Goal: Task Accomplishment & Management: Manage account settings

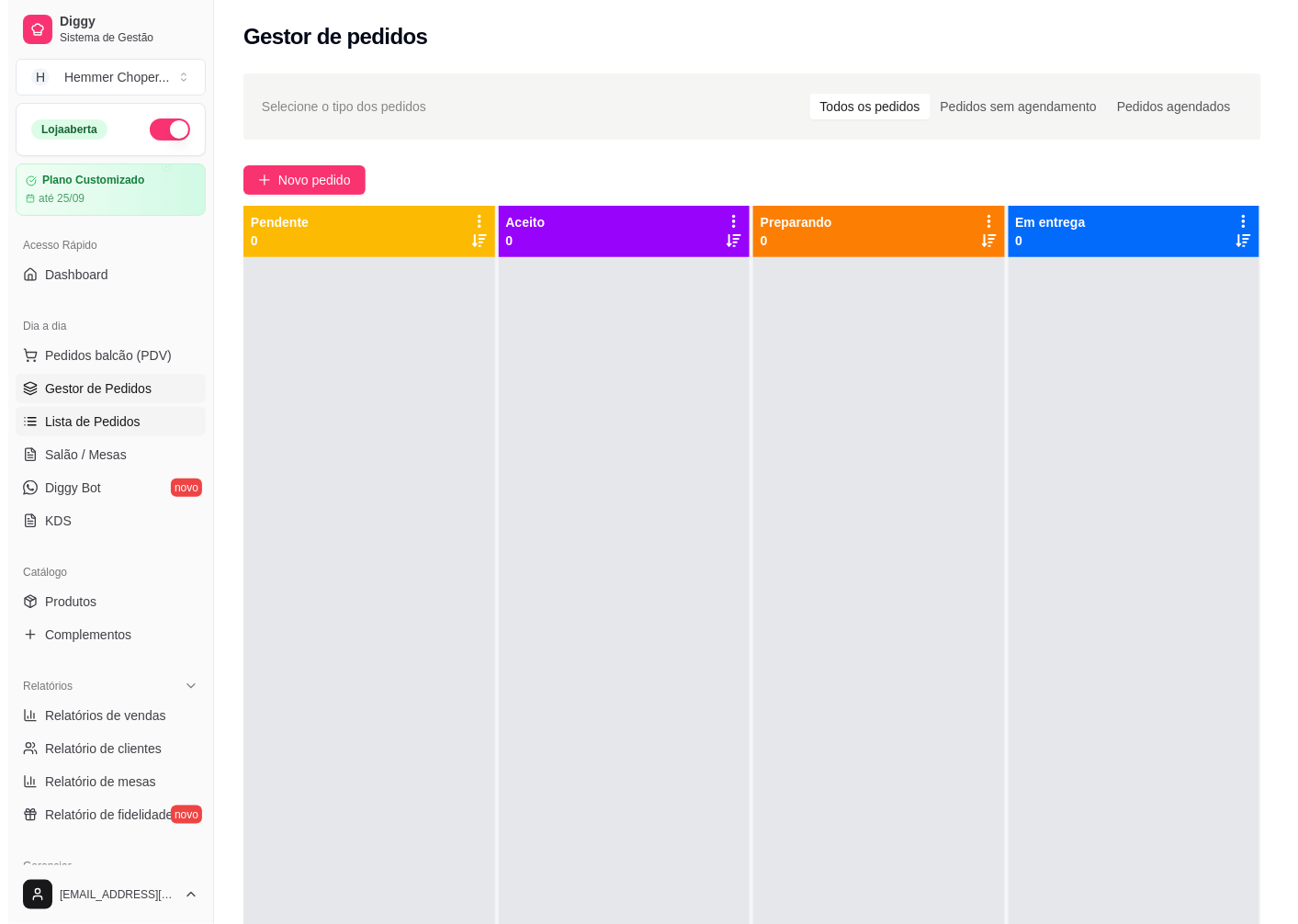
scroll to position [204, 0]
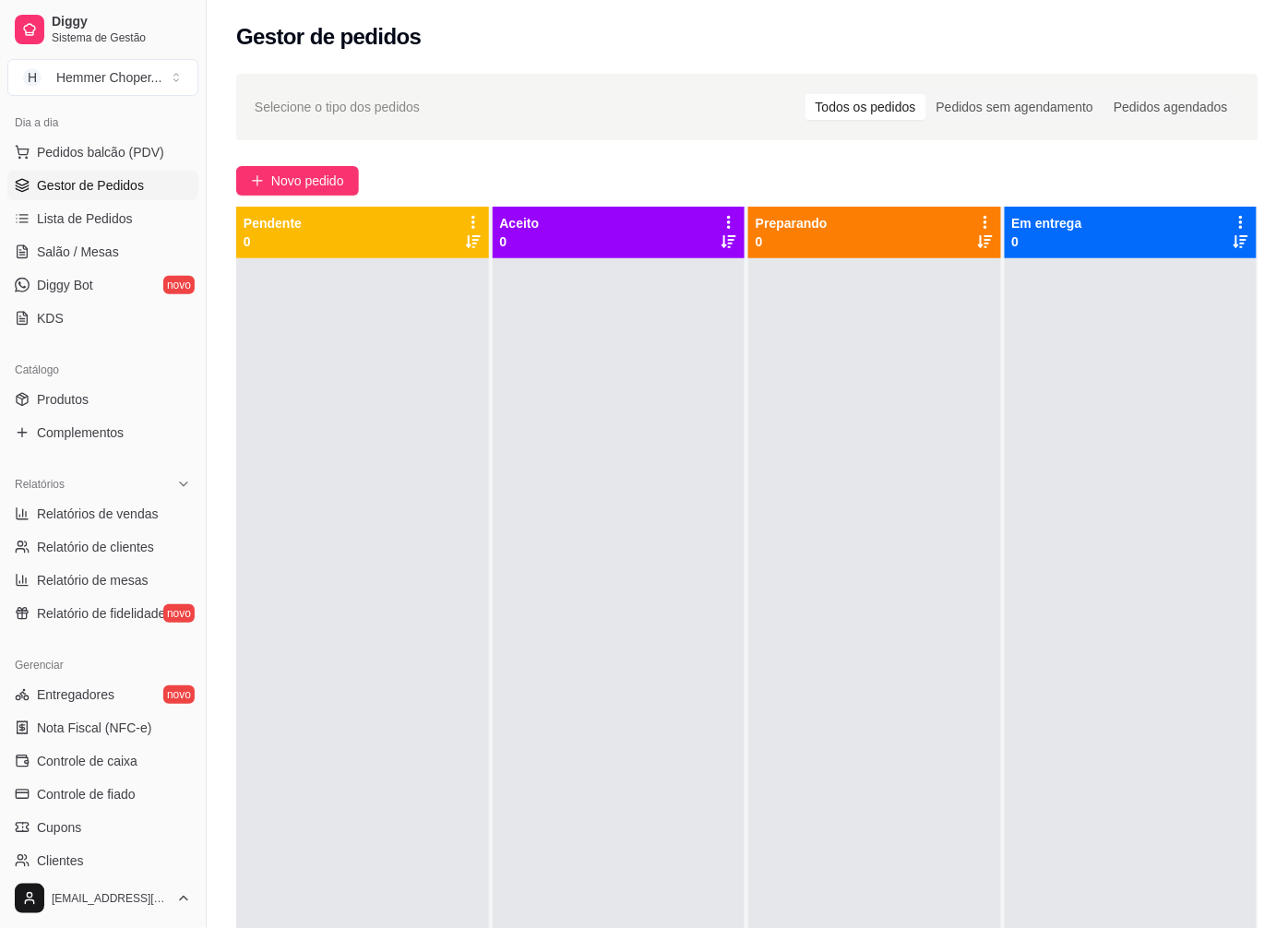
click at [292, 232] on p "Pendente" at bounding box center [272, 223] width 58 height 18
click at [102, 242] on span "Salão / Mesas" at bounding box center [78, 251] width 82 height 18
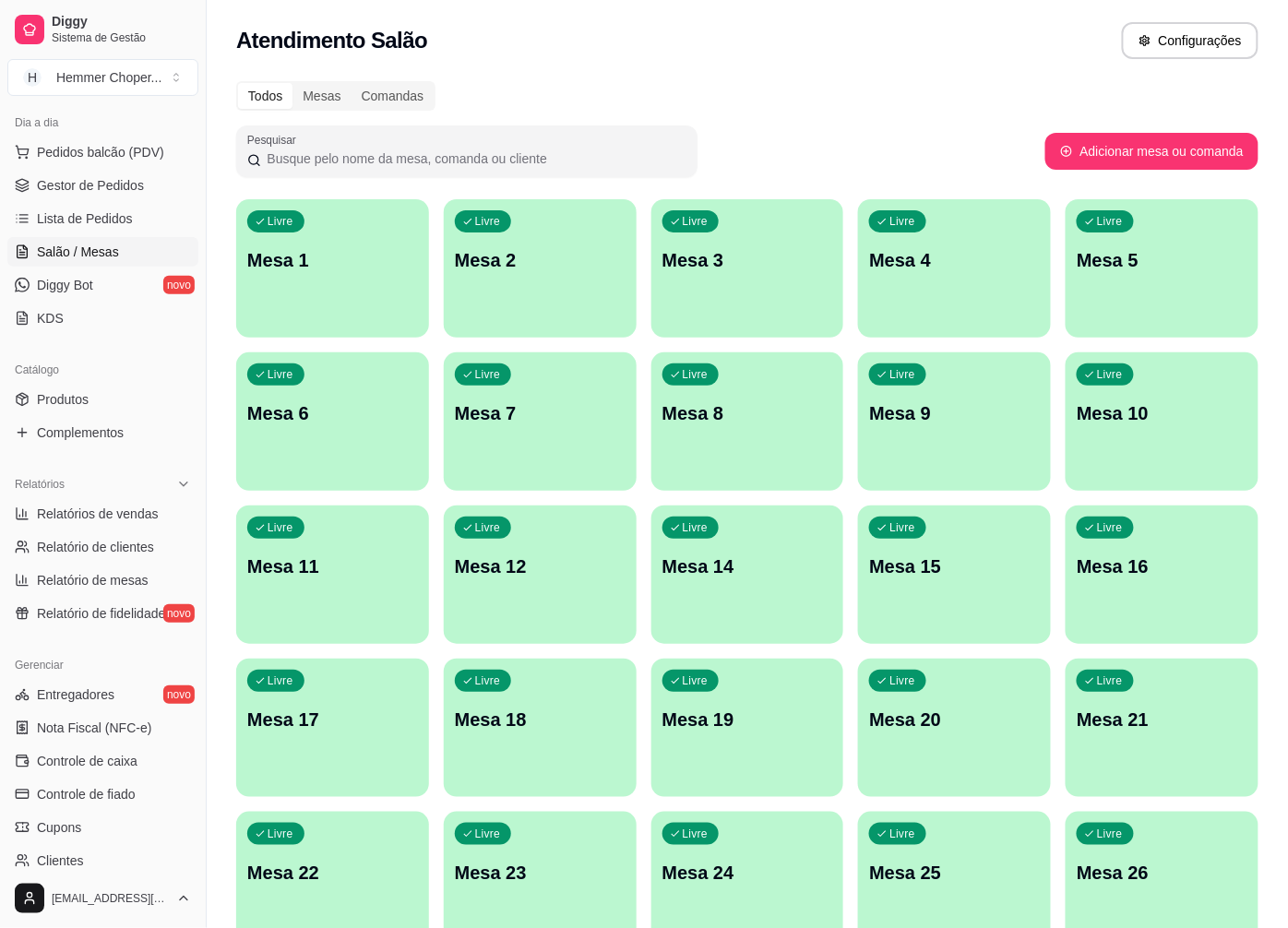
click at [301, 250] on p "Mesa 1" at bounding box center [332, 260] width 170 height 26
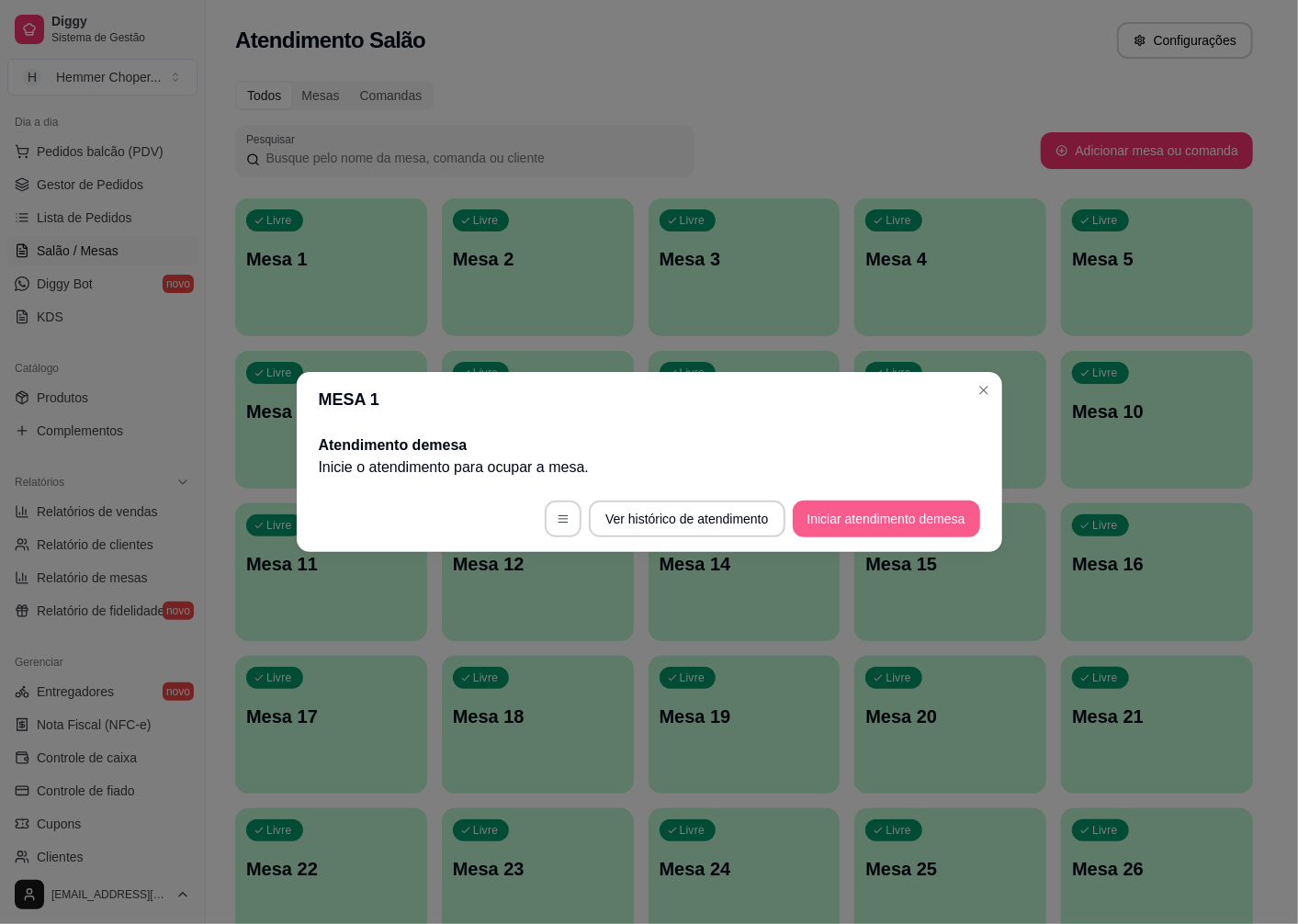
click at [891, 514] on button "Iniciar atendimento de mesa" at bounding box center [885, 519] width 187 height 37
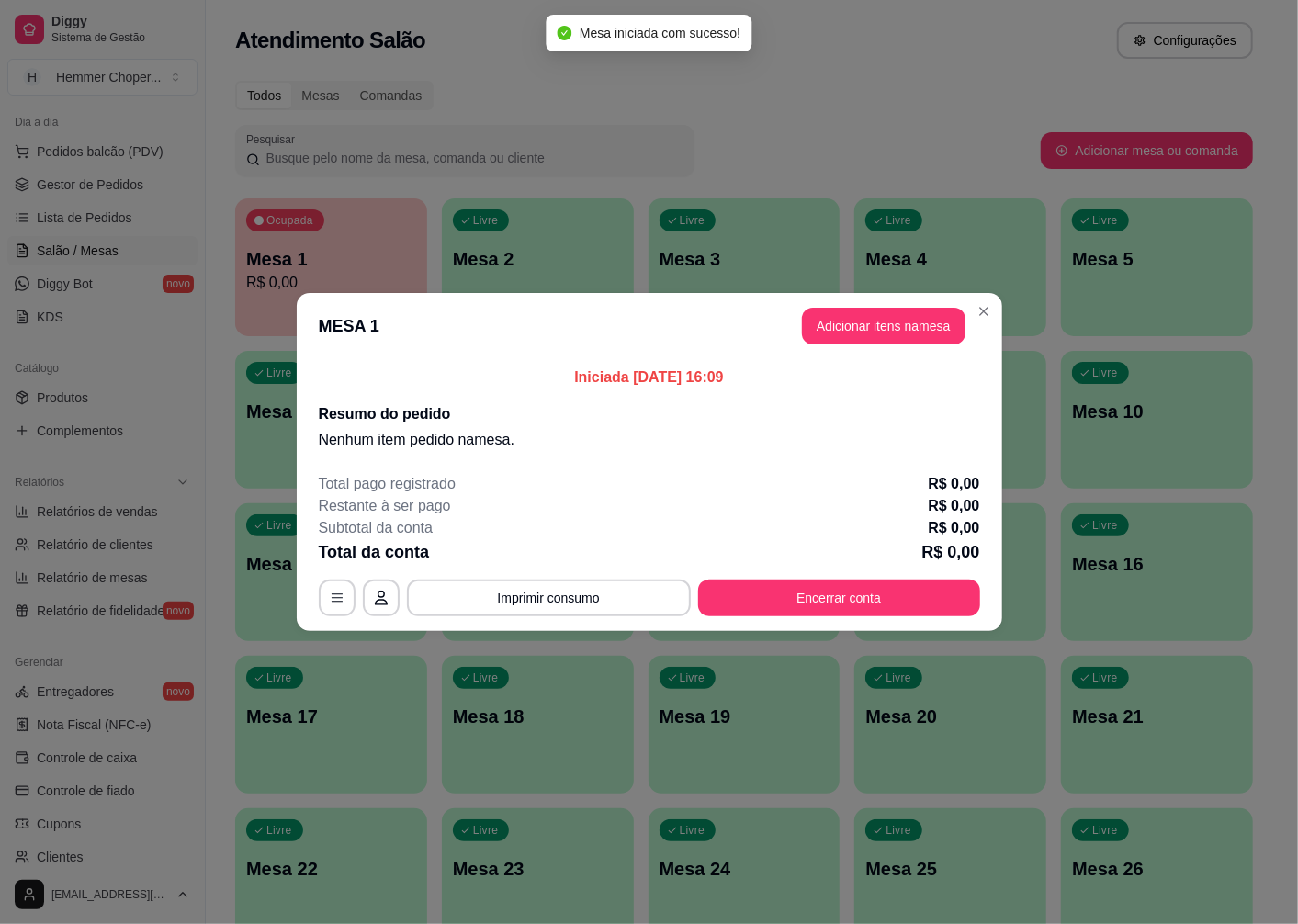
click at [568, 528] on div "Total pago registrado R$ 0,00 Restante à ser pago R$ 0,00 Subtotal da conta R$ …" at bounding box center [649, 544] width 662 height 143
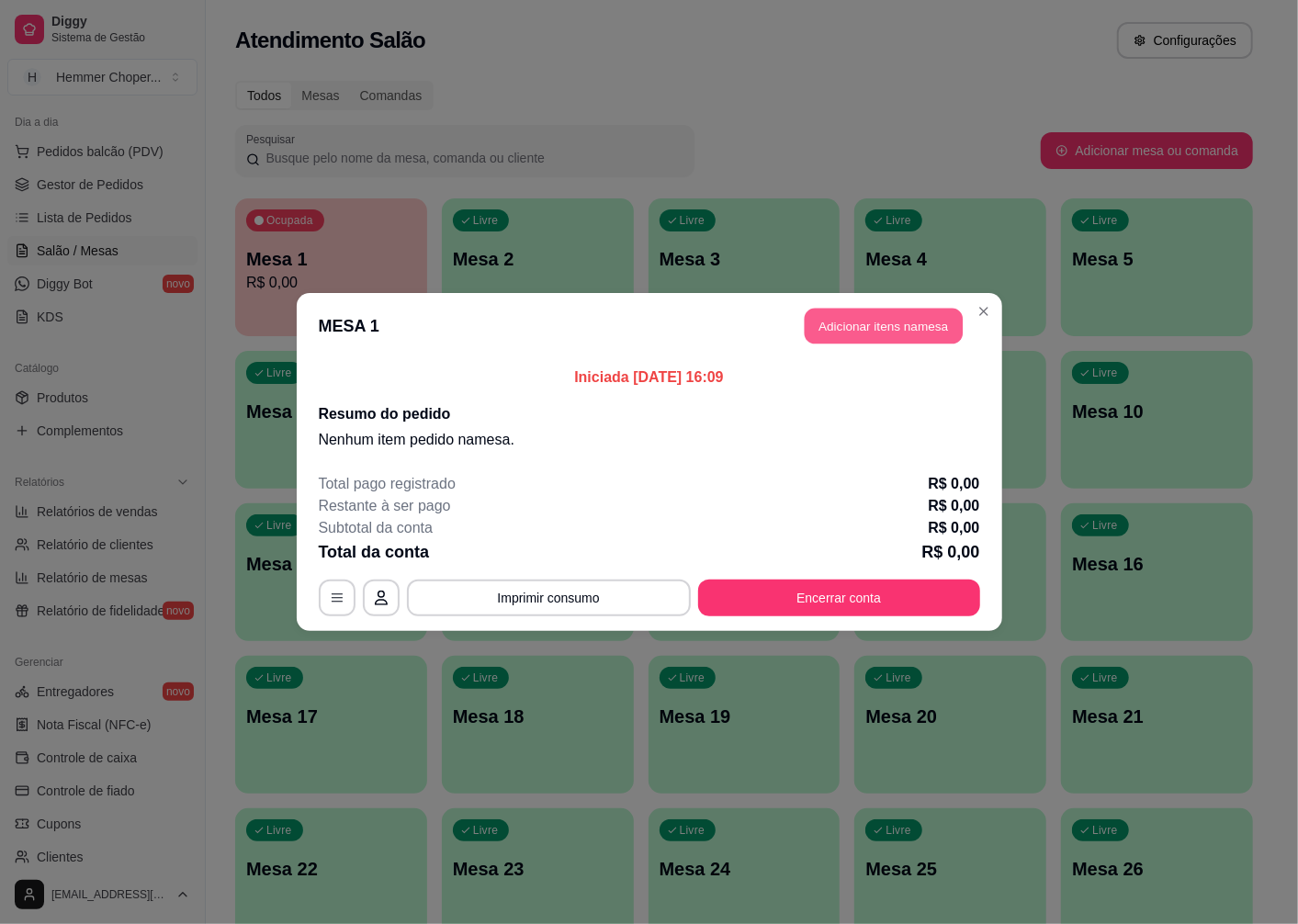
click at [903, 332] on button "Adicionar itens na mesa" at bounding box center [883, 326] width 158 height 36
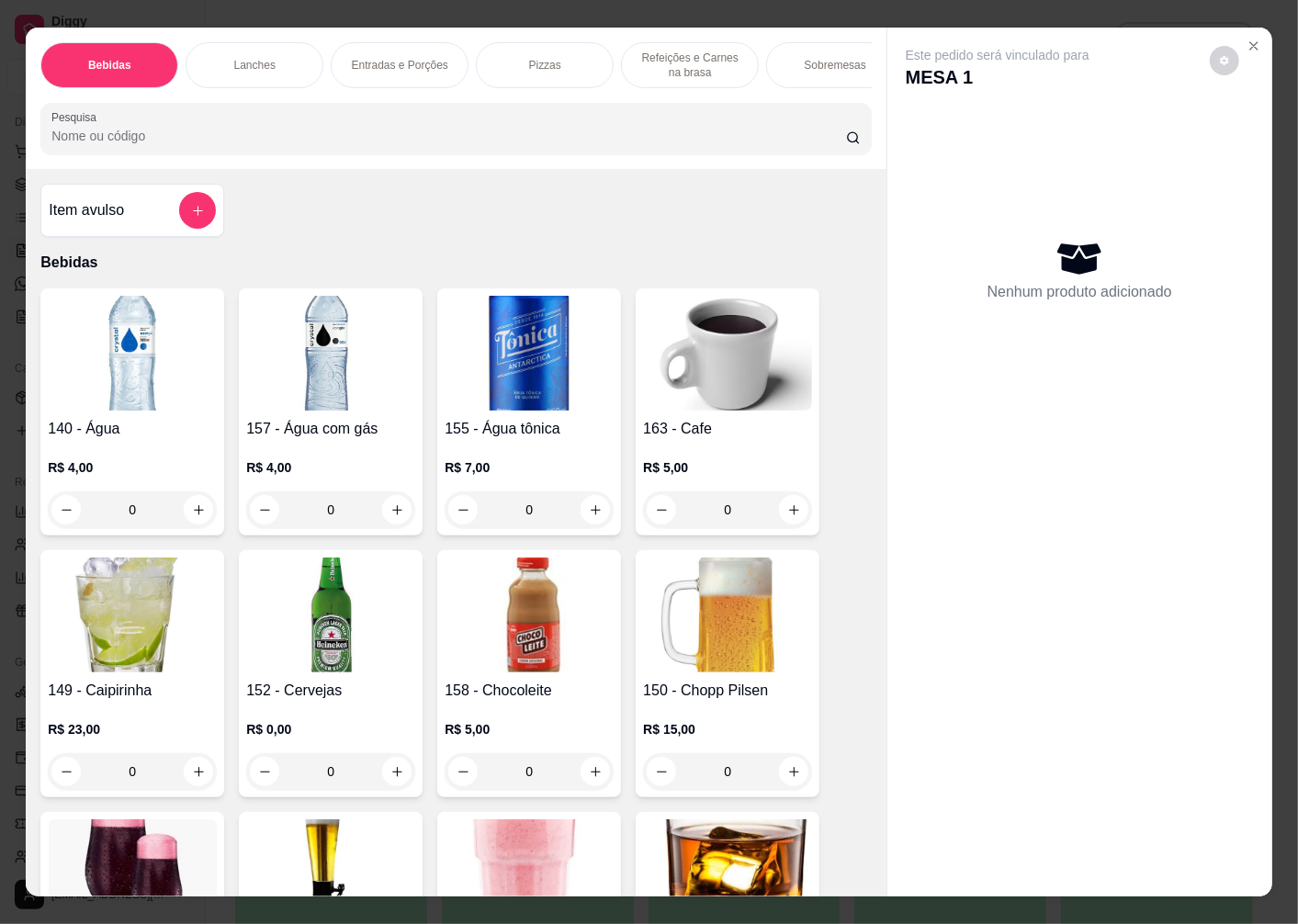
scroll to position [204, 0]
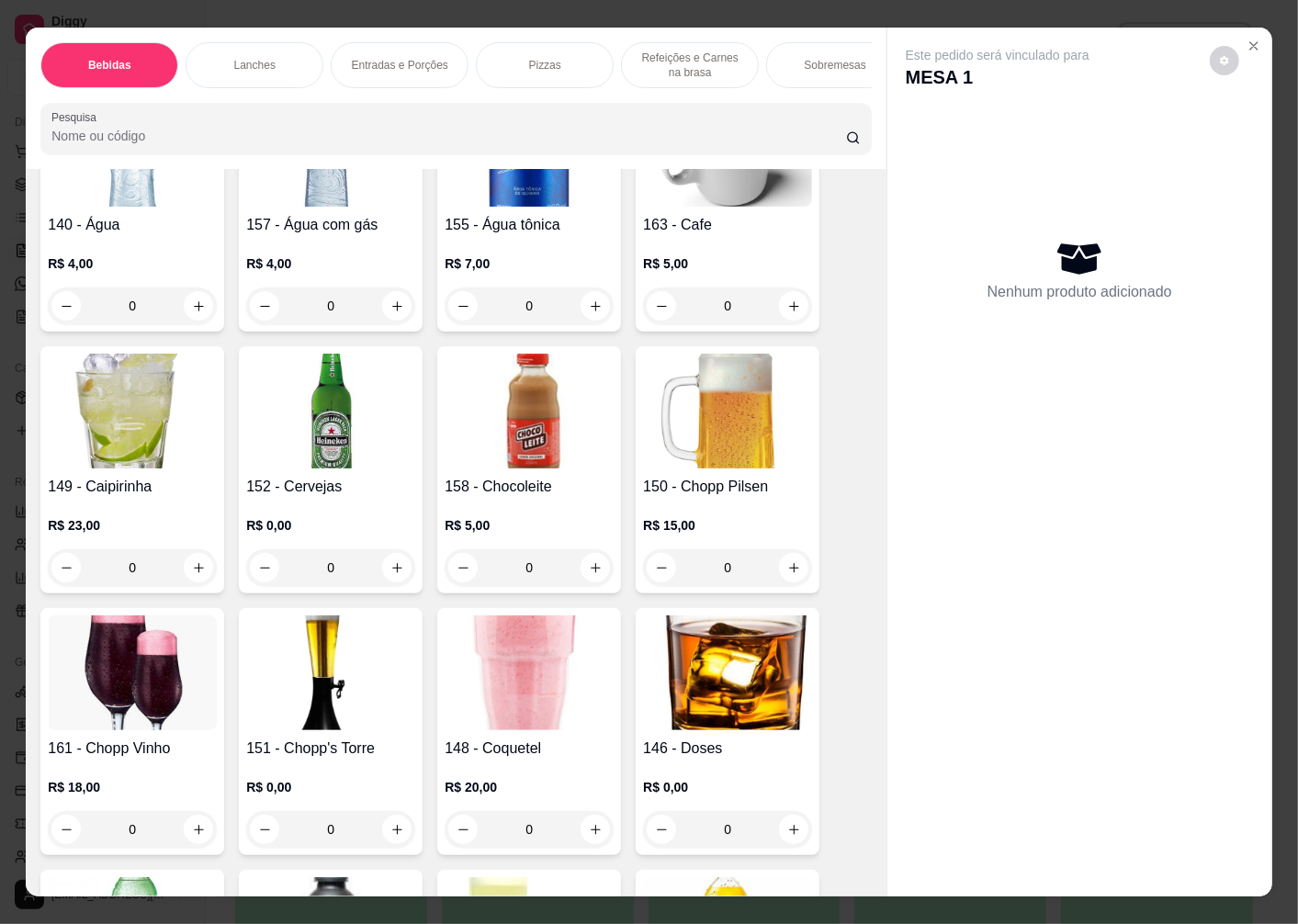
click at [329, 457] on img at bounding box center [330, 411] width 170 height 115
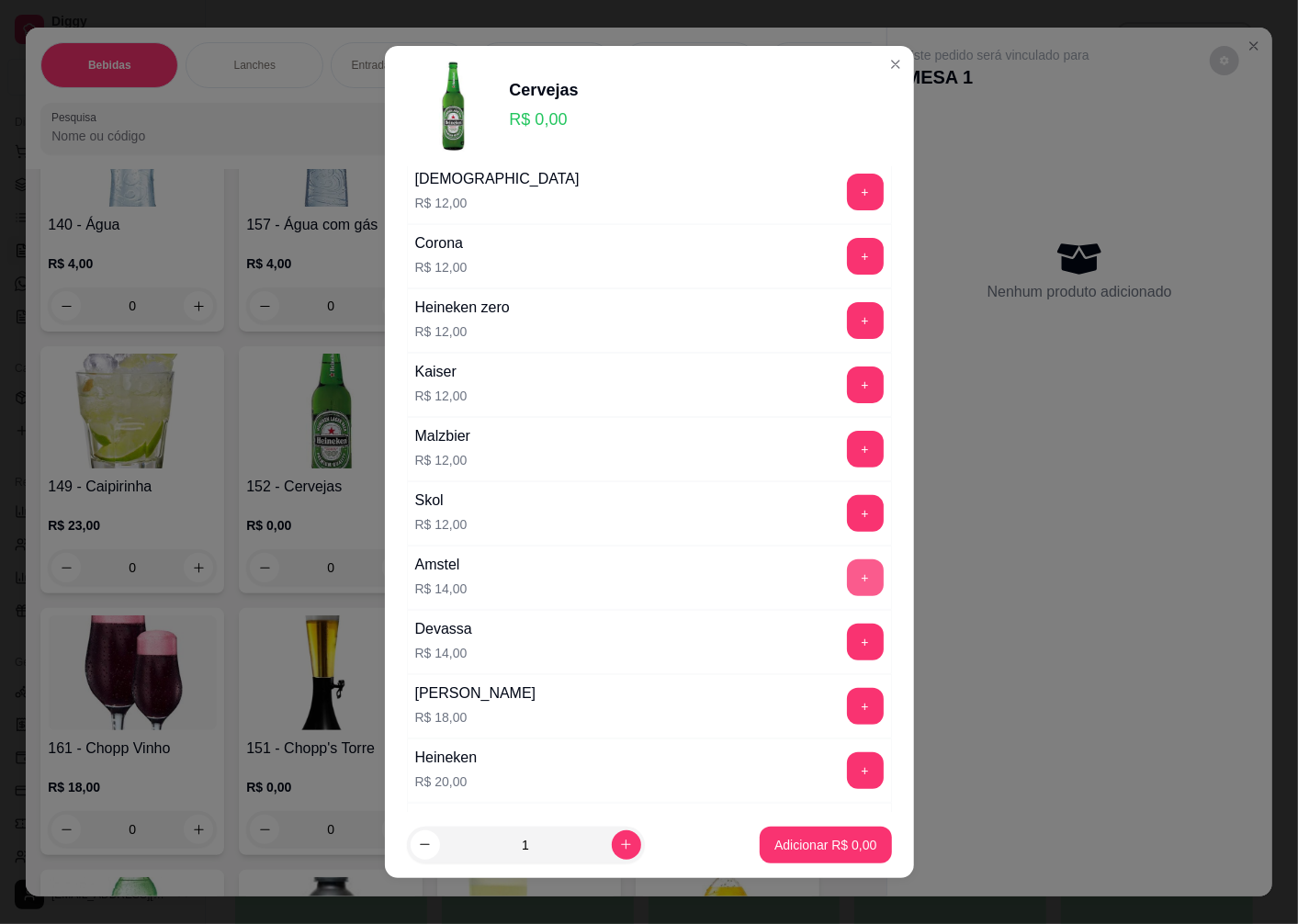
click at [847, 577] on button "+" at bounding box center [865, 578] width 37 height 37
click at [847, 577] on button "+" at bounding box center [864, 578] width 36 height 36
click at [847, 577] on button "+" at bounding box center [865, 578] width 37 height 37
click at [786, 842] on p "Adicionar R$ 42,00" at bounding box center [822, 845] width 107 height 17
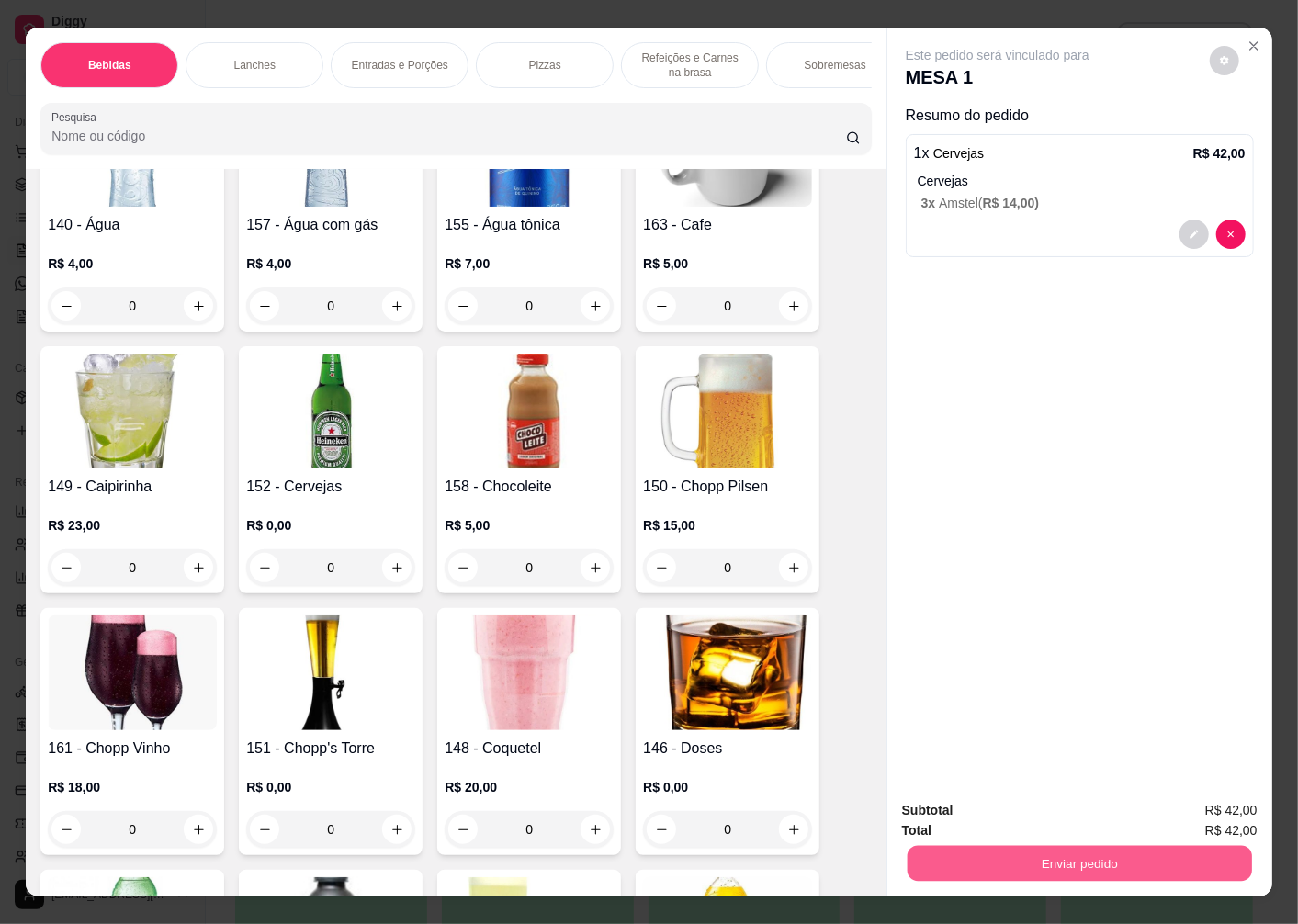
click at [1082, 849] on button "Enviar pedido" at bounding box center [1080, 863] width 345 height 36
click at [1166, 807] on button "Sim, quero registrar" at bounding box center [1192, 811] width 137 height 35
click at [1040, 846] on button "Enviar pedido" at bounding box center [1080, 863] width 345 height 36
click at [1014, 806] on button "Não registrar e enviar pedido" at bounding box center [1019, 810] width 186 height 34
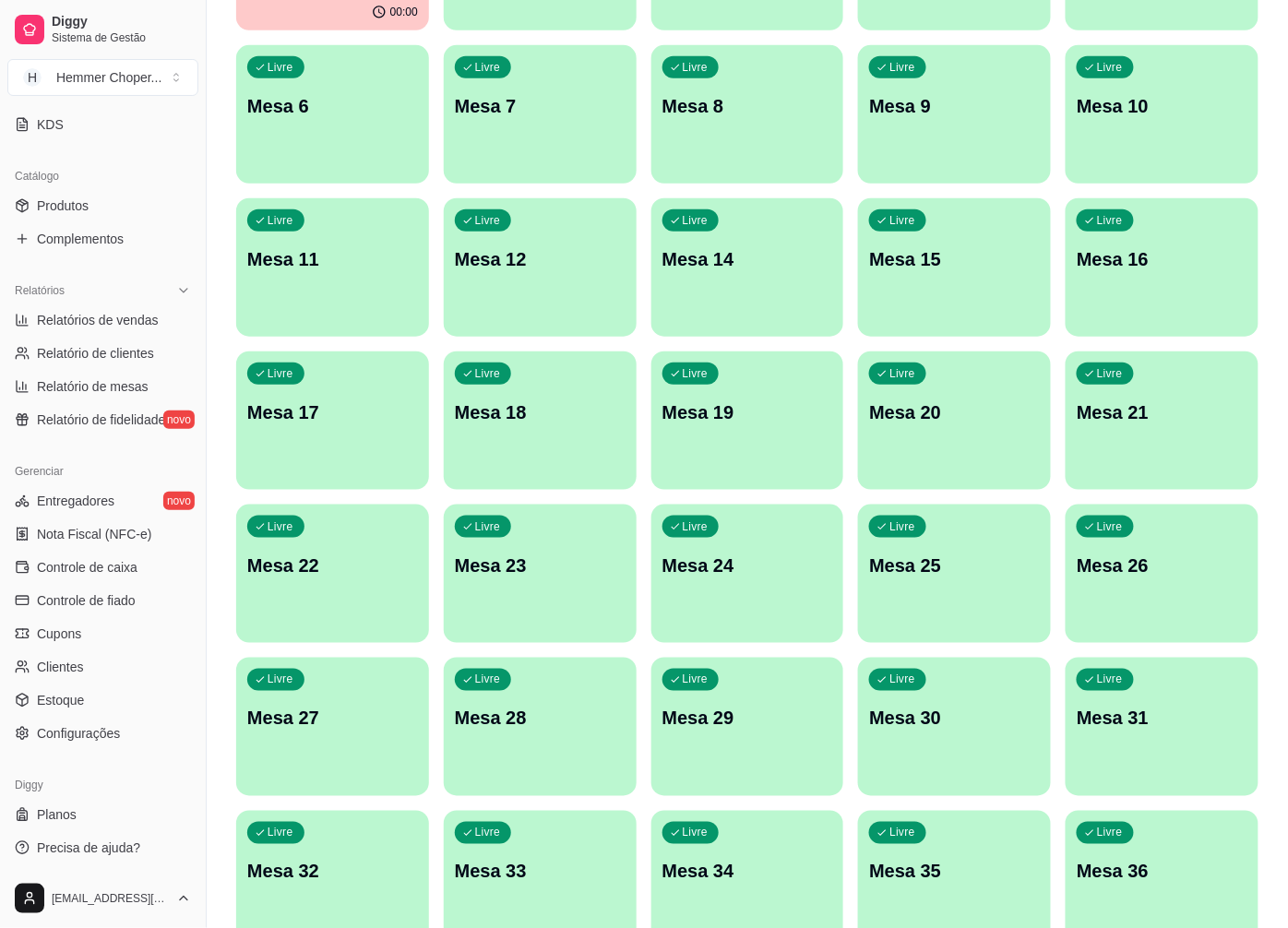
scroll to position [410, 0]
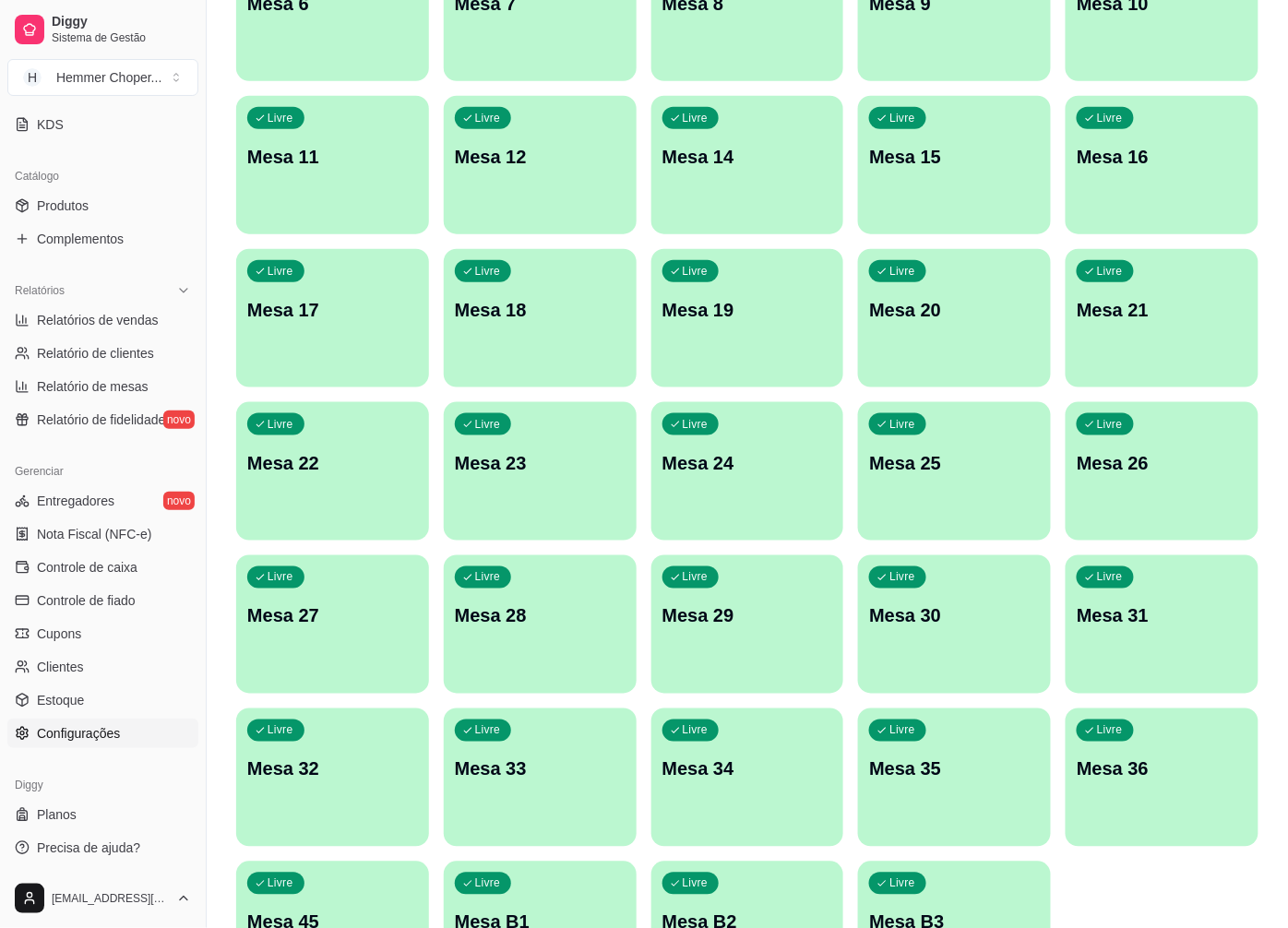
click at [50, 738] on span "Configurações" at bounding box center [78, 733] width 83 height 18
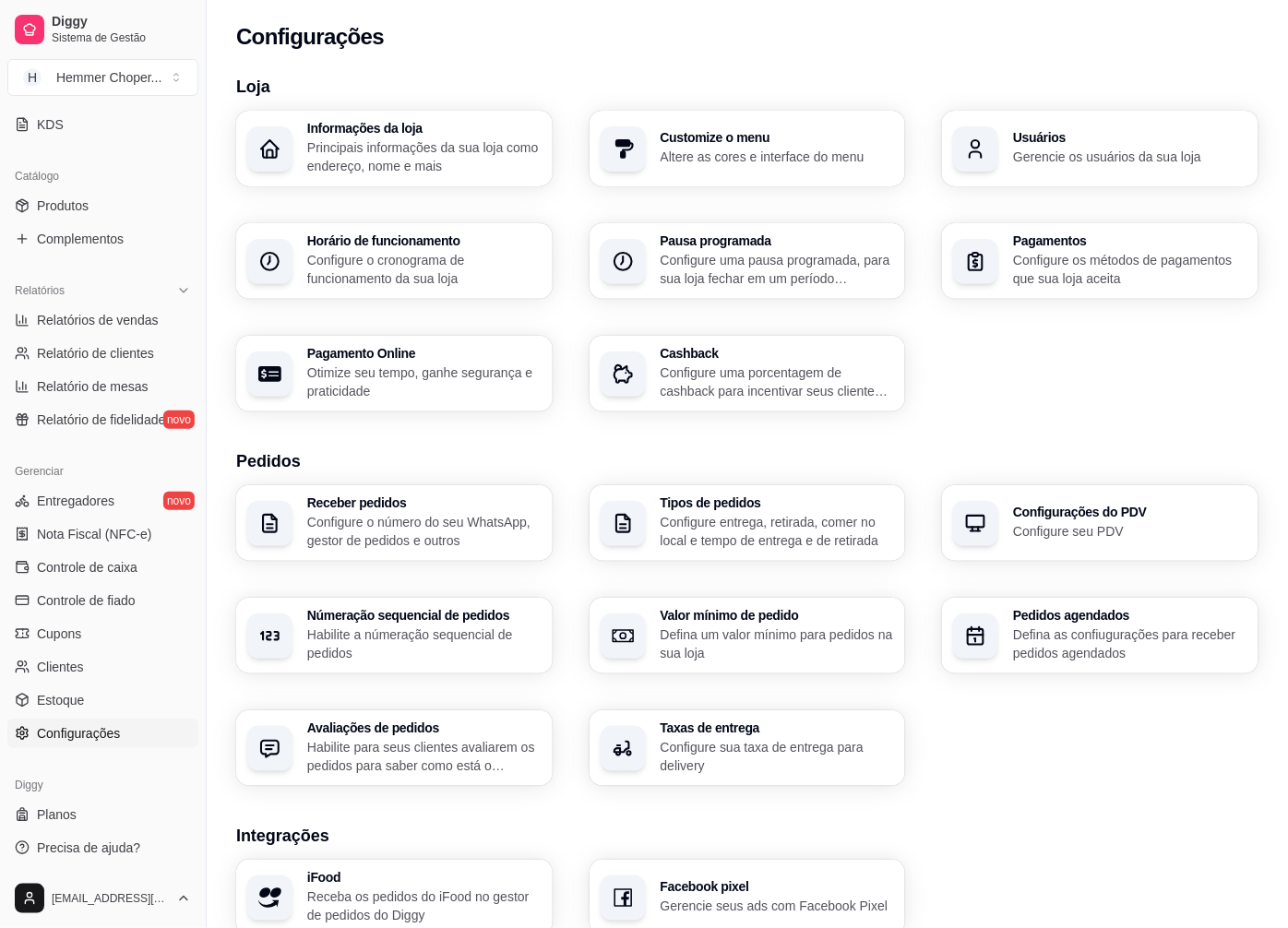
click at [1033, 140] on h3 "Usuários" at bounding box center [1129, 137] width 234 height 13
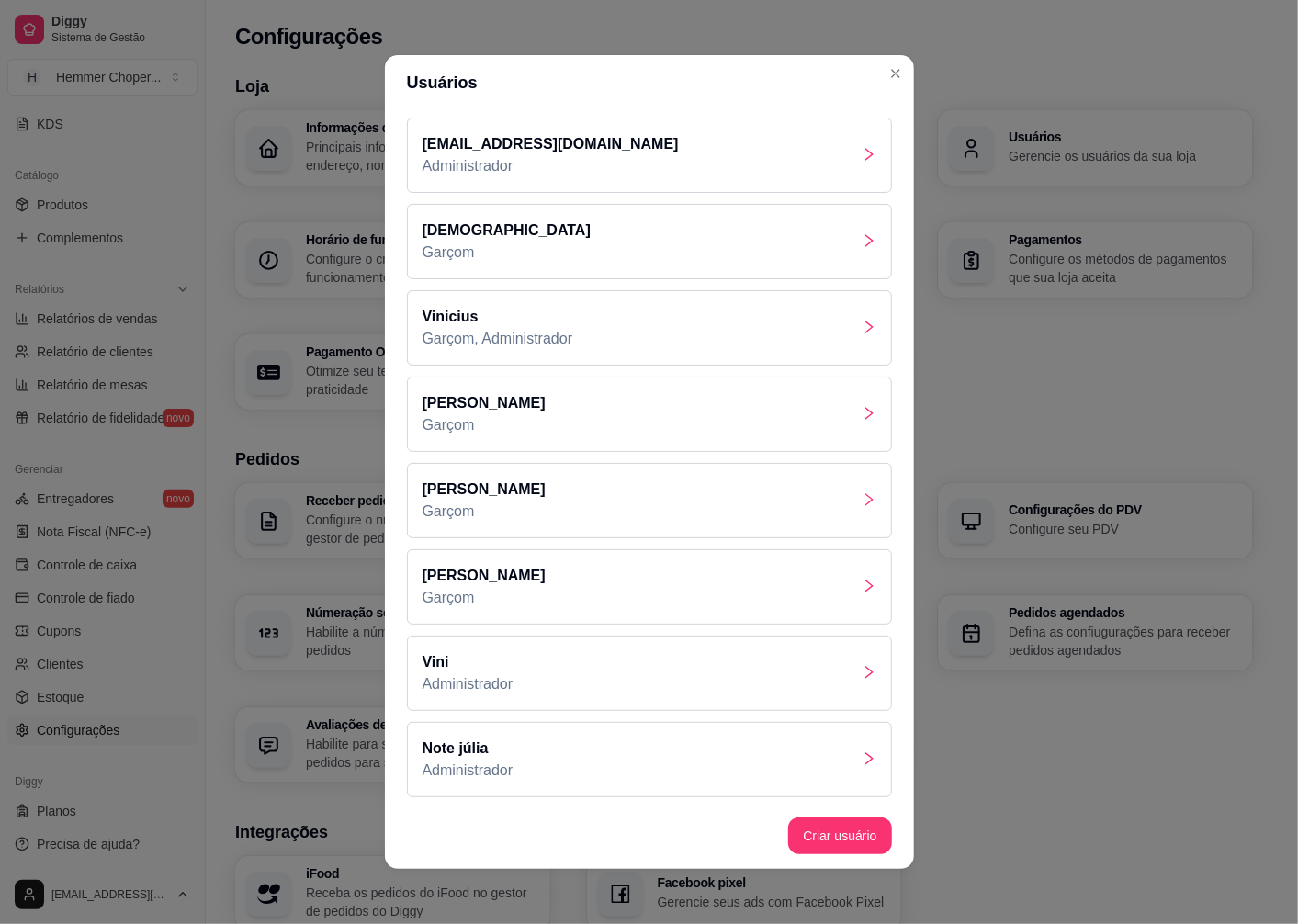
click at [865, 245] on icon "right" at bounding box center [869, 240] width 9 height 13
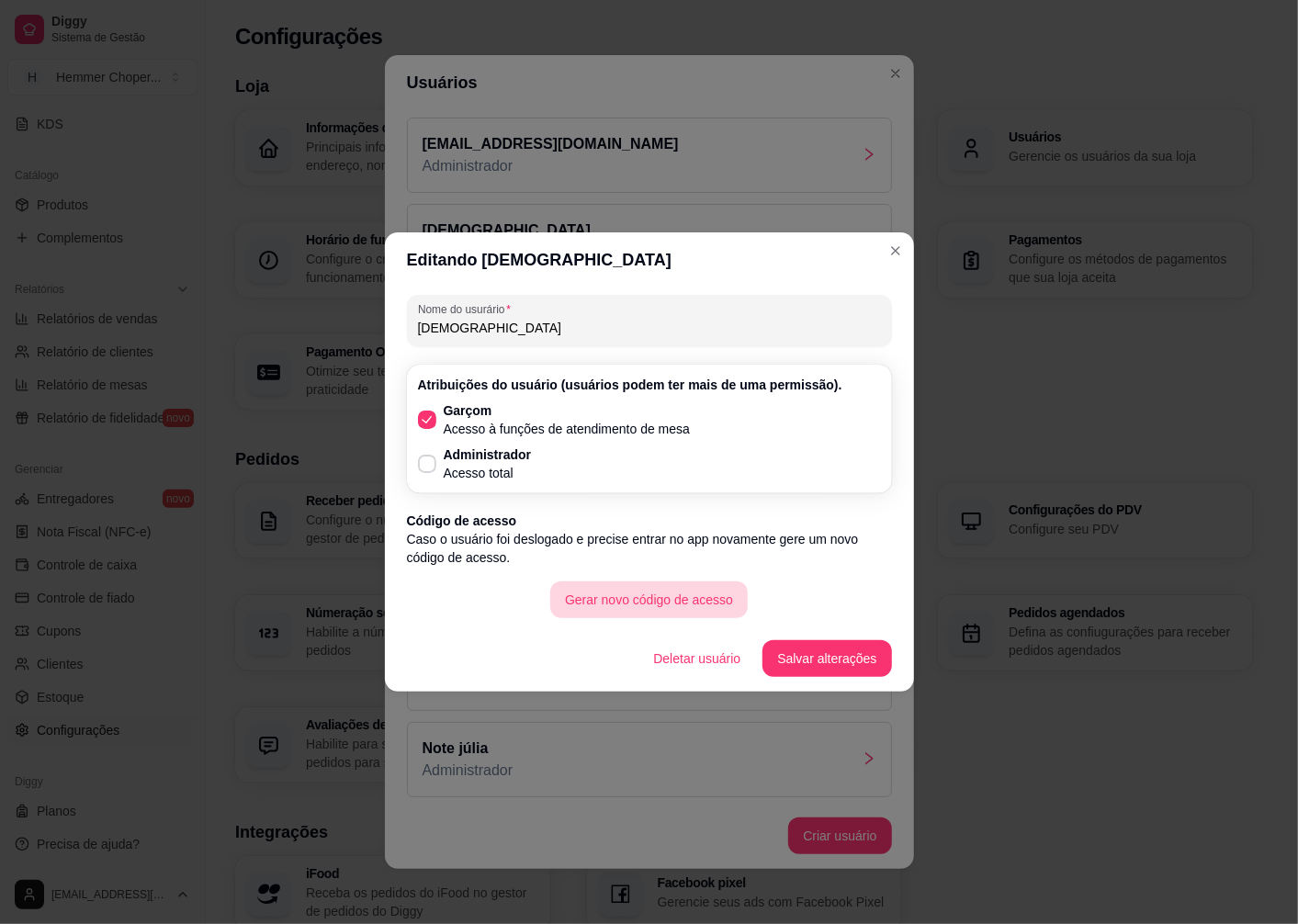
click at [649, 599] on button "Gerar novo código de acesso" at bounding box center [649, 600] width 198 height 37
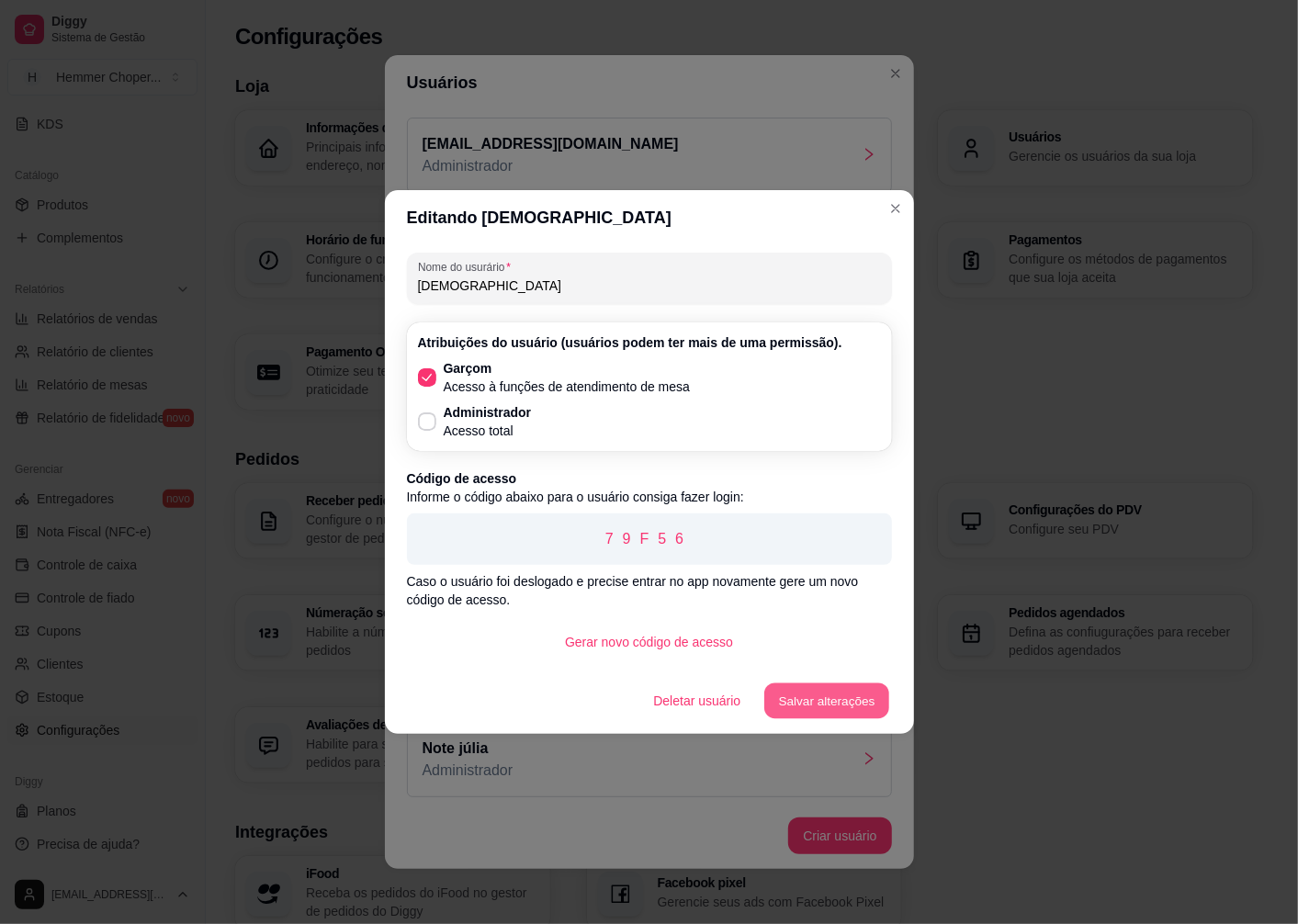
click at [834, 701] on button "Salvar alterações" at bounding box center [826, 701] width 125 height 36
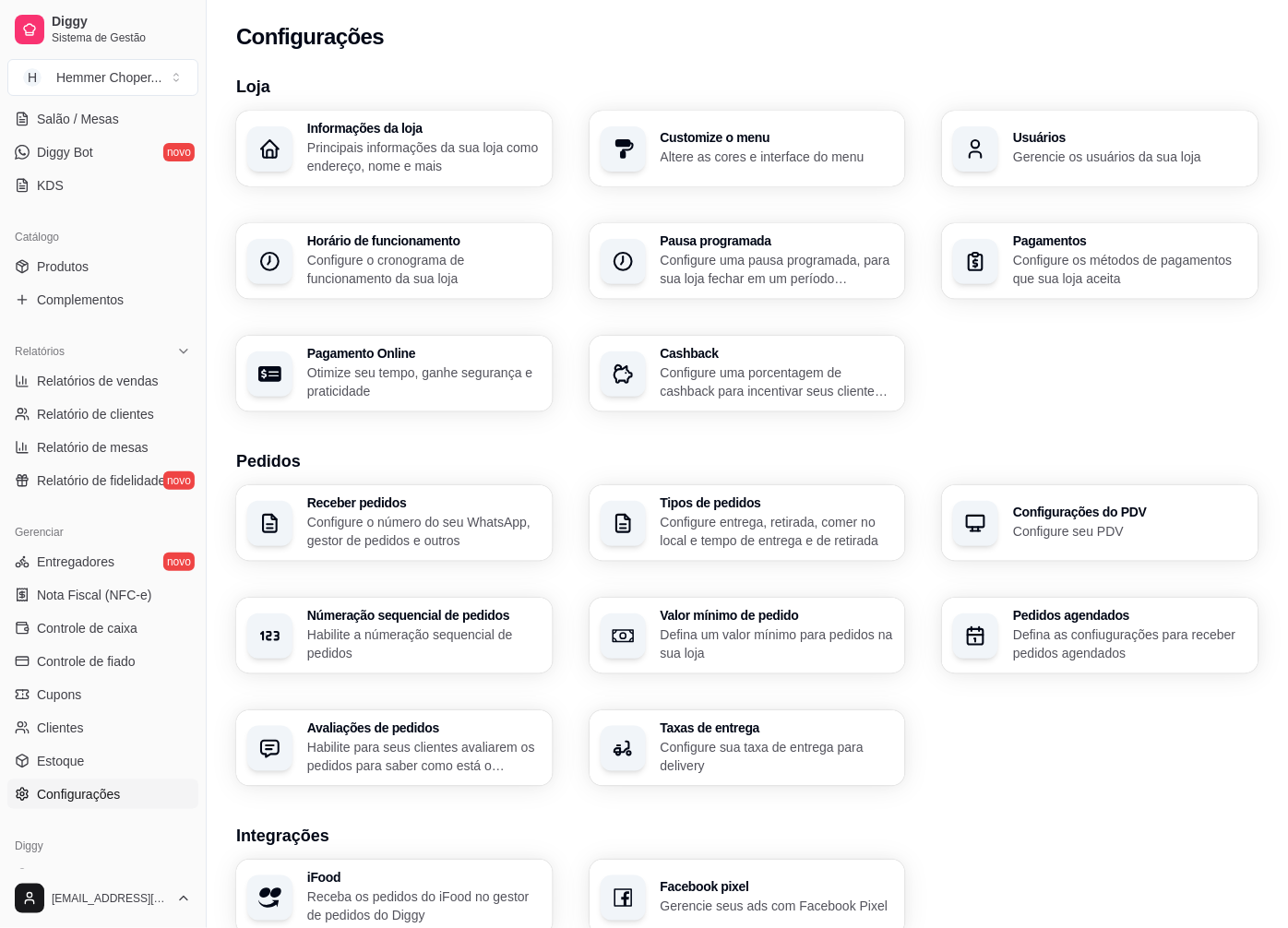
scroll to position [296, 0]
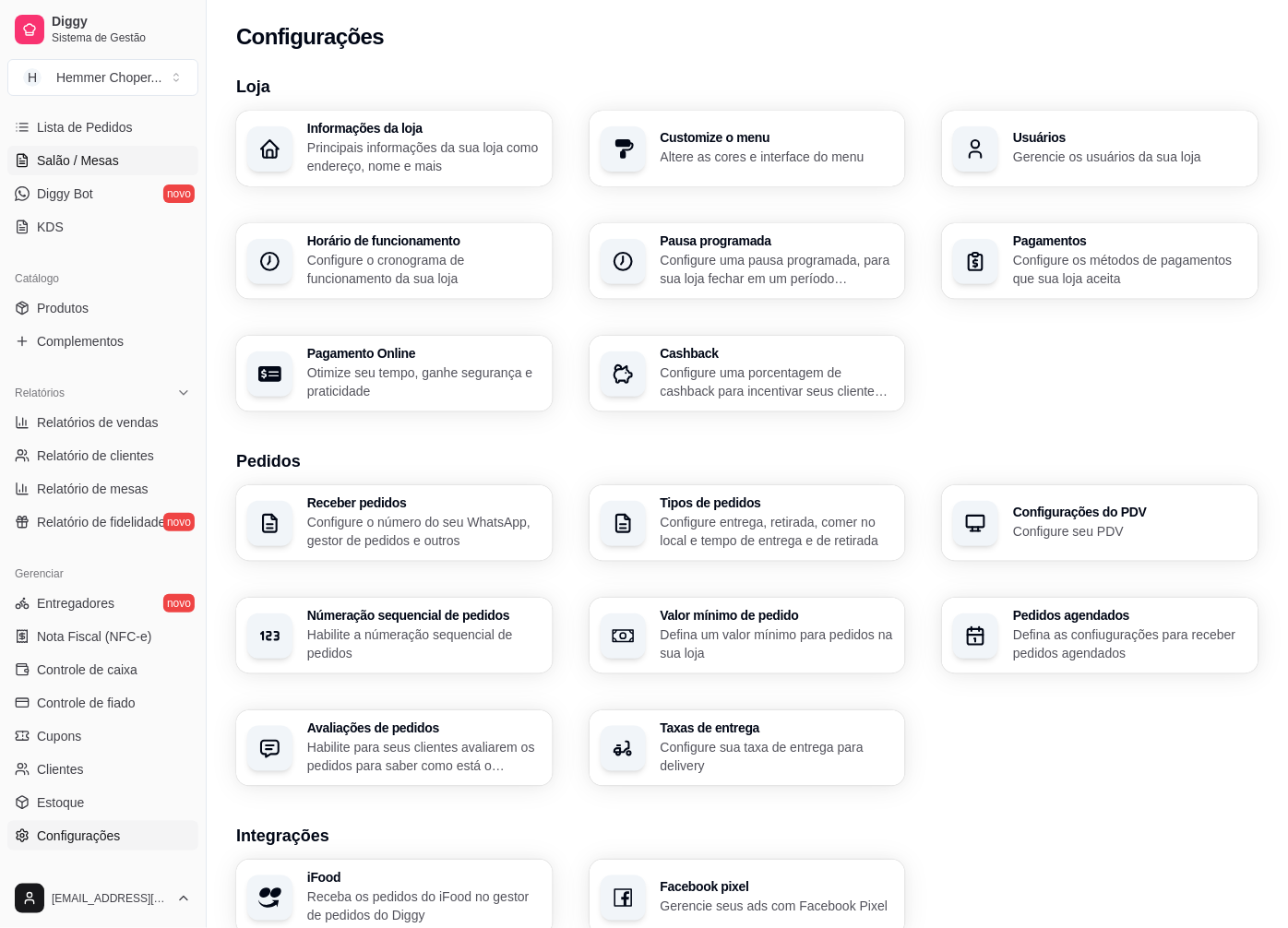
click at [101, 161] on span "Salão / Mesas" at bounding box center [78, 161] width 82 height 18
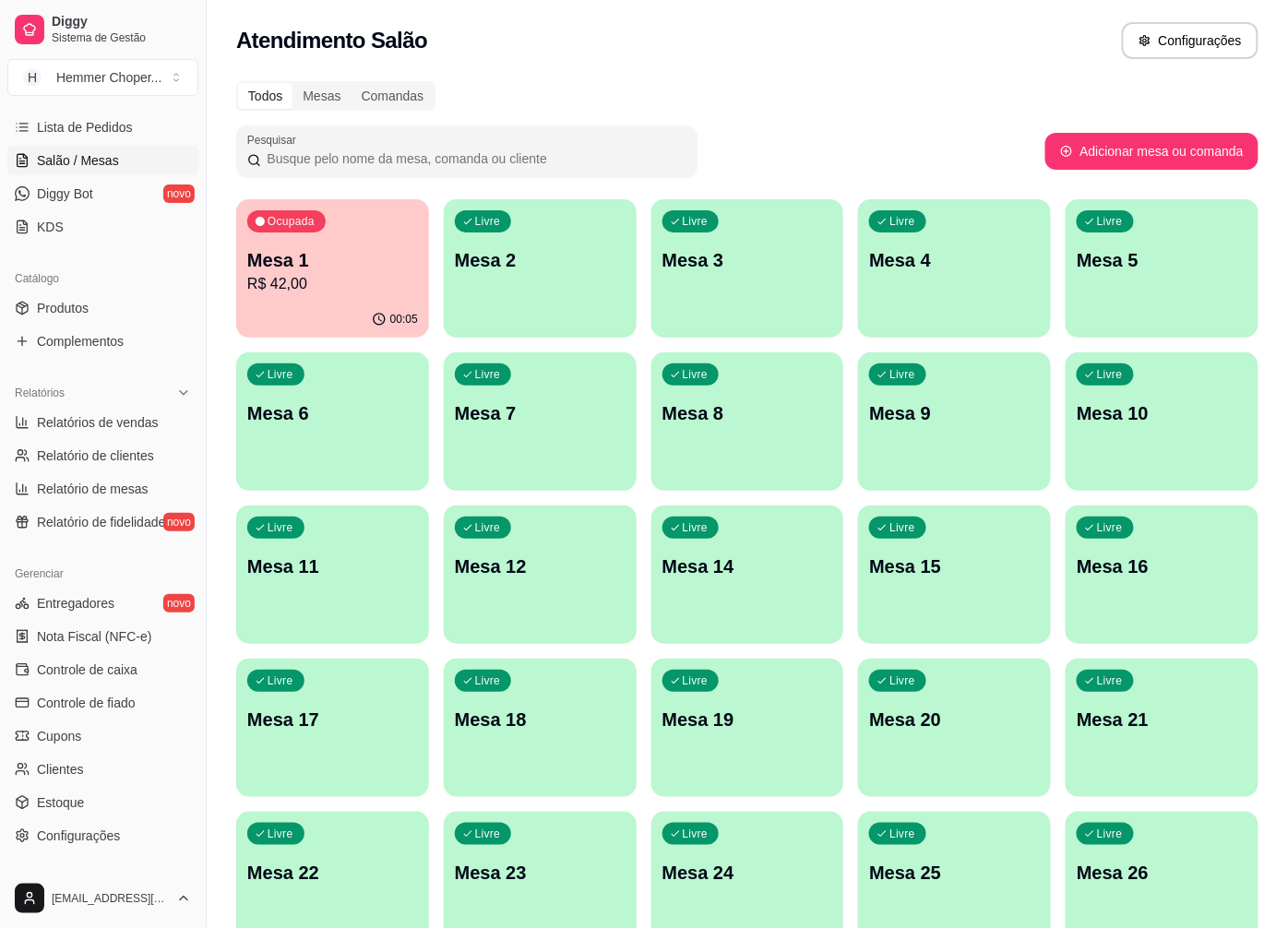
click at [331, 253] on p "Mesa 1" at bounding box center [332, 260] width 170 height 26
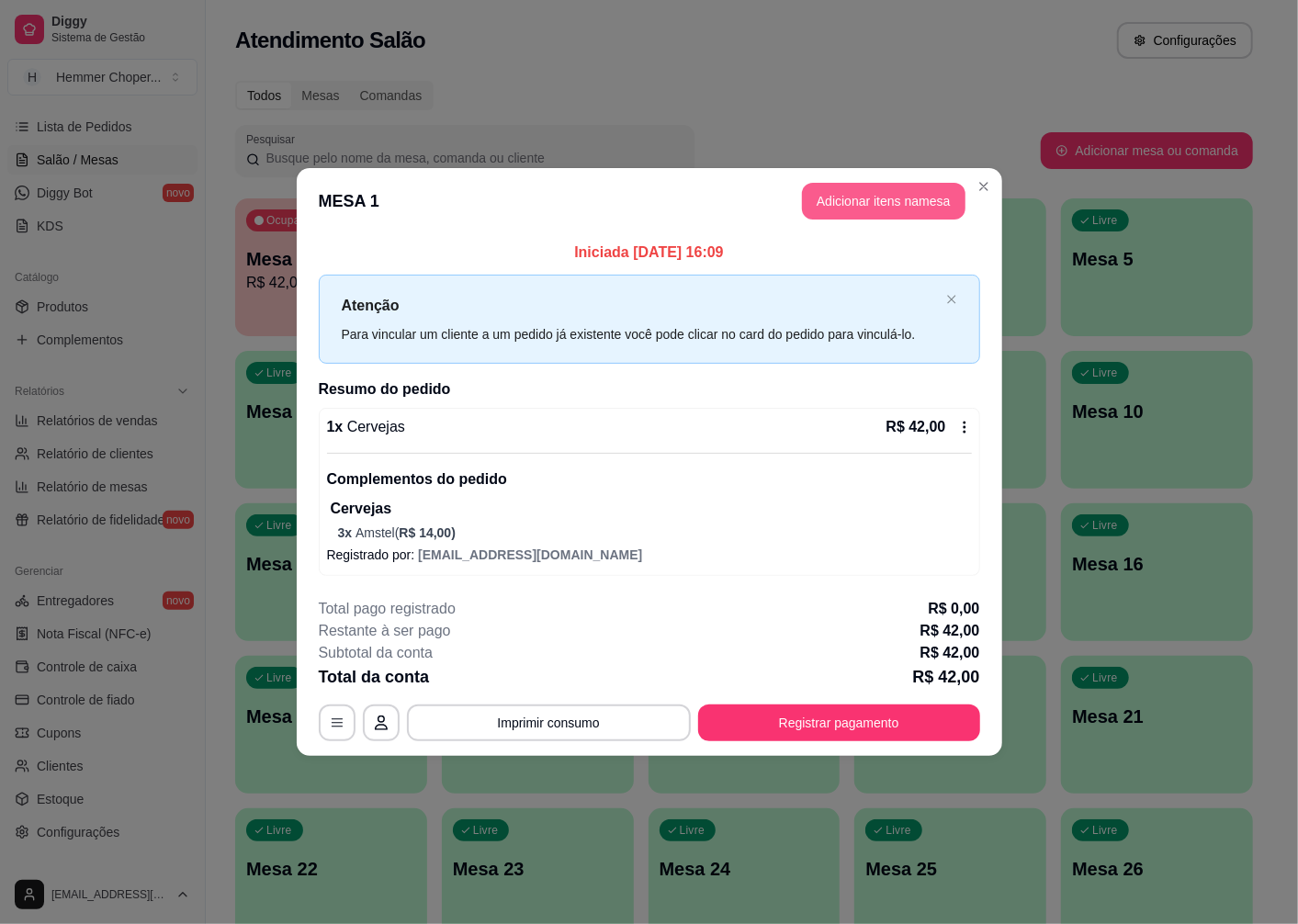
click at [861, 204] on button "Adicionar itens na mesa" at bounding box center [883, 201] width 164 height 37
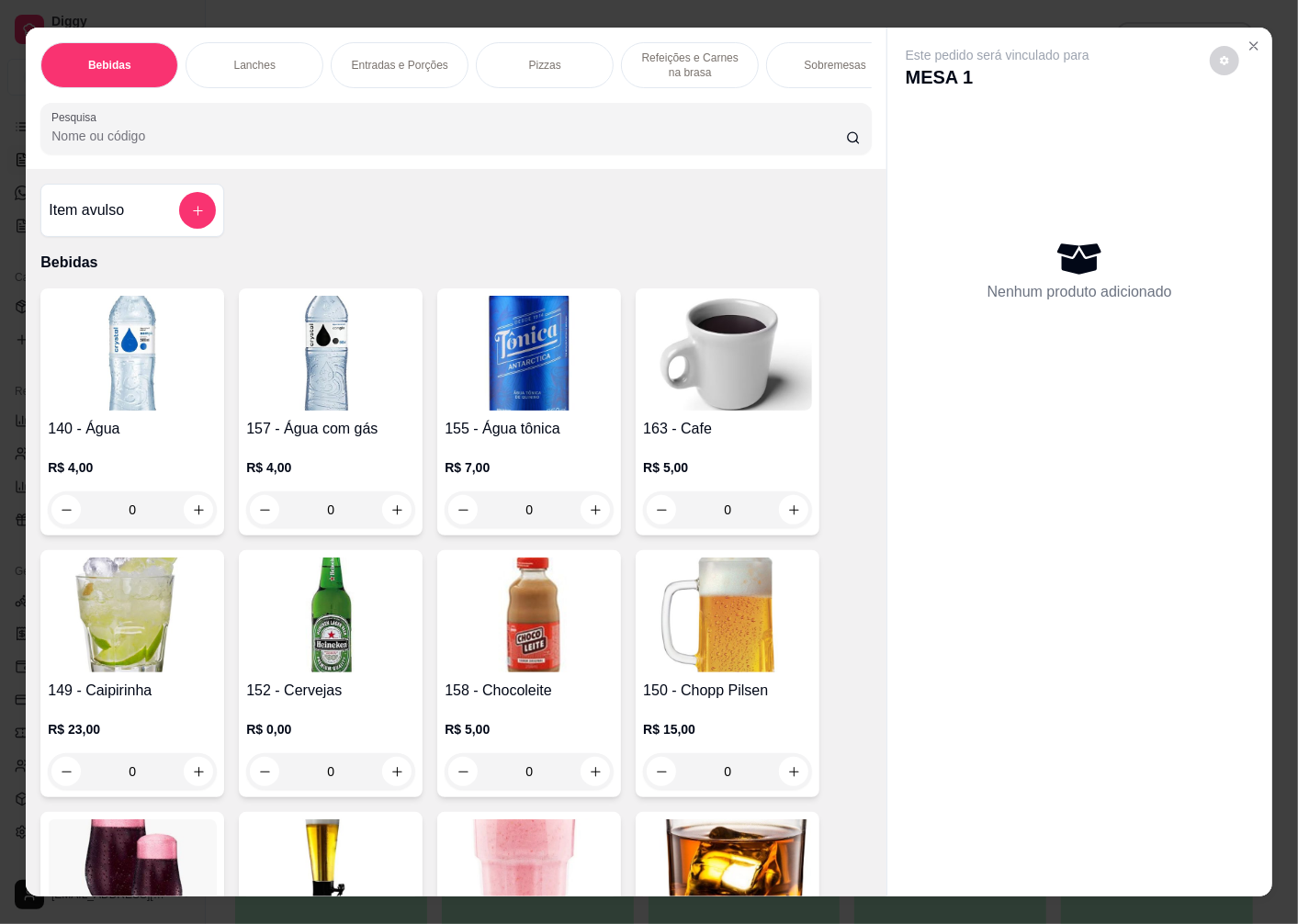
click at [306, 609] on img at bounding box center [330, 615] width 170 height 115
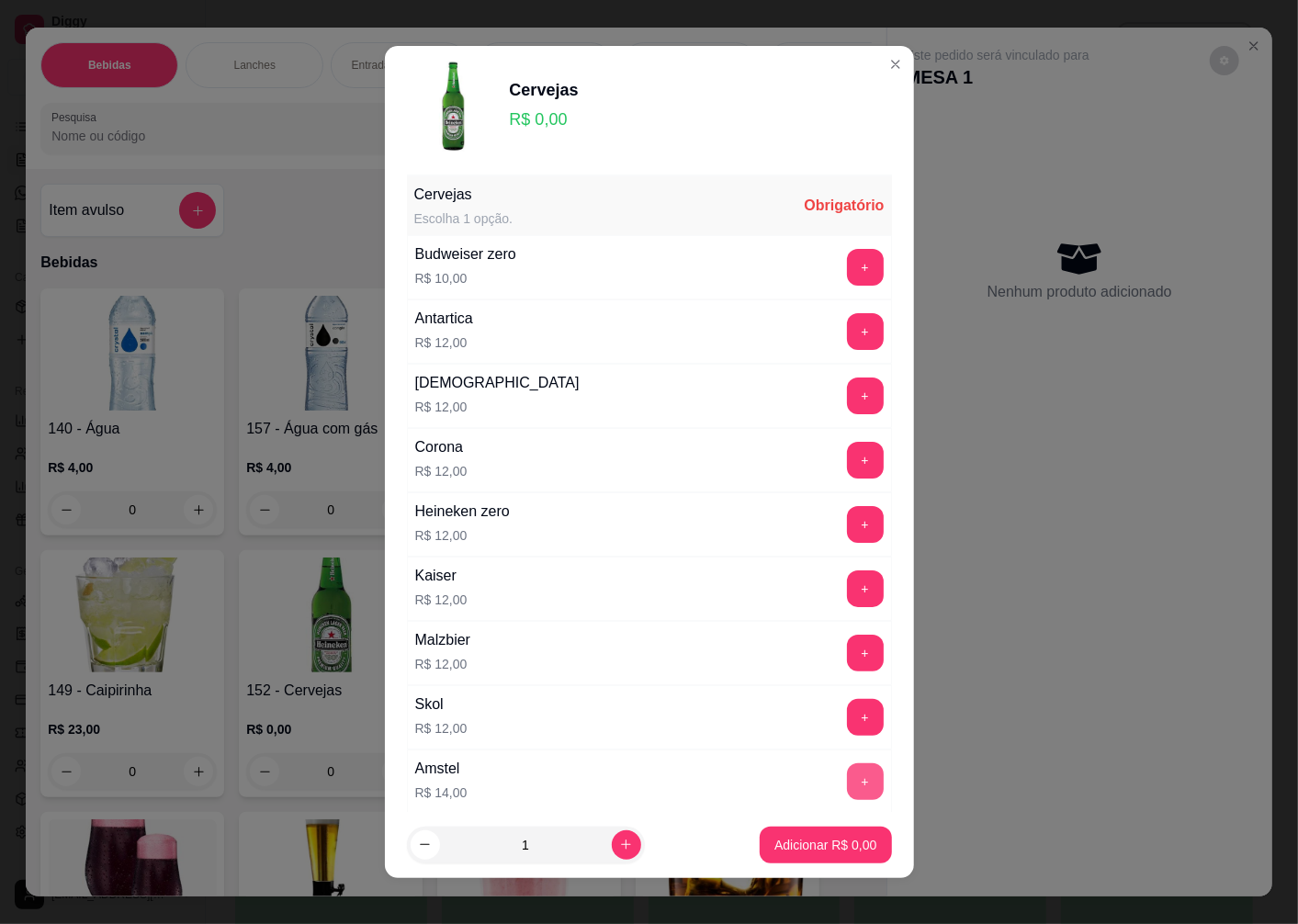
click at [847, 781] on button "+" at bounding box center [865, 782] width 37 height 37
click at [619, 843] on icon "increase-product-quantity" at bounding box center [626, 845] width 14 height 14
type input "2"
click at [782, 847] on p "Adicionar R$ 28,00" at bounding box center [822, 845] width 107 height 17
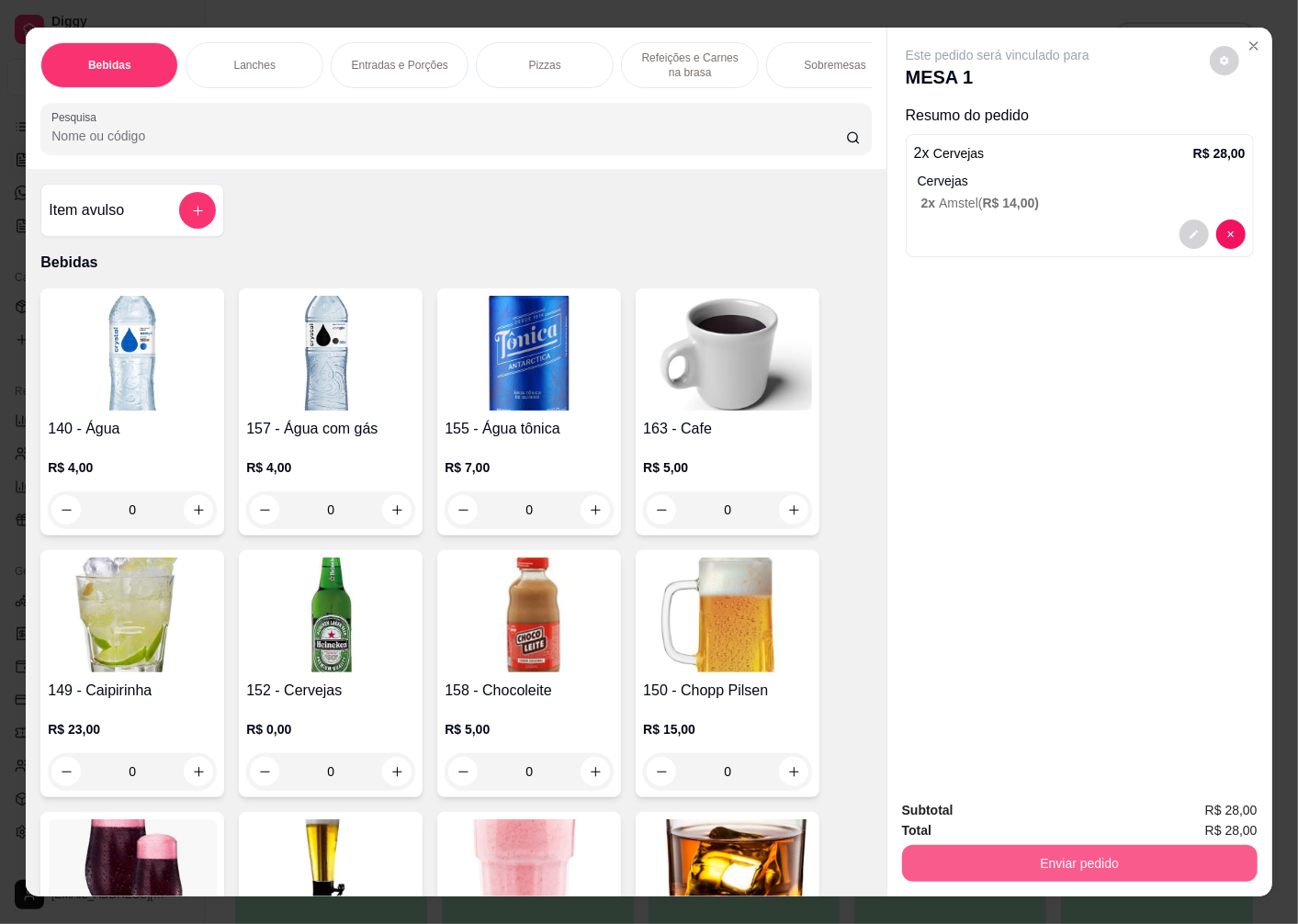
click at [950, 846] on button "Enviar pedido" at bounding box center [1079, 864] width 355 height 37
click at [950, 813] on button "Não registrar e enviar pedido" at bounding box center [1018, 811] width 191 height 35
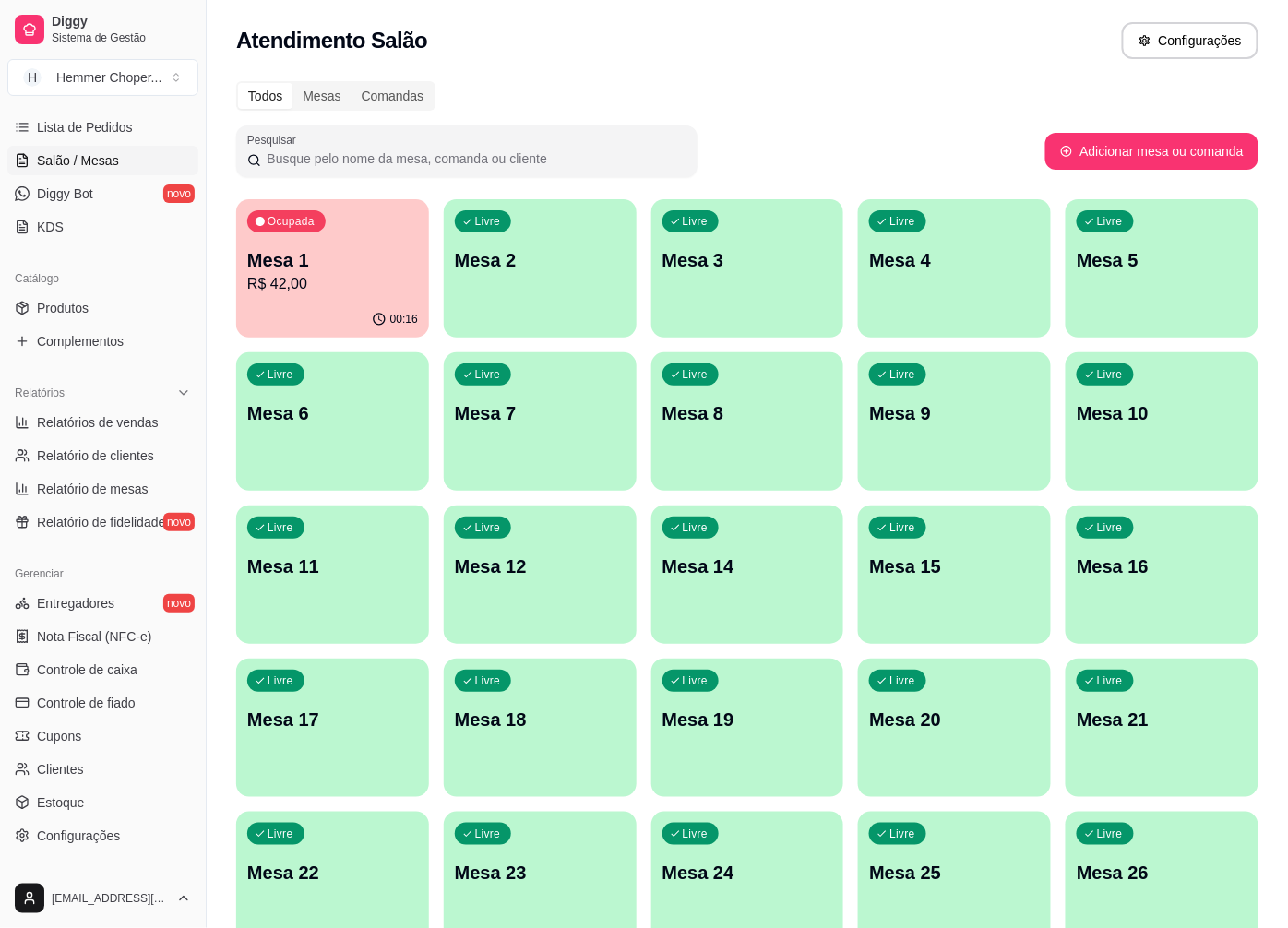
click at [296, 307] on div "00:16" at bounding box center [333, 319] width 193 height 36
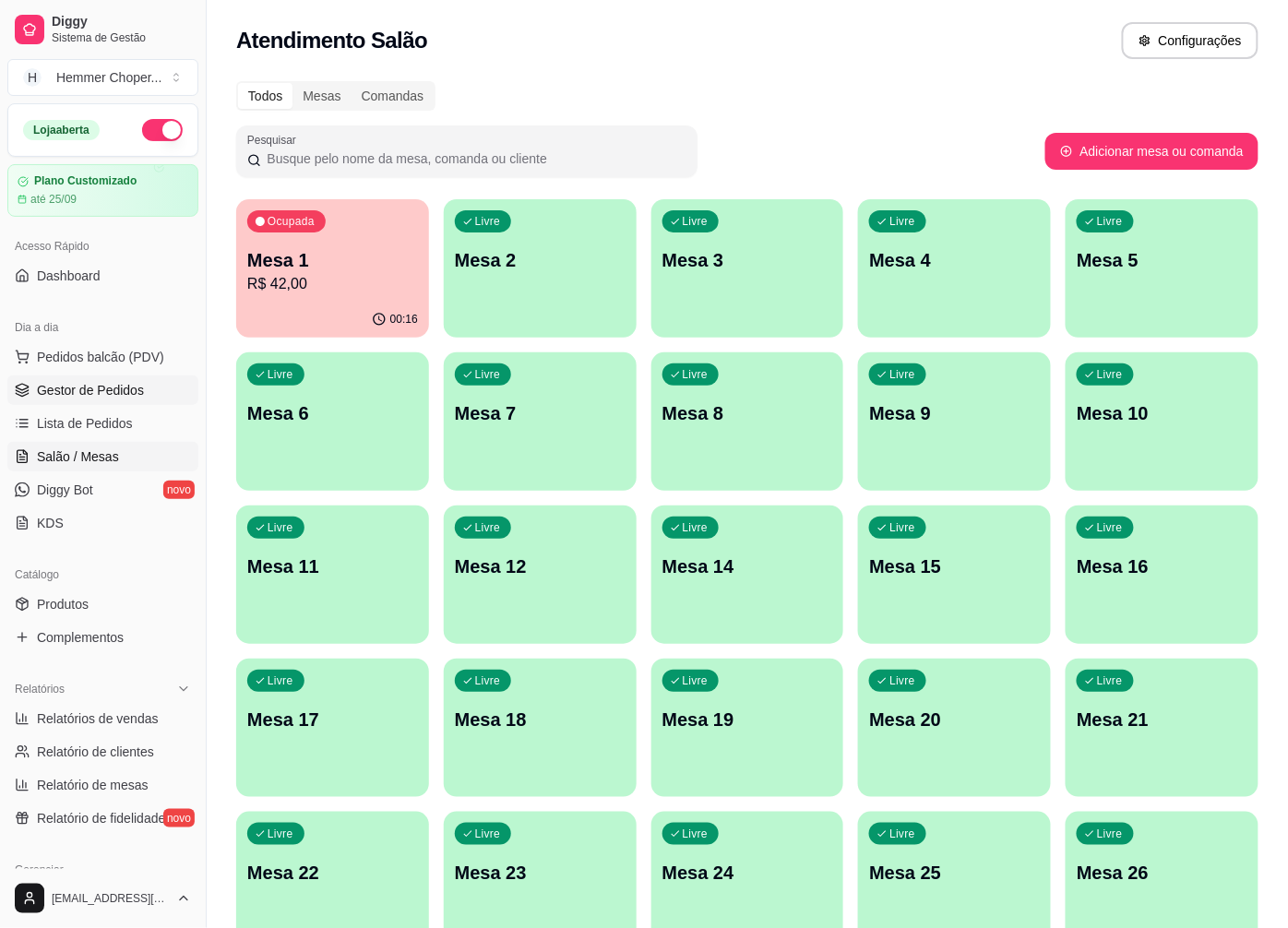
click at [88, 390] on span "Gestor de Pedidos" at bounding box center [90, 390] width 107 height 18
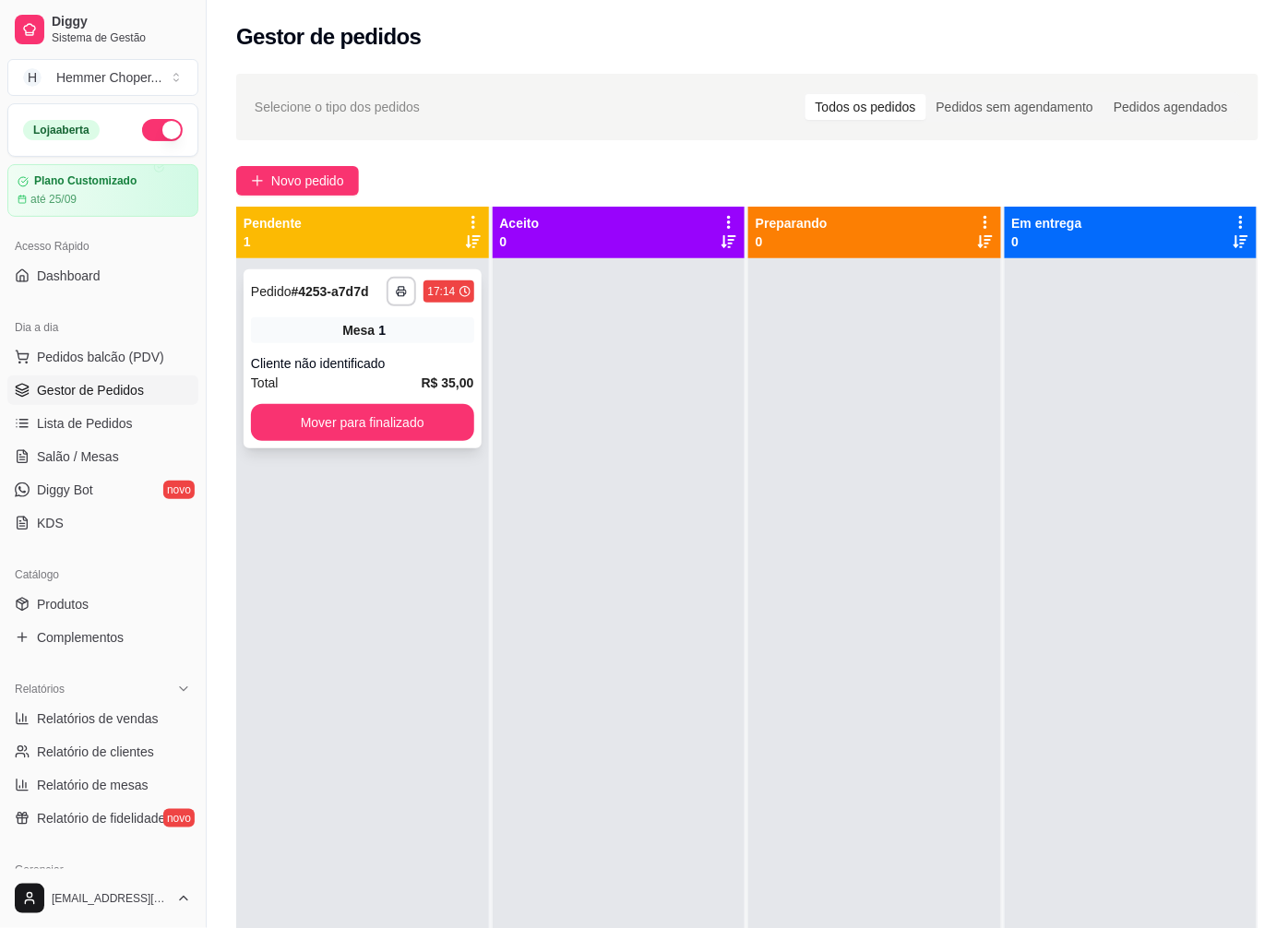
click at [366, 361] on div "Cliente não identificado" at bounding box center [363, 363] width 224 height 18
click at [337, 420] on button "Mover para finalizado" at bounding box center [363, 422] width 224 height 37
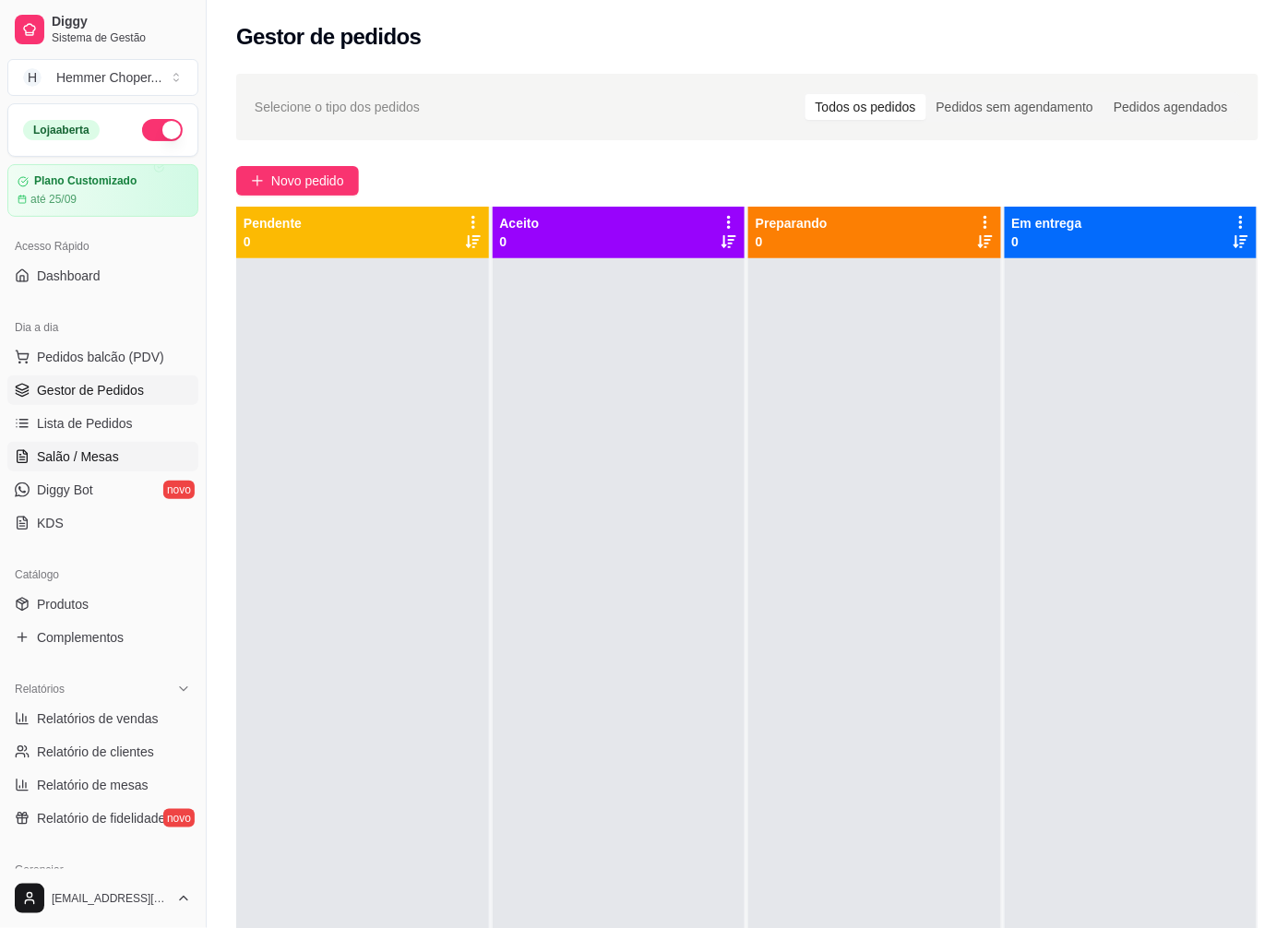
click at [94, 459] on span "Salão / Mesas" at bounding box center [78, 456] width 82 height 18
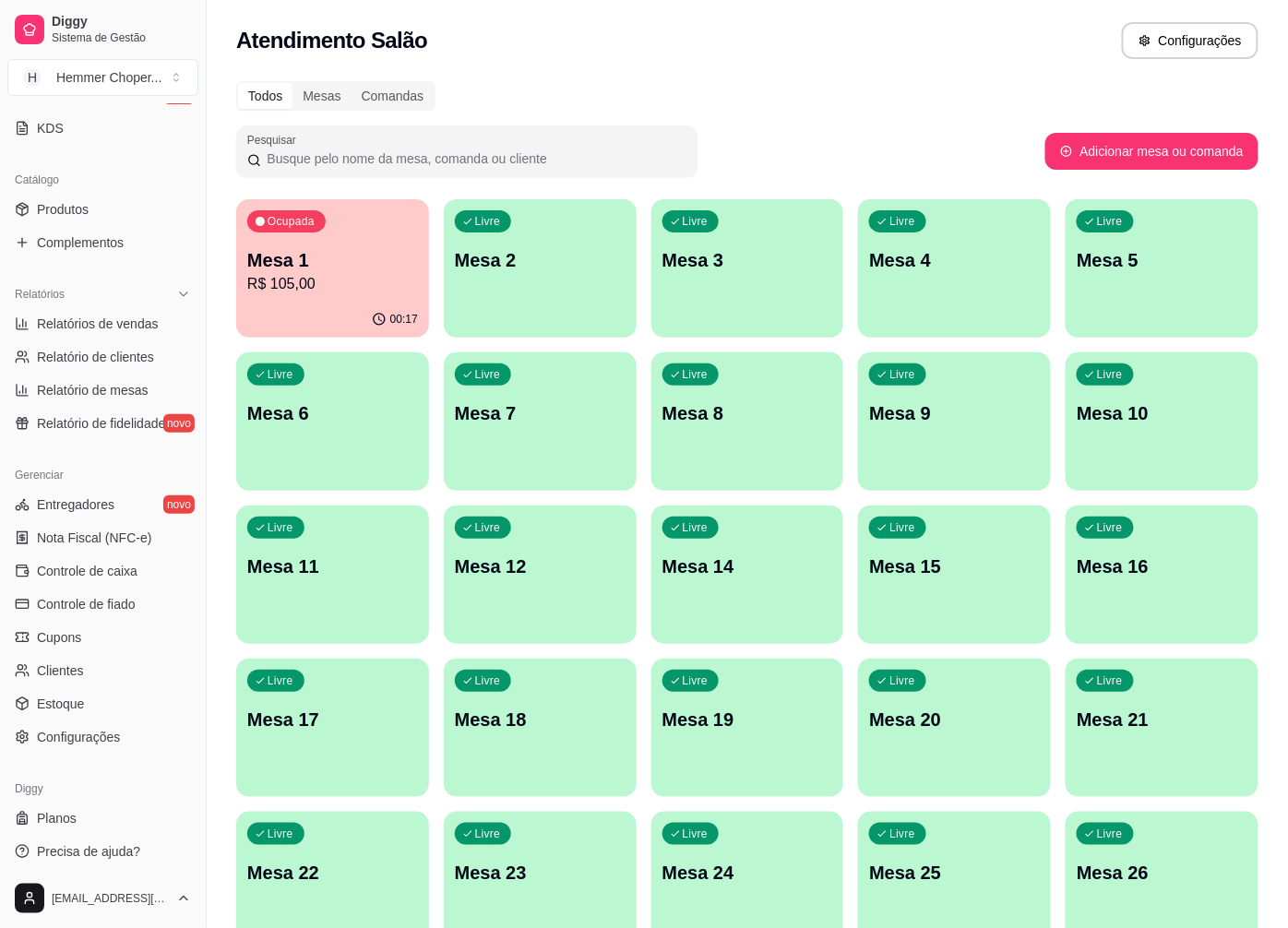
scroll to position [399, 0]
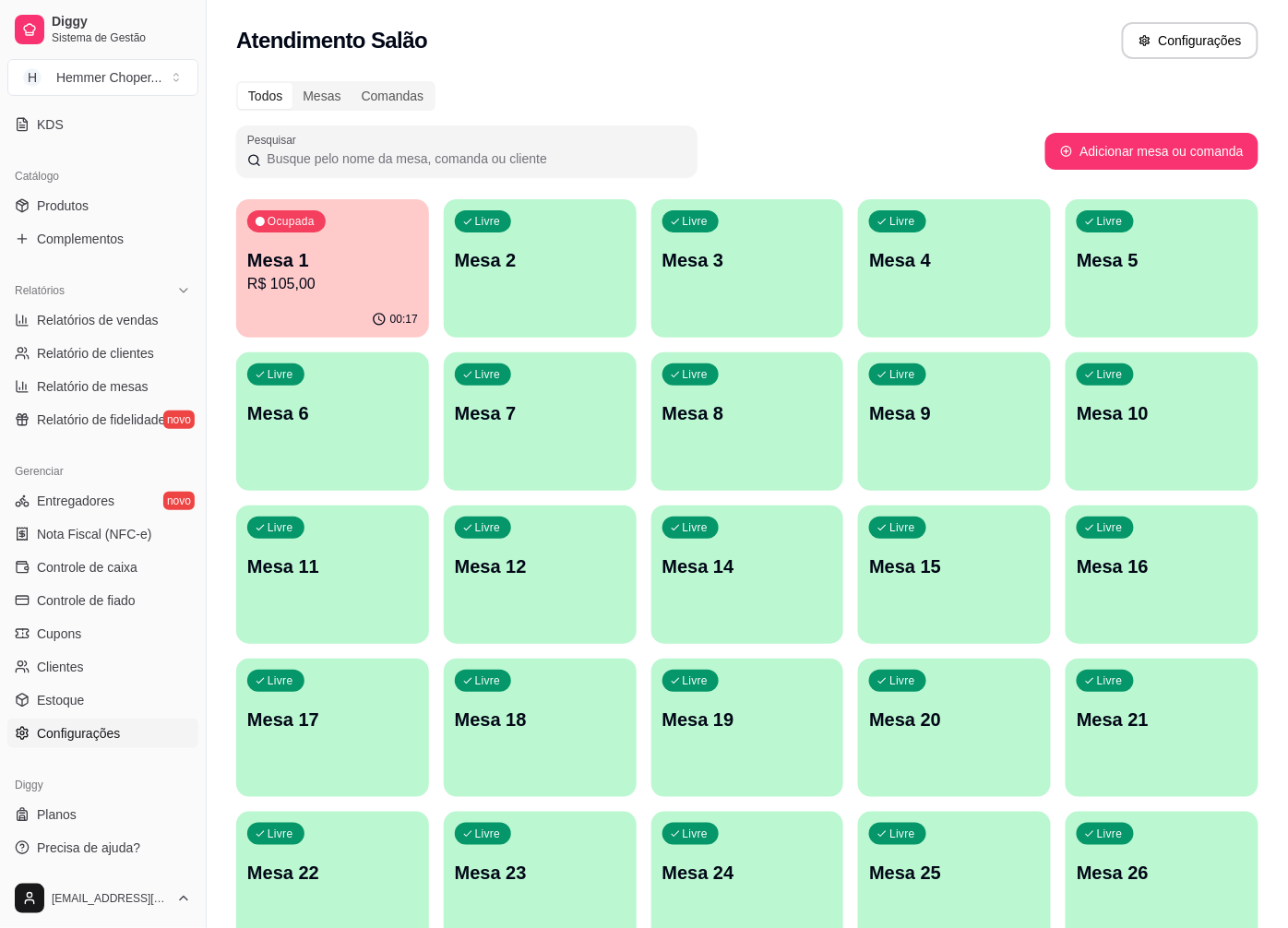
click at [104, 742] on link "Configurações" at bounding box center [103, 733] width 191 height 29
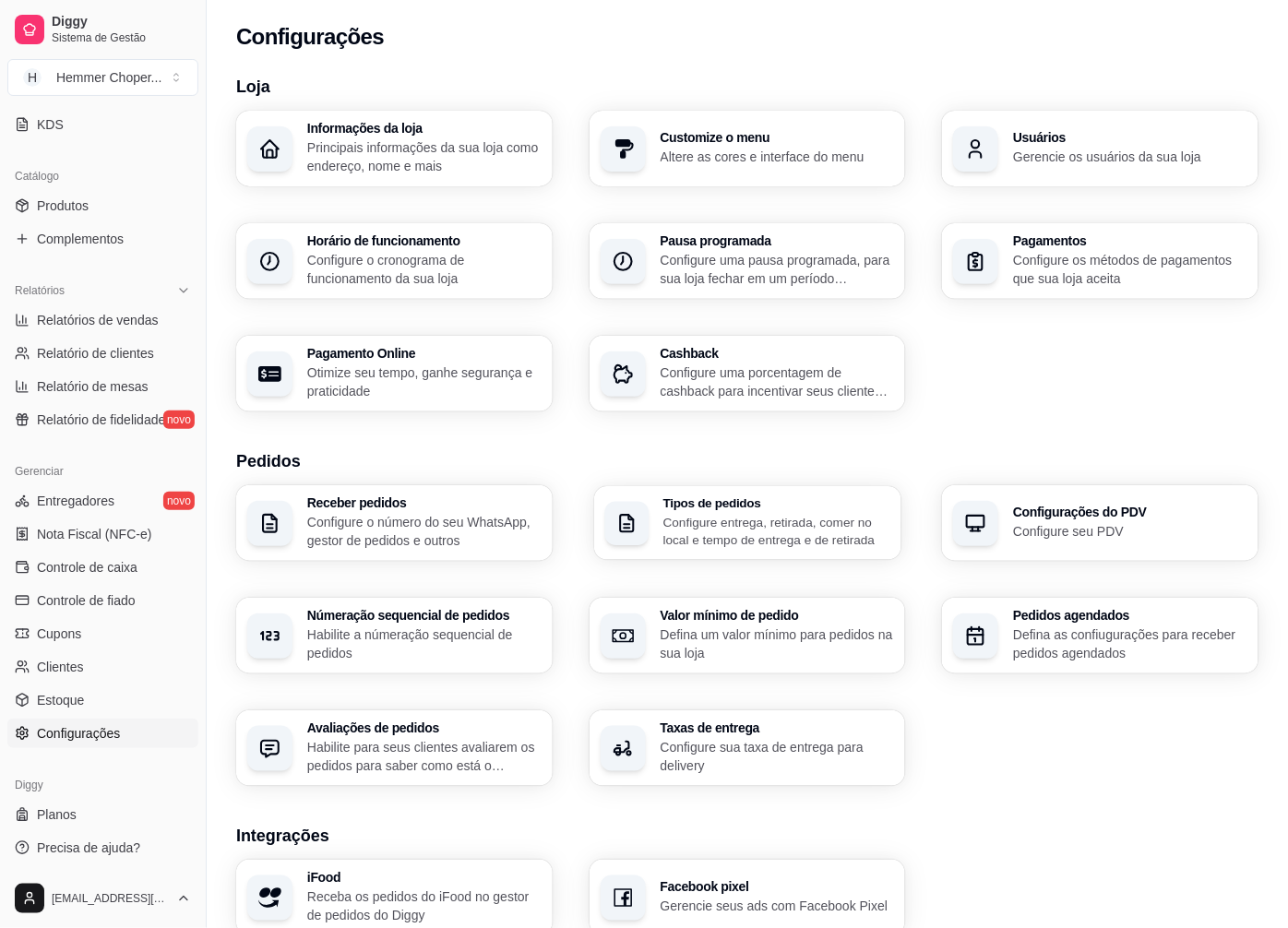
click at [748, 522] on p "Configure entrega, retirada, comer no local e tempo de entrega e de retirada" at bounding box center [775, 530] width 227 height 36
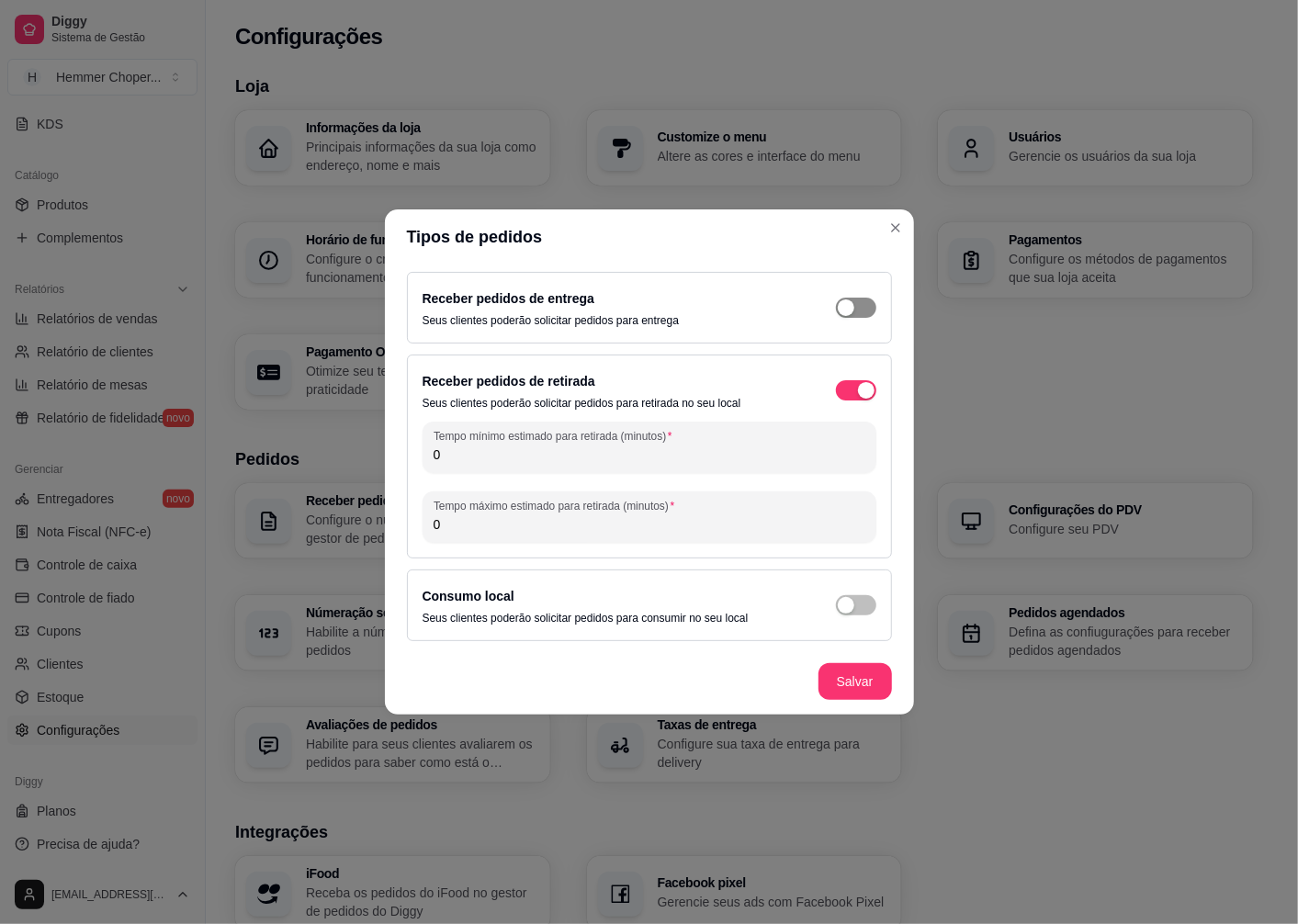
click at [870, 307] on span "button" at bounding box center [856, 307] width 41 height 20
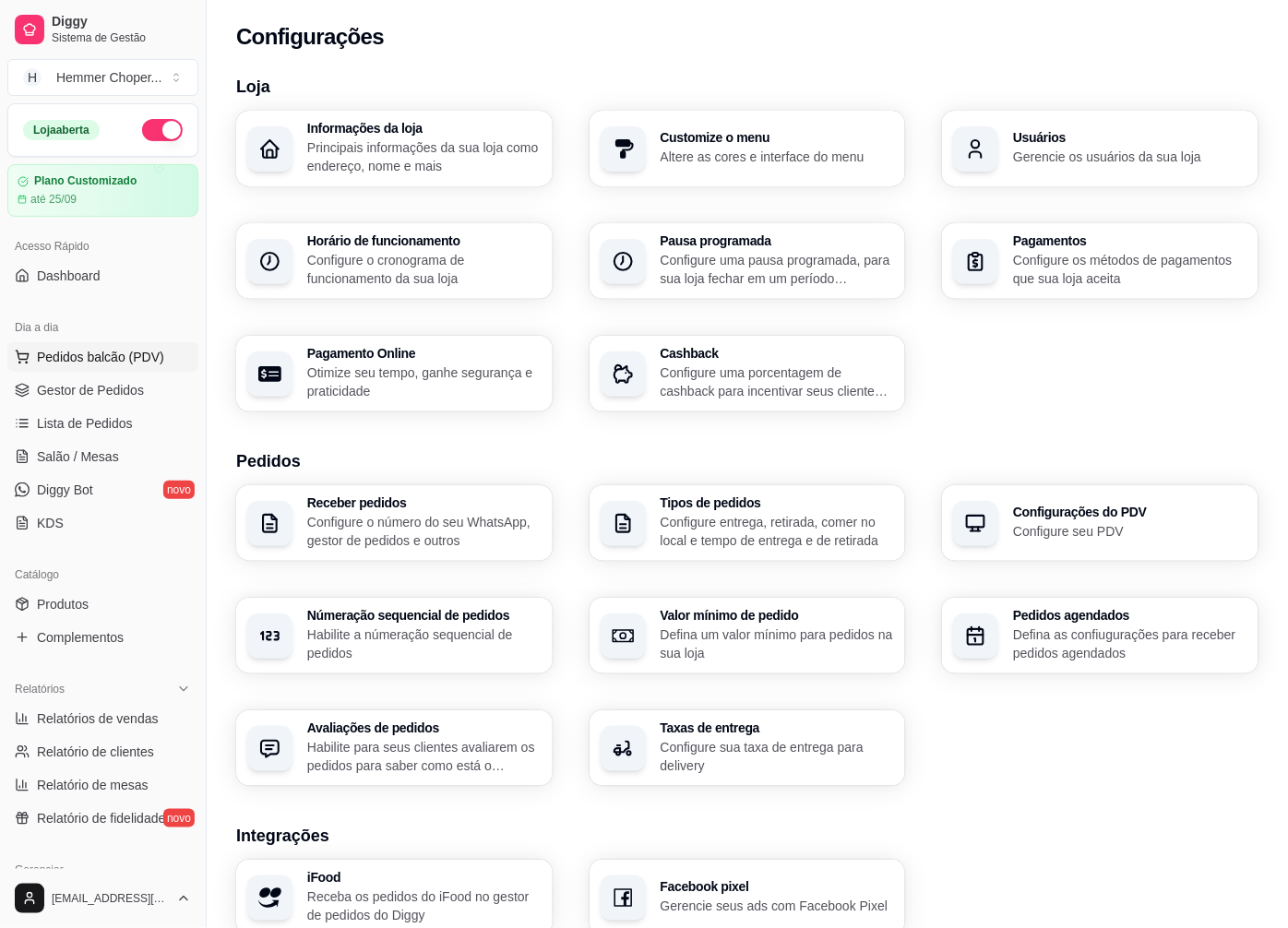
click at [81, 358] on span "Pedidos balcão (PDV)" at bounding box center [100, 357] width 127 height 18
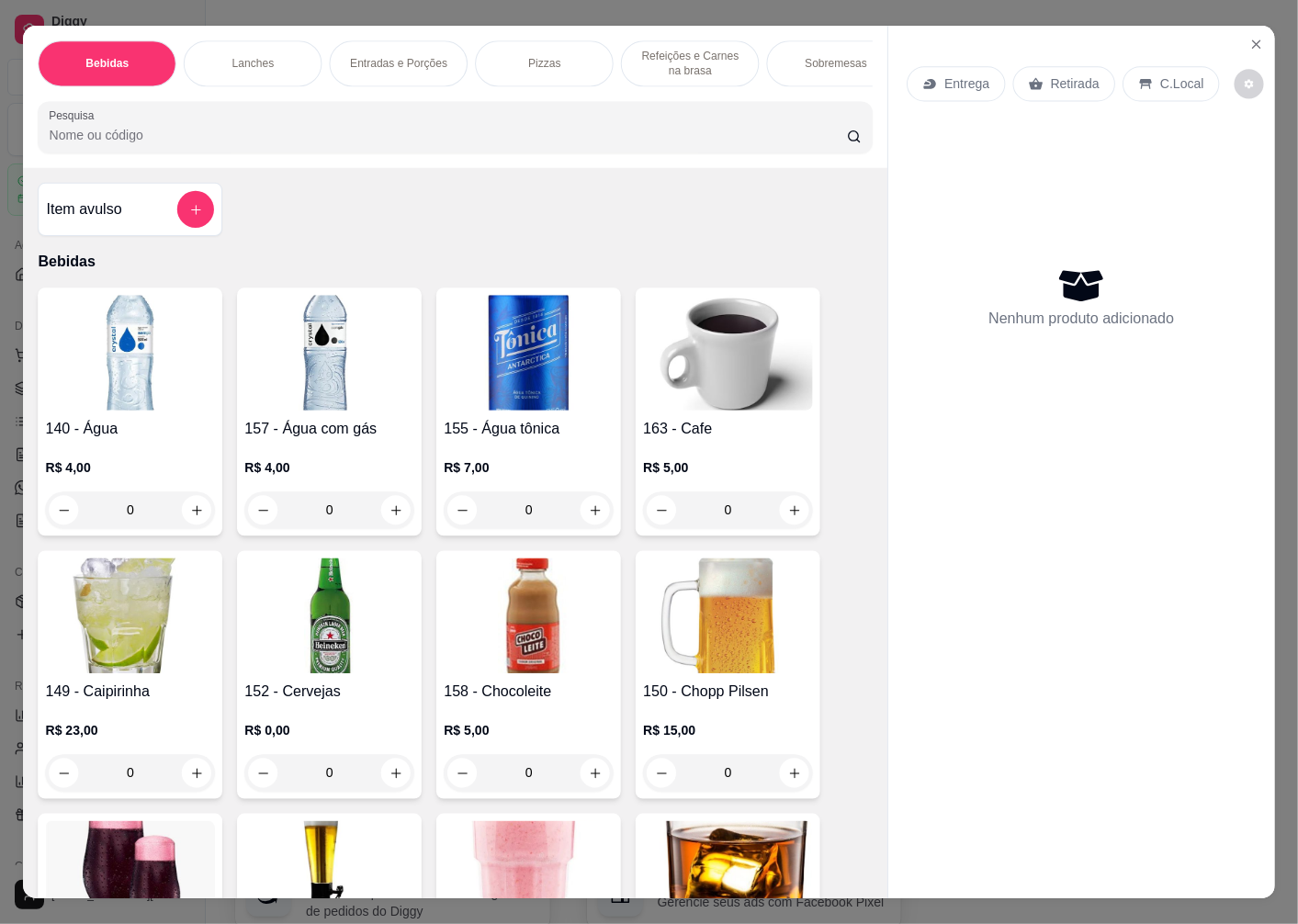
click at [80, 384] on img at bounding box center [129, 352] width 170 height 115
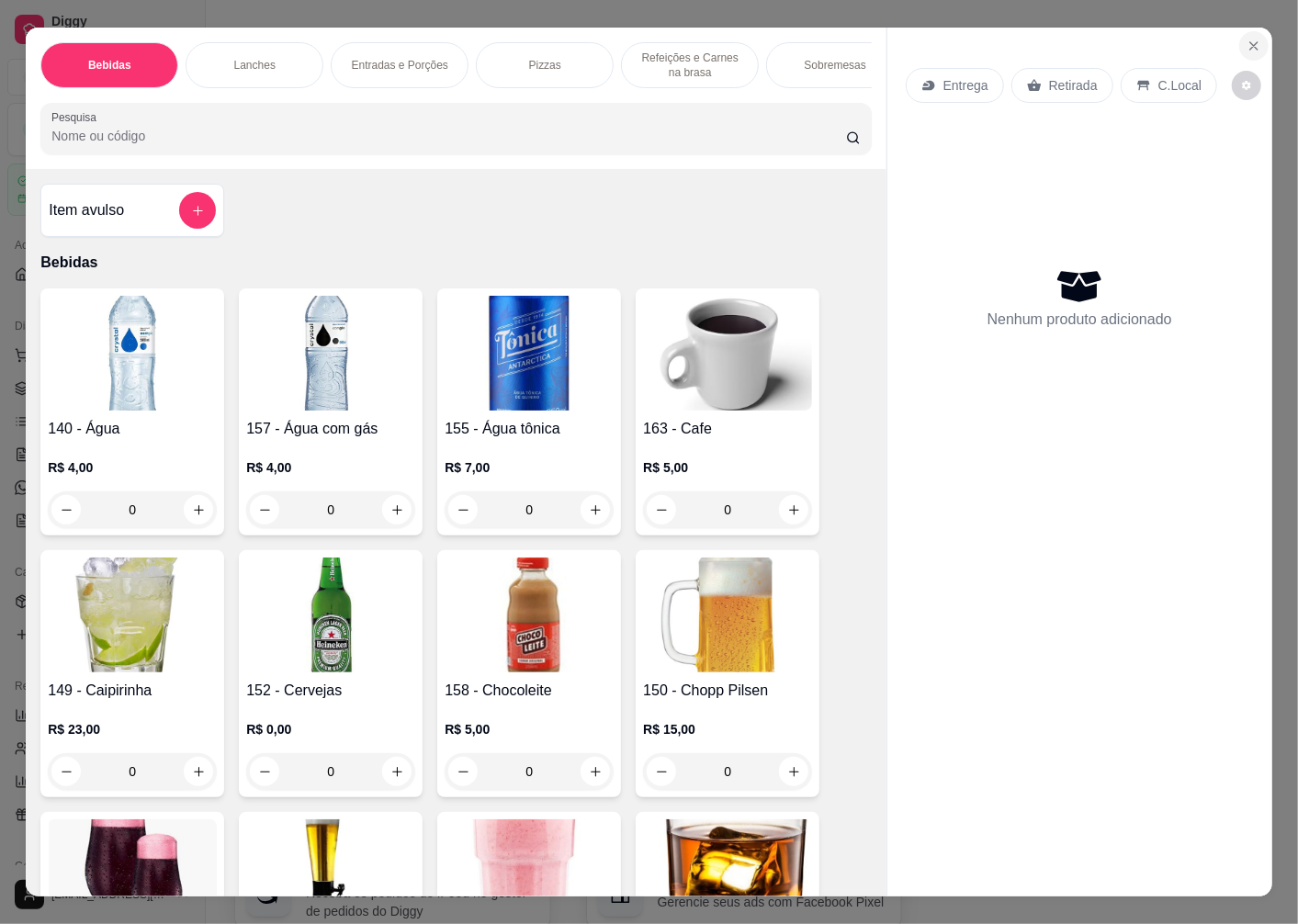
click at [1248, 44] on icon "Close" at bounding box center [1253, 46] width 15 height 15
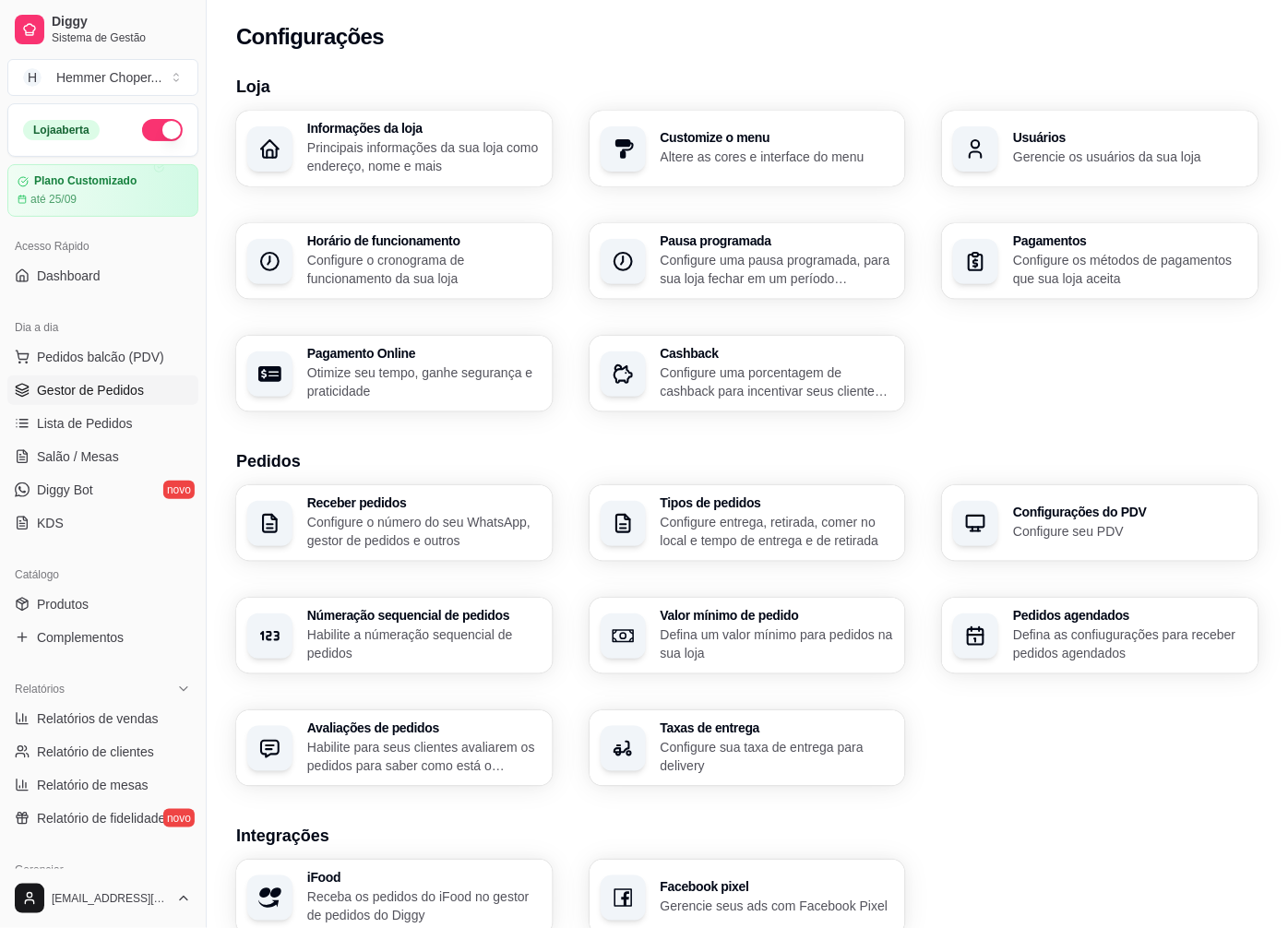
click at [111, 387] on span "Gestor de Pedidos" at bounding box center [90, 390] width 107 height 18
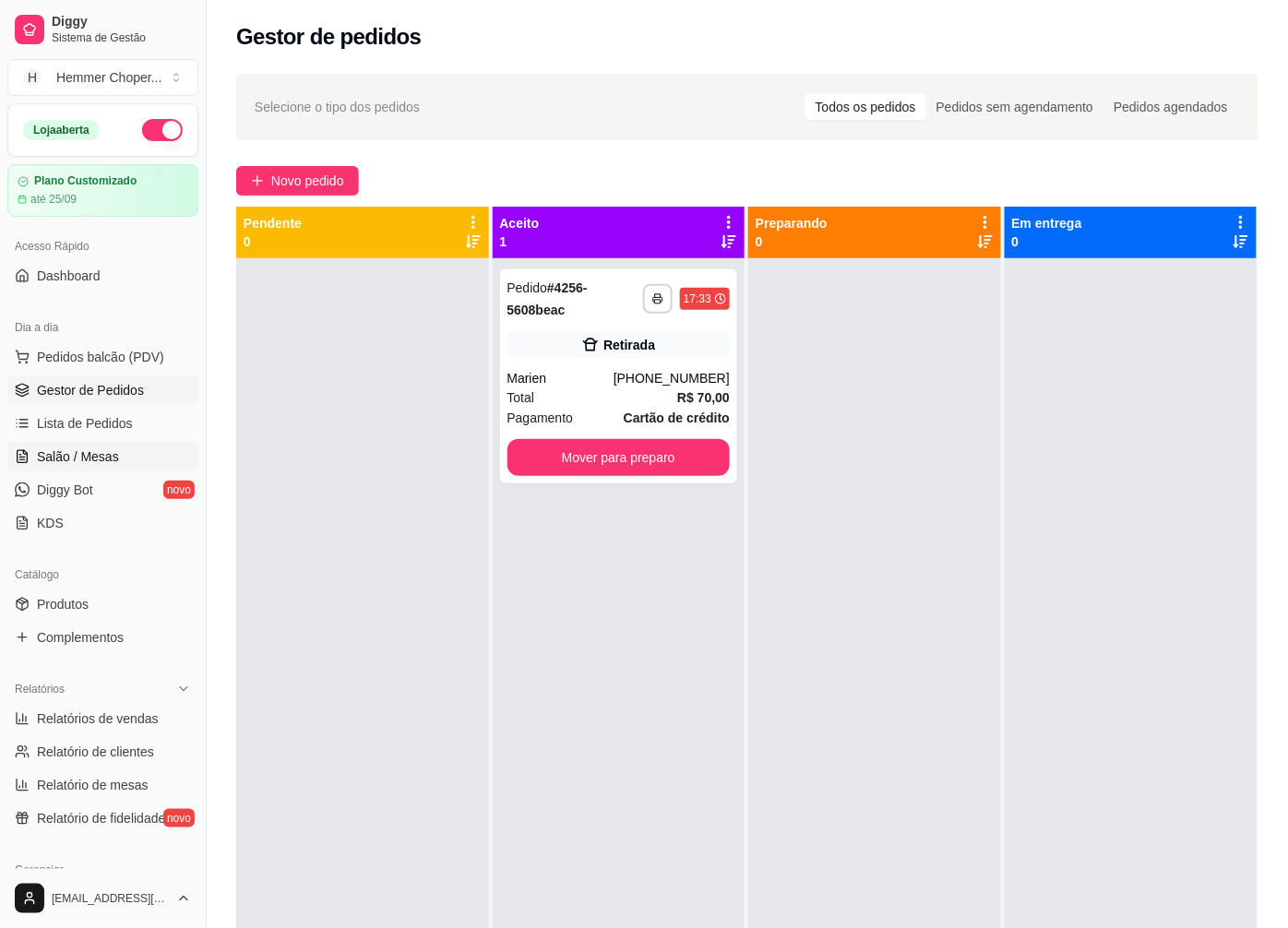
click at [89, 455] on span "Salão / Mesas" at bounding box center [78, 456] width 82 height 18
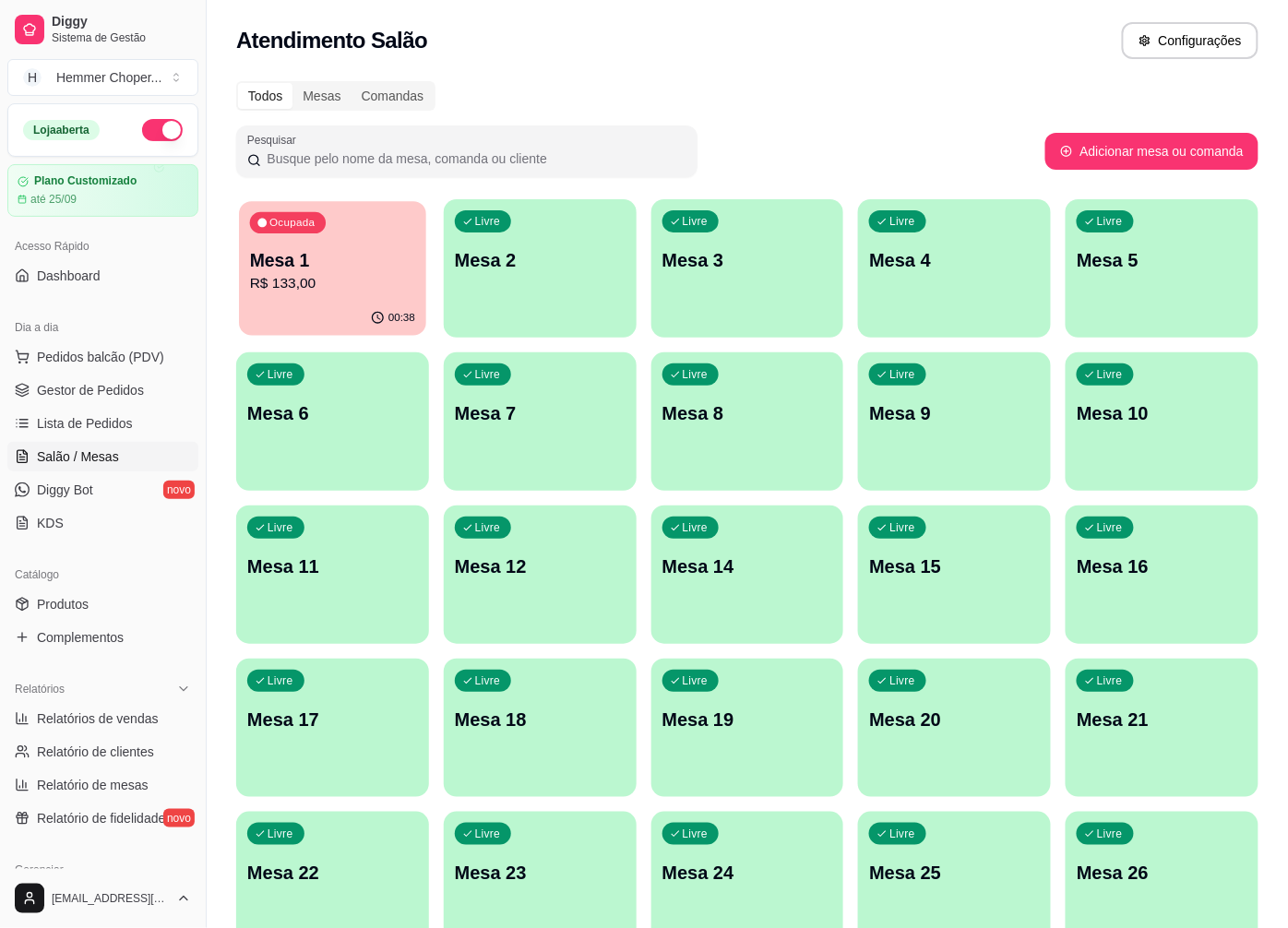
click at [344, 224] on div "Ocupada Mesa 1 R$ 133,00" at bounding box center [333, 251] width 188 height 99
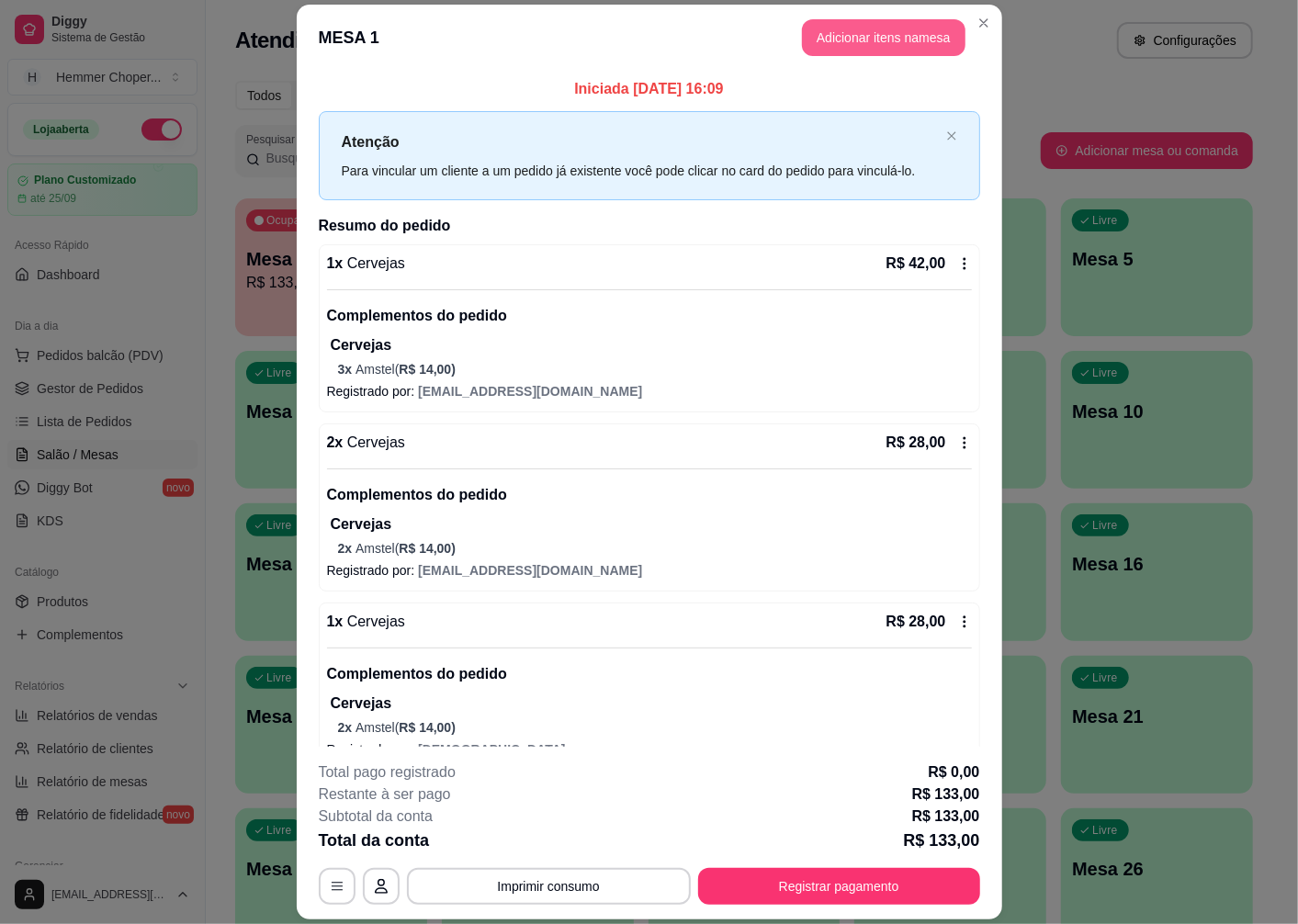
click at [868, 45] on button "Adicionar itens na mesa" at bounding box center [883, 38] width 164 height 37
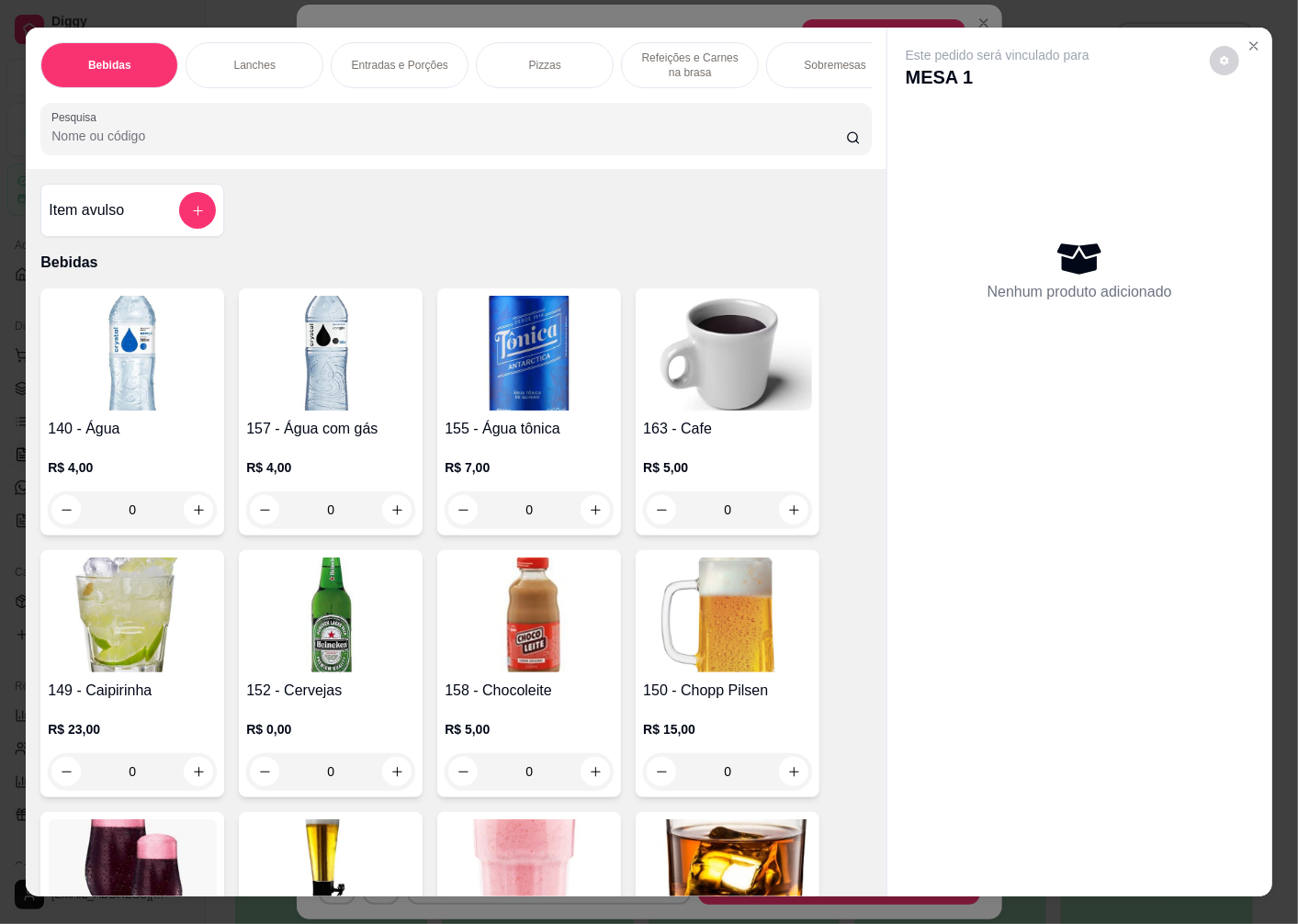
click at [322, 620] on img at bounding box center [330, 615] width 170 height 115
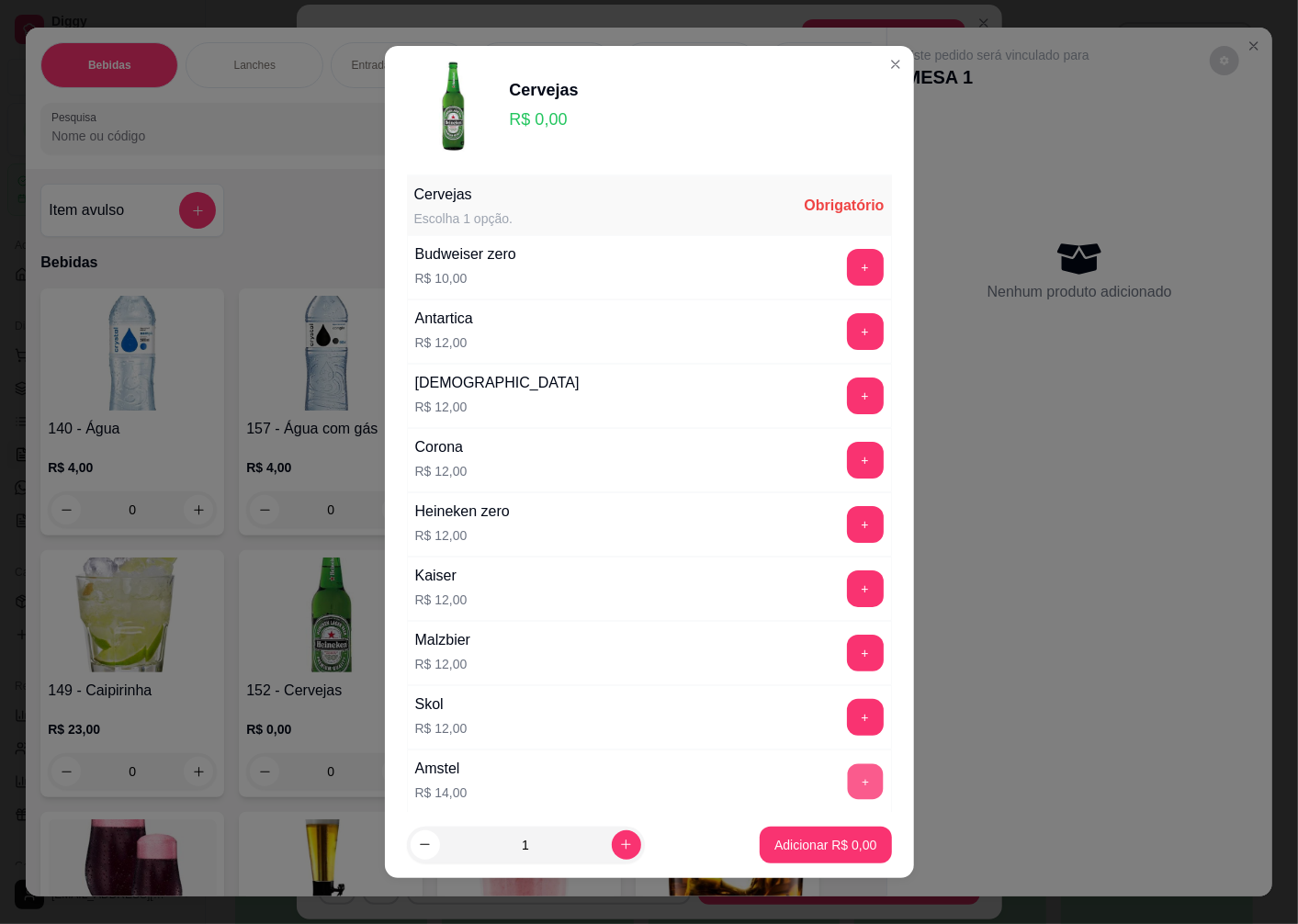
click at [847, 777] on button "+" at bounding box center [864, 782] width 36 height 36
click at [792, 846] on p "Adicionar R$ 14,00" at bounding box center [821, 845] width 109 height 18
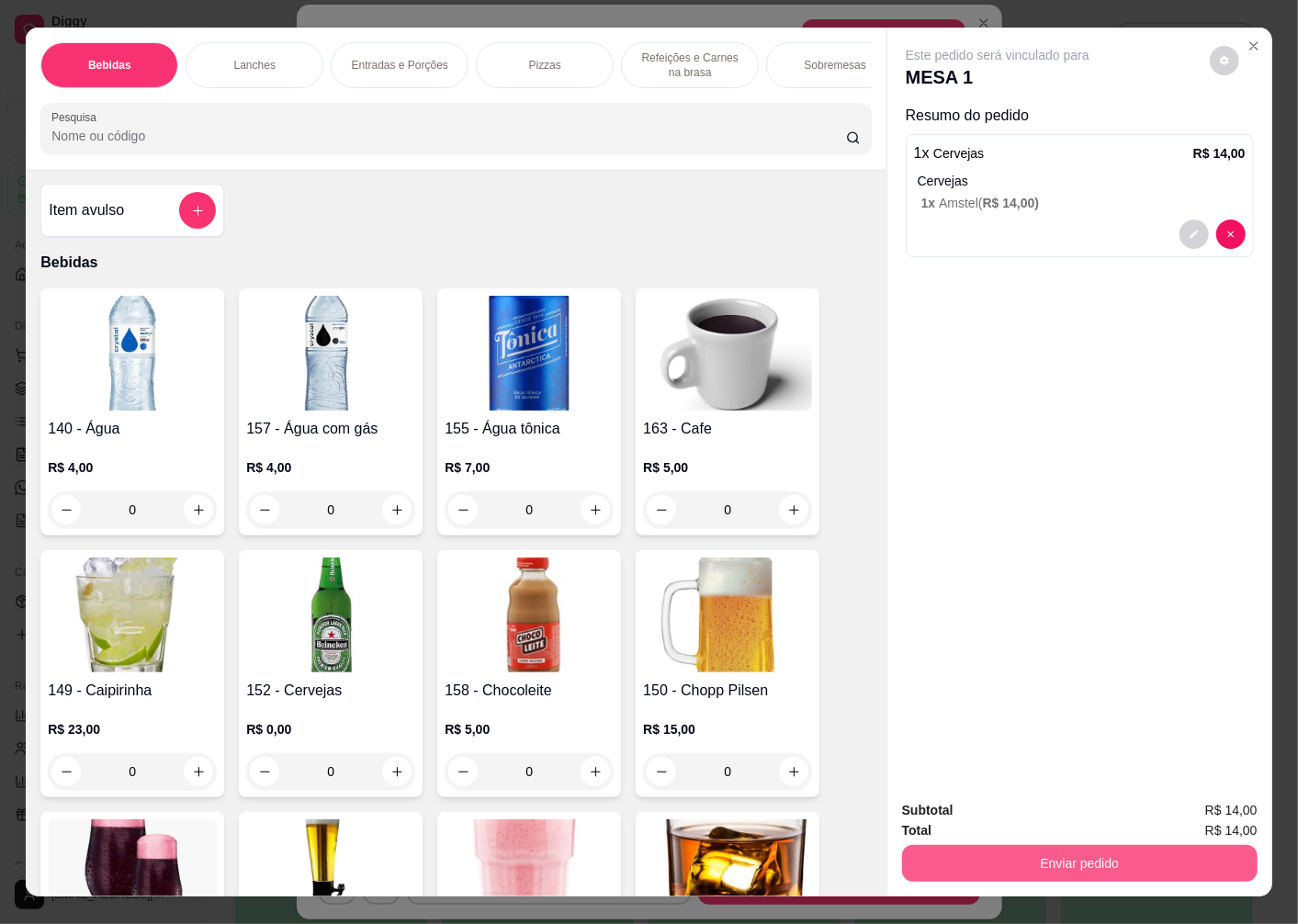
click at [996, 847] on button "Enviar pedido" at bounding box center [1079, 864] width 355 height 37
click at [1026, 809] on button "Não registrar e enviar pedido" at bounding box center [1018, 811] width 191 height 35
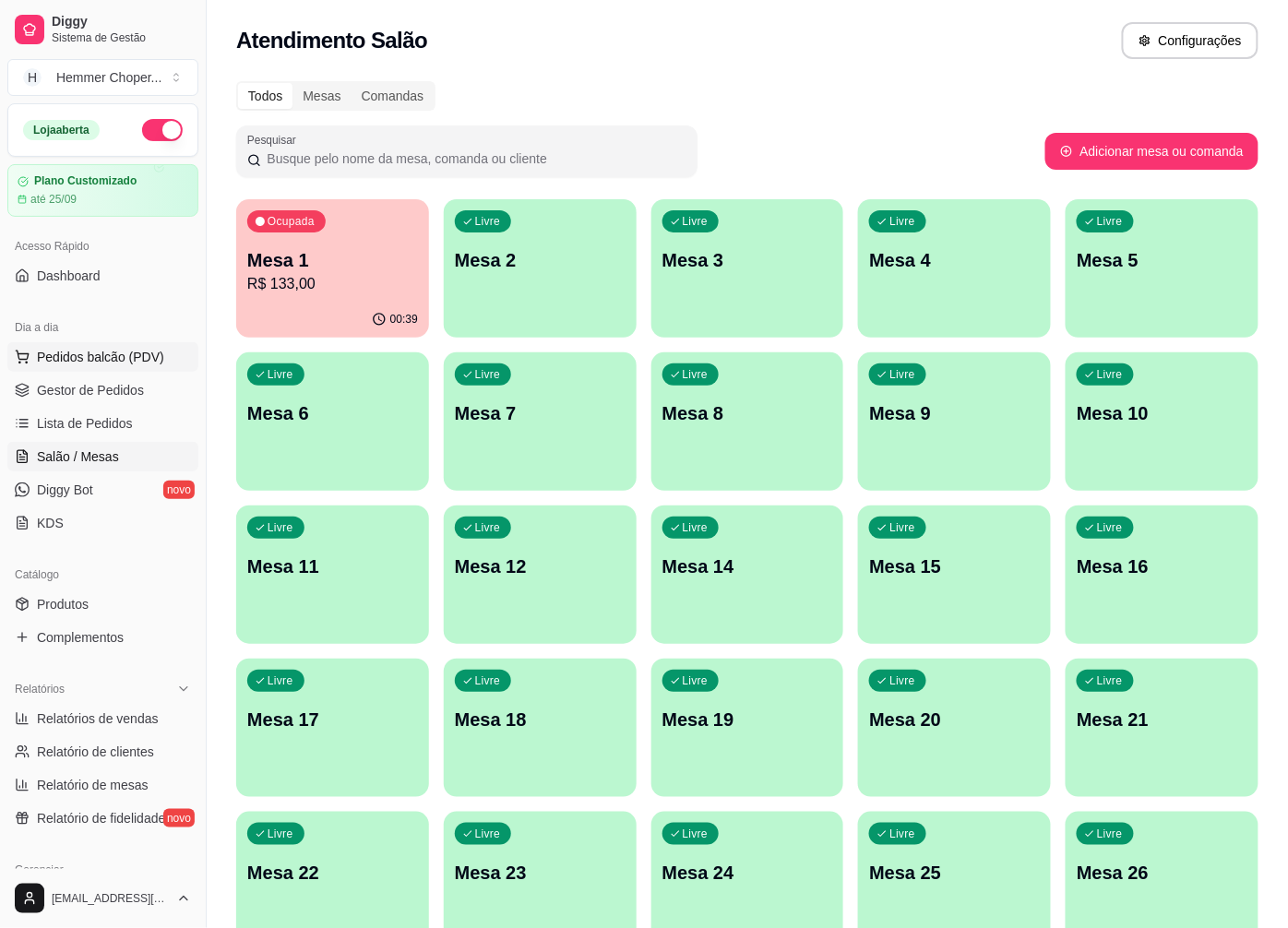
click at [109, 362] on span "Pedidos balcão (PDV)" at bounding box center [100, 357] width 127 height 18
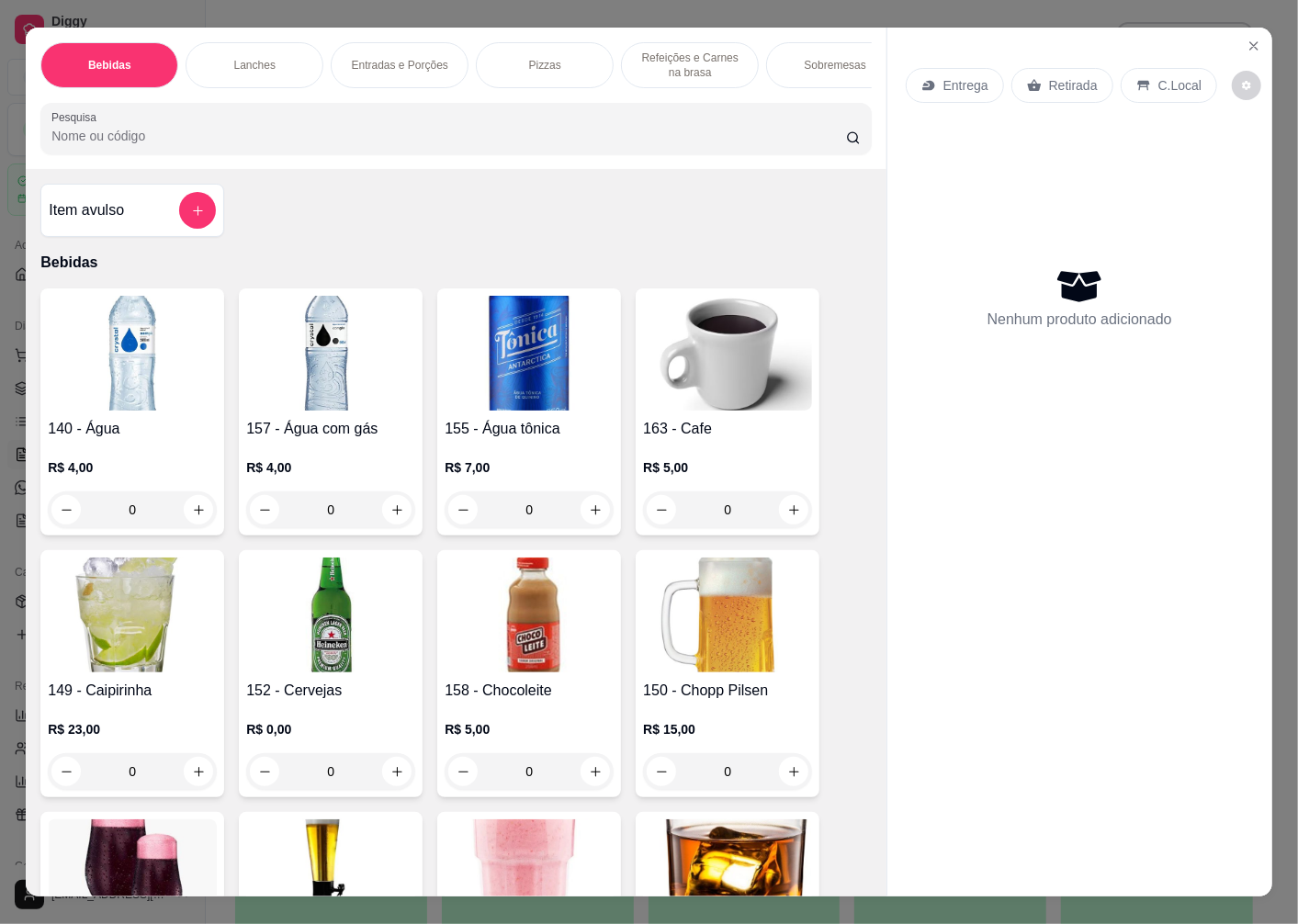
click at [1049, 80] on p "Retirada" at bounding box center [1073, 85] width 48 height 18
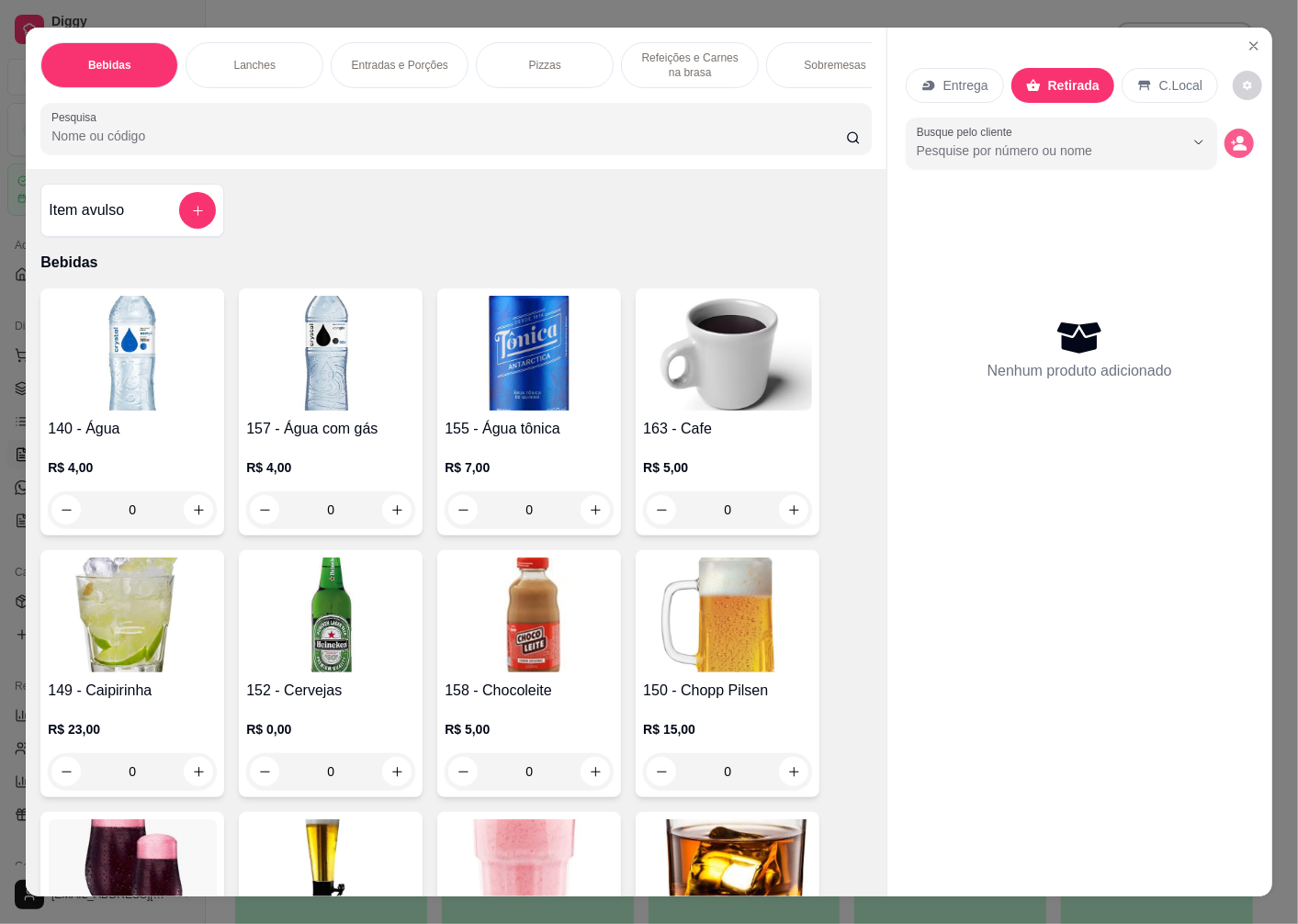
click at [1231, 135] on icon "decrease-product-quantity" at bounding box center [1239, 142] width 16 height 16
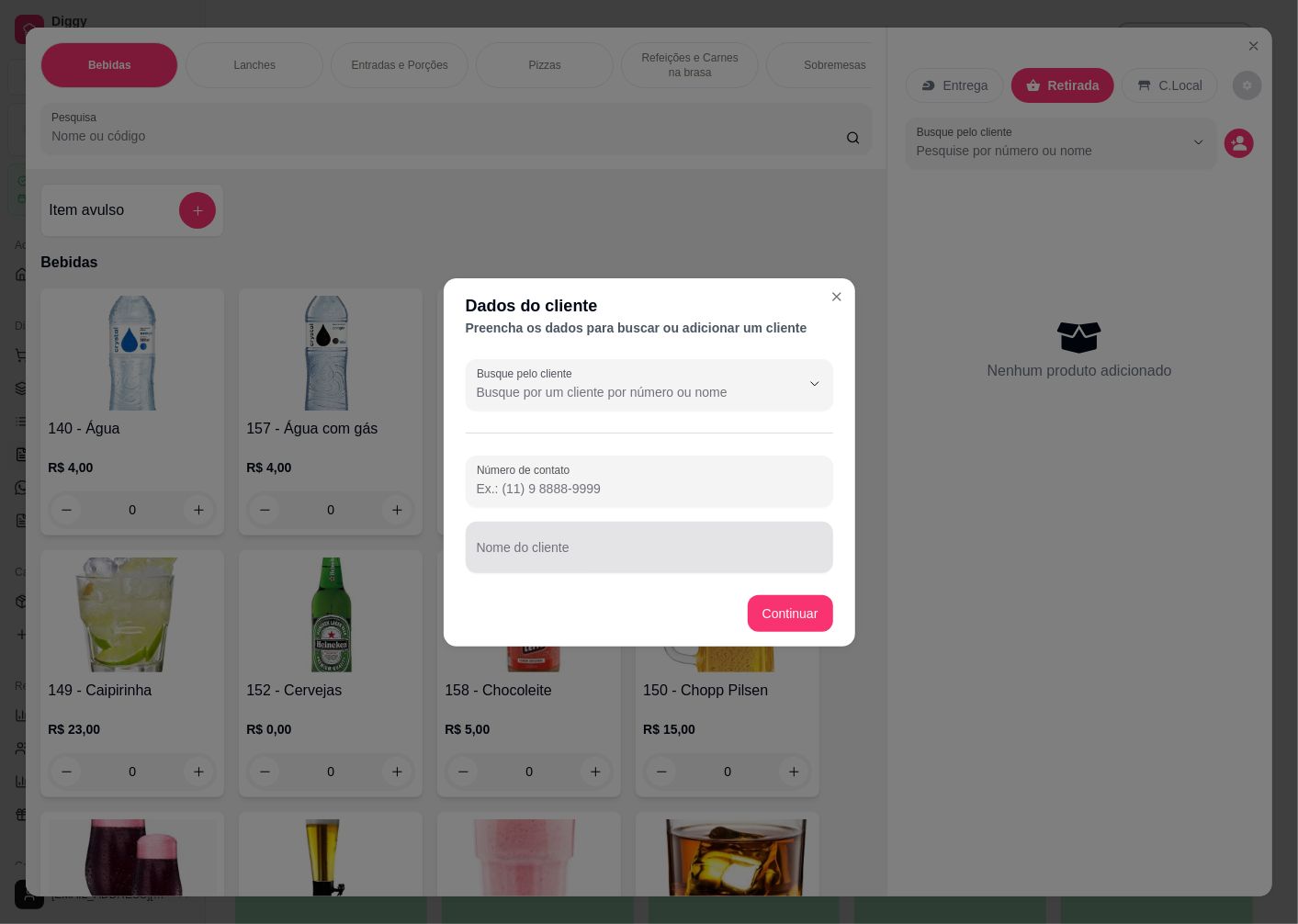
click at [530, 557] on input "Nome do cliente" at bounding box center [649, 554] width 346 height 18
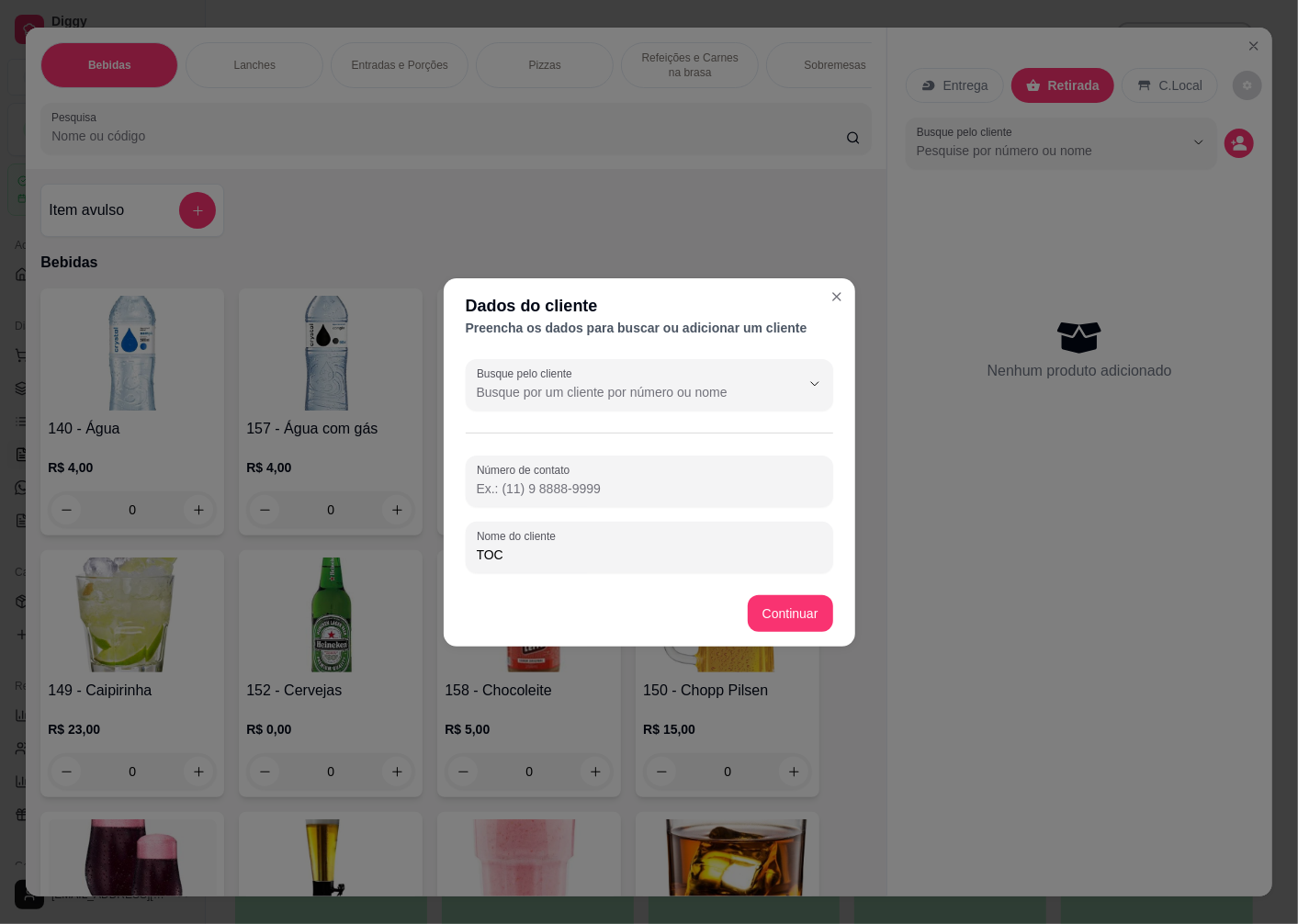
type input "TOCO"
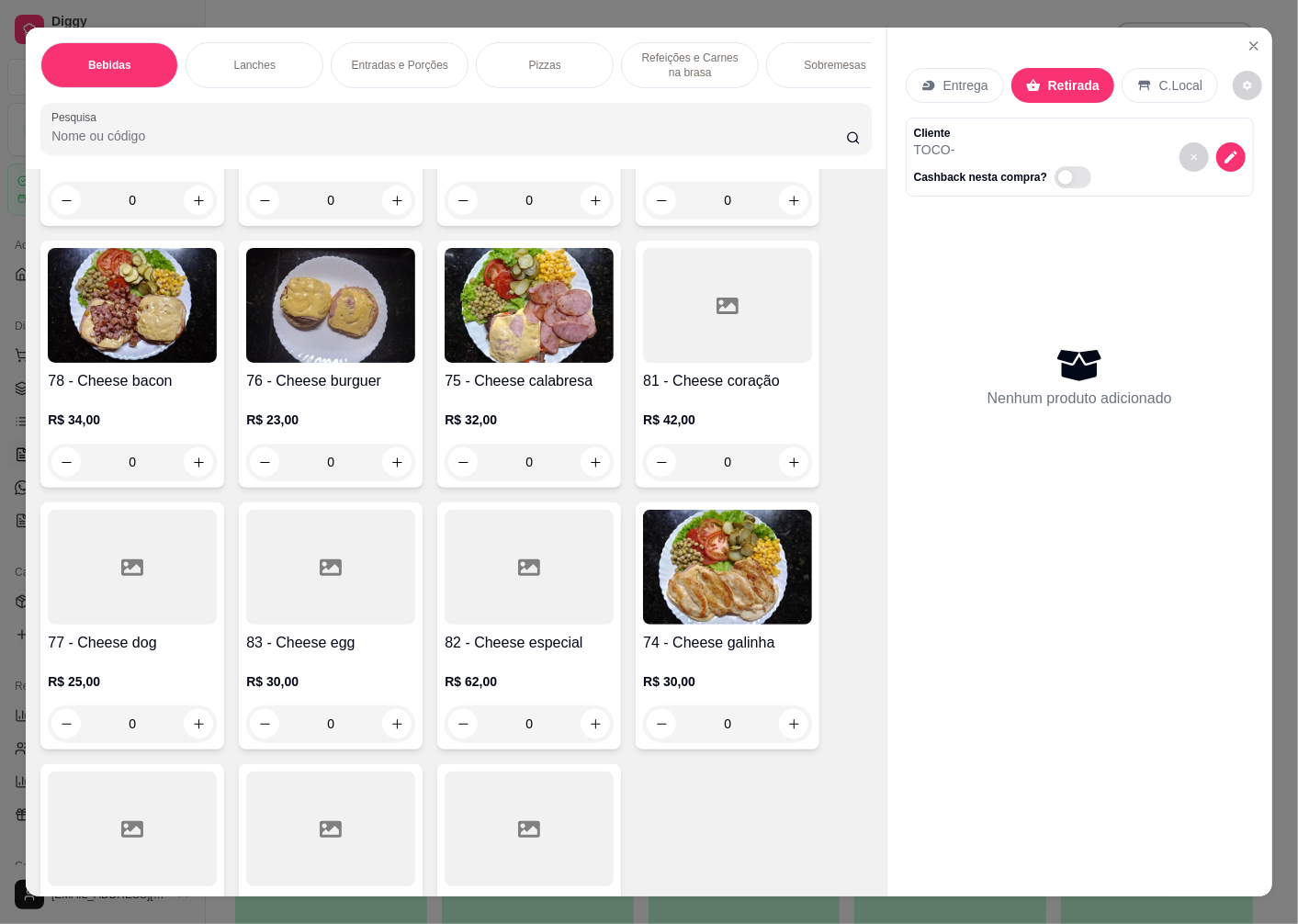
scroll to position [2041, 0]
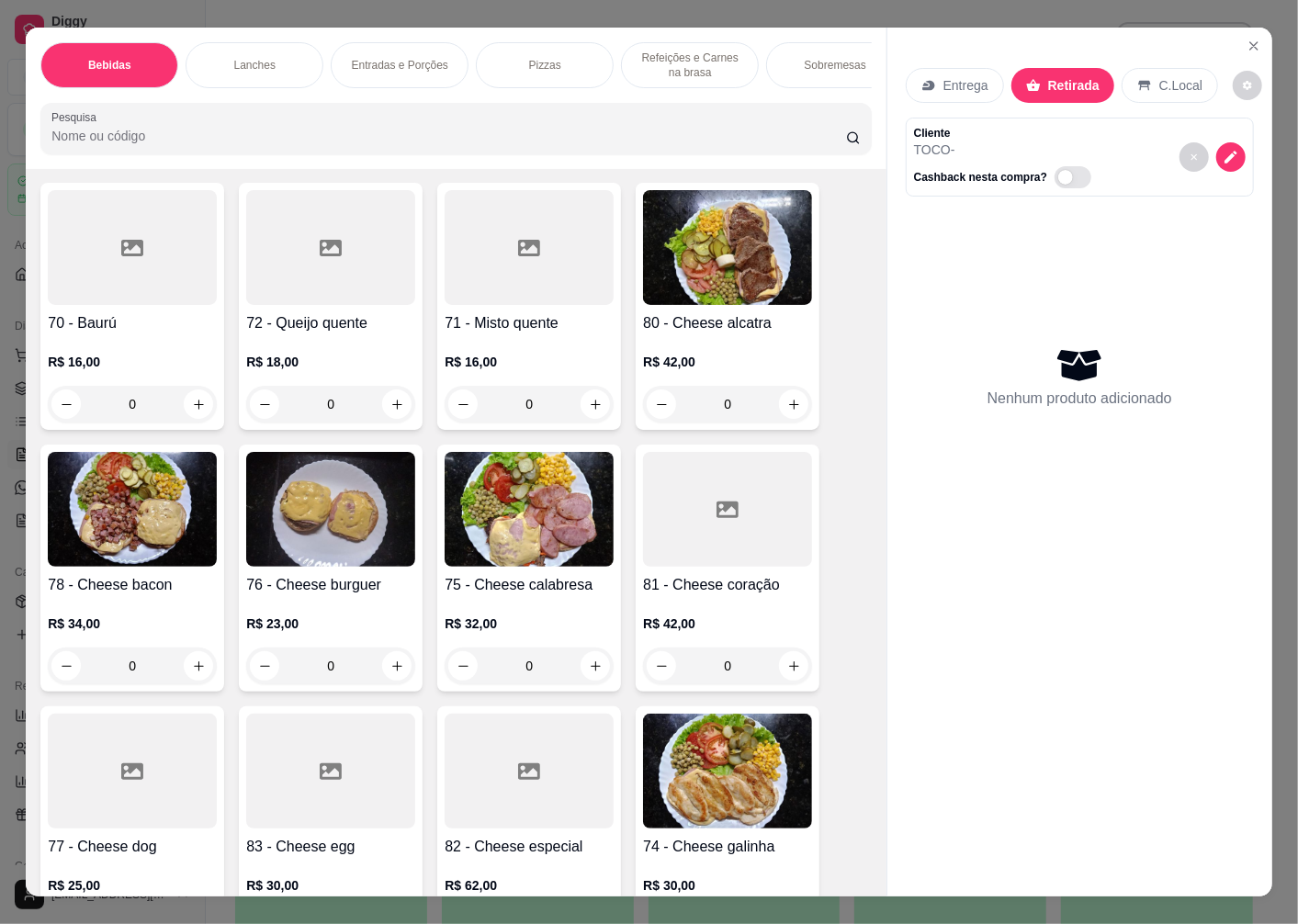
click at [351, 315] on div "72 - Queijo quente R$ 18,00 0" at bounding box center [331, 306] width 184 height 247
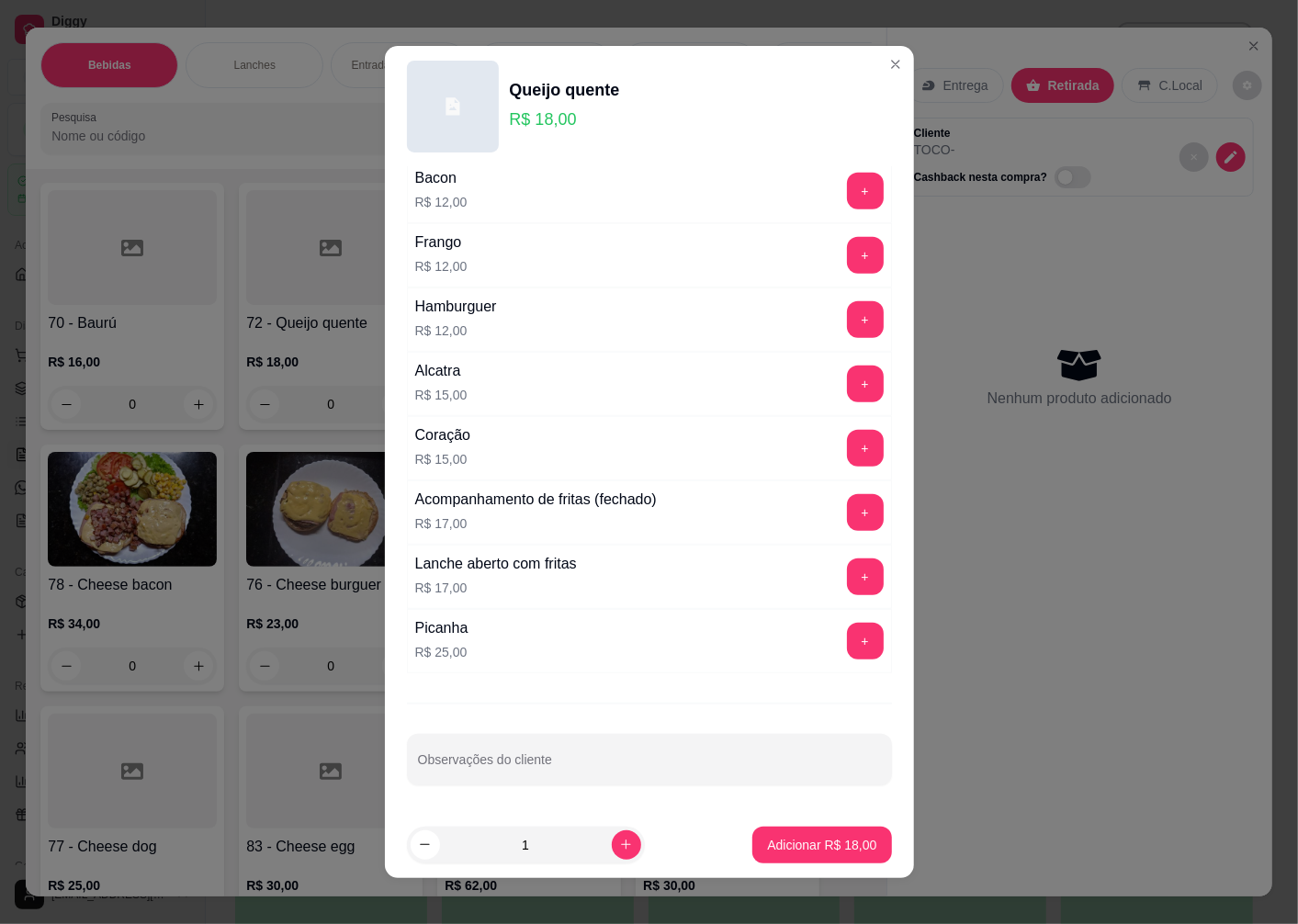
scroll to position [12, 0]
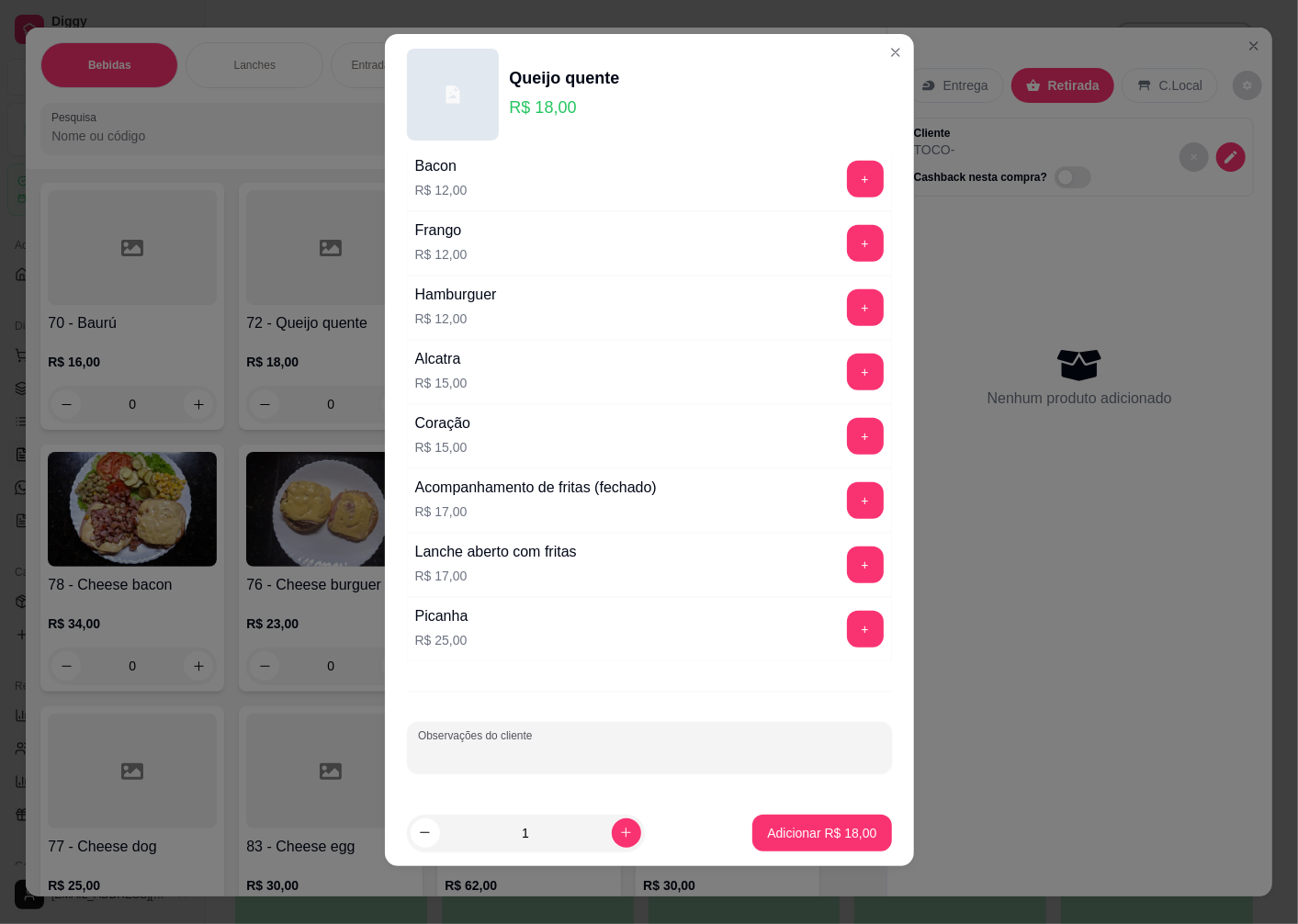
click at [483, 754] on div "Observações do cliente" at bounding box center [649, 747] width 485 height 51
type input "SEM PALHA"
click at [796, 824] on p "Adicionar R$ 18,00" at bounding box center [821, 833] width 109 height 18
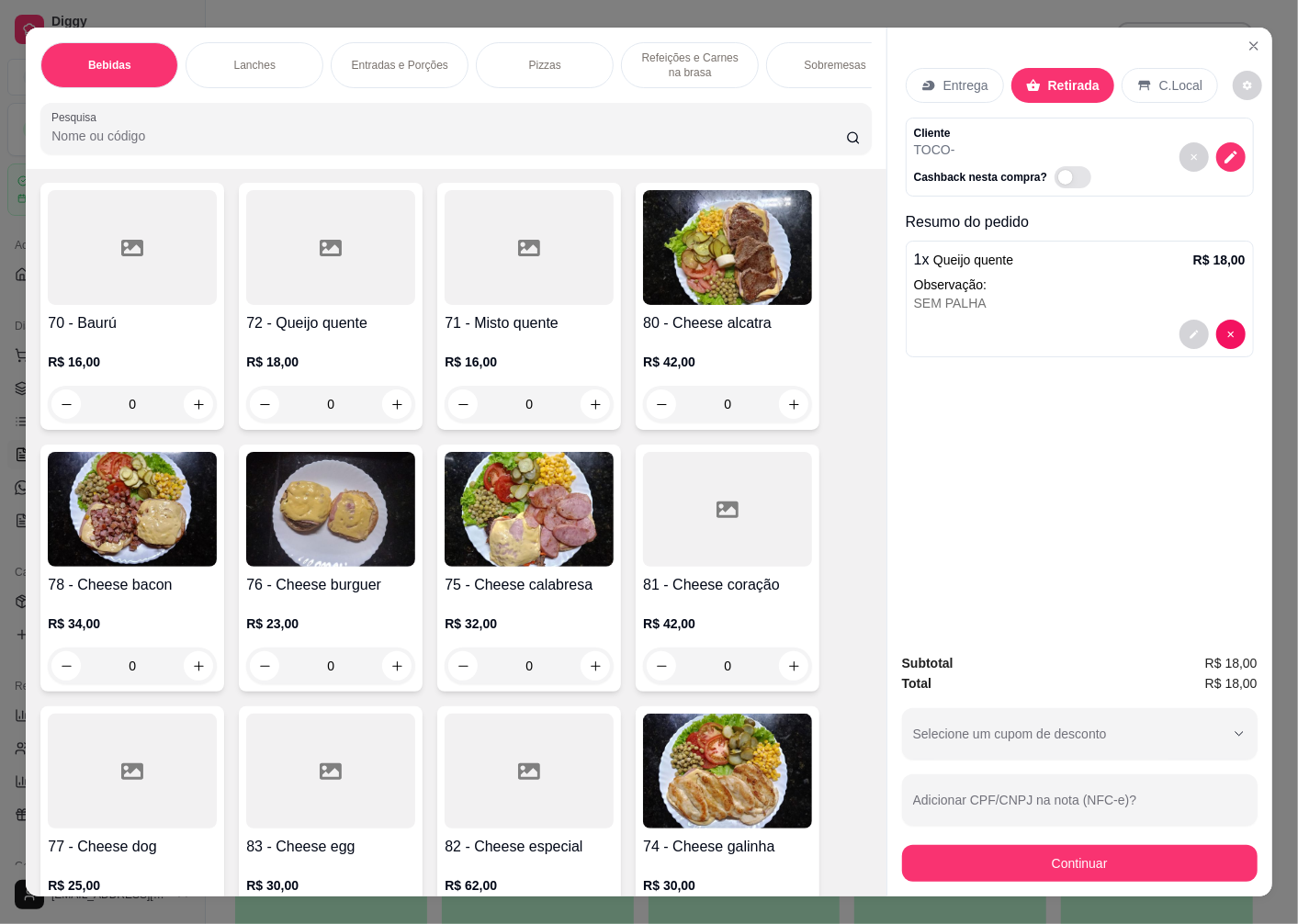
scroll to position [2449, 0]
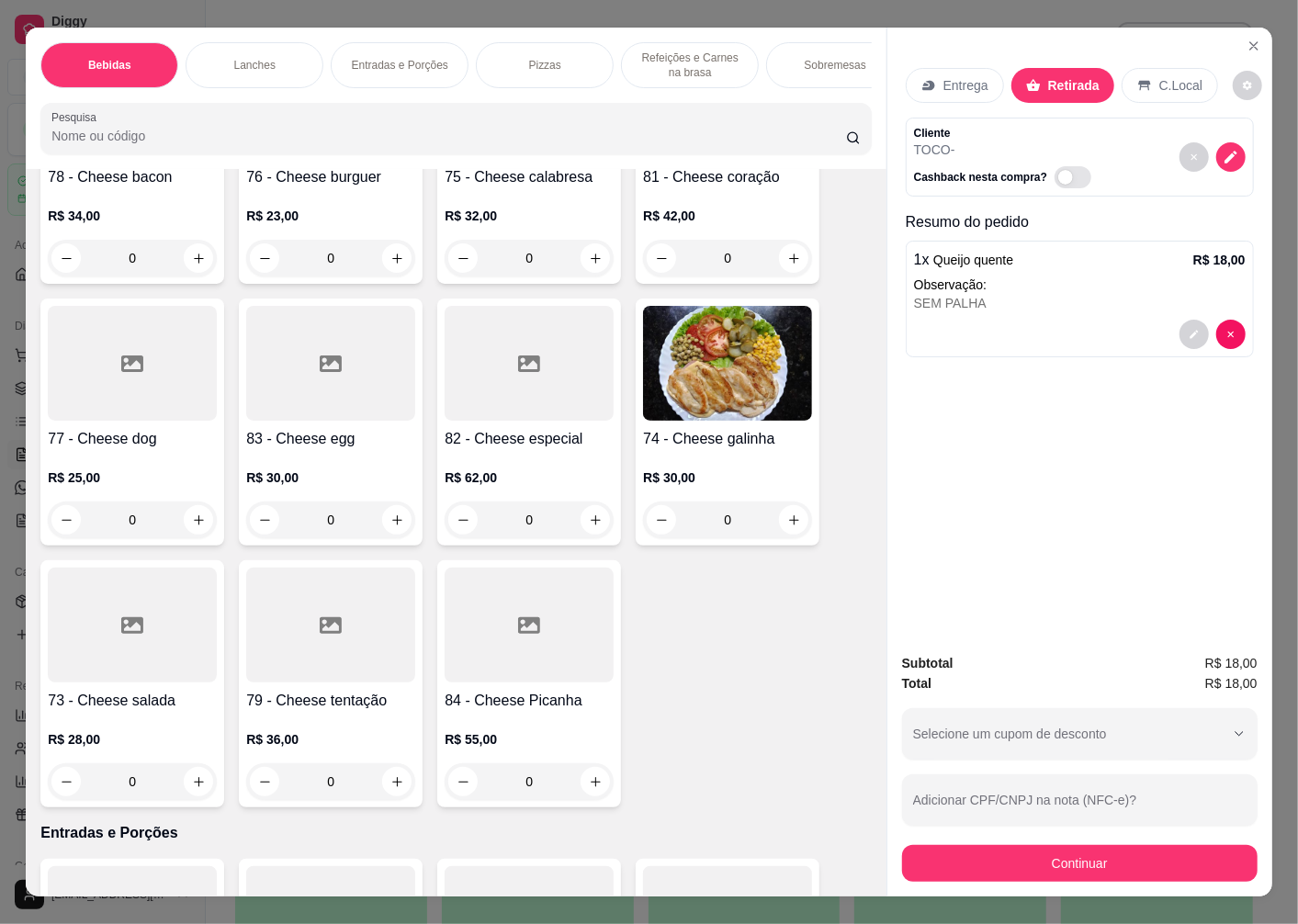
click at [112, 693] on div "73 - Cheese salada R$ 28,00 0" at bounding box center [133, 684] width 184 height 247
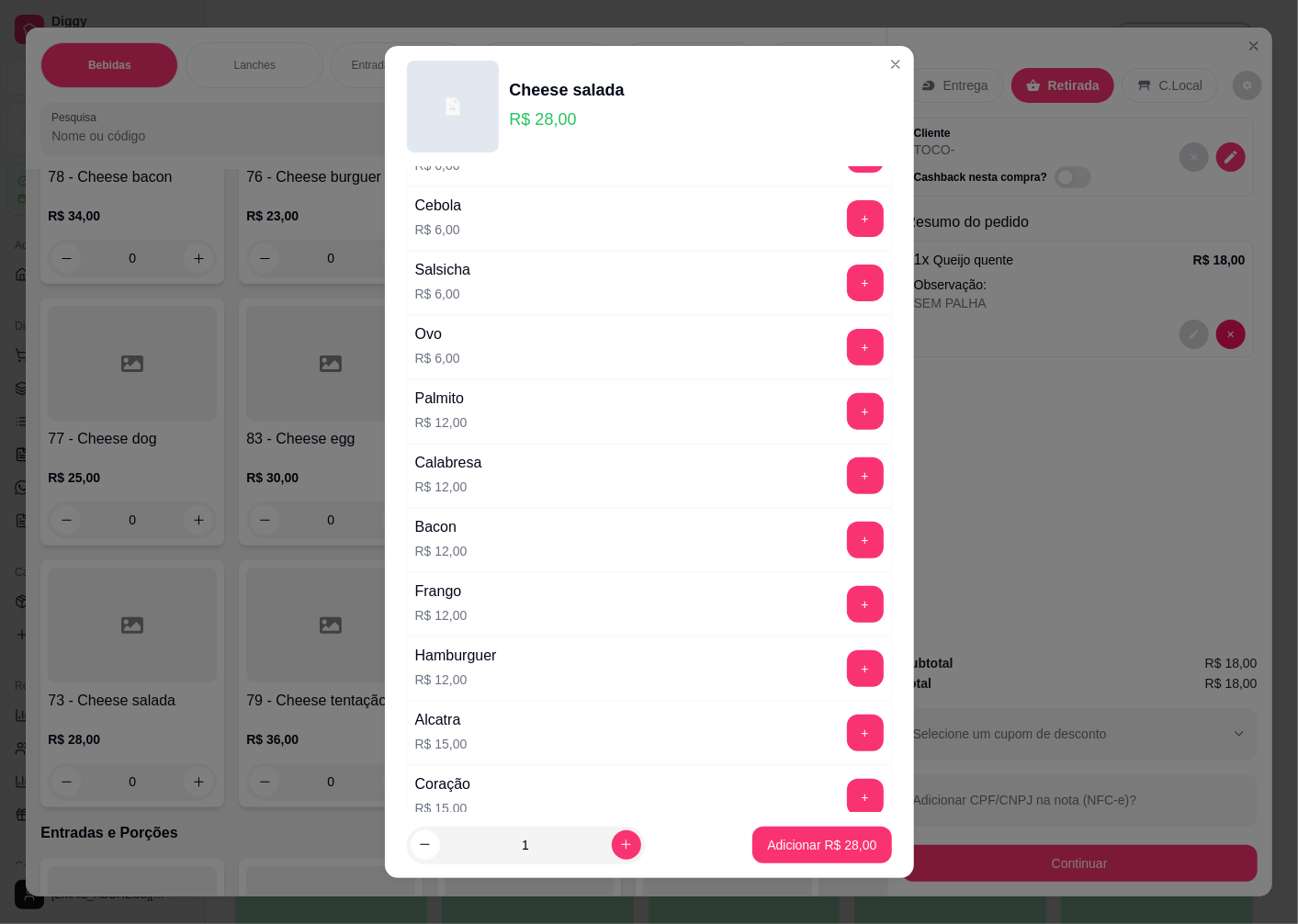
scroll to position [714, 0]
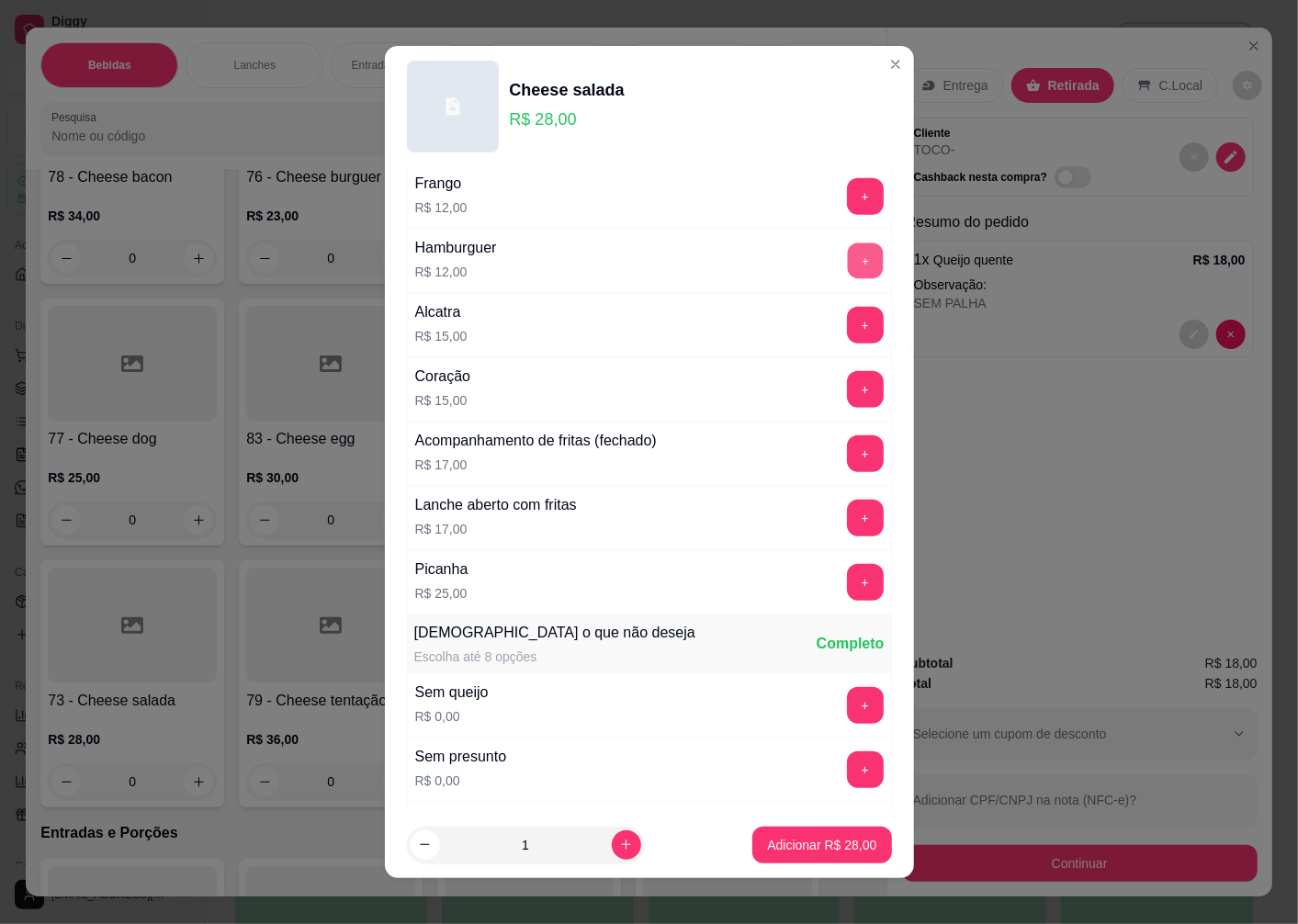
click at [847, 262] on button "+" at bounding box center [864, 261] width 36 height 36
click at [847, 517] on button "+" at bounding box center [865, 518] width 37 height 37
click at [776, 844] on p "Adicionar R$ 57,00" at bounding box center [822, 845] width 107 height 17
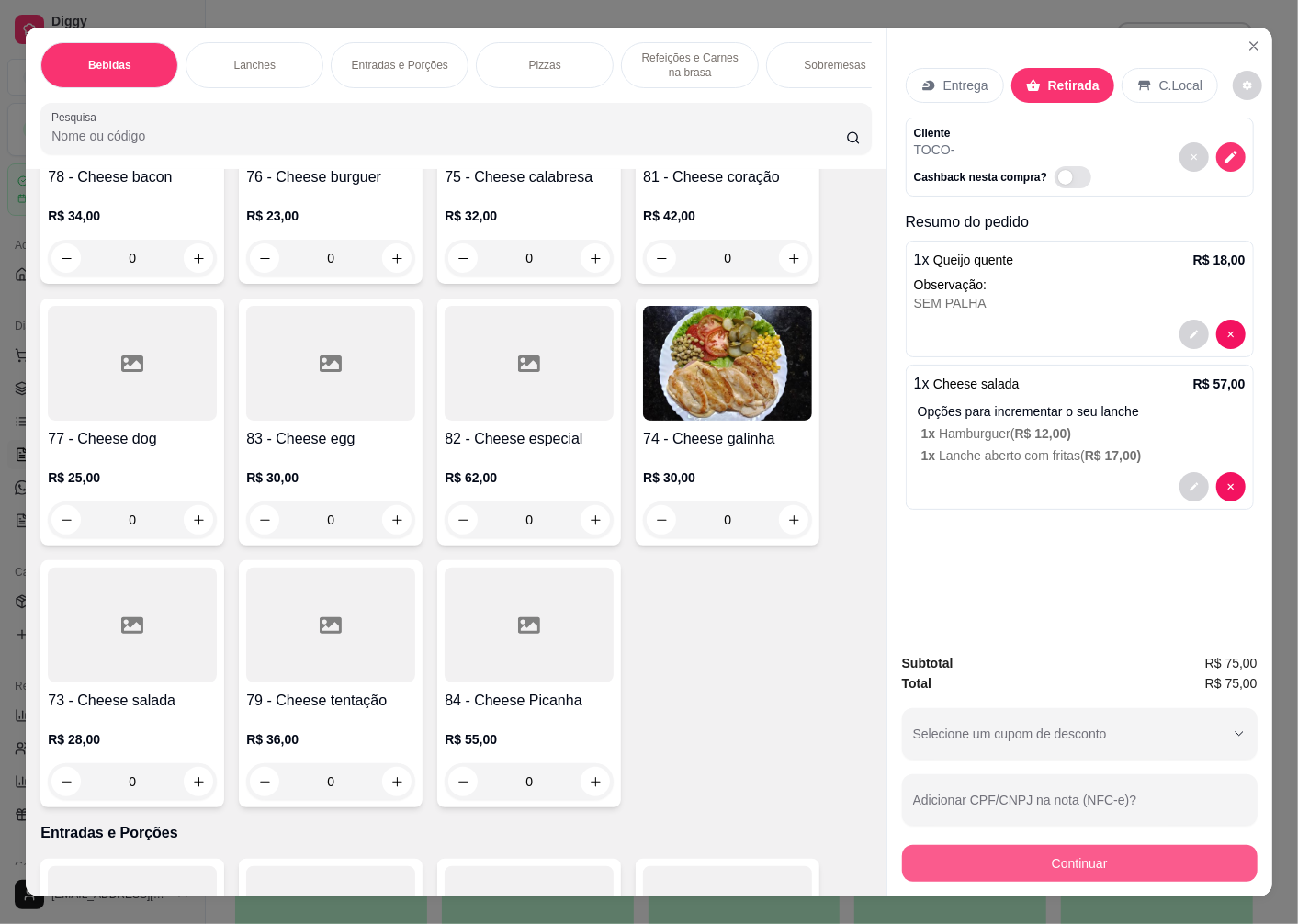
click at [979, 858] on button "Continuar" at bounding box center [1079, 864] width 355 height 37
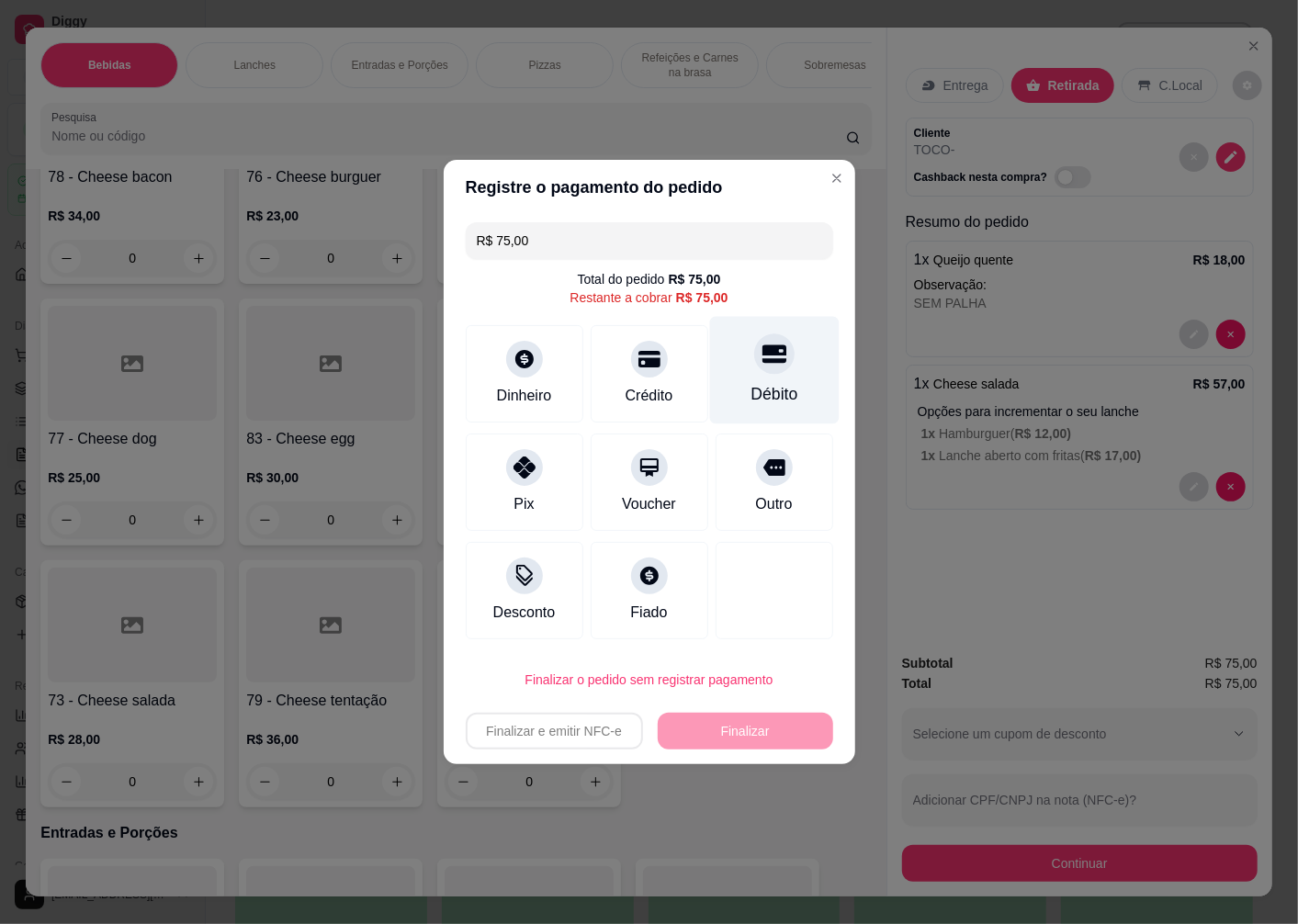
click at [767, 372] on div at bounding box center [775, 354] width 41 height 41
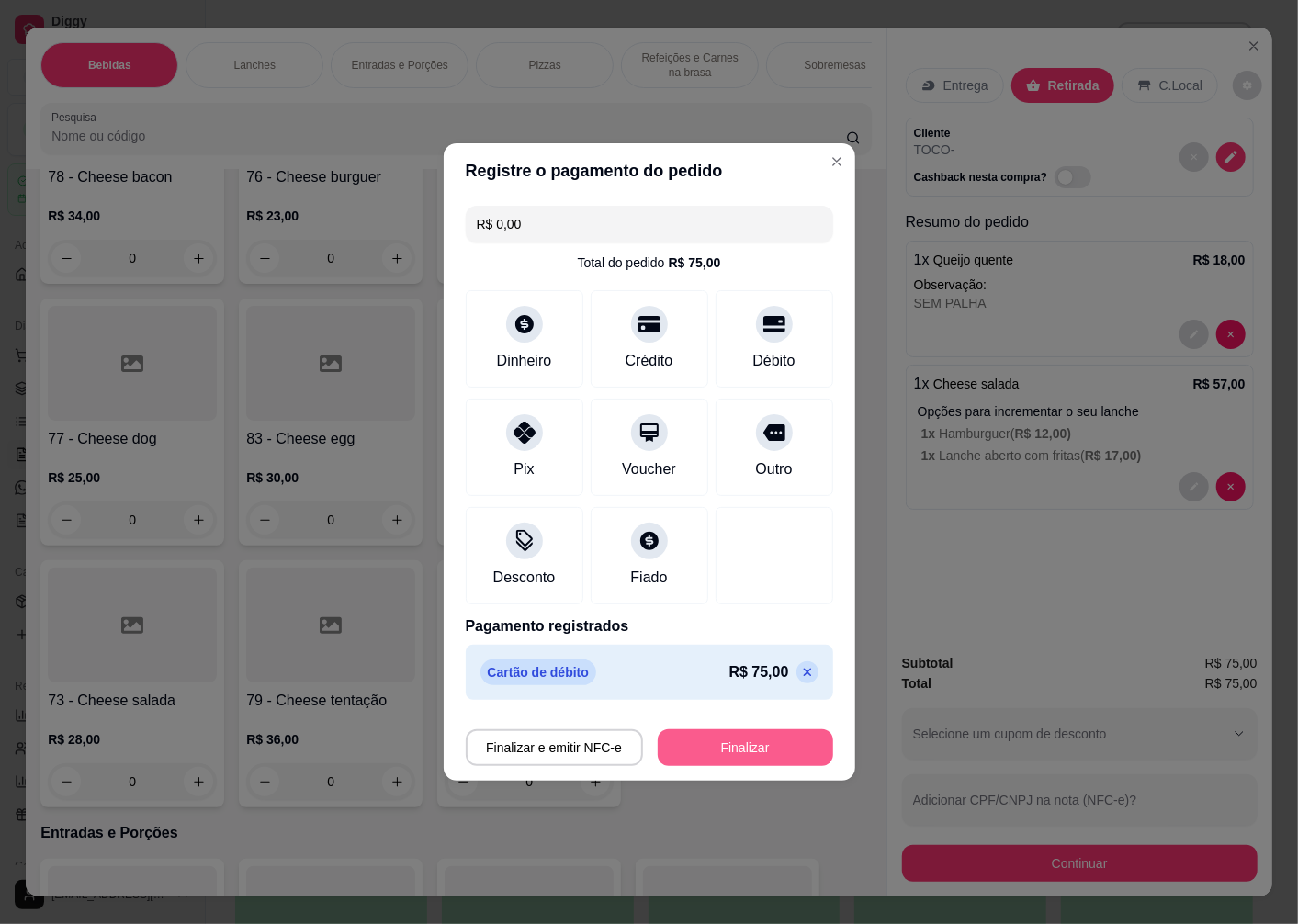
click at [713, 746] on button "Finalizar" at bounding box center [745, 748] width 175 height 37
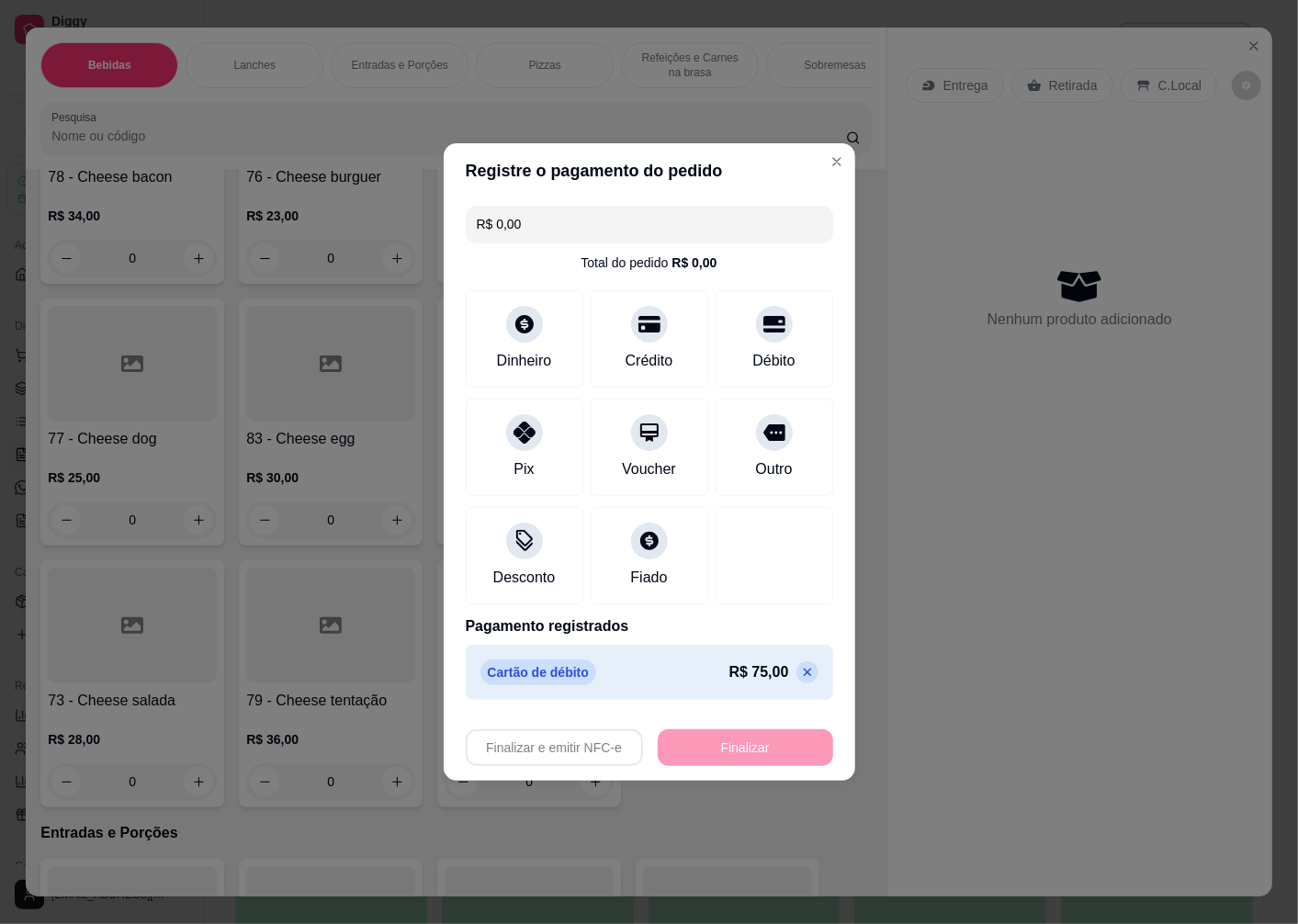
type input "-R$ 75,00"
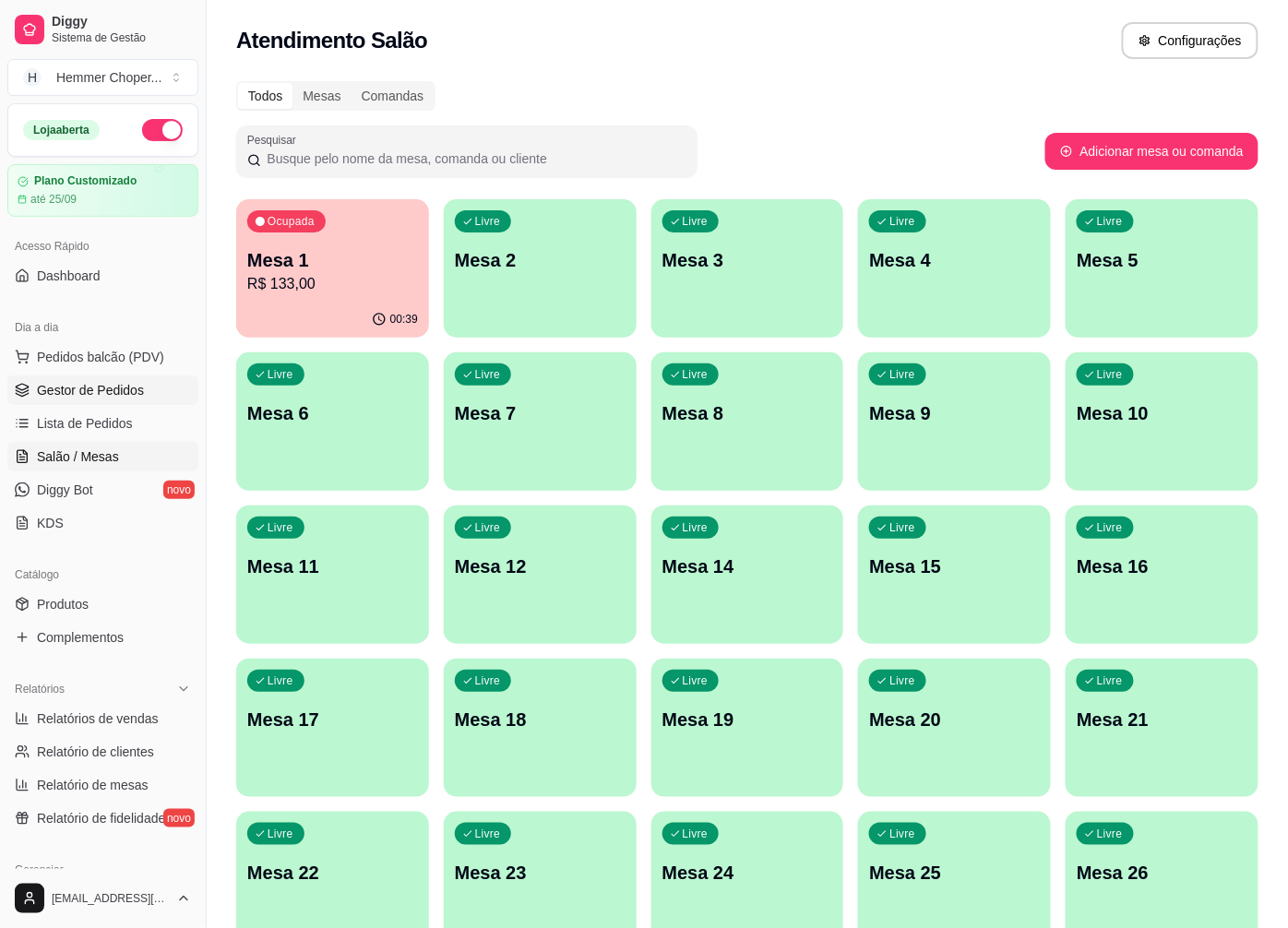
click at [112, 397] on span "Gestor de Pedidos" at bounding box center [90, 390] width 107 height 18
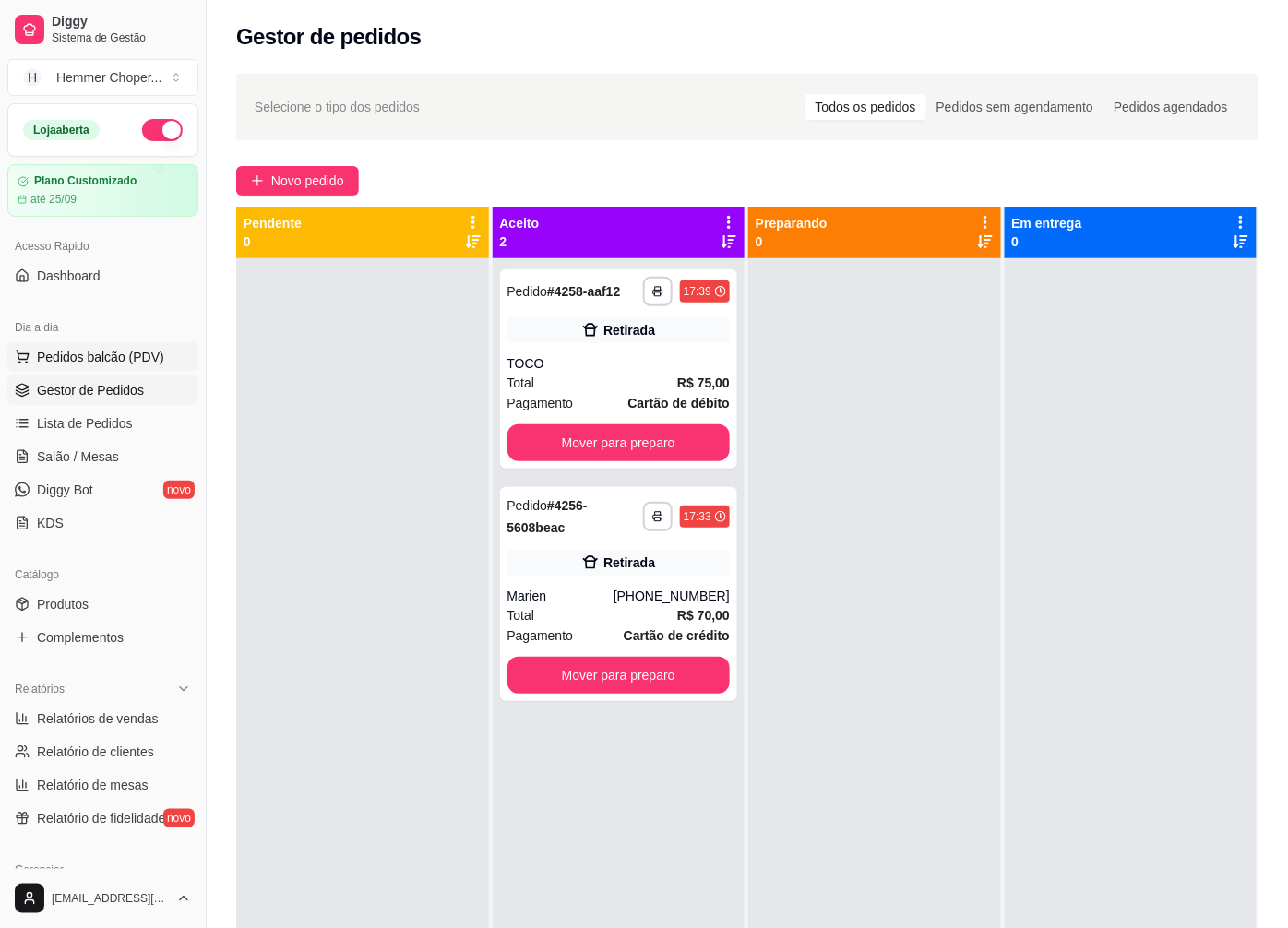
click at [116, 363] on span "Pedidos balcão (PDV)" at bounding box center [100, 357] width 127 height 18
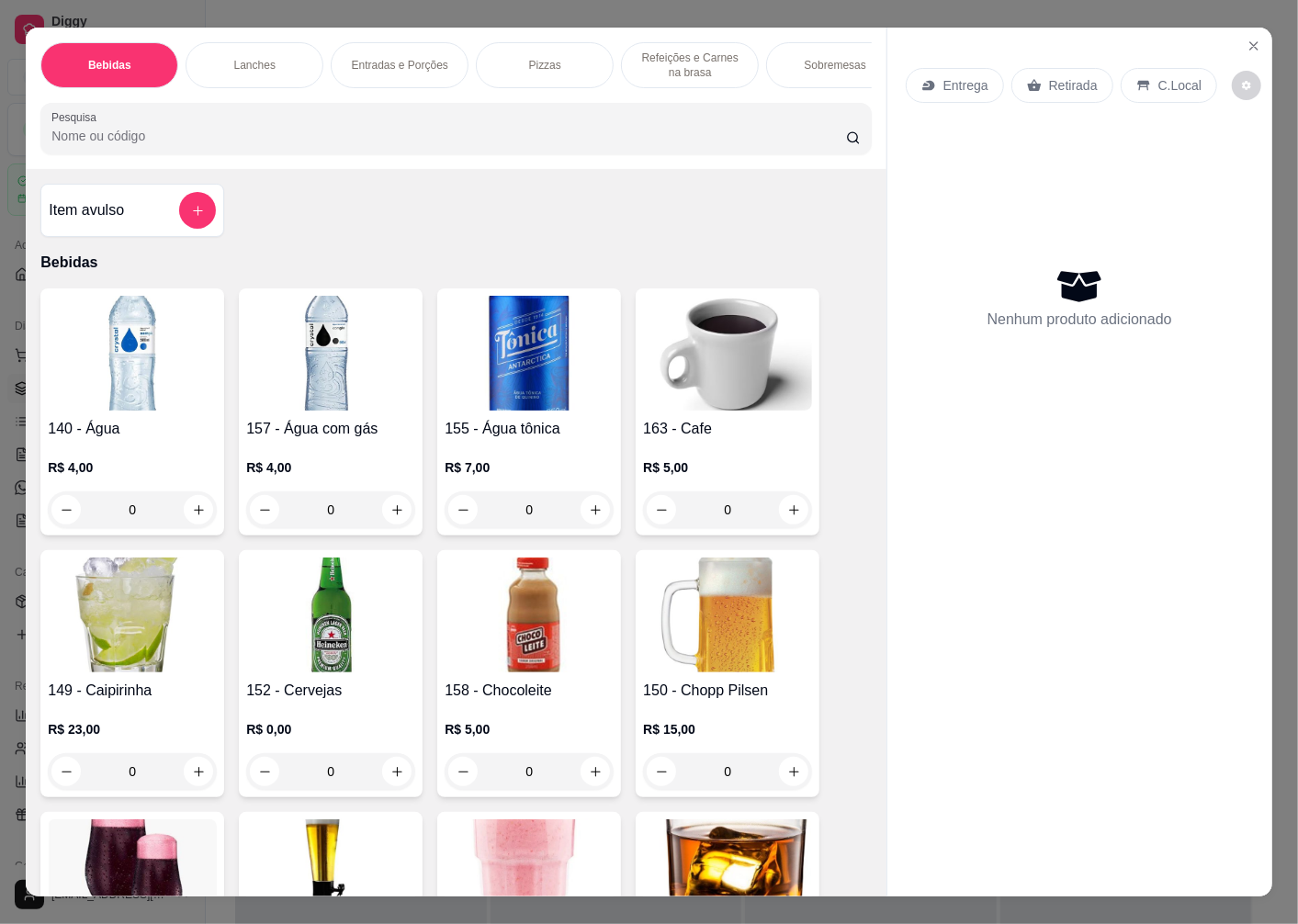
click at [1072, 80] on p "Retirada" at bounding box center [1073, 85] width 48 height 18
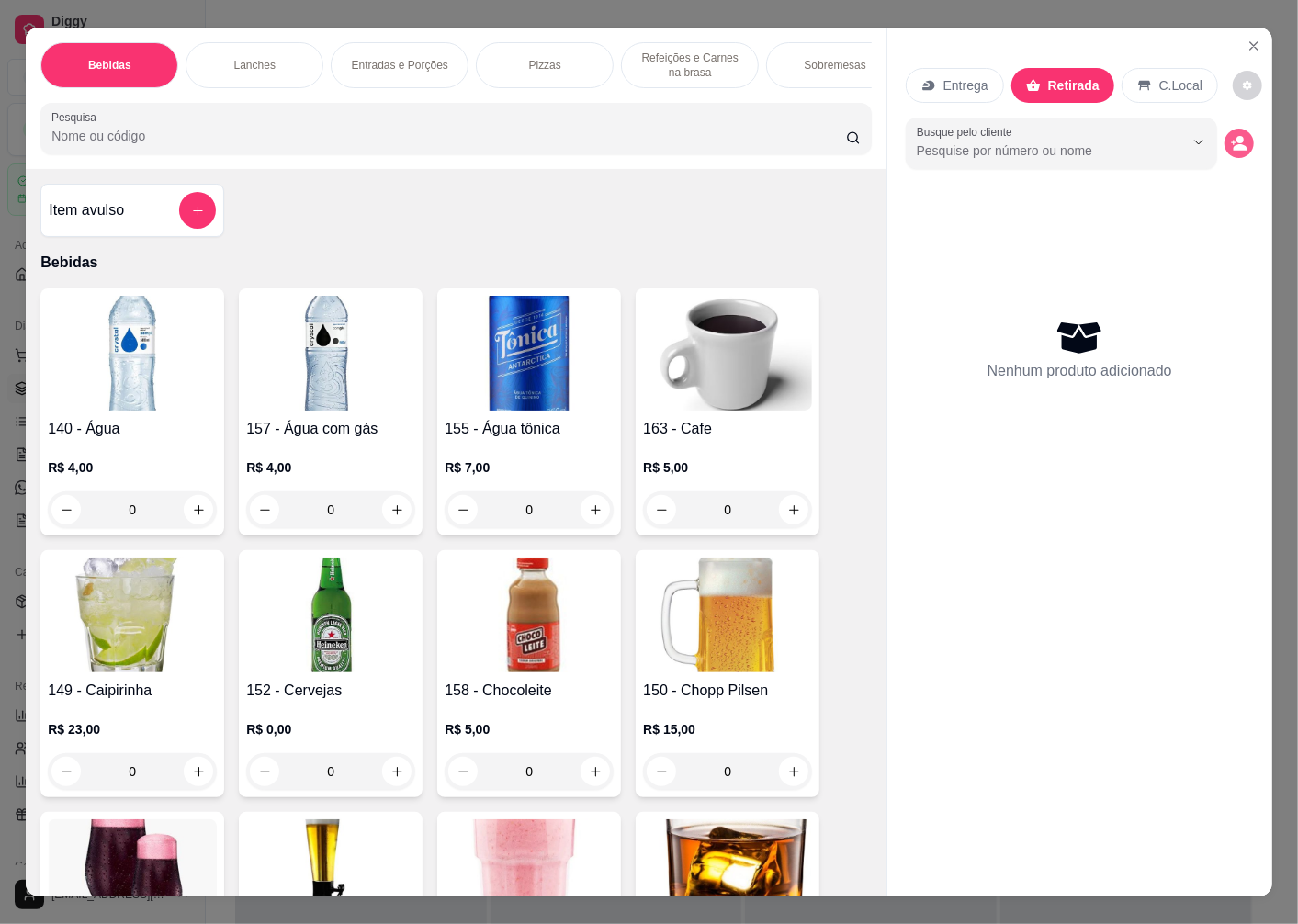
click at [1234, 144] on icon "decrease-product-quantity" at bounding box center [1241, 147] width 14 height 7
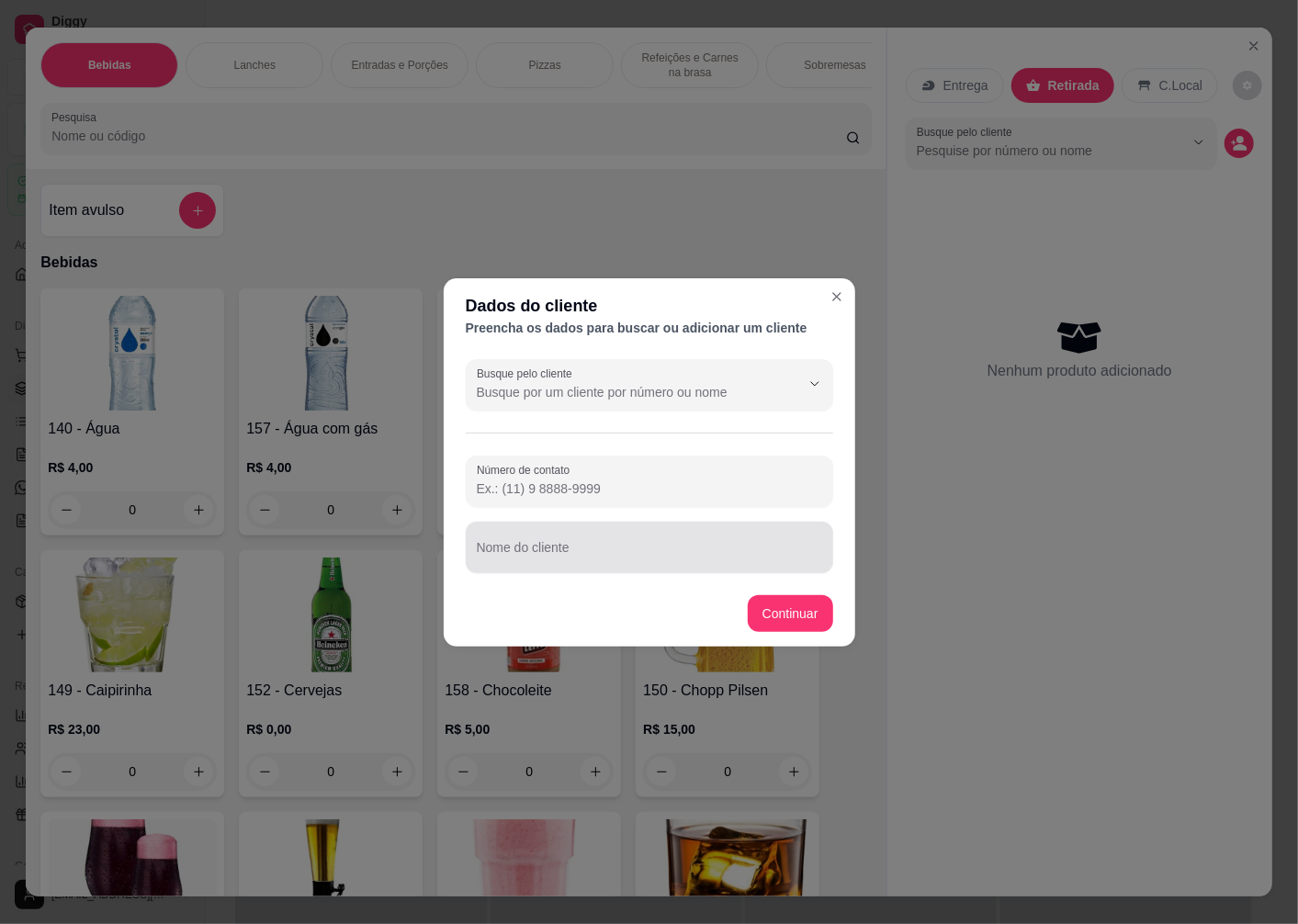
click at [549, 564] on div at bounding box center [649, 547] width 346 height 37
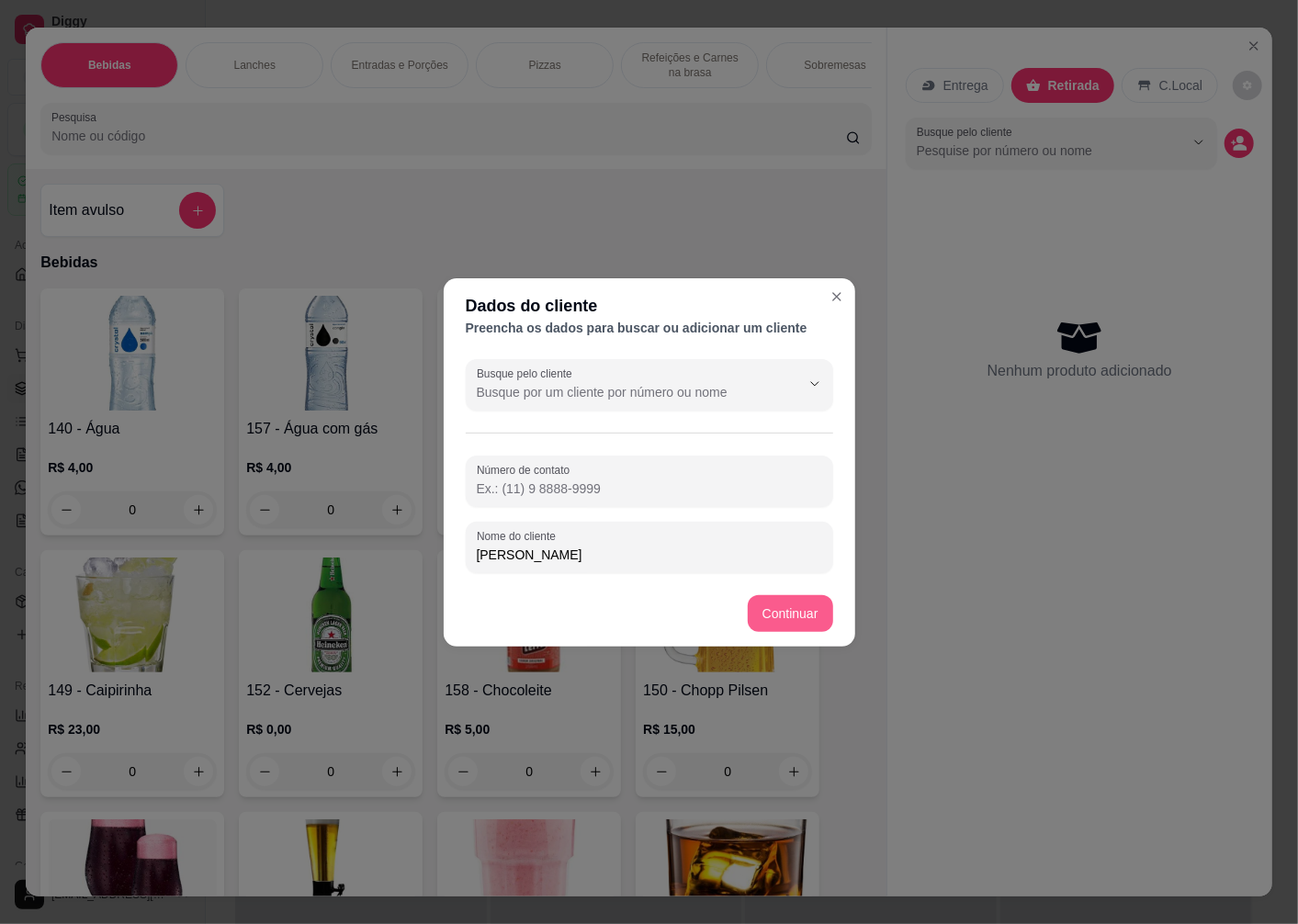
type input "FERNANDA"
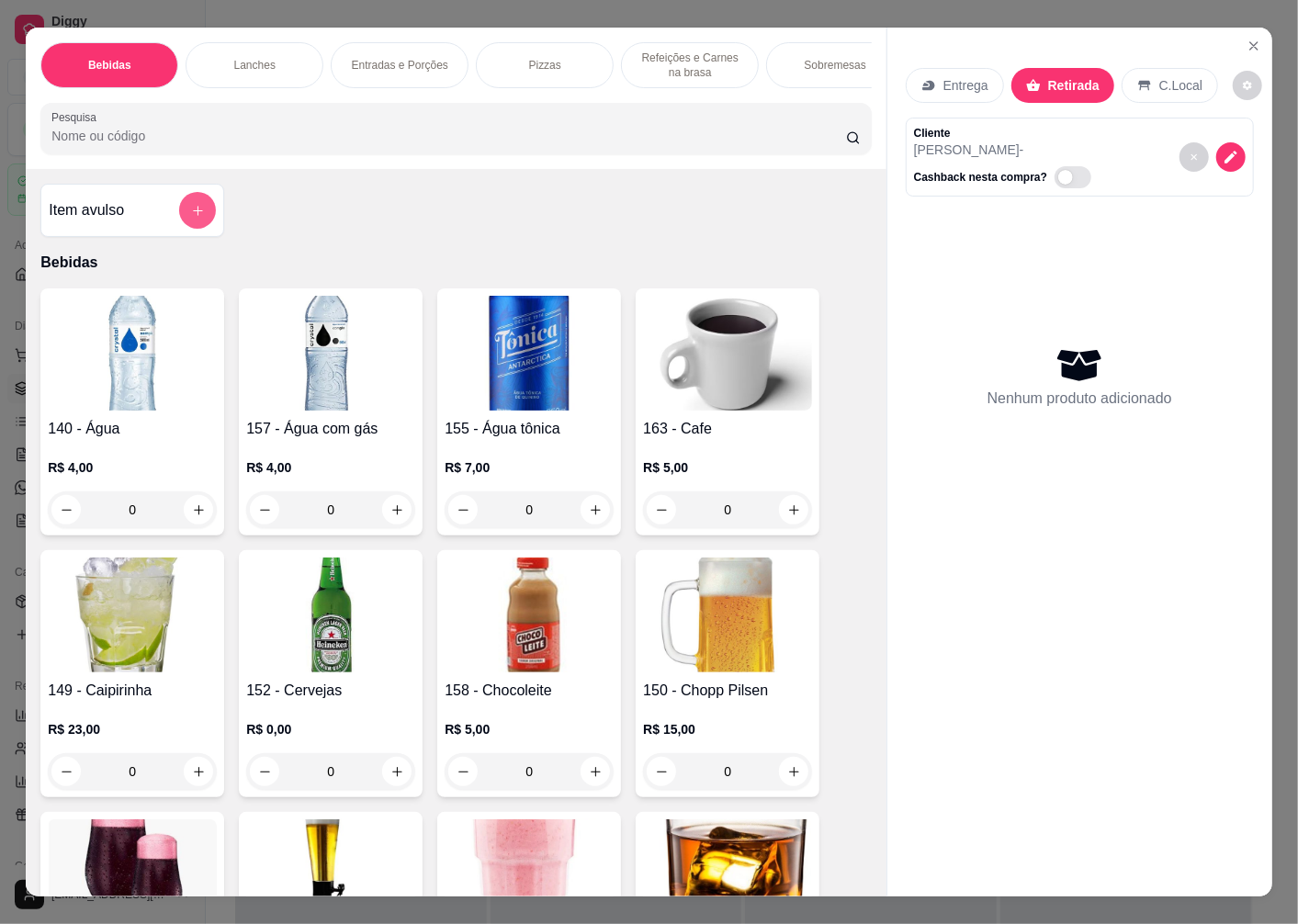
click at [191, 217] on icon "add-separate-item" at bounding box center [198, 211] width 14 height 14
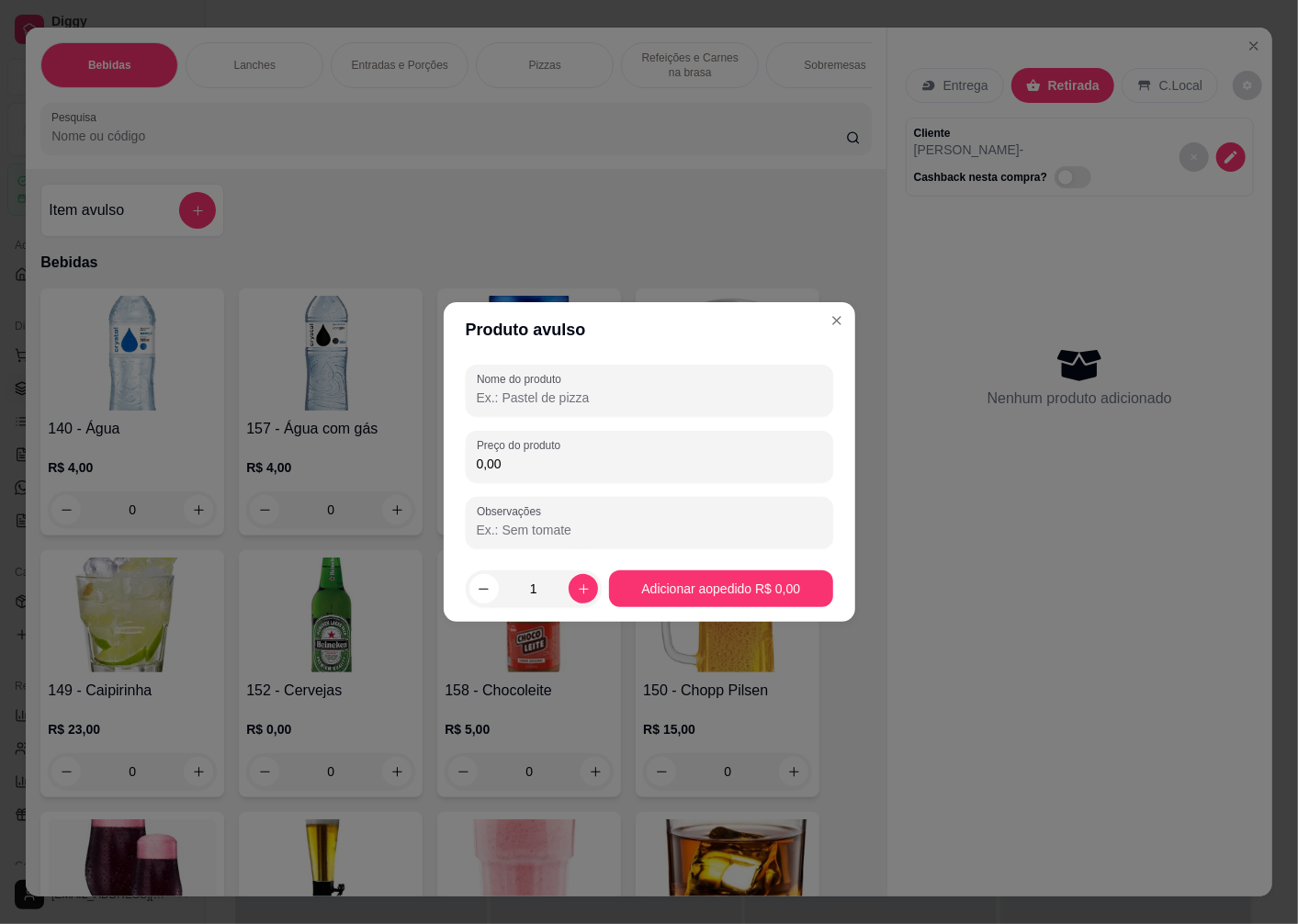
click at [542, 404] on input "Nome do produto" at bounding box center [649, 397] width 346 height 18
type input "2 KG MAIONESE"
click at [557, 481] on div "Preço do produto 0,00" at bounding box center [649, 456] width 367 height 51
type input "70,00"
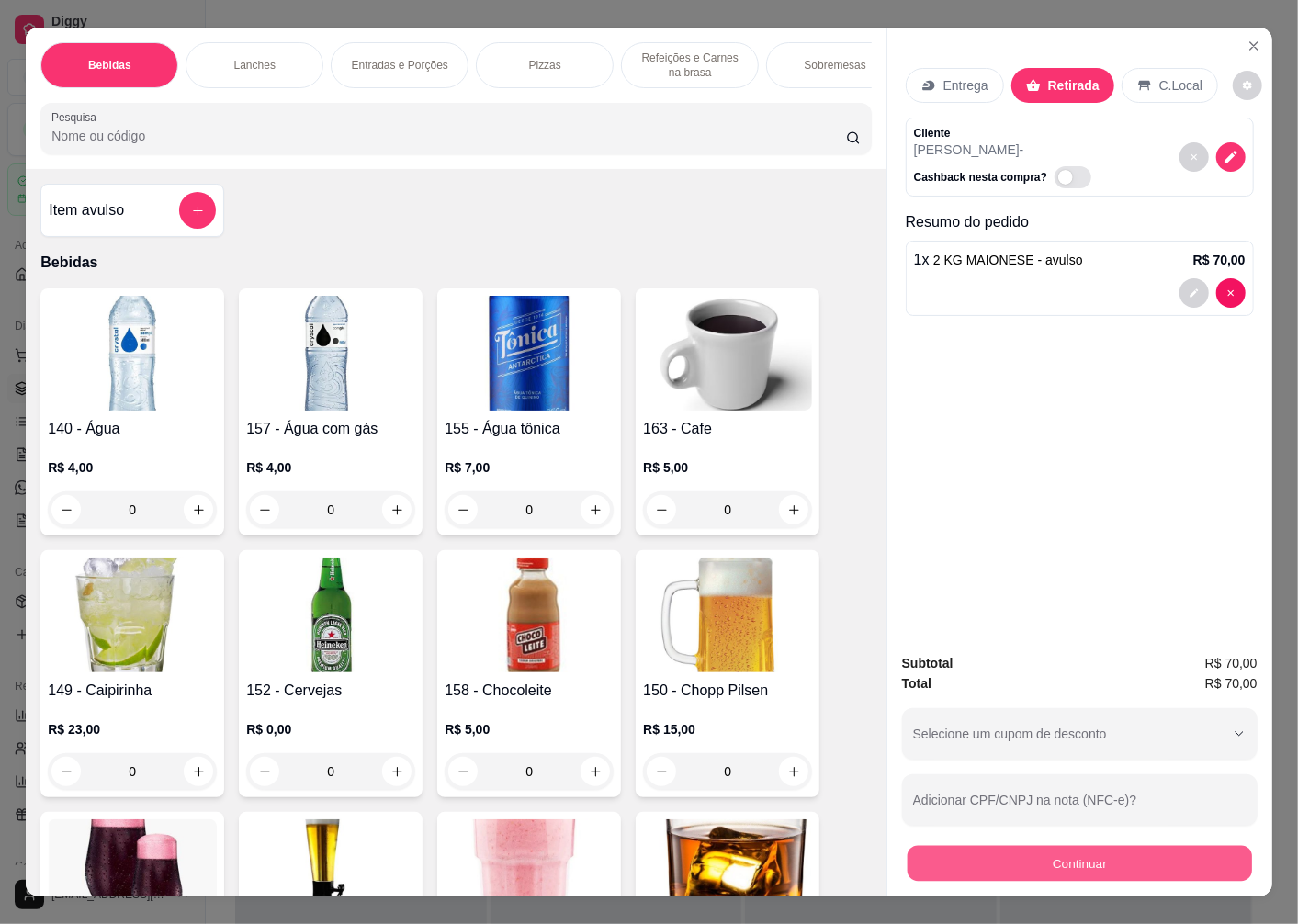
click at [986, 849] on button "Continuar" at bounding box center [1080, 863] width 345 height 36
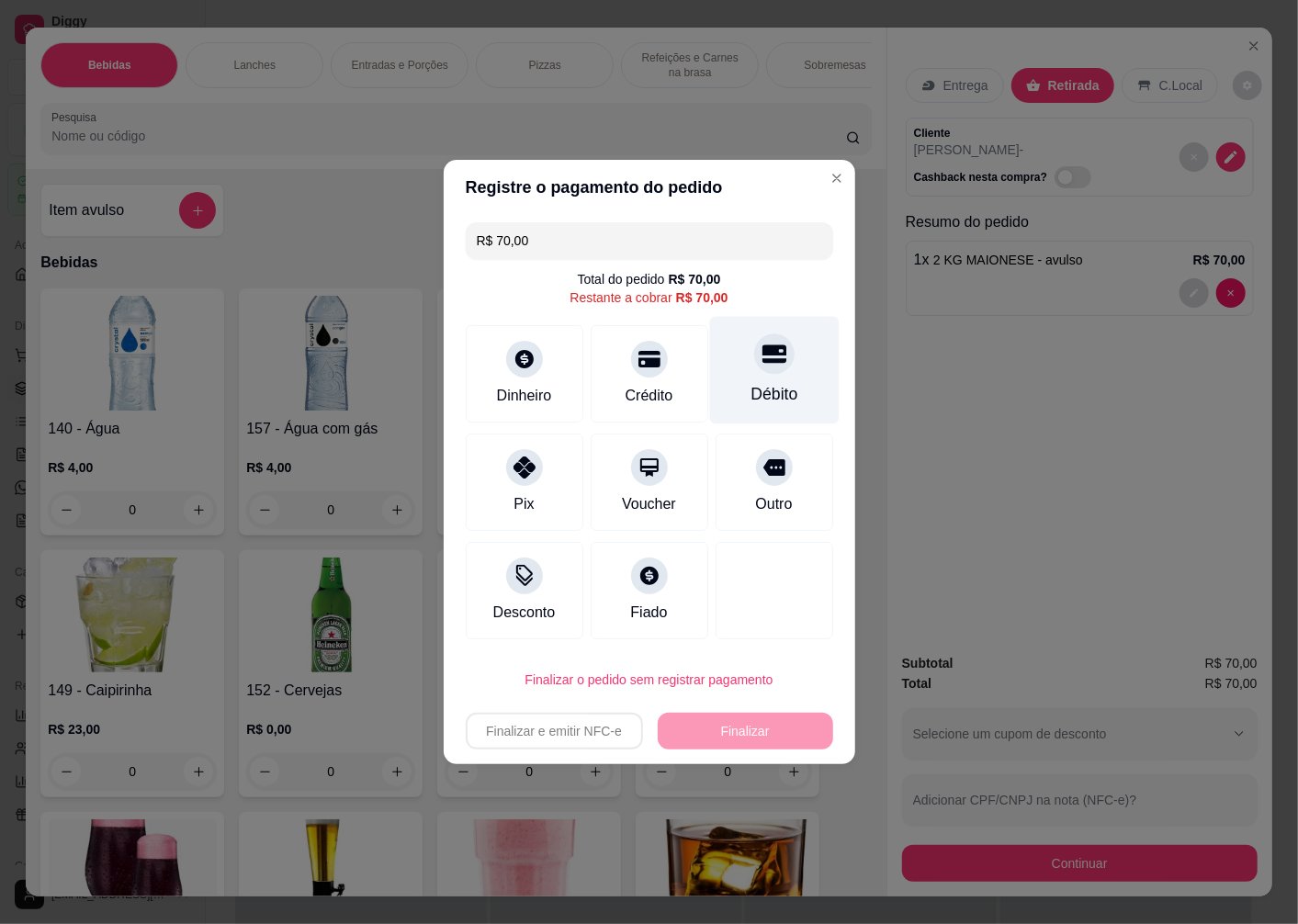
click at [769, 374] on div "Débito" at bounding box center [774, 370] width 130 height 108
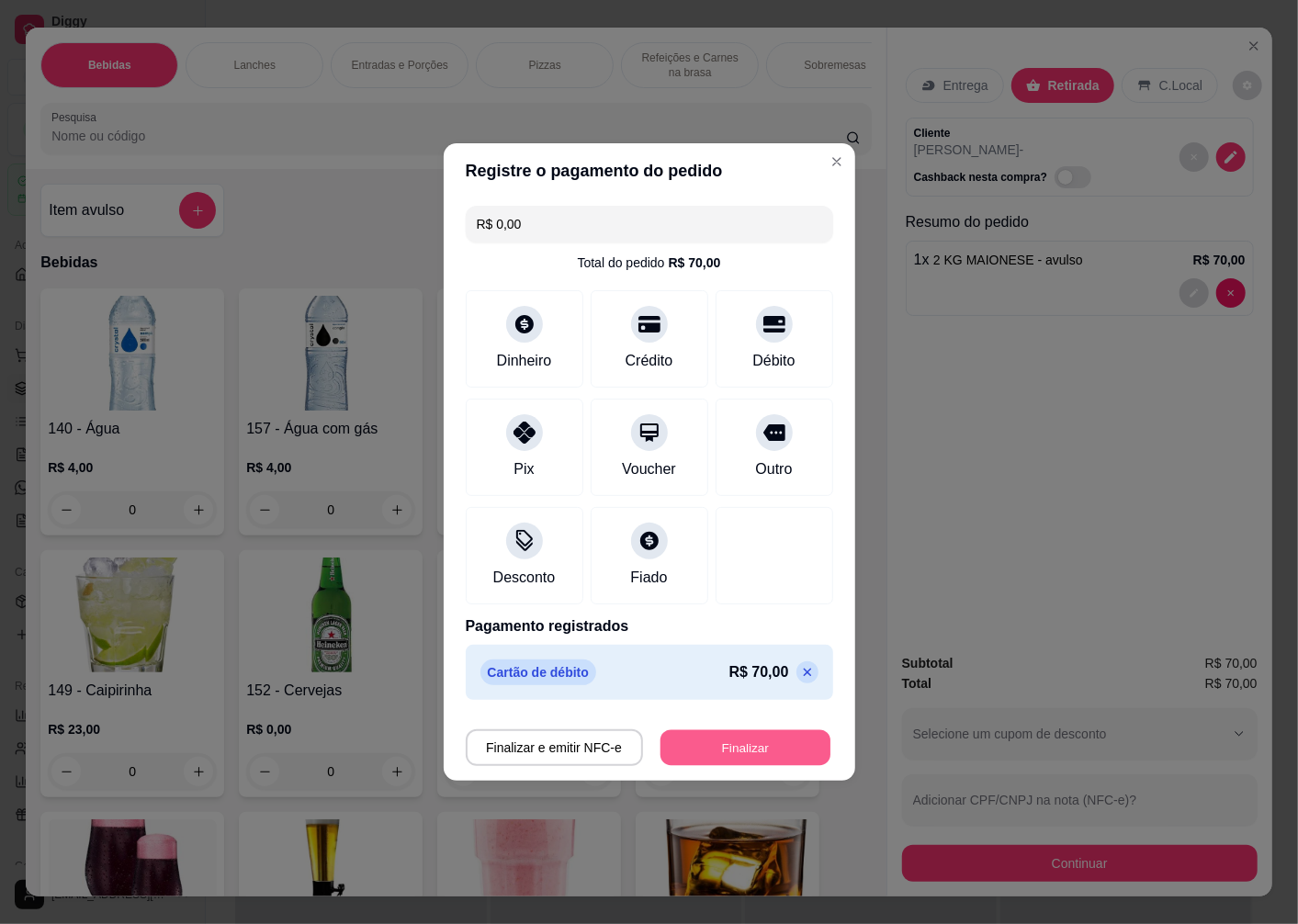
click at [720, 745] on button "Finalizar" at bounding box center [745, 748] width 170 height 36
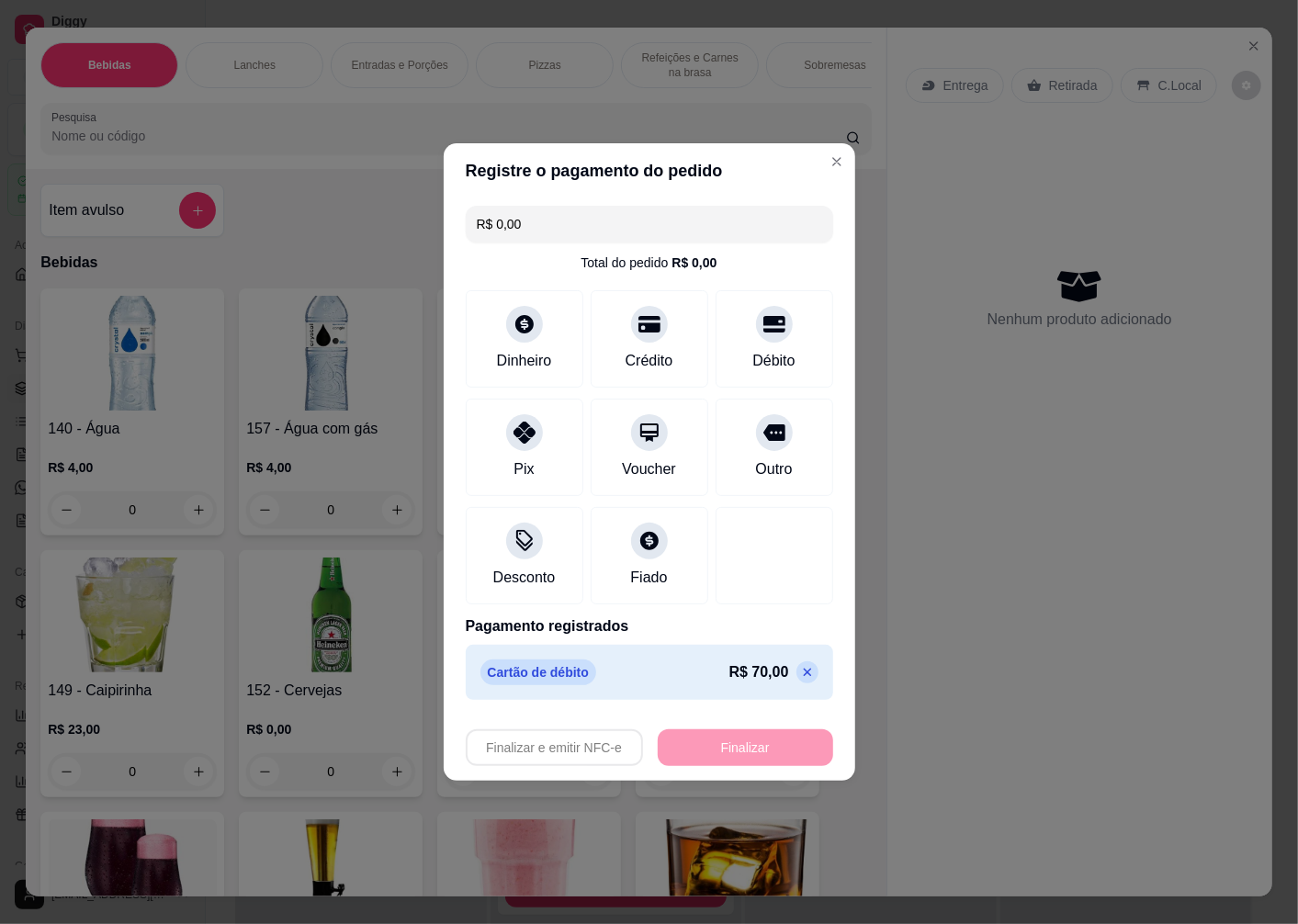
type input "-R$ 70,00"
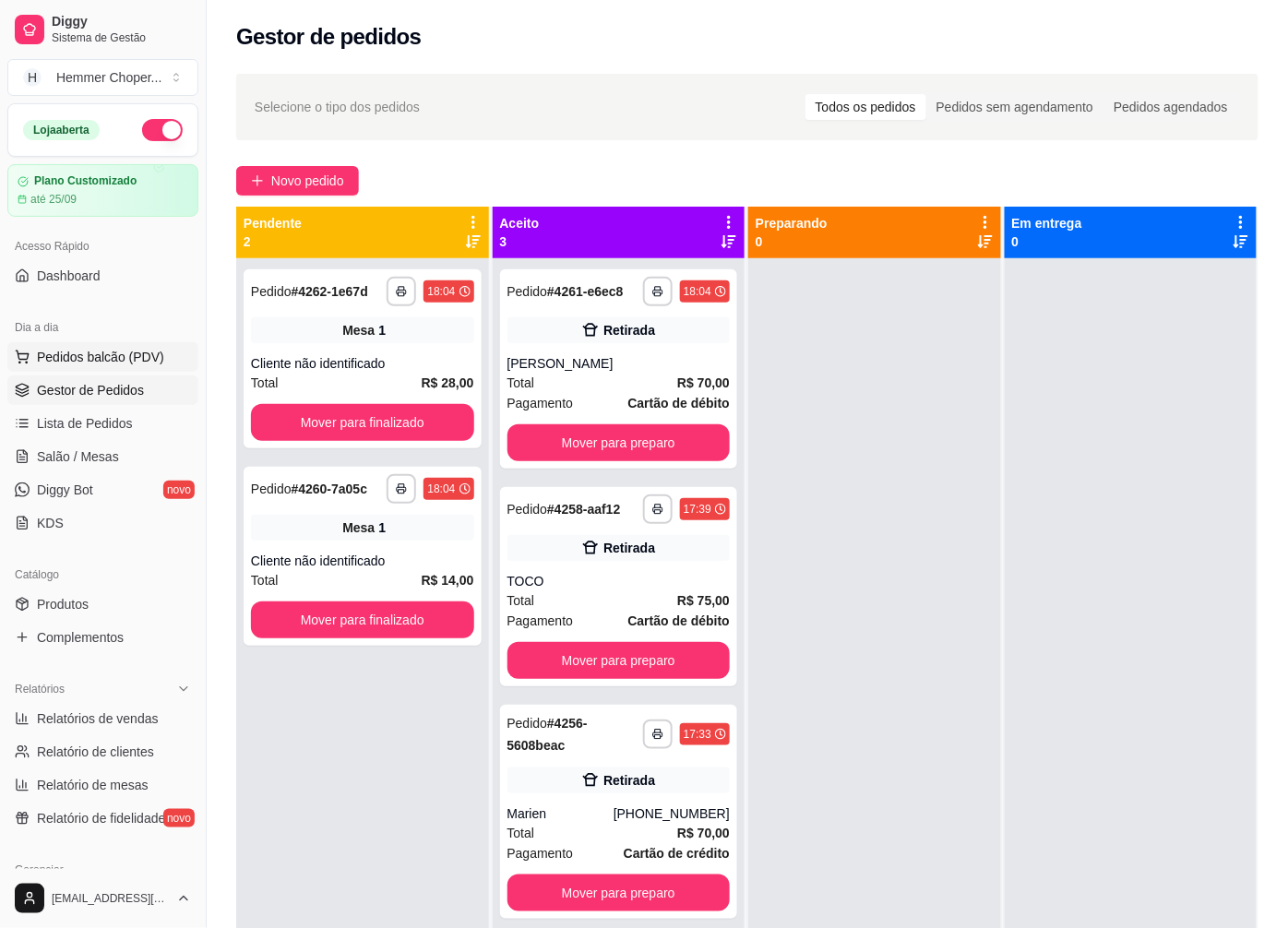
click at [104, 358] on span "Pedidos balcão (PDV)" at bounding box center [100, 357] width 127 height 18
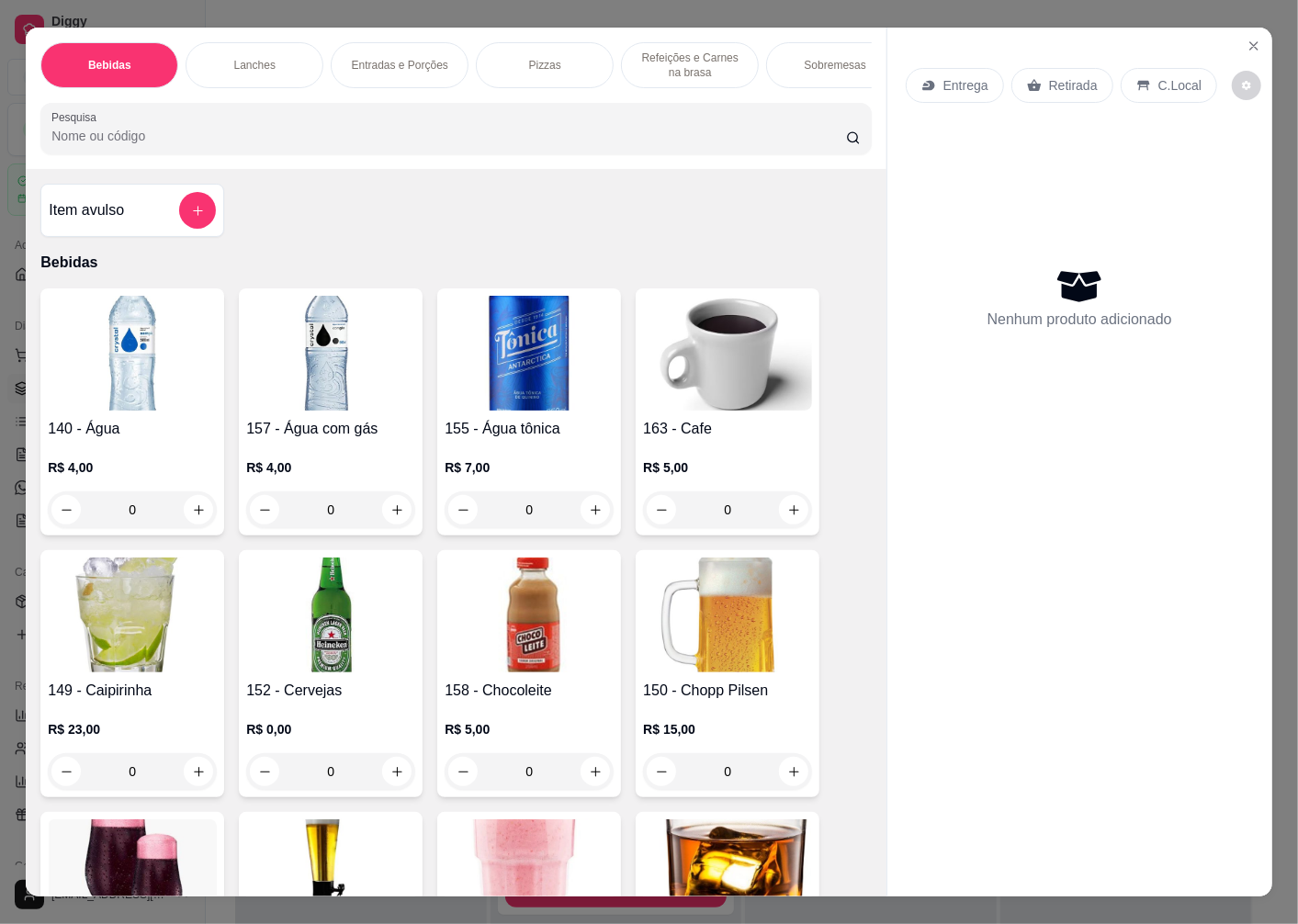
click at [1066, 80] on p "Retirada" at bounding box center [1073, 85] width 48 height 18
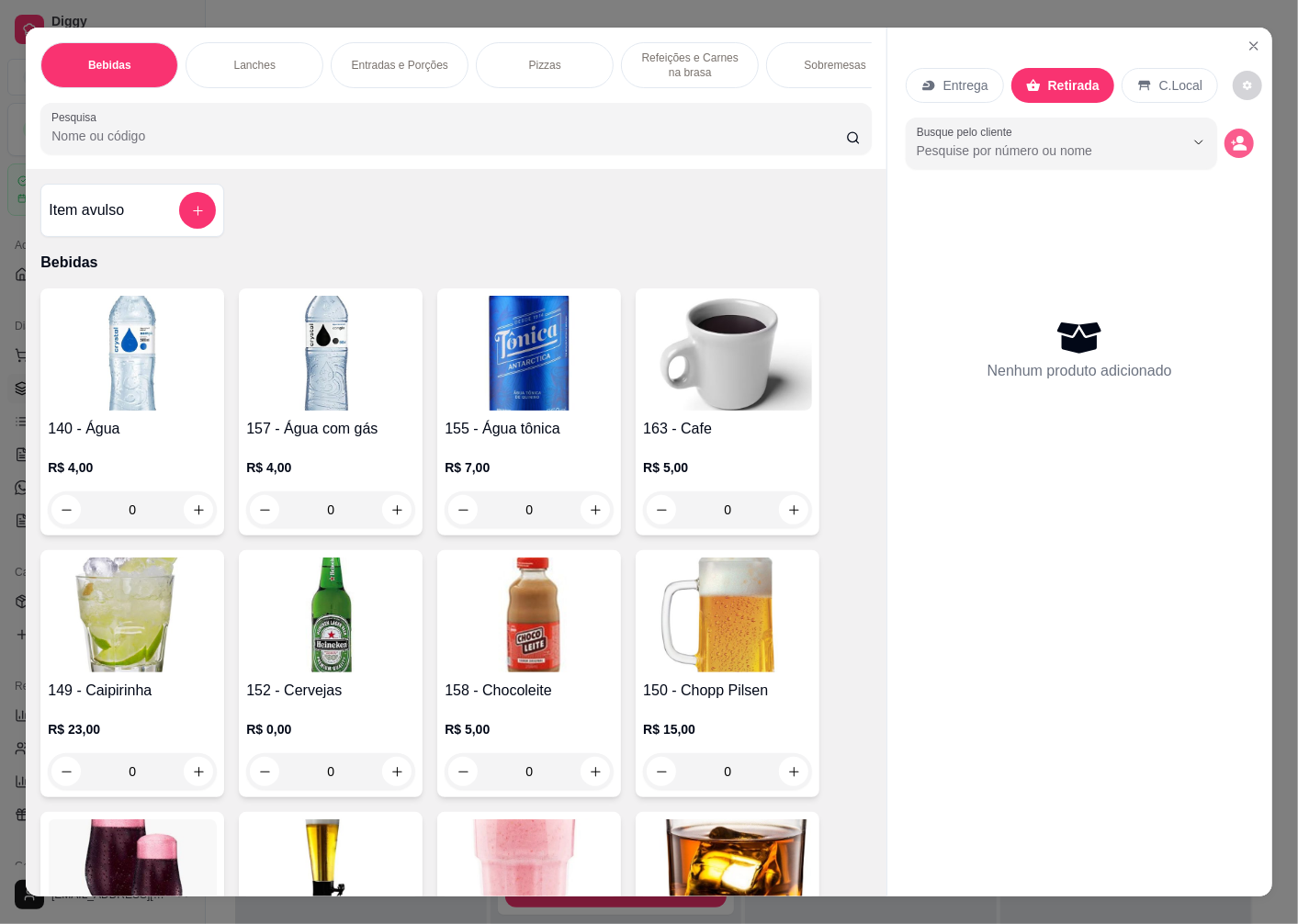
click at [1231, 140] on icon "decrease-product-quantity" at bounding box center [1233, 142] width 5 height 5
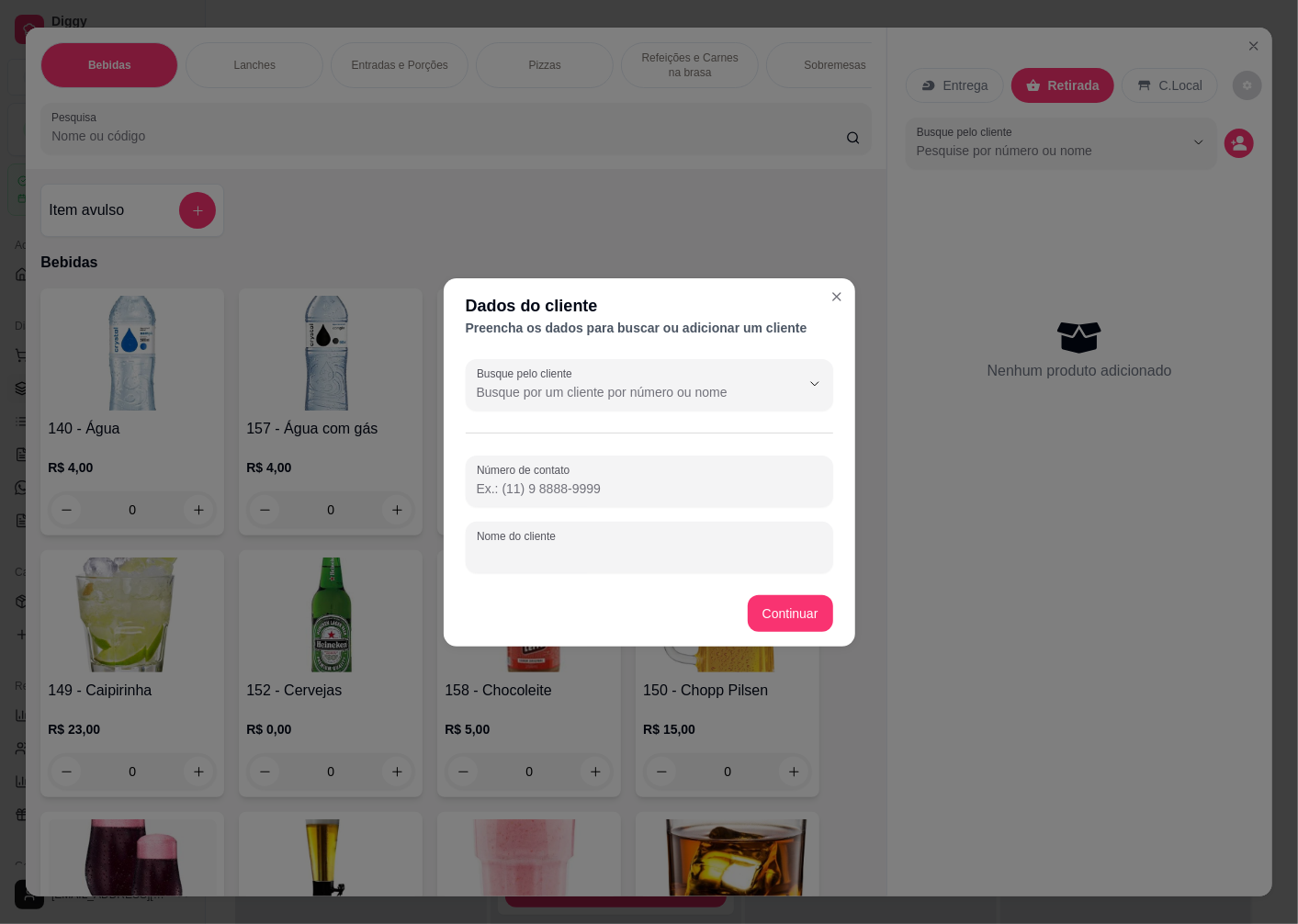
click at [597, 551] on input "Nome do cliente" at bounding box center [649, 554] width 346 height 18
type input "KIKA"
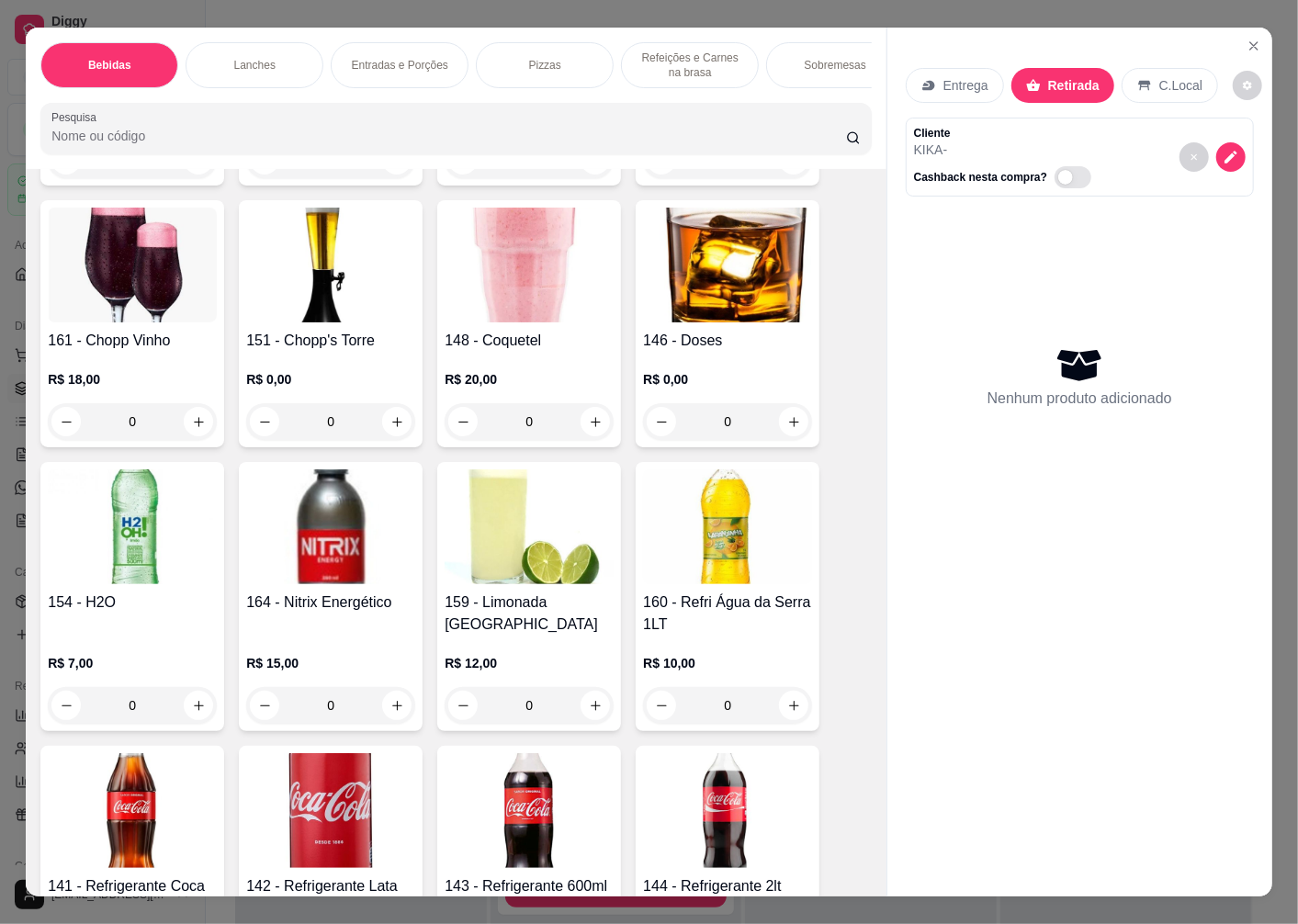
scroll to position [1021, 0]
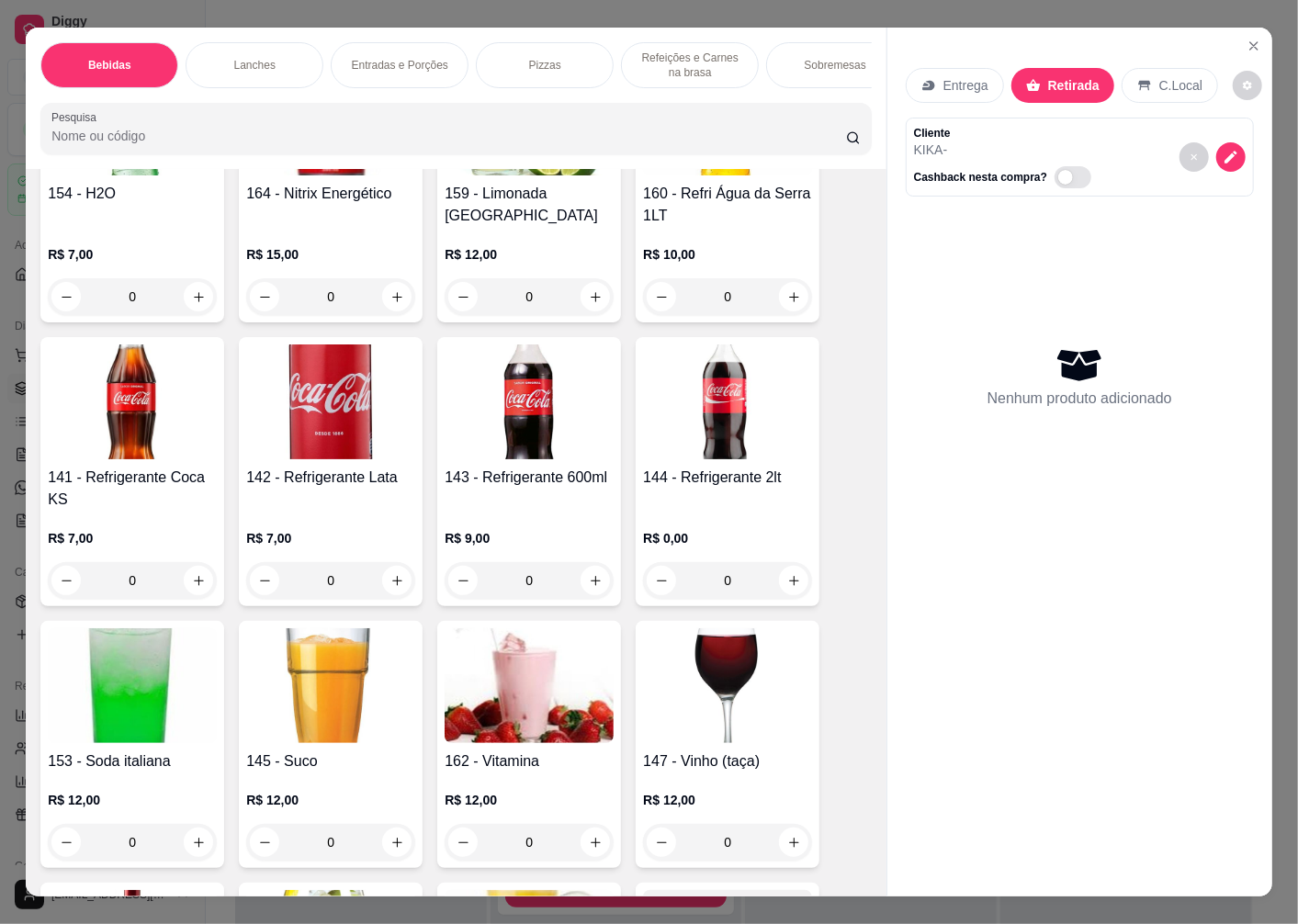
click at [361, 470] on div "142 - Refrigerante Lata R$ 7,00 0" at bounding box center [331, 472] width 184 height 269
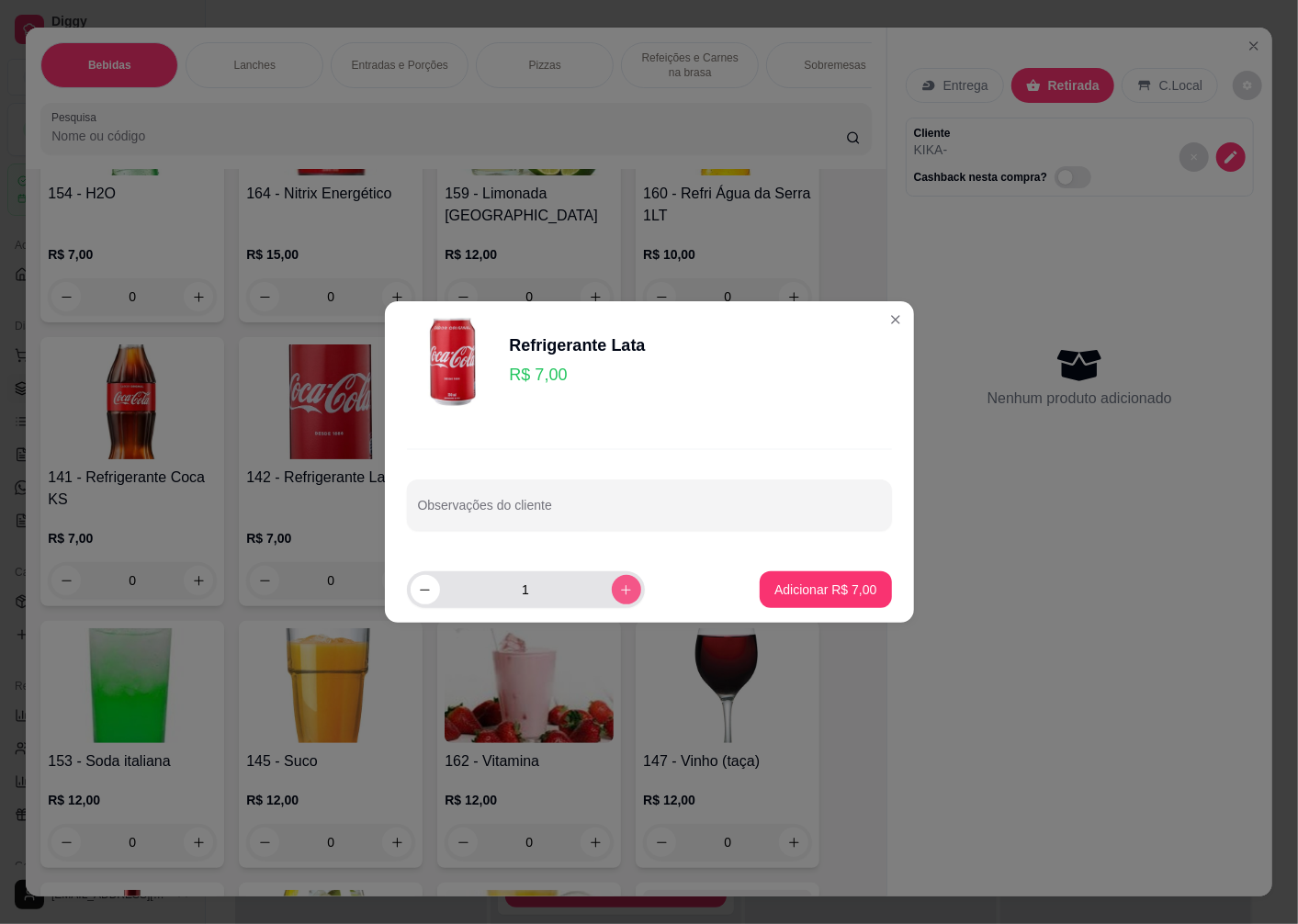
click at [619, 589] on icon "increase-product-quantity" at bounding box center [626, 590] width 14 height 14
type input "2"
click at [790, 598] on p "Adicionar R$ 14,00" at bounding box center [821, 589] width 109 height 18
type input "2"
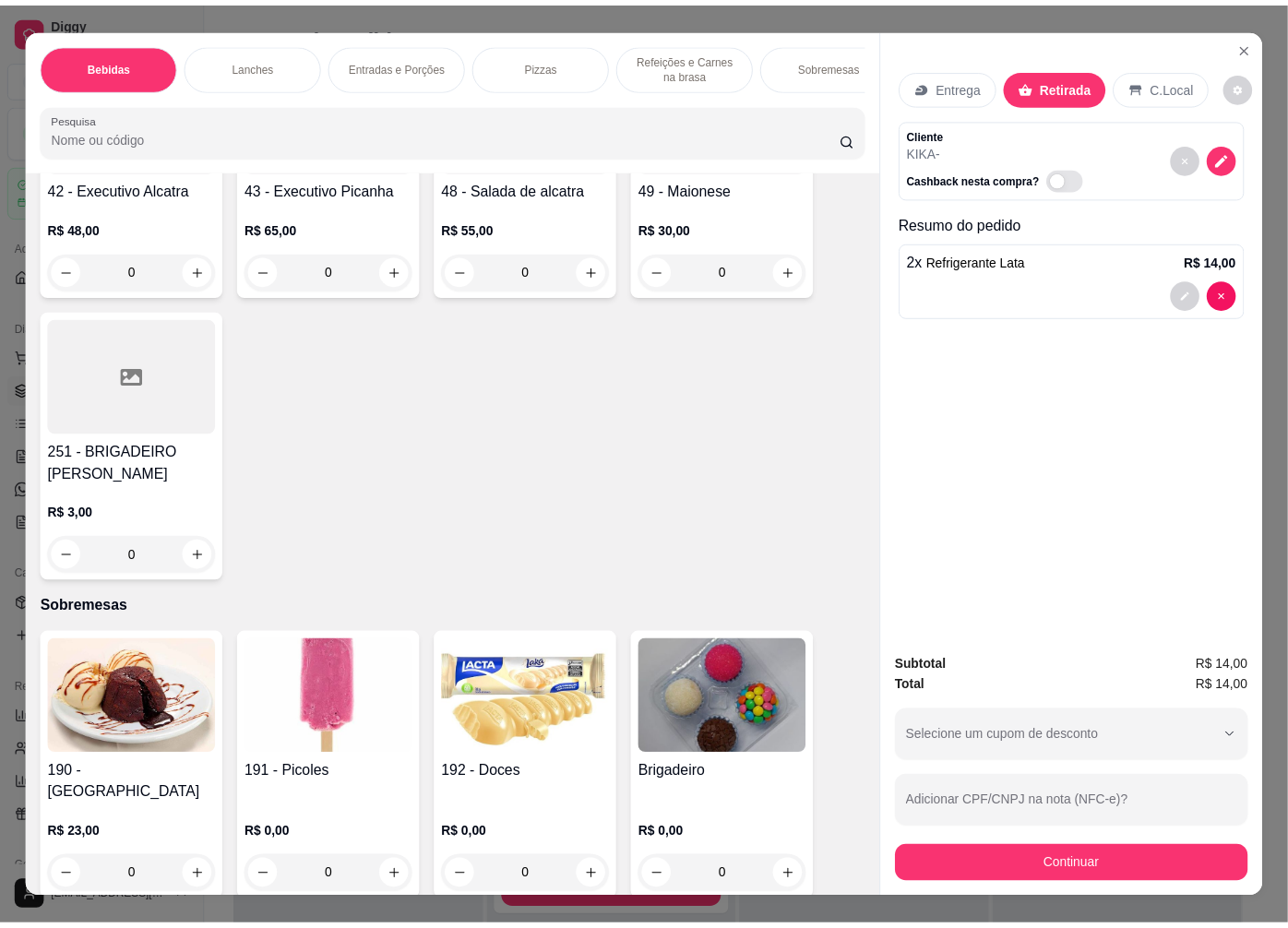
scroll to position [4979, 0]
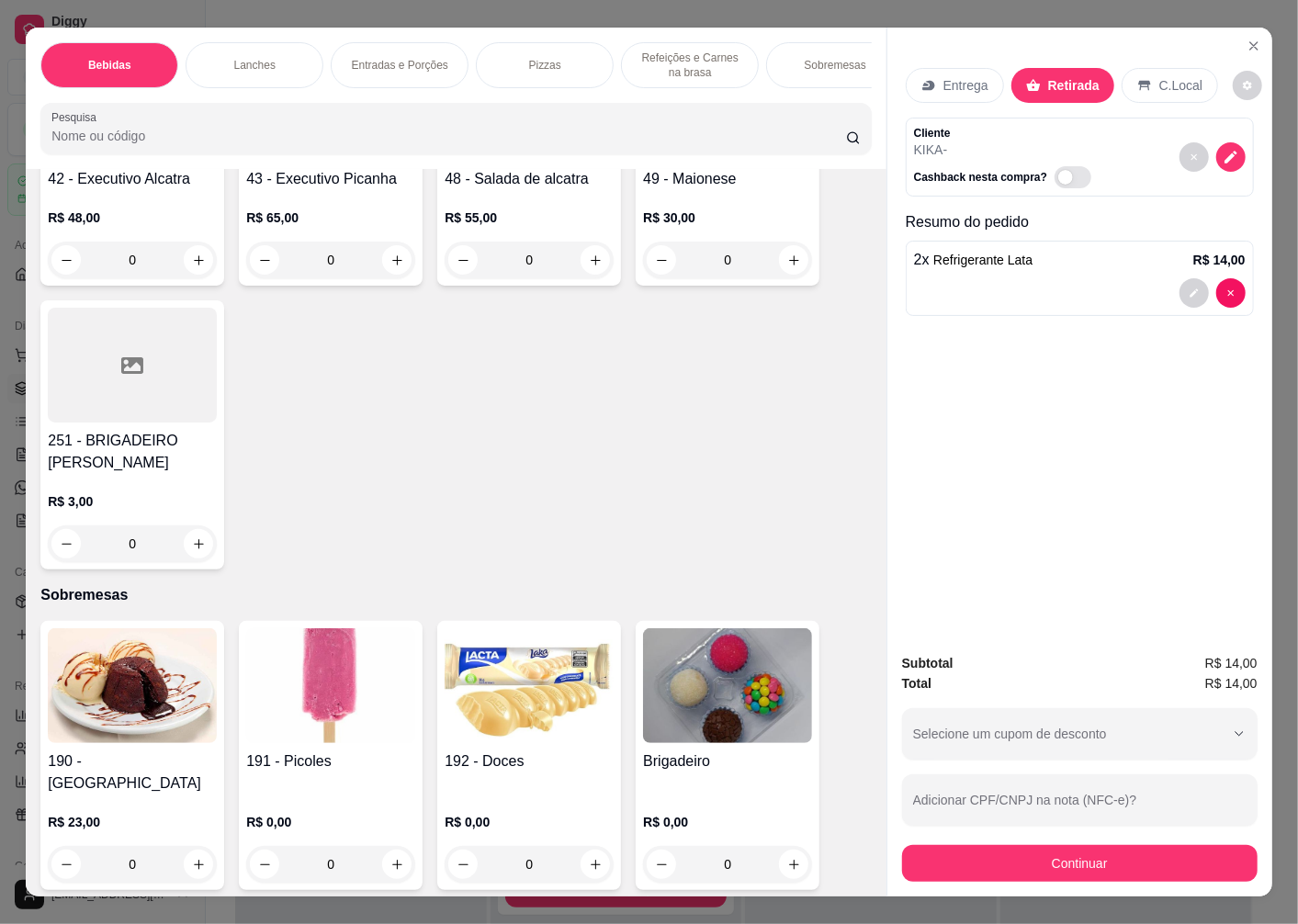
click at [705, 680] on img at bounding box center [727, 686] width 170 height 115
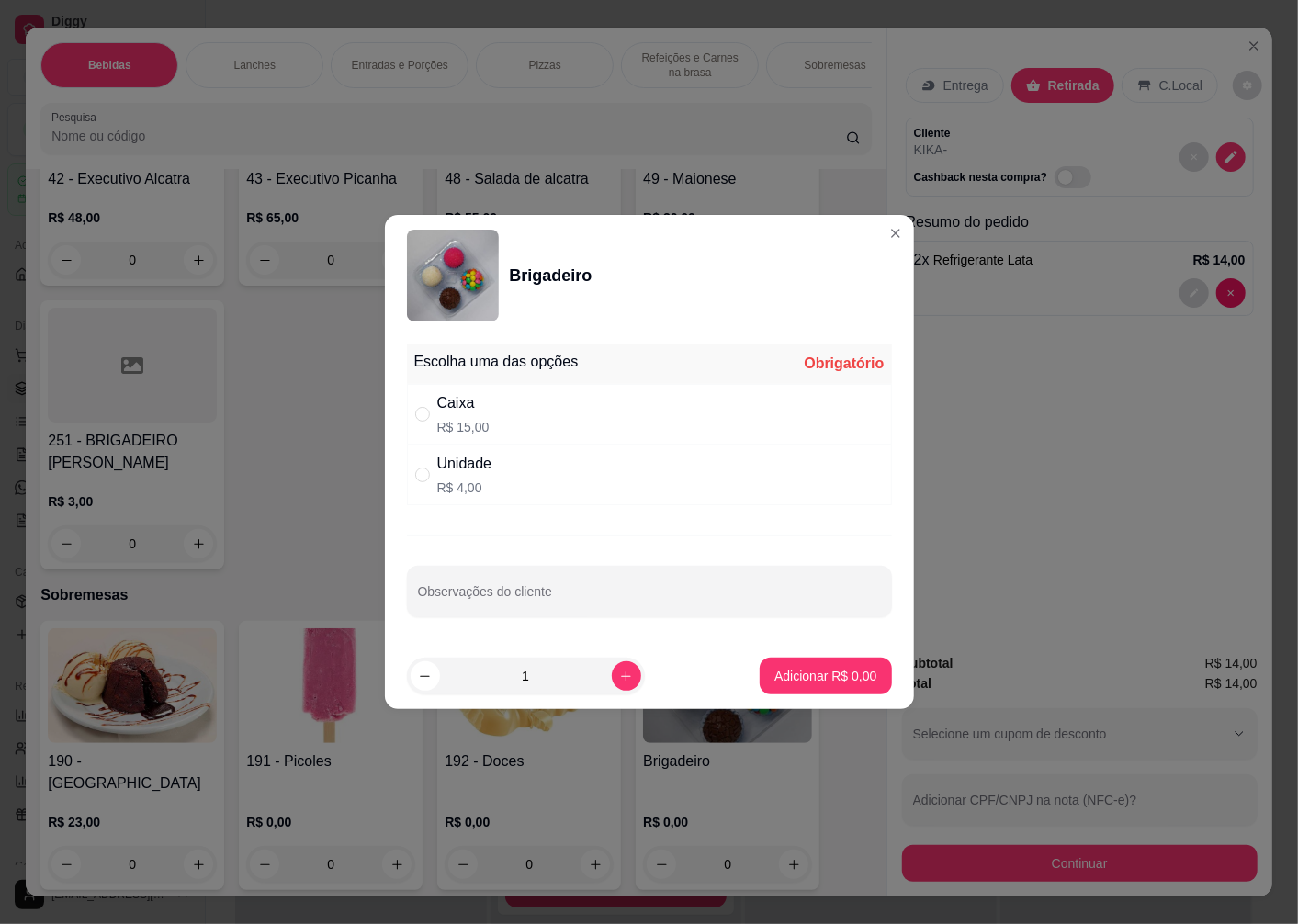
click at [476, 418] on p "R$ 15,00" at bounding box center [463, 427] width 52 height 18
radio input "true"
click at [619, 674] on icon "increase-product-quantity" at bounding box center [626, 676] width 14 height 14
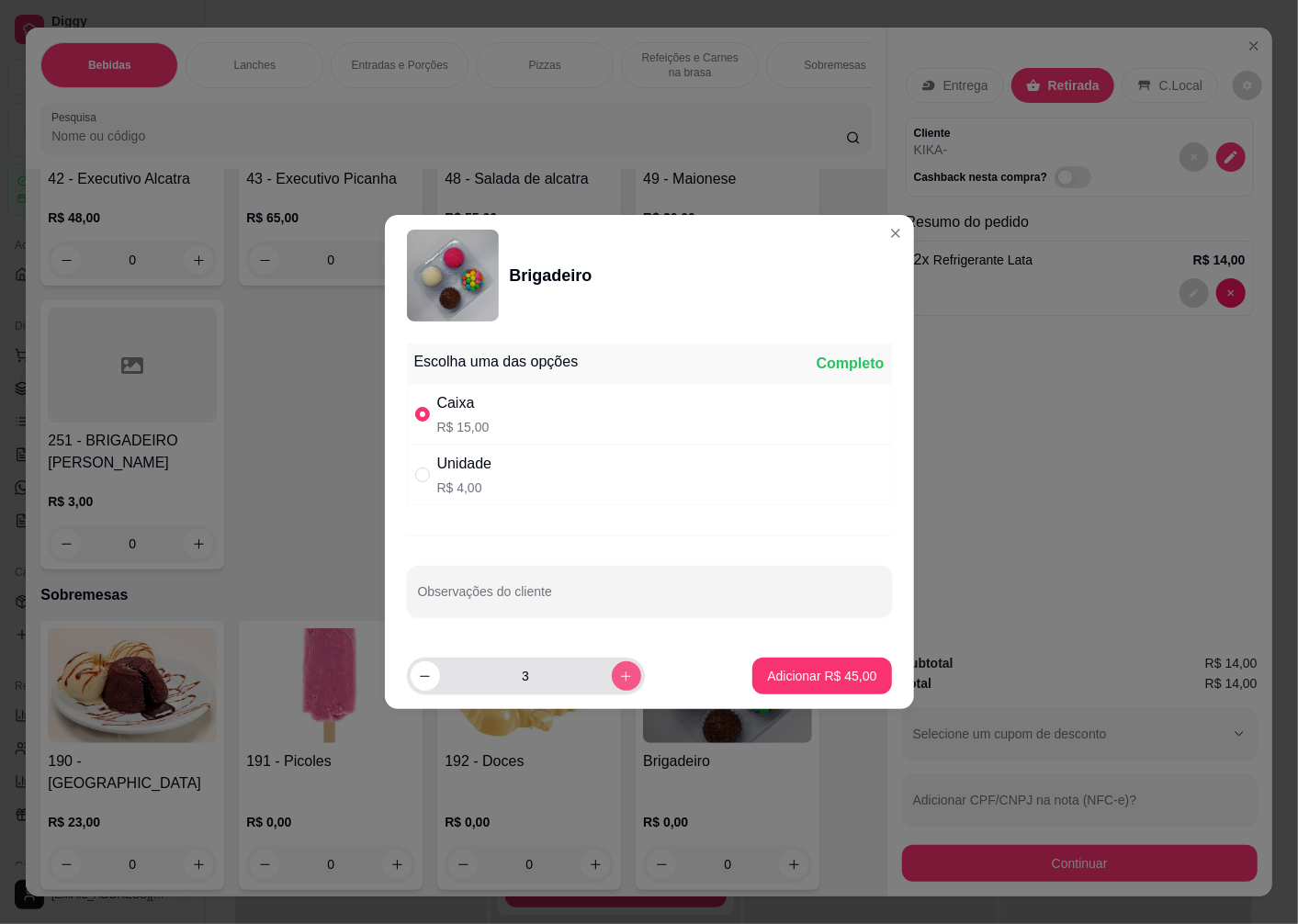
type input "4"
click at [806, 675] on p "Adicionar R$ 60,00" at bounding box center [821, 676] width 109 height 18
type input "4"
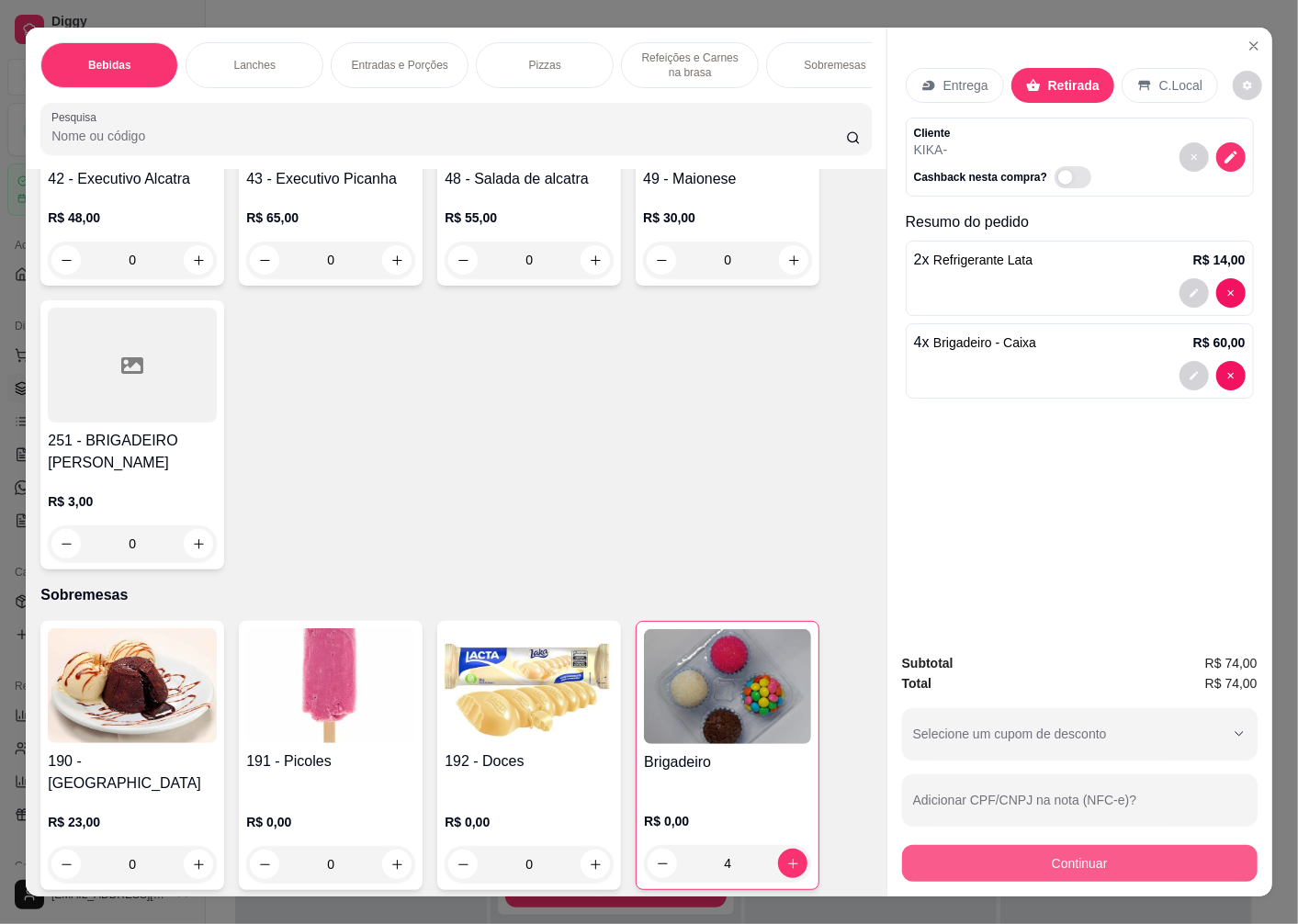
click at [1078, 867] on button "Continuar" at bounding box center [1079, 864] width 355 height 37
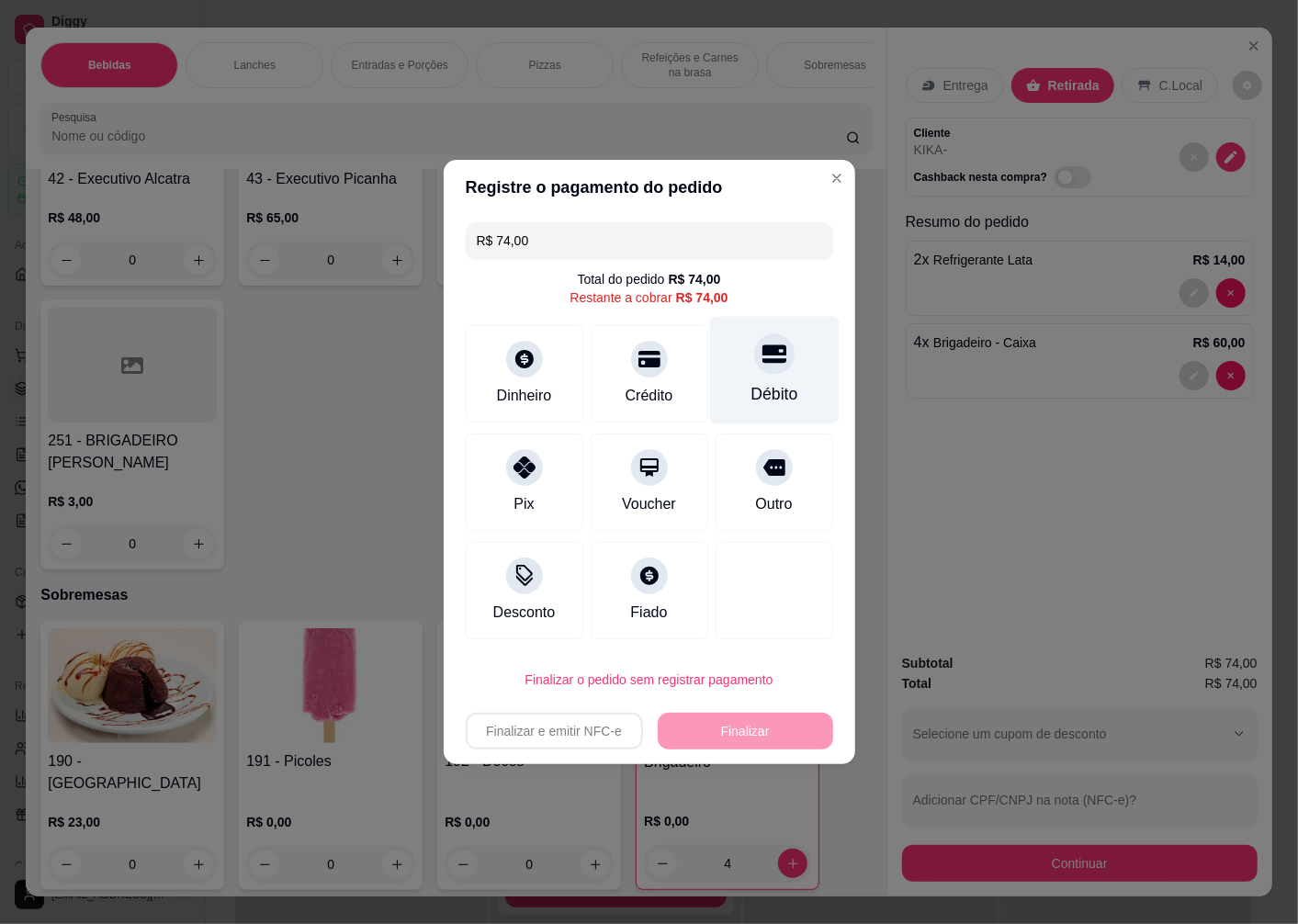
click at [757, 387] on div "Débito" at bounding box center [774, 394] width 46 height 24
type input "R$ 0,00"
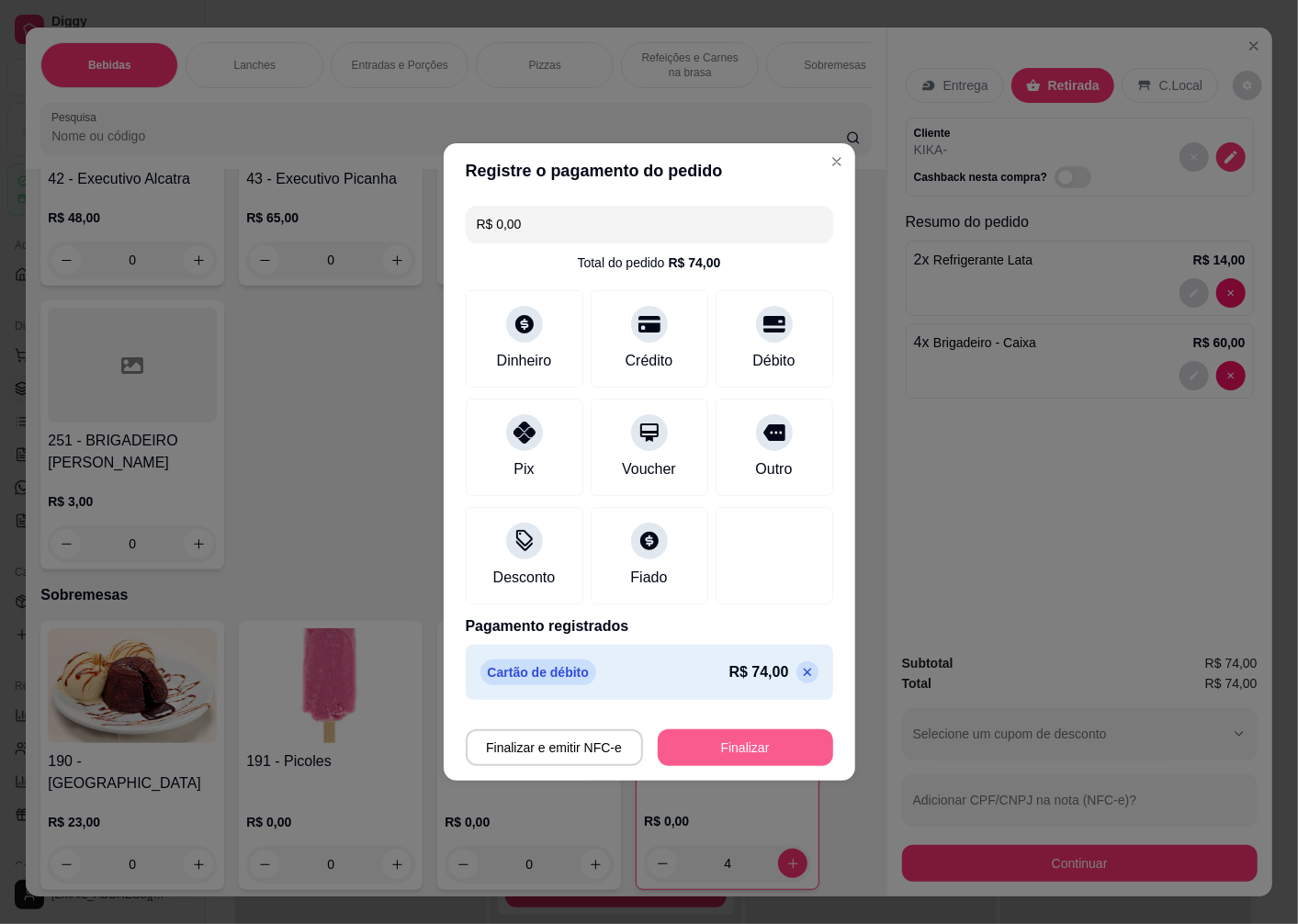
click at [689, 750] on button "Finalizar" at bounding box center [745, 748] width 175 height 37
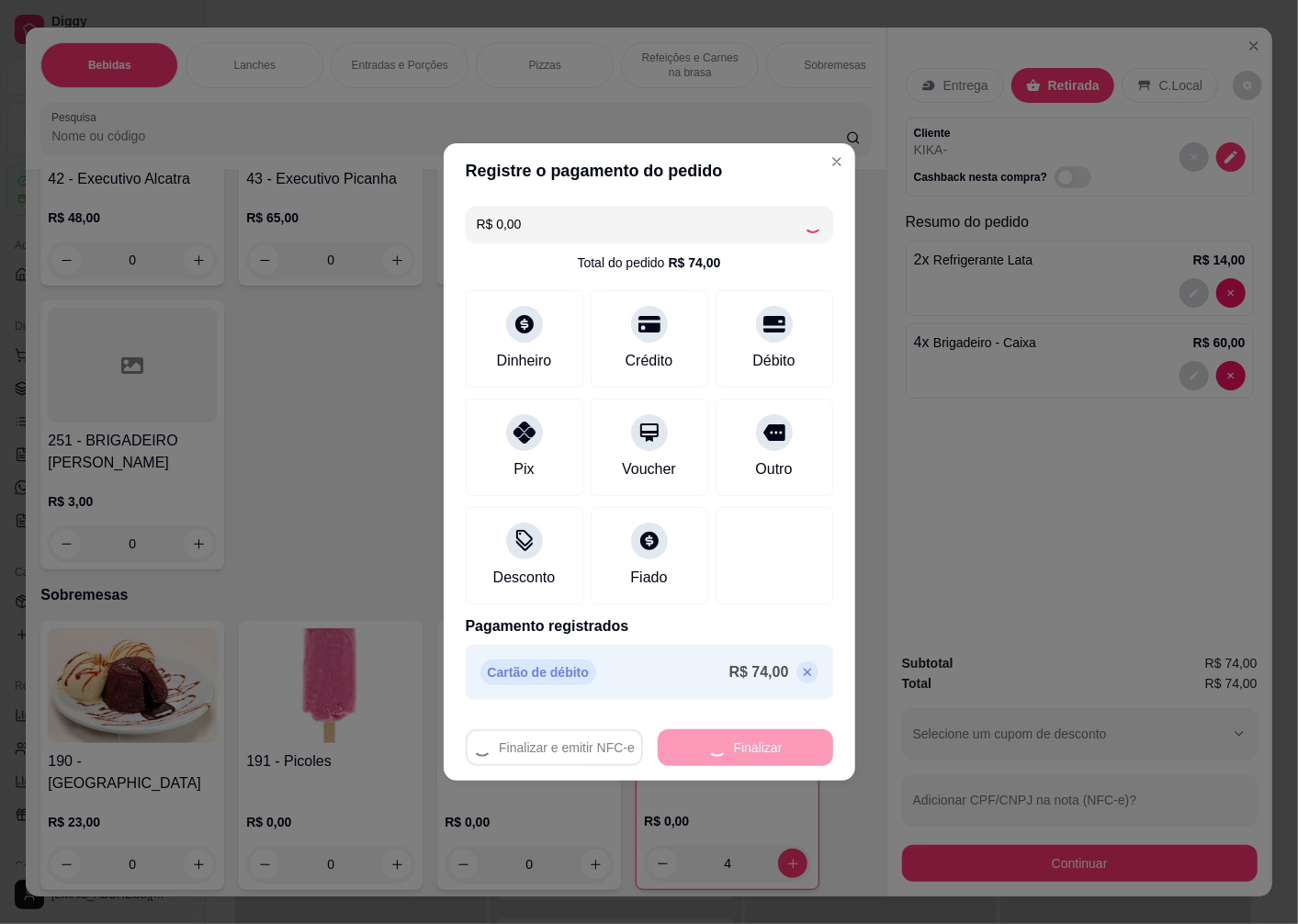
type input "0"
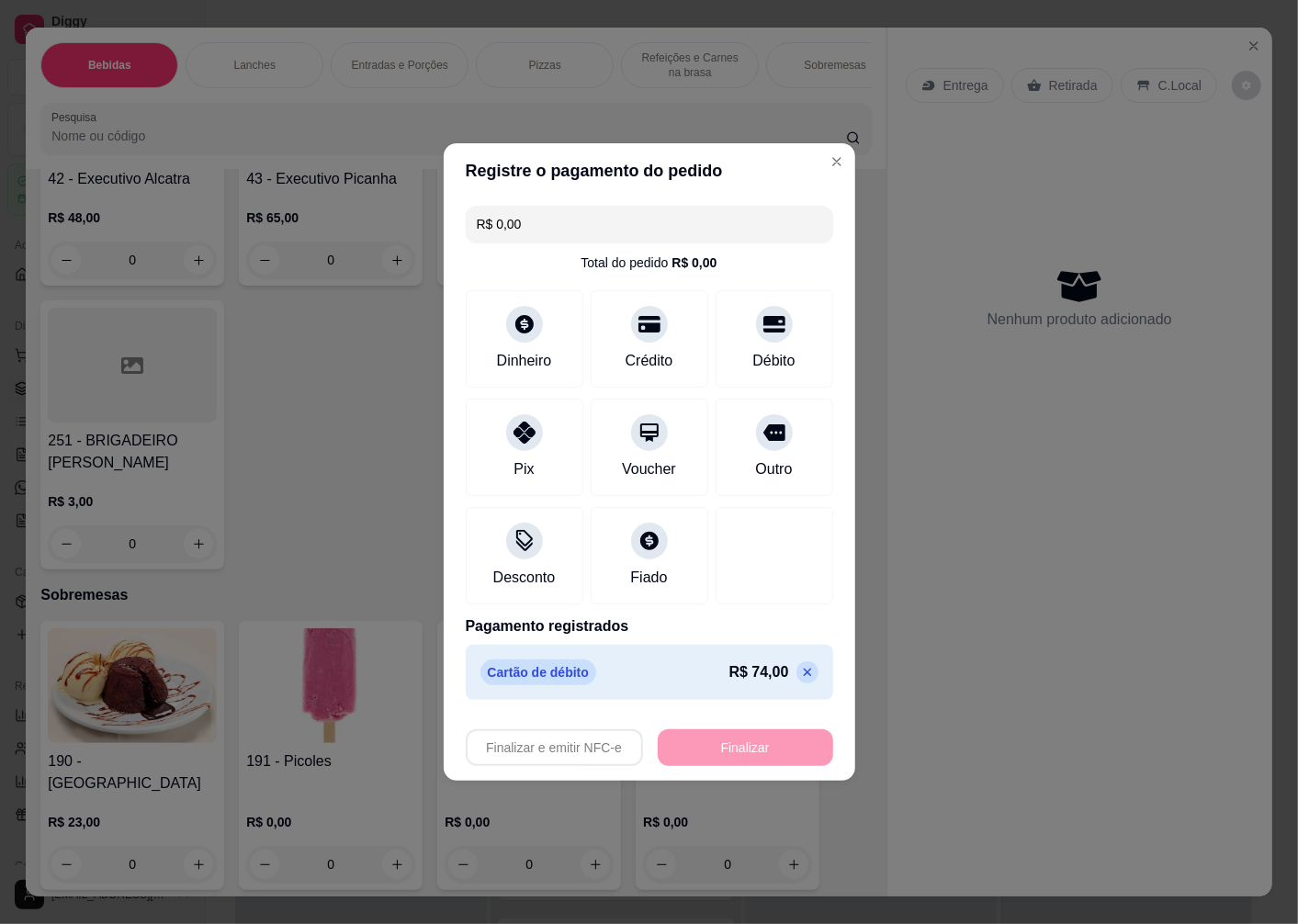
type input "-R$ 74,00"
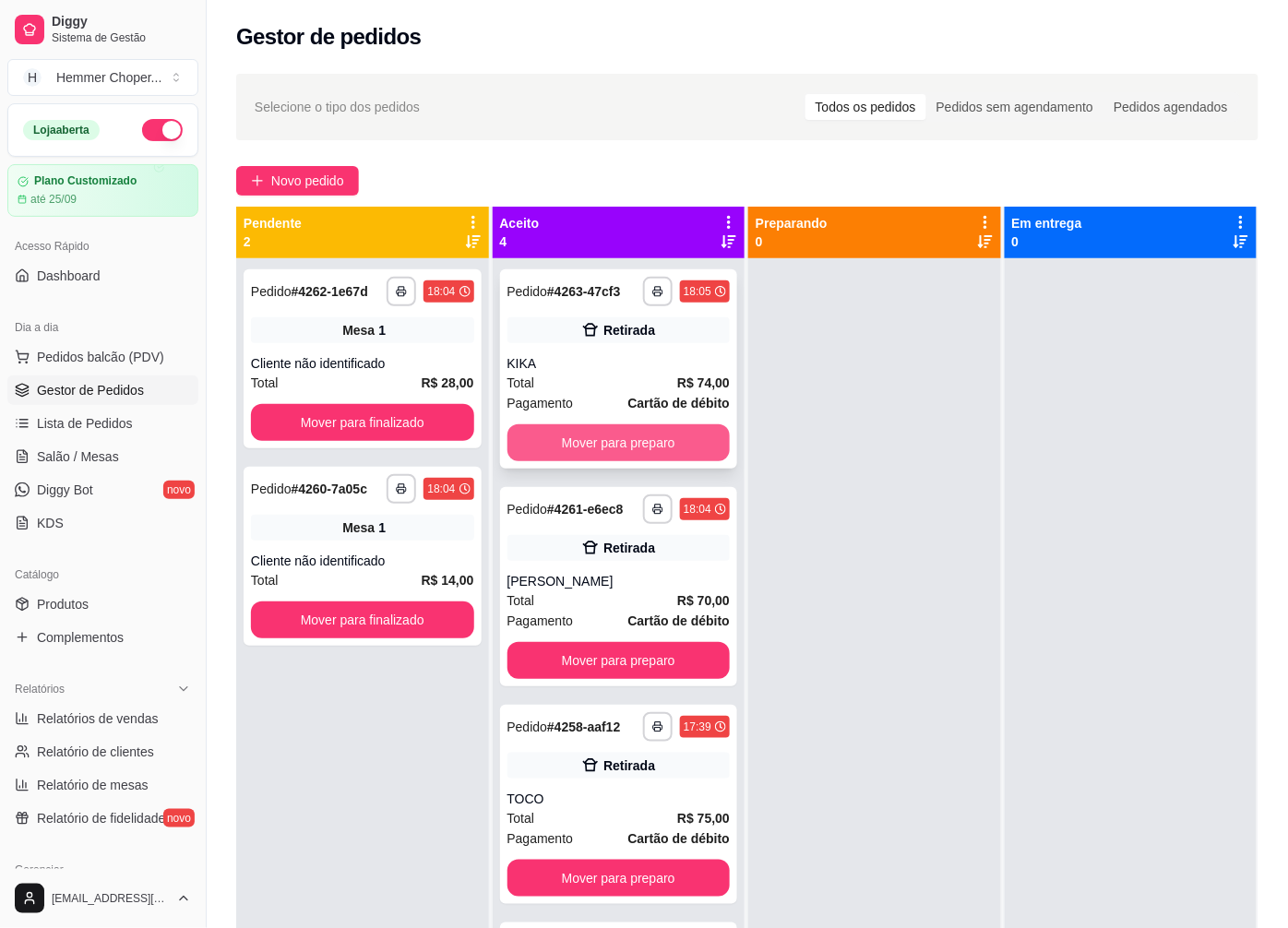
click at [595, 439] on button "Mover para preparo" at bounding box center [620, 443] width 224 height 37
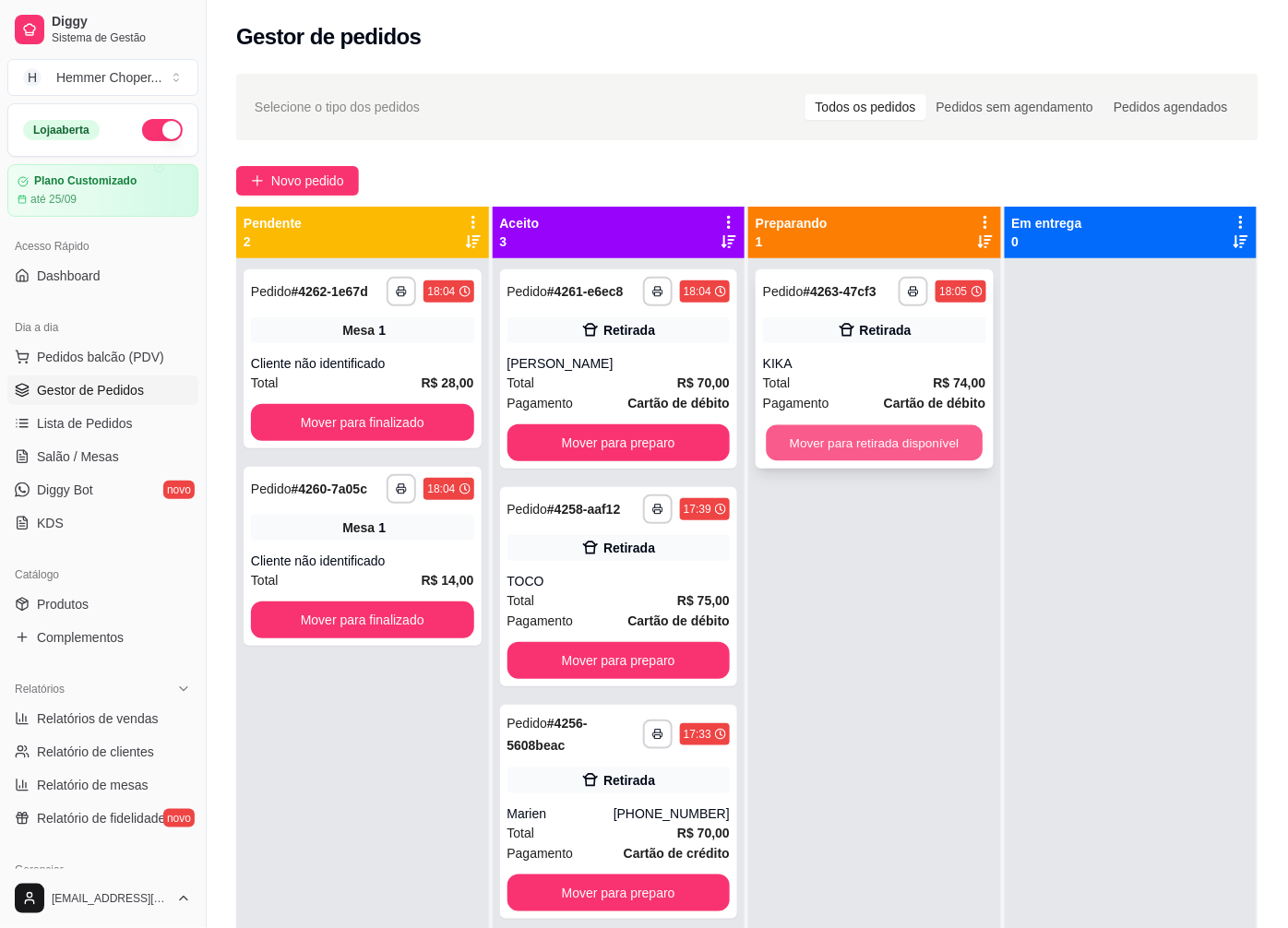
click at [821, 440] on button "Mover para retirada disponível" at bounding box center [875, 443] width 216 height 36
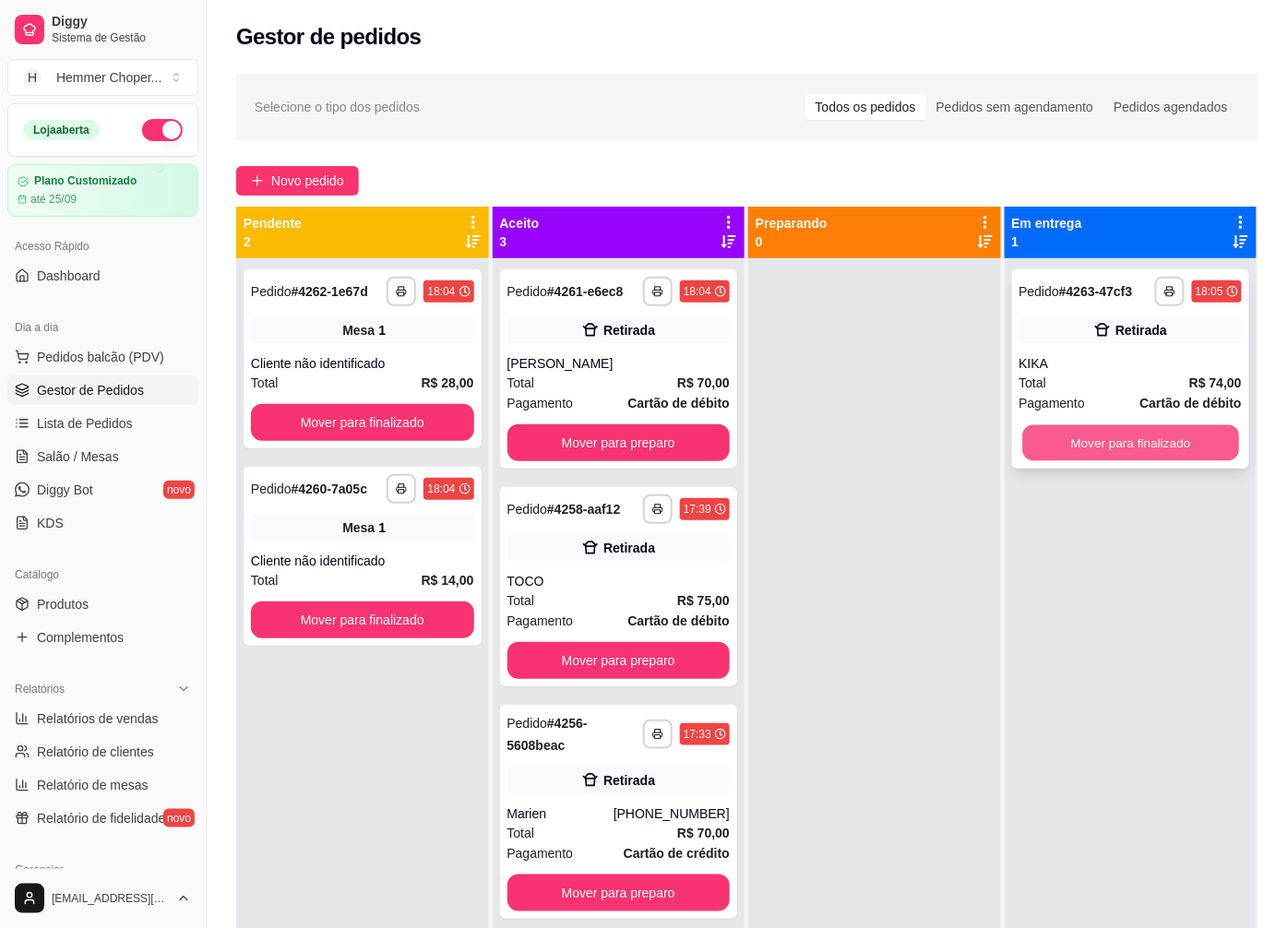
click at [1100, 446] on button "Mover para finalizado" at bounding box center [1130, 443] width 216 height 36
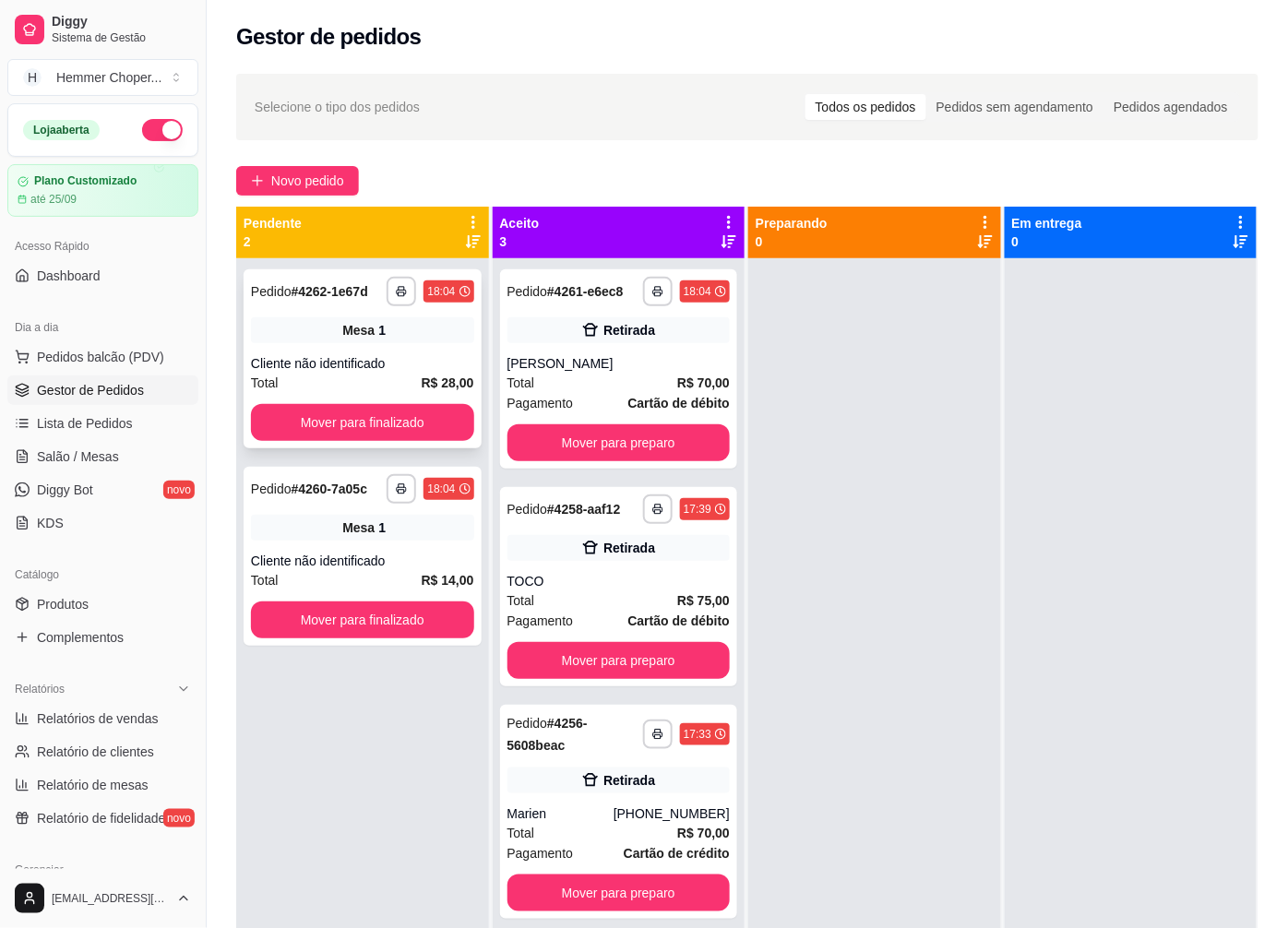
click at [367, 362] on div "Cliente não identificado" at bounding box center [363, 363] width 224 height 18
click at [361, 406] on button "Mover para finalizado" at bounding box center [363, 422] width 224 height 37
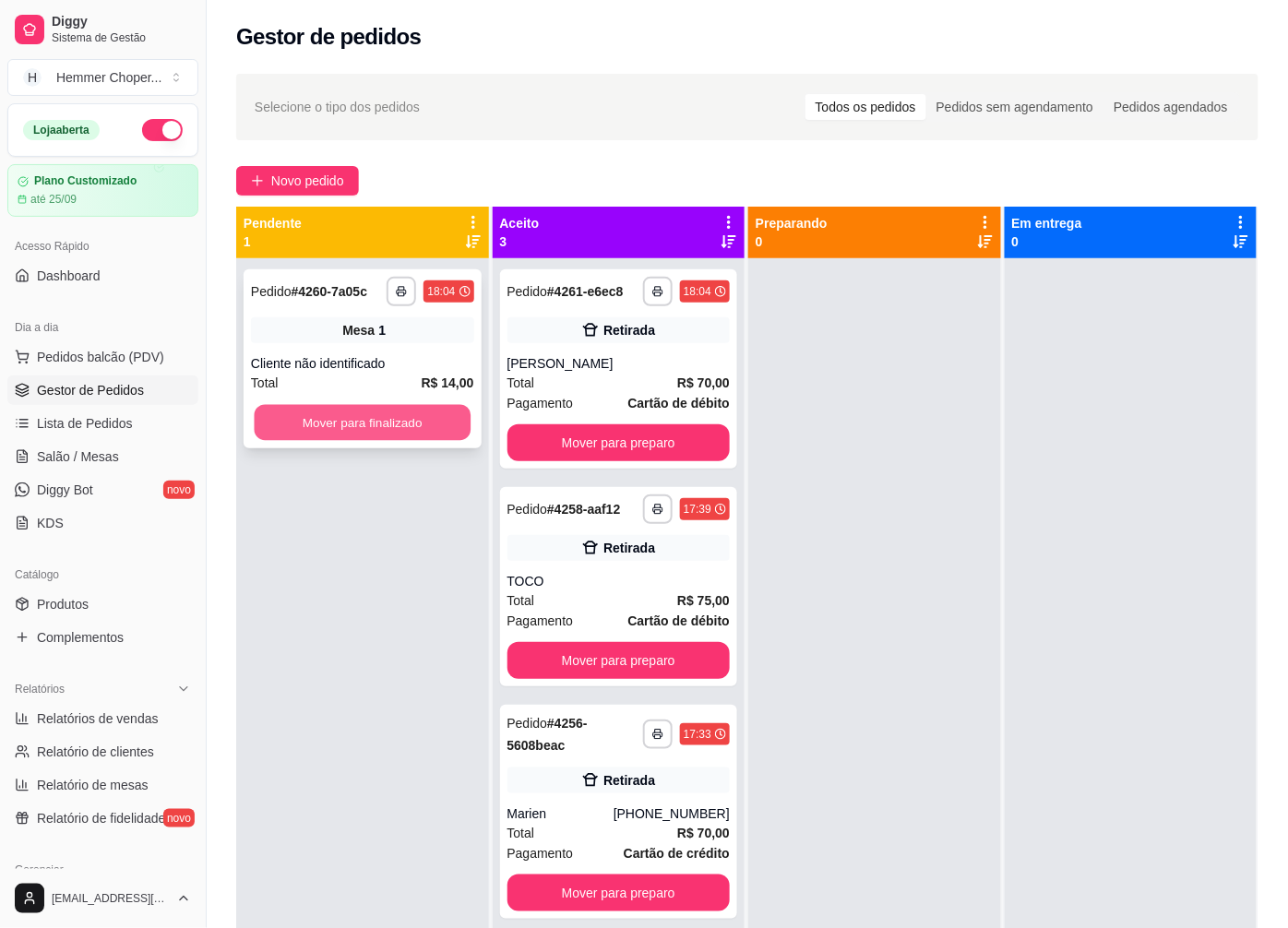
click at [356, 417] on button "Mover para finalizado" at bounding box center [363, 422] width 216 height 36
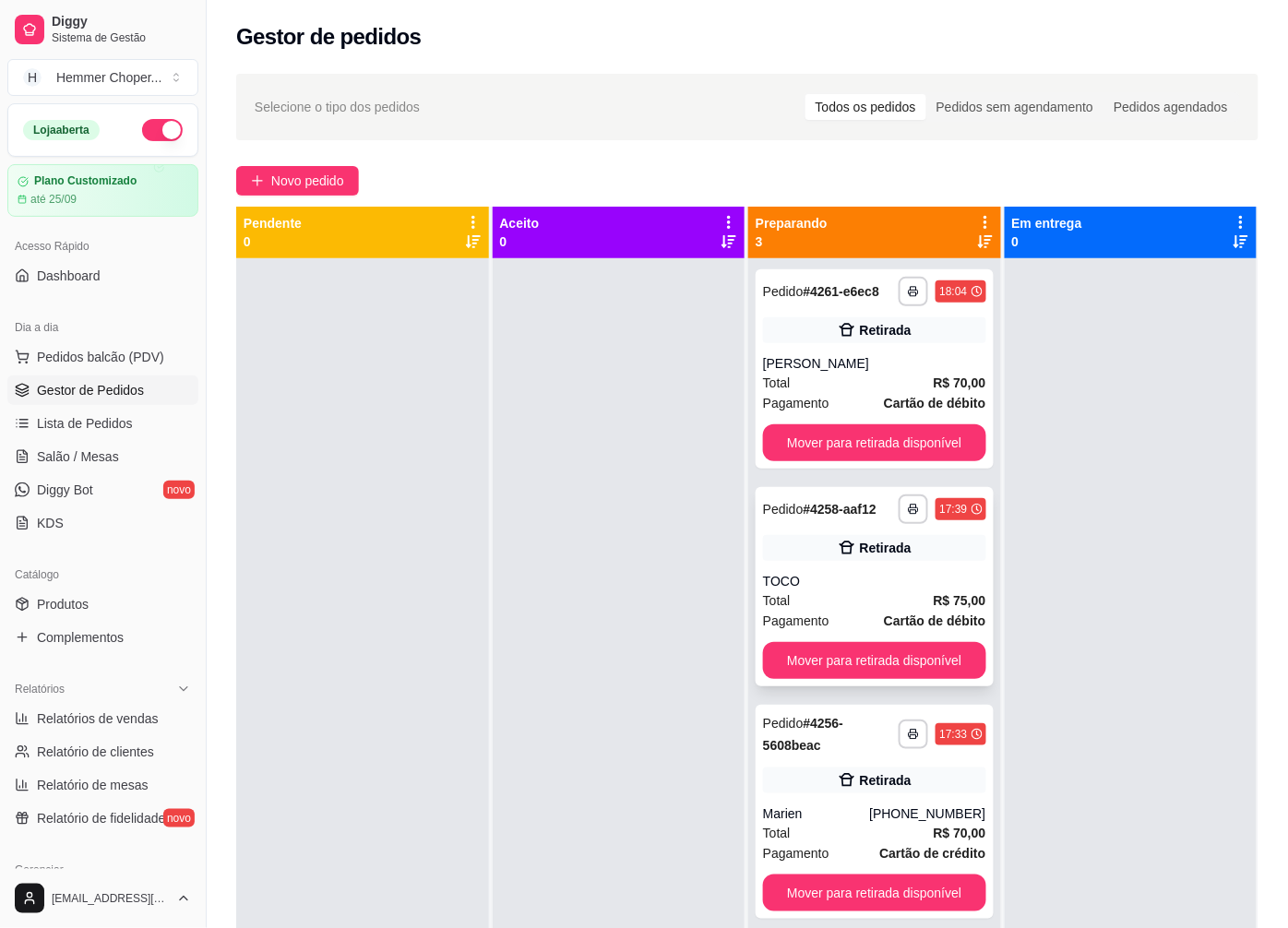
click at [837, 577] on div "TOCO" at bounding box center [875, 581] width 224 height 18
click at [89, 465] on span "Salão / Mesas" at bounding box center [78, 456] width 82 height 18
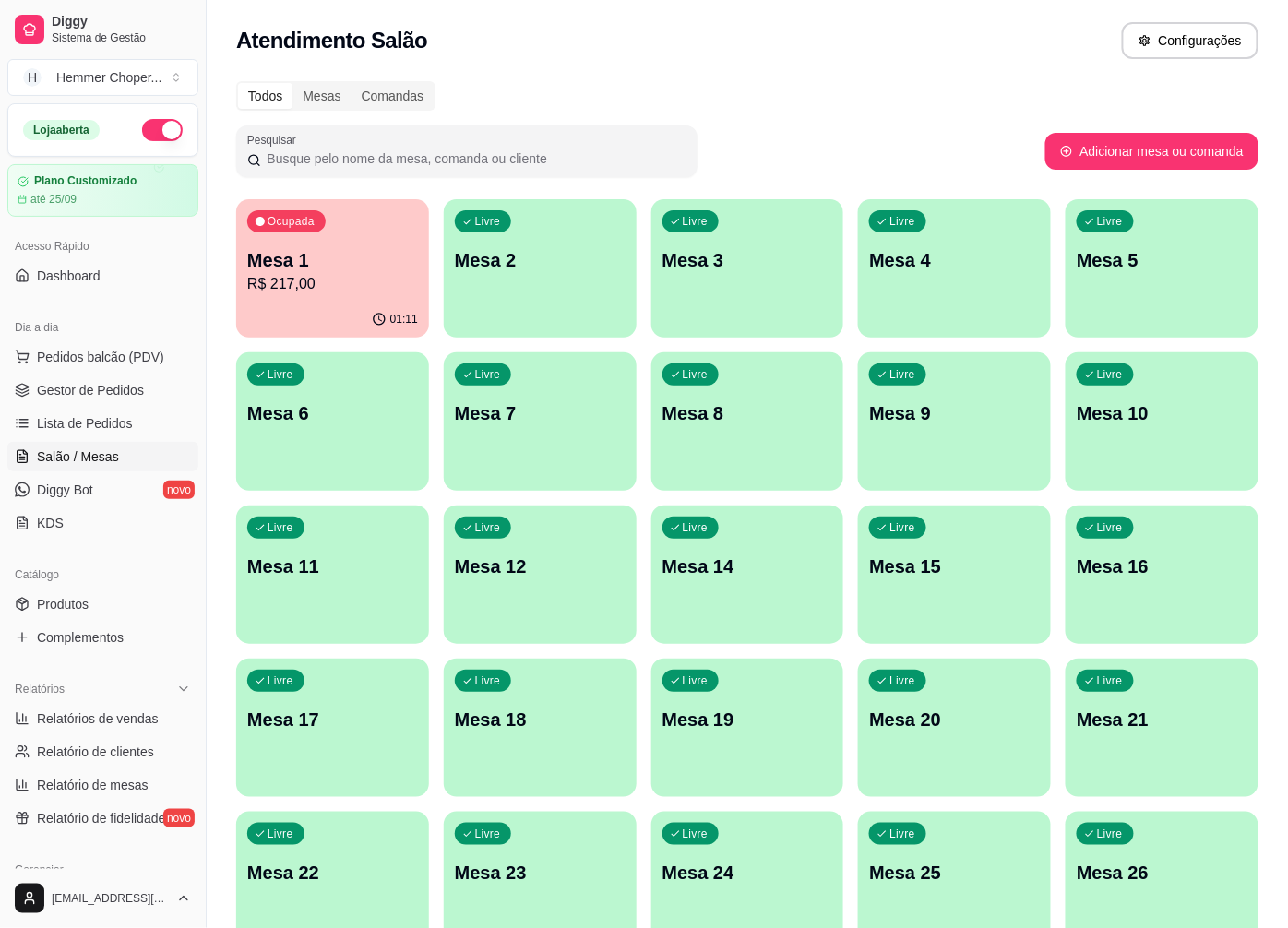
click at [353, 298] on div "Ocupada Mesa 1 R$ 217,00" at bounding box center [333, 250] width 193 height 102
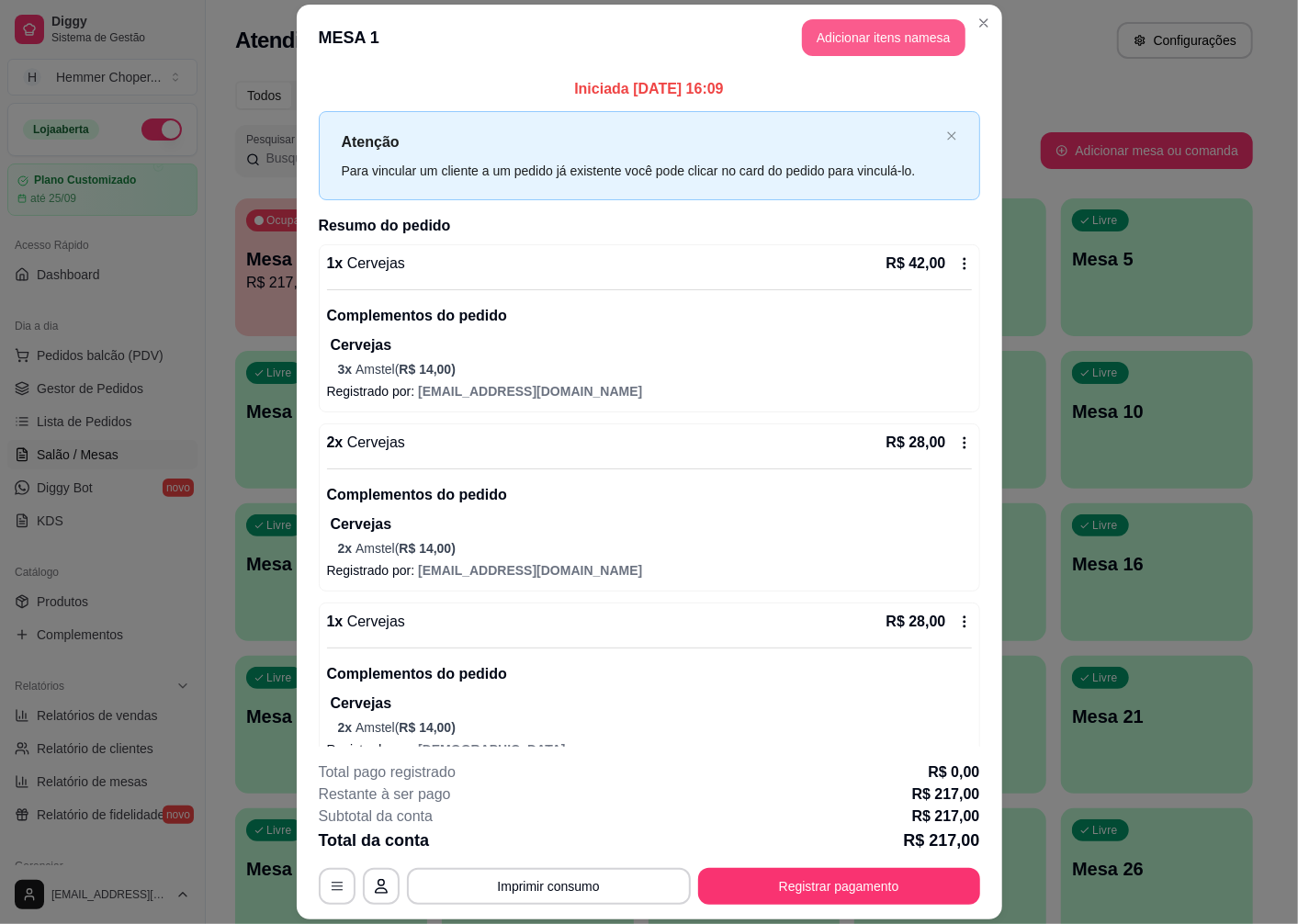
click at [892, 37] on button "Adicionar itens na mesa" at bounding box center [883, 38] width 164 height 37
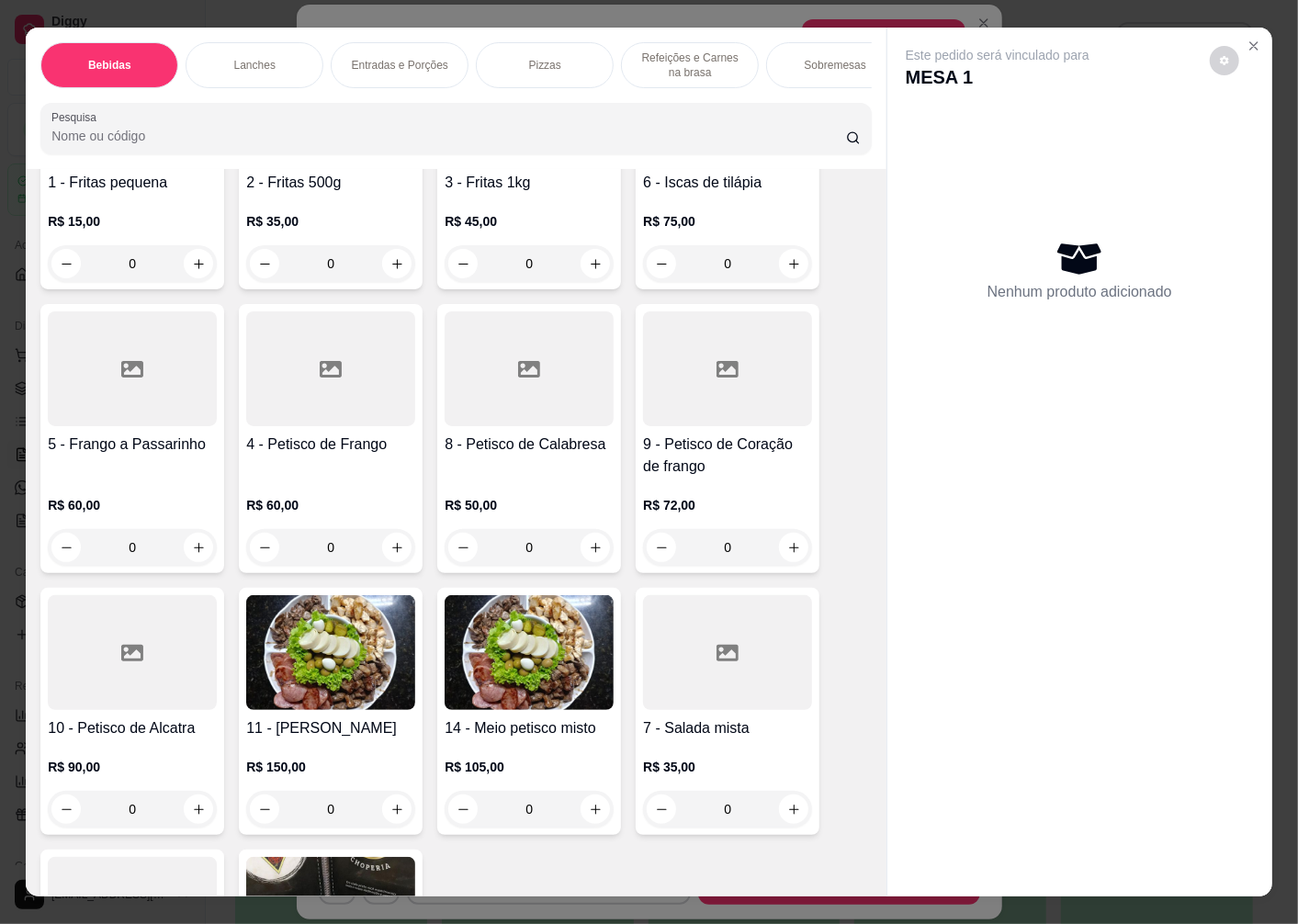
scroll to position [3163, 0]
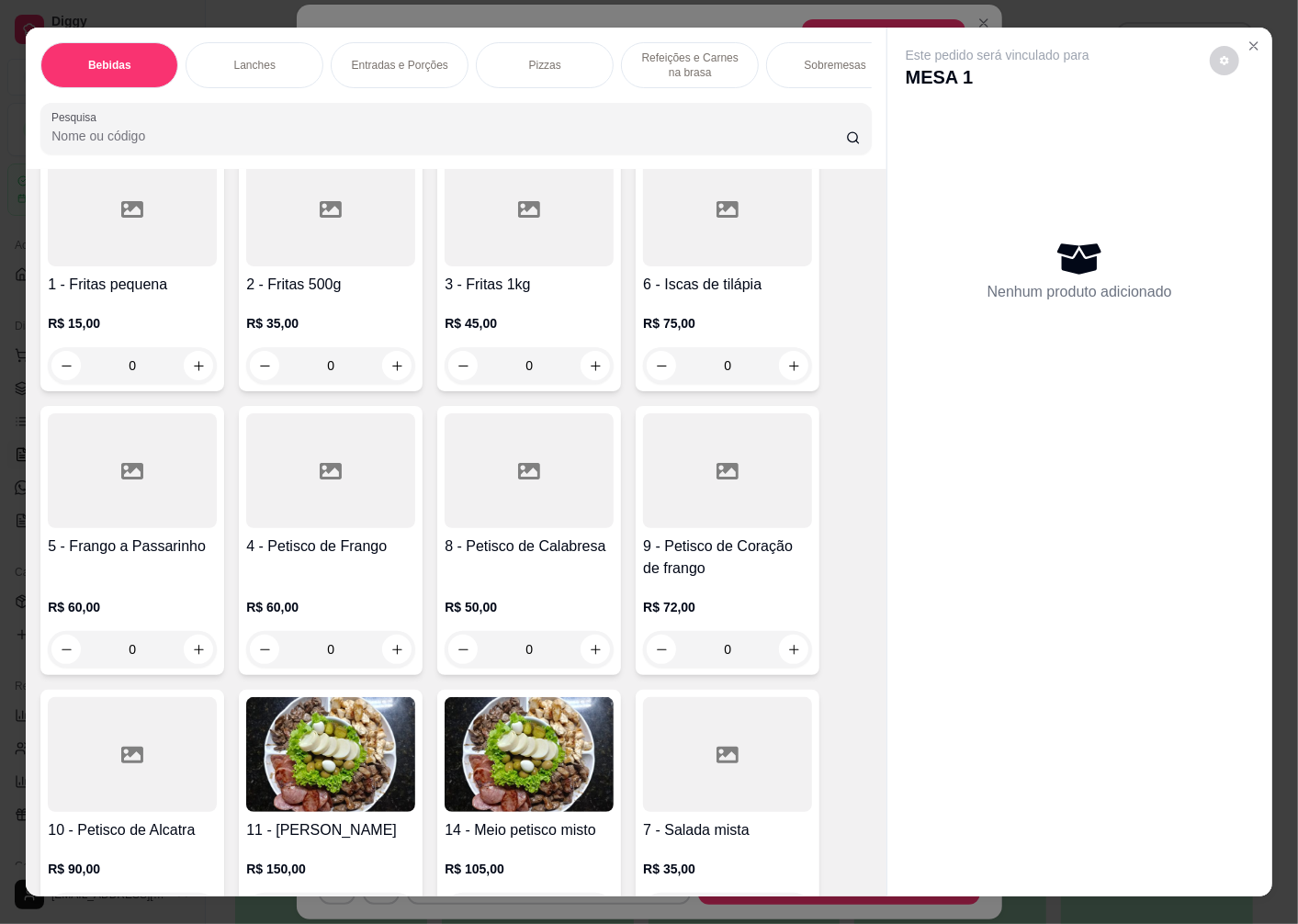
click at [500, 301] on div "R$ 45,00 0" at bounding box center [529, 339] width 170 height 88
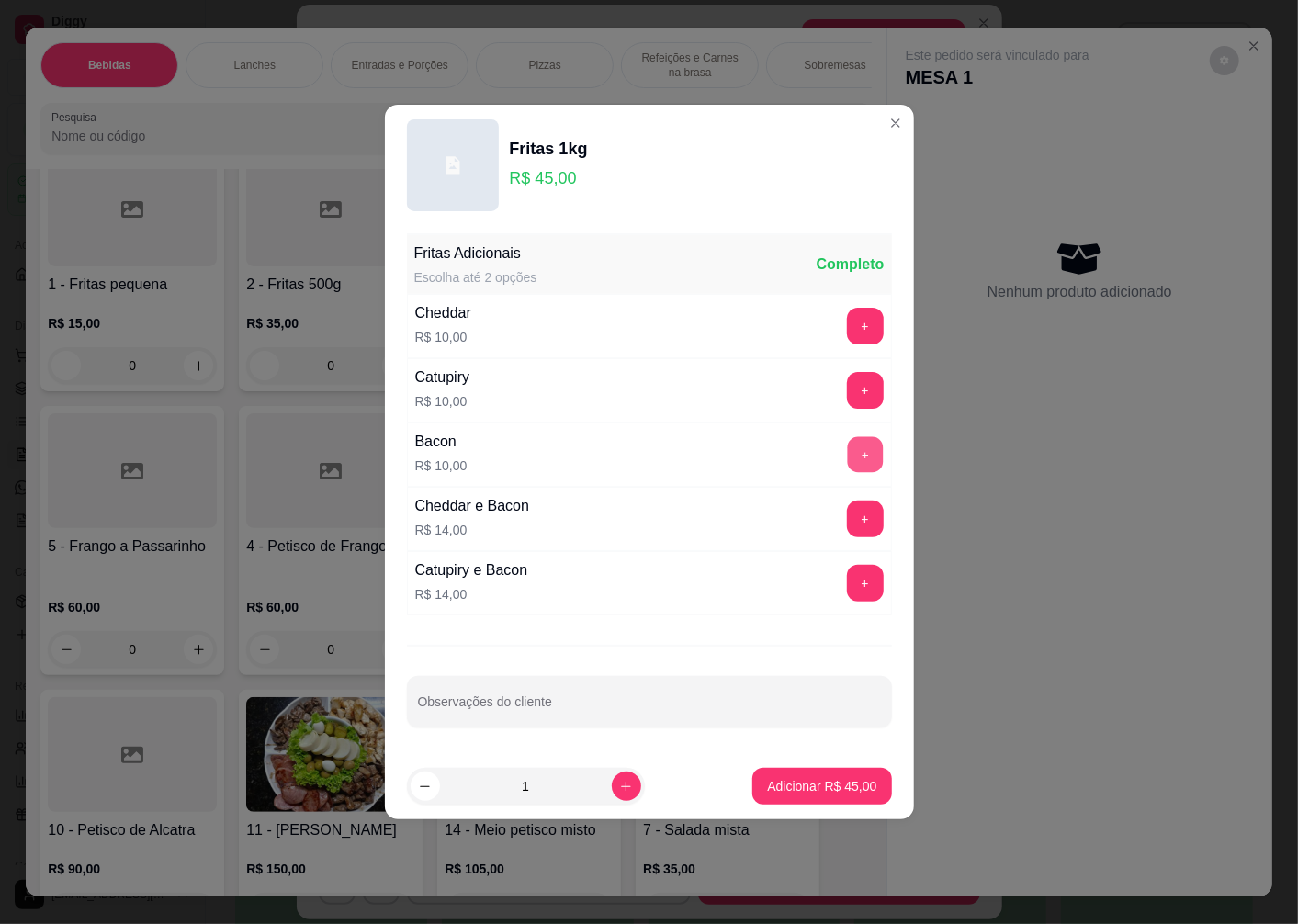
click at [850, 450] on button "+" at bounding box center [864, 454] width 36 height 36
click at [794, 784] on p "Adicionar R$ 55,00" at bounding box center [822, 785] width 107 height 17
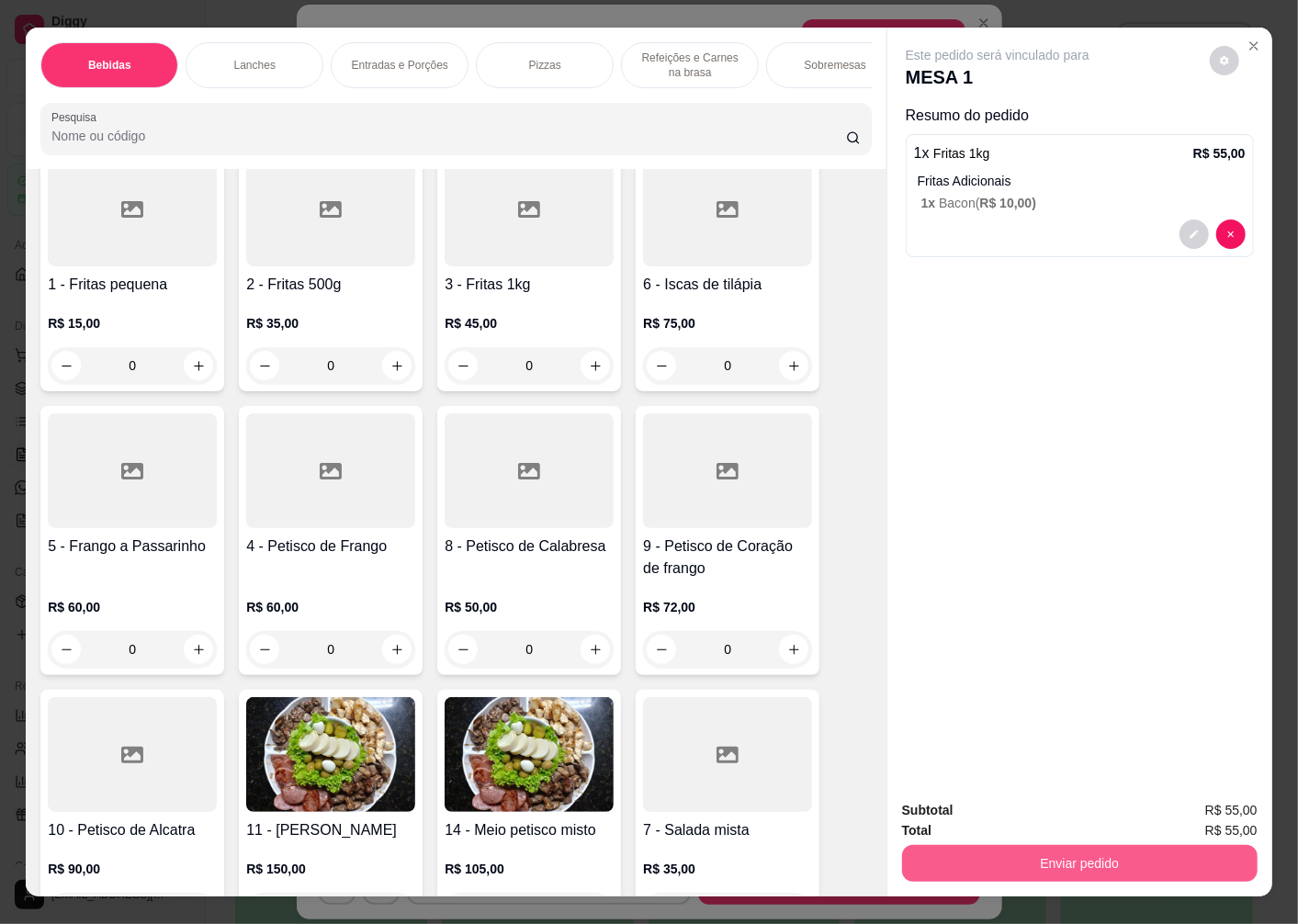
click at [1007, 857] on button "Enviar pedido" at bounding box center [1079, 864] width 355 height 37
click at [1022, 813] on button "Não registrar e enviar pedido" at bounding box center [1018, 811] width 191 height 35
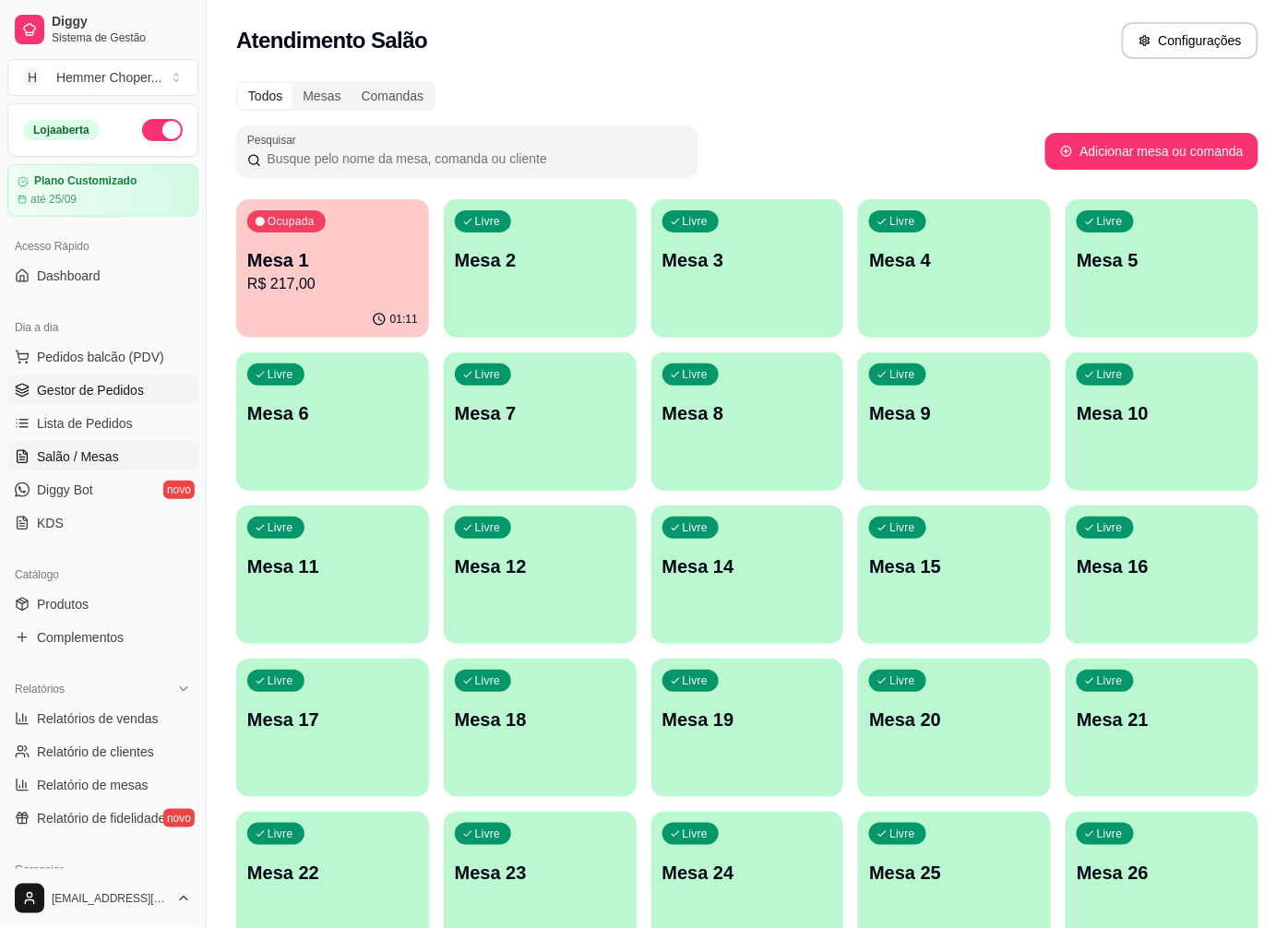
click at [113, 395] on span "Gestor de Pedidos" at bounding box center [90, 390] width 107 height 18
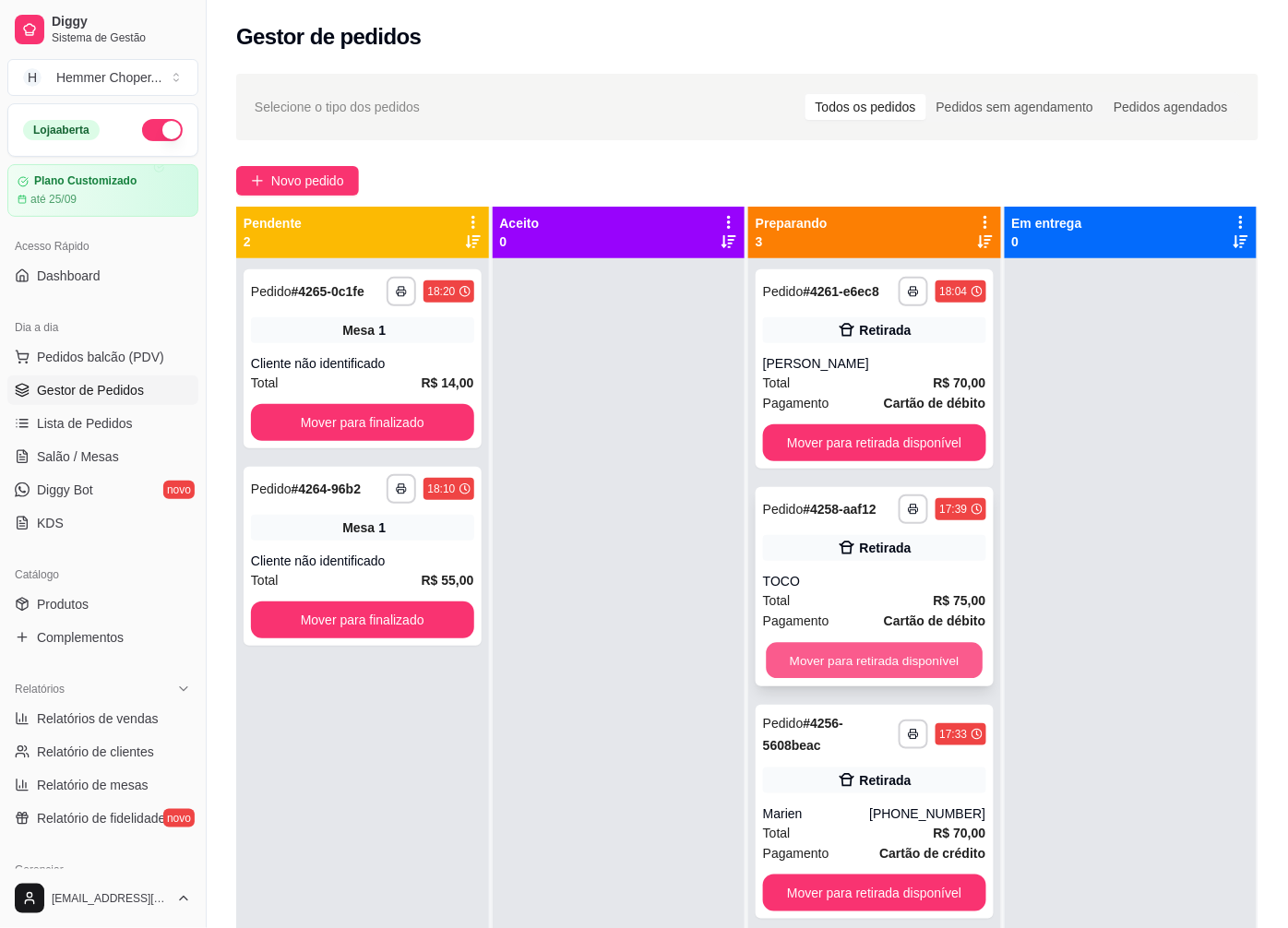
click at [824, 673] on button "Mover para retirada disponível" at bounding box center [875, 660] width 216 height 36
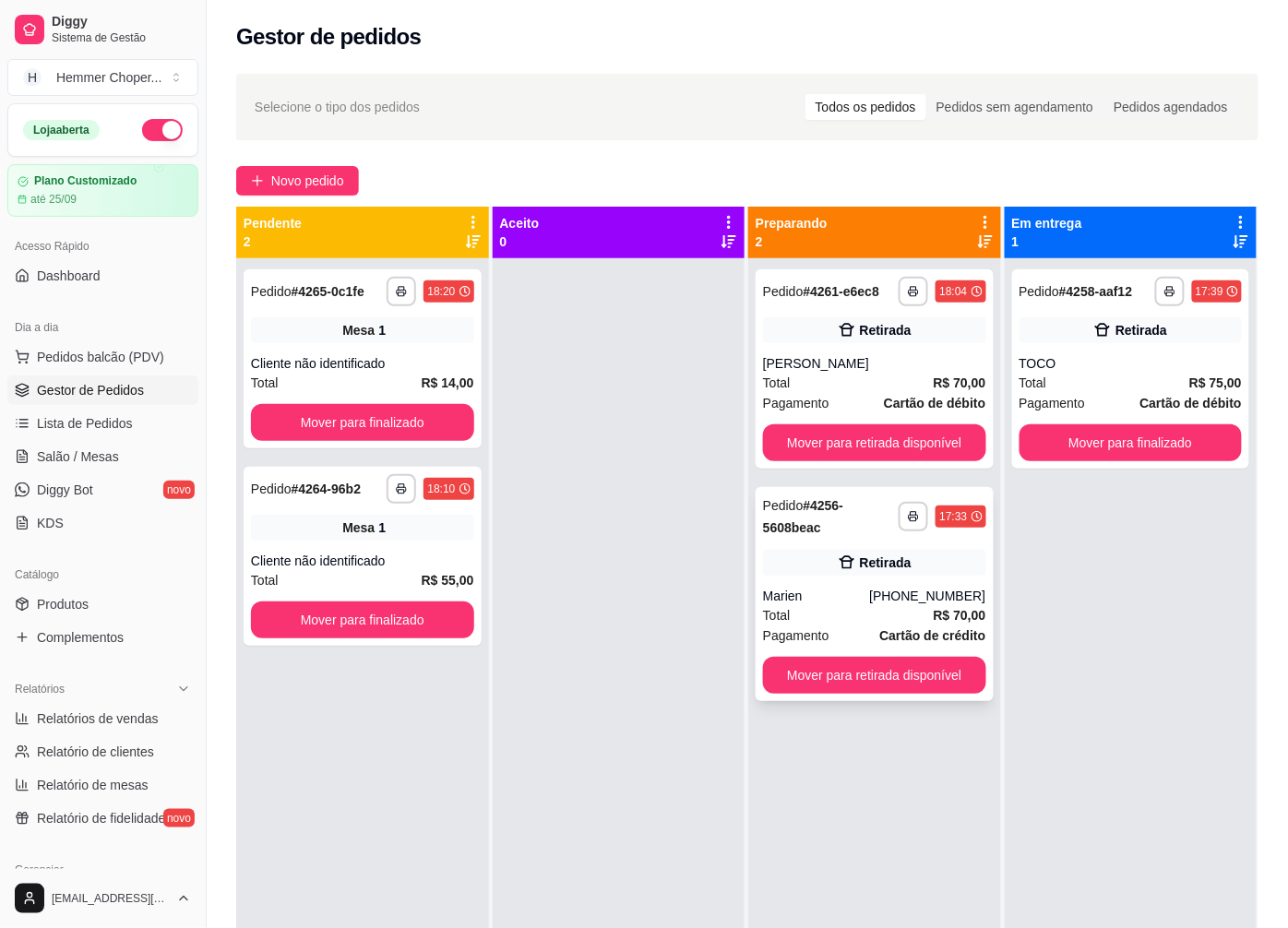
click at [865, 610] on div "Total R$ 70,00" at bounding box center [875, 615] width 224 height 20
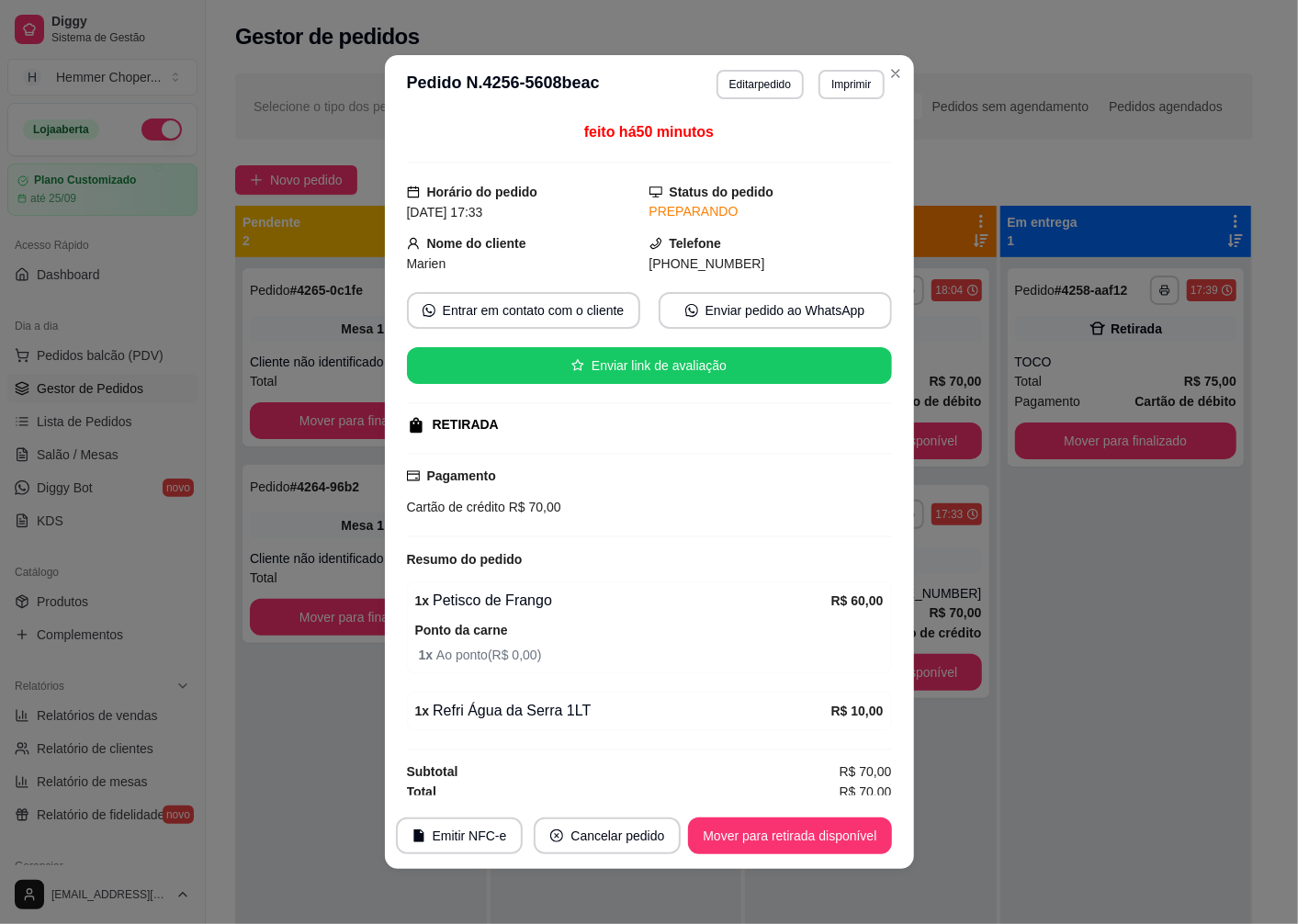
scroll to position [8, 0]
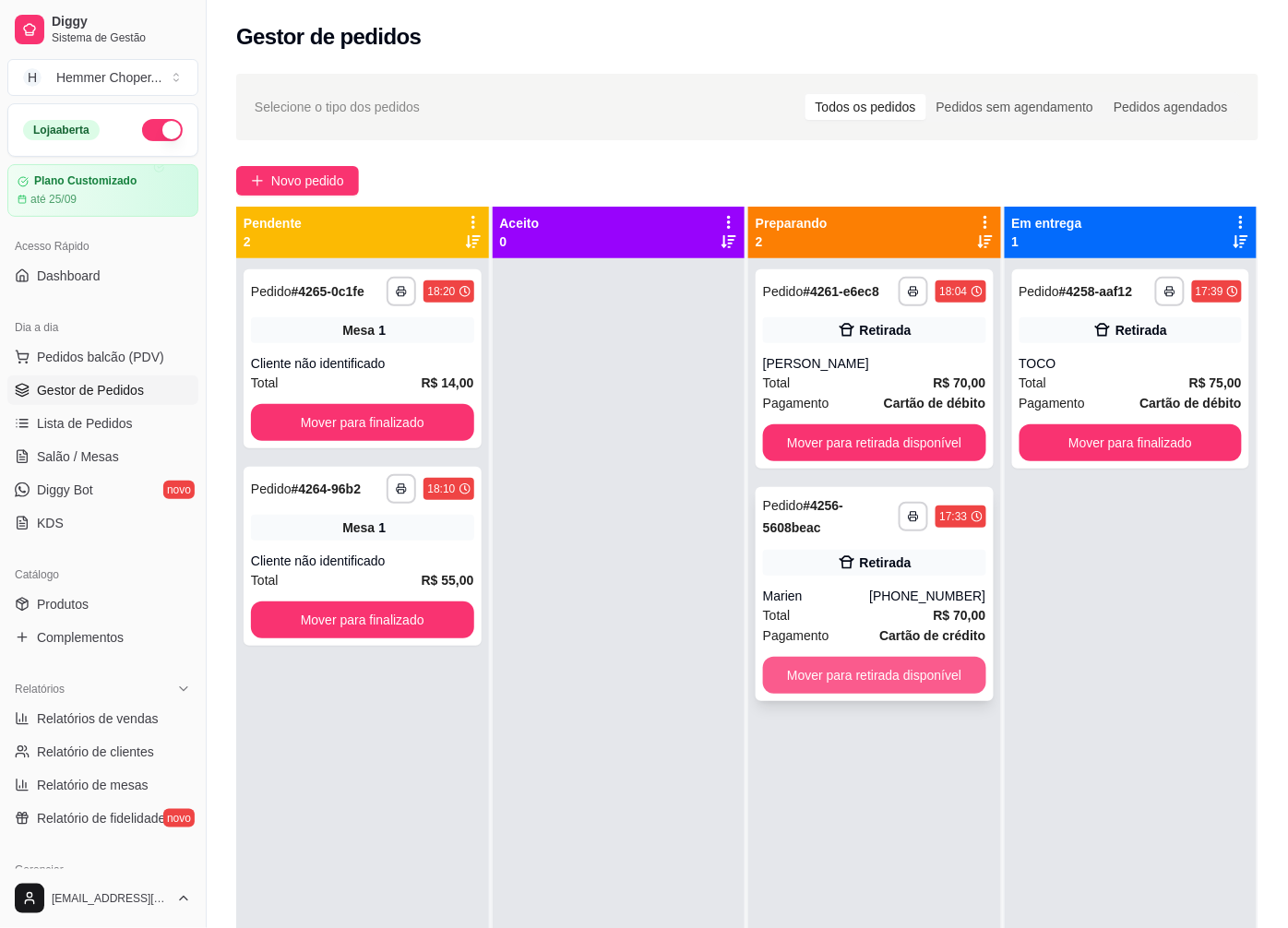
click at [844, 684] on button "Mover para retirada disponível" at bounding box center [875, 675] width 224 height 37
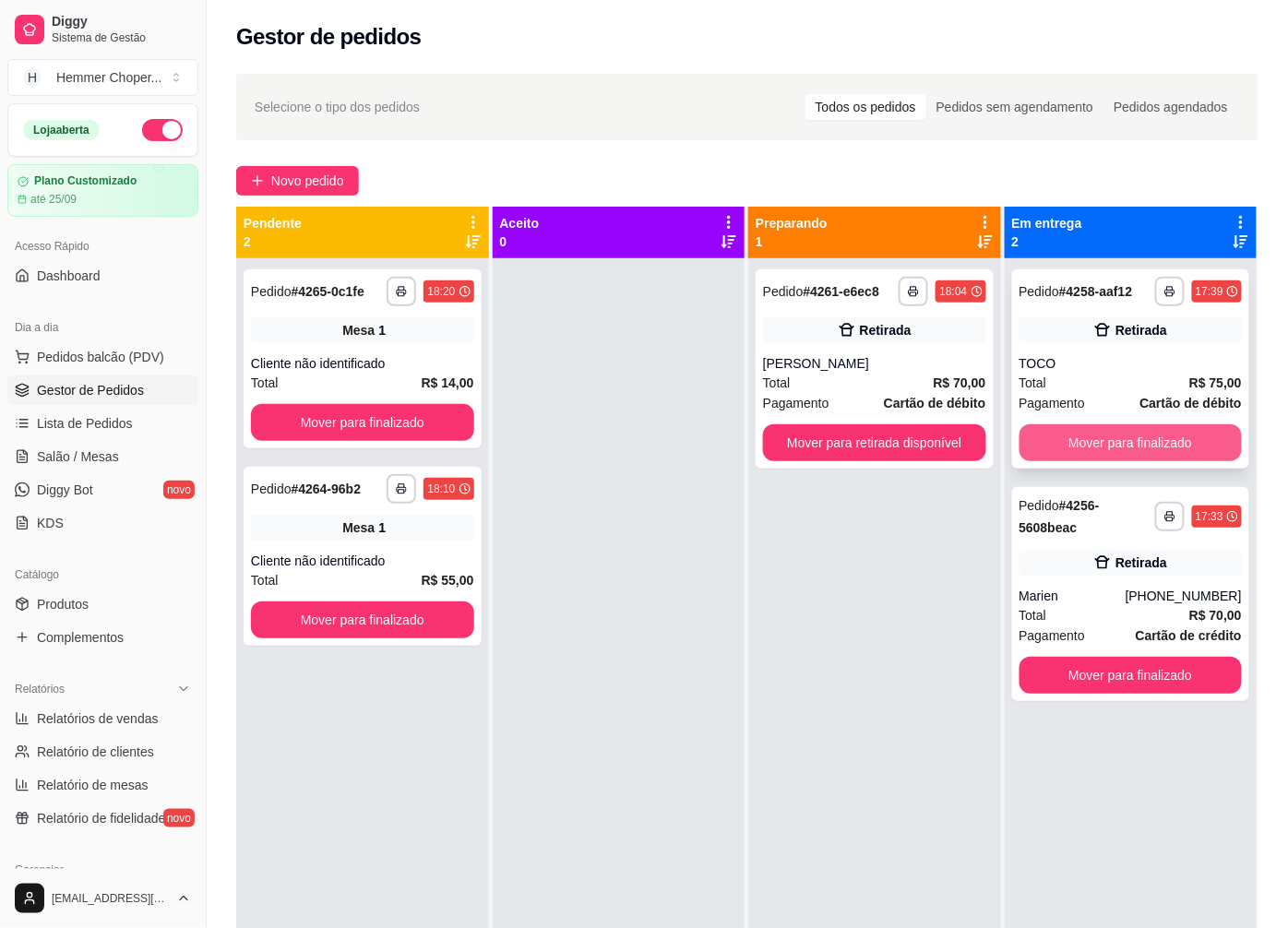
click at [1108, 441] on button "Mover para finalizado" at bounding box center [1131, 443] width 224 height 37
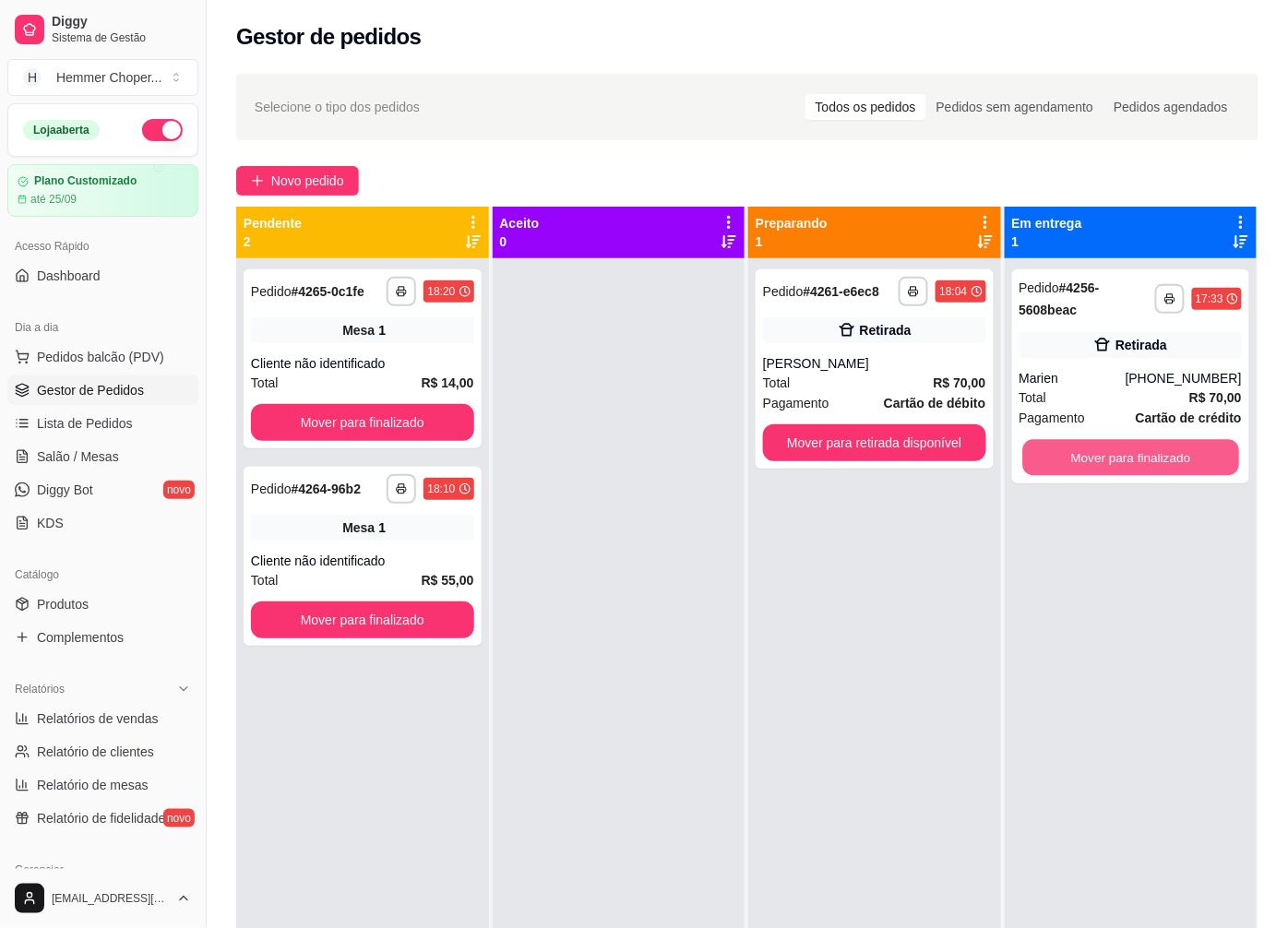
click at [1108, 441] on button "Mover para finalizado" at bounding box center [1130, 457] width 216 height 36
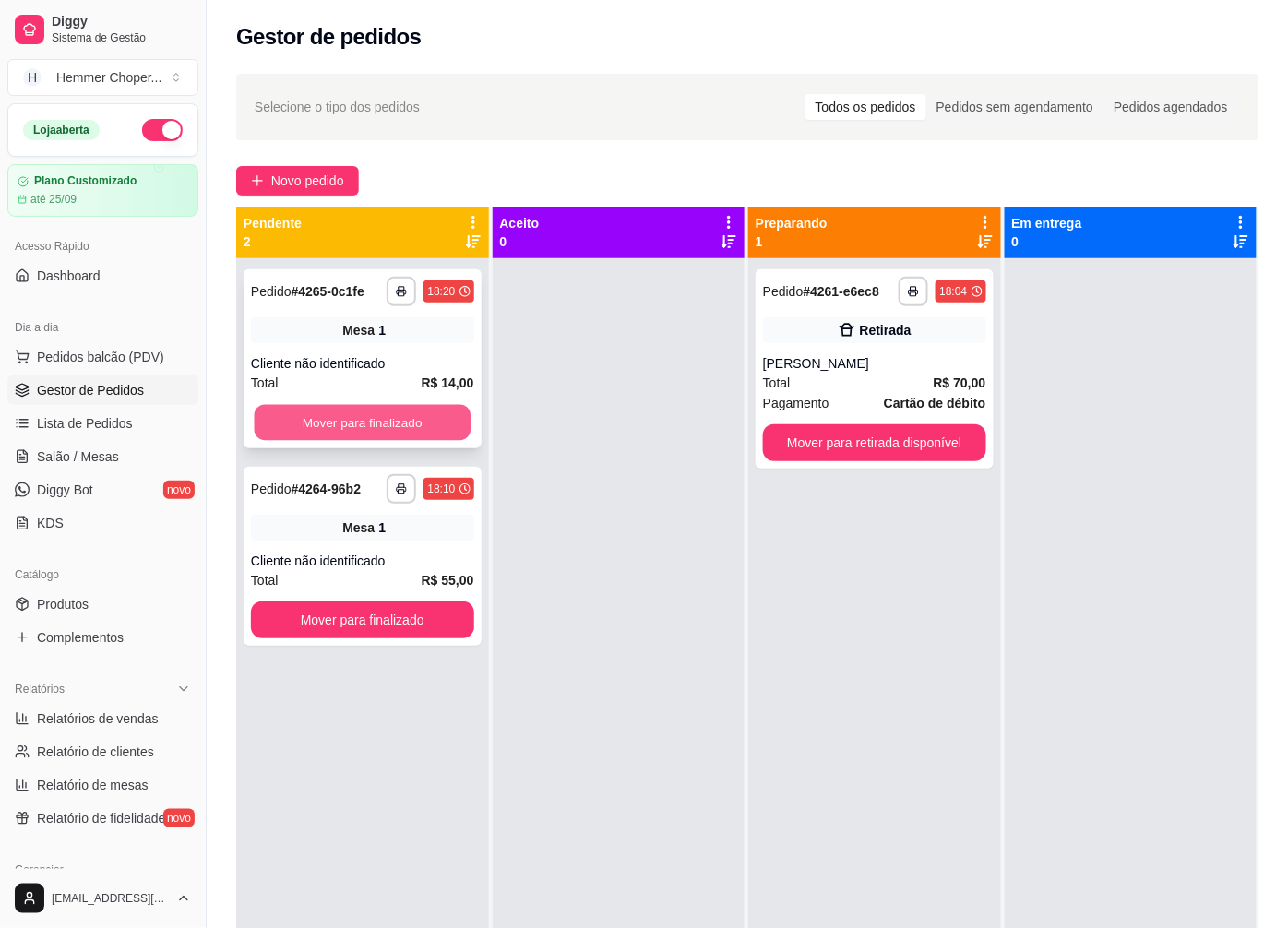
click at [365, 408] on button "Mover para finalizado" at bounding box center [363, 422] width 216 height 36
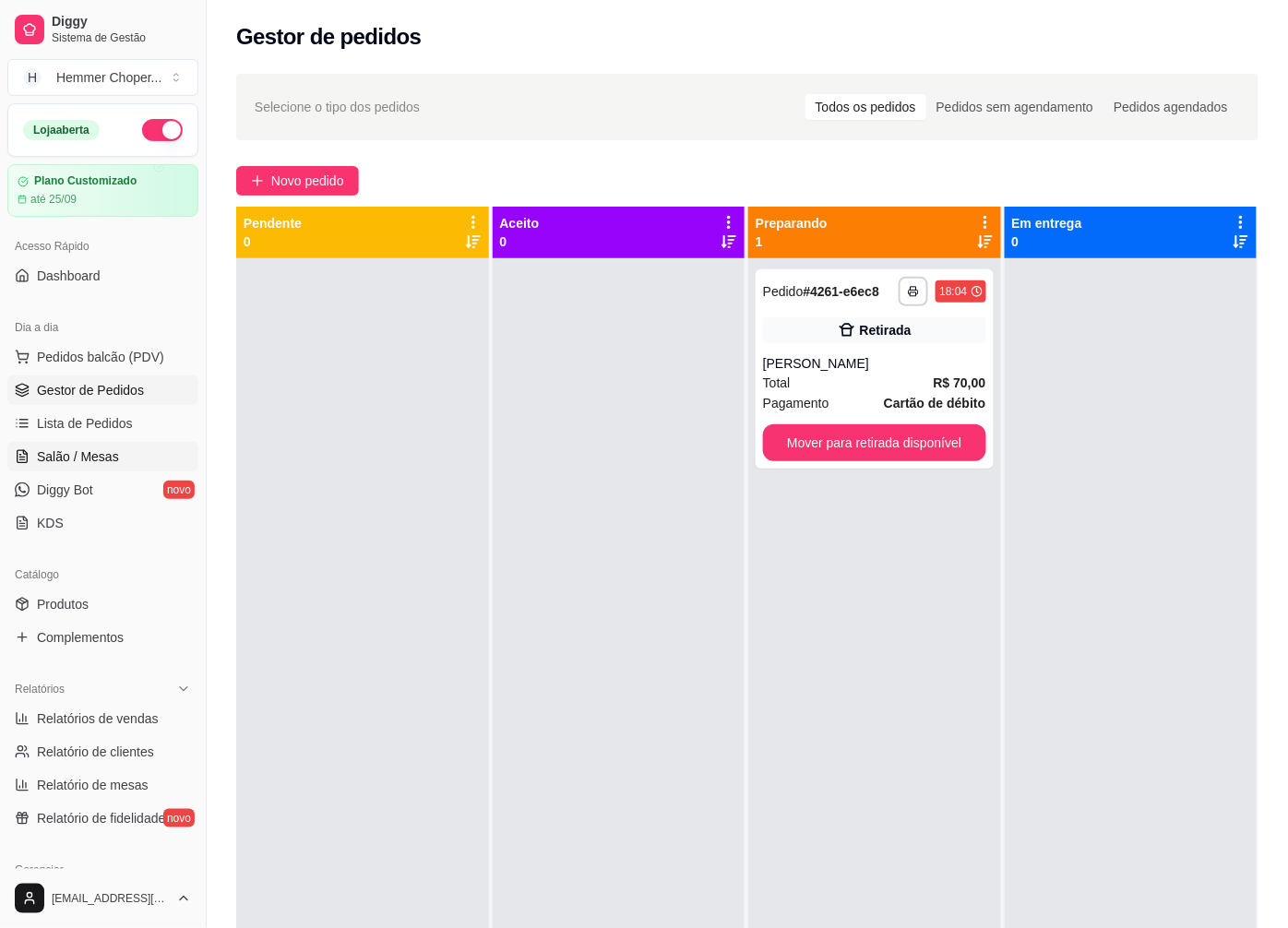
click at [103, 449] on span "Salão / Mesas" at bounding box center [78, 456] width 82 height 18
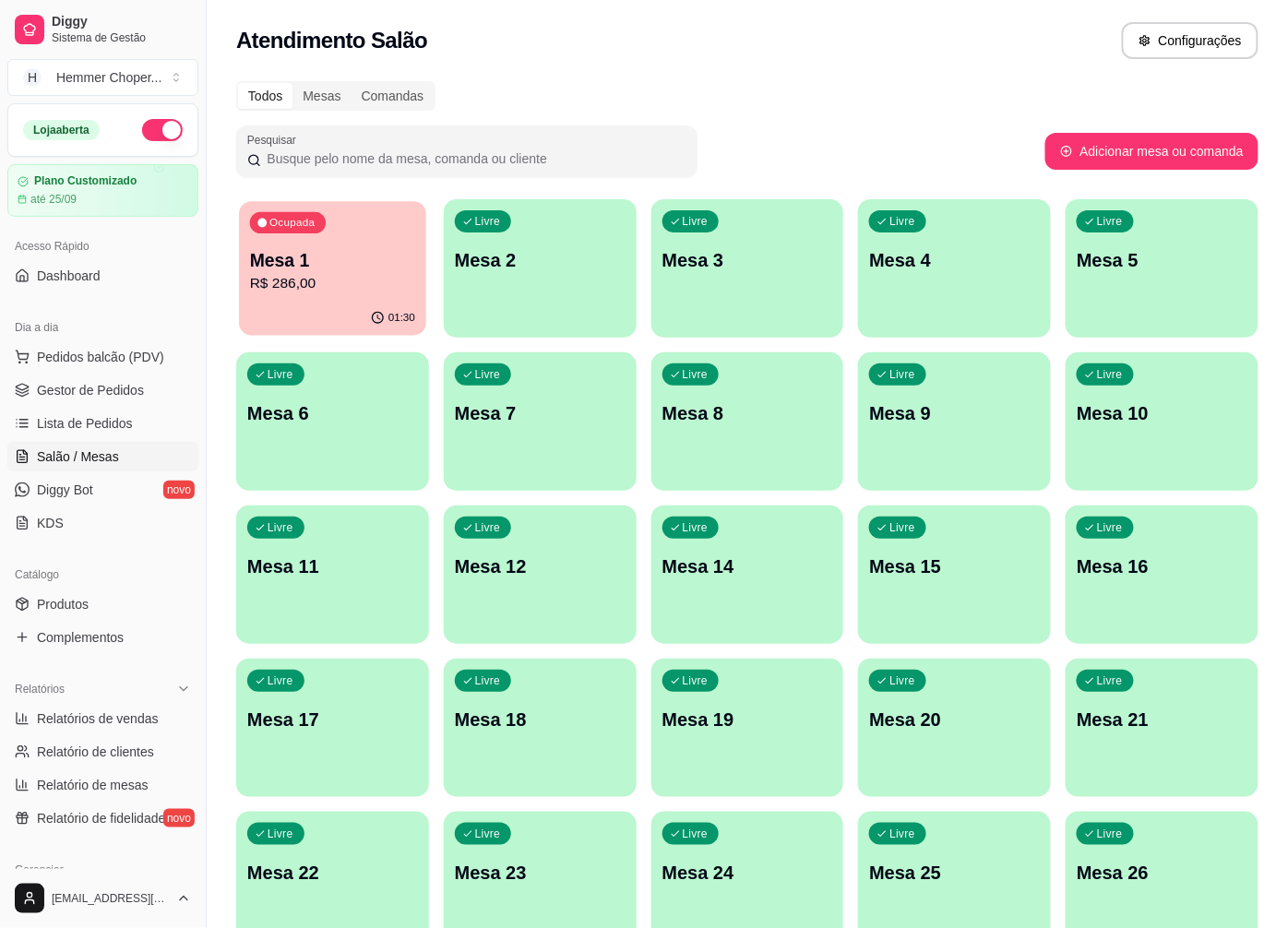
click at [361, 292] on p "R$ 286,00" at bounding box center [333, 284] width 165 height 21
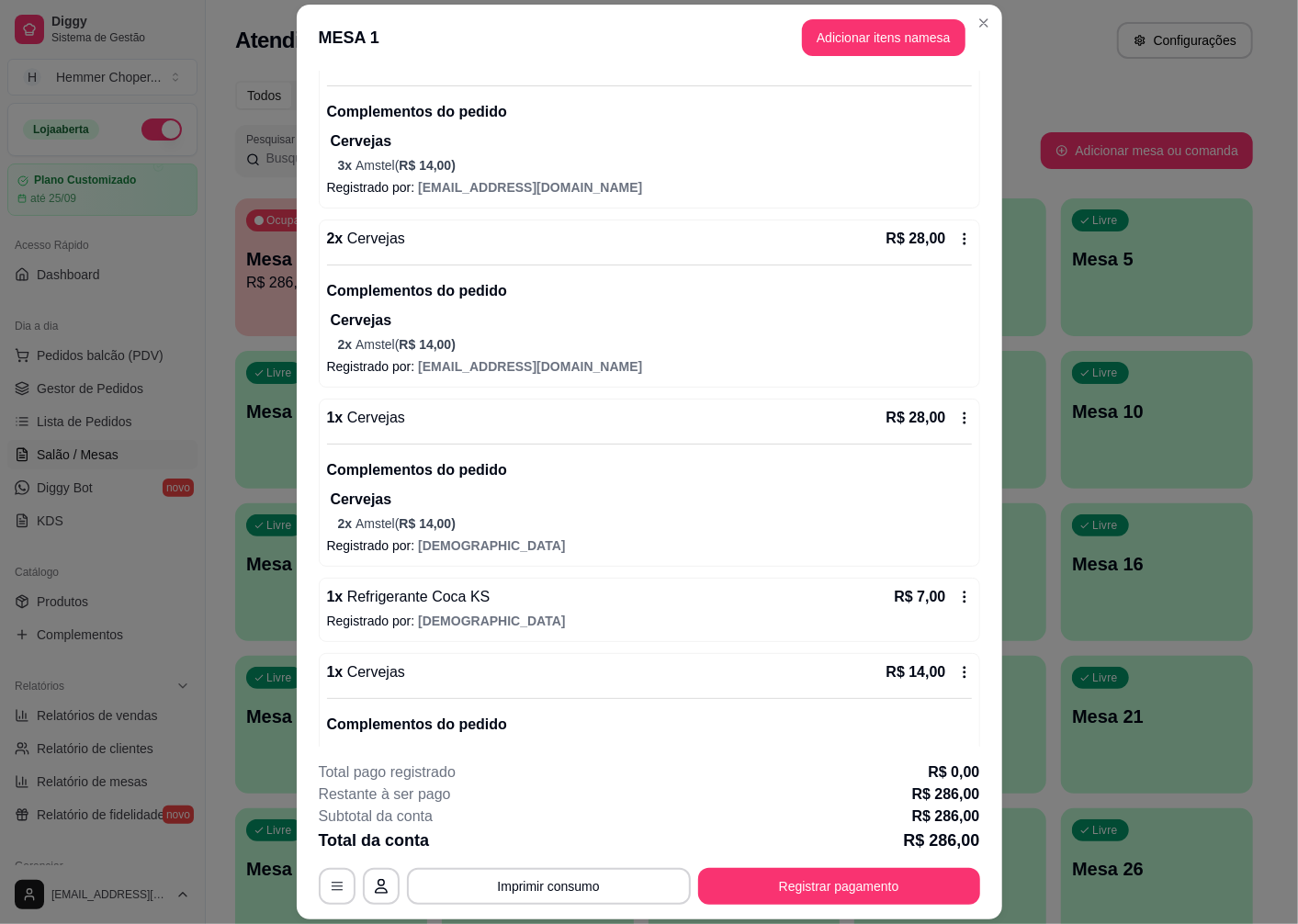
scroll to position [306, 0]
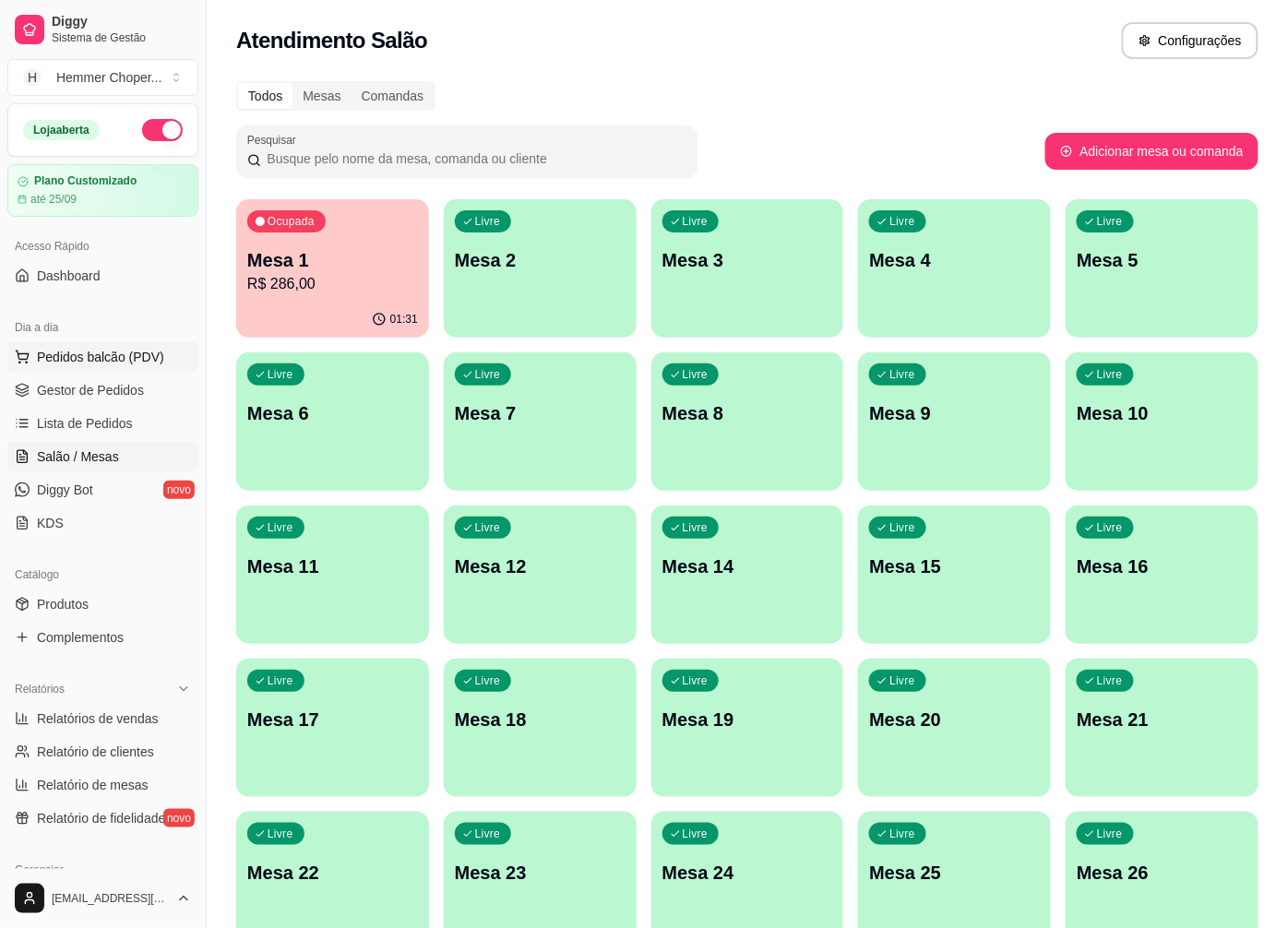
click at [140, 352] on span "Pedidos balcão (PDV)" at bounding box center [100, 357] width 127 height 18
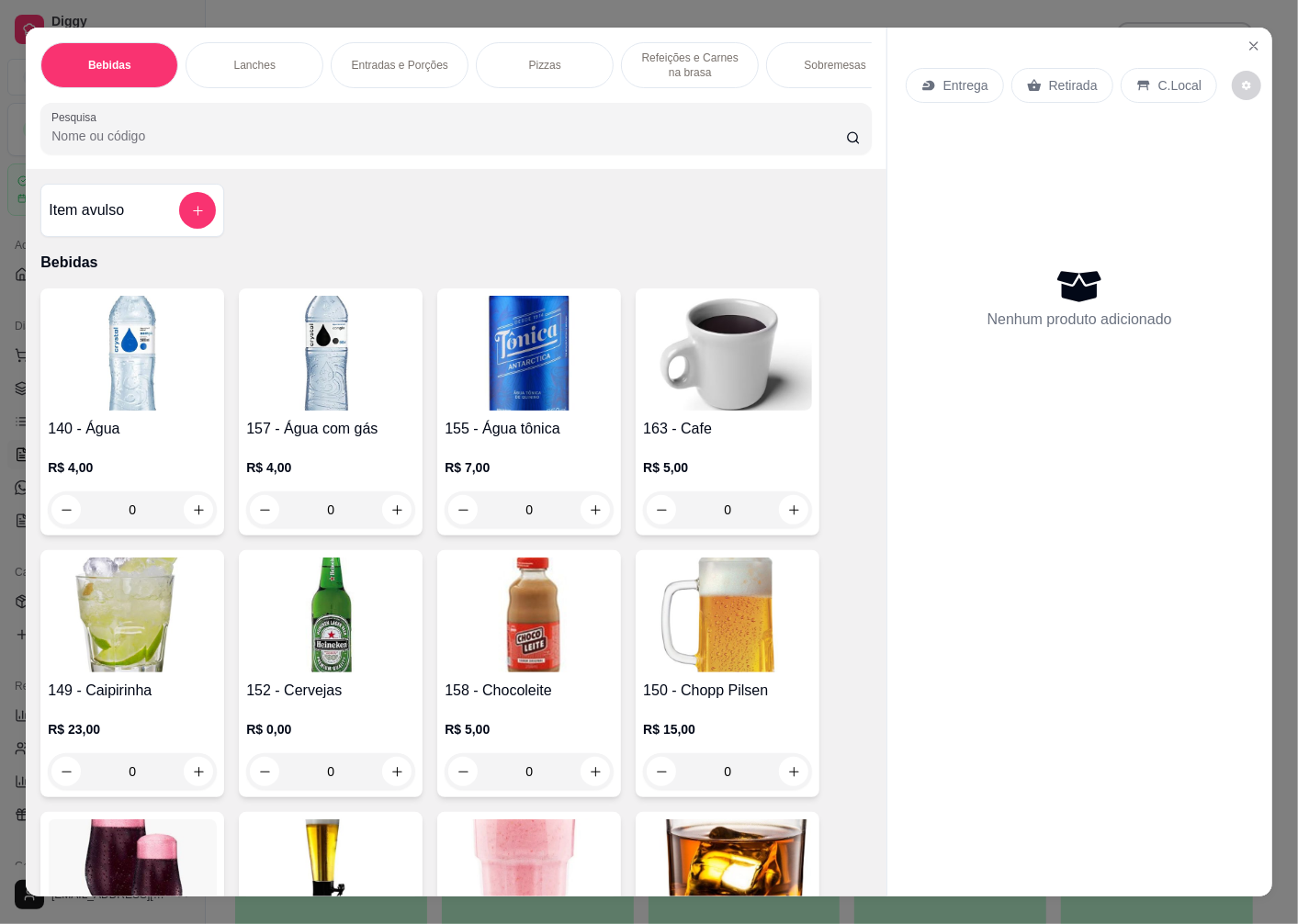
click at [1066, 83] on p "Retirada" at bounding box center [1073, 85] width 48 height 18
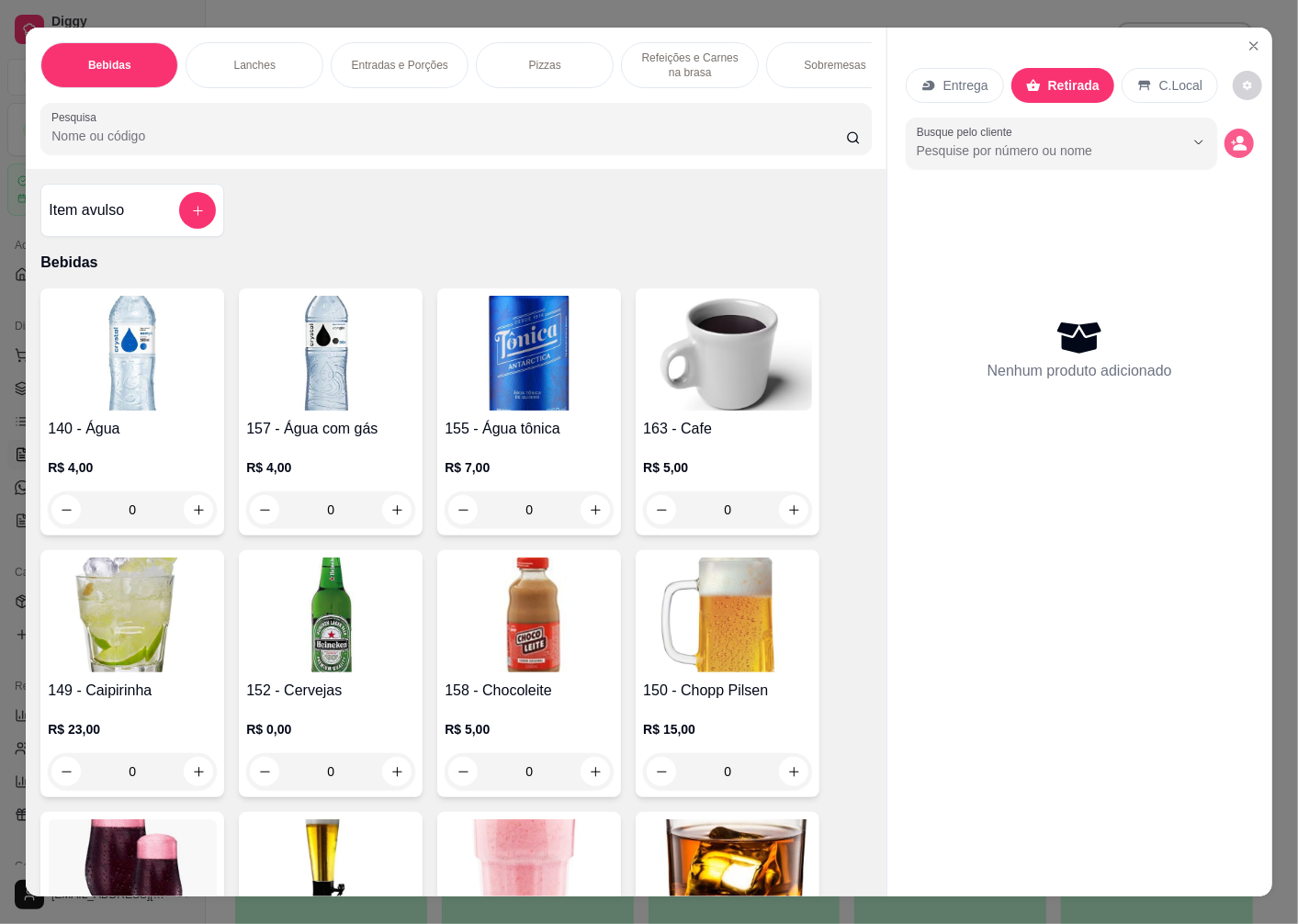
click at [1234, 144] on icon "decrease-product-quantity" at bounding box center [1241, 147] width 14 height 7
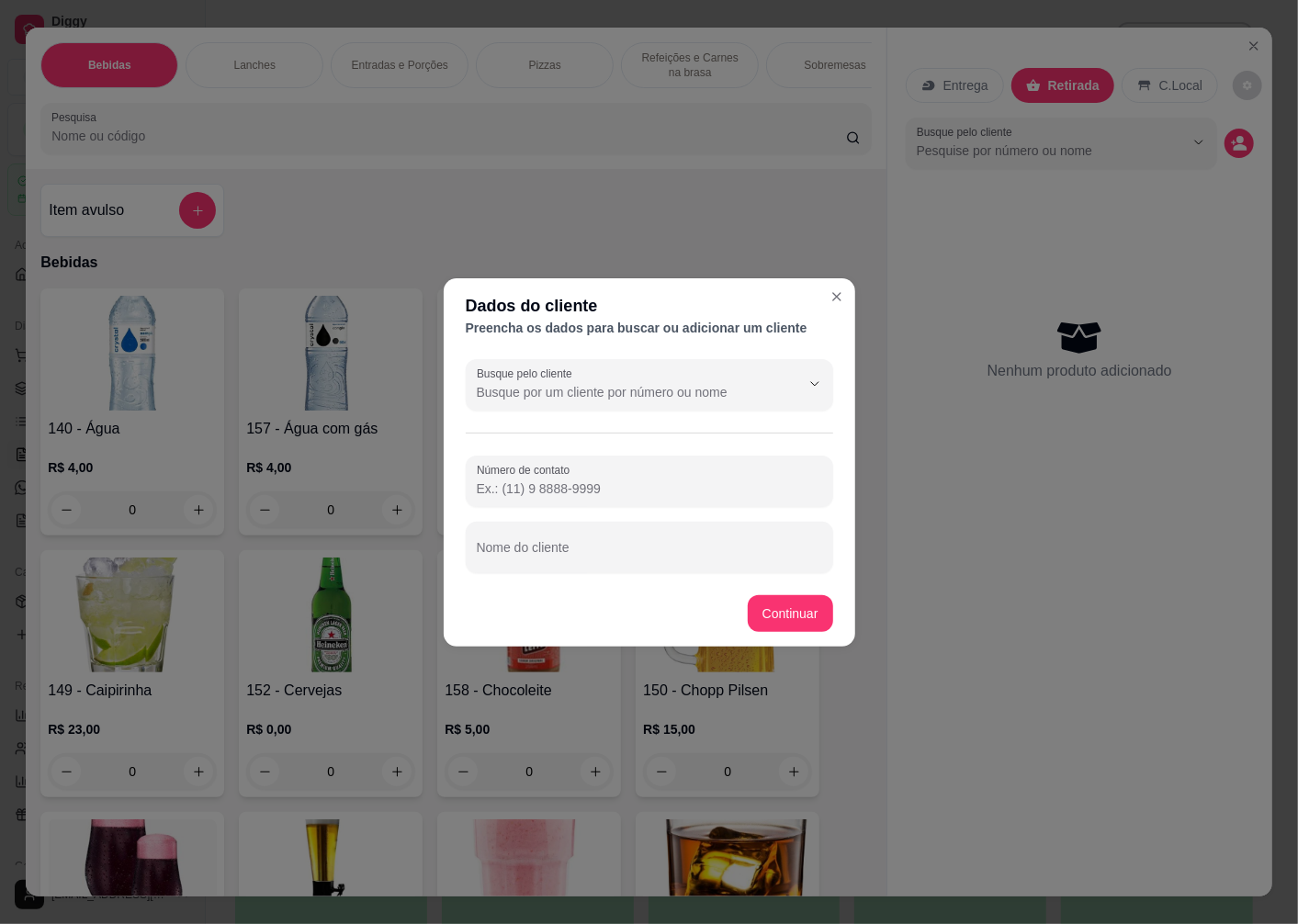
click at [544, 567] on div "Nome do cliente" at bounding box center [649, 547] width 367 height 51
type input "VALMIR"
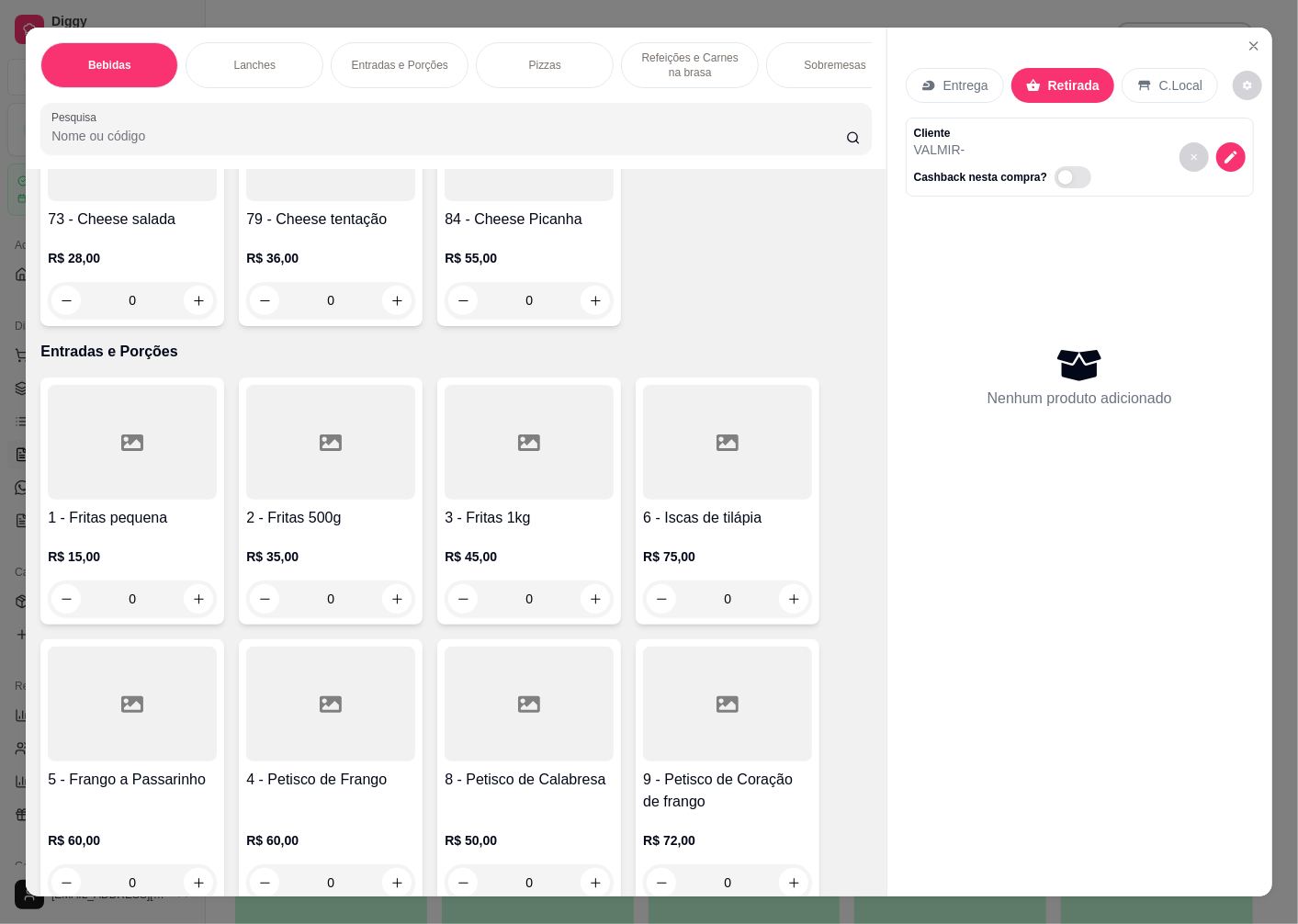
scroll to position [2960, 0]
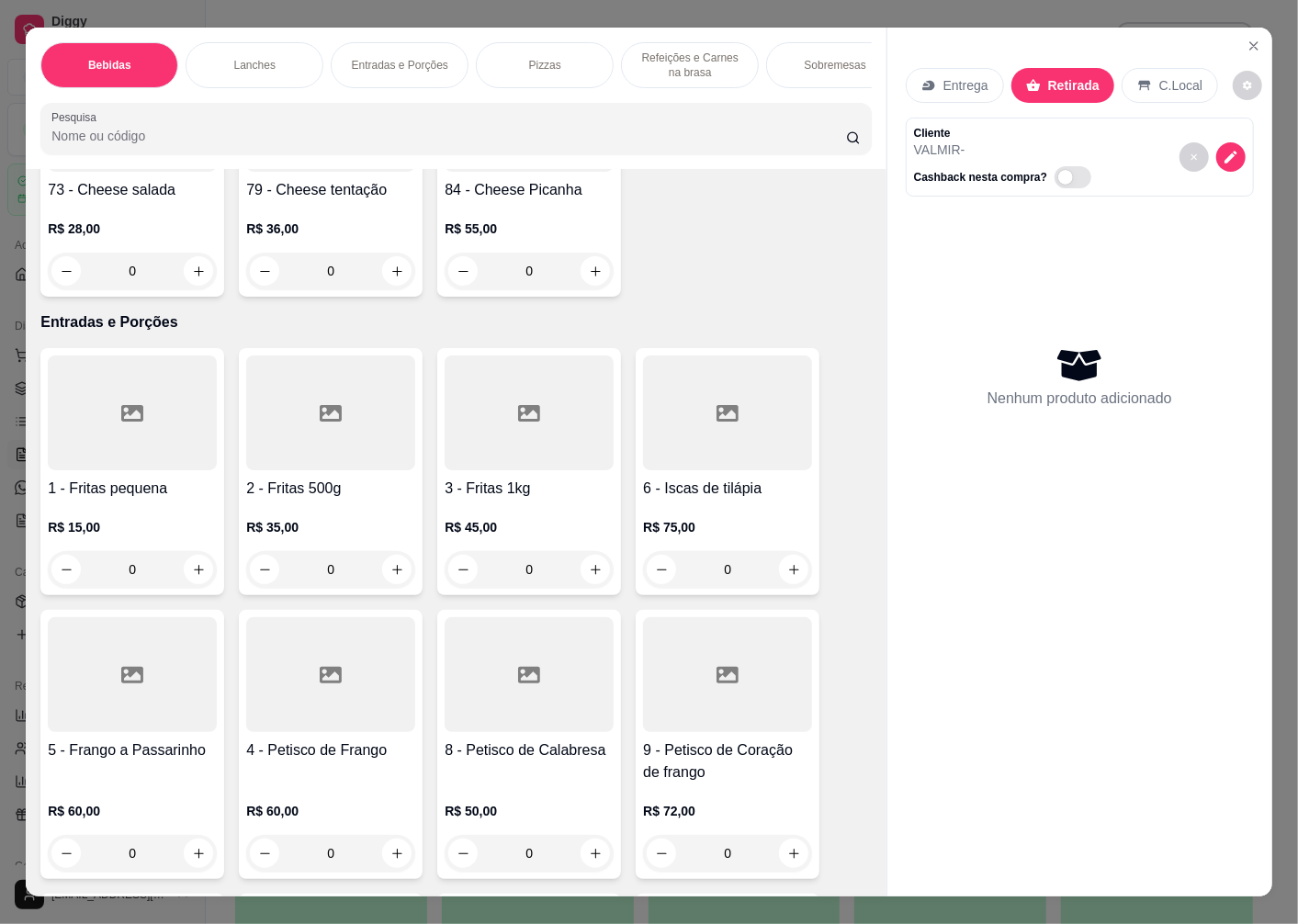
click at [132, 498] on h4 "1 - Fritas pequena" at bounding box center [132, 488] width 170 height 22
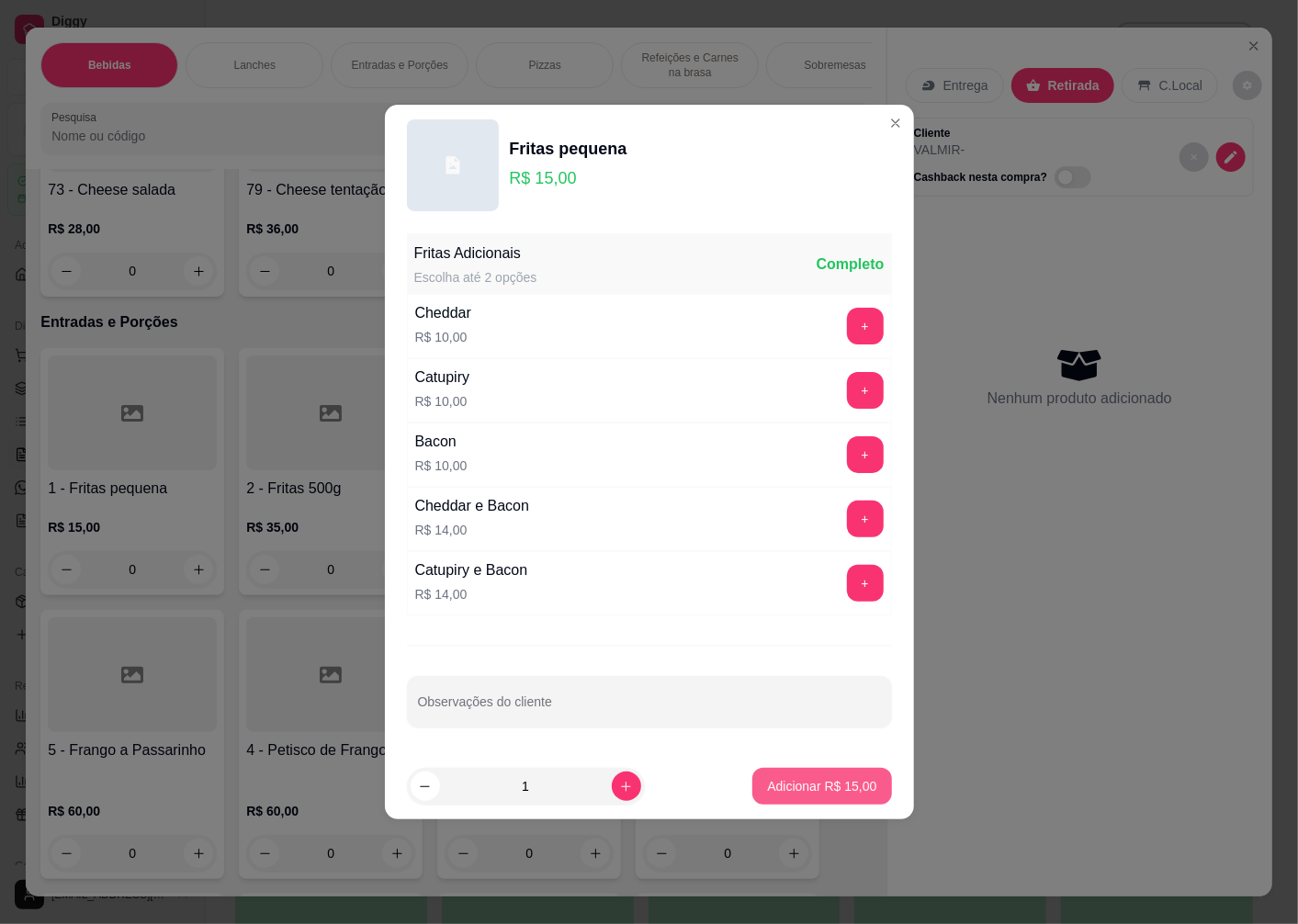
click at [784, 783] on p "Adicionar R$ 15,00" at bounding box center [821, 785] width 109 height 18
type input "1"
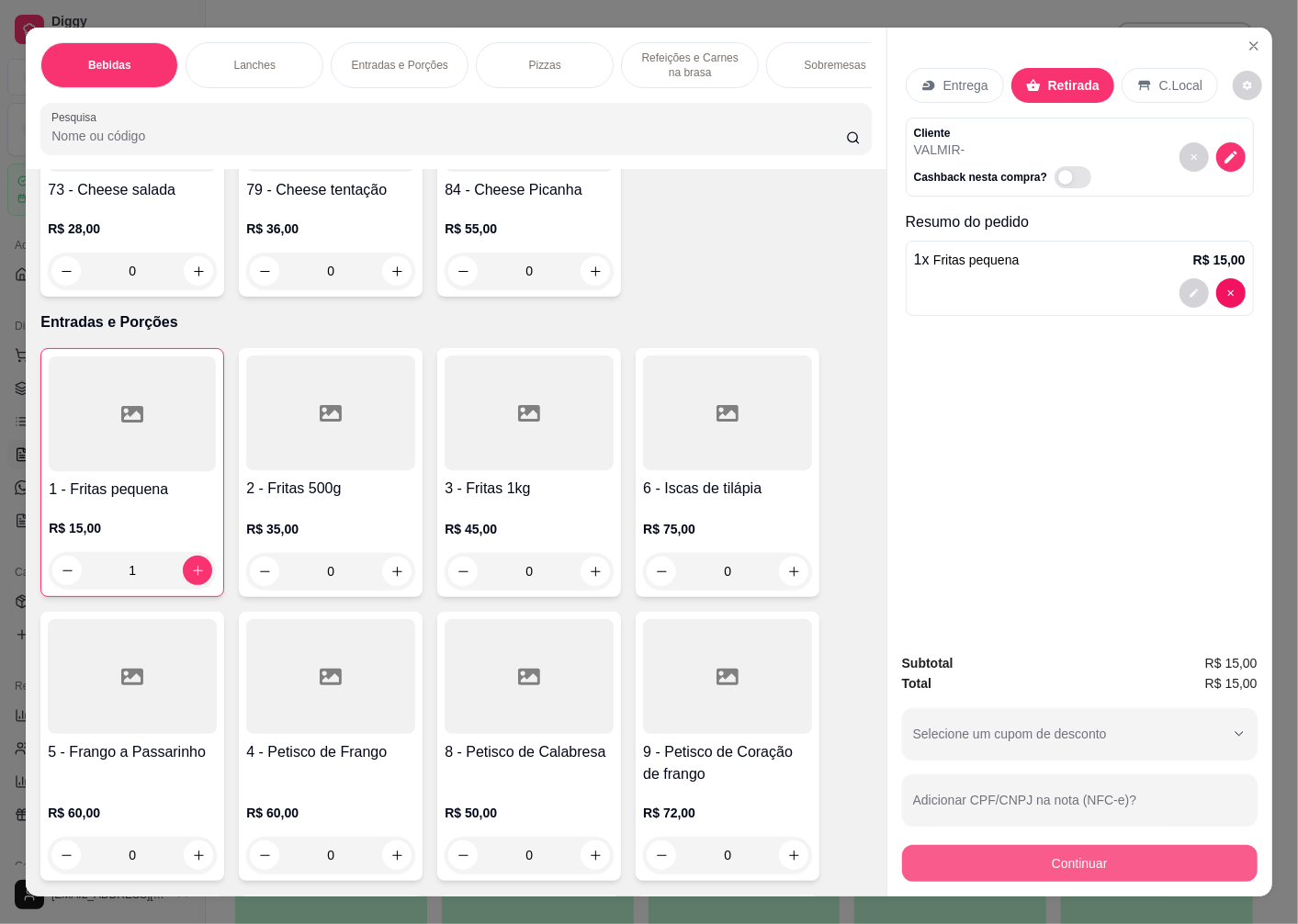
click at [1092, 868] on button "Continuar" at bounding box center [1079, 864] width 355 height 37
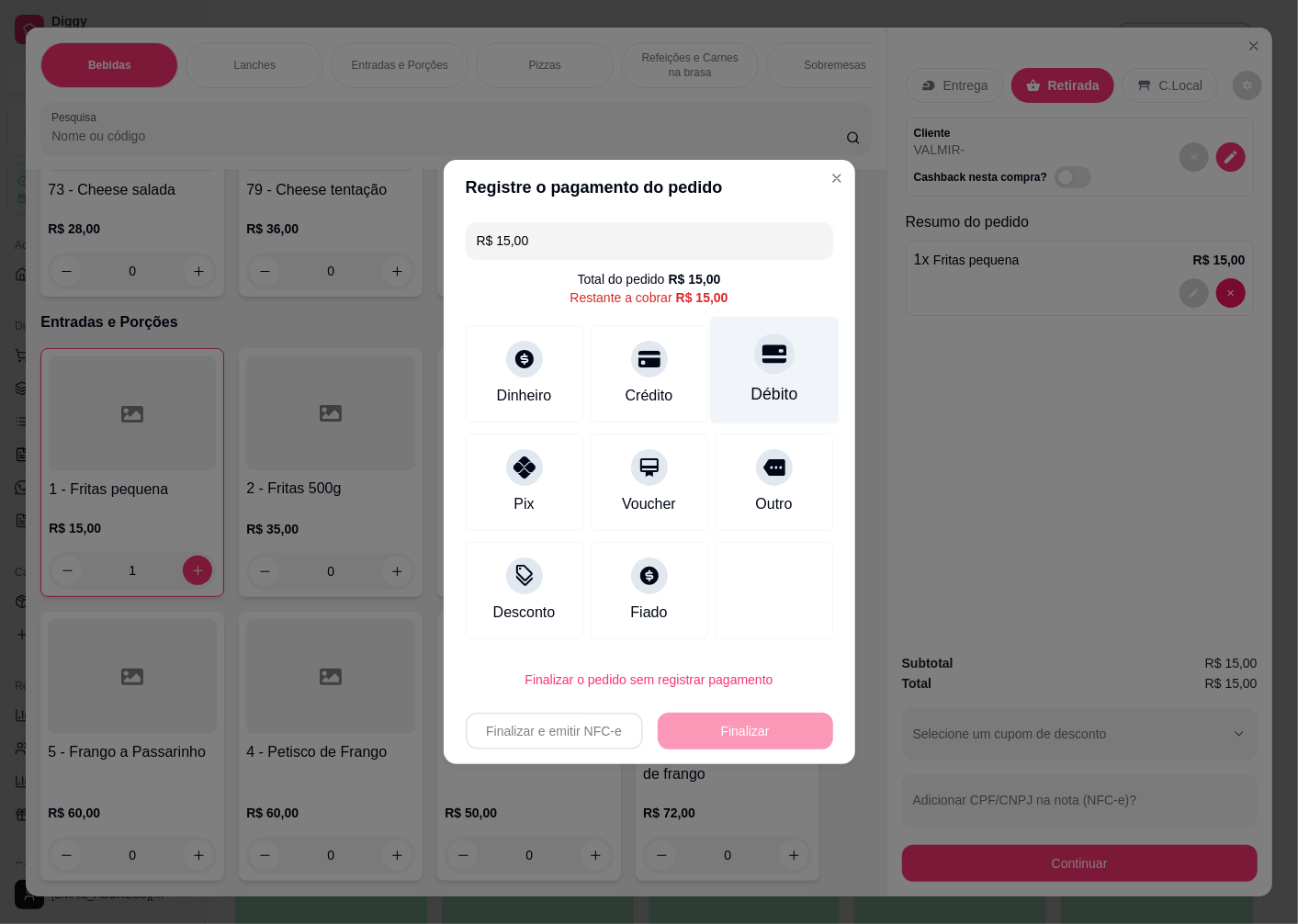
click at [763, 386] on div "Débito" at bounding box center [774, 394] width 46 height 24
type input "R$ 0,00"
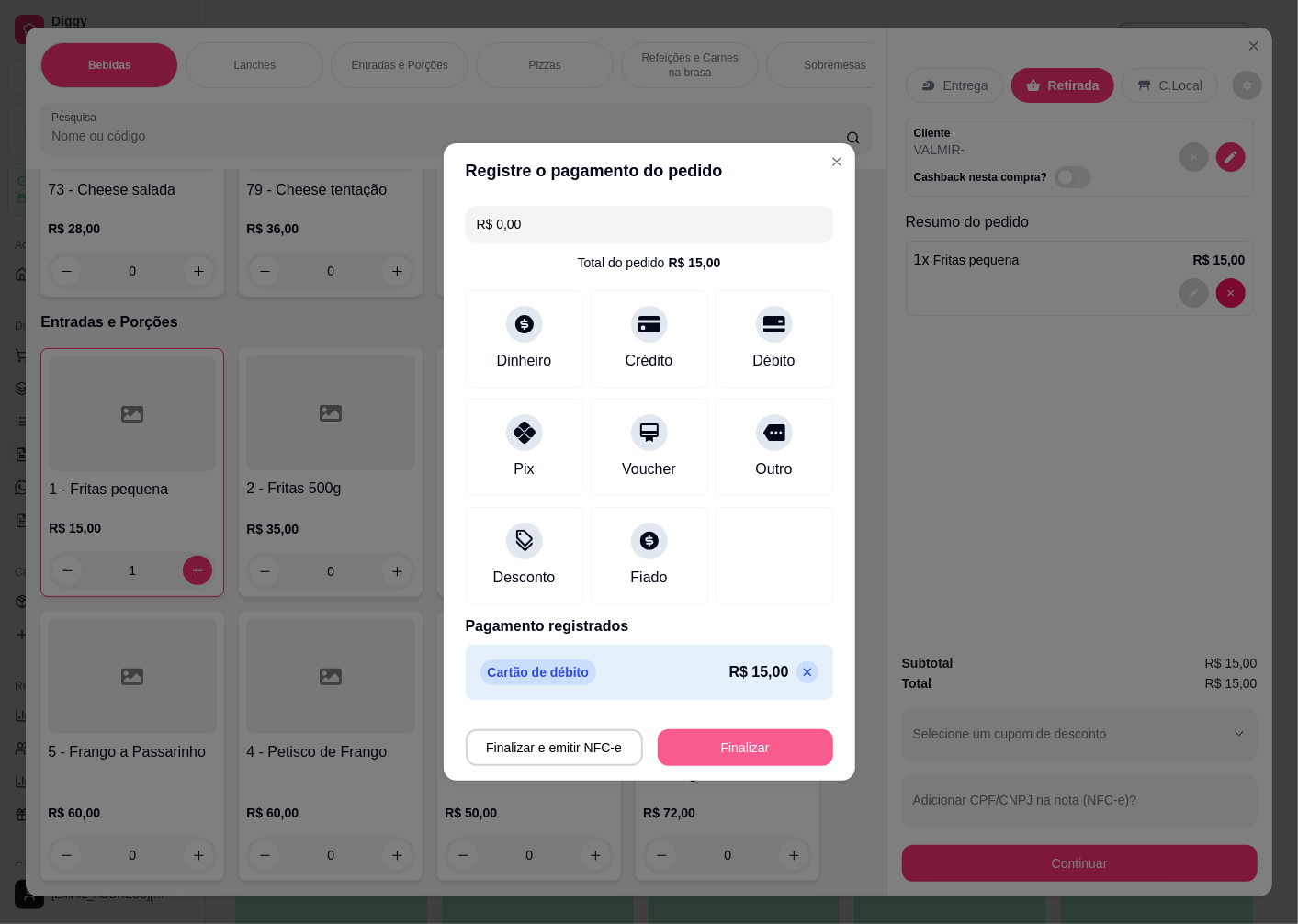
click at [766, 752] on button "Finalizar" at bounding box center [745, 748] width 175 height 37
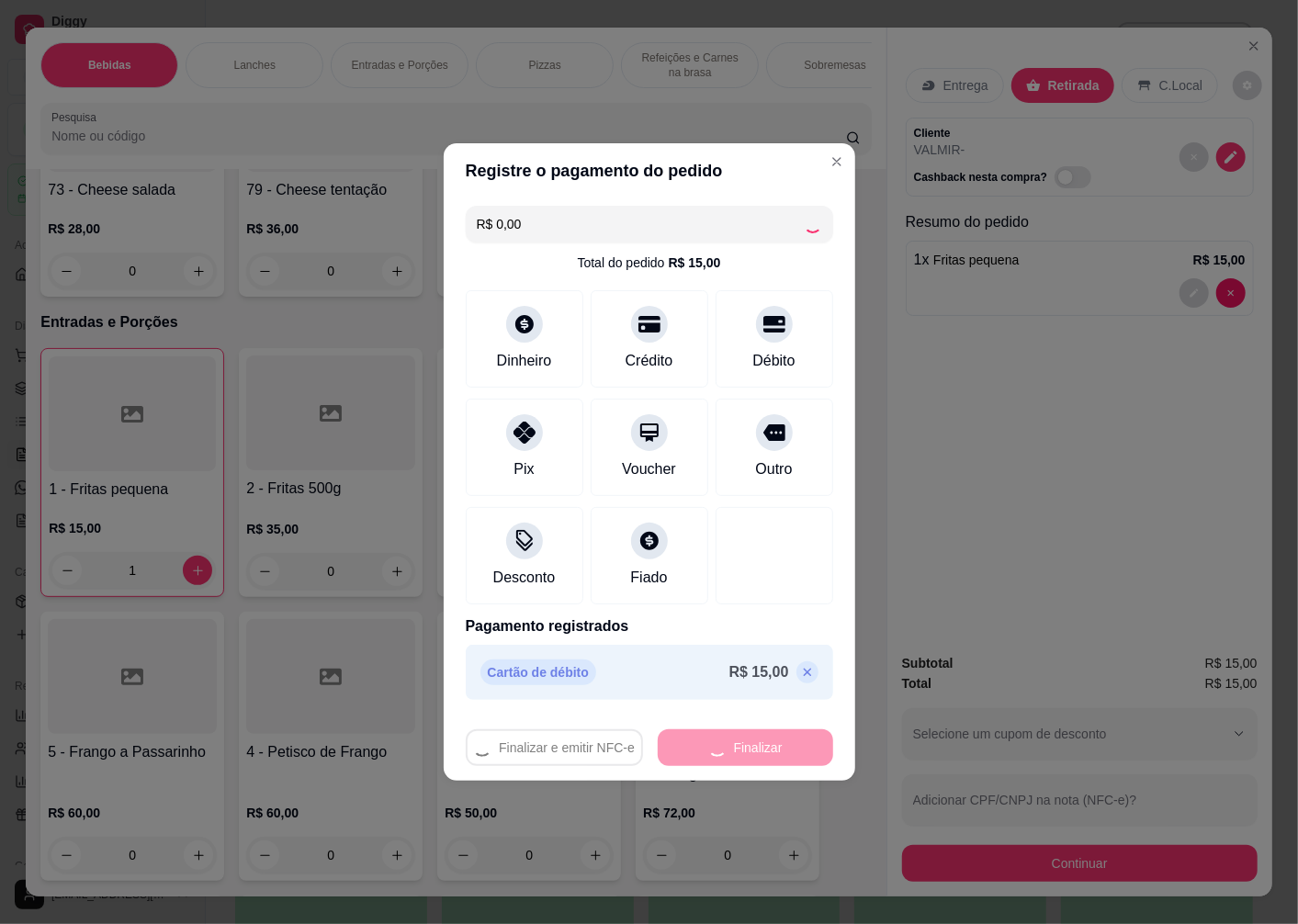
type input "0"
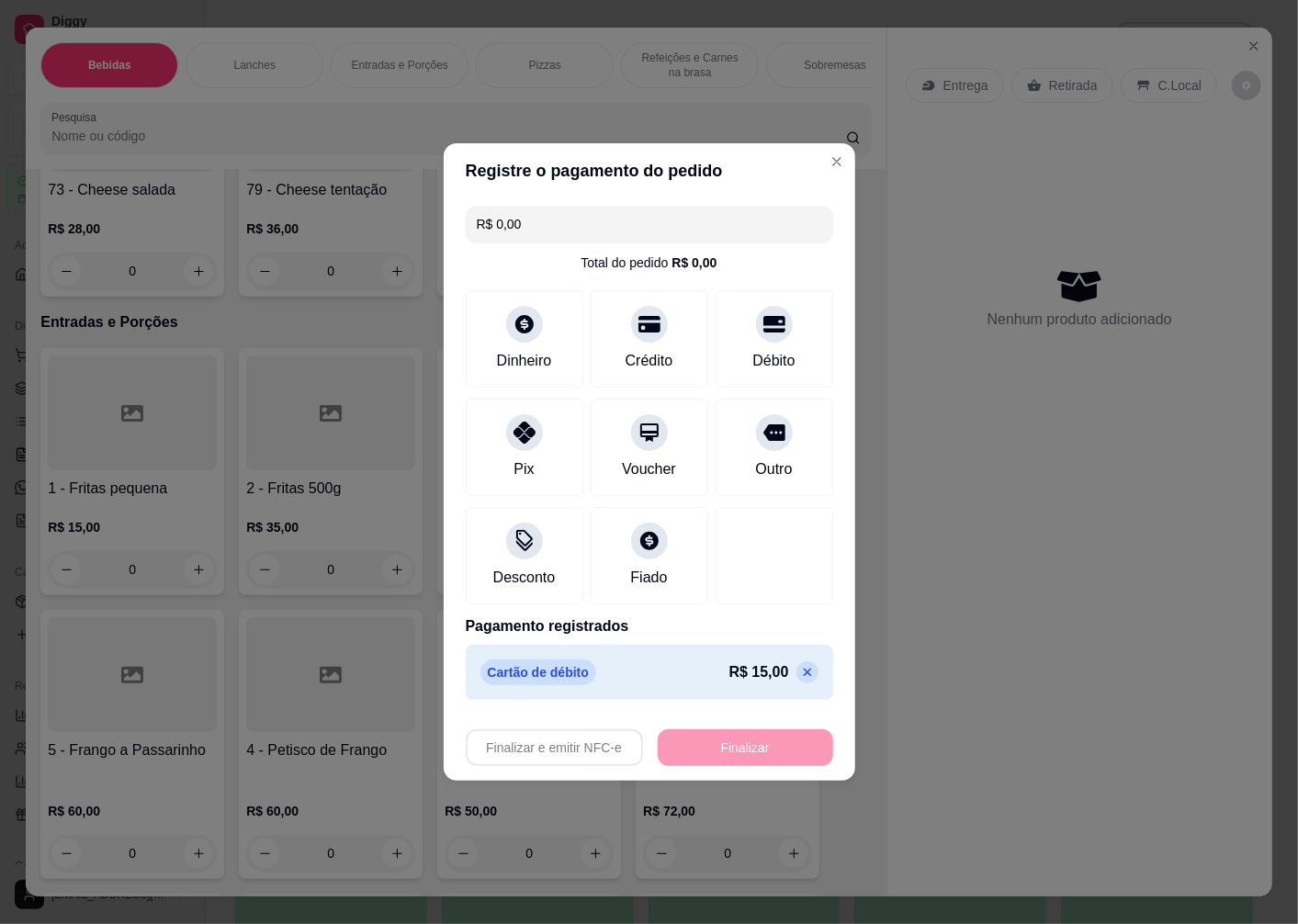
type input "-R$ 15,00"
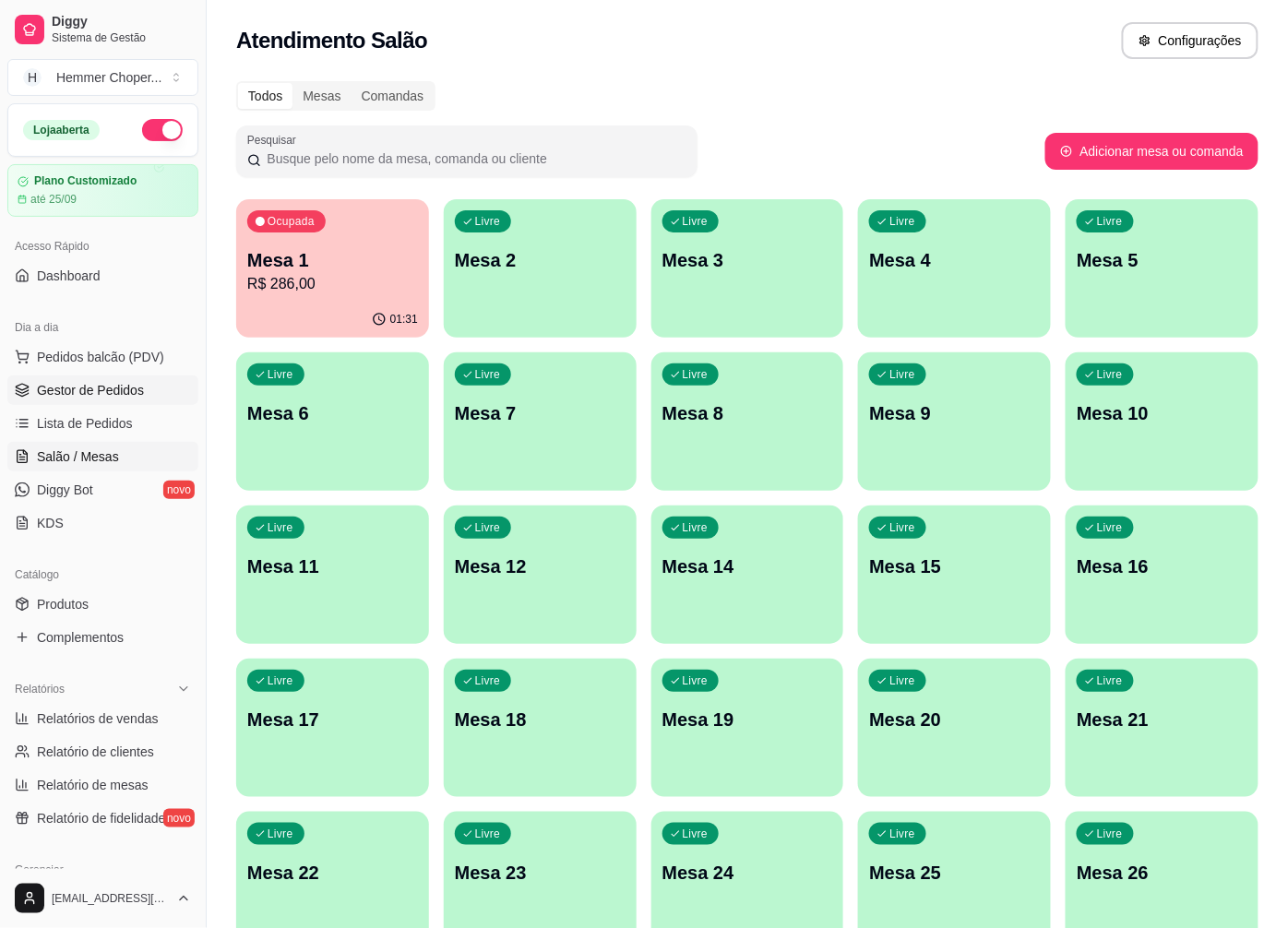
click at [81, 387] on span "Gestor de Pedidos" at bounding box center [90, 390] width 107 height 18
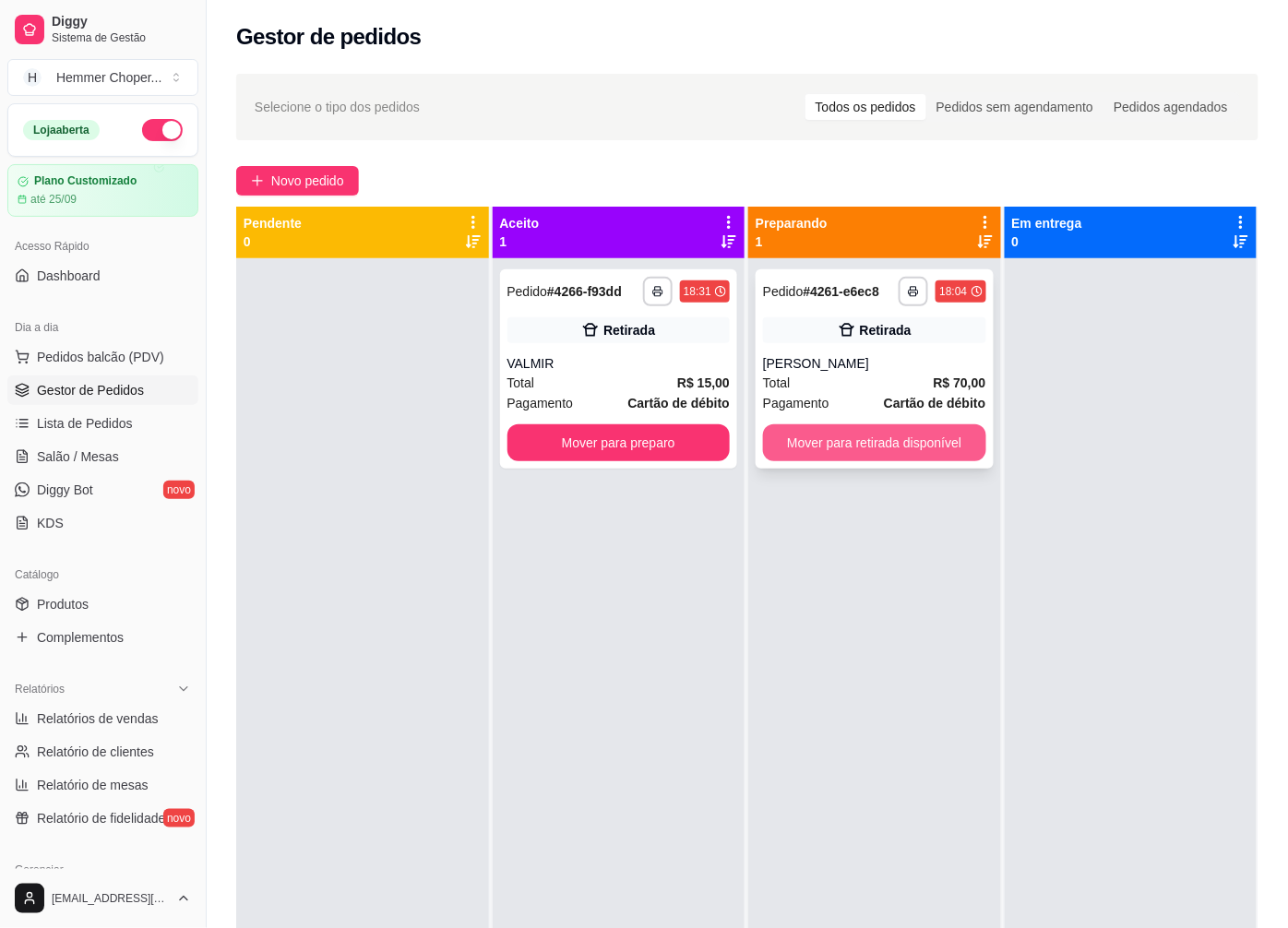
click at [846, 459] on button "Mover para retirada disponível" at bounding box center [875, 443] width 224 height 37
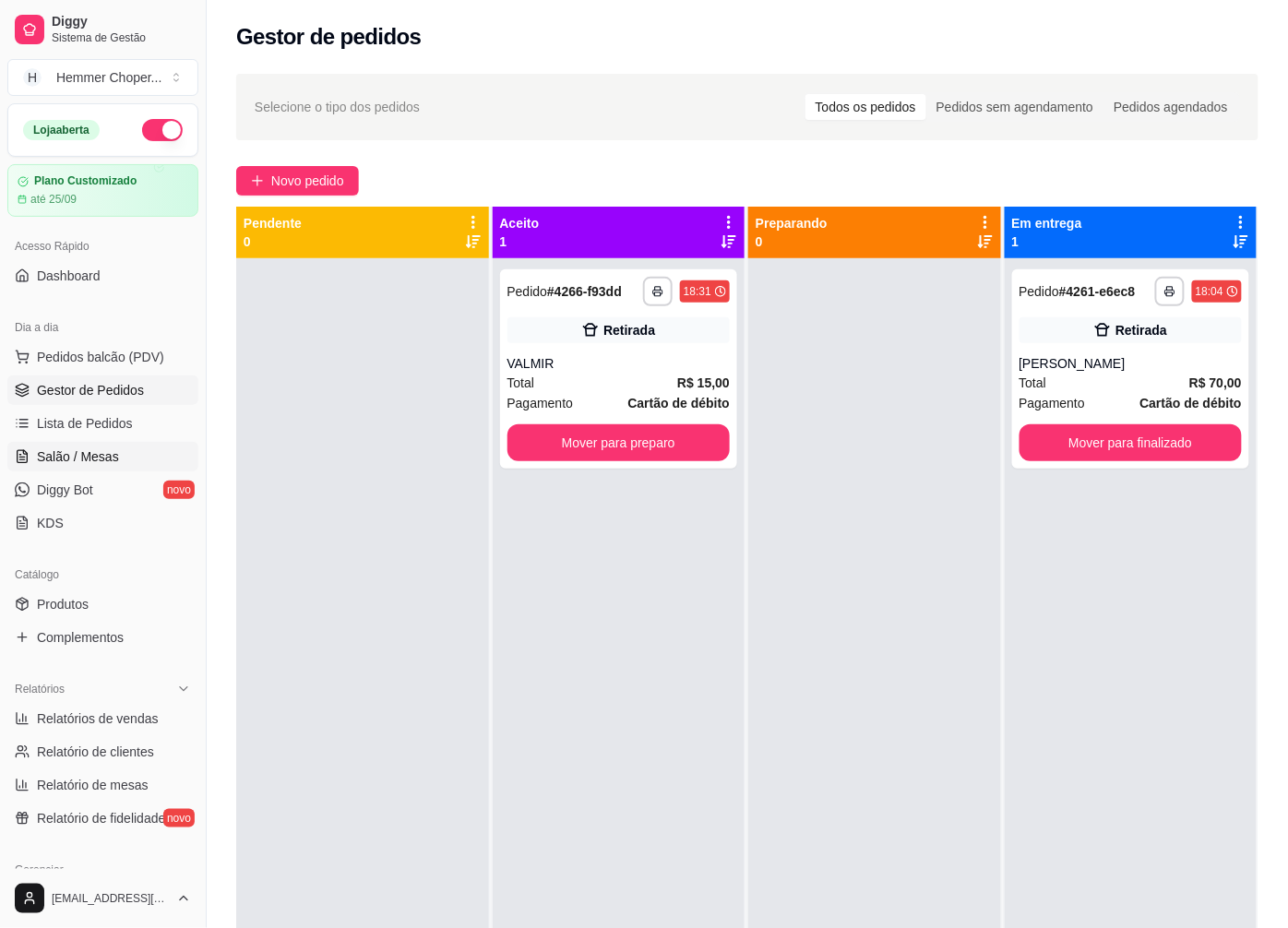
click at [61, 459] on span "Salão / Mesas" at bounding box center [78, 456] width 82 height 18
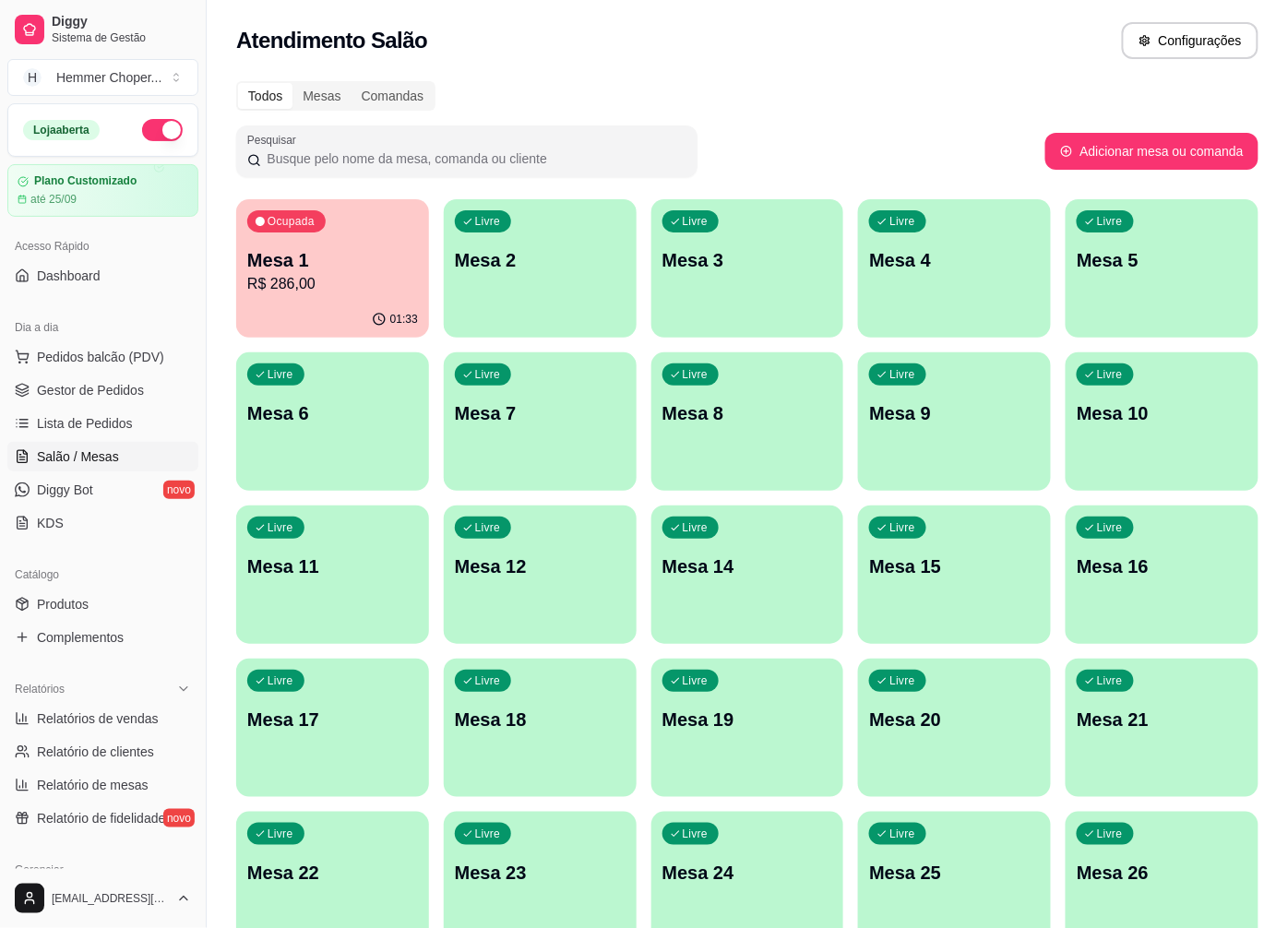
click at [314, 284] on p "R$ 286,00" at bounding box center [332, 284] width 170 height 22
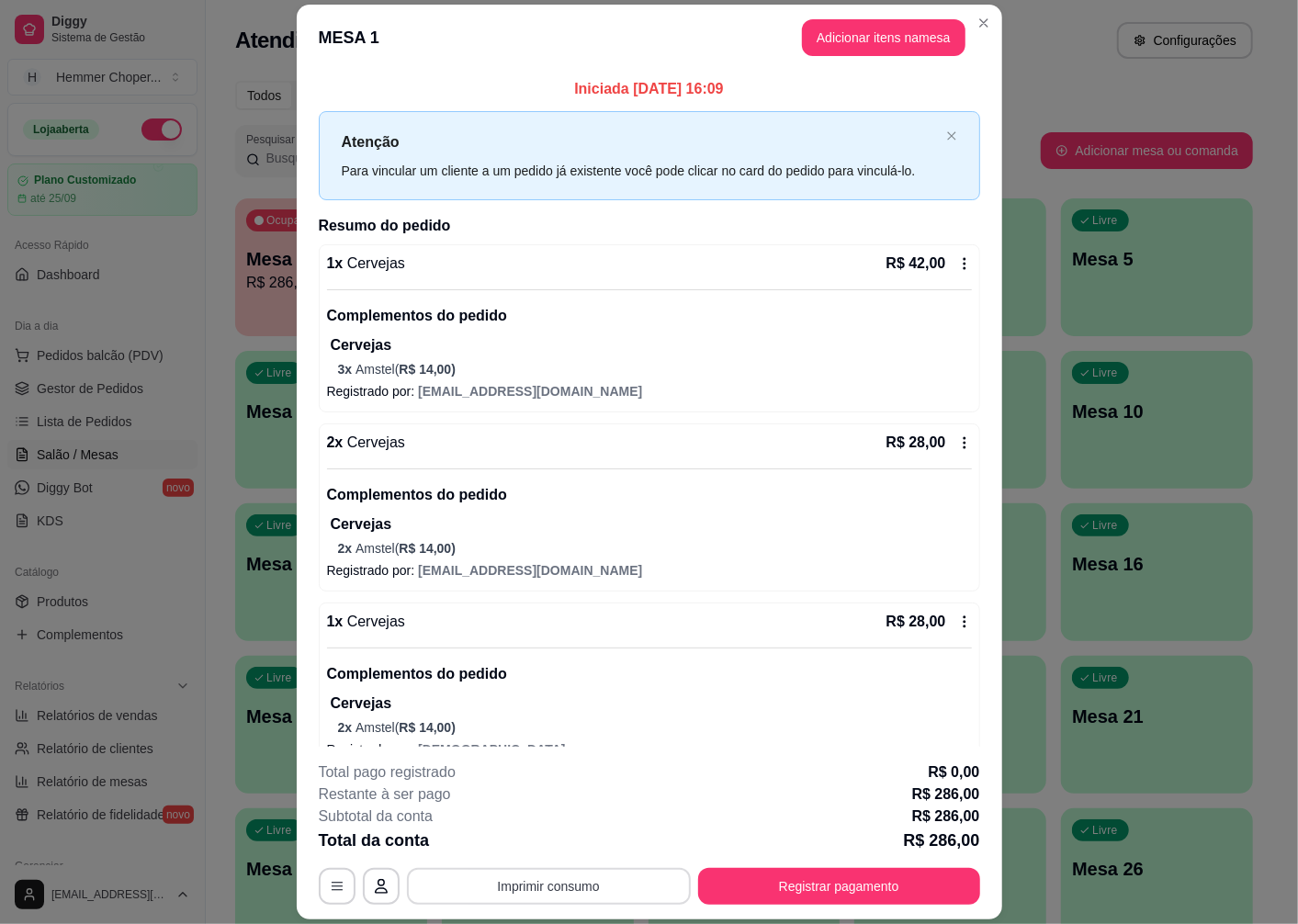
click at [548, 883] on button "Imprimir consumo" at bounding box center [548, 886] width 284 height 37
click at [549, 848] on button "Cozinha" at bounding box center [547, 845] width 134 height 29
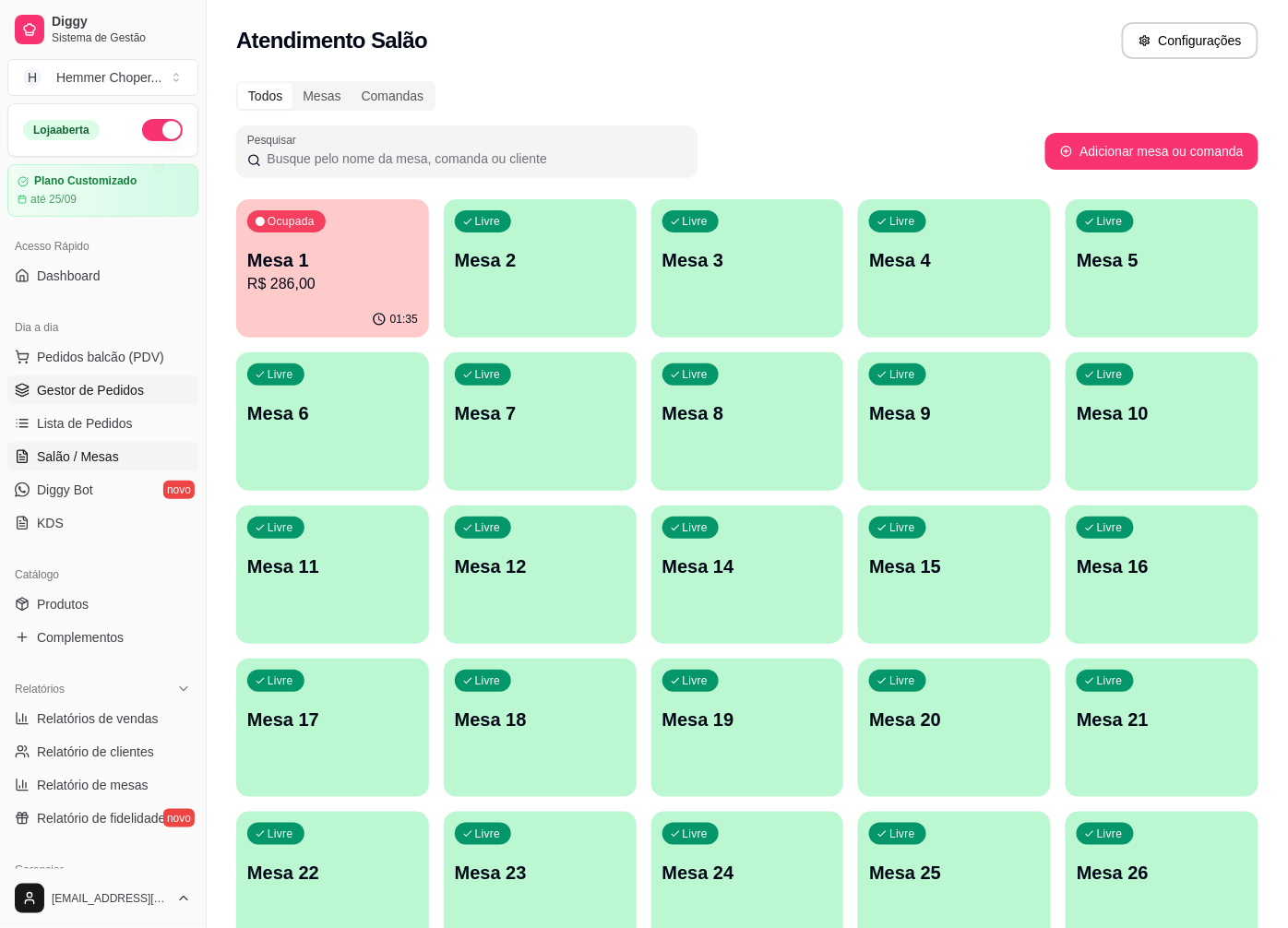
click at [148, 392] on link "Gestor de Pedidos" at bounding box center [103, 390] width 191 height 29
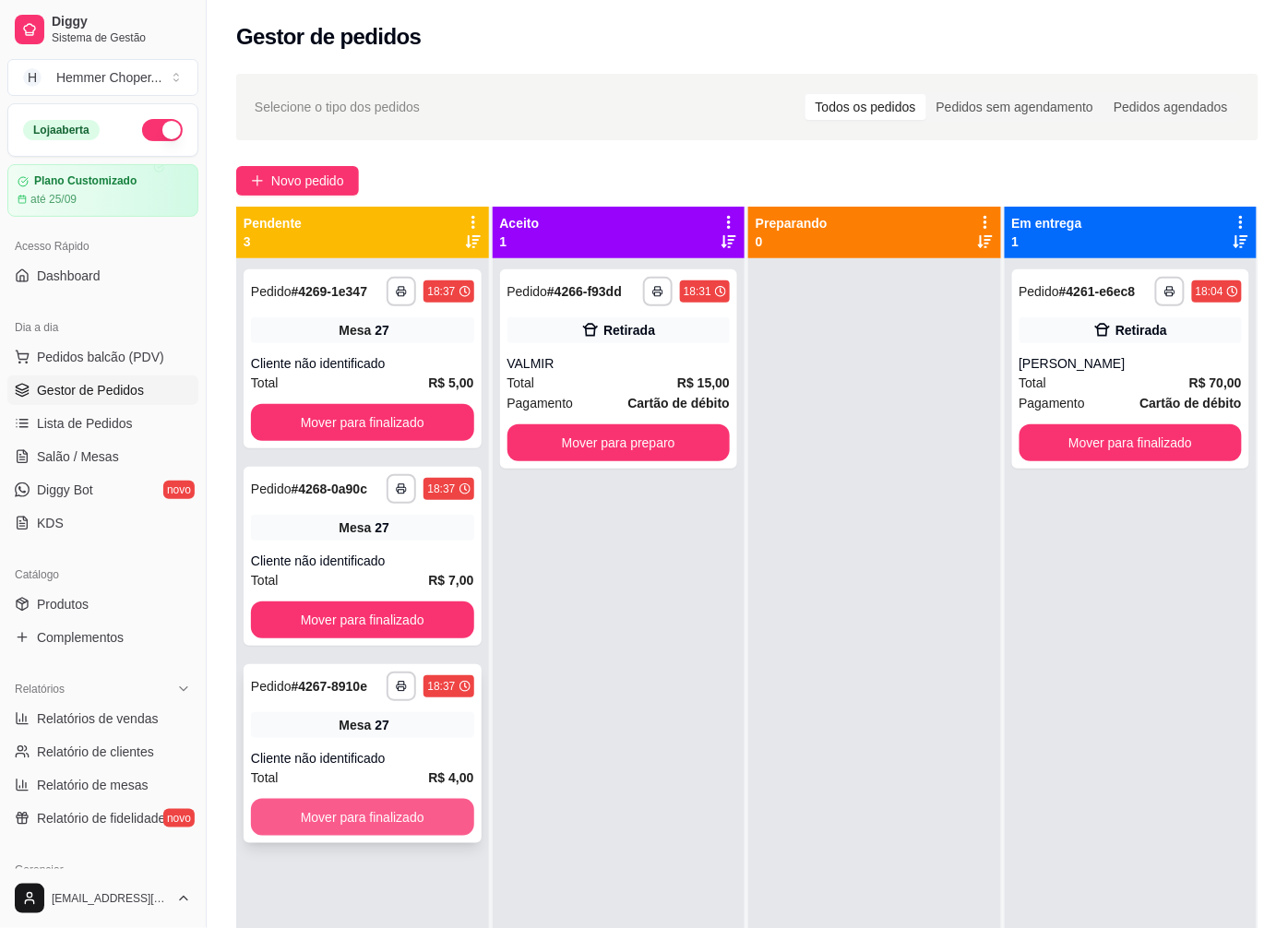
click at [411, 828] on button "Mover para finalizado" at bounding box center [363, 817] width 224 height 37
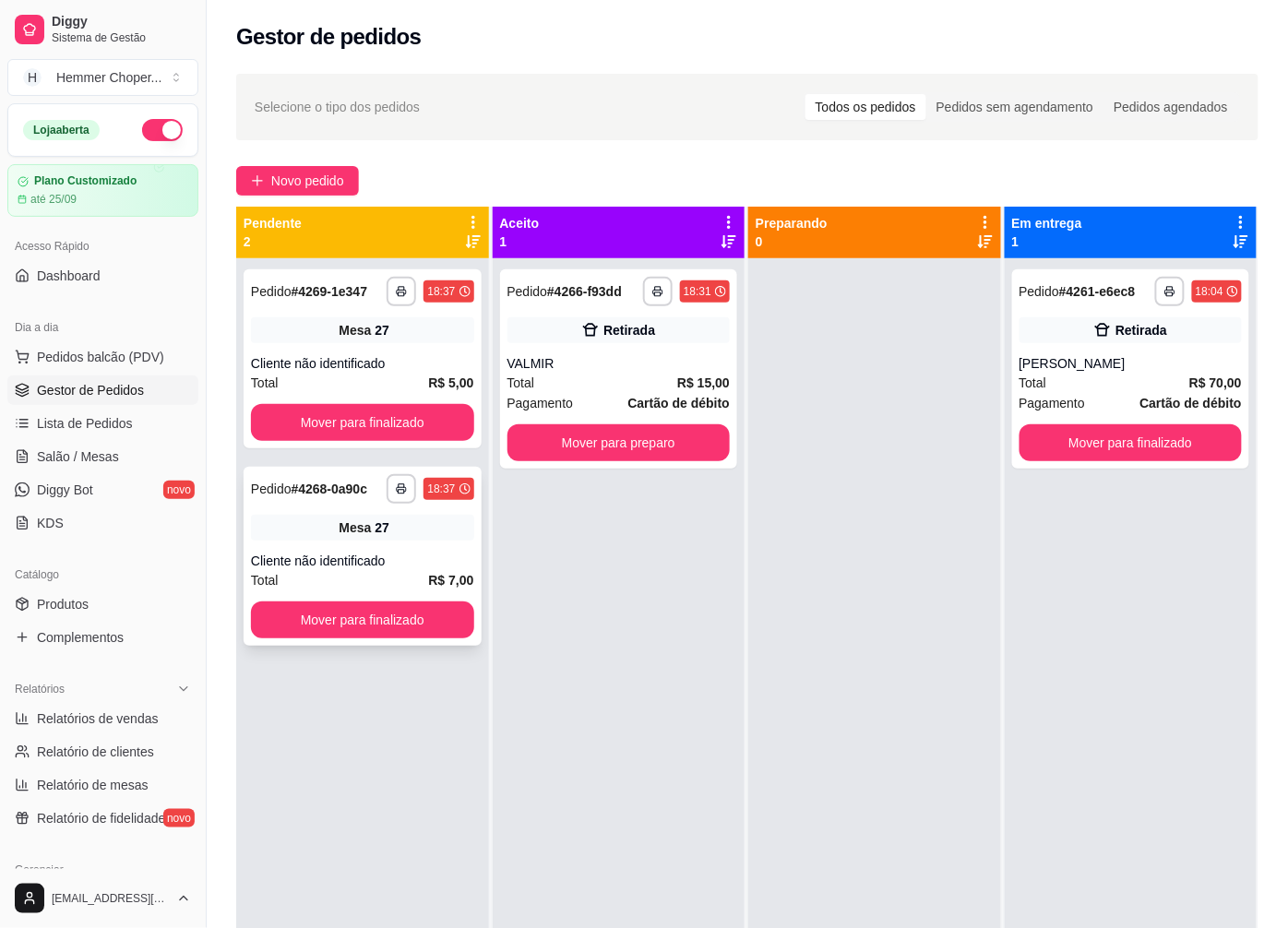
click at [379, 638] on div "**********" at bounding box center [362, 556] width 238 height 179
click at [384, 625] on button "Mover para finalizado" at bounding box center [363, 620] width 224 height 37
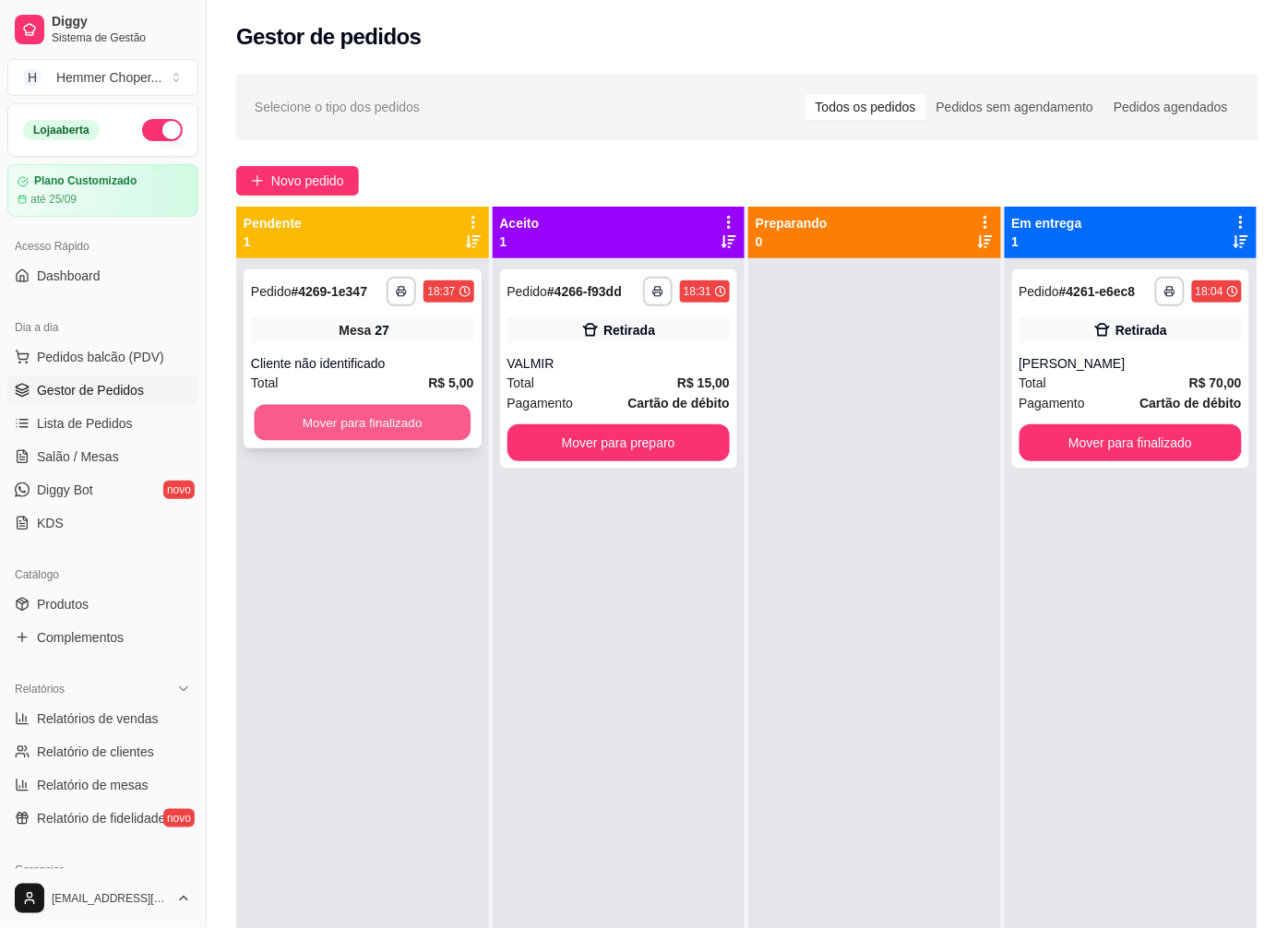
click at [379, 430] on button "Mover para finalizado" at bounding box center [363, 422] width 216 height 36
click at [369, 434] on button "Mover para finalizado" at bounding box center [363, 422] width 224 height 37
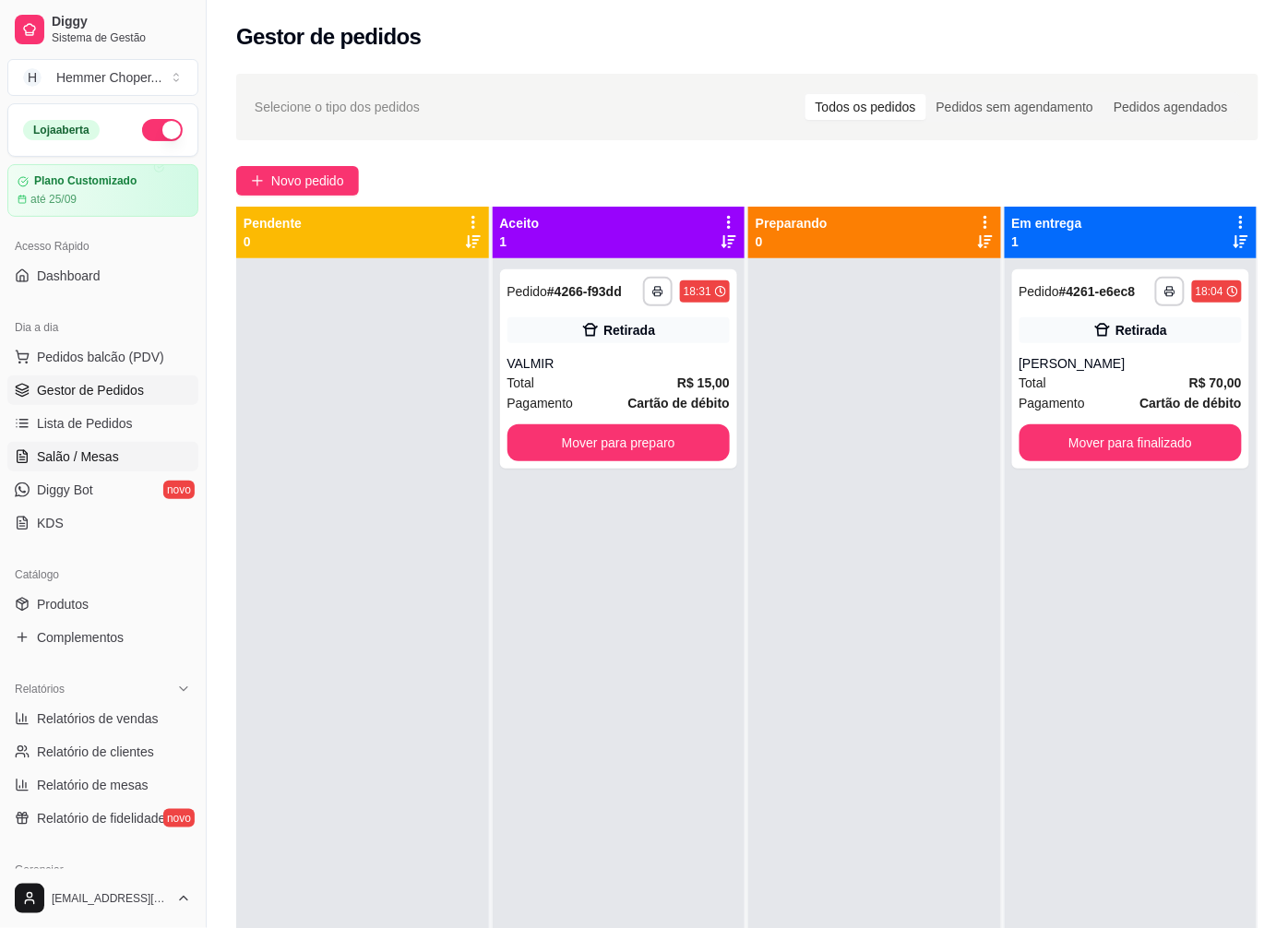
click at [93, 457] on span "Salão / Mesas" at bounding box center [78, 456] width 82 height 18
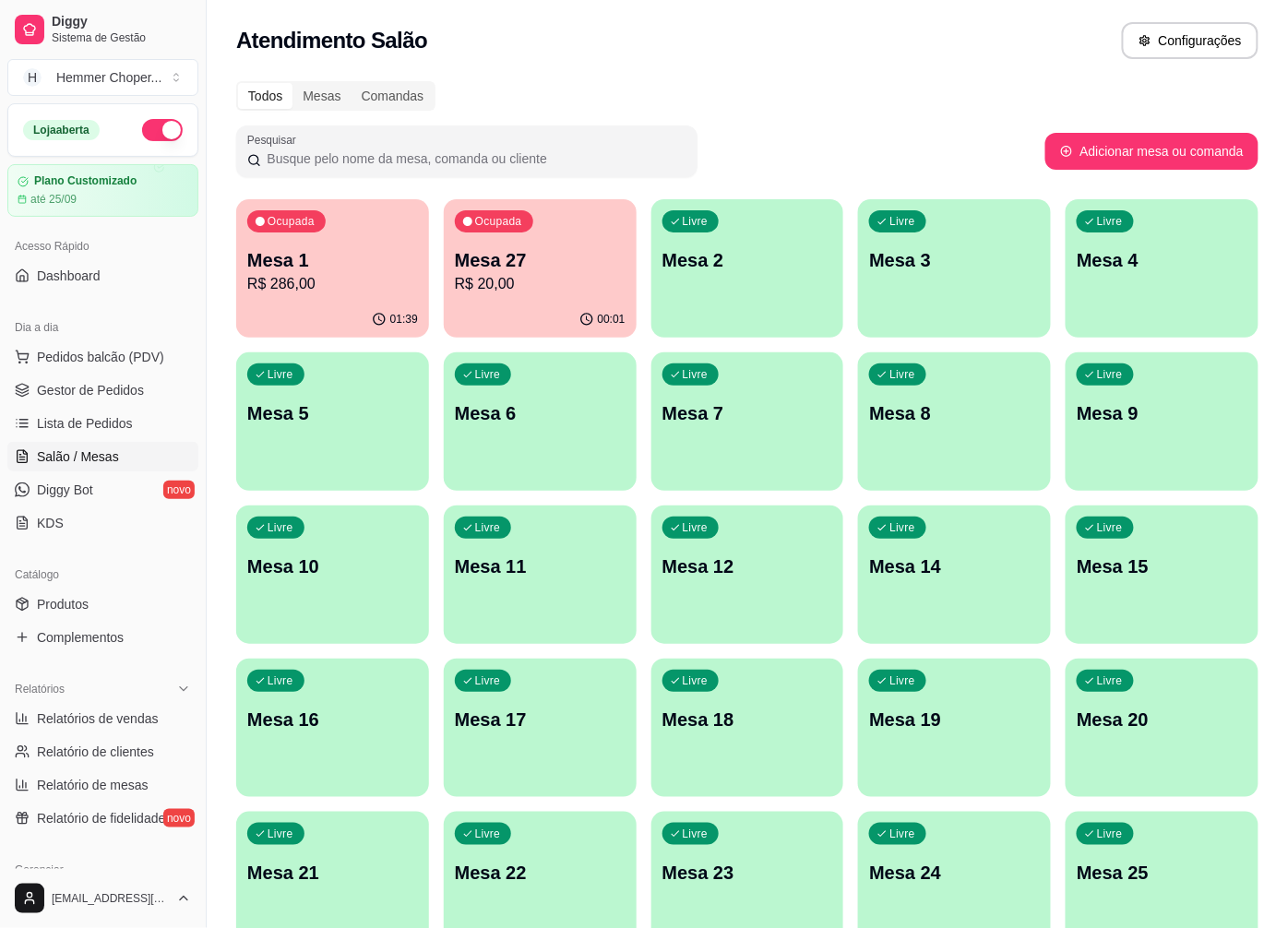
click at [363, 298] on div "Ocupada Mesa 1 R$ 286,00" at bounding box center [333, 250] width 193 height 102
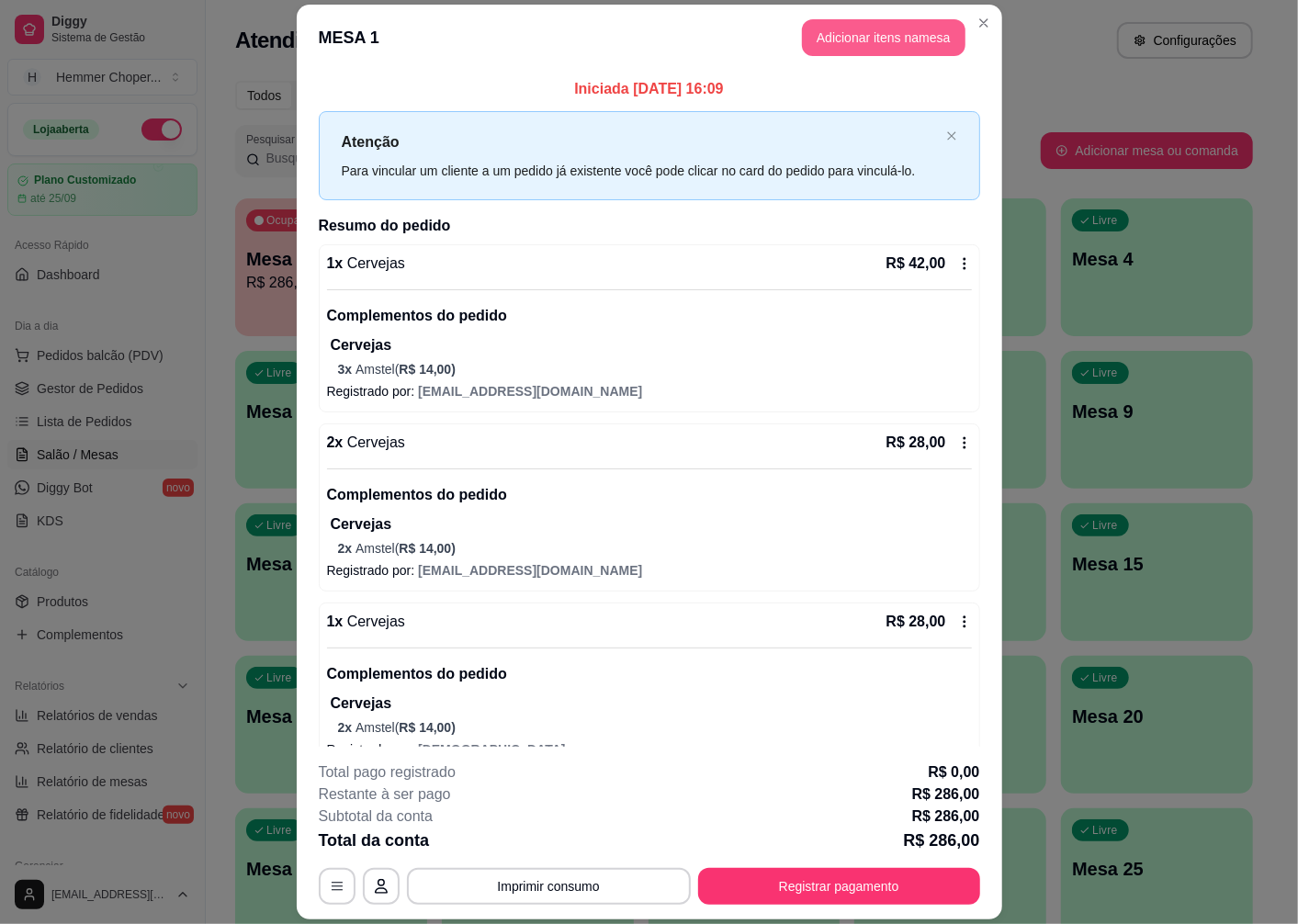
click at [852, 29] on button "Adicionar itens na mesa" at bounding box center [883, 38] width 164 height 37
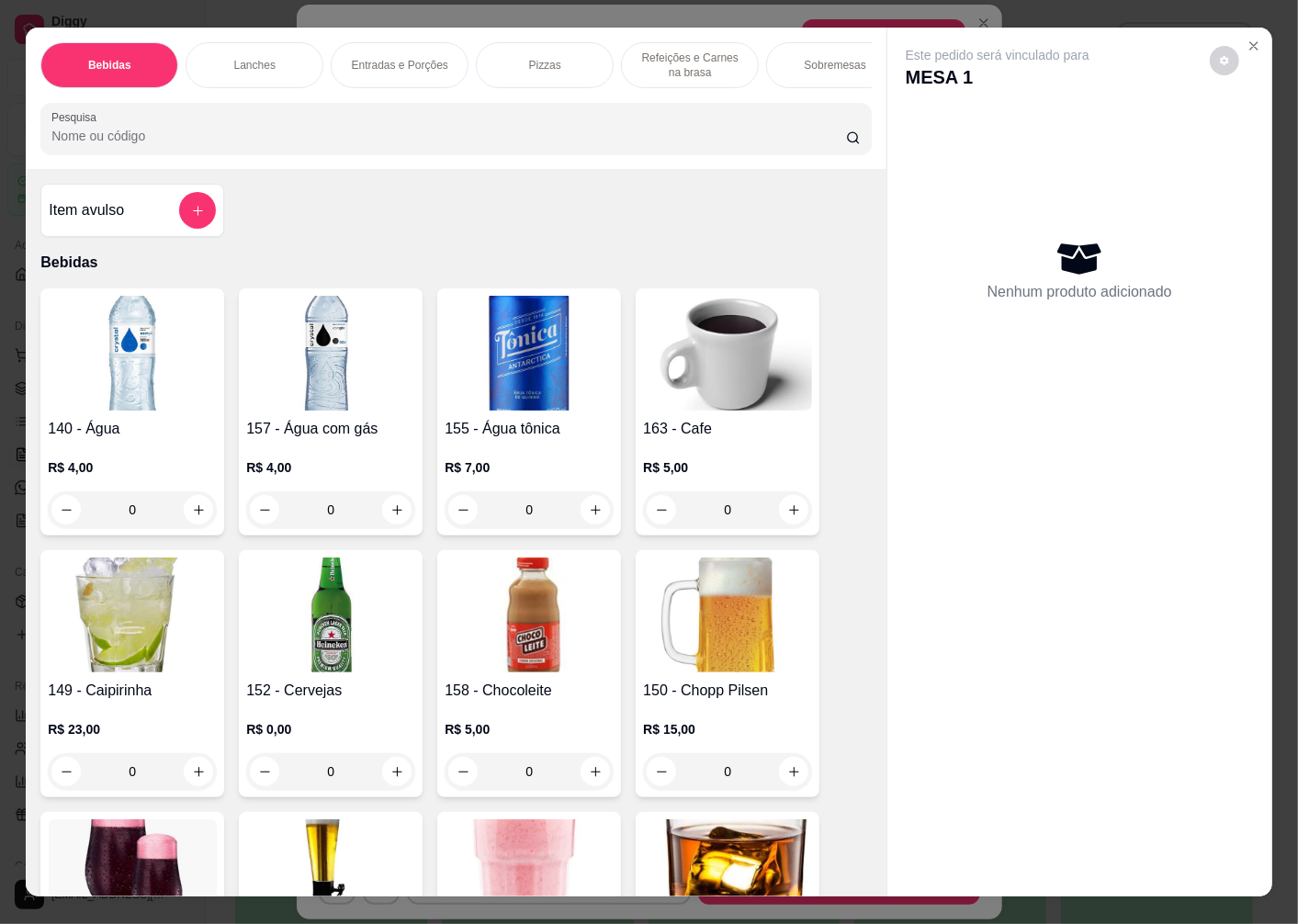
click at [322, 618] on img at bounding box center [330, 615] width 170 height 115
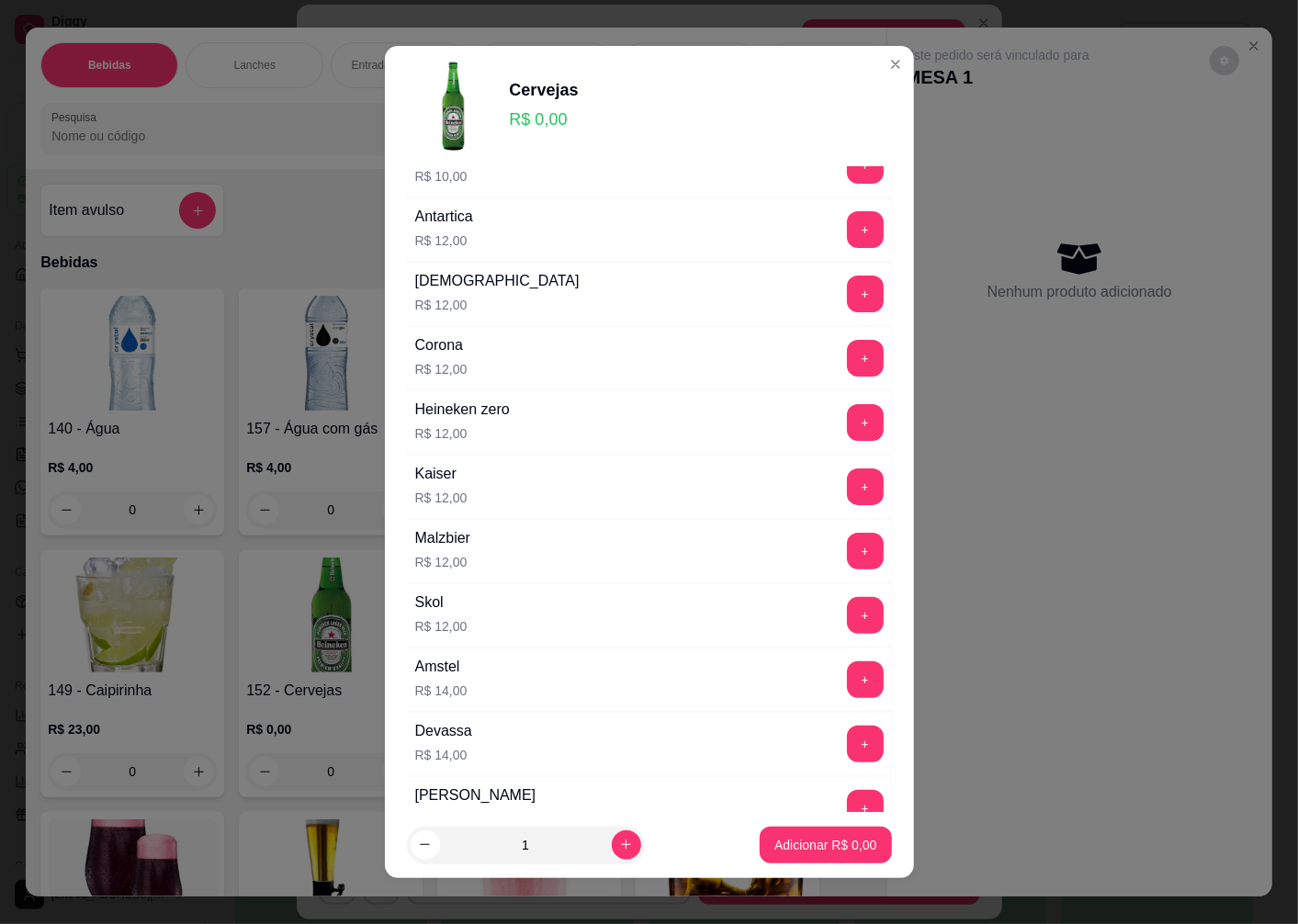
scroll to position [408, 0]
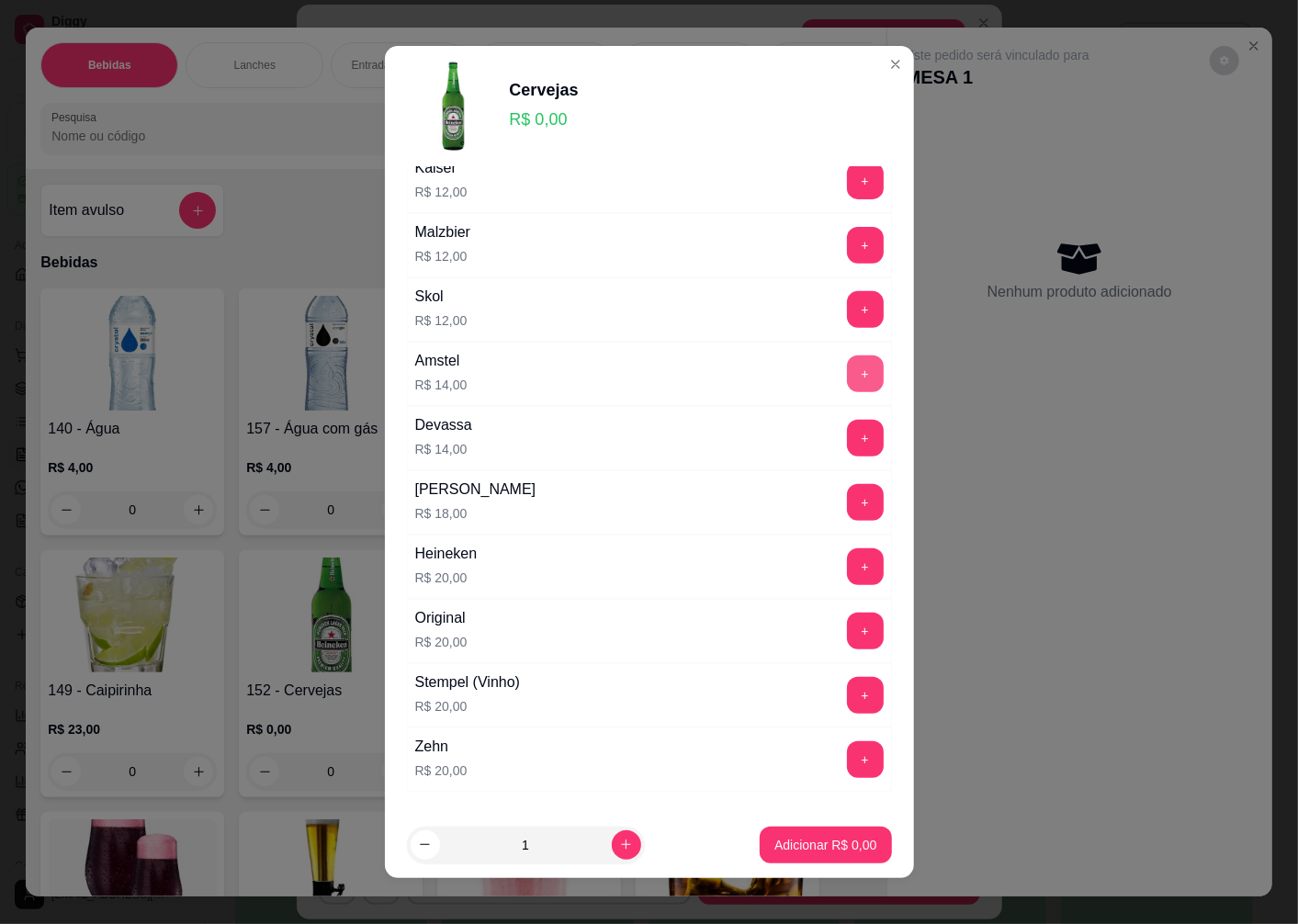
click at [847, 372] on button "+" at bounding box center [865, 374] width 37 height 37
click at [619, 847] on icon "increase-product-quantity" at bounding box center [626, 845] width 14 height 14
type input "2"
click at [775, 846] on p "Adicionar R$ 28,00" at bounding box center [821, 845] width 109 height 18
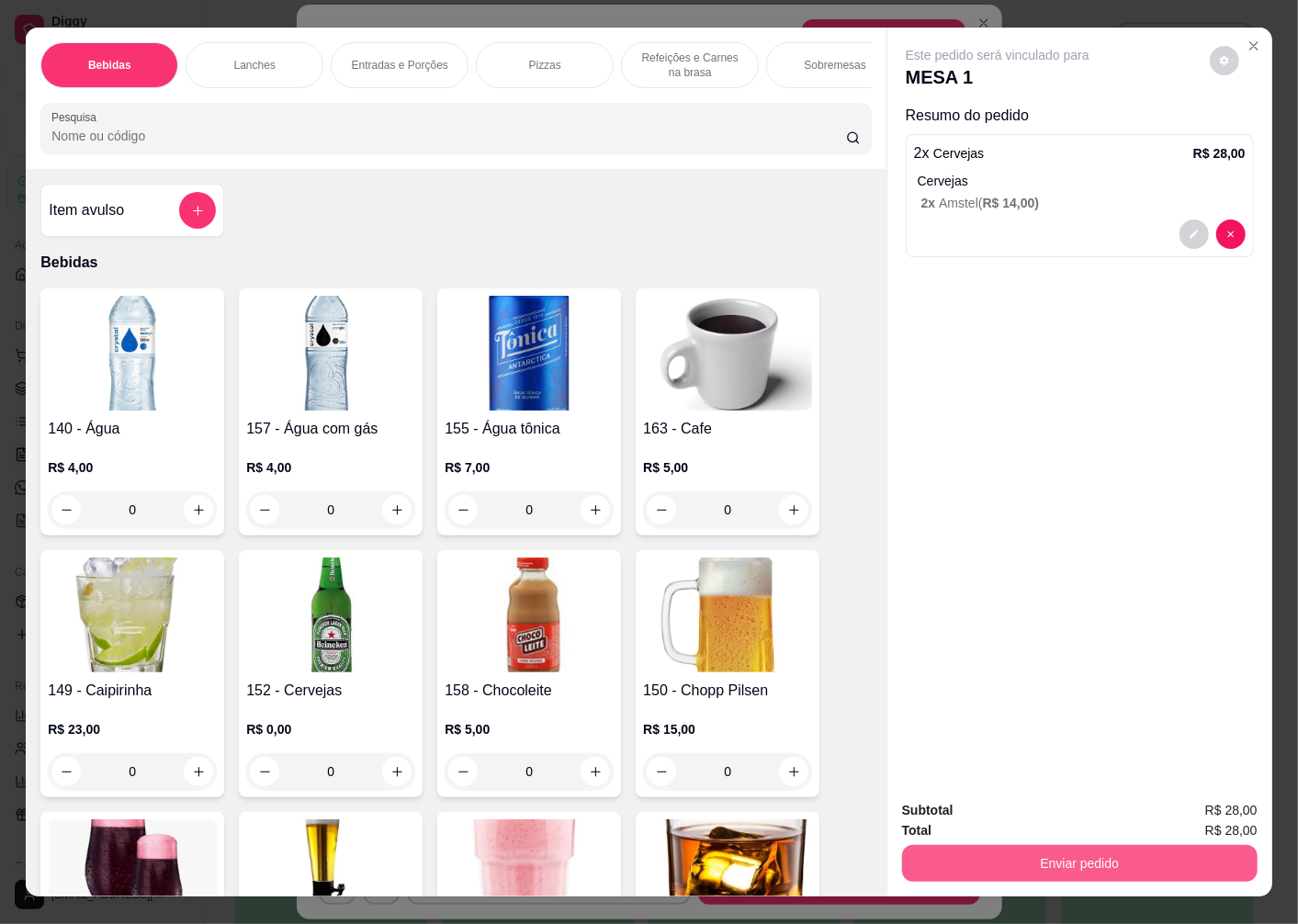
click at [1017, 854] on button "Enviar pedido" at bounding box center [1079, 864] width 355 height 37
click at [949, 815] on button "Não registrar e enviar pedido" at bounding box center [1018, 811] width 191 height 35
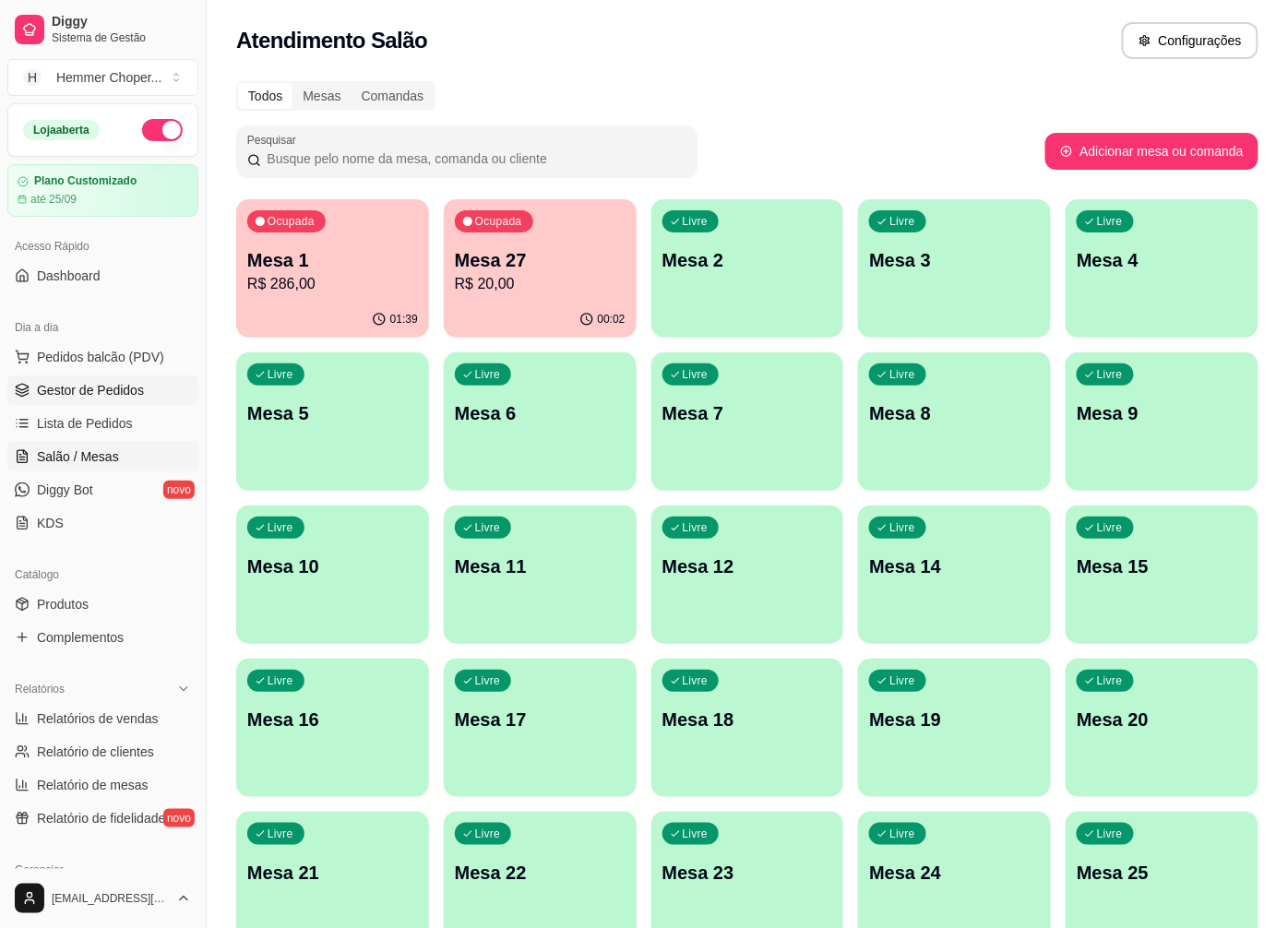
click at [93, 391] on span "Gestor de Pedidos" at bounding box center [90, 390] width 107 height 18
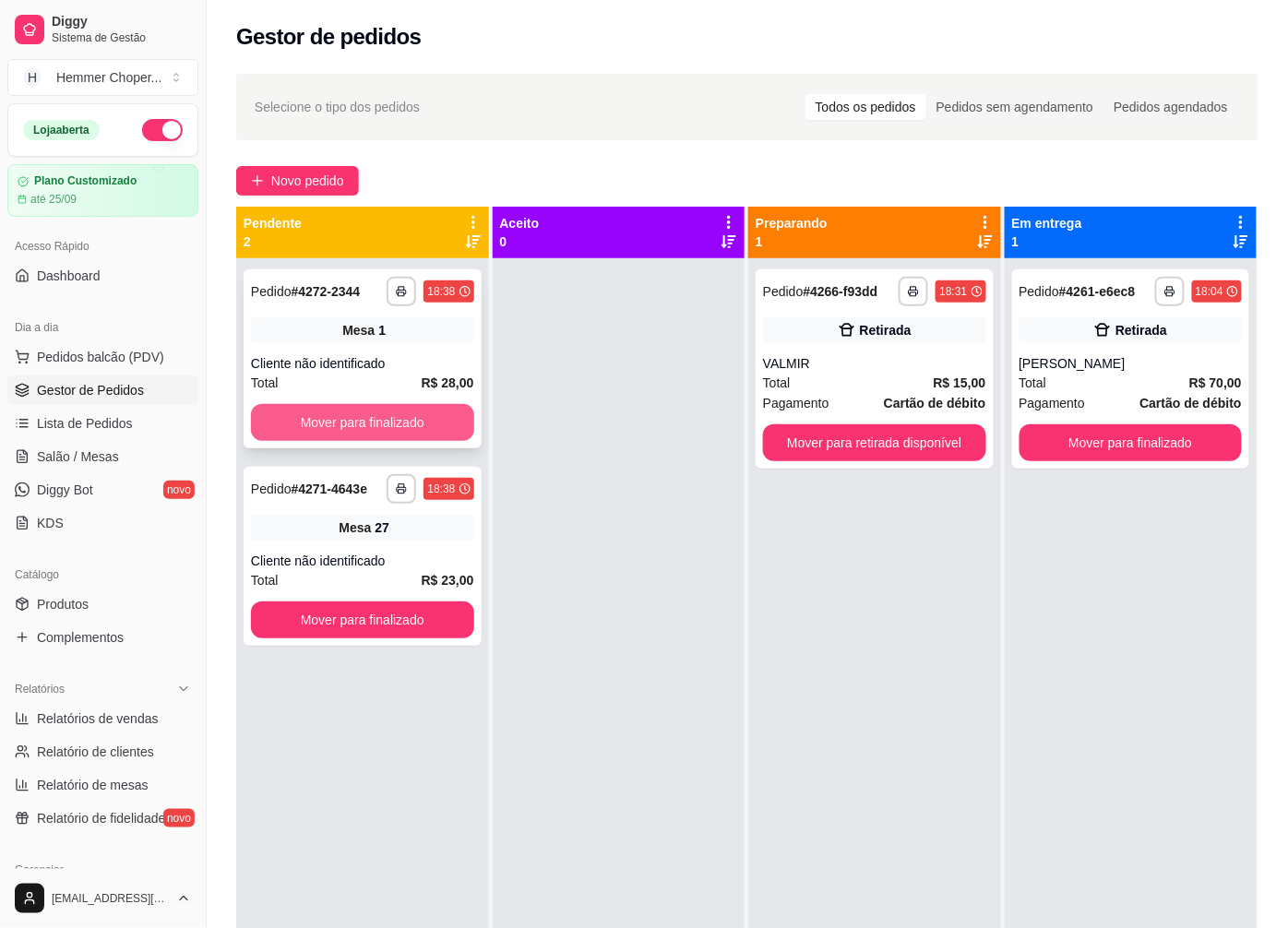
click at [380, 415] on button "Mover para finalizado" at bounding box center [363, 422] width 224 height 37
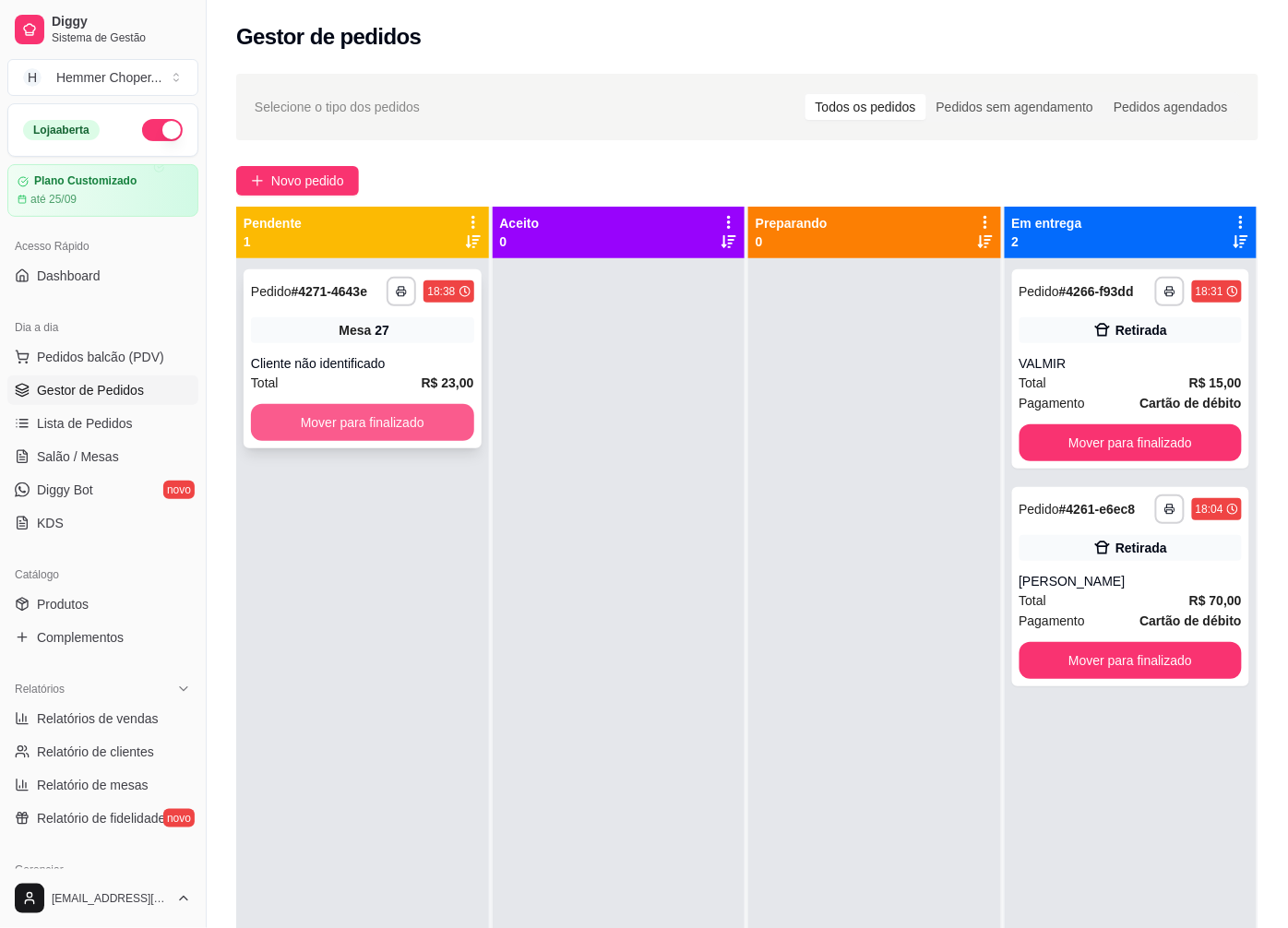
click at [397, 422] on button "Mover para finalizado" at bounding box center [363, 422] width 224 height 37
click at [401, 446] on div "**********" at bounding box center [362, 359] width 238 height 179
click at [342, 428] on button "Mover para finalizado" at bounding box center [363, 422] width 224 height 37
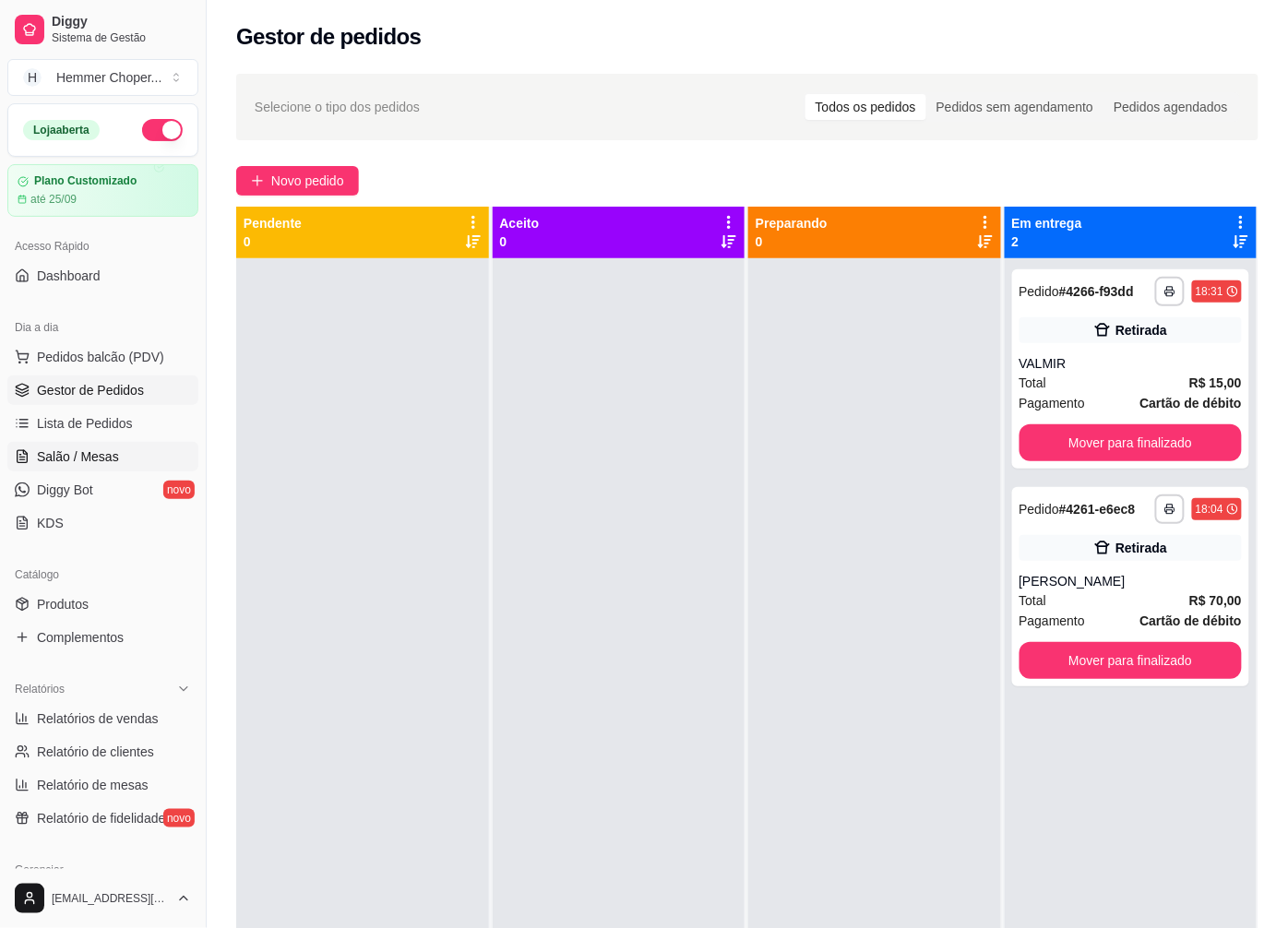
click at [94, 461] on span "Salão / Mesas" at bounding box center [78, 456] width 82 height 18
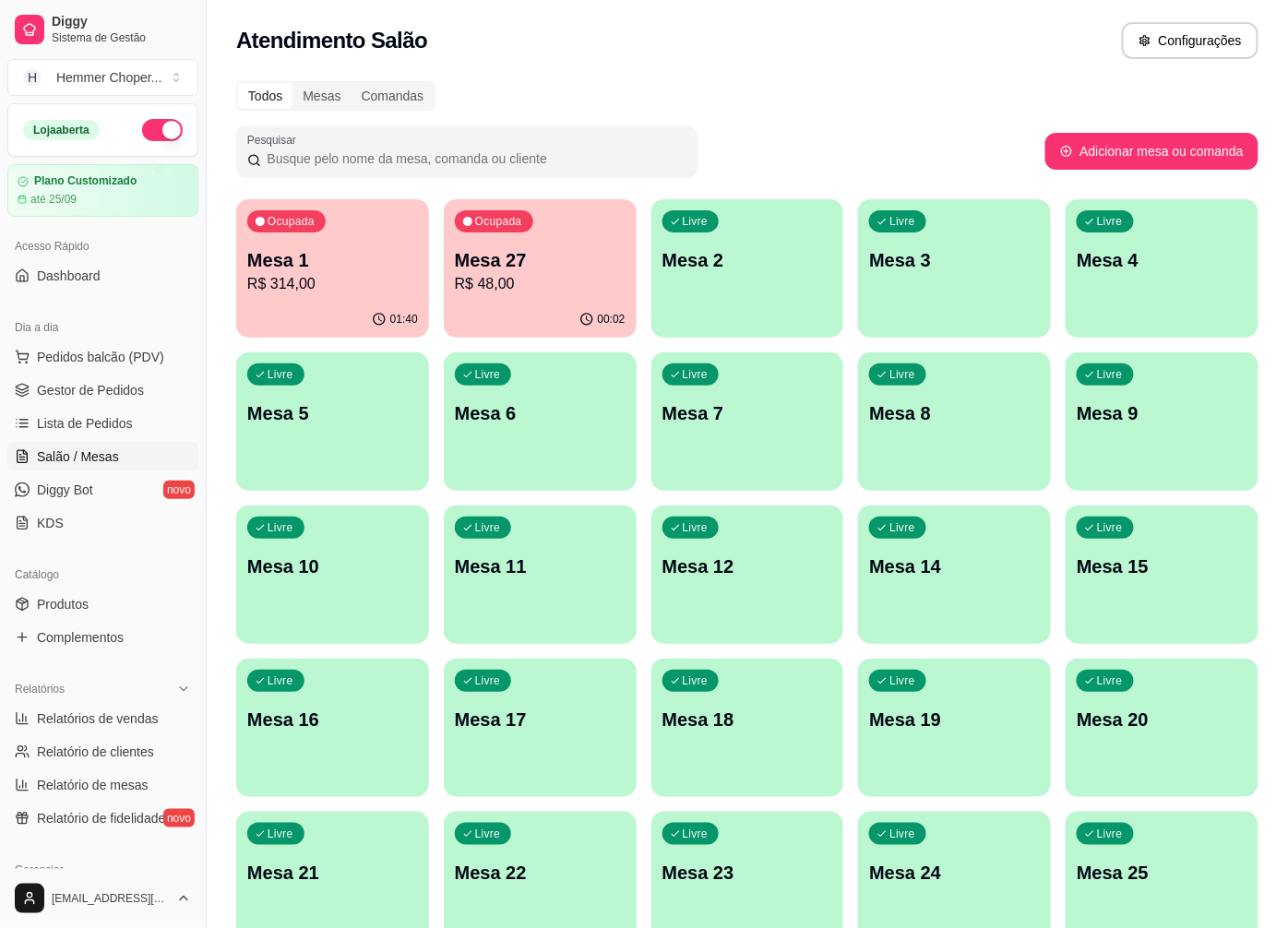
click at [558, 300] on div "Ocupada Mesa 27 R$ 48,00" at bounding box center [540, 250] width 193 height 102
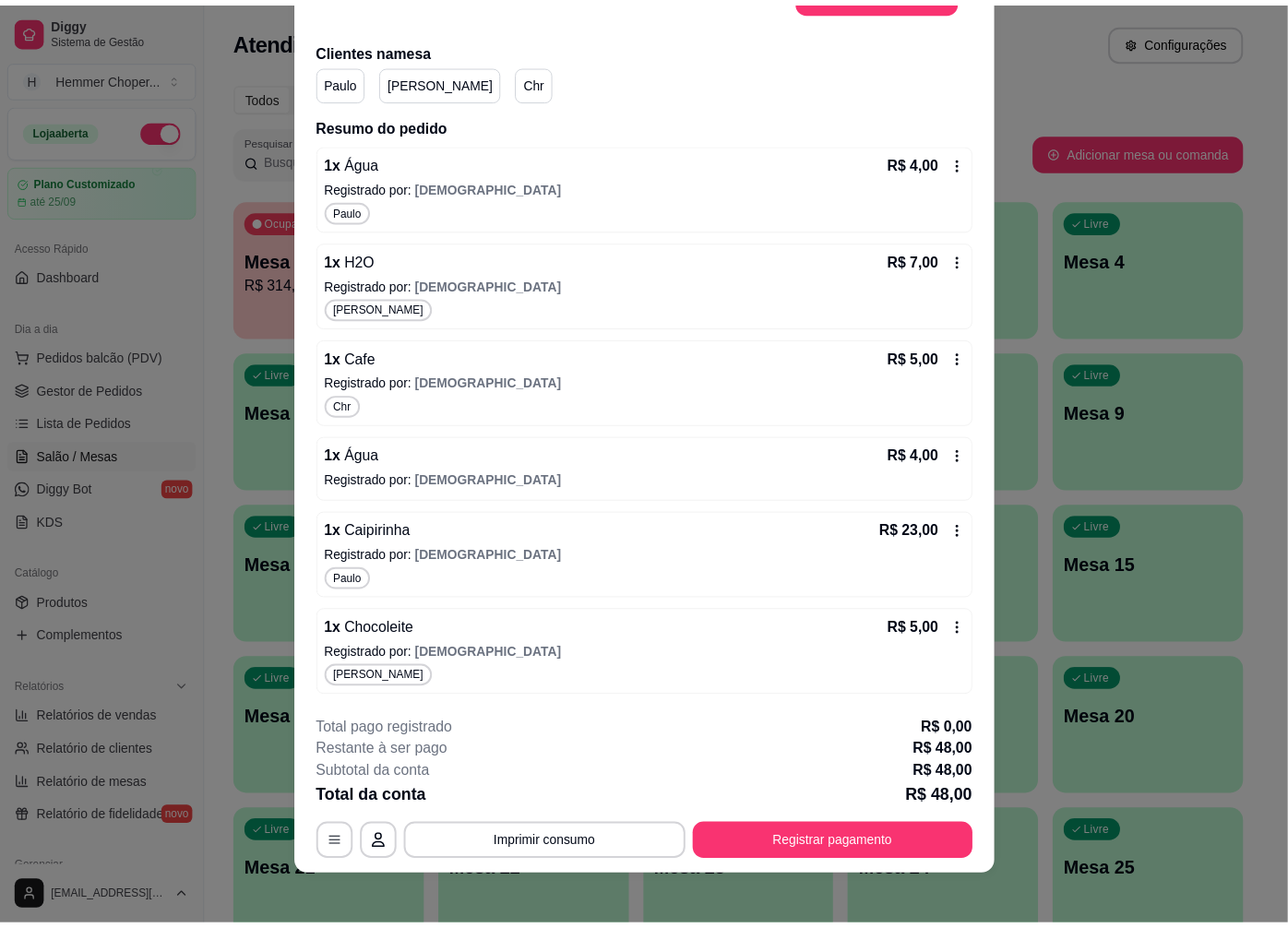
scroll to position [54, 0]
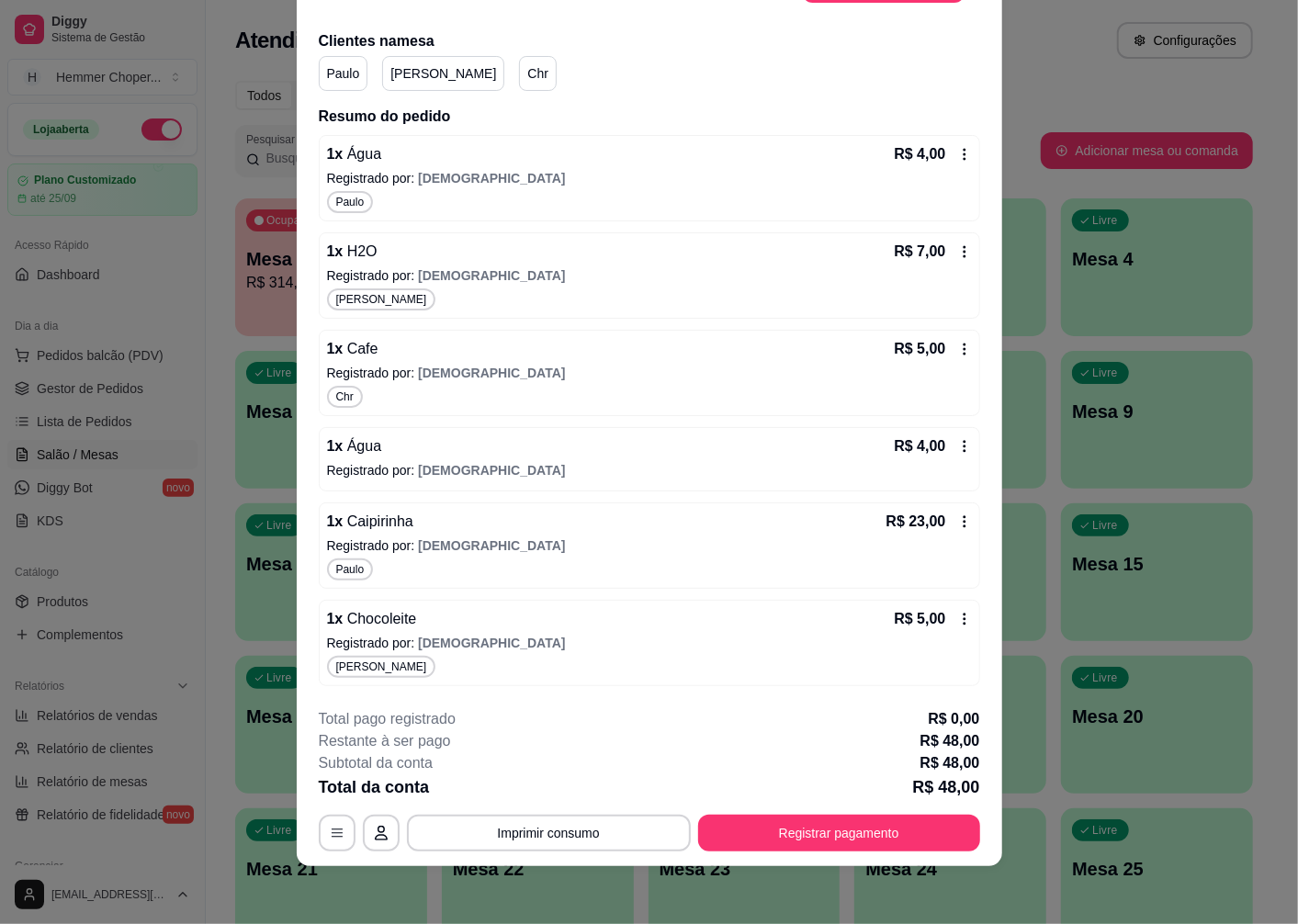
click at [342, 72] on p "Paulo" at bounding box center [344, 73] width 33 height 18
click at [337, 66] on p "Paulo" at bounding box center [344, 73] width 33 height 18
drag, startPoint x: 337, startPoint y: 66, endPoint x: 517, endPoint y: 225, distance: 240.2
click at [517, 224] on div "1 x Água R$ 4,00 Registrado por: Christian Paulo 1 x H2O R$ 7,00 Registrado por…" at bounding box center [649, 410] width 662 height 551
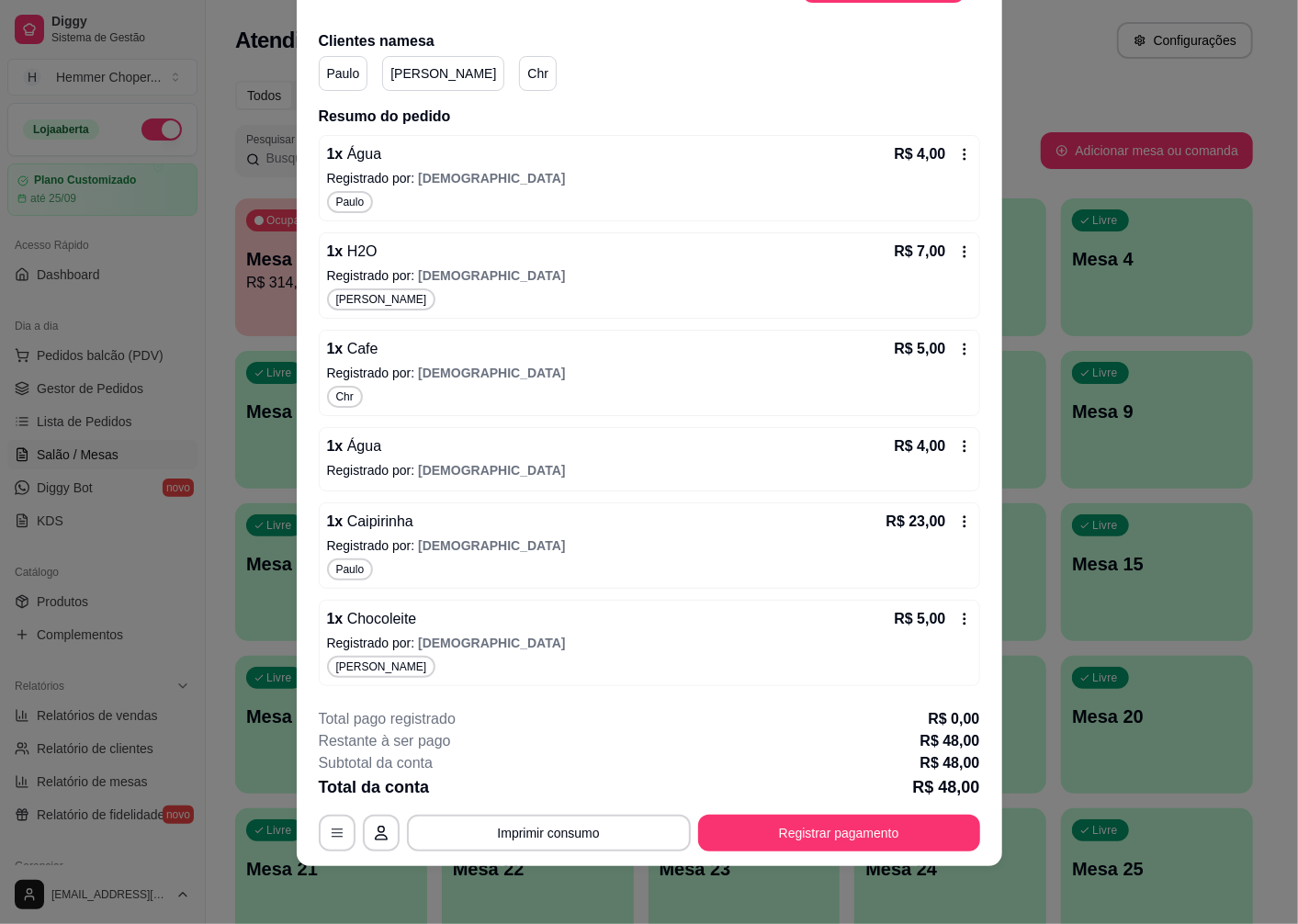
click at [401, 71] on p "Celia" at bounding box center [443, 73] width 106 height 18
click at [490, 159] on div "1 x Água R$ 4,00" at bounding box center [650, 154] width 645 height 22
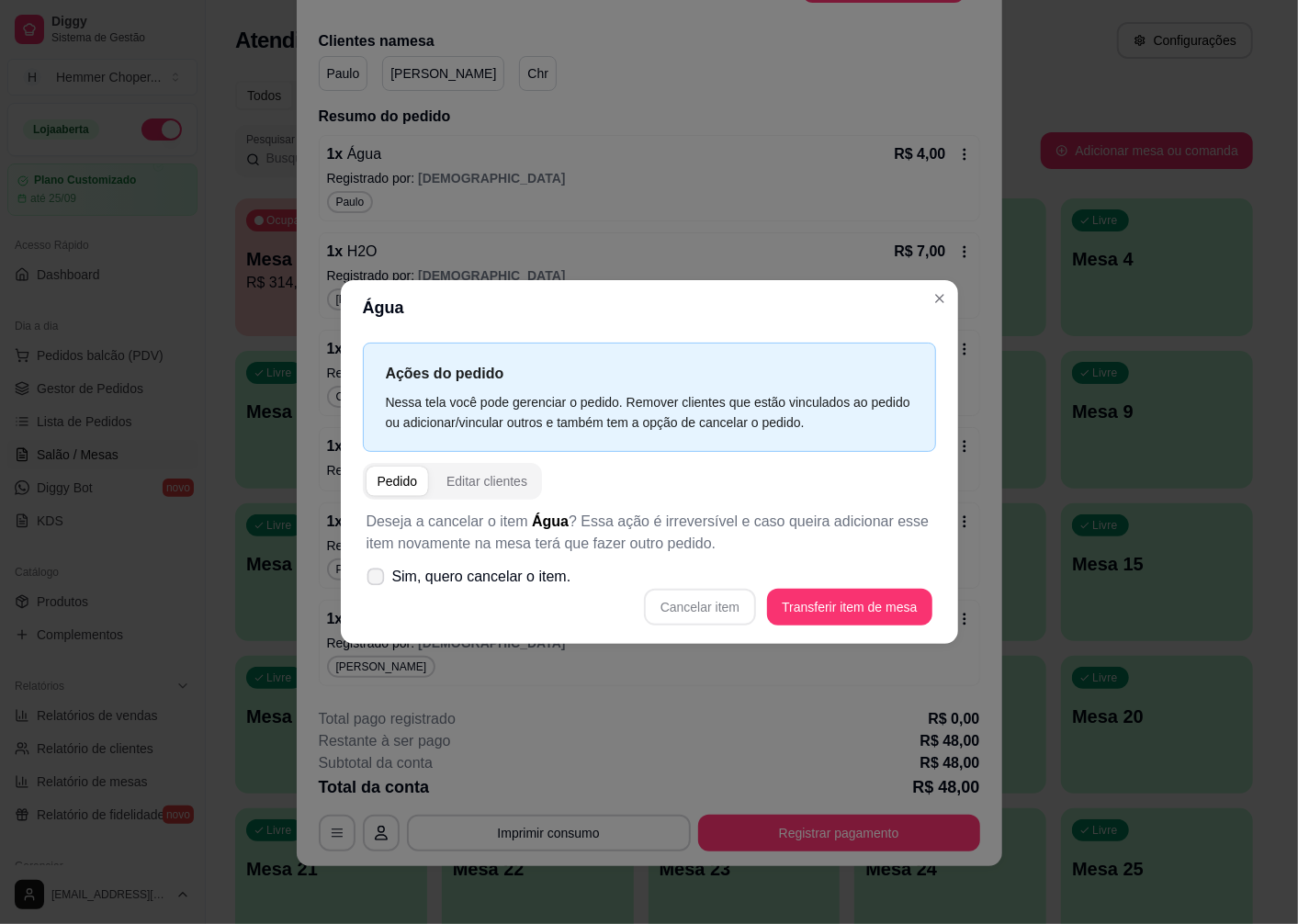
click at [484, 579] on span "Sim, quero cancelar o item." at bounding box center [481, 576] width 179 height 22
click at [378, 580] on input "Sim, quero cancelar o item." at bounding box center [371, 586] width 12 height 12
checkbox input "true"
click at [720, 606] on button "Cancelar item" at bounding box center [700, 607] width 112 height 37
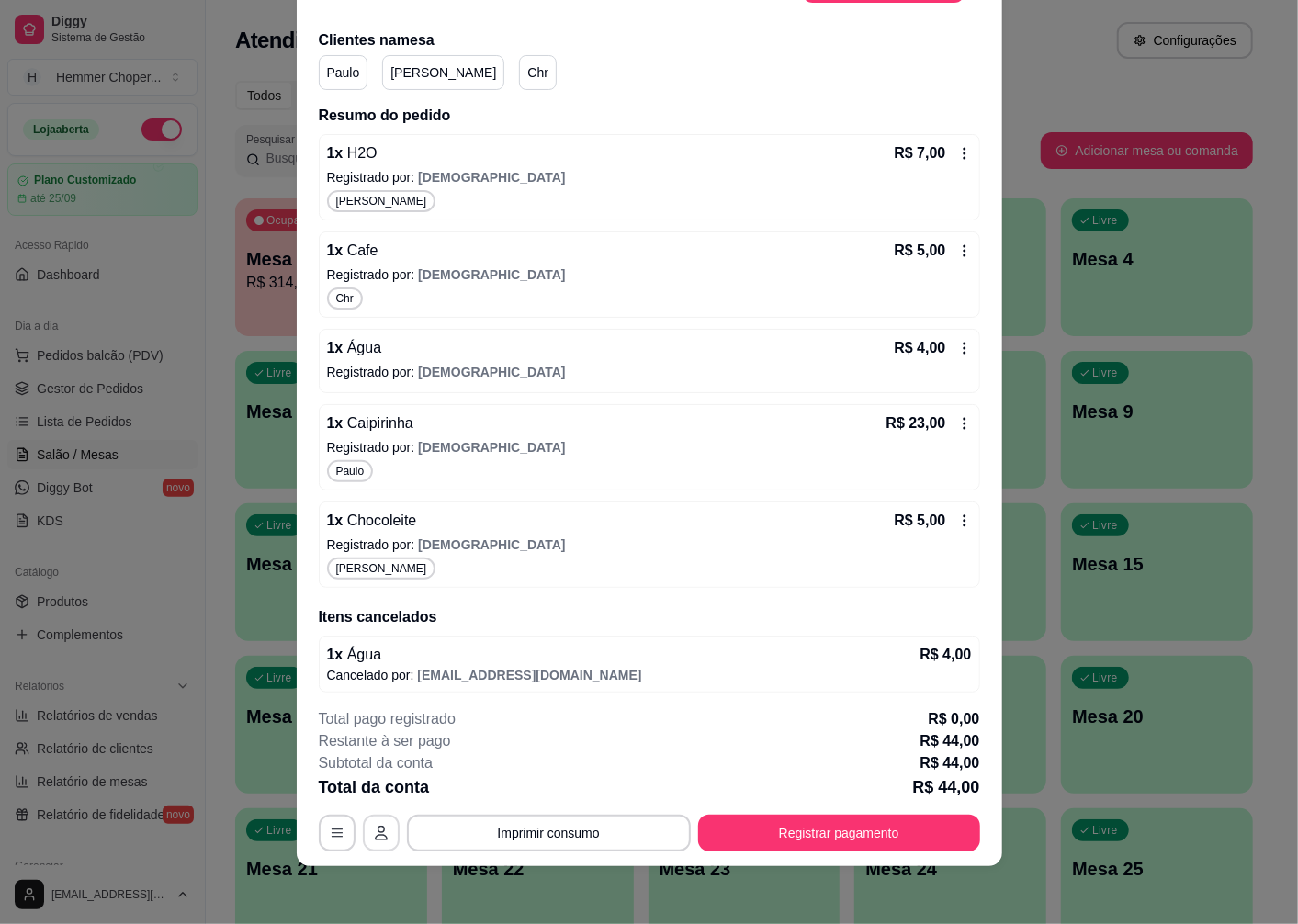
click at [374, 830] on icon "button" at bounding box center [381, 833] width 15 height 15
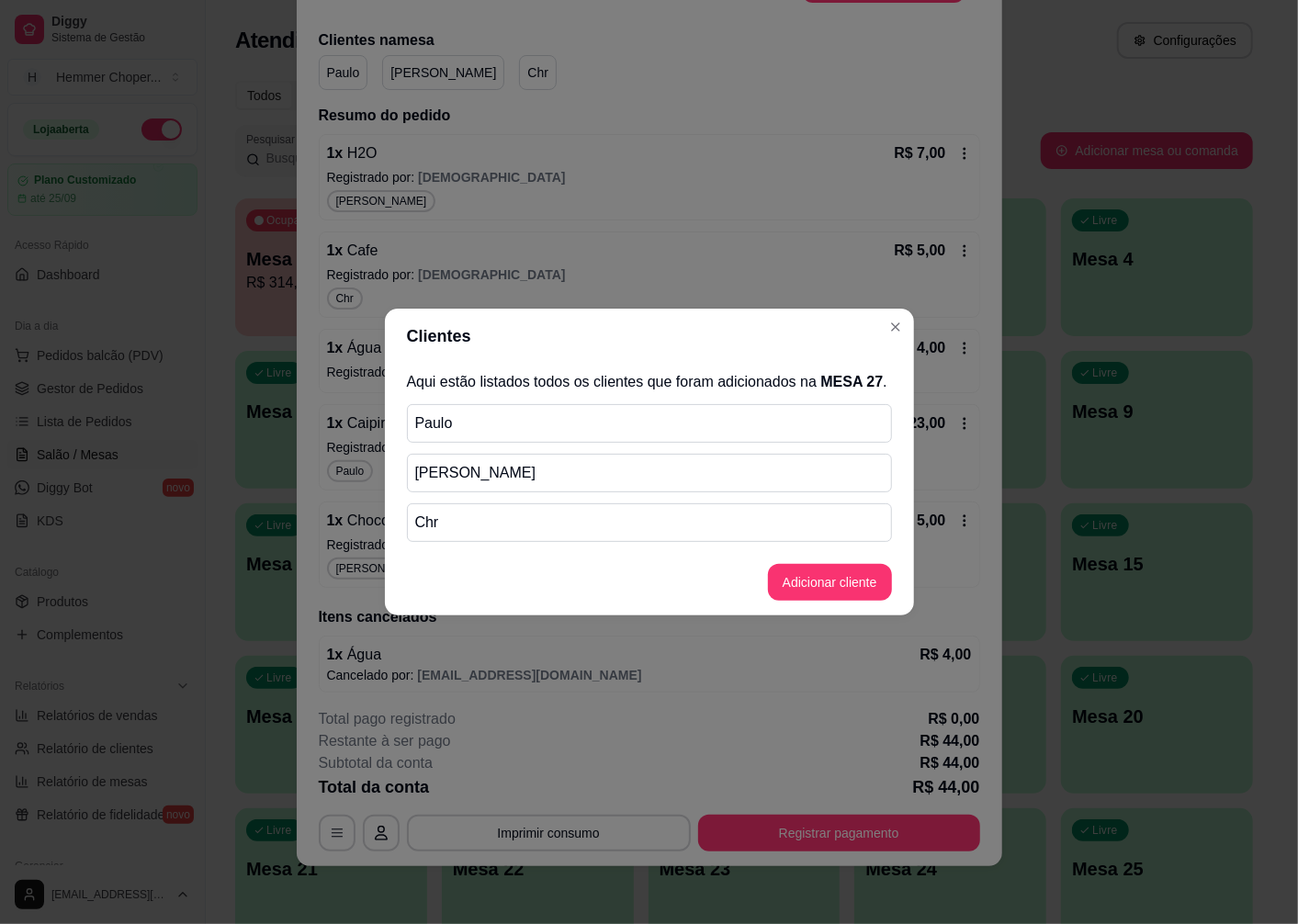
click at [556, 420] on p "Paulo" at bounding box center [650, 423] width 469 height 22
click at [415, 410] on div "Paulo" at bounding box center [649, 423] width 485 height 39
click at [450, 467] on p "Celia" at bounding box center [650, 473] width 469 height 22
click at [422, 526] on p "Chr" at bounding box center [650, 522] width 469 height 22
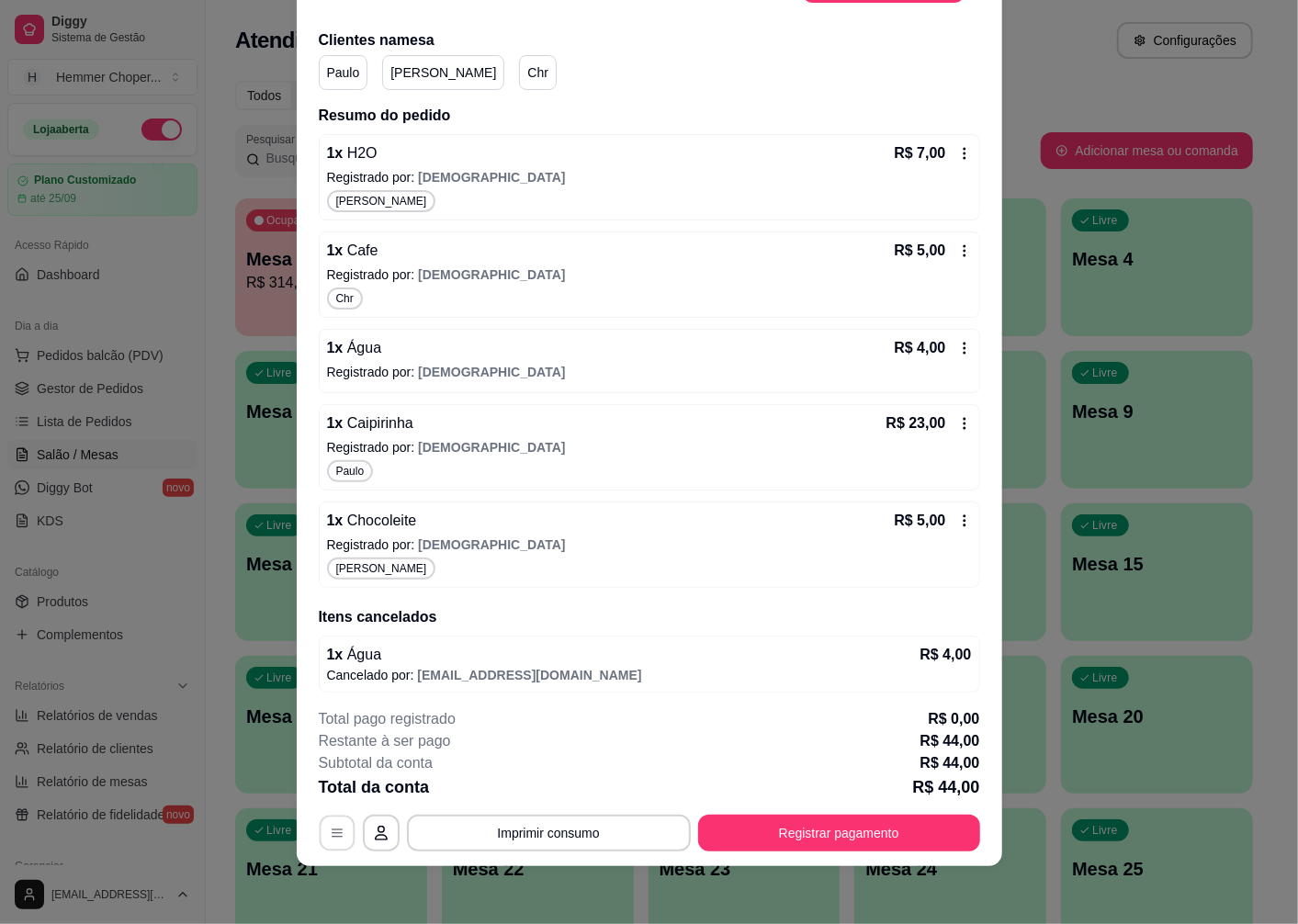
click at [329, 834] on icon "button" at bounding box center [336, 833] width 15 height 15
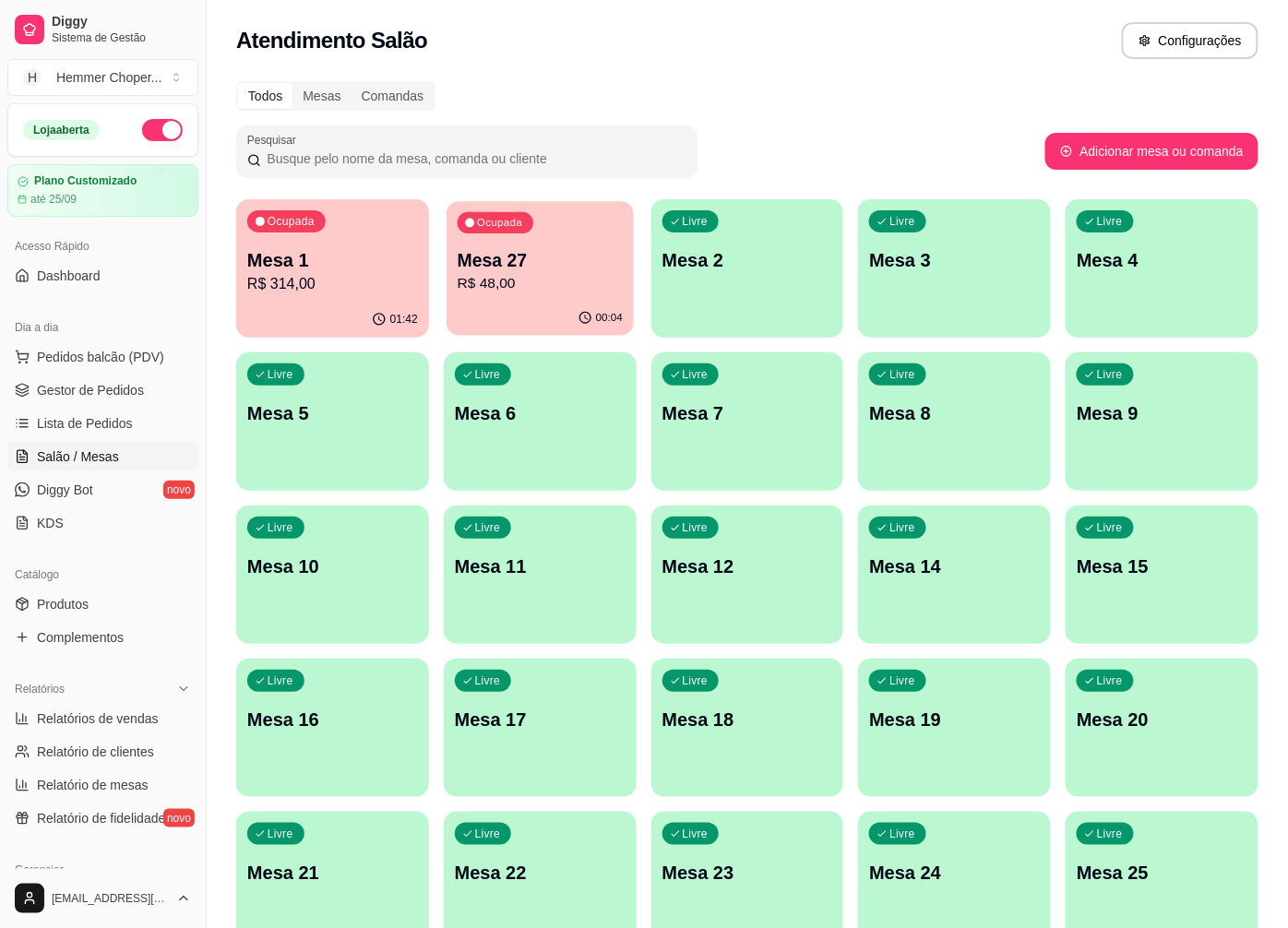
click at [491, 259] on p "Mesa 27" at bounding box center [540, 261] width 165 height 25
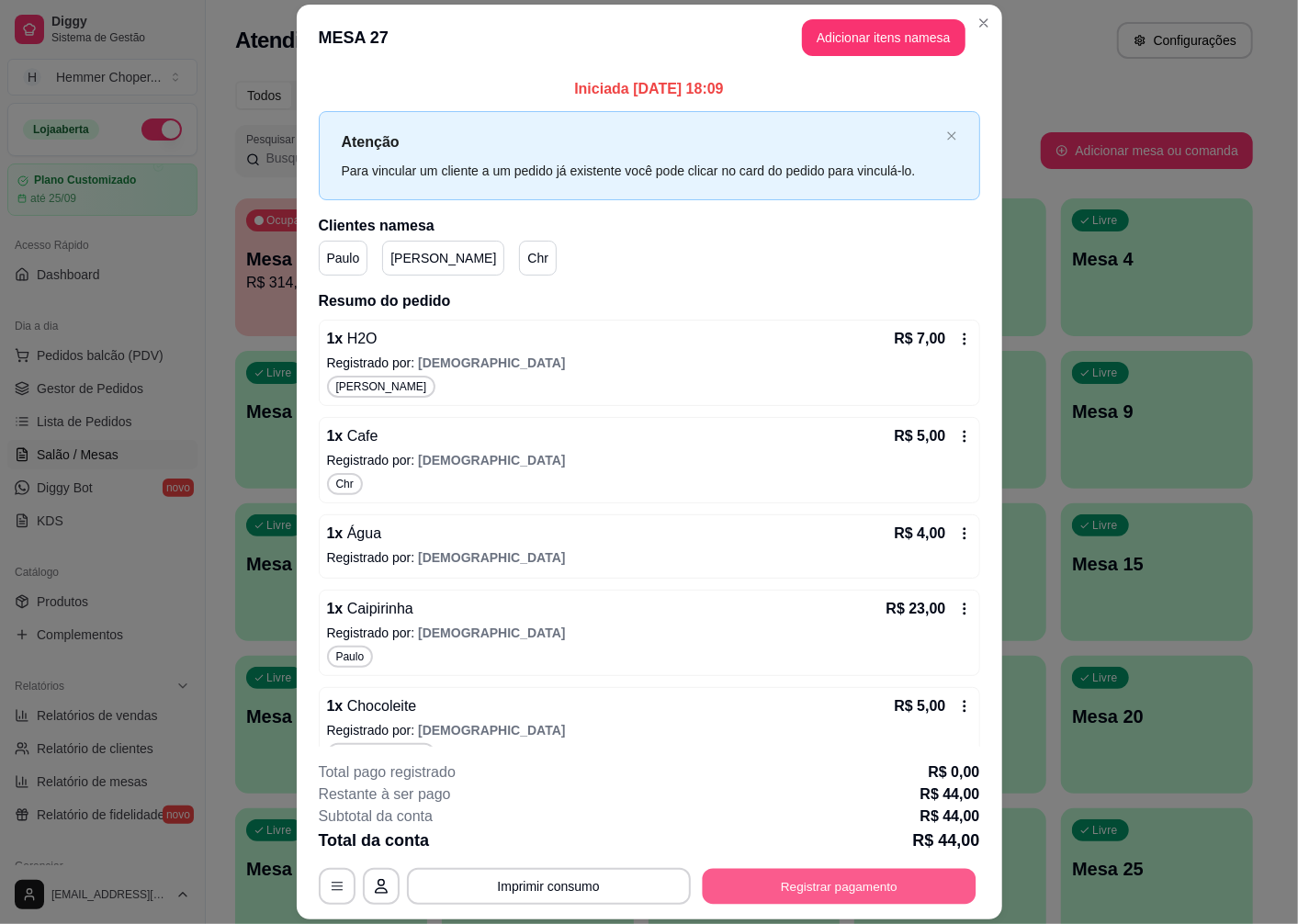
click at [762, 888] on button "Registrar pagamento" at bounding box center [839, 886] width 274 height 36
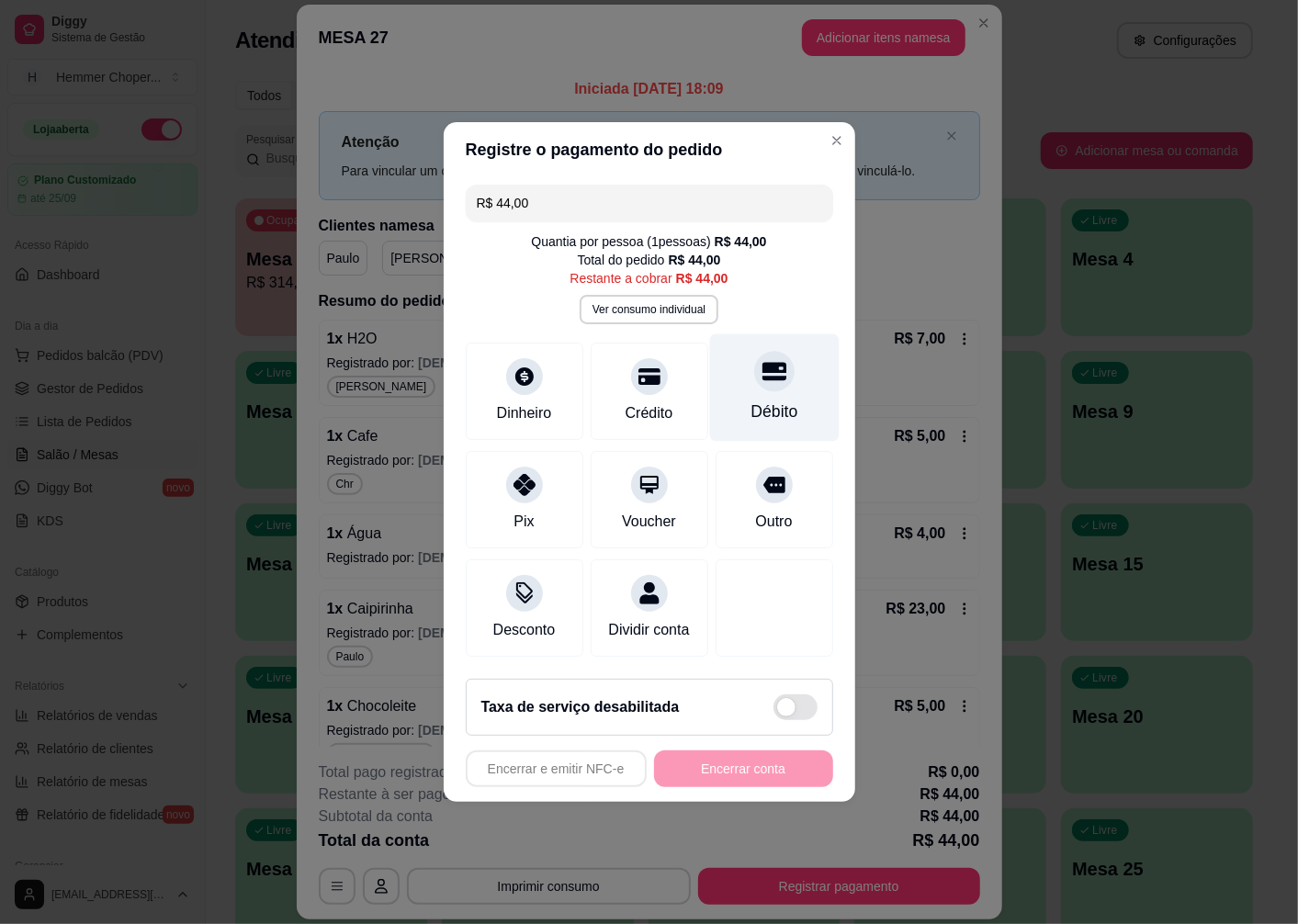
click at [766, 384] on div "Débito" at bounding box center [774, 387] width 130 height 108
type input "R$ 0,00"
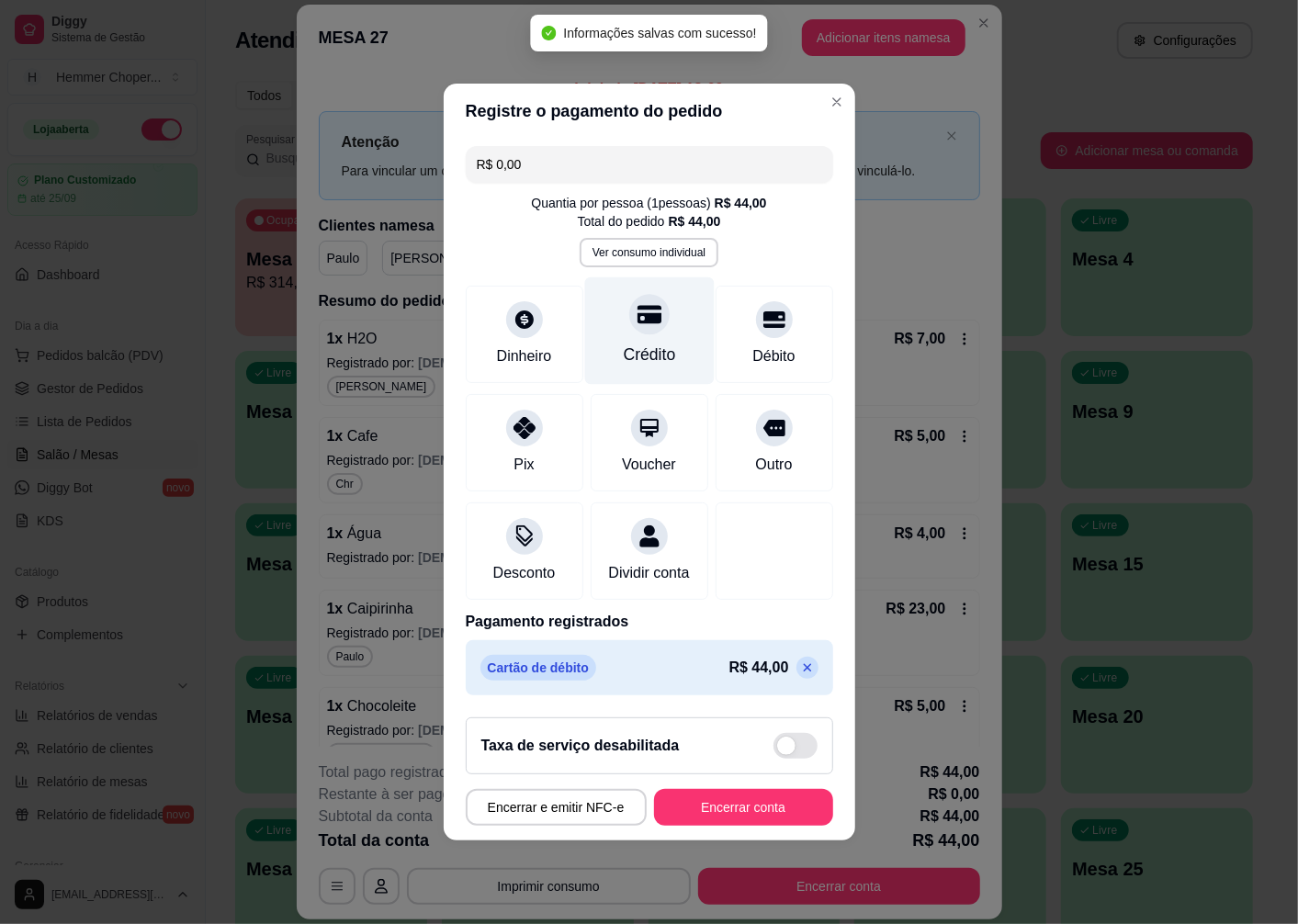
click at [636, 323] on div "Crédito" at bounding box center [649, 330] width 130 height 108
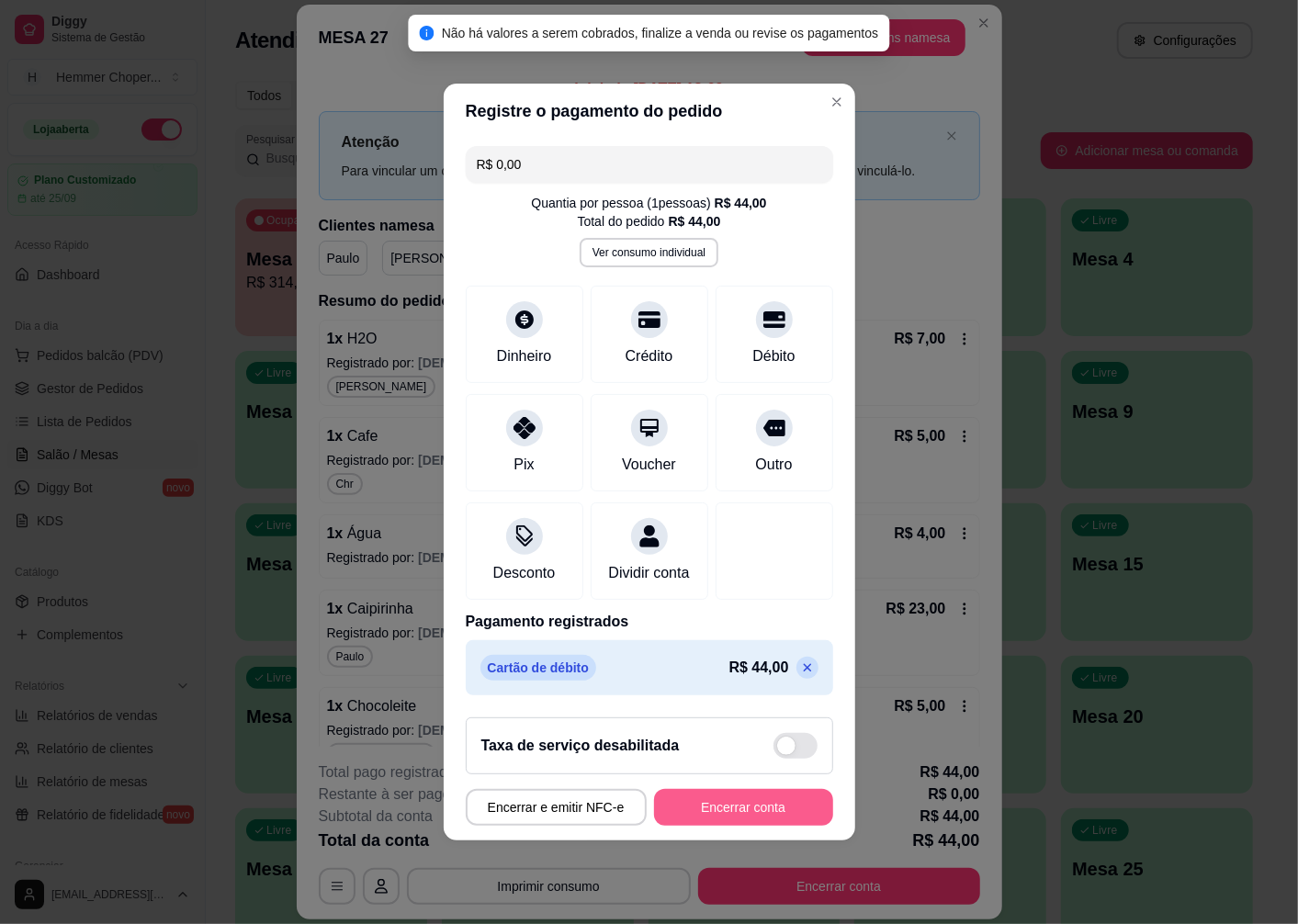
click at [714, 812] on button "Encerrar conta" at bounding box center [743, 808] width 179 height 37
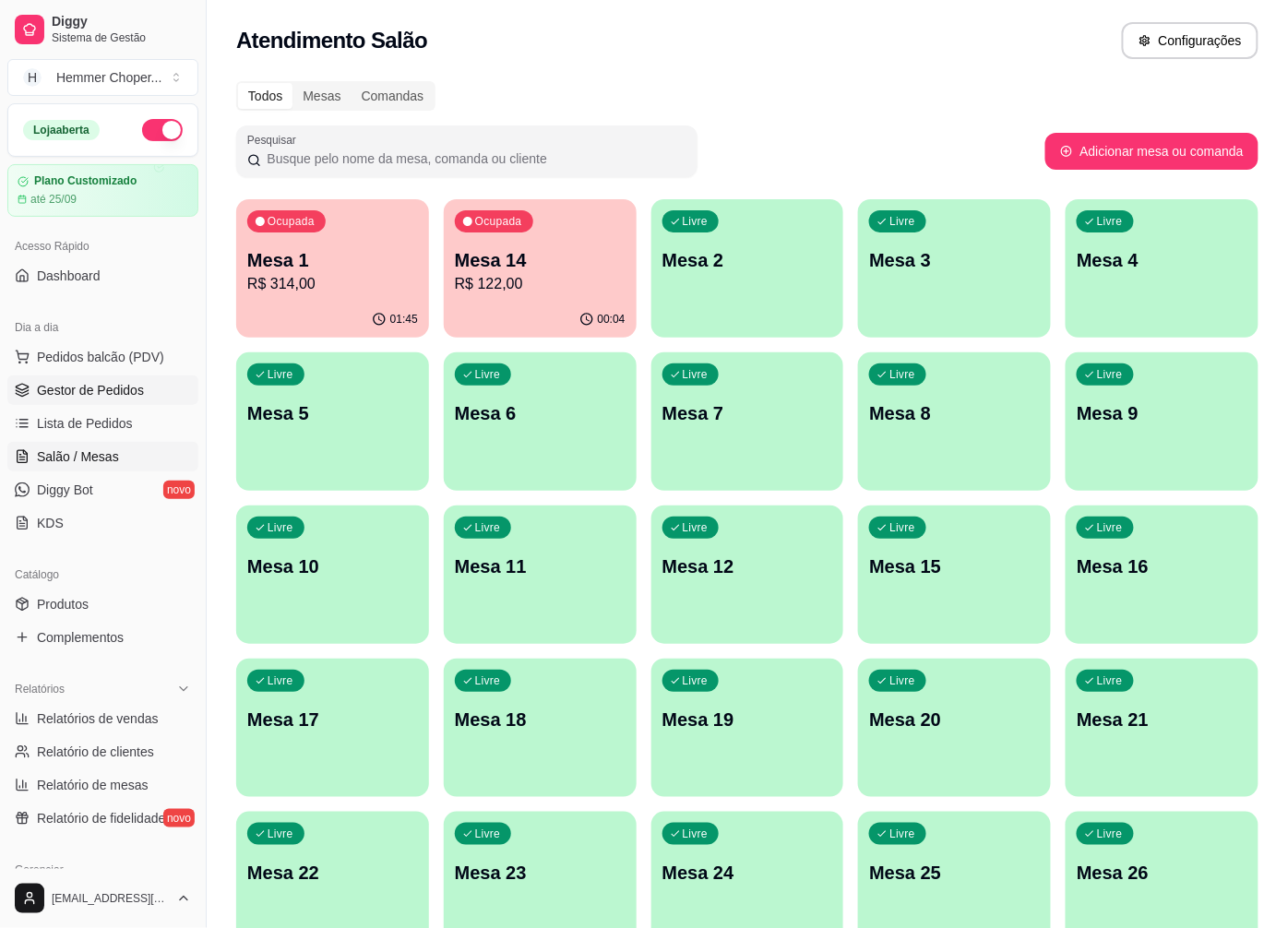
click at [130, 399] on span "Gestor de Pedidos" at bounding box center [90, 390] width 107 height 18
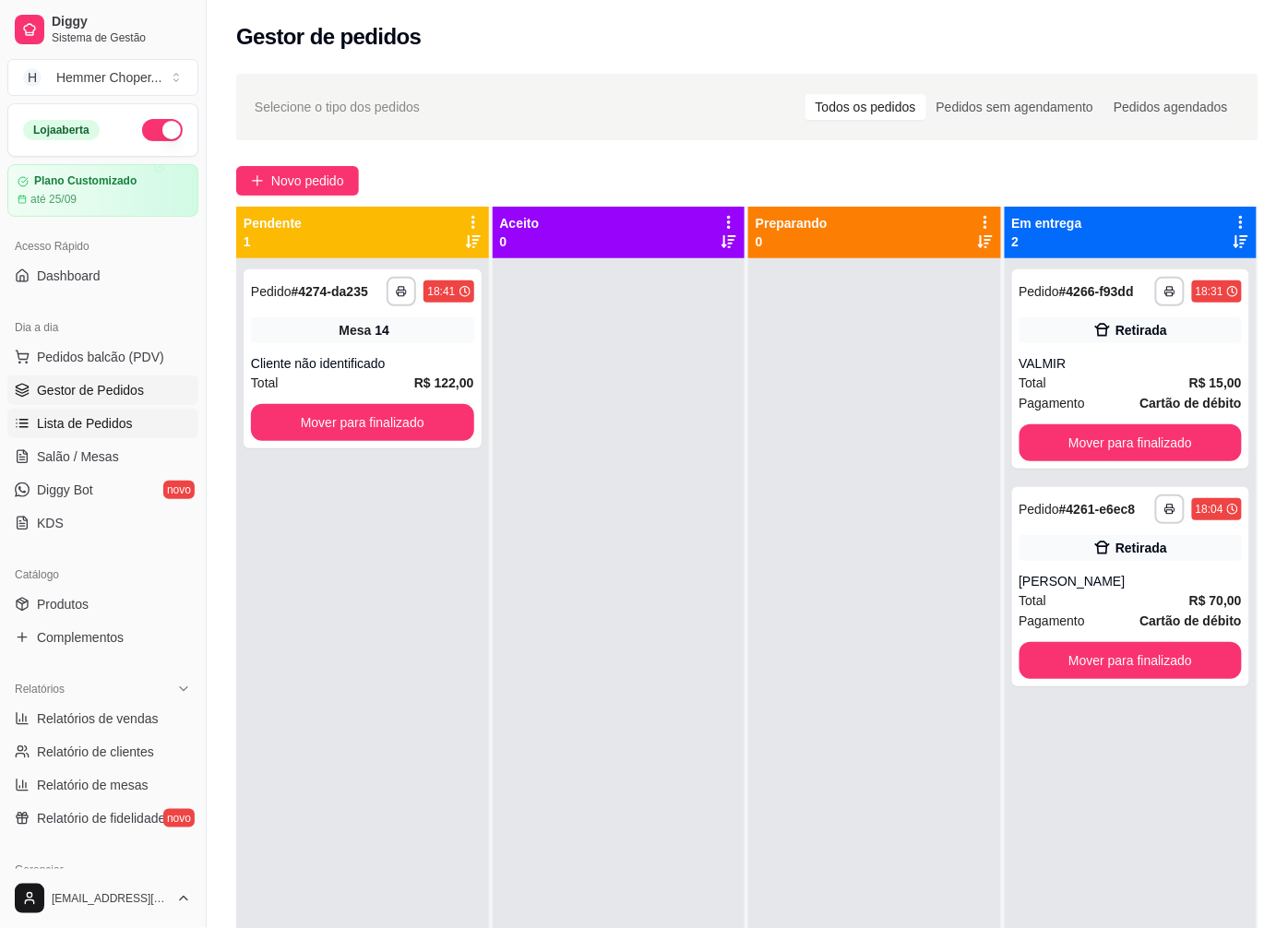
click at [131, 424] on link "Lista de Pedidos" at bounding box center [103, 423] width 191 height 29
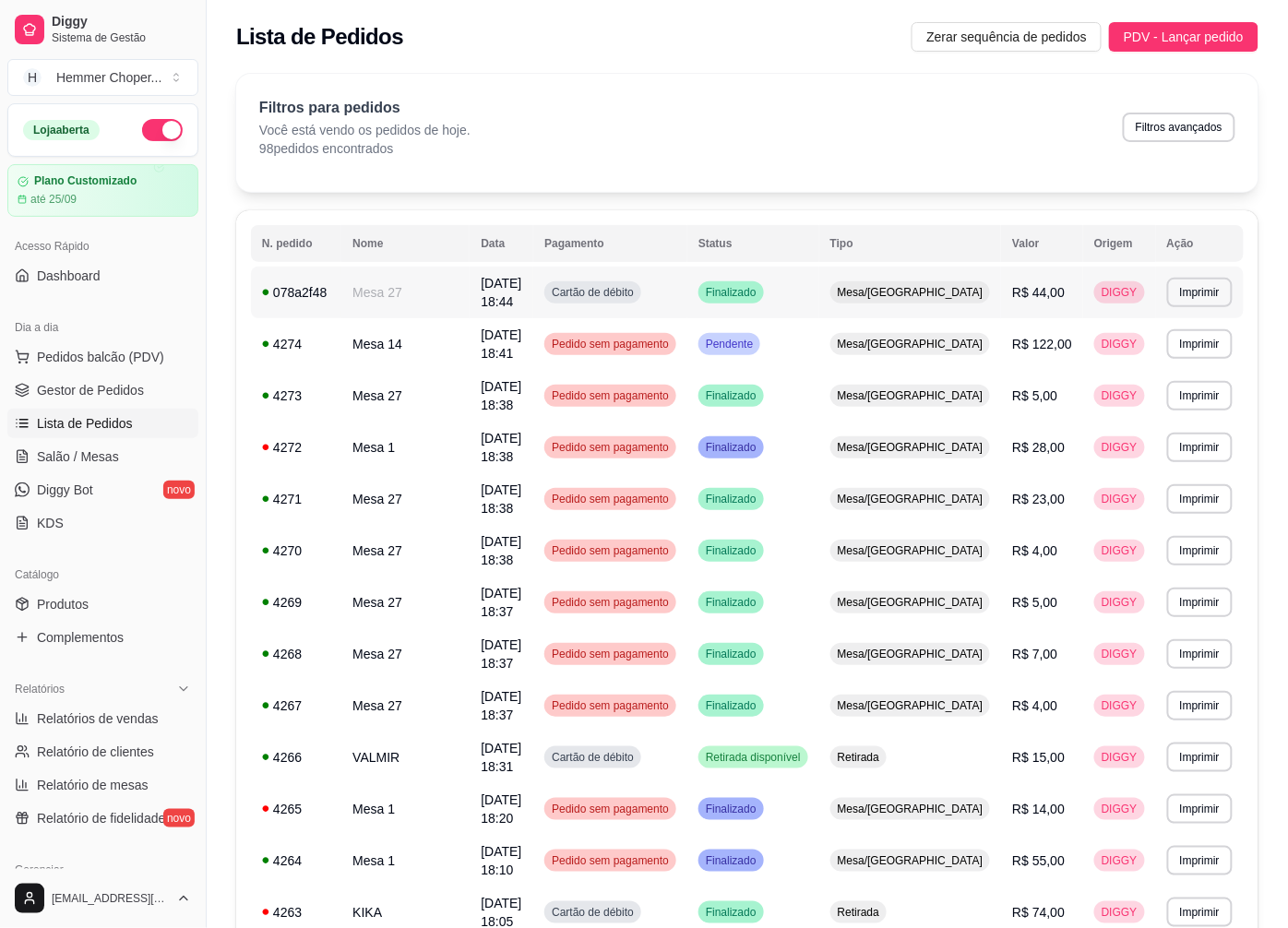
click at [908, 287] on span "Mesa/[GEOGRAPHIC_DATA]" at bounding box center [910, 292] width 153 height 15
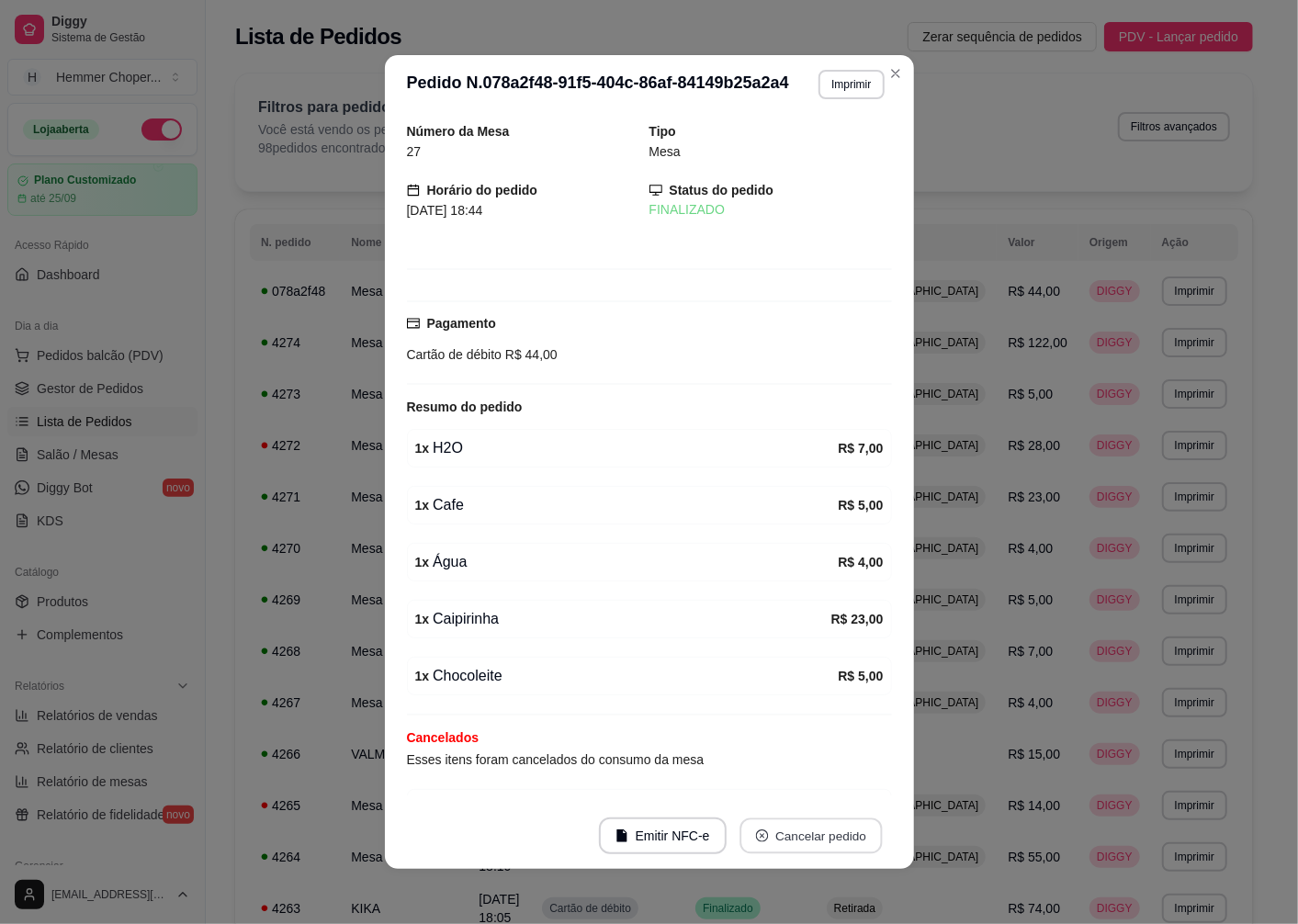
click at [757, 836] on icon "close-circle" at bounding box center [761, 835] width 13 height 13
click at [834, 794] on button "Sim" at bounding box center [855, 790] width 74 height 37
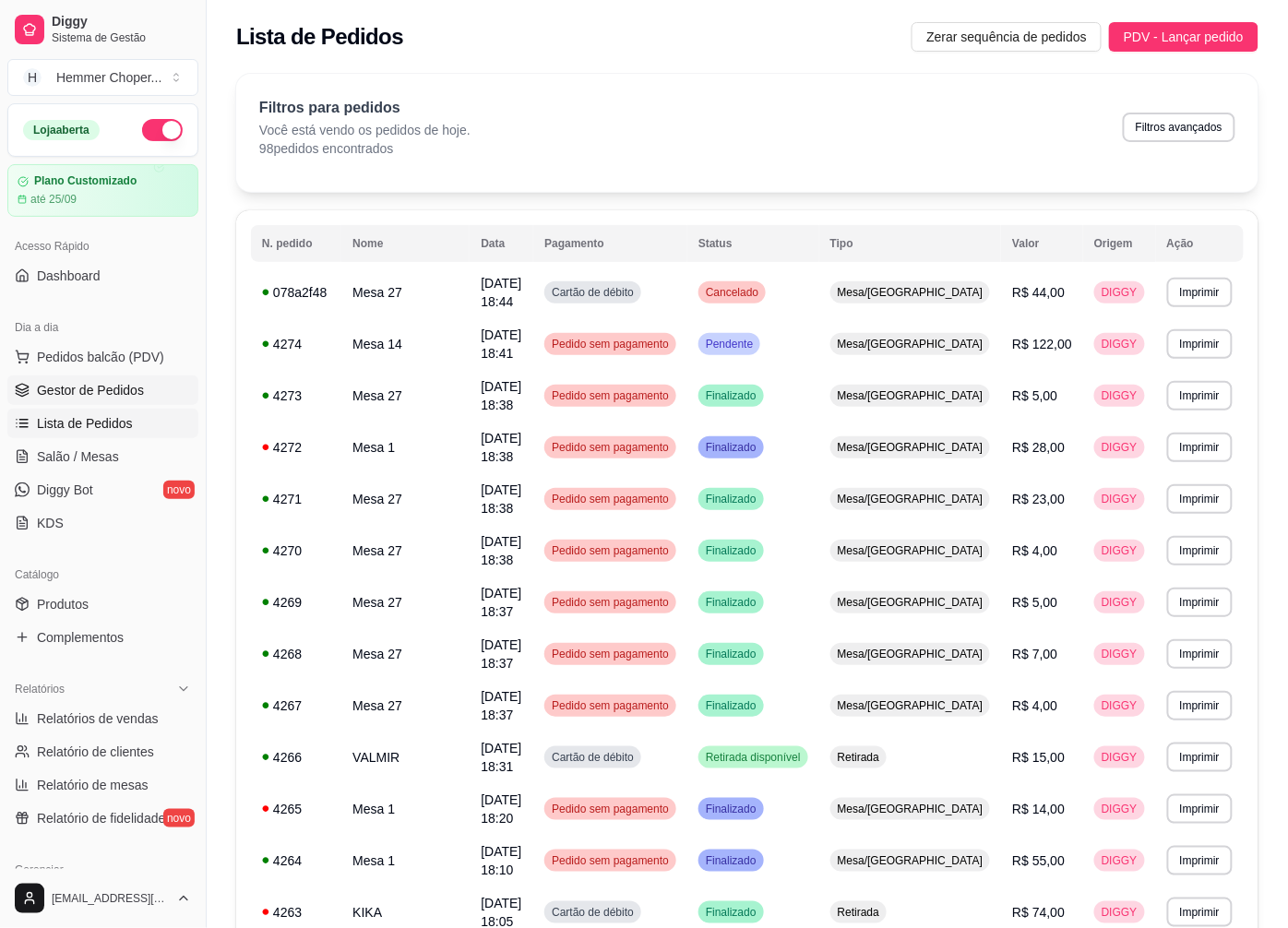
click at [84, 385] on span "Gestor de Pedidos" at bounding box center [90, 390] width 107 height 18
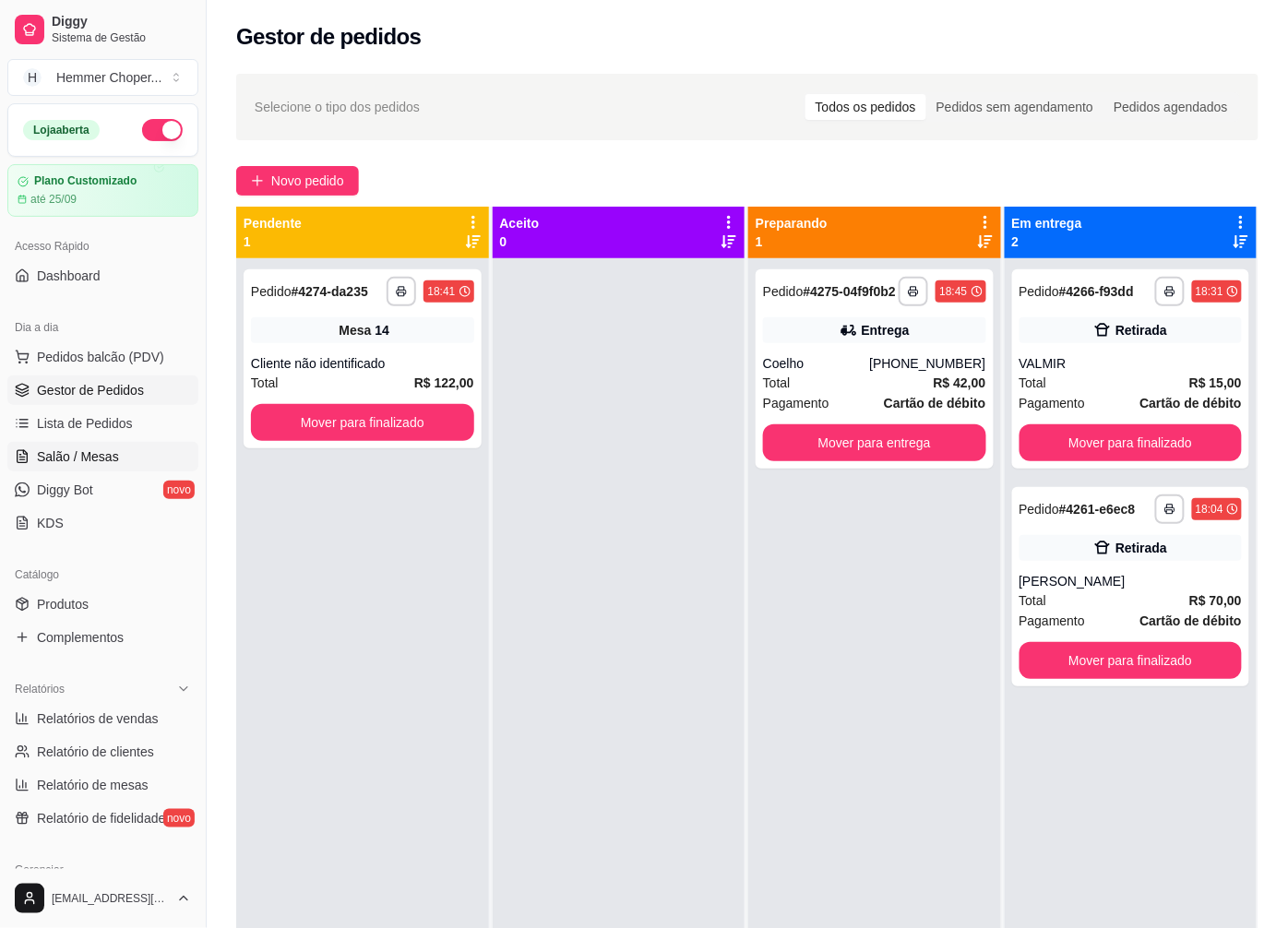
click at [89, 452] on span "Salão / Mesas" at bounding box center [78, 456] width 82 height 18
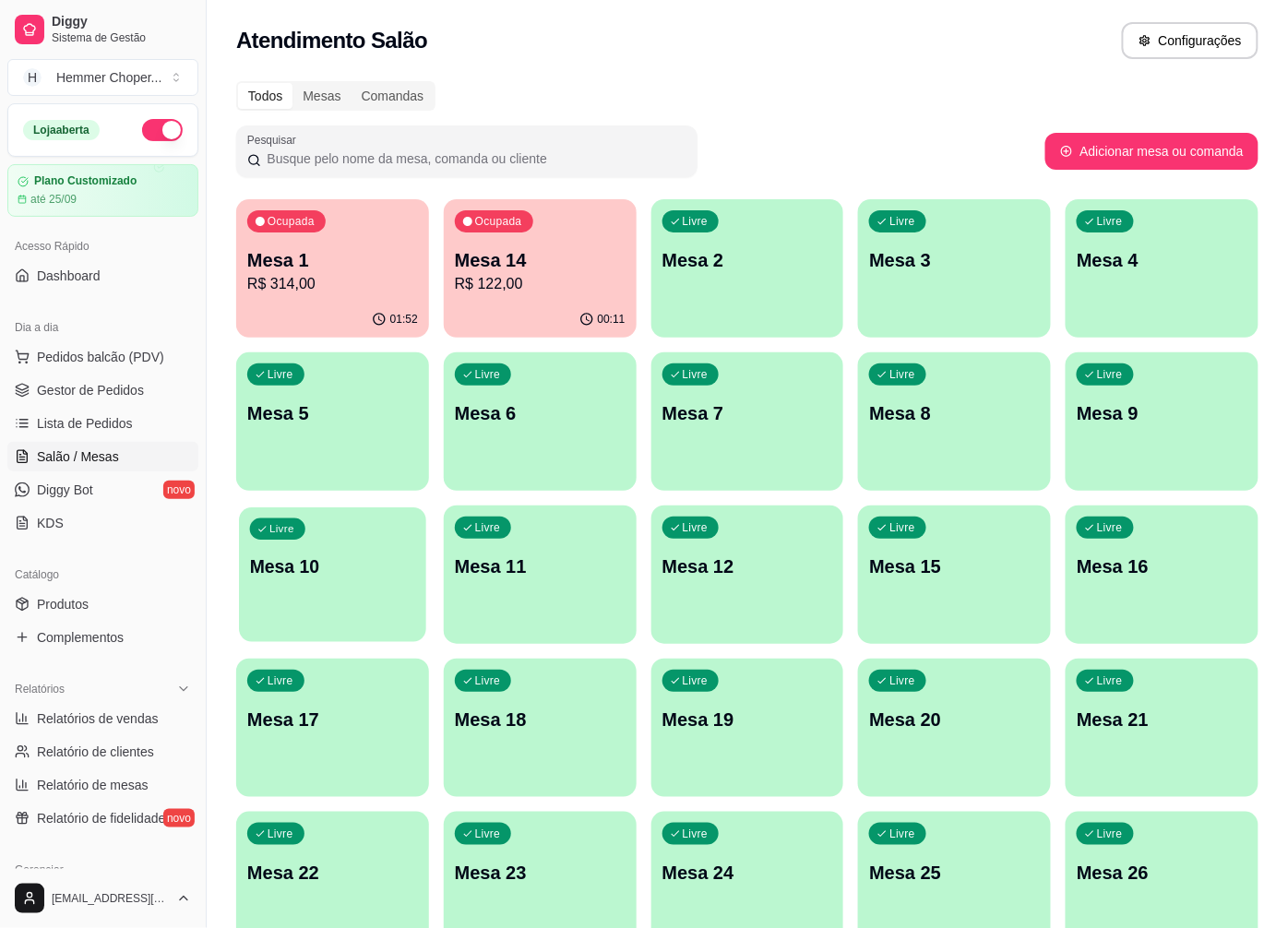
click at [403, 584] on div "Livre Mesa 10" at bounding box center [333, 564] width 188 height 113
click at [127, 353] on span "Pedidos balcão (PDV)" at bounding box center [100, 357] width 127 height 18
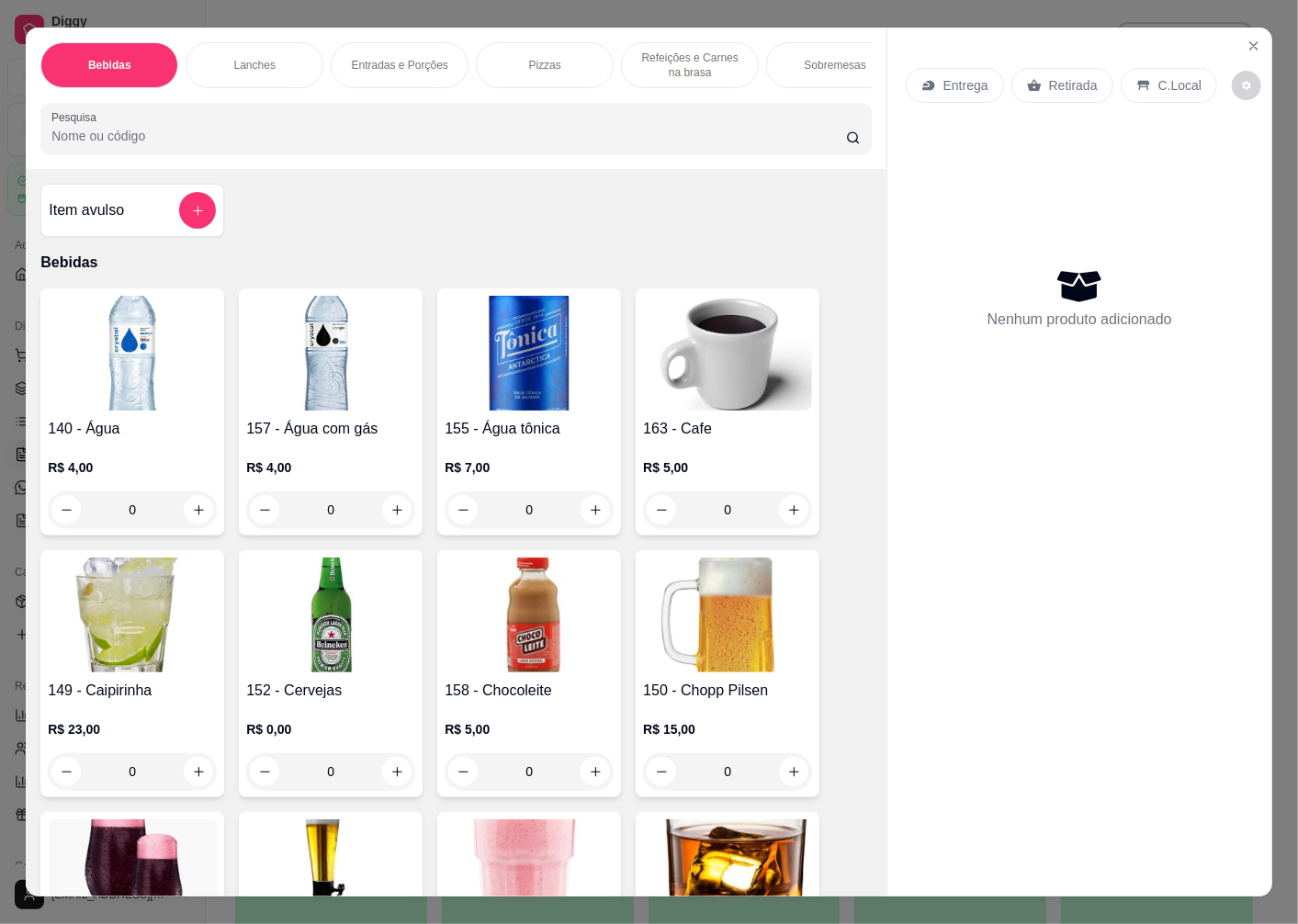
click at [1064, 78] on p "Retirada" at bounding box center [1073, 85] width 48 height 18
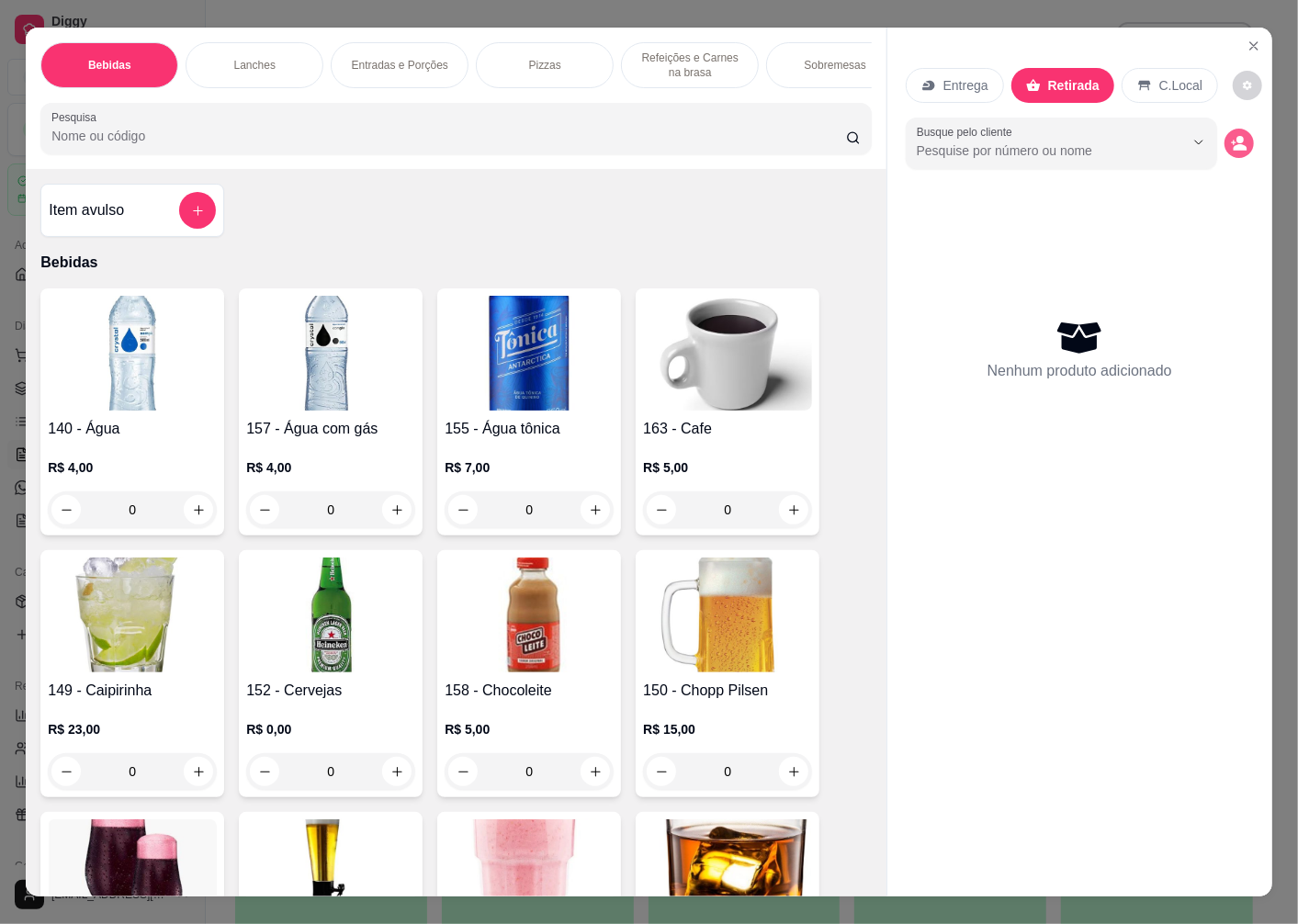
click at [1231, 135] on icon "decrease-product-quantity" at bounding box center [1239, 142] width 16 height 16
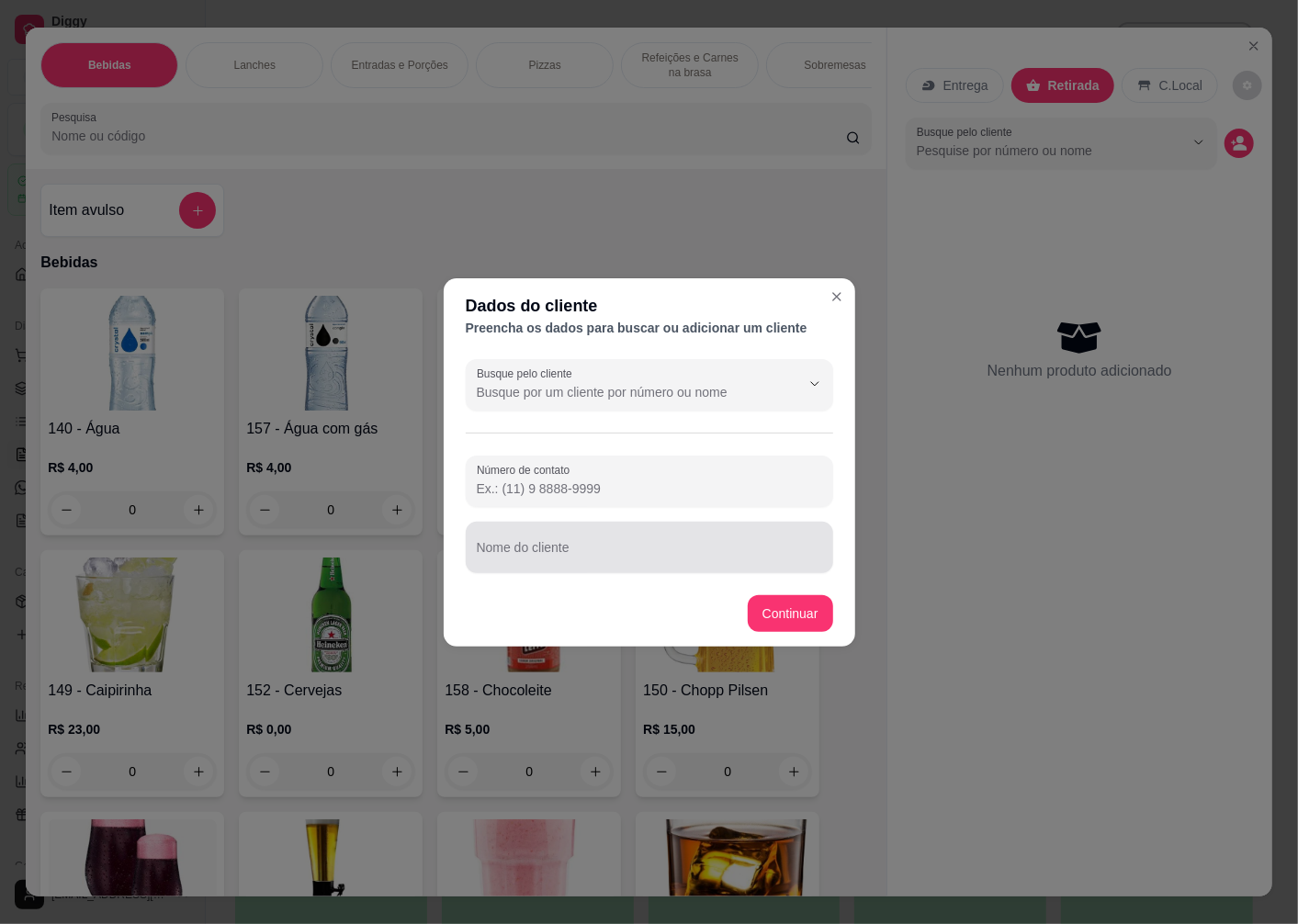
click at [525, 557] on input "Nome do cliente" at bounding box center [649, 554] width 346 height 18
type input "[PERSON_NAME]"
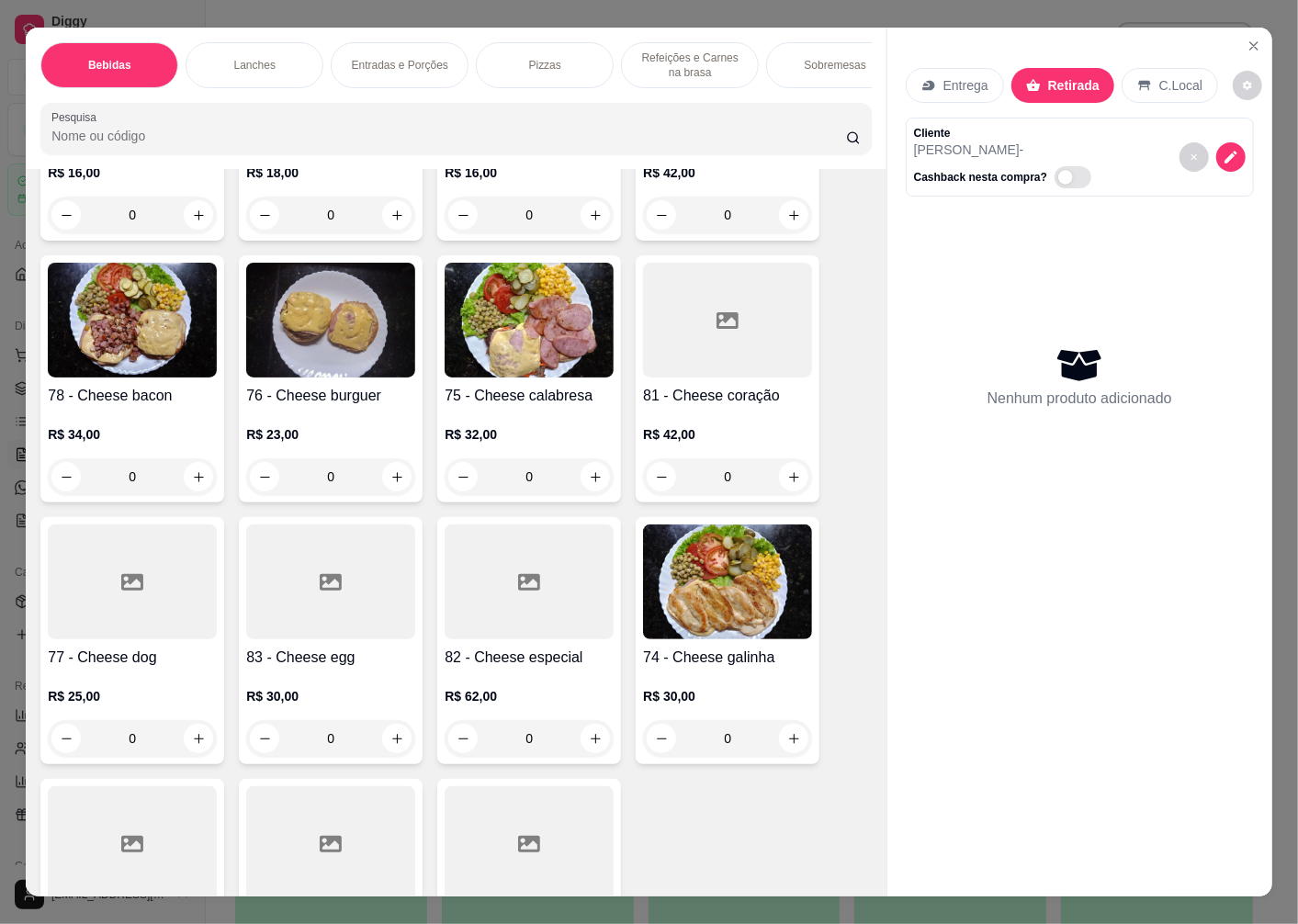
scroll to position [2245, 0]
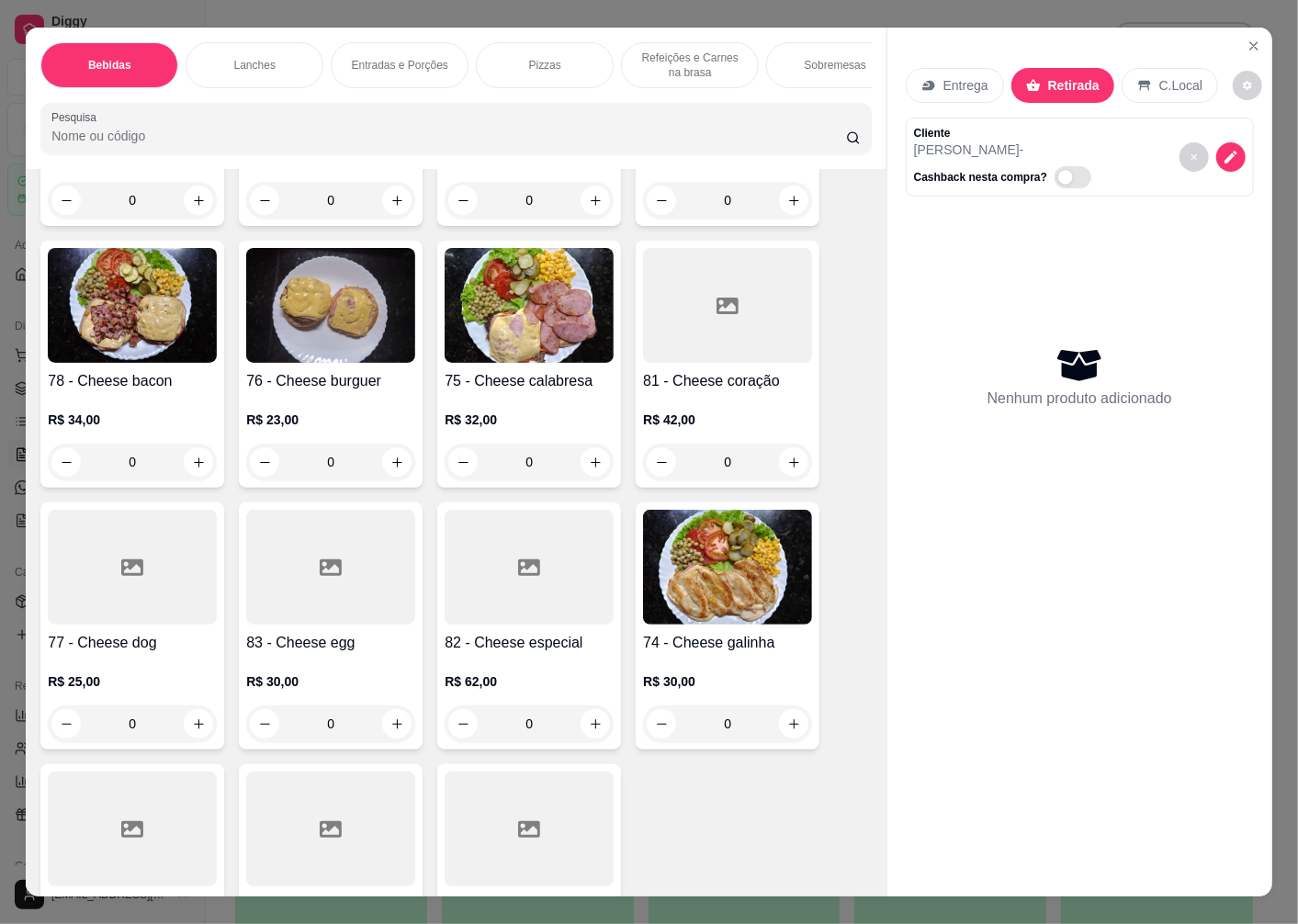
click at [353, 401] on div "R$ 23,00 0" at bounding box center [330, 436] width 170 height 88
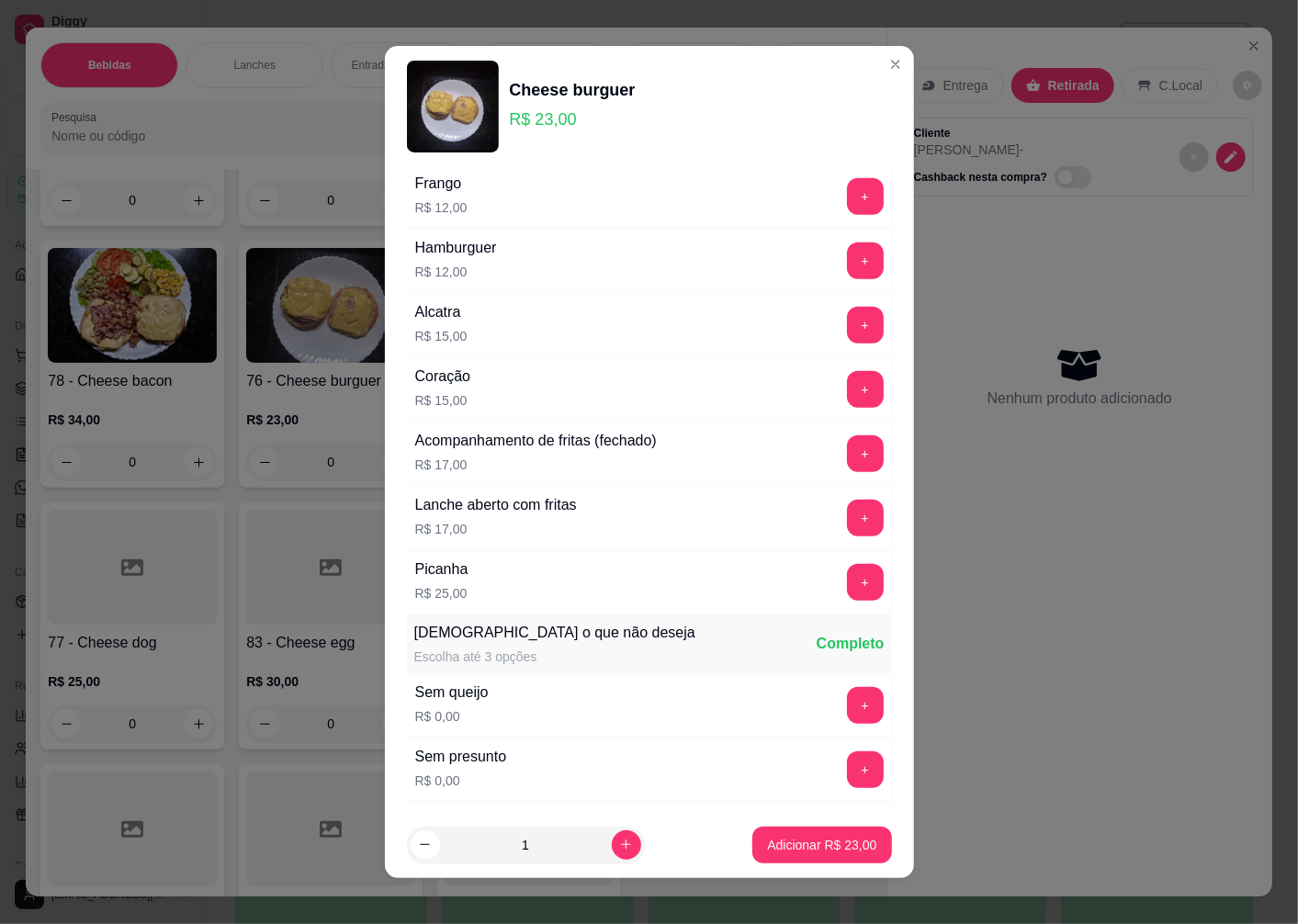
scroll to position [909, 0]
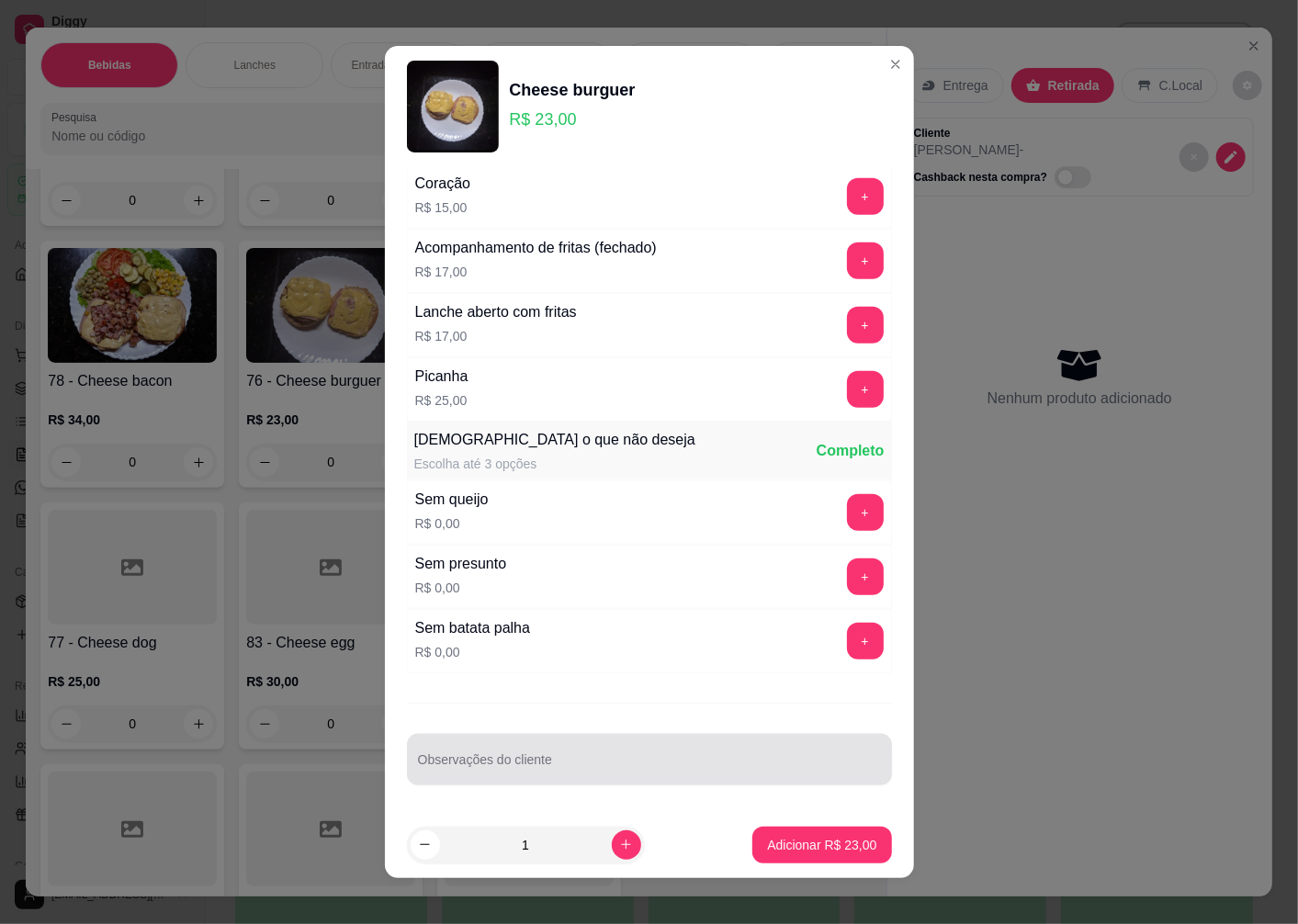
click at [469, 756] on div at bounding box center [650, 759] width 463 height 37
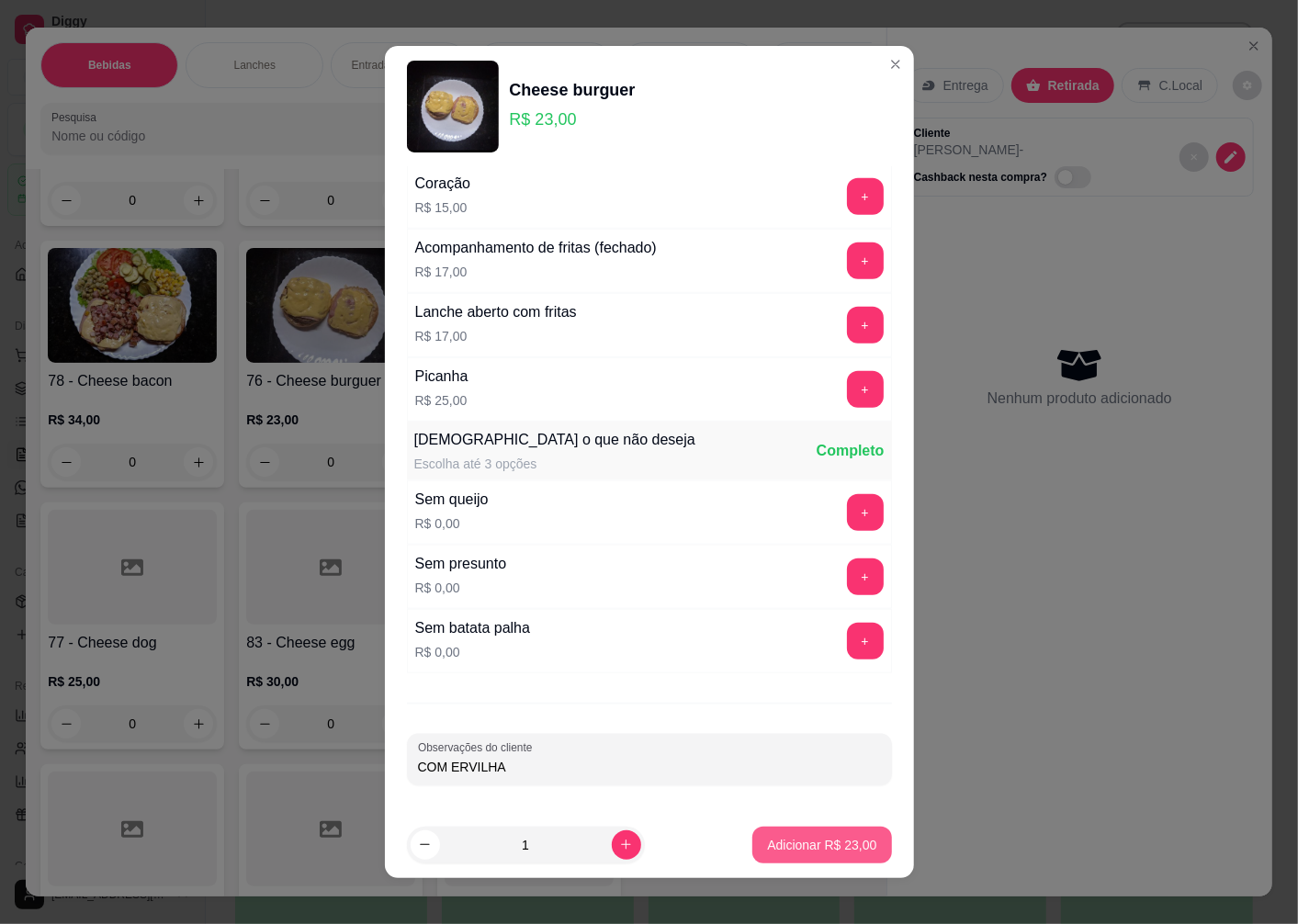
type input "COM ERVILHA"
click at [804, 851] on p "Adicionar R$ 23,00" at bounding box center [822, 845] width 107 height 17
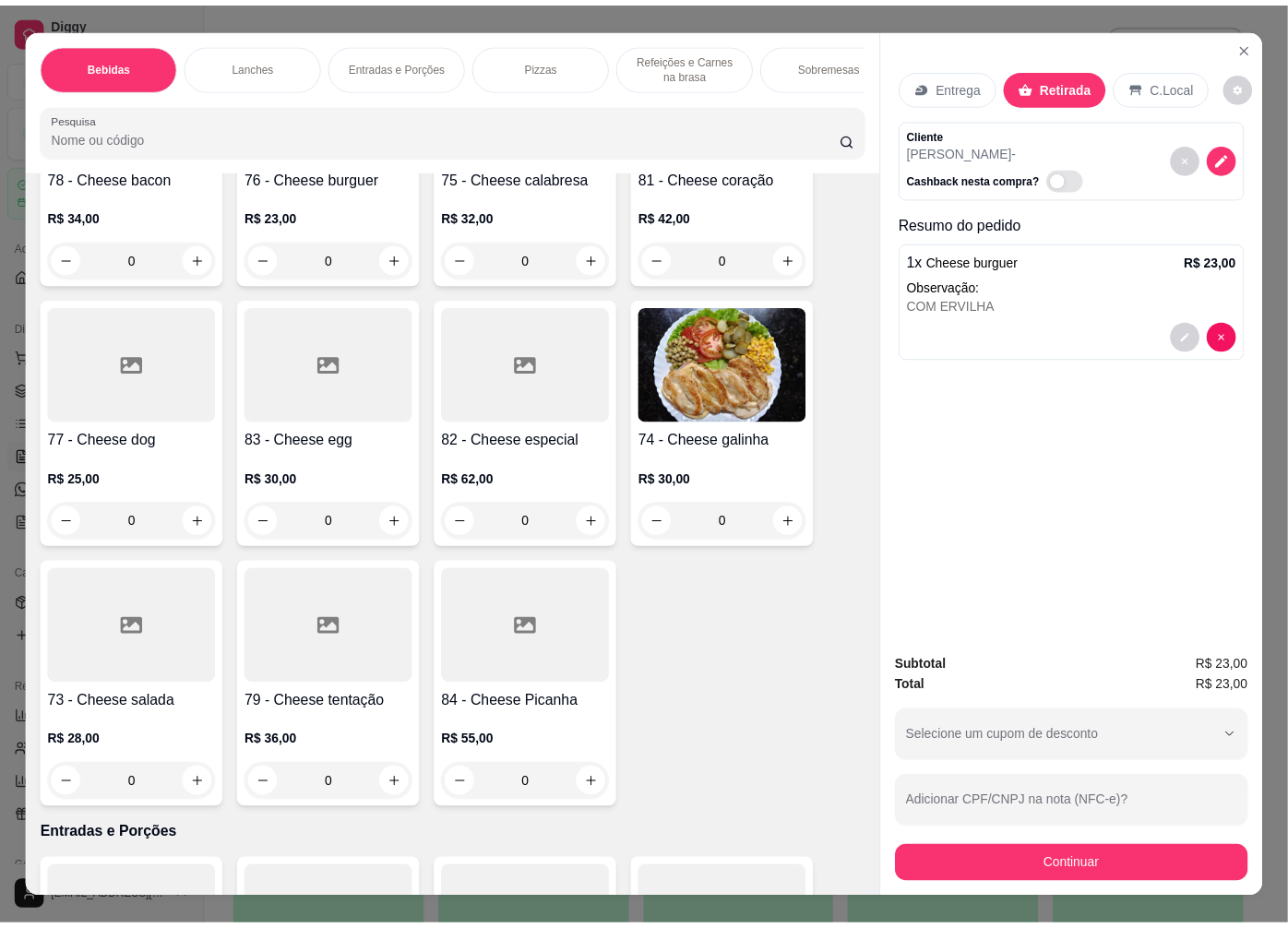
scroll to position [2562, 0]
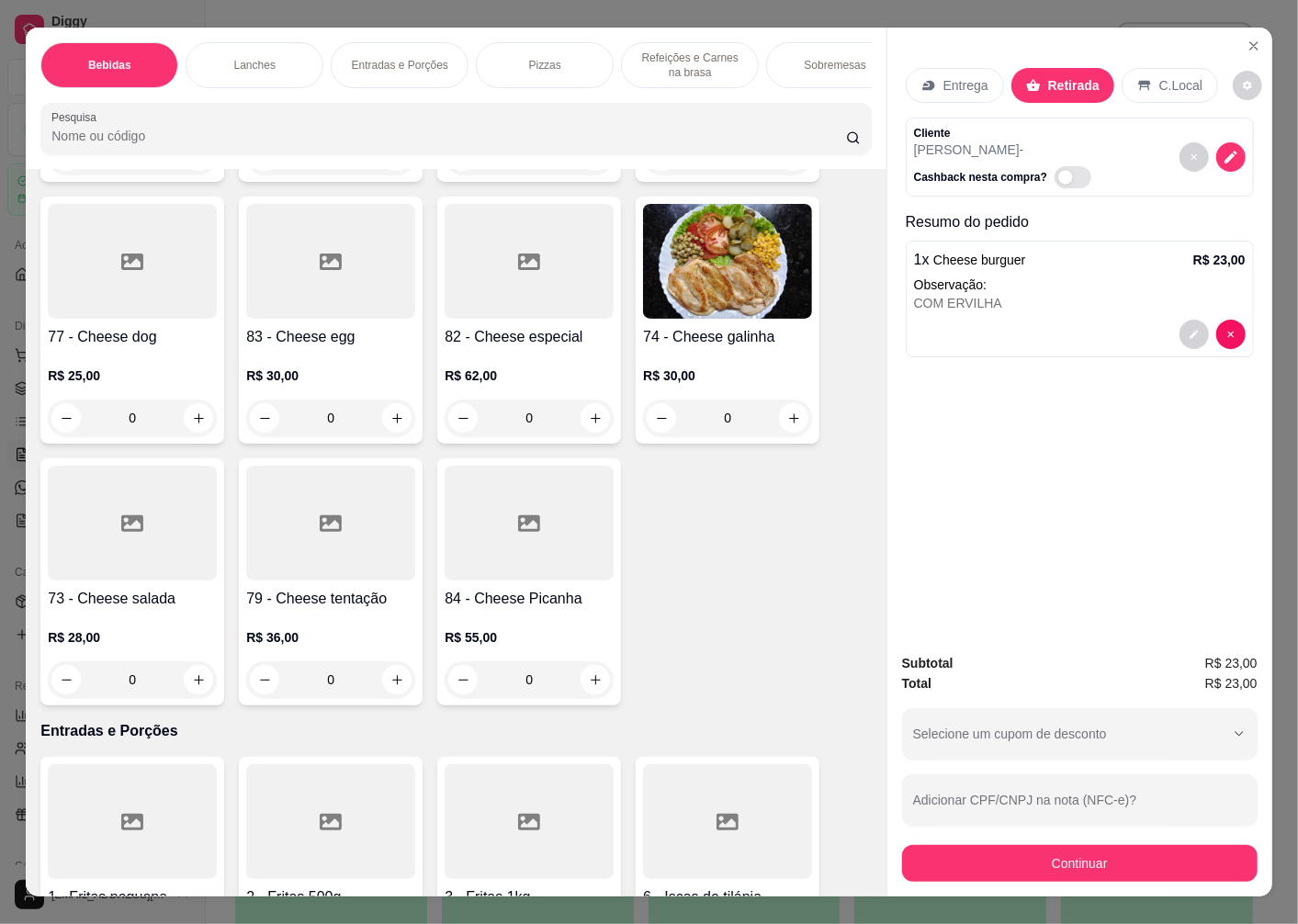
click at [115, 629] on div "R$ 28,00 0" at bounding box center [132, 654] width 170 height 88
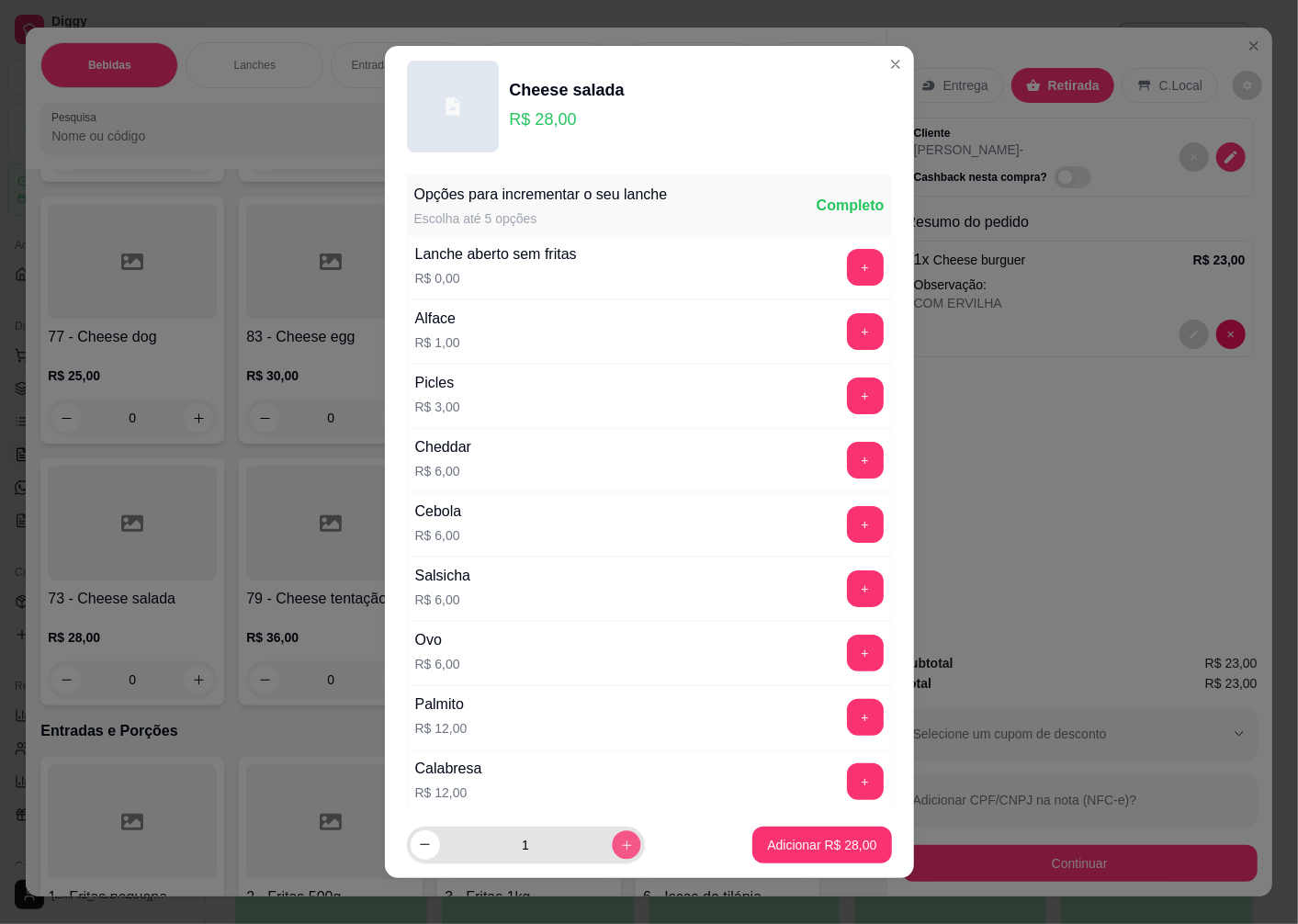
click at [619, 844] on icon "increase-product-quantity" at bounding box center [626, 845] width 14 height 14
type input "2"
click at [769, 848] on p "Adicionar R$ 56,00" at bounding box center [822, 845] width 107 height 17
type input "2"
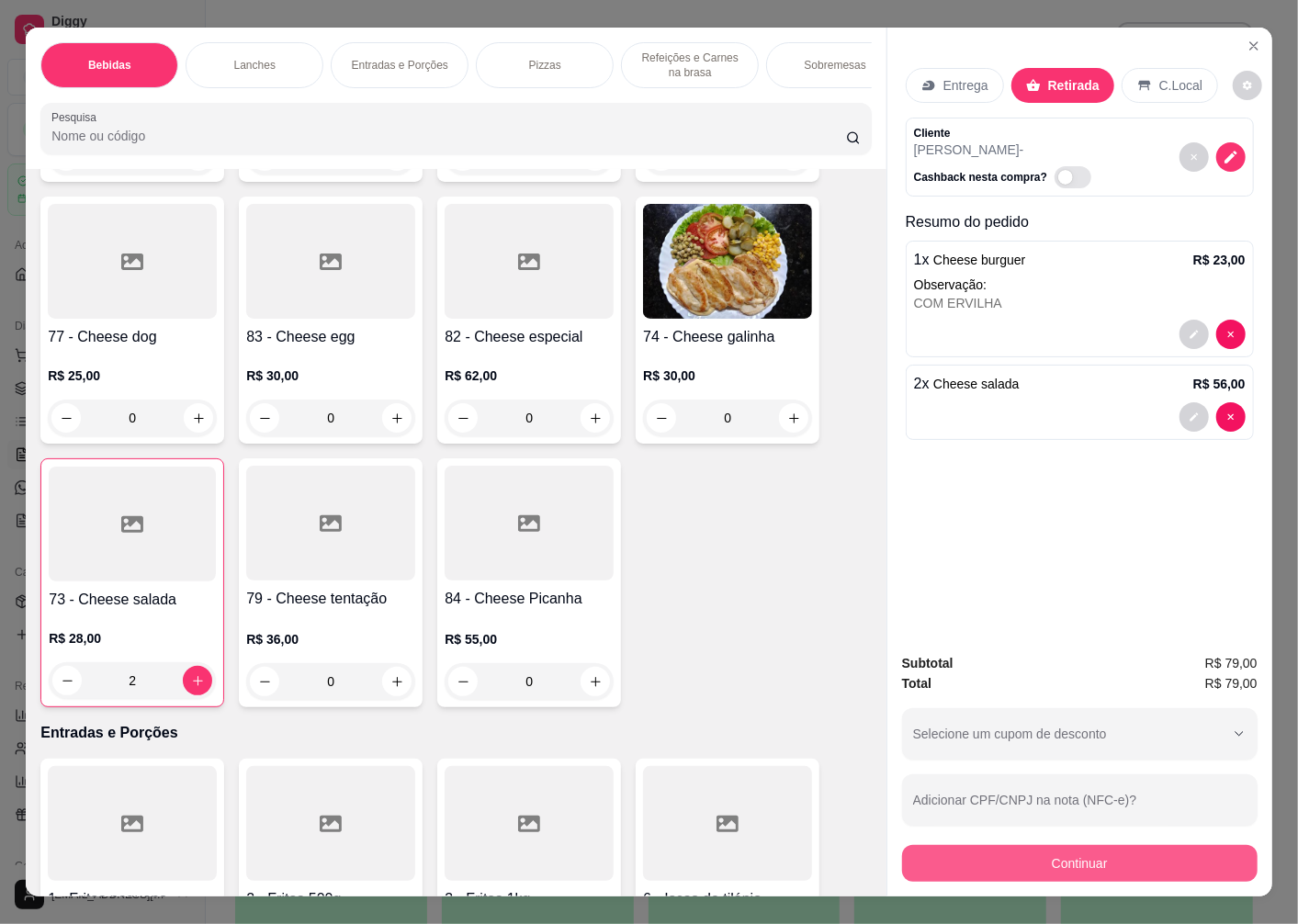
click at [1035, 864] on button "Continuar" at bounding box center [1079, 864] width 355 height 37
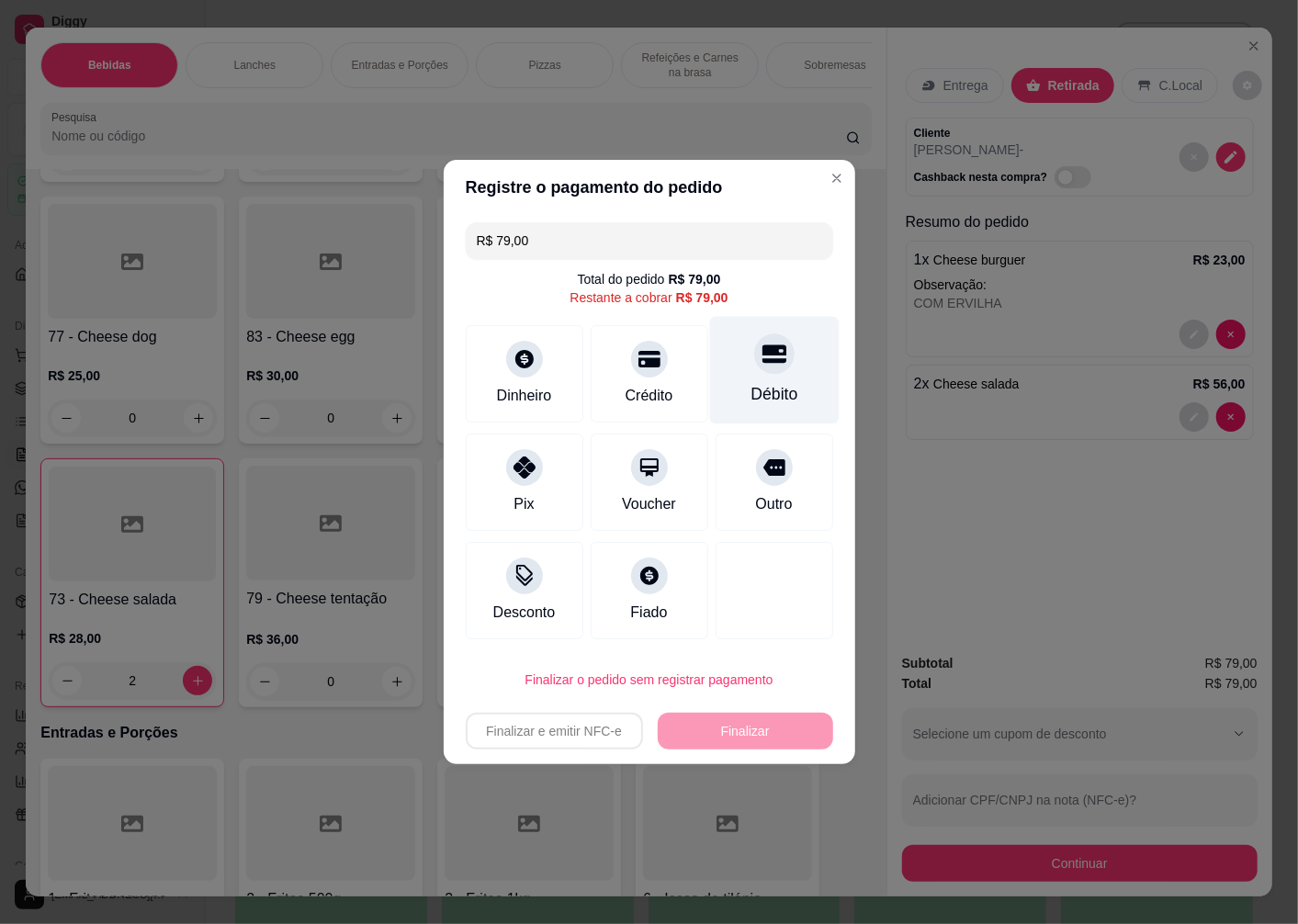
click at [761, 365] on icon at bounding box center [773, 354] width 24 height 24
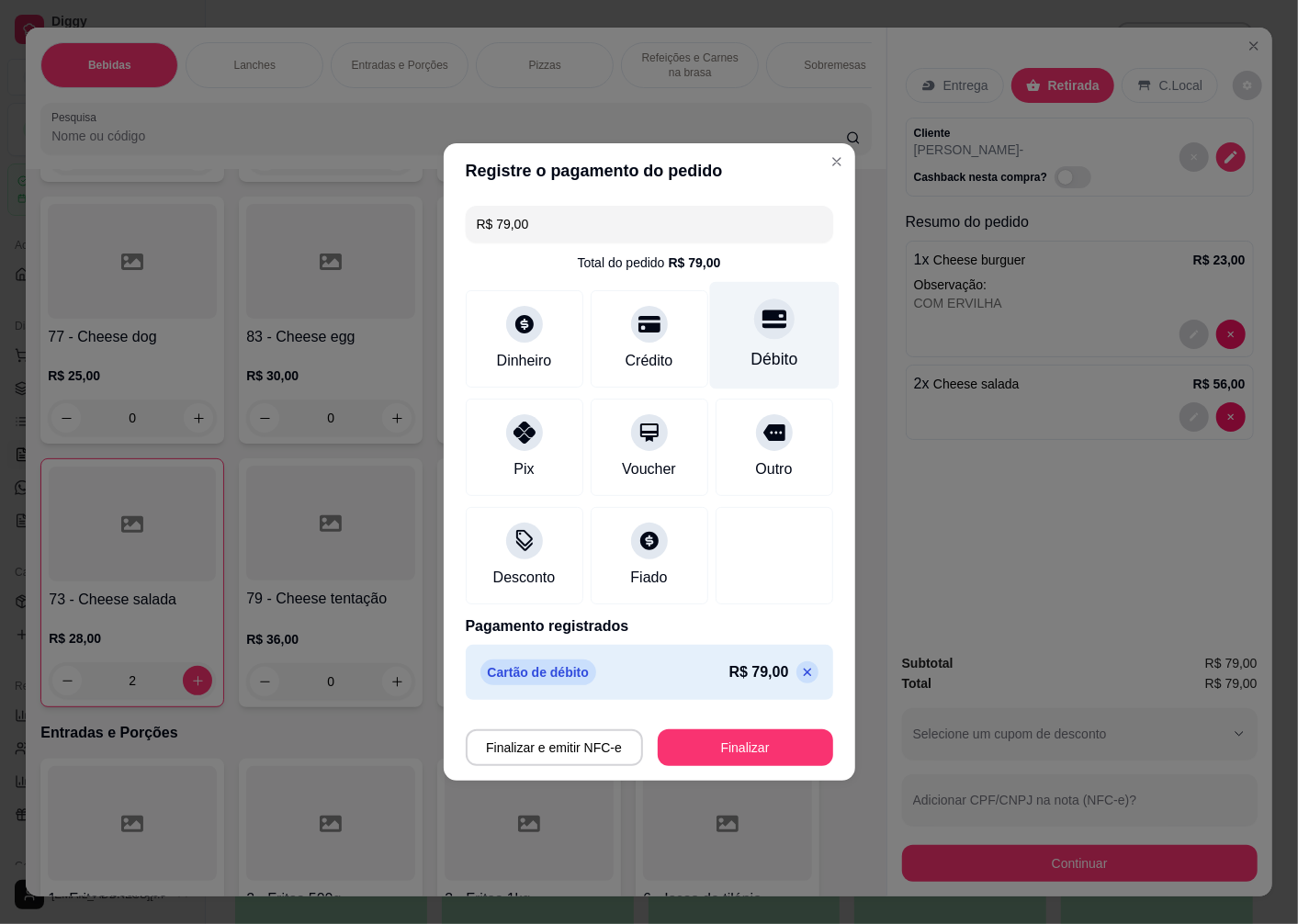
type input "R$ 0,00"
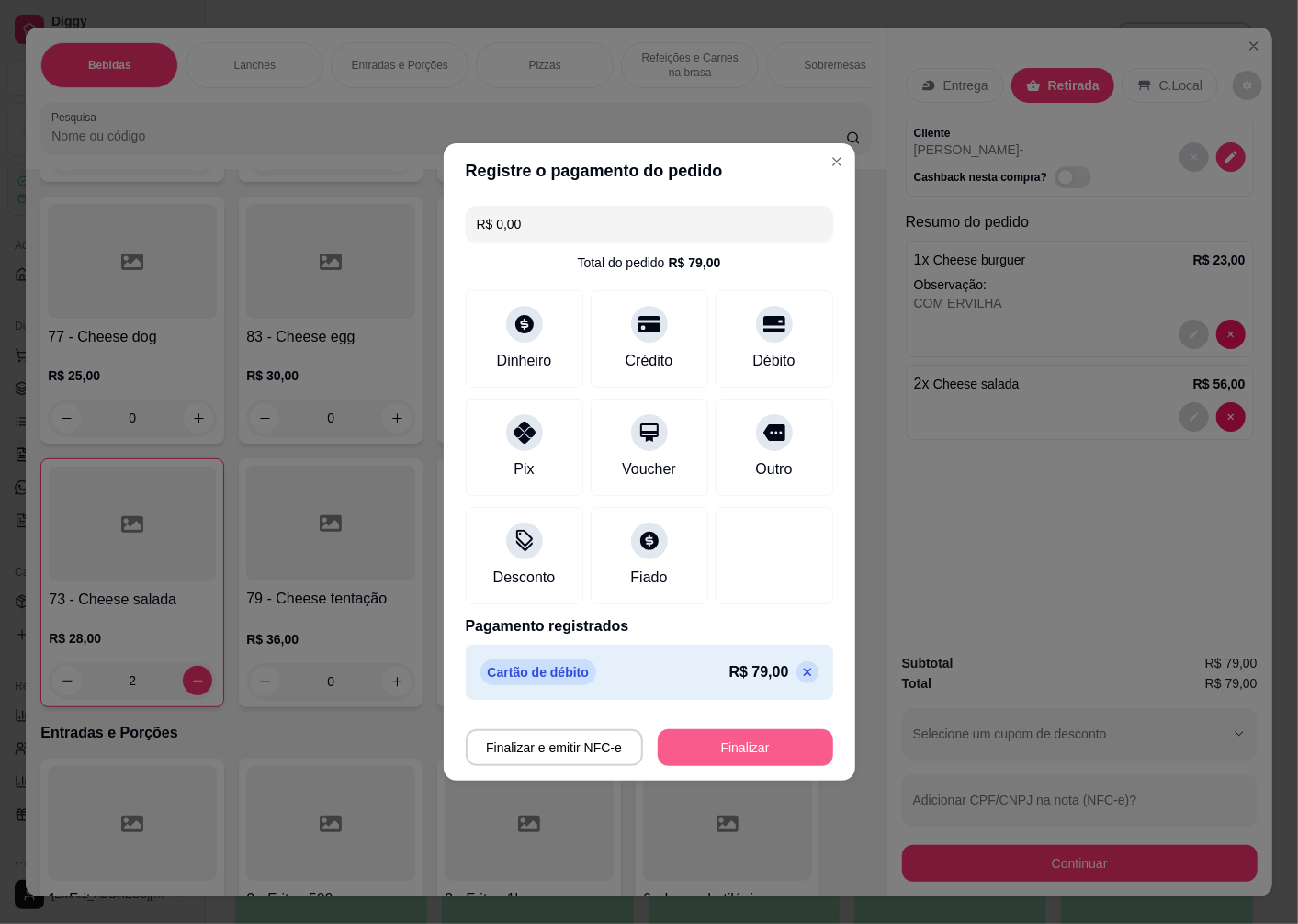
click at [673, 739] on button "Finalizar" at bounding box center [745, 748] width 175 height 37
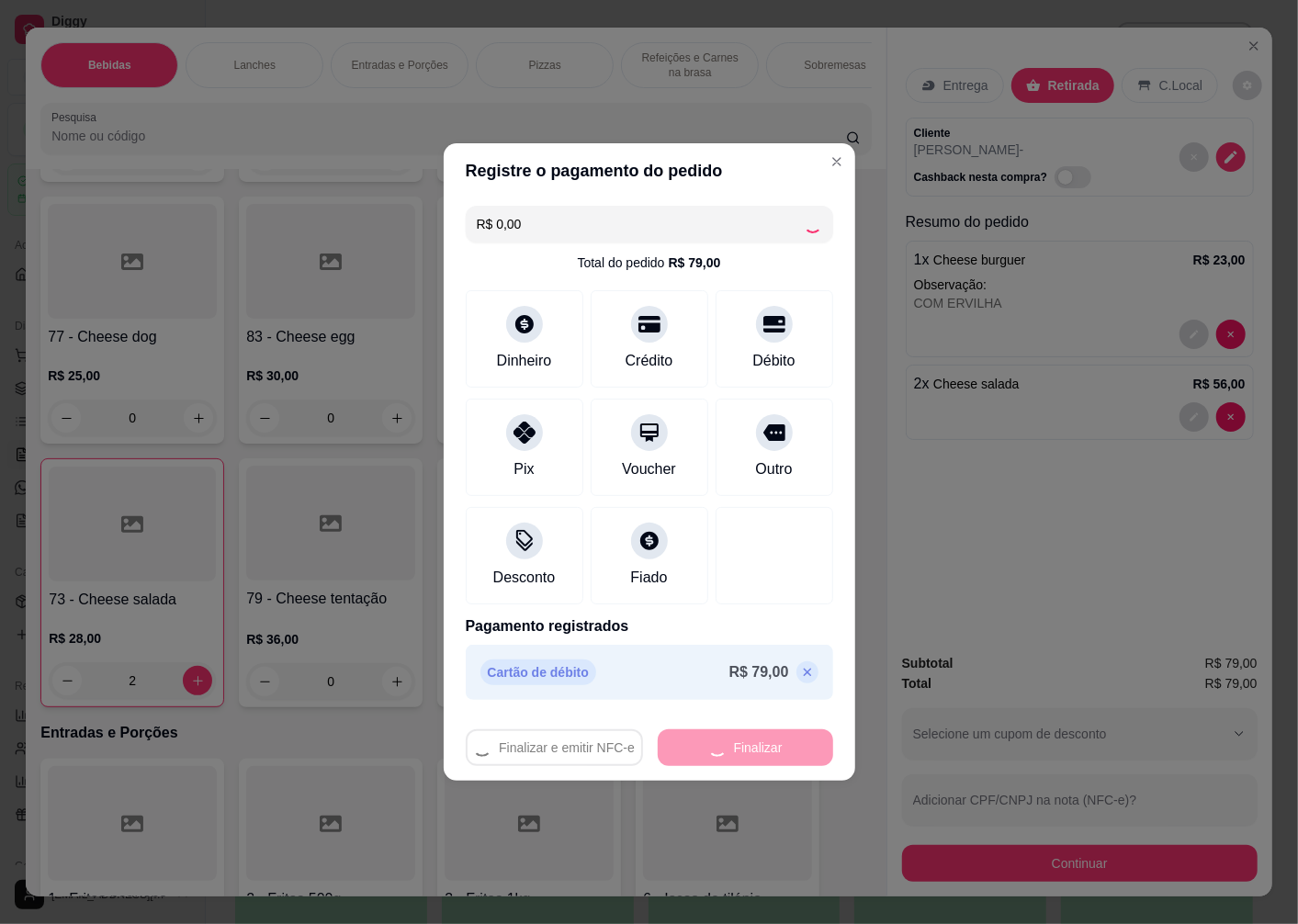
type input "0"
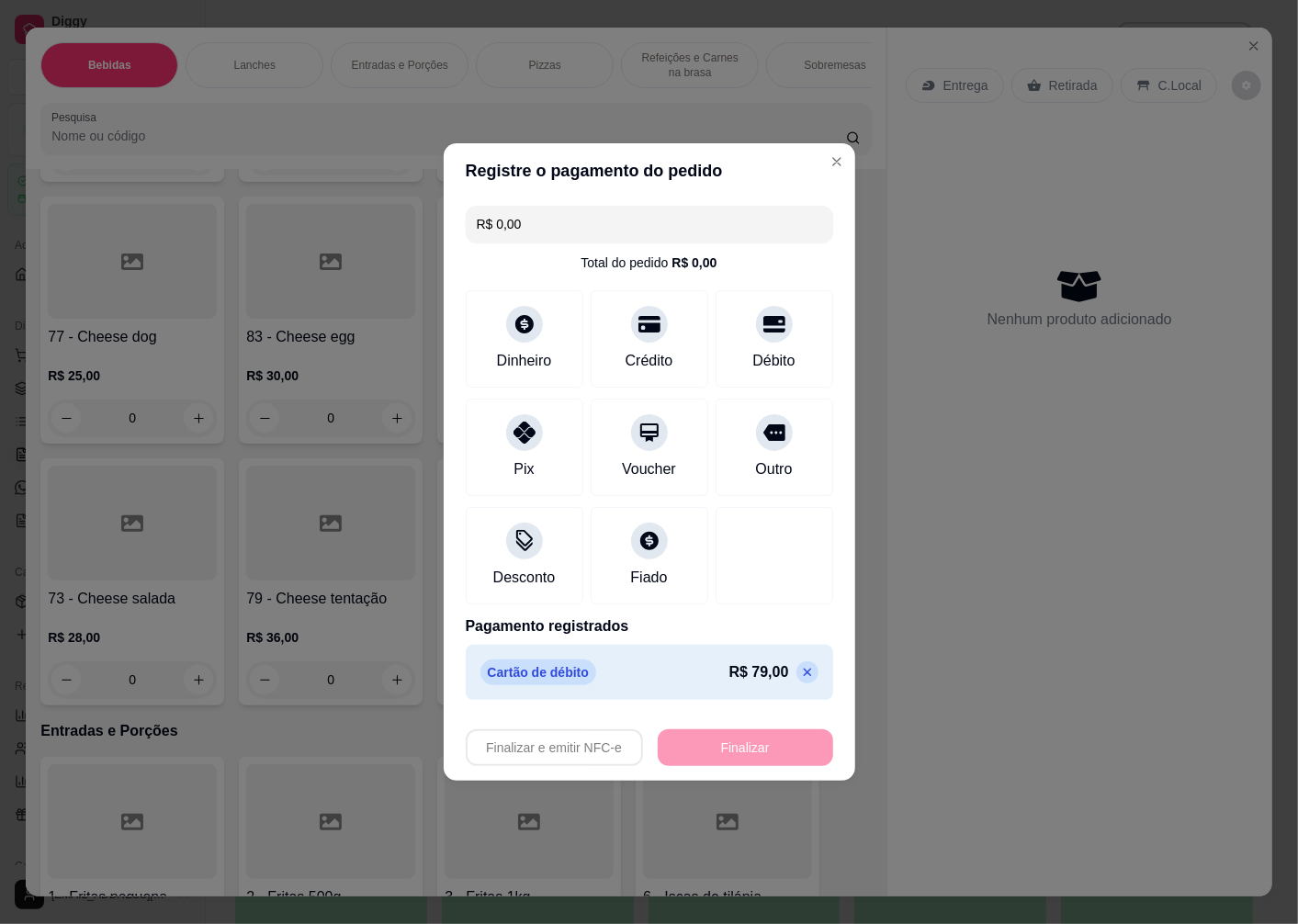
type input "-R$ 79,00"
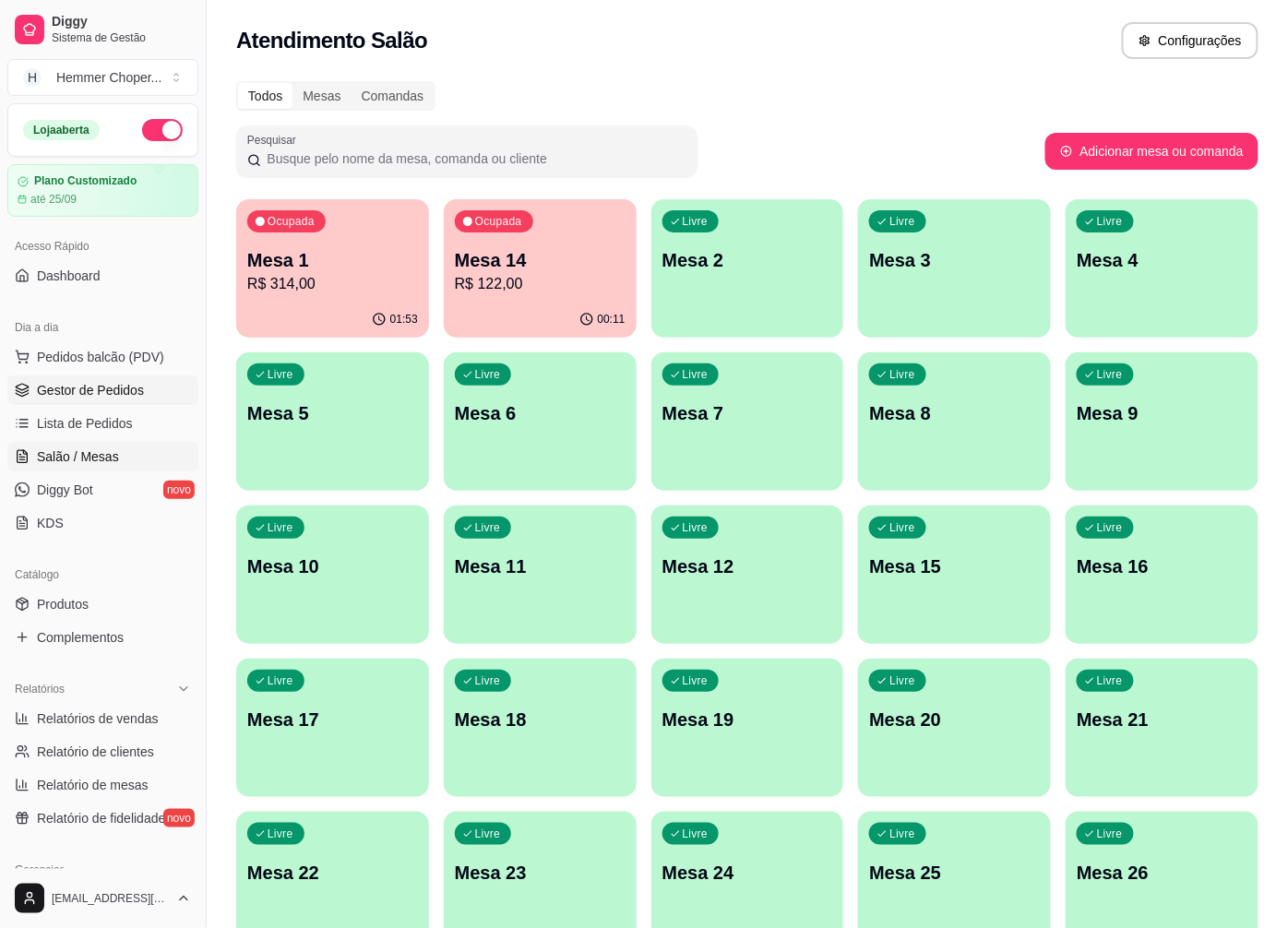
click at [104, 389] on span "Gestor de Pedidos" at bounding box center [90, 390] width 107 height 18
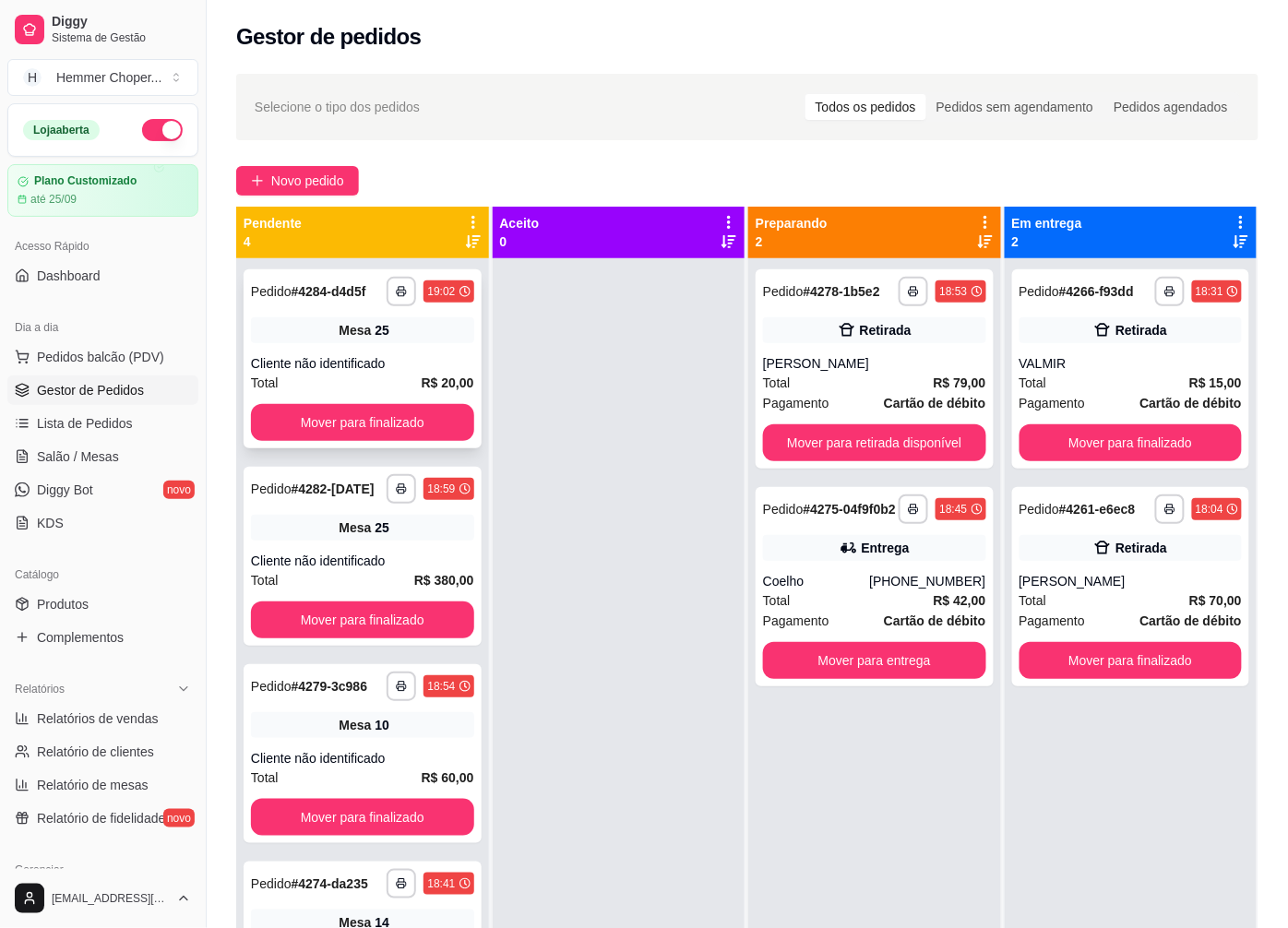
click at [339, 371] on div "Cliente não identificado" at bounding box center [363, 363] width 224 height 18
click at [335, 410] on button "Mover para finalizado" at bounding box center [363, 422] width 224 height 37
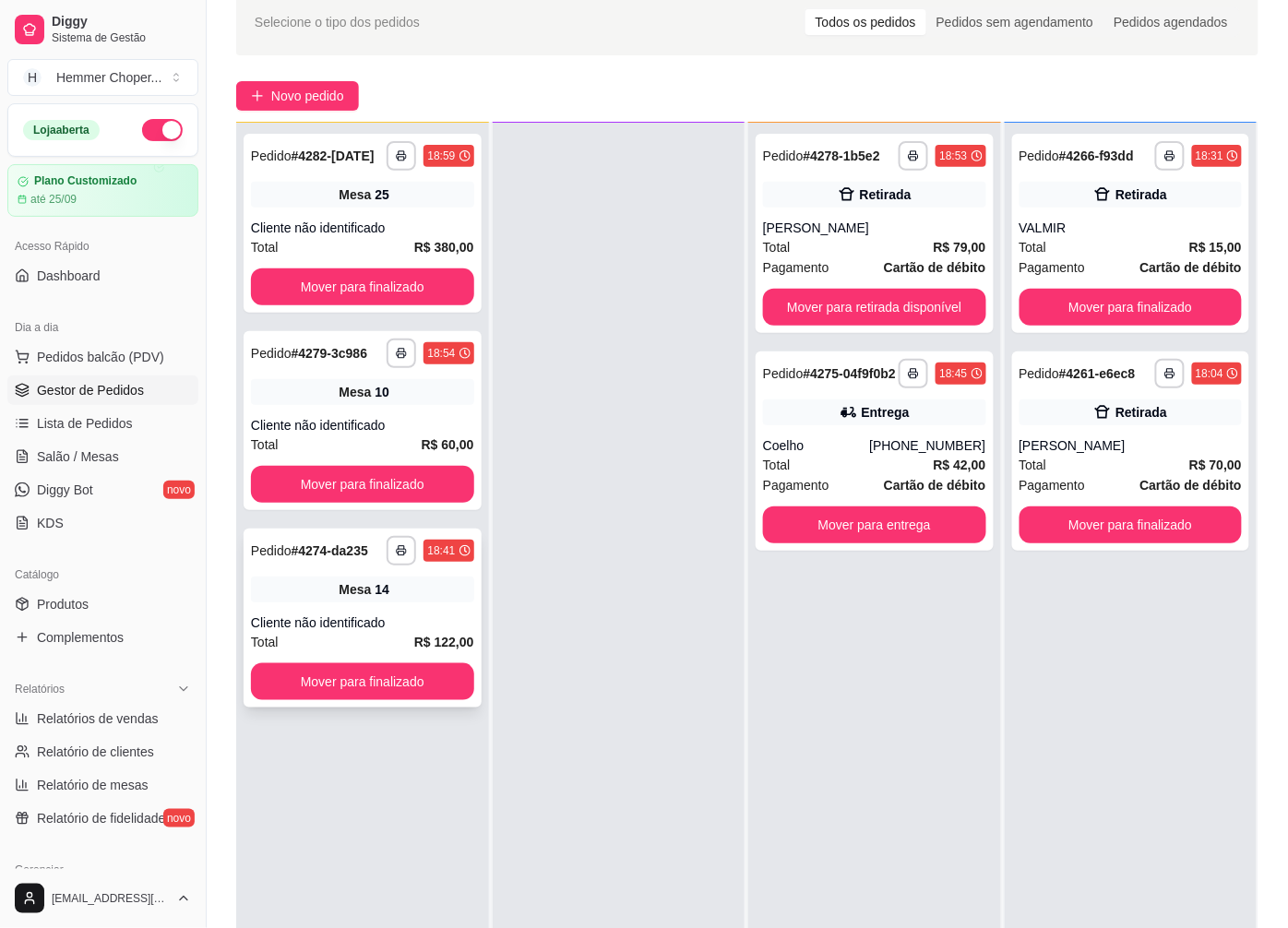
scroll to position [102, 0]
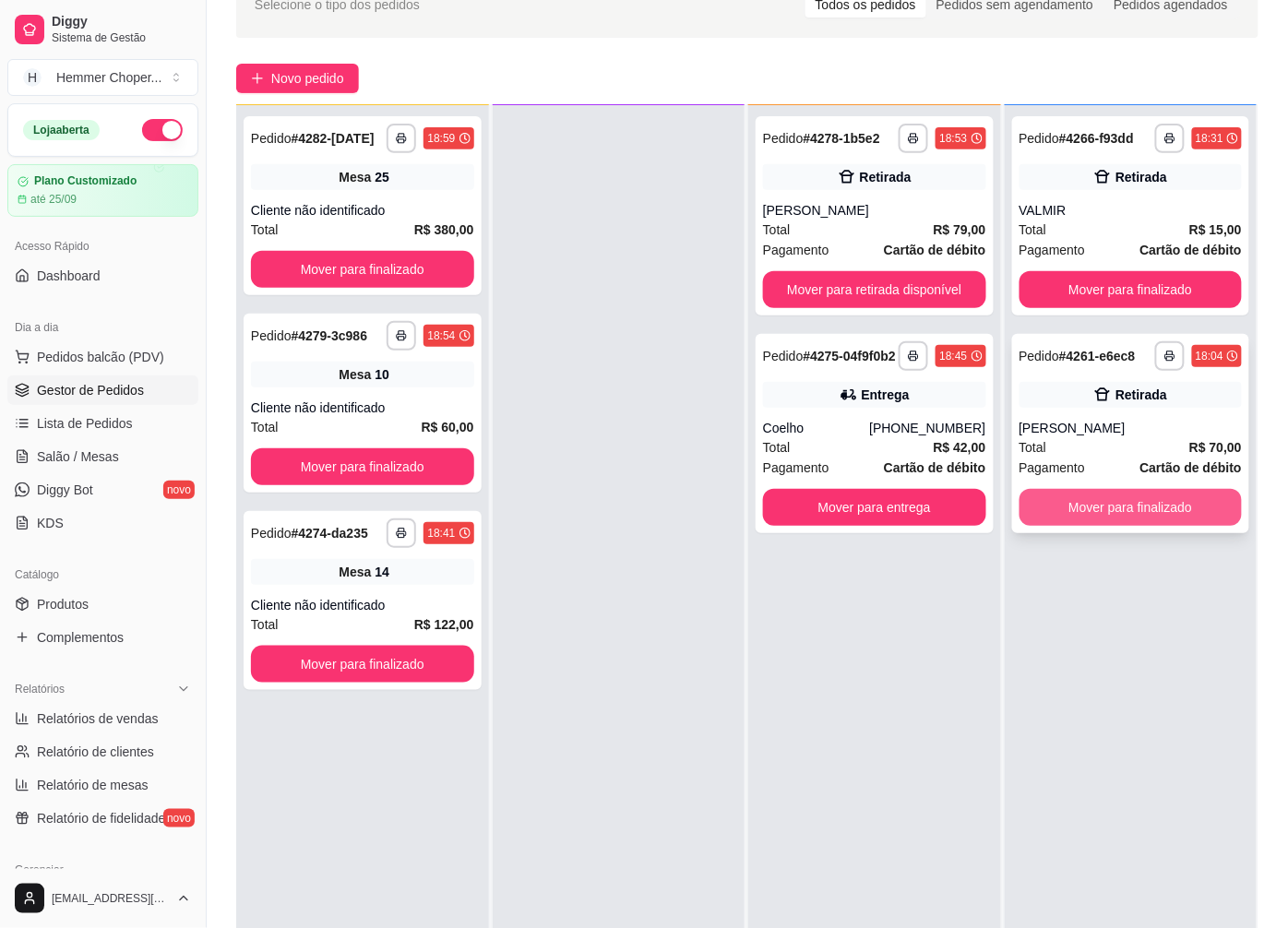
click at [1124, 510] on button "Mover para finalizado" at bounding box center [1131, 508] width 224 height 37
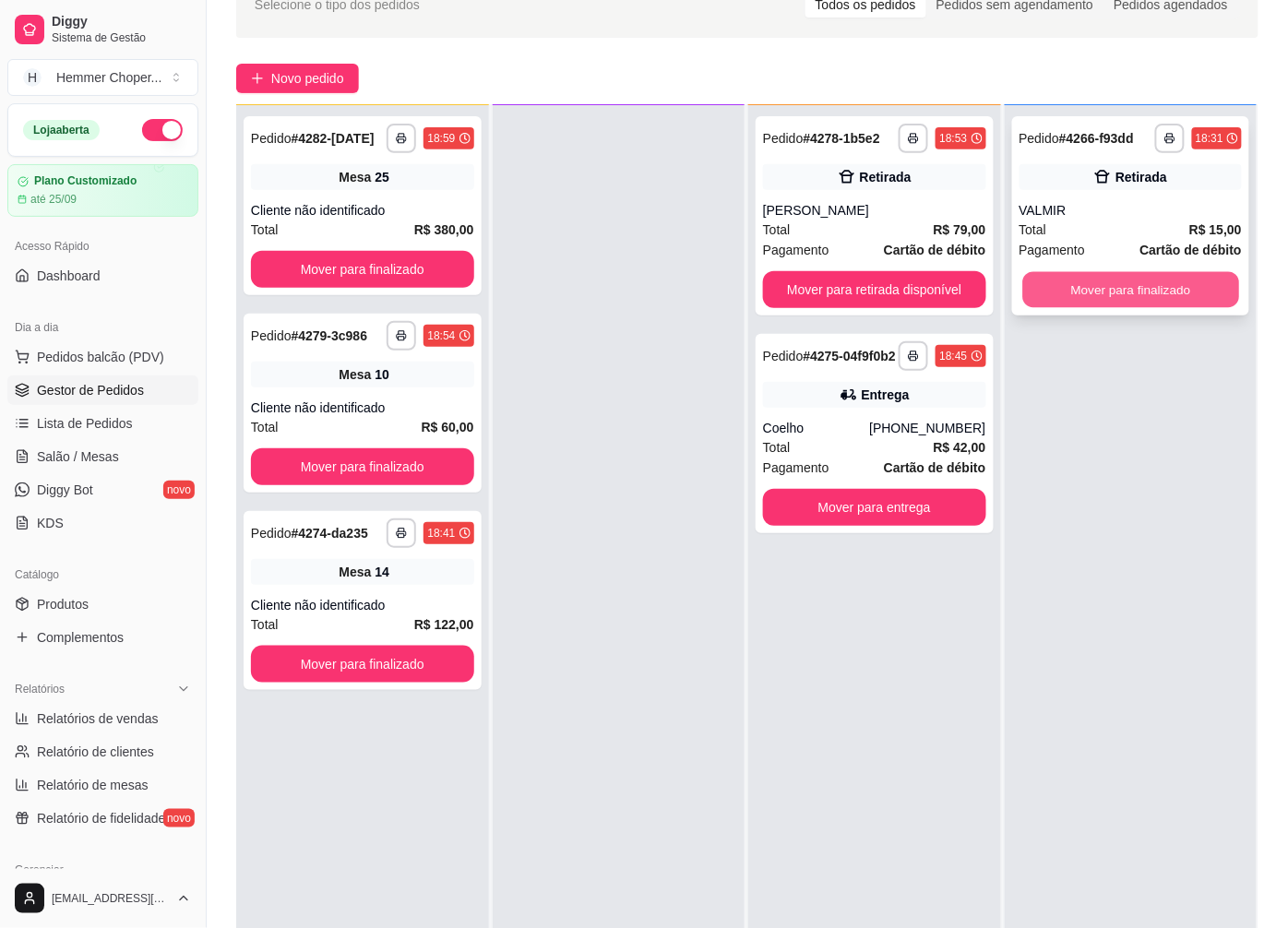
click at [1127, 289] on button "Mover para finalizado" at bounding box center [1130, 290] width 216 height 36
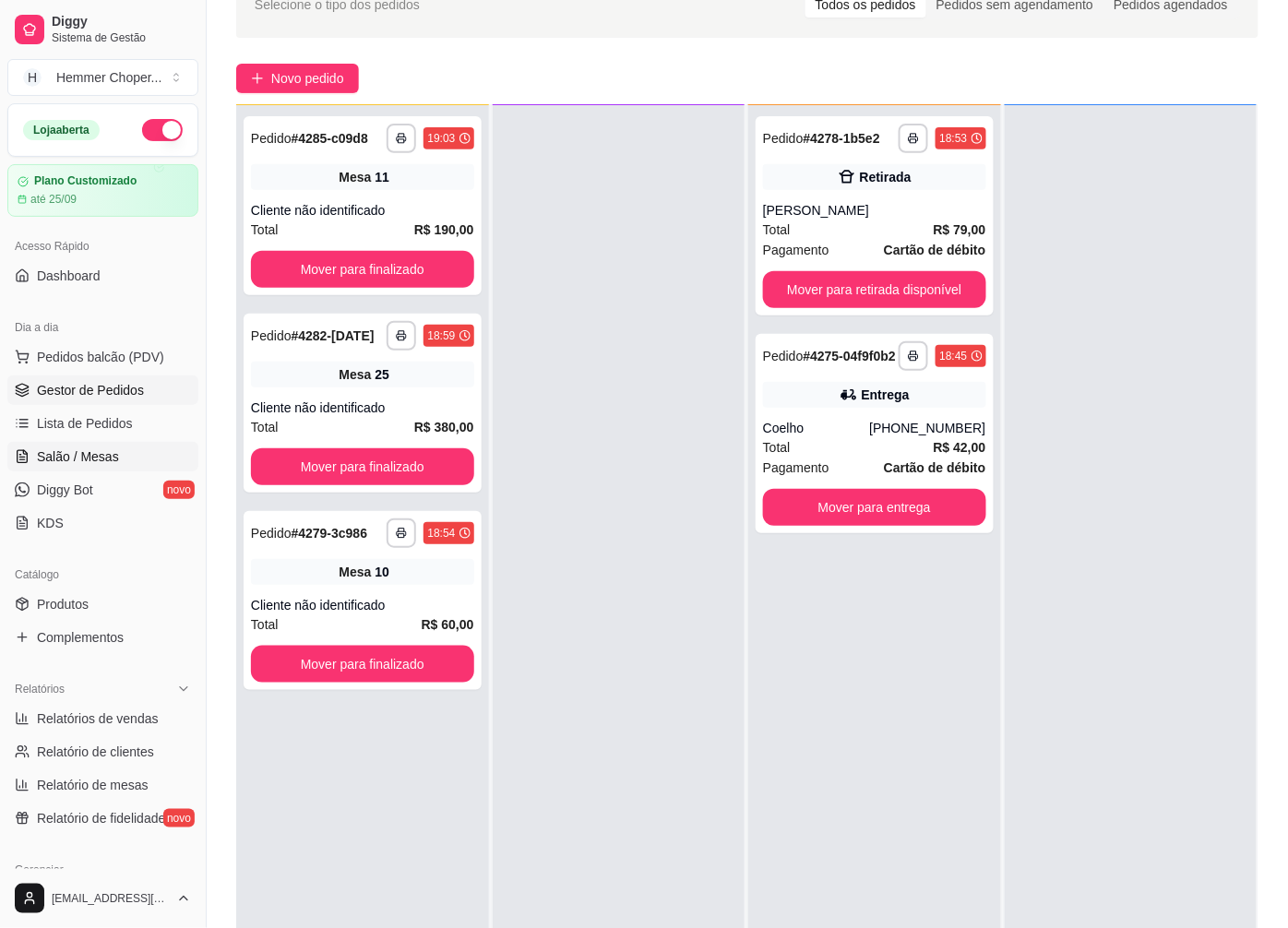
click at [87, 461] on span "Salão / Mesas" at bounding box center [78, 456] width 82 height 18
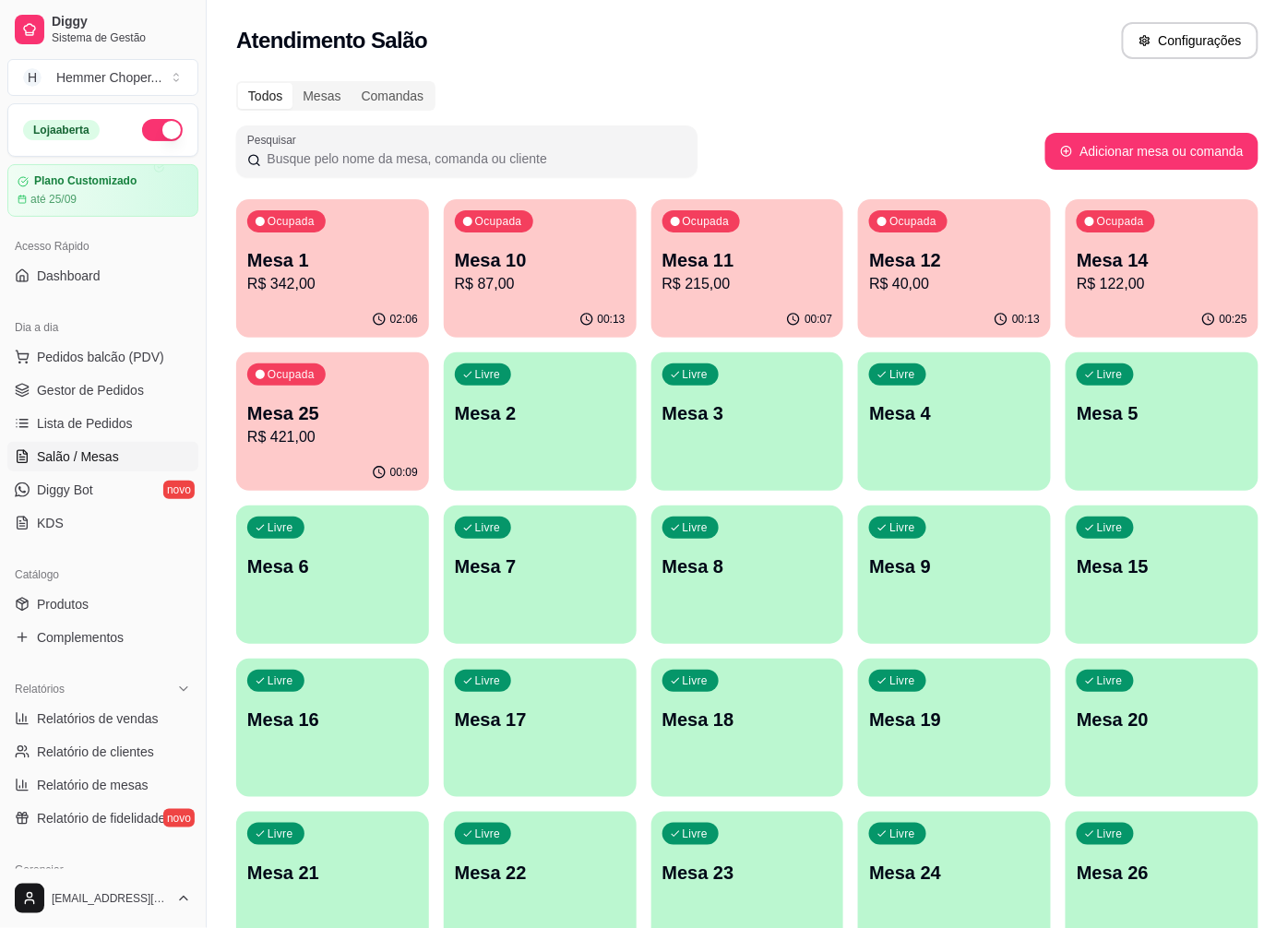
click at [332, 290] on p "R$ 342,00" at bounding box center [332, 284] width 170 height 22
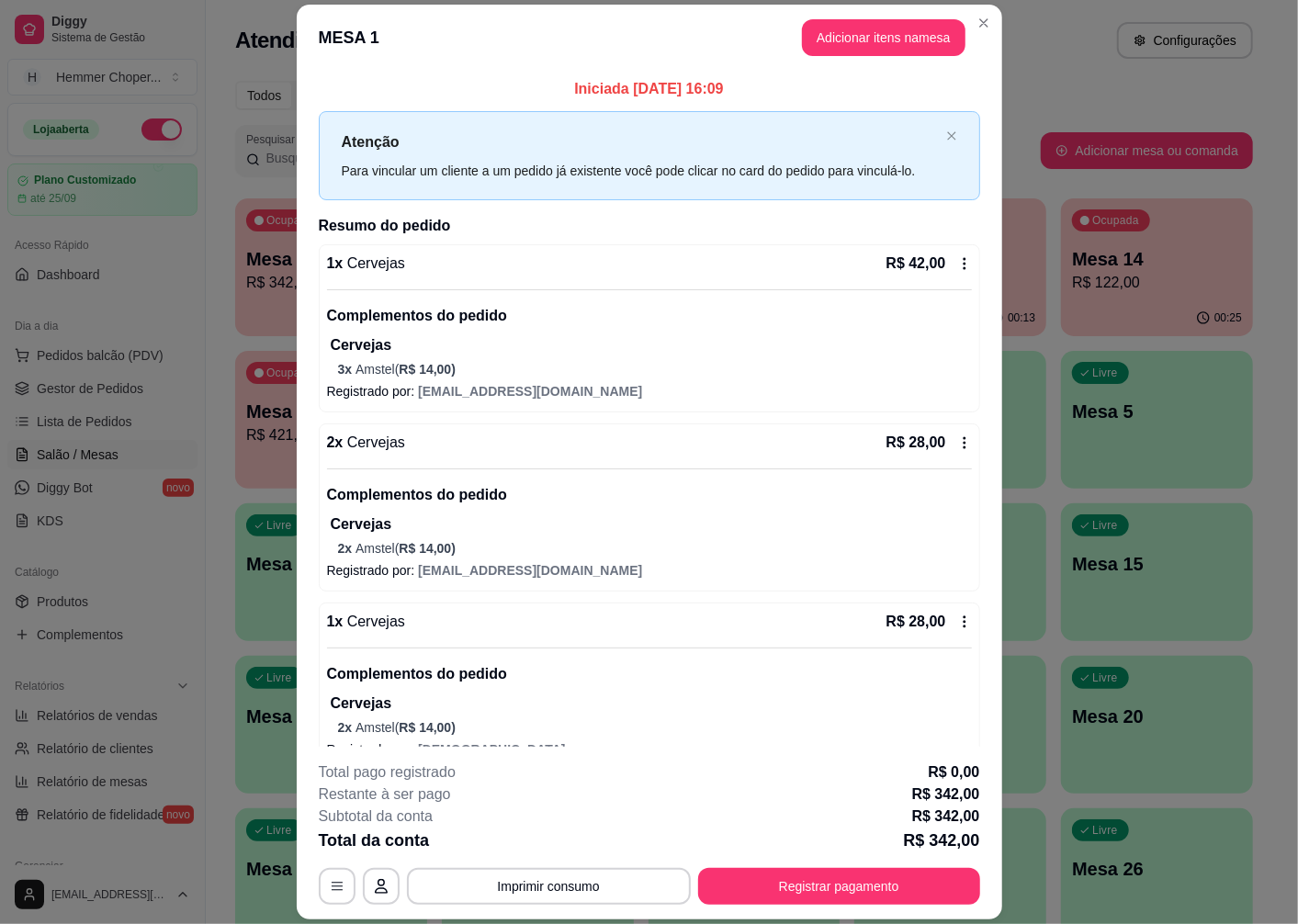
scroll to position [408, 0]
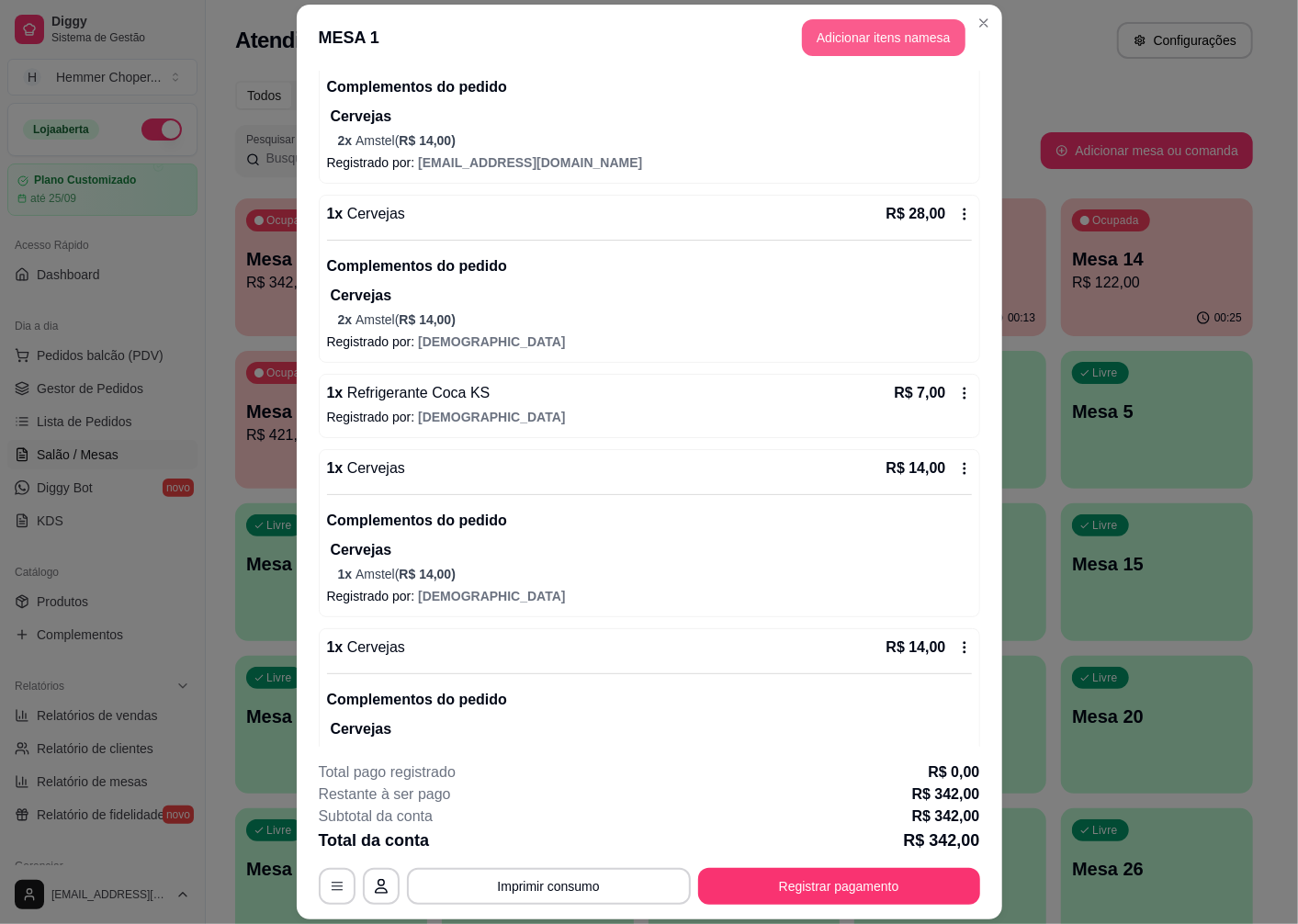
click at [881, 42] on button "Adicionar itens na mesa" at bounding box center [883, 38] width 164 height 37
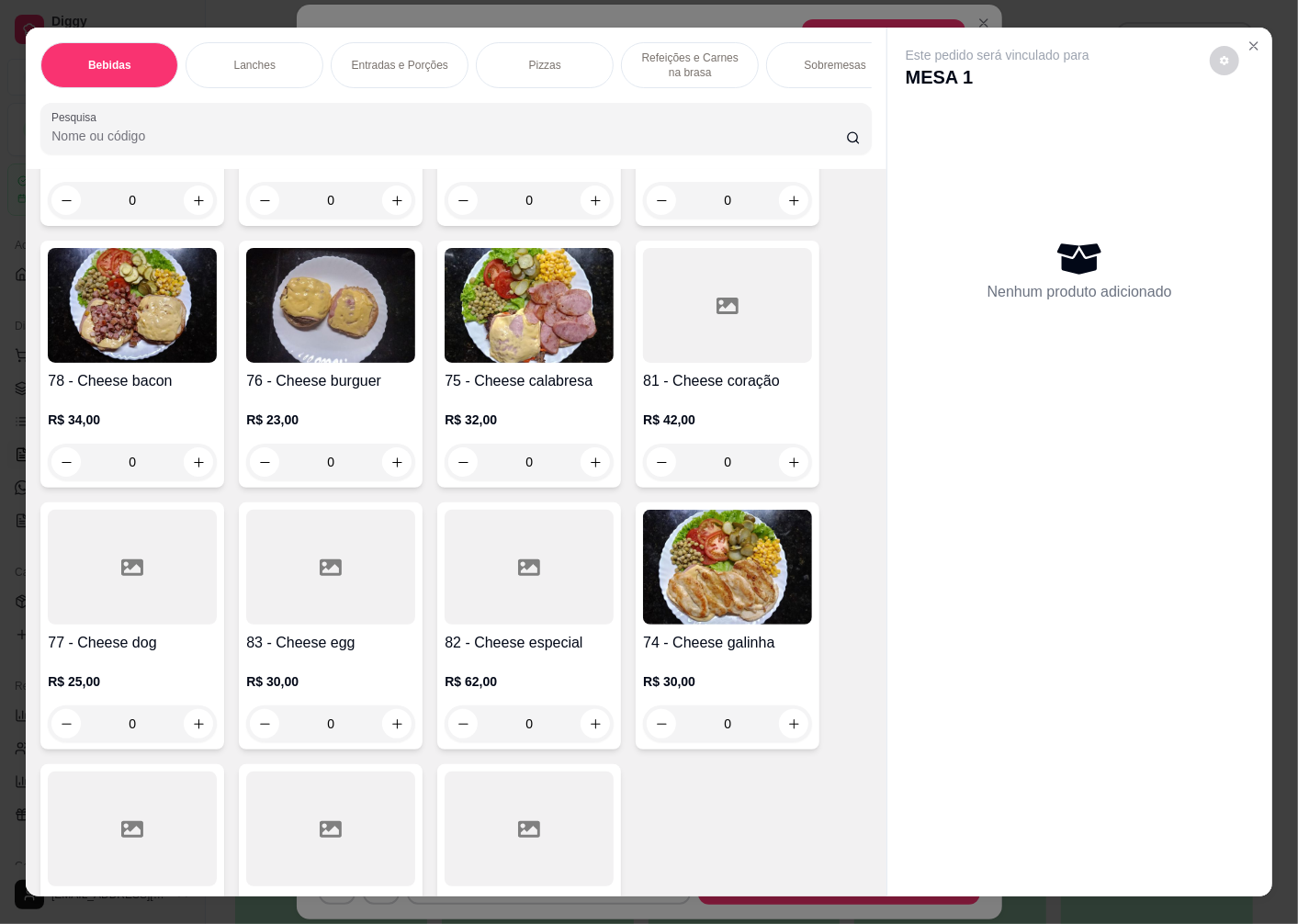
scroll to position [2551, 0]
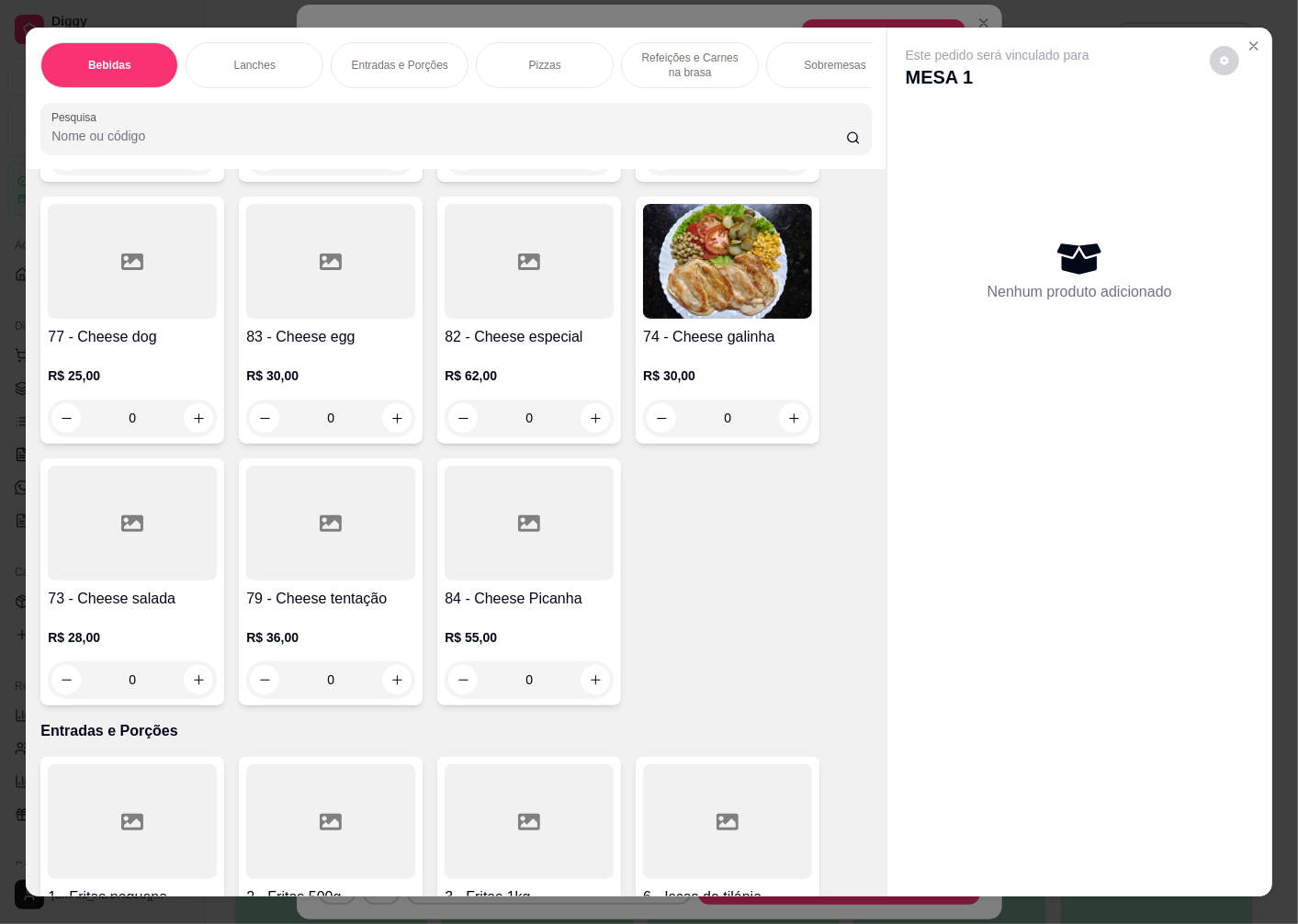
click at [138, 599] on h4 "73 - Cheese salada" at bounding box center [132, 599] width 170 height 22
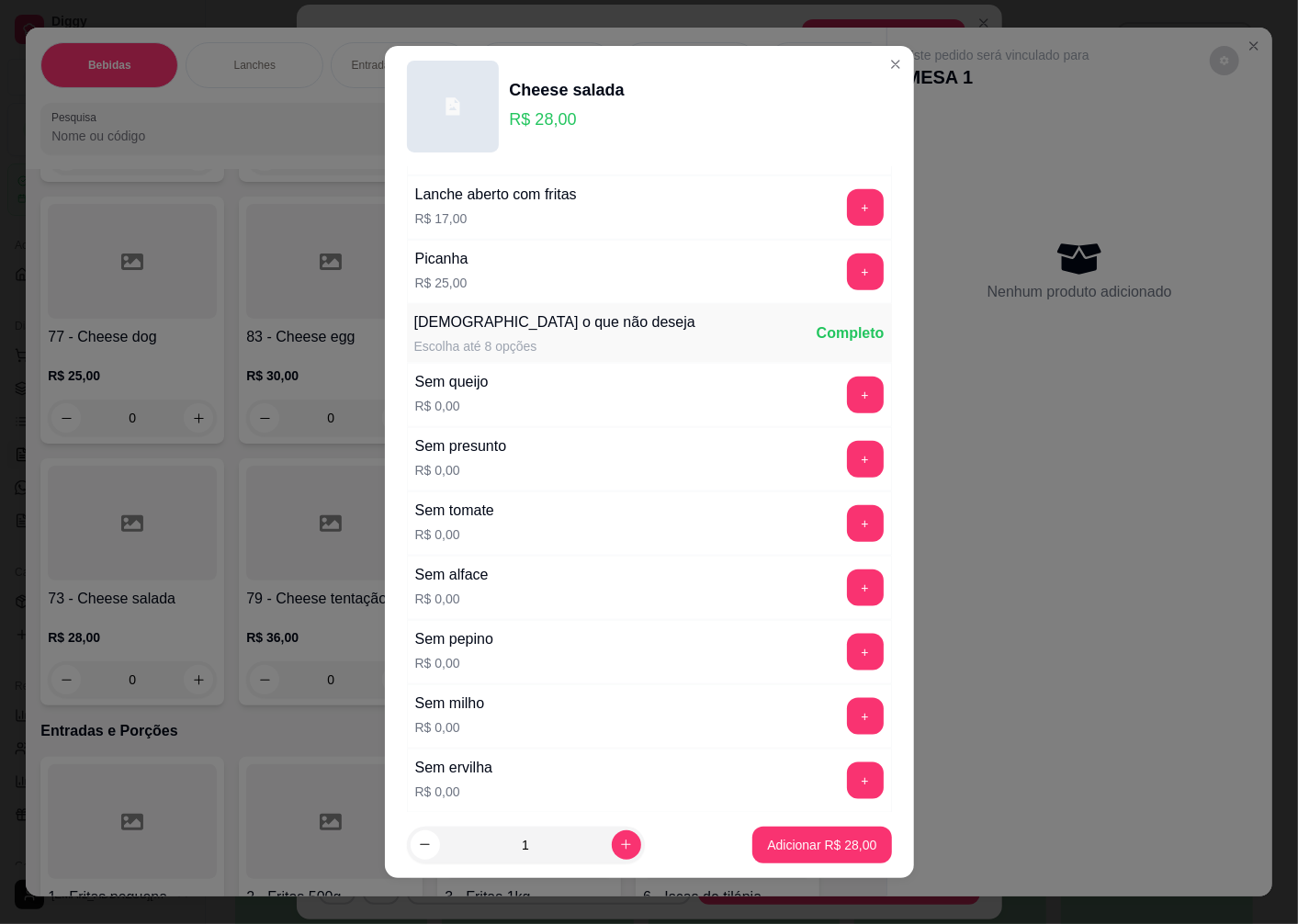
scroll to position [1232, 0]
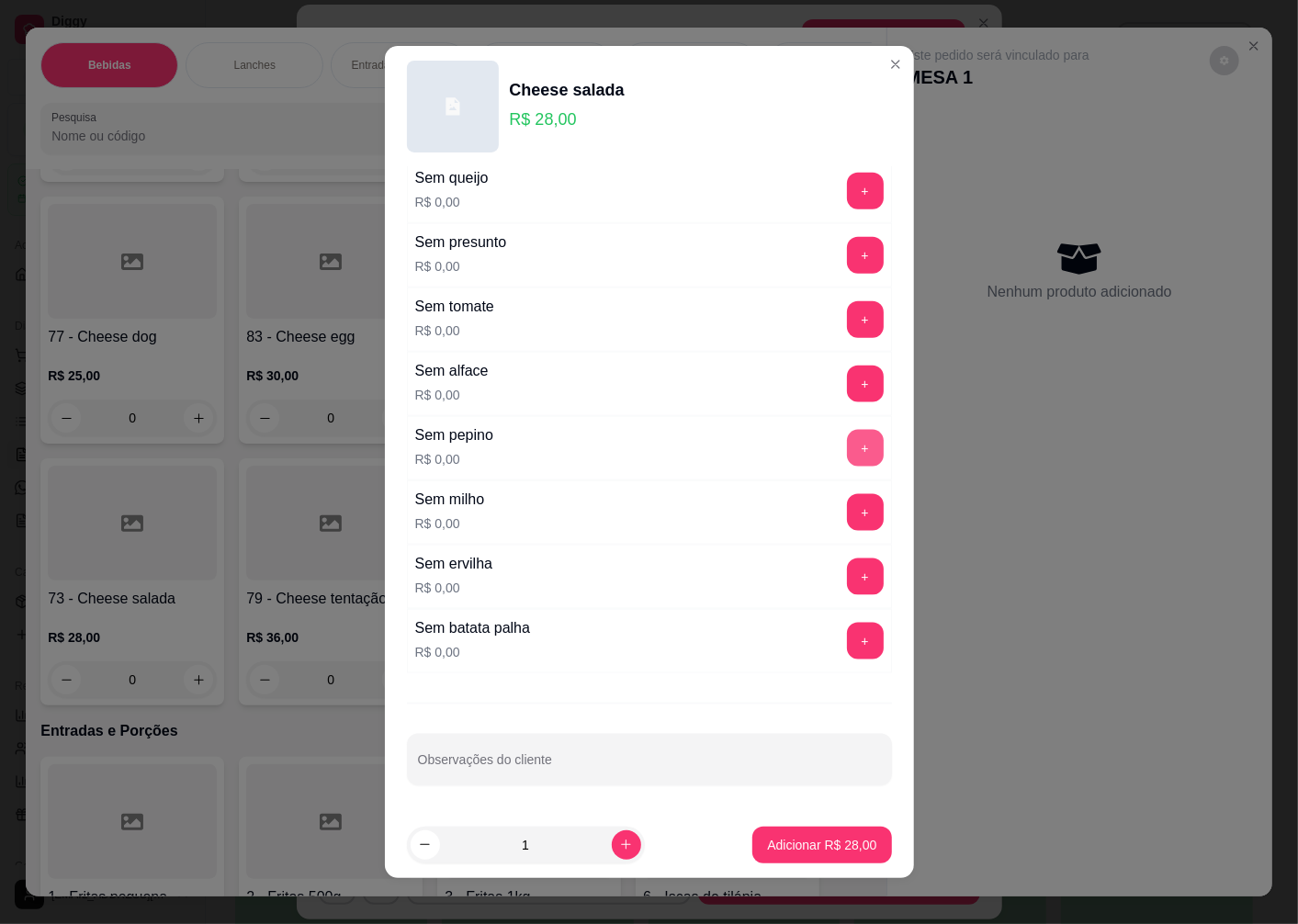
click at [847, 454] on button "+" at bounding box center [865, 448] width 37 height 37
click at [847, 509] on button "+" at bounding box center [865, 512] width 37 height 37
click at [847, 573] on button "+" at bounding box center [865, 577] width 37 height 37
click at [847, 643] on button "+" at bounding box center [865, 641] width 37 height 37
click at [765, 448] on button "-" at bounding box center [783, 448] width 36 height 36
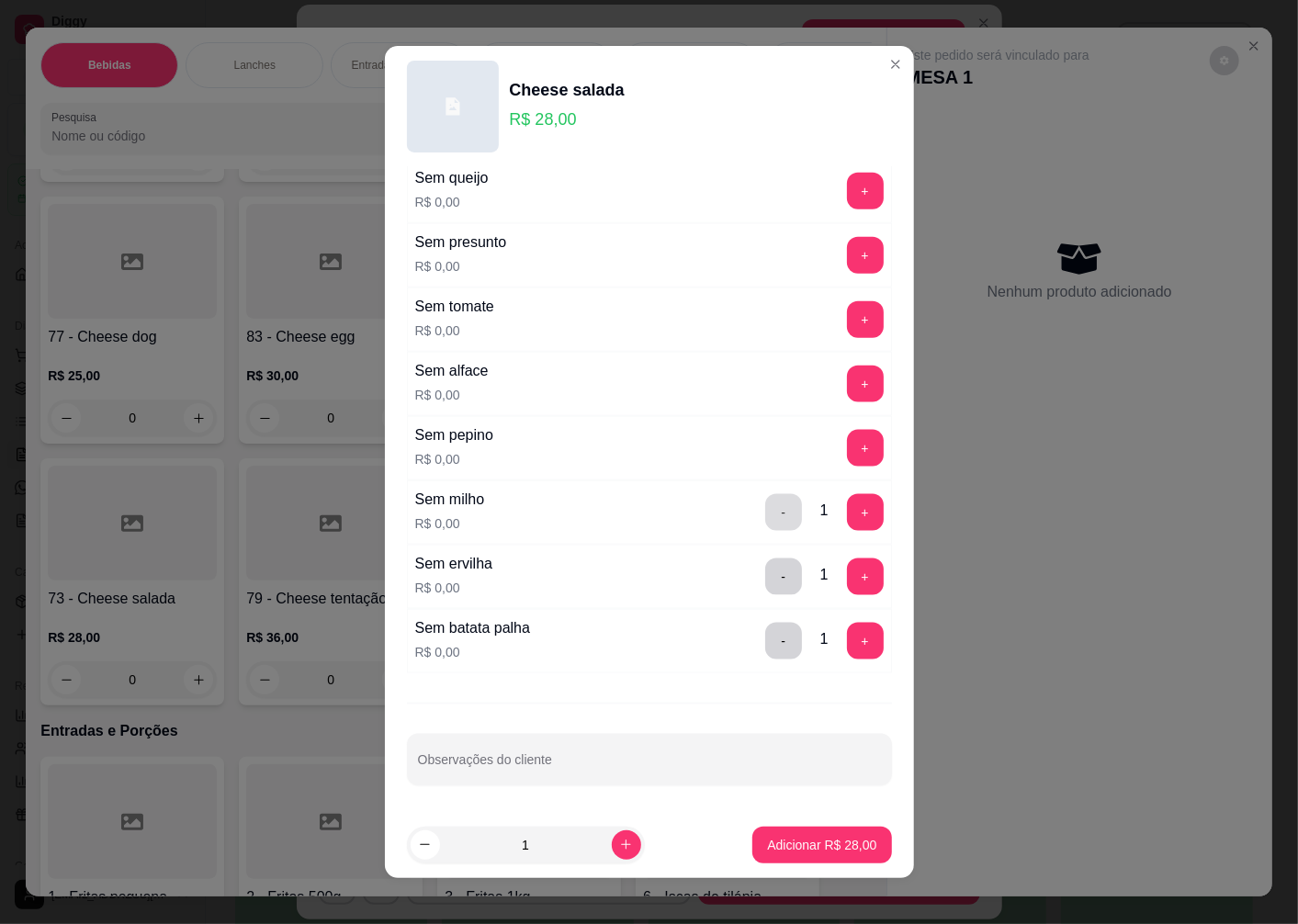
click at [765, 515] on button "-" at bounding box center [784, 512] width 37 height 37
click at [765, 572] on button "-" at bounding box center [784, 577] width 37 height 37
click at [765, 639] on button "-" at bounding box center [784, 641] width 37 height 37
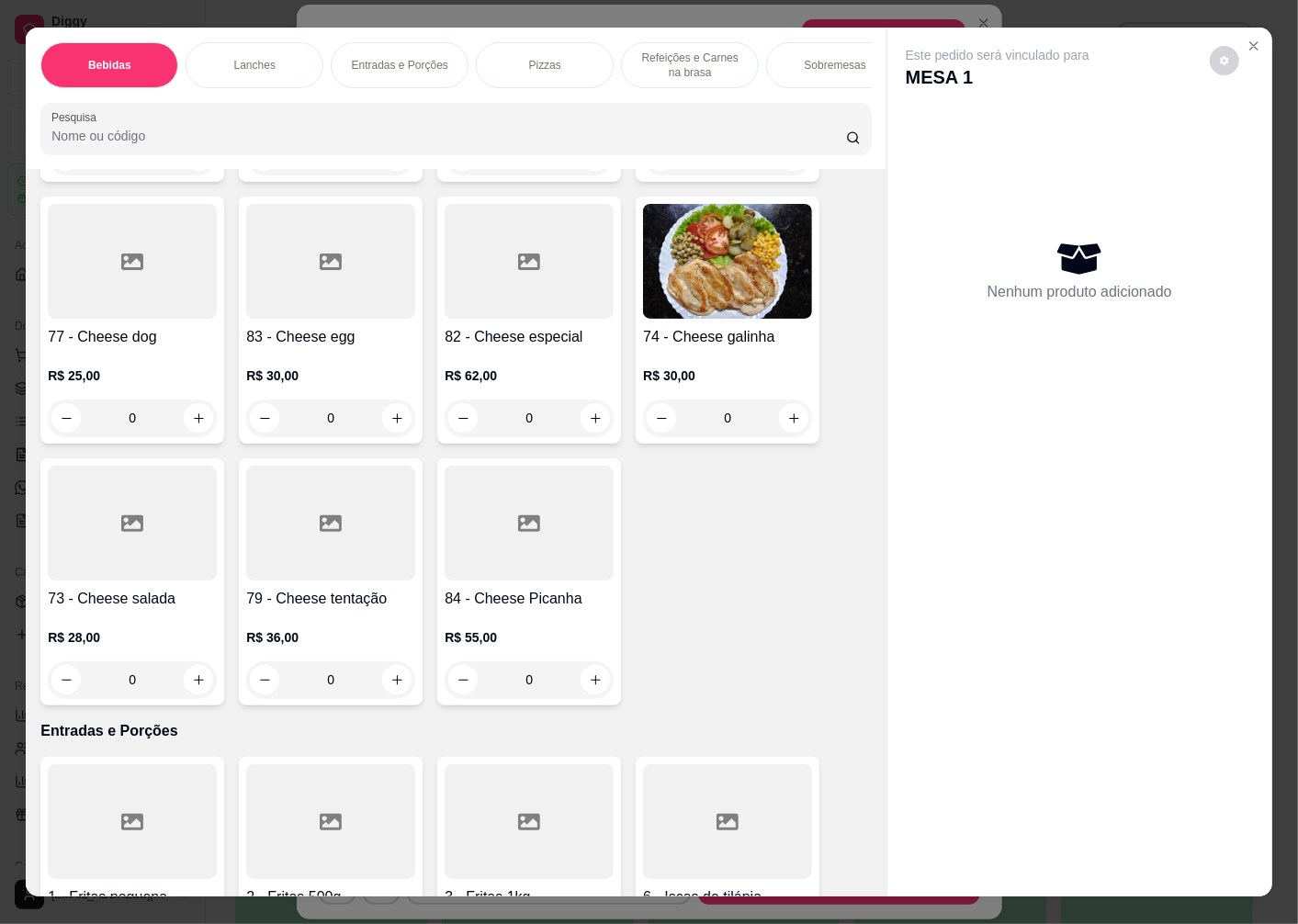
click at [314, 314] on div at bounding box center [330, 262] width 170 height 115
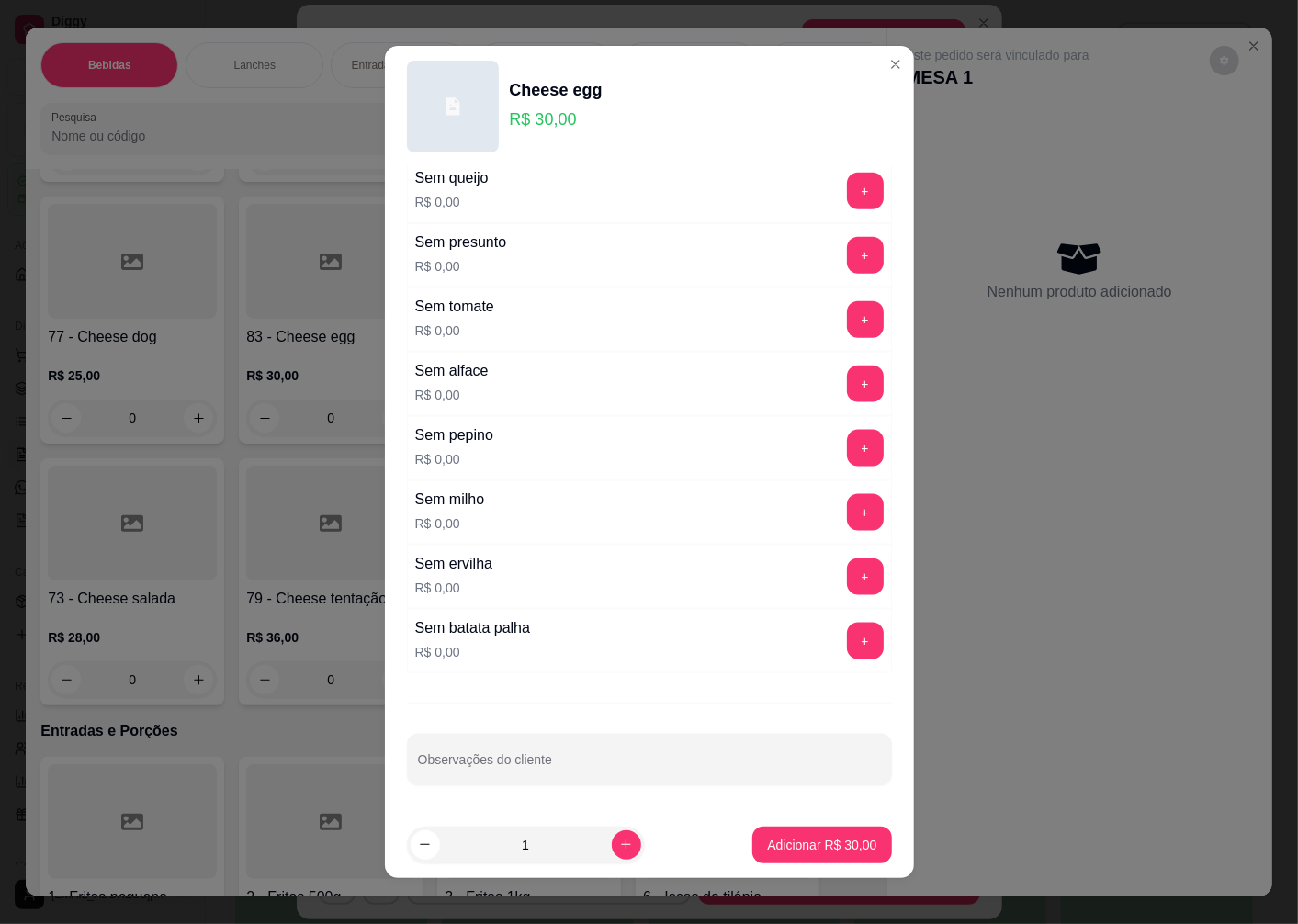
scroll to position [12, 0]
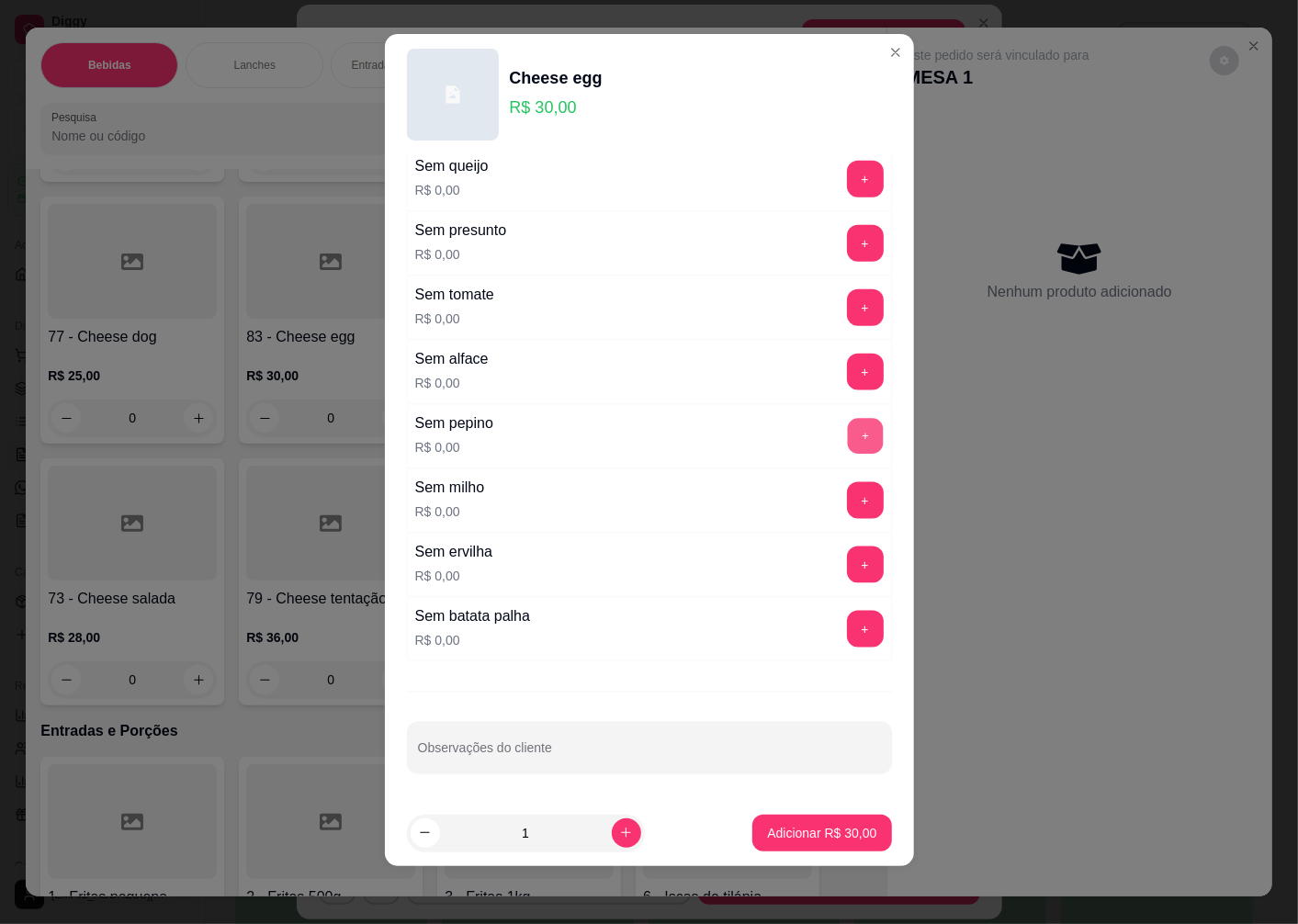
click at [847, 437] on button "+" at bounding box center [864, 436] width 36 height 36
click at [847, 503] on button "+" at bounding box center [865, 501] width 37 height 37
click at [847, 561] on button "+" at bounding box center [864, 565] width 36 height 36
click at [847, 631] on button "+" at bounding box center [865, 630] width 37 height 37
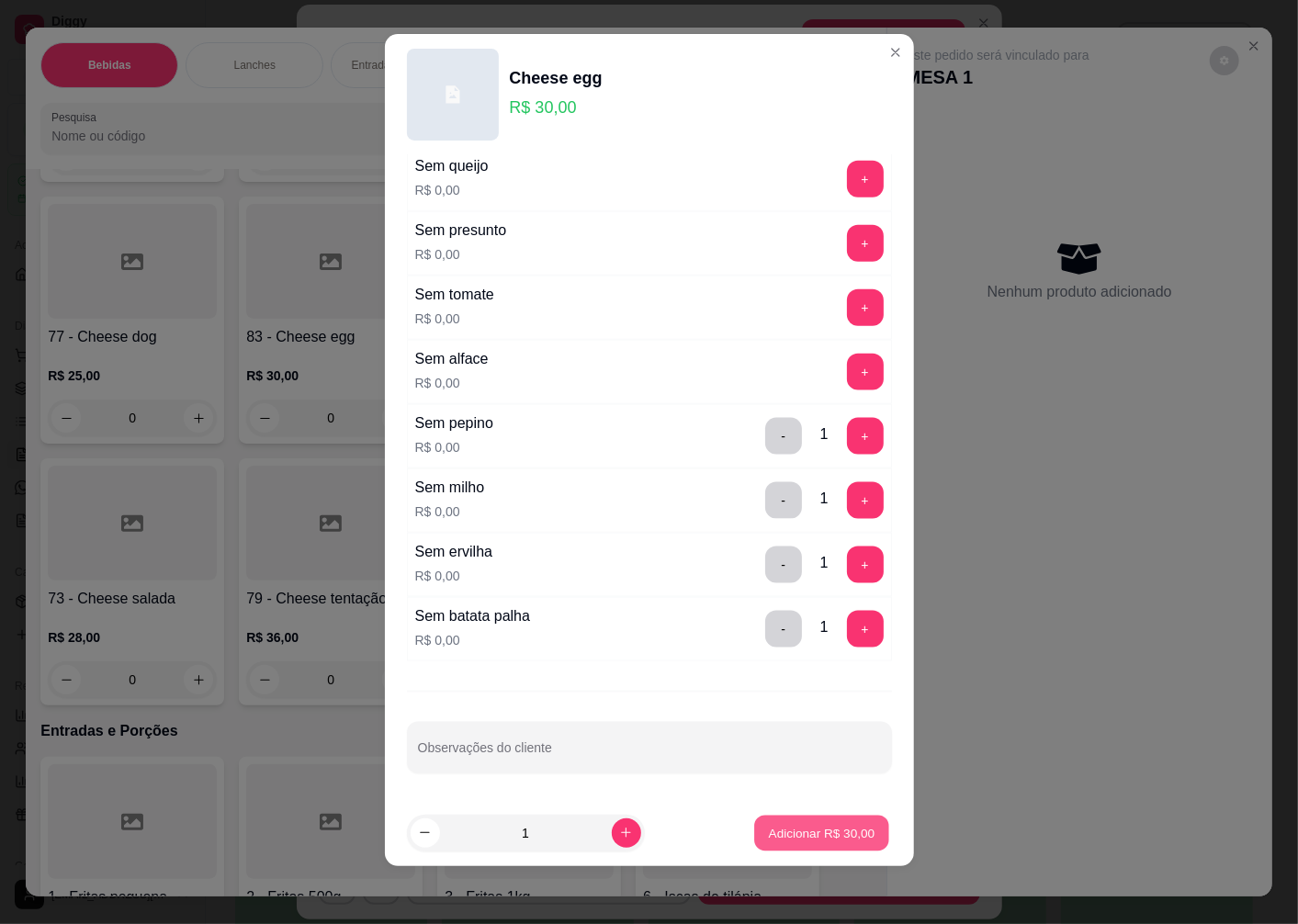
click at [794, 838] on p "Adicionar R$ 30,00" at bounding box center [822, 833] width 107 height 17
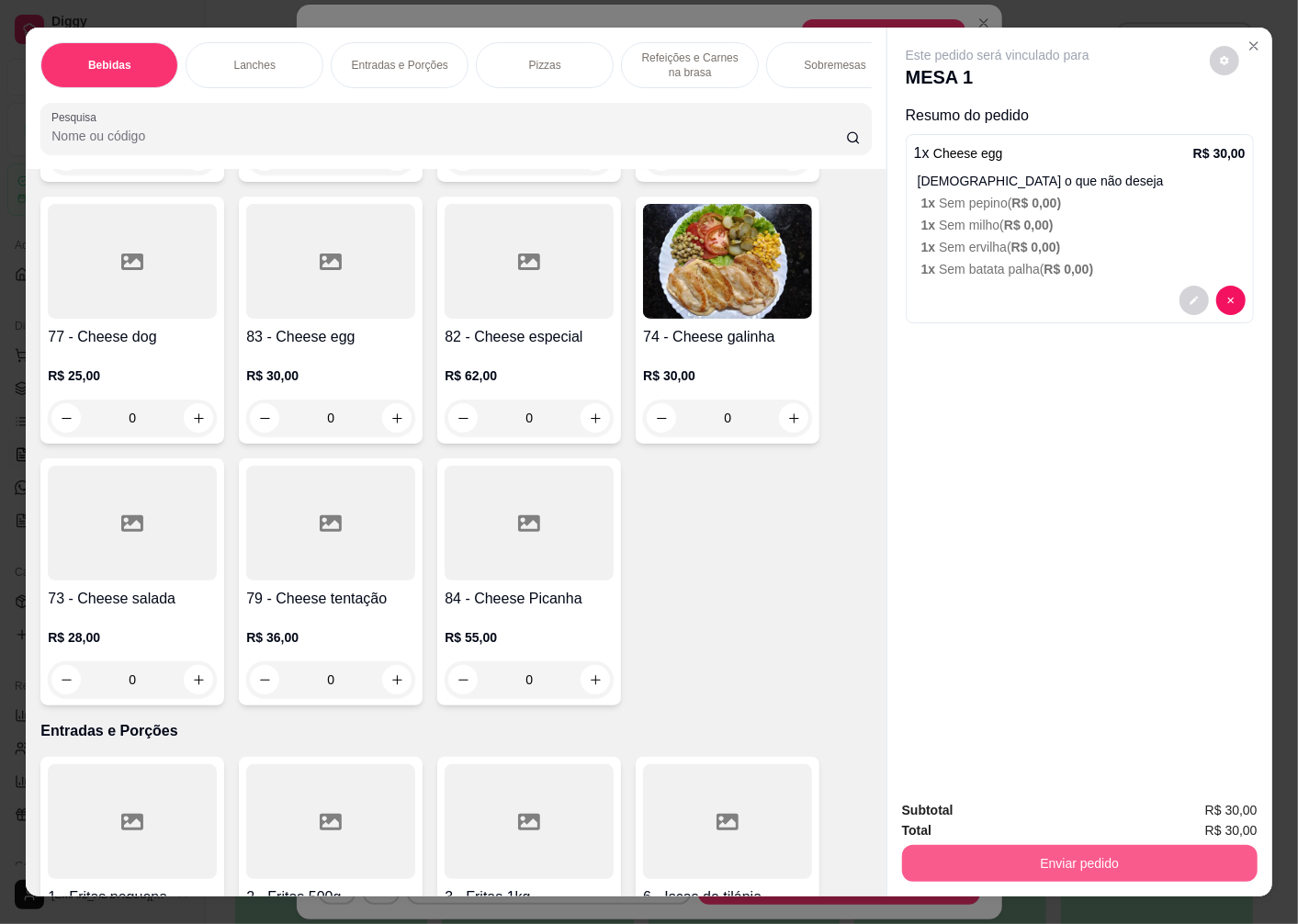
click at [1027, 861] on button "Enviar pedido" at bounding box center [1079, 864] width 355 height 37
click at [977, 811] on button "Não registrar e enviar pedido" at bounding box center [1019, 810] width 186 height 34
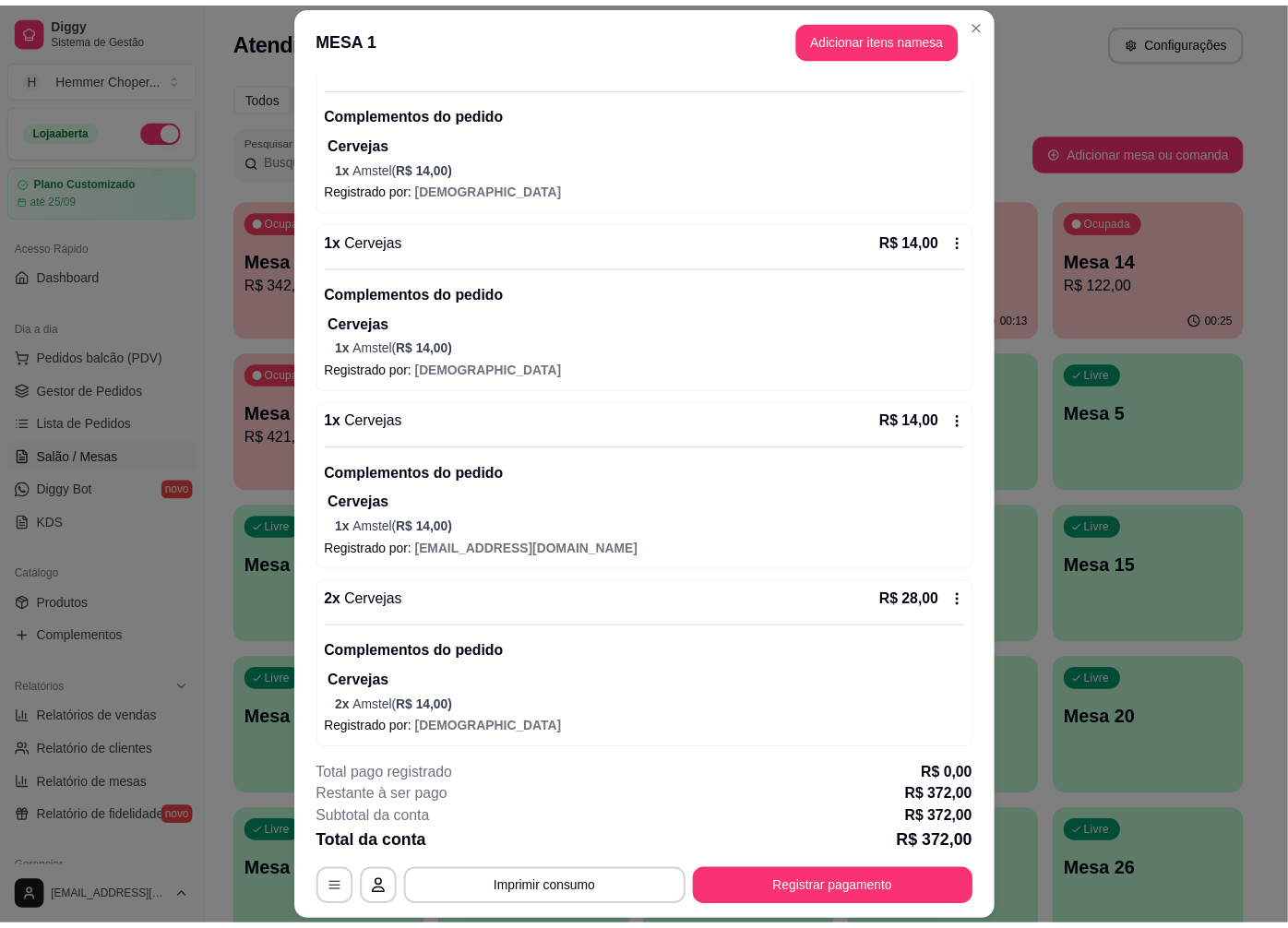
scroll to position [512, 0]
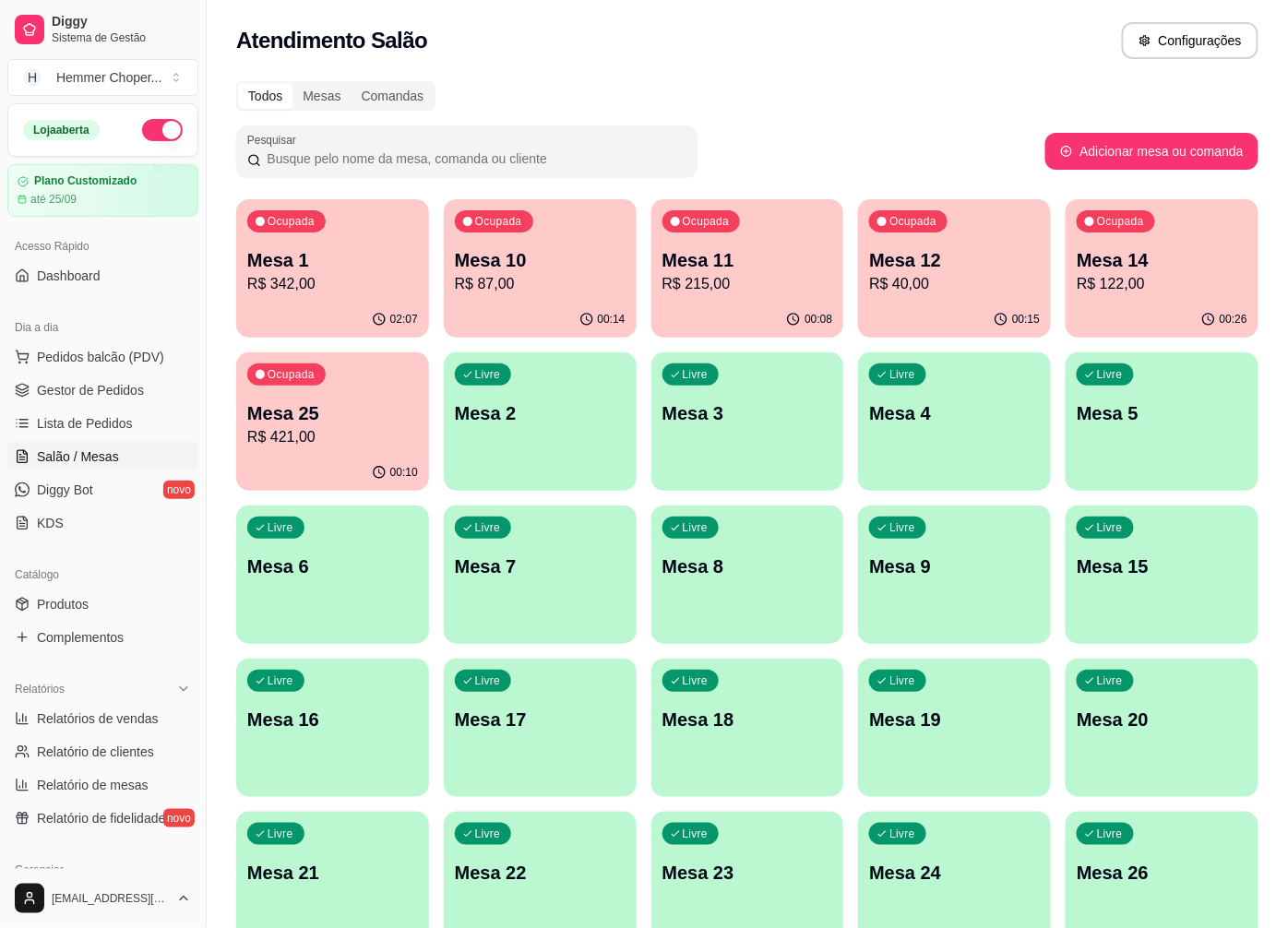
click at [323, 274] on p "R$ 342,00" at bounding box center [332, 284] width 170 height 22
click at [97, 389] on span "Gestor de Pedidos" at bounding box center [90, 390] width 107 height 18
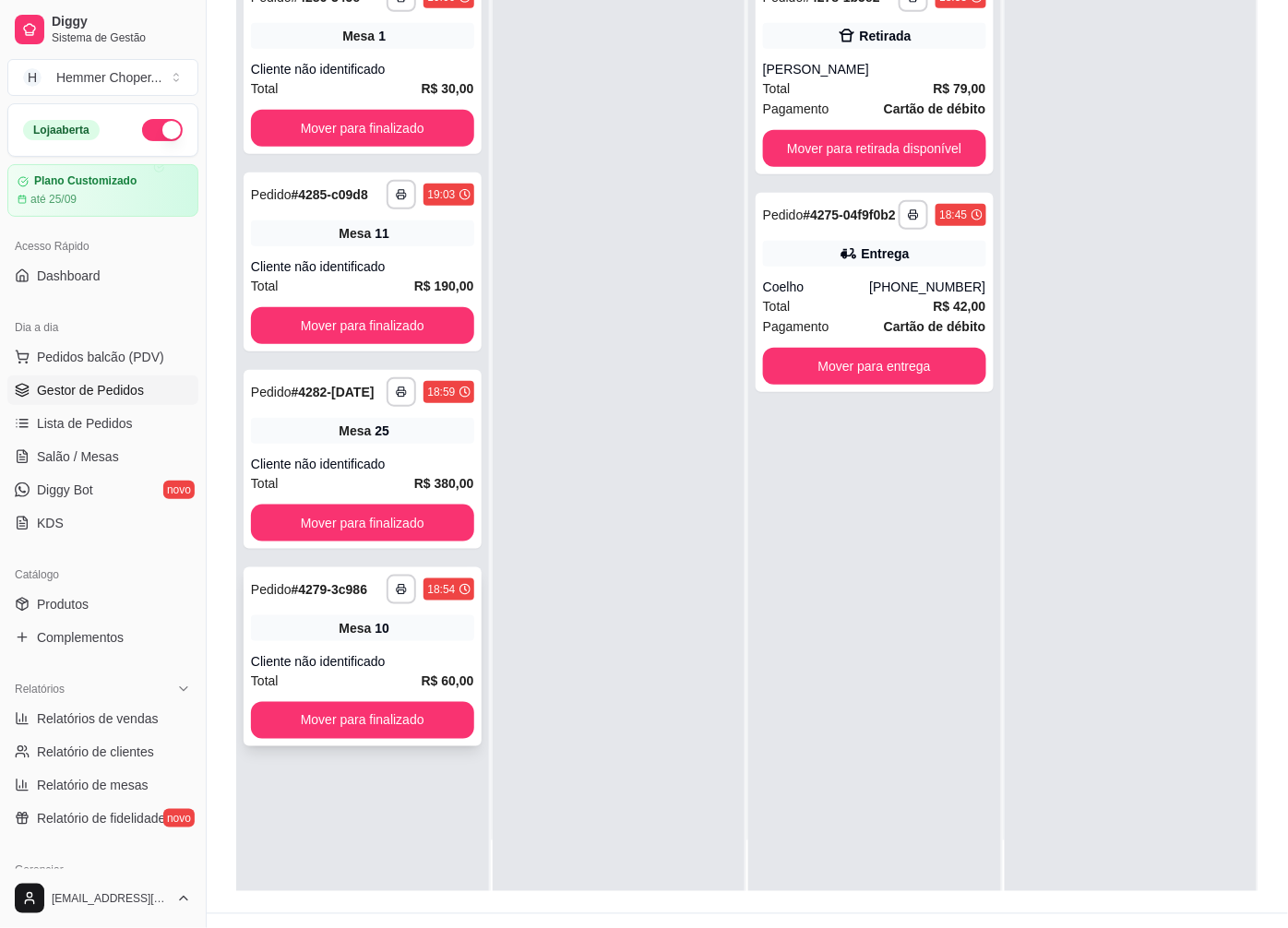
scroll to position [281, 0]
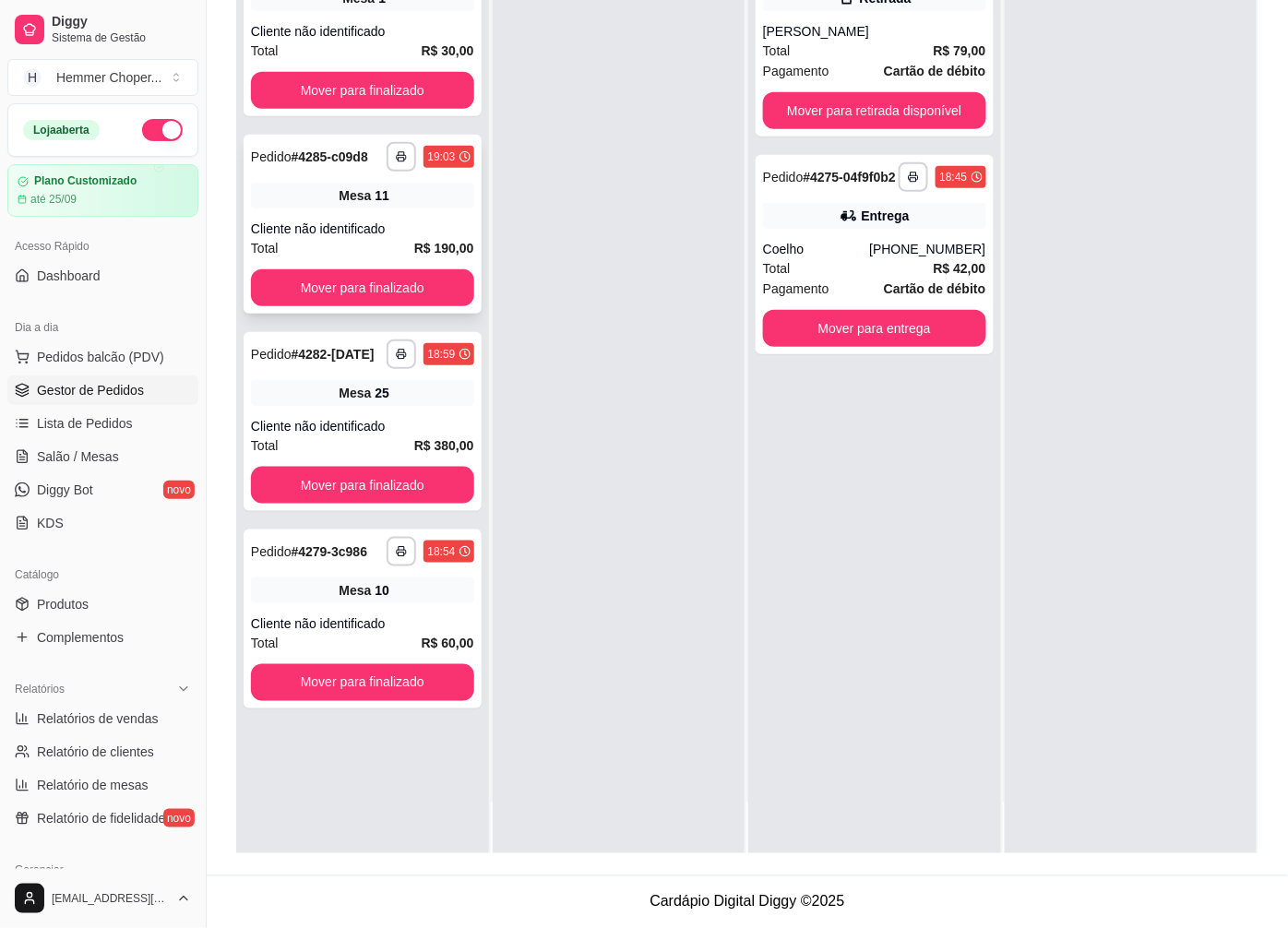
click at [390, 205] on div "Mesa 11" at bounding box center [363, 196] width 224 height 26
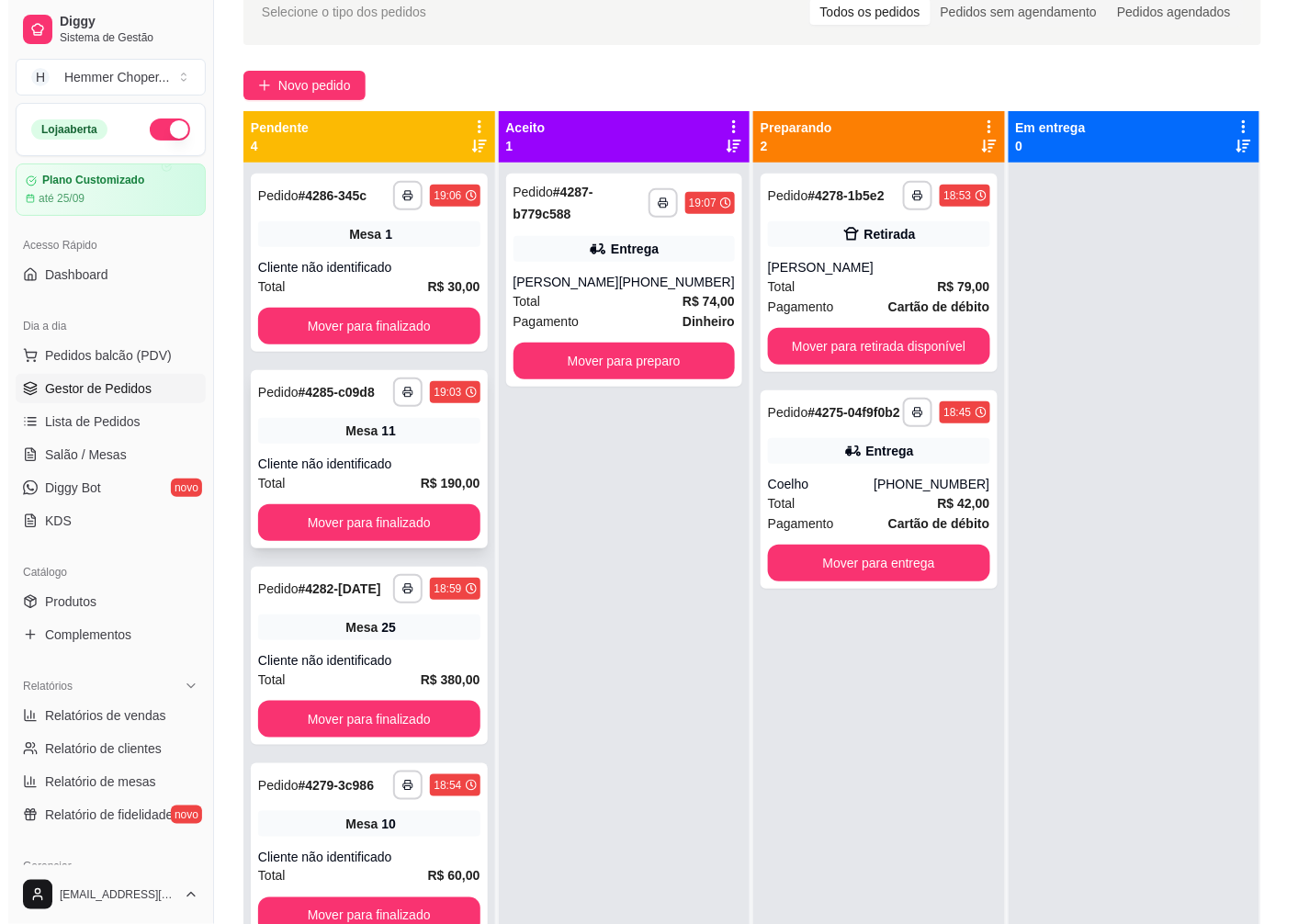
scroll to position [77, 0]
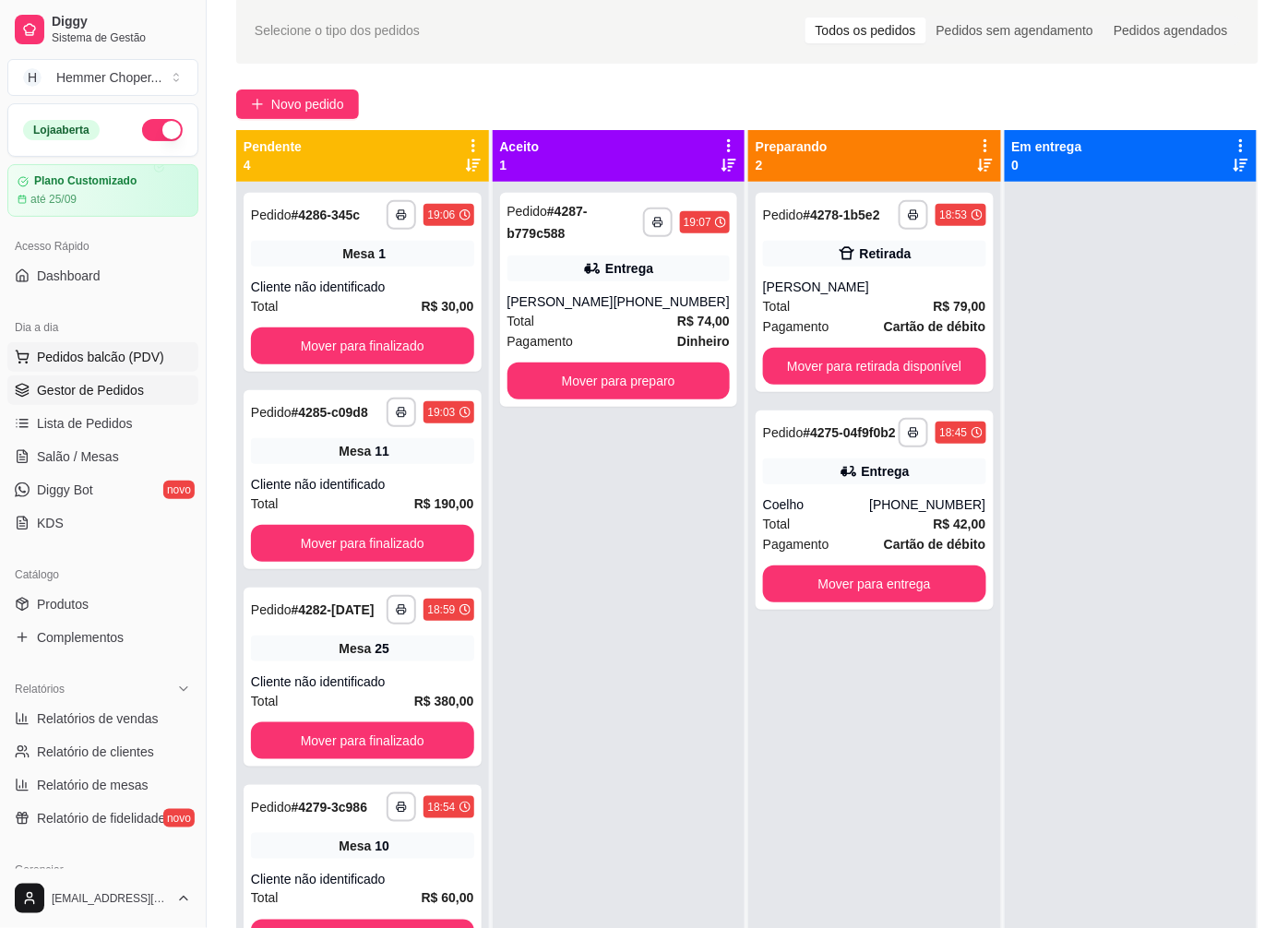
click at [92, 363] on span "Pedidos balcão (PDV)" at bounding box center [100, 357] width 127 height 18
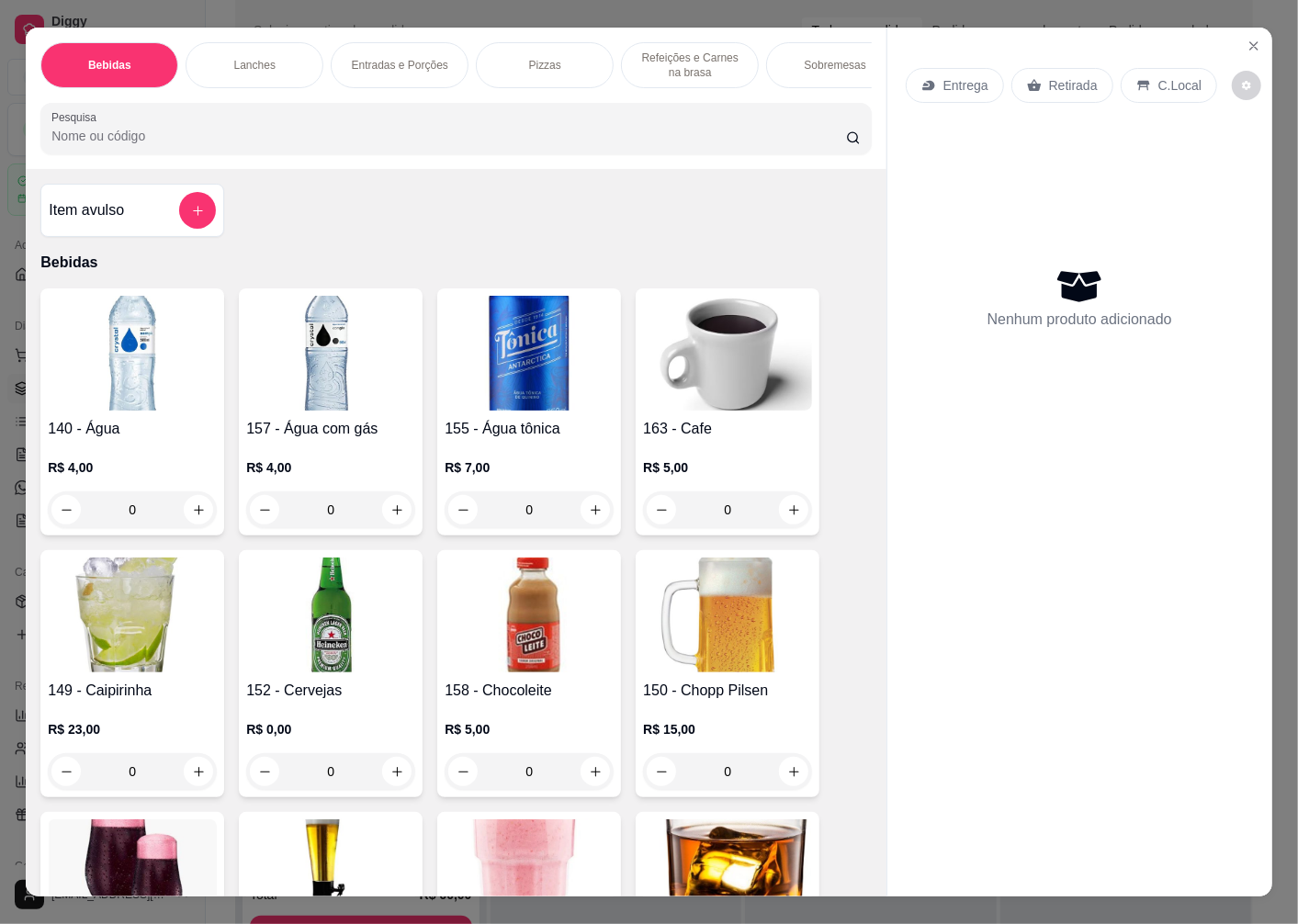
click at [1068, 80] on p "Retirada" at bounding box center [1073, 85] width 48 height 18
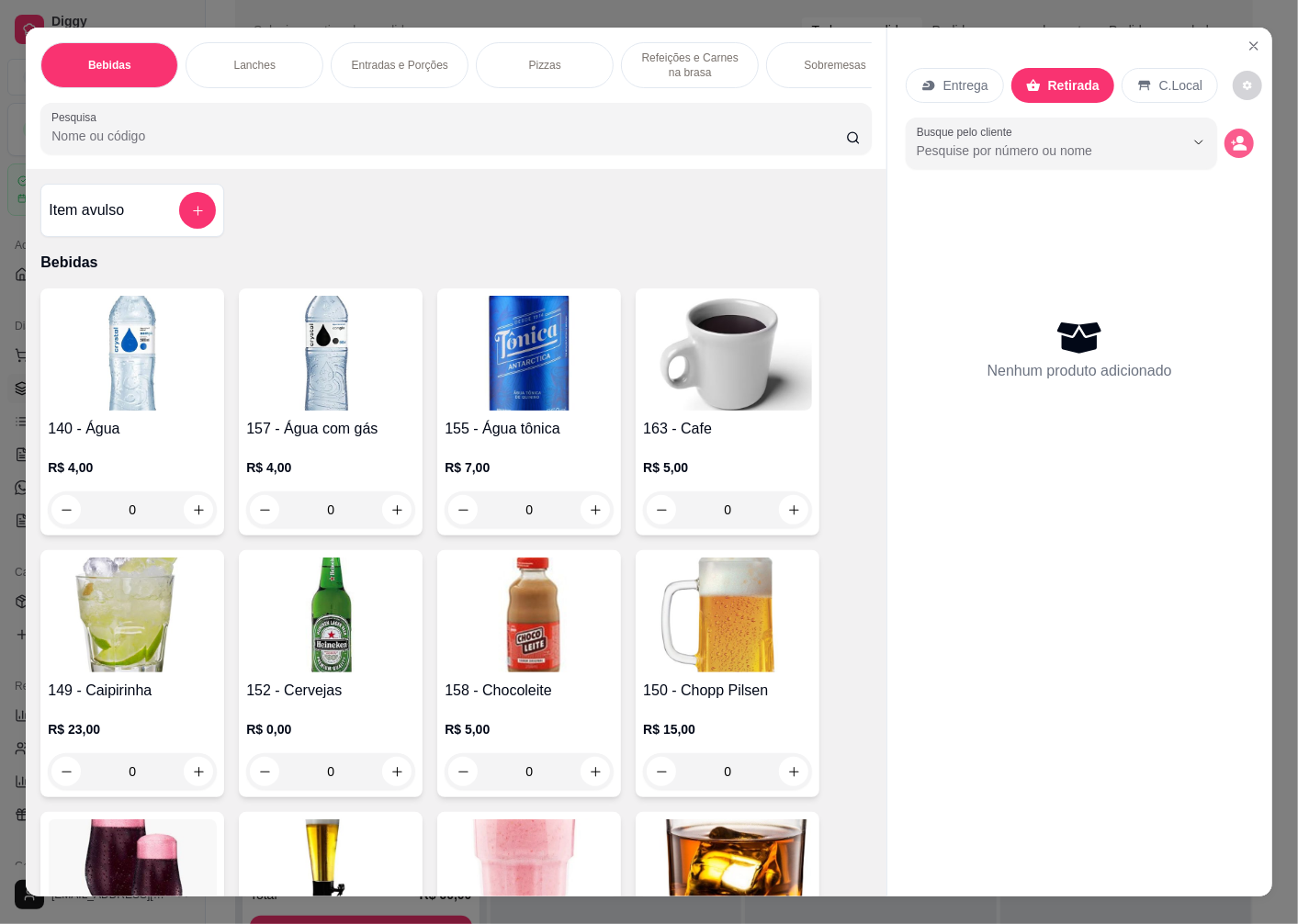
click at [1234, 144] on icon "decrease-product-quantity" at bounding box center [1241, 147] width 14 height 7
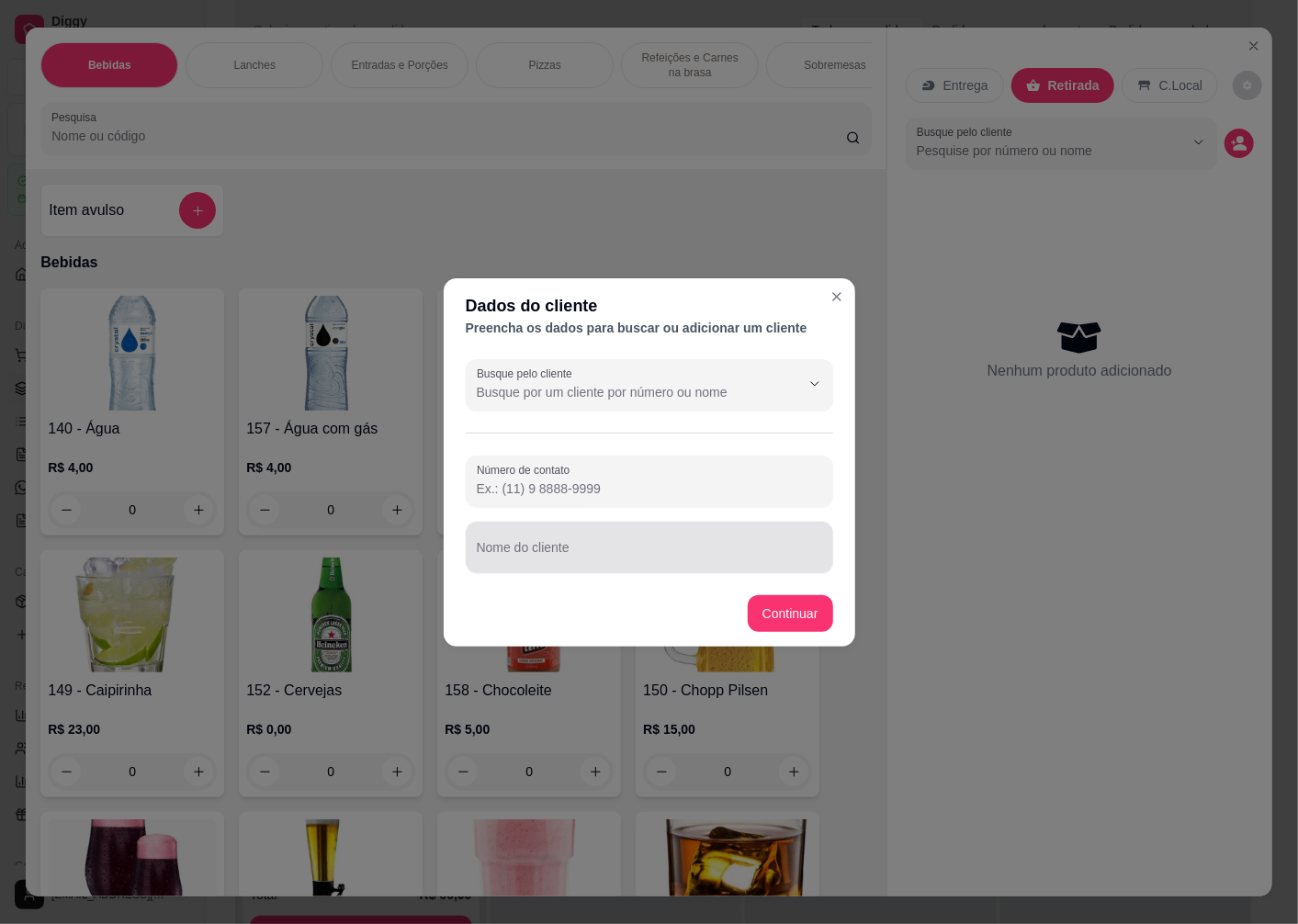
click at [577, 554] on div "Nome do cliente" at bounding box center [649, 547] width 367 height 51
type input "ADEMAR"
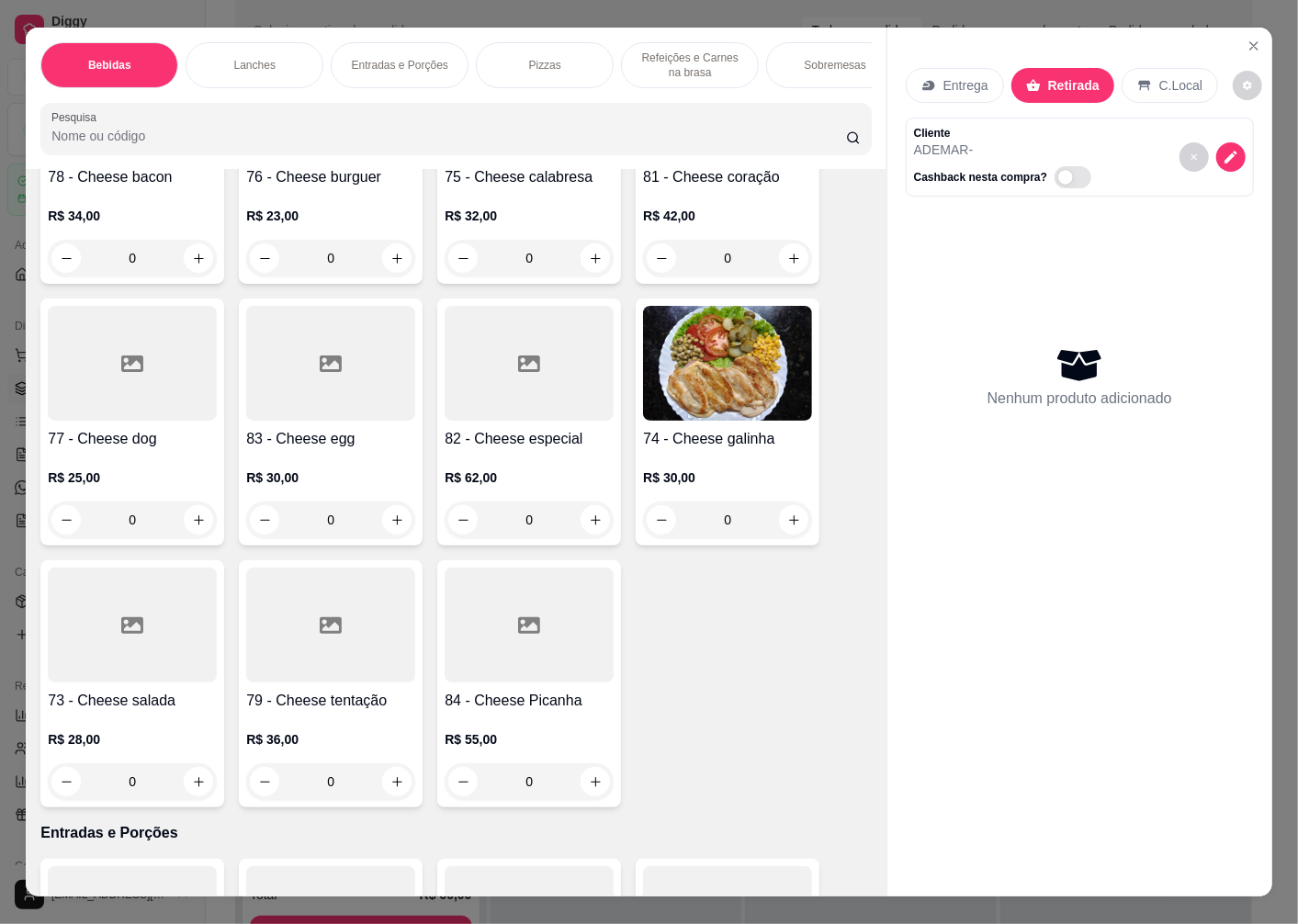
scroll to position [2143, 0]
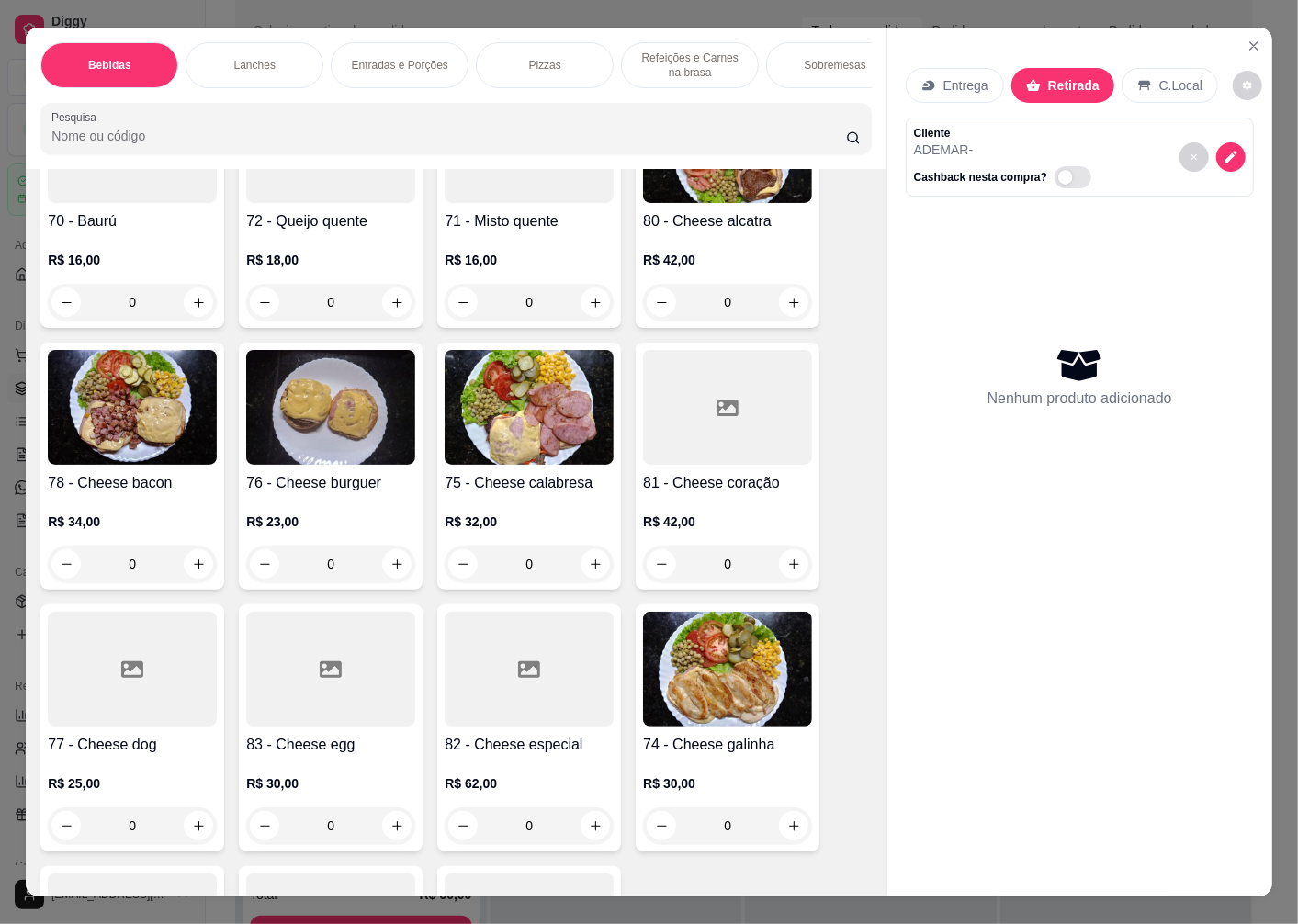
click at [313, 460] on img at bounding box center [330, 407] width 170 height 115
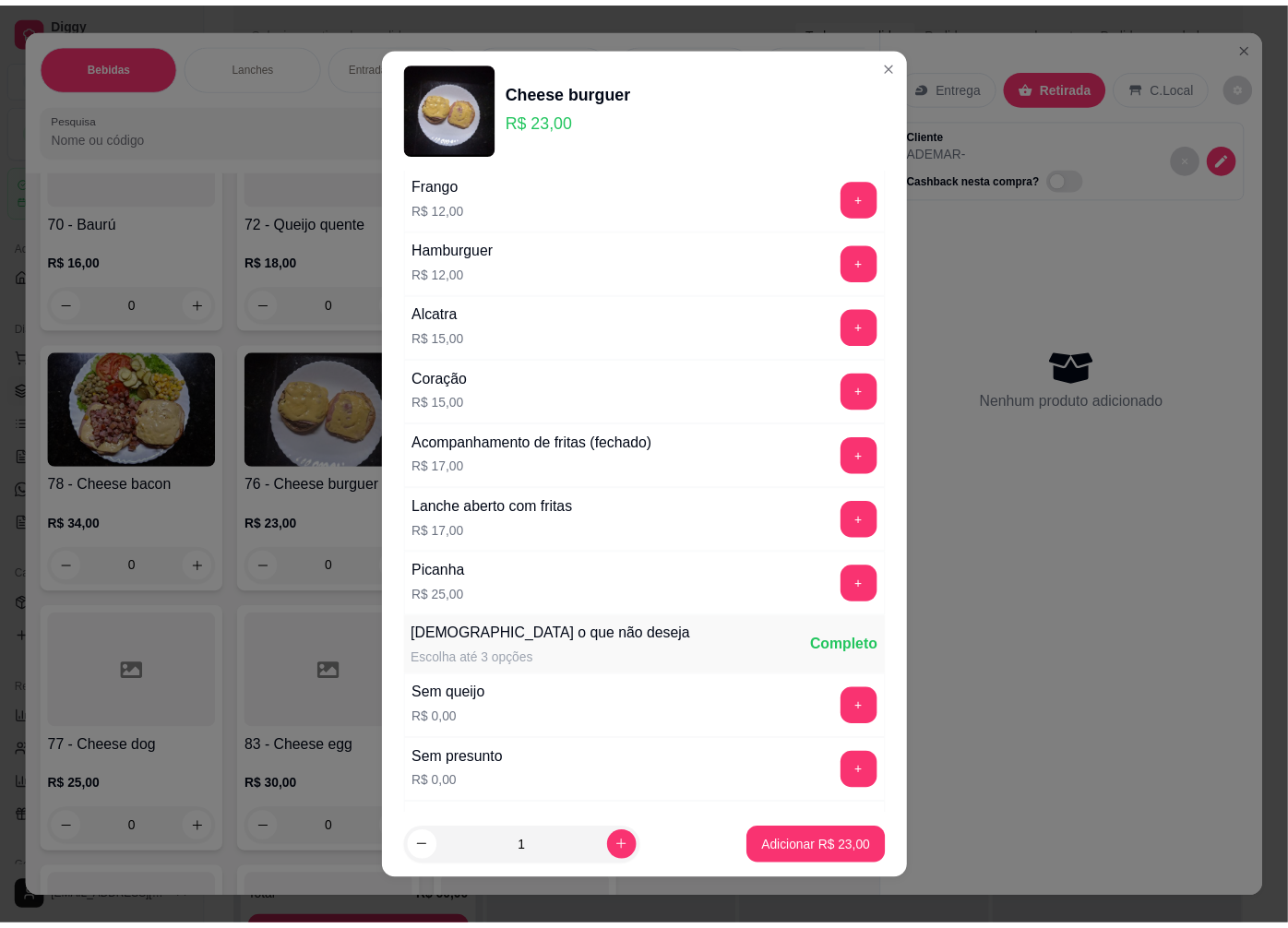
scroll to position [913, 0]
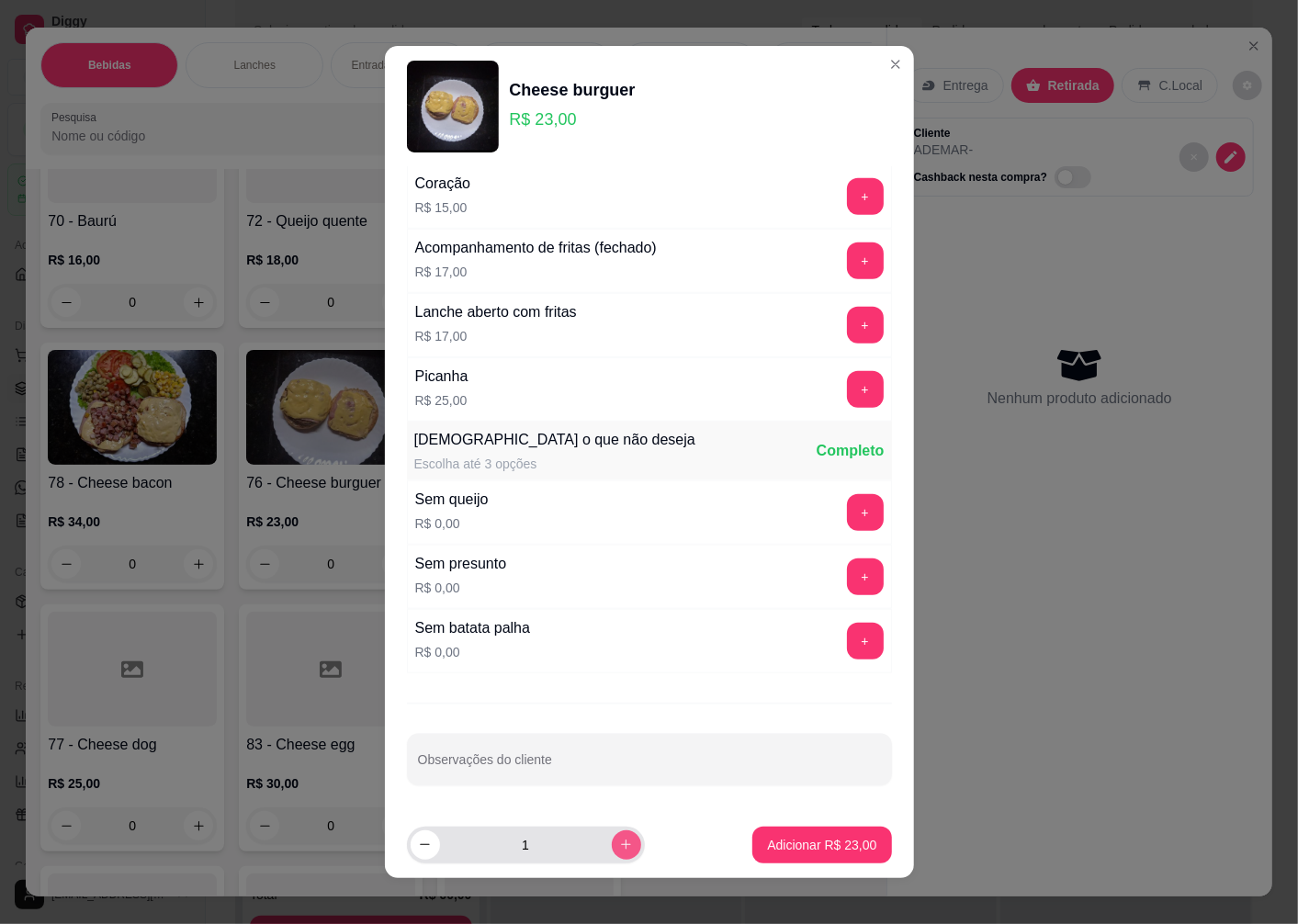
click at [619, 849] on icon "increase-product-quantity" at bounding box center [626, 845] width 14 height 14
type input "2"
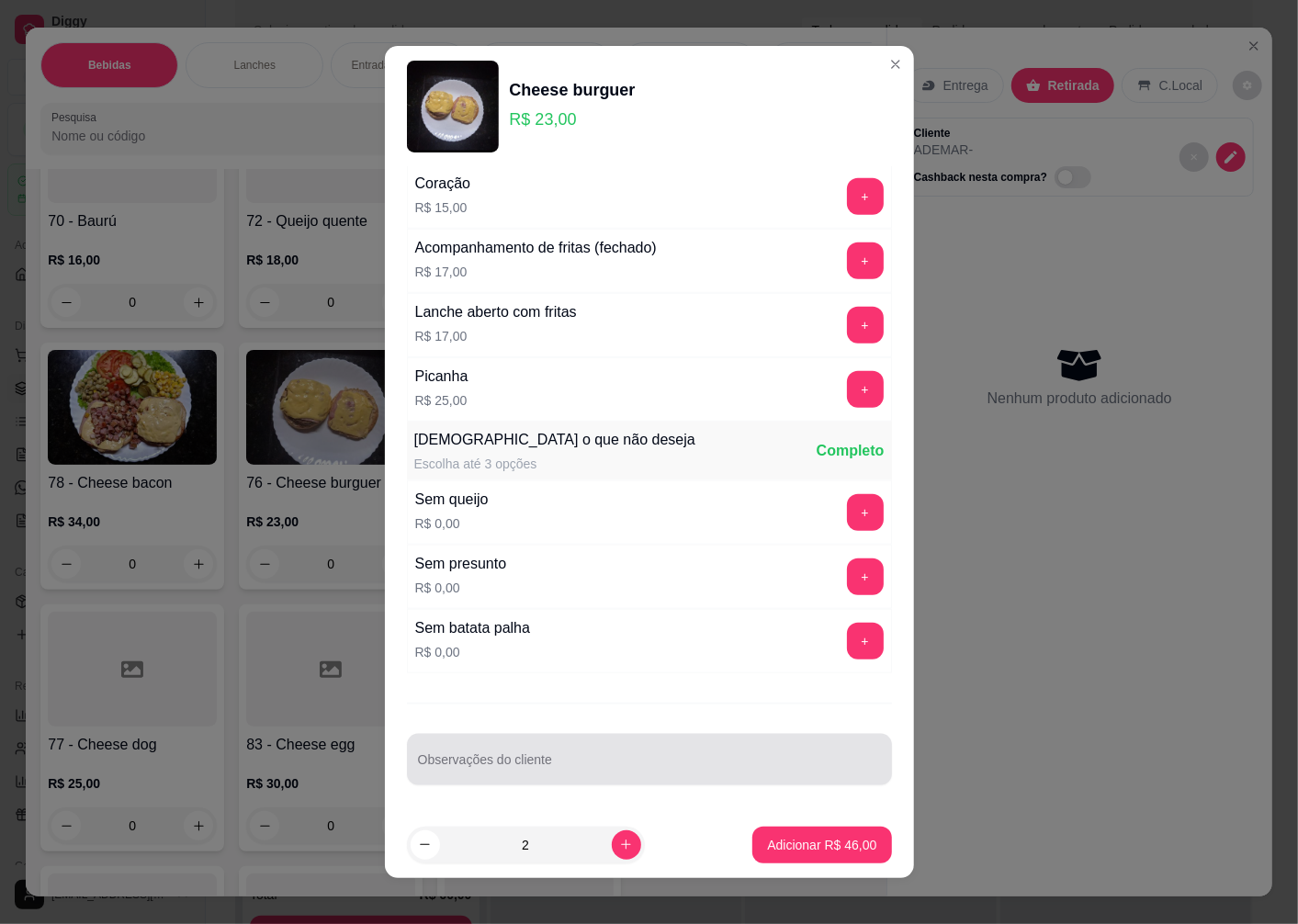
click at [494, 785] on div "Observações do cliente" at bounding box center [649, 759] width 485 height 51
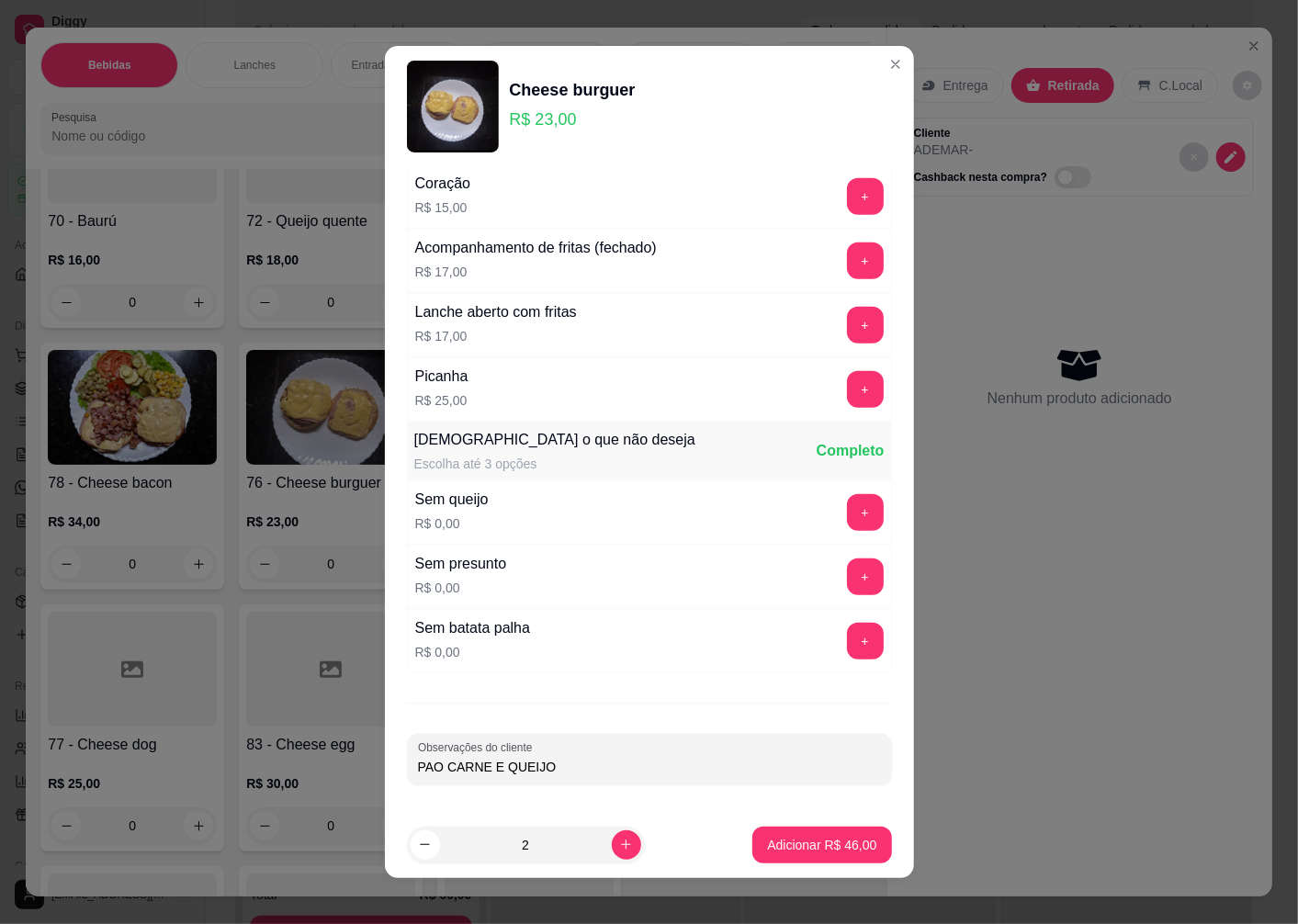
type input "PAO CARNE E QUEIJO"
click at [769, 846] on p "Adicionar R$ 46,00" at bounding box center [822, 845] width 107 height 17
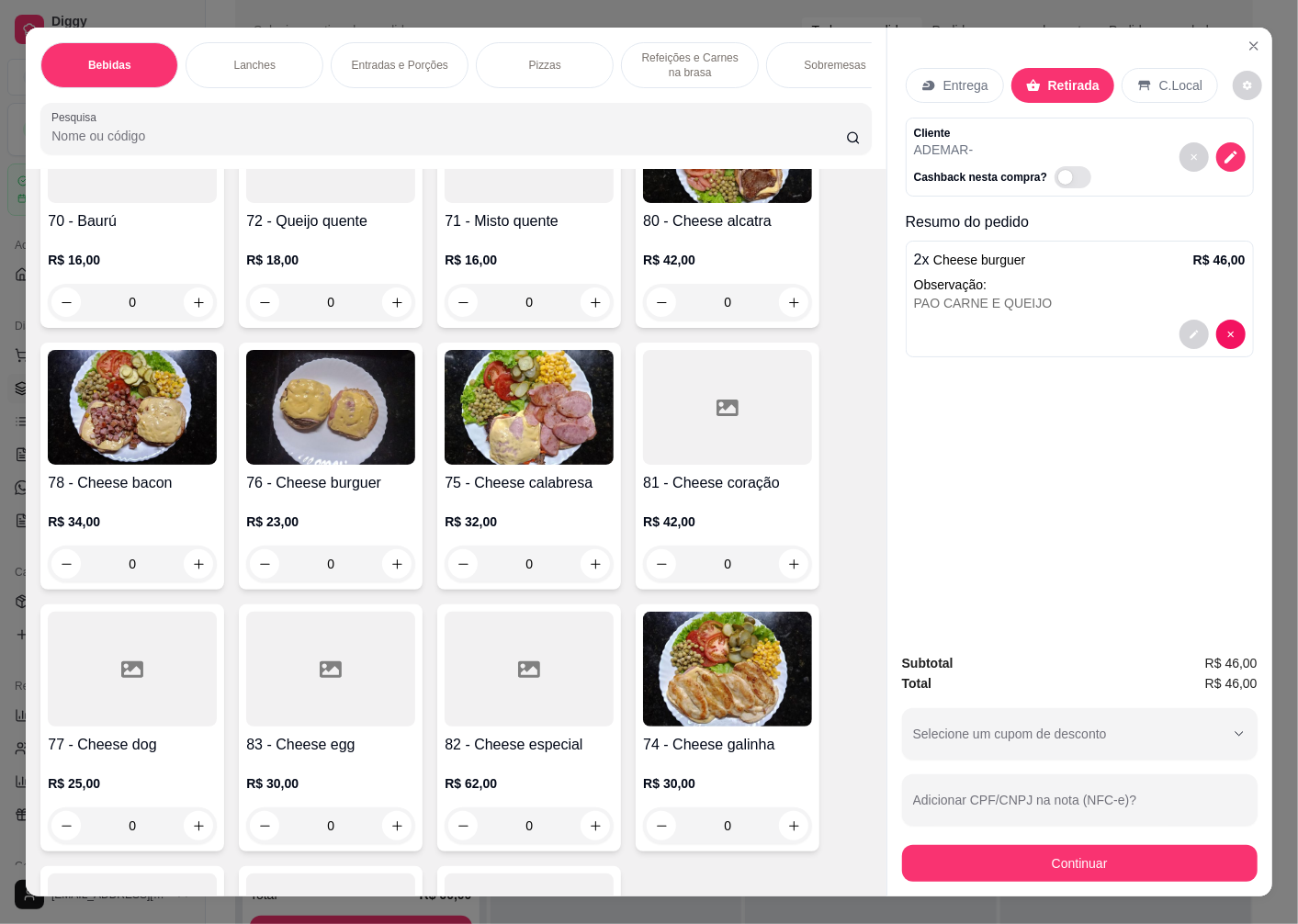
click at [993, 852] on button "Continuar" at bounding box center [1079, 864] width 355 height 37
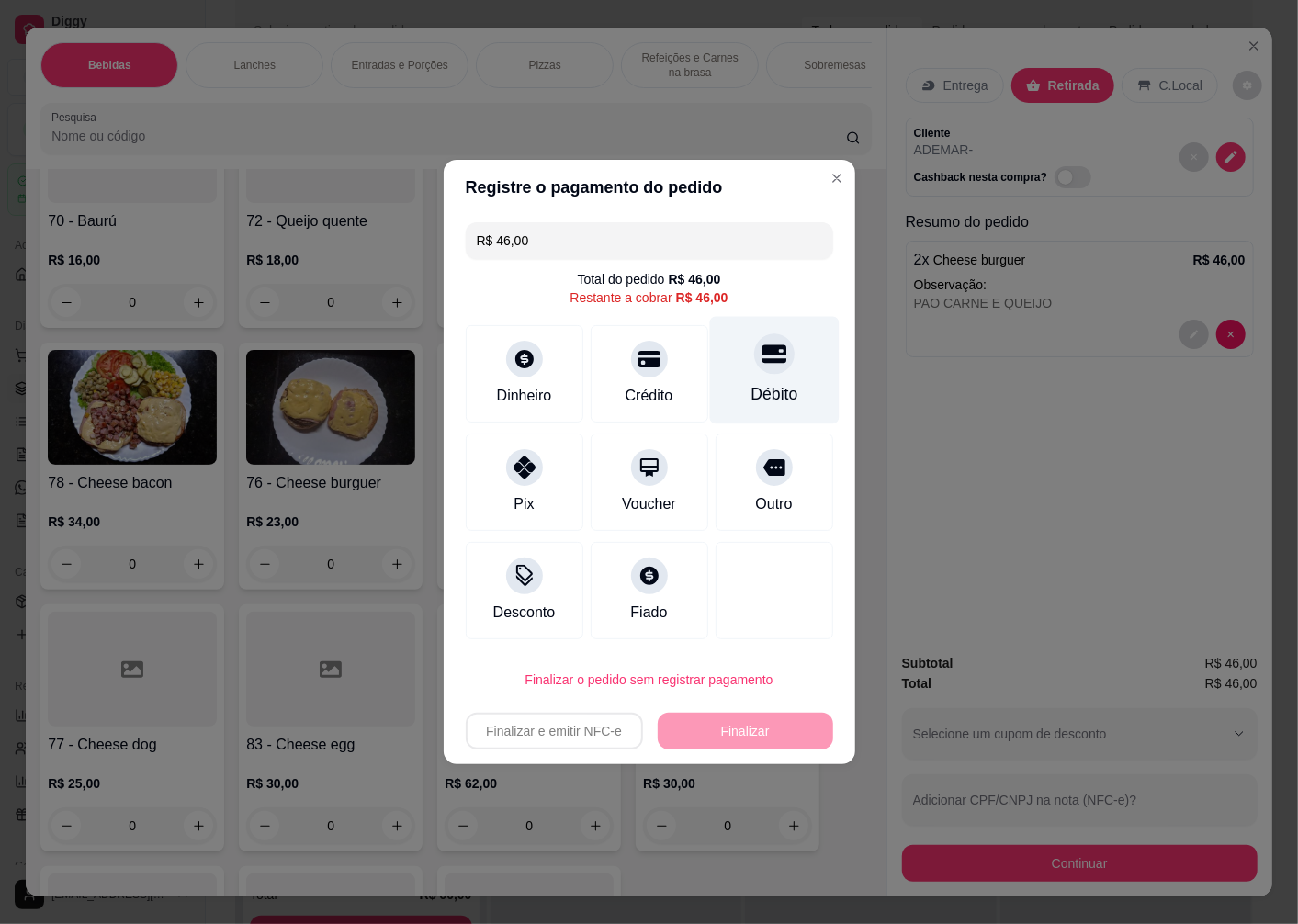
click at [765, 384] on div "Débito" at bounding box center [774, 394] width 46 height 24
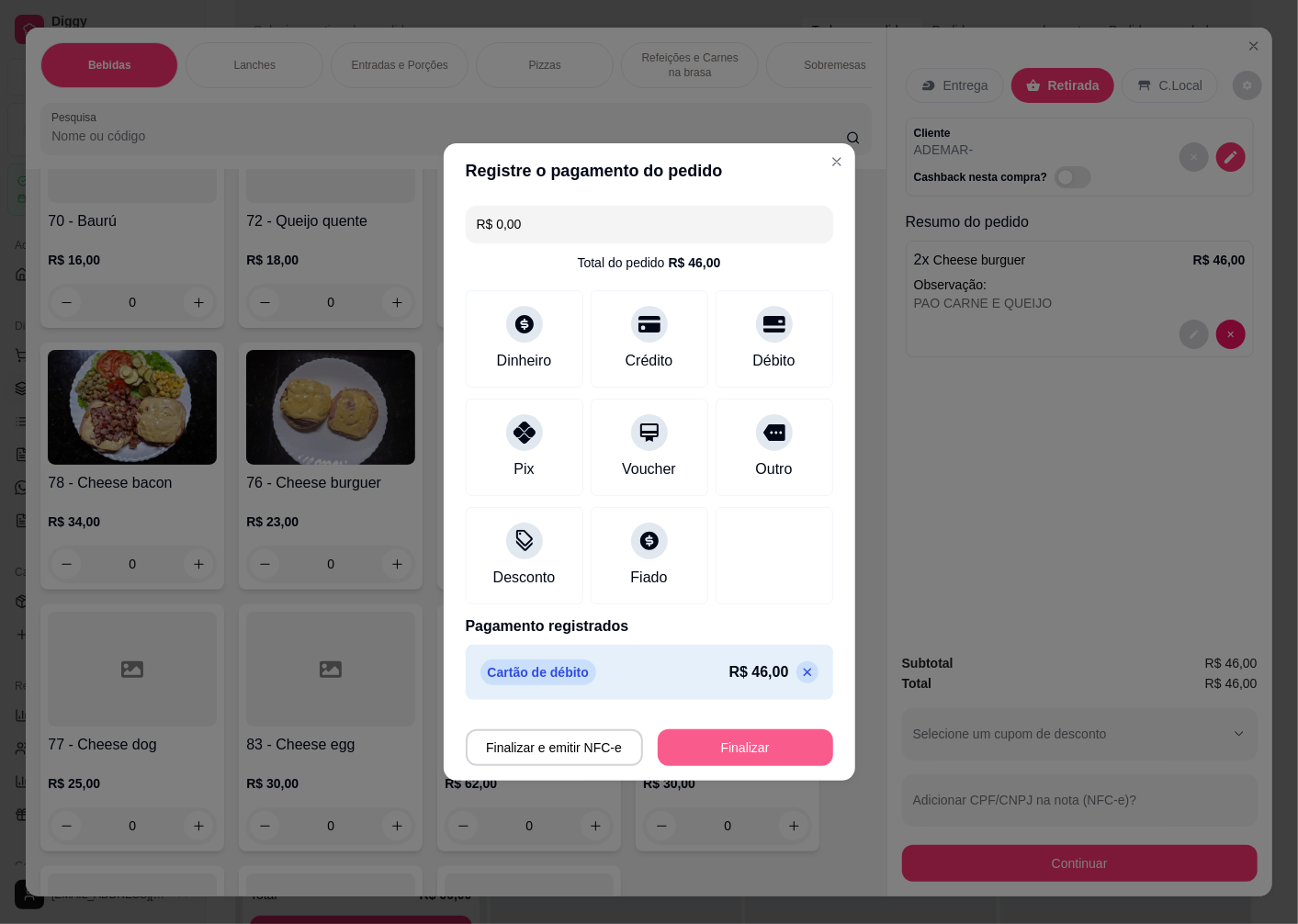
click at [751, 749] on button "Finalizar" at bounding box center [745, 748] width 175 height 37
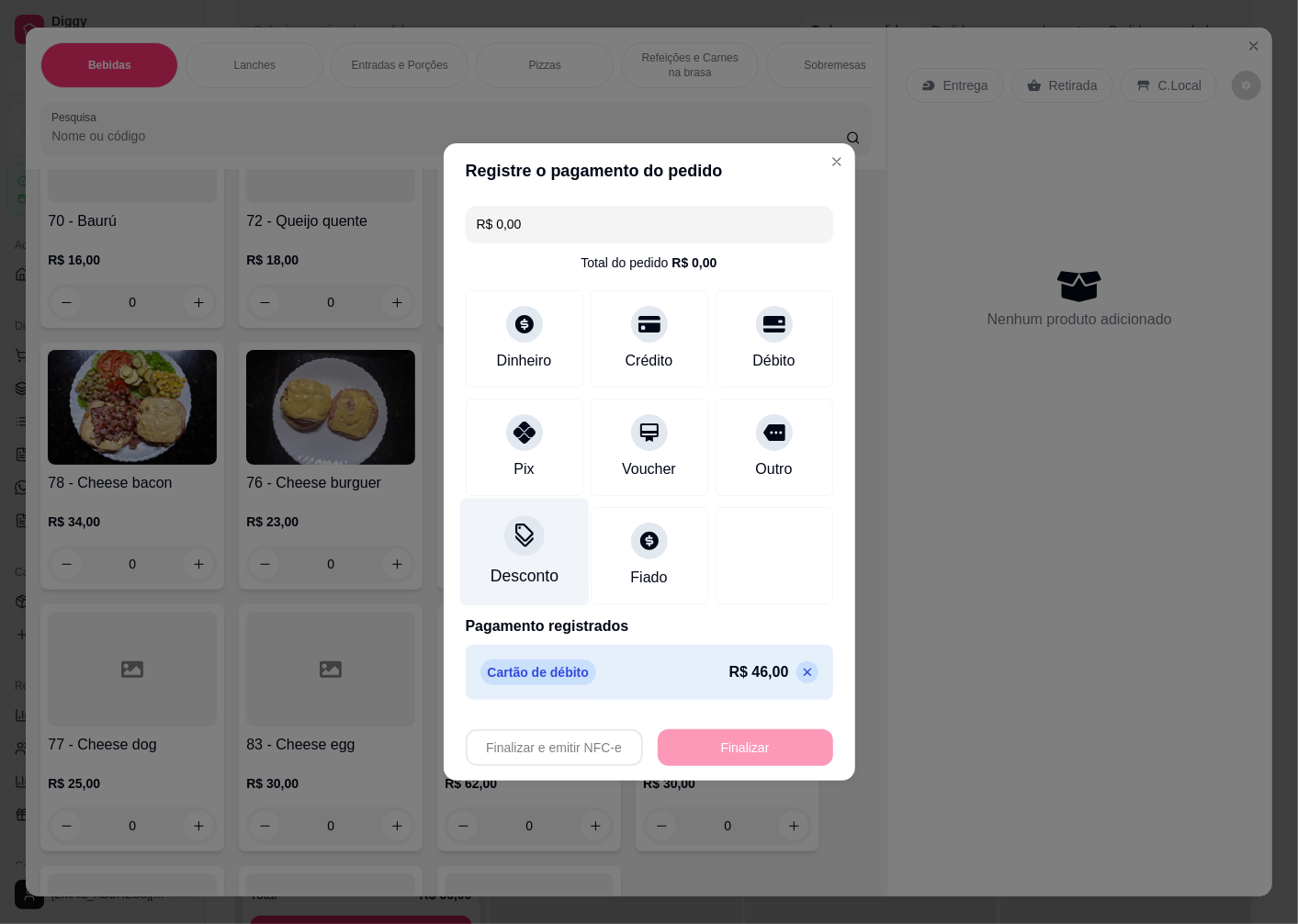
type input "-R$ 46,00"
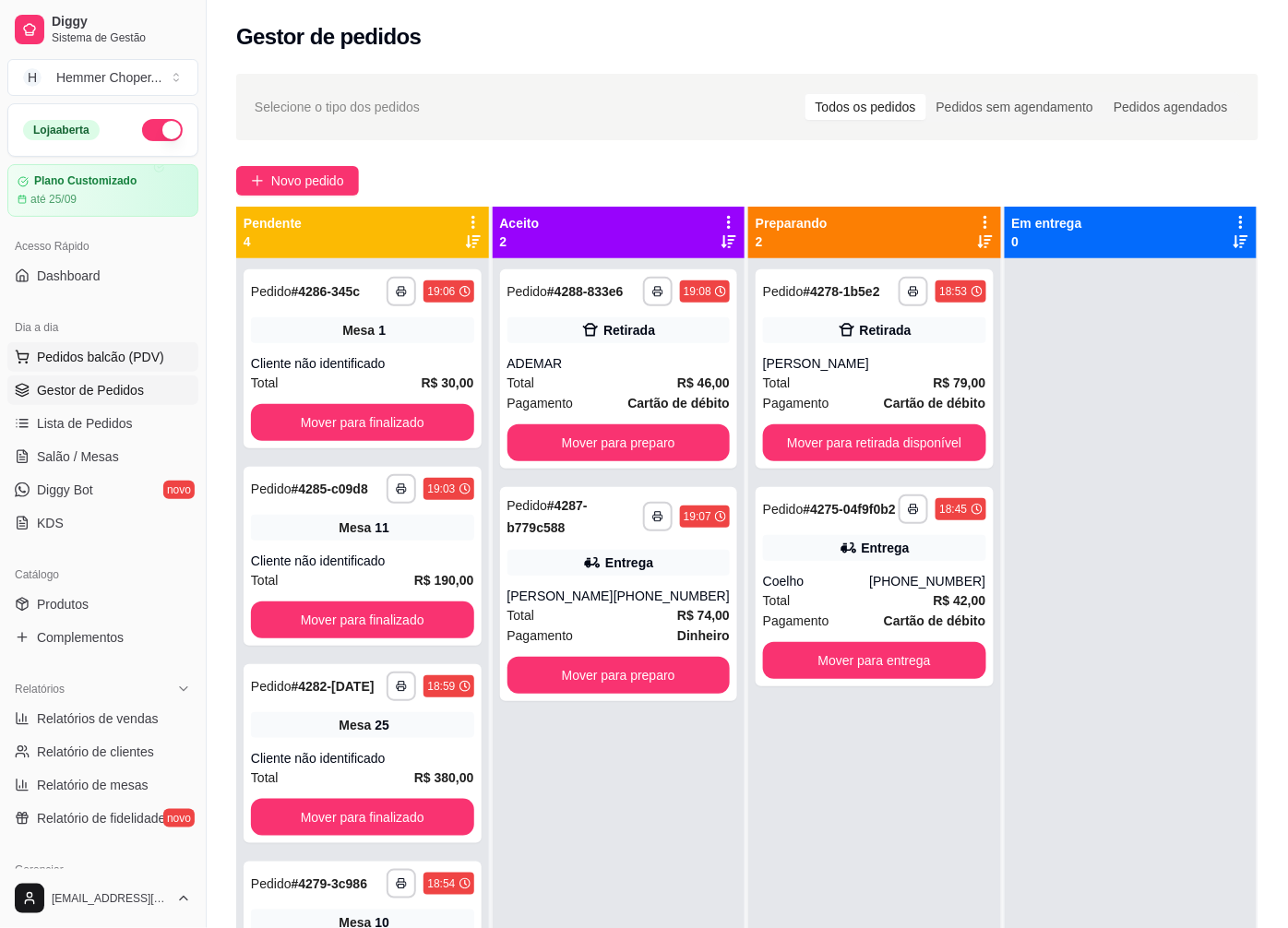
click at [74, 362] on span "Pedidos balcão (PDV)" at bounding box center [100, 357] width 127 height 18
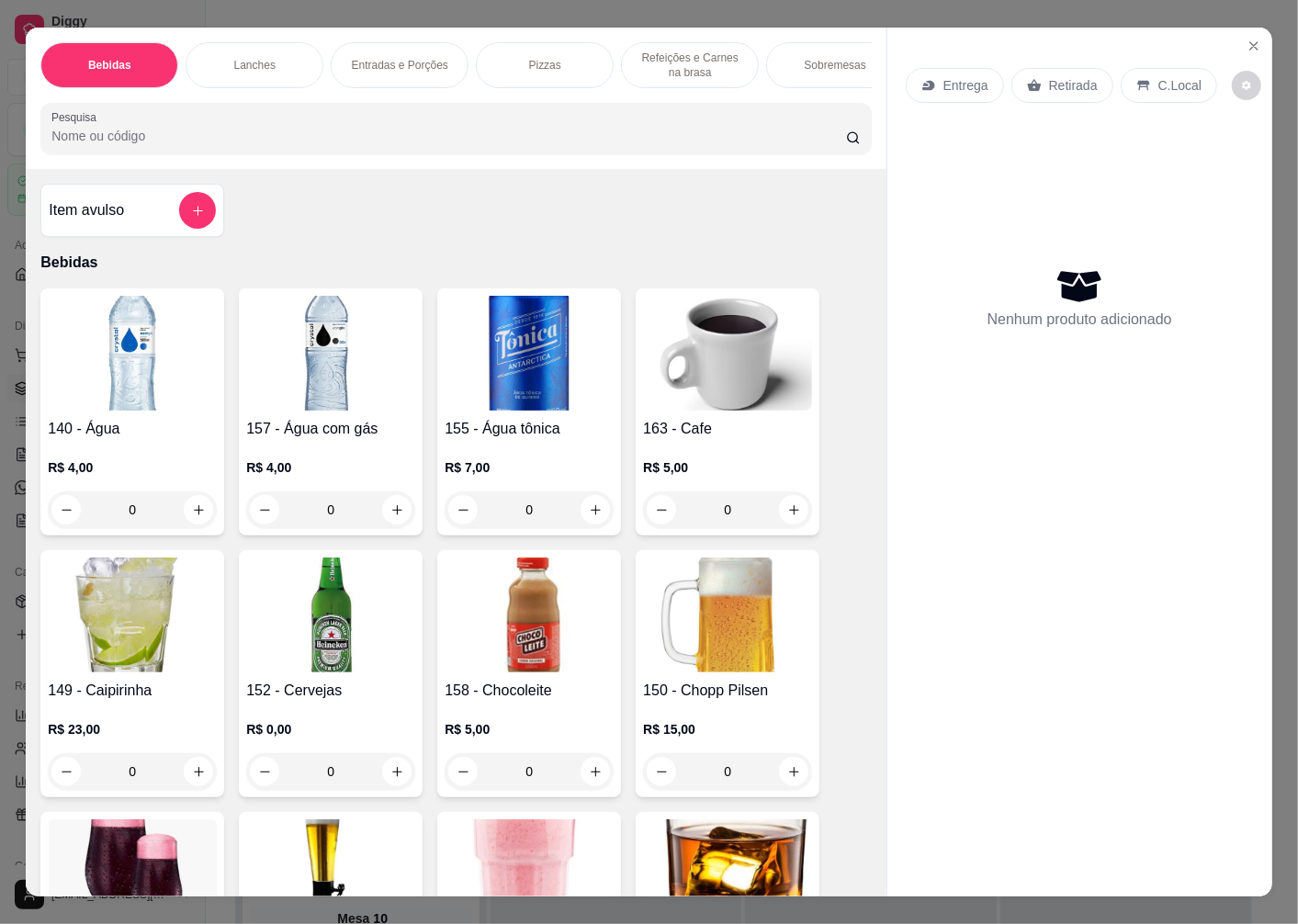
click at [1077, 83] on p "Retirada" at bounding box center [1073, 85] width 48 height 18
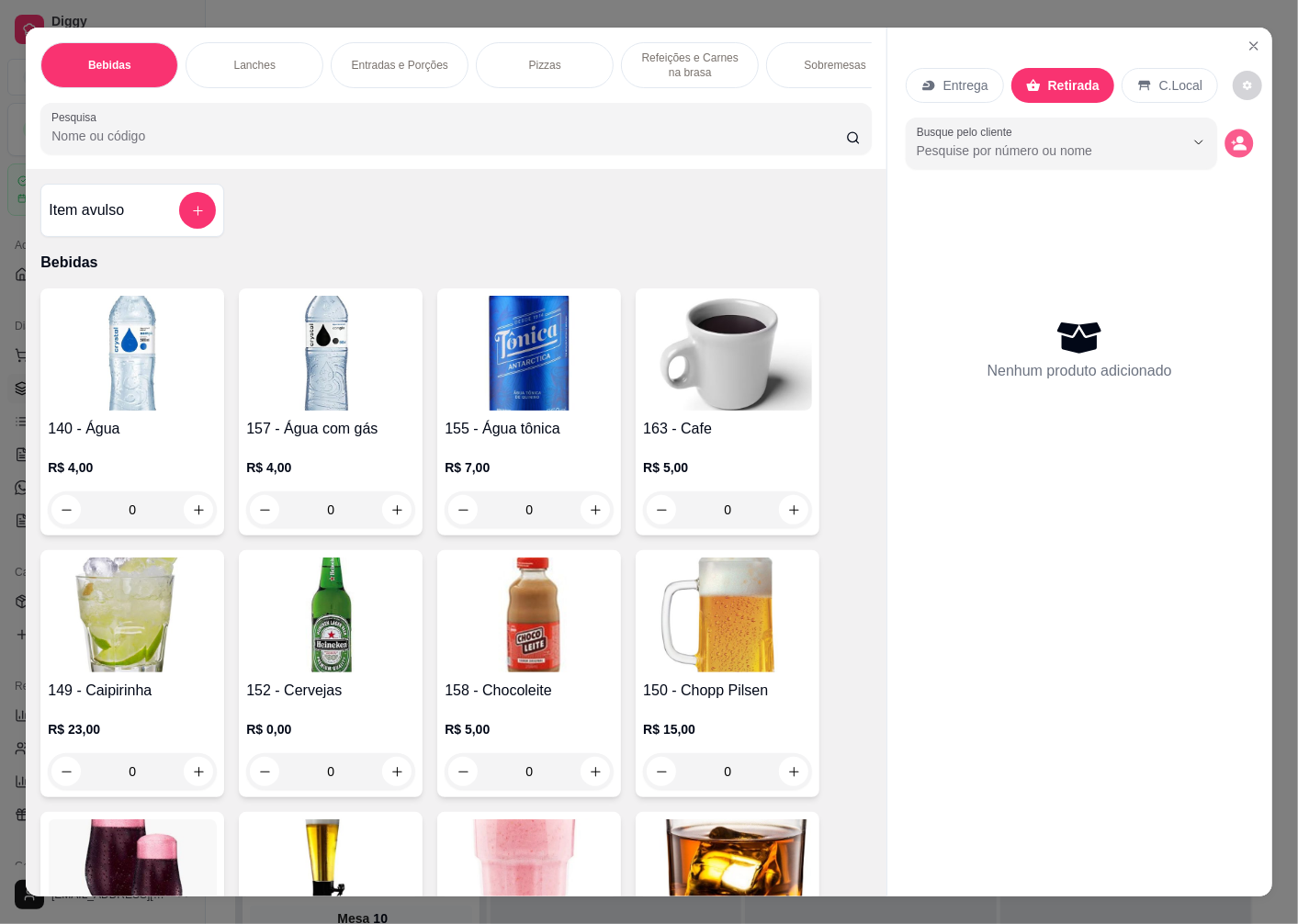
click at [1232, 140] on icon "decrease-product-quantity" at bounding box center [1234, 142] width 5 height 5
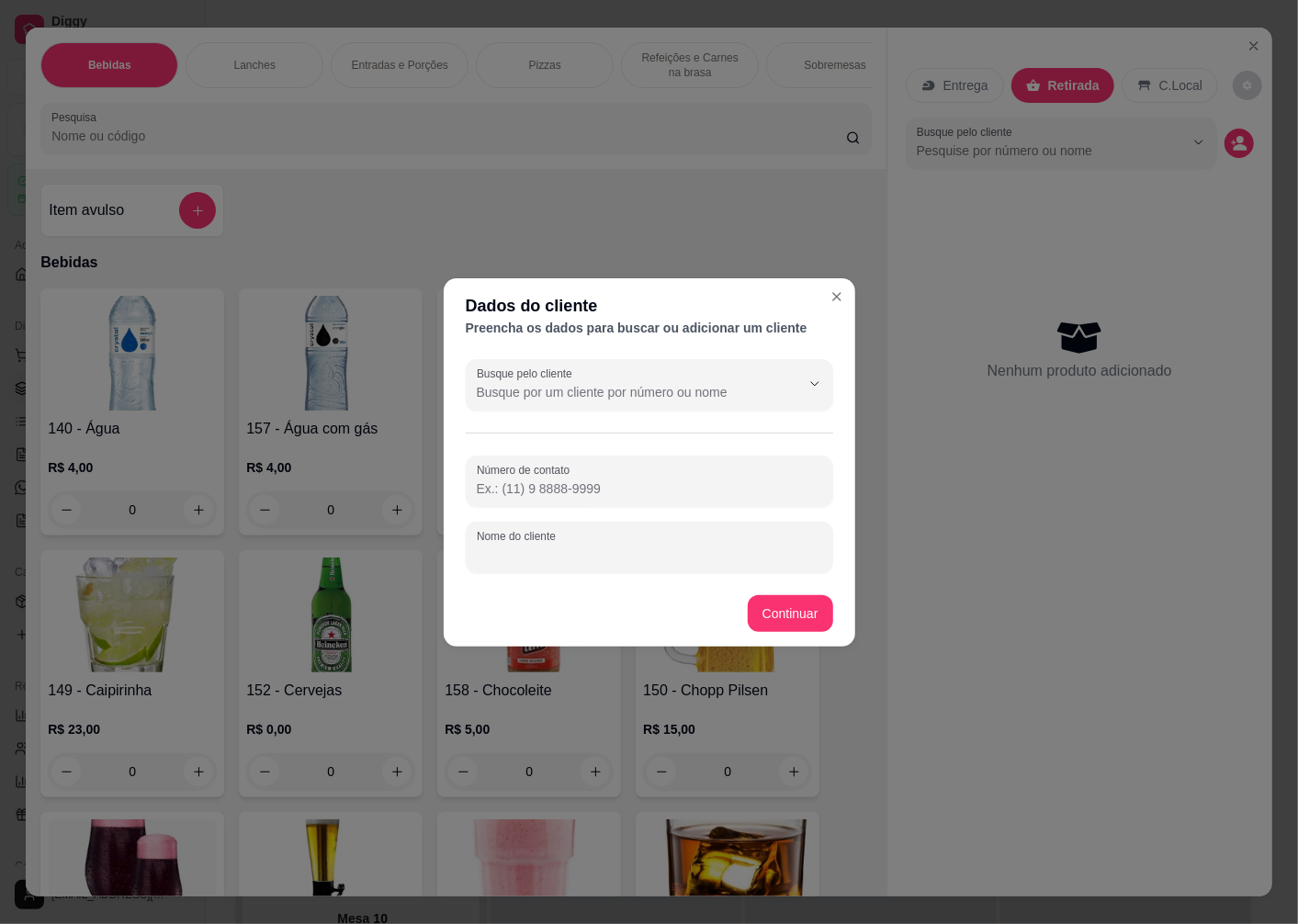
click at [544, 558] on input "Nome do cliente" at bounding box center [649, 554] width 346 height 18
type input "MAGRIT"
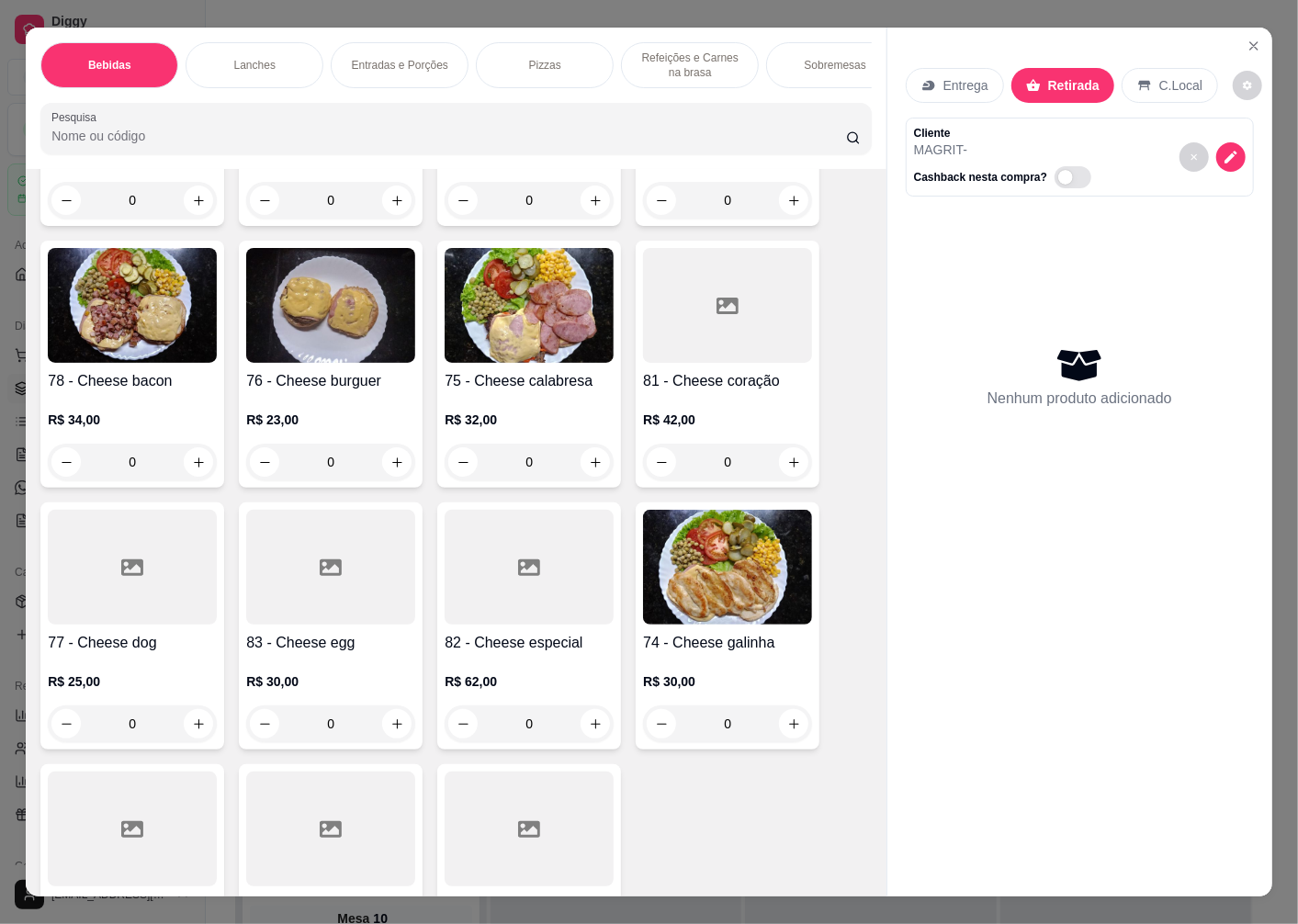
scroll to position [2551, 0]
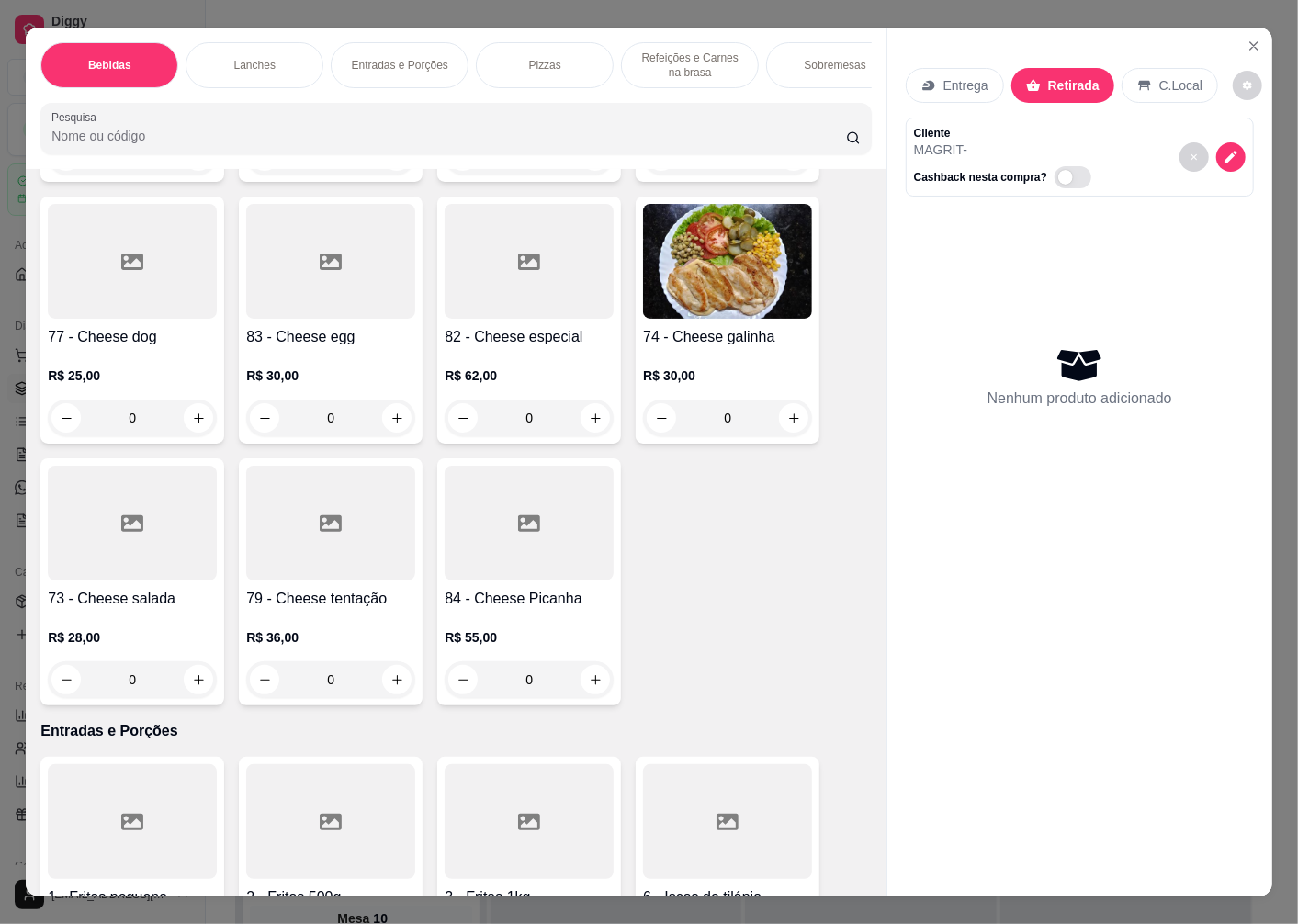
click at [120, 623] on div "R$ 28,00 0" at bounding box center [132, 654] width 170 height 88
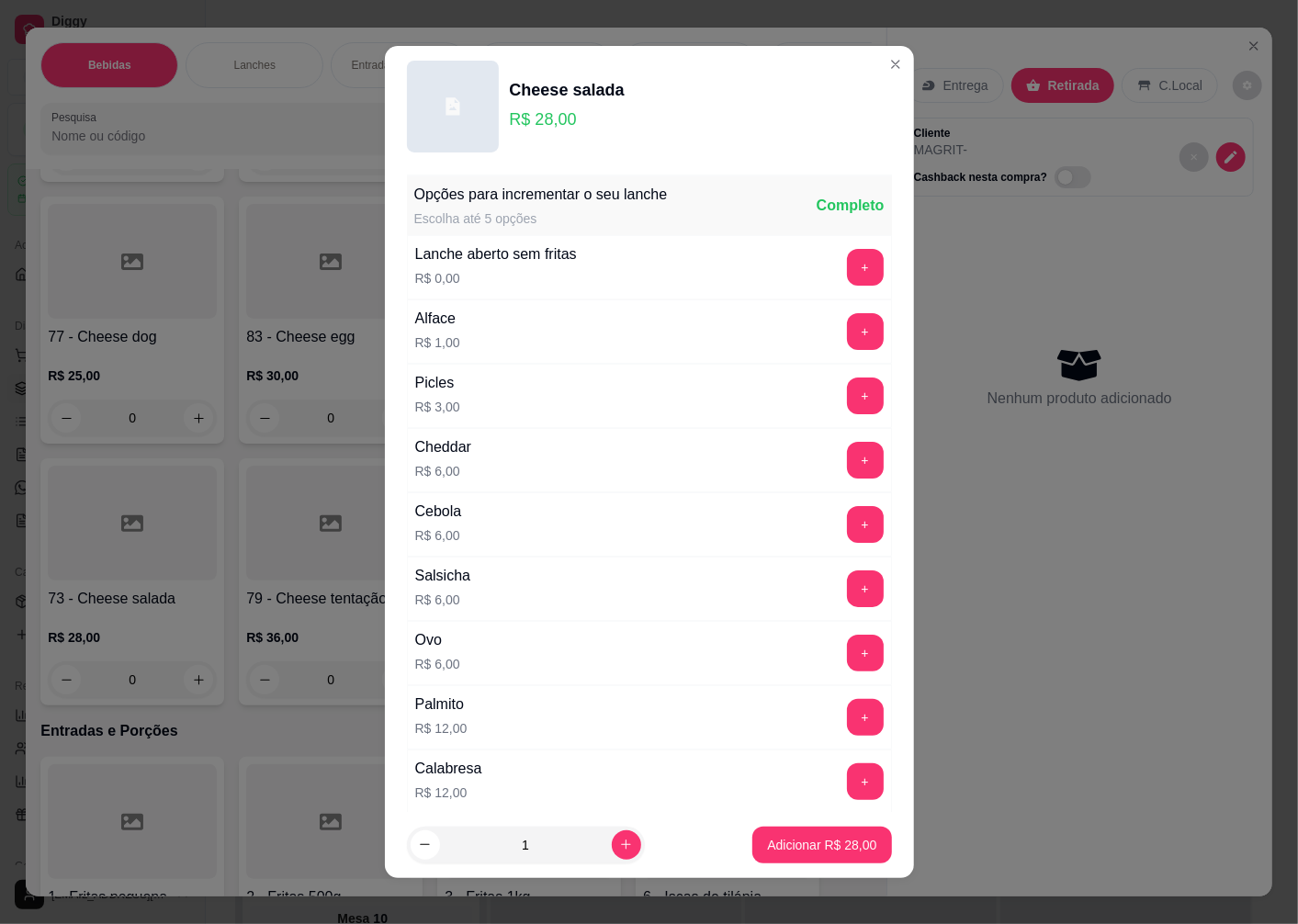
scroll to position [306, 0]
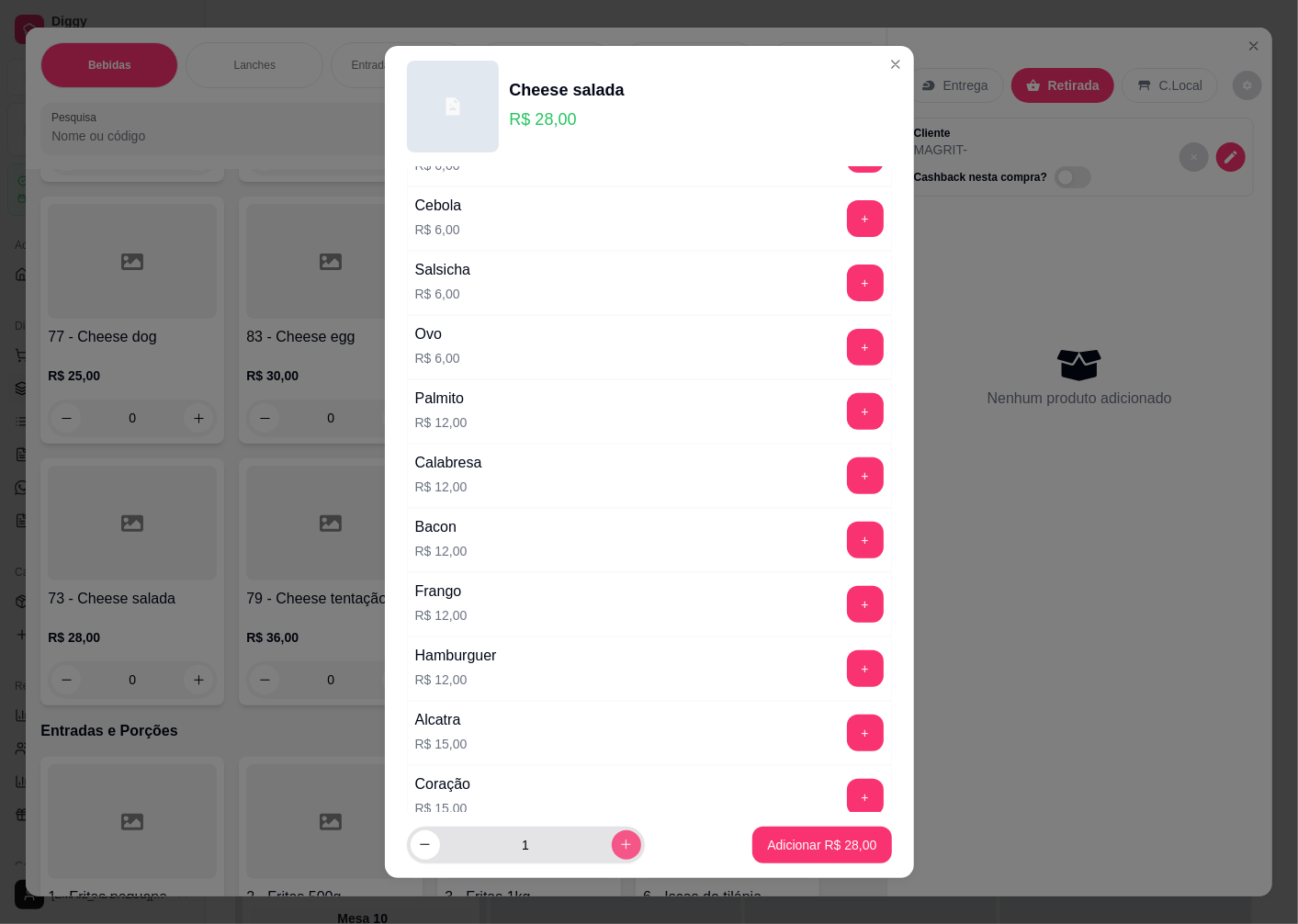
click at [619, 839] on icon "increase-product-quantity" at bounding box center [626, 845] width 14 height 14
type input "2"
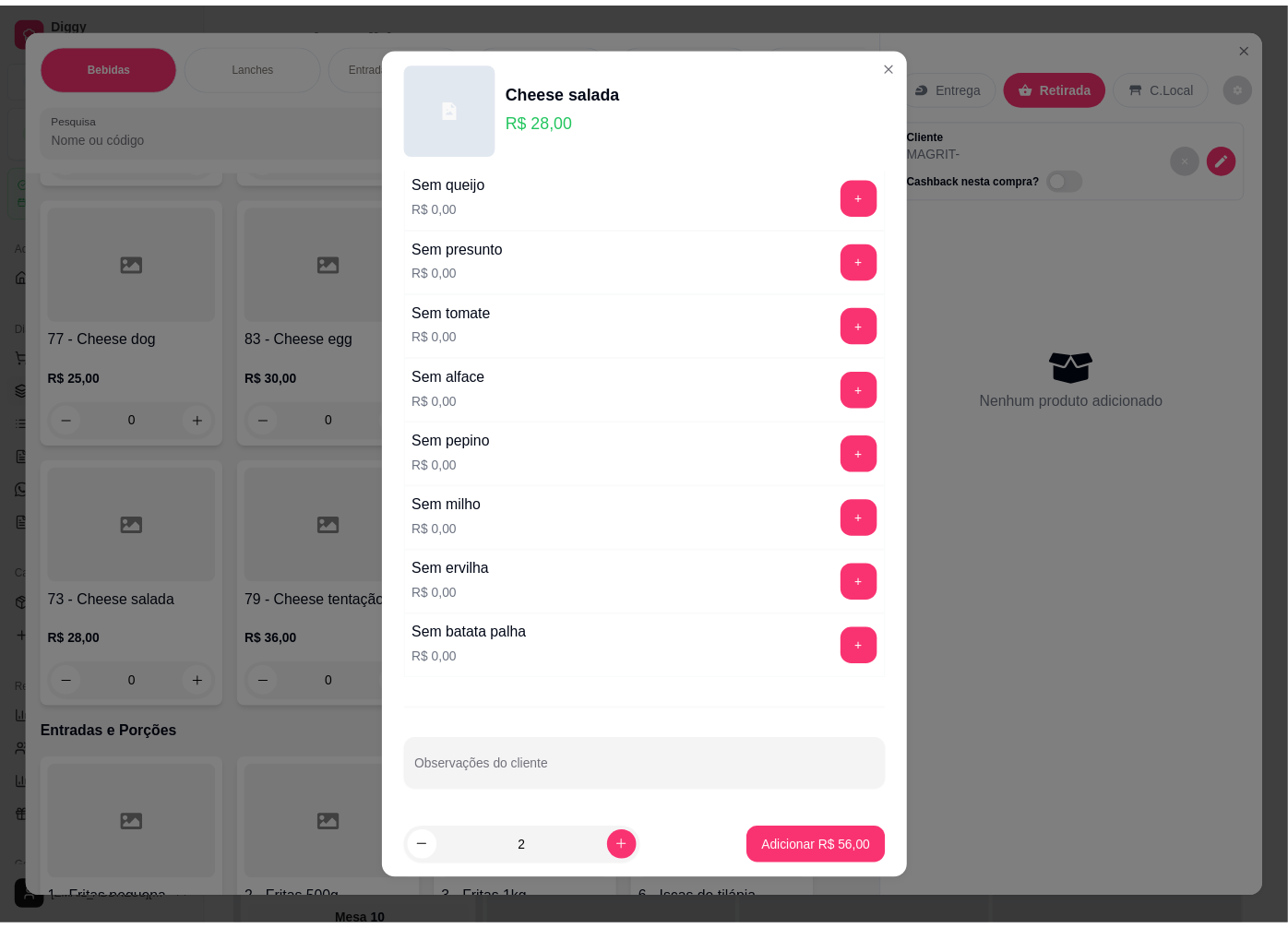
scroll to position [1237, 0]
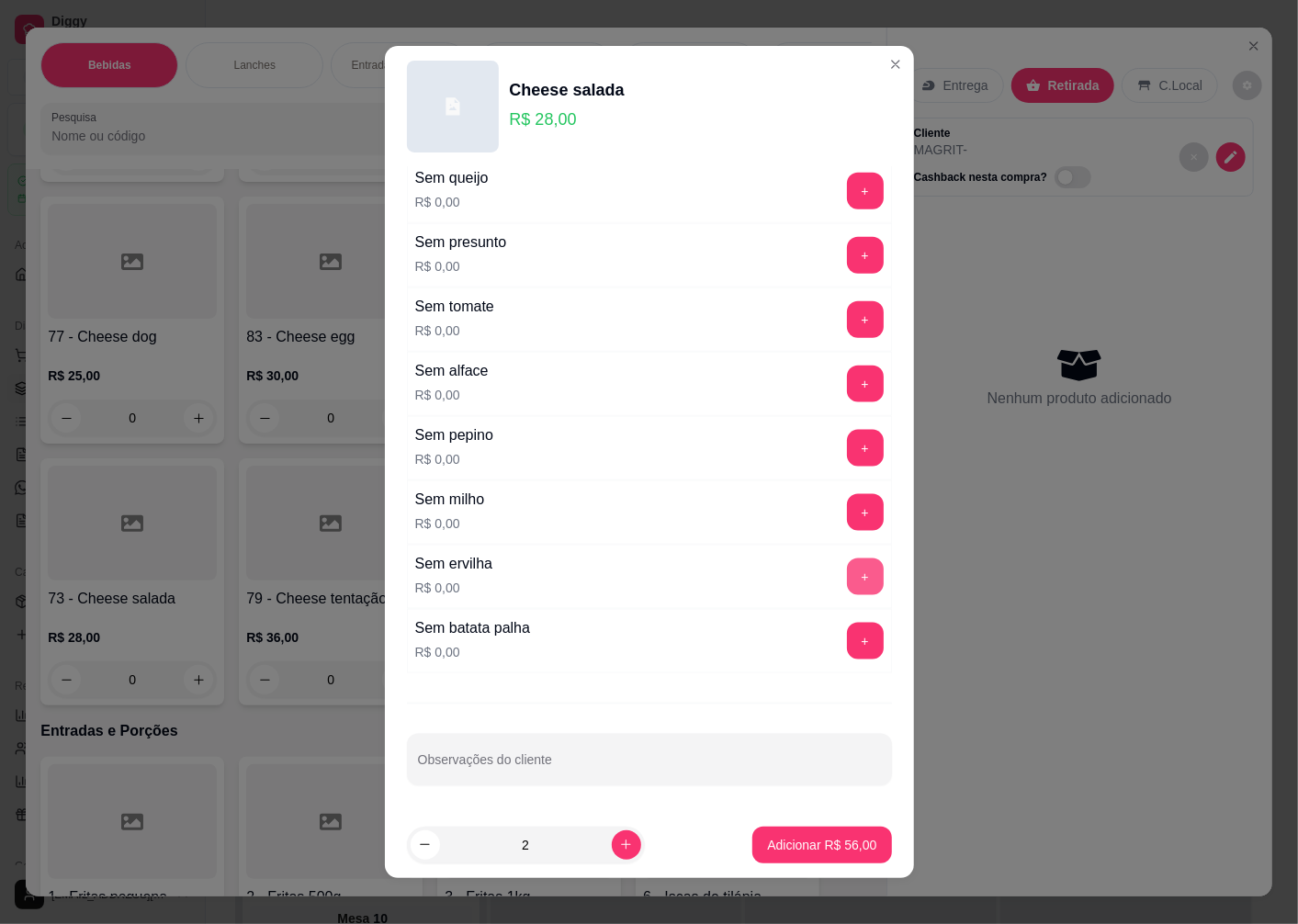
click at [847, 579] on button "+" at bounding box center [865, 577] width 37 height 37
click at [847, 509] on button "+" at bounding box center [865, 512] width 37 height 37
click at [787, 850] on p "Adicionar R$ 56,00" at bounding box center [821, 845] width 109 height 18
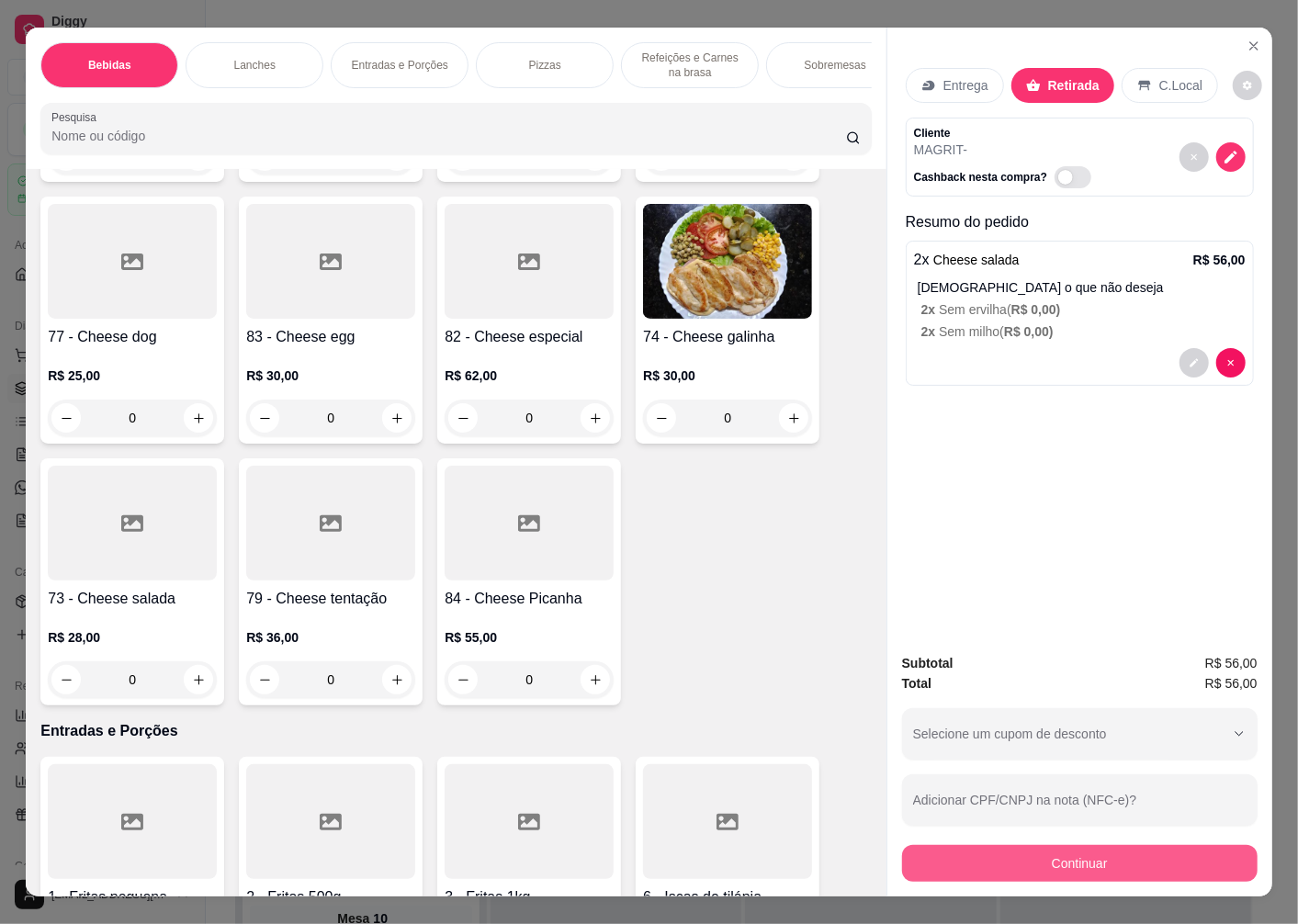
click at [995, 866] on button "Continuar" at bounding box center [1079, 864] width 355 height 37
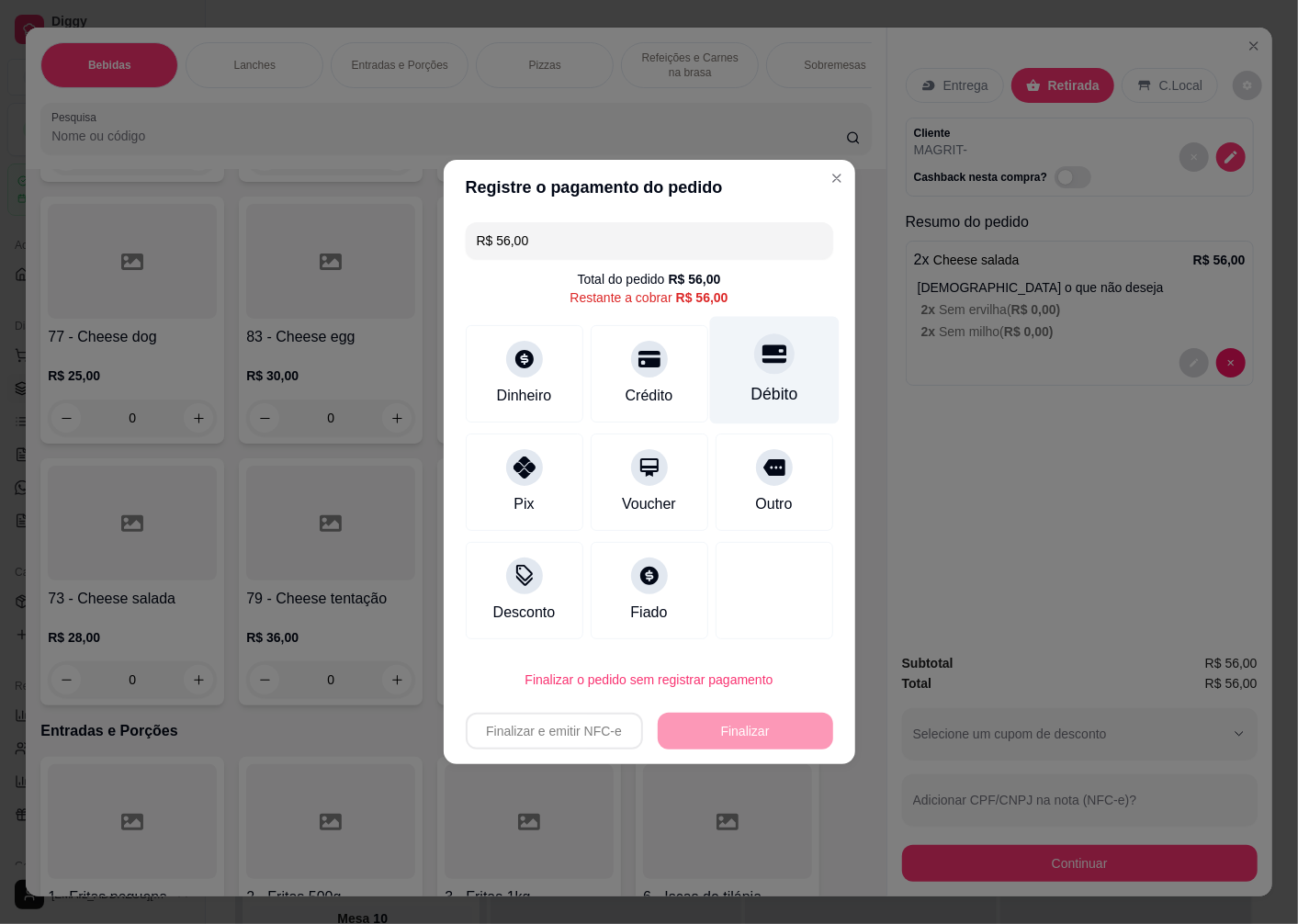
click at [764, 391] on div "Débito" at bounding box center [774, 394] width 46 height 24
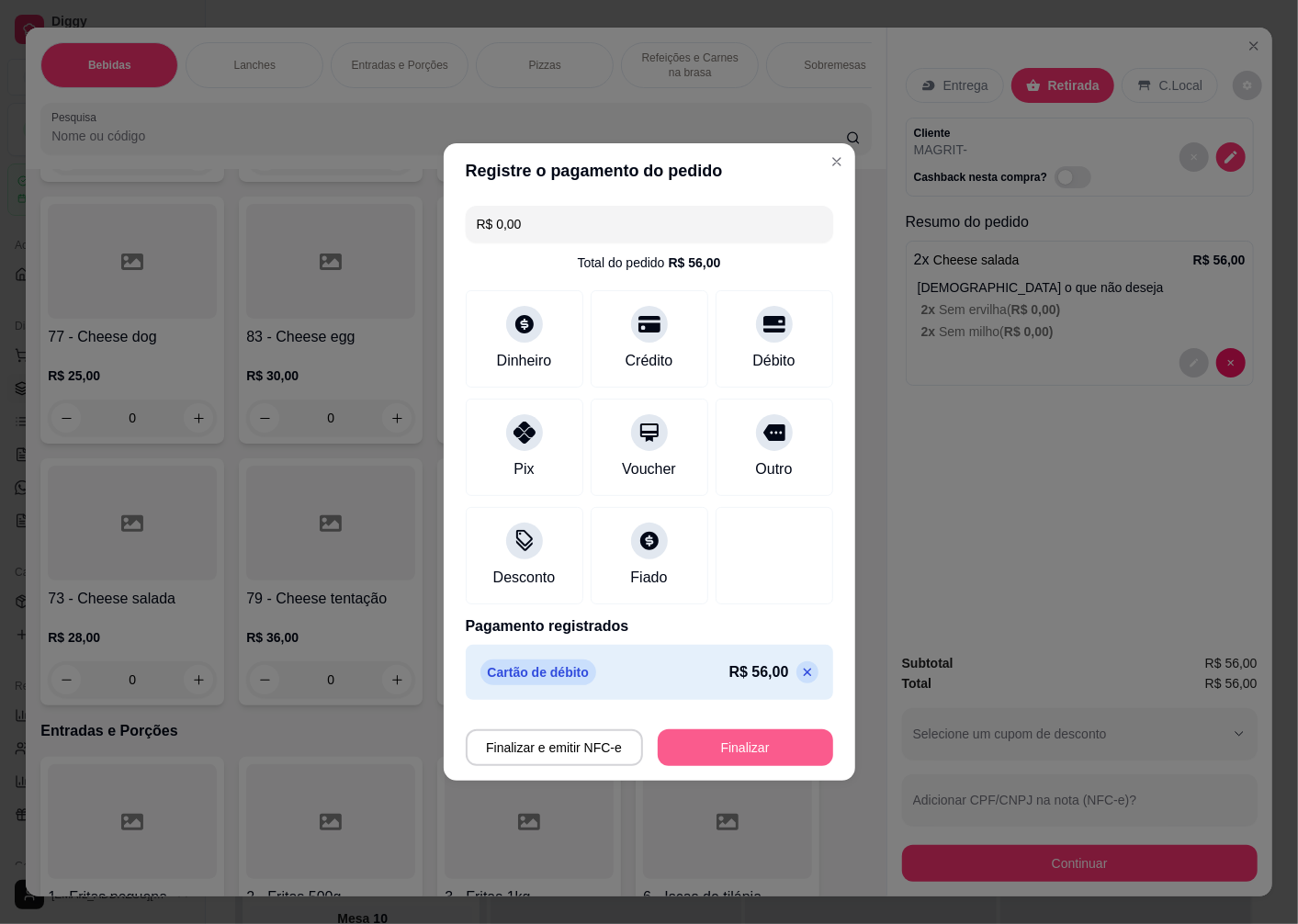
click at [752, 746] on button "Finalizar" at bounding box center [745, 748] width 175 height 37
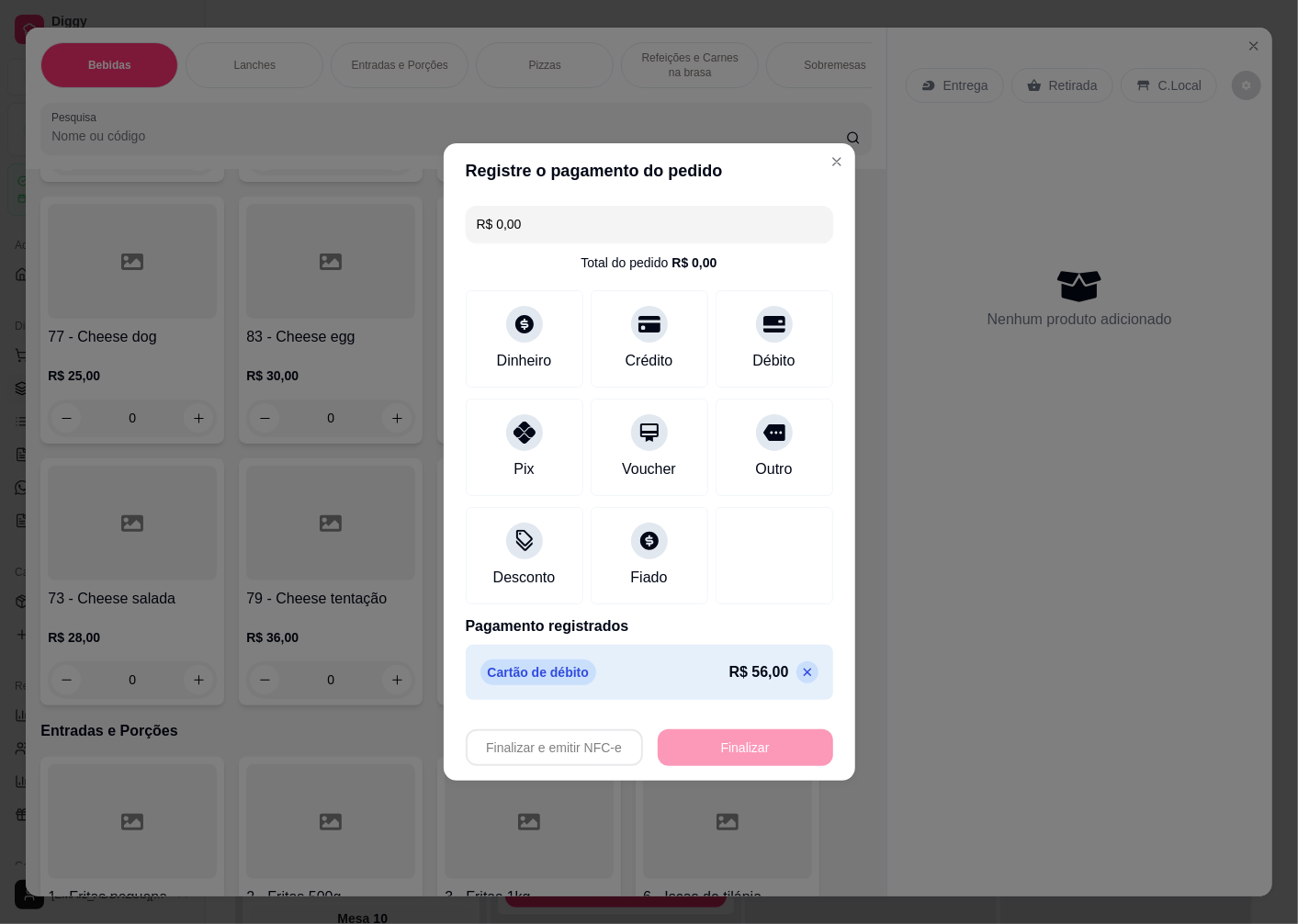
type input "-R$ 56,00"
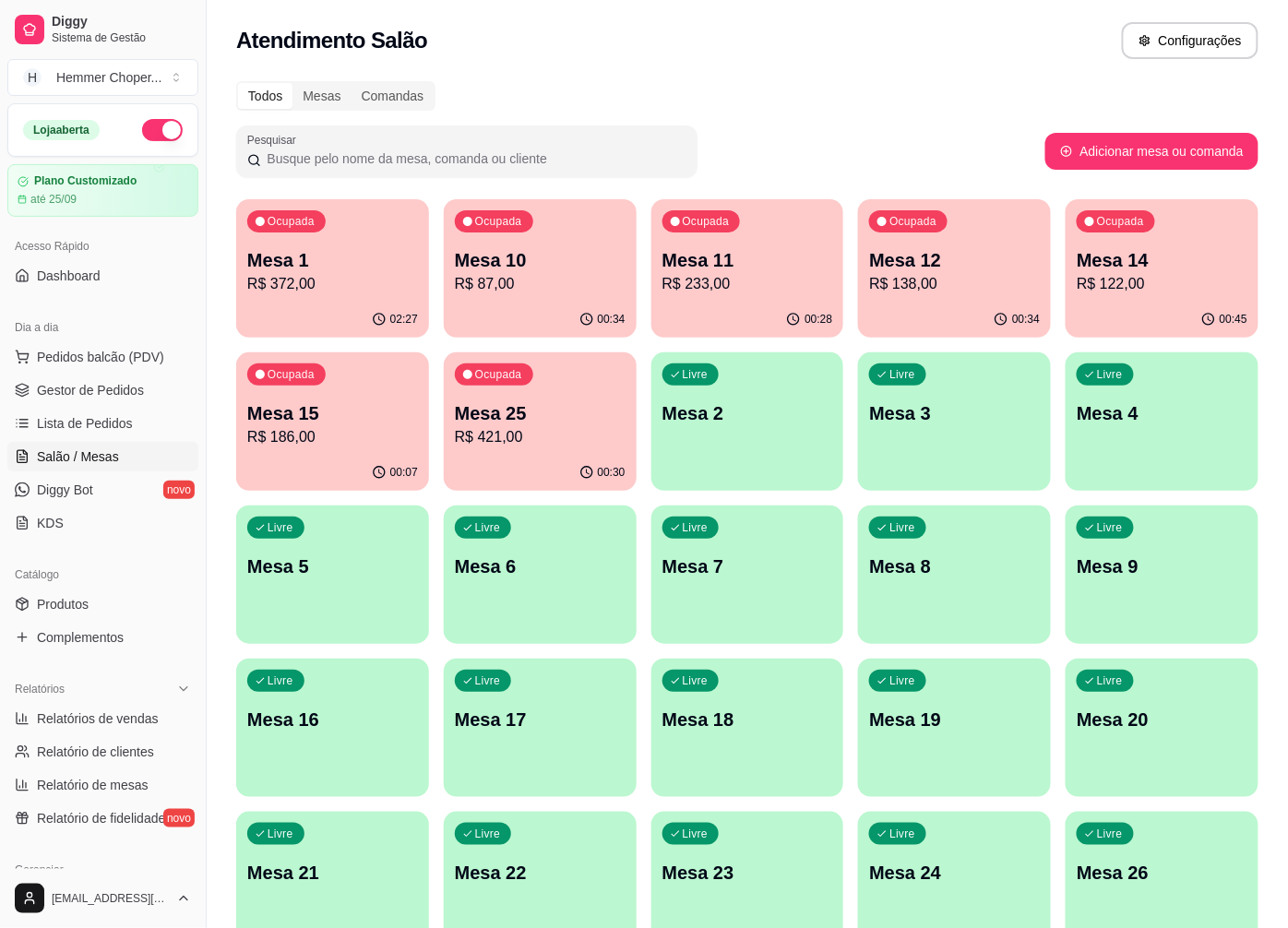
click at [510, 290] on p "R$ 87,00" at bounding box center [540, 284] width 170 height 22
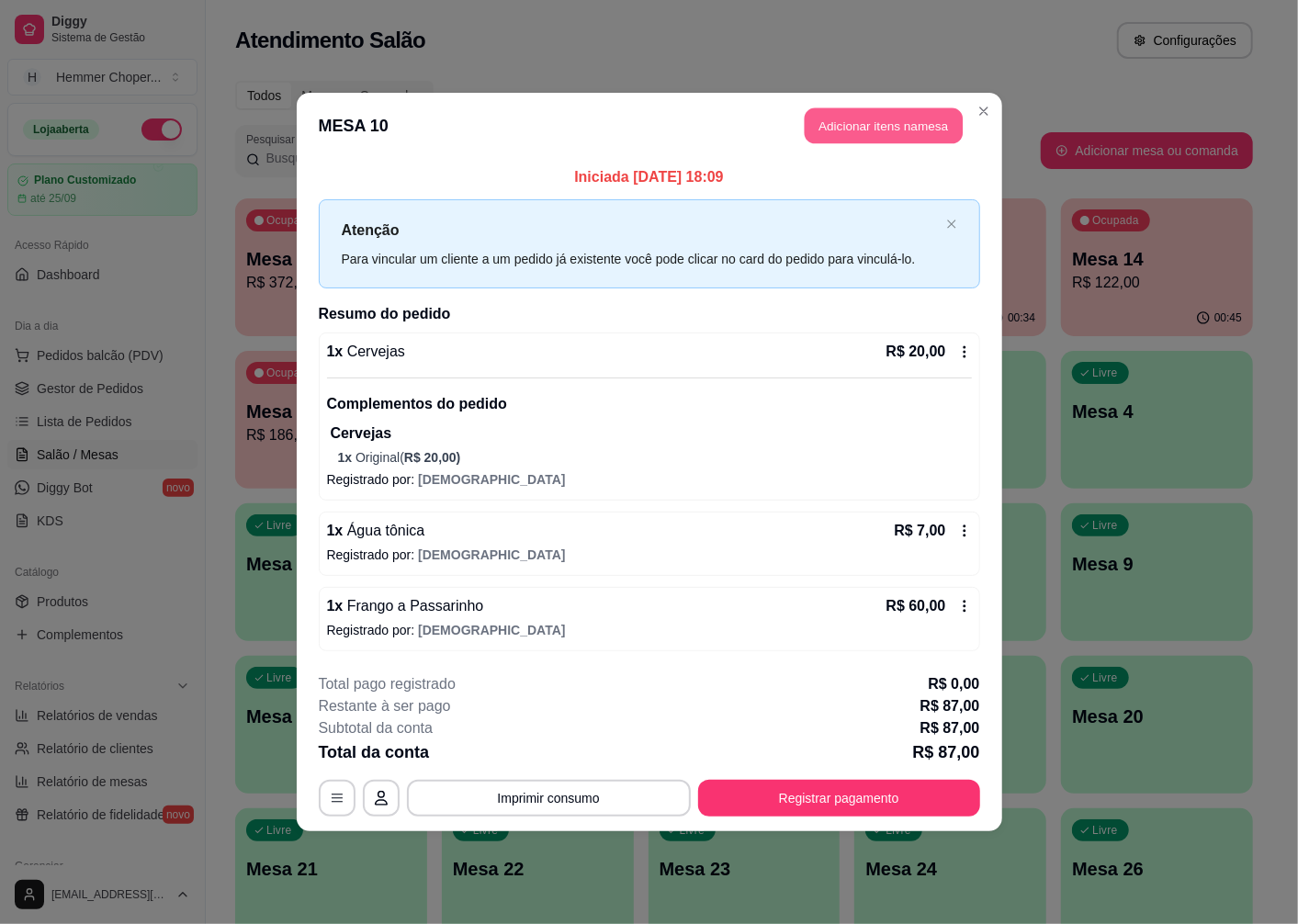
click at [882, 131] on button "Adicionar itens na mesa" at bounding box center [883, 126] width 158 height 36
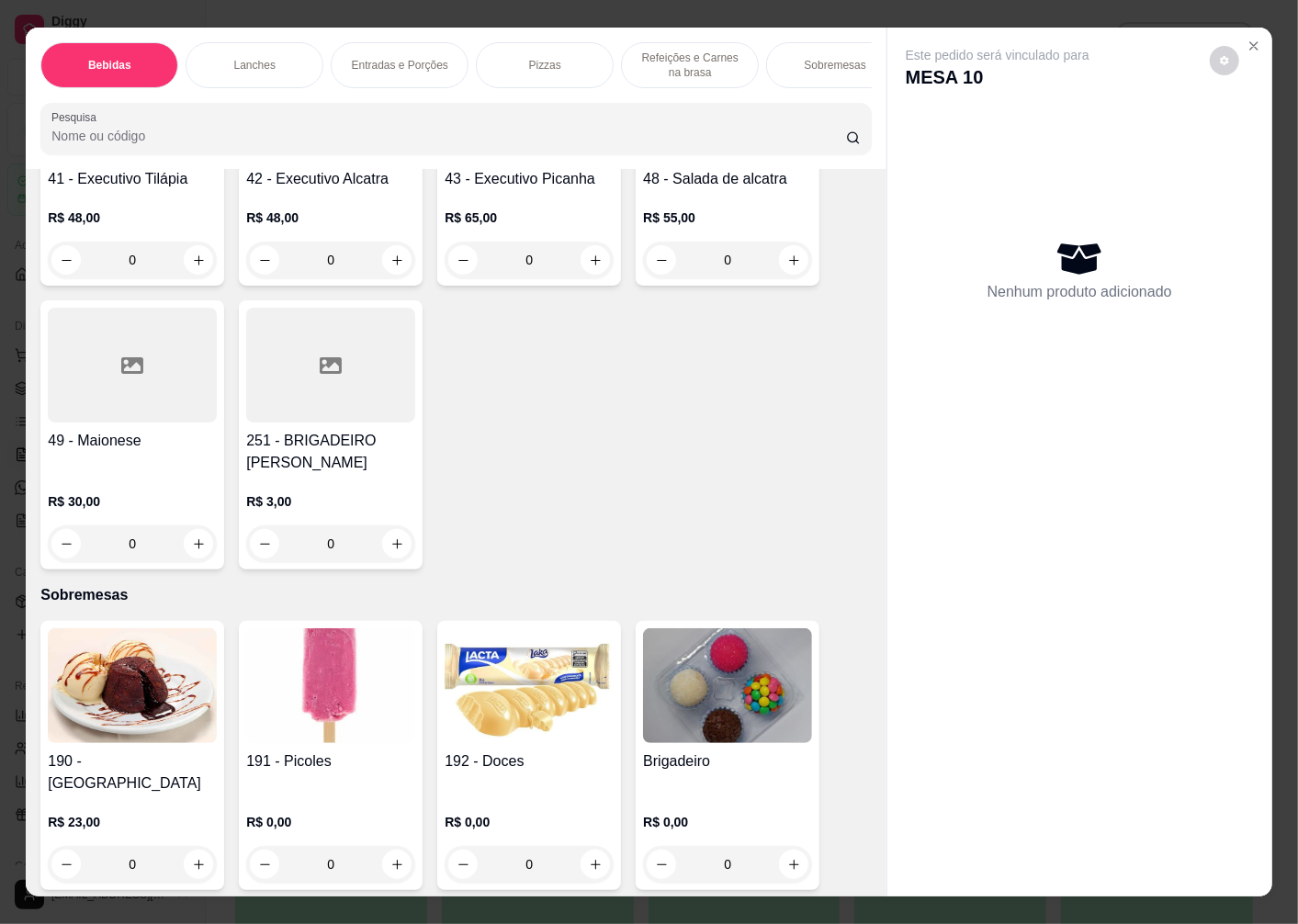
scroll to position [39, 0]
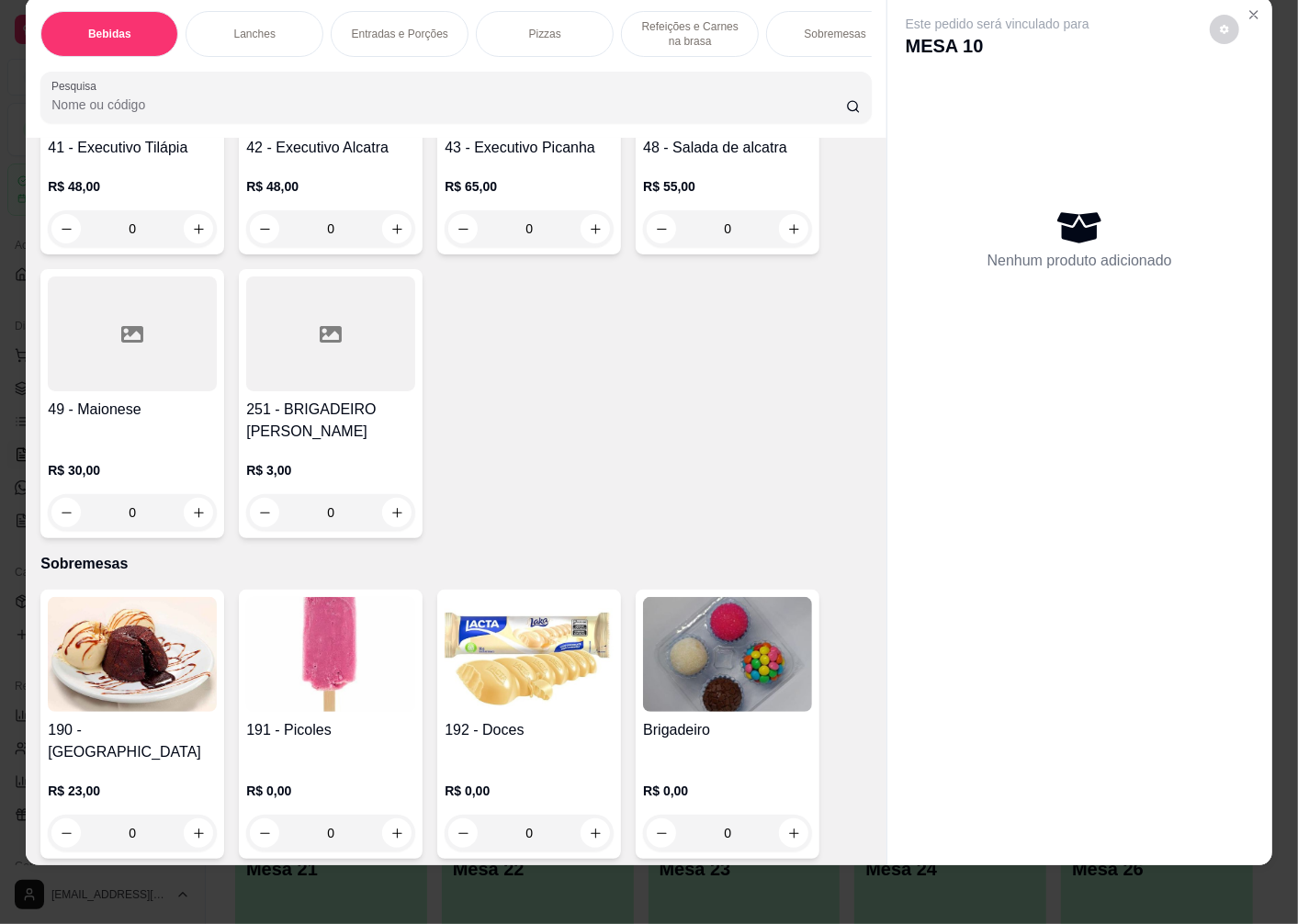
click at [337, 655] on img at bounding box center [330, 654] width 170 height 115
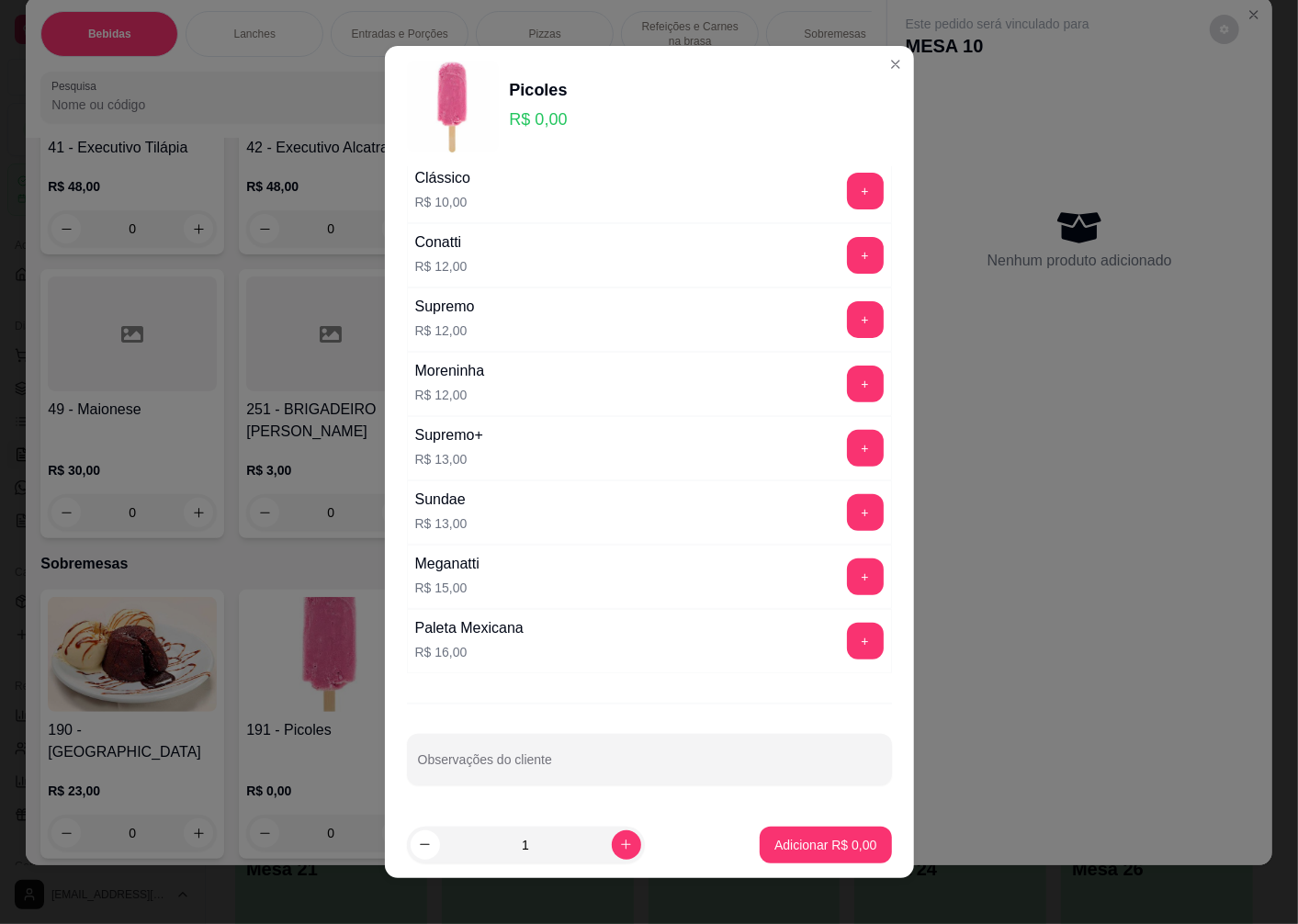
scroll to position [12, 0]
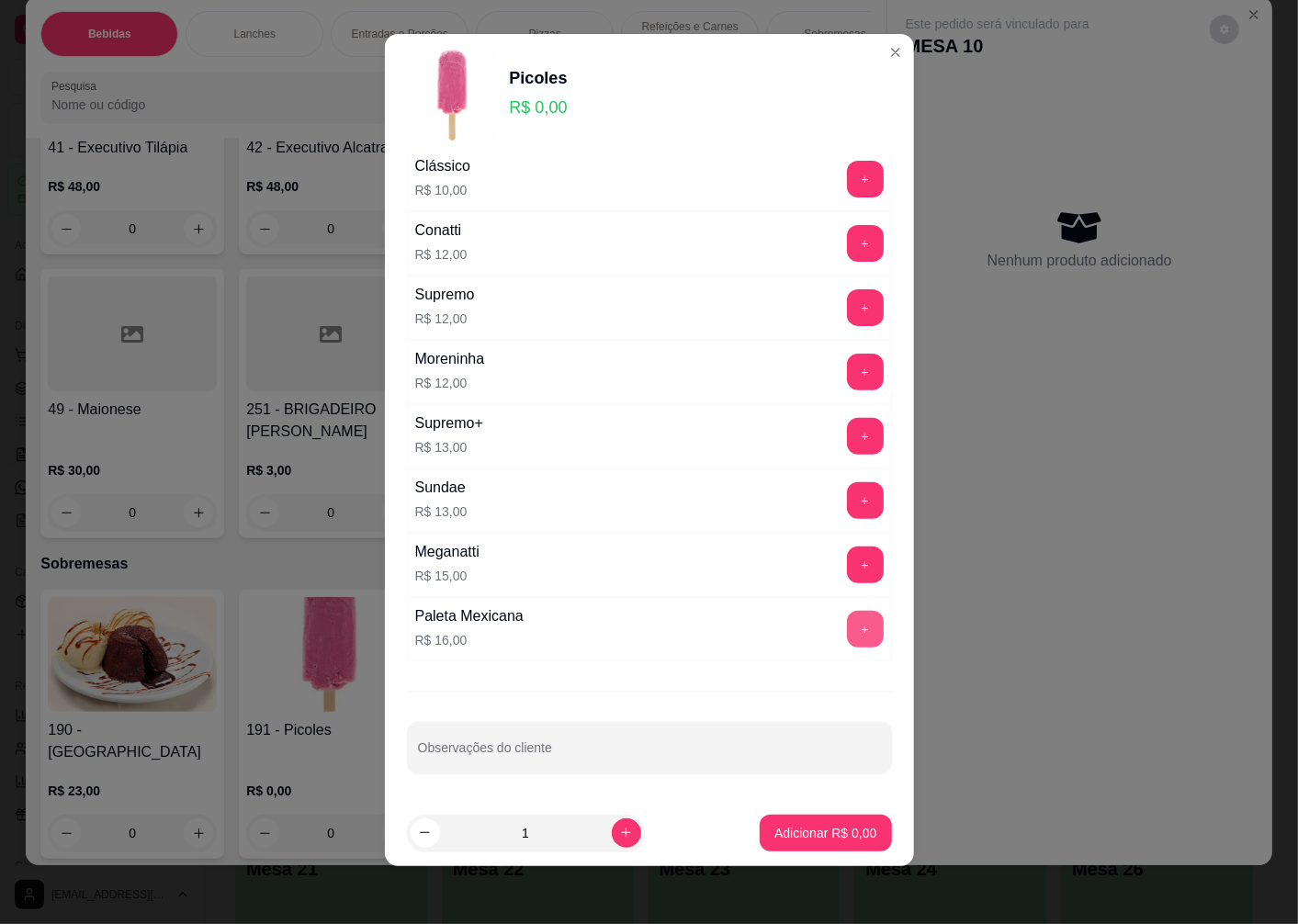
click at [847, 629] on button "+" at bounding box center [865, 630] width 37 height 37
click at [776, 840] on p "Adicionar R$ 16,00" at bounding box center [821, 833] width 109 height 18
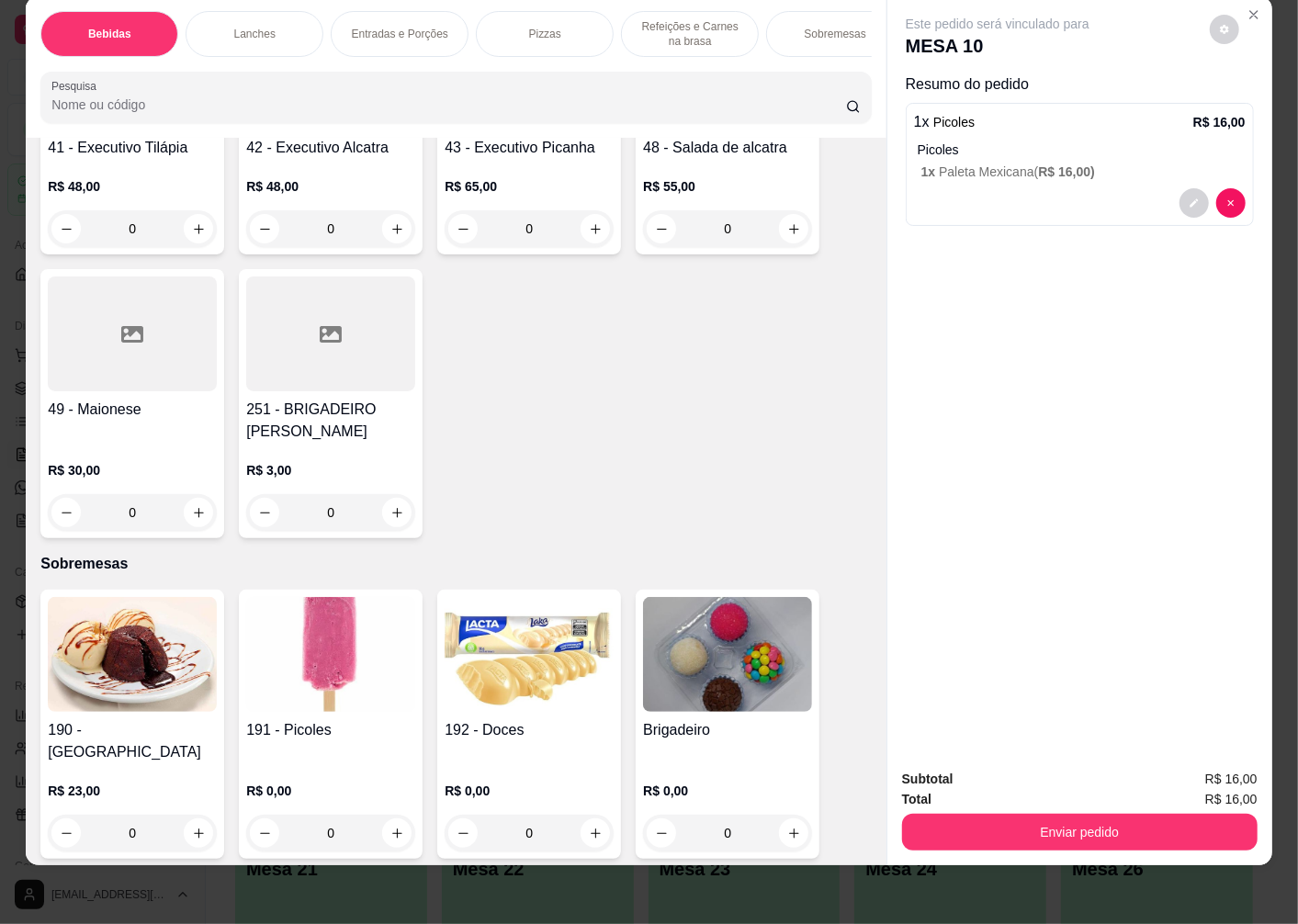
click at [514, 671] on img at bounding box center [529, 654] width 170 height 115
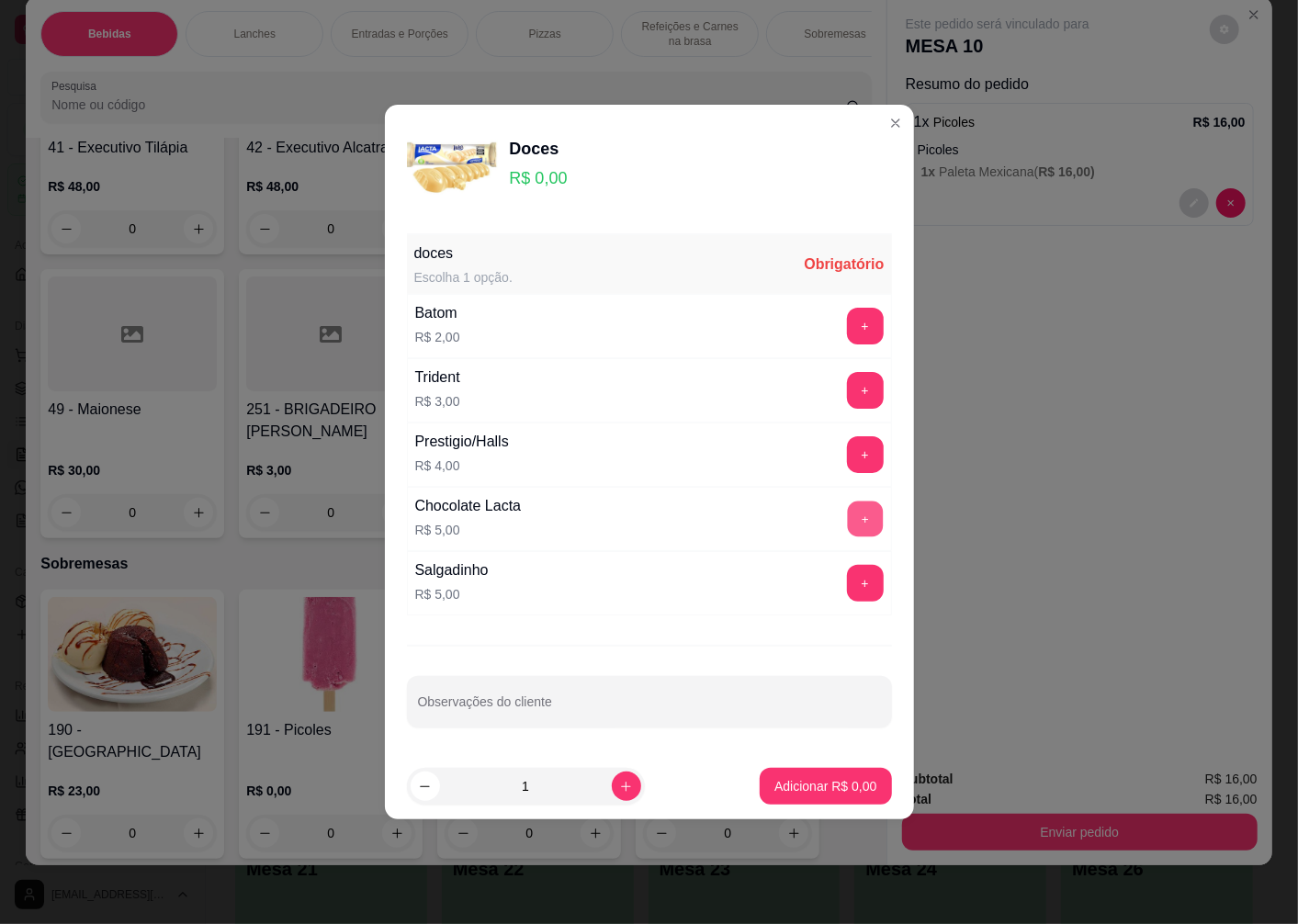
click at [850, 522] on button "+" at bounding box center [864, 519] width 36 height 36
click at [792, 782] on p "Adicionar R$ 5,00" at bounding box center [825, 785] width 102 height 18
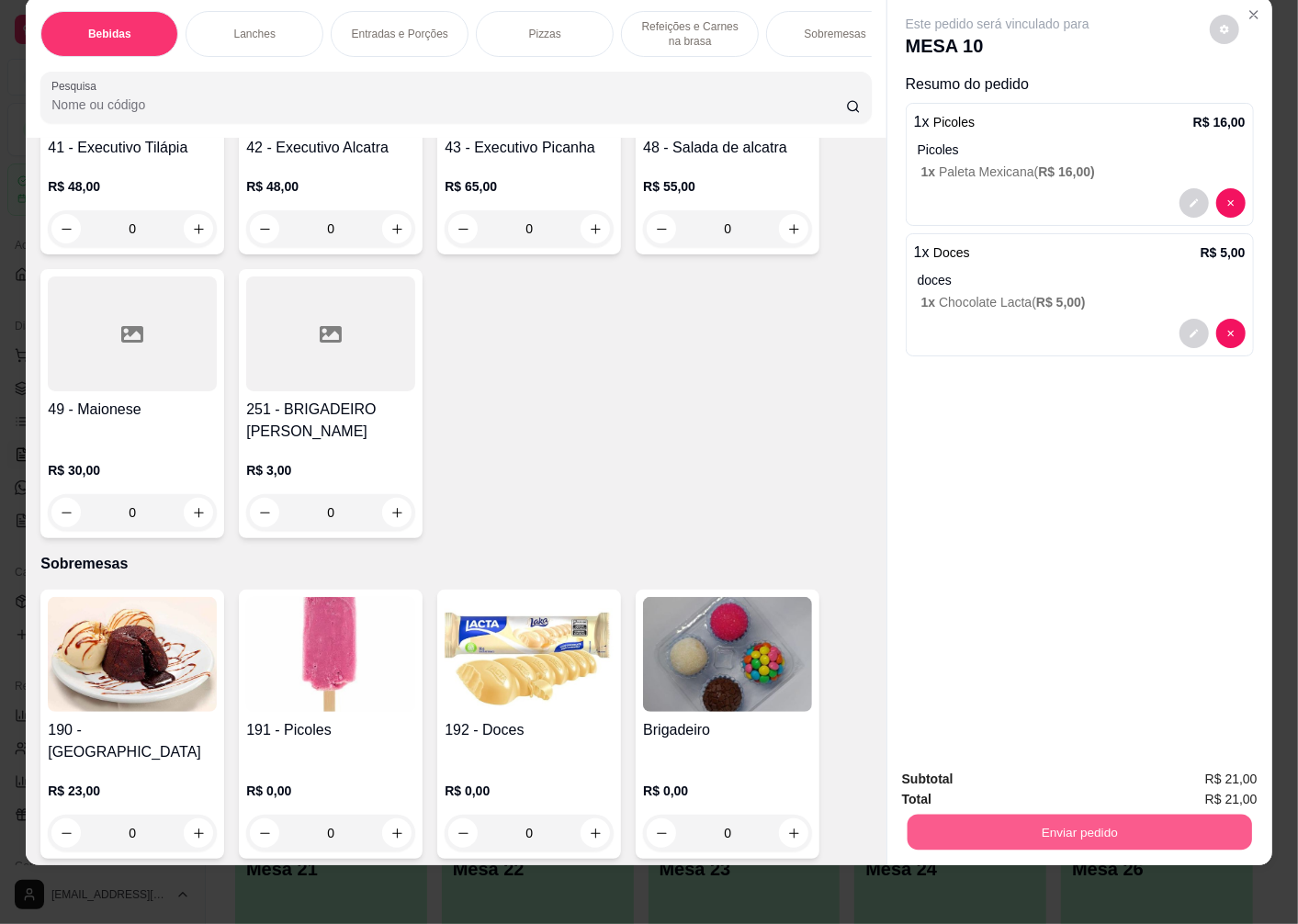
click at [966, 830] on button "Enviar pedido" at bounding box center [1080, 831] width 345 height 36
click at [949, 777] on button "Não registrar e enviar pedido" at bounding box center [1018, 773] width 191 height 35
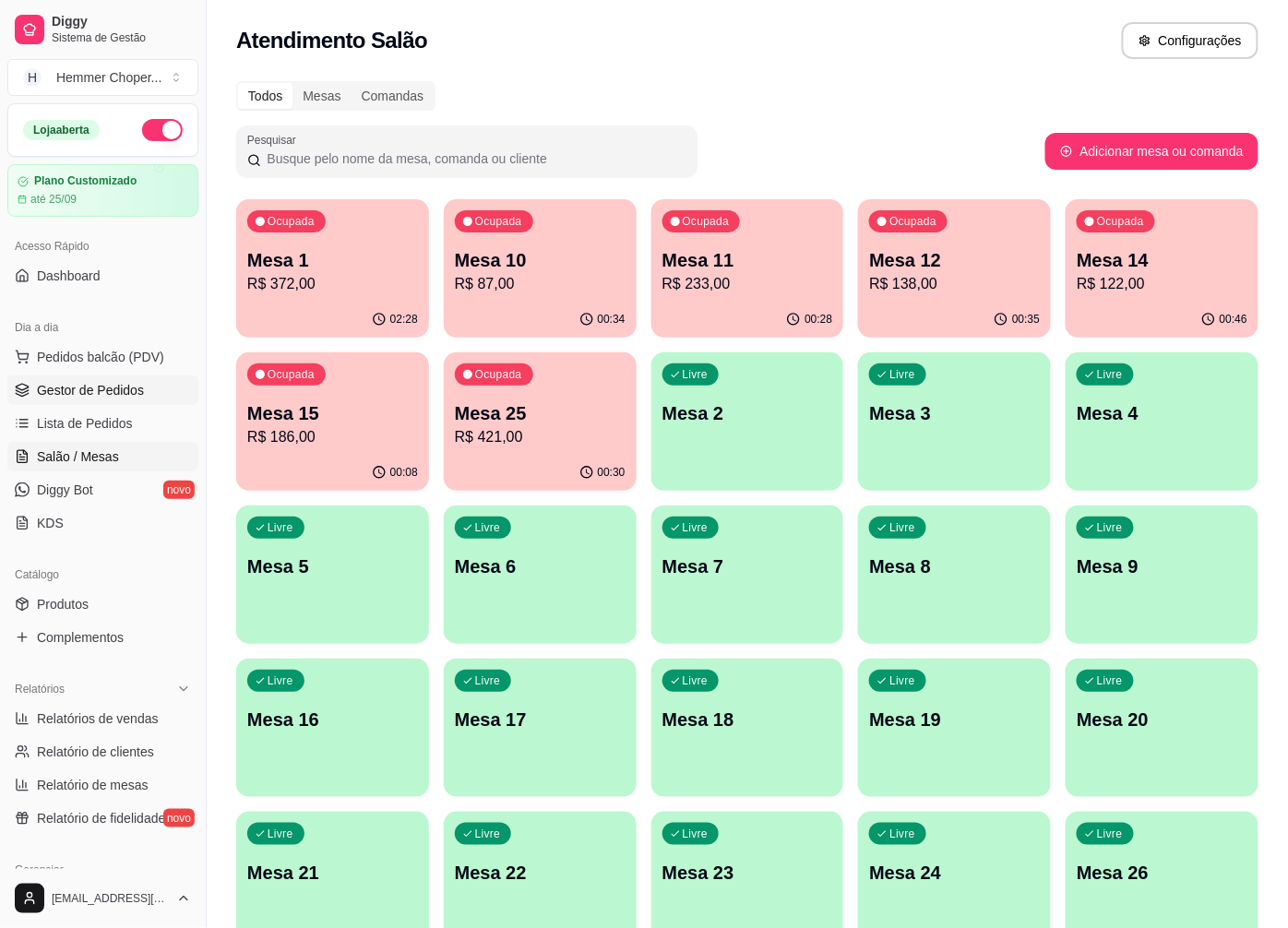
click at [123, 397] on span "Gestor de Pedidos" at bounding box center [90, 390] width 107 height 18
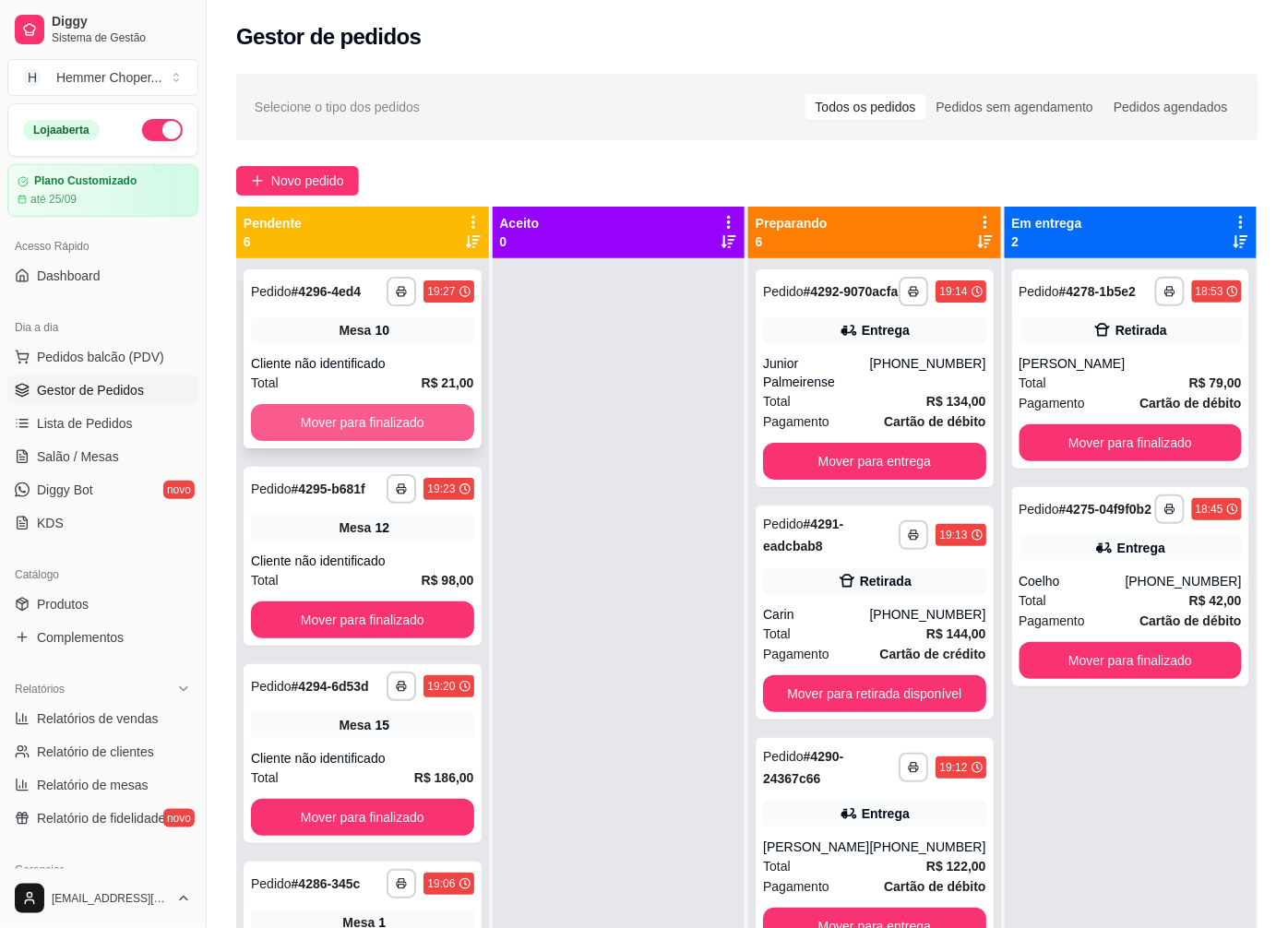
click at [365, 416] on button "Mover para finalizado" at bounding box center [363, 422] width 224 height 37
click at [101, 447] on span "Salão / Mesas" at bounding box center [78, 456] width 82 height 18
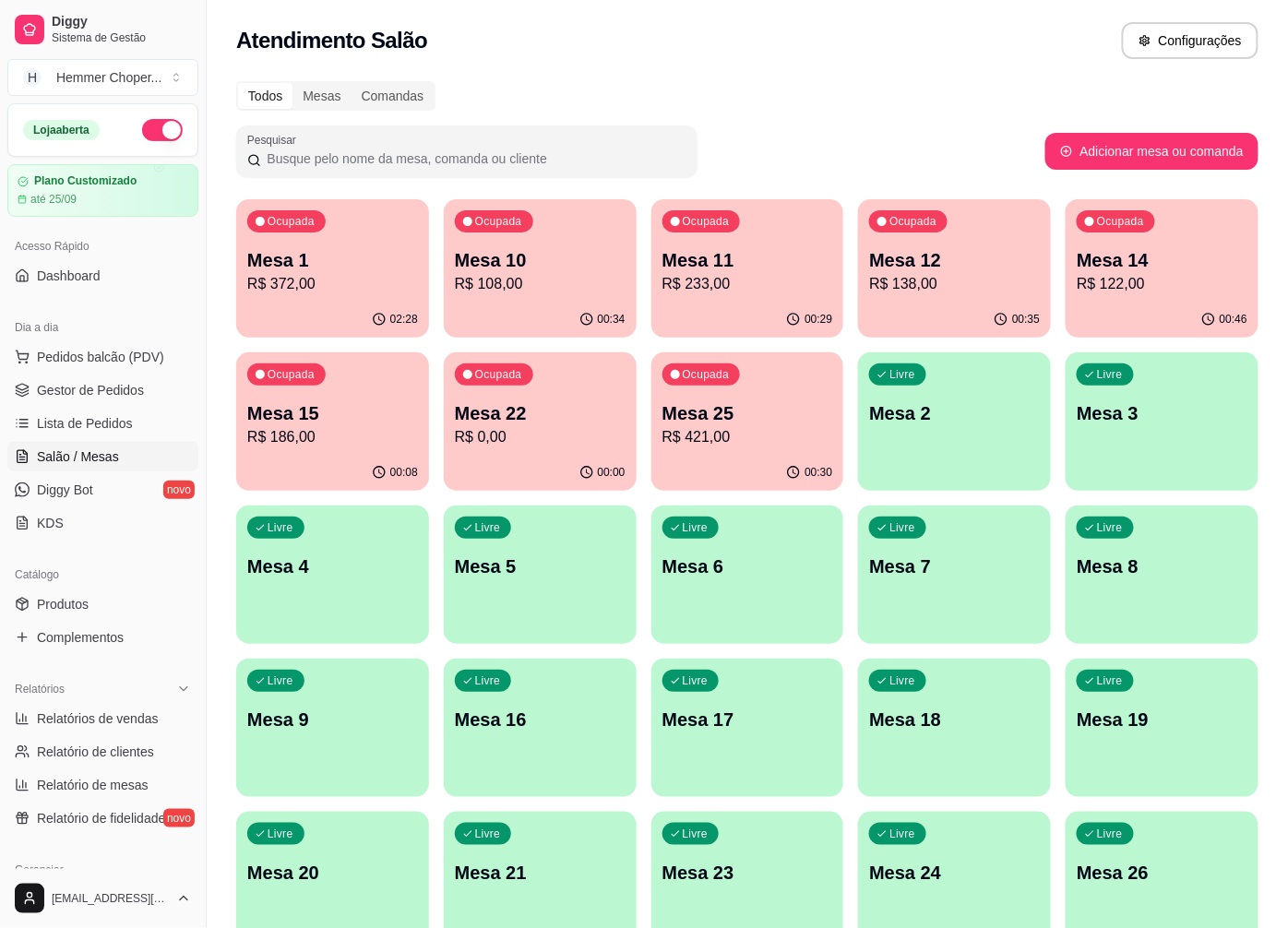
click at [530, 289] on p "R$ 108,00" at bounding box center [540, 284] width 170 height 22
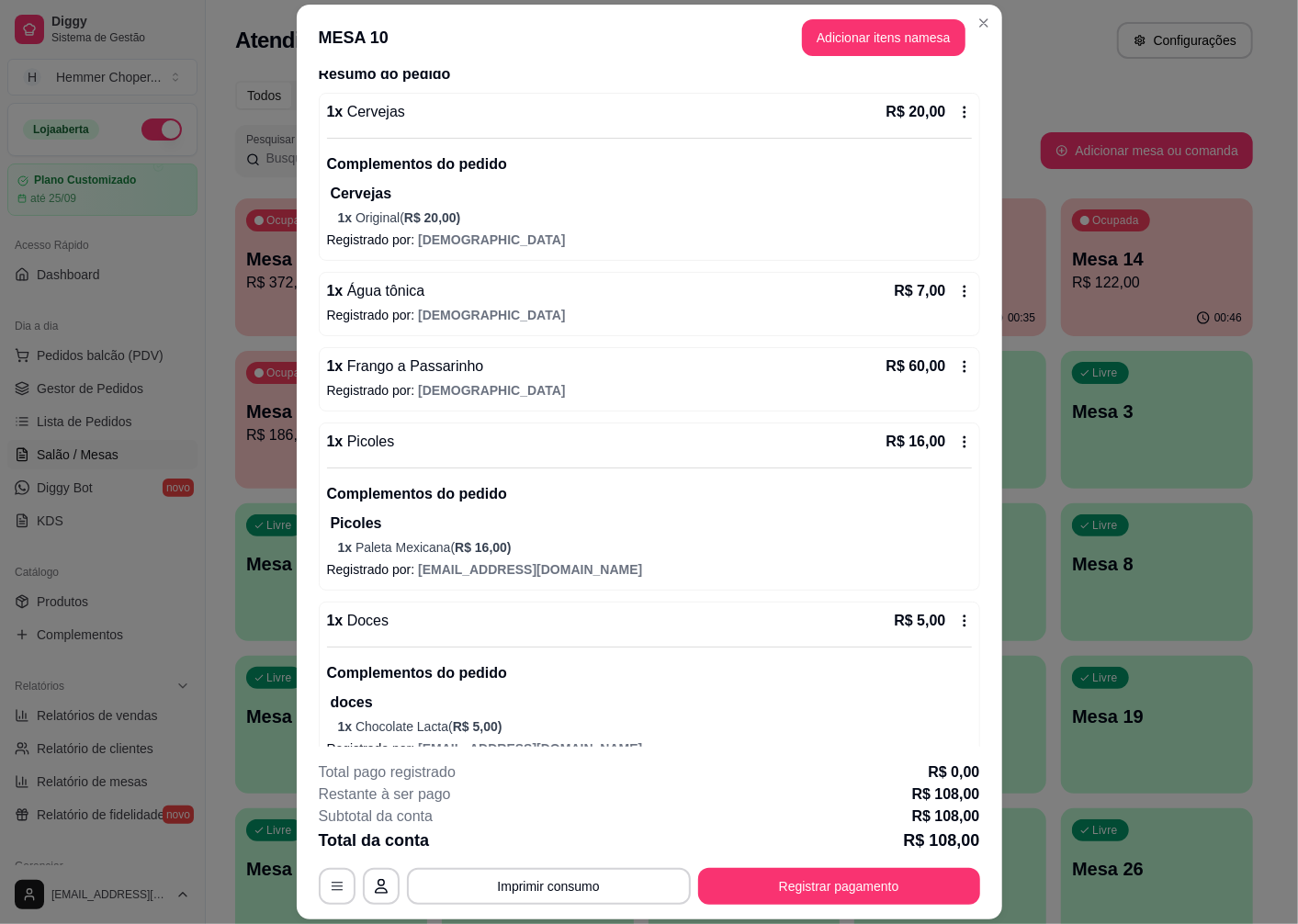
scroll to position [182, 0]
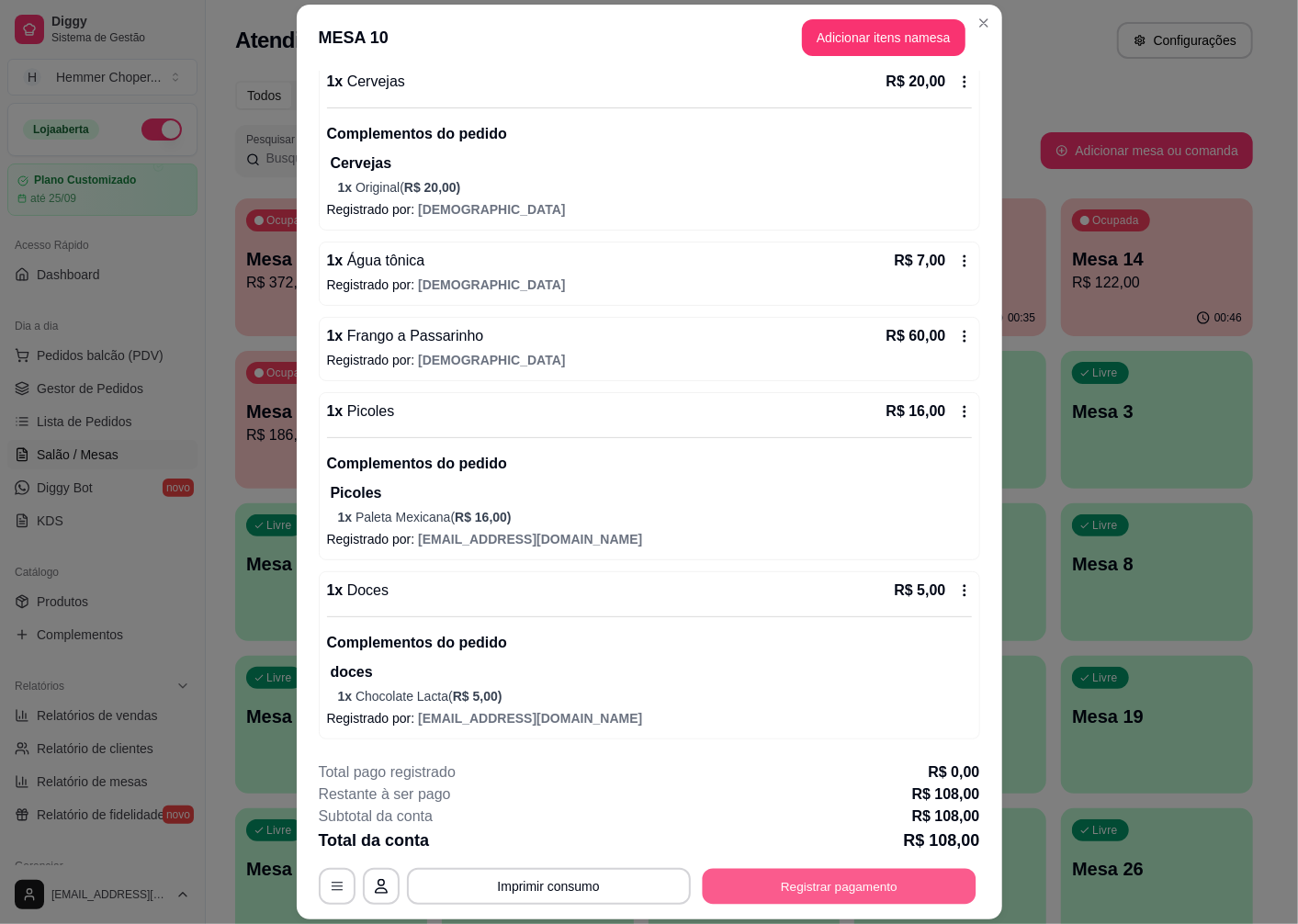
click at [788, 883] on button "Registrar pagamento" at bounding box center [839, 886] width 274 height 36
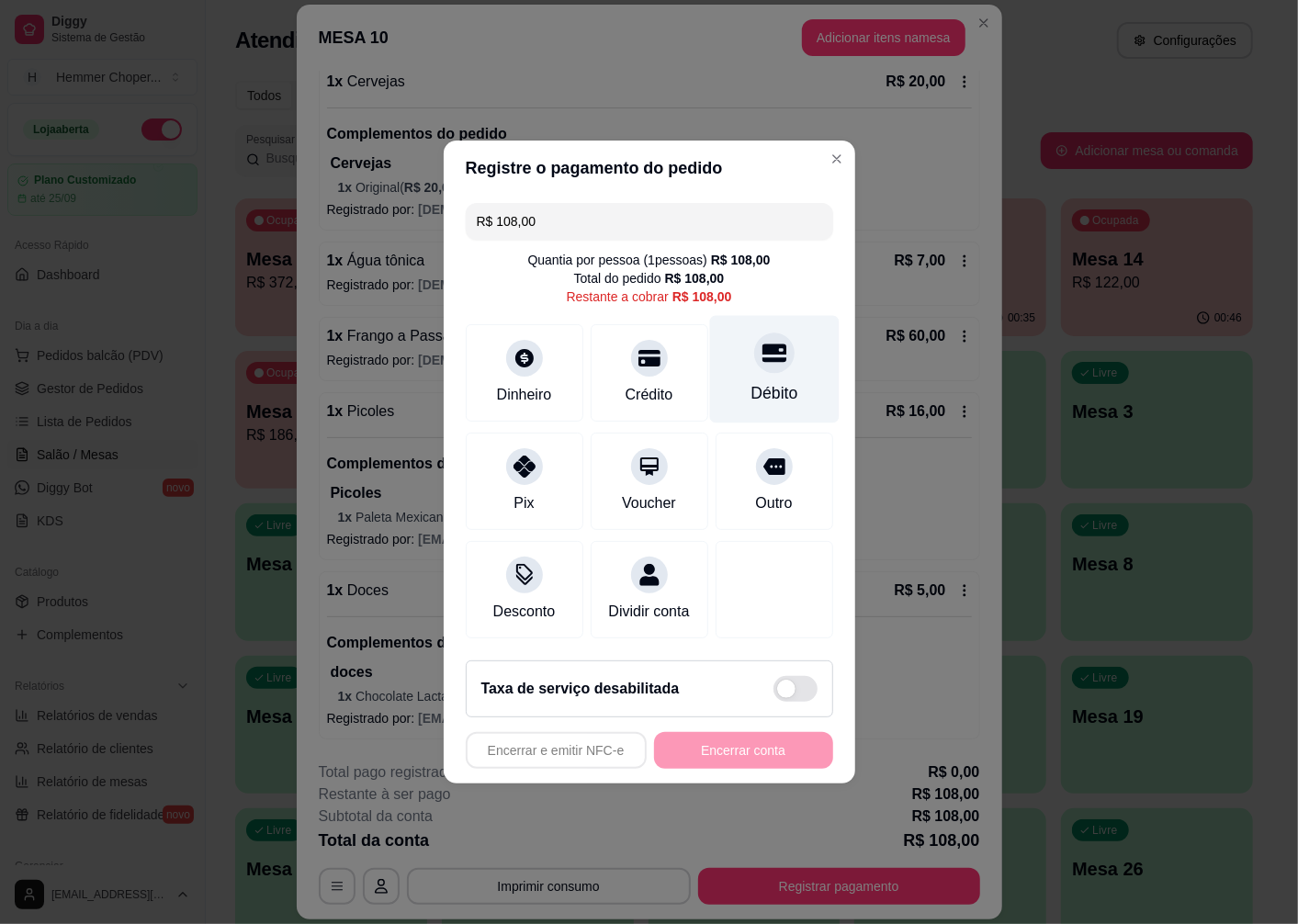
click at [761, 350] on icon at bounding box center [773, 353] width 24 height 24
type input "R$ 0,00"
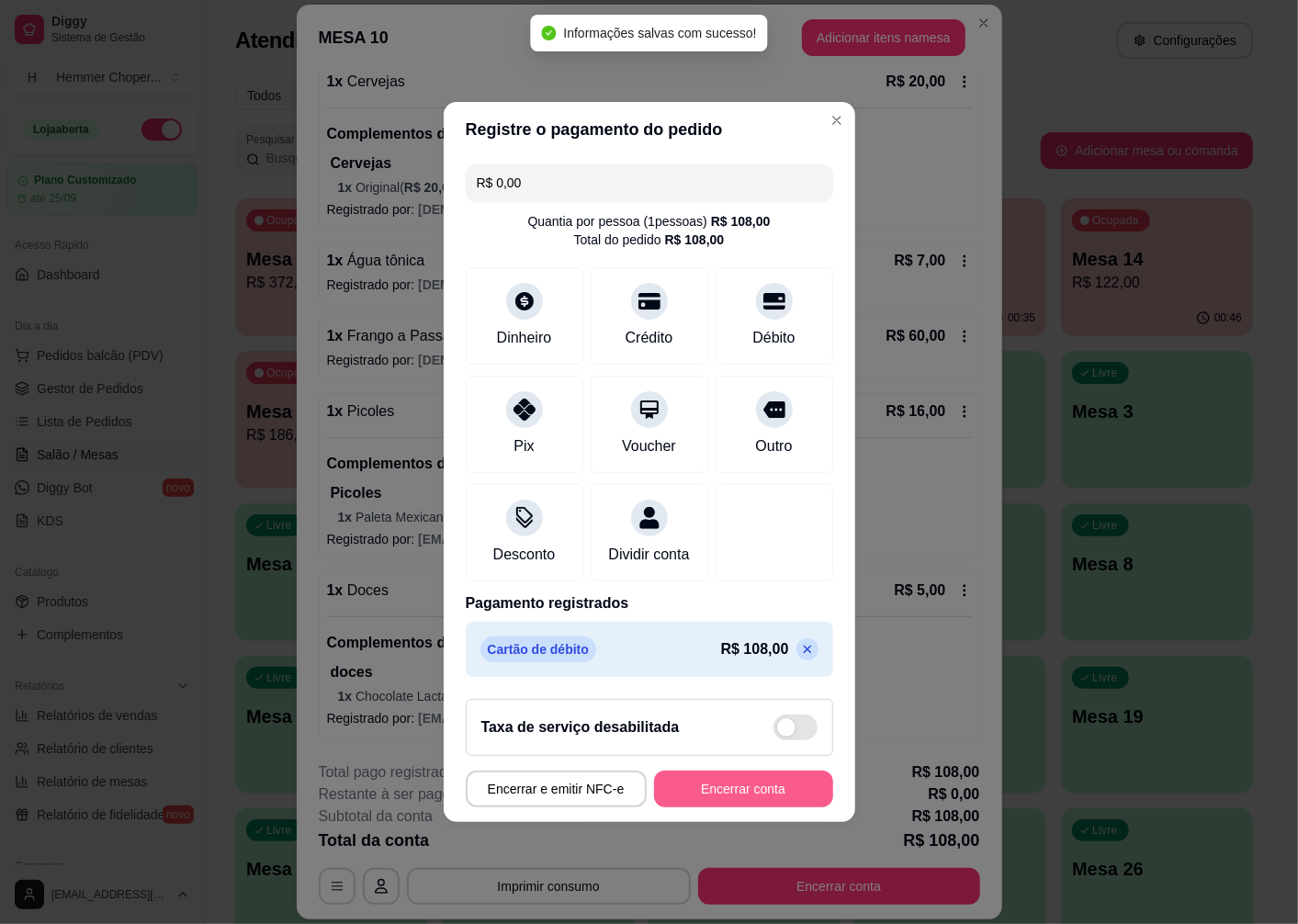
click at [703, 792] on button "Encerrar conta" at bounding box center [743, 789] width 179 height 37
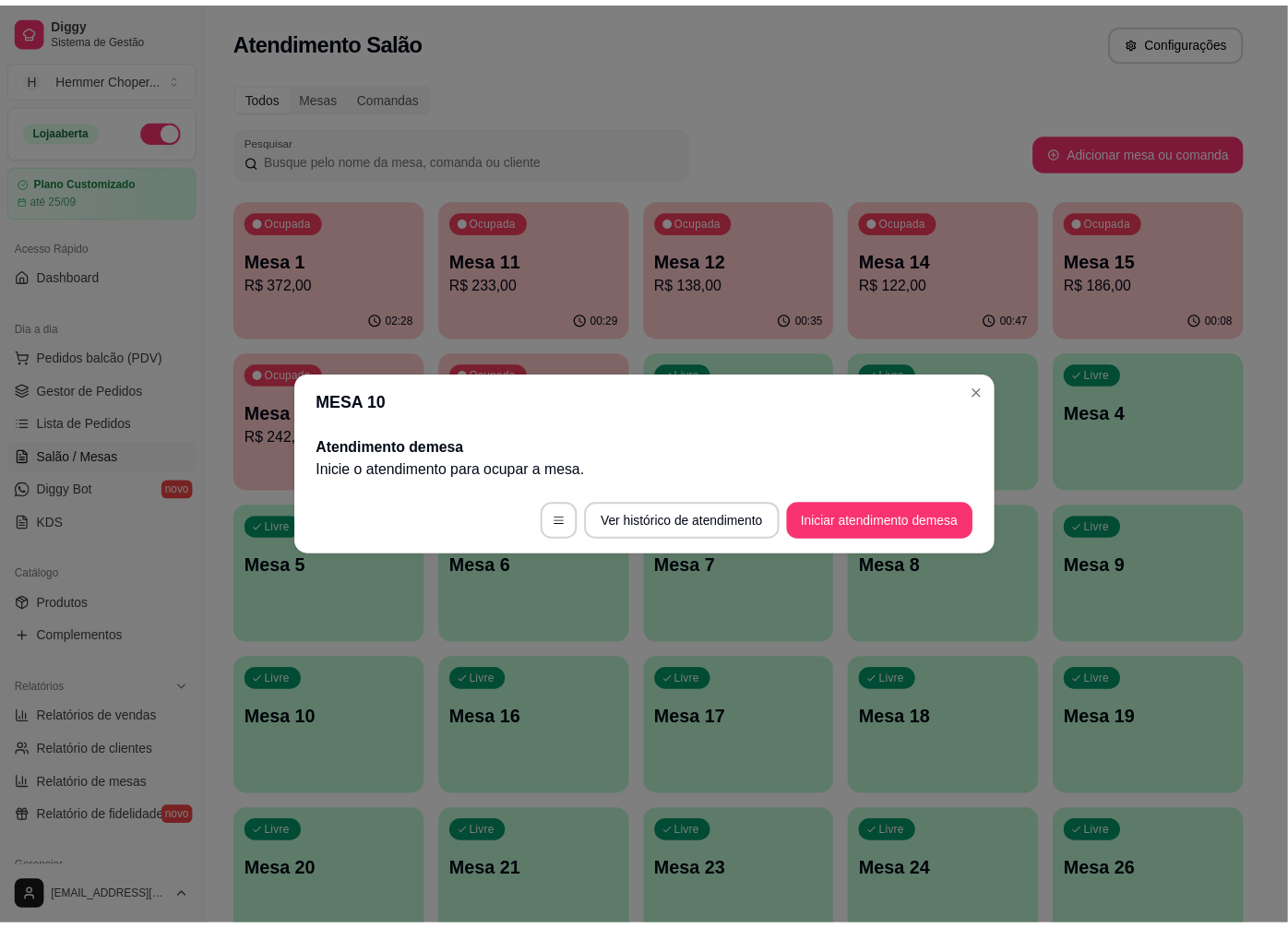
scroll to position [0, 0]
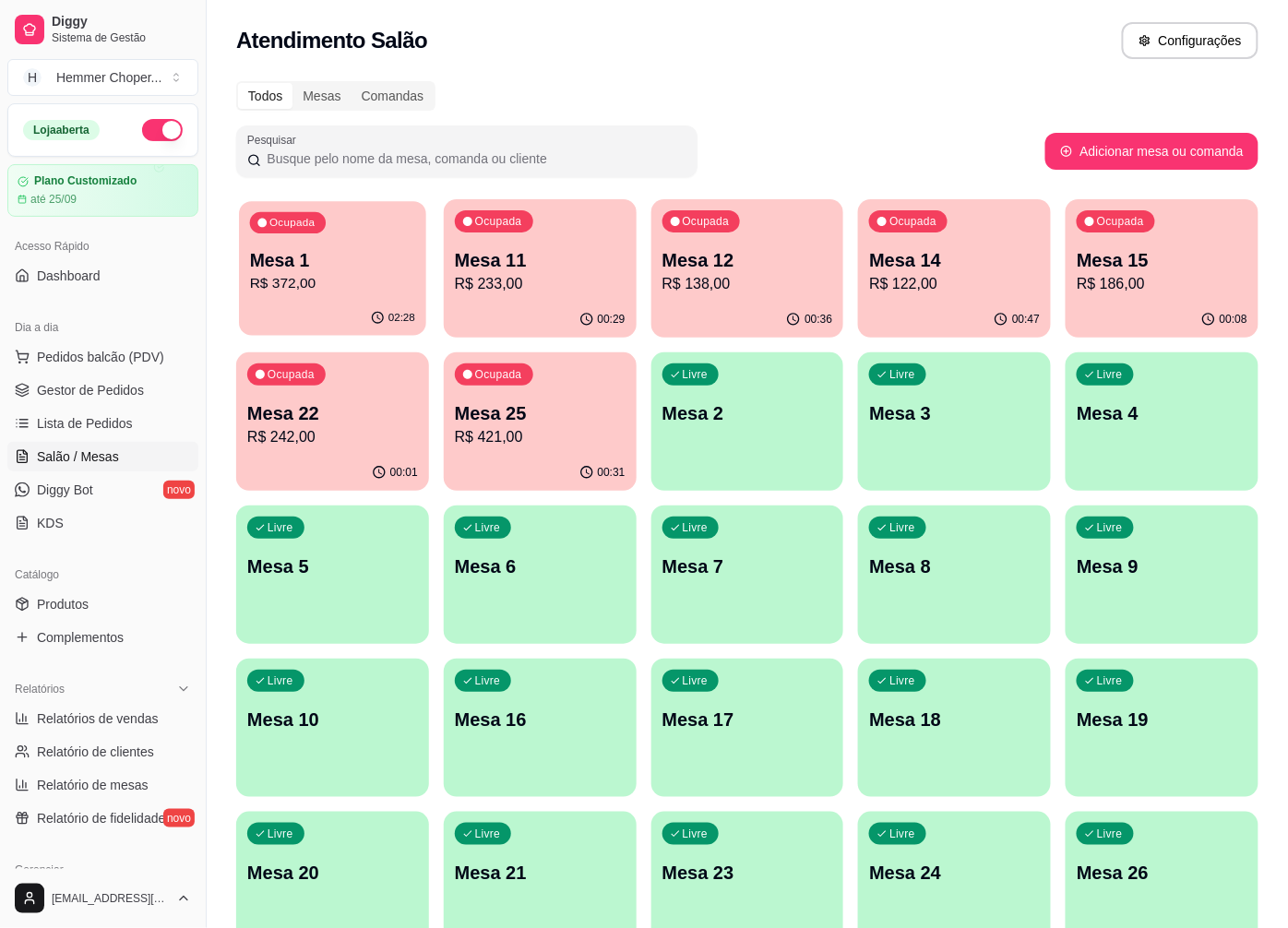
click at [353, 275] on p "R$ 372,00" at bounding box center [333, 284] width 165 height 21
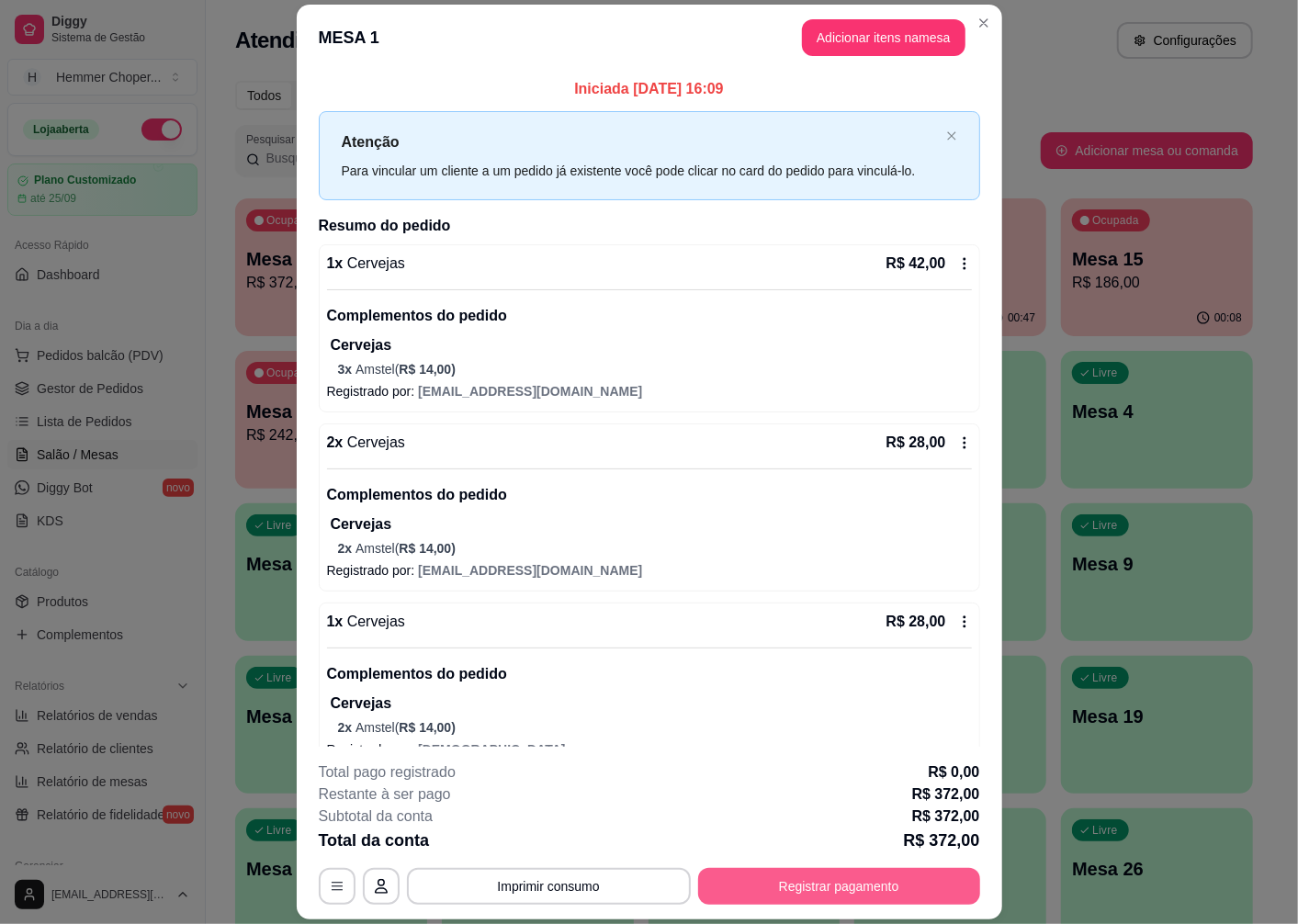
click at [799, 885] on button "Registrar pagamento" at bounding box center [839, 886] width 282 height 37
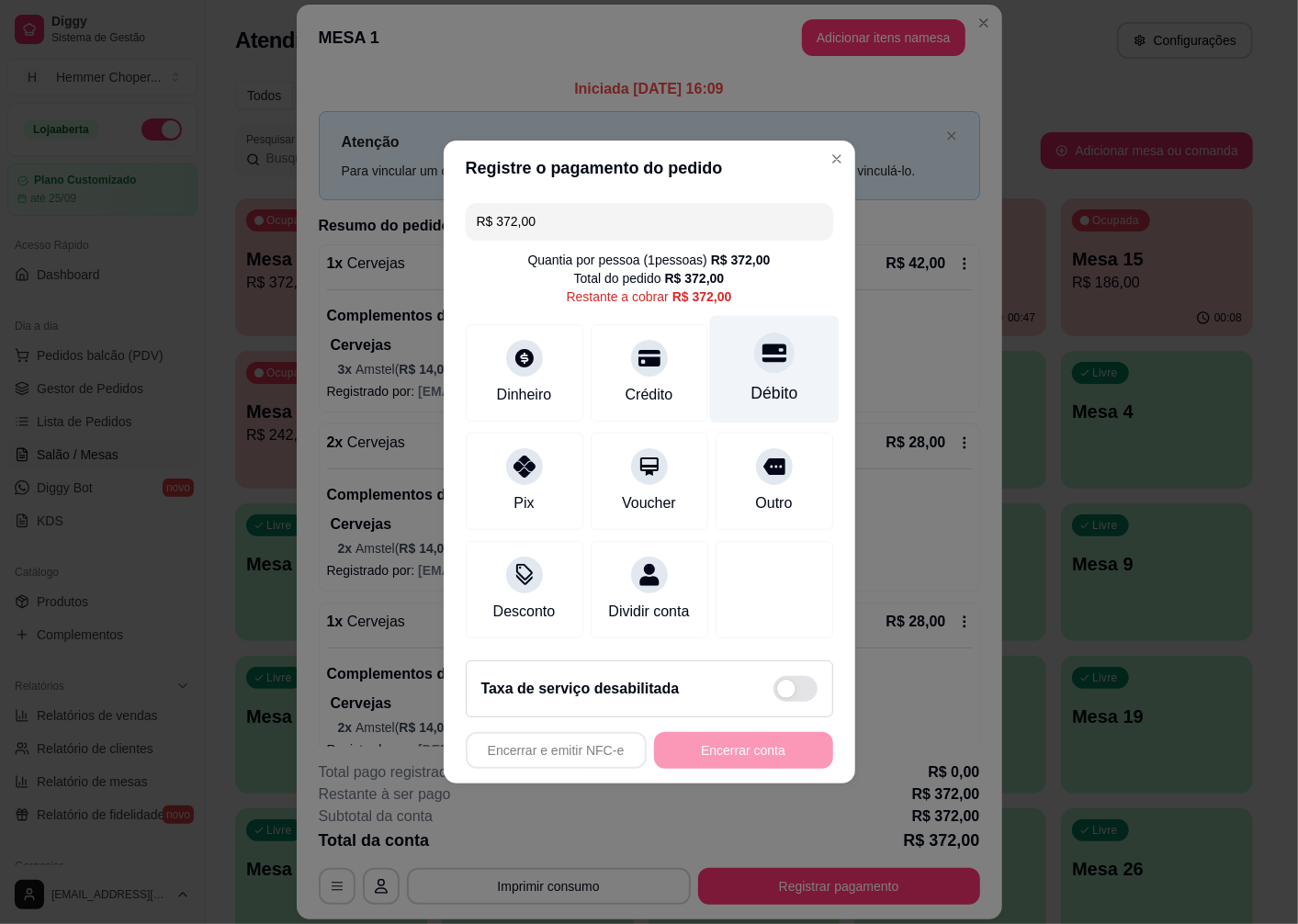
click at [757, 363] on div "Débito" at bounding box center [774, 369] width 130 height 108
type input "R$ 0,00"
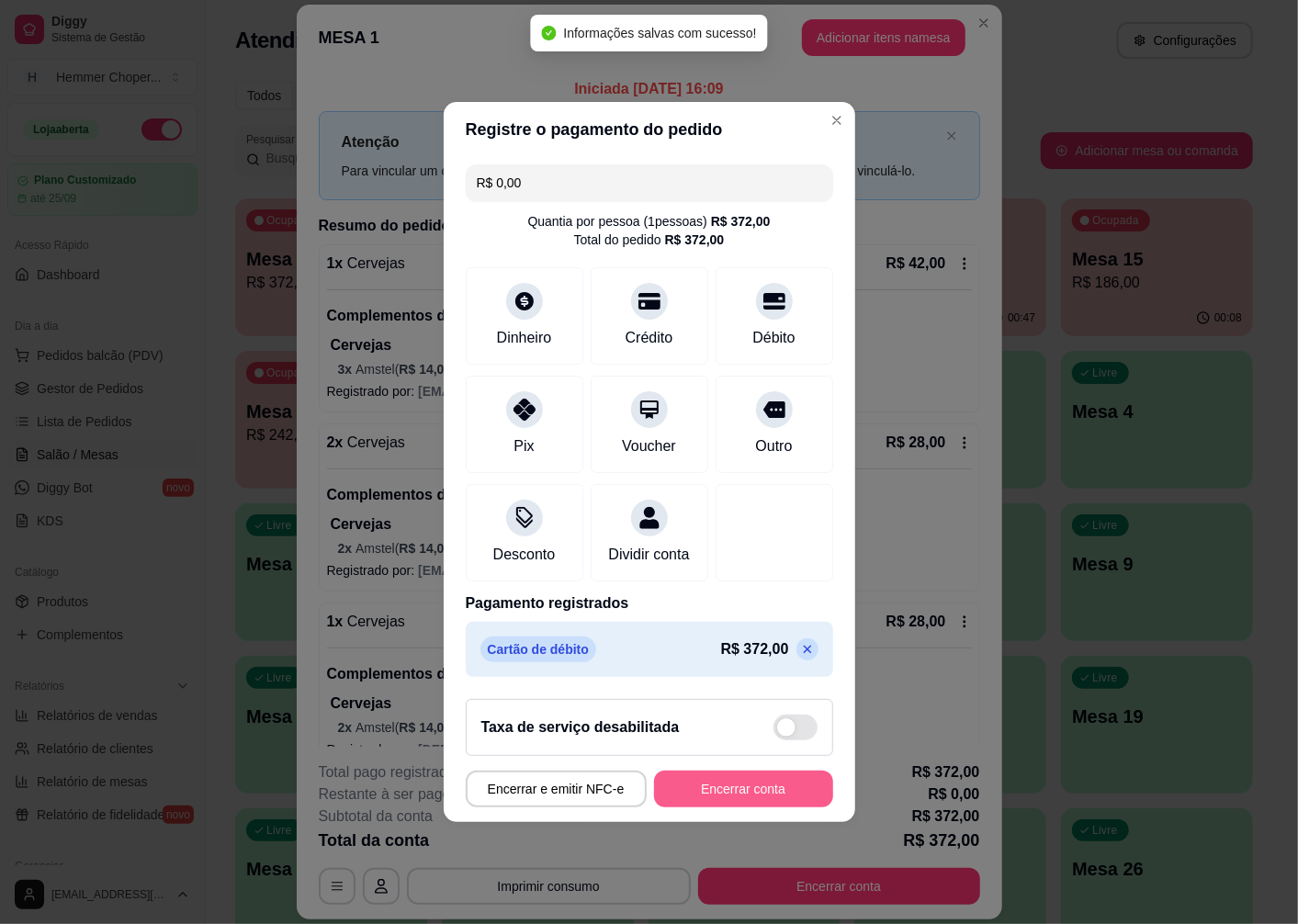
click at [677, 797] on button "Encerrar conta" at bounding box center [743, 789] width 179 height 37
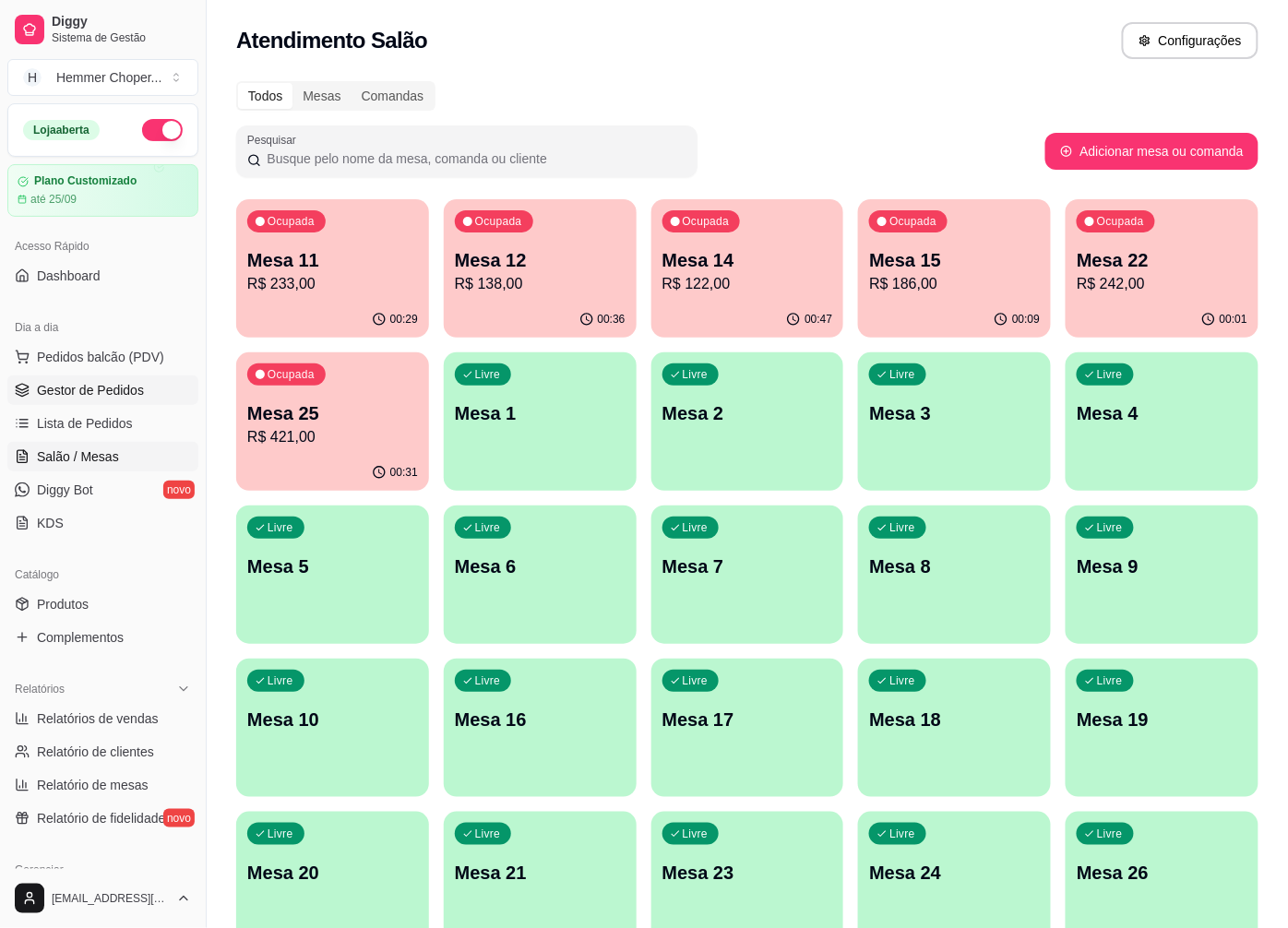
click at [98, 385] on span "Gestor de Pedidos" at bounding box center [90, 390] width 107 height 18
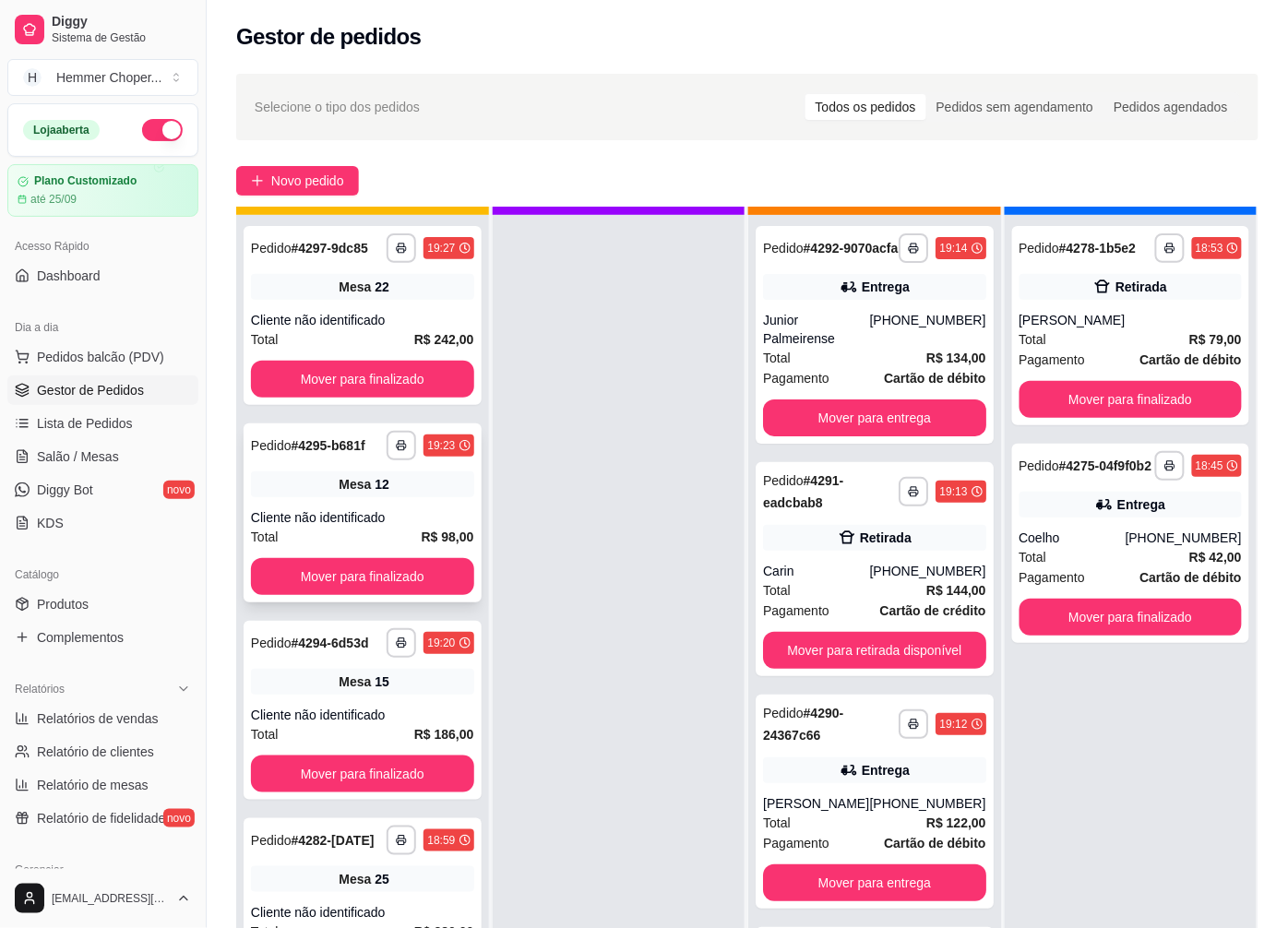
scroll to position [51, 0]
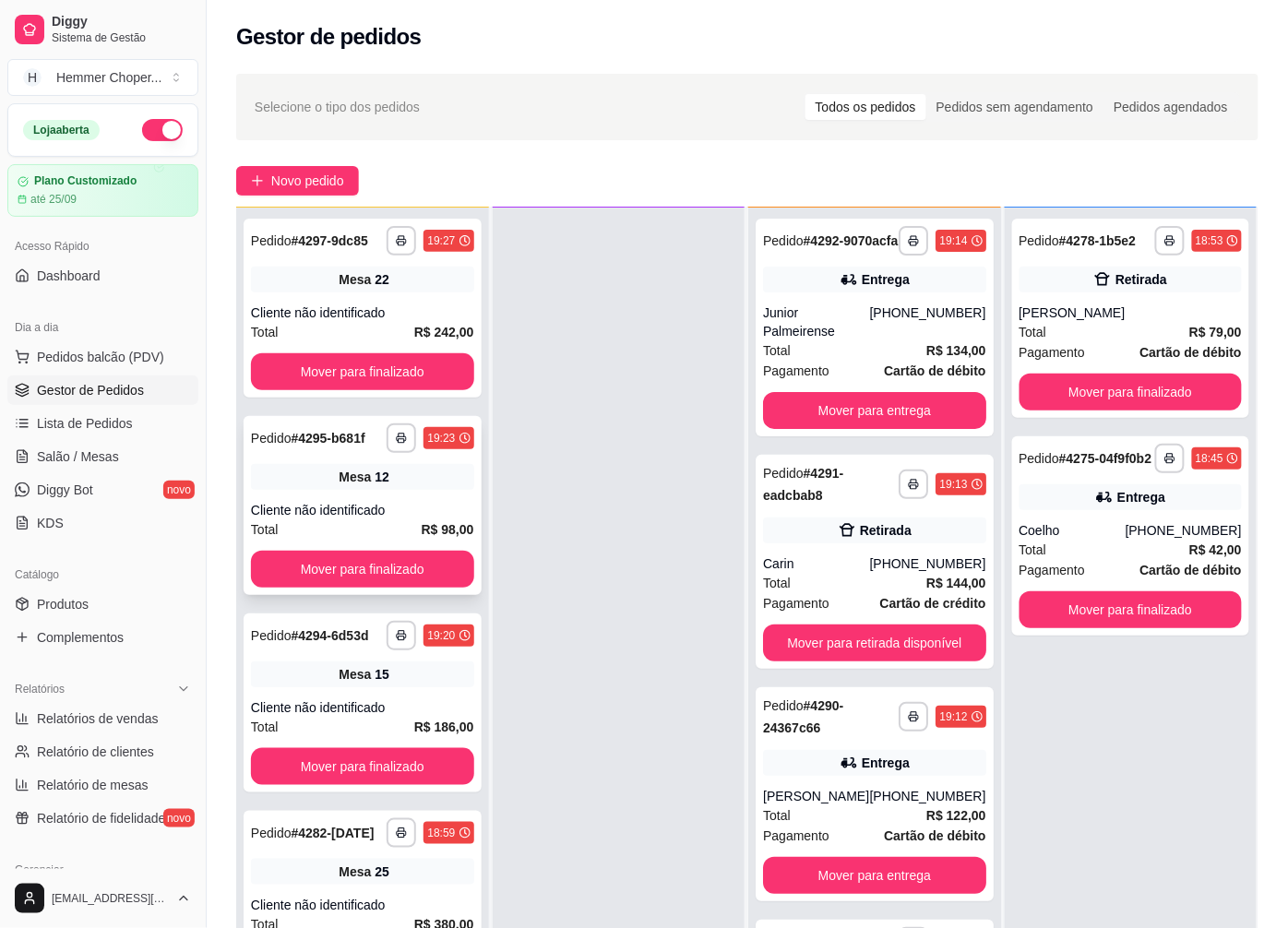
click at [380, 501] on div "Cliente não identificado" at bounding box center [363, 510] width 224 height 18
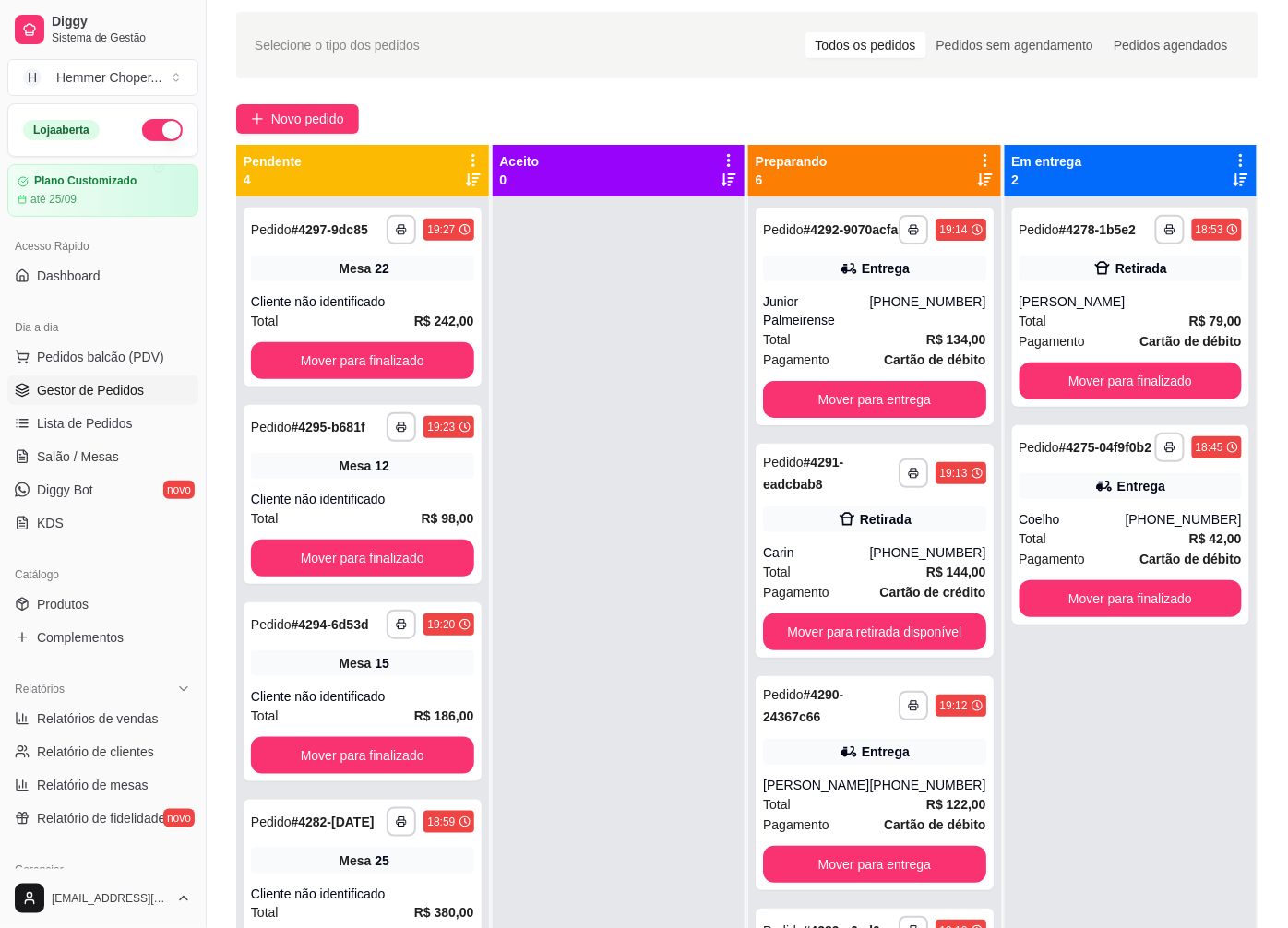
scroll to position [0, 0]
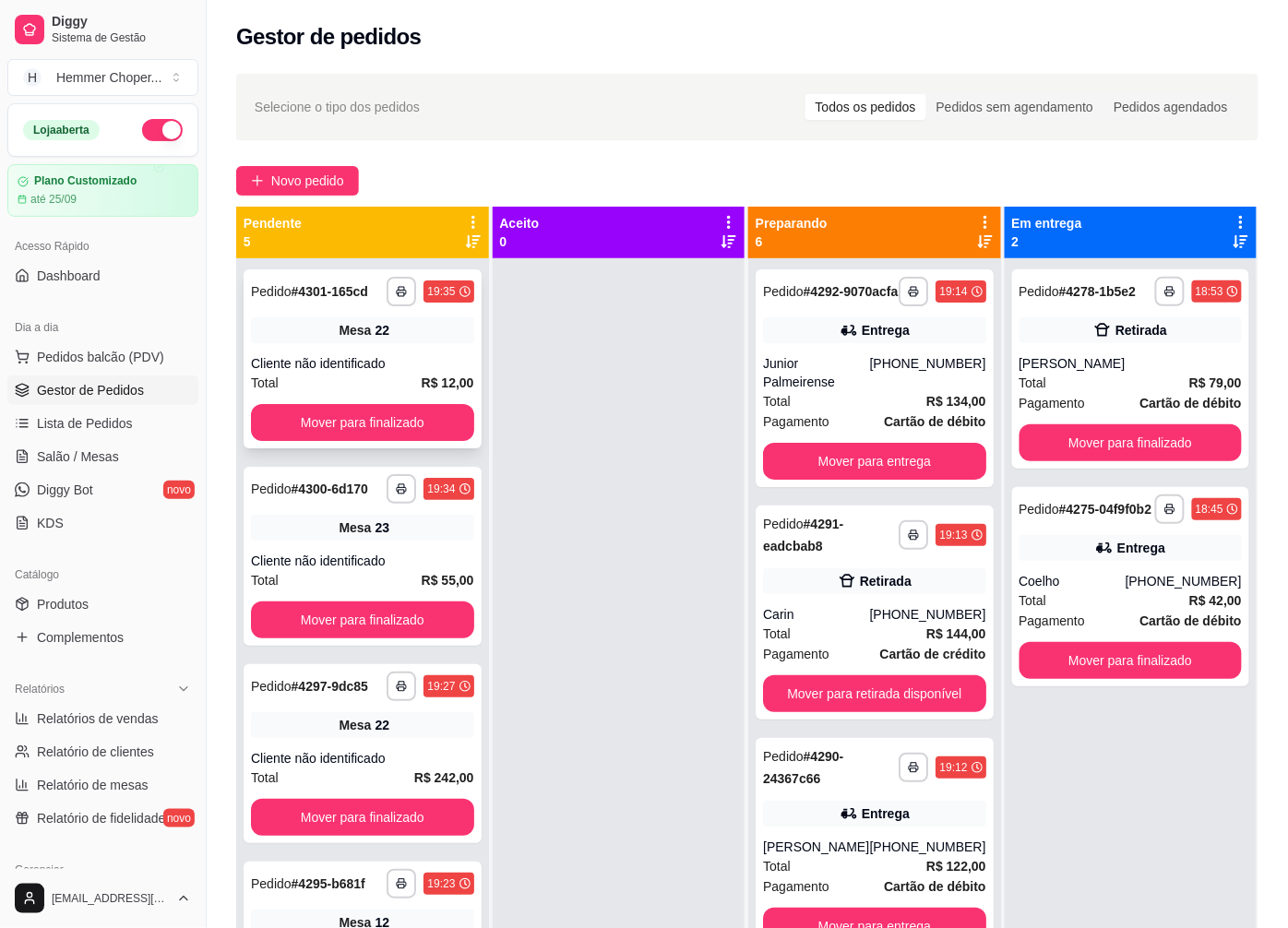
click at [399, 363] on div "Cliente não identificado" at bounding box center [363, 363] width 224 height 18
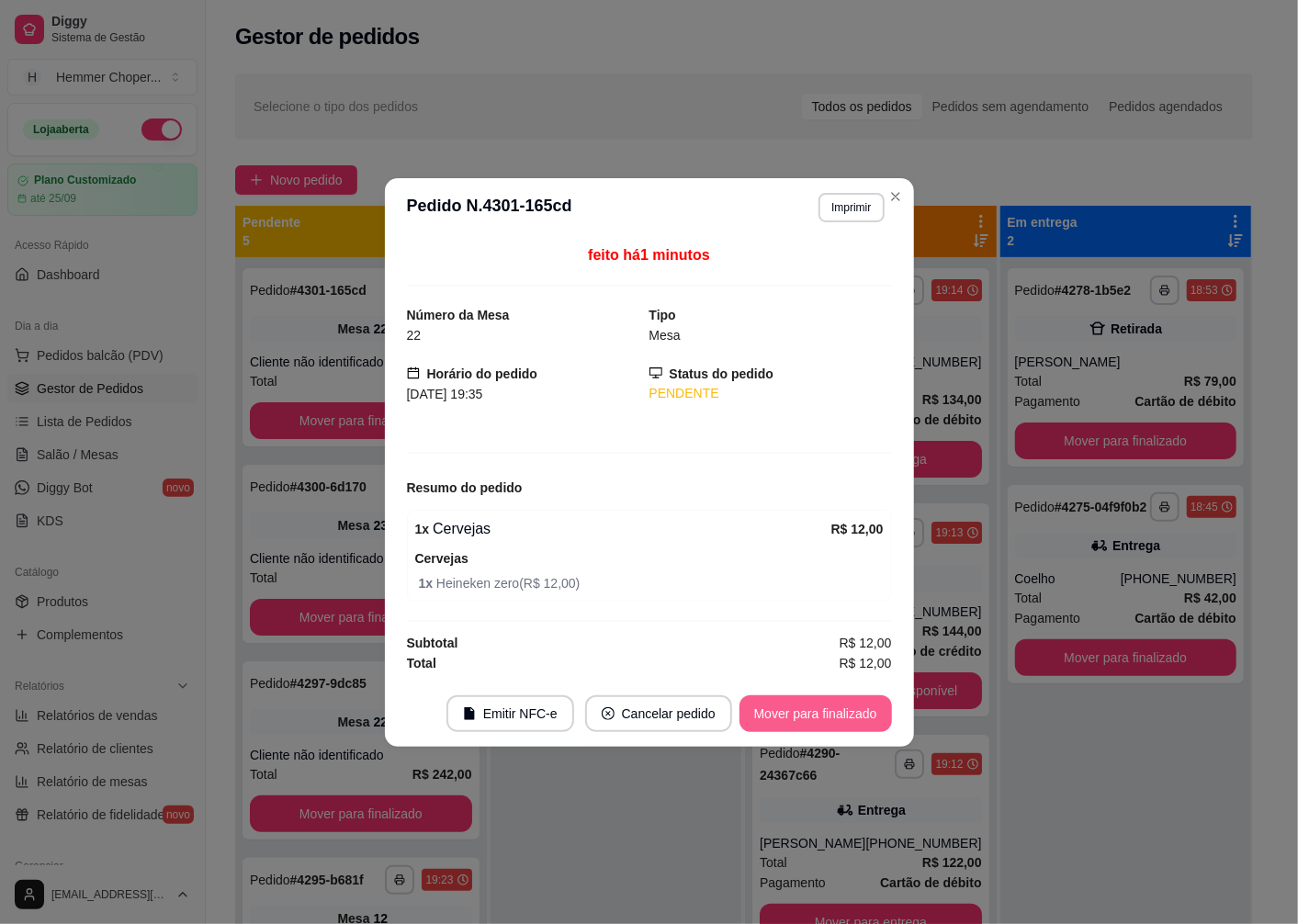
click at [768, 713] on button "Mover para finalizado" at bounding box center [815, 714] width 152 height 37
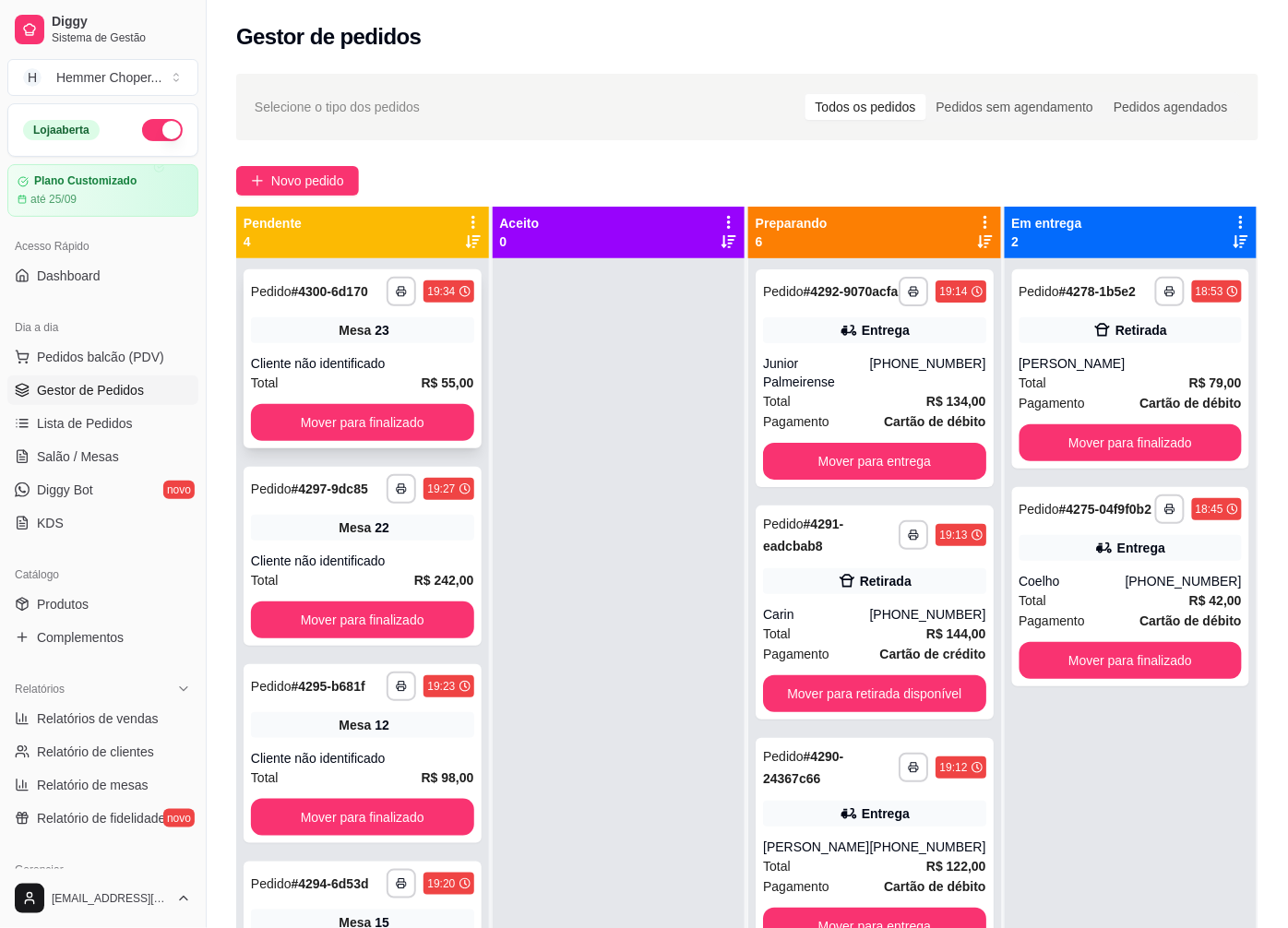
click at [408, 356] on div "Cliente não identificado" at bounding box center [363, 363] width 224 height 18
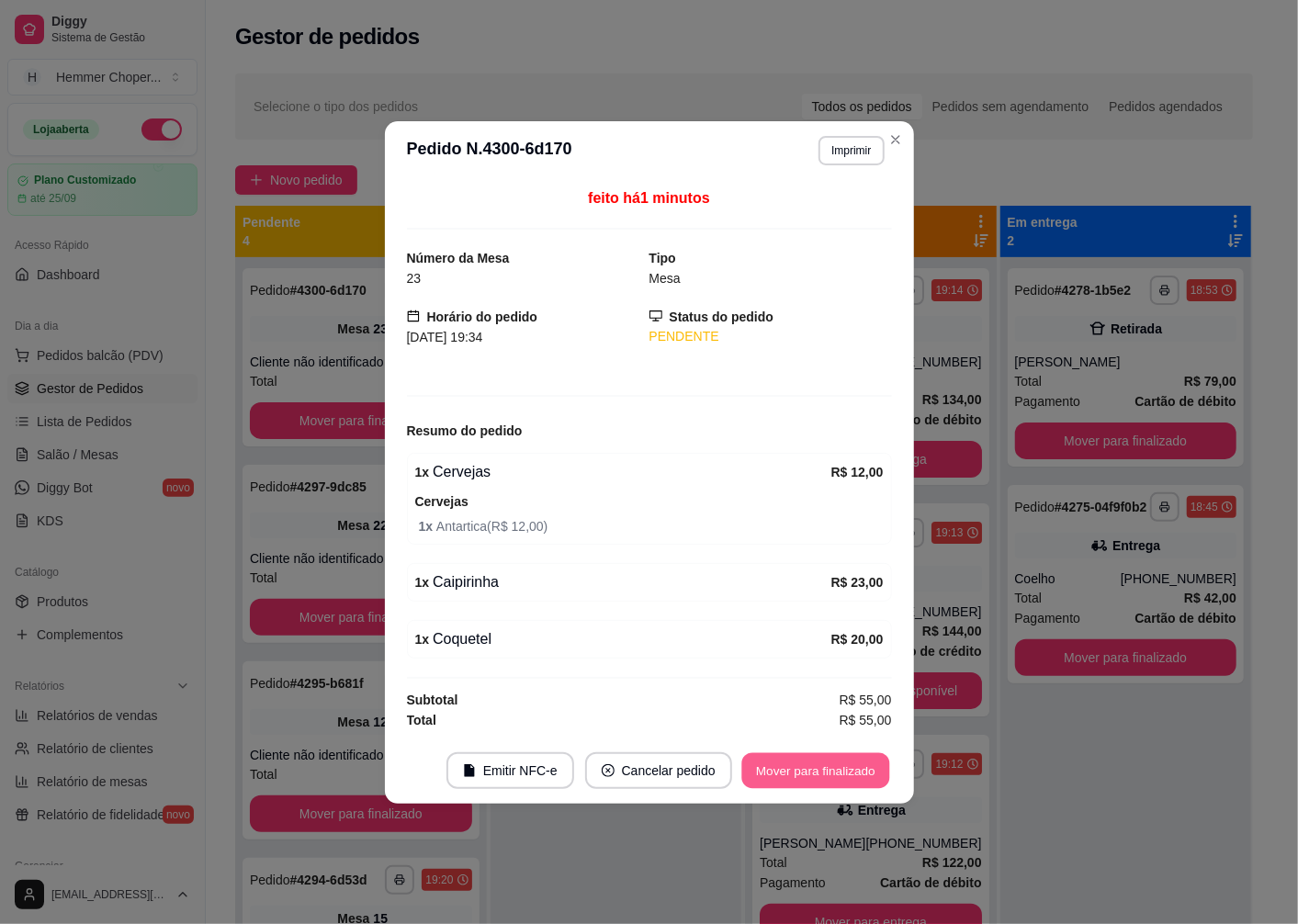
click at [768, 768] on button "Mover para finalizado" at bounding box center [815, 770] width 148 height 36
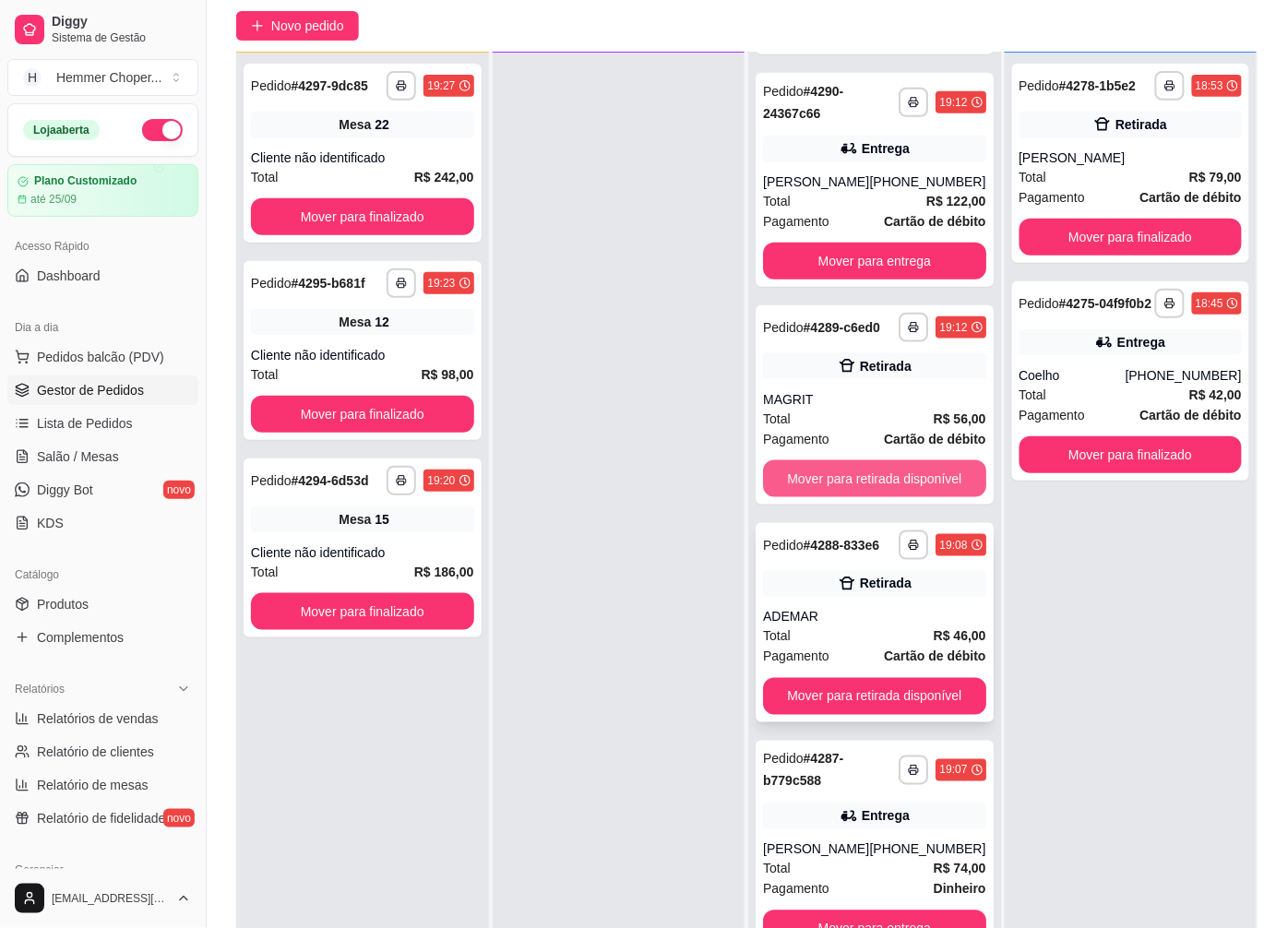
scroll to position [281, 0]
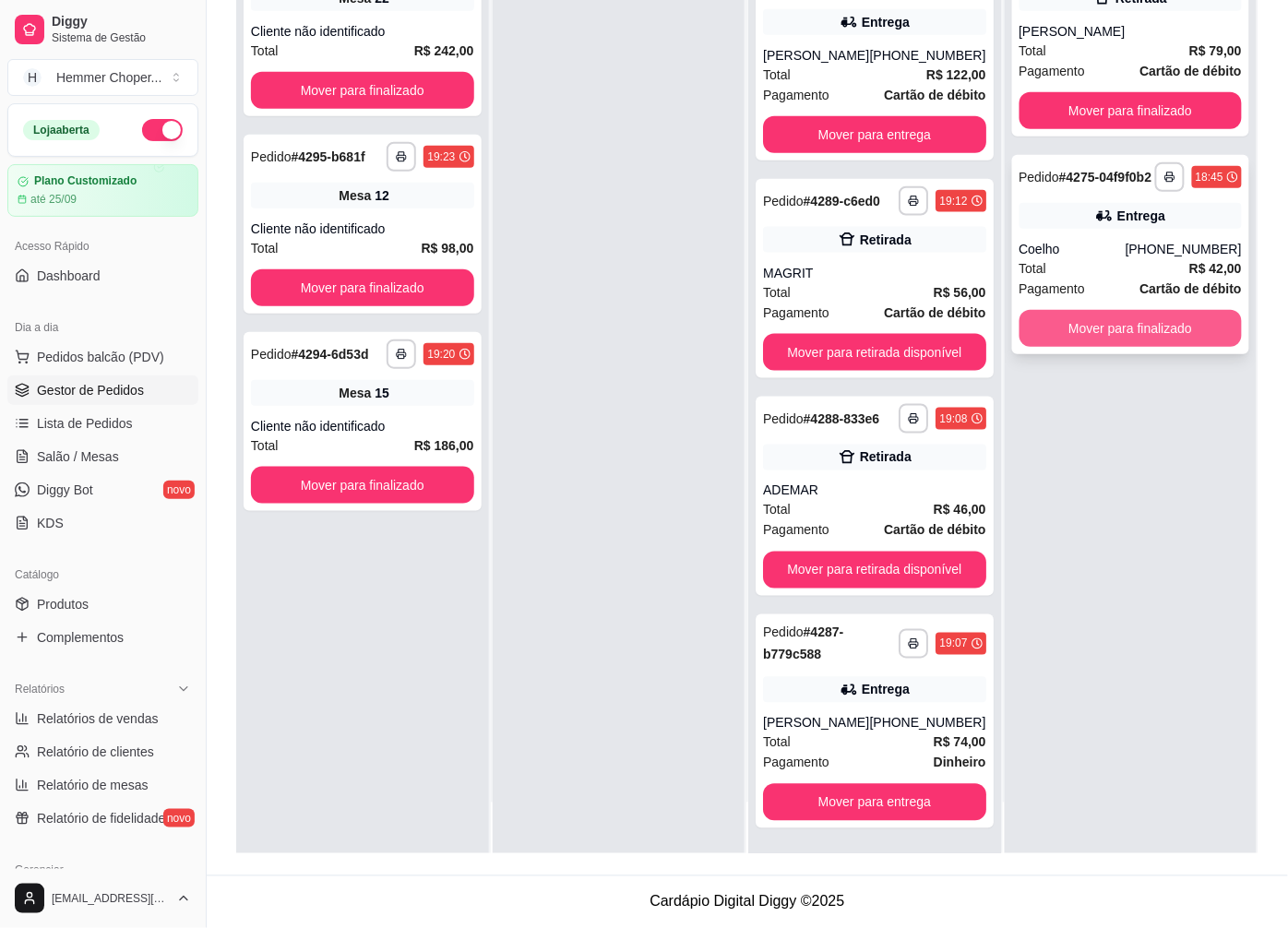
click at [1065, 347] on button "Mover para finalizado" at bounding box center [1131, 329] width 224 height 37
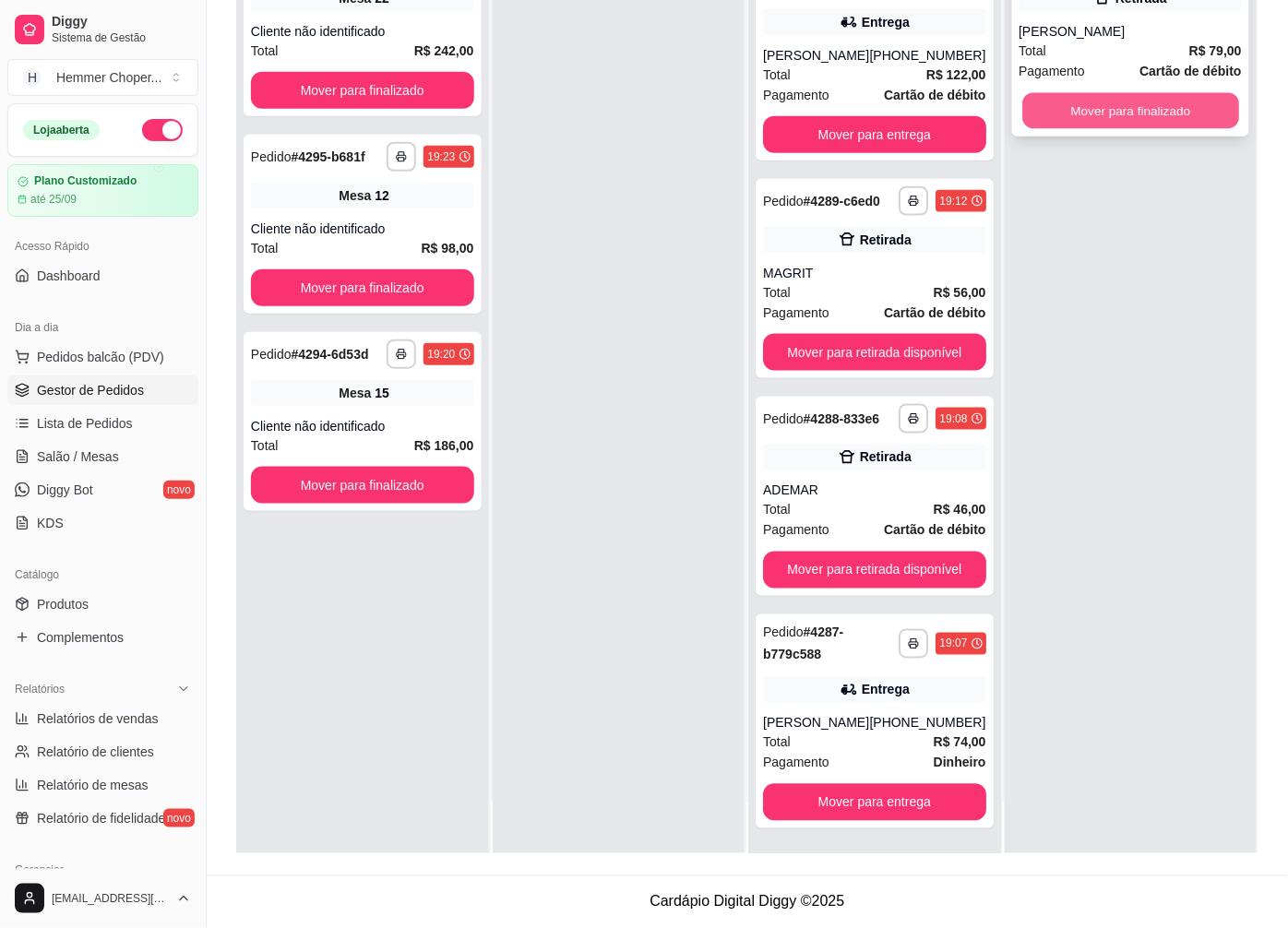
click at [1120, 118] on button "Mover para finalizado" at bounding box center [1130, 111] width 216 height 36
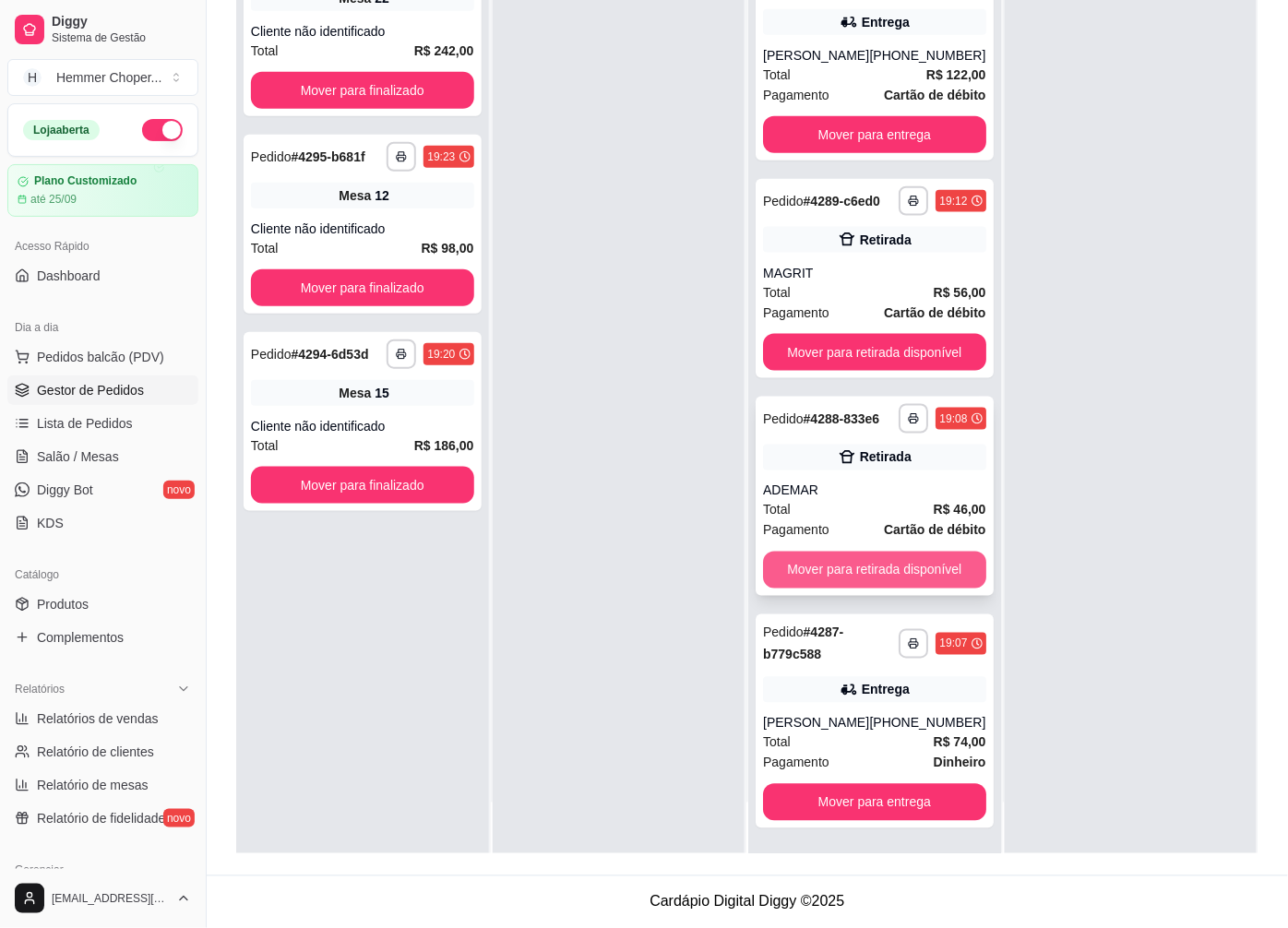
click at [869, 556] on button "Mover para retirada disponível" at bounding box center [875, 570] width 224 height 37
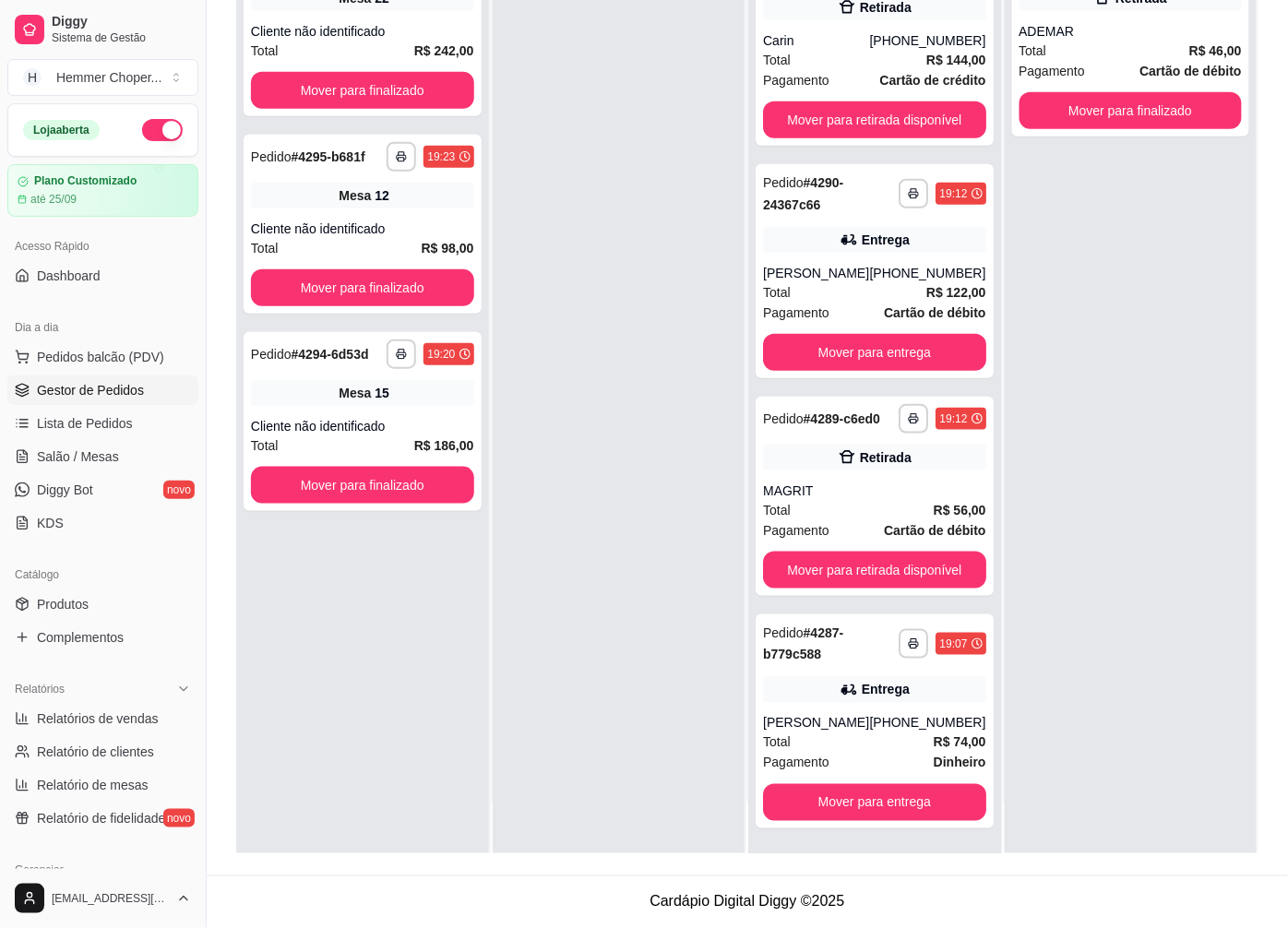
scroll to position [255, 0]
click at [1110, 120] on button "Mover para finalizado" at bounding box center [1130, 111] width 216 height 36
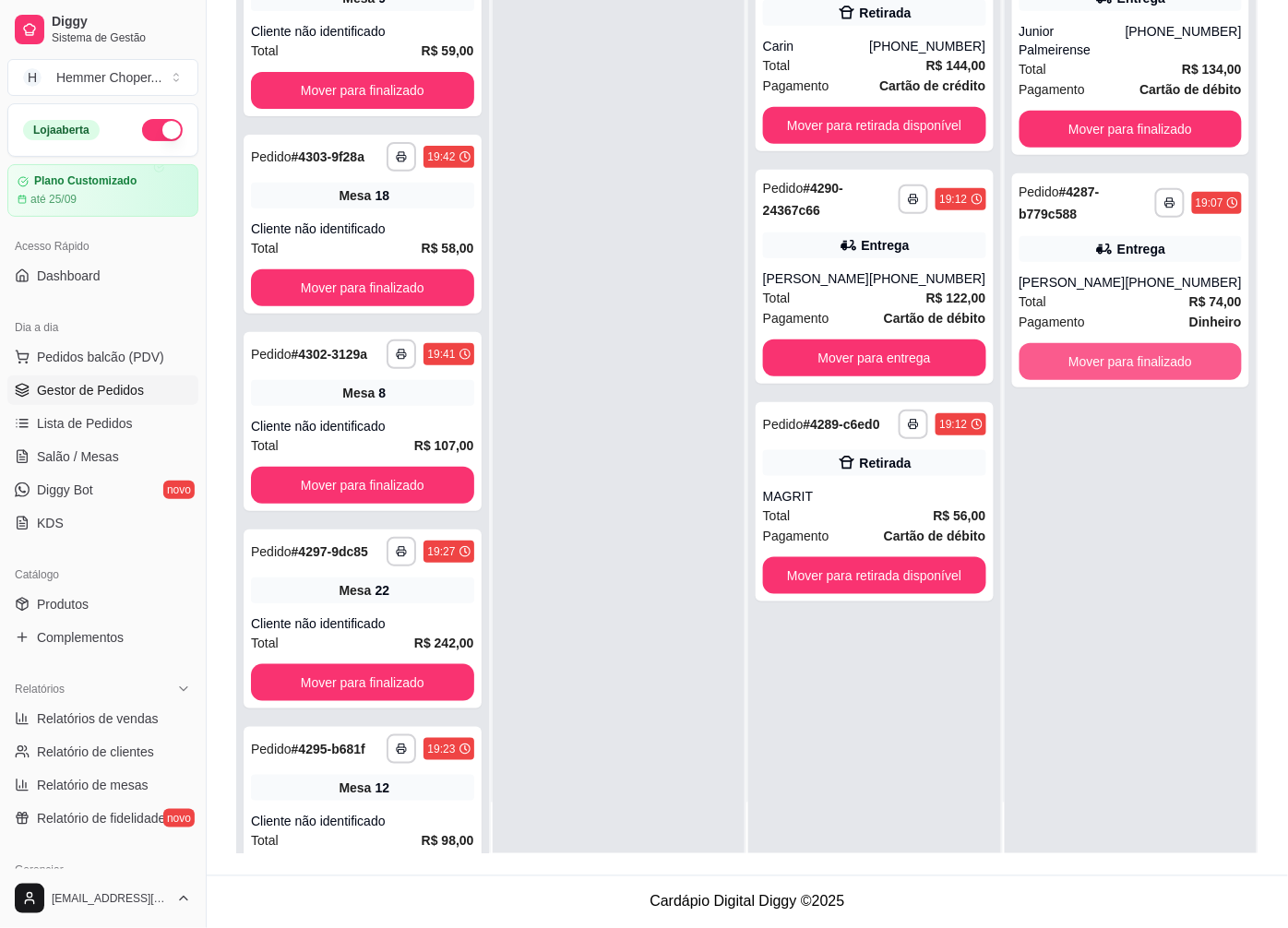
scroll to position [0, 0]
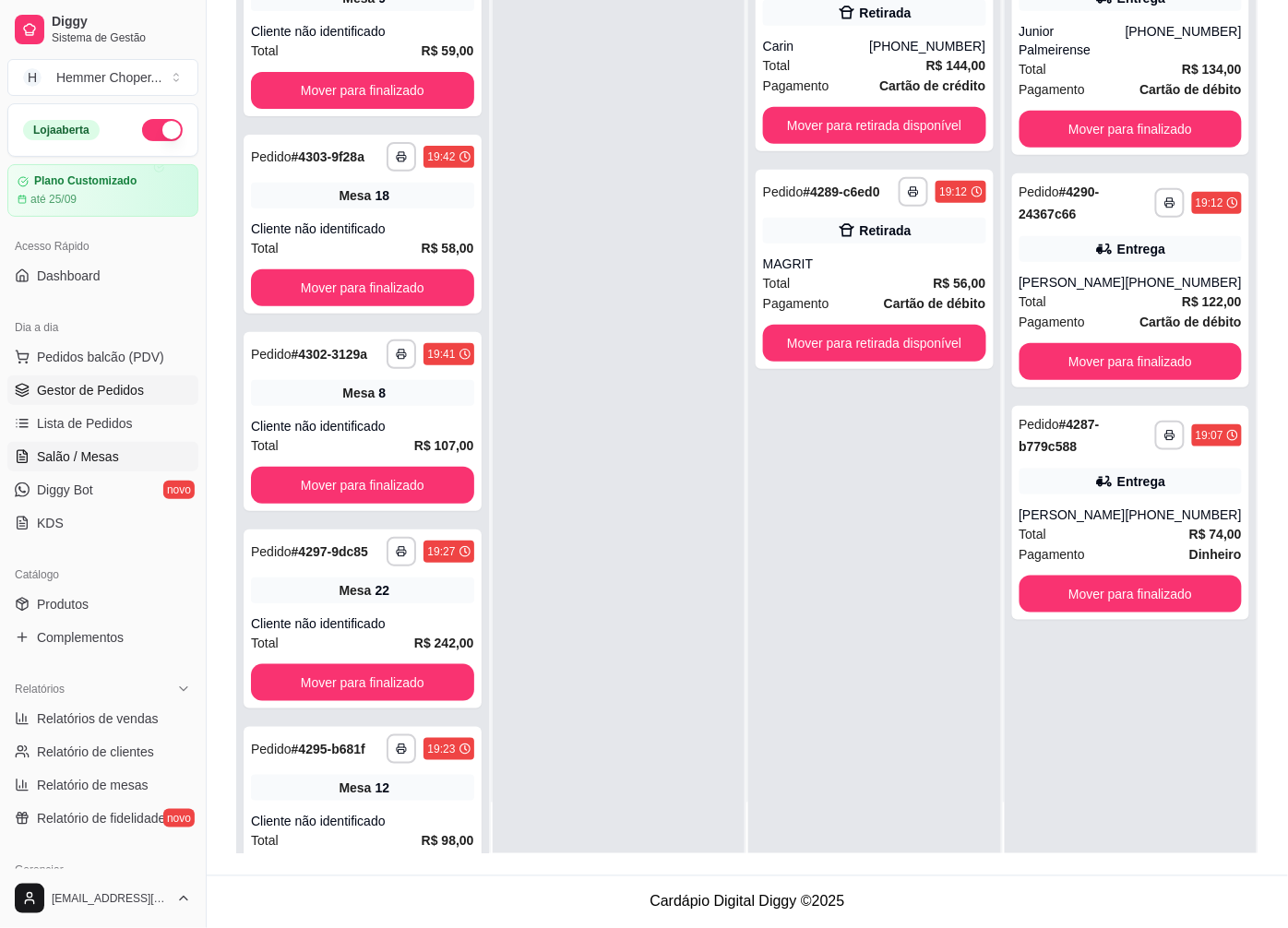
click at [90, 465] on span "Salão / Mesas" at bounding box center [78, 456] width 82 height 18
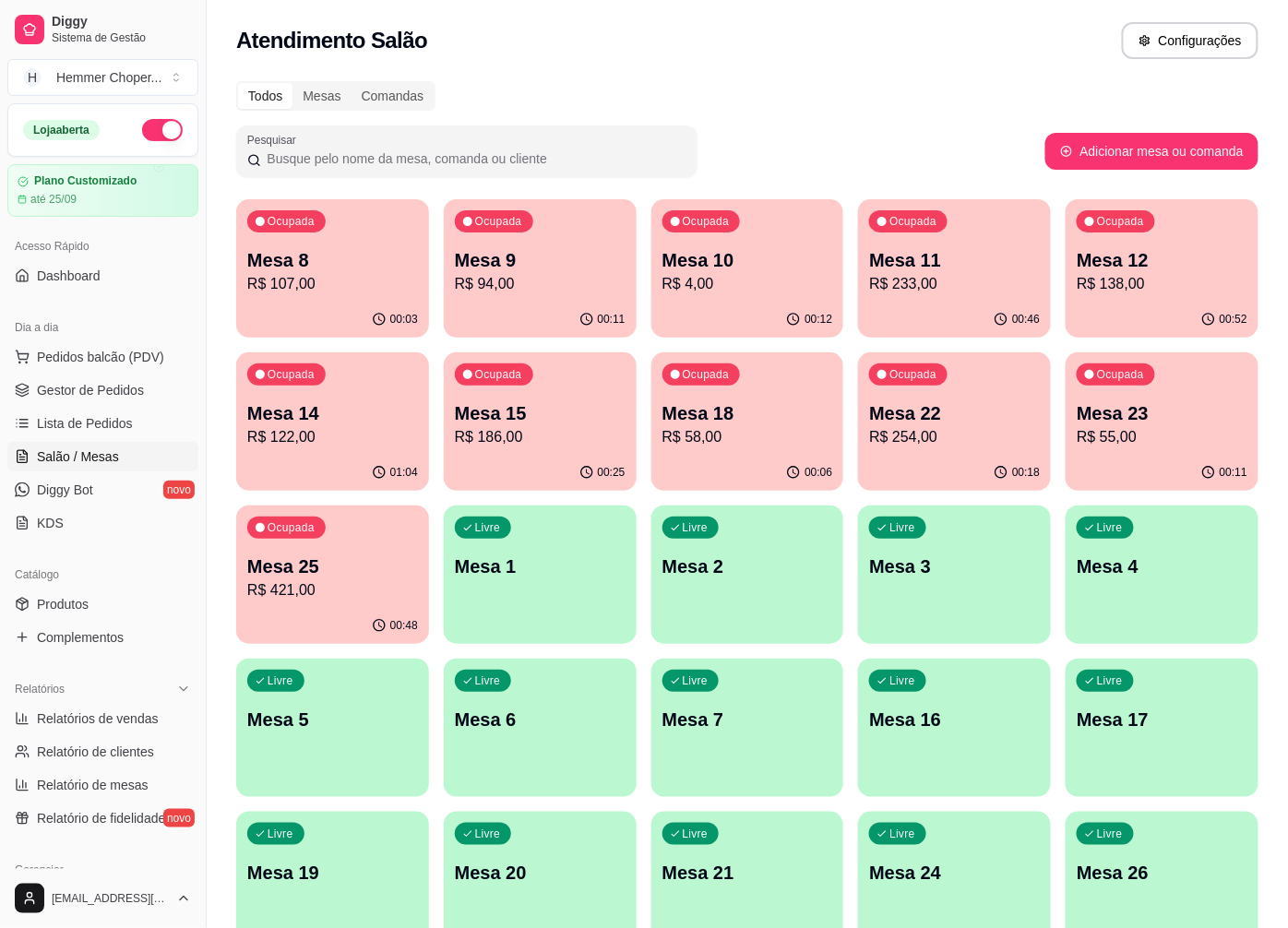
click at [369, 419] on p "Mesa 14" at bounding box center [332, 413] width 170 height 26
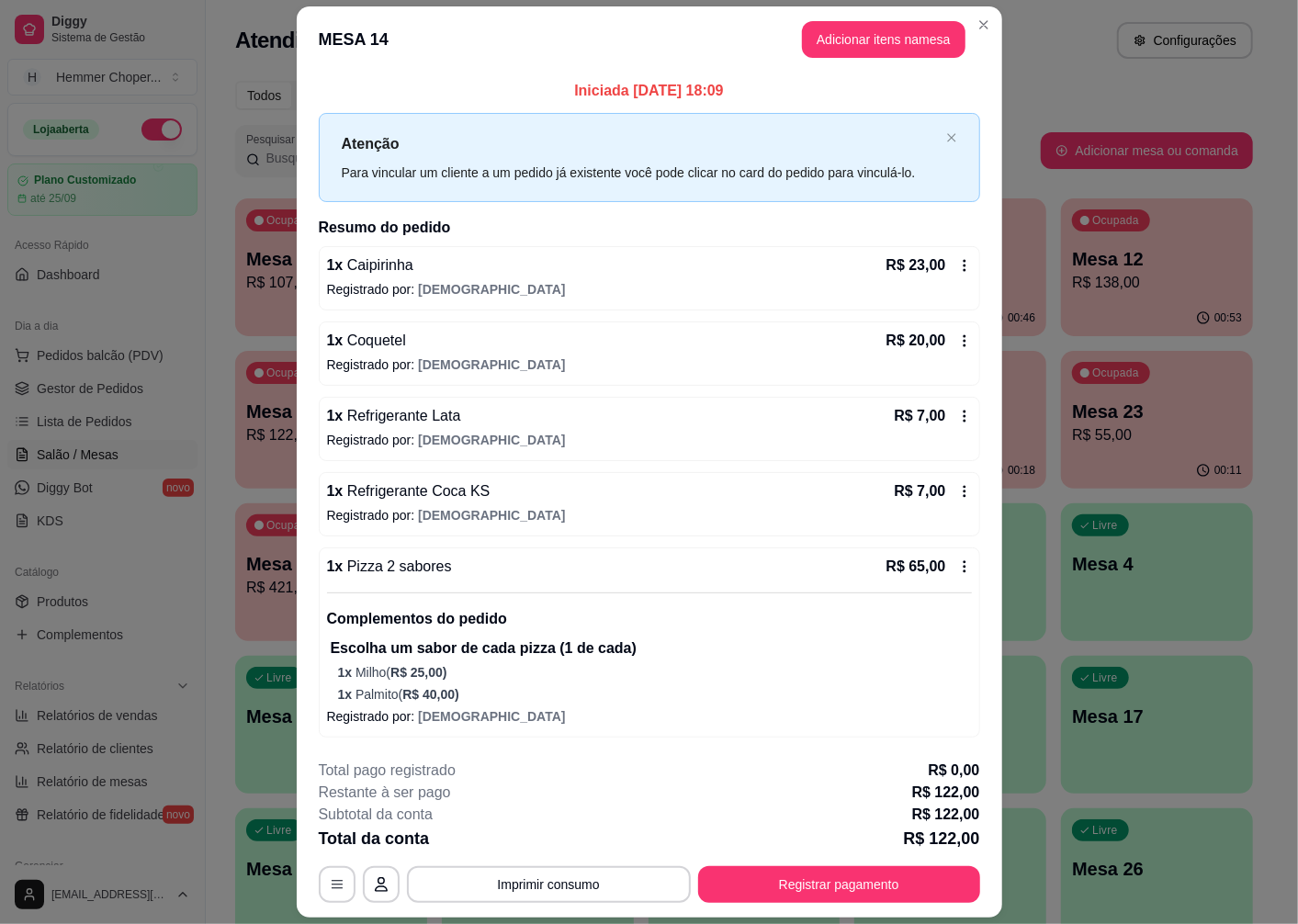
scroll to position [52, 0]
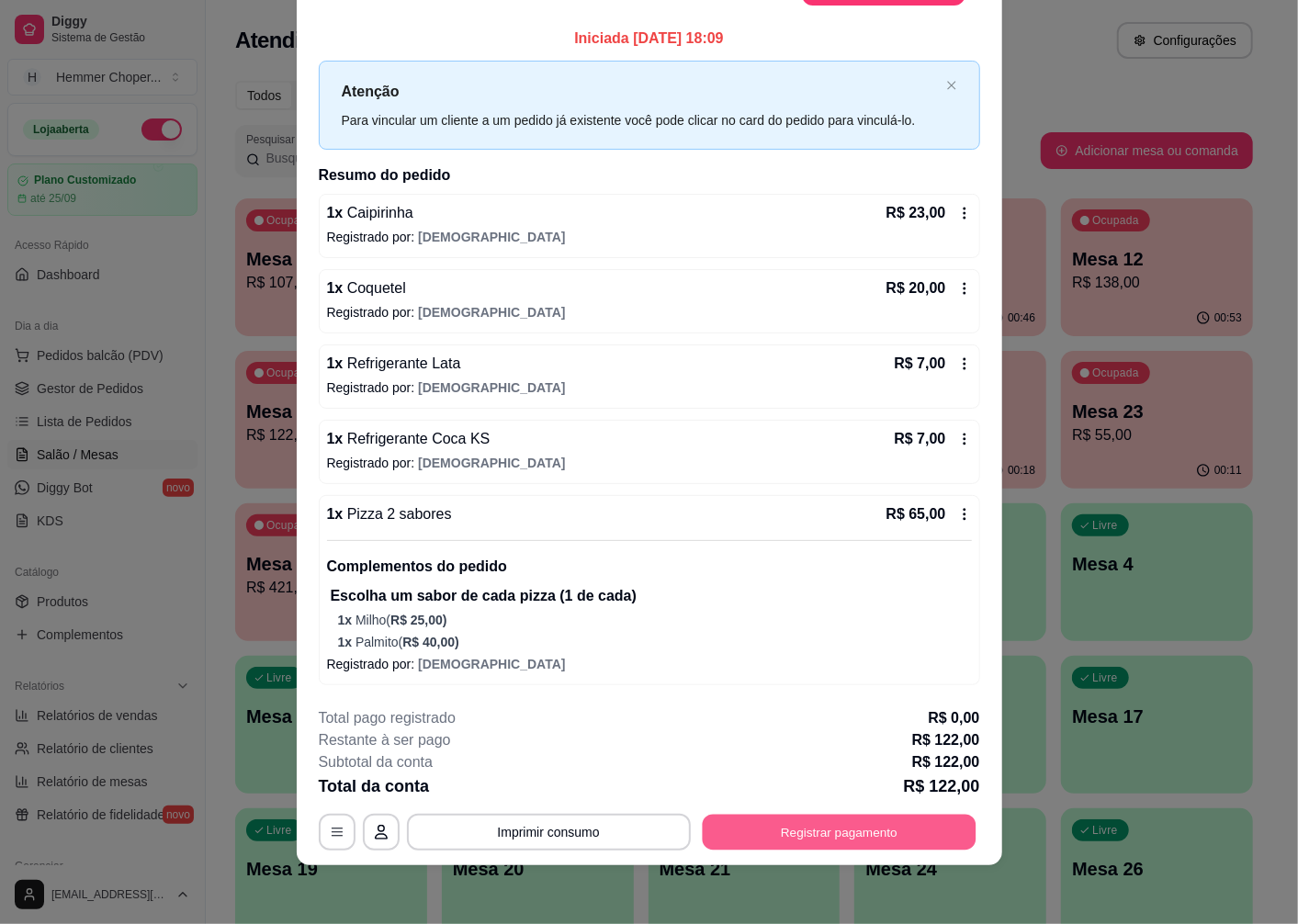
click at [840, 825] on button "Registrar pagamento" at bounding box center [839, 832] width 274 height 36
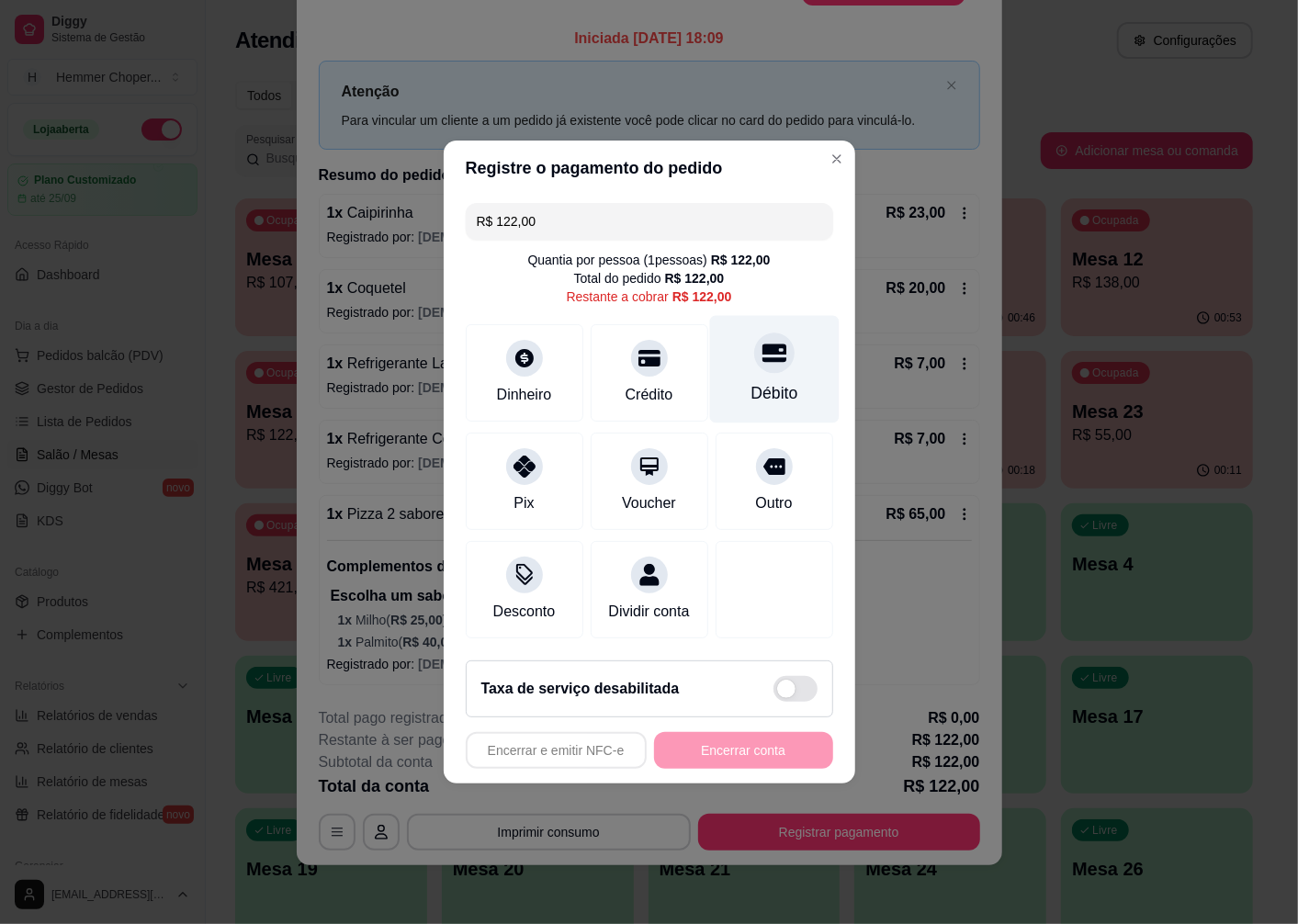
click at [756, 359] on div at bounding box center [775, 353] width 41 height 41
type input "R$ 0,00"
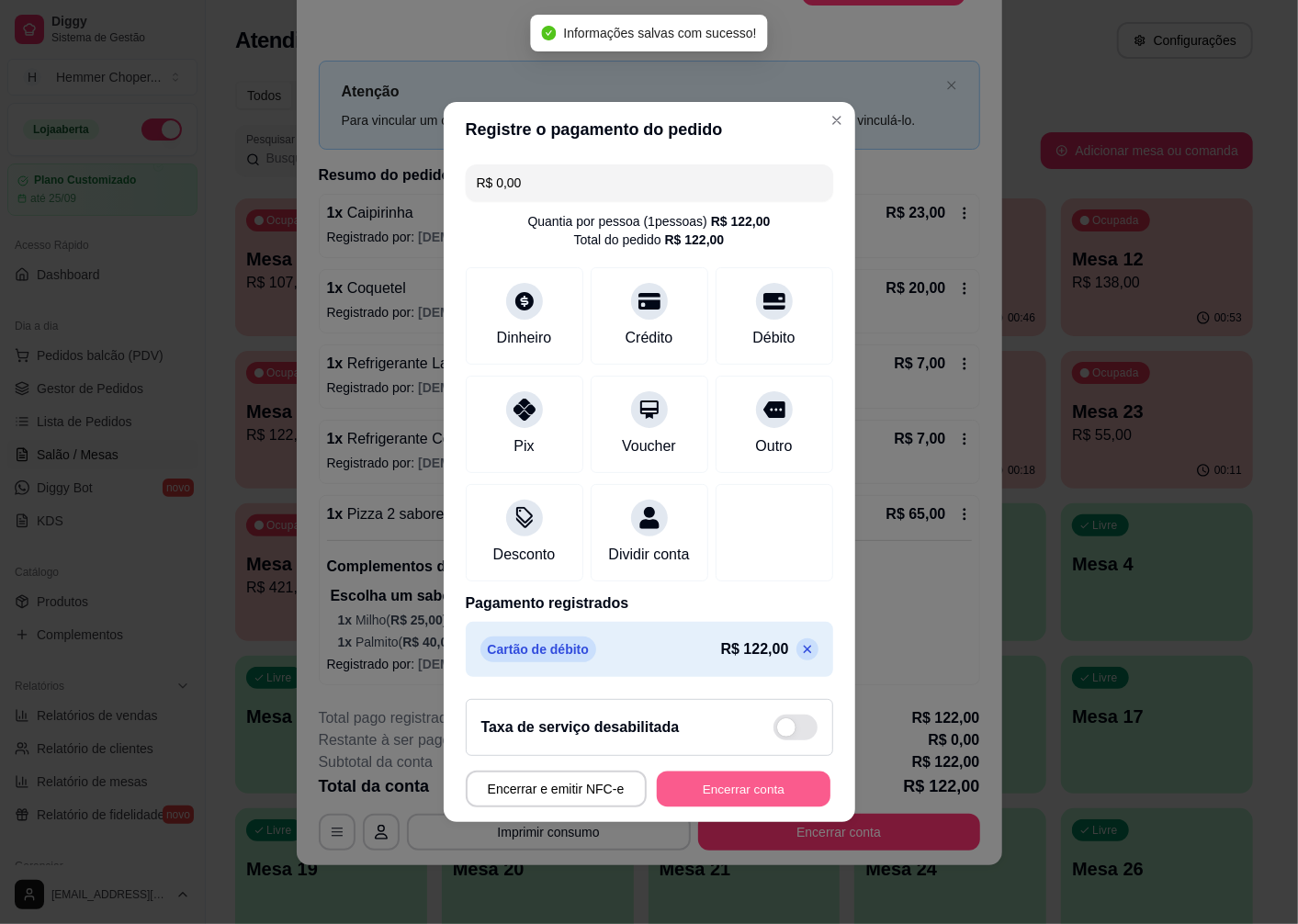
click at [722, 793] on button "Encerrar conta" at bounding box center [743, 789] width 173 height 36
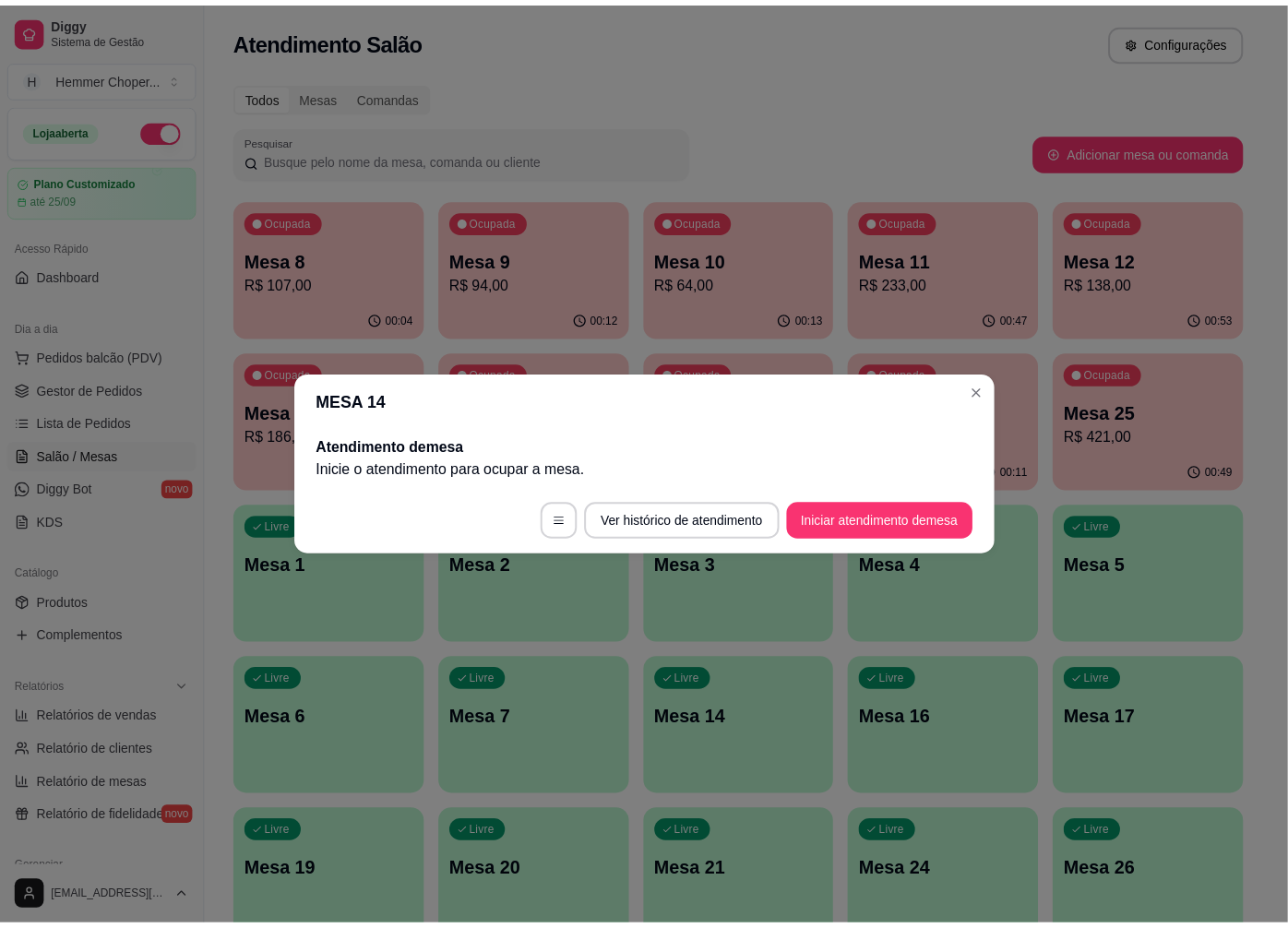
scroll to position [0, 0]
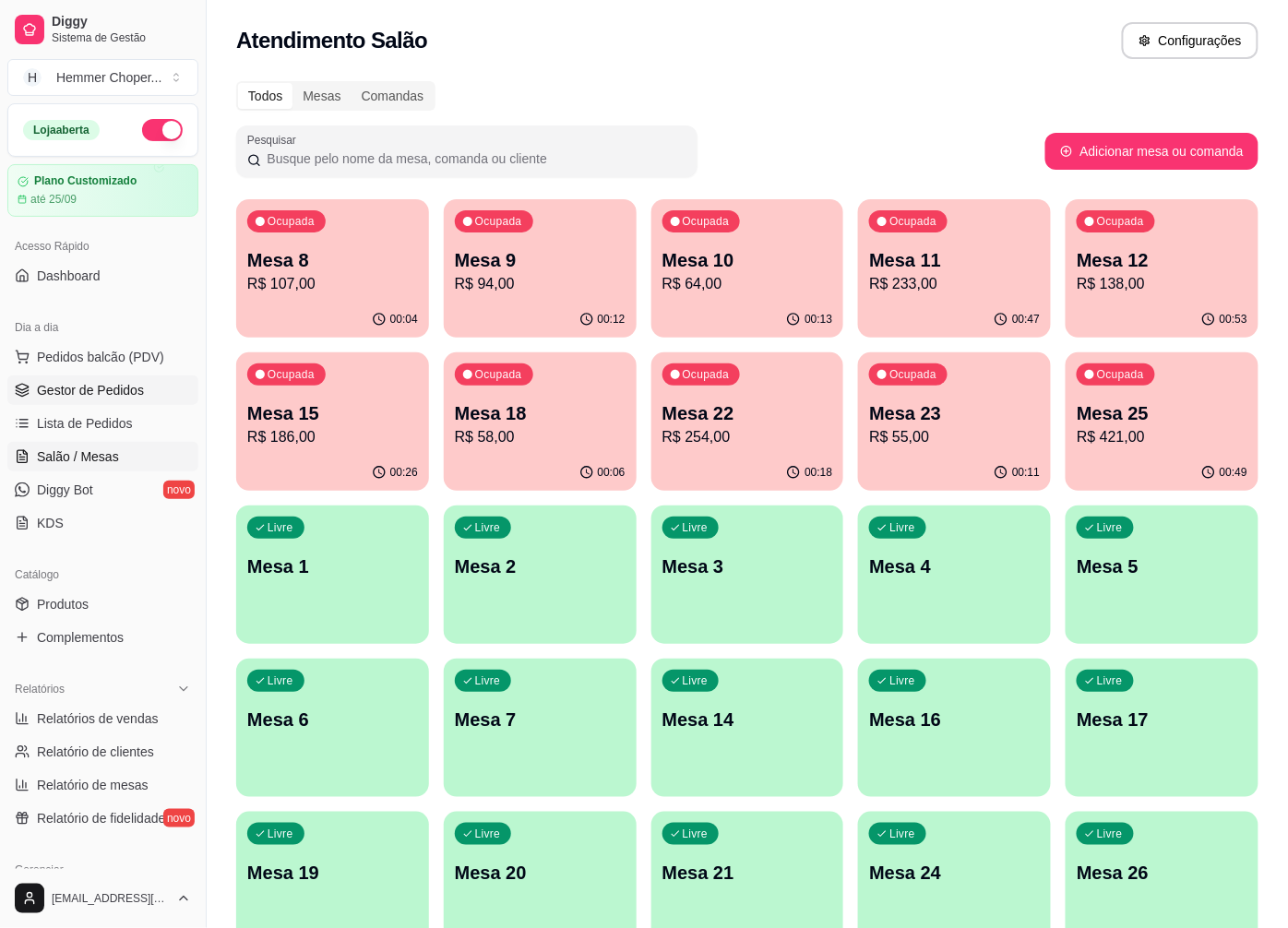
click at [129, 390] on span "Gestor de Pedidos" at bounding box center [90, 390] width 107 height 18
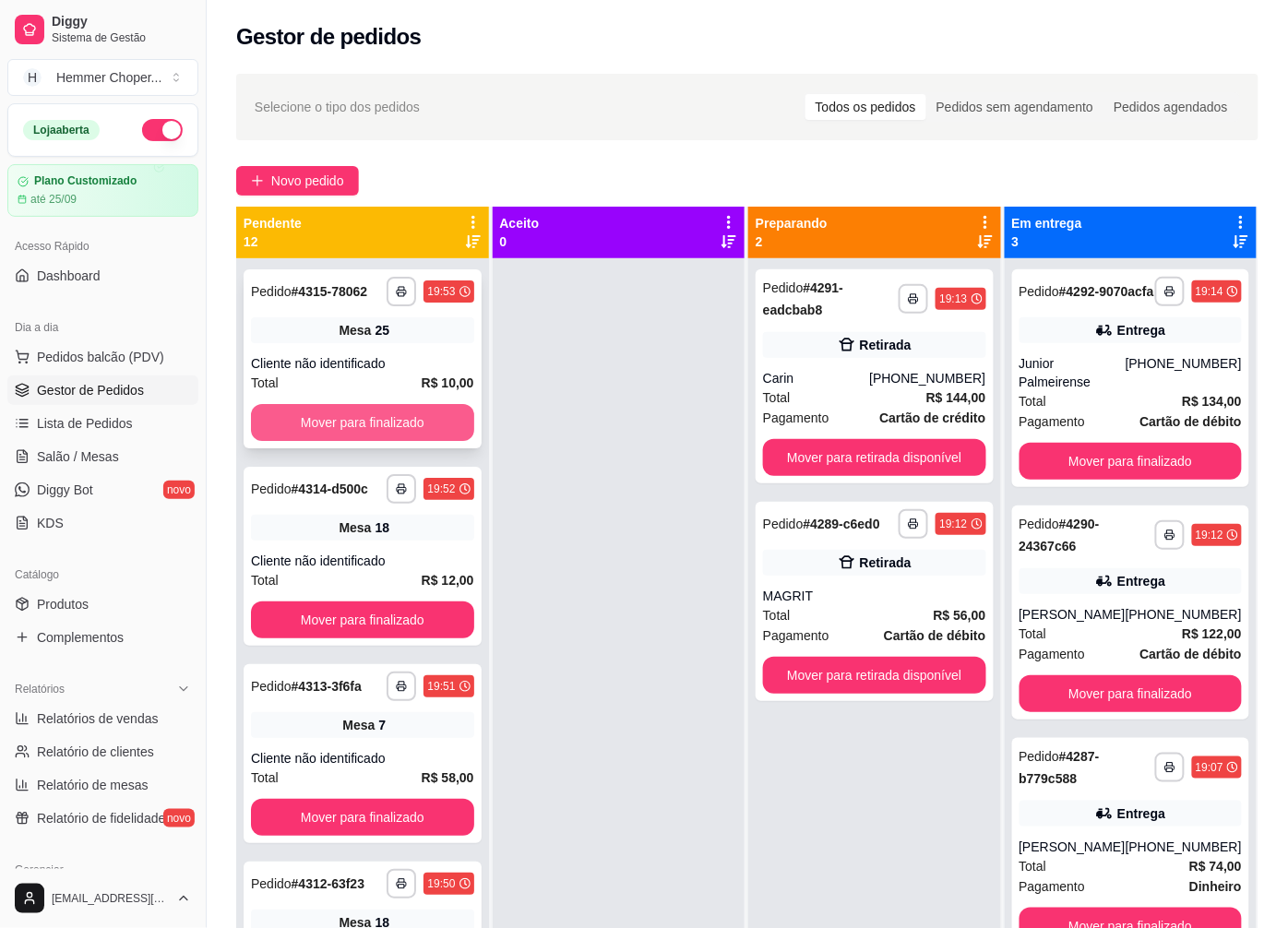
click at [330, 421] on button "Mover para finalizado" at bounding box center [363, 422] width 224 height 37
click at [328, 420] on button "Mover para finalizado" at bounding box center [363, 422] width 216 height 36
click at [352, 337] on span "Mesa" at bounding box center [358, 330] width 32 height 18
click at [328, 518] on div "Mesa 18" at bounding box center [363, 527] width 224 height 26
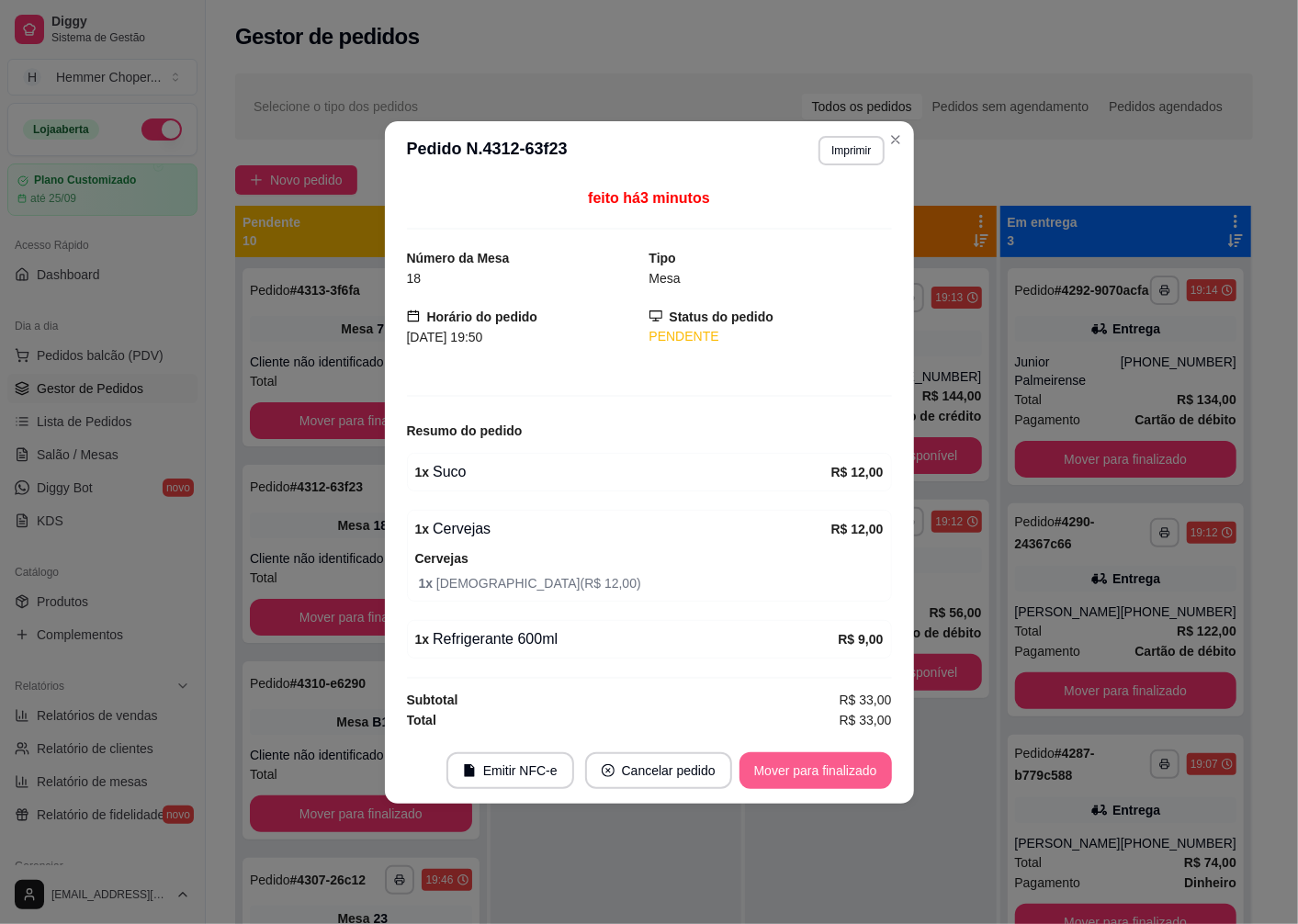
click at [787, 785] on button "Mover para finalizado" at bounding box center [815, 771] width 152 height 37
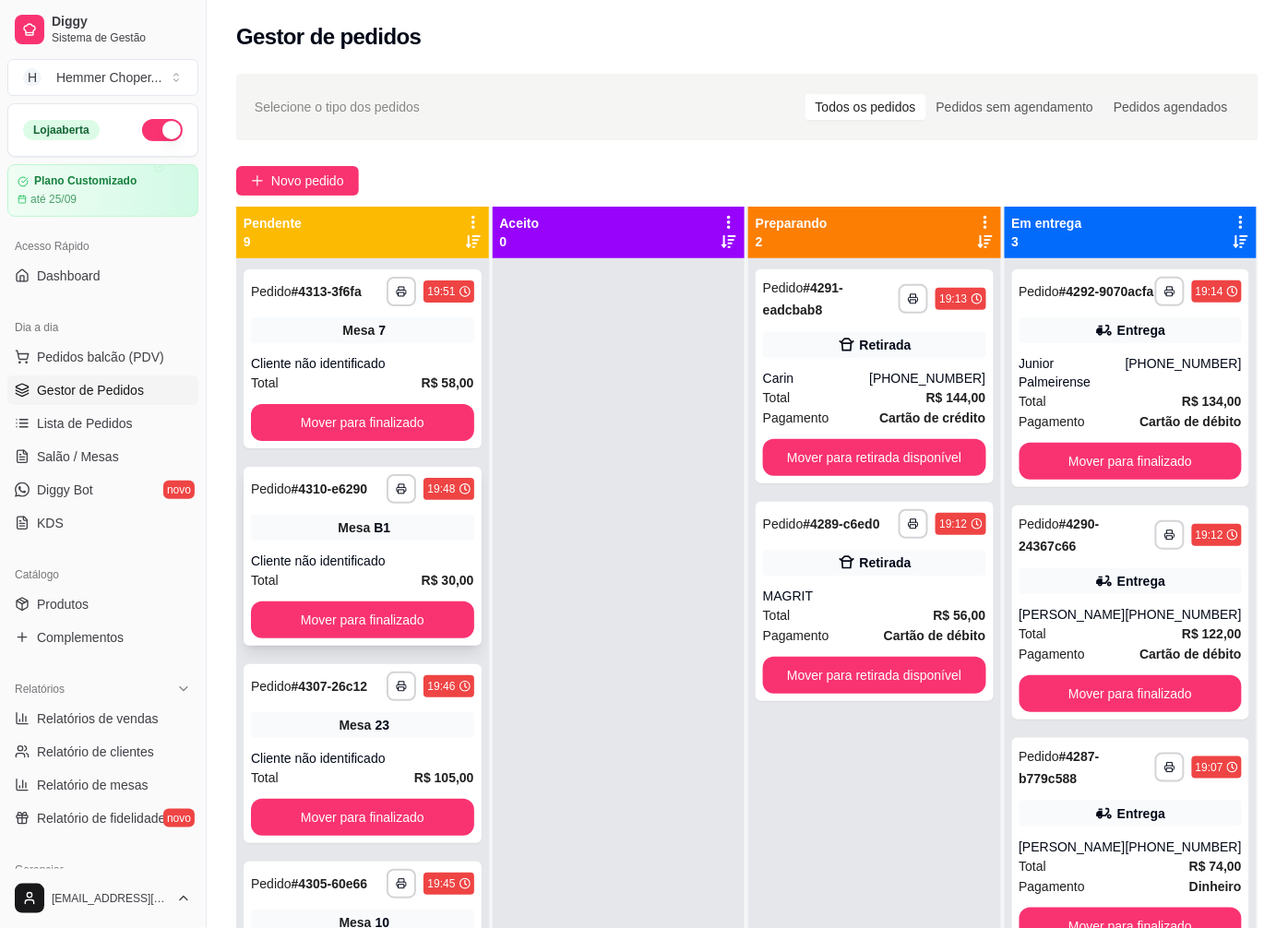
click at [361, 533] on span "Mesa" at bounding box center [353, 527] width 32 height 18
click at [384, 717] on div "Mesa 23" at bounding box center [363, 725] width 224 height 26
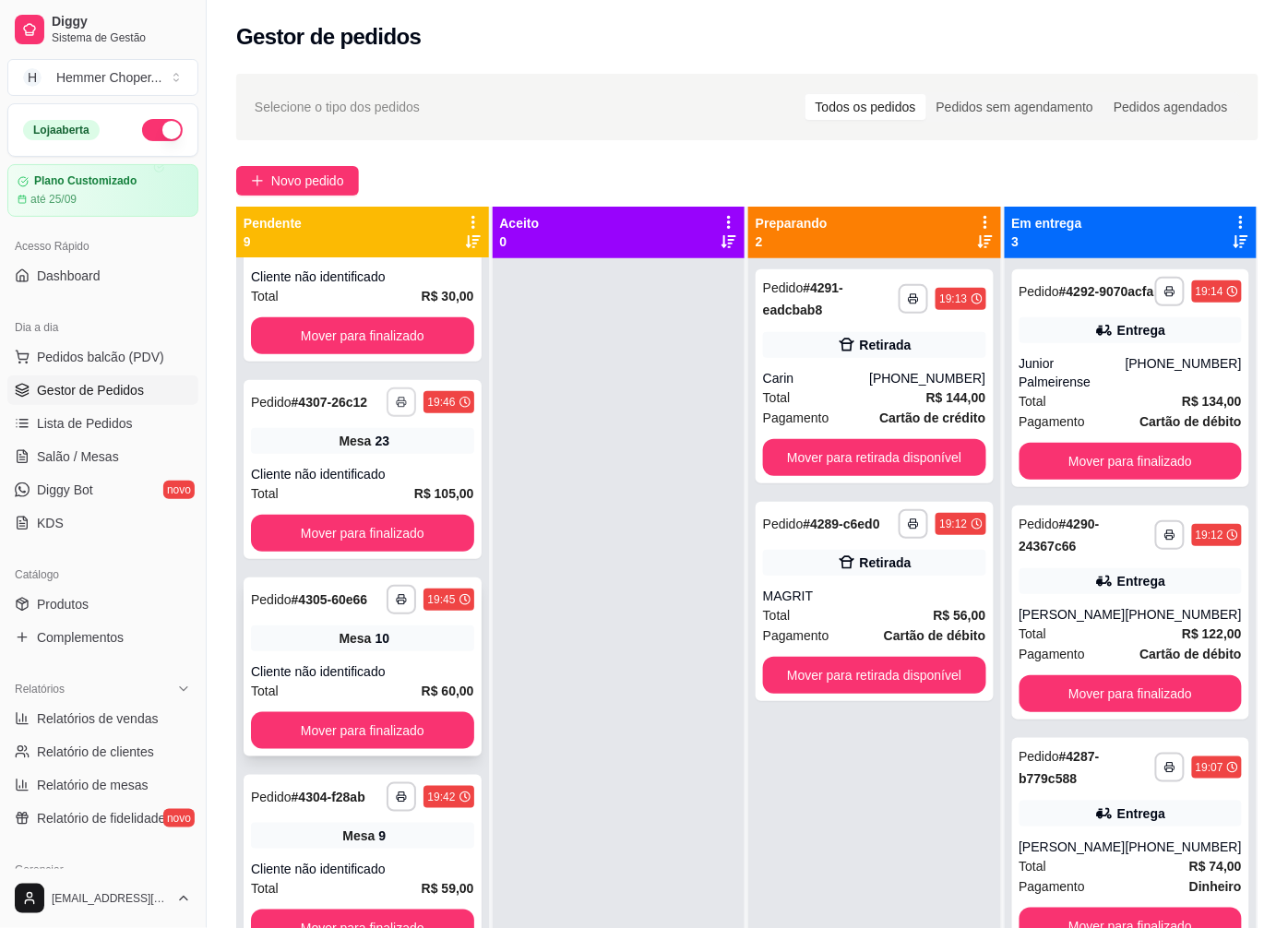
scroll to position [307, 0]
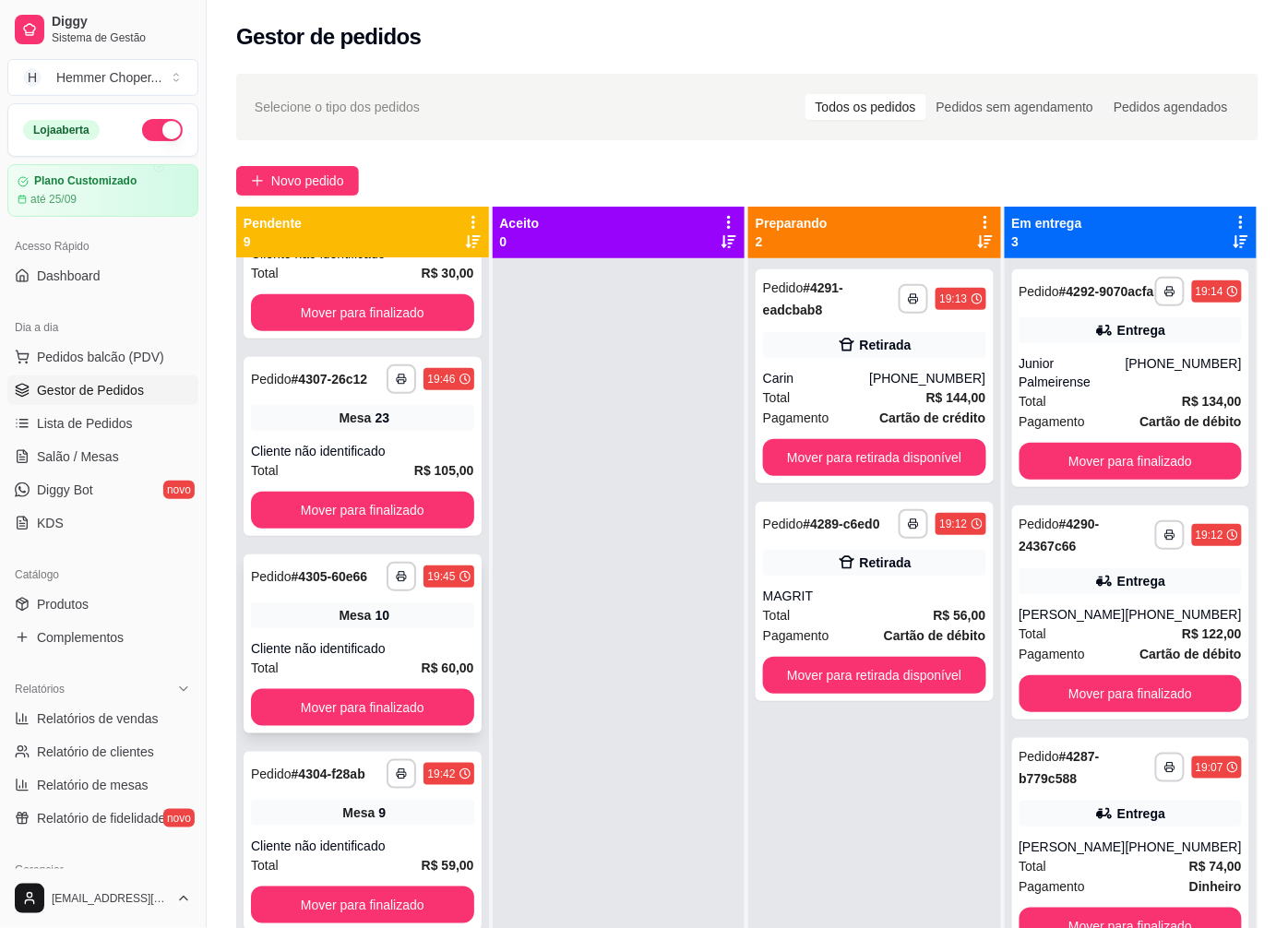
click at [394, 643] on div "**********" at bounding box center [362, 644] width 238 height 179
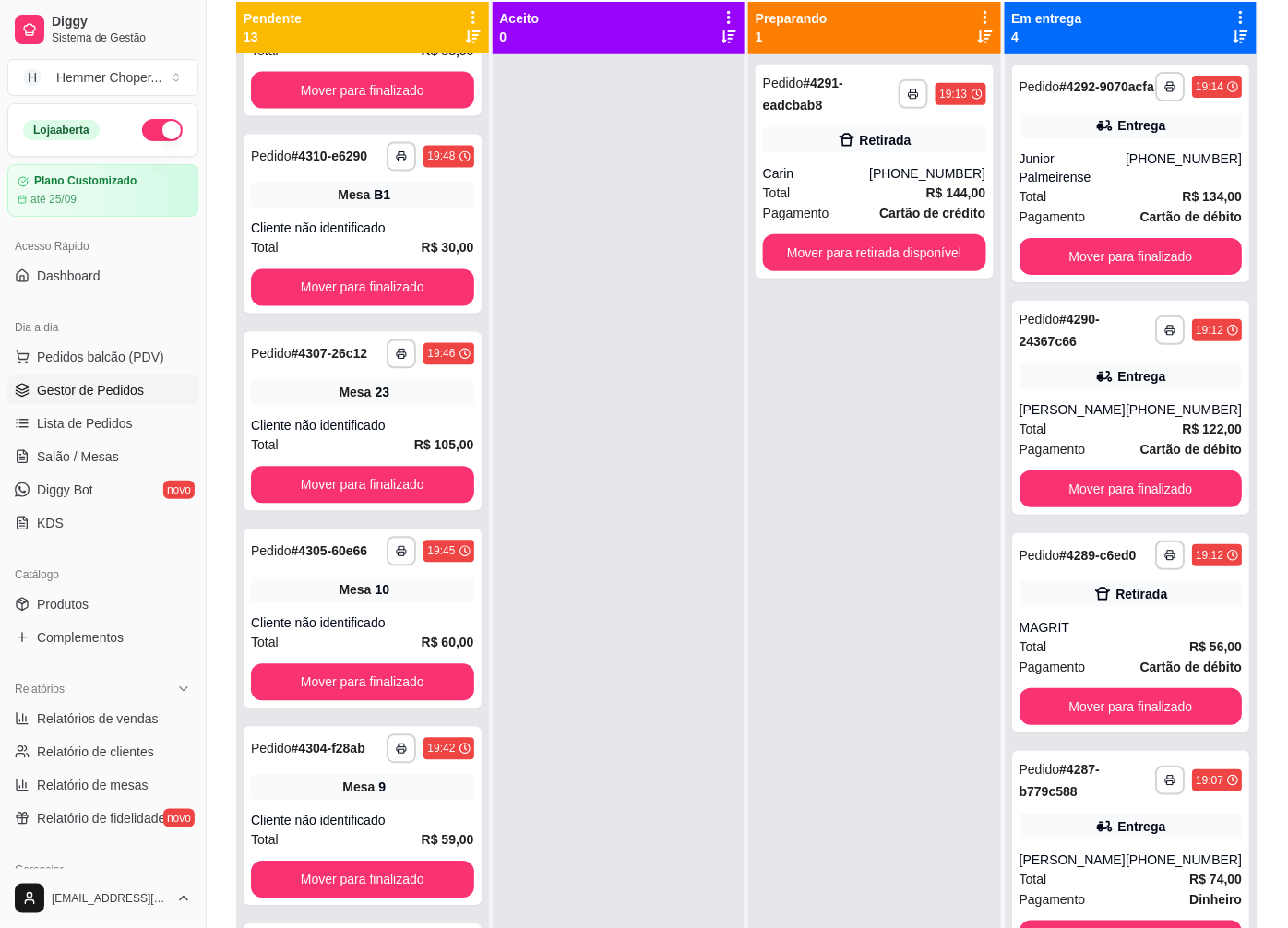
scroll to position [907, 0]
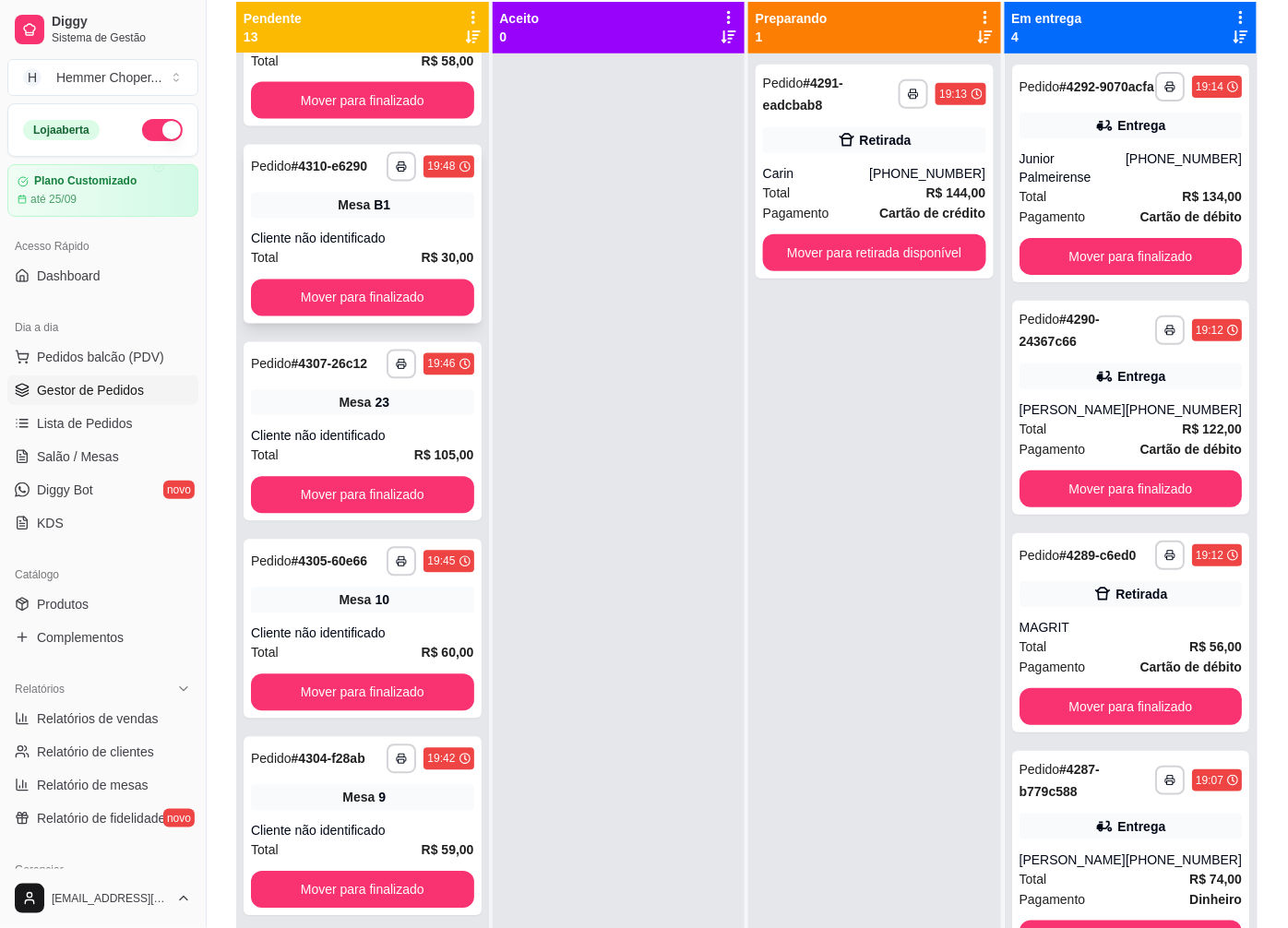
click at [351, 248] on div "Cliente não identificado" at bounding box center [363, 238] width 224 height 18
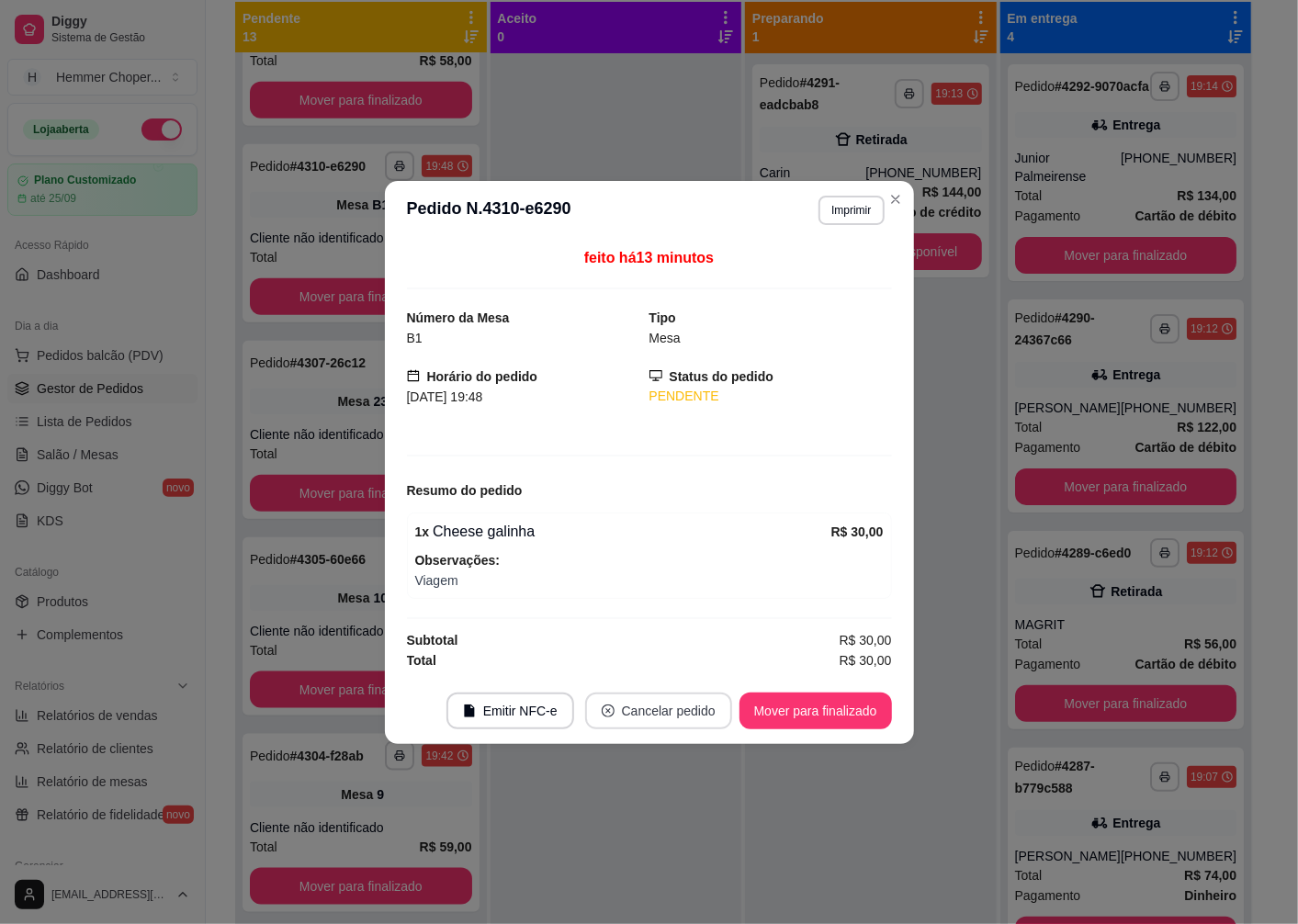
click at [637, 714] on button "Cancelar pedido" at bounding box center [659, 711] width 147 height 37
click at [717, 658] on button "Sim" at bounding box center [710, 666] width 72 height 36
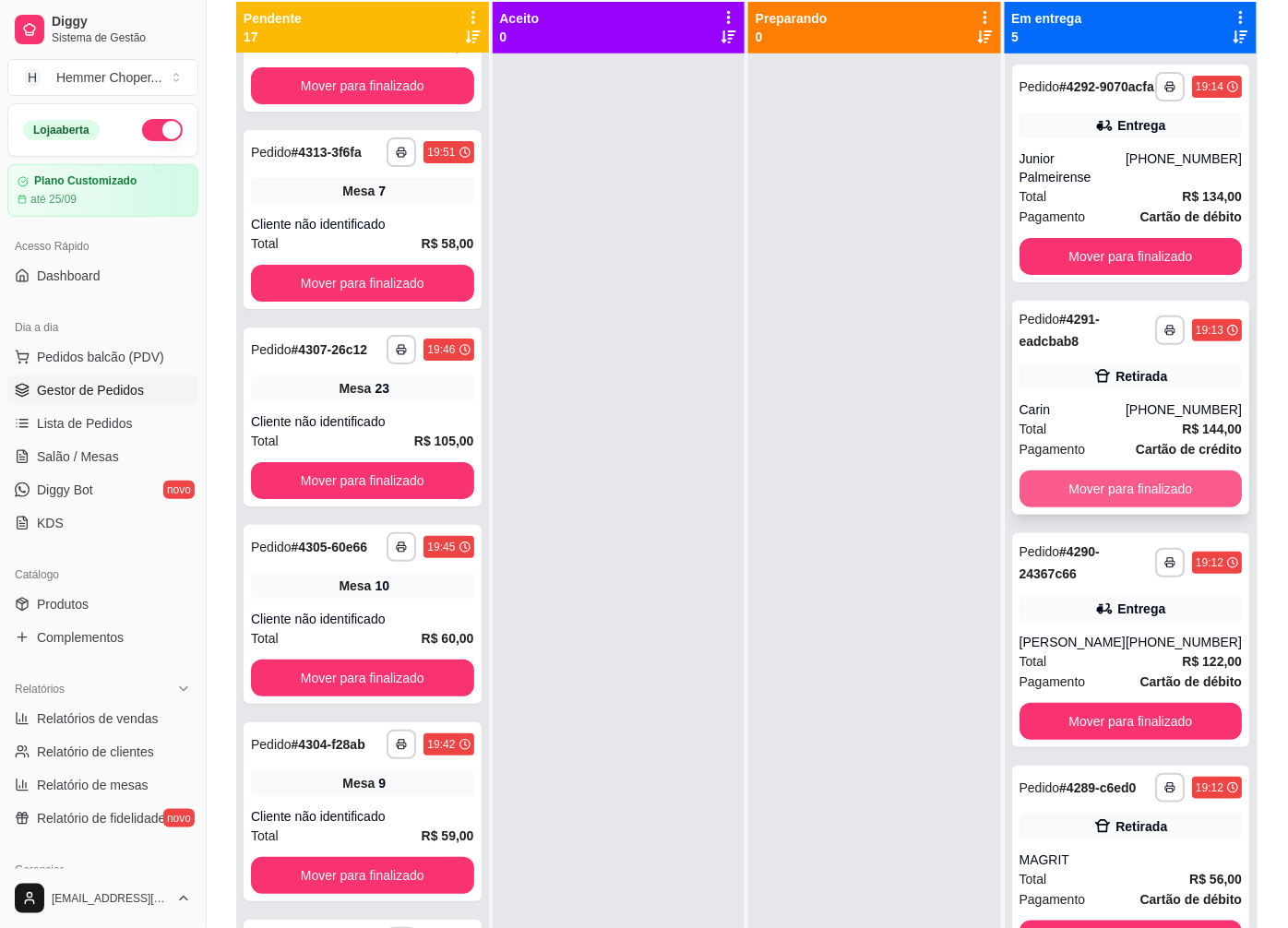
scroll to position [1908, 0]
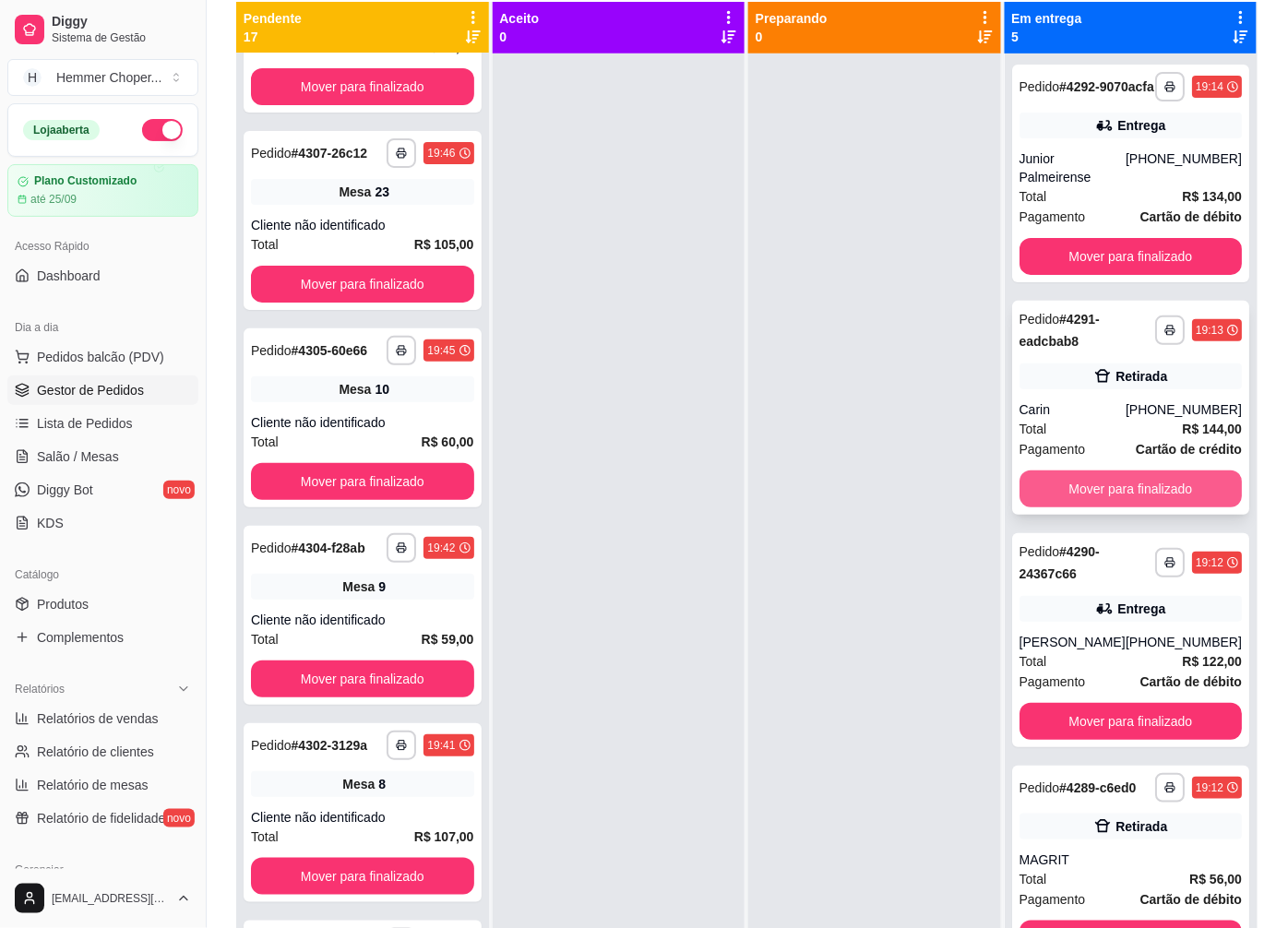
click at [1082, 485] on button "Mover para finalizado" at bounding box center [1131, 489] width 224 height 37
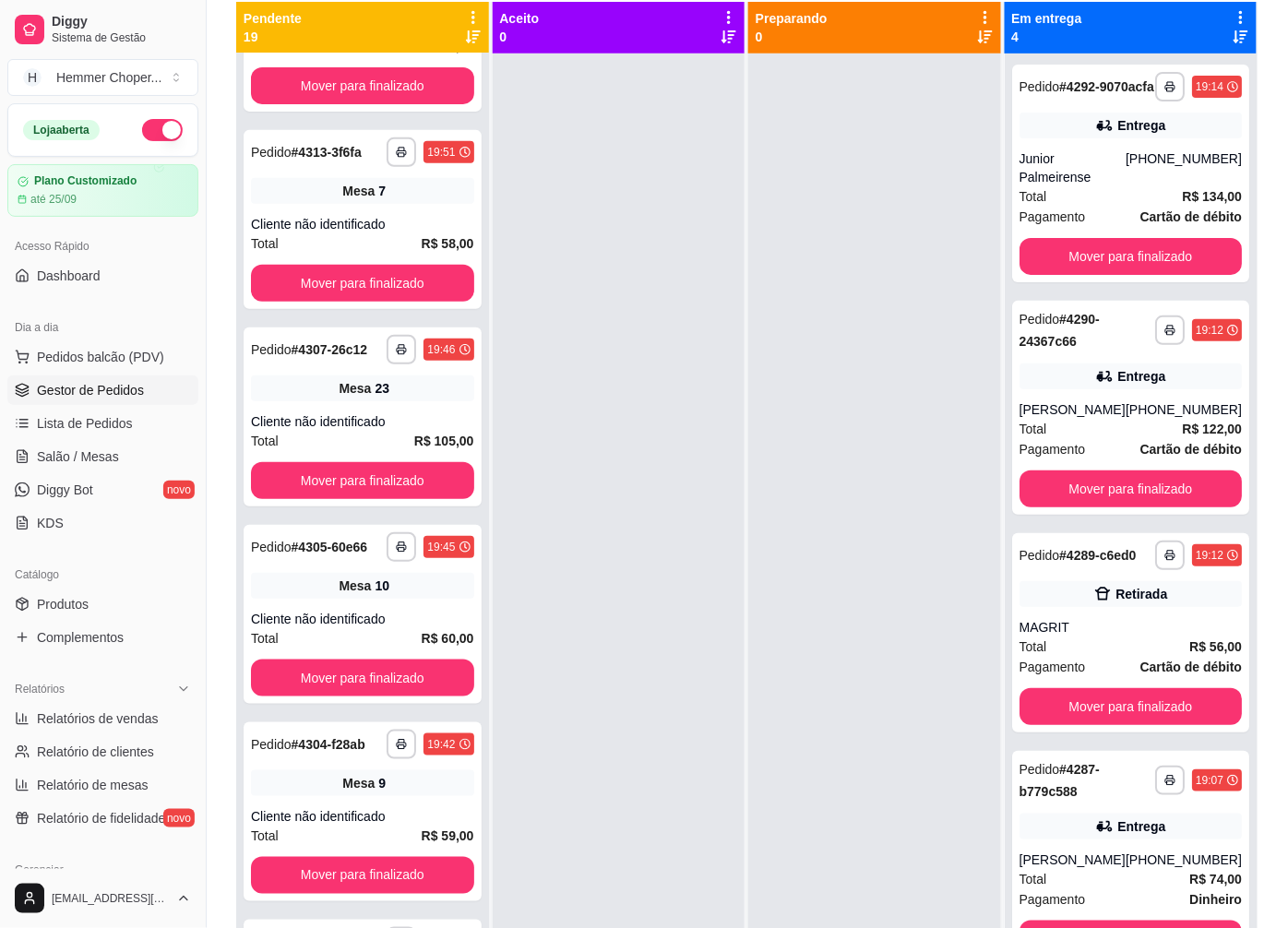
scroll to position [2302, 0]
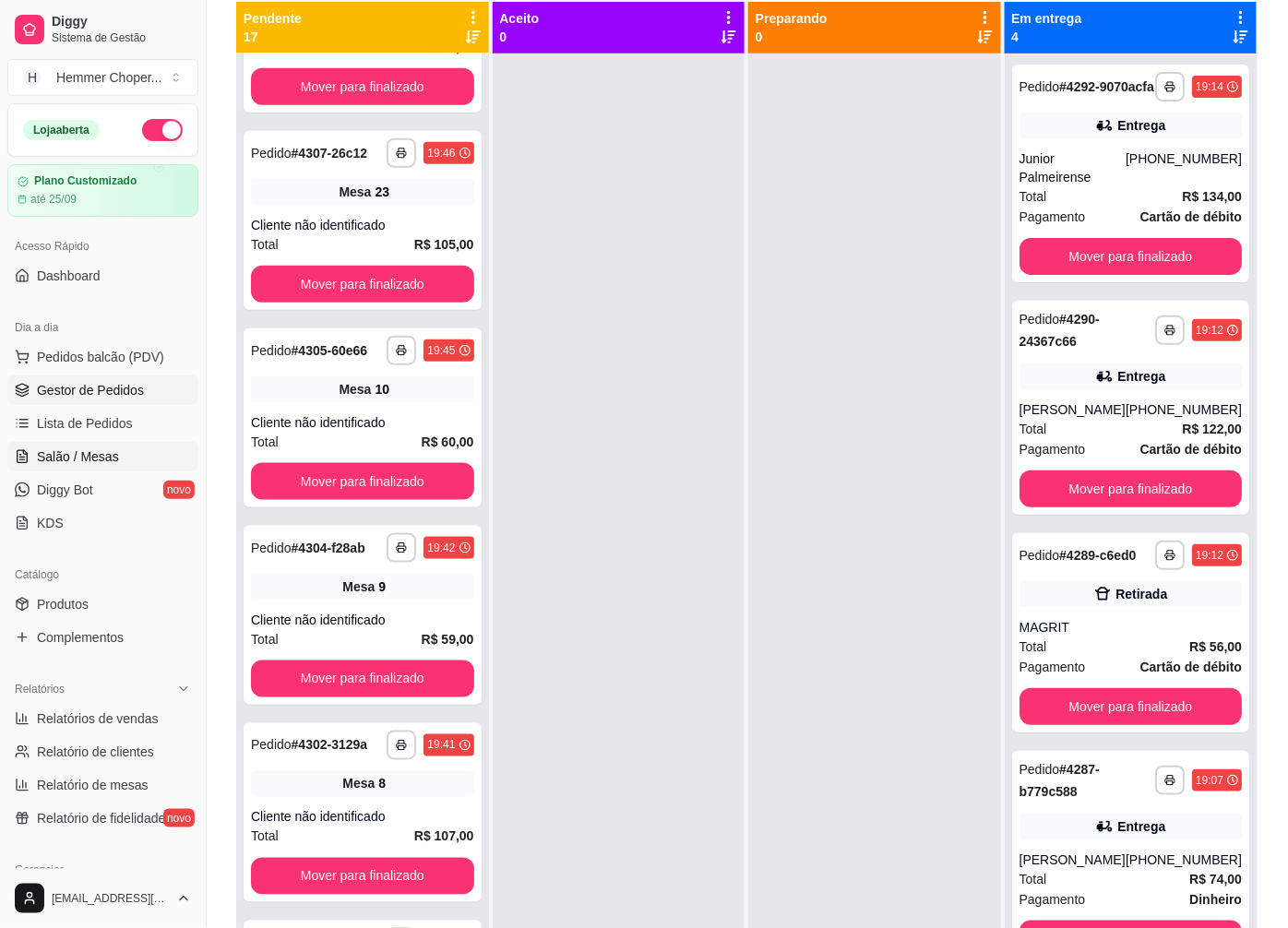
click at [92, 454] on span "Salão / Mesas" at bounding box center [78, 456] width 82 height 18
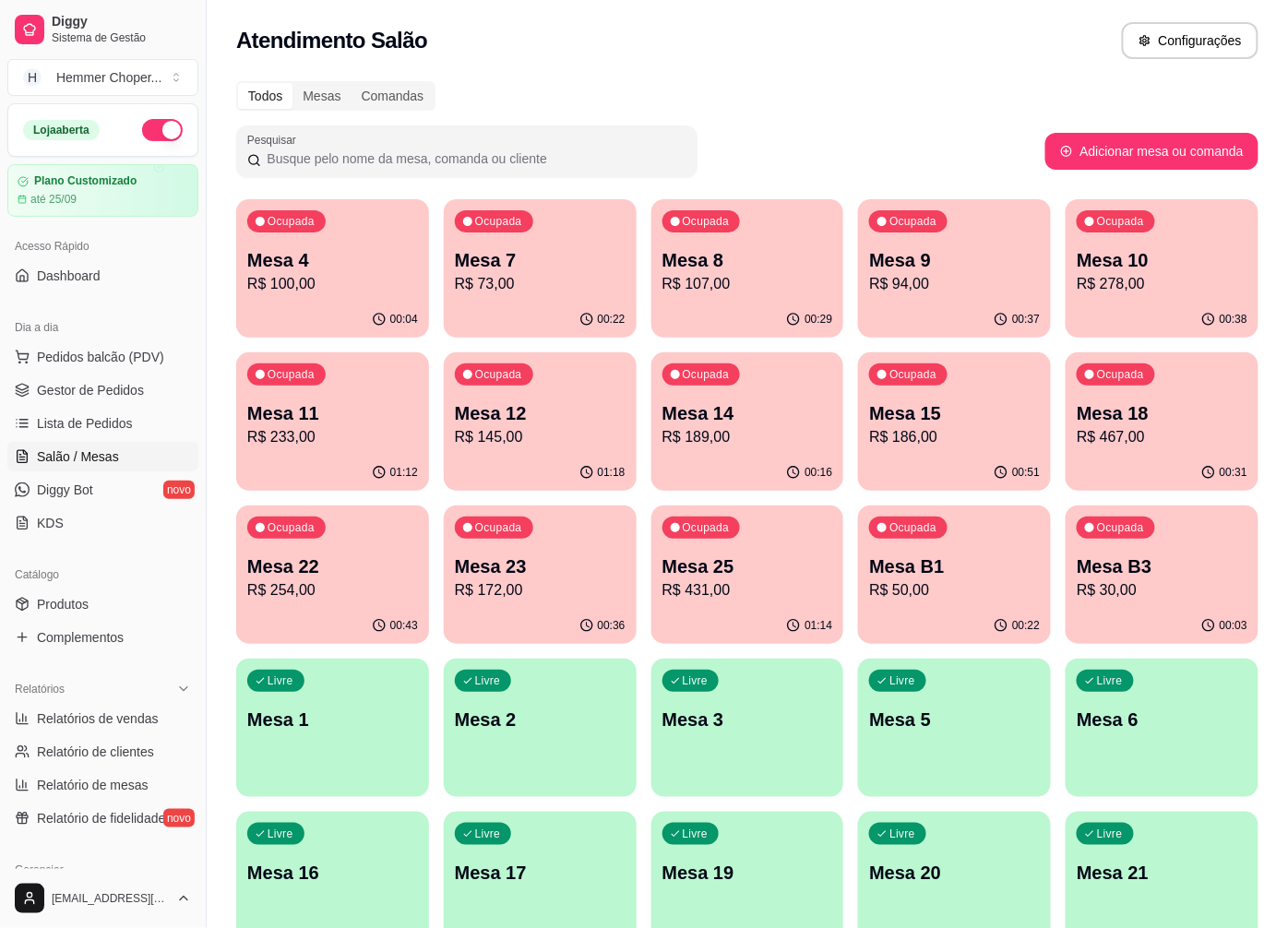
click at [311, 440] on p "R$ 233,00" at bounding box center [332, 437] width 170 height 22
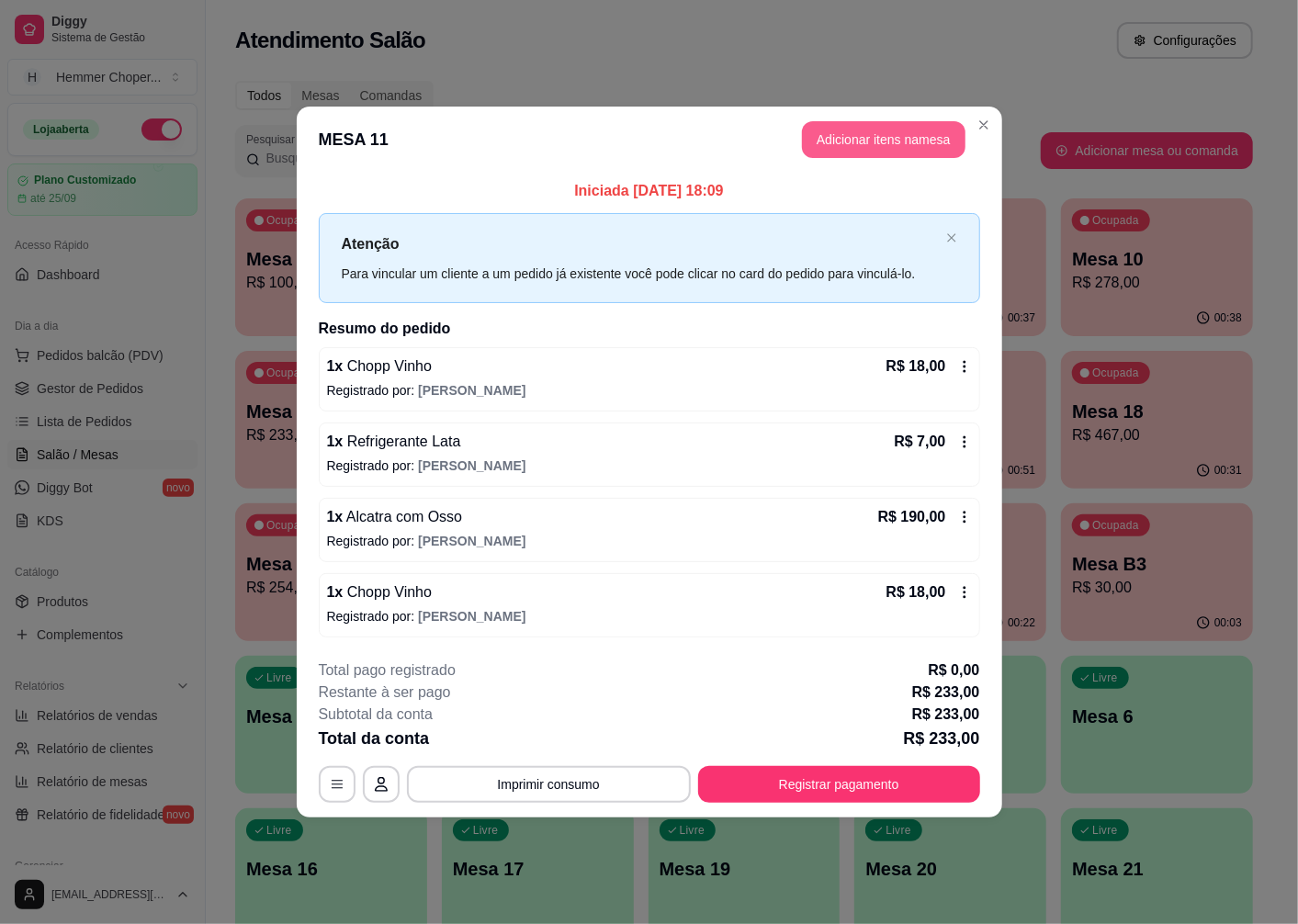
click at [875, 136] on button "Adicionar itens na mesa" at bounding box center [883, 139] width 164 height 37
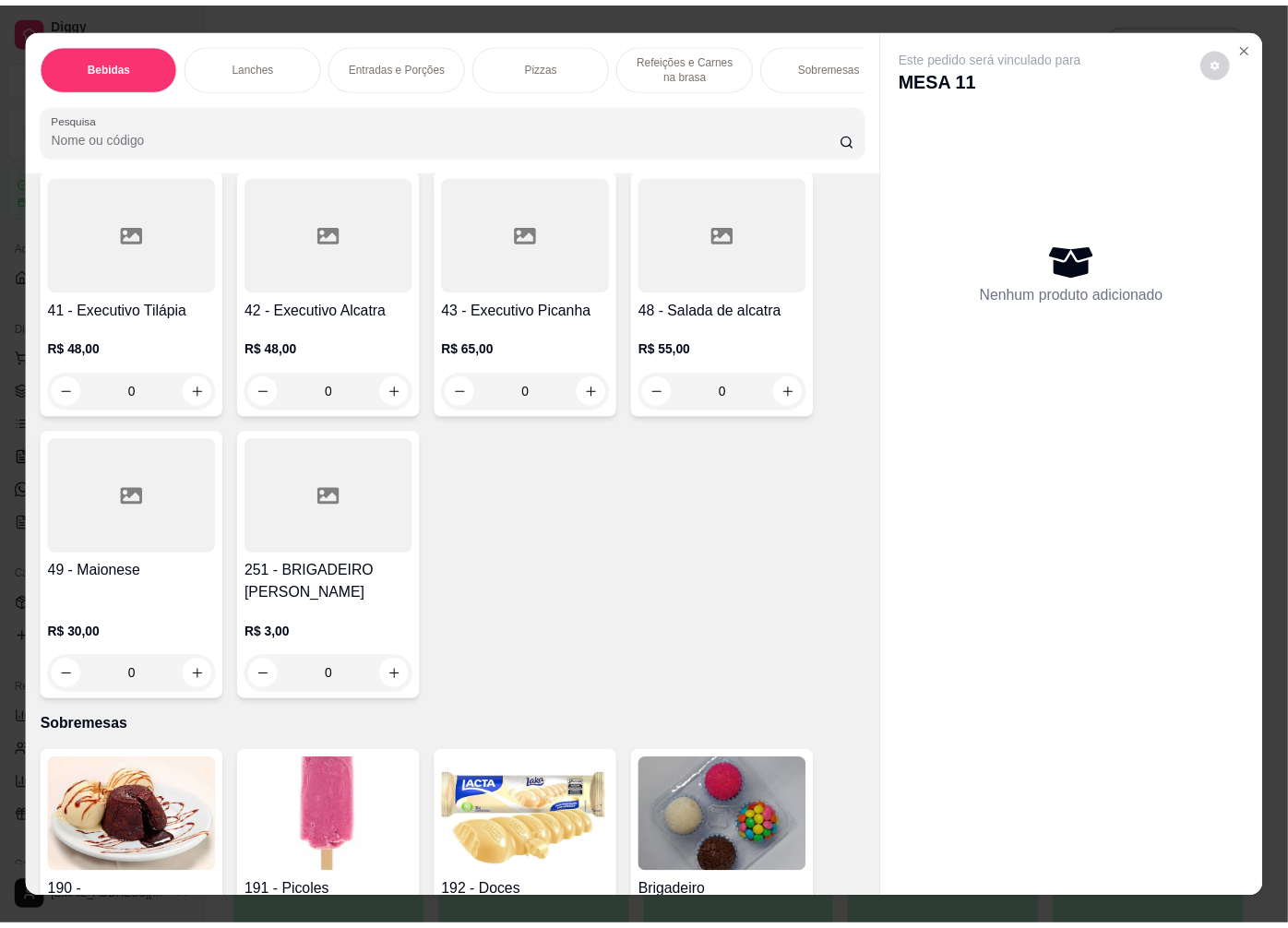
scroll to position [4979, 0]
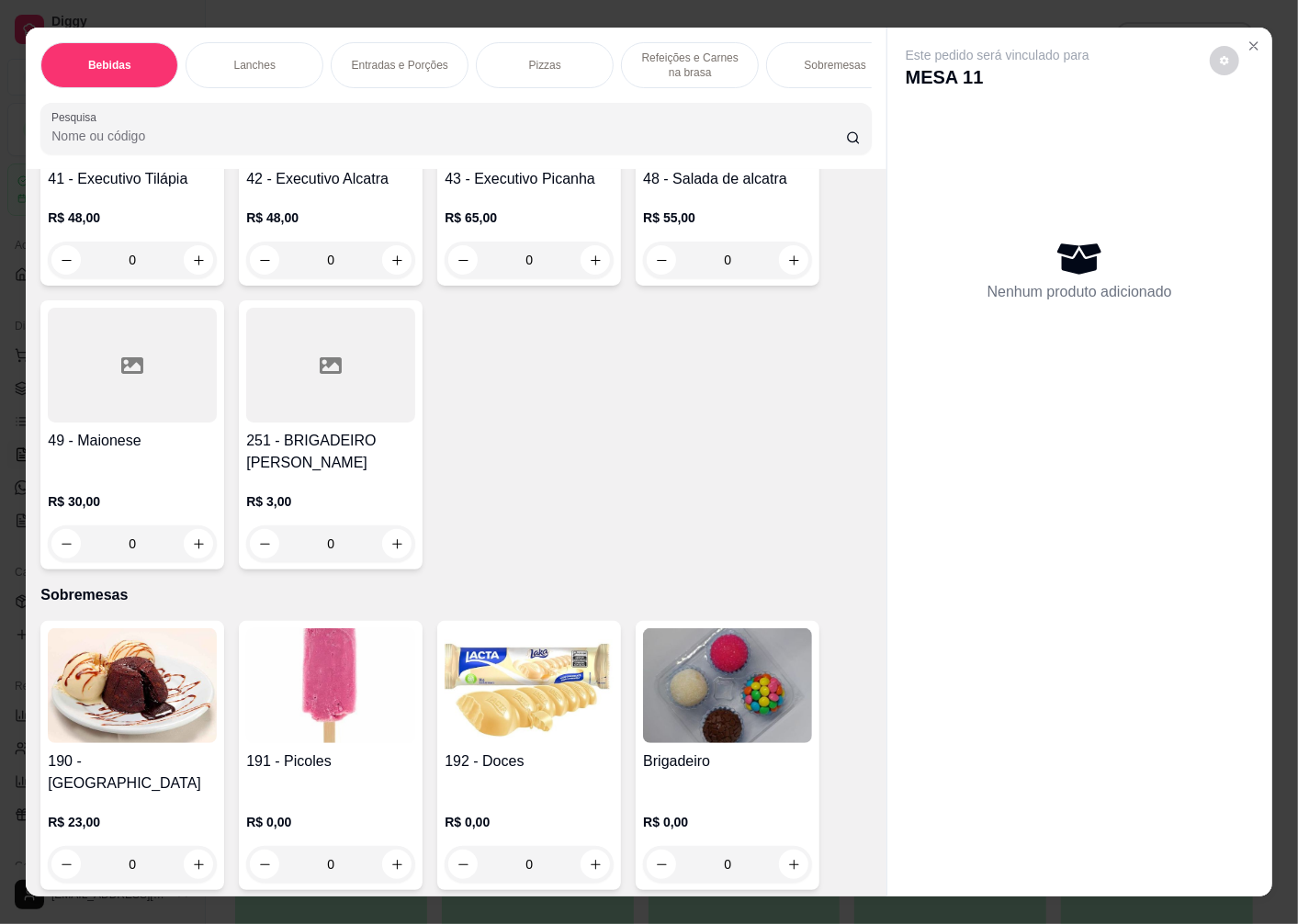
click at [671, 666] on img at bounding box center [727, 686] width 170 height 115
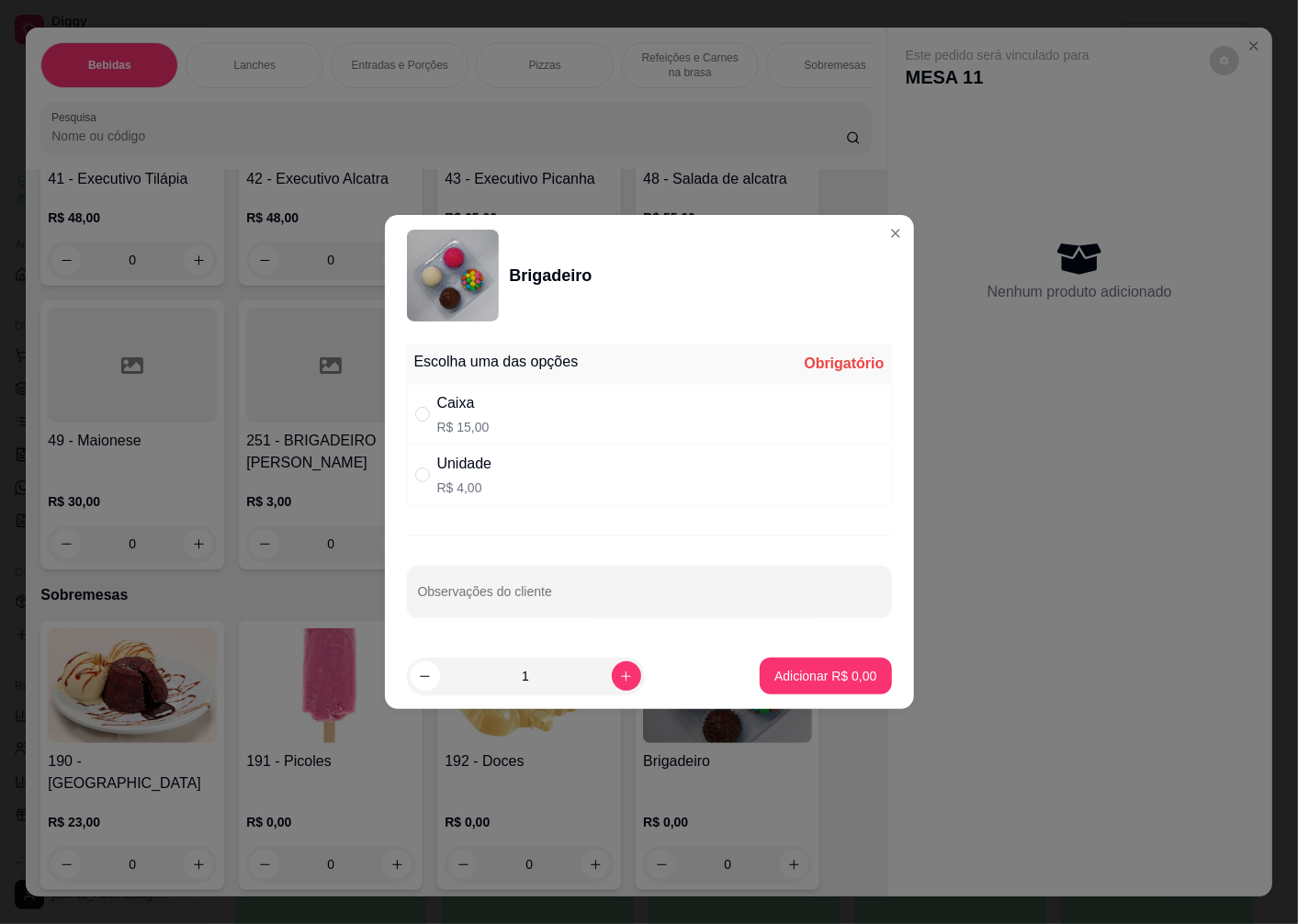
click at [482, 414] on div "Caixa" at bounding box center [463, 403] width 52 height 22
radio input "true"
click at [788, 678] on p "Adicionar R$ 15,00" at bounding box center [821, 676] width 109 height 18
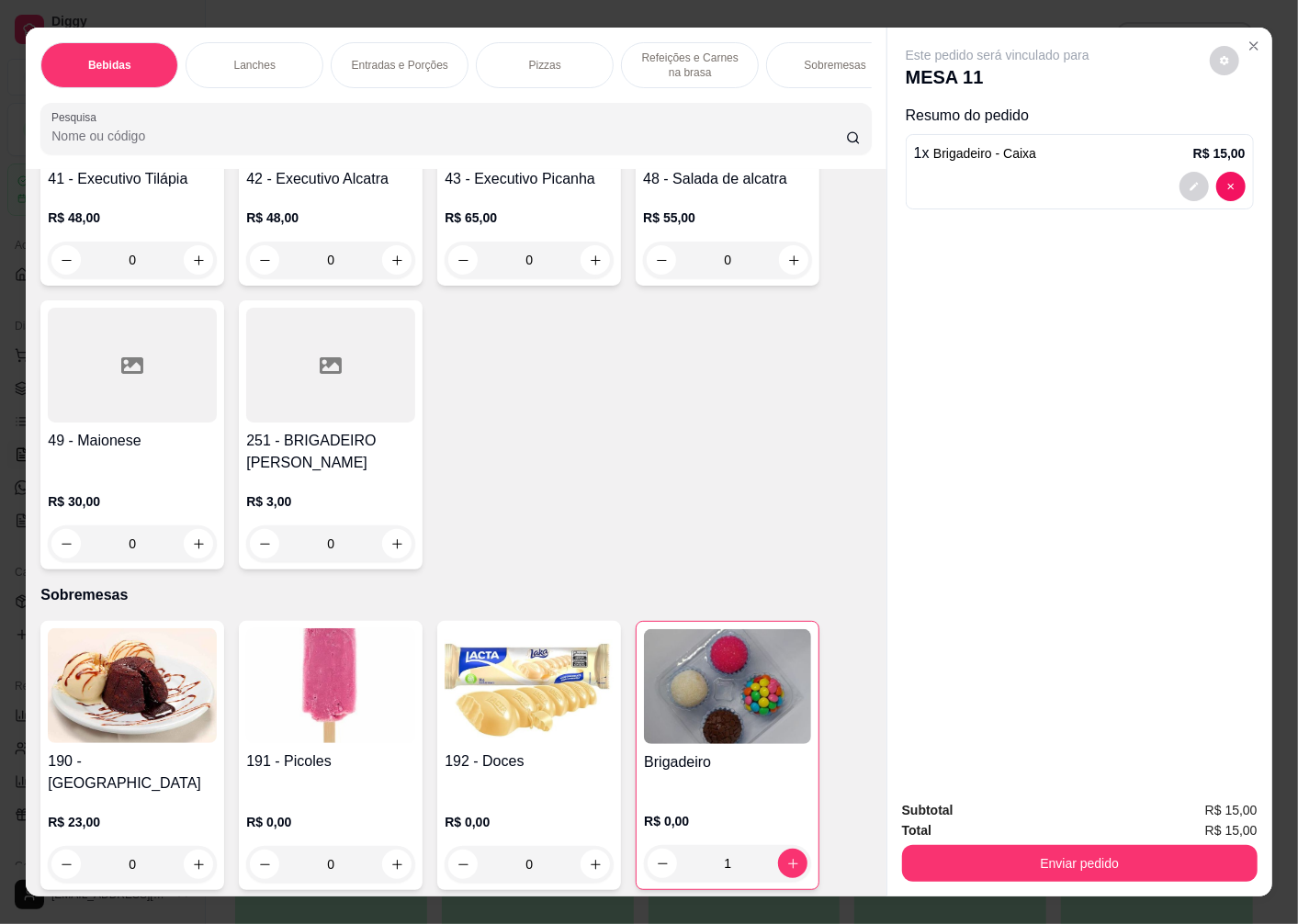
type input "1"
click at [950, 850] on button "Enviar pedido" at bounding box center [1079, 864] width 355 height 37
click at [949, 810] on button "Não registrar e enviar pedido" at bounding box center [1018, 811] width 191 height 35
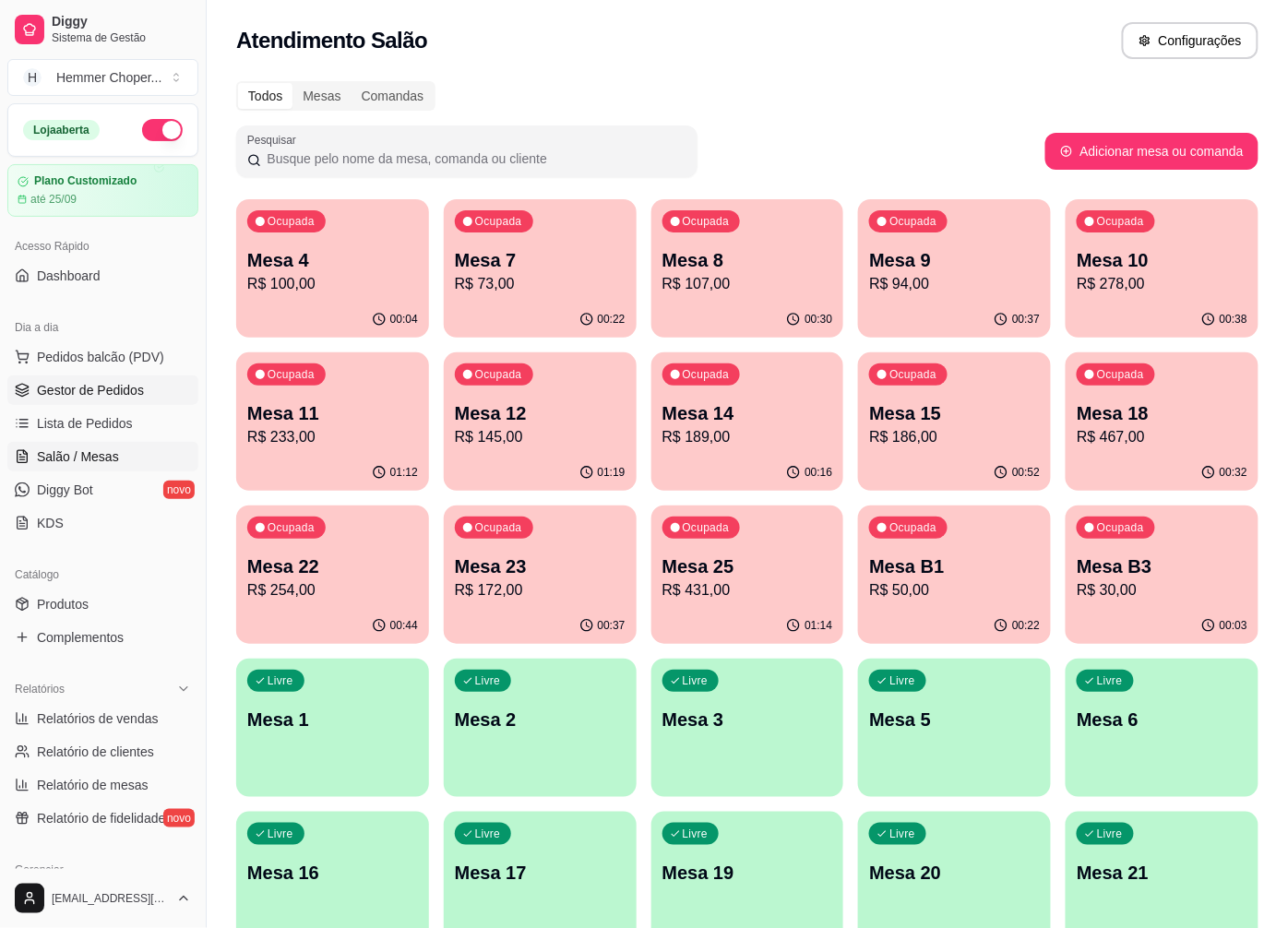
click at [116, 389] on span "Gestor de Pedidos" at bounding box center [90, 390] width 107 height 18
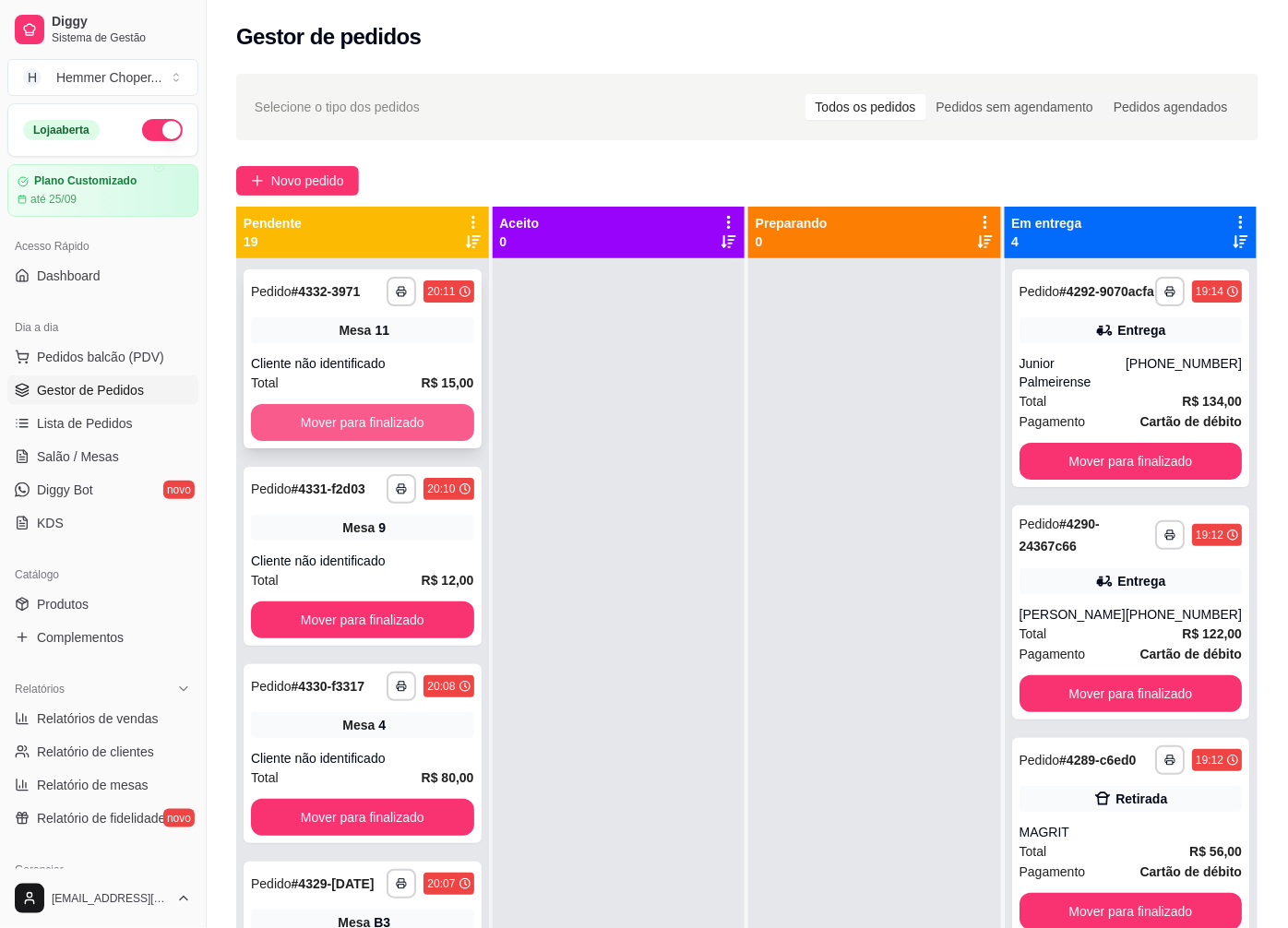
click at [355, 409] on button "Mover para finalizado" at bounding box center [363, 422] width 224 height 37
click at [98, 450] on span "Salão / Mesas" at bounding box center [78, 456] width 82 height 18
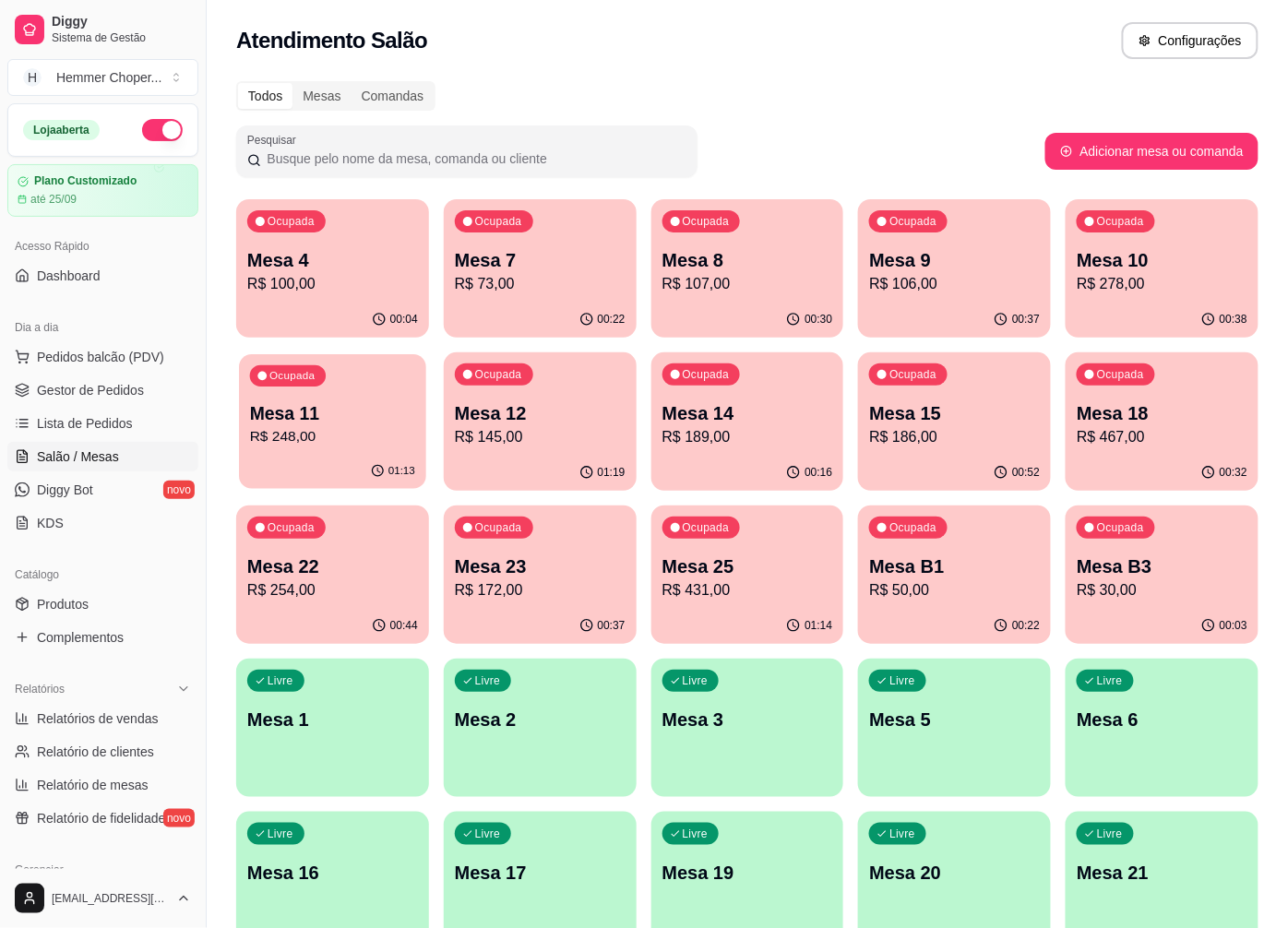
click at [280, 406] on p "Mesa 11" at bounding box center [333, 414] width 165 height 25
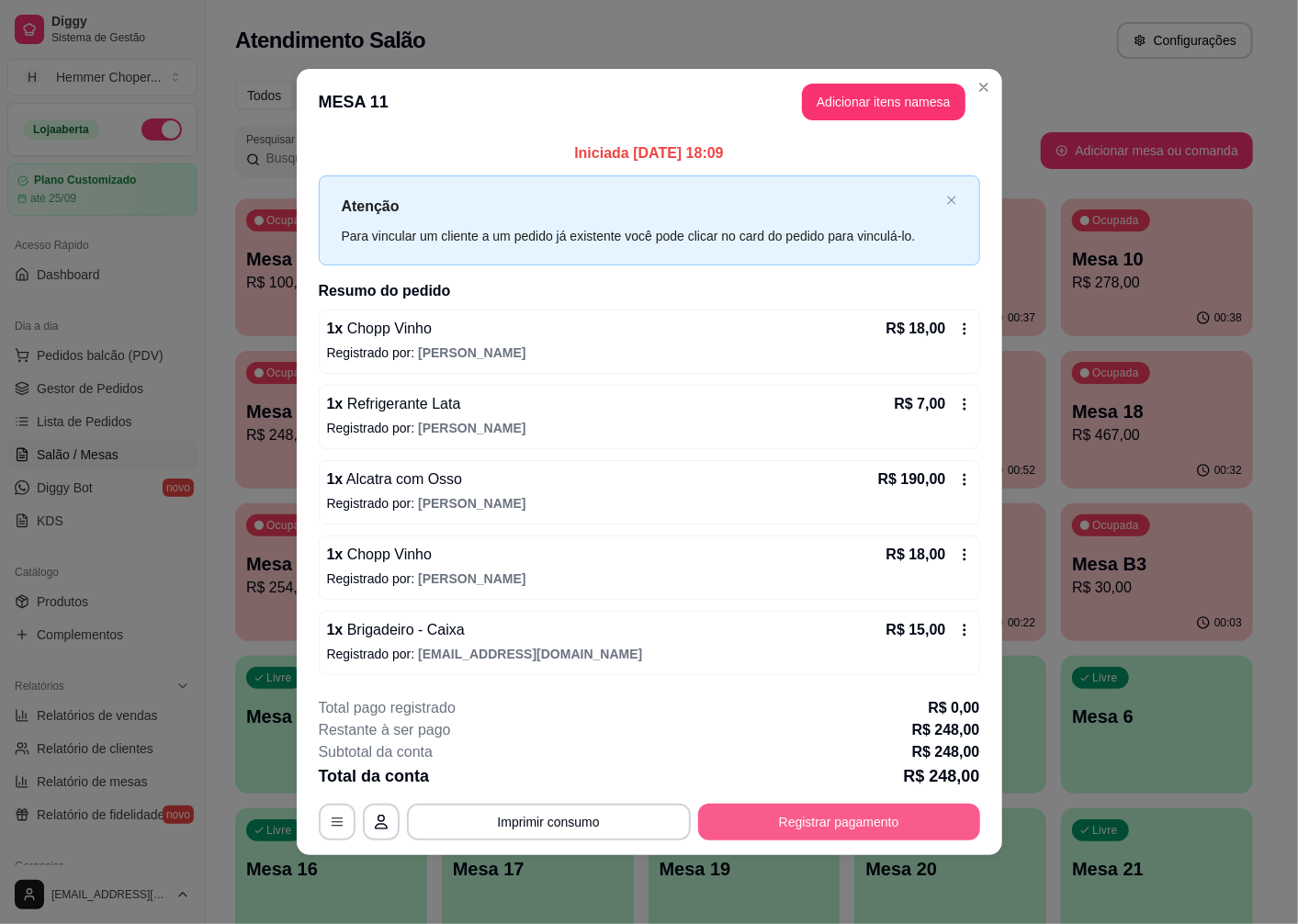
click at [819, 823] on button "Registrar pagamento" at bounding box center [839, 822] width 282 height 37
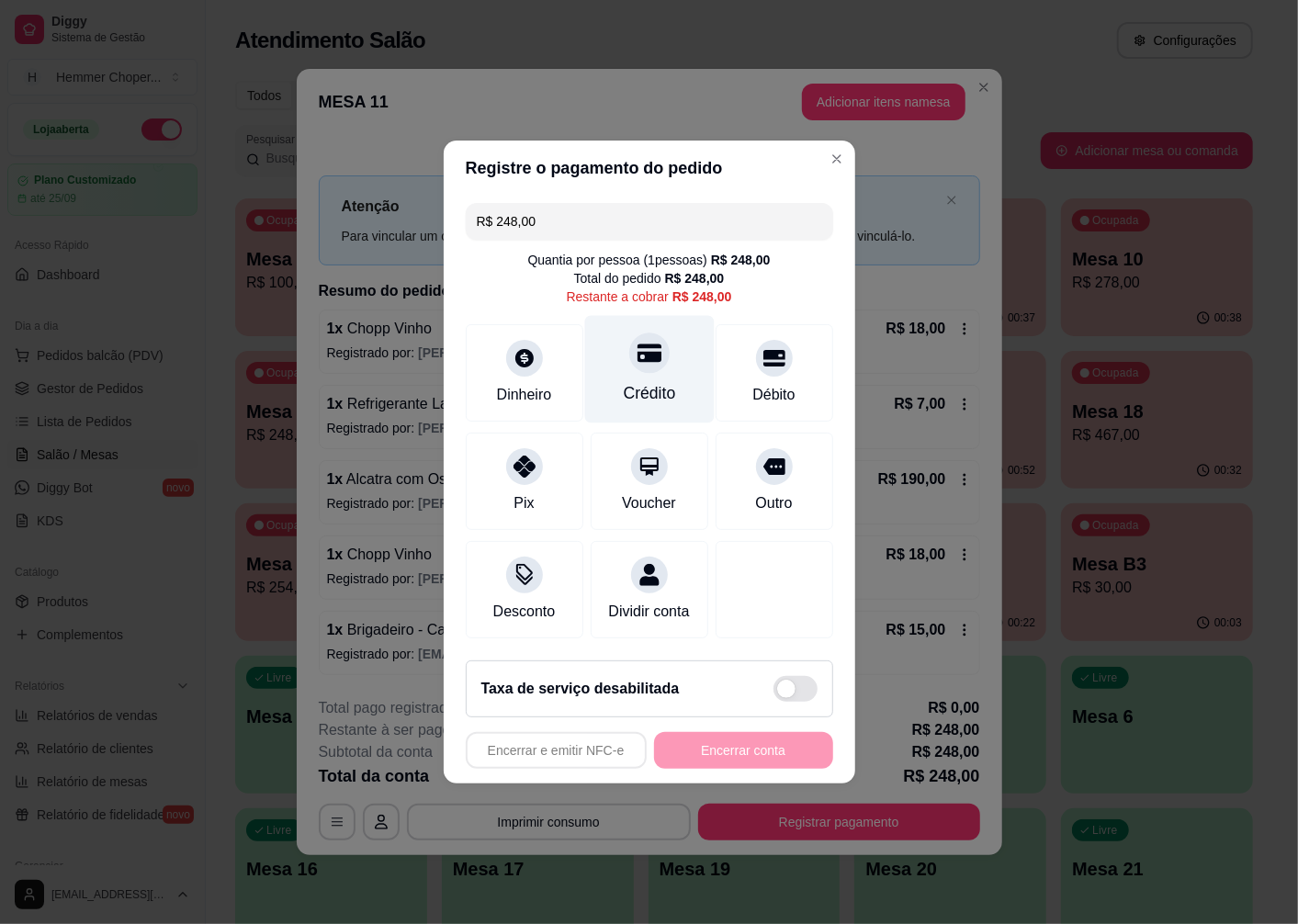
click at [641, 363] on div "Crédito" at bounding box center [649, 369] width 130 height 108
type input "R$ 0,00"
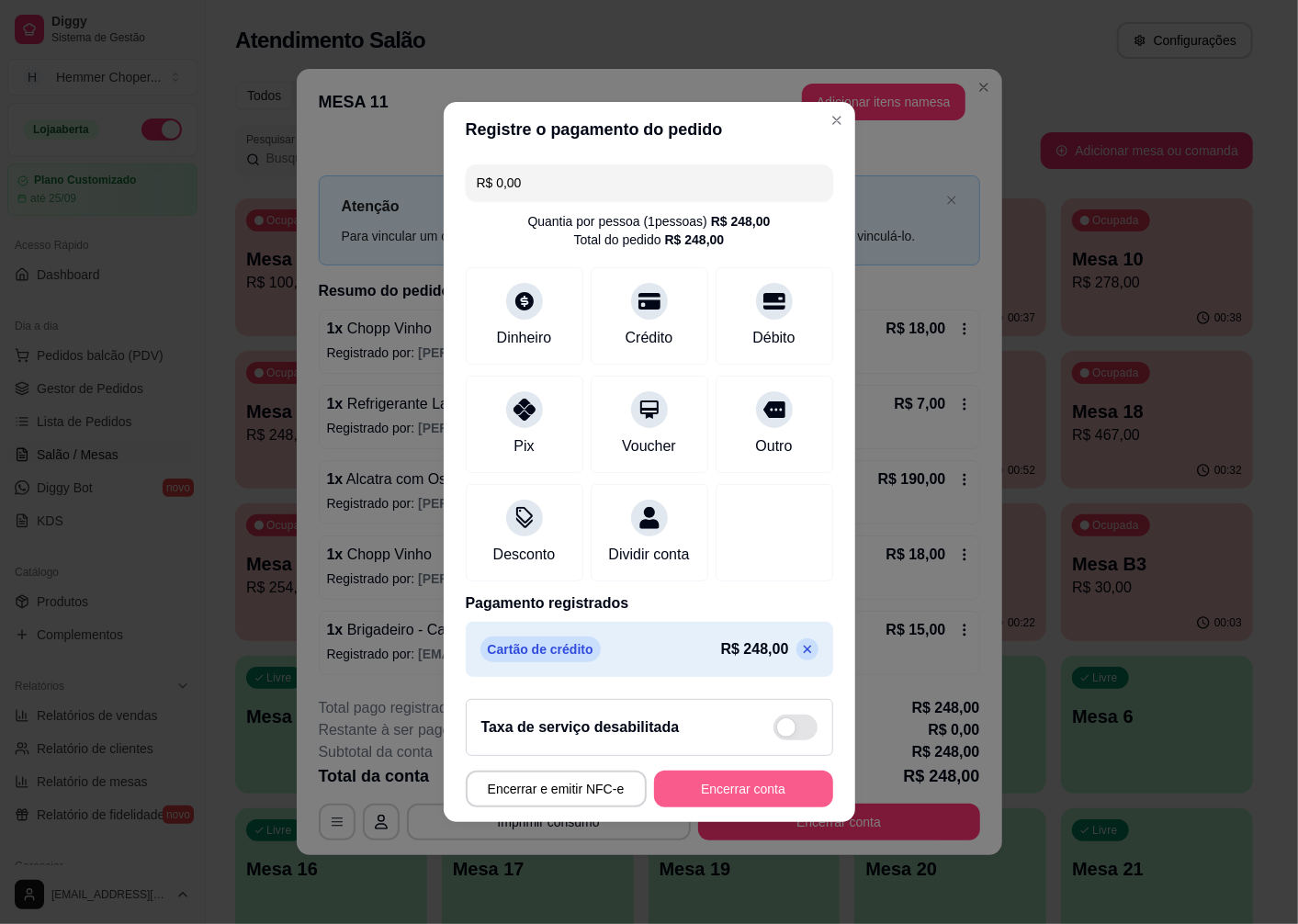
click at [751, 808] on button "Encerrar conta" at bounding box center [743, 789] width 179 height 37
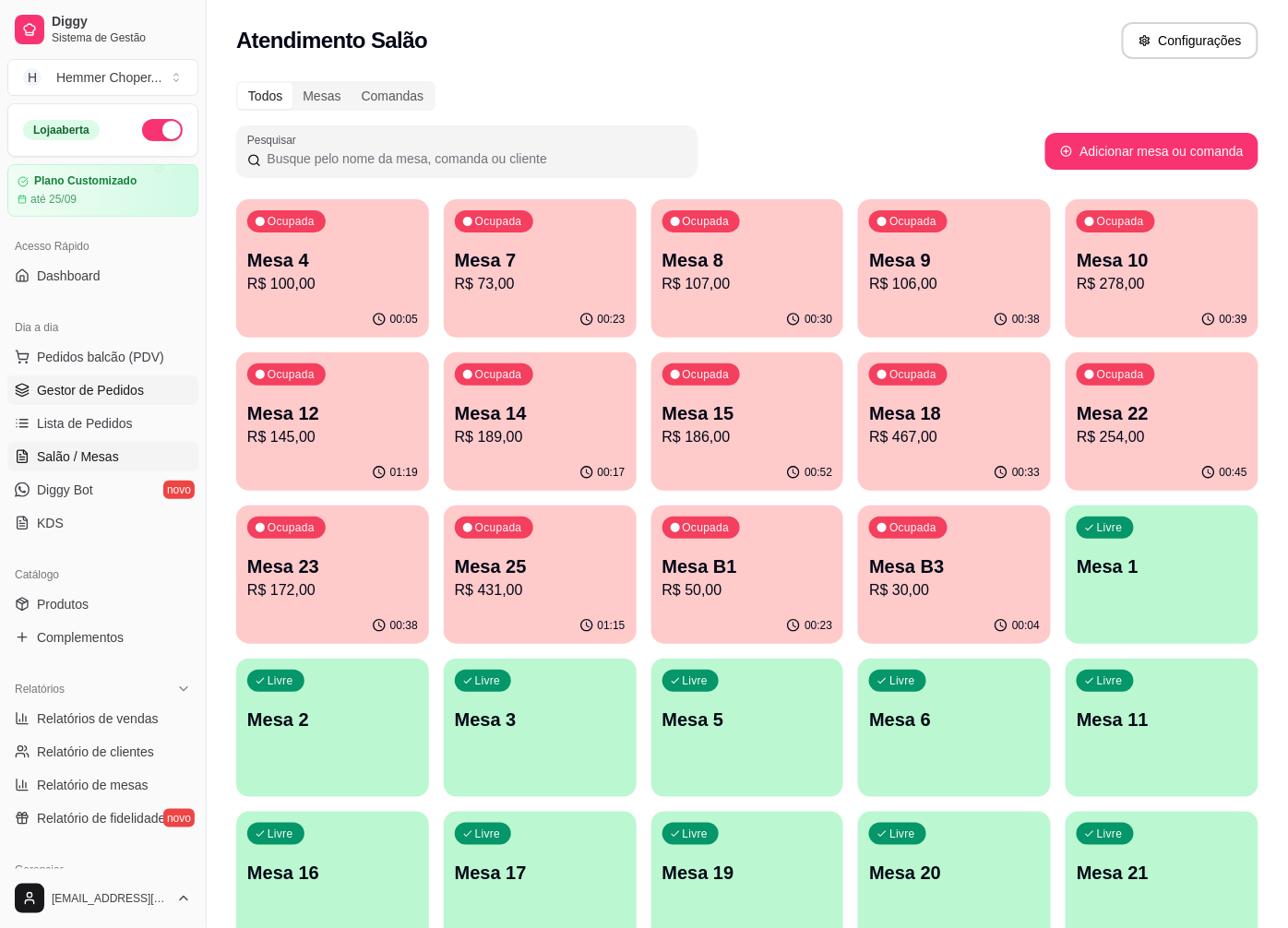
click at [62, 388] on span "Gestor de Pedidos" at bounding box center [90, 390] width 107 height 18
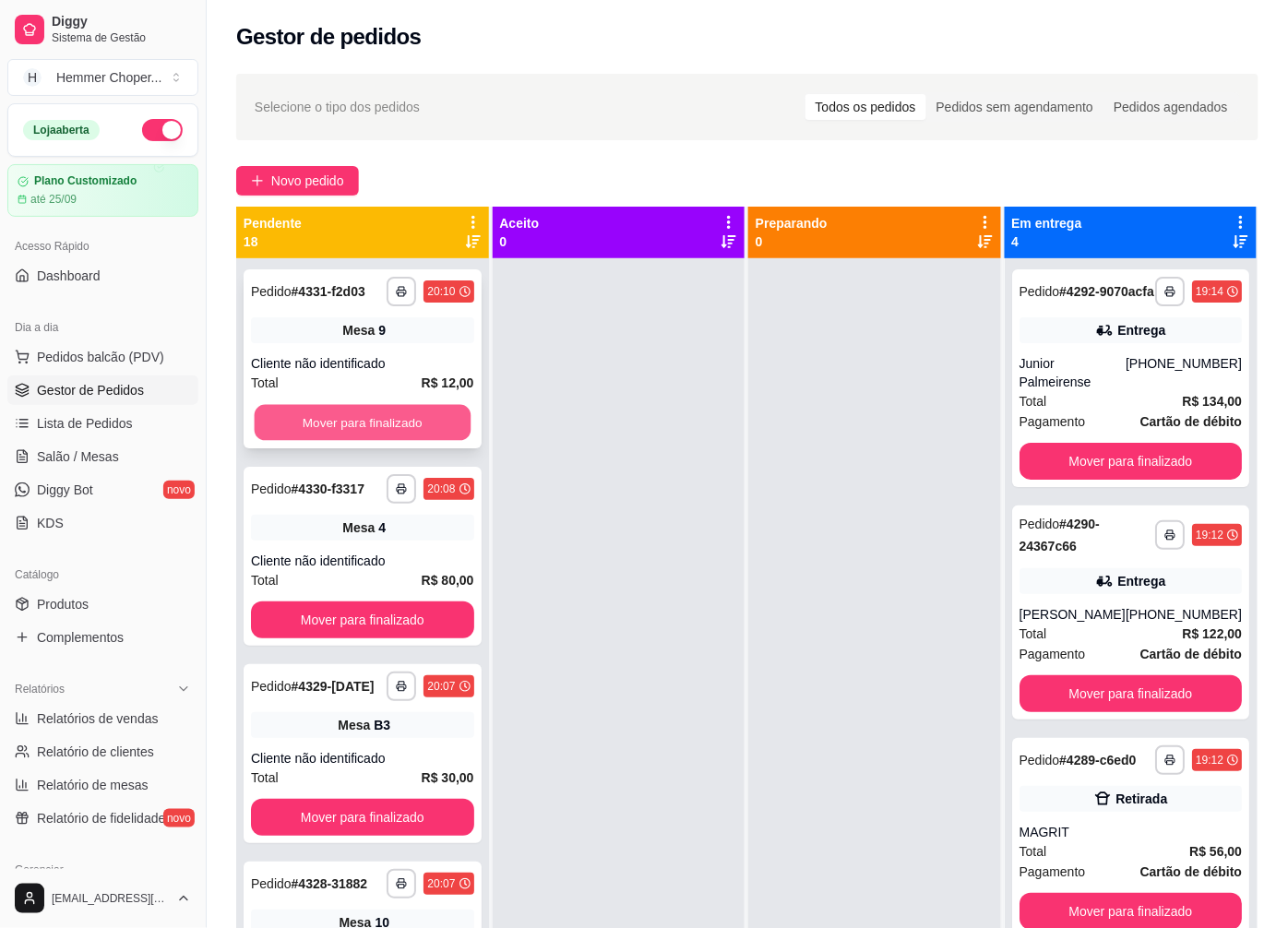
click at [355, 432] on button "Mover para finalizado" at bounding box center [363, 422] width 216 height 36
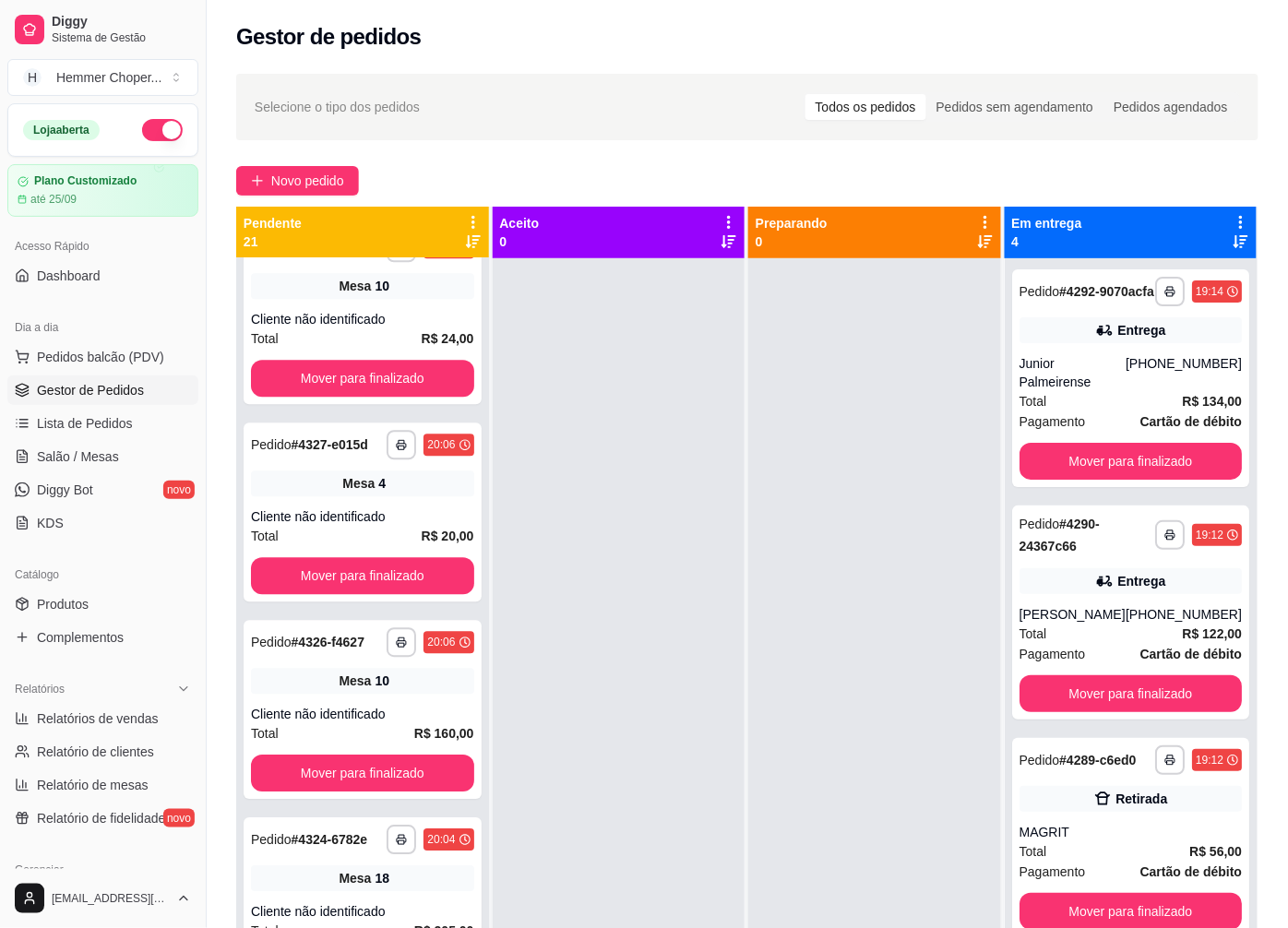
scroll to position [1230, 0]
click at [81, 453] on span "Salão / Mesas" at bounding box center [78, 456] width 82 height 18
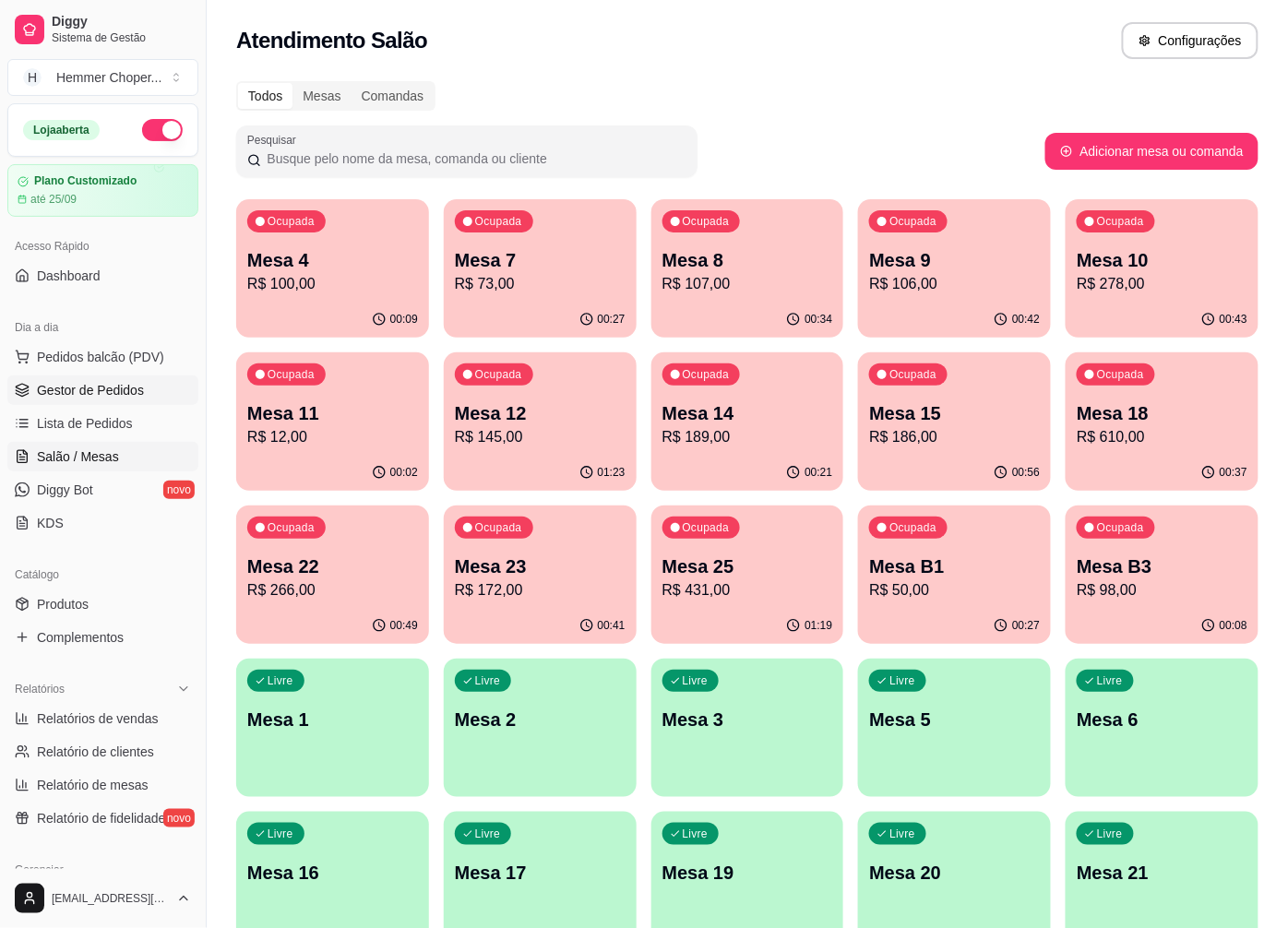
click at [86, 383] on span "Gestor de Pedidos" at bounding box center [90, 390] width 107 height 18
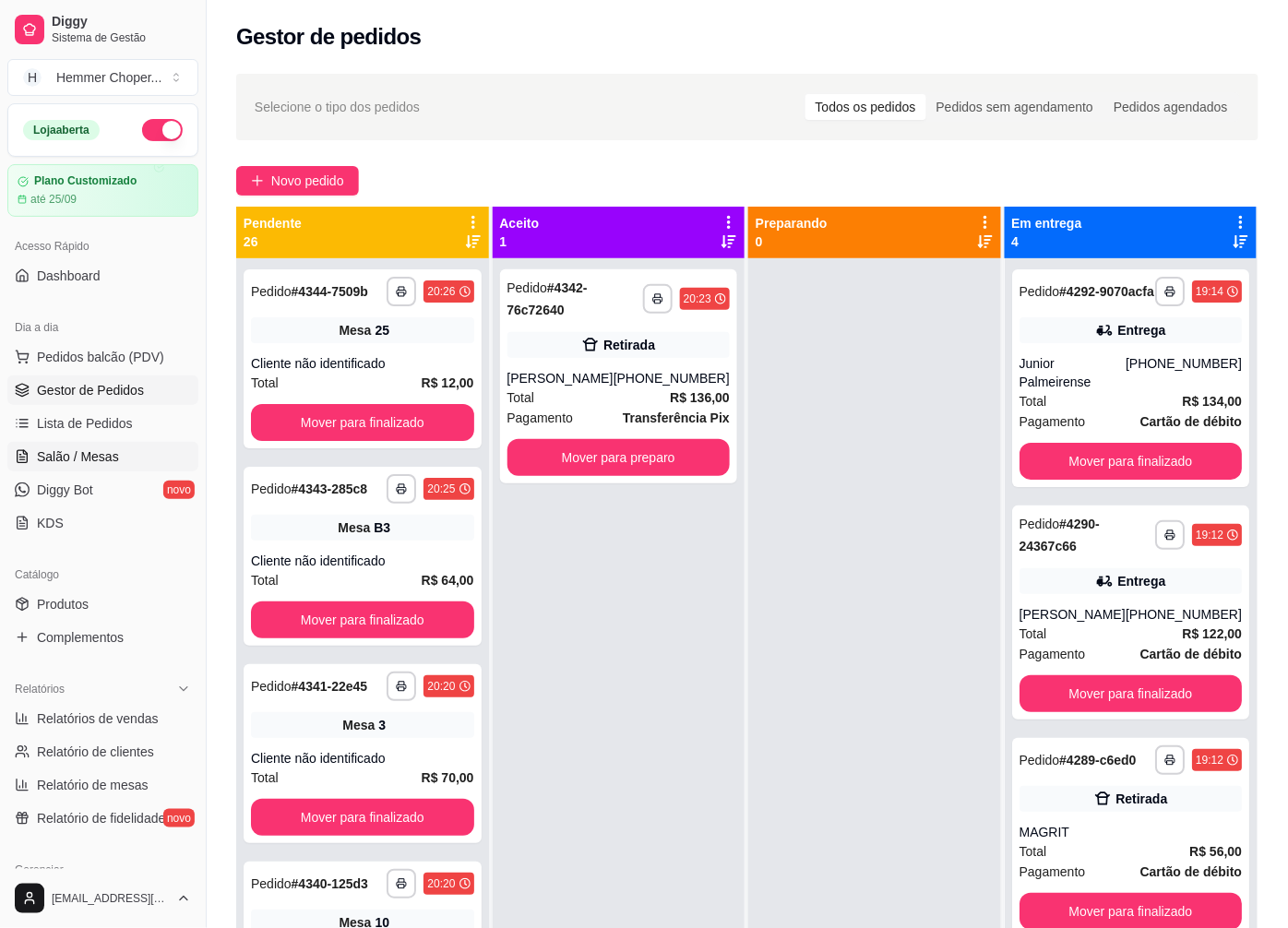
click at [93, 458] on span "Salão / Mesas" at bounding box center [78, 456] width 82 height 18
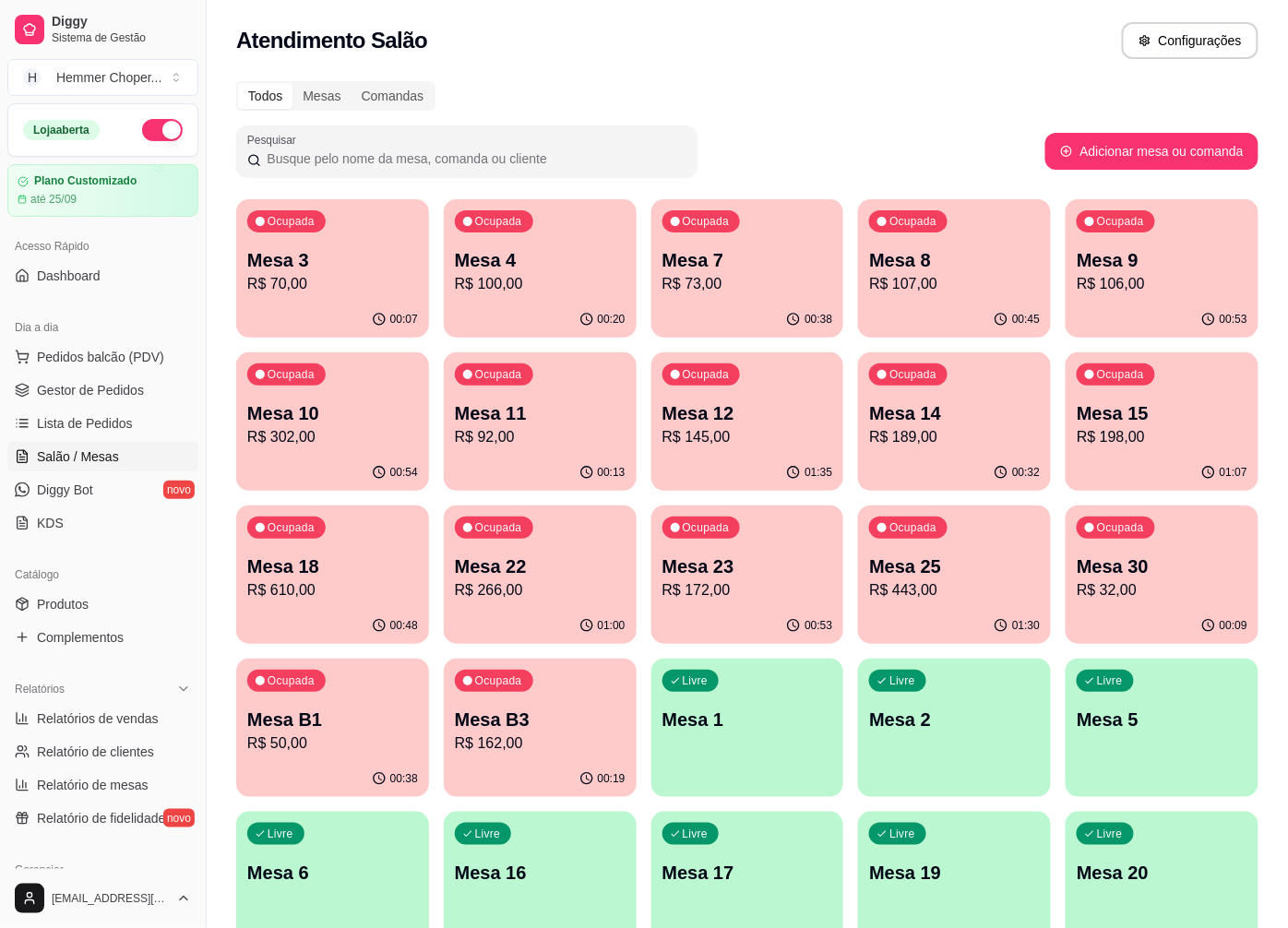
click at [325, 563] on p "Mesa 18" at bounding box center [332, 566] width 170 height 26
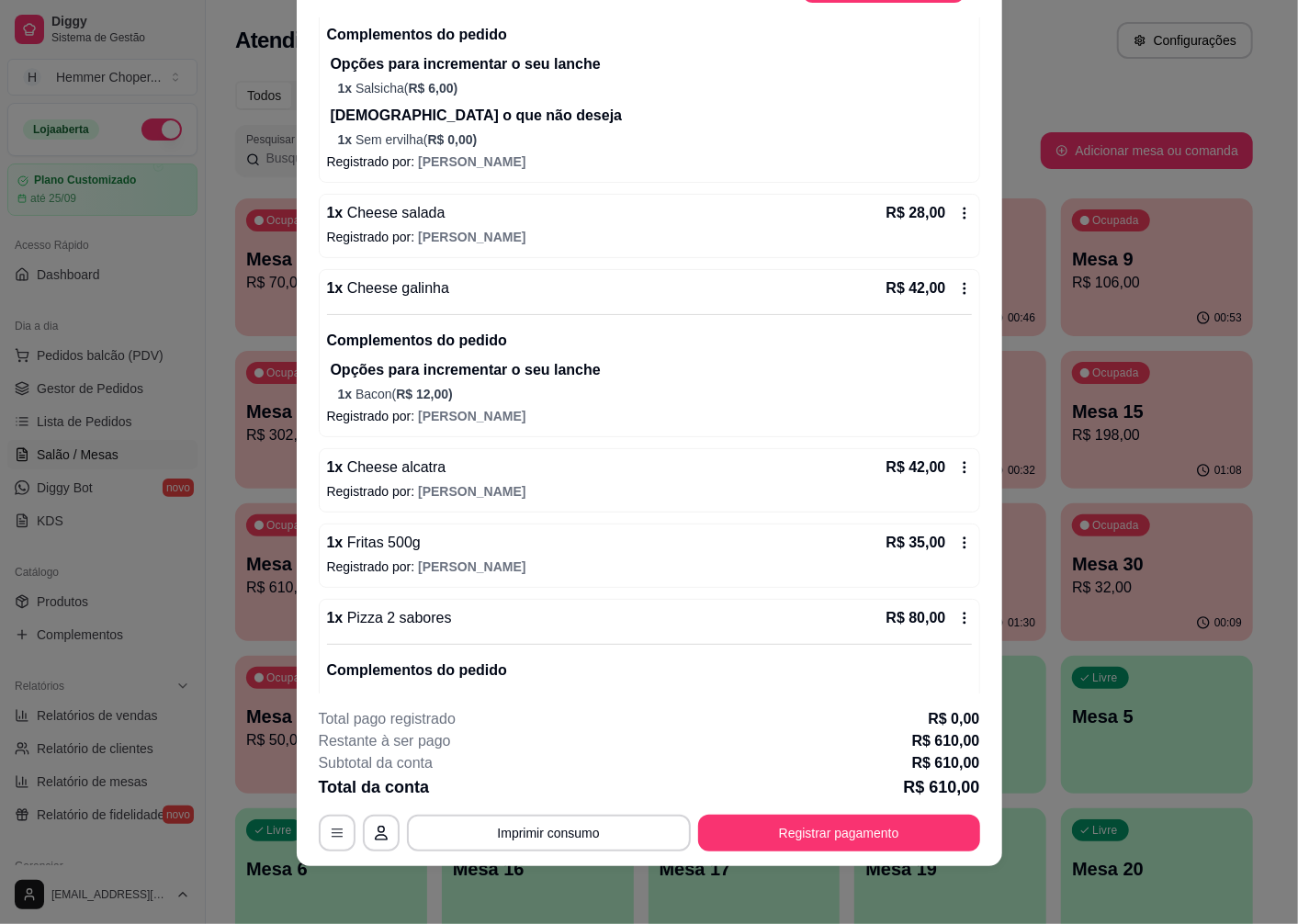
scroll to position [1962, 0]
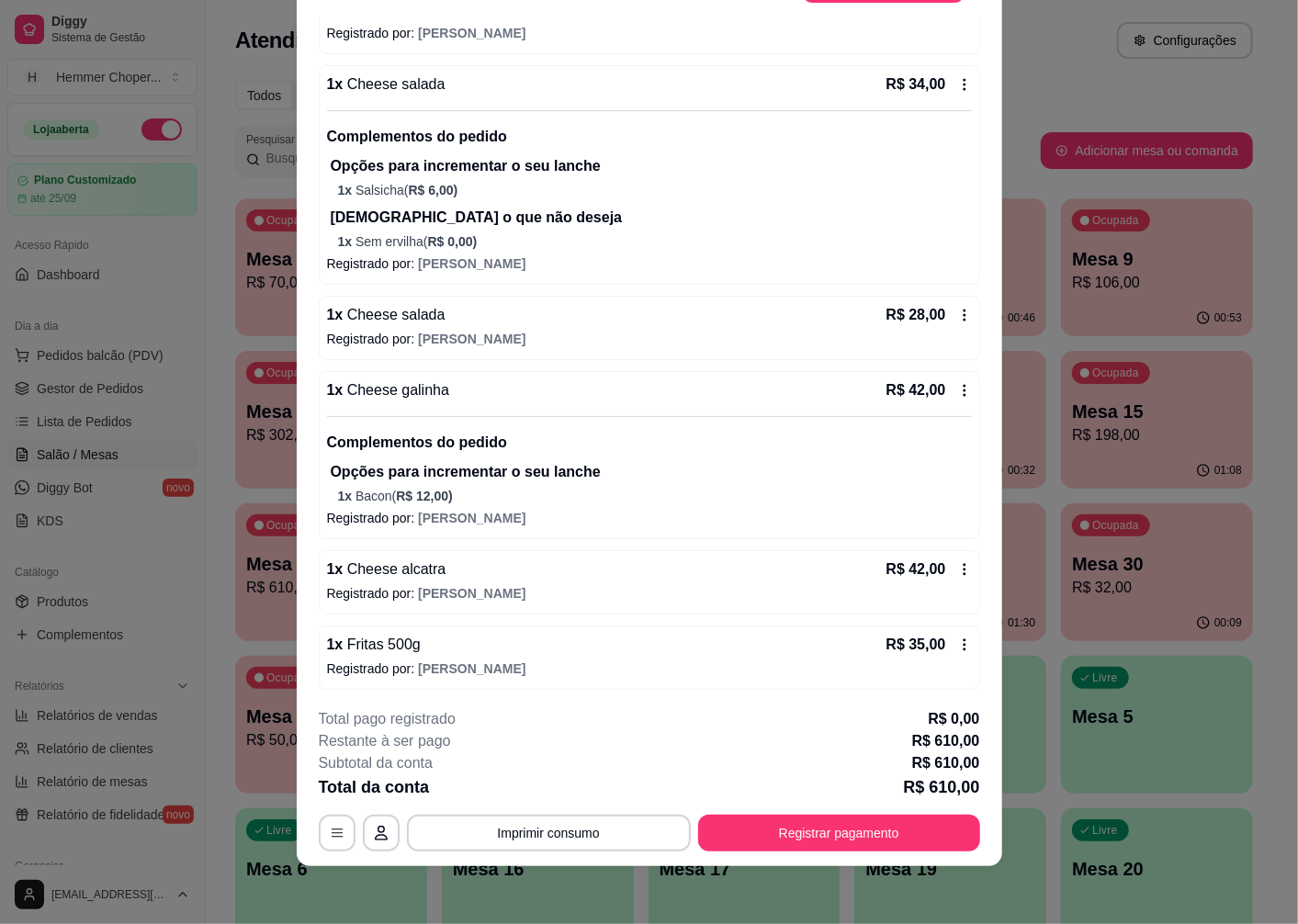
click at [433, 652] on div "1 x Fritas 500g R$ 35,00" at bounding box center [650, 644] width 645 height 22
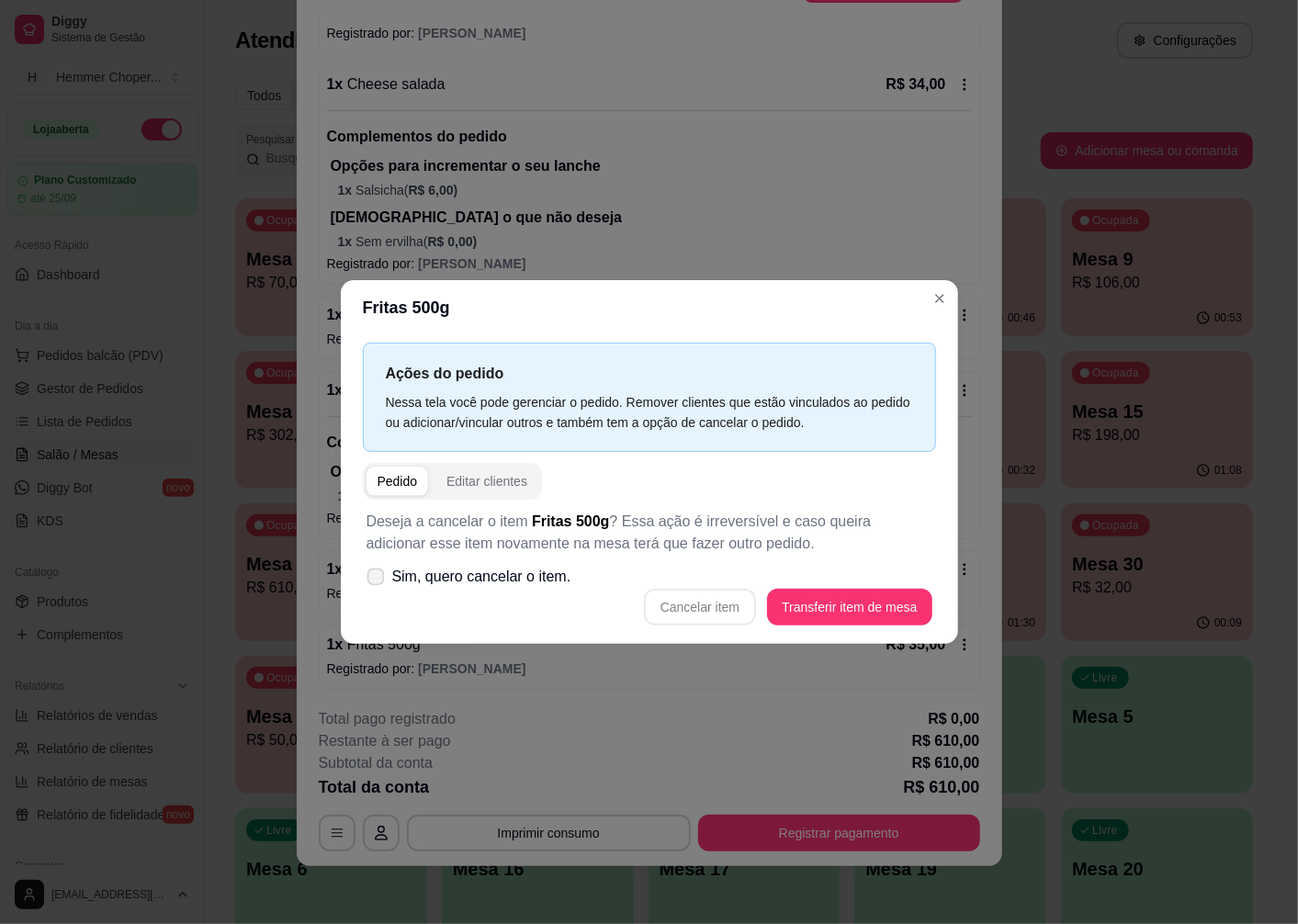
click at [542, 582] on span "Sim, quero cancelar o item." at bounding box center [481, 576] width 179 height 22
click at [378, 582] on input "Sim, quero cancelar o item." at bounding box center [371, 586] width 12 height 12
checkbox input "true"
click at [694, 606] on button "Cancelar item" at bounding box center [700, 607] width 112 height 37
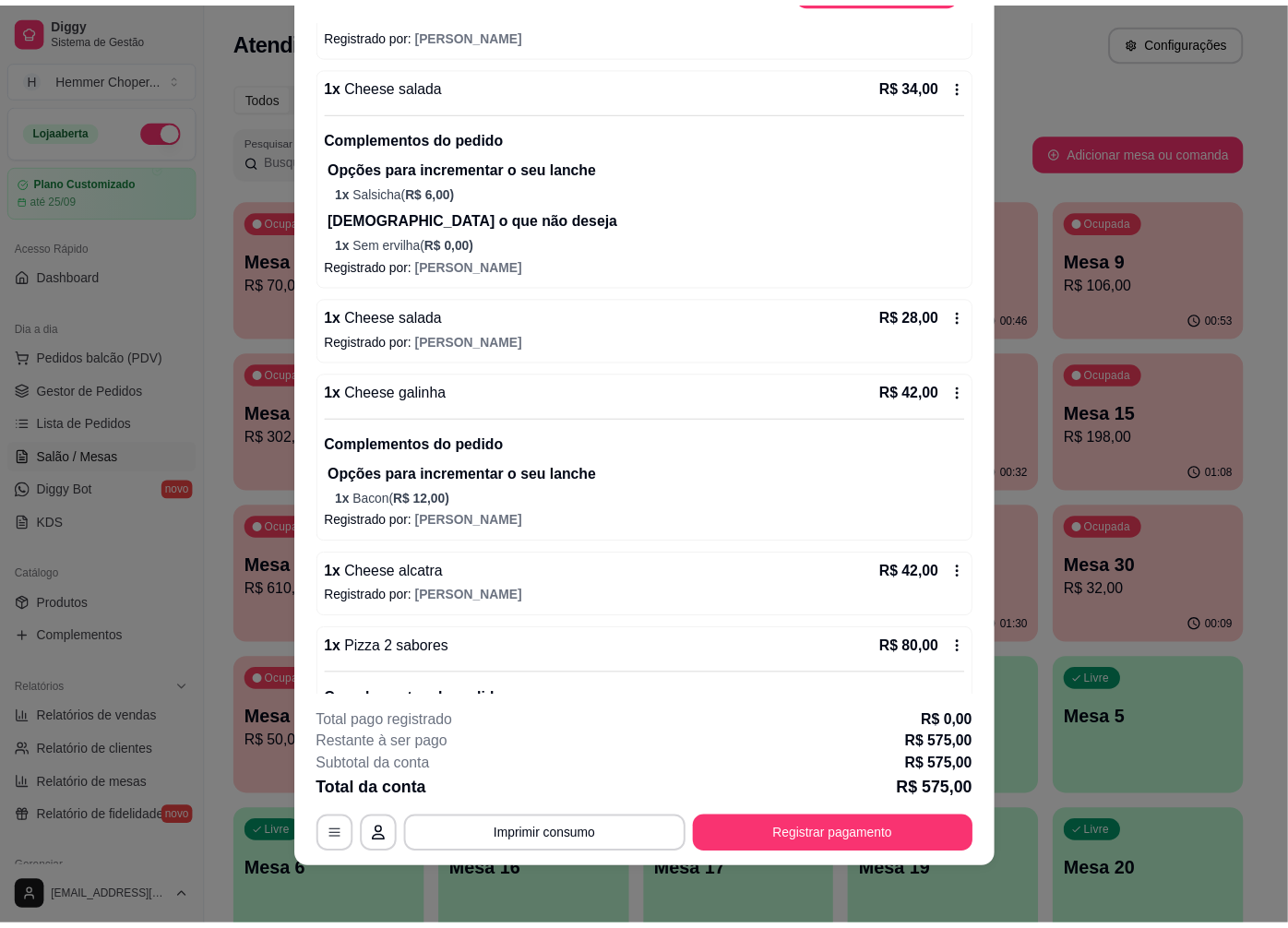
scroll to position [2175, 0]
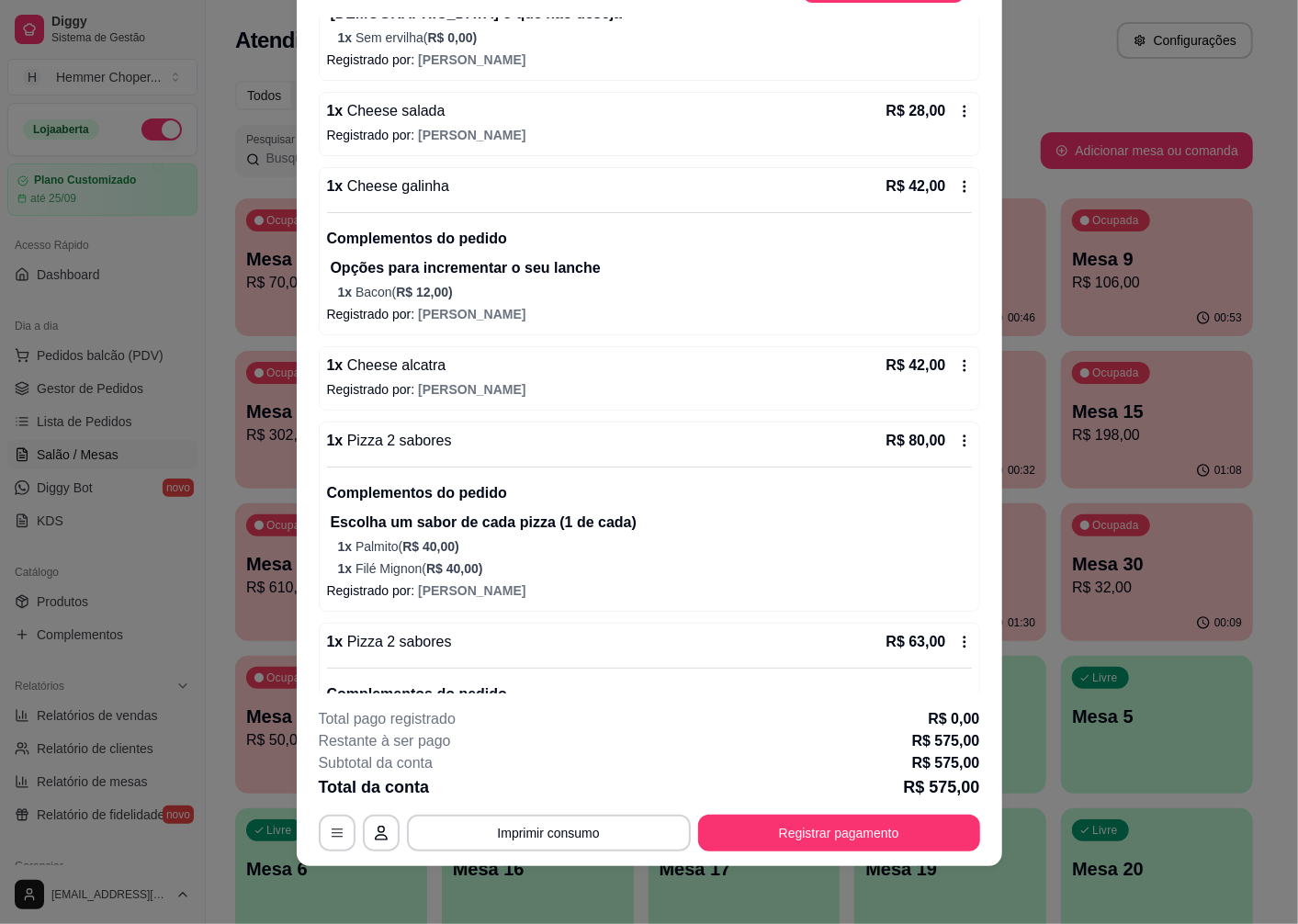
click at [415, 568] on p "1 x Filé Mignon ( R$ 40,00 )" at bounding box center [655, 569] width 634 height 18
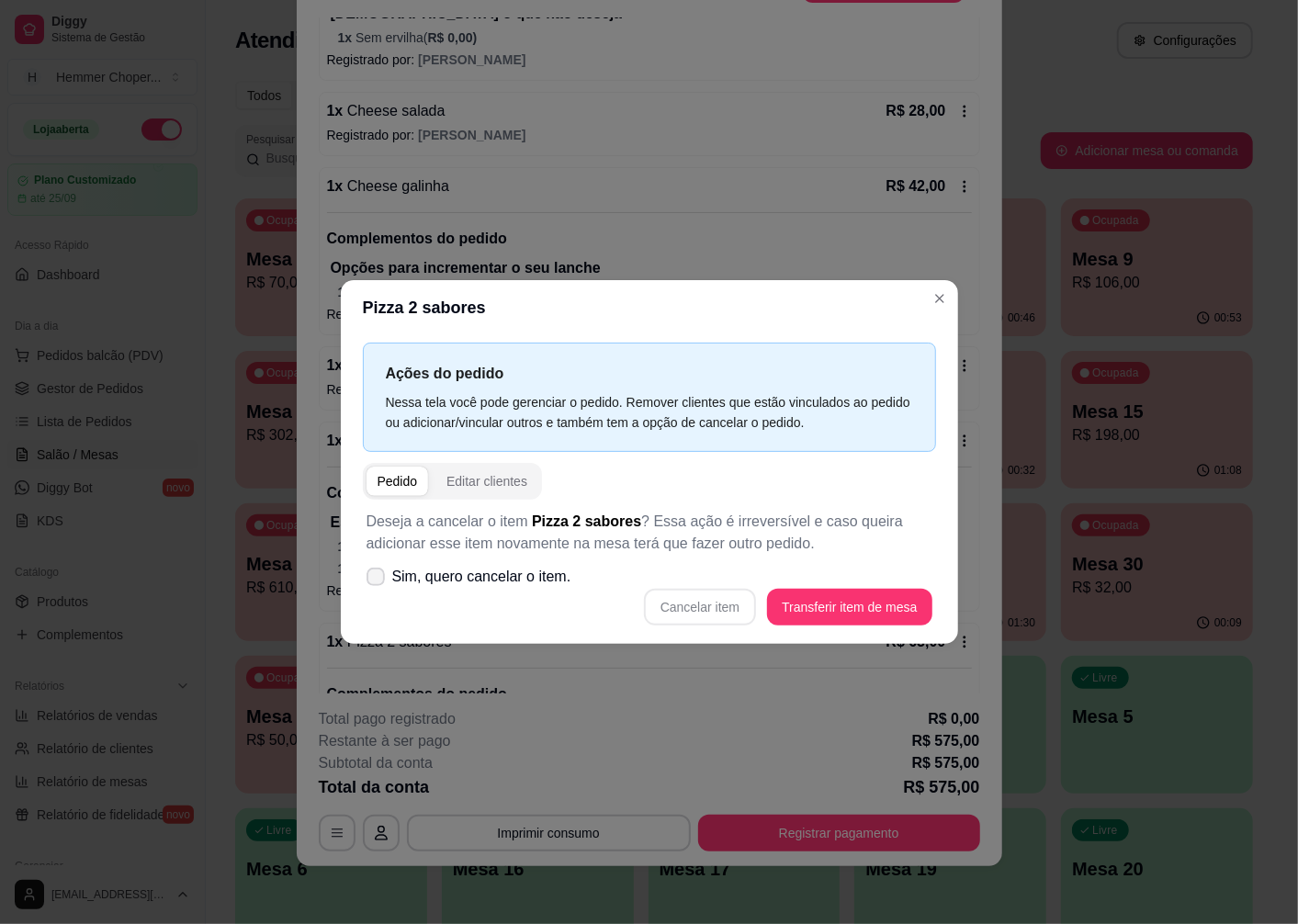
click at [508, 578] on span "Sim, quero cancelar o item." at bounding box center [481, 576] width 179 height 22
click at [378, 580] on input "Sim, quero cancelar o item." at bounding box center [371, 586] width 12 height 12
checkbox input "true"
click at [668, 607] on button "Cancelar item" at bounding box center [700, 607] width 112 height 37
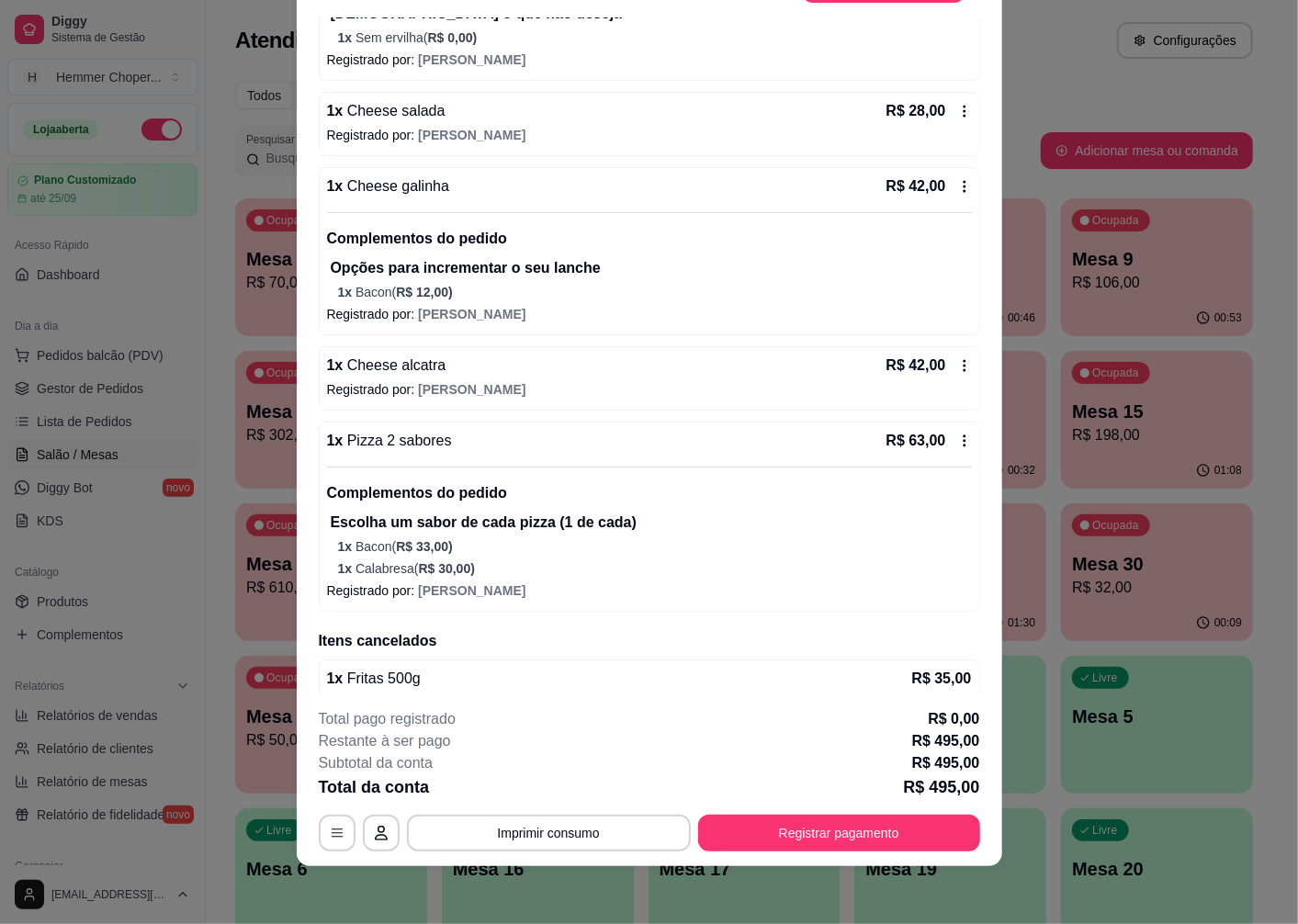
click at [418, 575] on span "R$ 30,00 )" at bounding box center [447, 568] width 57 height 15
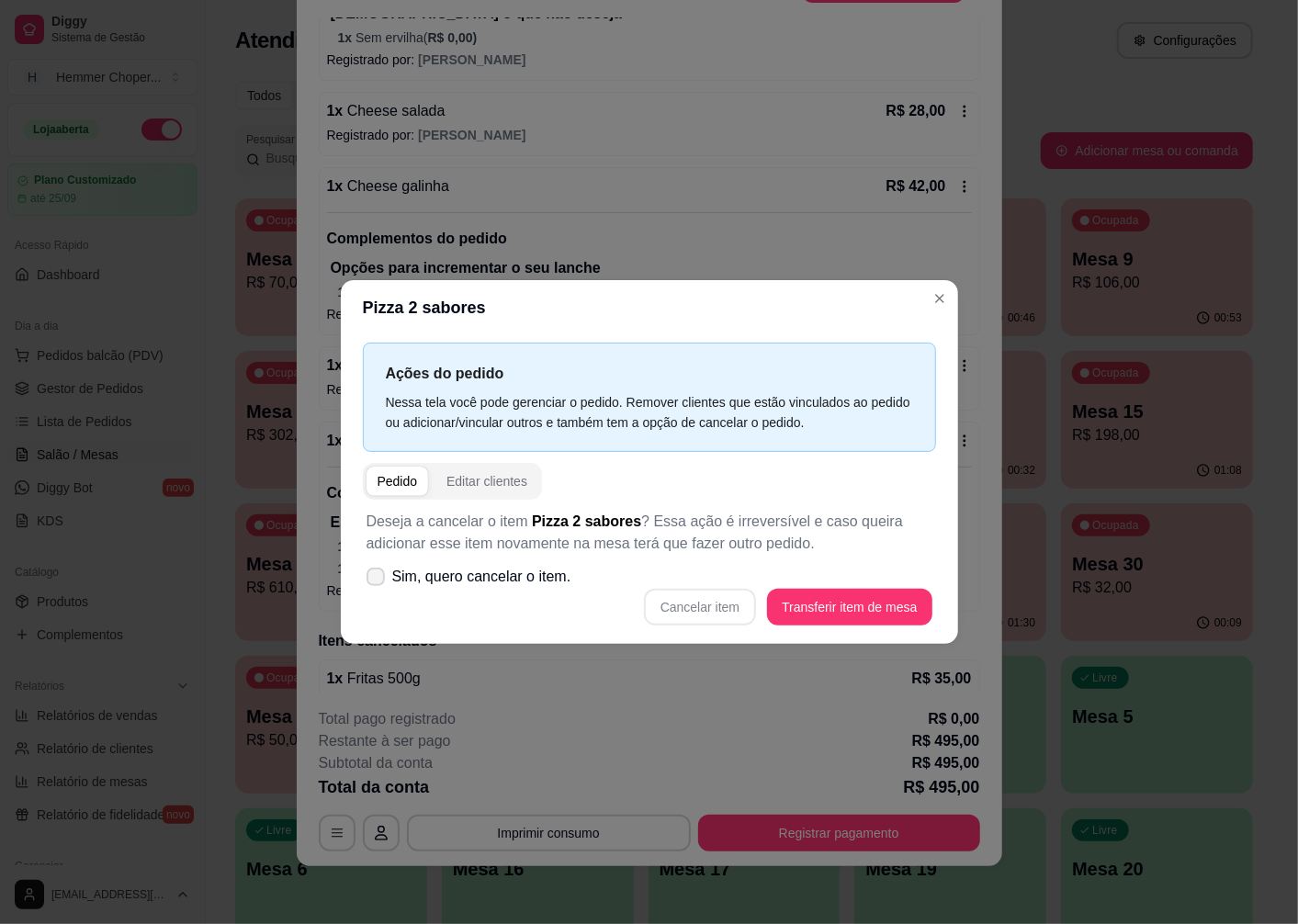
click at [526, 577] on span "Sim, quero cancelar o item." at bounding box center [481, 576] width 179 height 22
click at [378, 580] on input "Sim, quero cancelar o item." at bounding box center [371, 586] width 12 height 12
checkbox input "true"
click at [676, 610] on button "Cancelar item" at bounding box center [700, 607] width 109 height 36
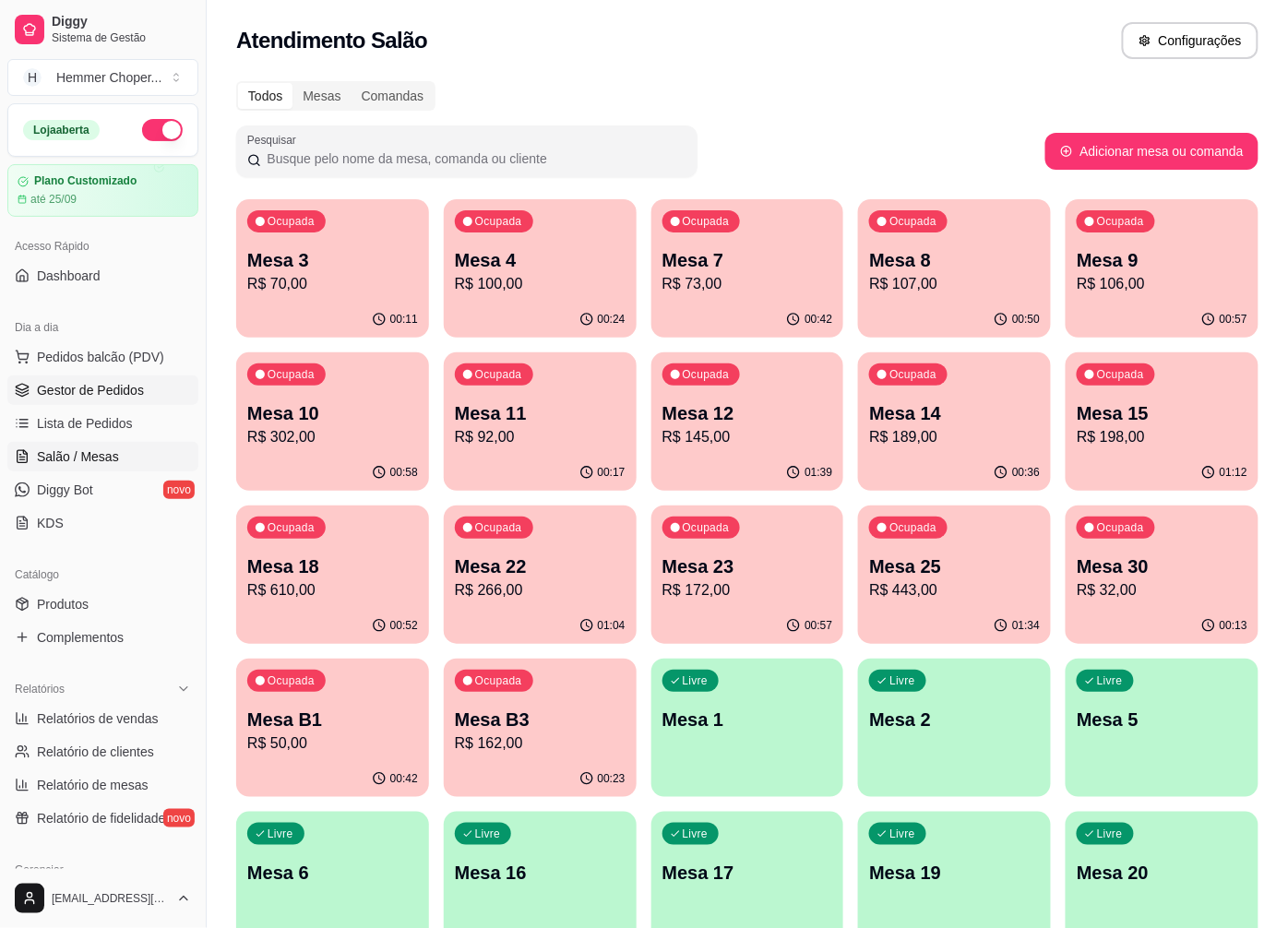
click at [89, 395] on span "Gestor de Pedidos" at bounding box center [90, 390] width 107 height 18
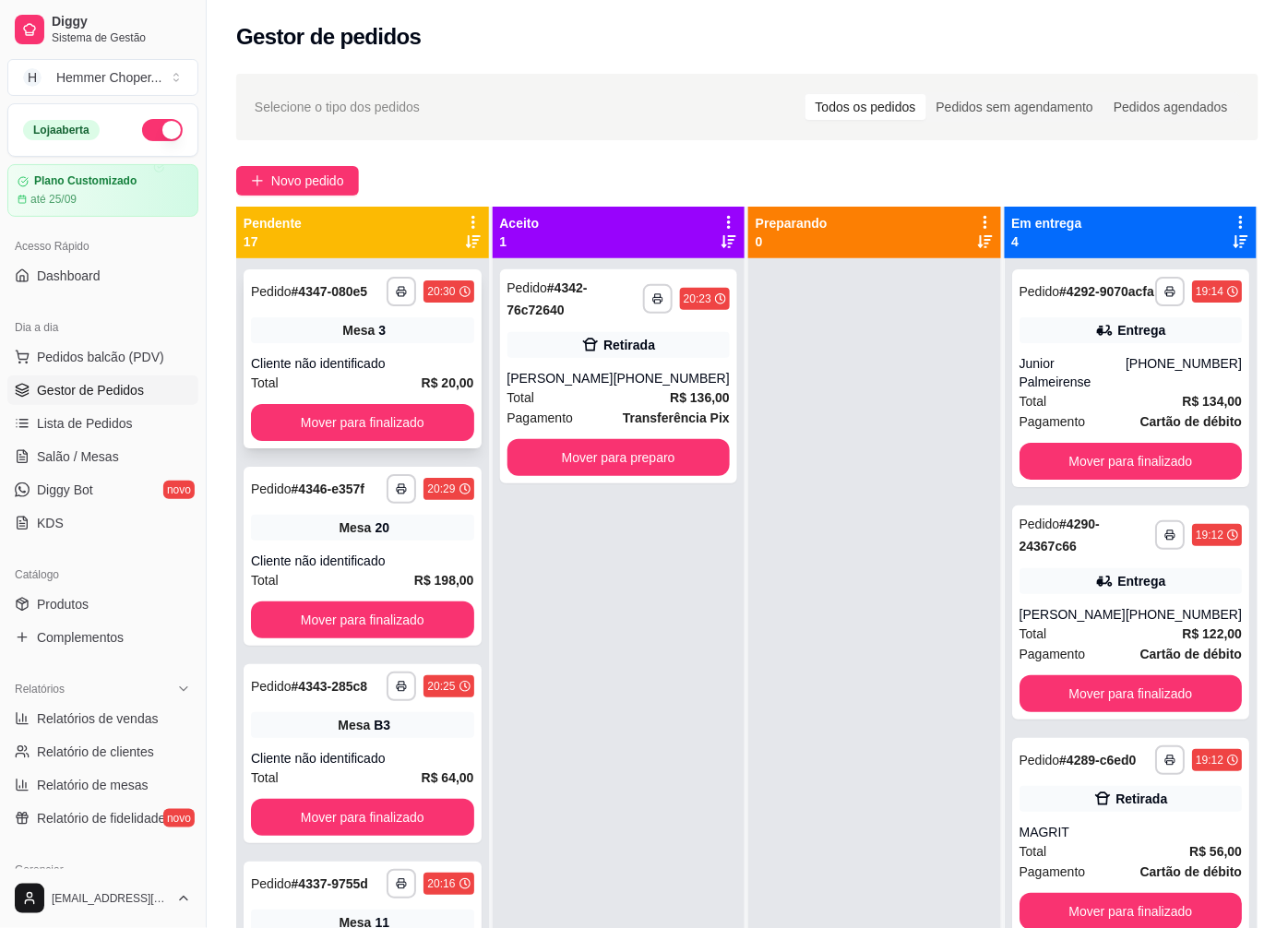
click at [334, 373] on div "Cliente não identificado" at bounding box center [363, 363] width 224 height 18
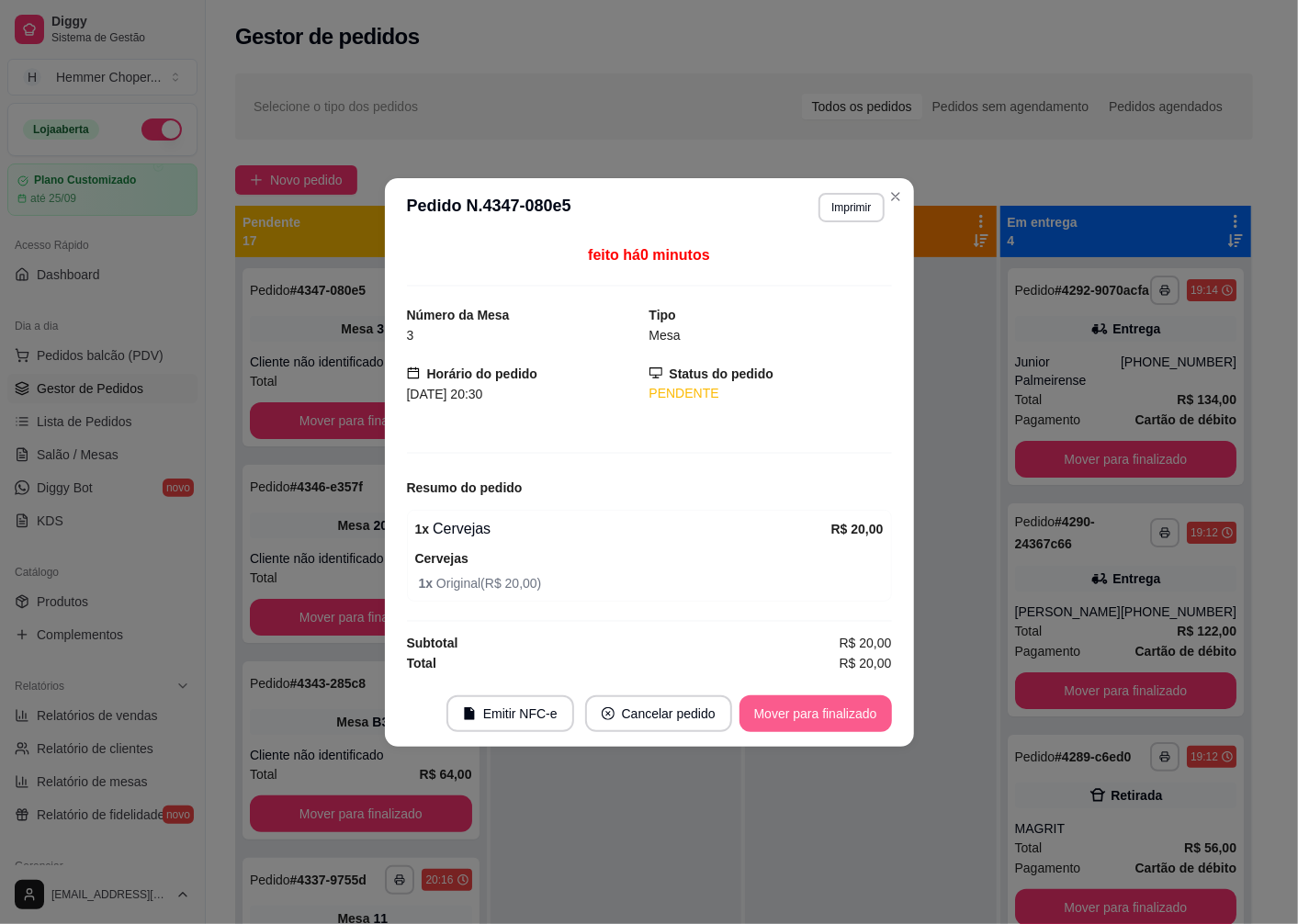
click at [767, 714] on button "Mover para finalizado" at bounding box center [815, 714] width 152 height 37
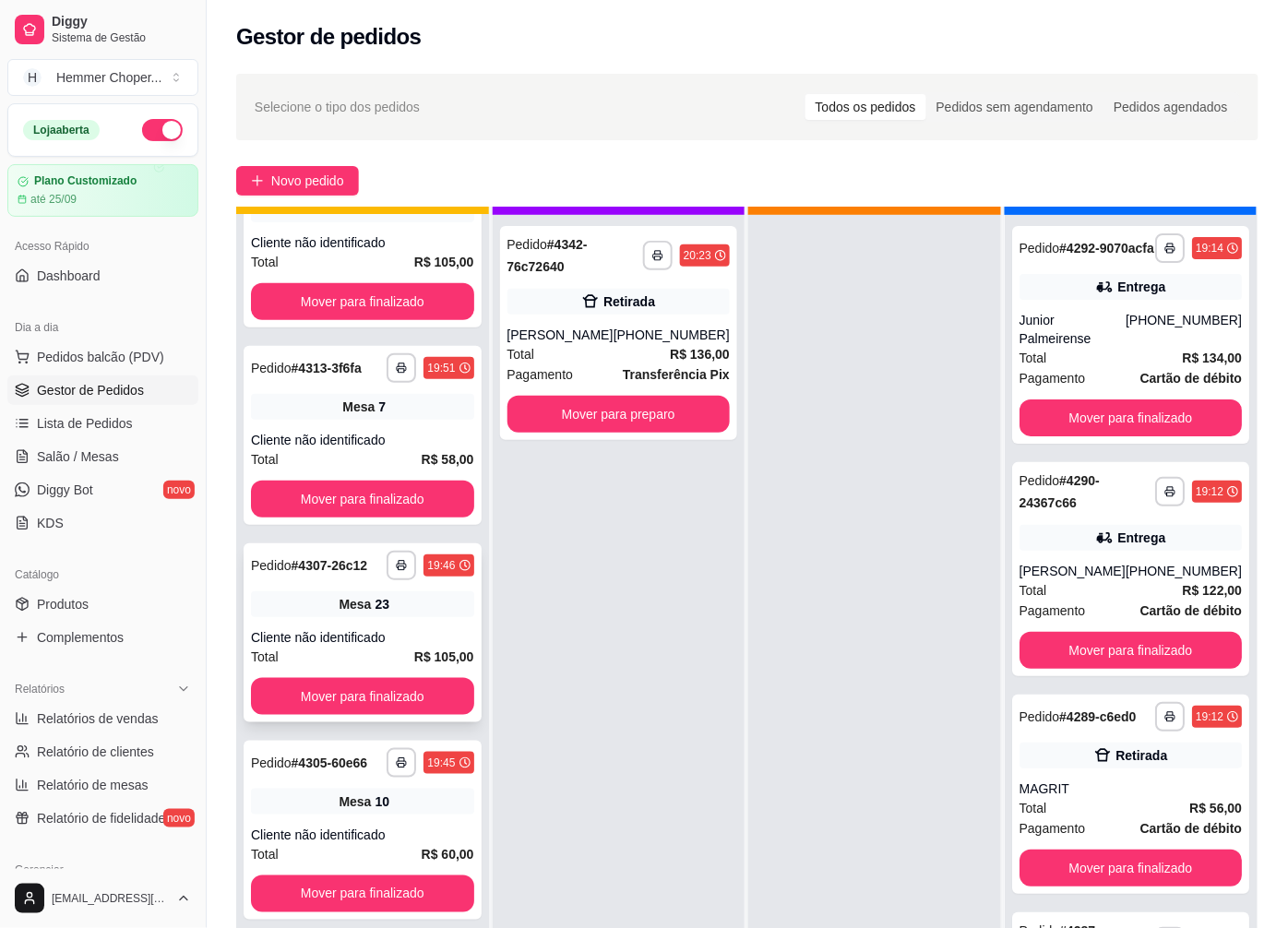
scroll to position [51, 0]
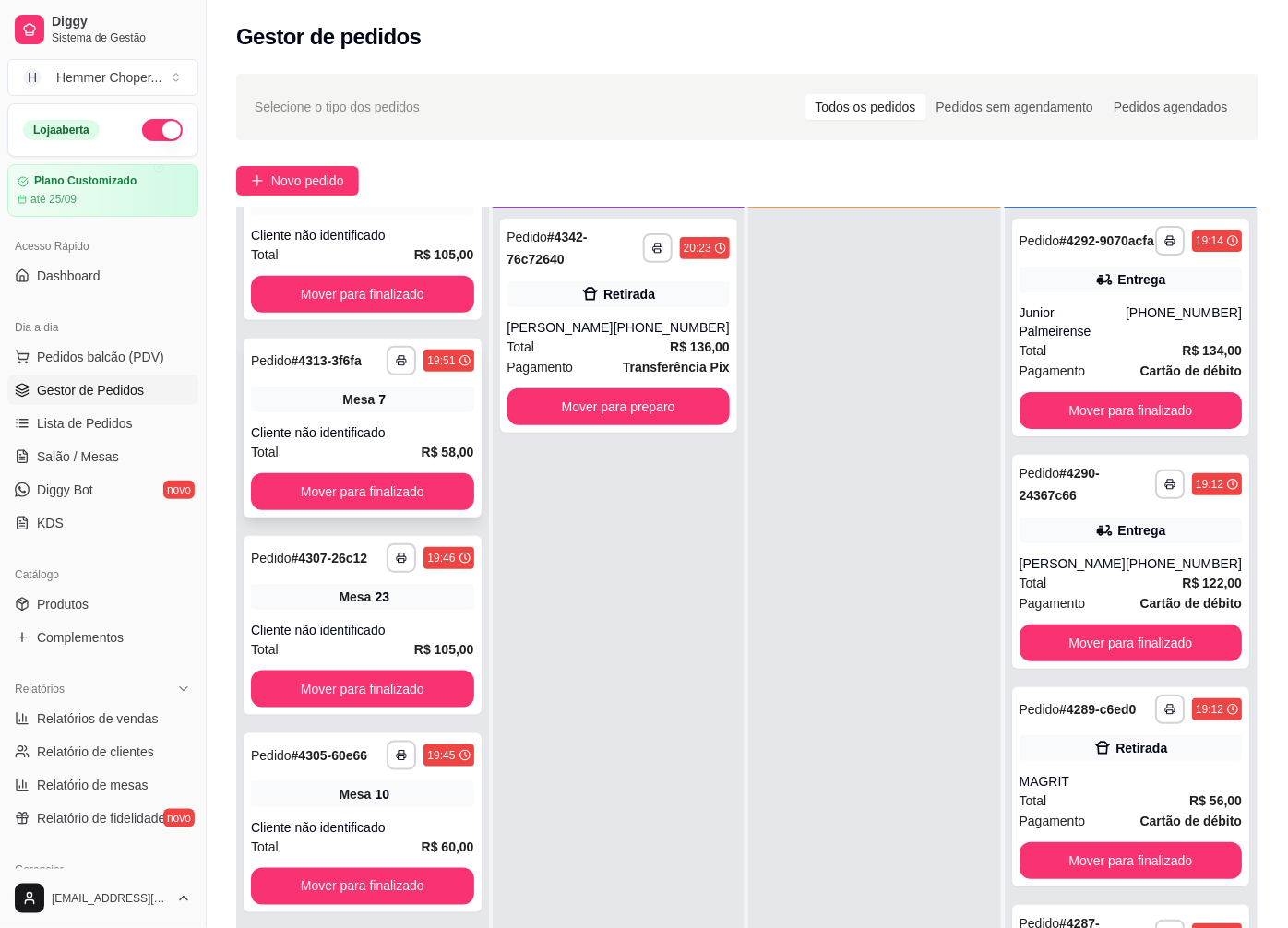
click at [342, 392] on span "Mesa" at bounding box center [358, 399] width 32 height 18
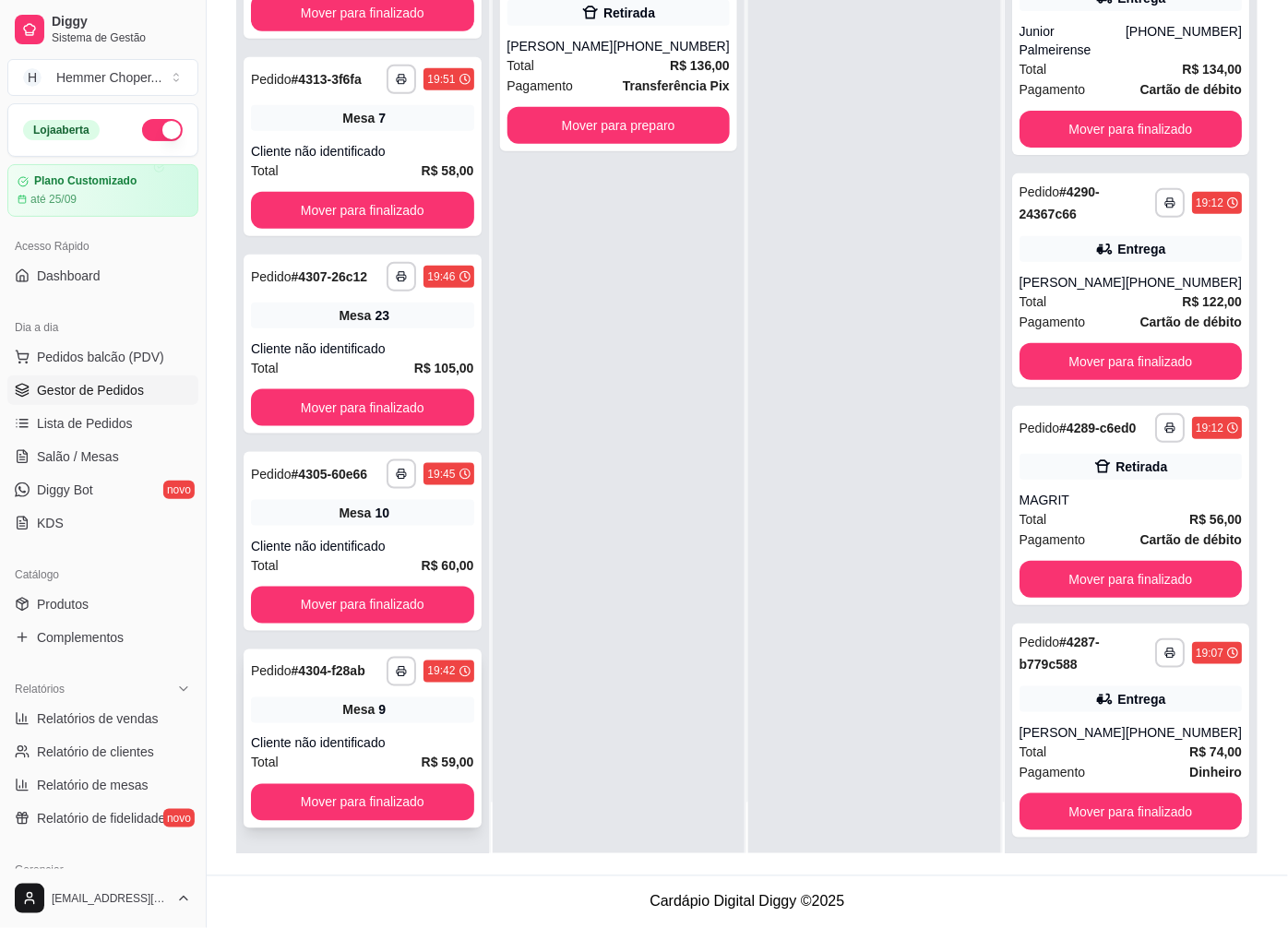
click at [399, 742] on div "Cliente não identificado" at bounding box center [363, 743] width 224 height 18
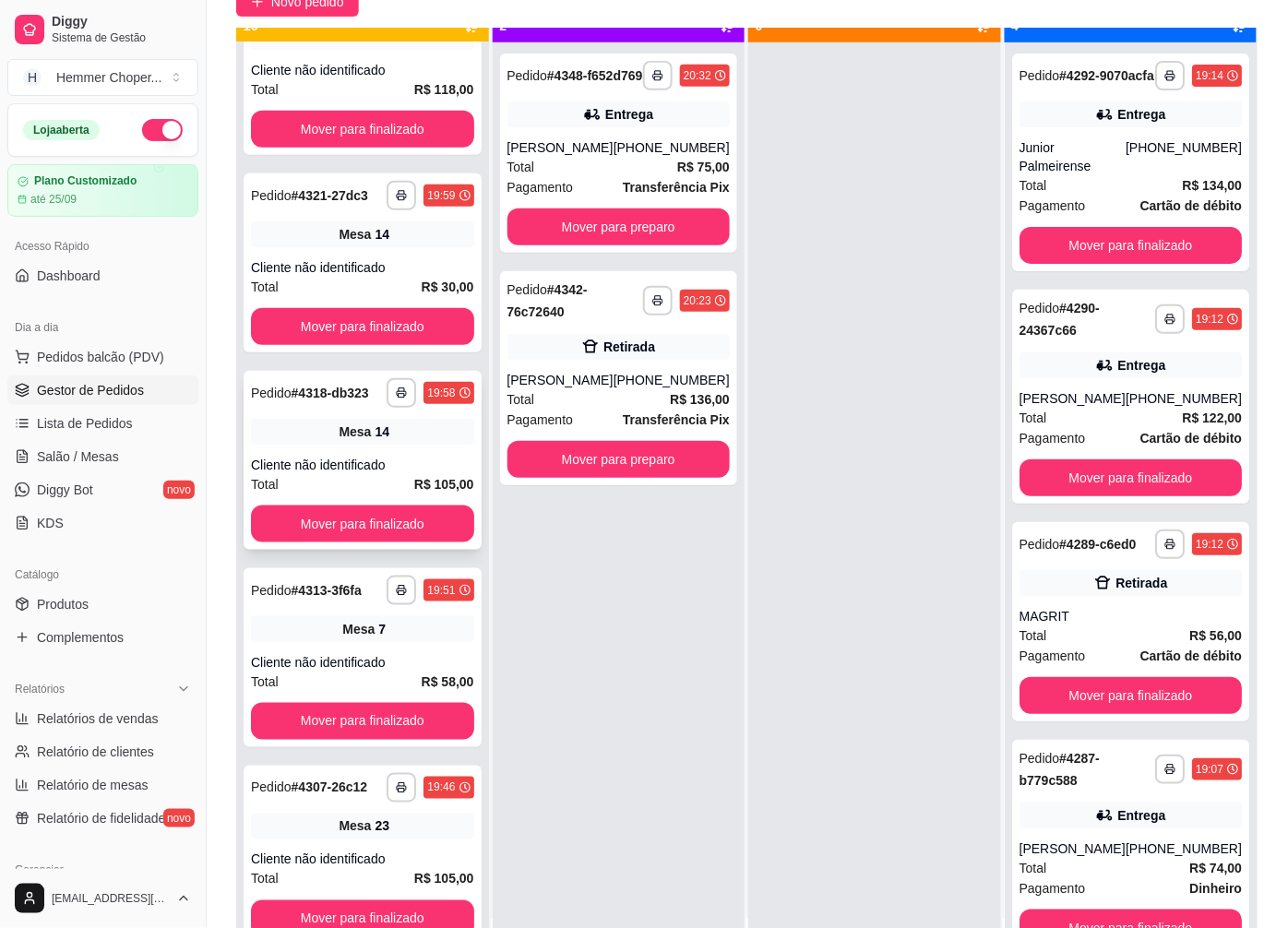
scroll to position [51, 0]
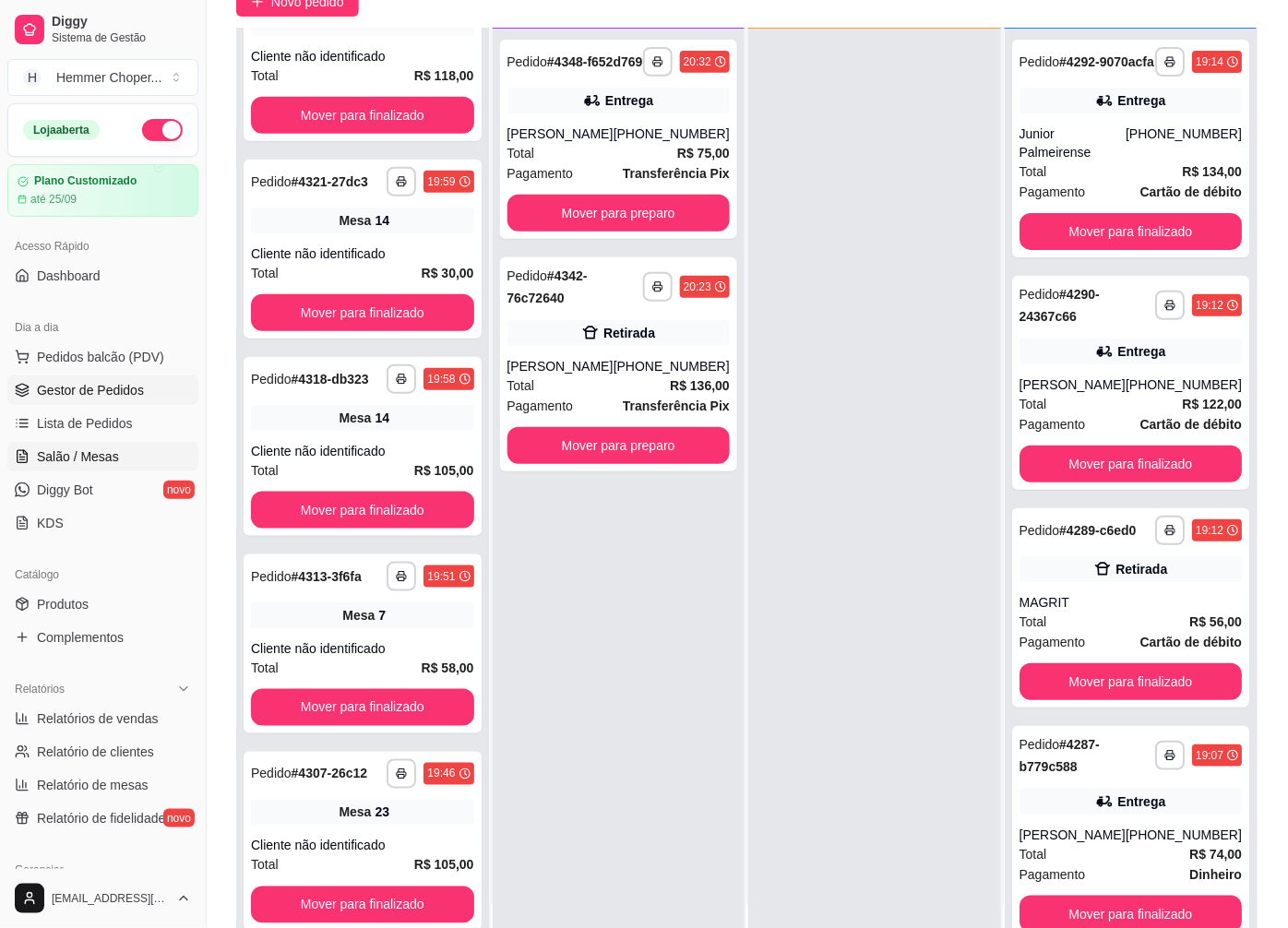
click at [97, 450] on span "Salão / Mesas" at bounding box center [78, 456] width 82 height 18
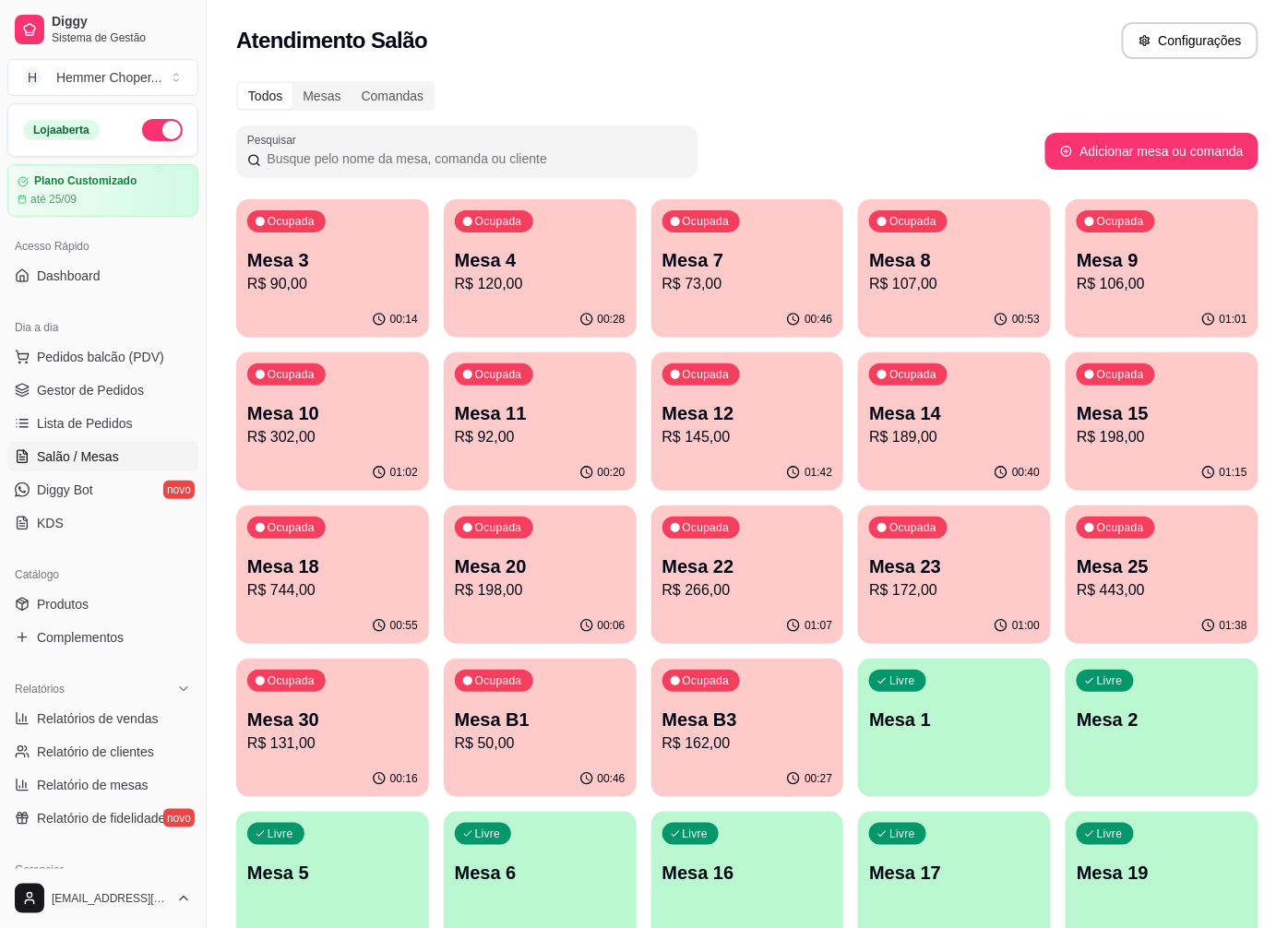
click at [1141, 579] on div "Mesa 25 R$ 443,00" at bounding box center [1162, 577] width 170 height 48
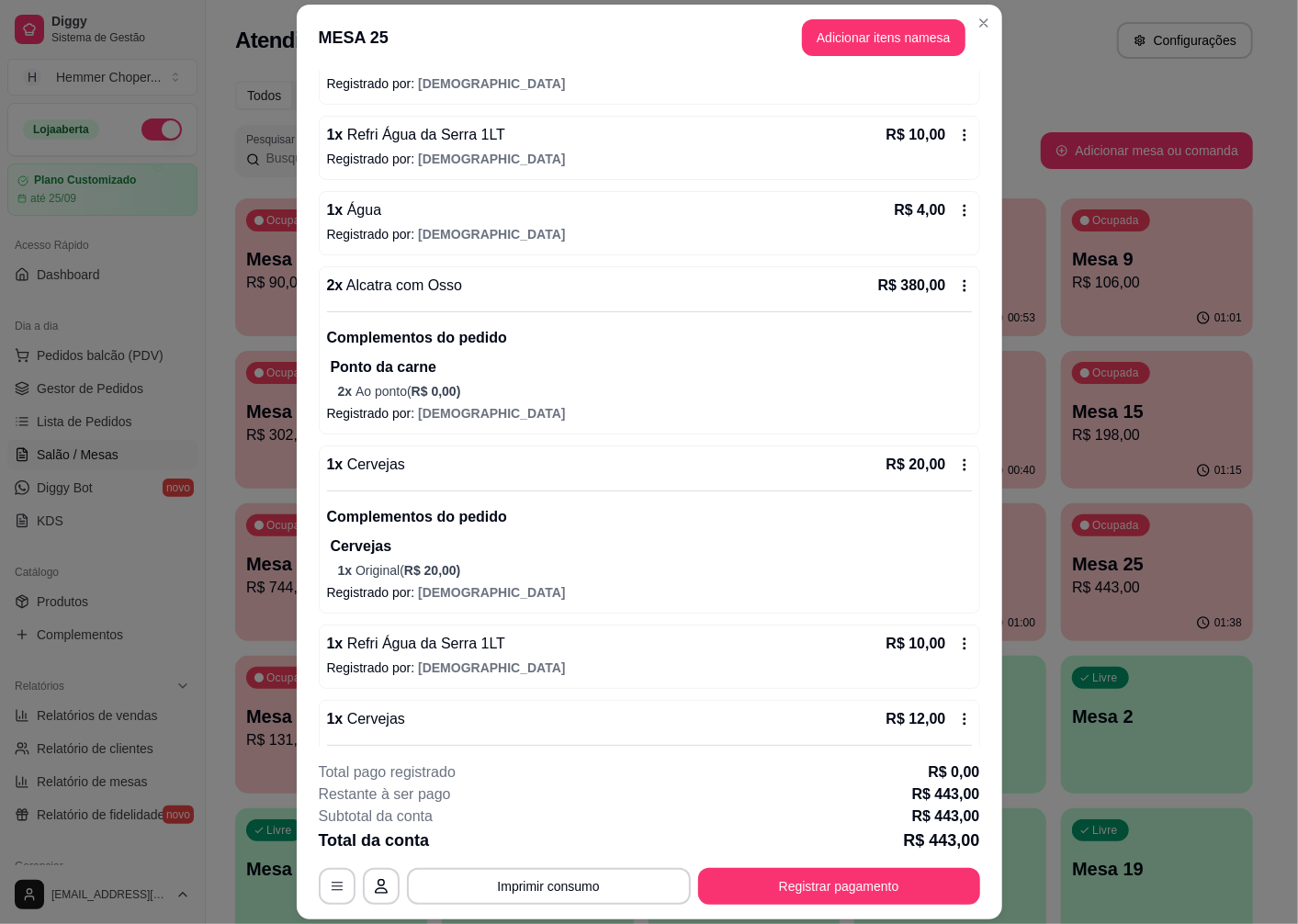
scroll to position [333, 0]
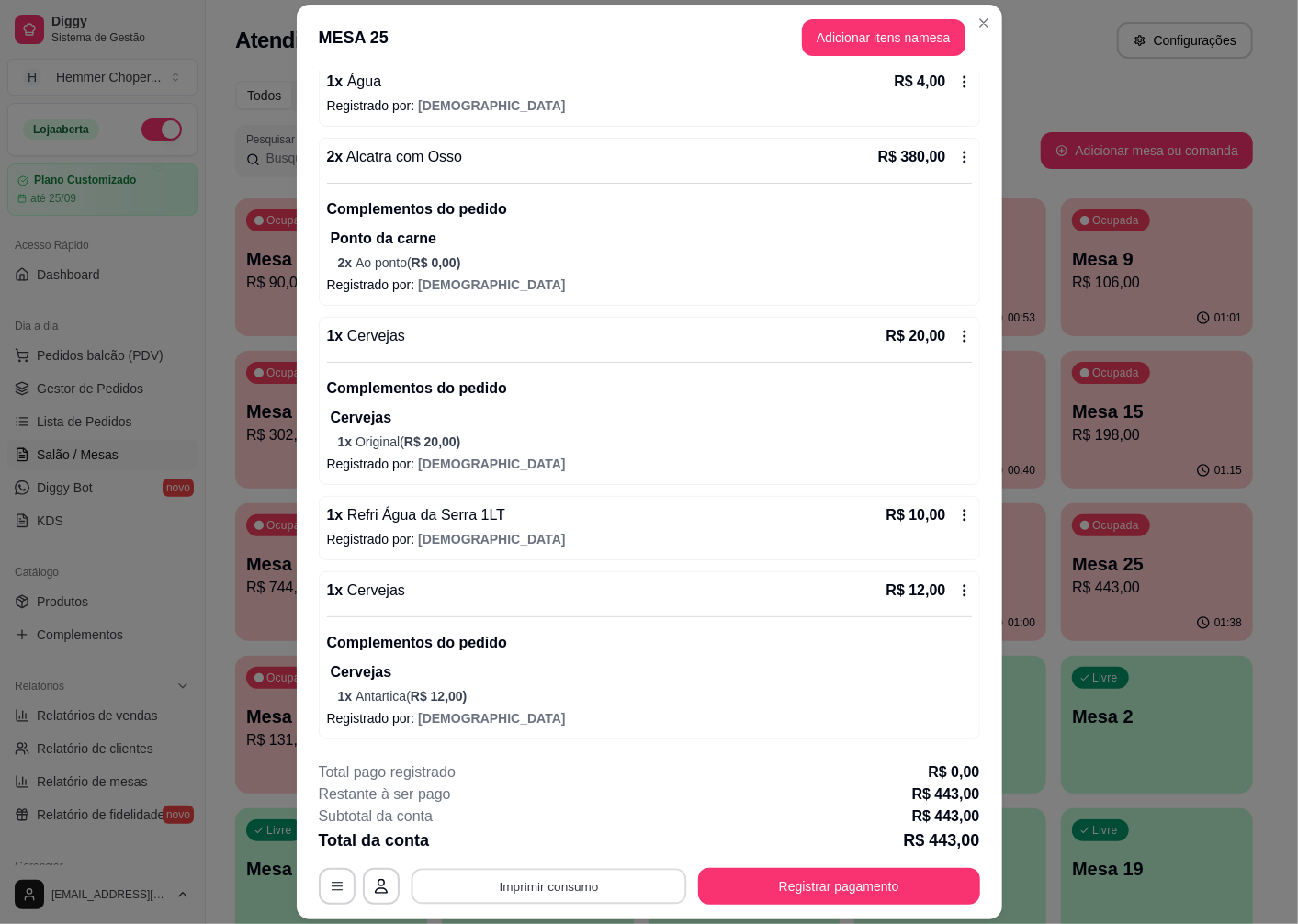
click at [554, 888] on button "Imprimir consumo" at bounding box center [548, 886] width 276 height 36
click at [554, 843] on button "Cozinha" at bounding box center [546, 844] width 129 height 28
click at [787, 887] on button "Registrar pagamento" at bounding box center [839, 886] width 282 height 37
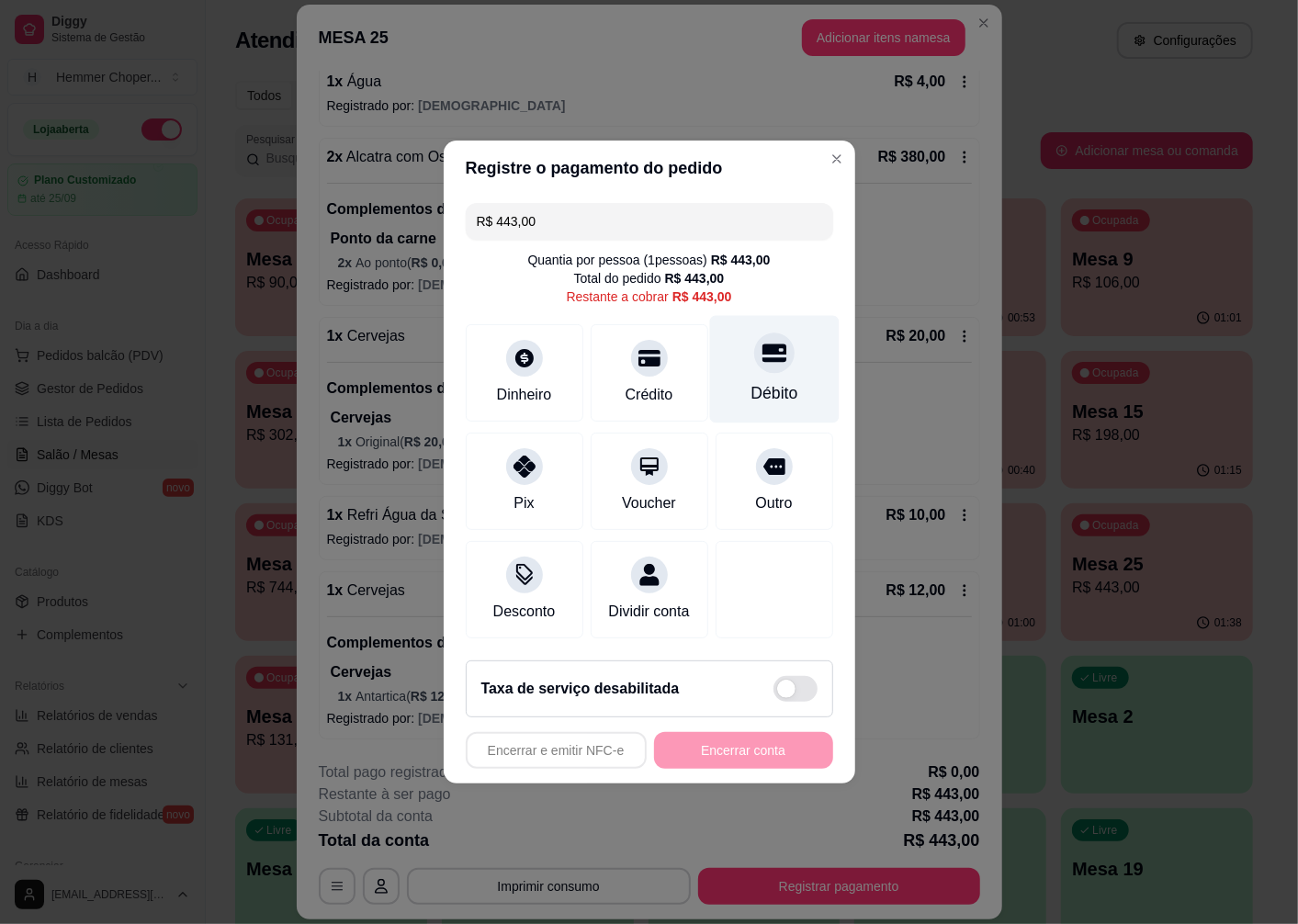
click at [757, 360] on div at bounding box center [775, 353] width 41 height 41
type input "R$ 0,00"
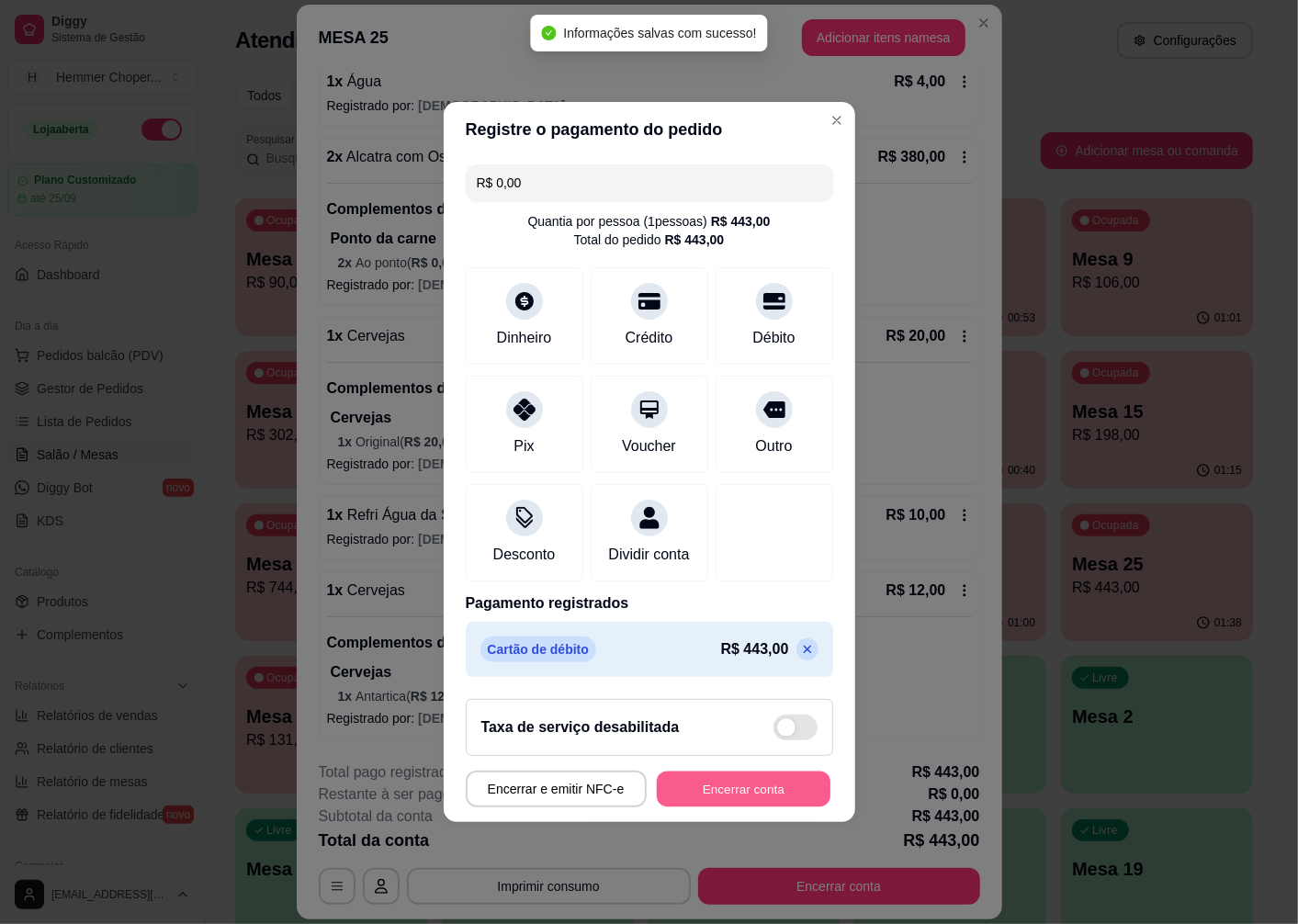
click at [713, 806] on button "Encerrar conta" at bounding box center [743, 789] width 173 height 36
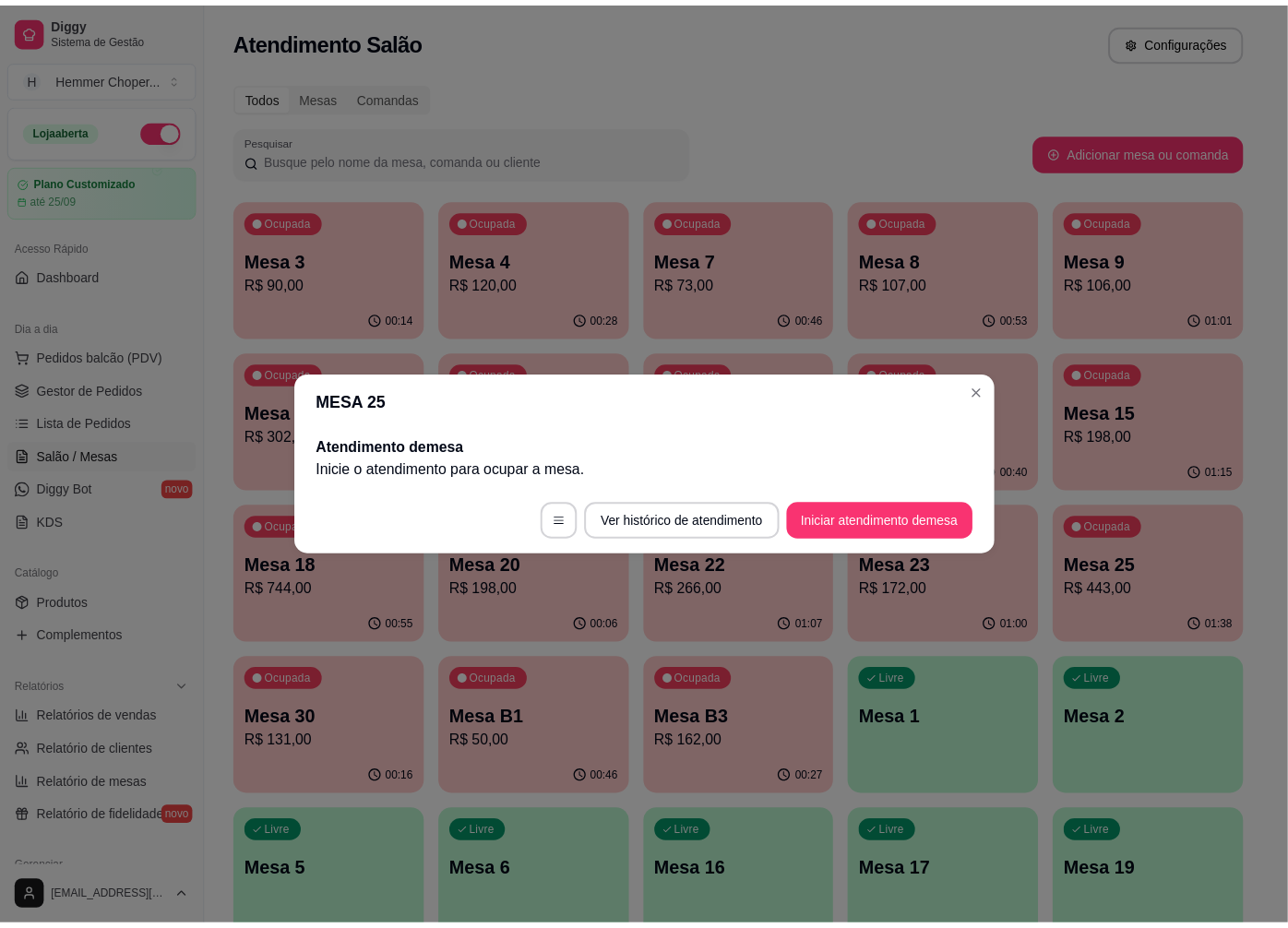
scroll to position [0, 0]
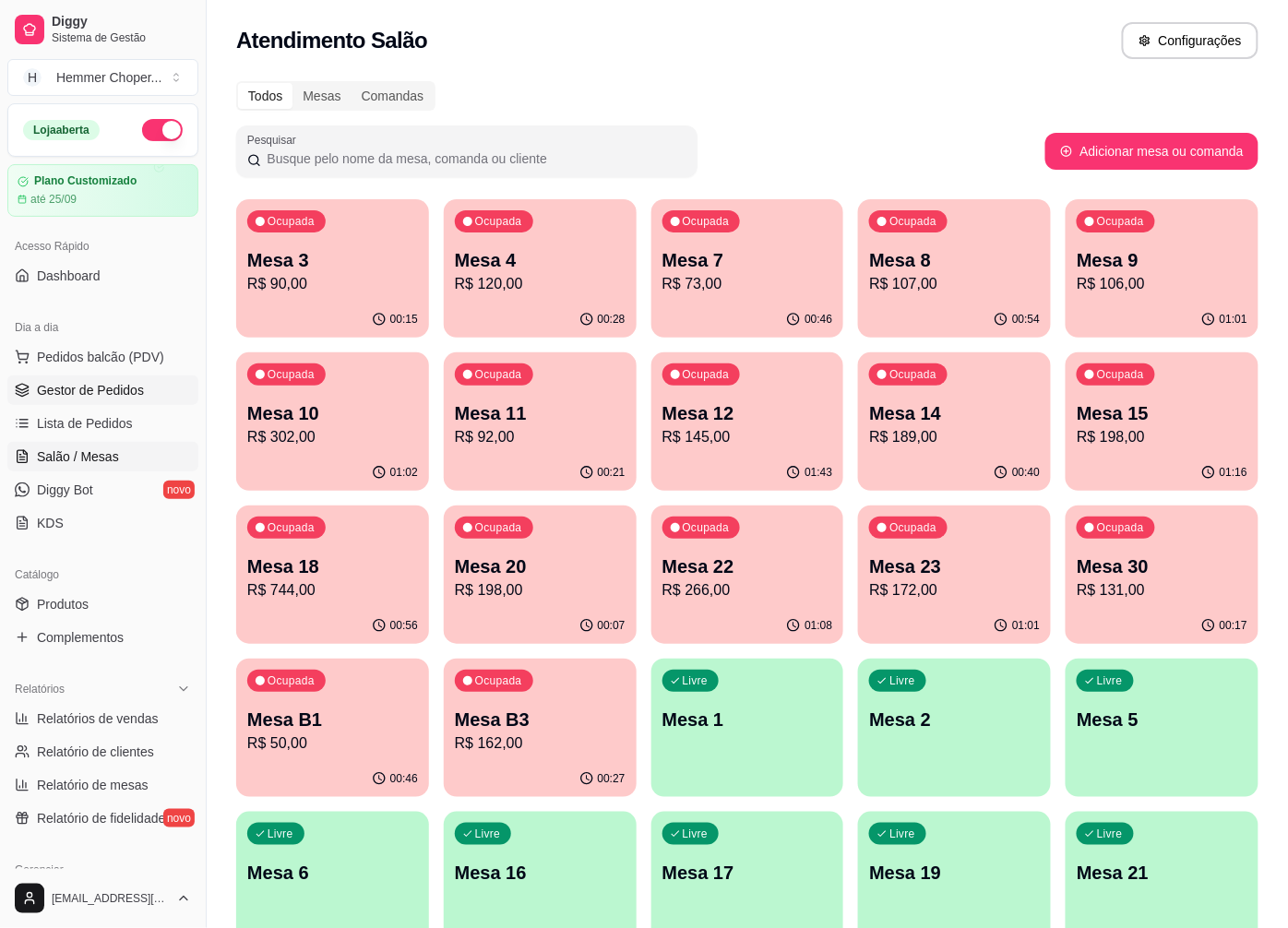
click at [114, 385] on span "Gestor de Pedidos" at bounding box center [90, 390] width 107 height 18
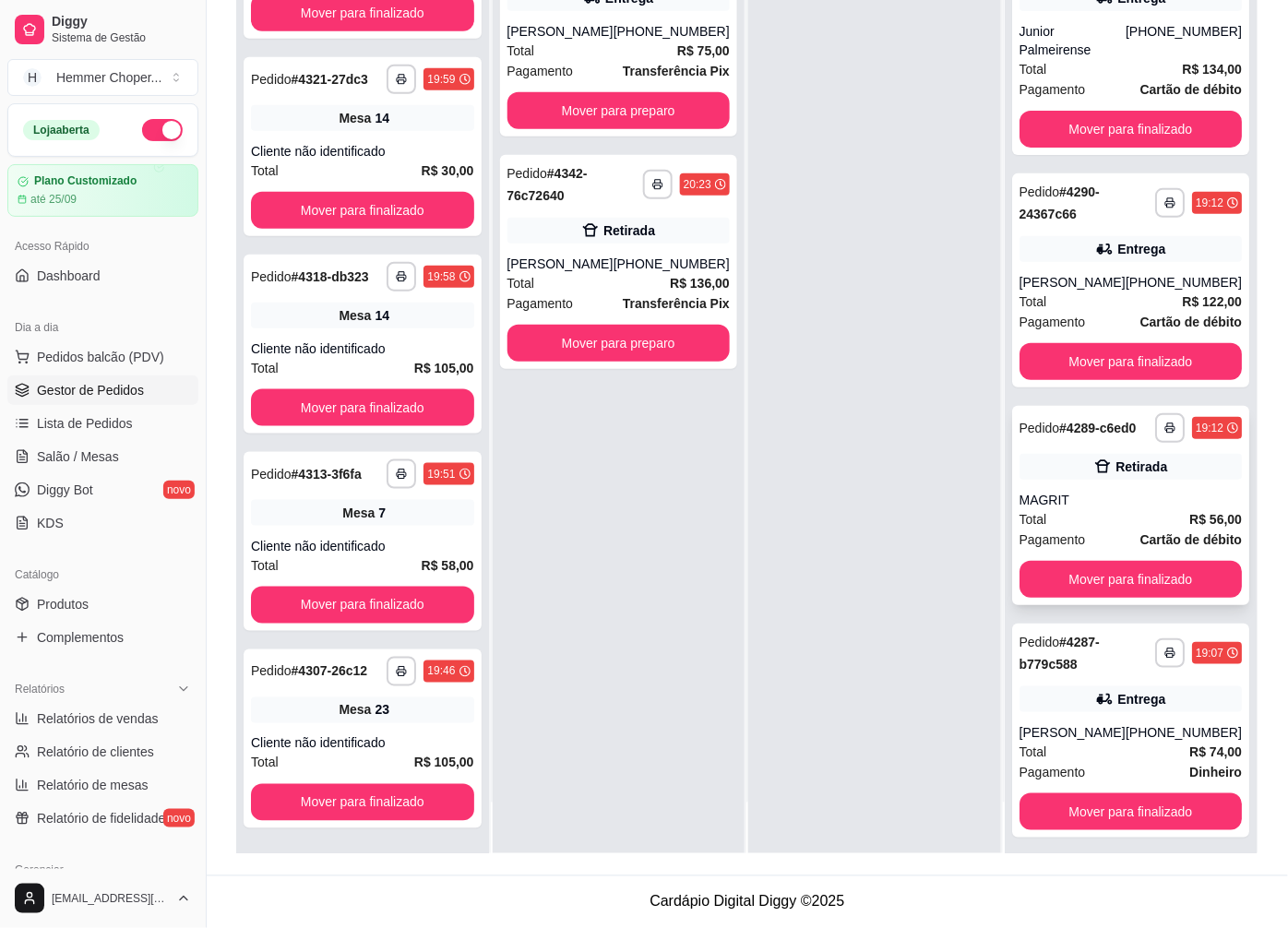
scroll to position [22, 0]
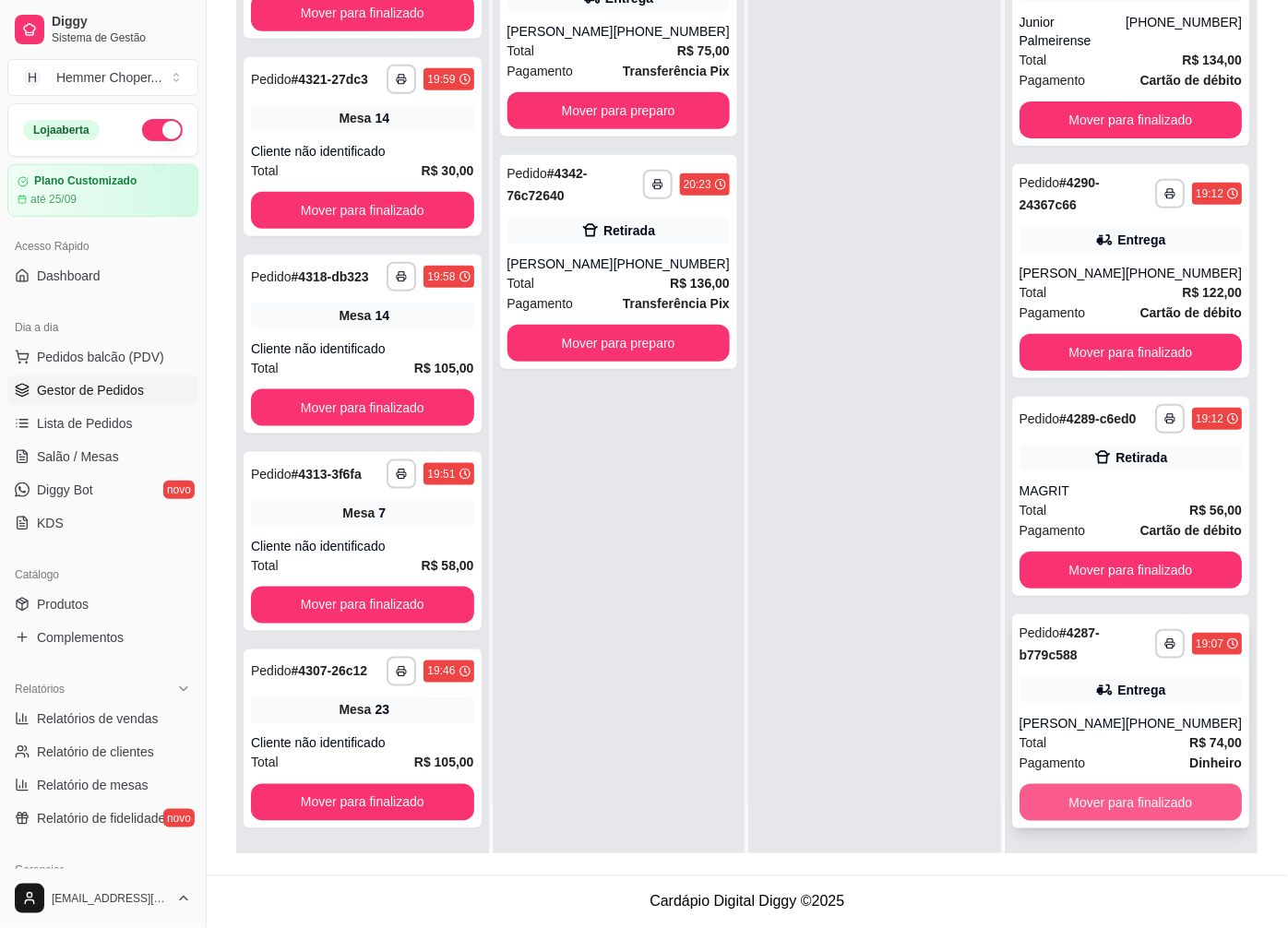
click at [1074, 813] on button "Mover para finalizado" at bounding box center [1131, 803] width 224 height 37
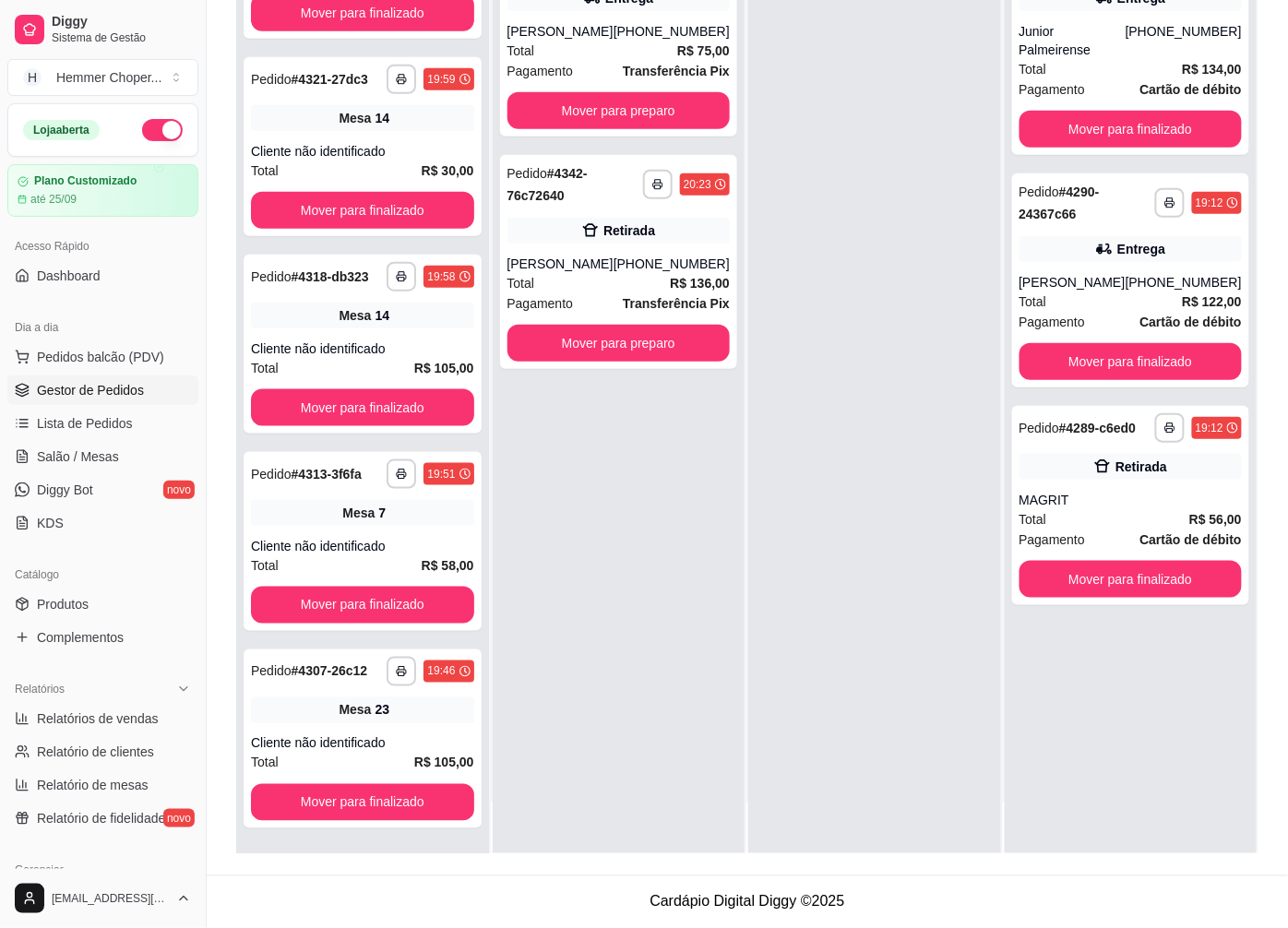
scroll to position [0, 0]
click at [1096, 576] on button "Mover para finalizado" at bounding box center [1130, 580] width 216 height 36
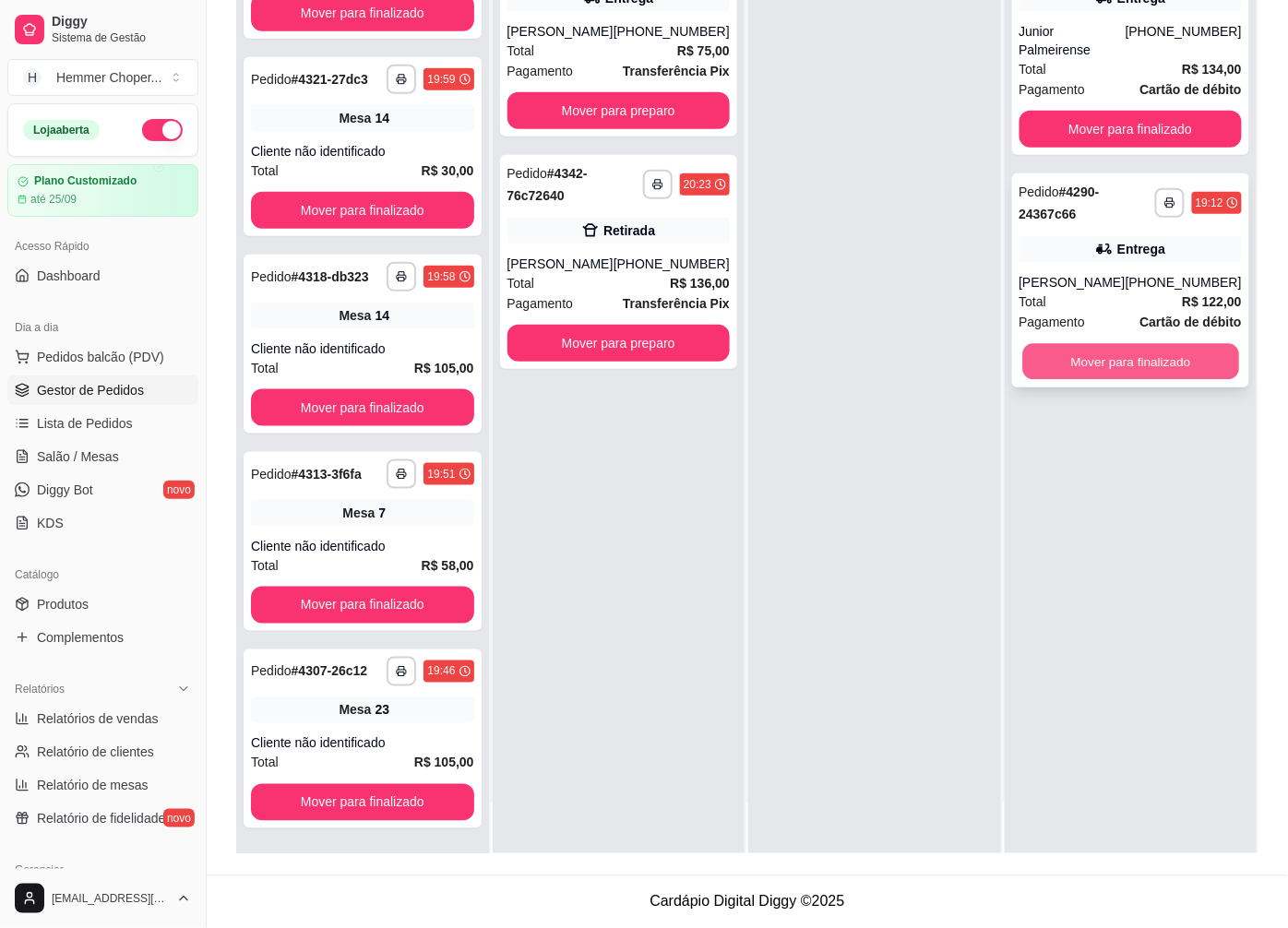
click at [1128, 367] on button "Mover para finalizado" at bounding box center [1130, 362] width 216 height 36
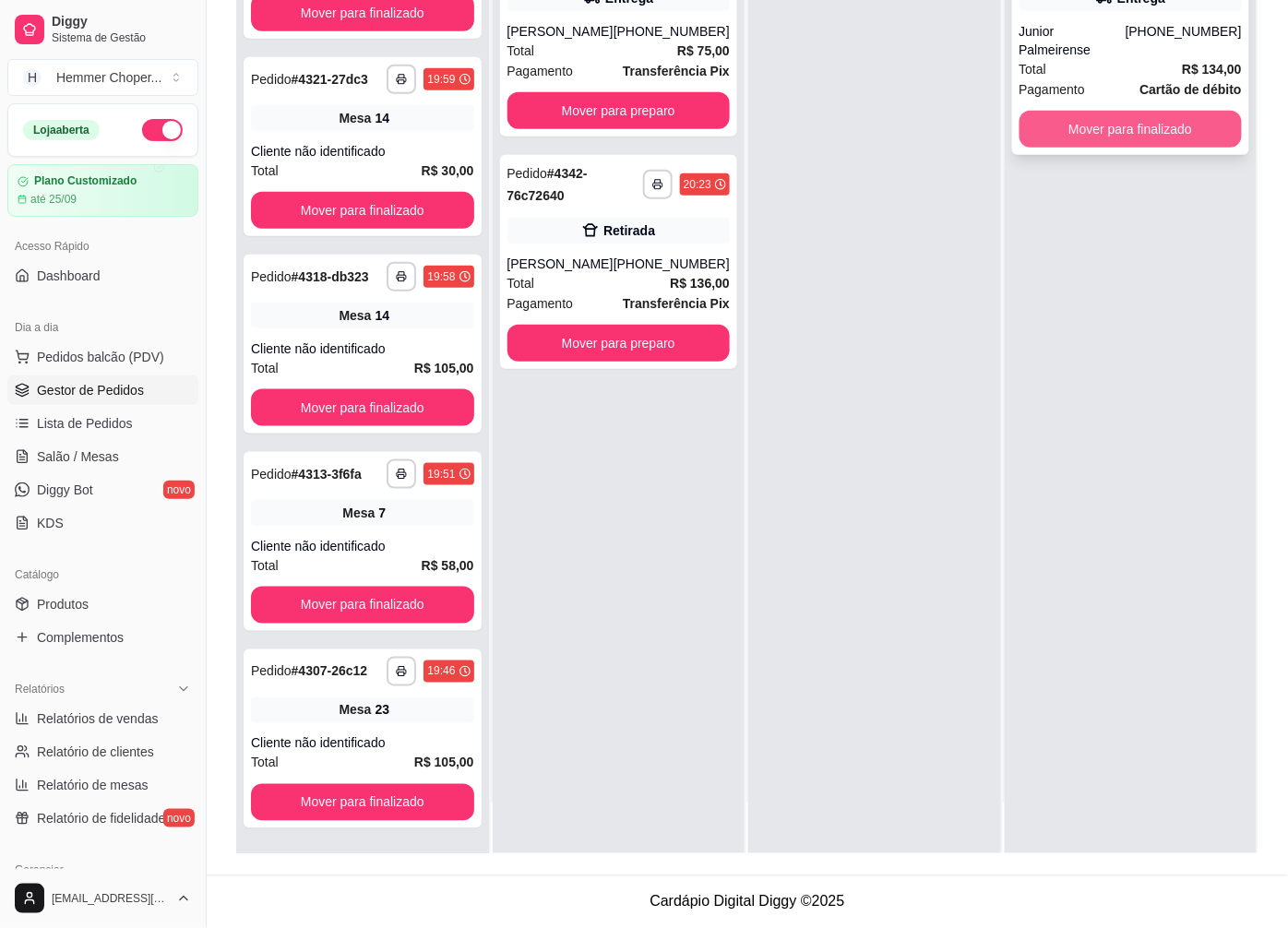
click at [1103, 121] on button "Mover para finalizado" at bounding box center [1131, 129] width 224 height 37
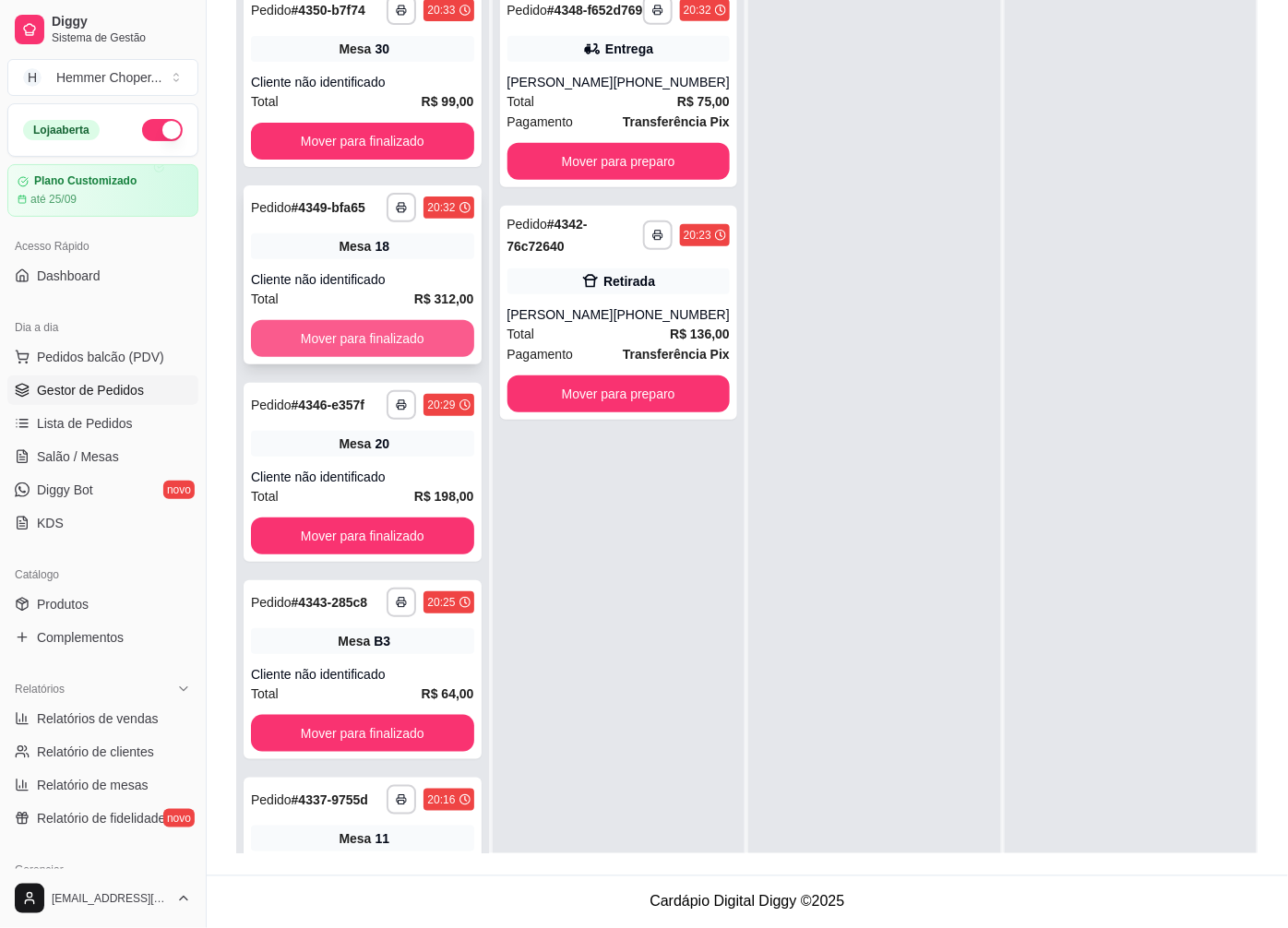
scroll to position [179, 0]
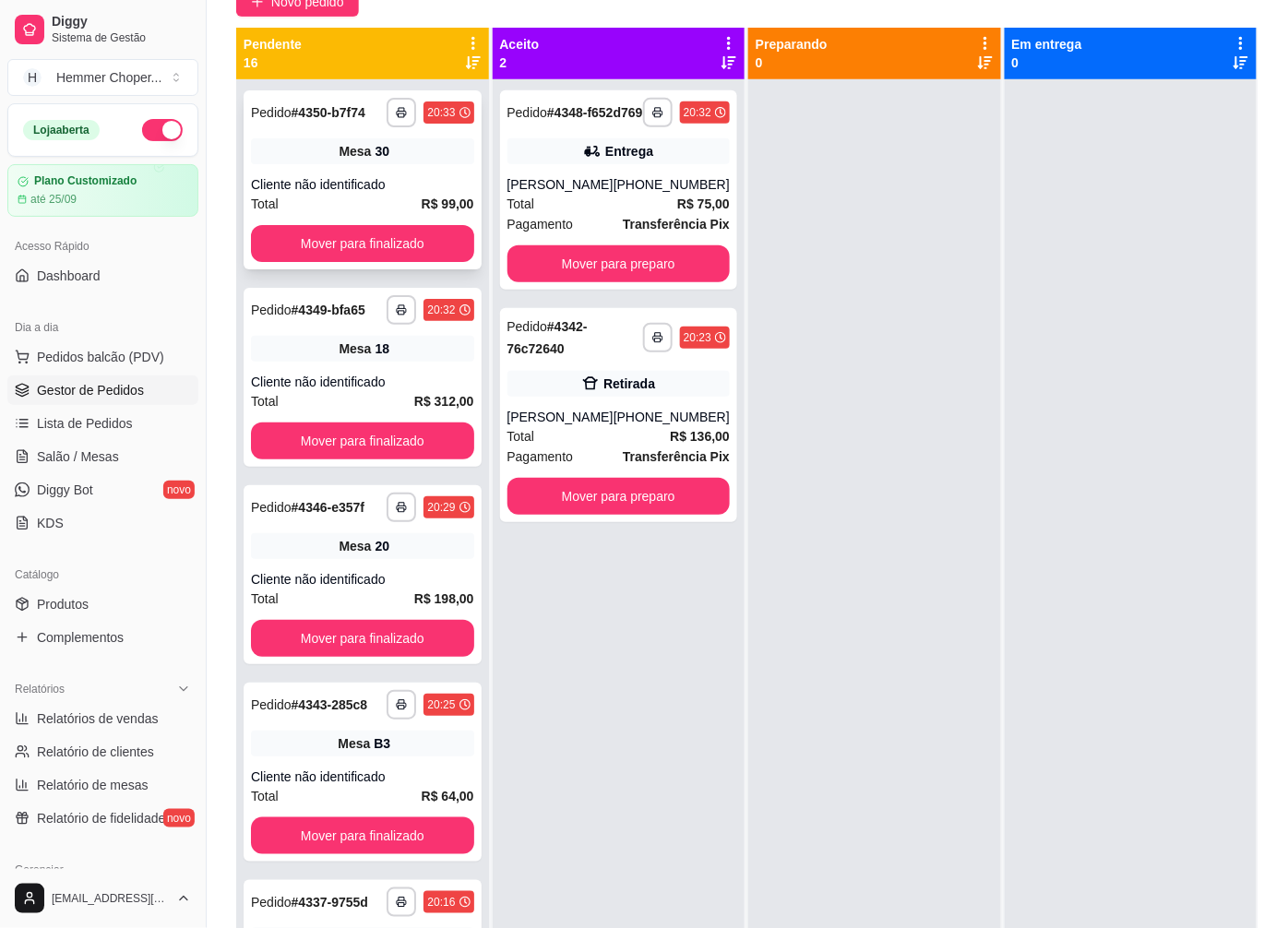
click at [365, 176] on div "Cliente não identificado" at bounding box center [363, 184] width 224 height 18
click at [101, 453] on span "Salão / Mesas" at bounding box center [78, 456] width 82 height 18
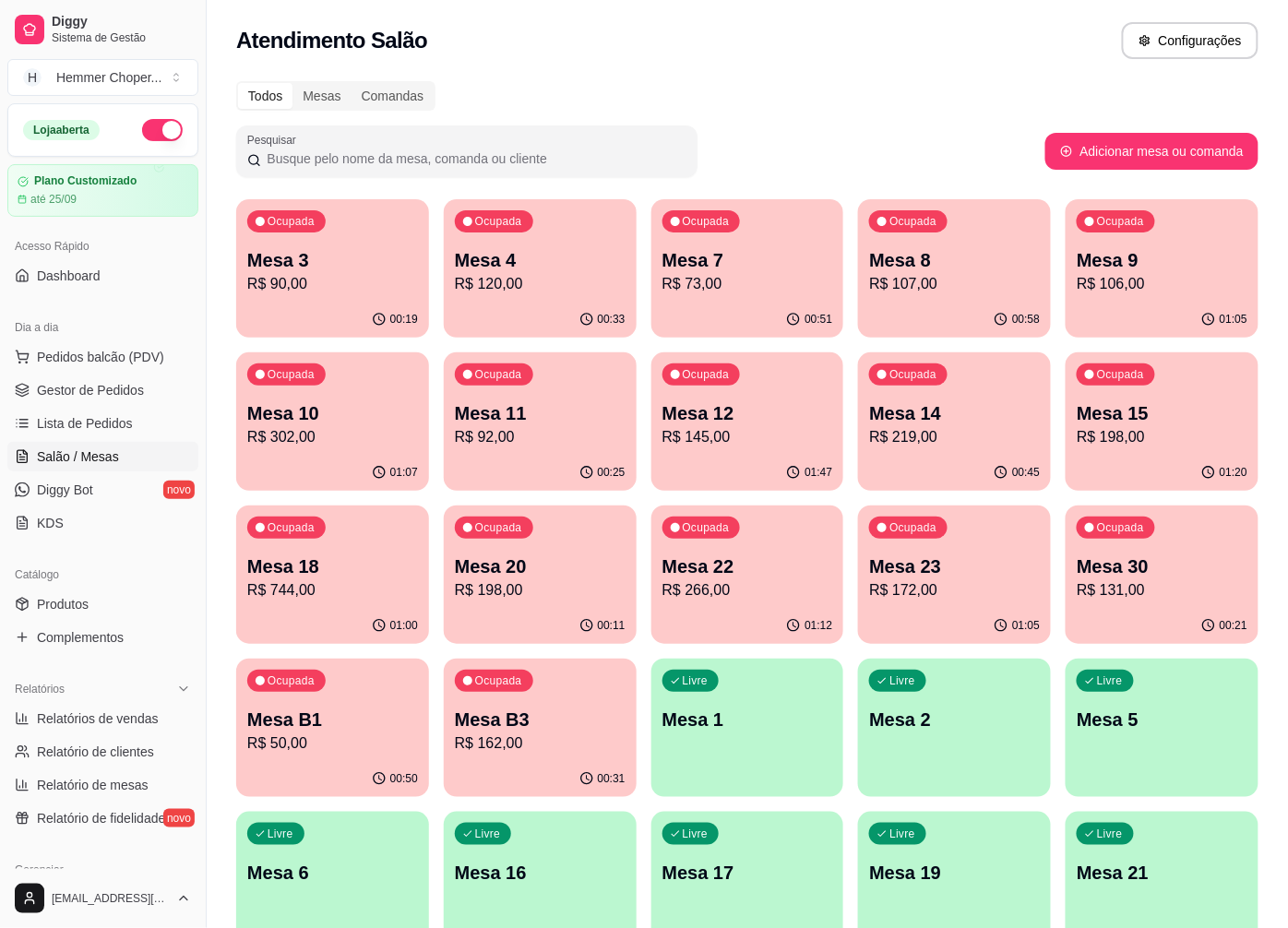
click at [1123, 429] on p "R$ 198,00" at bounding box center [1162, 437] width 170 height 22
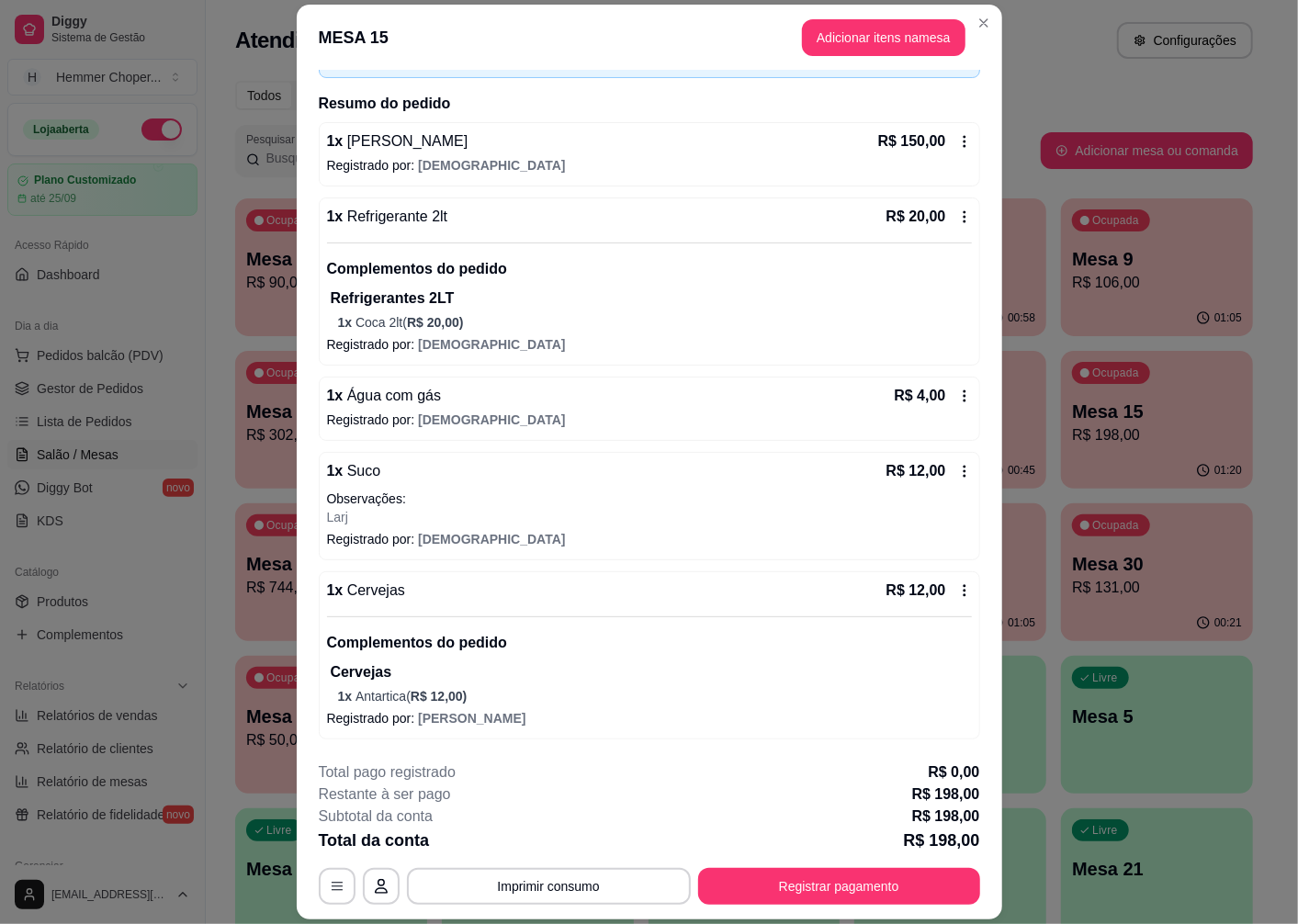
scroll to position [53, 0]
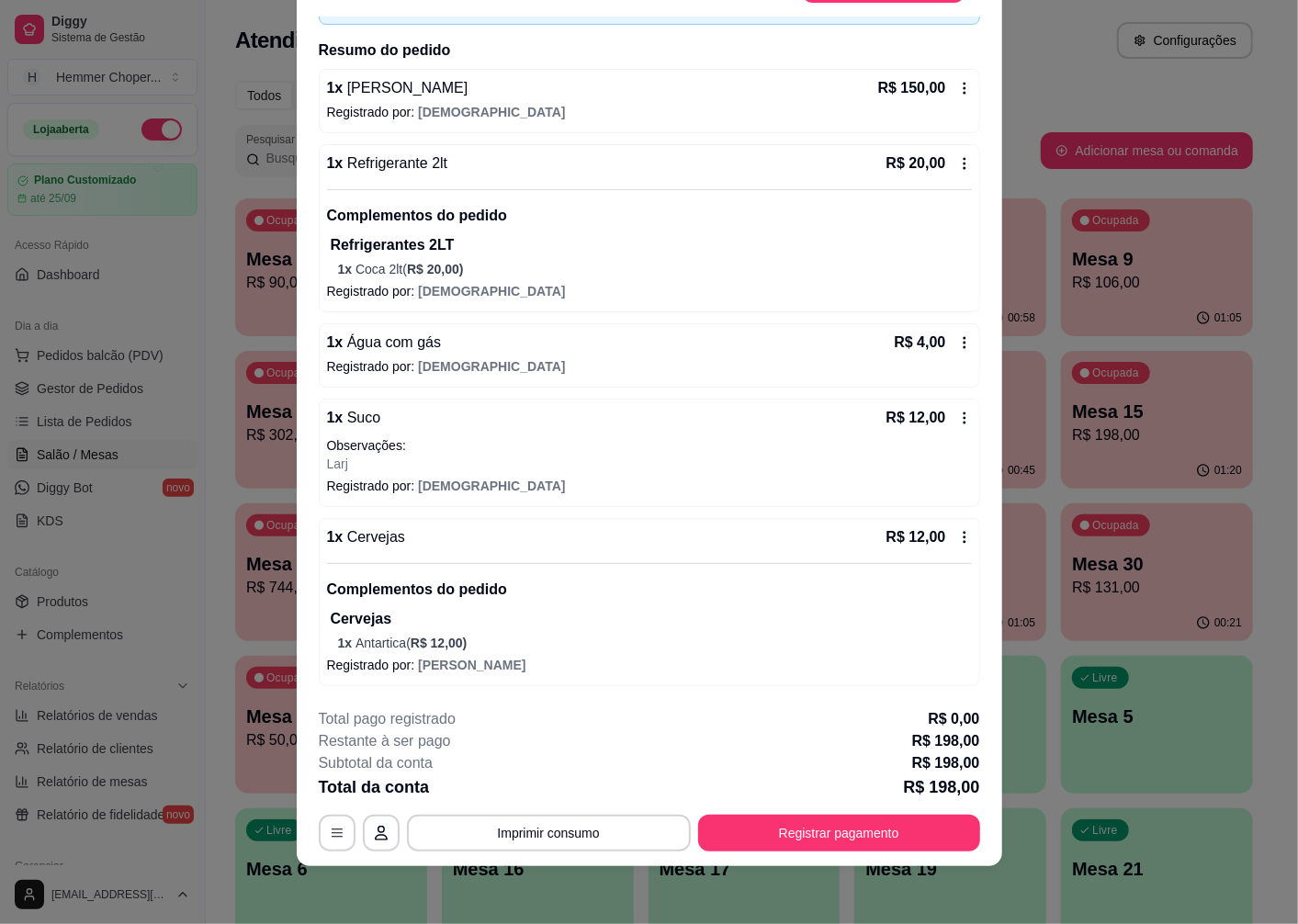
click at [373, 647] on p "1 x Antartica ( R$ 12,00 )" at bounding box center [655, 642] width 634 height 18
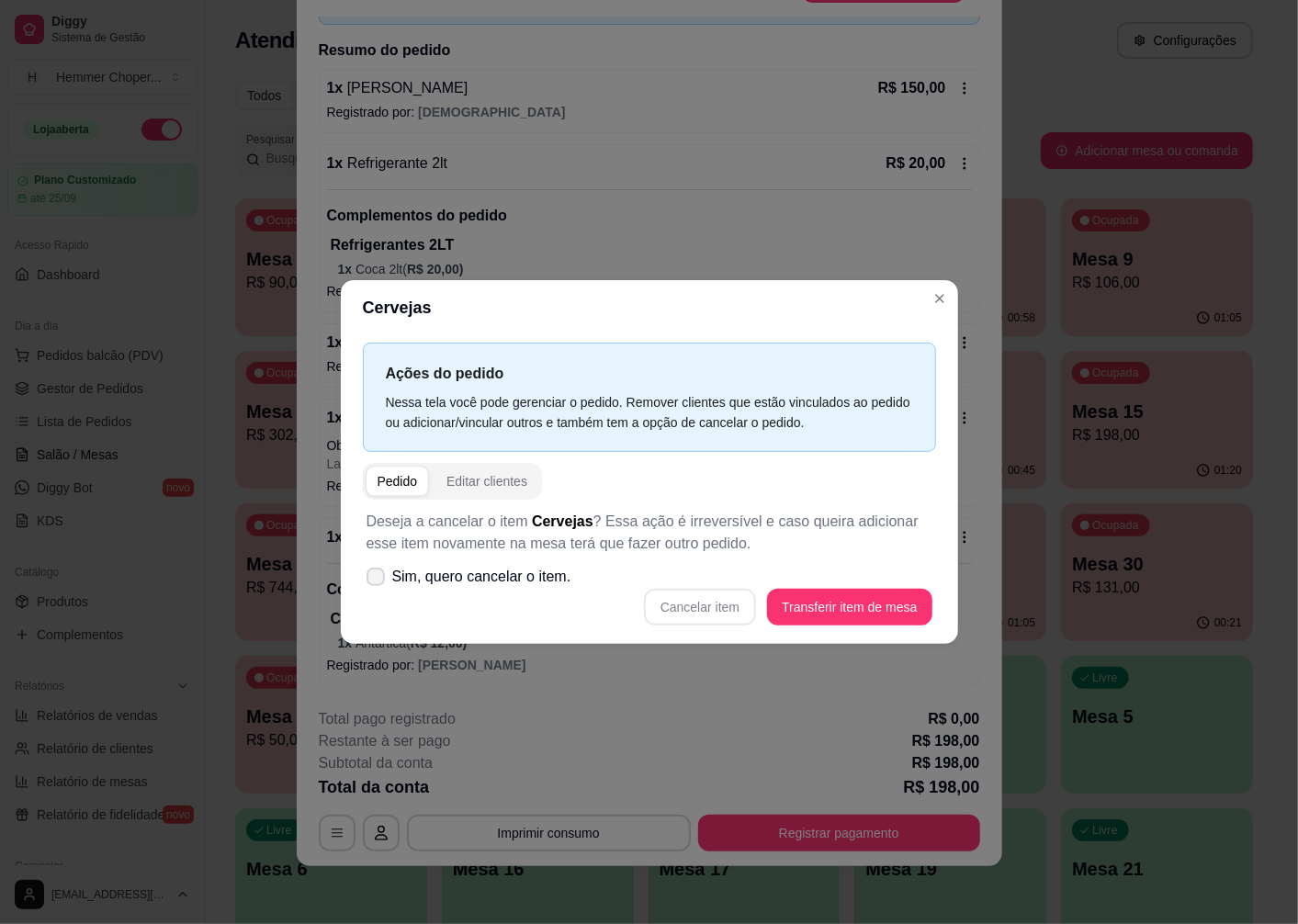
click at [463, 576] on span "Sim, quero cancelar o item." at bounding box center [481, 576] width 179 height 22
click at [378, 580] on input "Sim, quero cancelar o item." at bounding box center [371, 586] width 12 height 12
checkbox input "true"
click at [690, 599] on button "Cancelar item" at bounding box center [700, 607] width 109 height 36
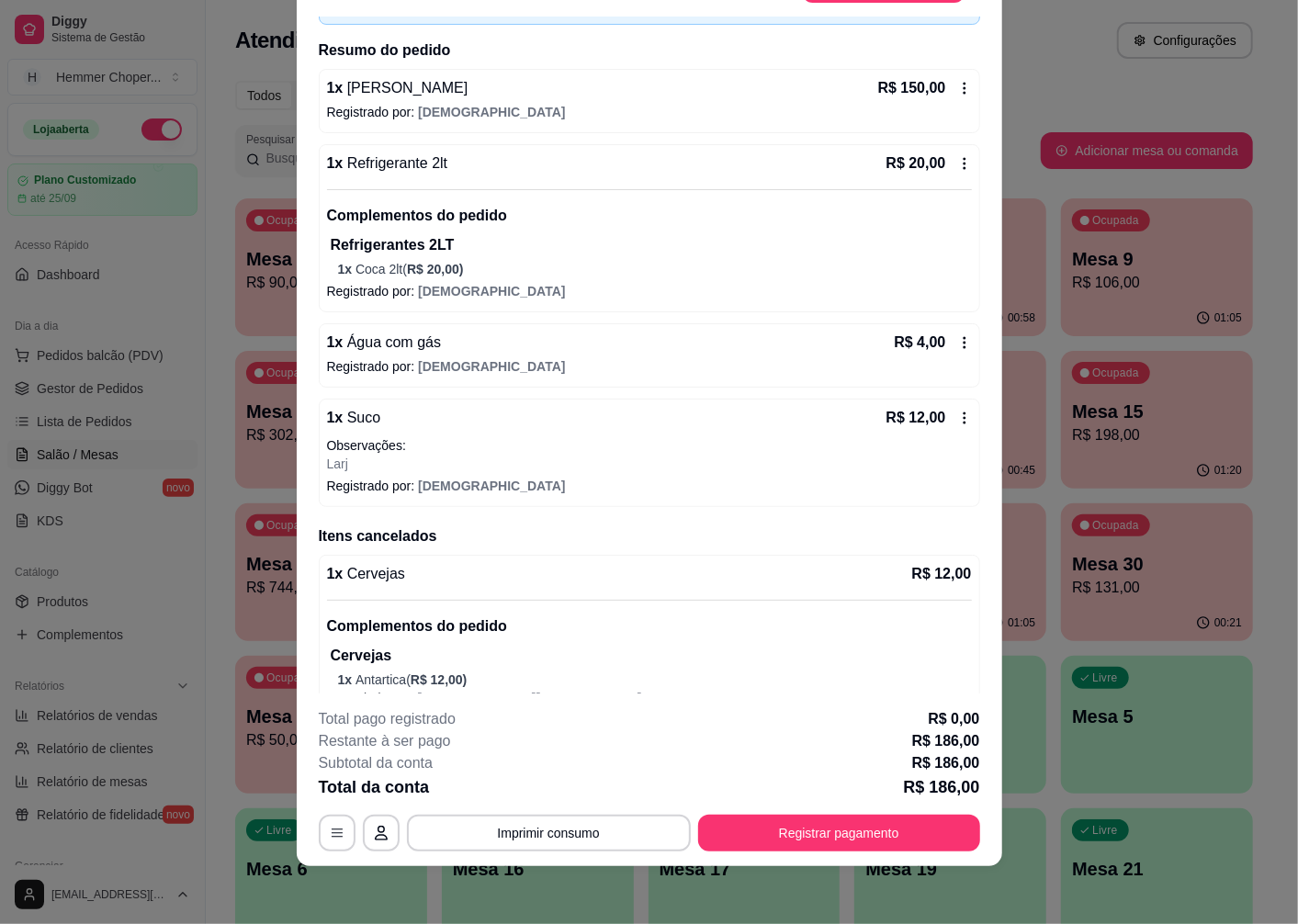
scroll to position [151, 0]
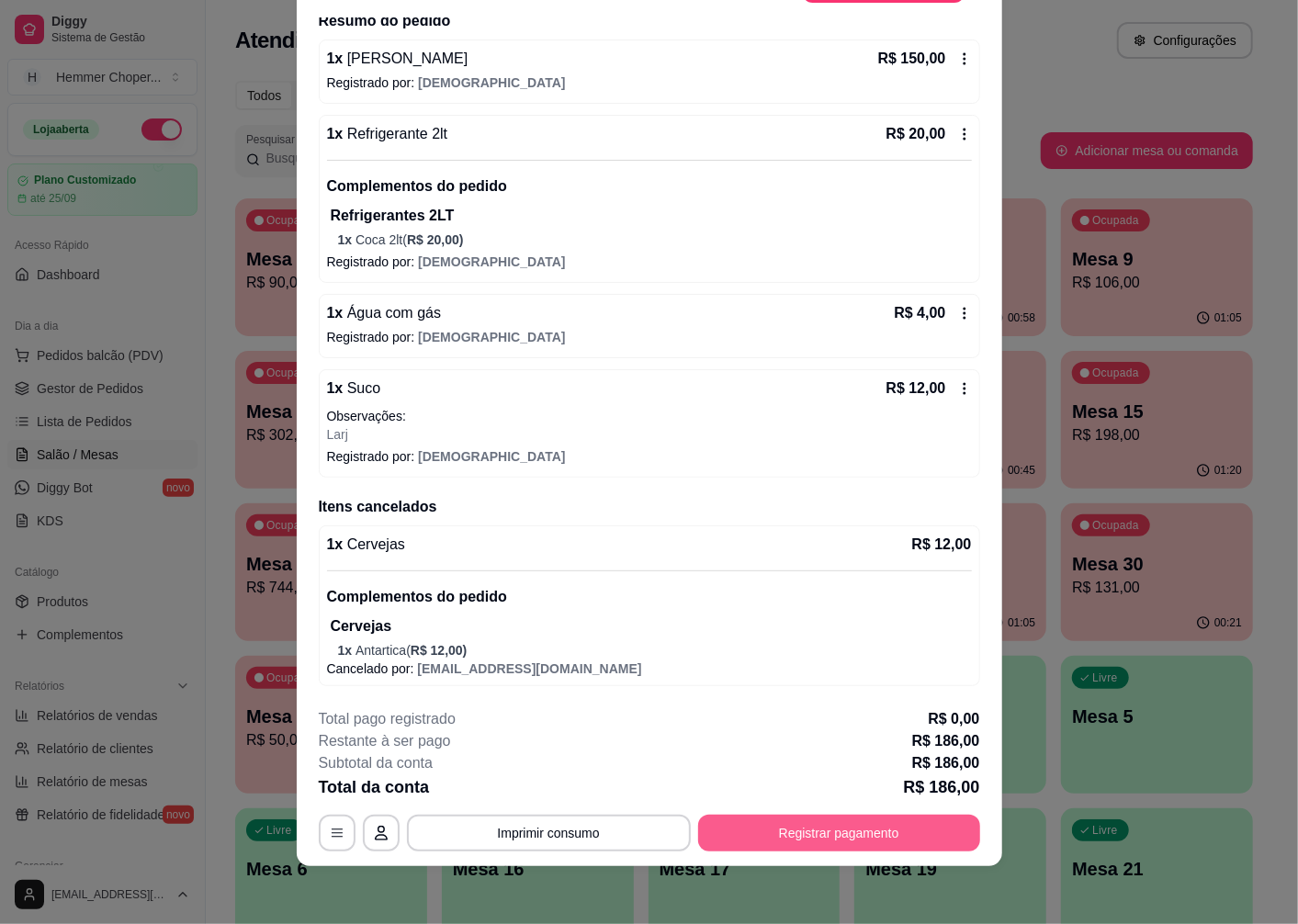
click at [768, 828] on button "Registrar pagamento" at bounding box center [839, 833] width 282 height 37
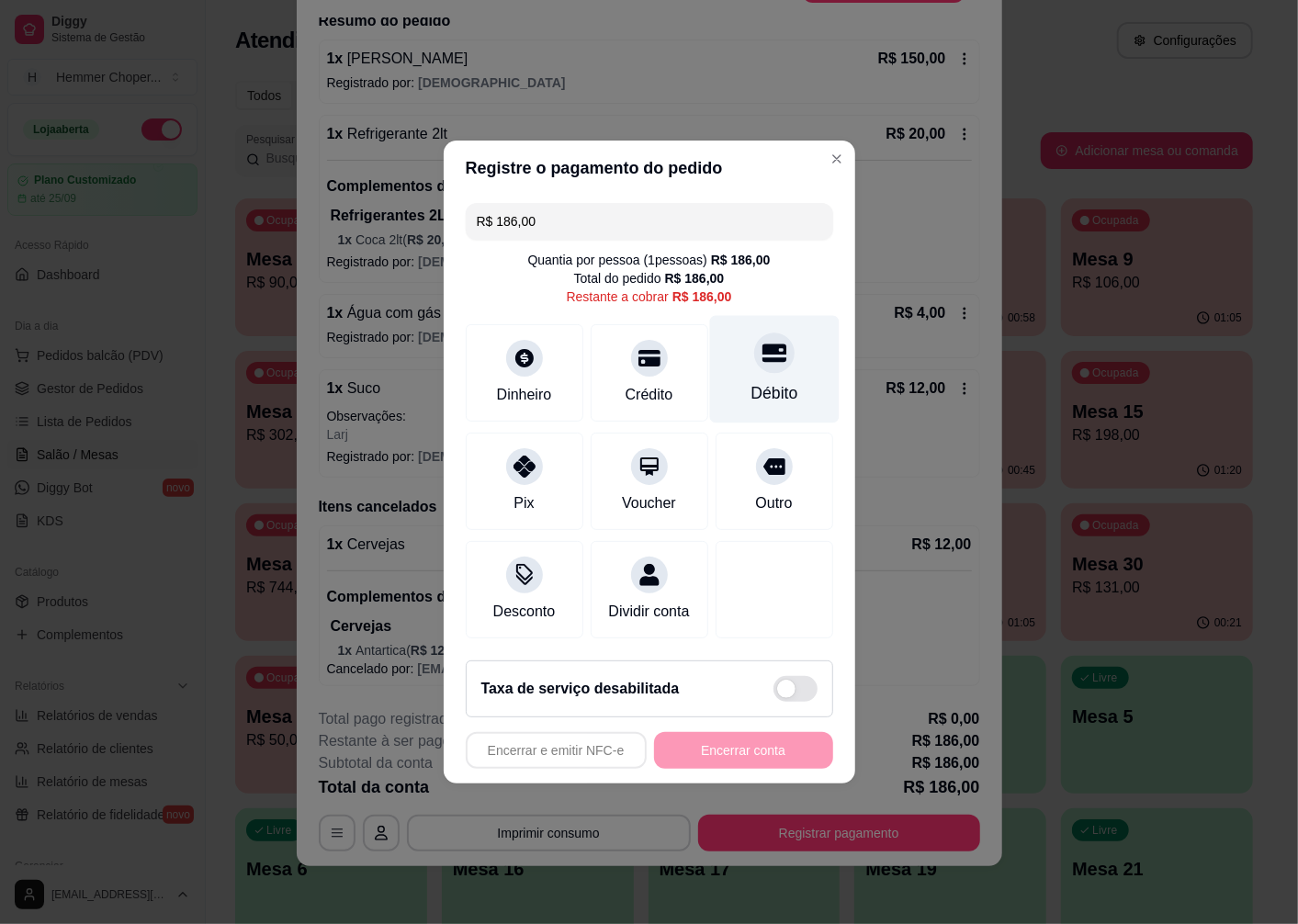
click at [764, 362] on div at bounding box center [775, 353] width 41 height 41
type input "R$ 0,00"
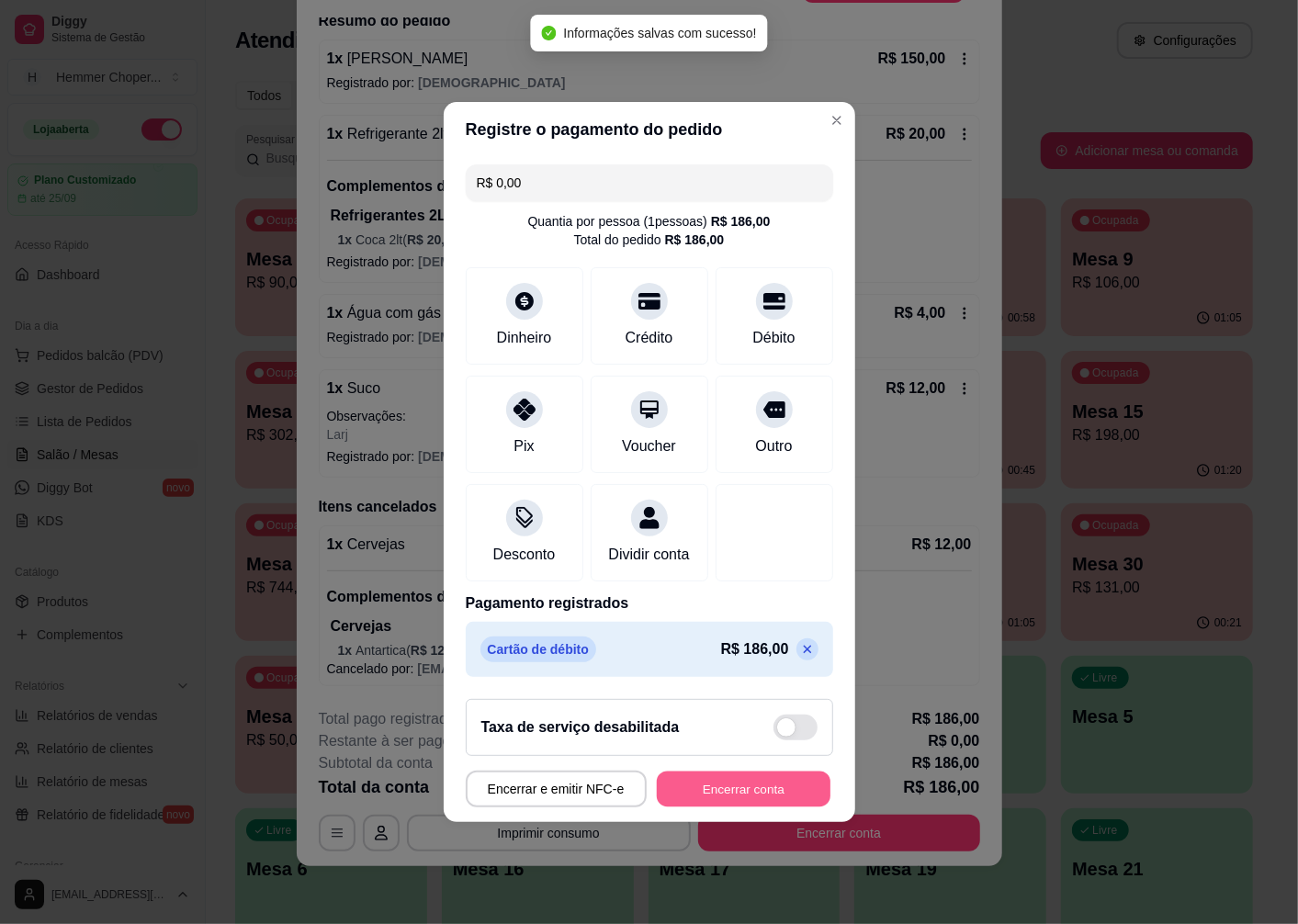
click at [696, 804] on button "Encerrar conta" at bounding box center [743, 789] width 173 height 36
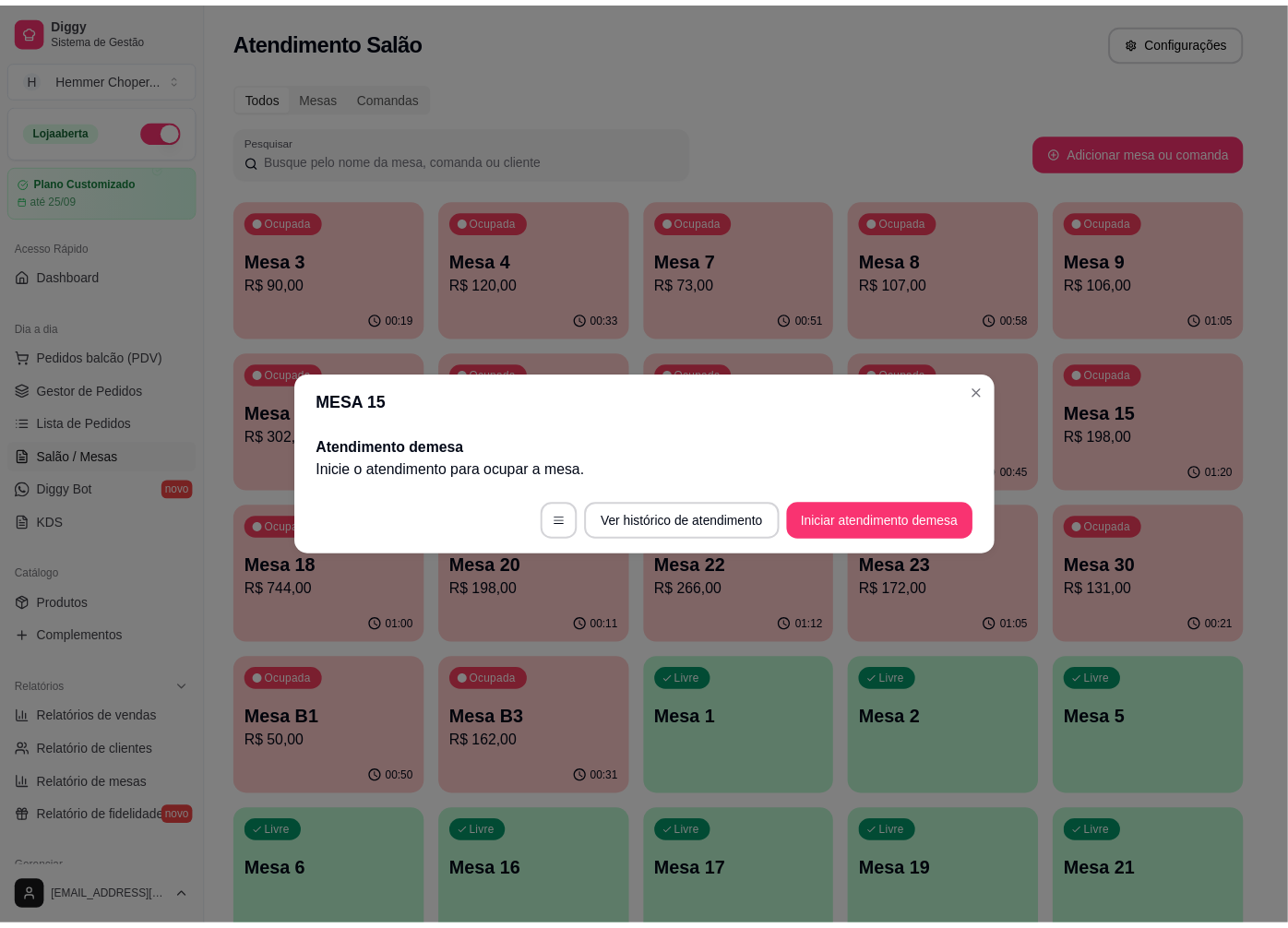
scroll to position [0, 0]
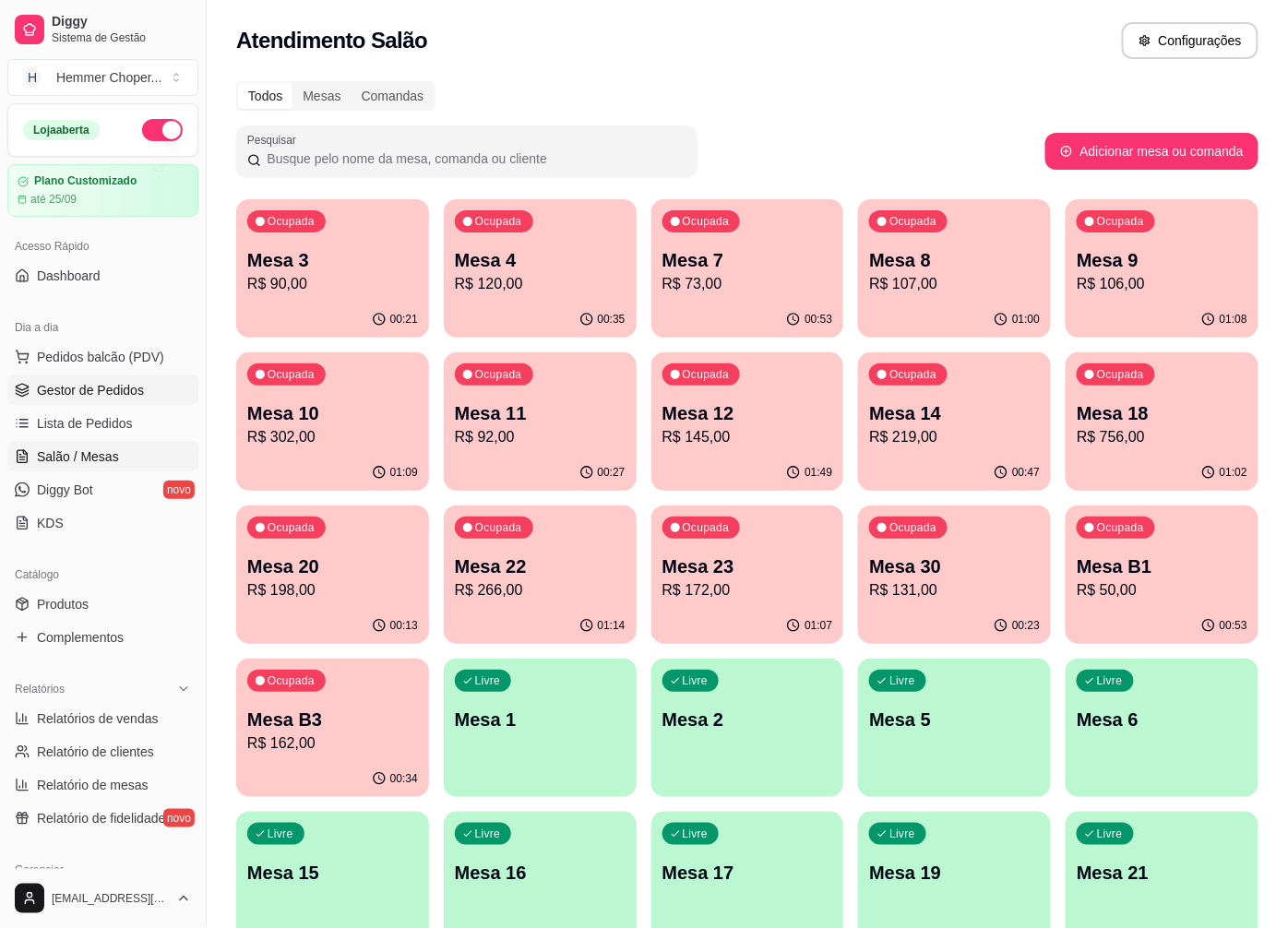
click at [83, 383] on span "Gestor de Pedidos" at bounding box center [90, 390] width 107 height 18
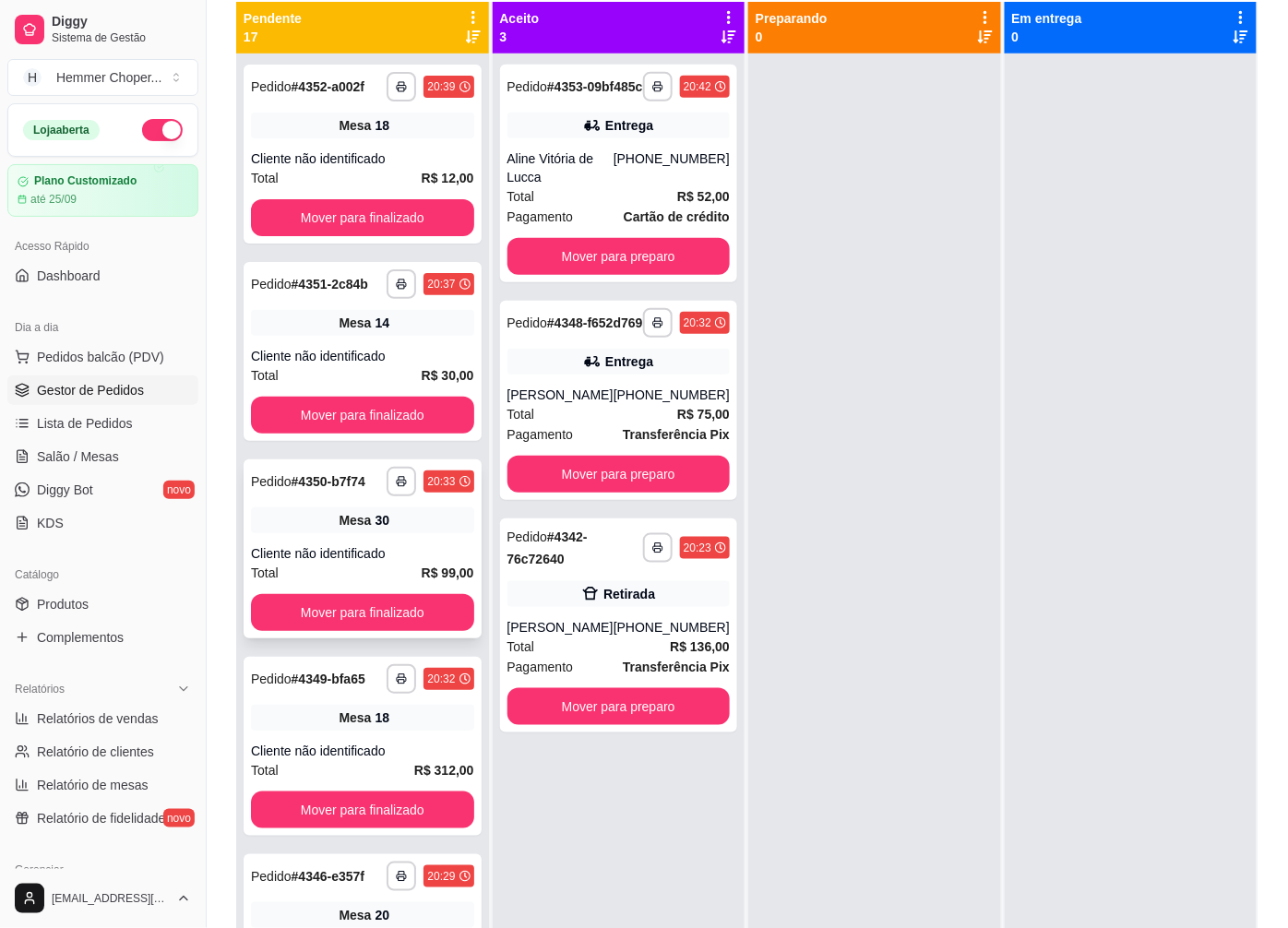
scroll to position [102, 0]
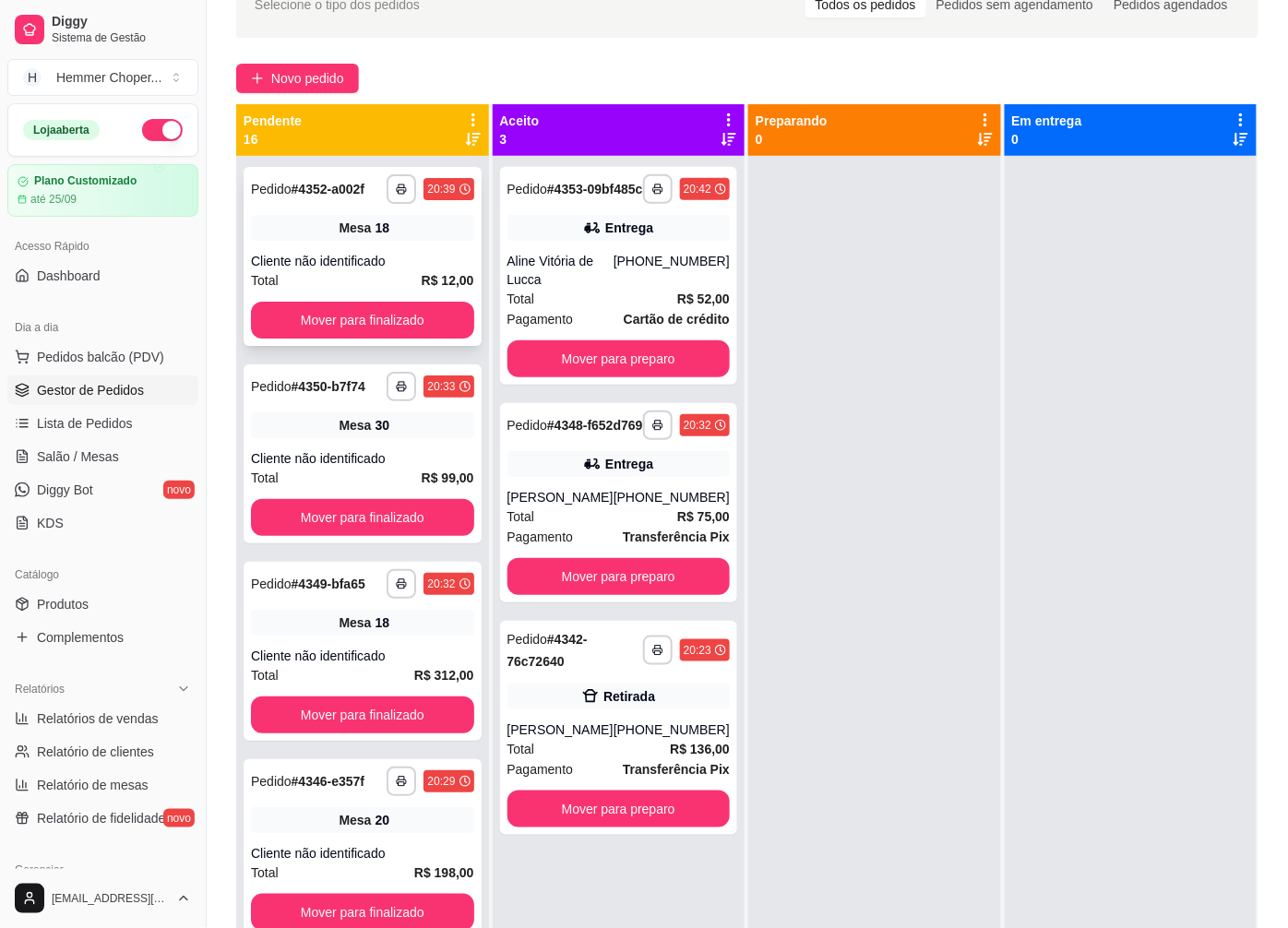
click at [375, 256] on div "Cliente não identificado" at bounding box center [363, 261] width 224 height 18
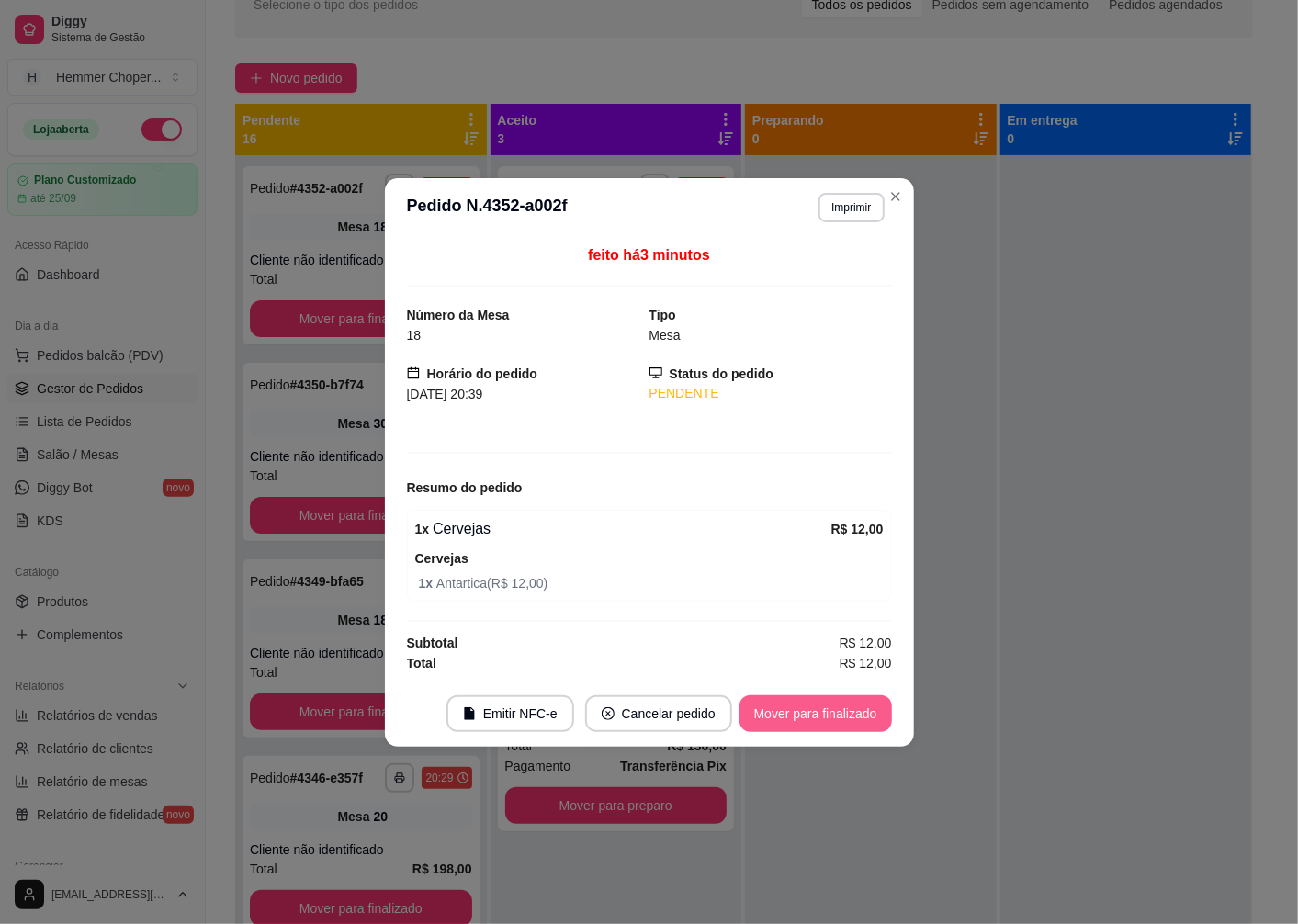
click at [791, 720] on button "Mover para finalizado" at bounding box center [815, 714] width 152 height 37
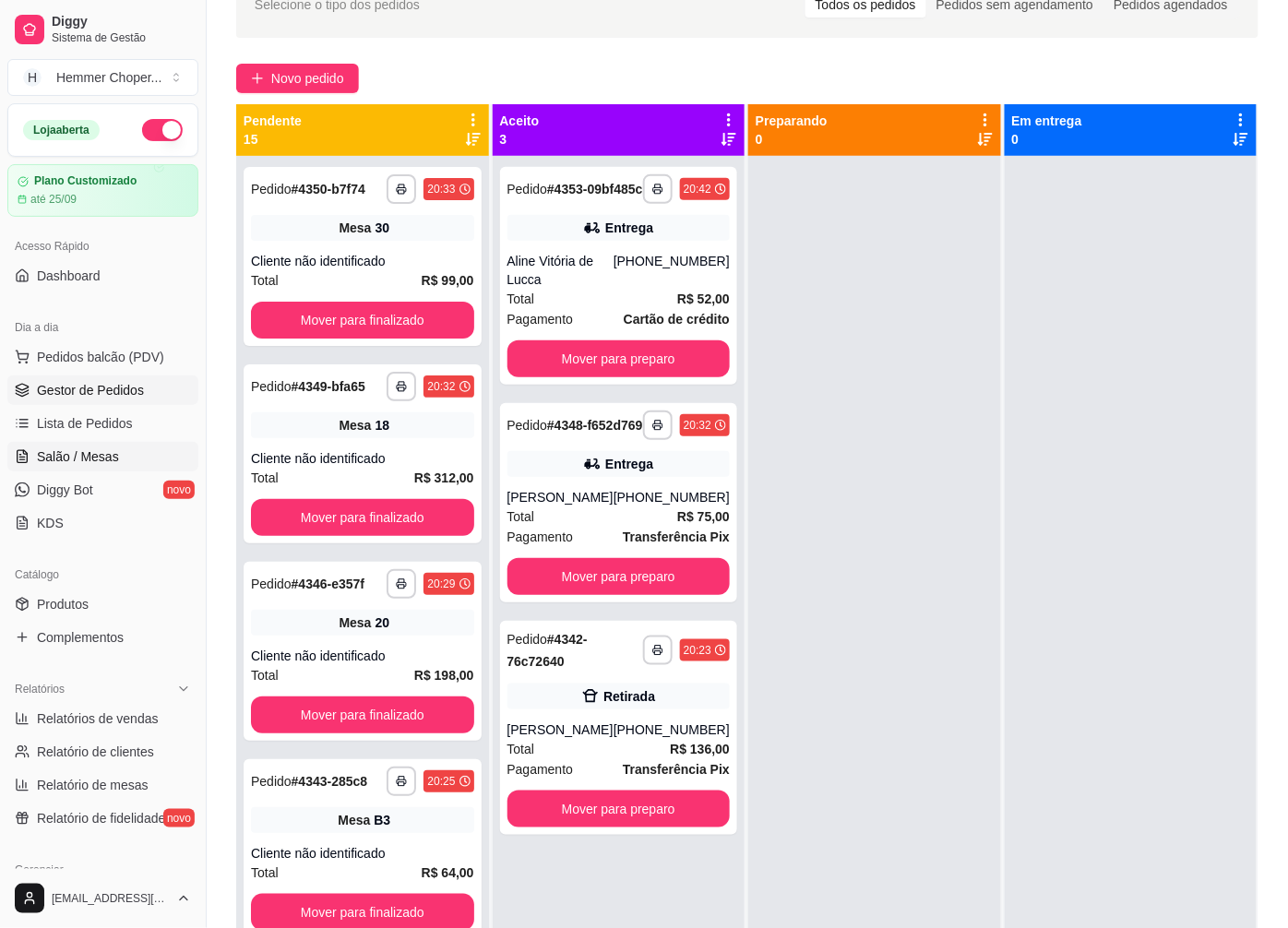
click at [90, 450] on span "Salão / Mesas" at bounding box center [78, 456] width 82 height 18
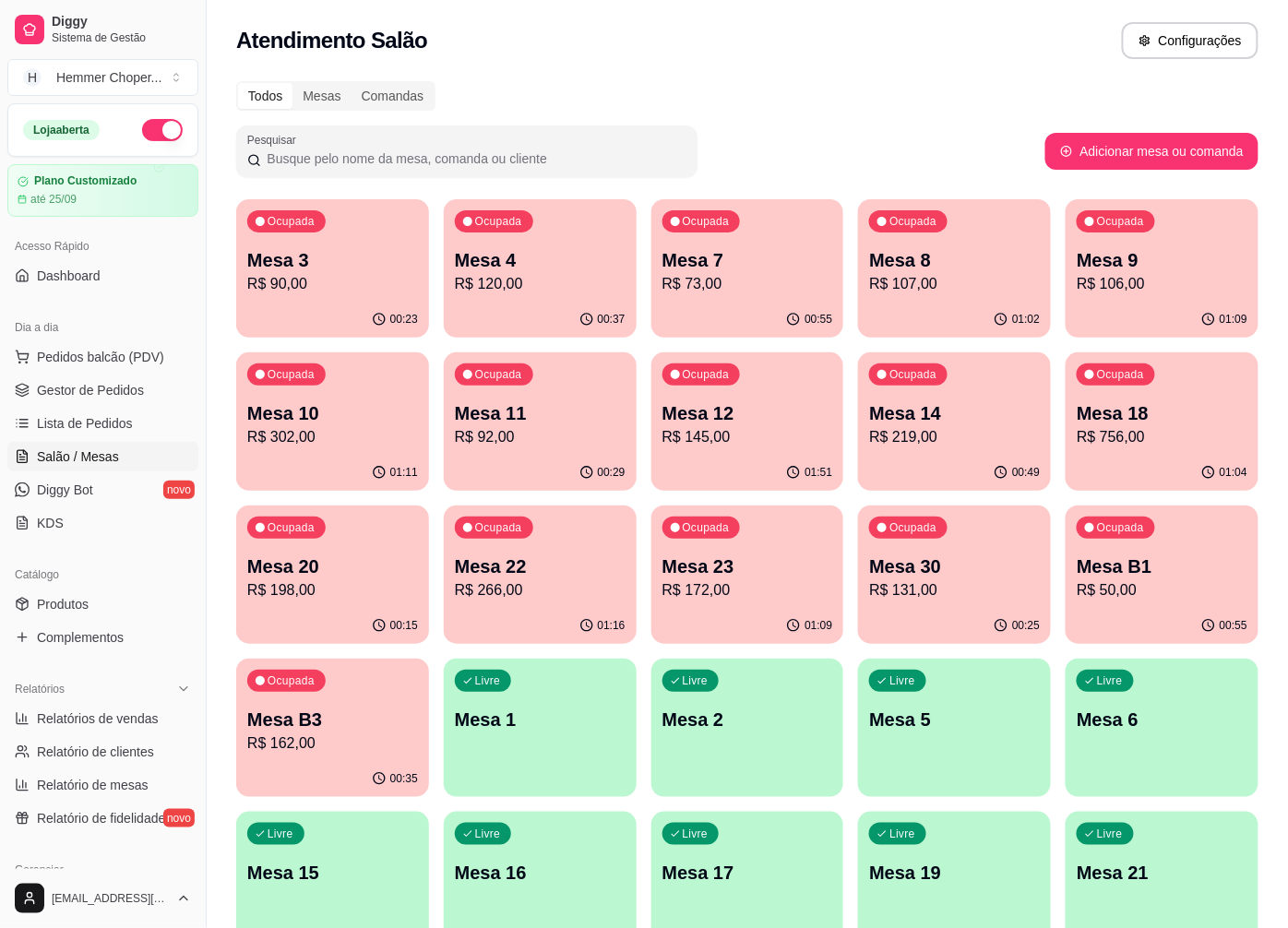
click at [747, 421] on p "Mesa 12" at bounding box center [747, 413] width 170 height 26
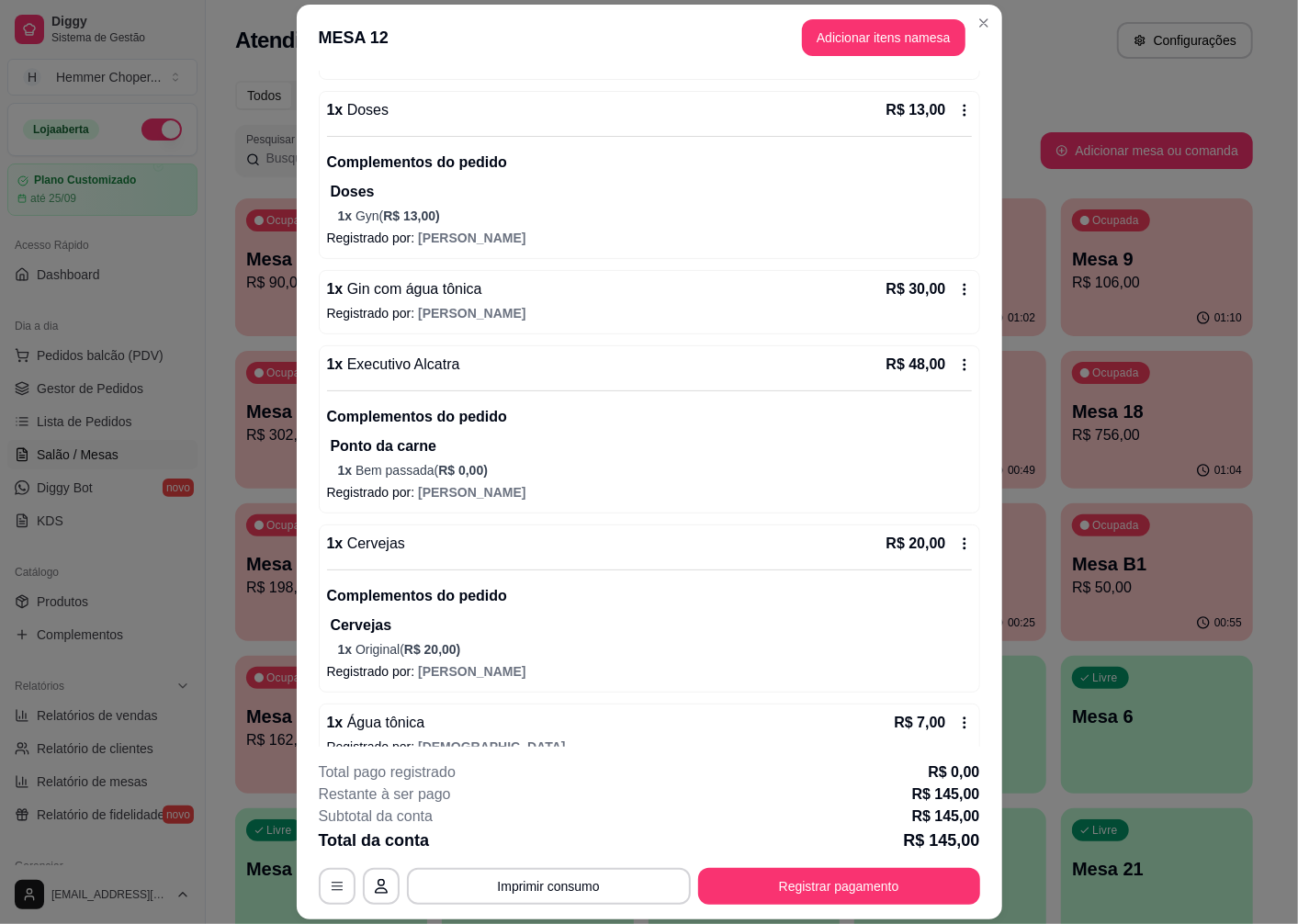
scroll to position [436, 0]
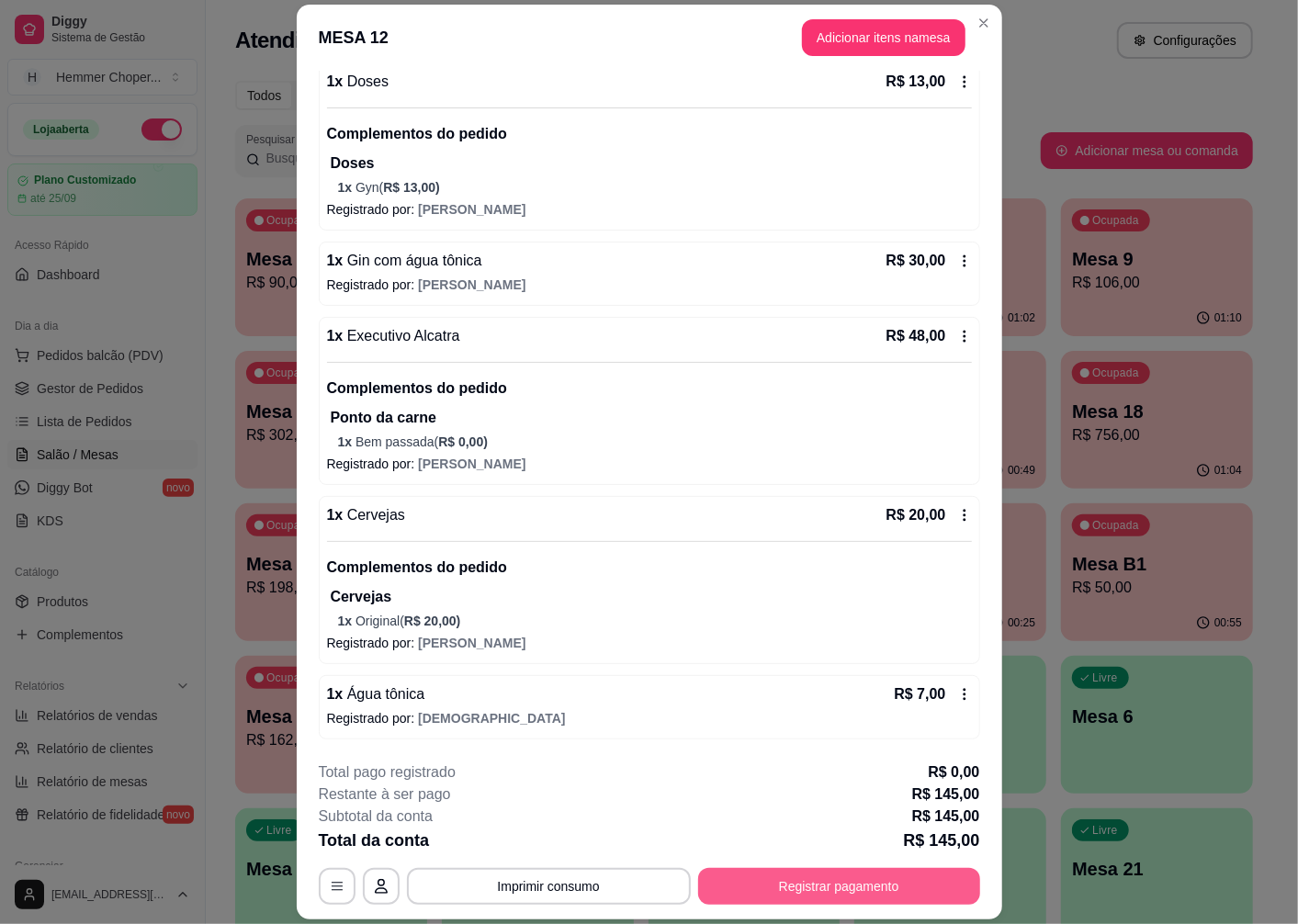
click at [784, 899] on button "Registrar pagamento" at bounding box center [839, 886] width 282 height 37
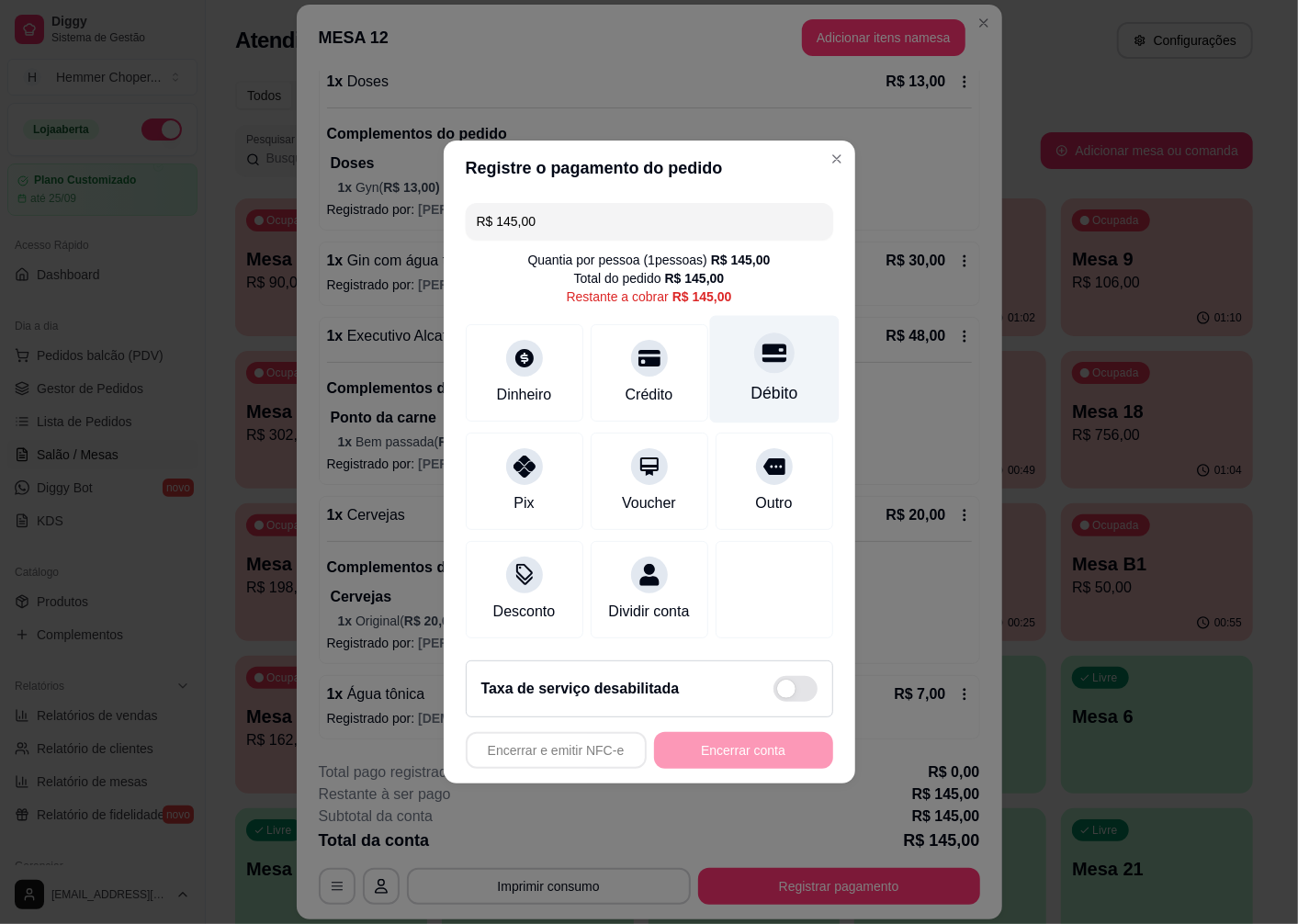
click at [766, 367] on div "Débito" at bounding box center [774, 369] width 130 height 108
type input "R$ 0,00"
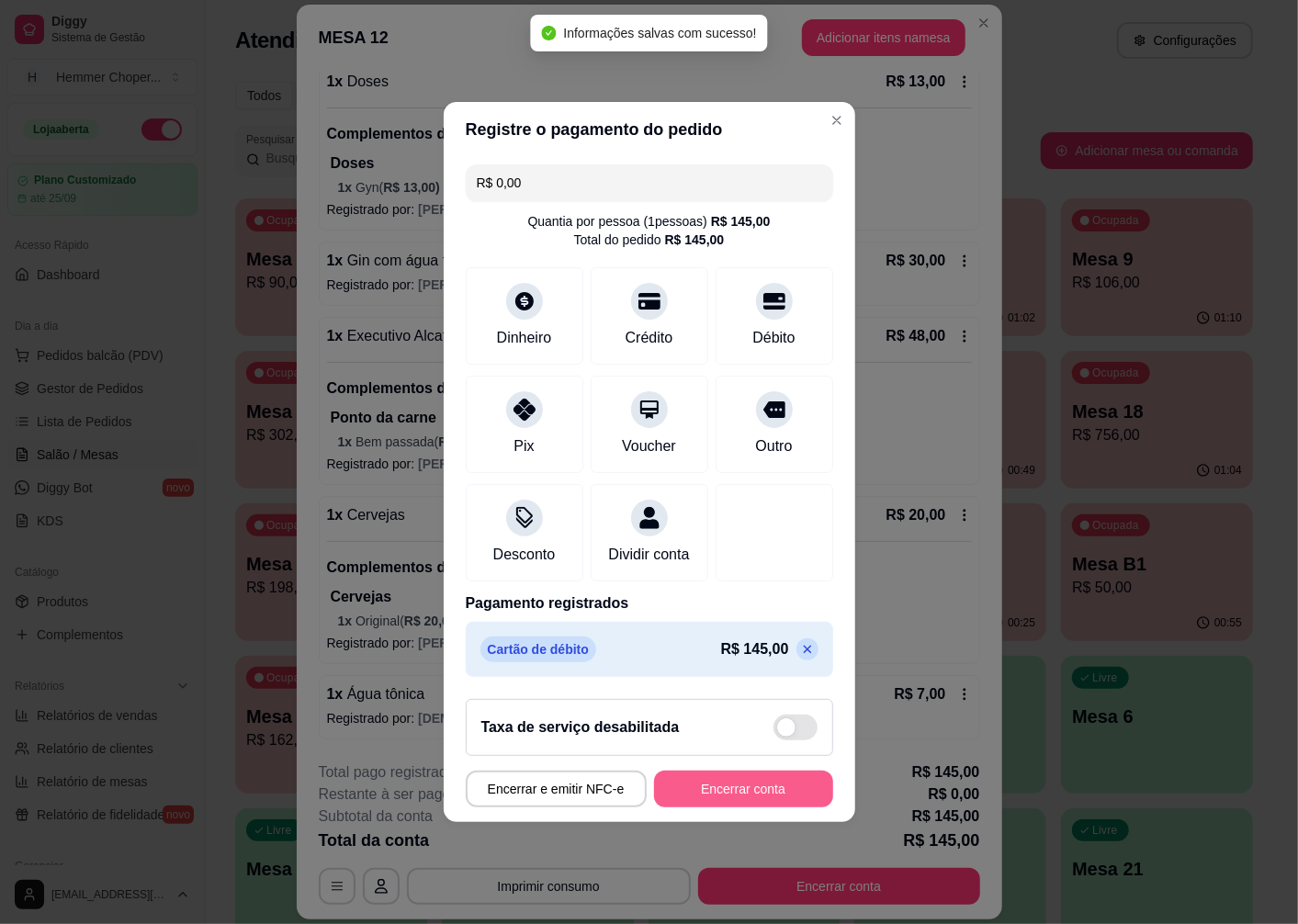
click at [703, 808] on button "Encerrar conta" at bounding box center [743, 789] width 179 height 37
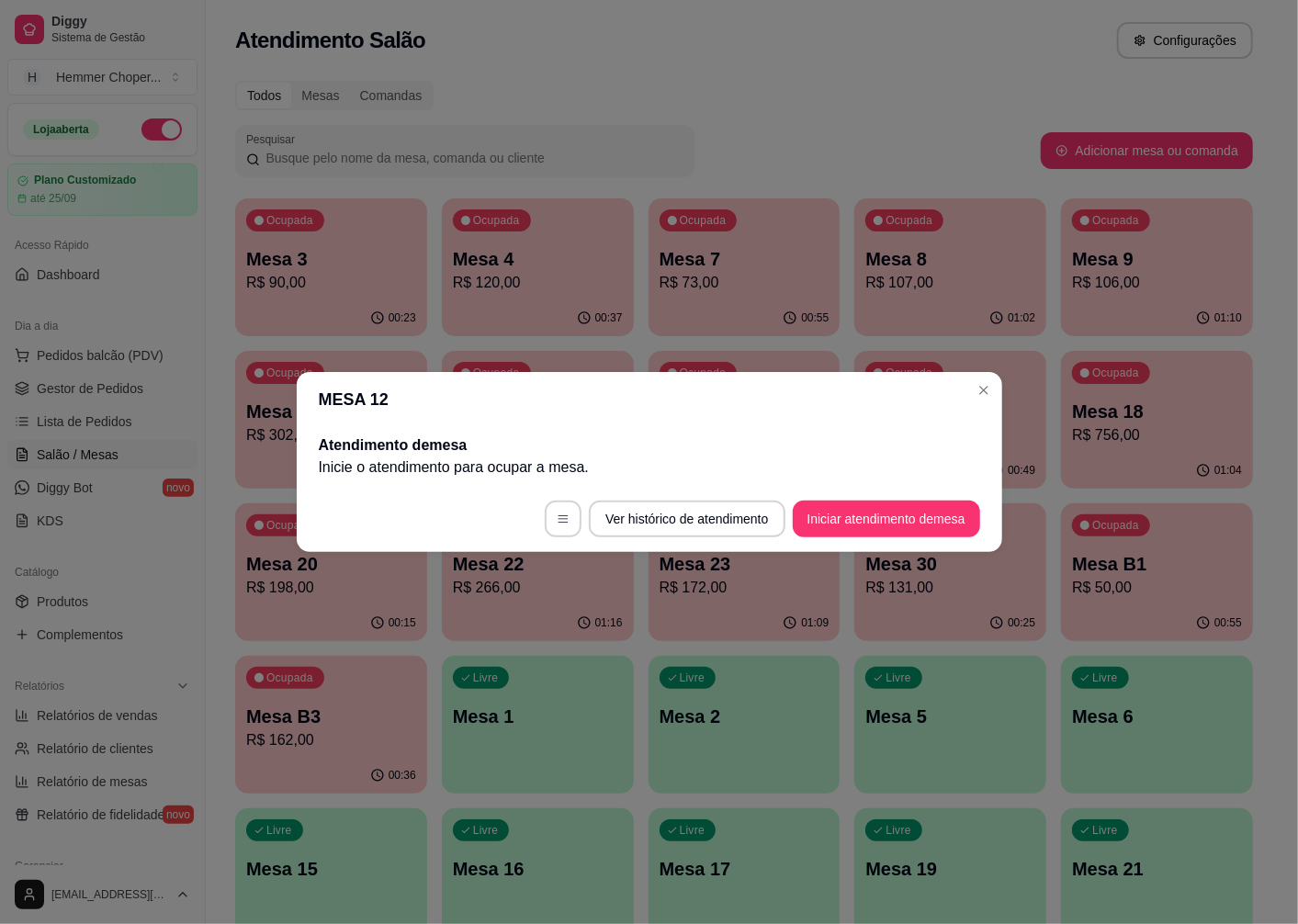
scroll to position [0, 0]
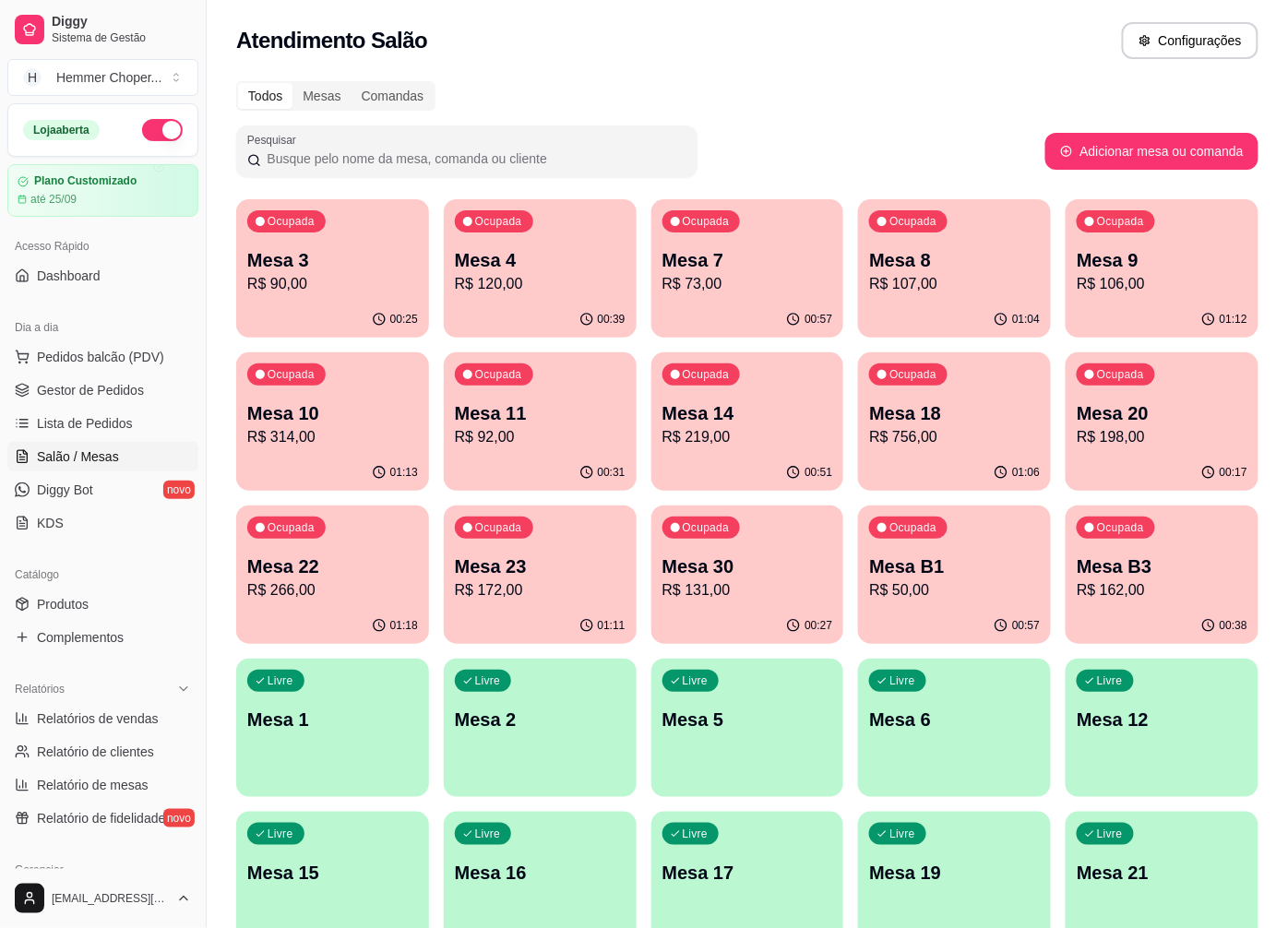
click at [374, 577] on p "Mesa 22" at bounding box center [332, 566] width 170 height 26
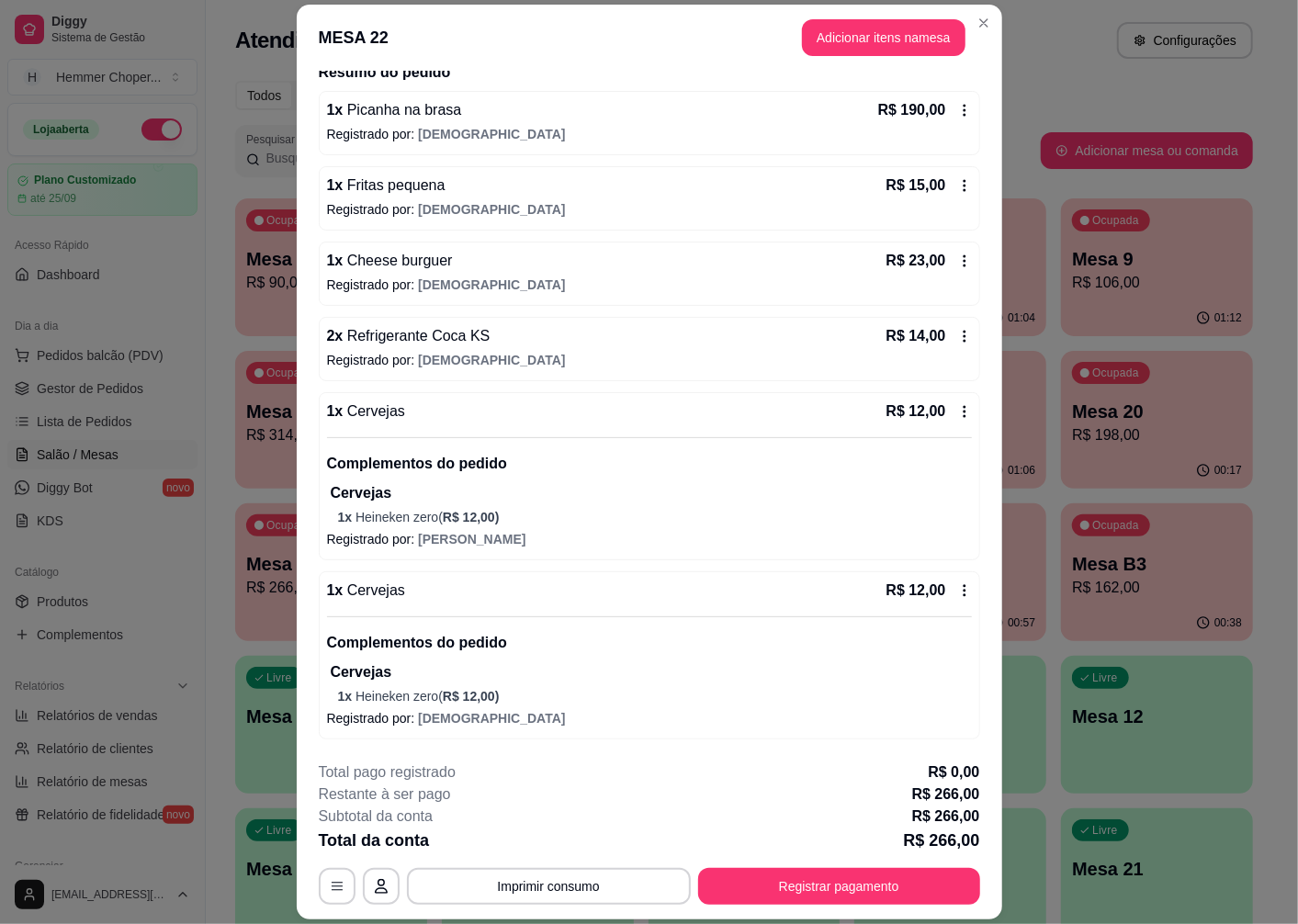
scroll to position [53, 0]
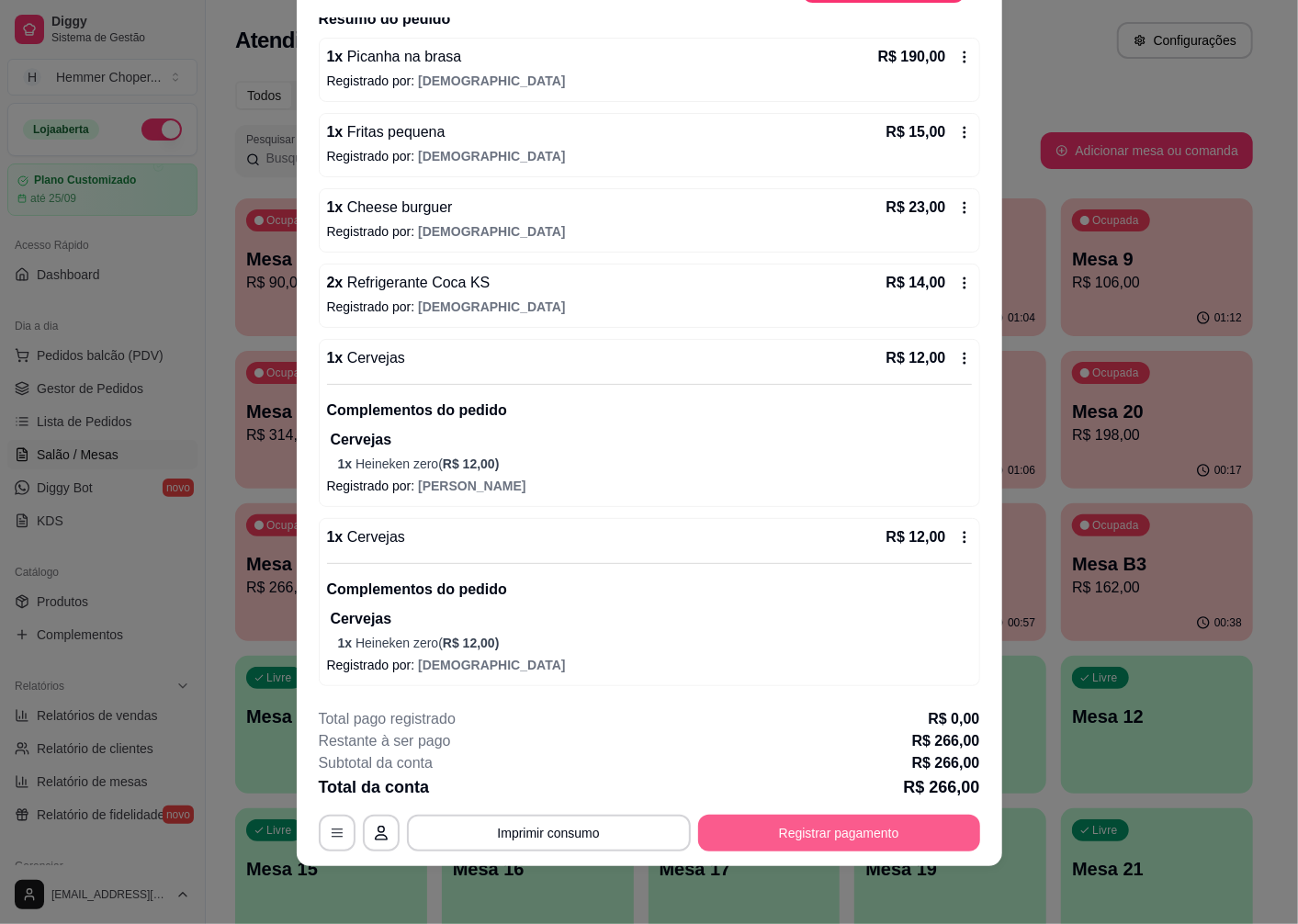
click at [864, 839] on button "Registrar pagamento" at bounding box center [839, 833] width 282 height 37
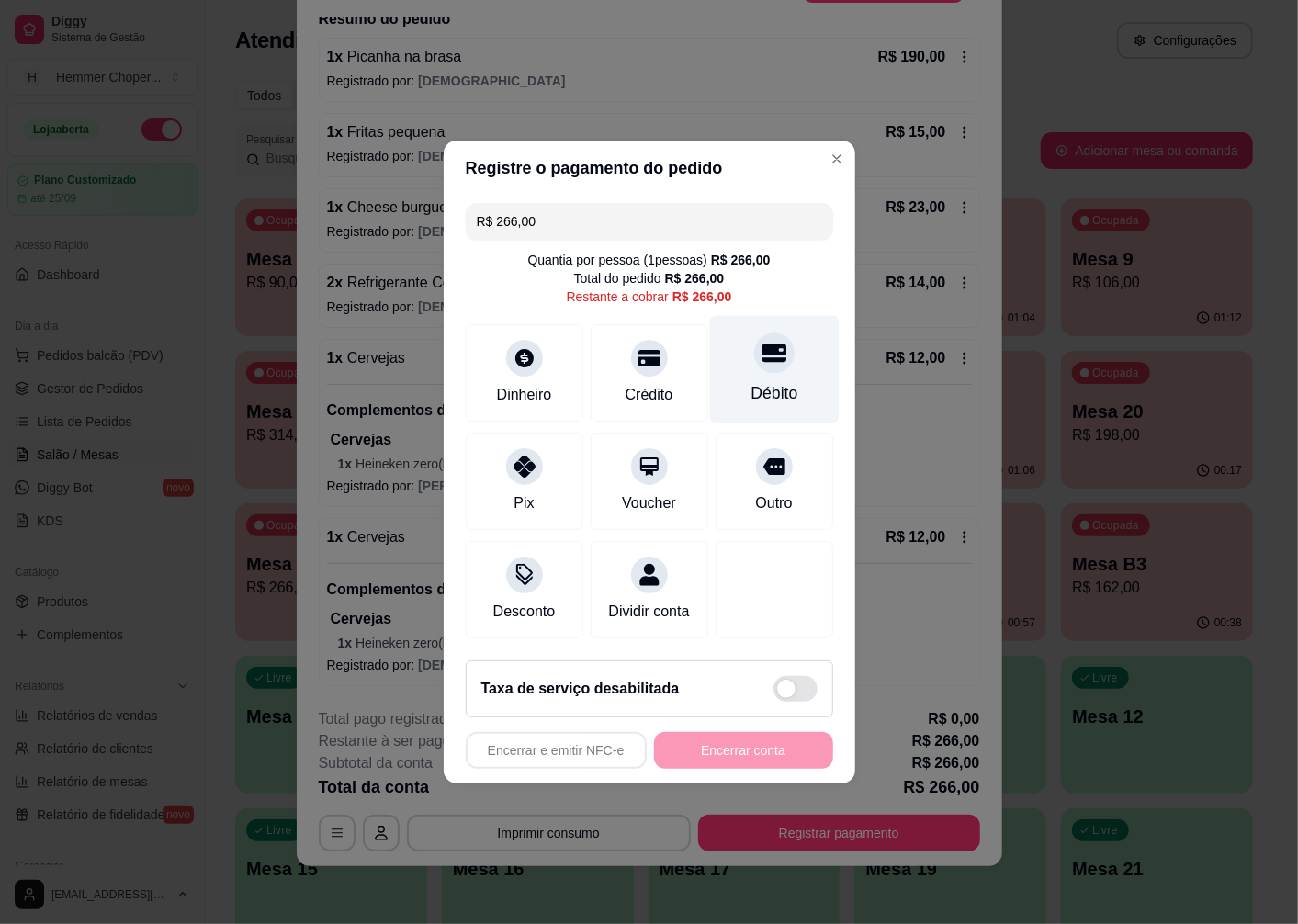
click at [759, 362] on div "Débito" at bounding box center [774, 369] width 130 height 108
type input "R$ 0,00"
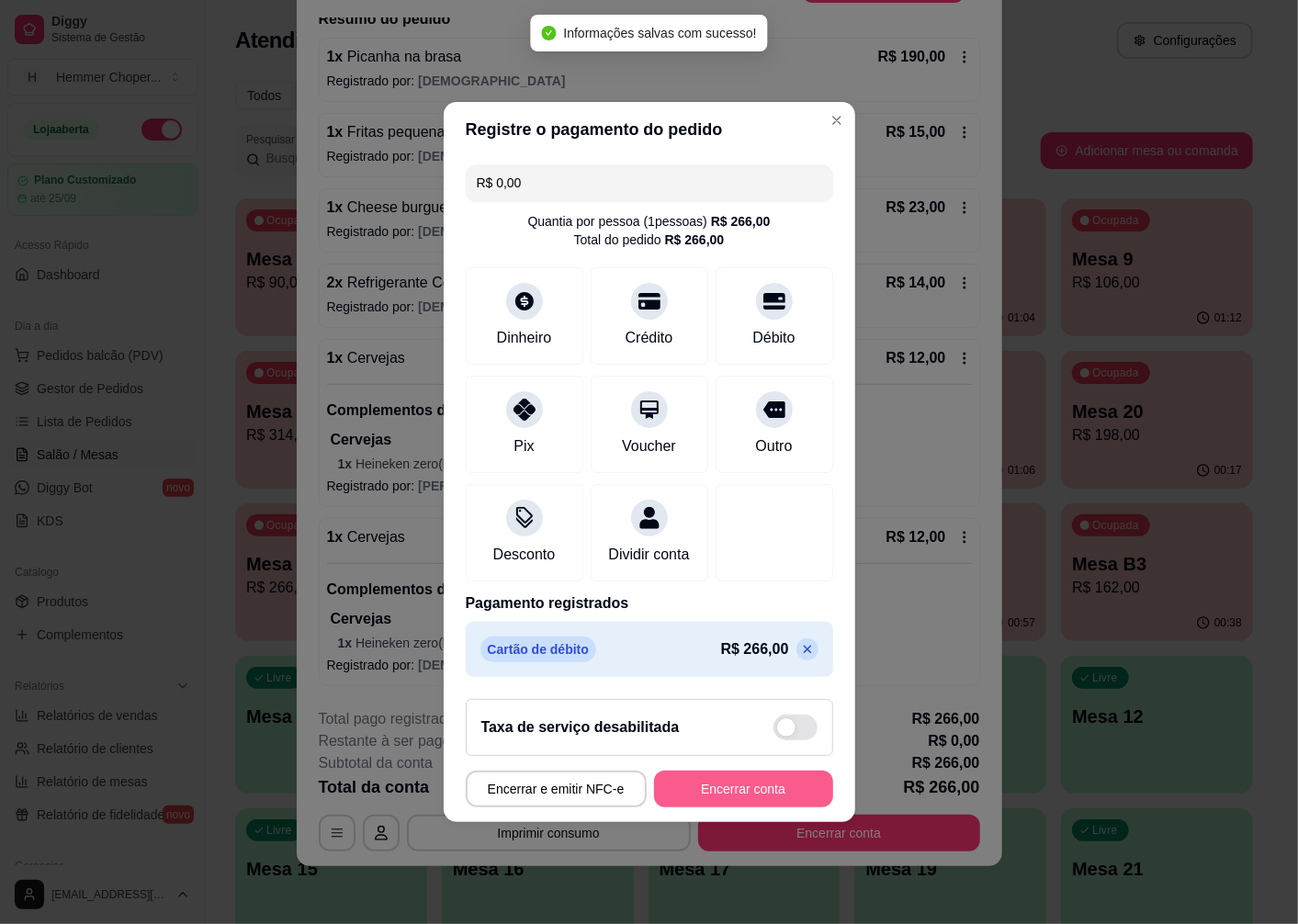
click at [733, 791] on button "Encerrar conta" at bounding box center [743, 789] width 179 height 37
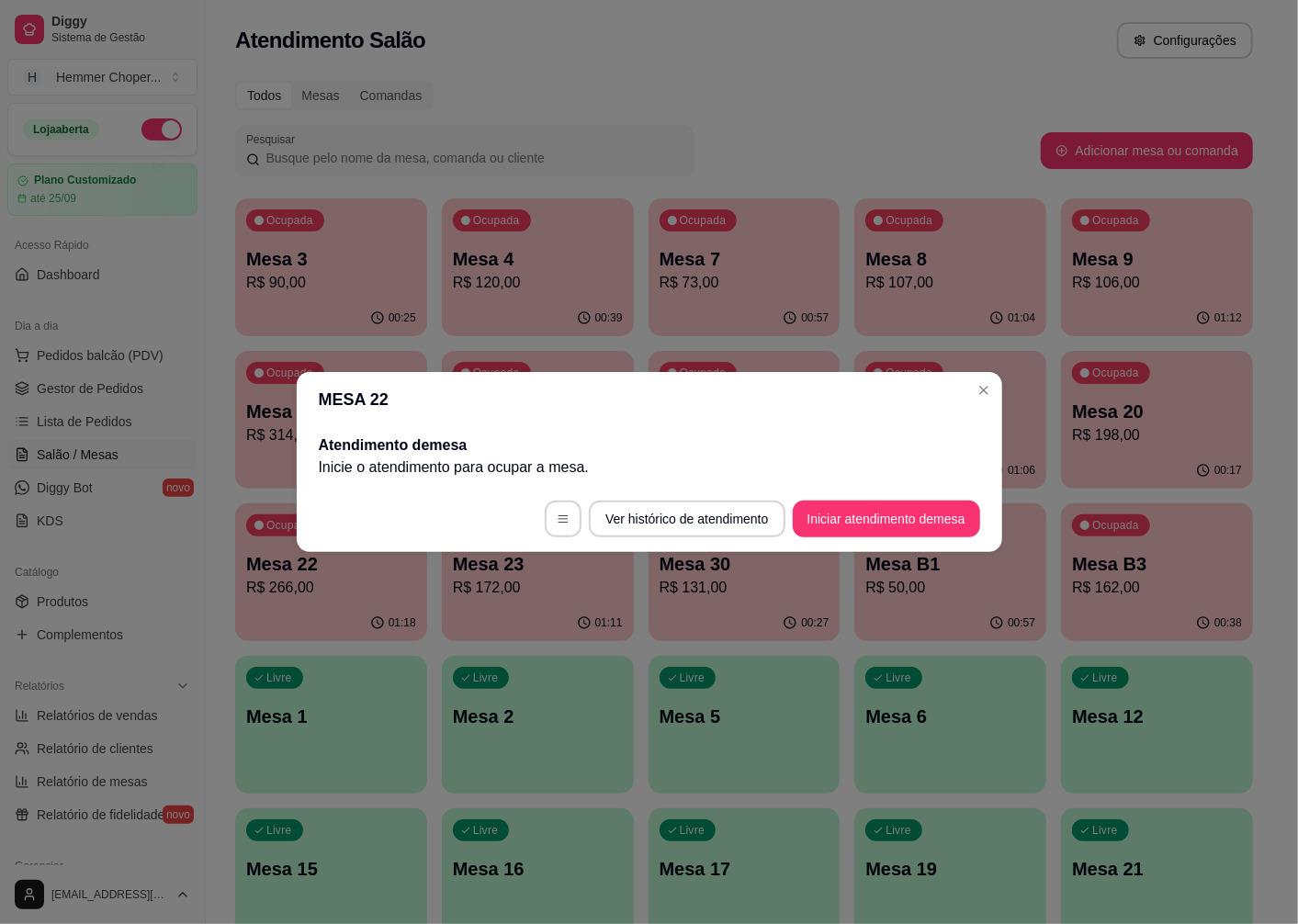
scroll to position [0, 0]
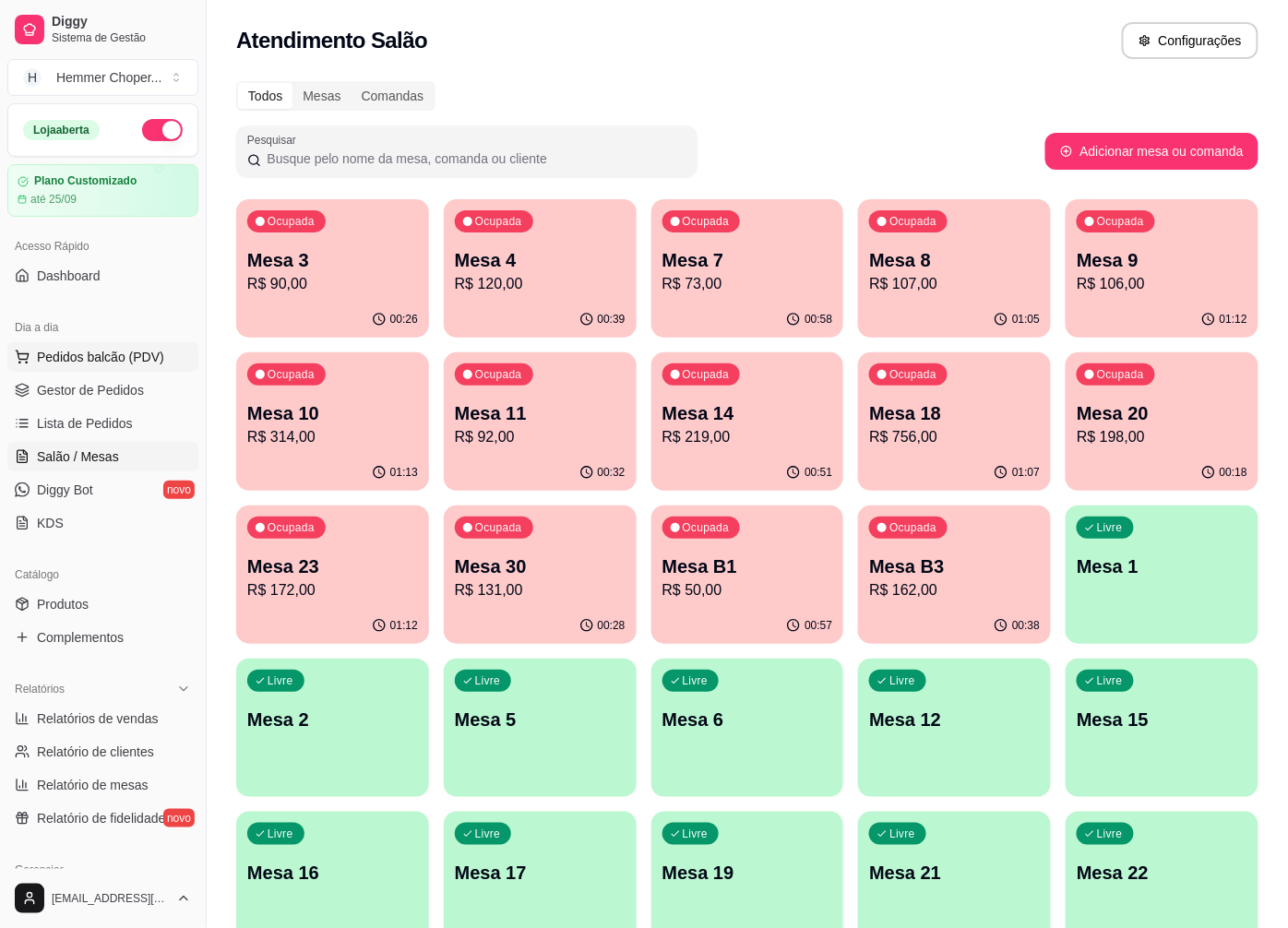
click at [109, 357] on span "Pedidos balcão (PDV)" at bounding box center [100, 357] width 127 height 18
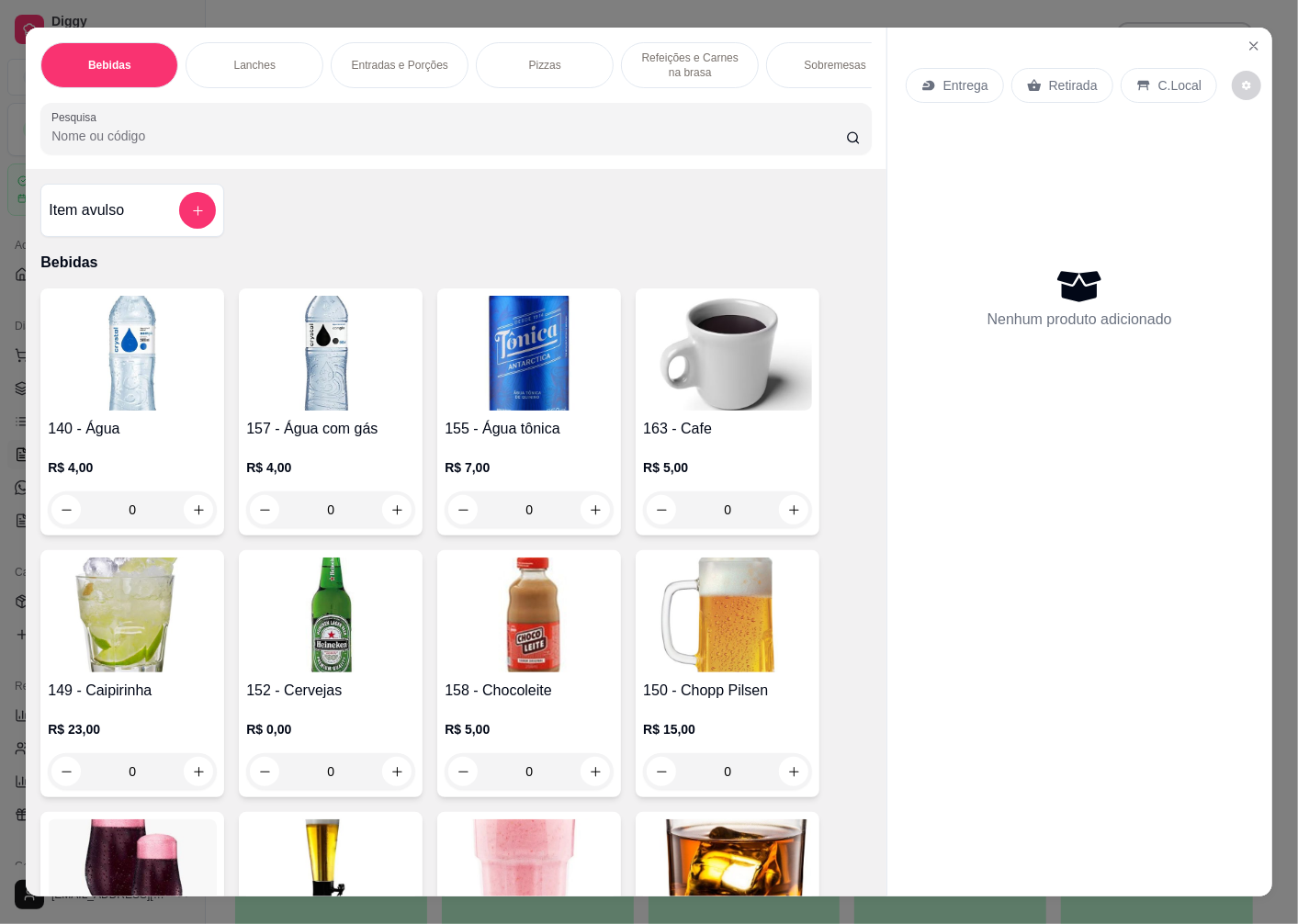
click at [953, 82] on p "Entrega" at bounding box center [966, 85] width 45 height 18
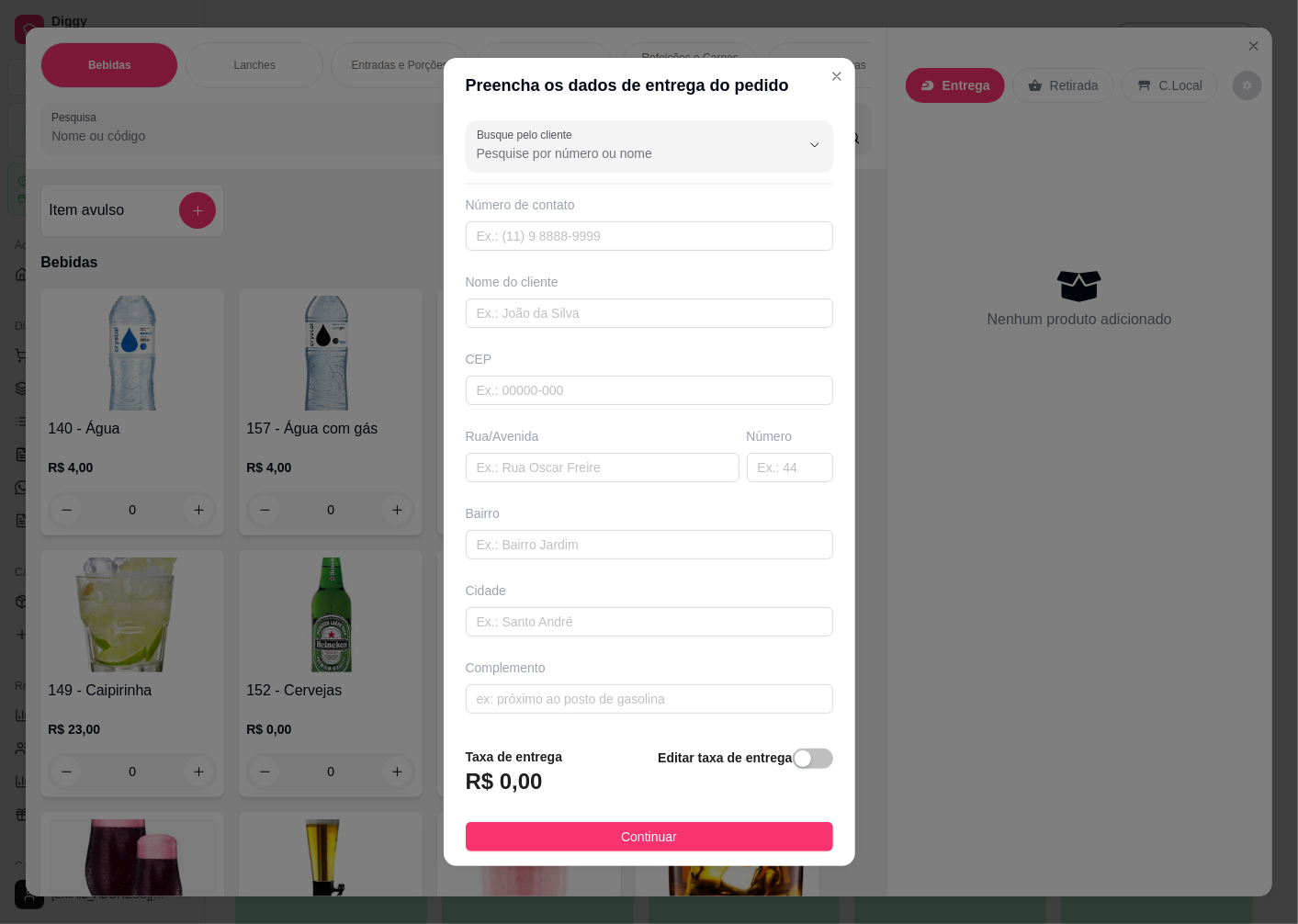
click at [515, 354] on div "CEP" at bounding box center [649, 358] width 367 height 18
click at [502, 383] on input "text" at bounding box center [649, 390] width 367 height 29
type input "89065501"
type input "Rua Professor [PERSON_NAME]"
type input "[GEOGRAPHIC_DATA]"
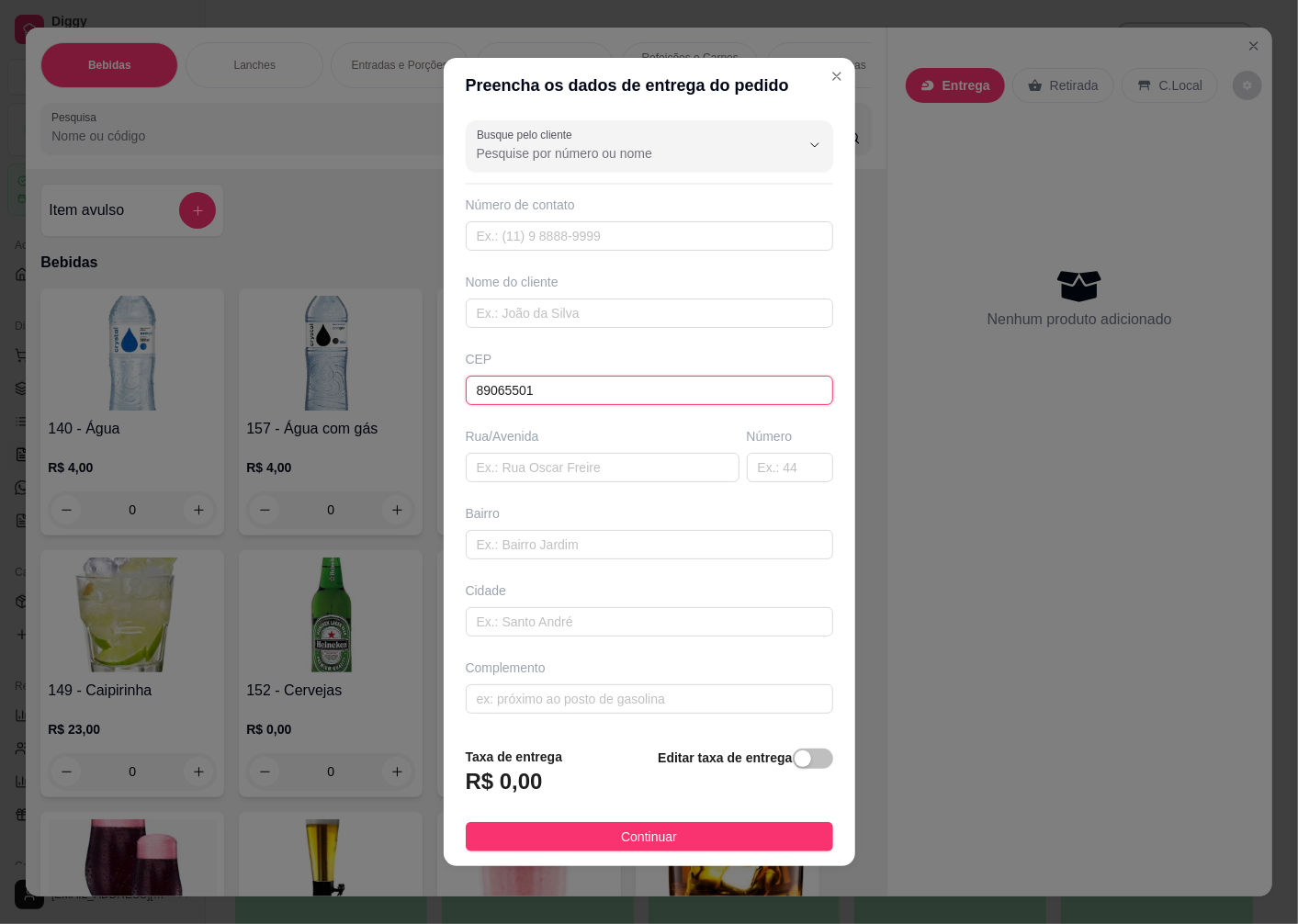
type input "Blumenau"
type input "89065501"
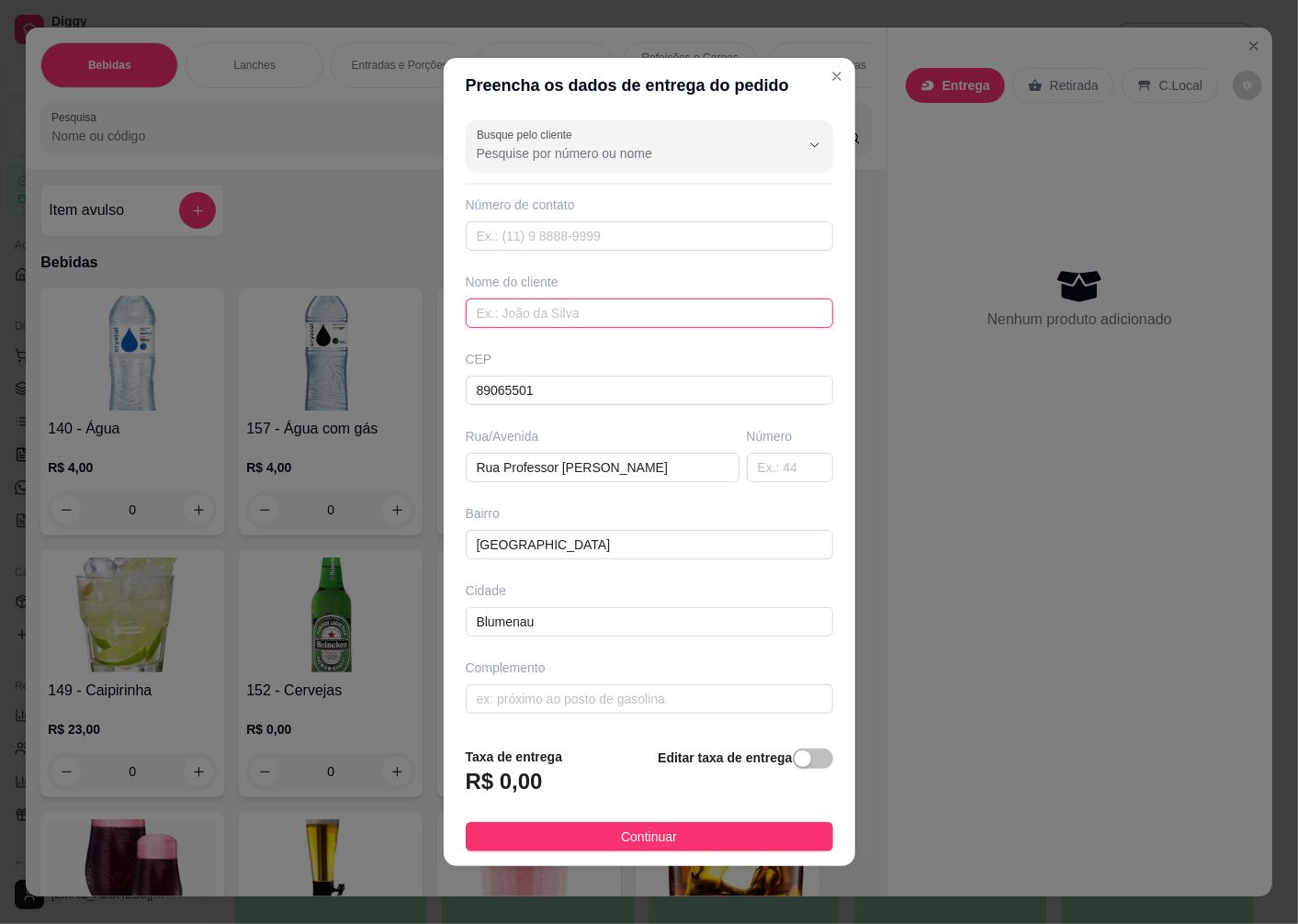
click at [530, 307] on input "text" at bounding box center [649, 313] width 367 height 29
type input "[PERSON_NAME]"
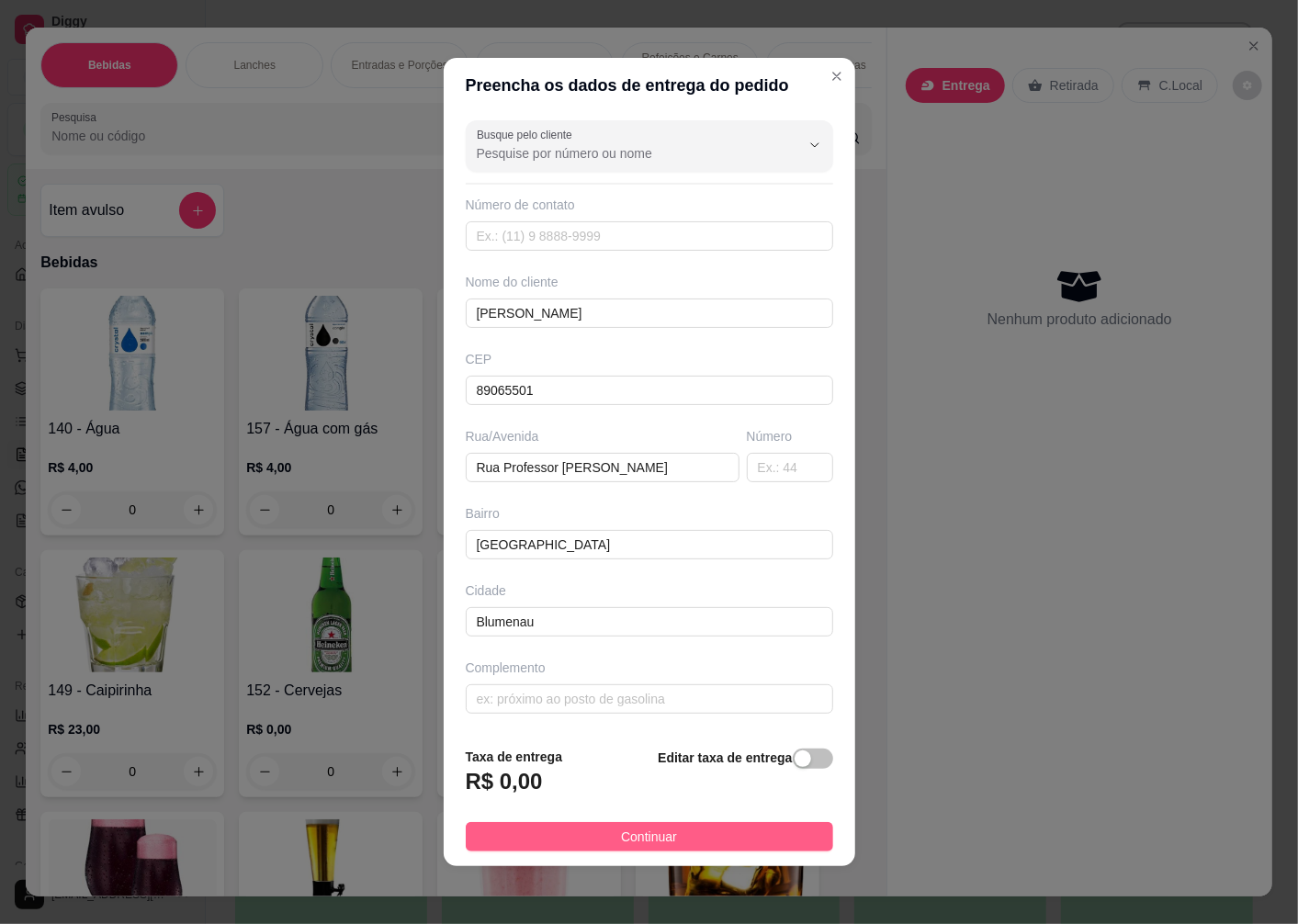
click at [529, 832] on button "Continuar" at bounding box center [649, 837] width 367 height 29
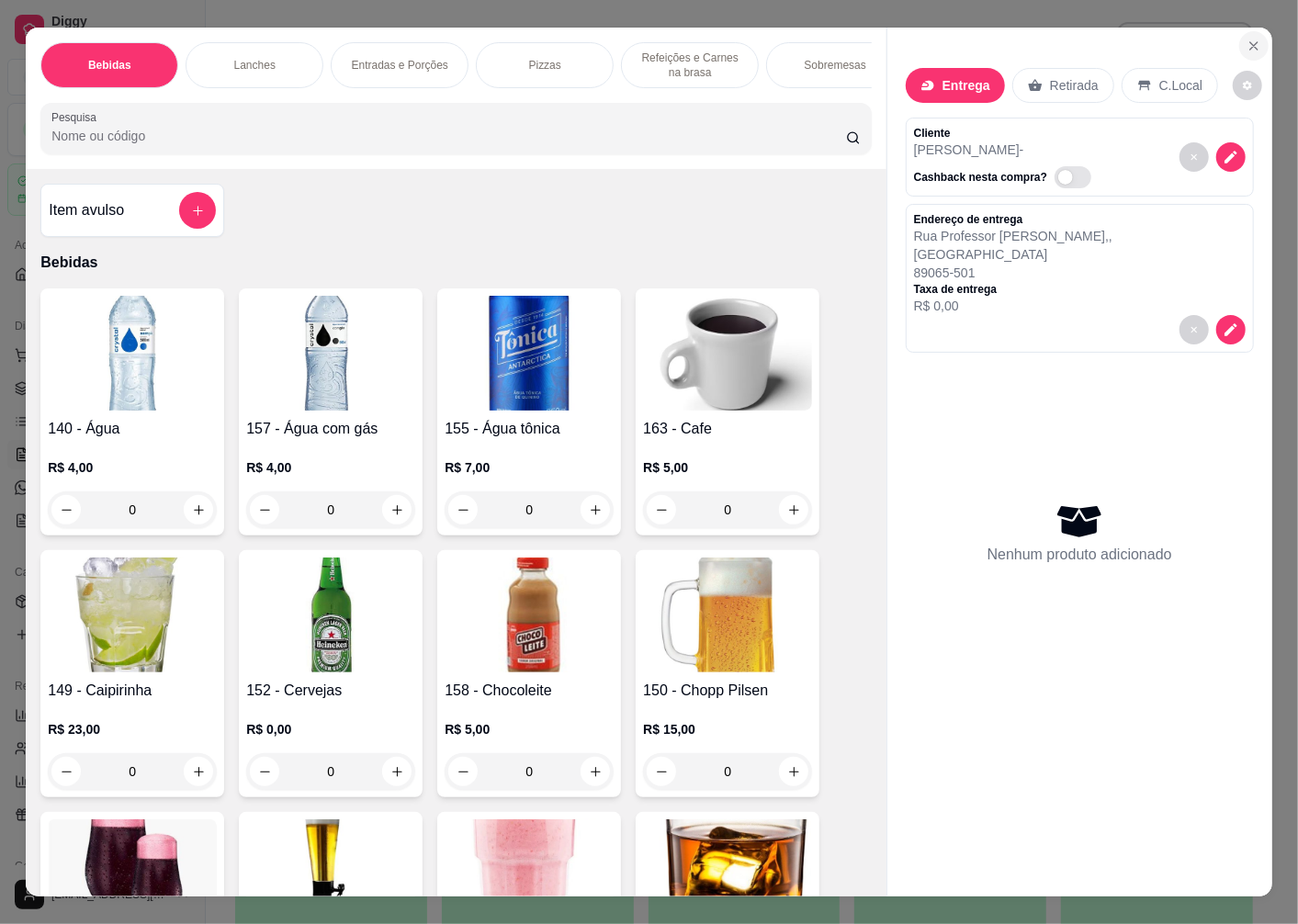
click at [1247, 39] on icon "Close" at bounding box center [1253, 46] width 15 height 15
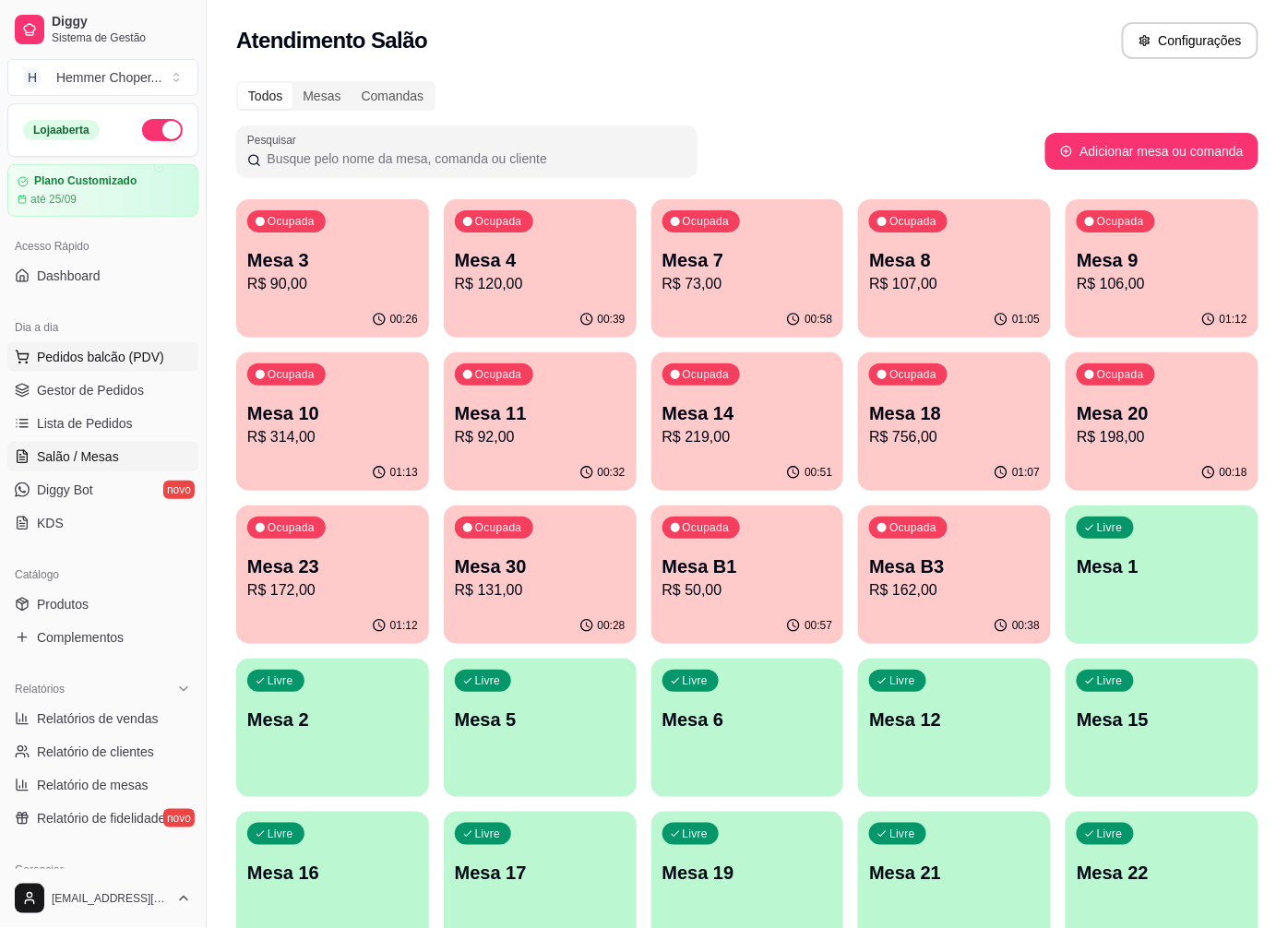
click at [109, 361] on span "Pedidos balcão (PDV)" at bounding box center [100, 357] width 127 height 18
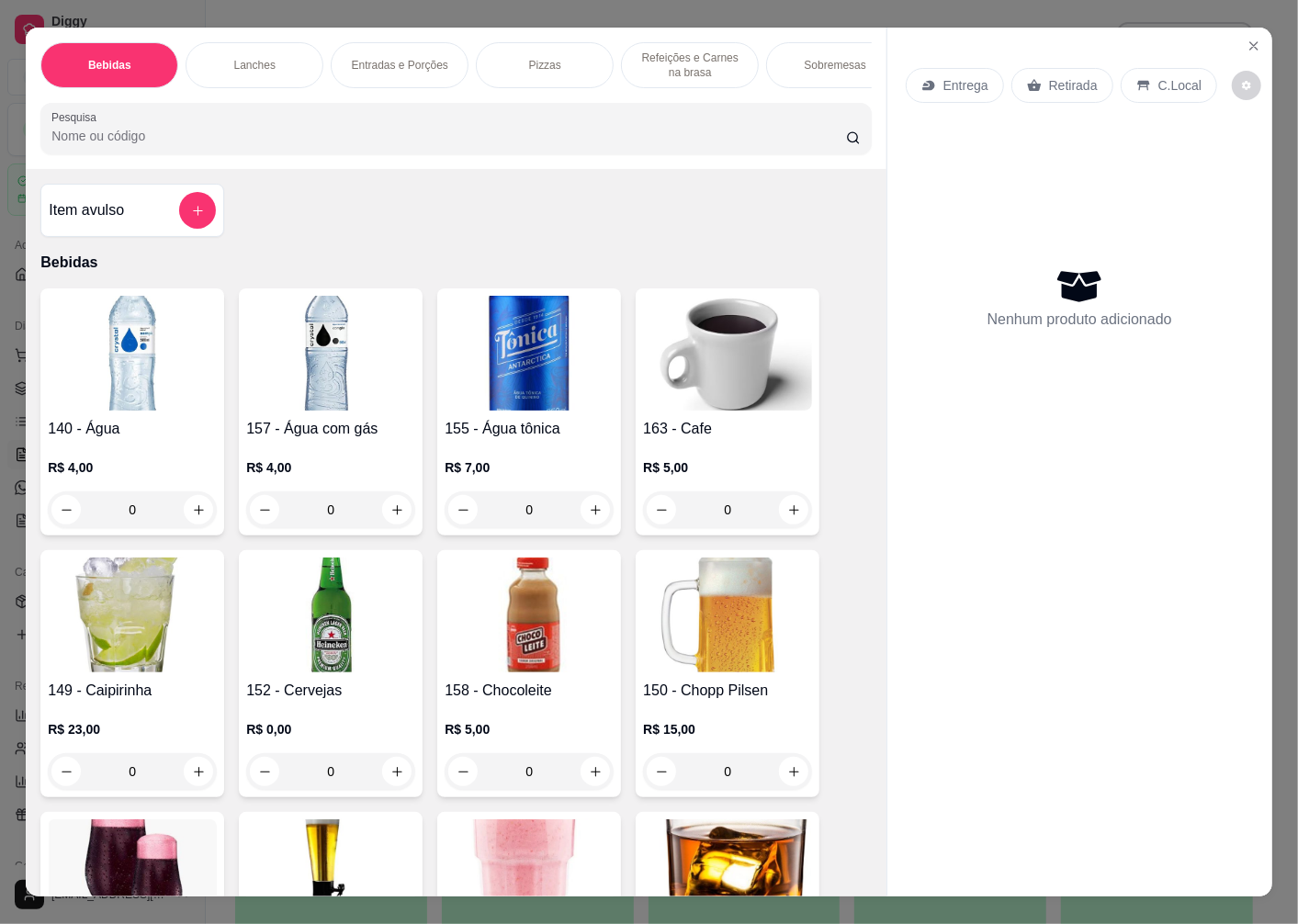
click at [957, 78] on p "Entrega" at bounding box center [966, 85] width 45 height 18
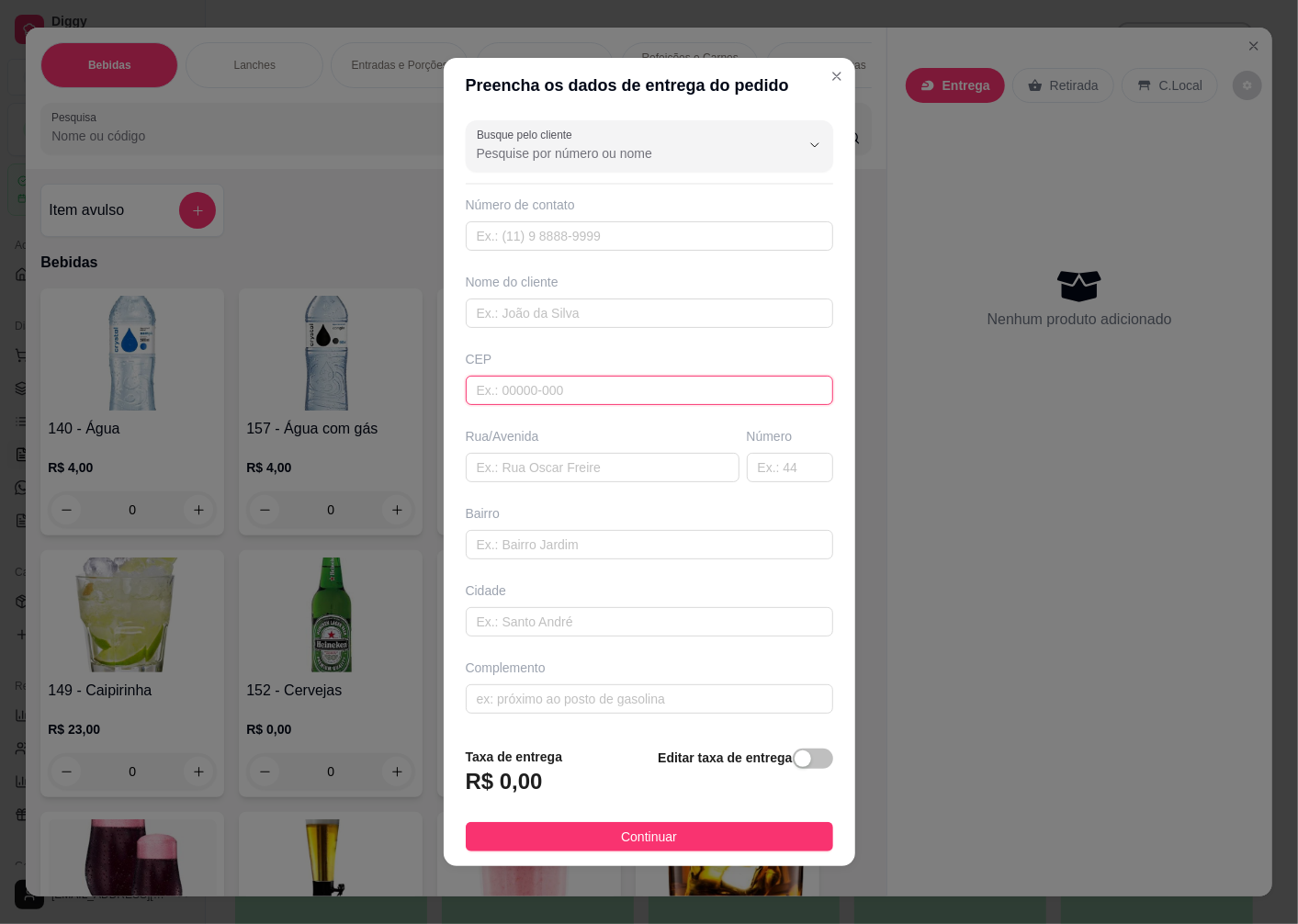
click at [509, 395] on input "text" at bounding box center [649, 390] width 367 height 29
type input "89065501"
type input "Rua Professor [PERSON_NAME]"
type input "[GEOGRAPHIC_DATA]"
type input "Blumenau"
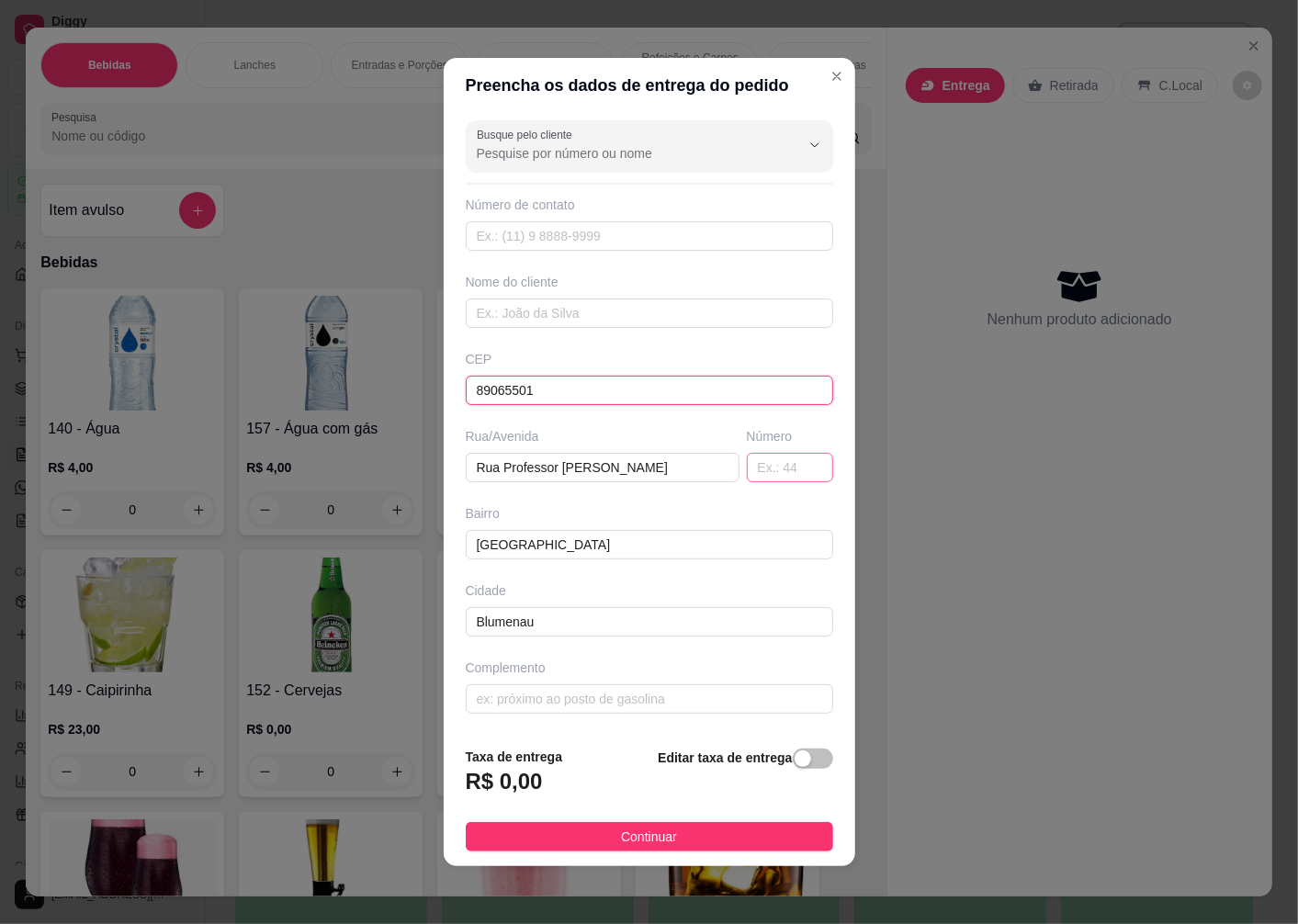
type input "89065501"
click at [757, 479] on input "text" at bounding box center [789, 468] width 86 height 29
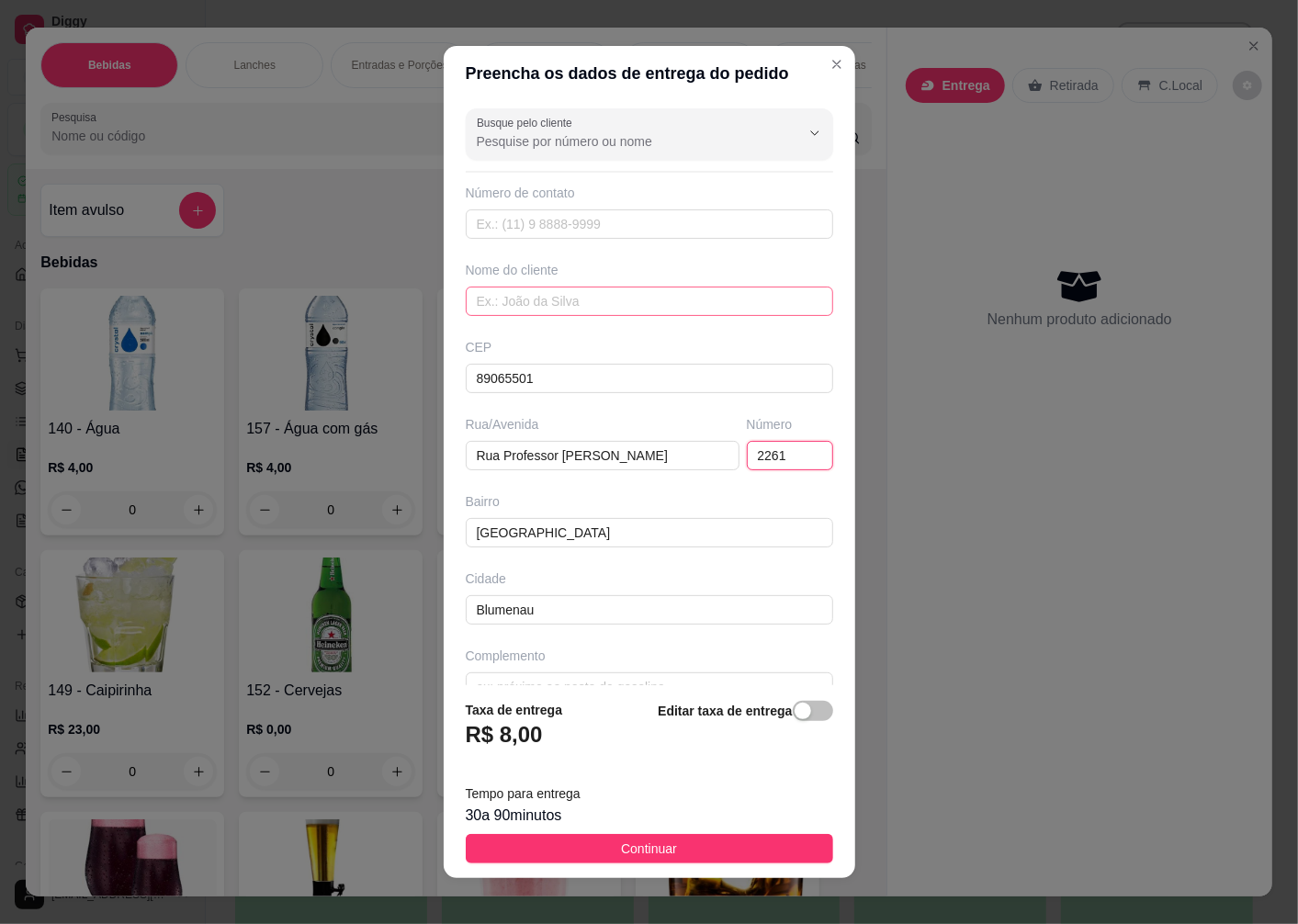
type input "2261"
click at [573, 293] on input "text" at bounding box center [649, 301] width 367 height 29
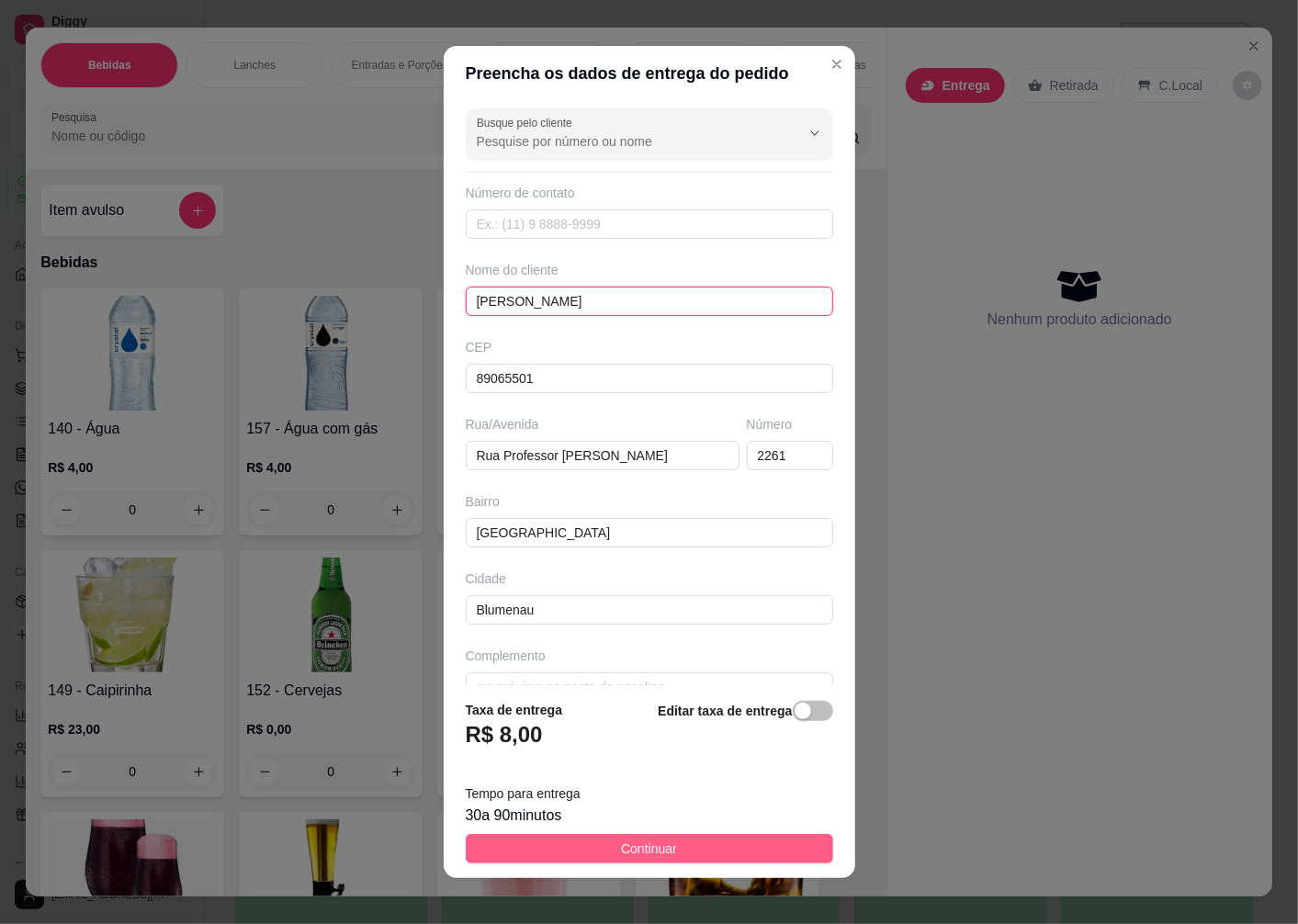
type input "[PERSON_NAME]"
click at [589, 850] on button "Continuar" at bounding box center [649, 848] width 367 height 29
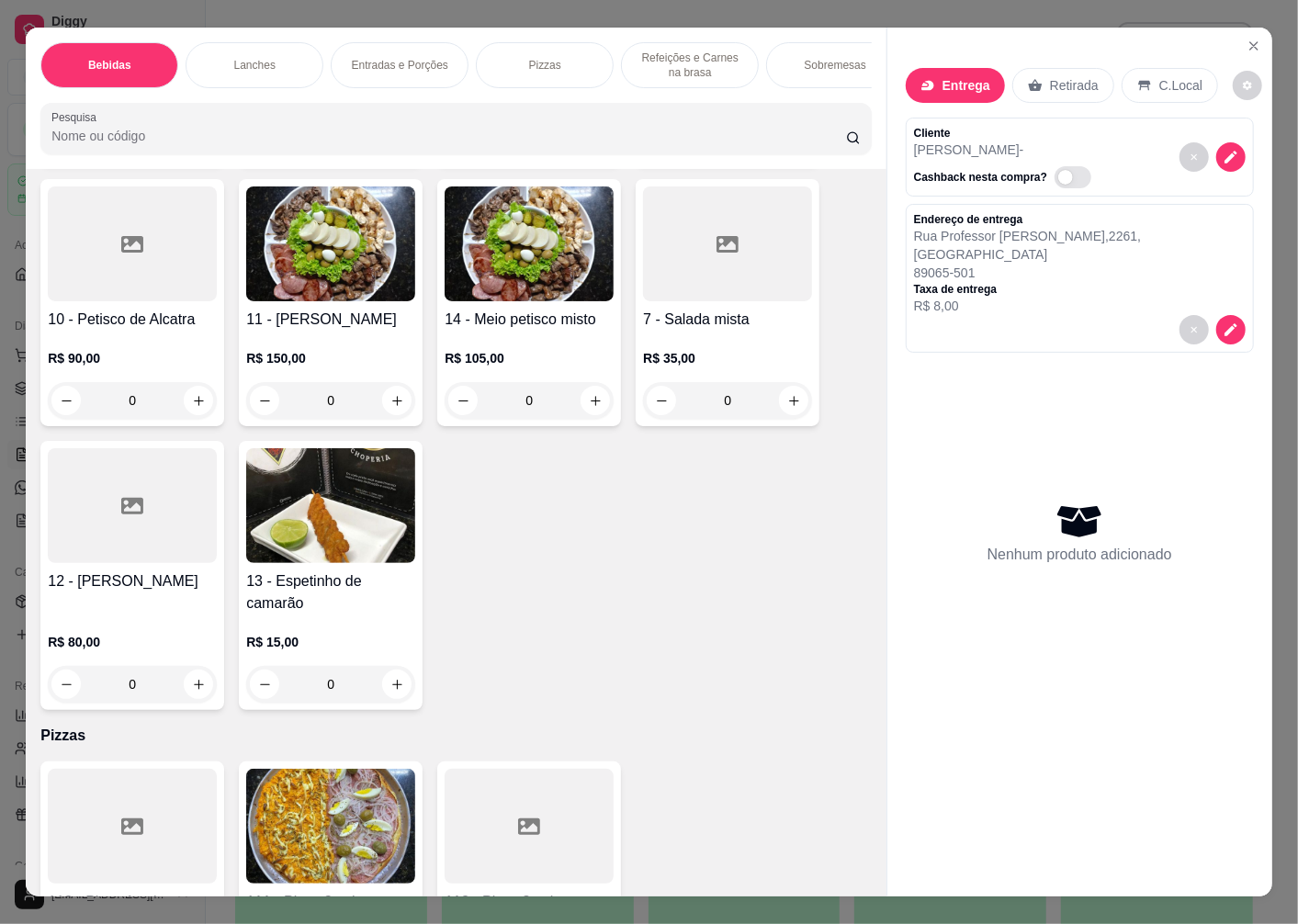
scroll to position [3980, 0]
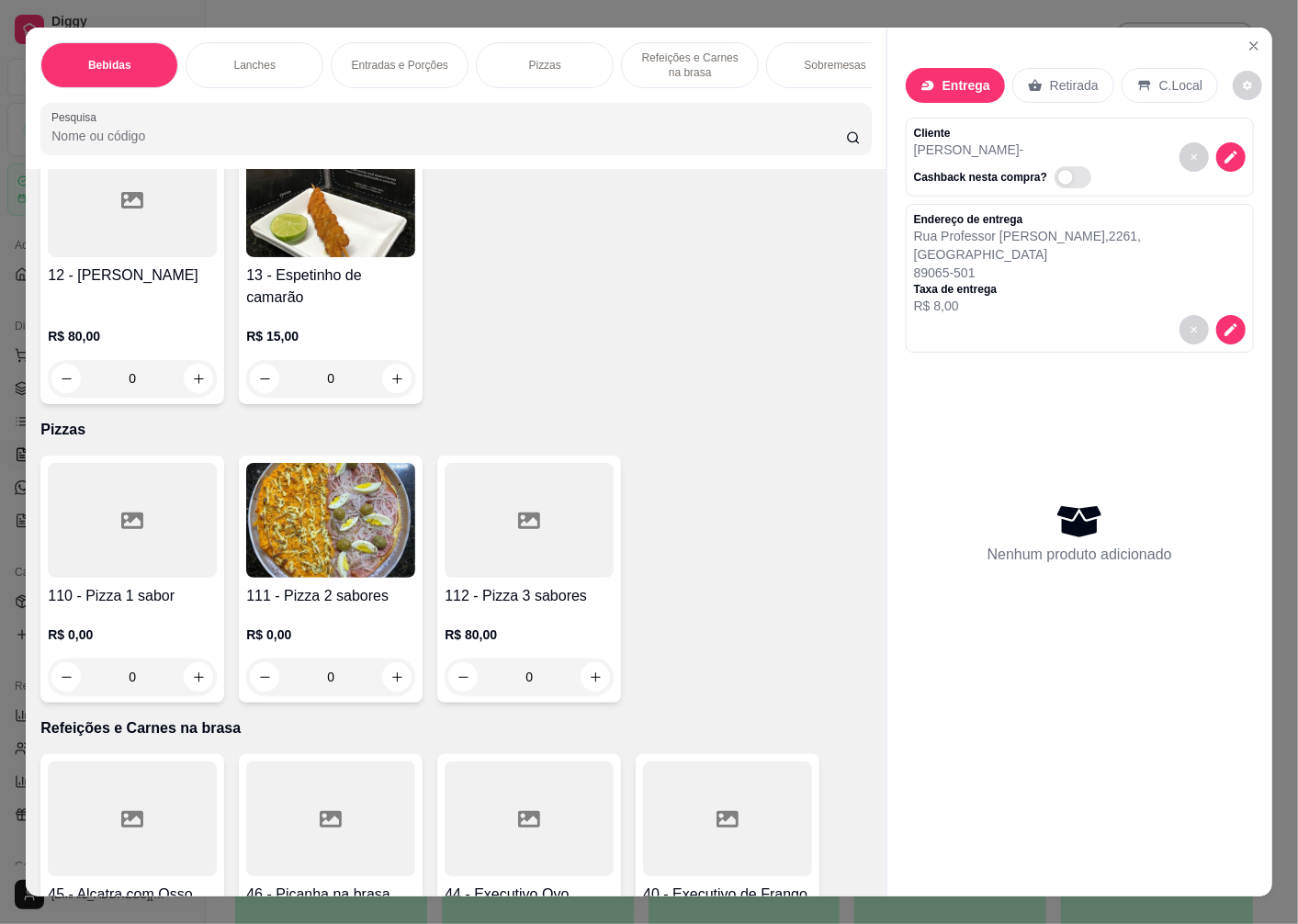
click at [325, 573] on img at bounding box center [330, 520] width 170 height 115
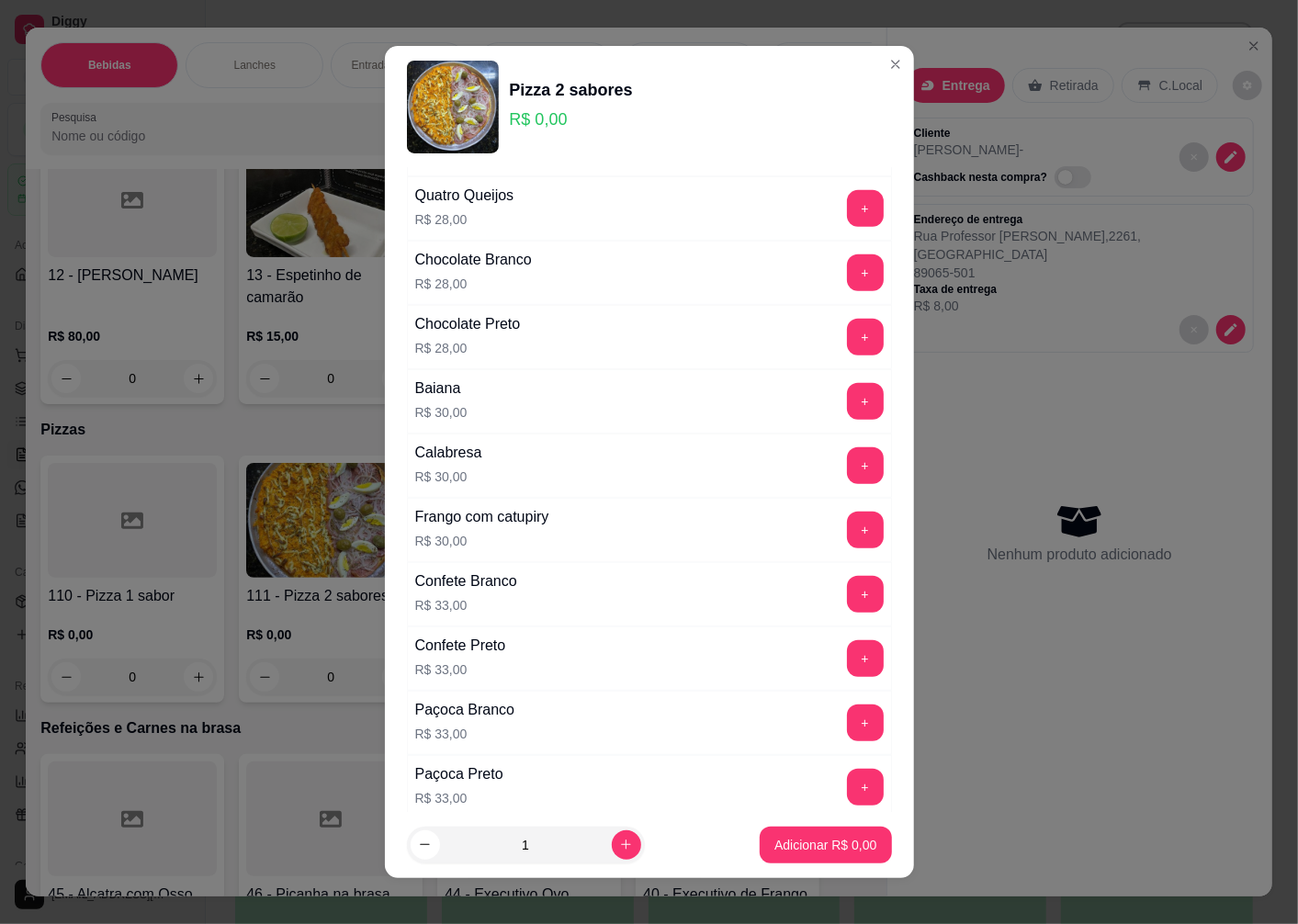
scroll to position [918, 0]
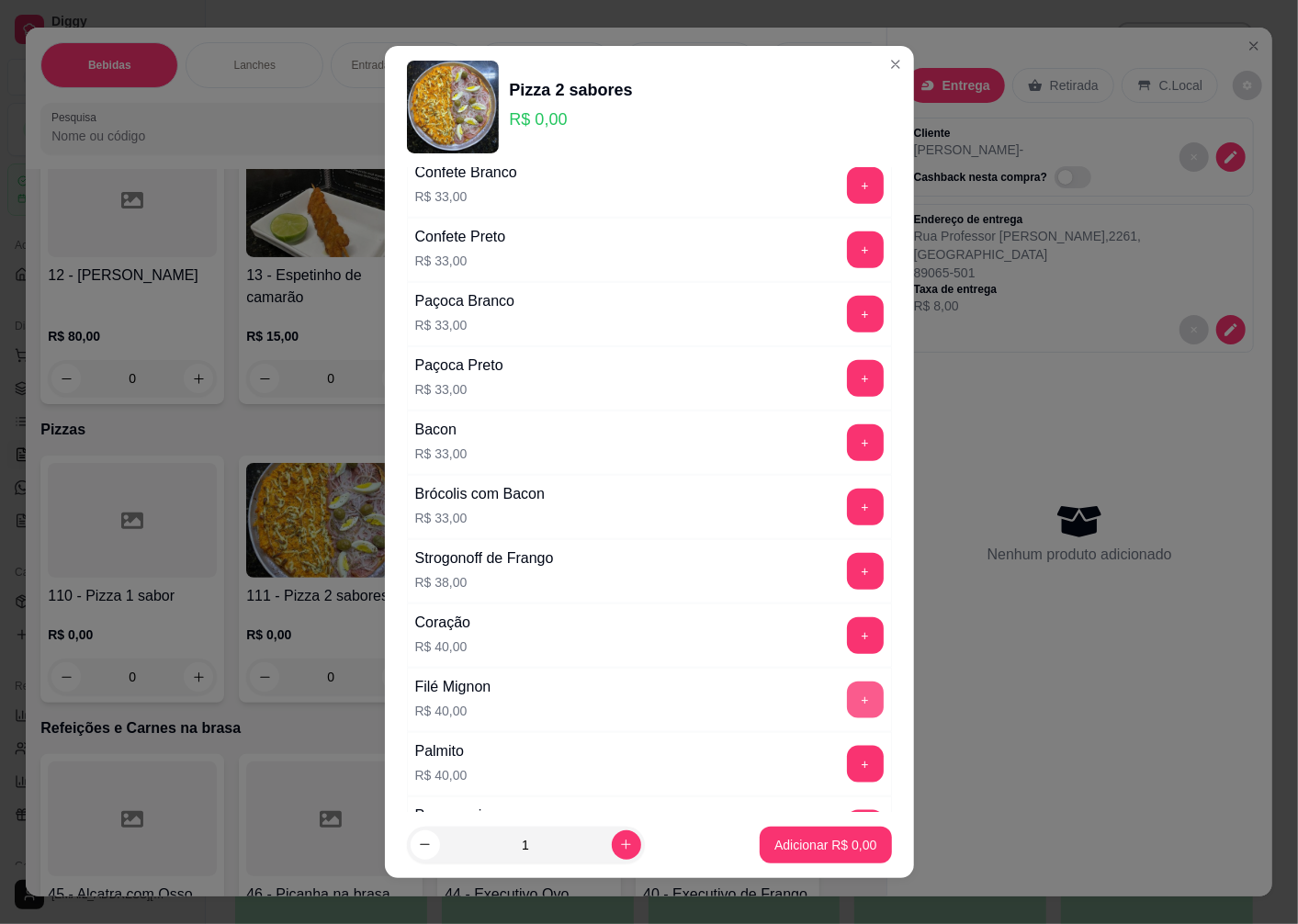
click at [847, 709] on button "+" at bounding box center [865, 700] width 37 height 37
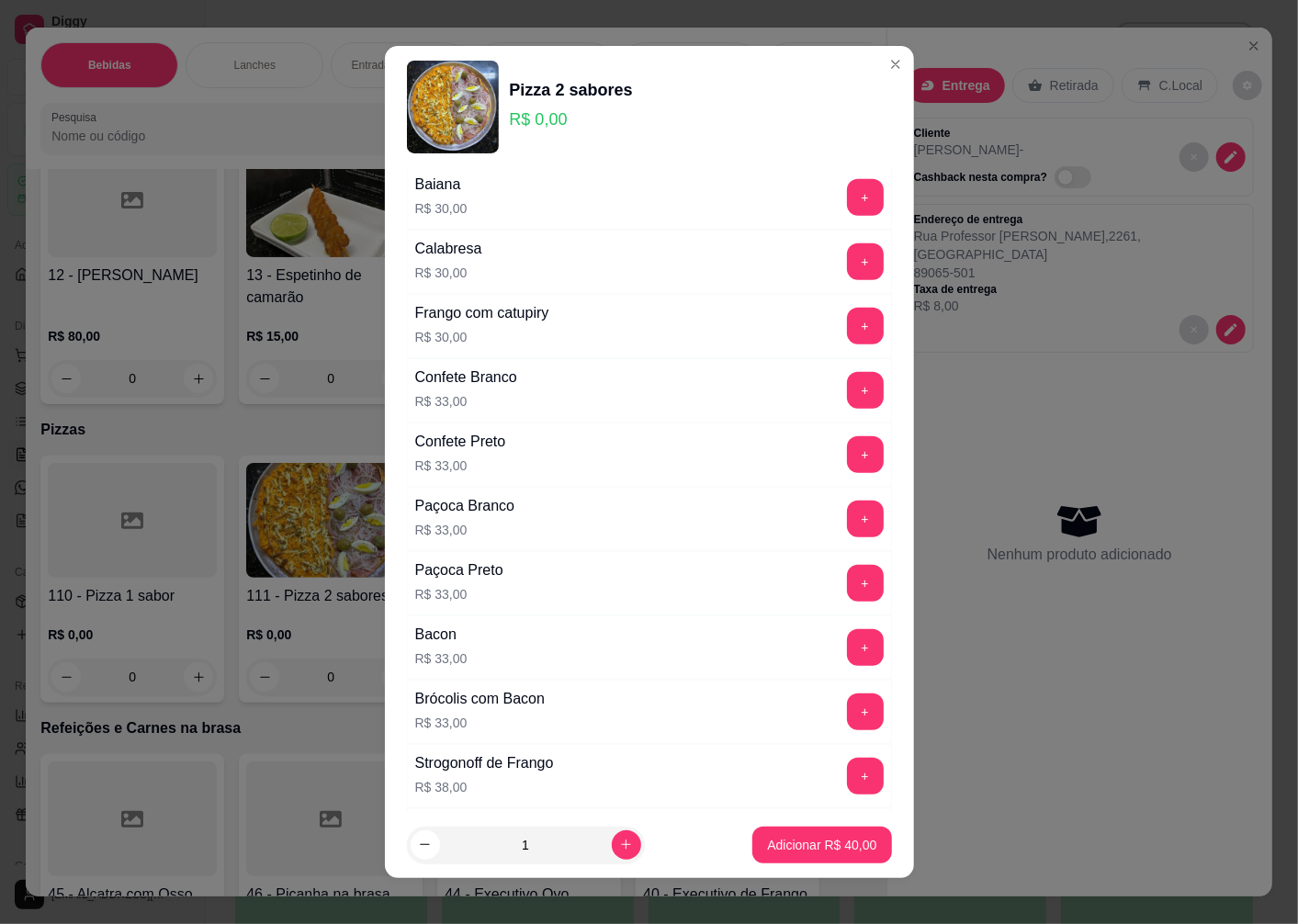
scroll to position [509, 0]
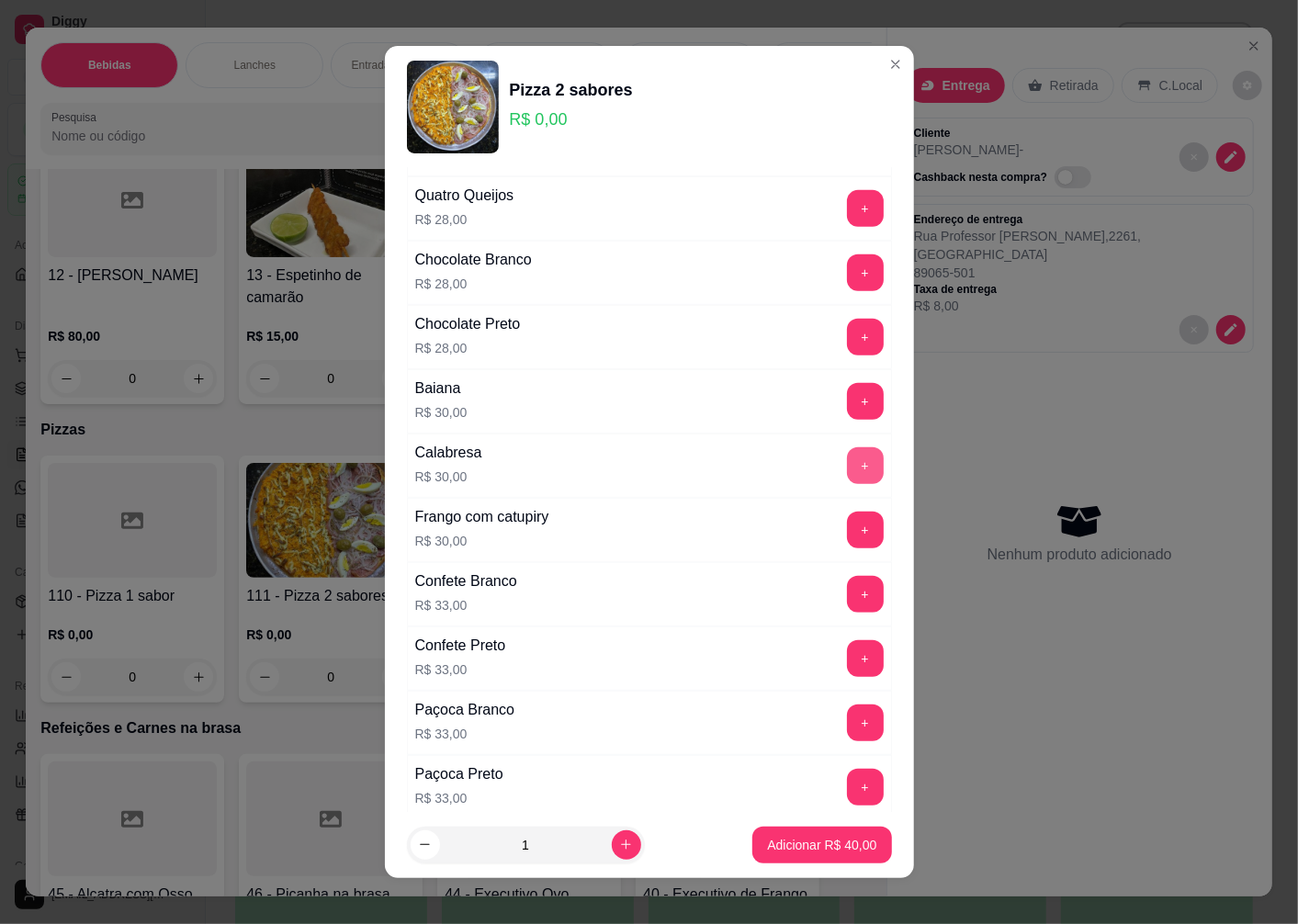
click at [847, 471] on button "+" at bounding box center [865, 466] width 37 height 37
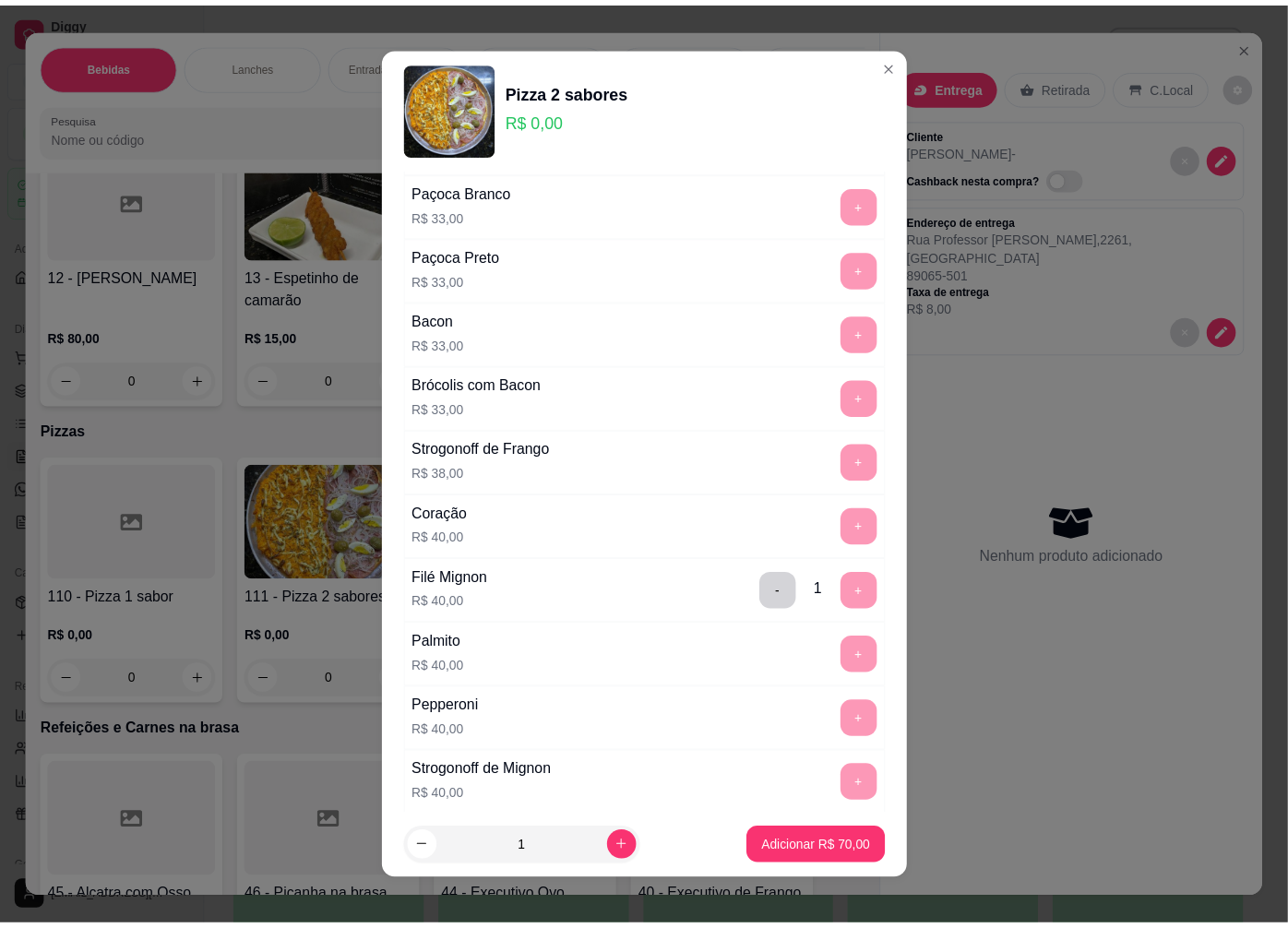
scroll to position [12, 0]
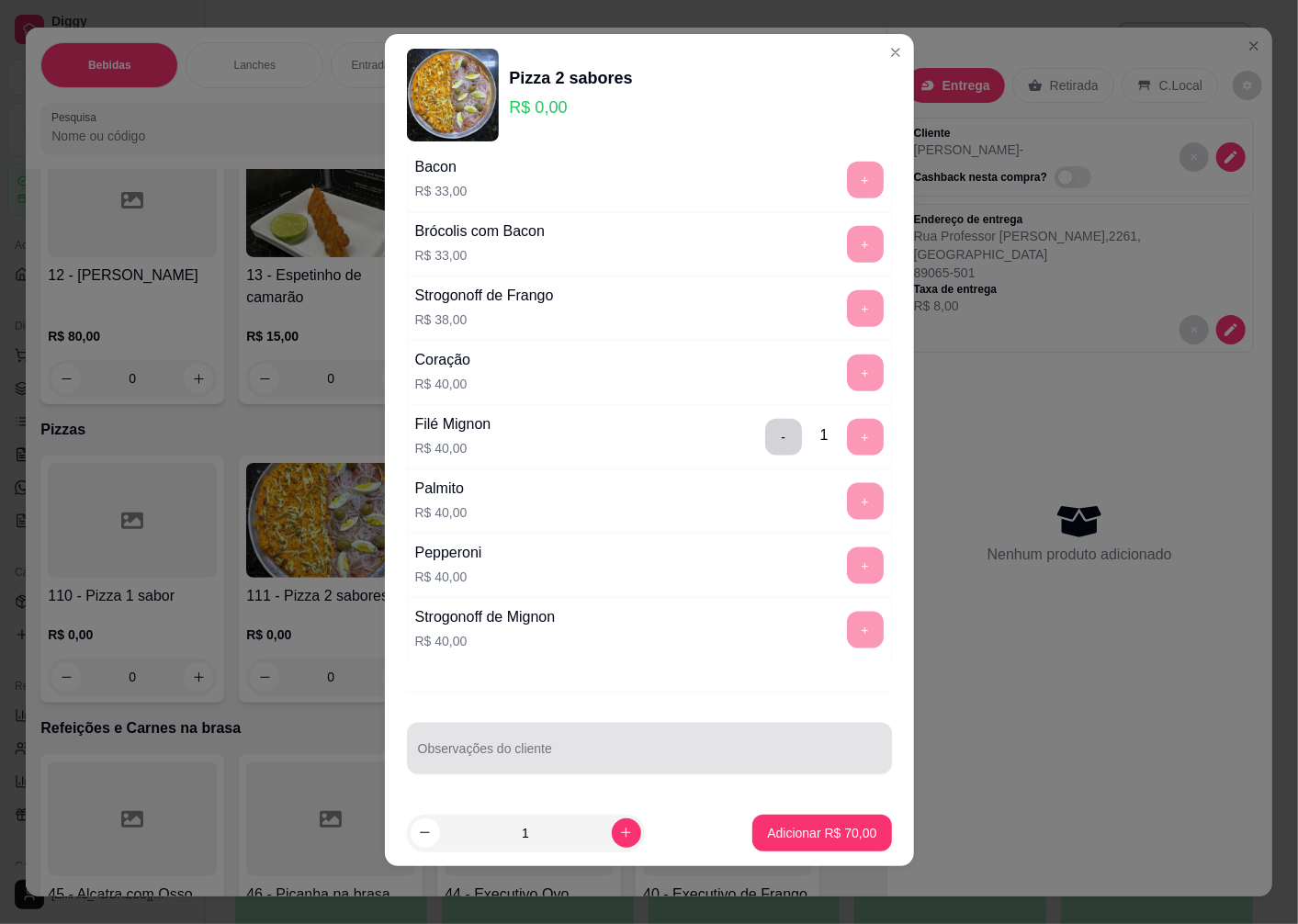
click at [517, 762] on input "Observações do cliente" at bounding box center [650, 755] width 463 height 18
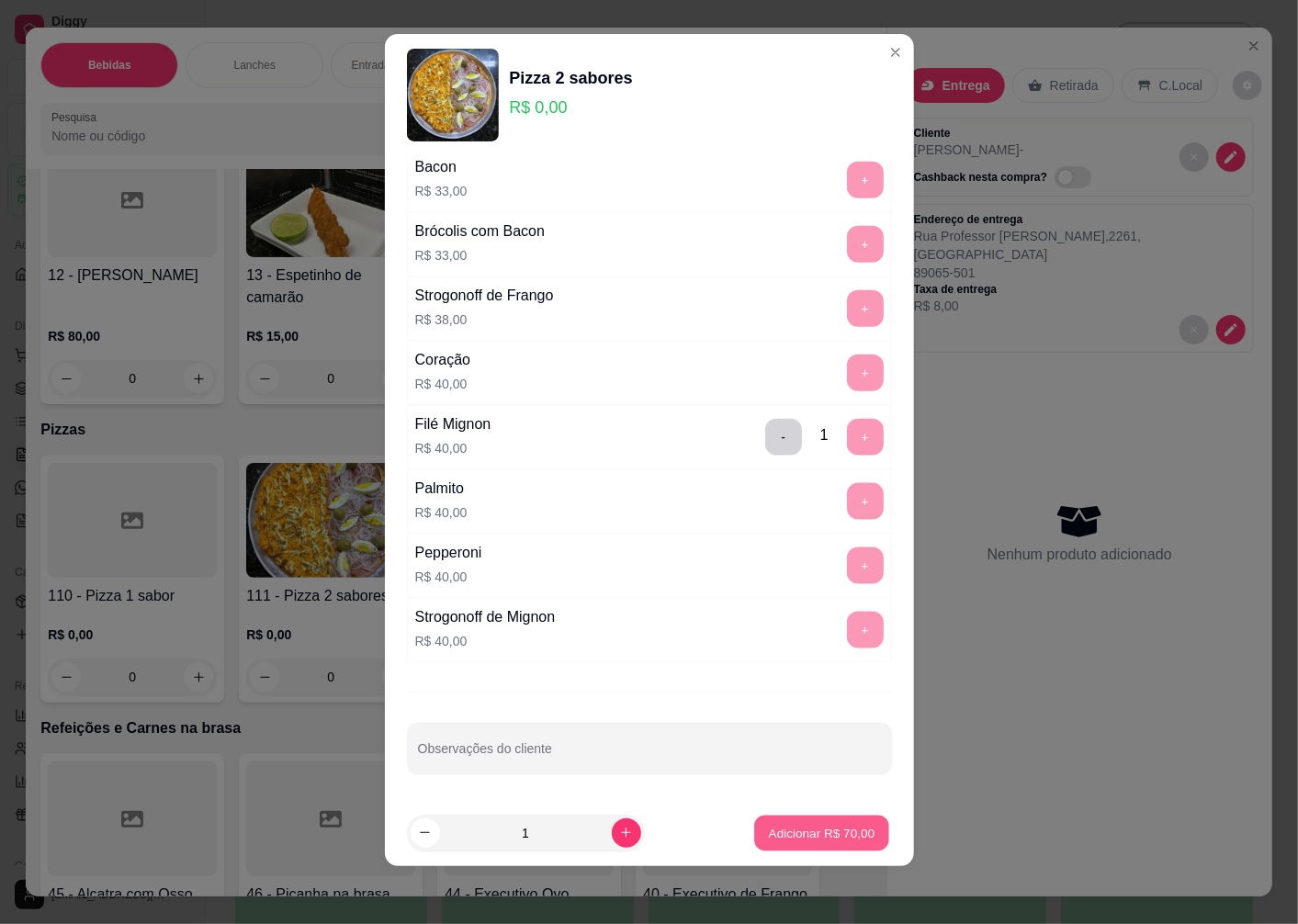
click at [769, 824] on p "Adicionar R$ 70,00" at bounding box center [822, 833] width 107 height 17
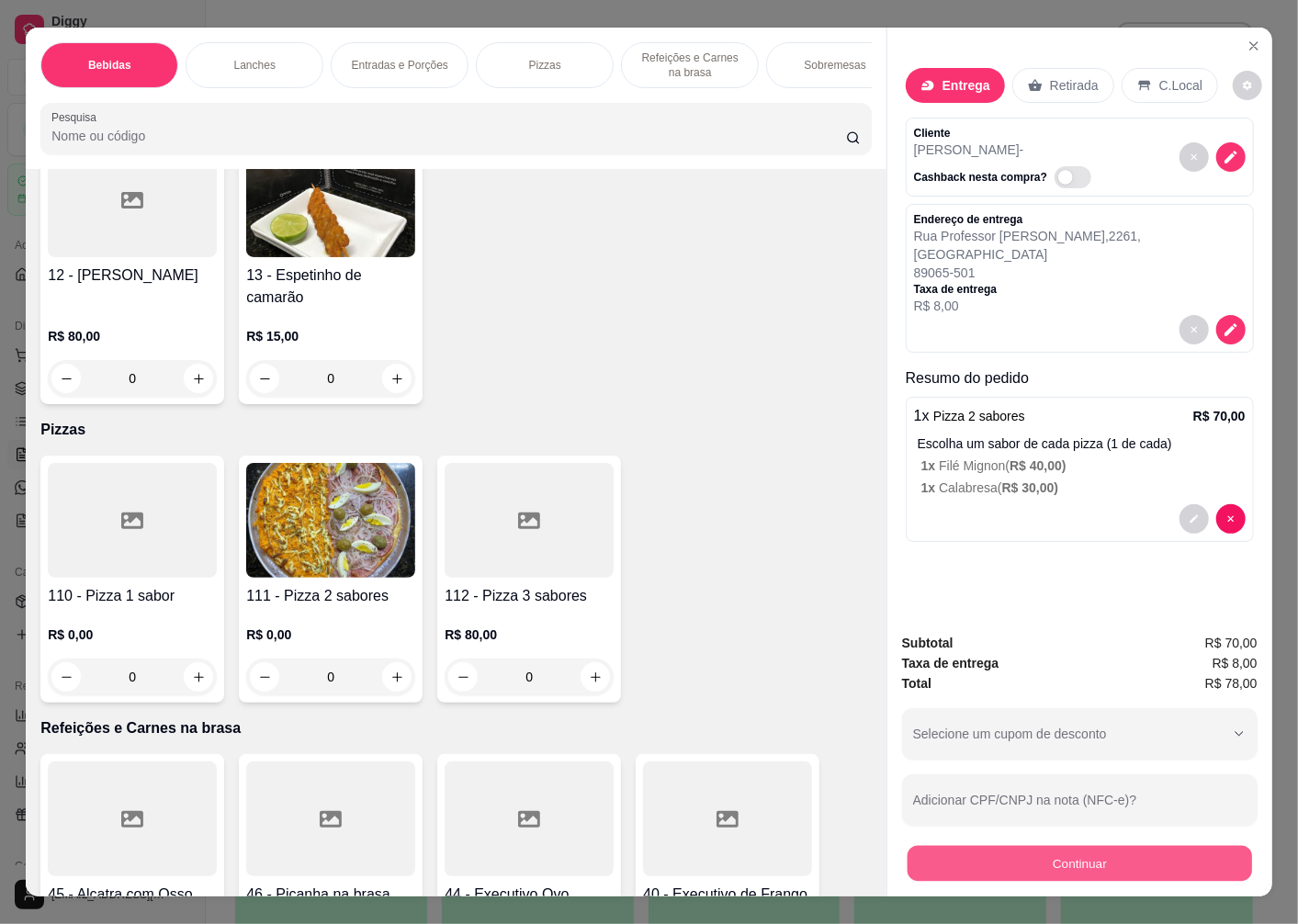
click at [996, 848] on button "Continuar" at bounding box center [1080, 863] width 345 height 36
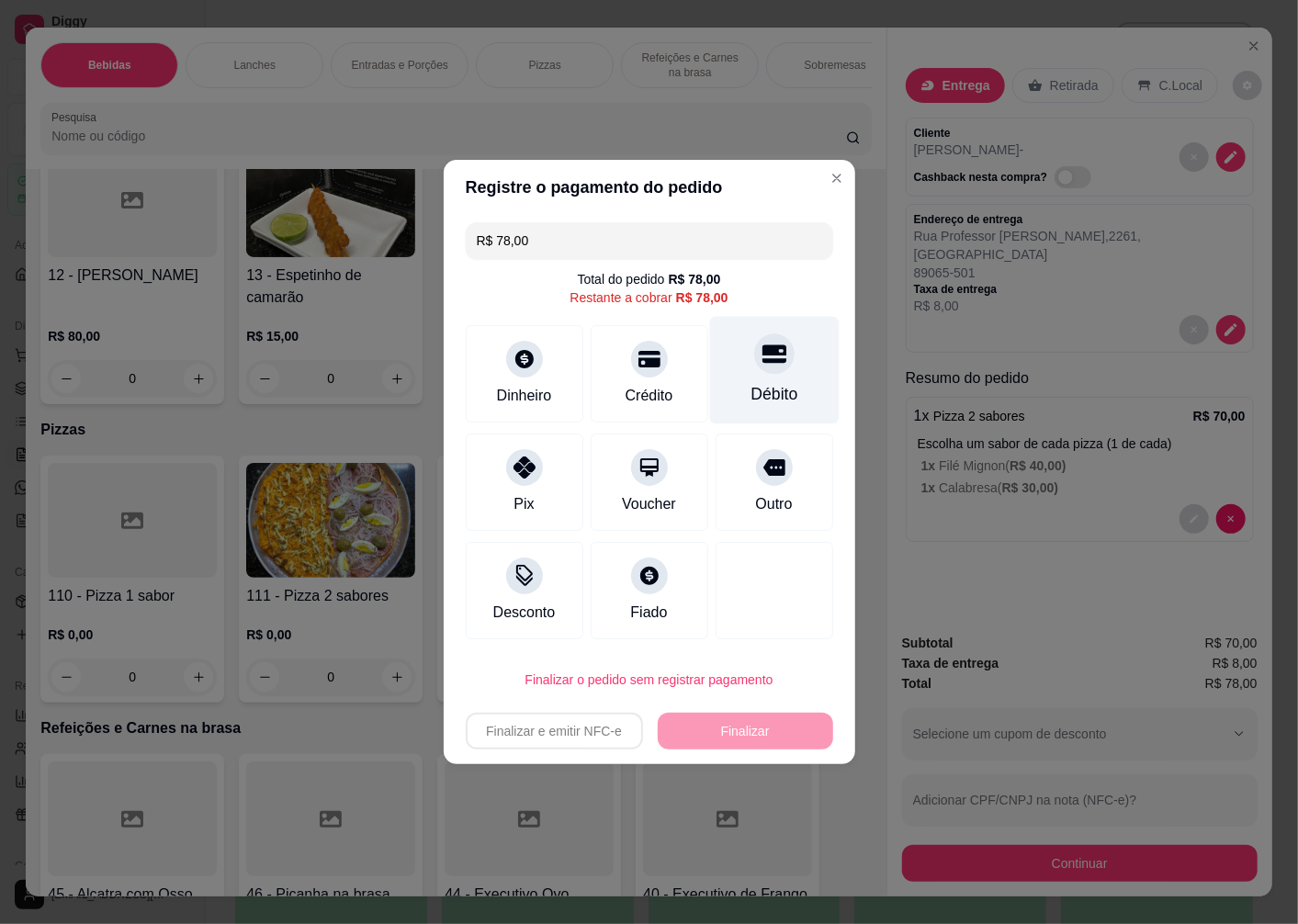
click at [761, 364] on icon at bounding box center [773, 354] width 24 height 18
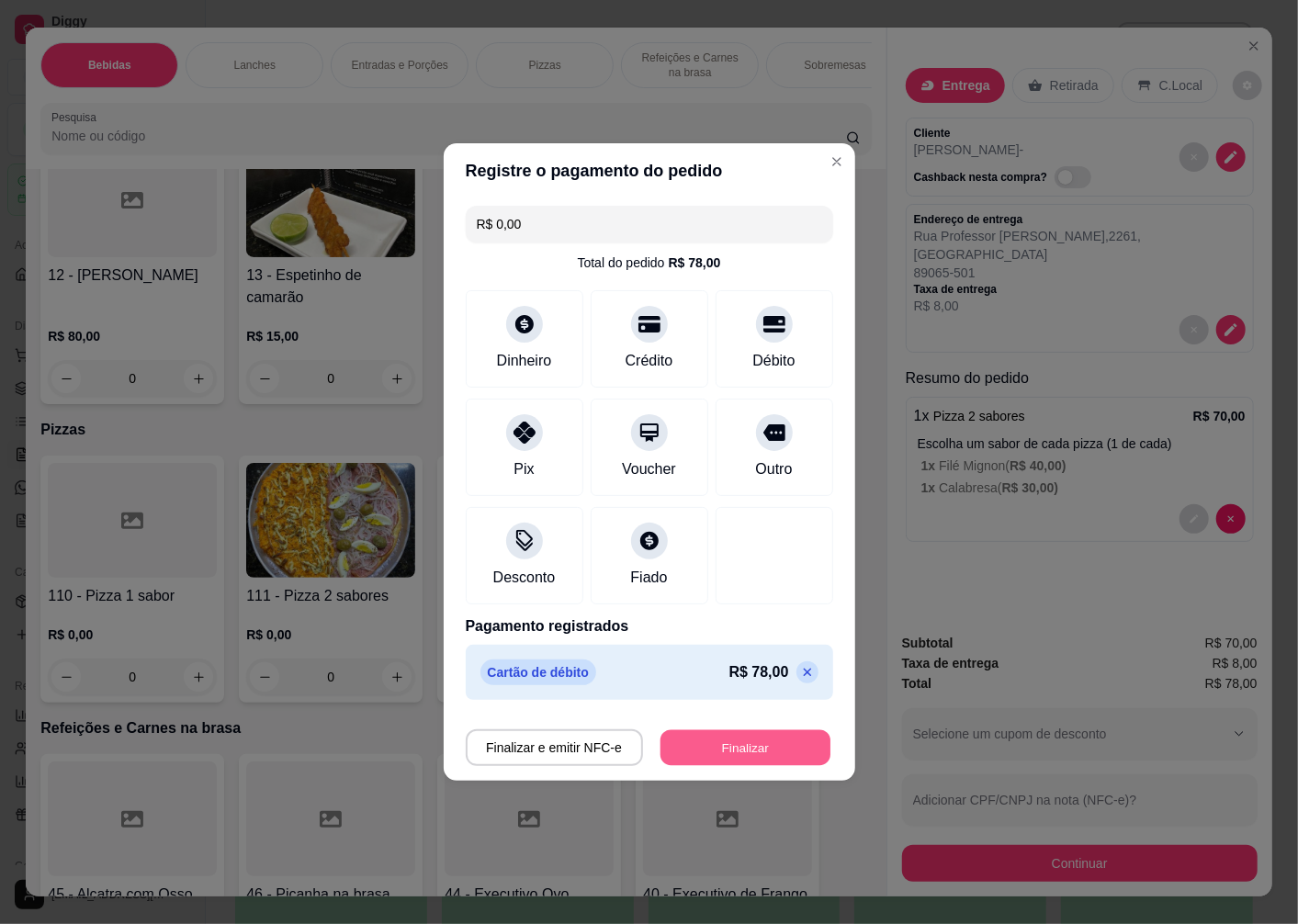
click at [745, 744] on button "Finalizar" at bounding box center [745, 748] width 170 height 36
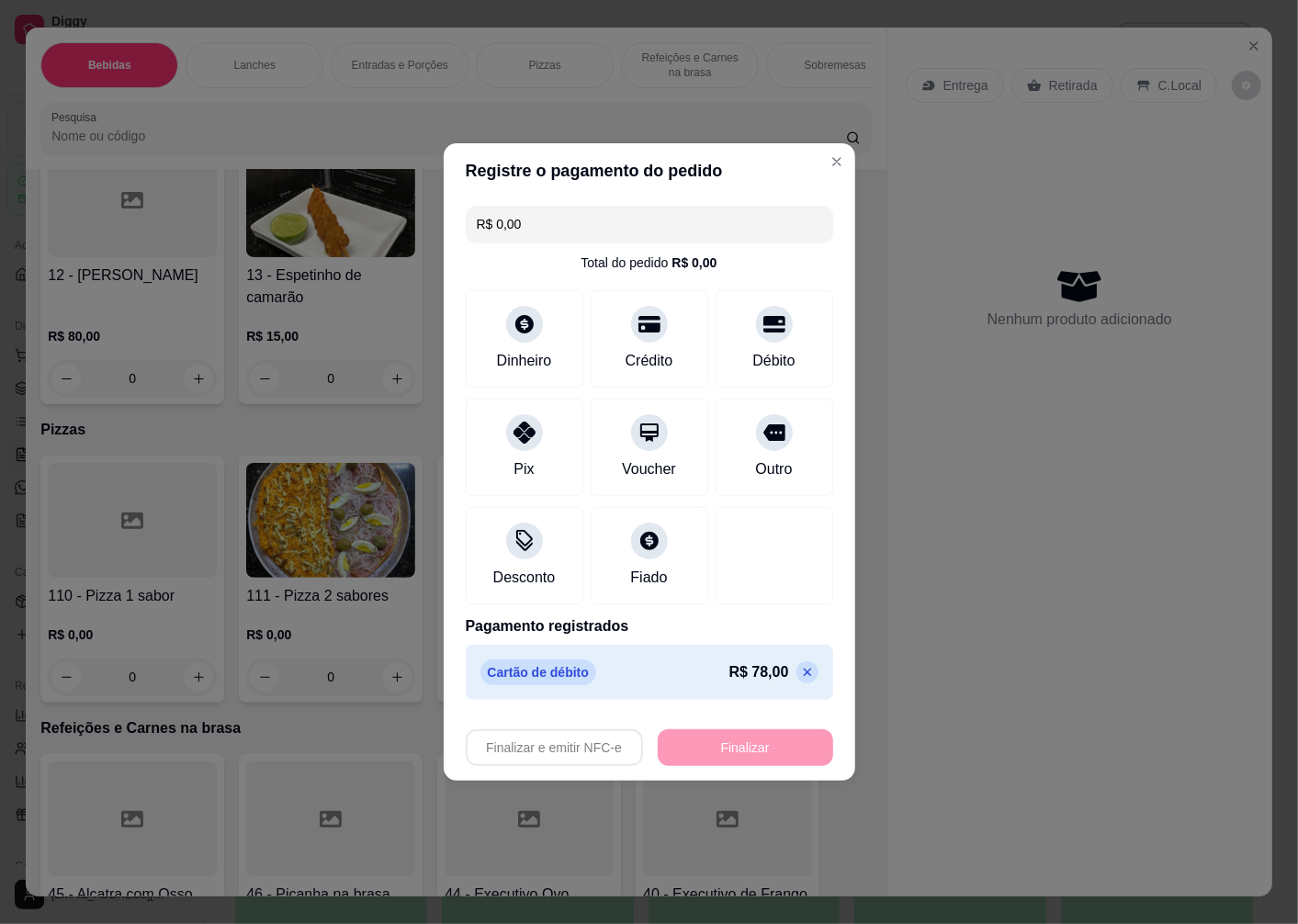
type input "-R$ 78,00"
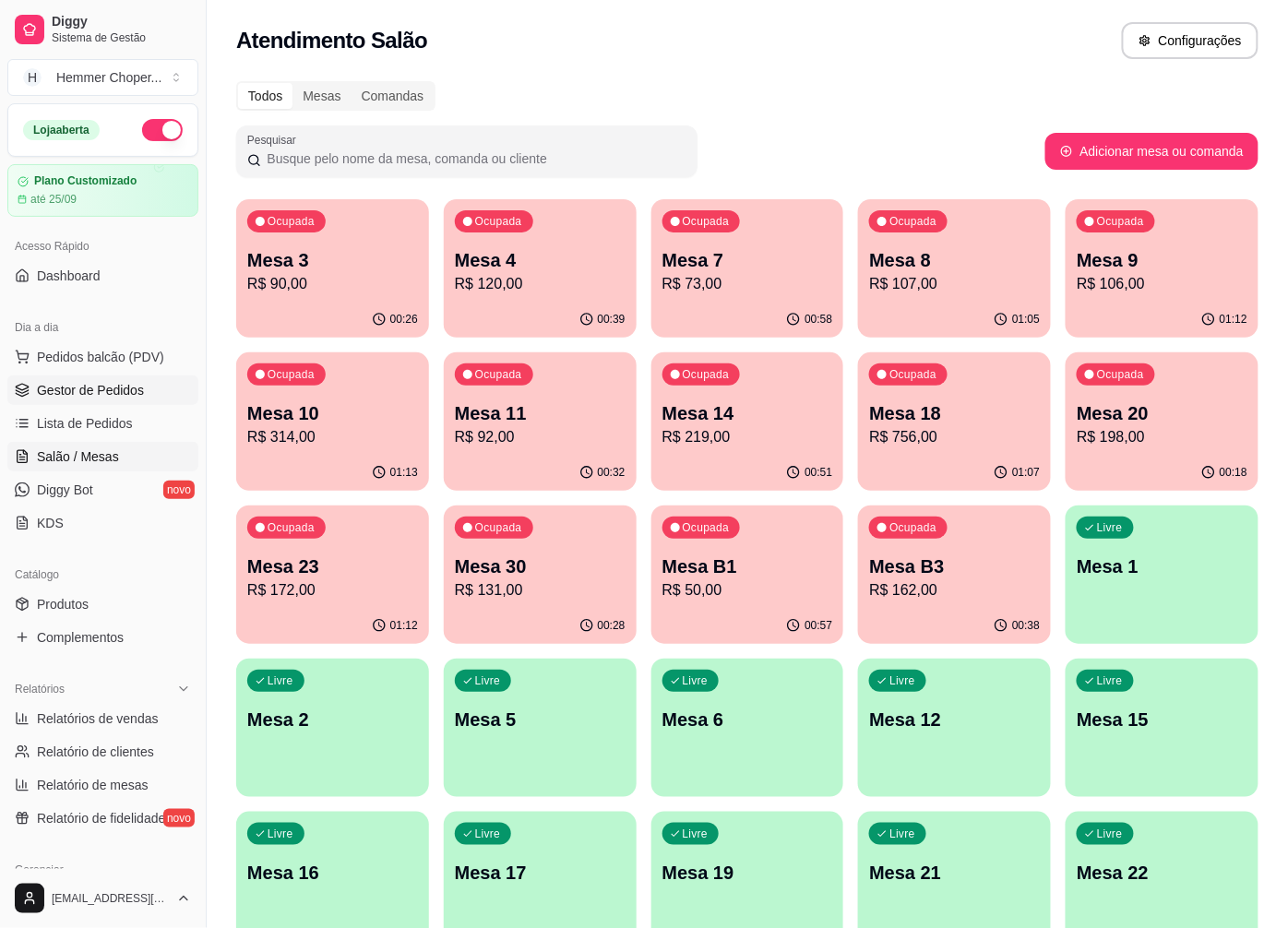
click at [108, 387] on span "Gestor de Pedidos" at bounding box center [90, 390] width 107 height 18
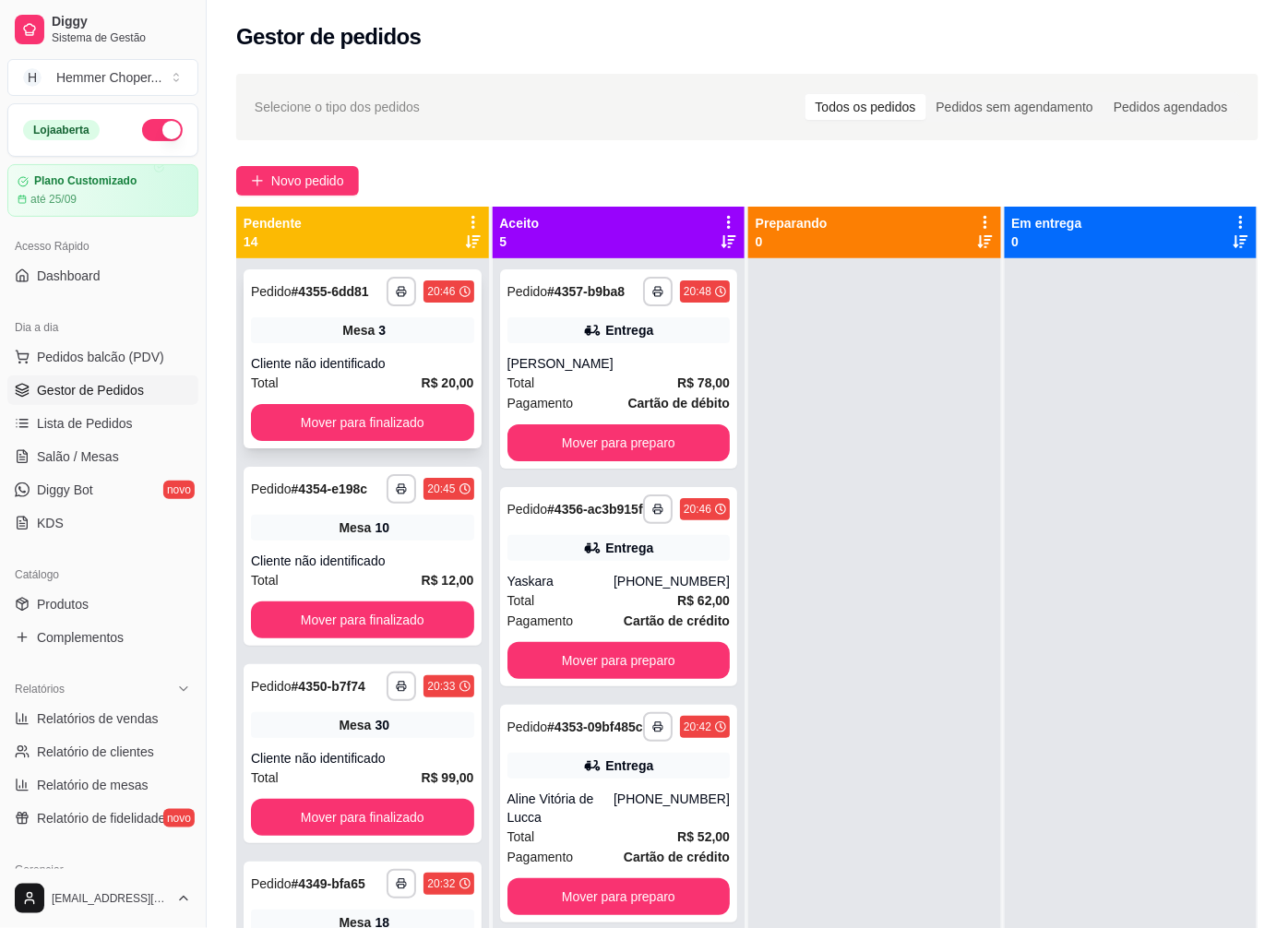
click at [342, 324] on span "Mesa" at bounding box center [358, 330] width 32 height 18
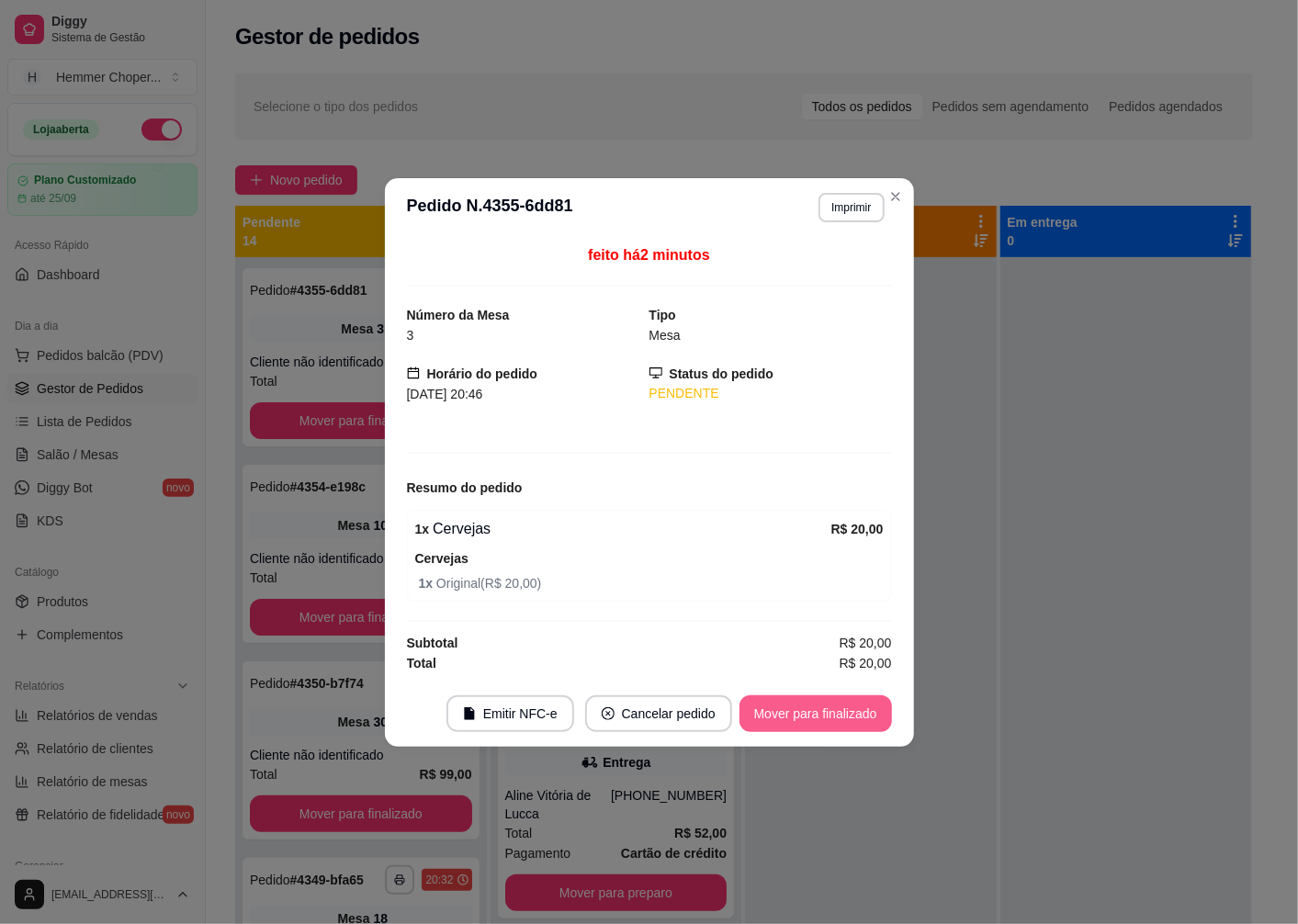
click at [777, 710] on button "Mover para finalizado" at bounding box center [815, 714] width 152 height 37
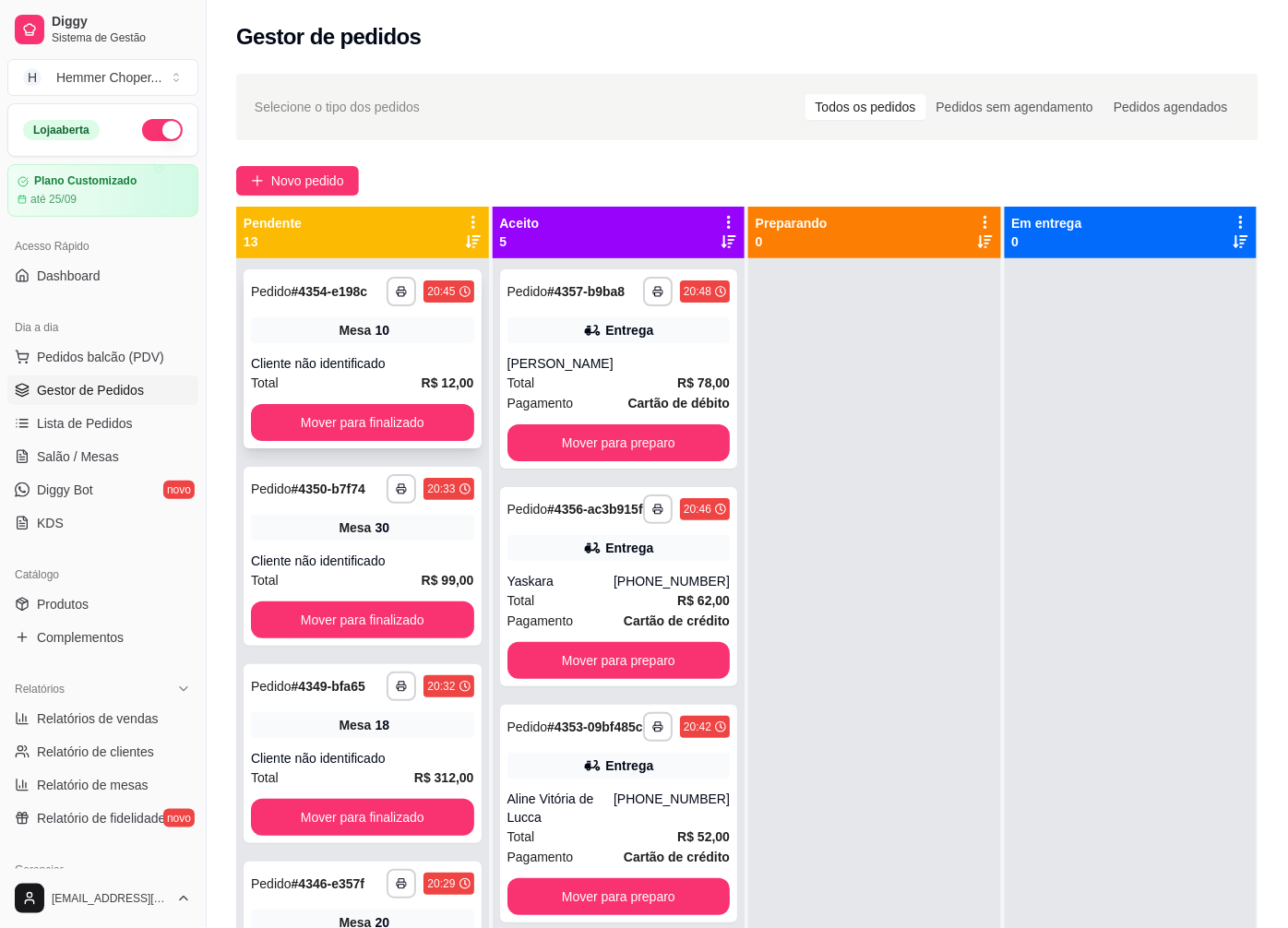
click at [397, 374] on div "Total R$ 12,00" at bounding box center [363, 382] width 224 height 20
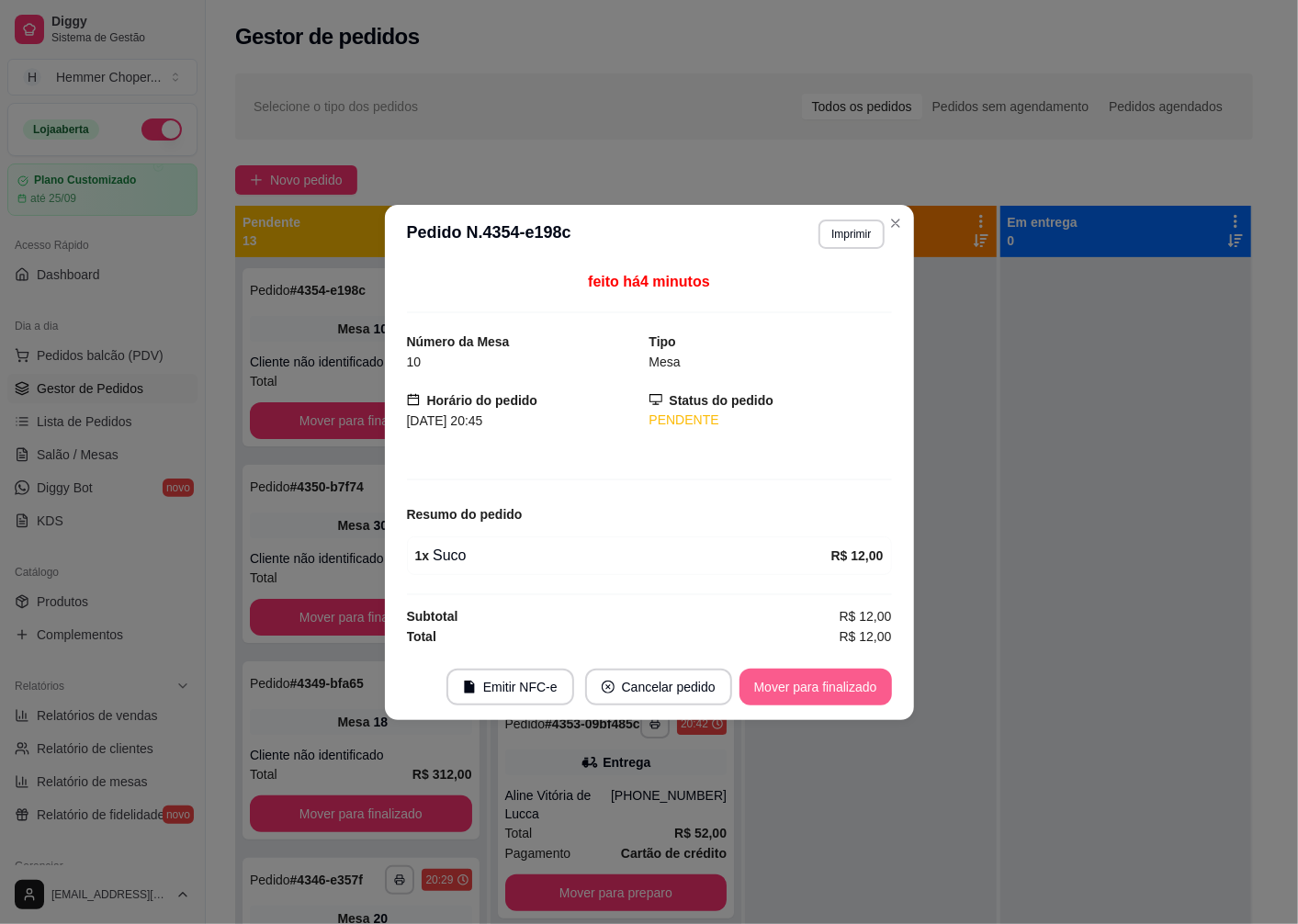
click at [797, 682] on button "Mover para finalizado" at bounding box center [815, 687] width 152 height 37
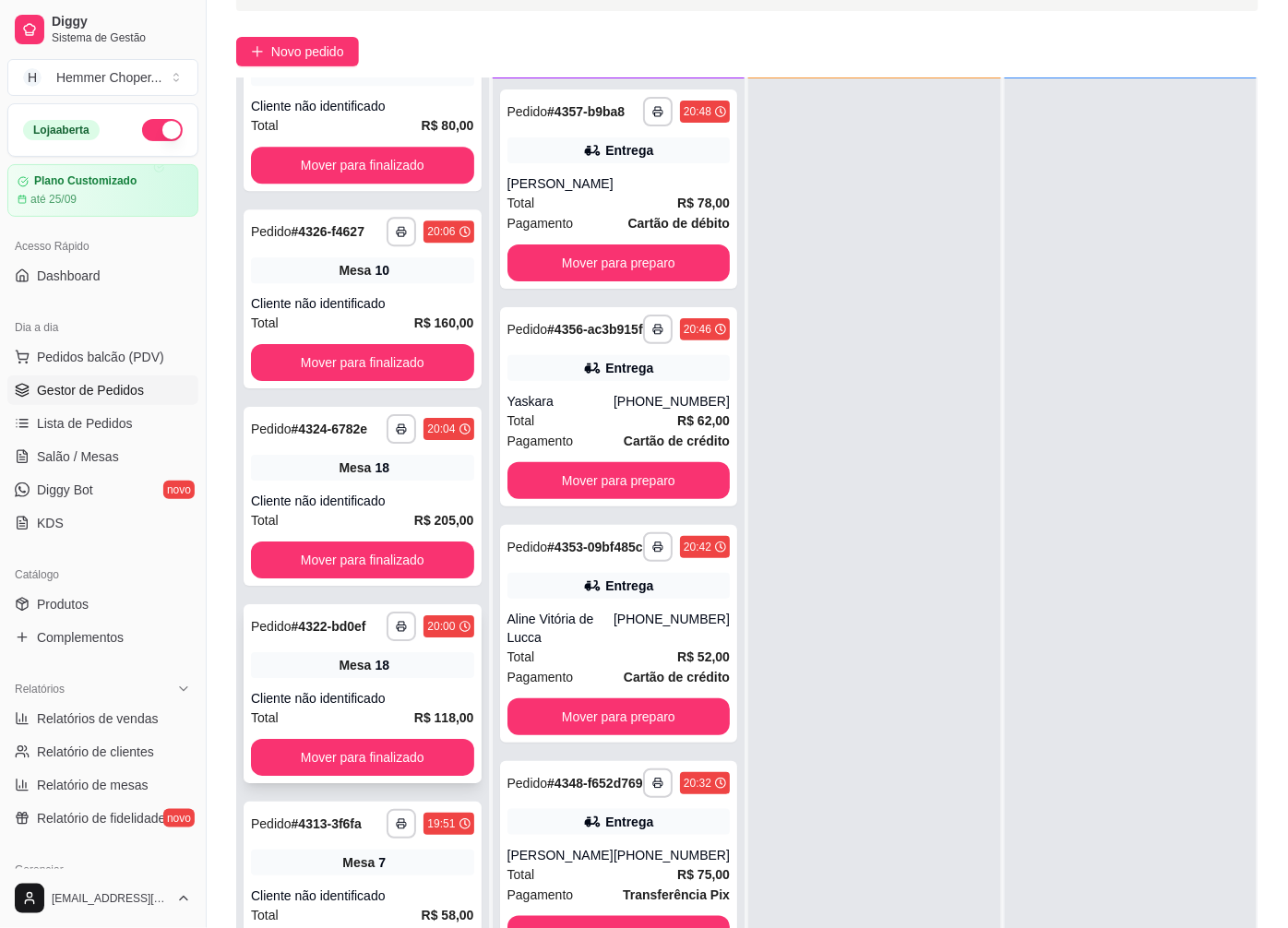
scroll to position [281, 0]
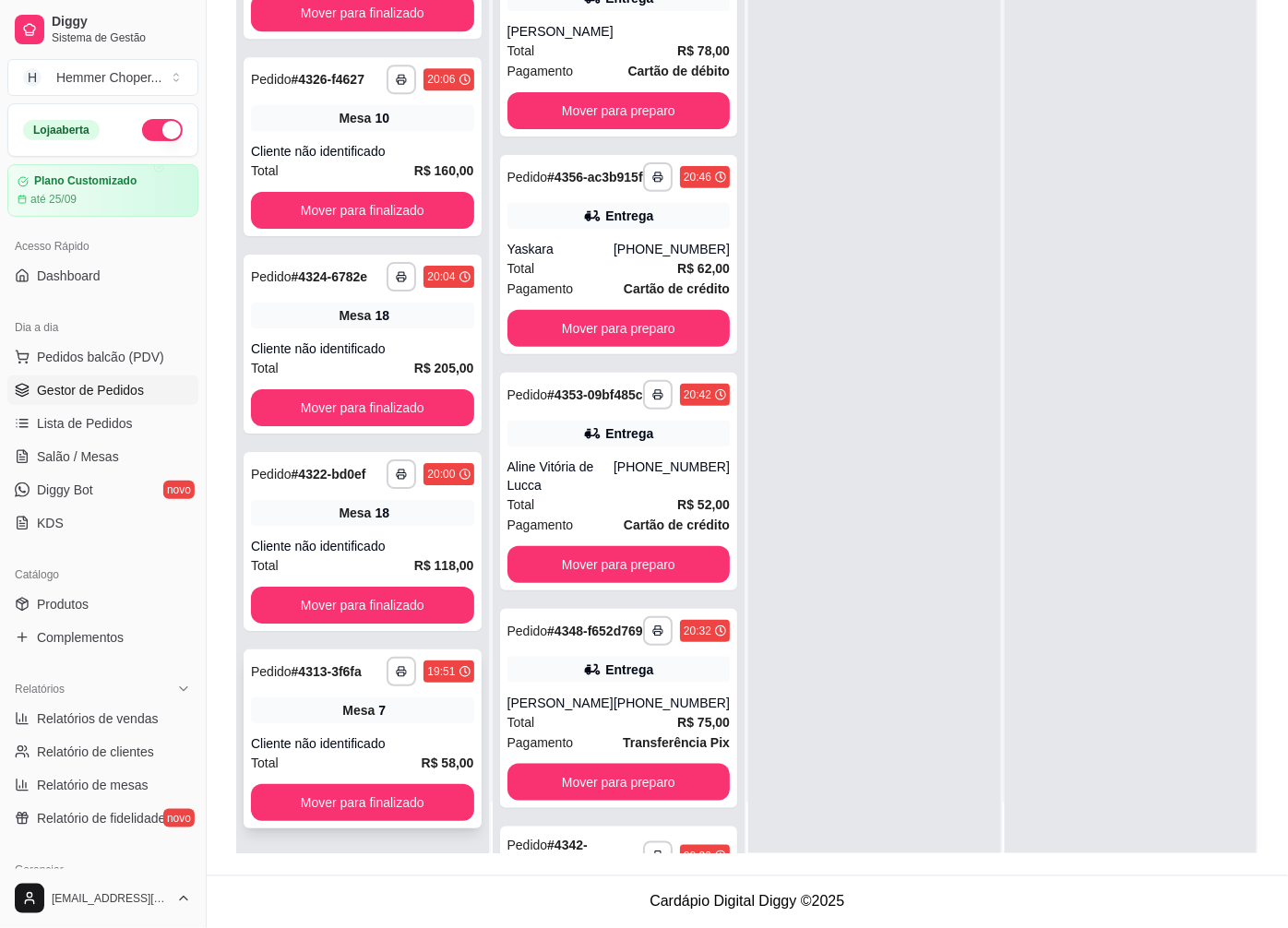
click at [357, 725] on div "**********" at bounding box center [362, 739] width 238 height 179
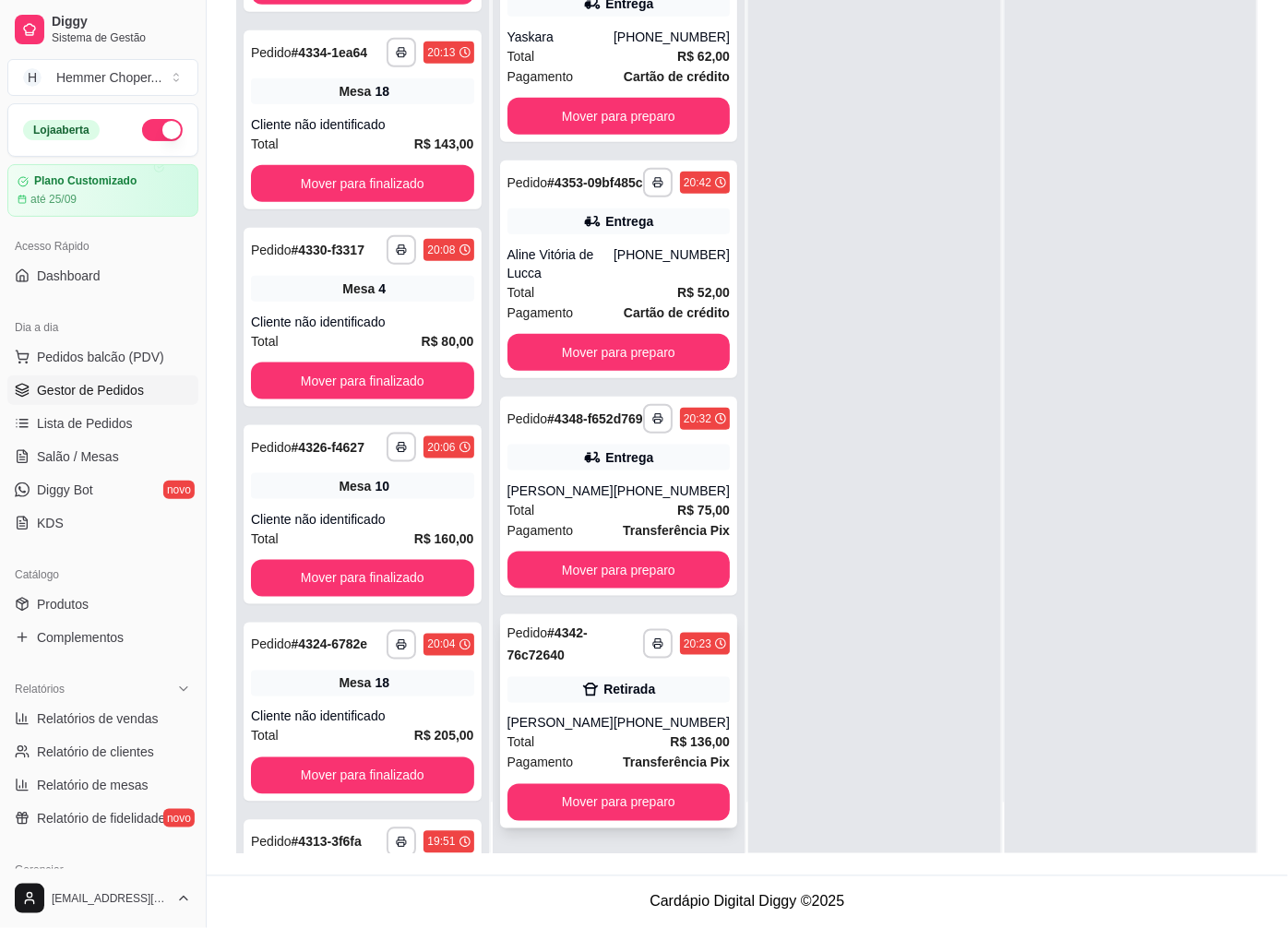
scroll to position [2475, 0]
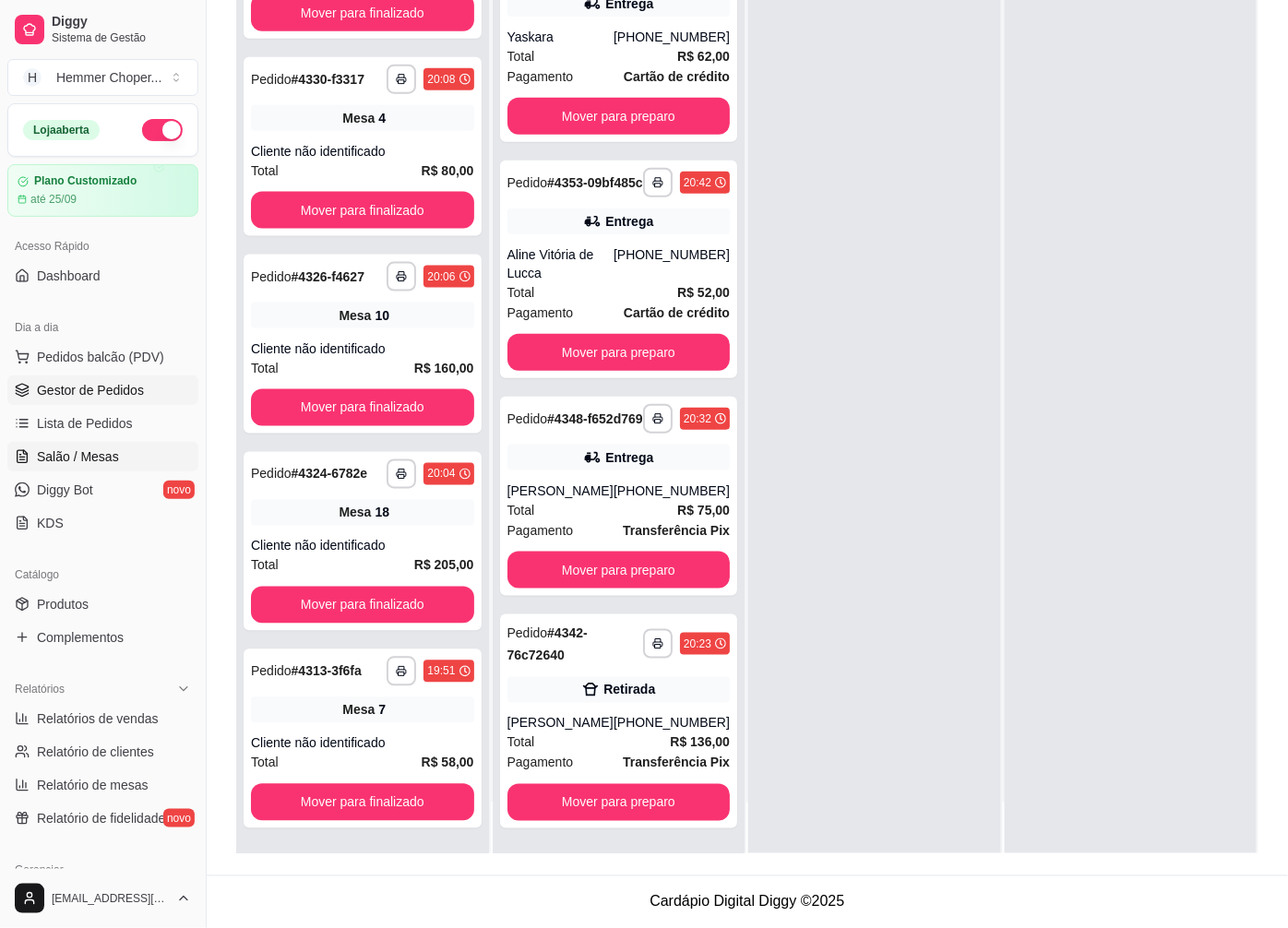
click at [74, 448] on span "Salão / Mesas" at bounding box center [78, 456] width 82 height 18
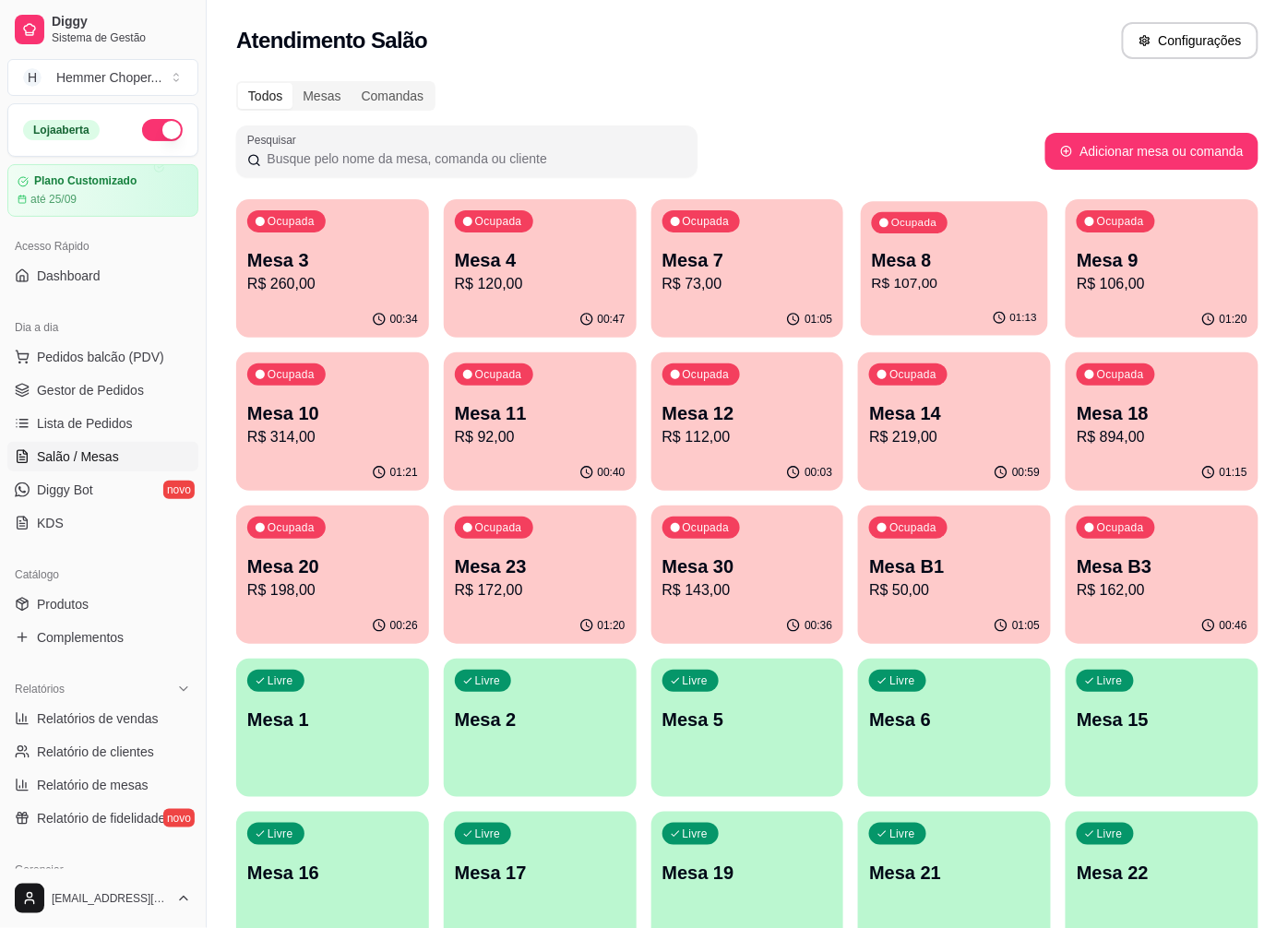
click at [942, 298] on div "Ocupada Mesa 8 R$ 107,00" at bounding box center [955, 251] width 188 height 99
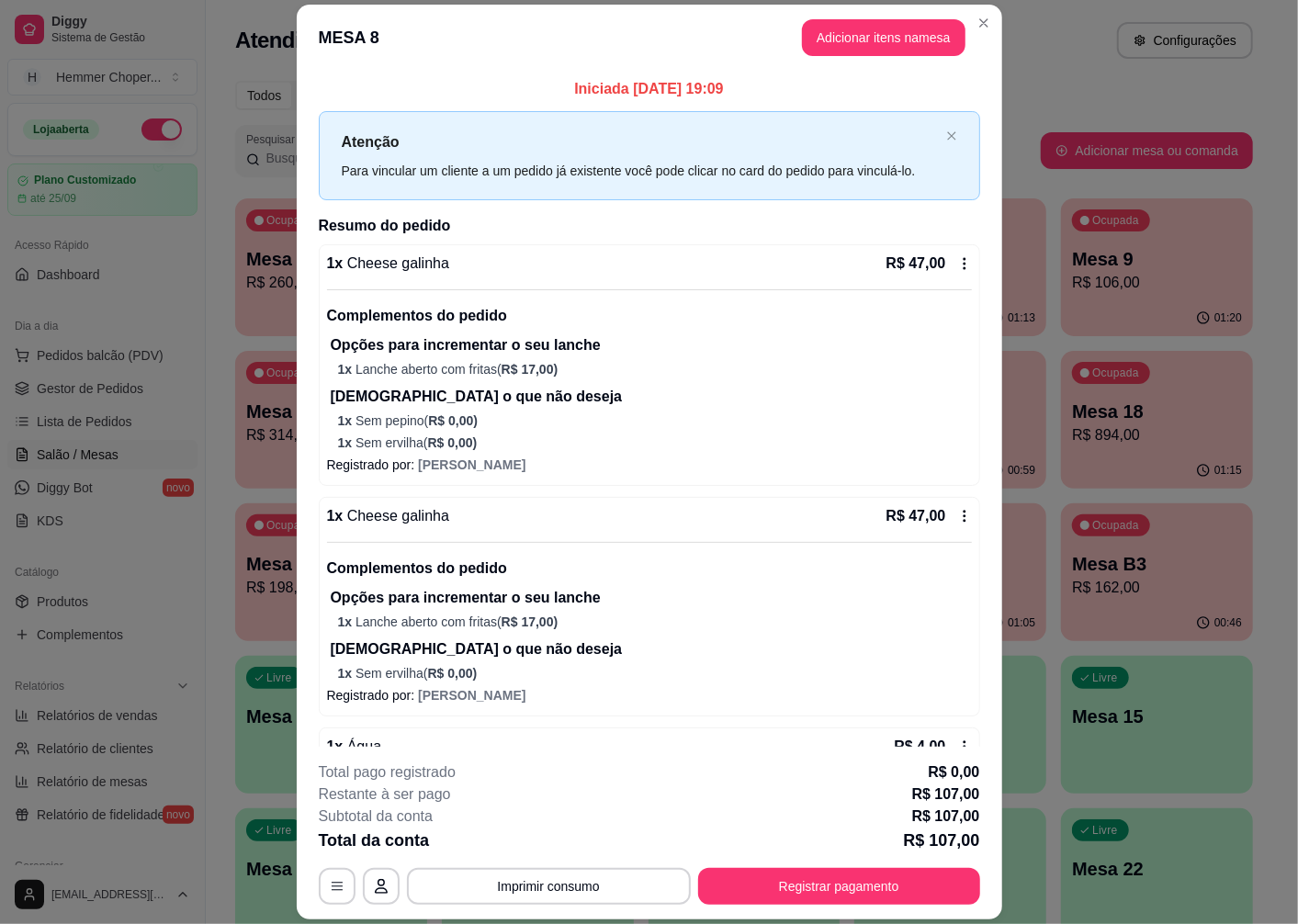
scroll to position [127, 0]
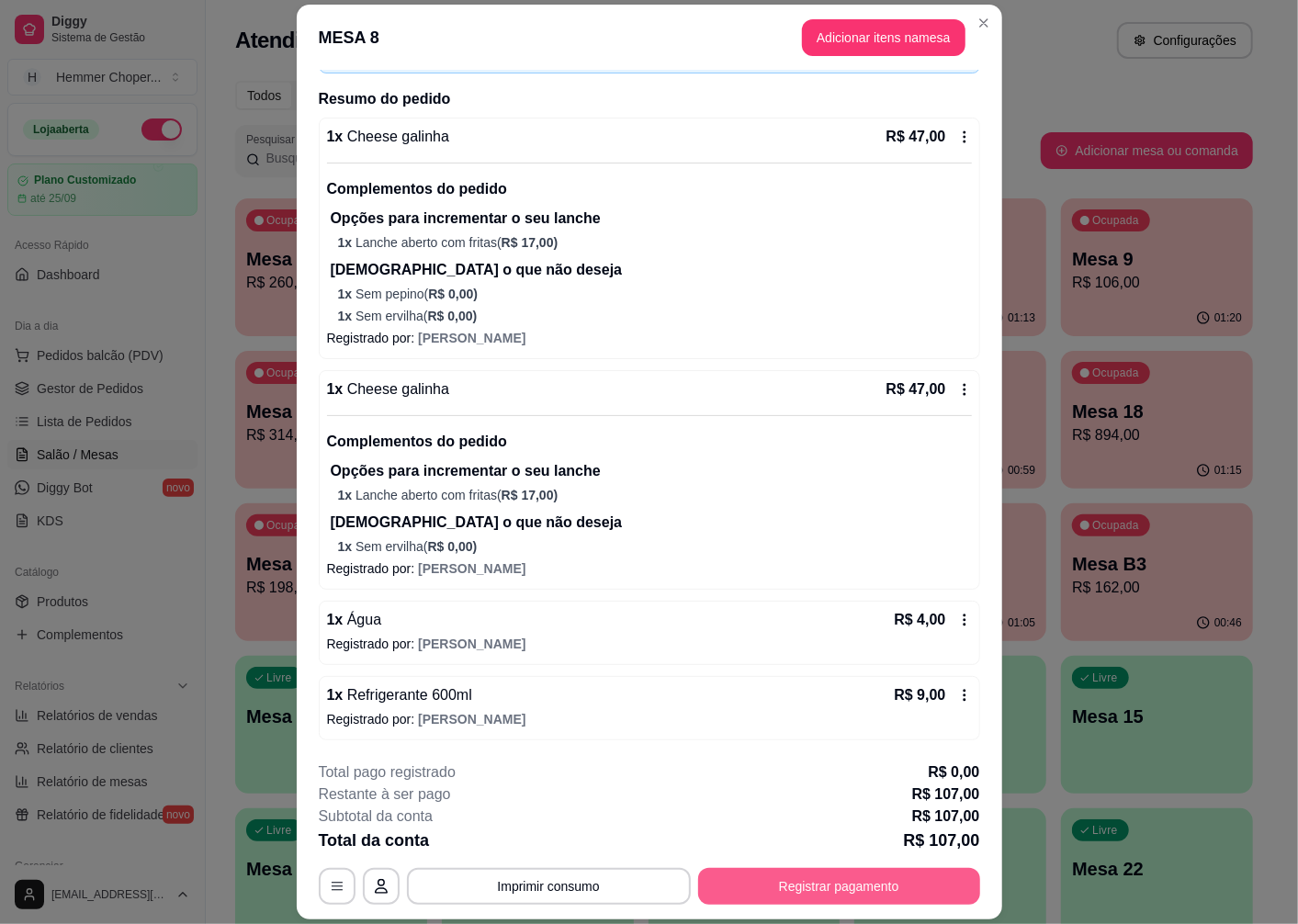
click at [801, 882] on button "Registrar pagamento" at bounding box center [839, 886] width 282 height 37
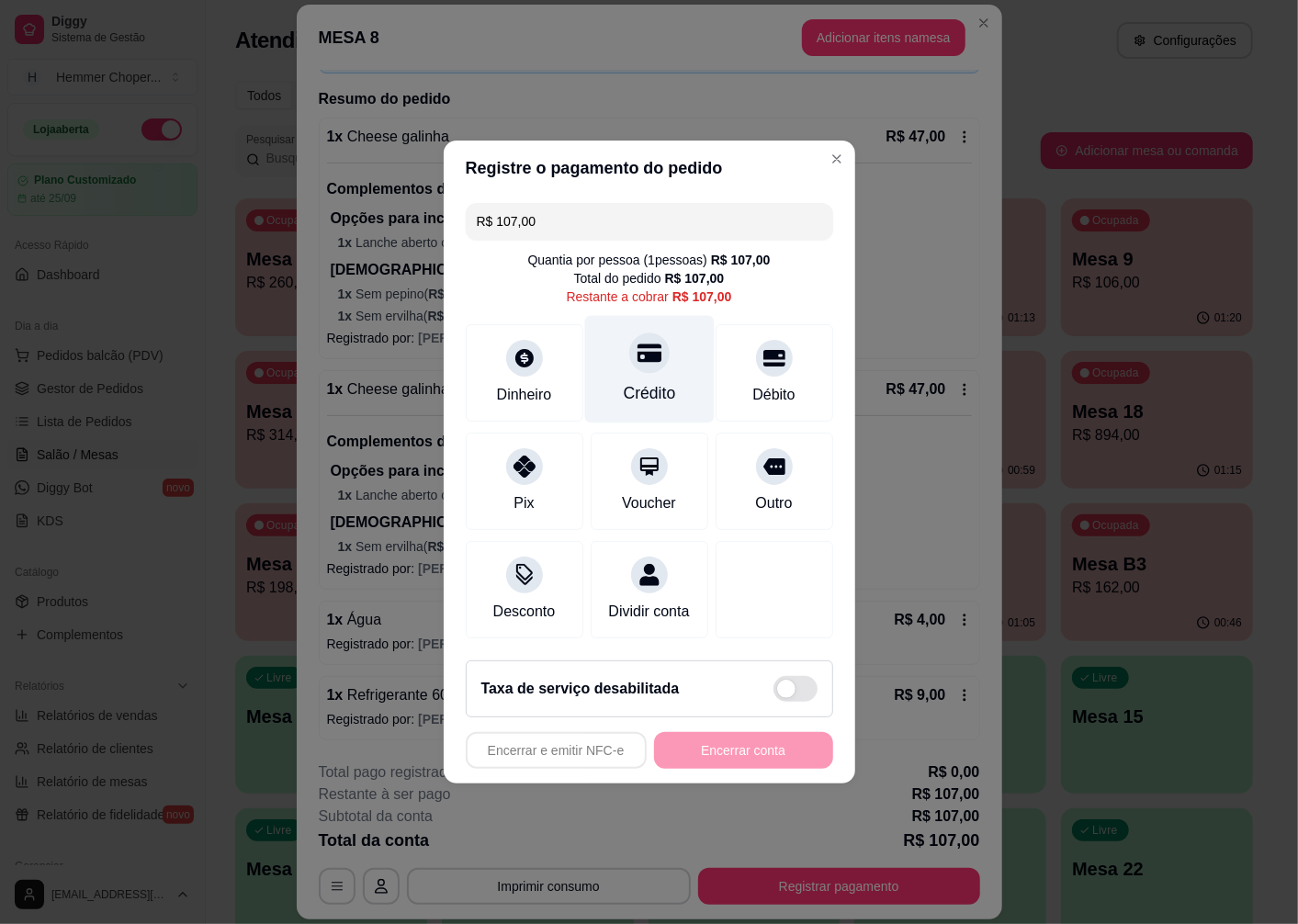
click at [650, 382] on div "Crédito" at bounding box center [649, 393] width 52 height 24
type input "R$ 0,00"
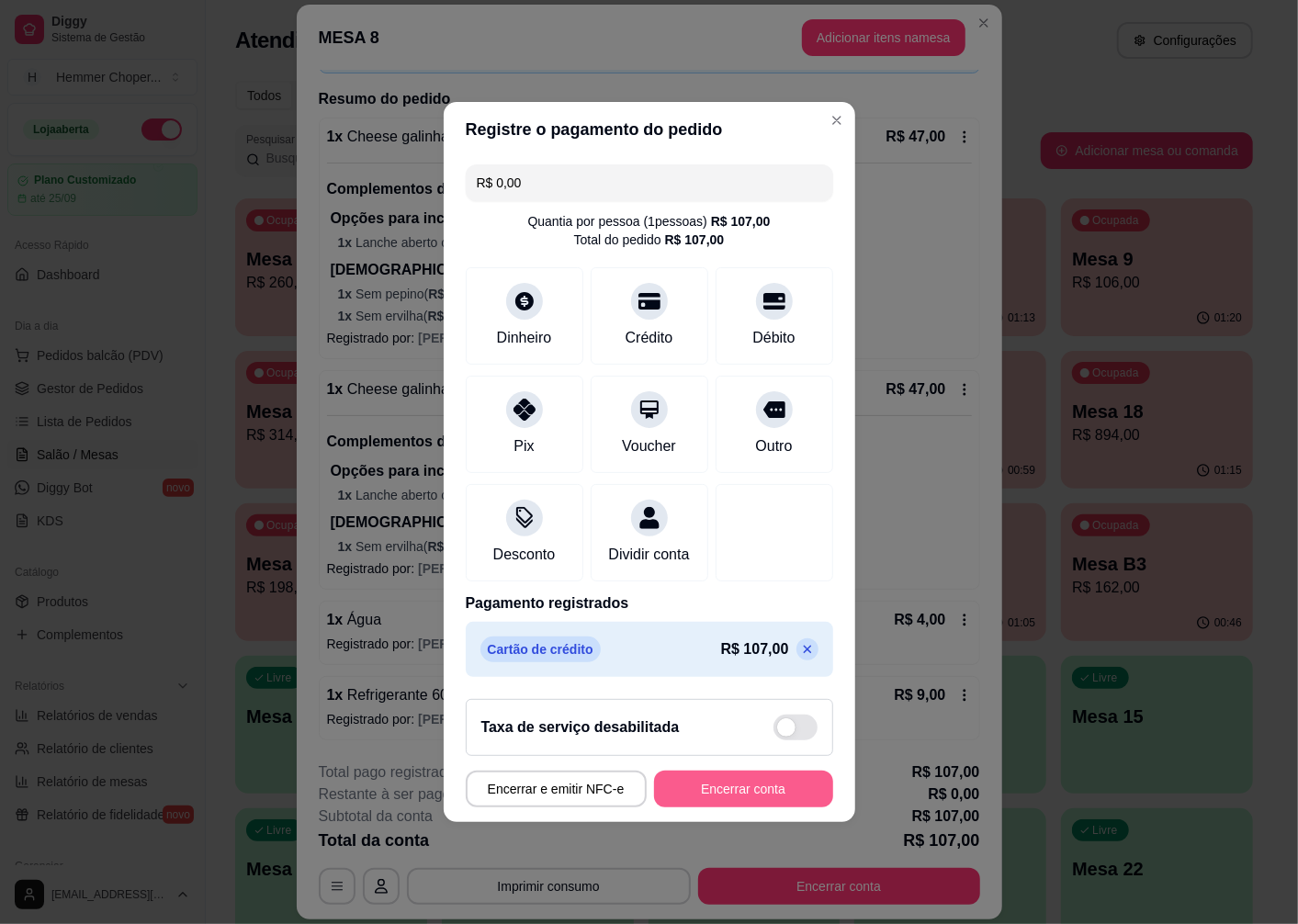
click at [726, 804] on button "Encerrar conta" at bounding box center [743, 789] width 179 height 37
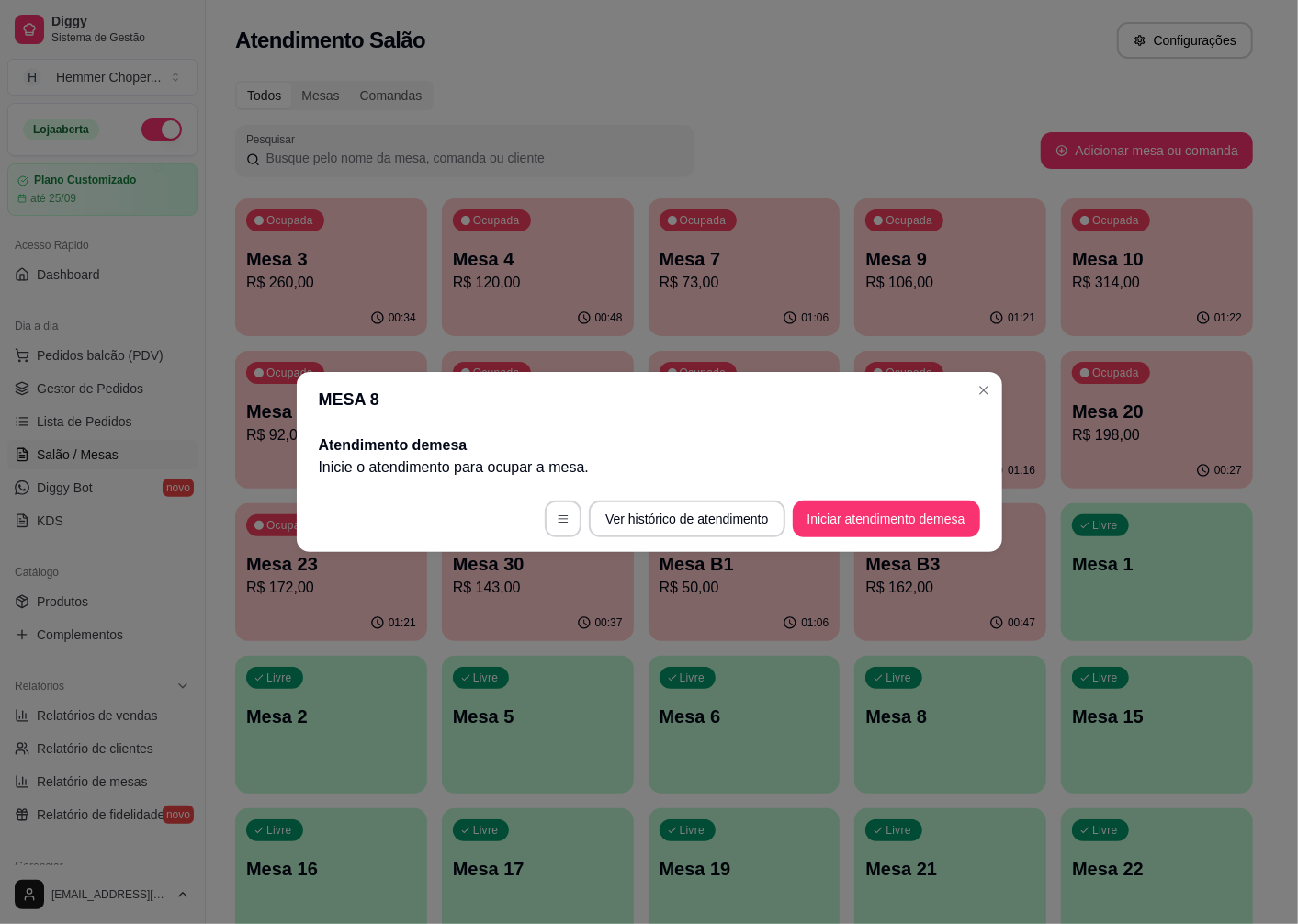
scroll to position [0, 0]
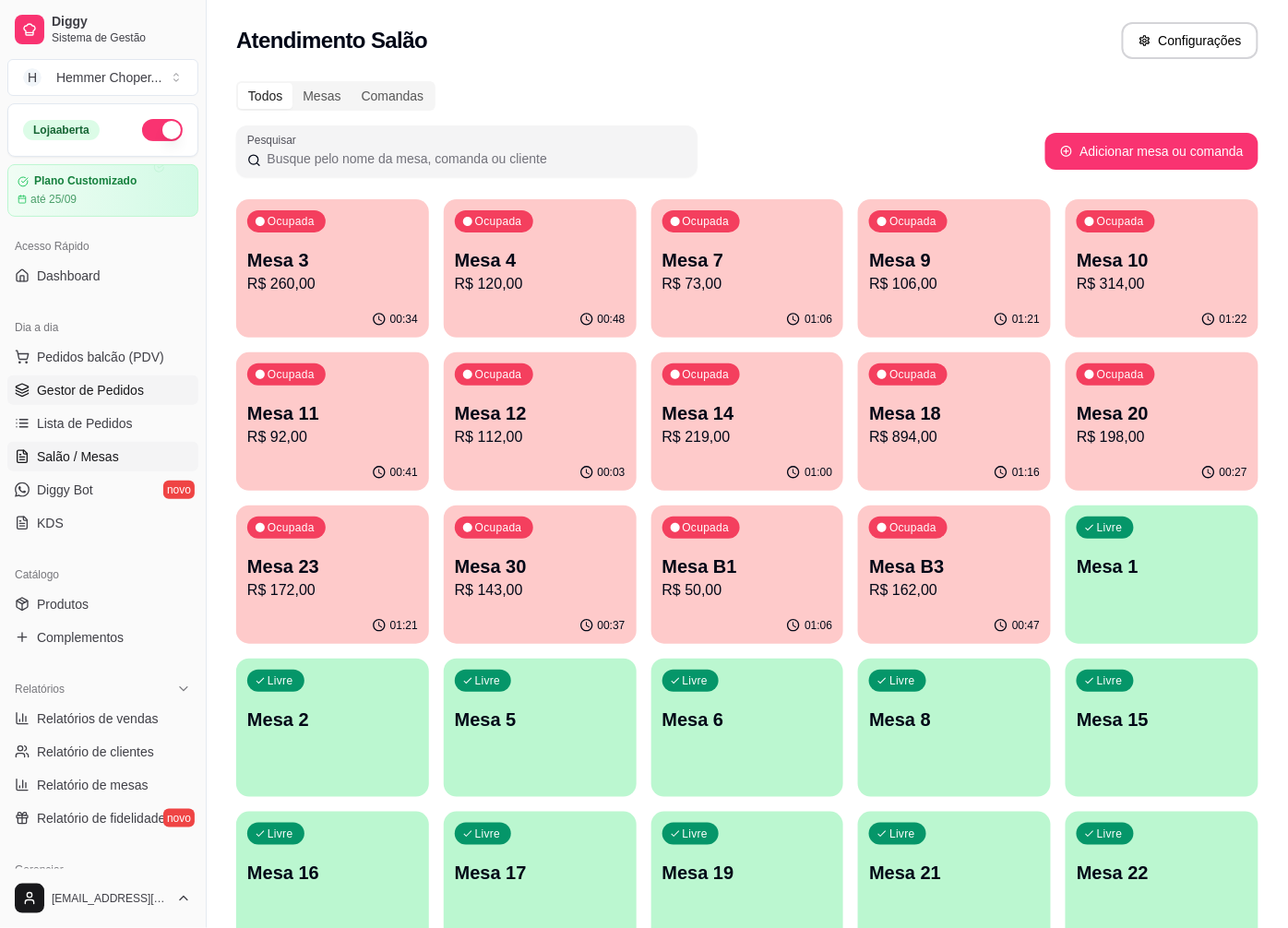
click at [94, 391] on span "Gestor de Pedidos" at bounding box center [90, 390] width 107 height 18
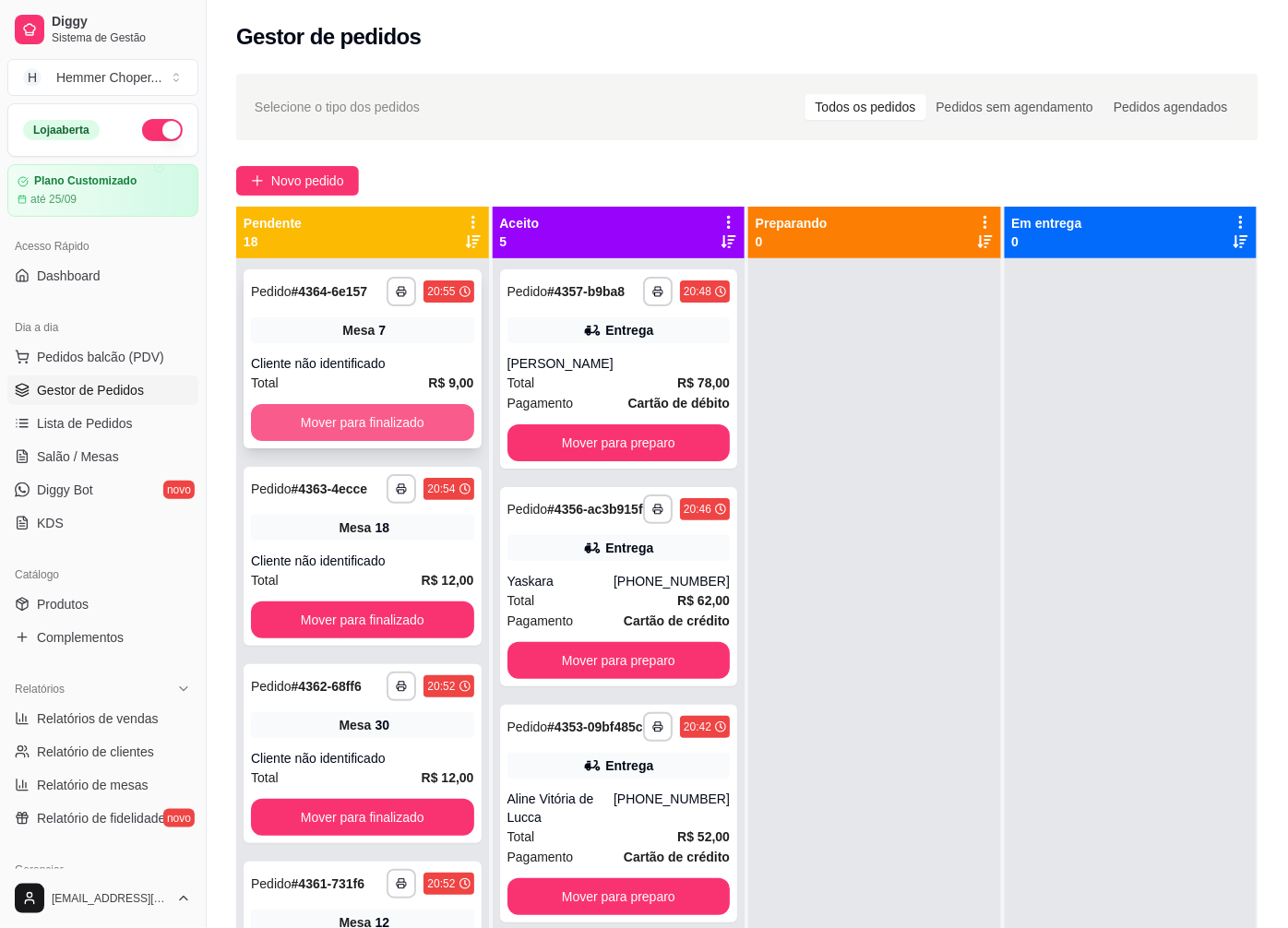
click at [336, 432] on button "Mover para finalizado" at bounding box center [363, 422] width 224 height 37
click at [92, 450] on span "Salão / Mesas" at bounding box center [78, 456] width 82 height 18
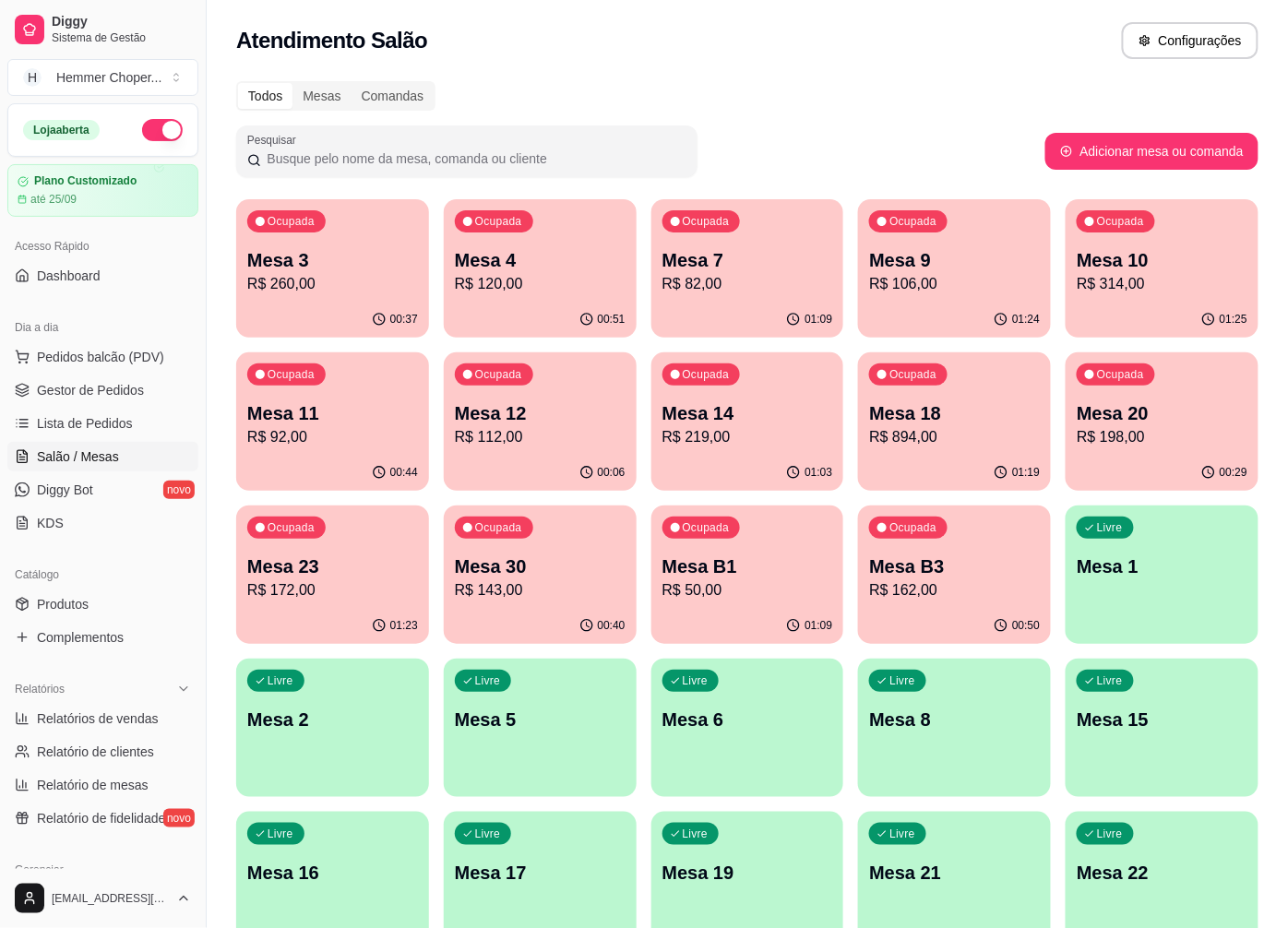
click at [943, 302] on div "01:24" at bounding box center [954, 319] width 193 height 36
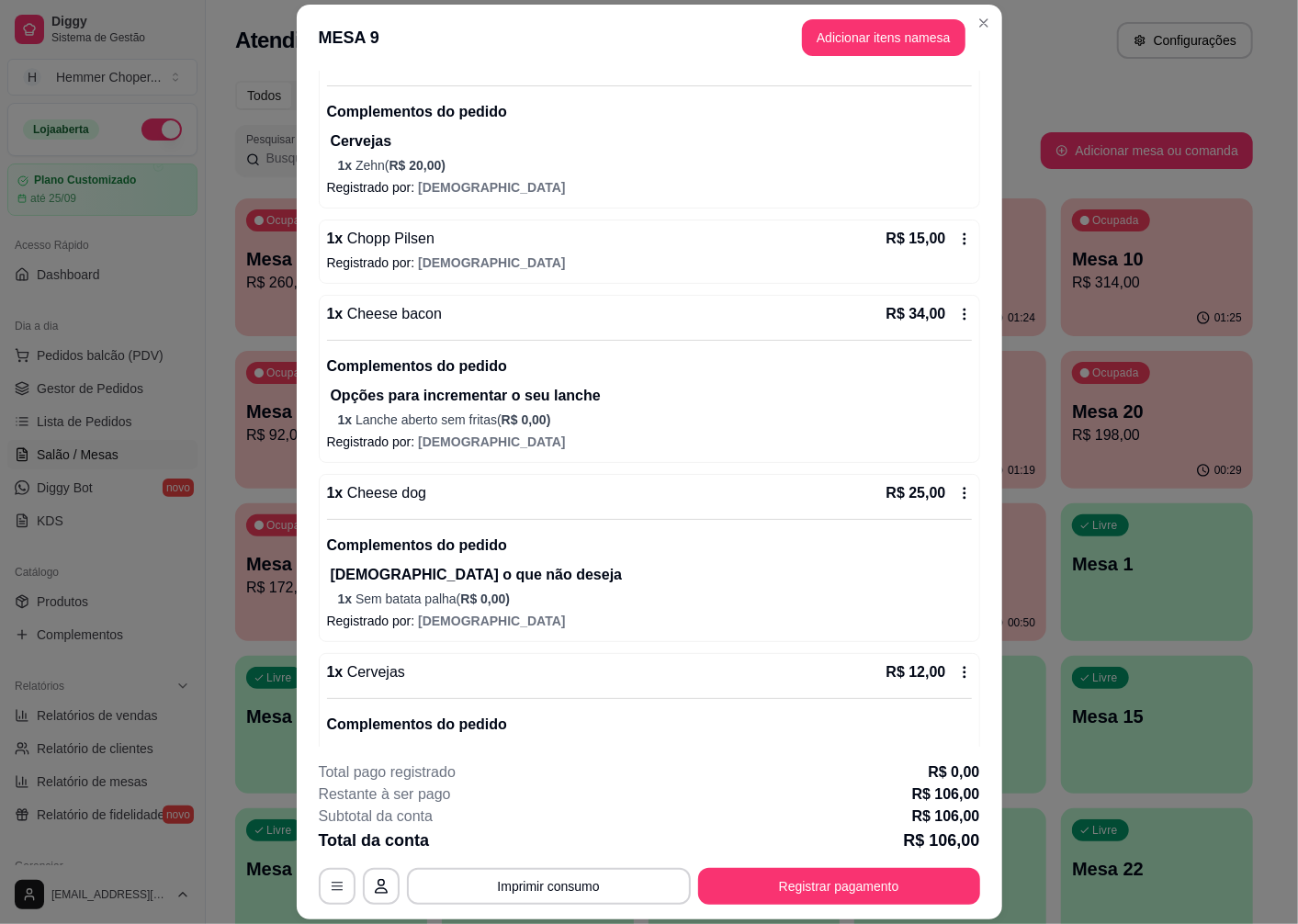
scroll to position [286, 0]
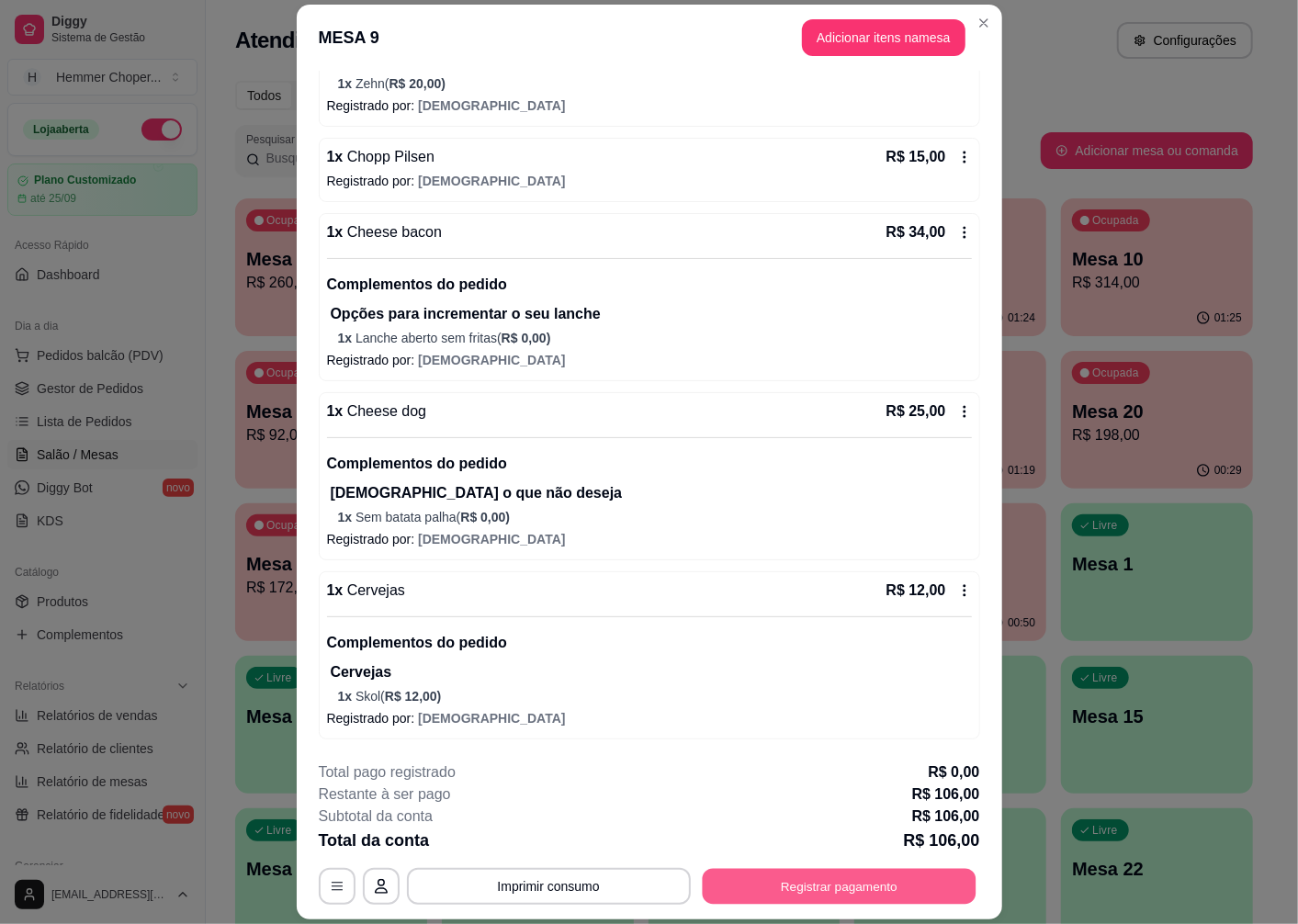
click at [811, 897] on button "Registrar pagamento" at bounding box center [839, 886] width 274 height 36
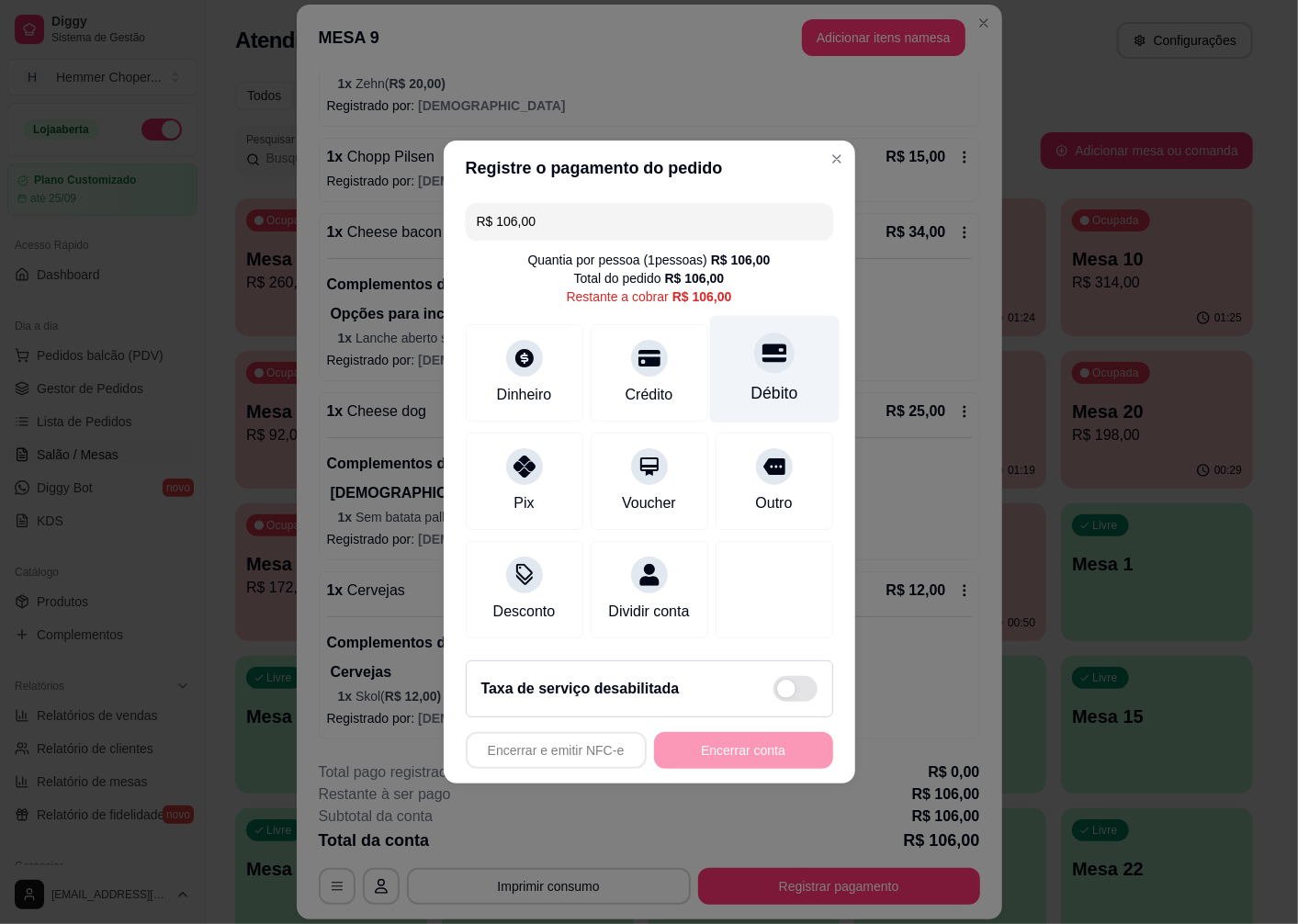
click at [754, 365] on div "Débito" at bounding box center [774, 369] width 130 height 108
type input "R$ 0,00"
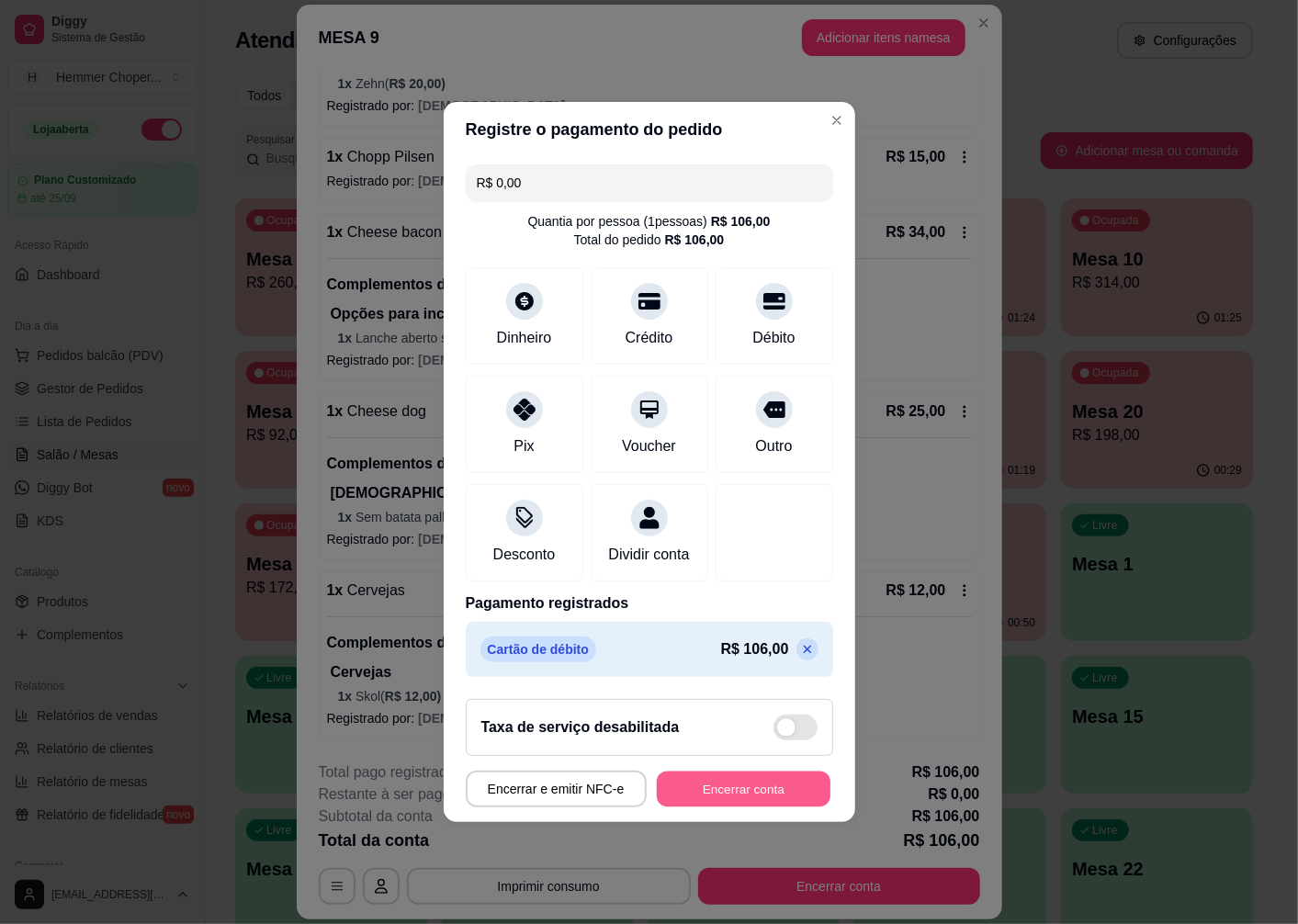
click at [724, 808] on button "Encerrar conta" at bounding box center [743, 789] width 173 height 36
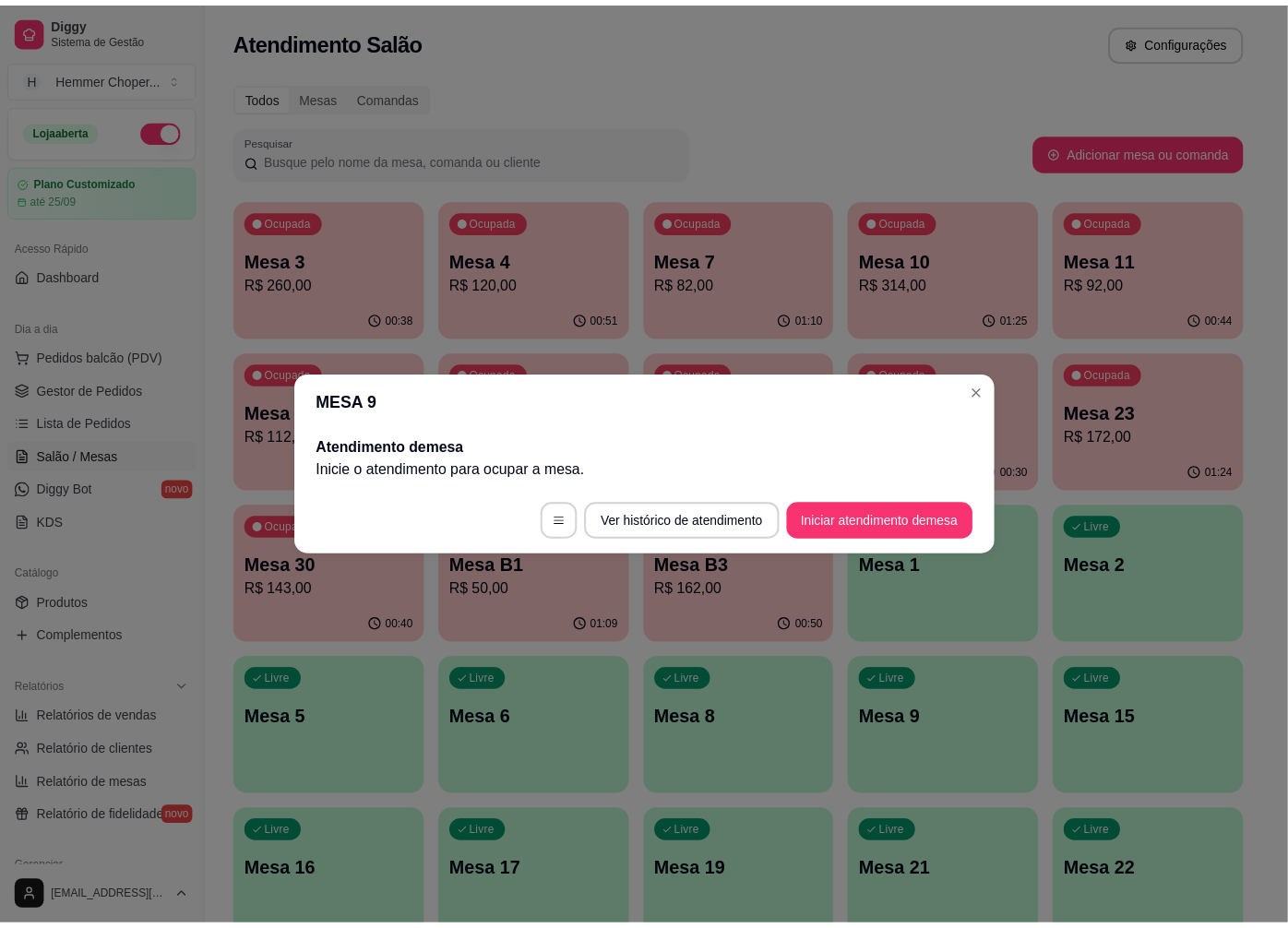
scroll to position [0, 0]
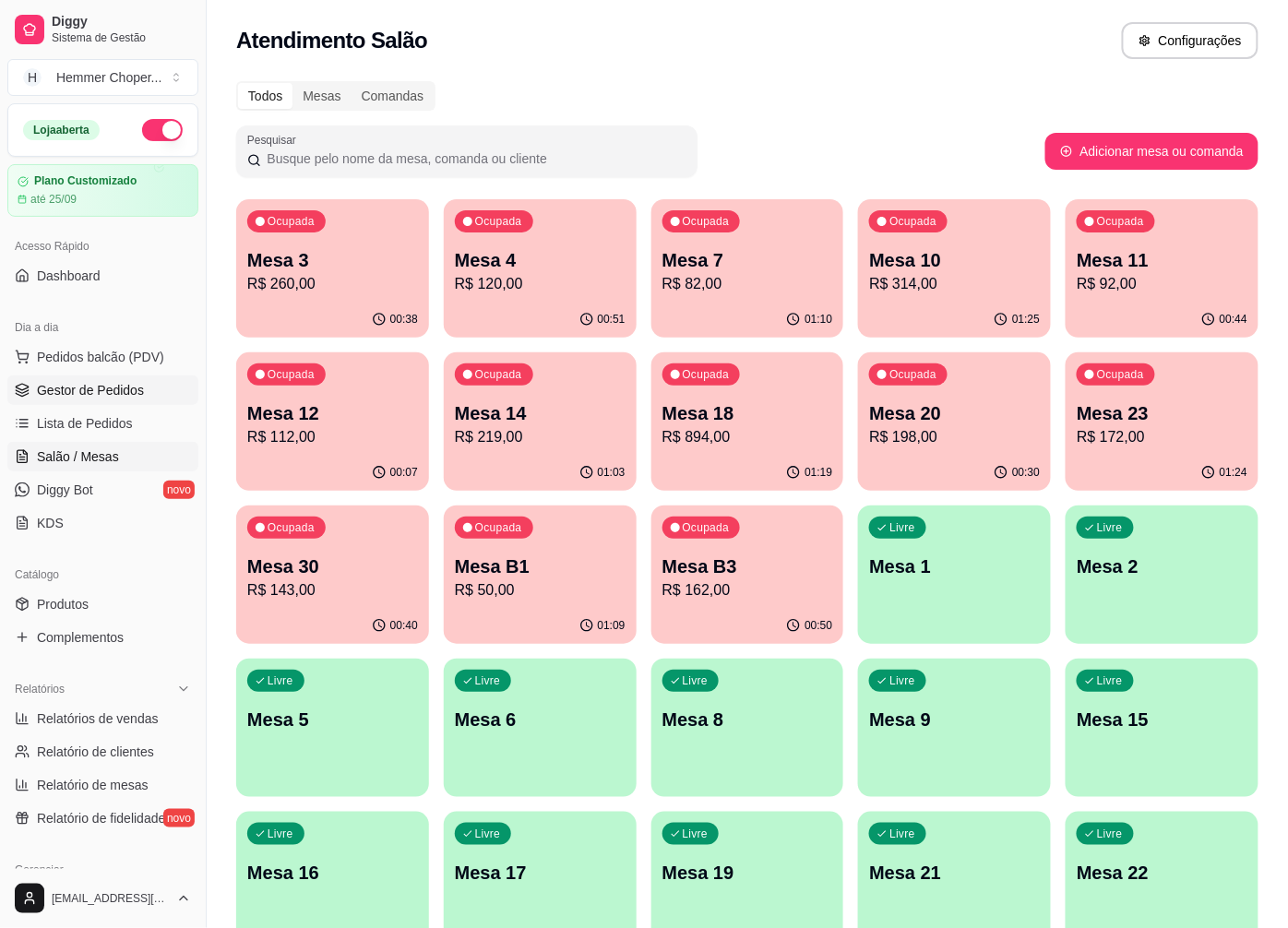
click at [108, 395] on span "Gestor de Pedidos" at bounding box center [90, 390] width 107 height 18
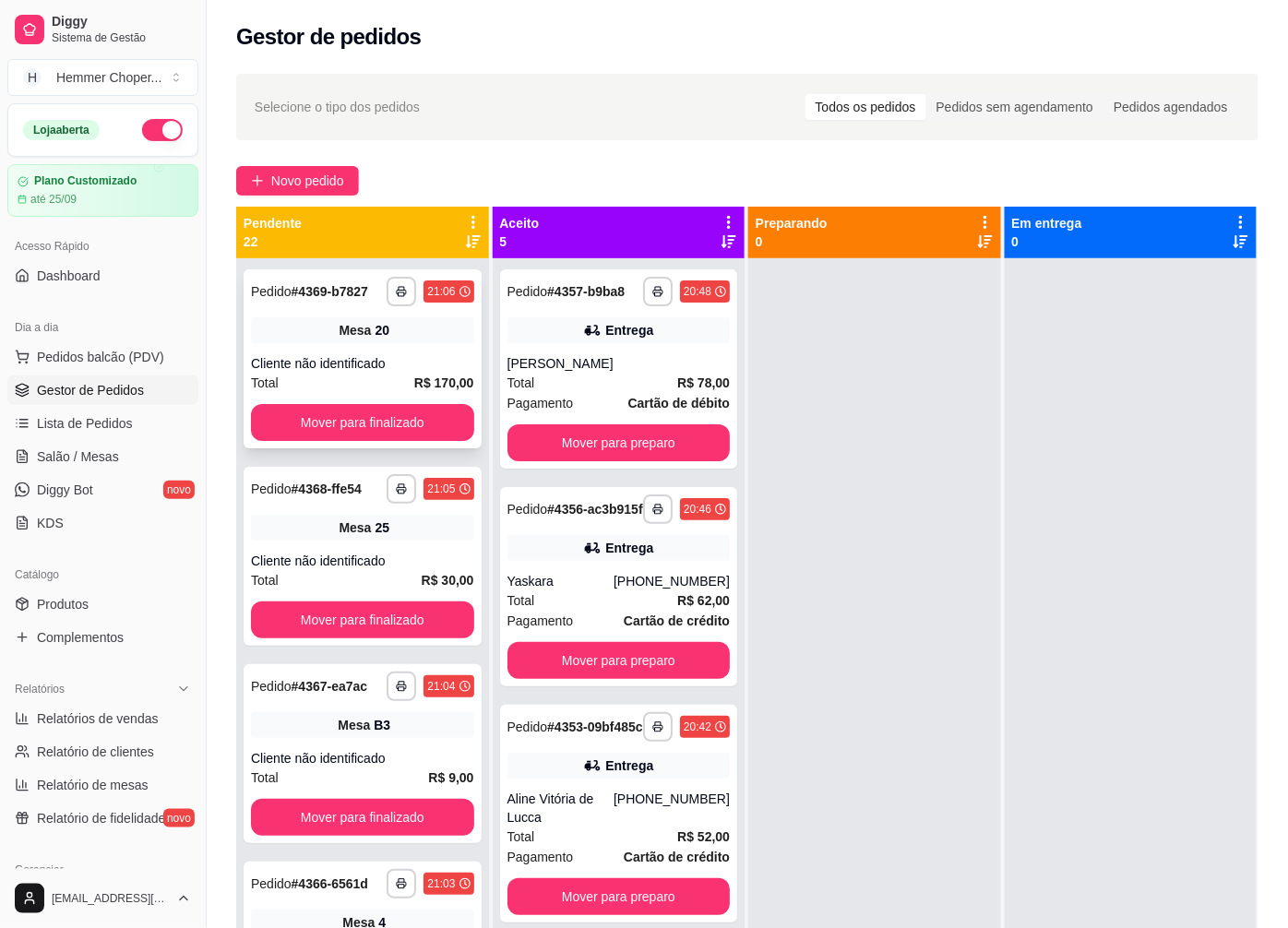
click at [348, 373] on div "Cliente não identificado" at bounding box center [363, 363] width 224 height 18
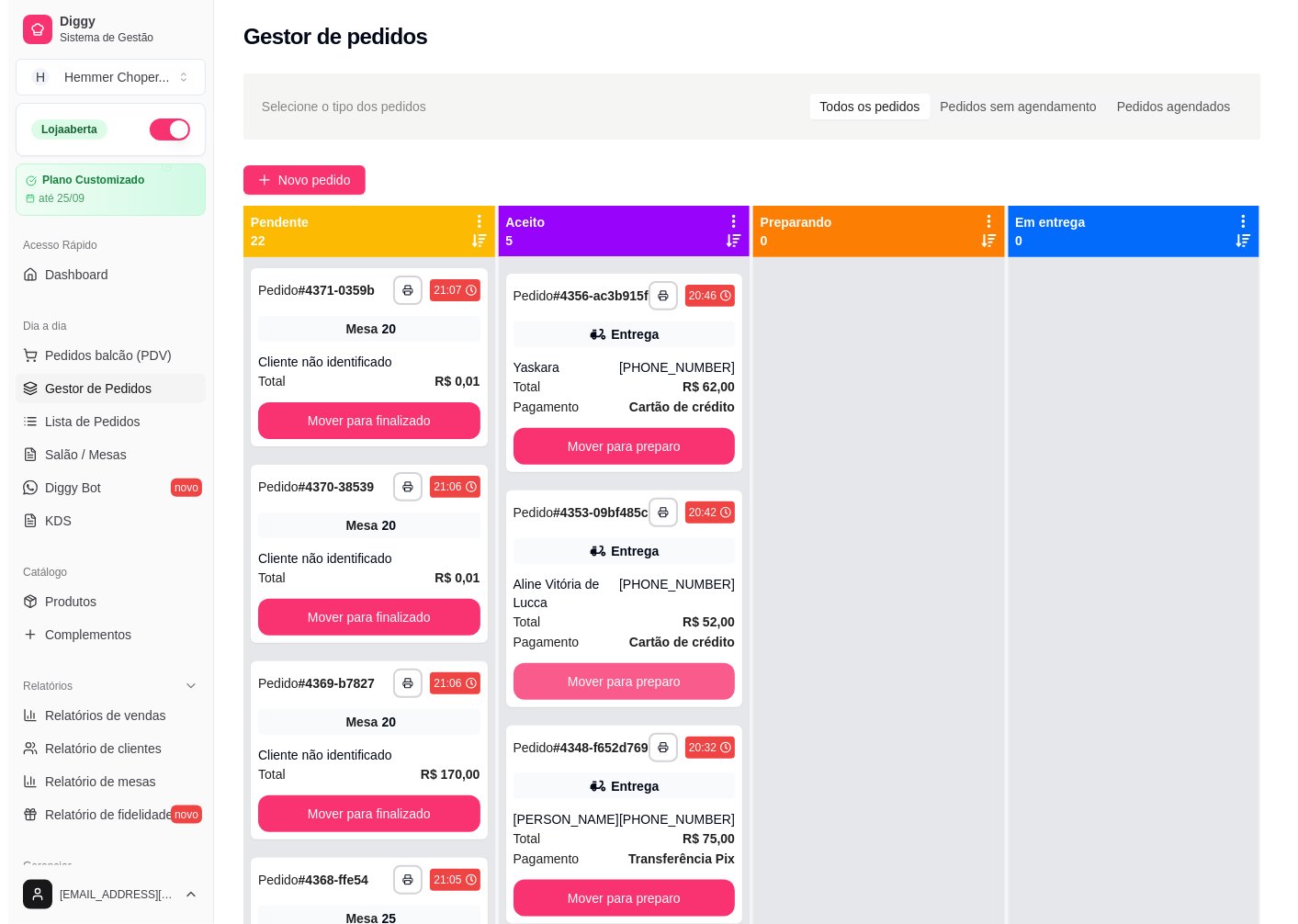
scroll to position [50, 0]
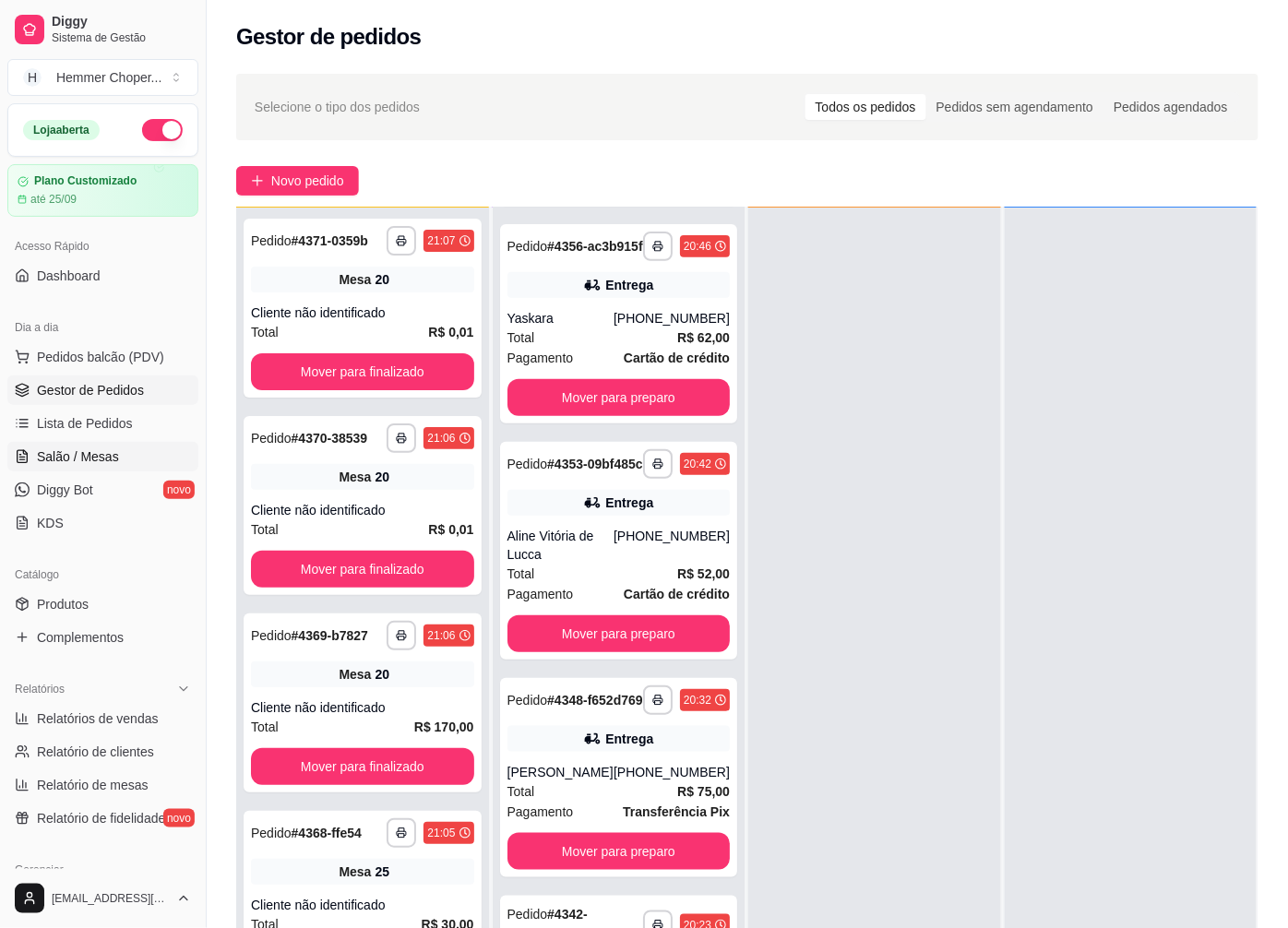
click at [83, 468] on link "Salão / Mesas" at bounding box center [103, 456] width 191 height 29
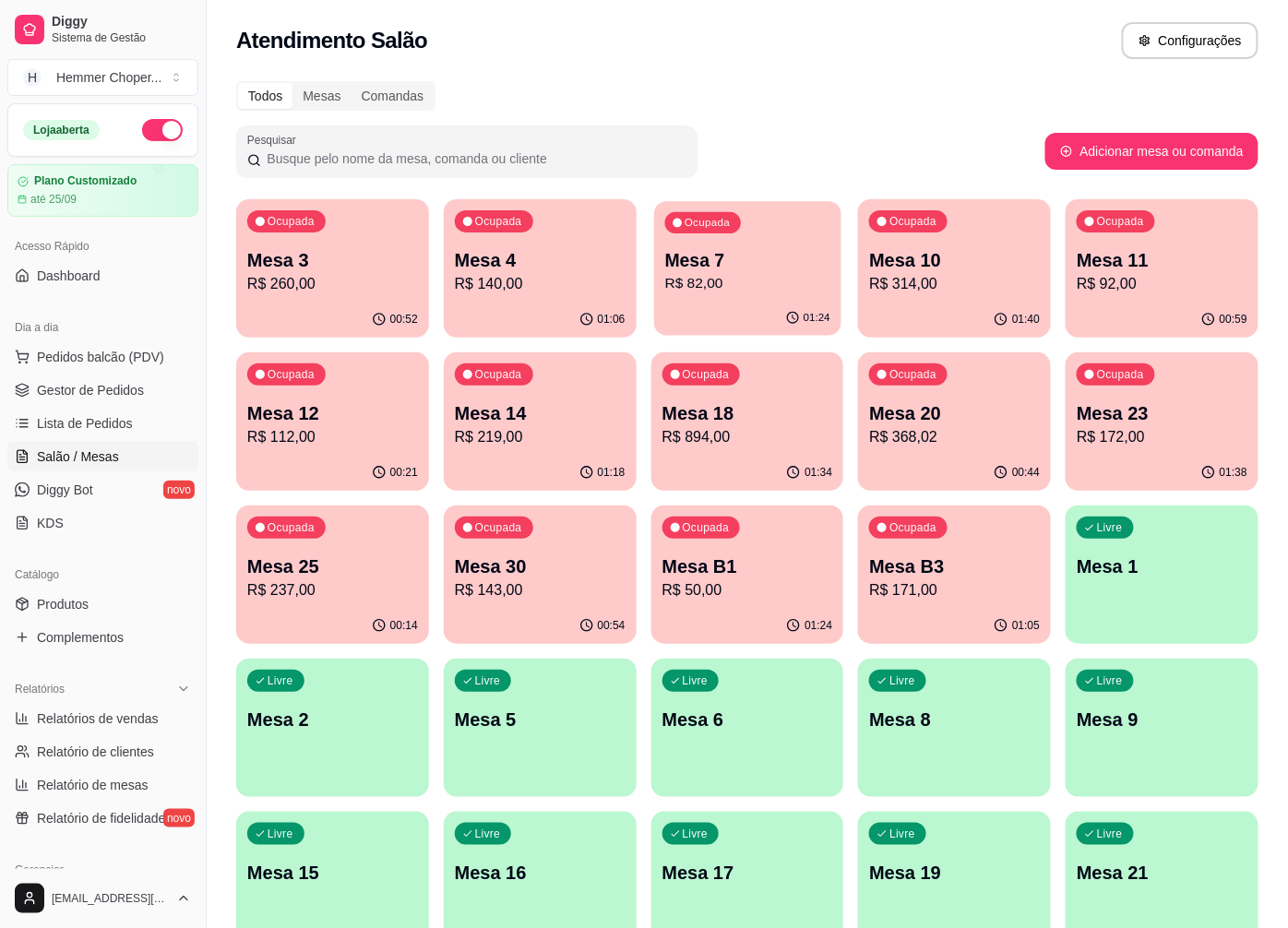
click at [721, 268] on p "Mesa 7" at bounding box center [747, 261] width 165 height 25
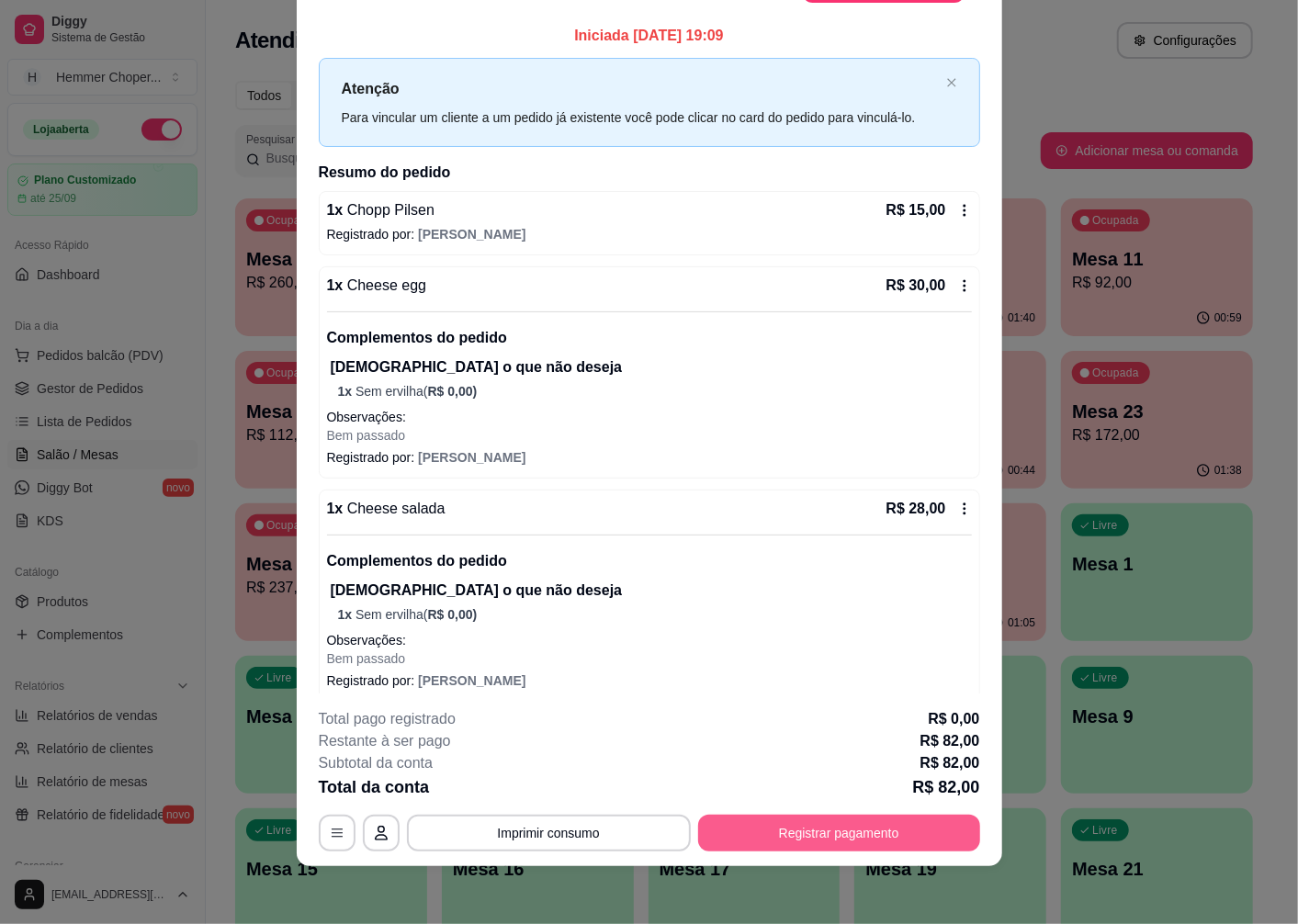
click at [810, 821] on button "Registrar pagamento" at bounding box center [839, 833] width 282 height 37
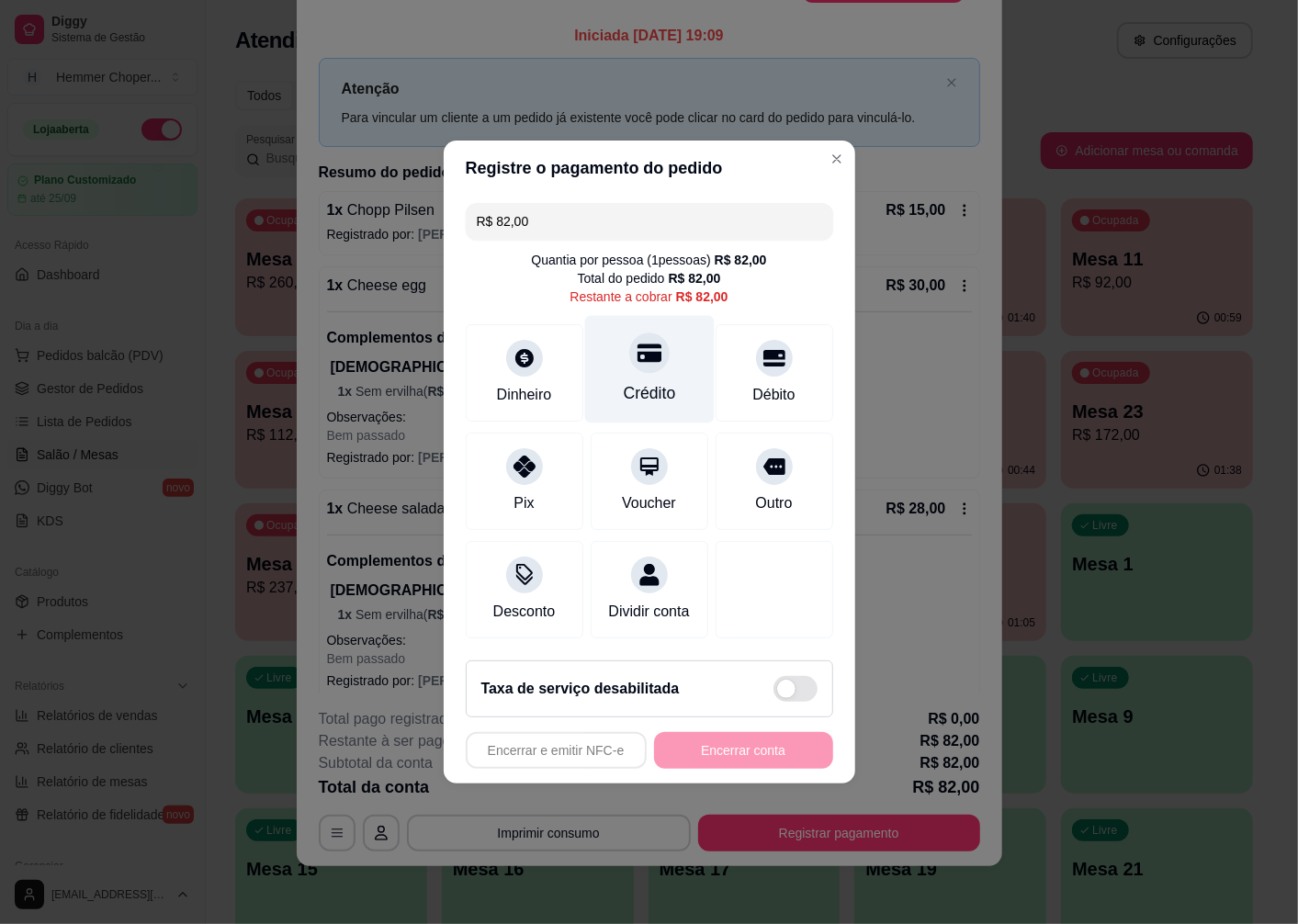
click at [643, 347] on icon at bounding box center [648, 354] width 24 height 18
type input "R$ 0,00"
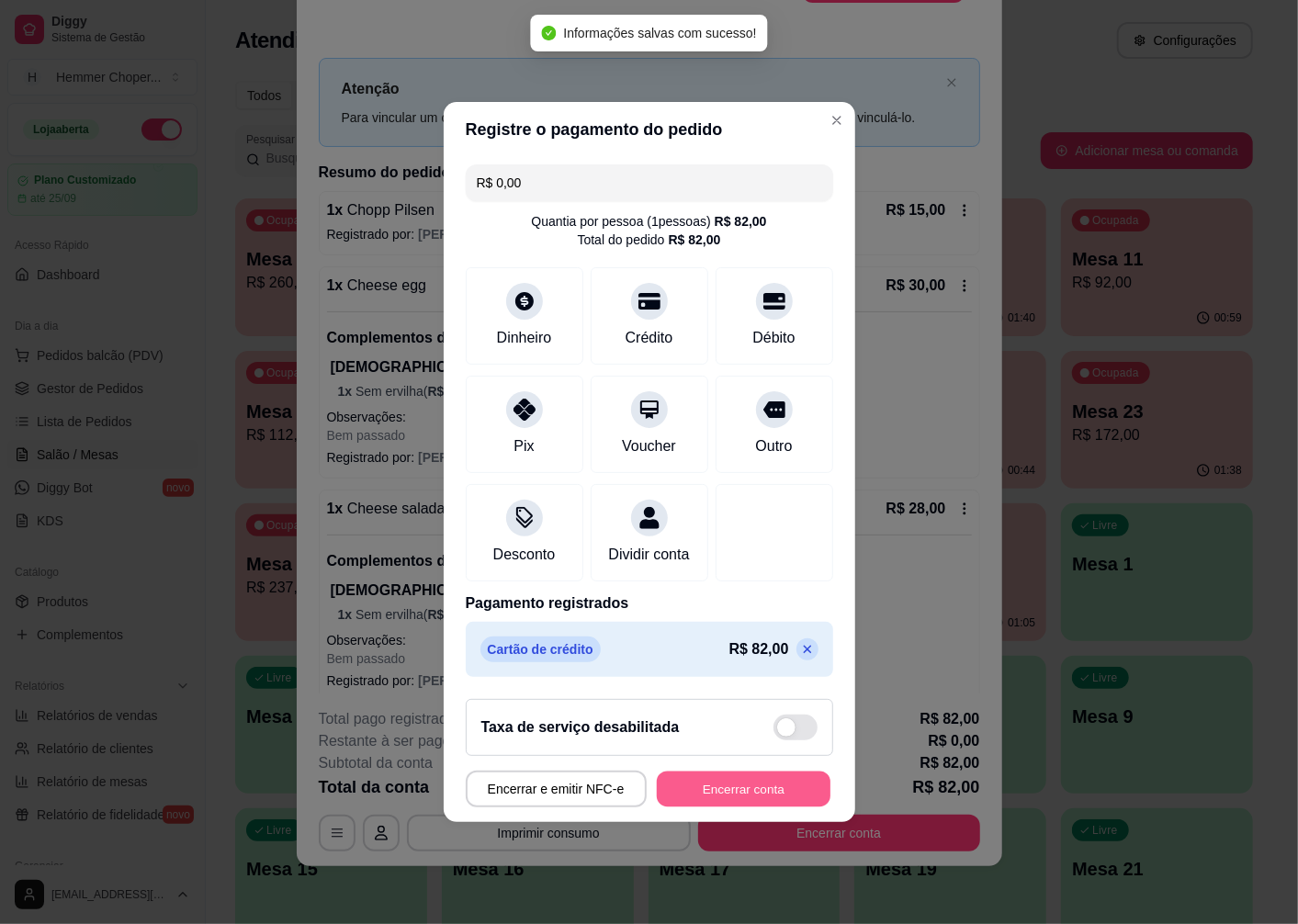
click at [703, 805] on button "Encerrar conta" at bounding box center [743, 789] width 173 height 36
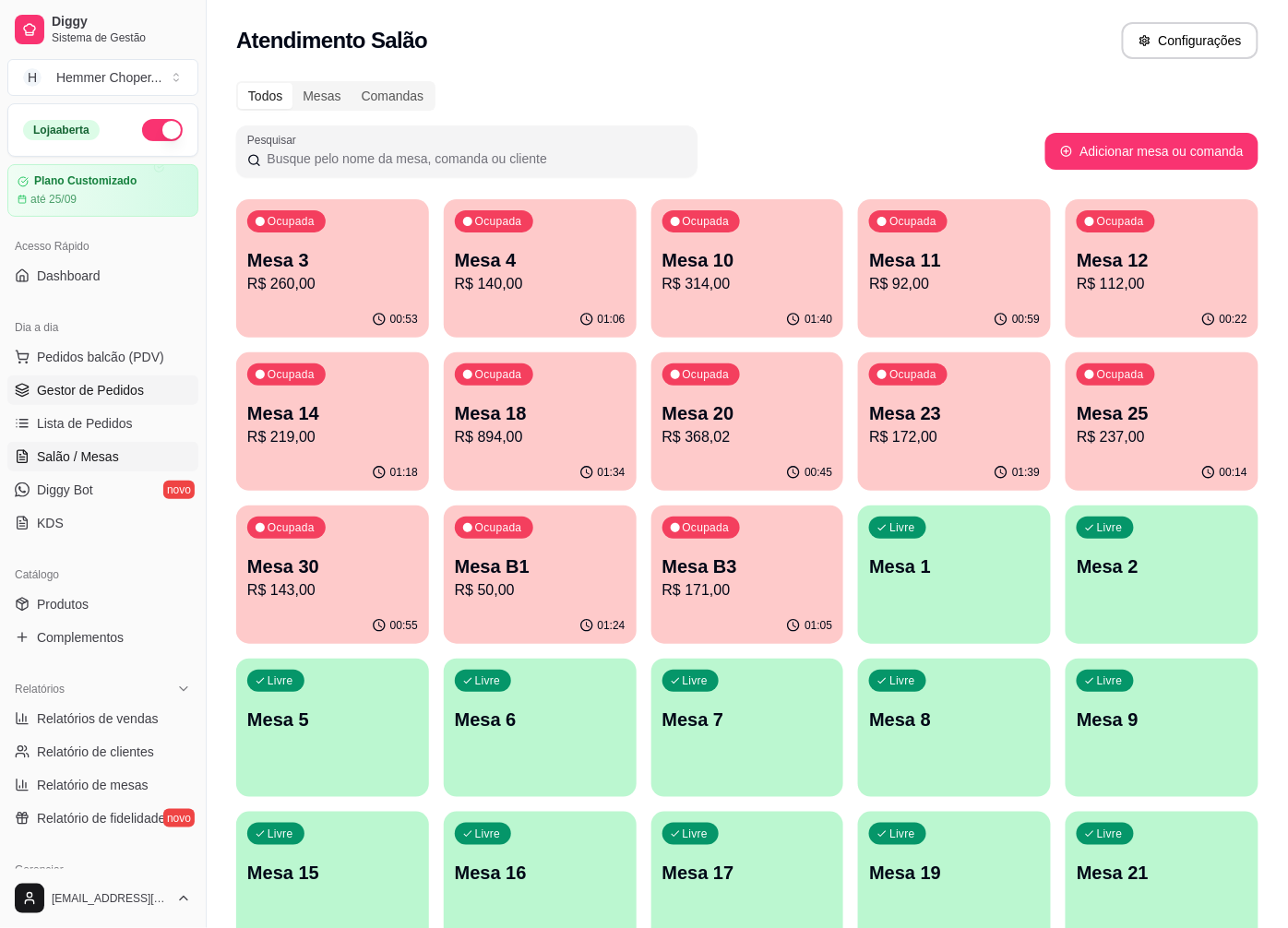
click at [114, 398] on span "Gestor de Pedidos" at bounding box center [90, 390] width 107 height 18
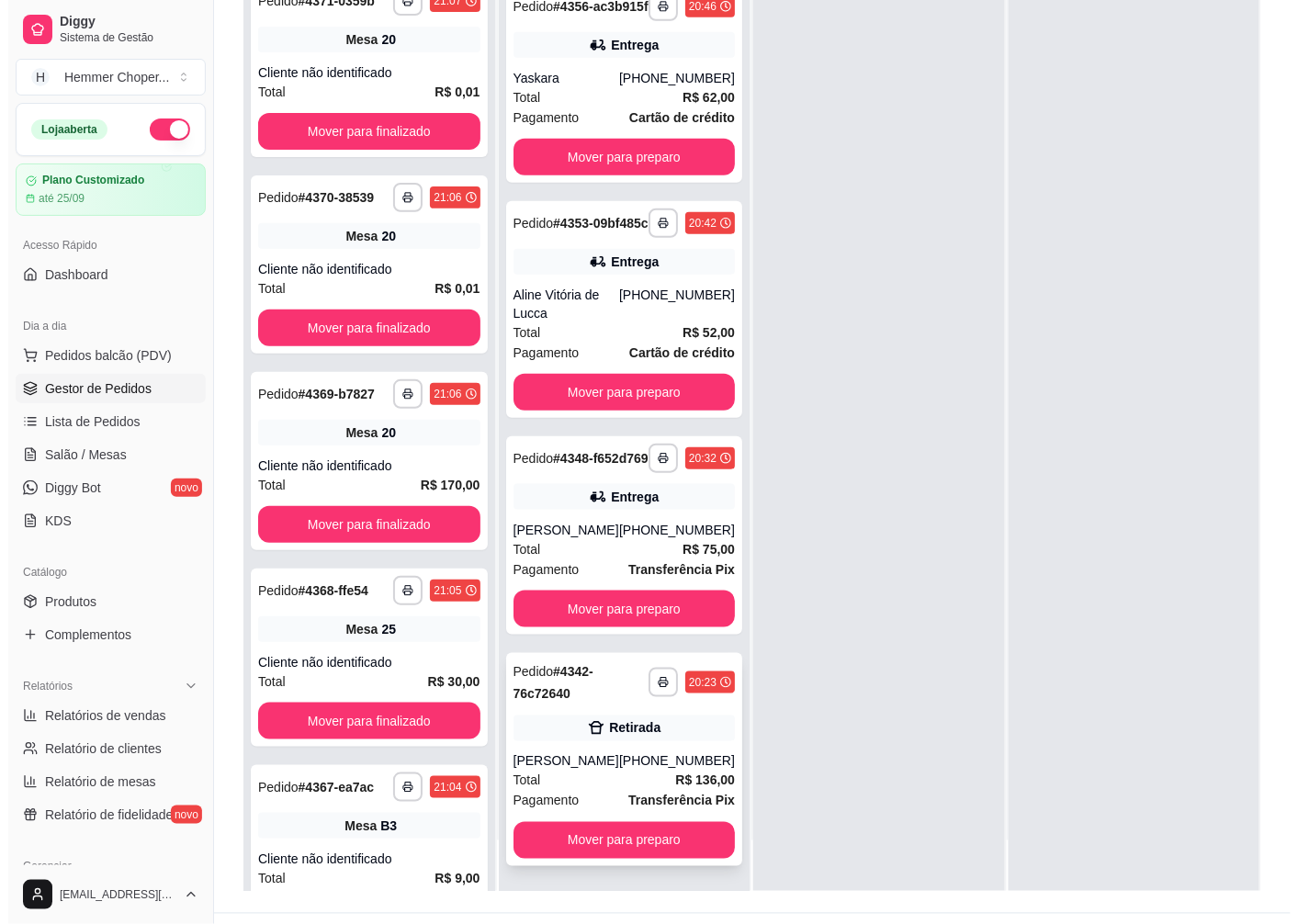
scroll to position [280, 0]
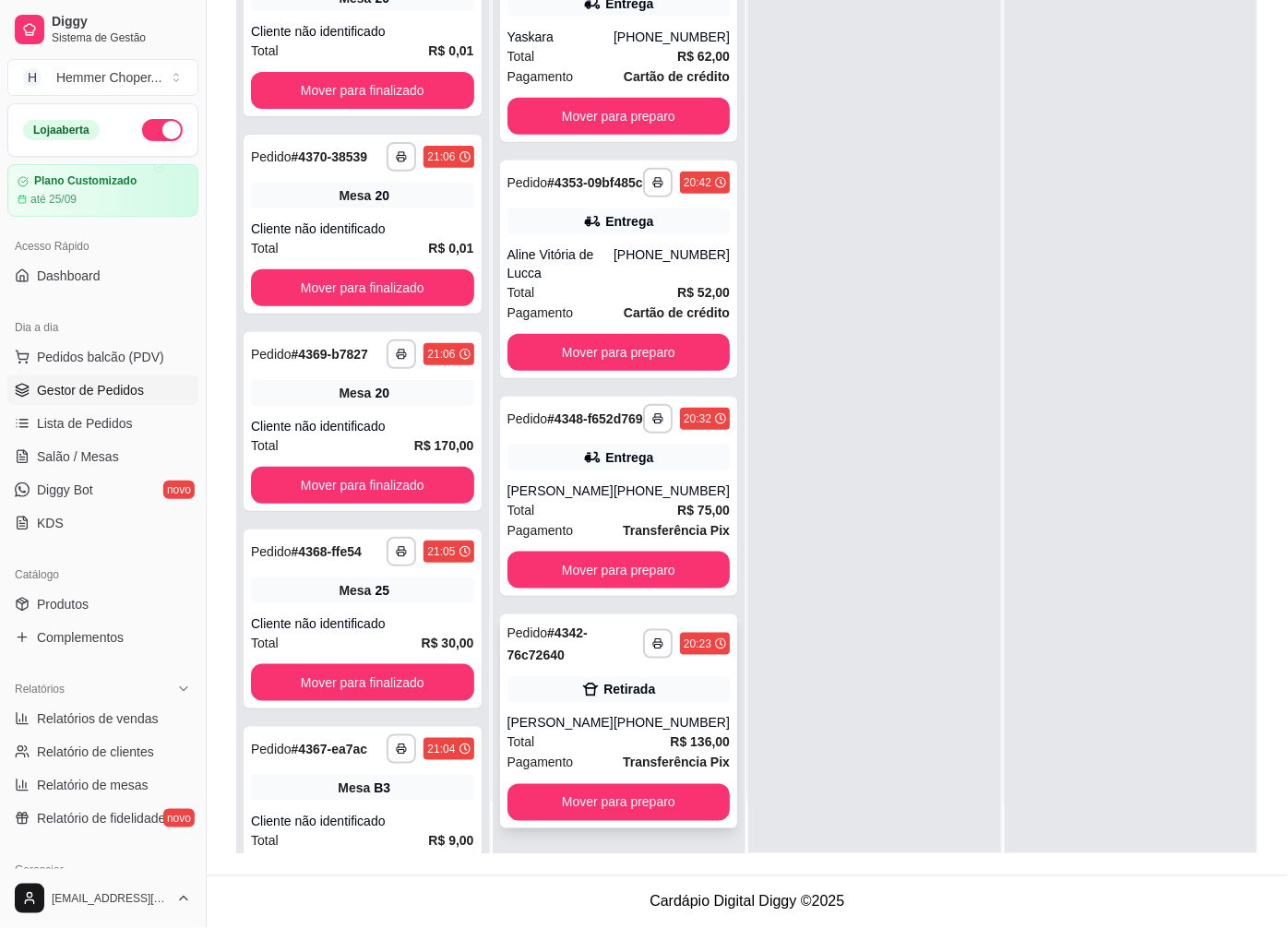
click at [585, 754] on div "Pagamento Transferência Pix" at bounding box center [620, 763] width 224 height 20
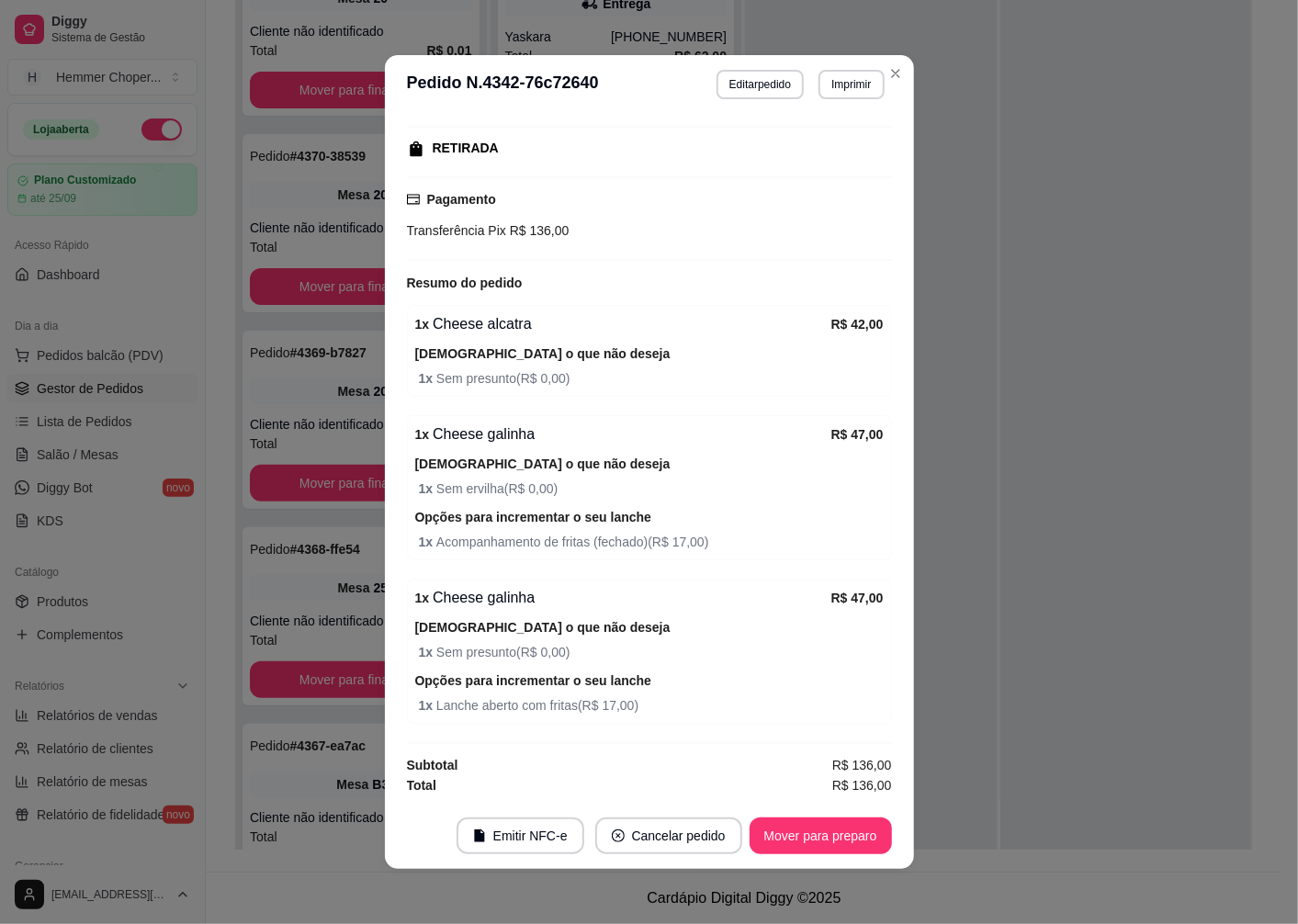
scroll to position [4, 0]
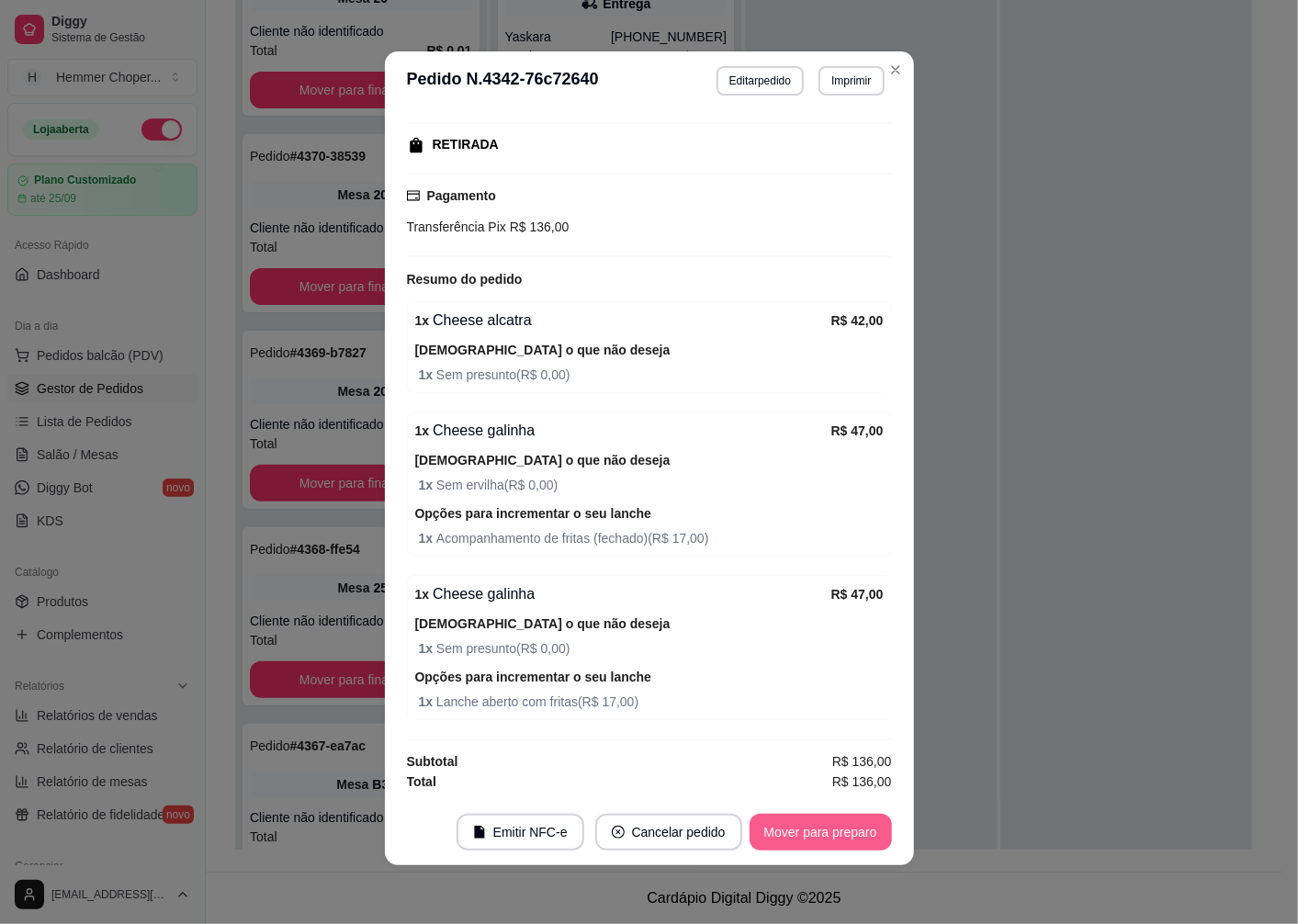
click at [772, 827] on button "Mover para preparo" at bounding box center [820, 832] width 142 height 37
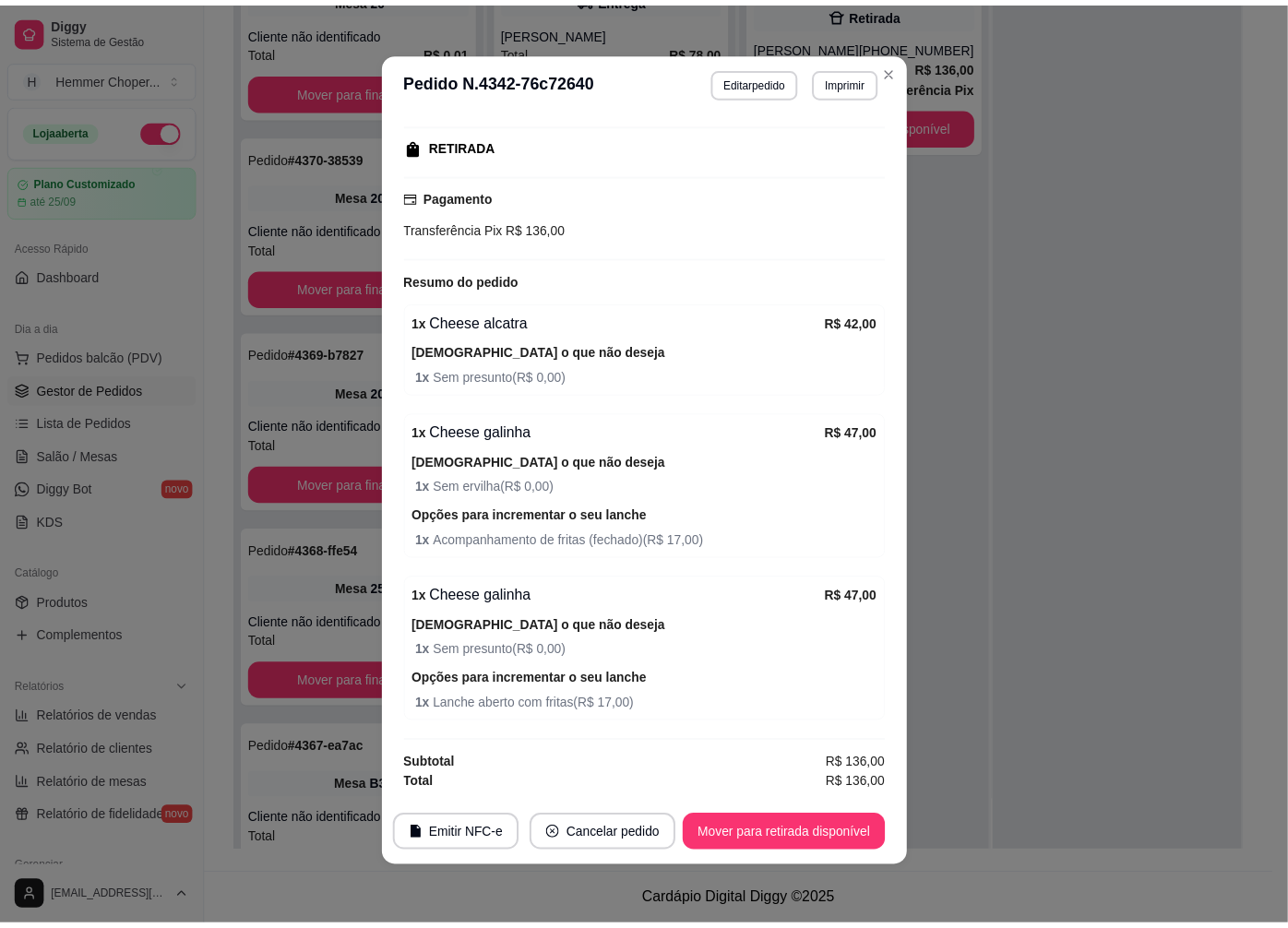
scroll to position [38, 0]
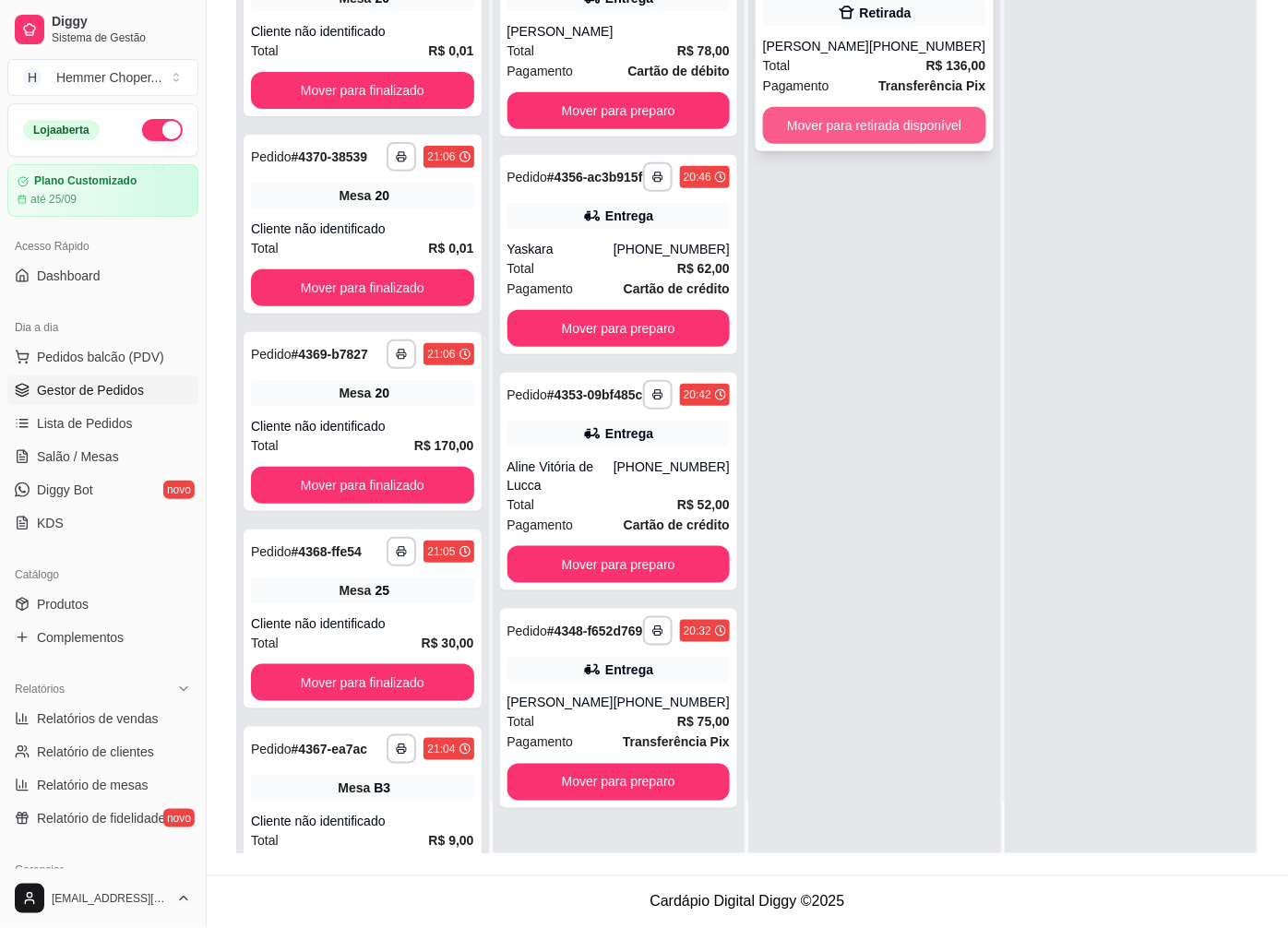
click at [856, 118] on button "Mover para retirada disponível" at bounding box center [875, 125] width 224 height 37
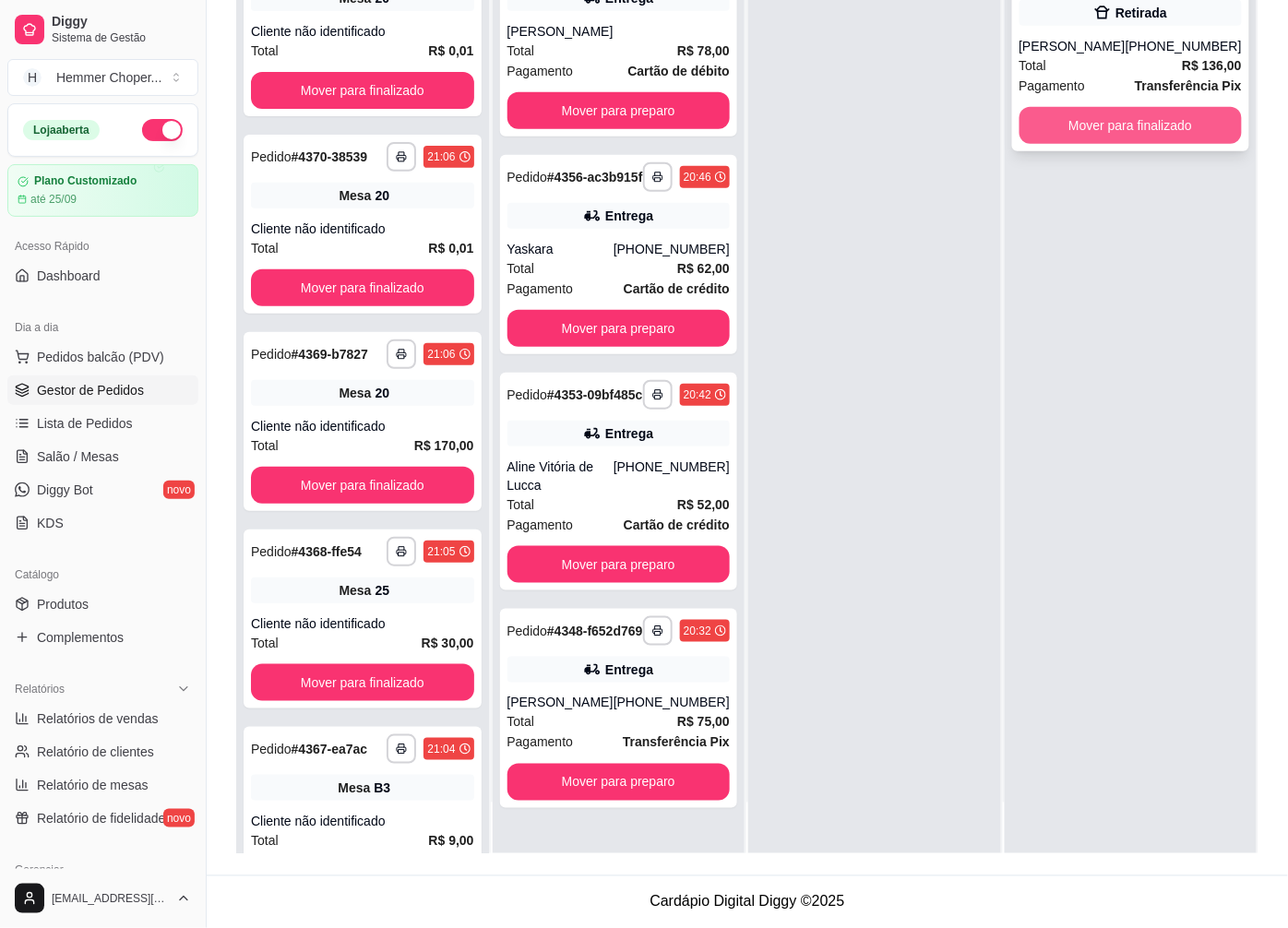
click at [1096, 118] on button "Mover para finalizado" at bounding box center [1131, 125] width 224 height 37
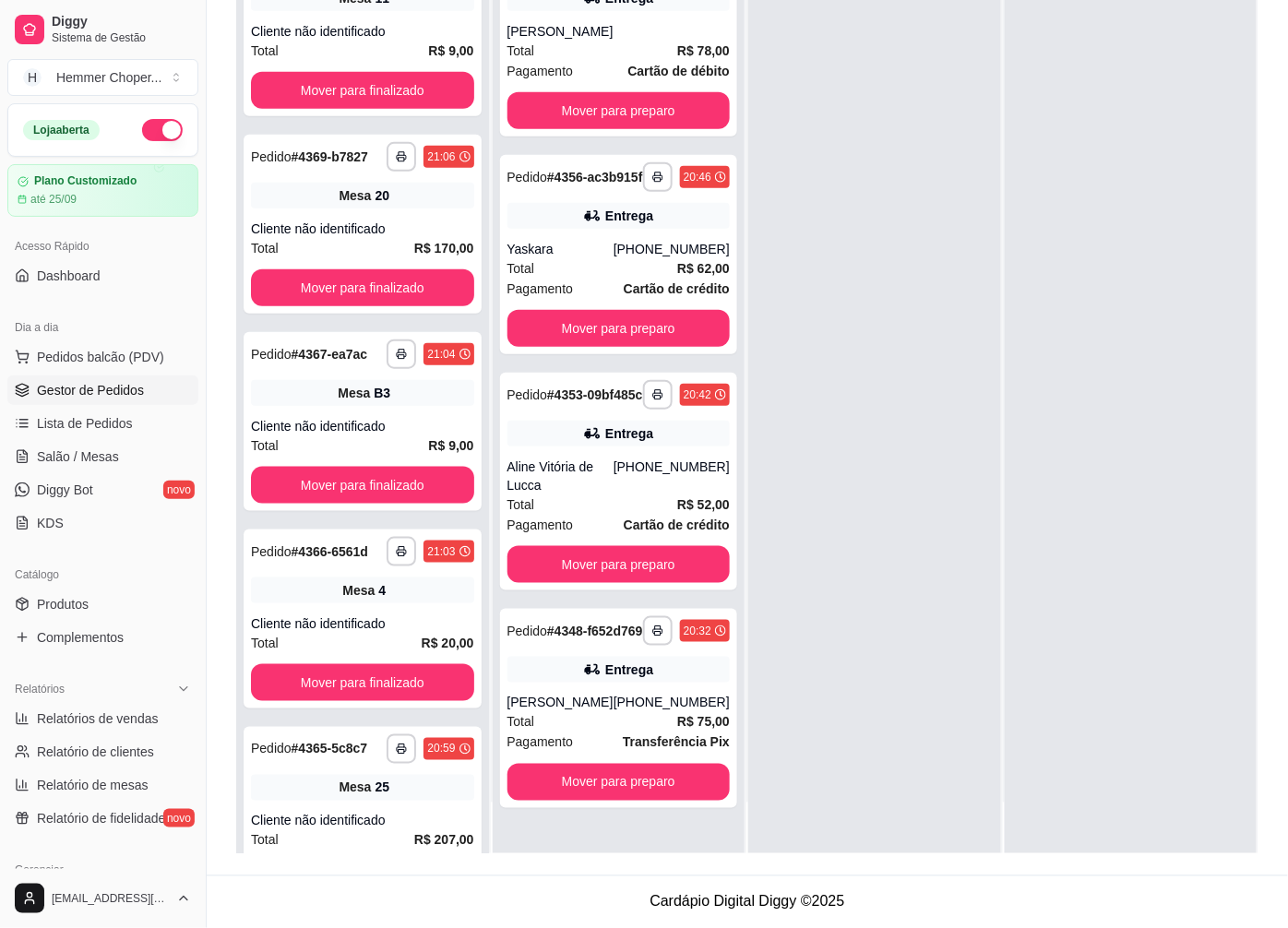
scroll to position [213, 0]
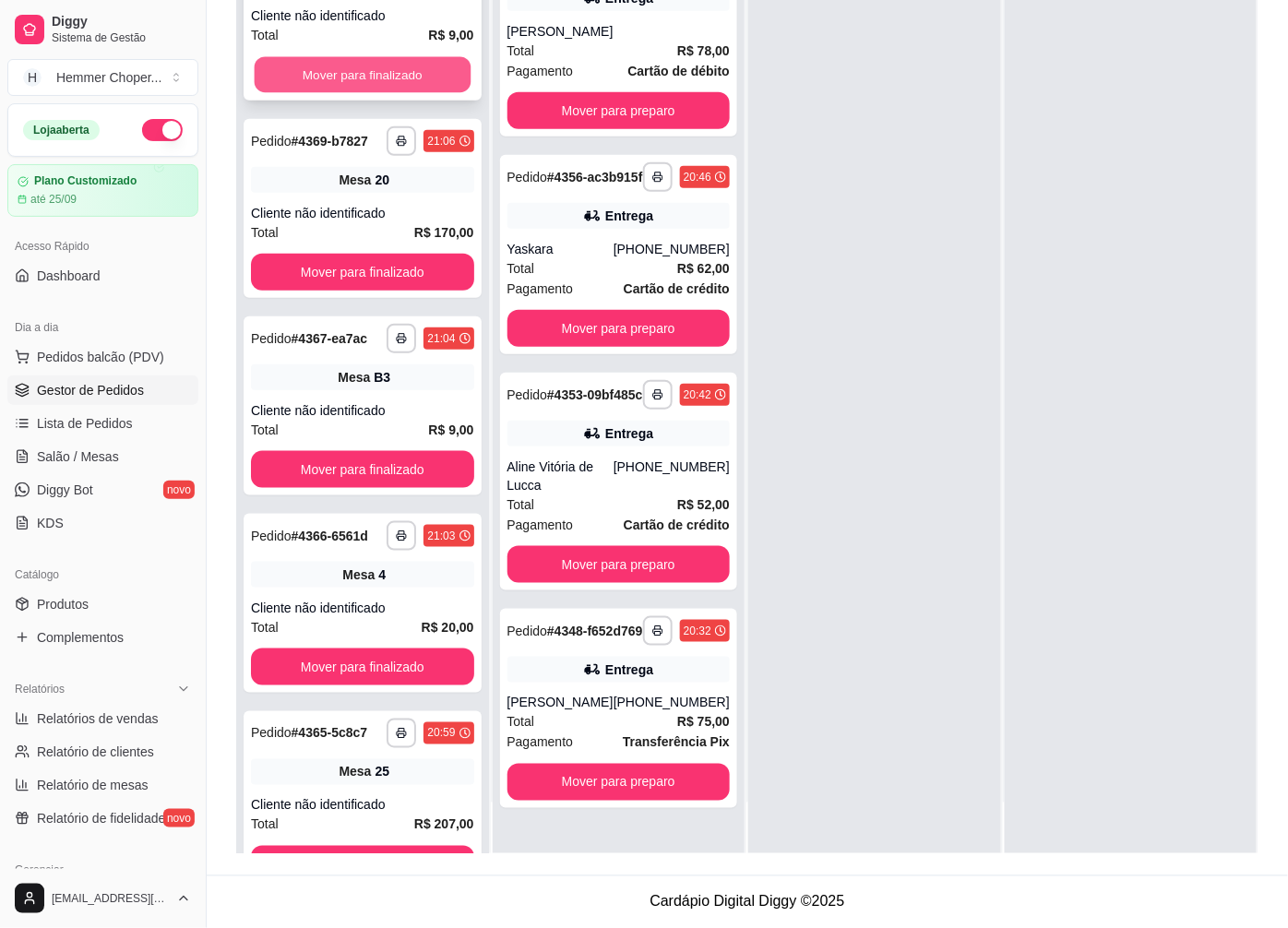
click at [389, 87] on button "Mover para finalizado" at bounding box center [363, 75] width 216 height 36
click at [366, 76] on button "Mover para finalizado" at bounding box center [363, 75] width 216 height 36
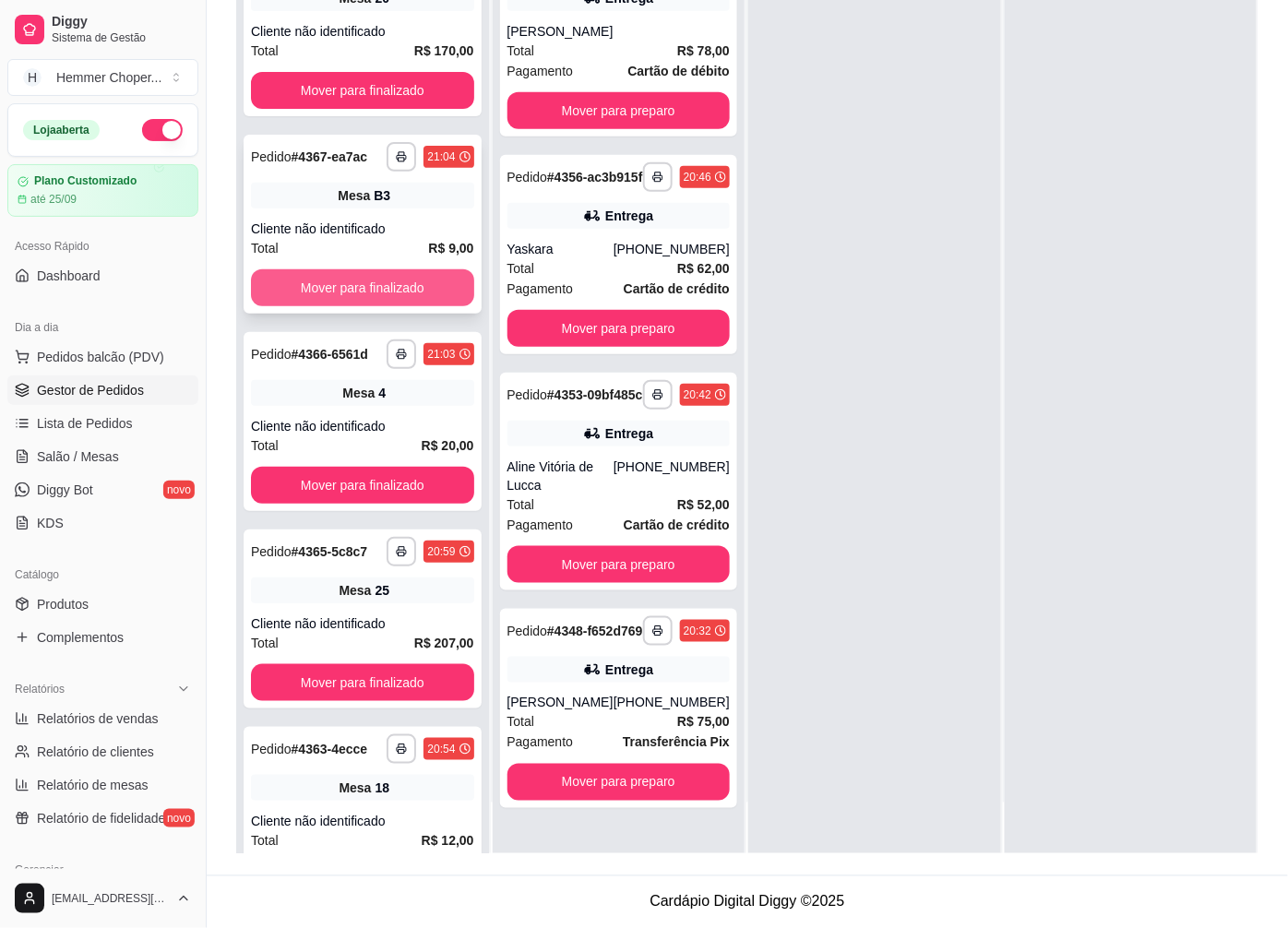
click at [361, 299] on button "Mover para finalizado" at bounding box center [363, 288] width 224 height 37
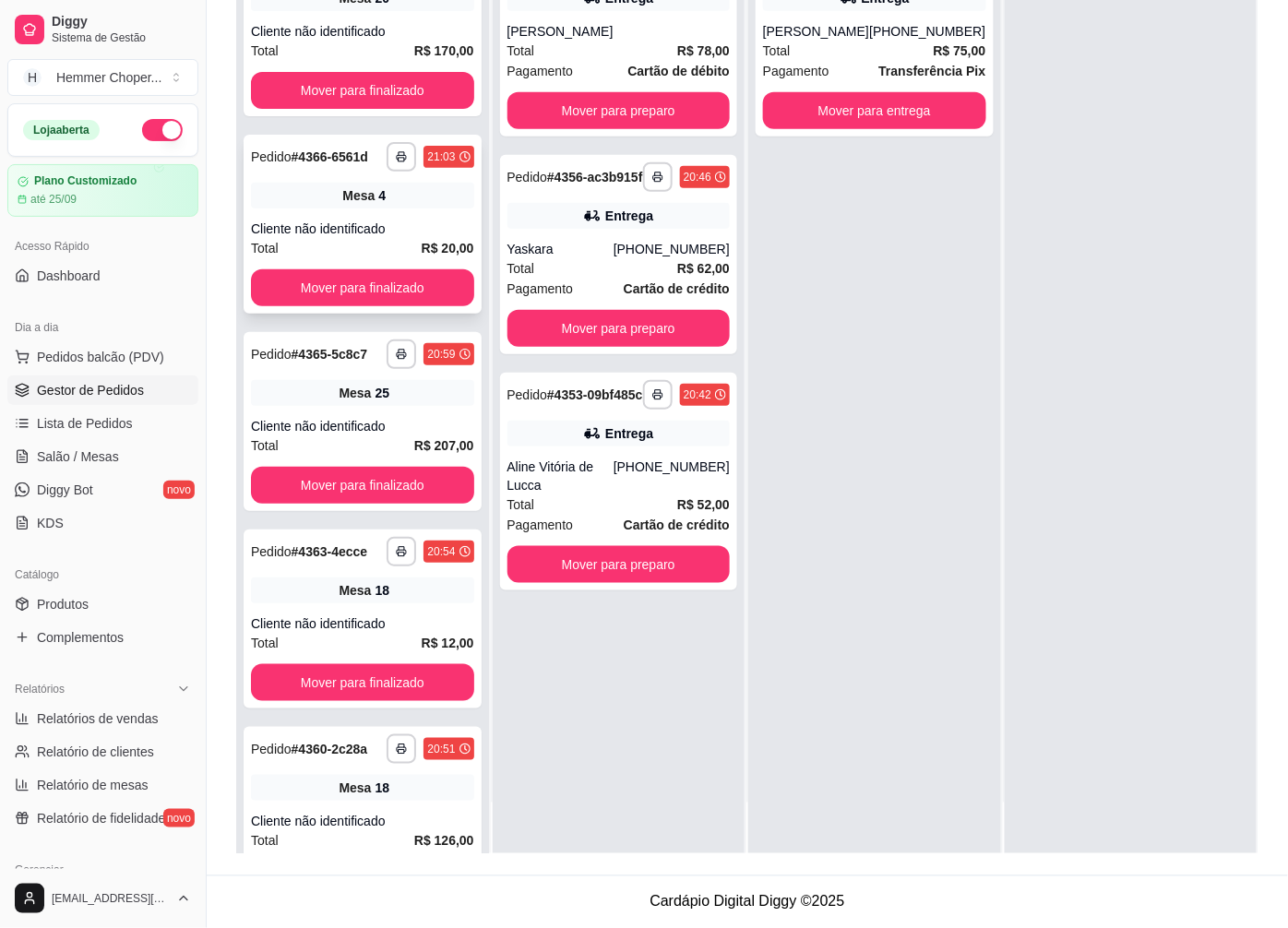
click at [374, 232] on div "**********" at bounding box center [362, 224] width 238 height 179
click at [343, 296] on button "Mover para finalizado" at bounding box center [363, 288] width 224 height 37
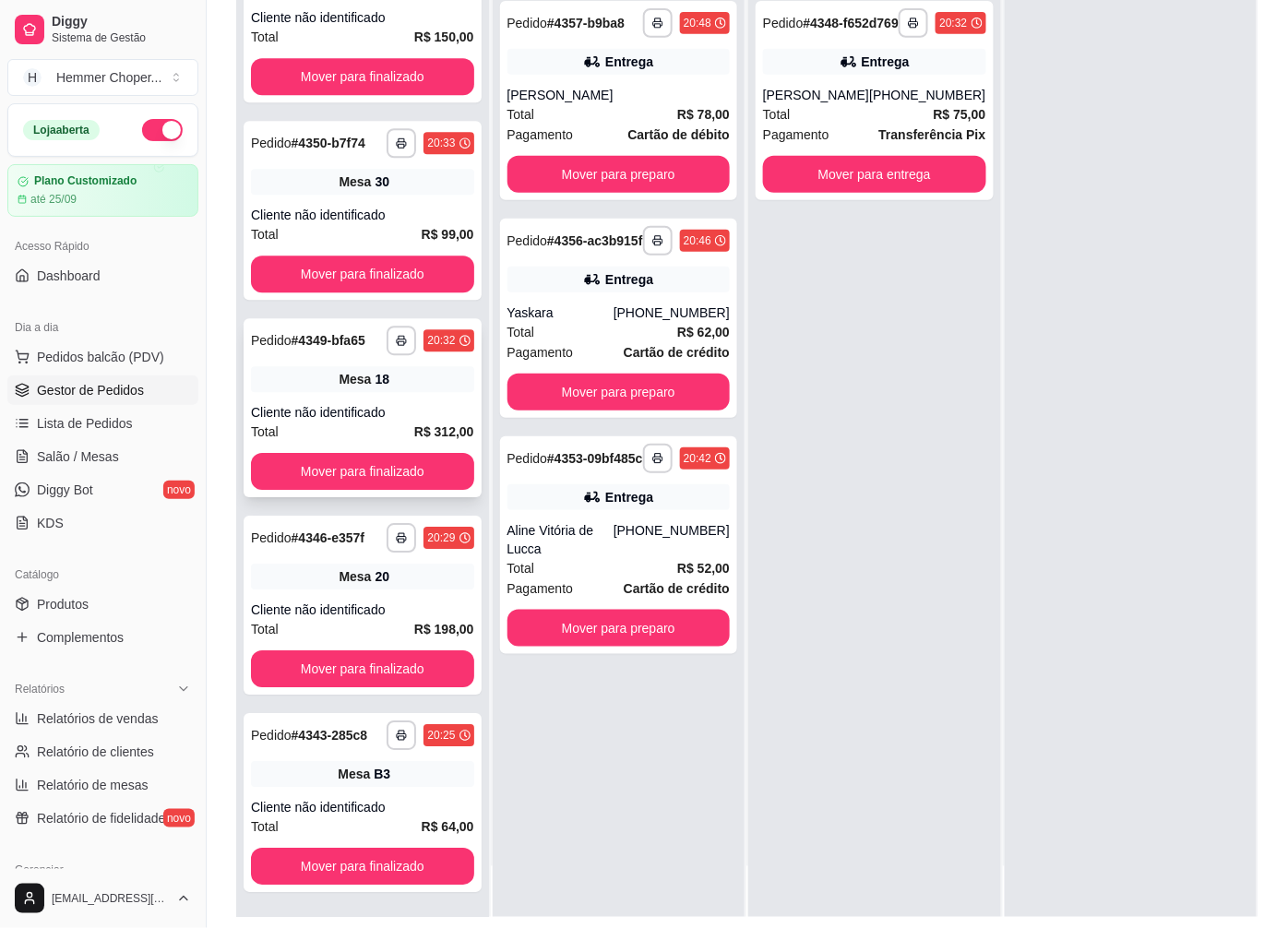
scroll to position [281, 0]
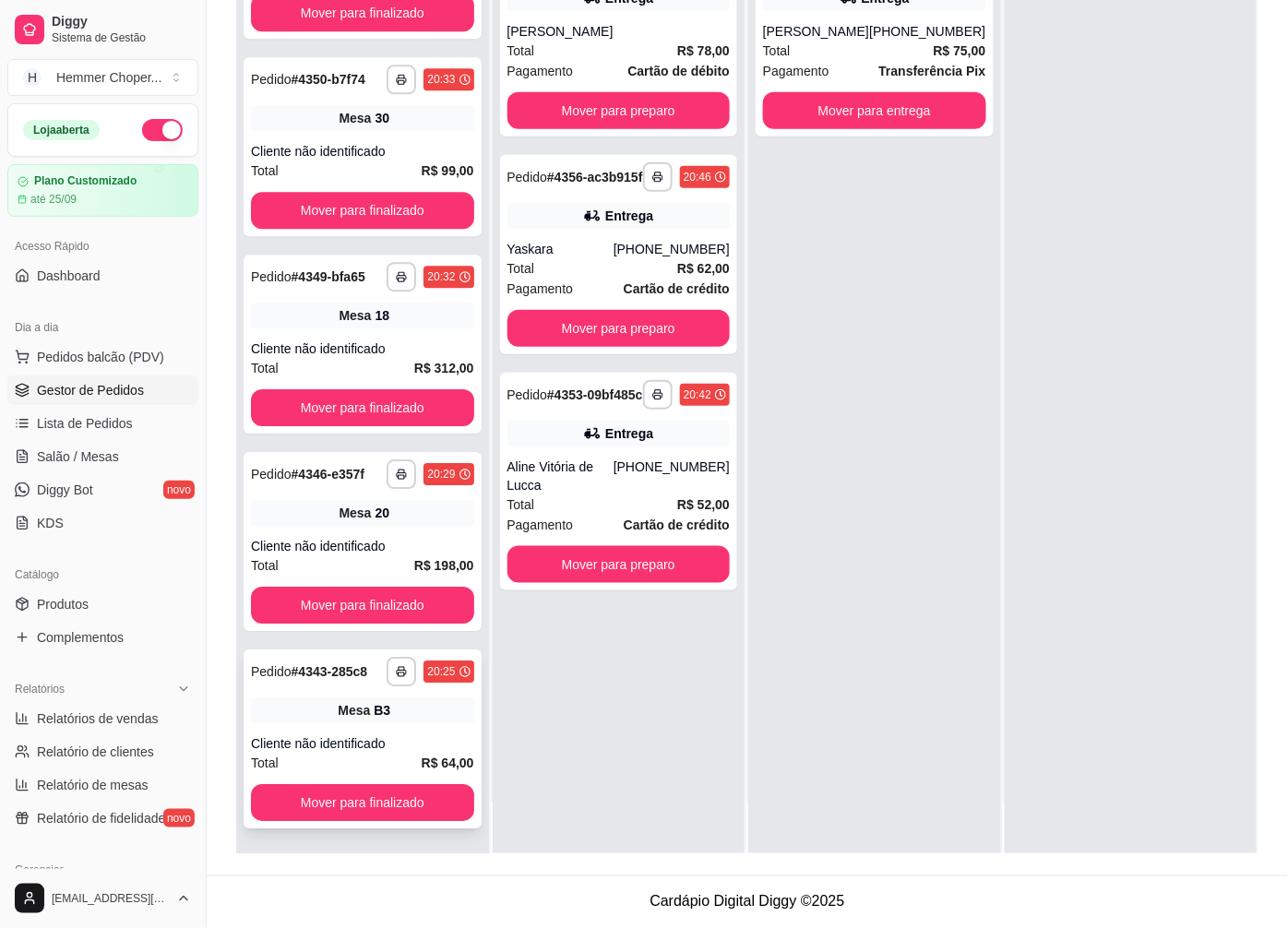
click at [376, 721] on div "Mesa B3" at bounding box center [363, 710] width 224 height 26
click at [103, 464] on span "Salão / Mesas" at bounding box center [78, 456] width 82 height 18
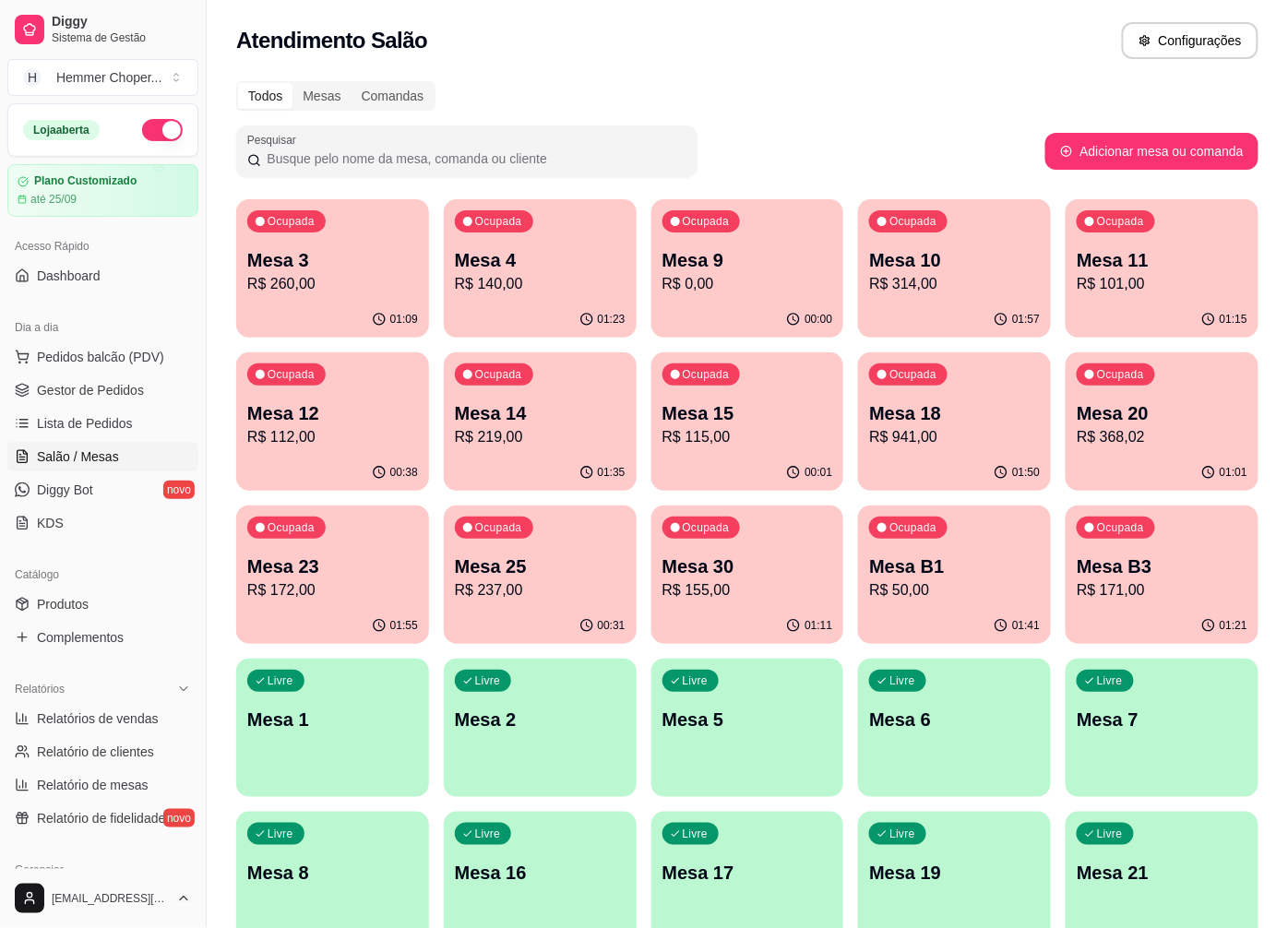
click at [348, 580] on p "R$ 172,00" at bounding box center [332, 590] width 170 height 22
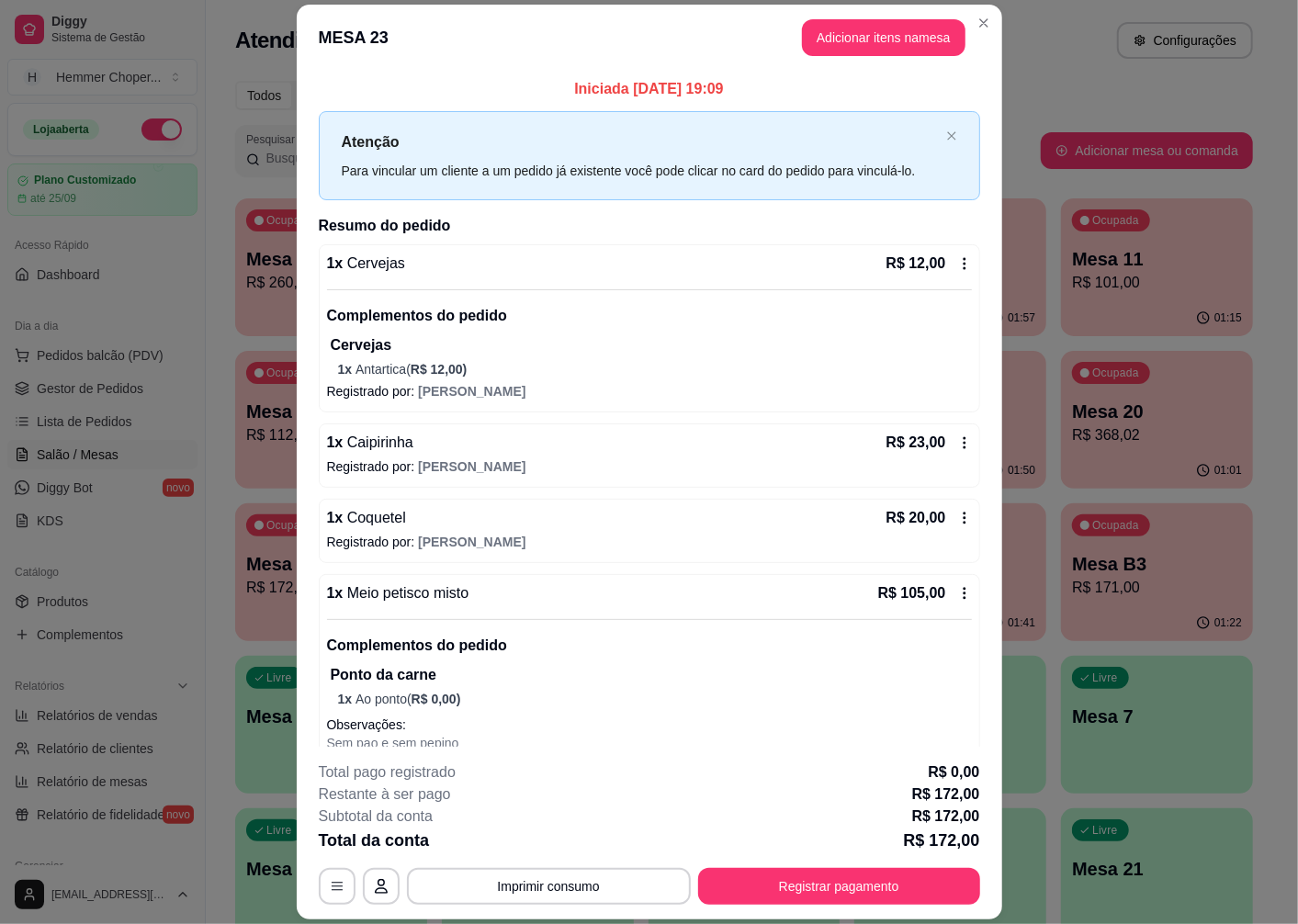
scroll to position [226, 0]
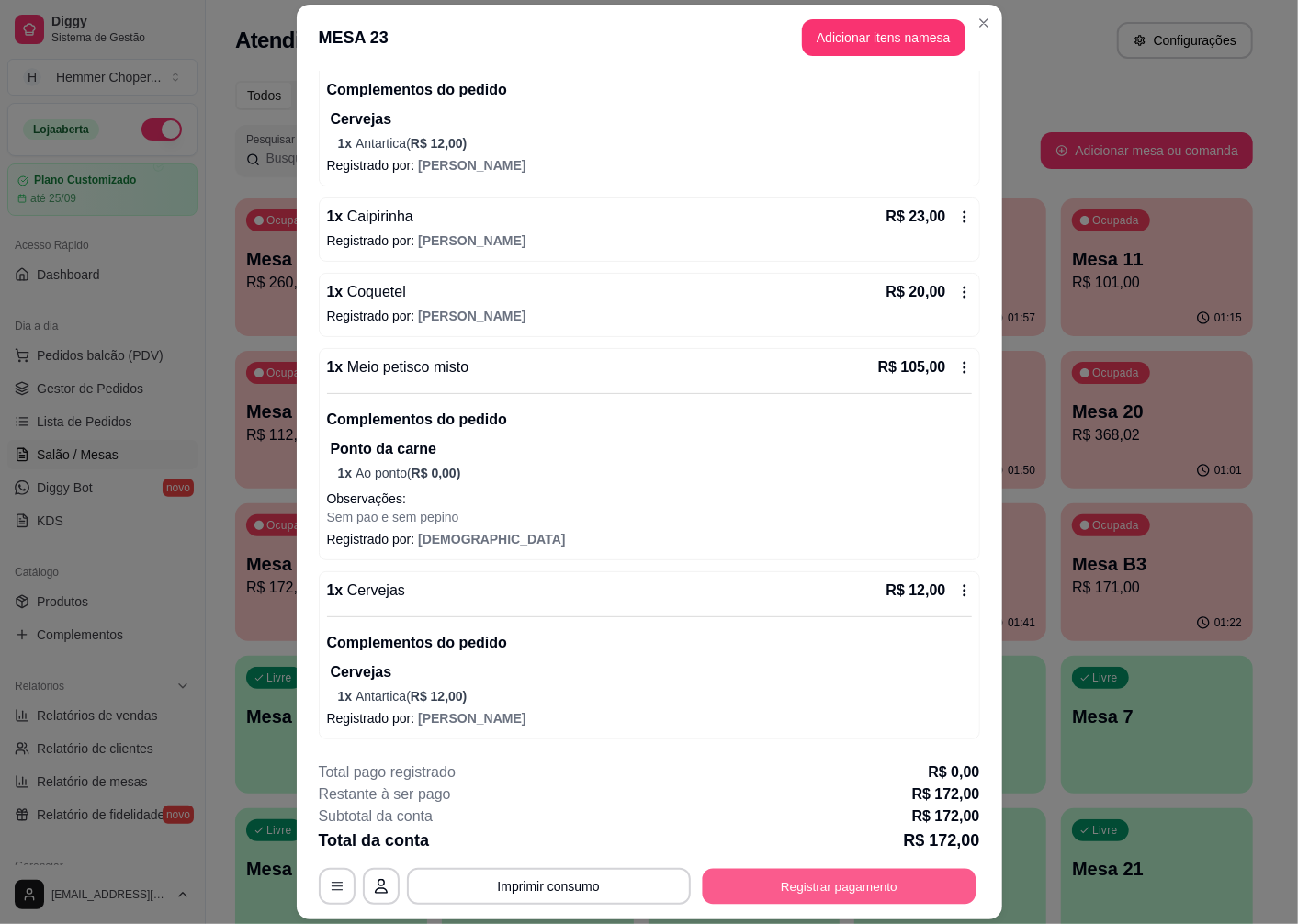
click at [712, 889] on button "Registrar pagamento" at bounding box center [839, 886] width 274 height 36
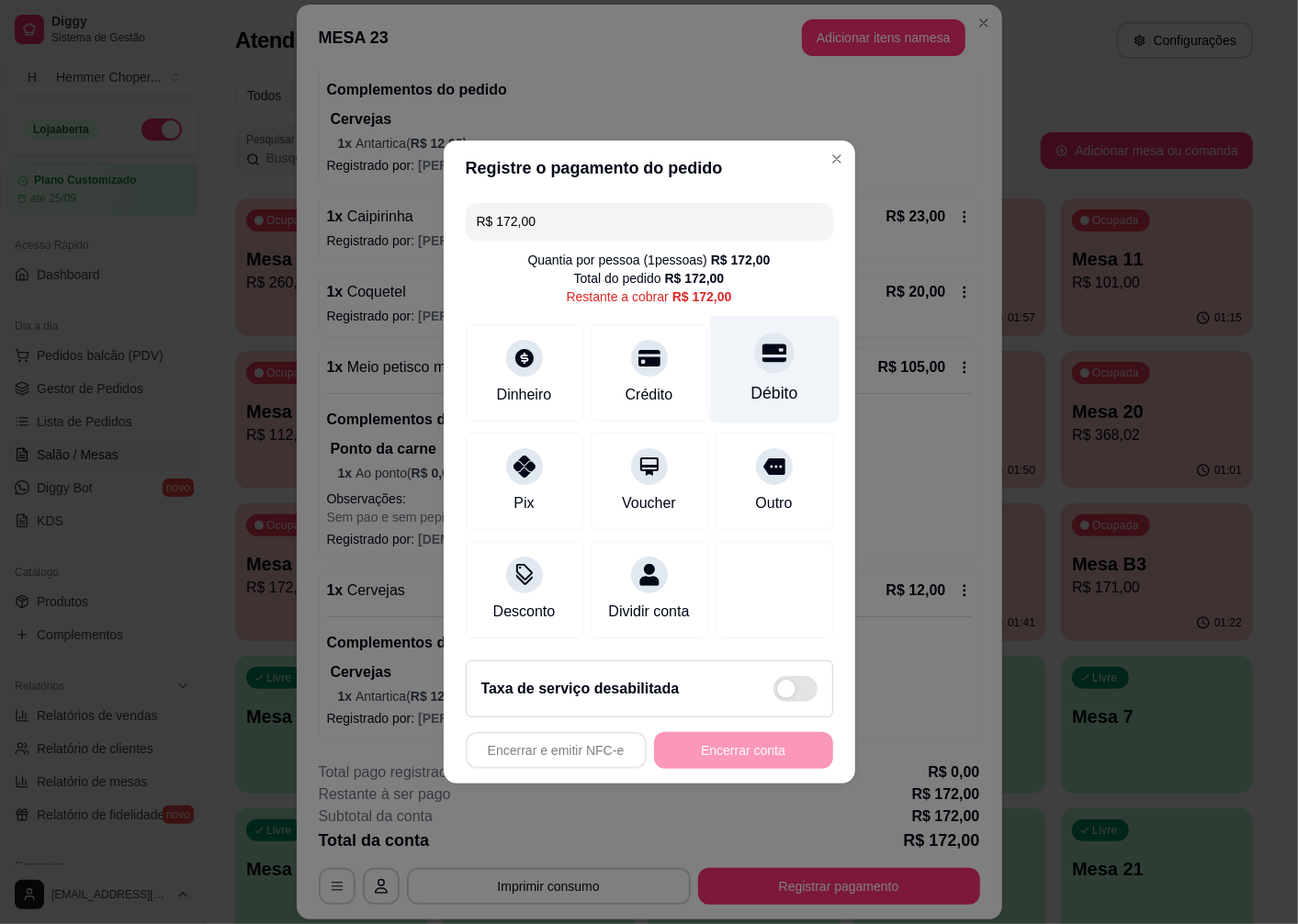
click at [757, 371] on div "Débito" at bounding box center [774, 369] width 130 height 108
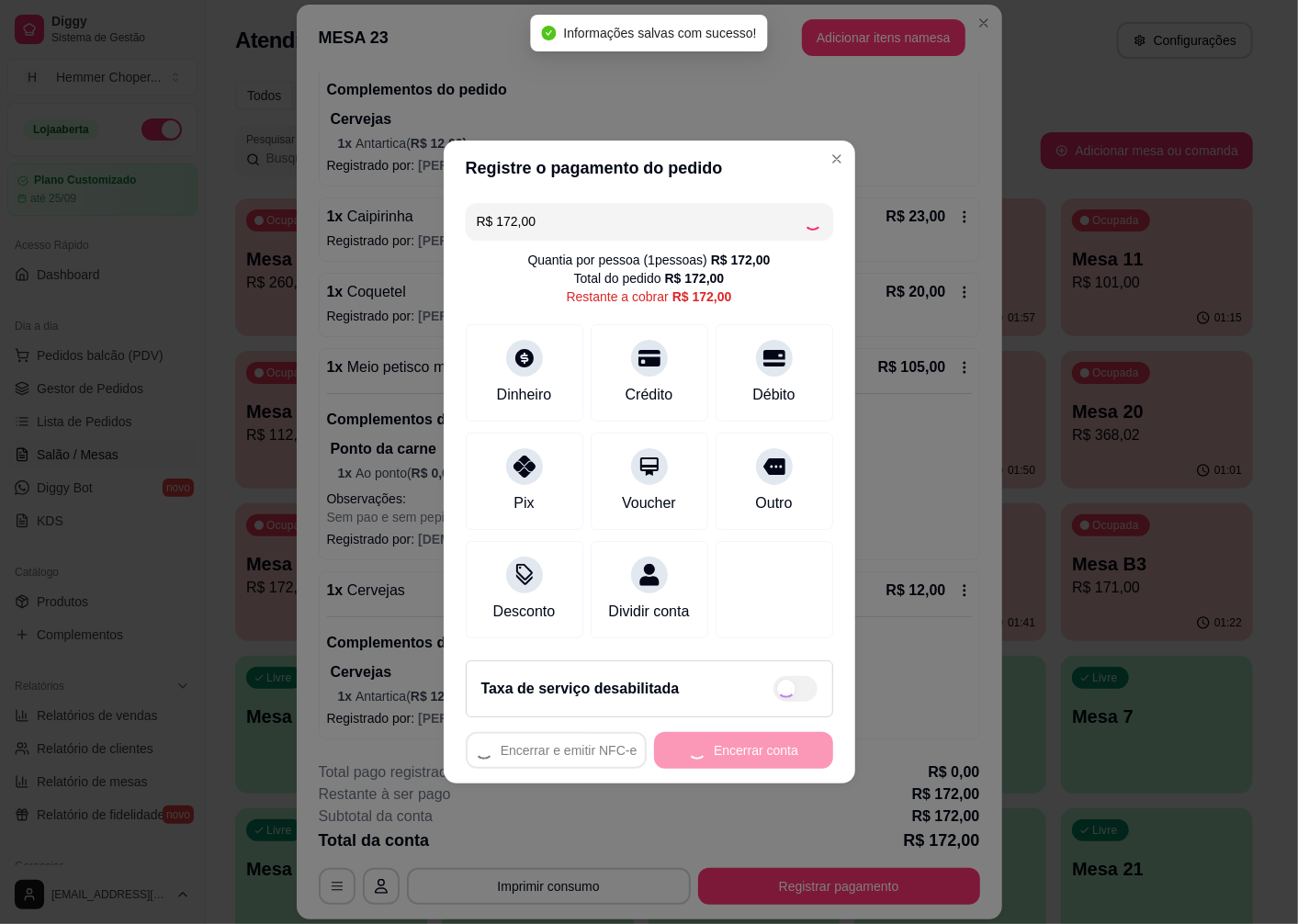
type input "R$ 0,00"
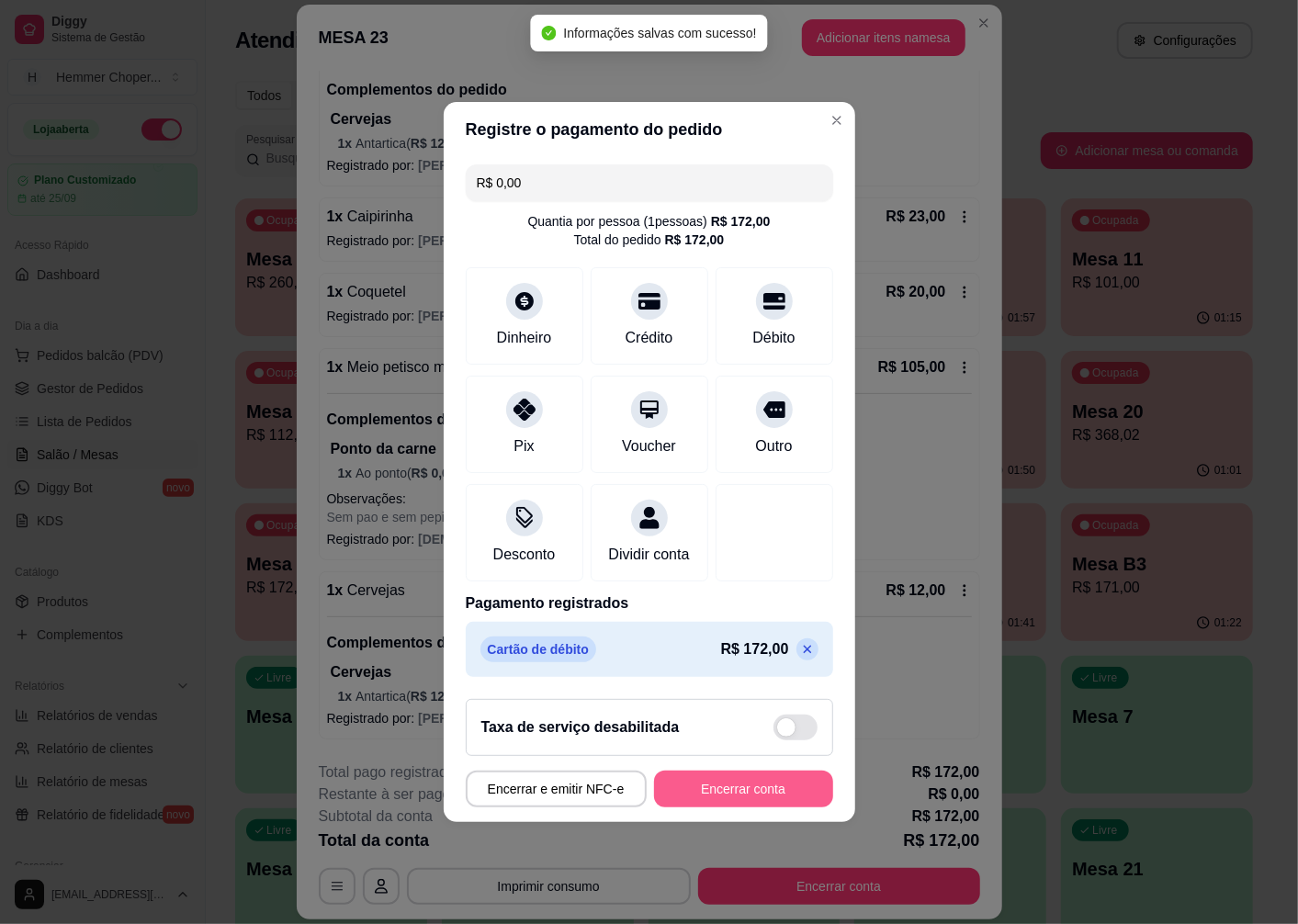
click at [724, 797] on button "Encerrar conta" at bounding box center [743, 789] width 179 height 37
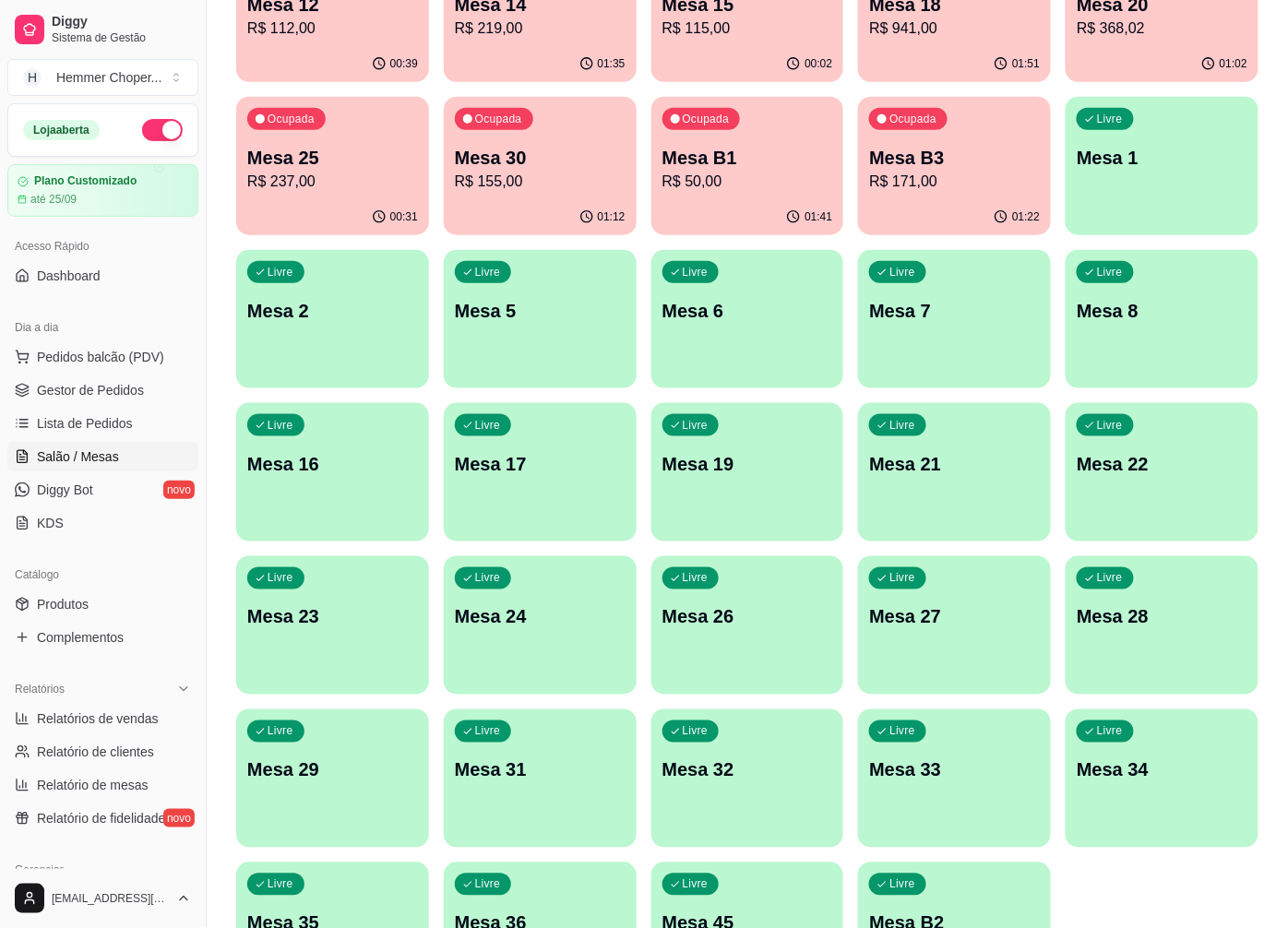
scroll to position [247, 0]
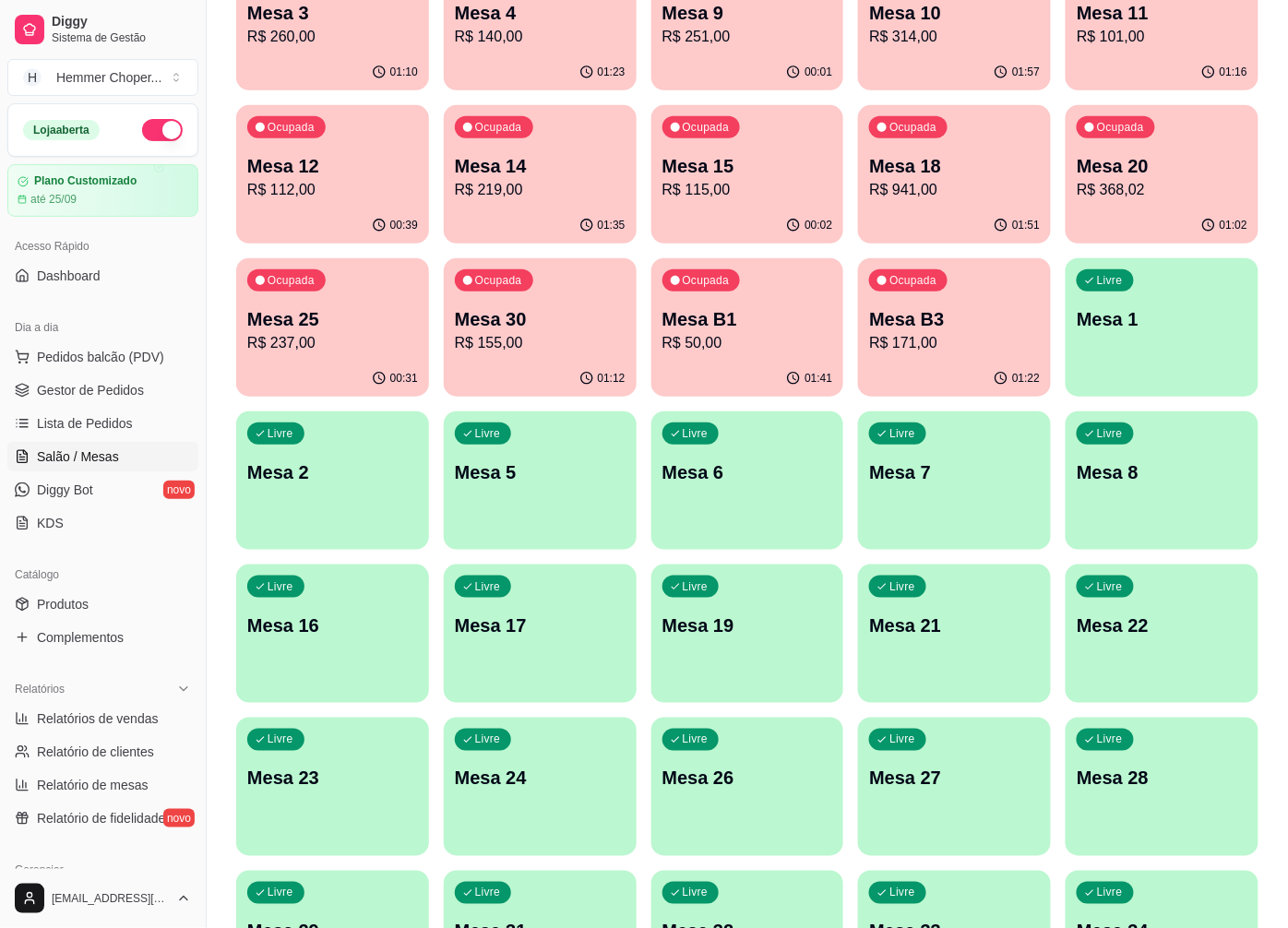
click at [893, 302] on div "Ocupada Mesa B3 R$ 171,00" at bounding box center [954, 309] width 193 height 102
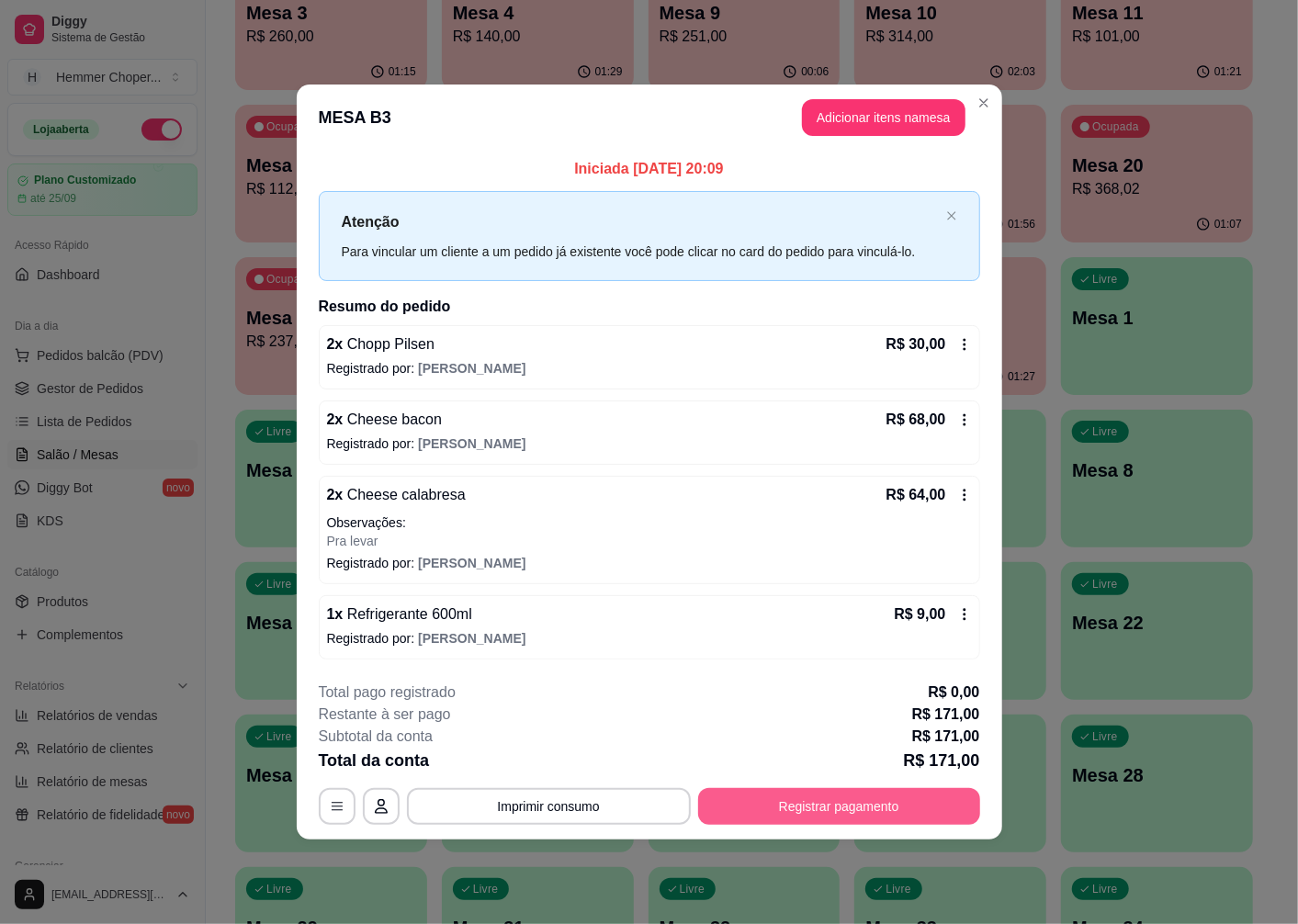
click at [773, 810] on button "Registrar pagamento" at bounding box center [839, 807] width 282 height 37
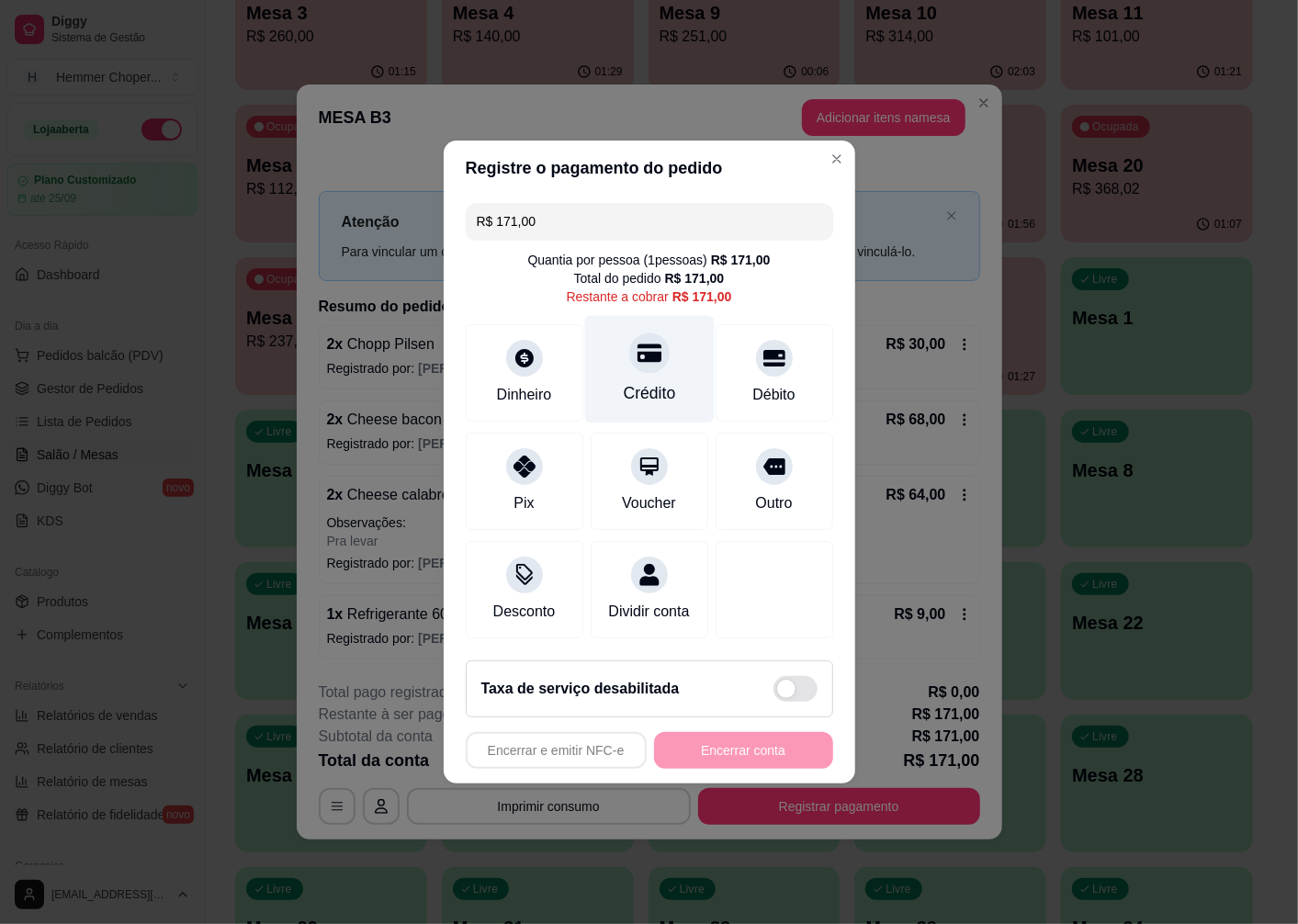
click at [653, 370] on div "Crédito" at bounding box center [649, 369] width 130 height 108
type input "R$ 0,00"
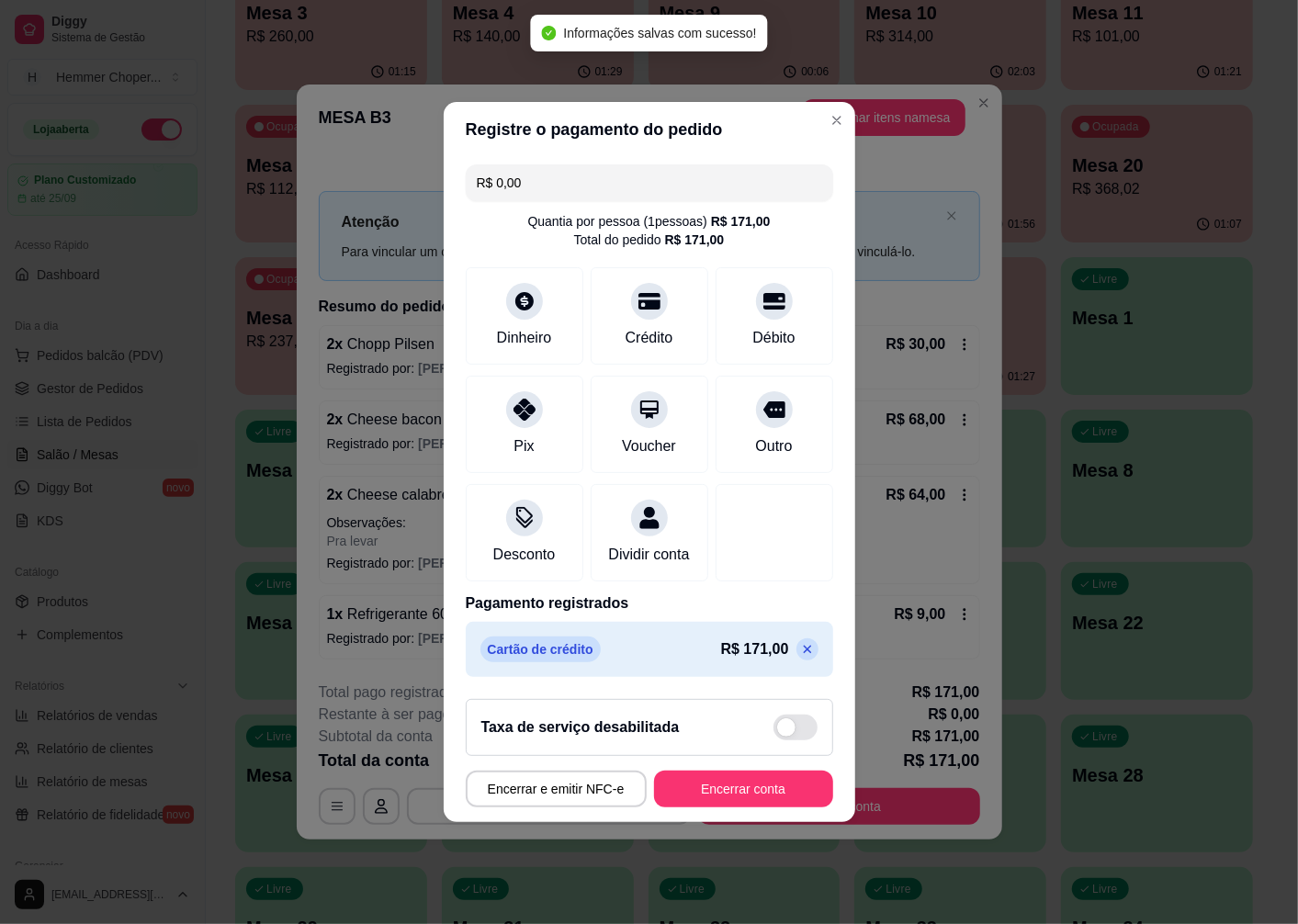
click at [704, 785] on button "Encerrar conta" at bounding box center [743, 789] width 179 height 37
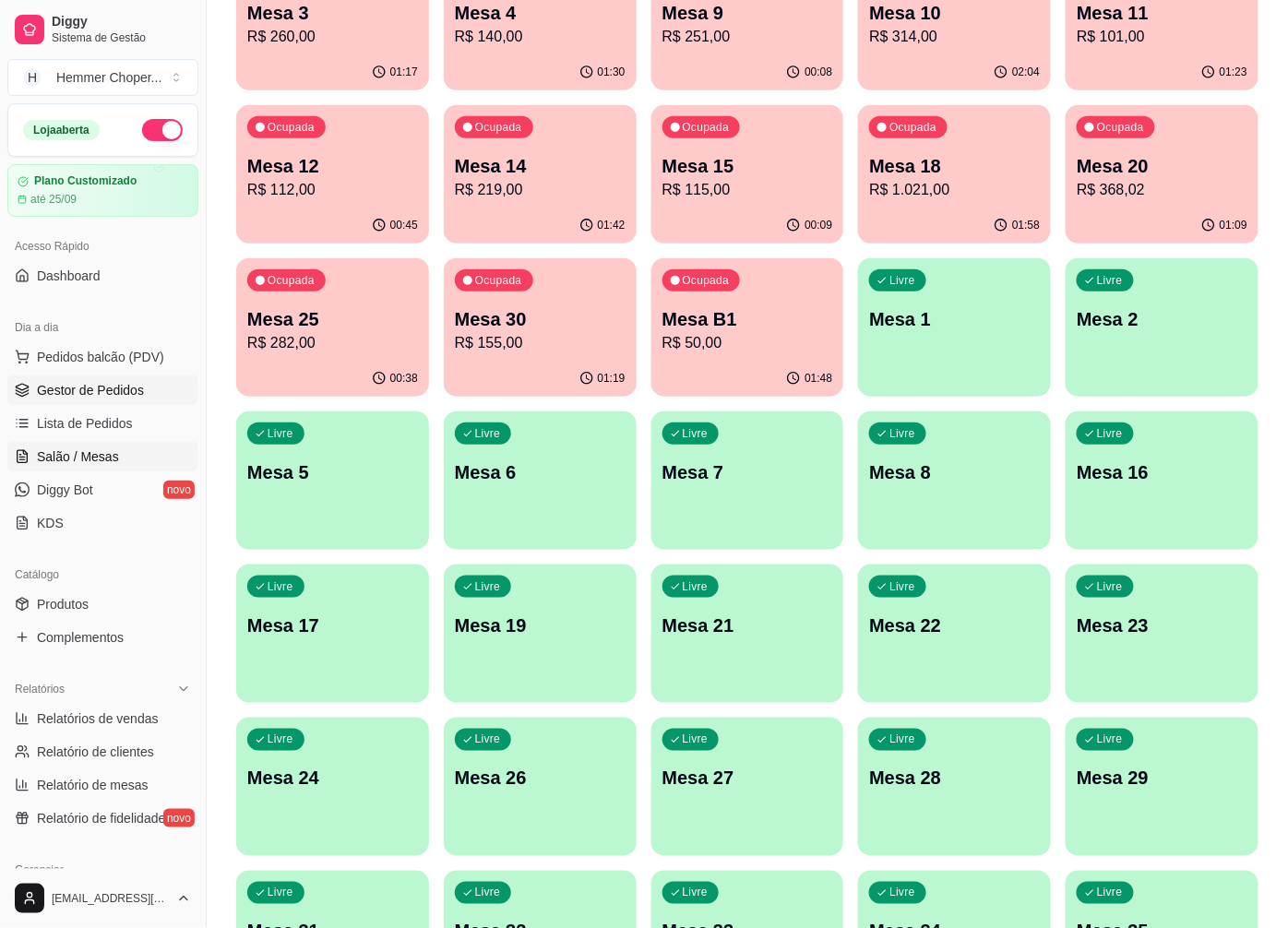
click at [120, 395] on span "Gestor de Pedidos" at bounding box center [90, 390] width 107 height 18
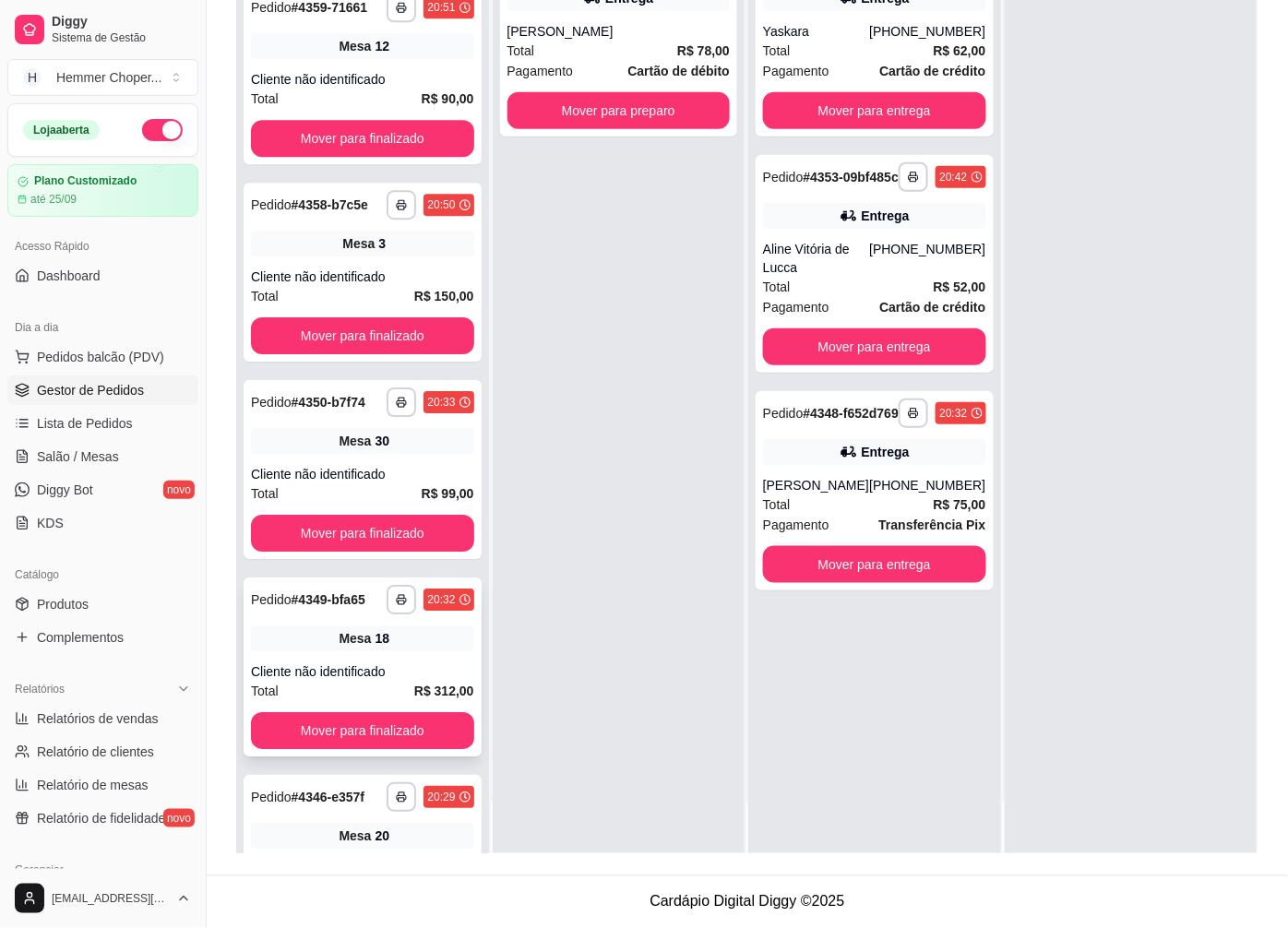
scroll to position [1282, 0]
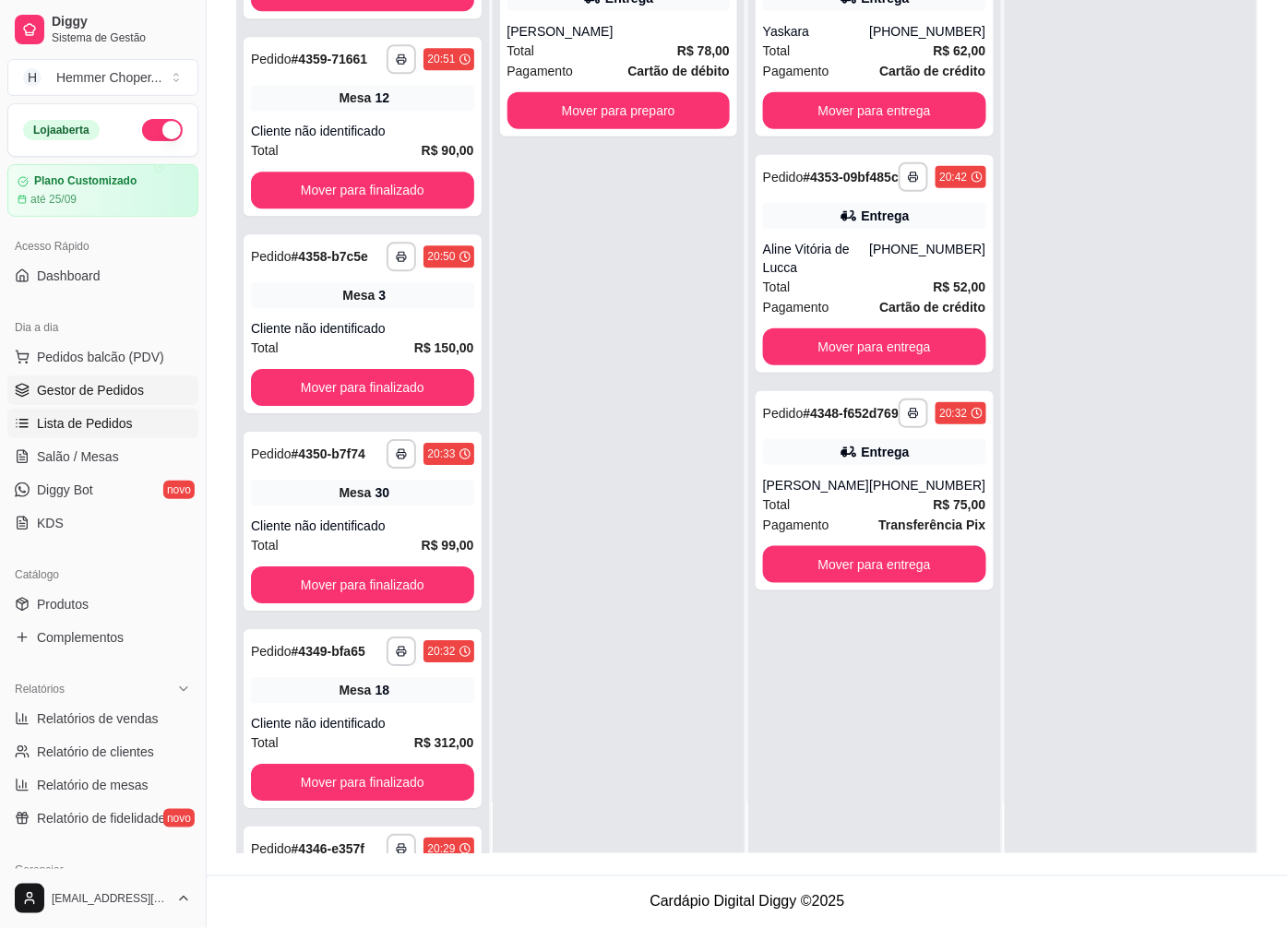
click at [89, 421] on span "Lista de Pedidos" at bounding box center [85, 423] width 96 height 18
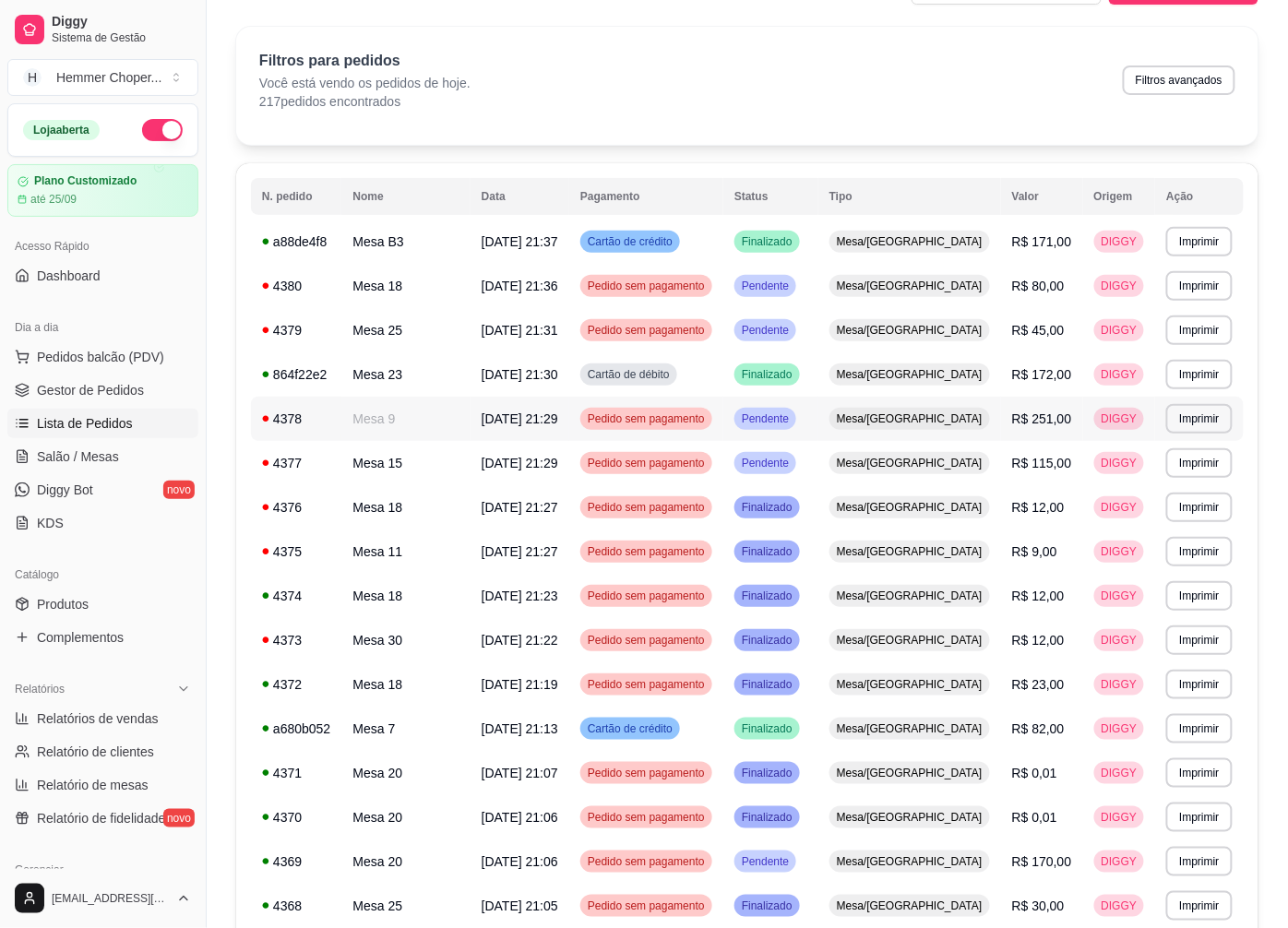
scroll to position [102, 0]
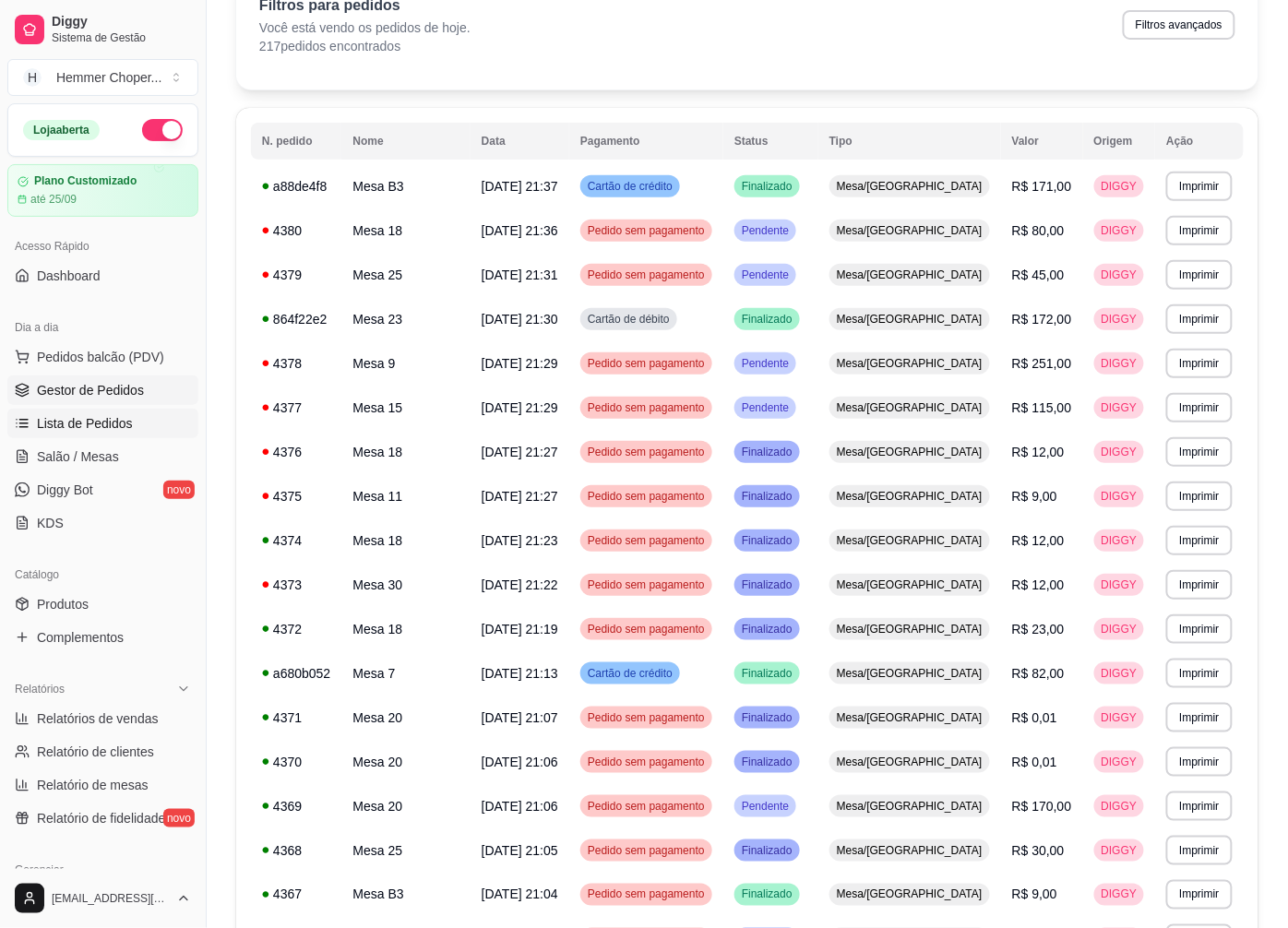
click at [116, 395] on span "Gestor de Pedidos" at bounding box center [90, 390] width 107 height 18
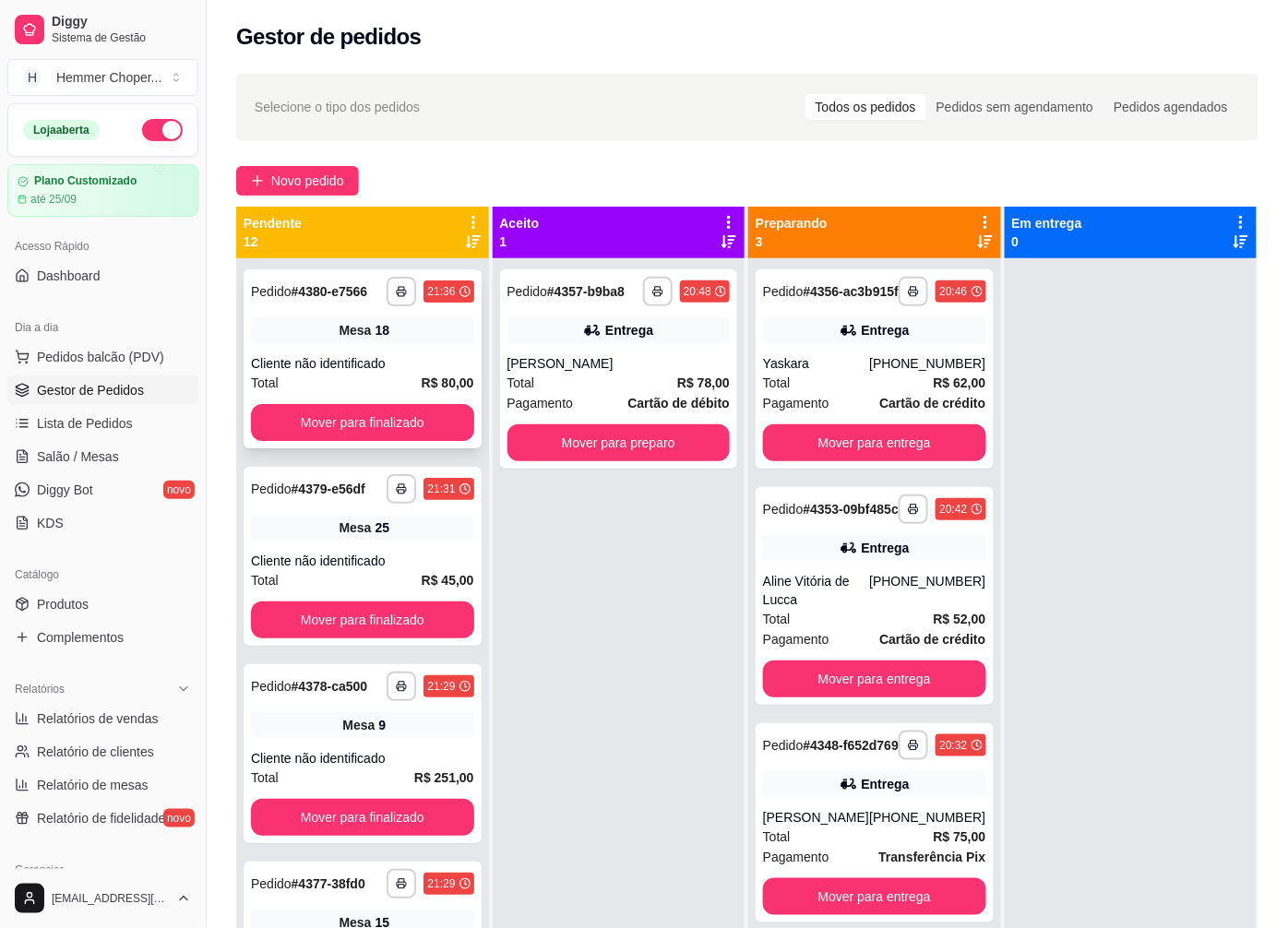
click at [350, 373] on div "Cliente não identificado" at bounding box center [363, 363] width 224 height 18
click at [310, 333] on div "Mesa 18" at bounding box center [363, 330] width 224 height 26
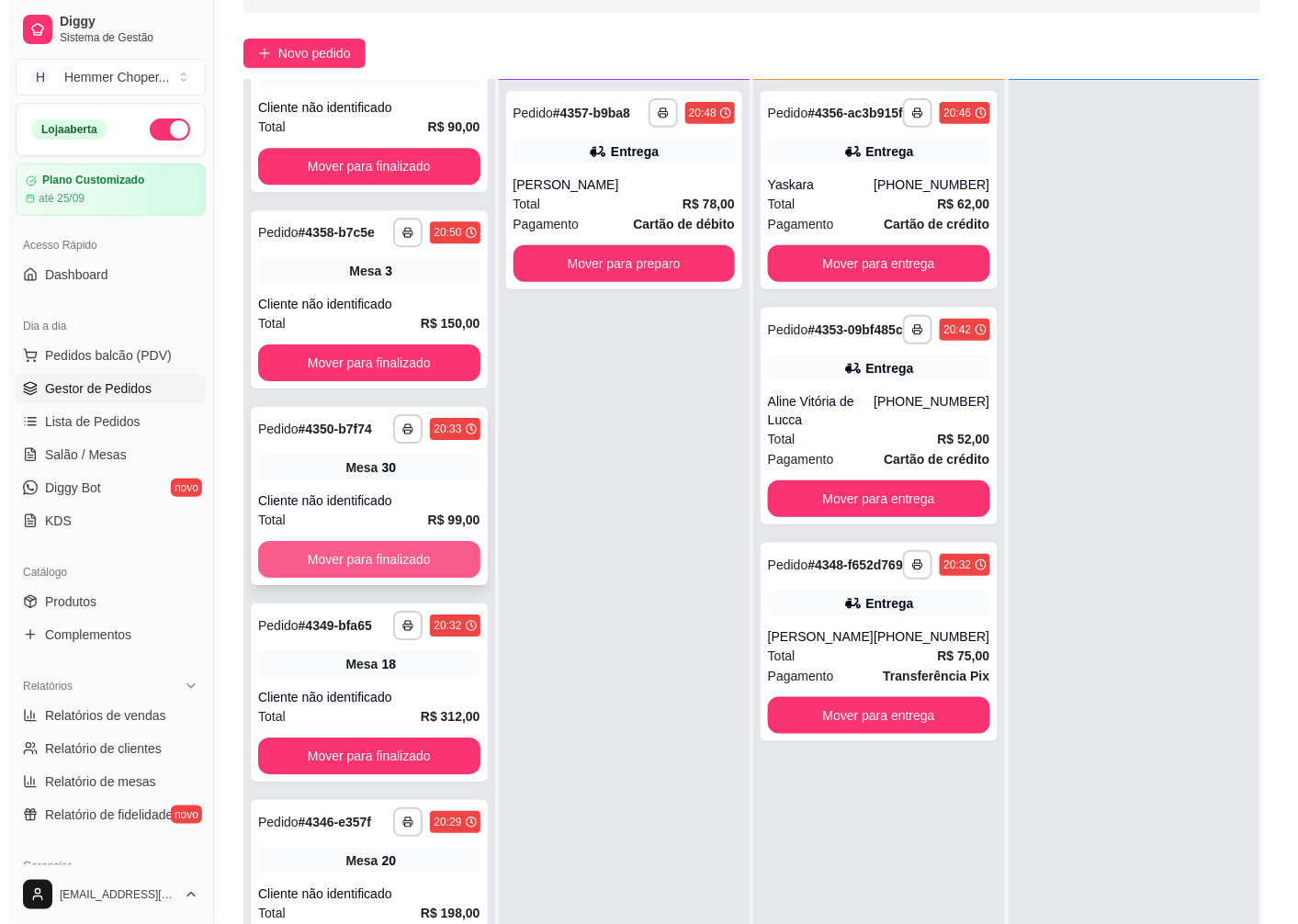
scroll to position [280, 0]
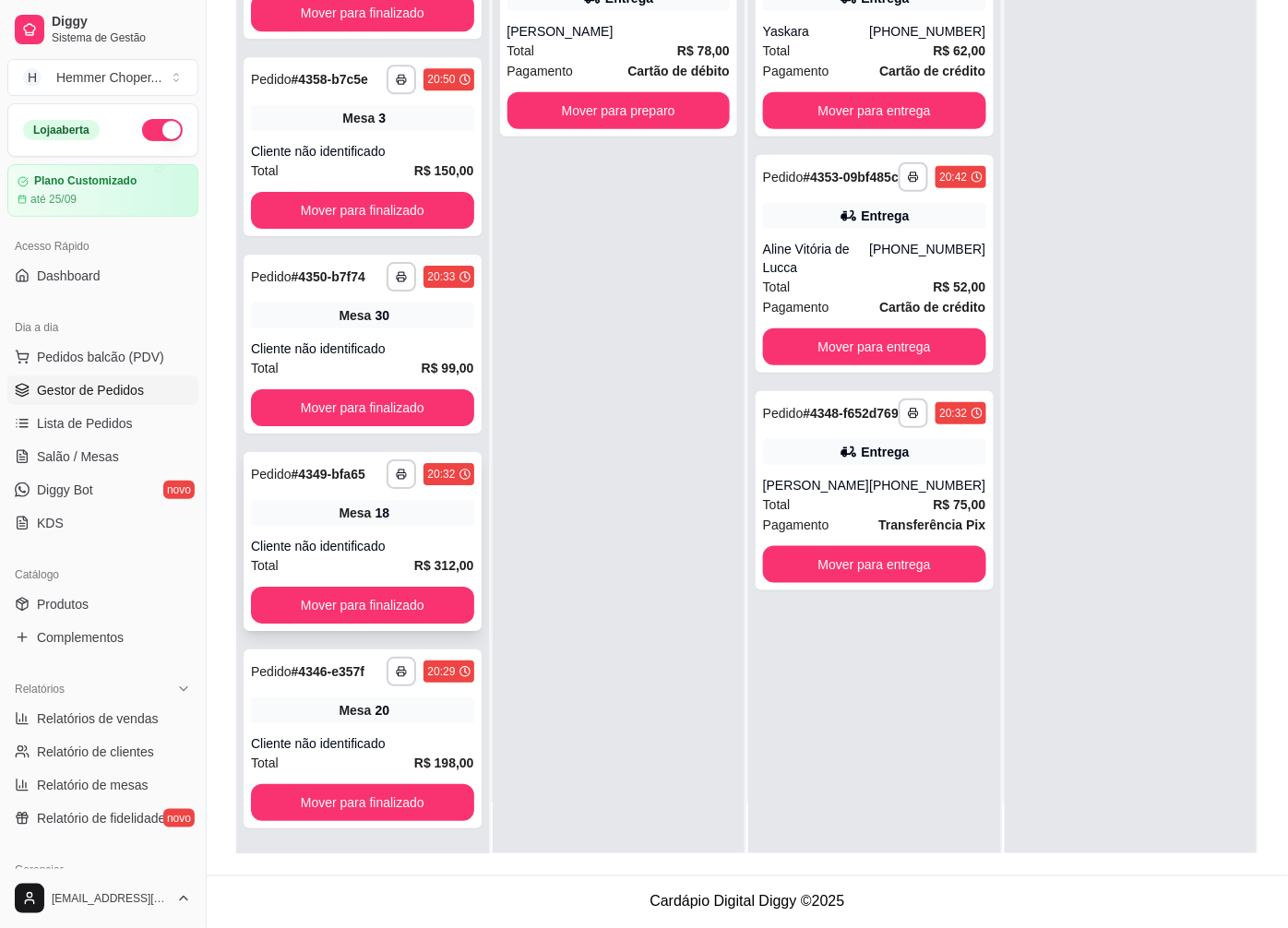
click at [341, 535] on div "**********" at bounding box center [362, 542] width 238 height 179
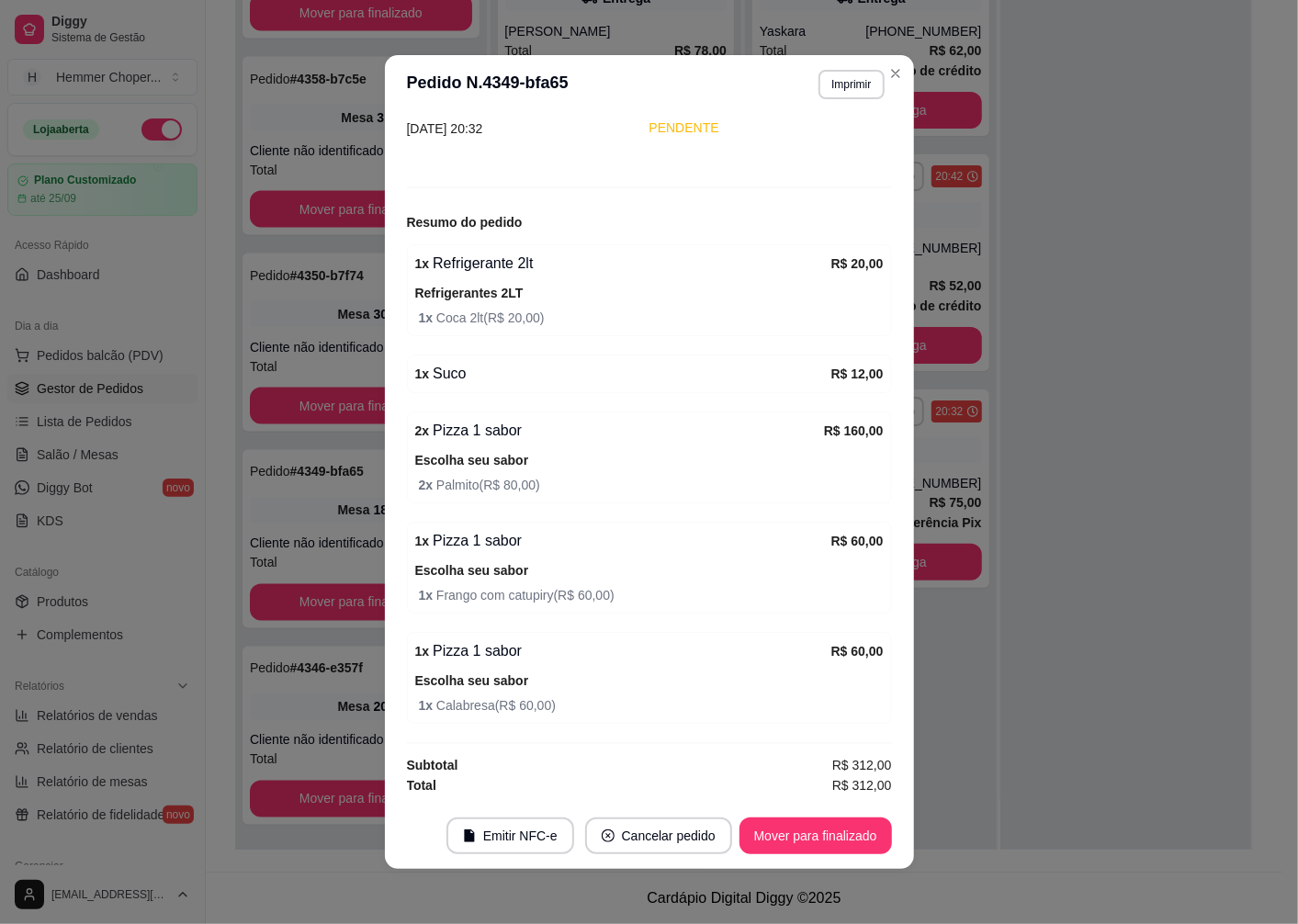
scroll to position [4, 0]
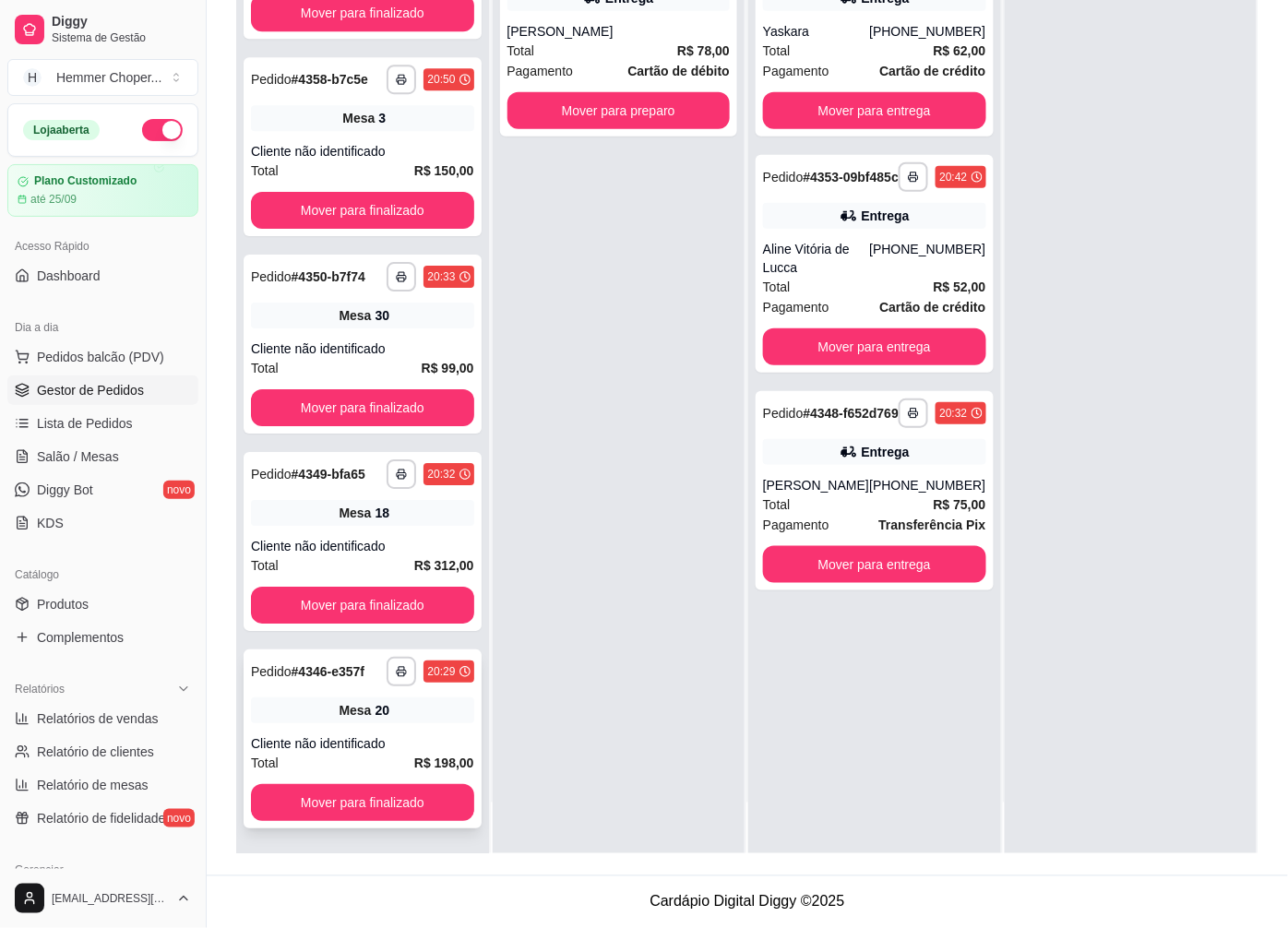
click at [363, 725] on div "**********" at bounding box center [362, 739] width 238 height 179
click at [380, 702] on div "Mesa 20" at bounding box center [363, 710] width 224 height 26
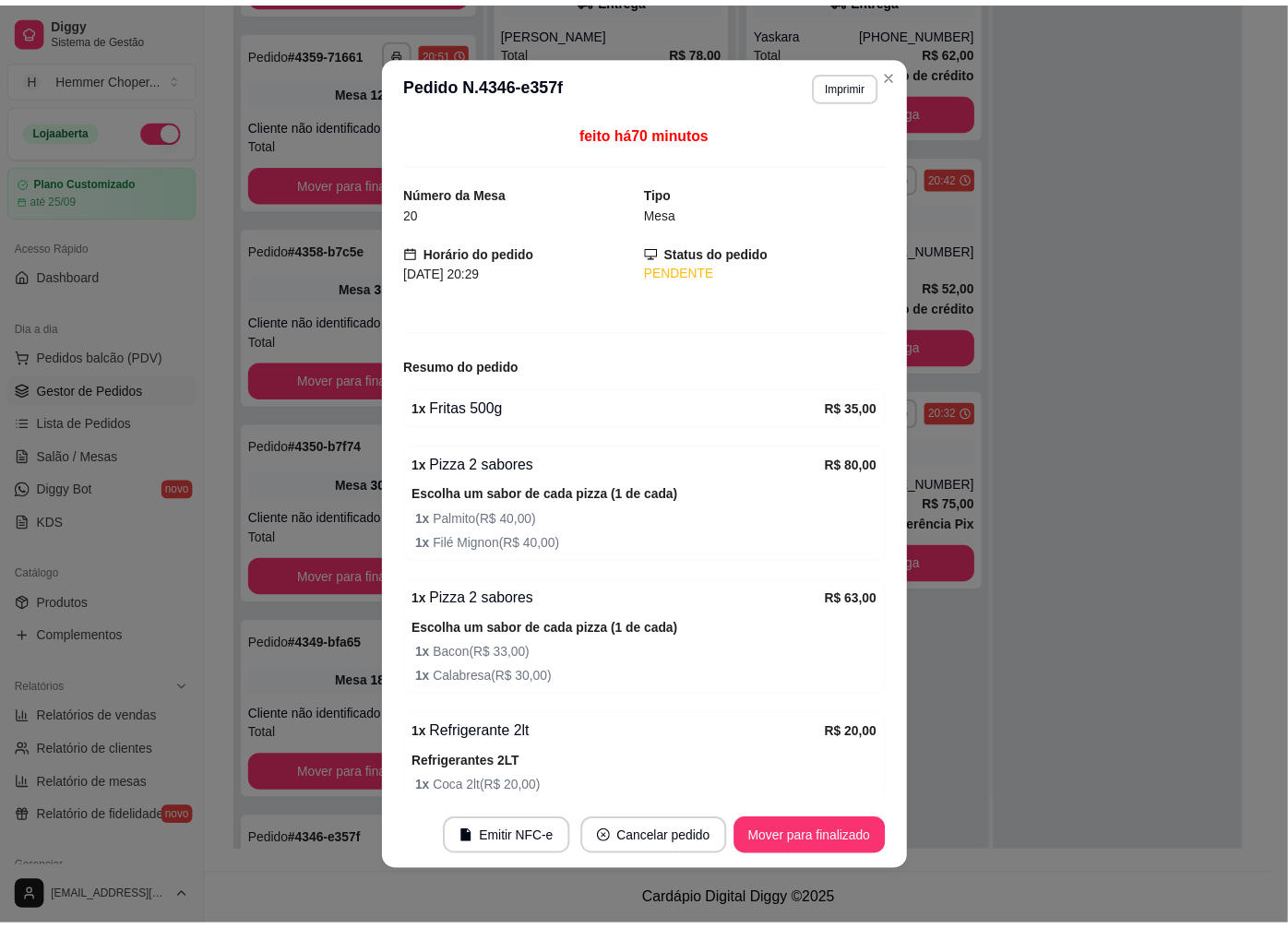
scroll to position [1684, 0]
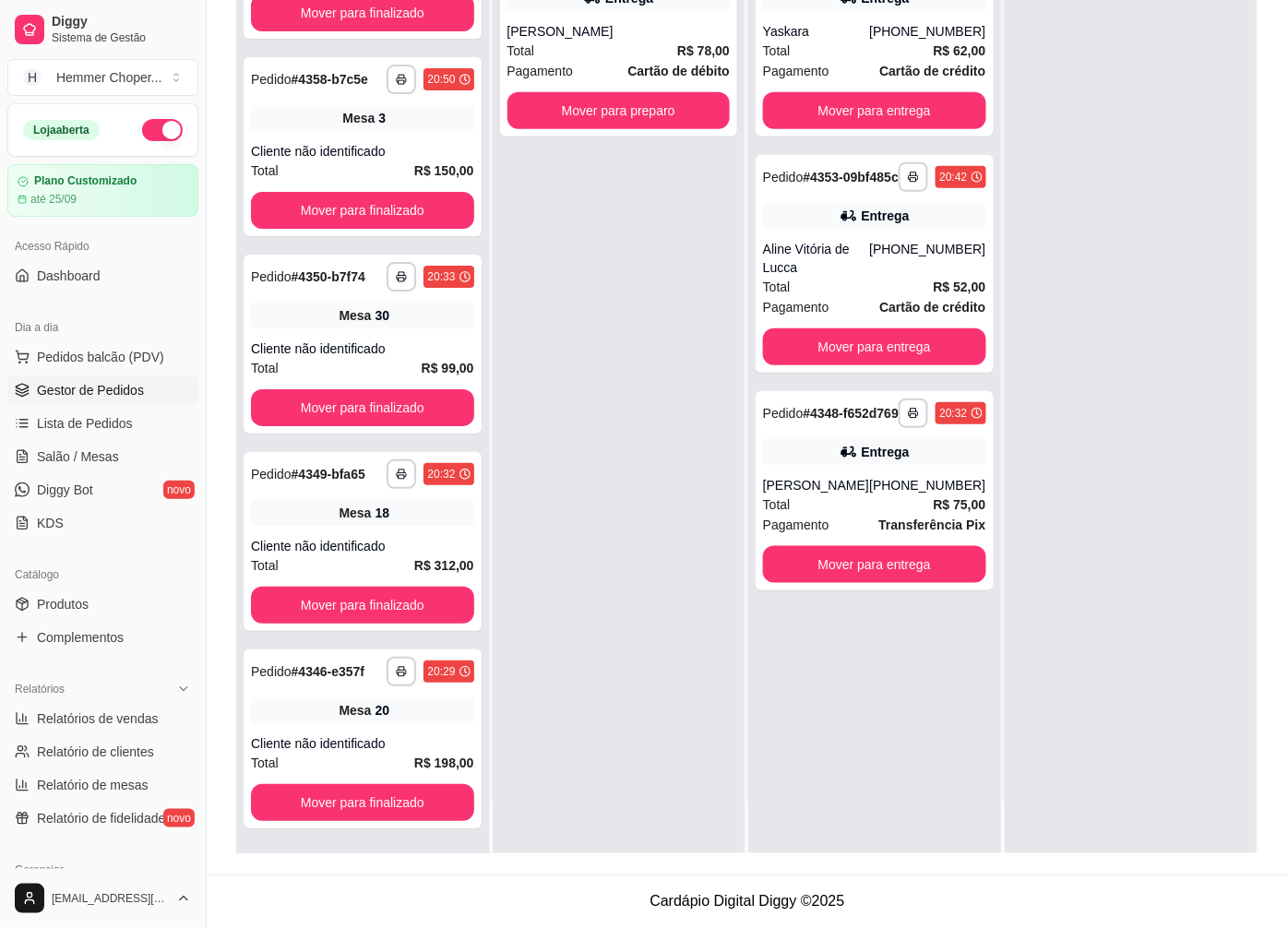
click at [99, 458] on span "Salão / Mesas" at bounding box center [78, 456] width 82 height 18
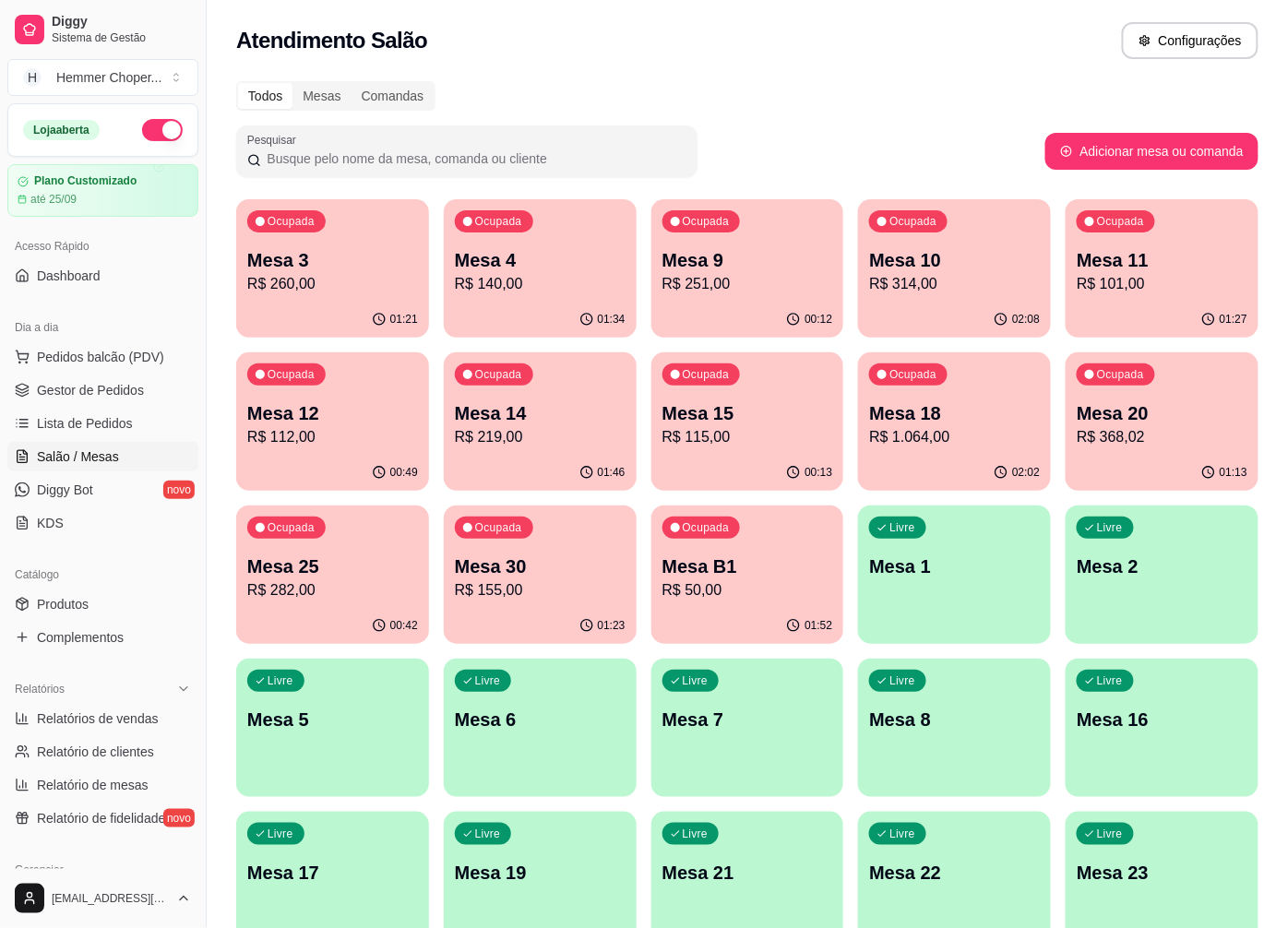
click at [577, 422] on p "Mesa 14" at bounding box center [540, 413] width 170 height 26
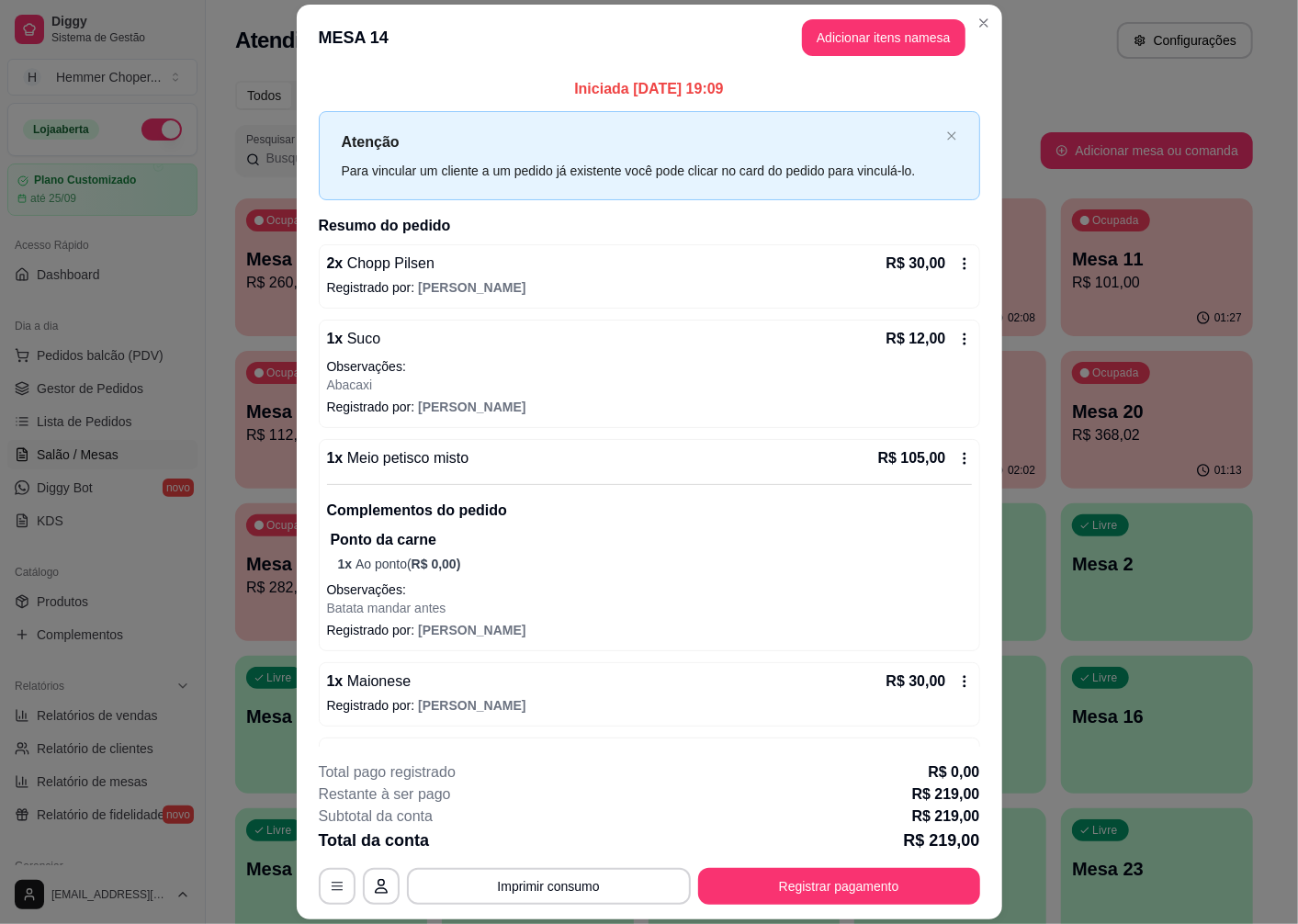
scroll to position [102, 0]
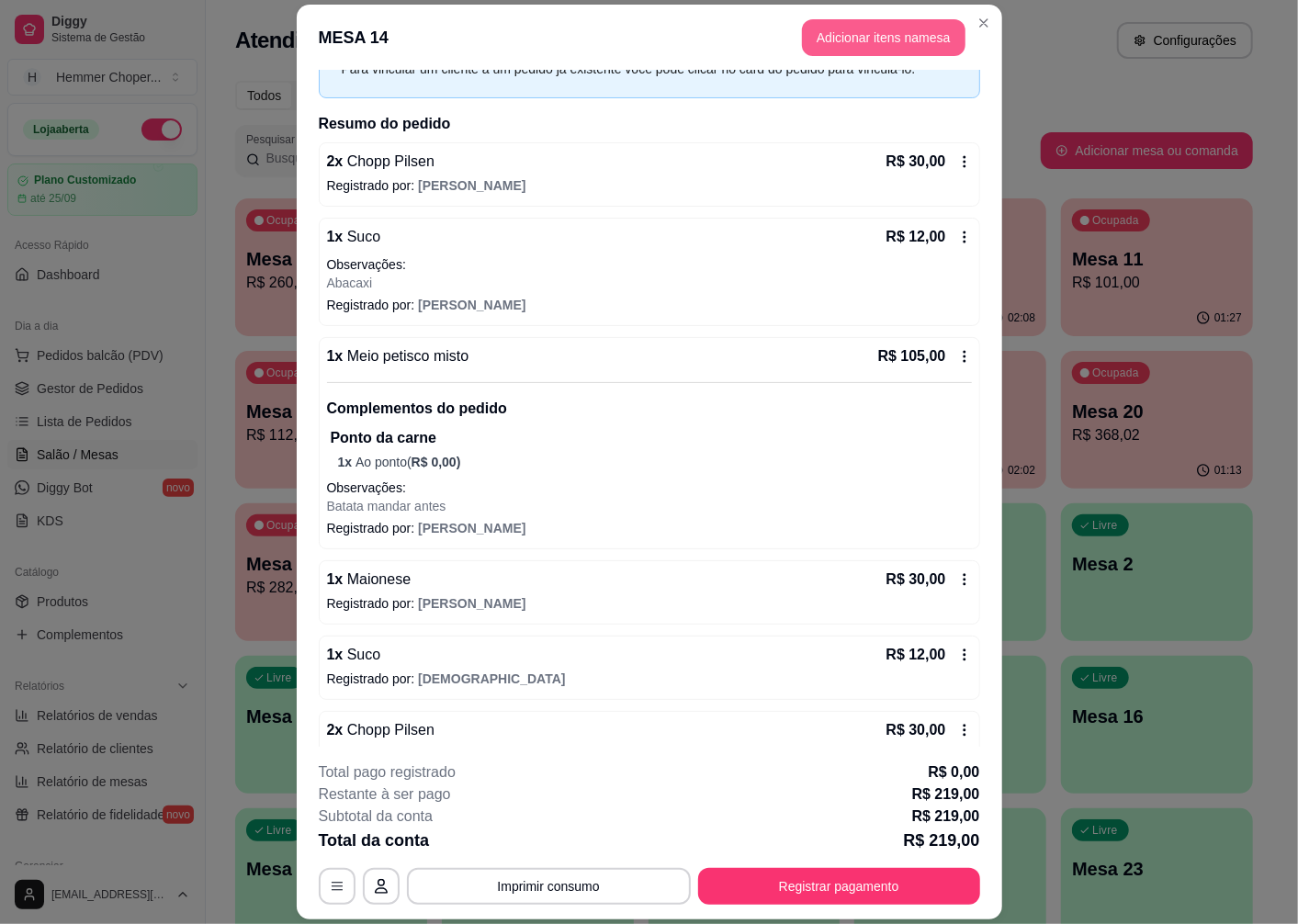
click at [869, 44] on button "Adicionar itens na mesa" at bounding box center [883, 38] width 164 height 37
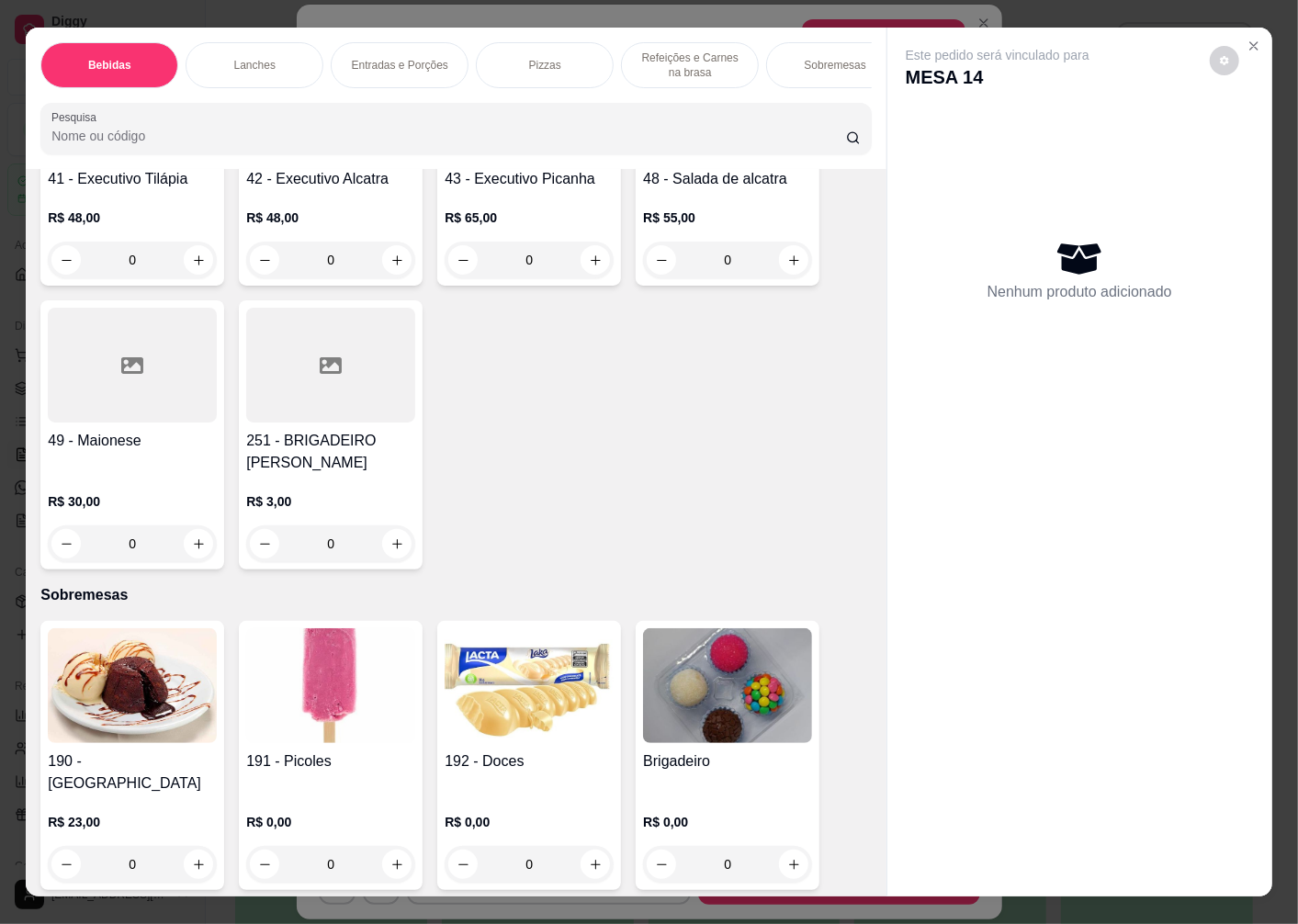
scroll to position [39, 0]
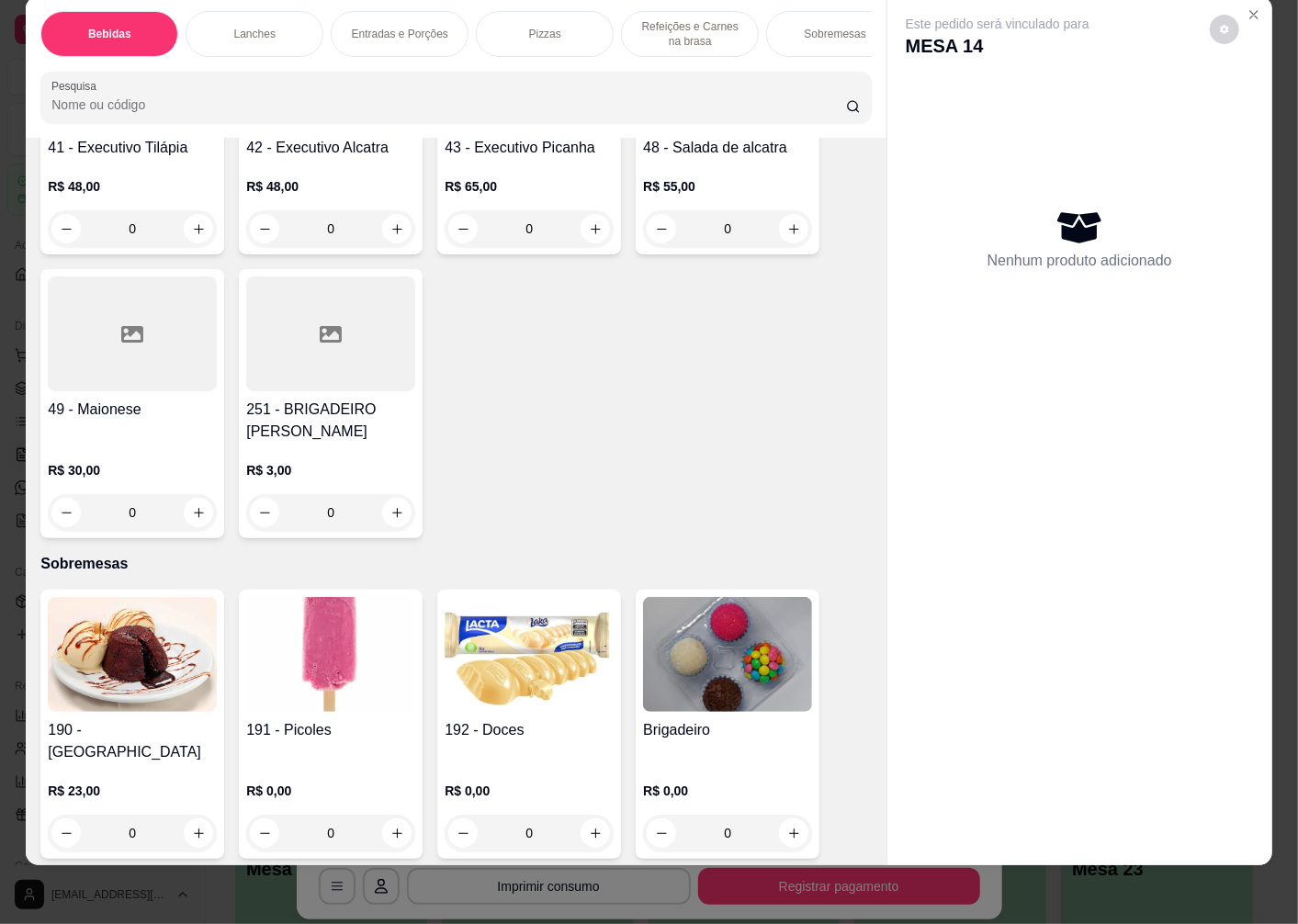
click at [316, 690] on img at bounding box center [330, 654] width 170 height 115
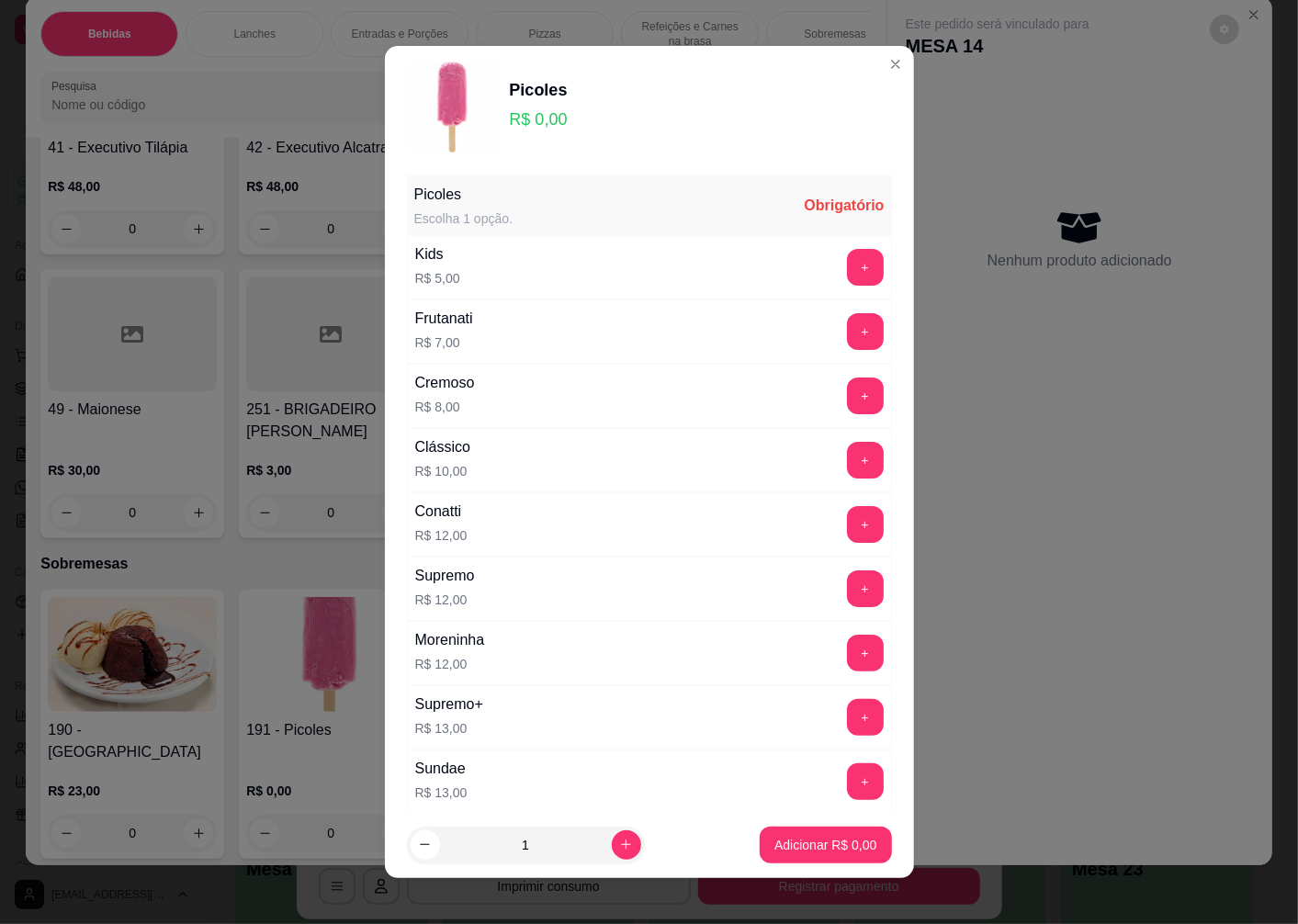
scroll to position [270, 0]
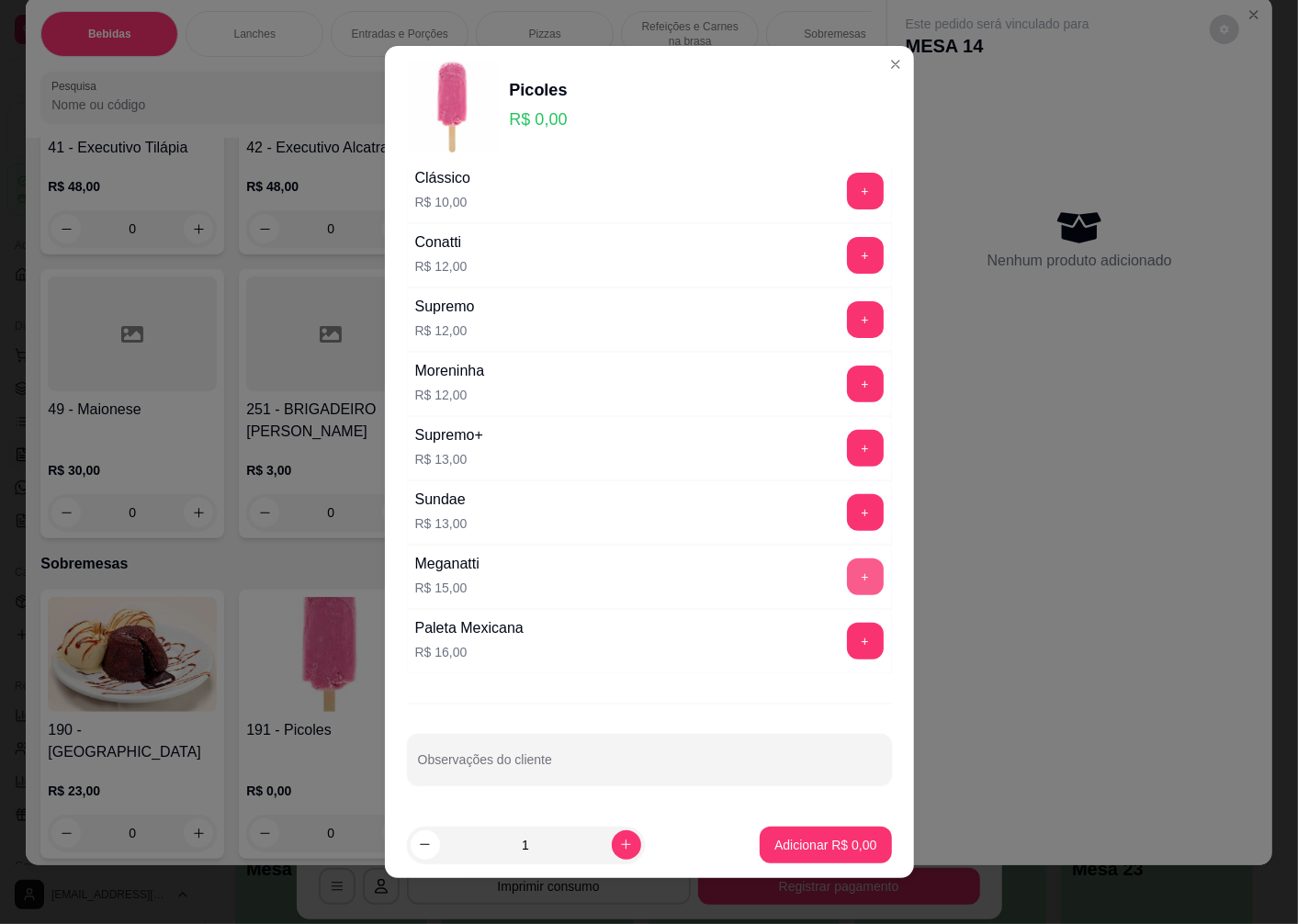
click at [847, 568] on button "+" at bounding box center [865, 577] width 37 height 37
click at [760, 854] on button "Adicionar R$ 15,00" at bounding box center [821, 846] width 139 height 37
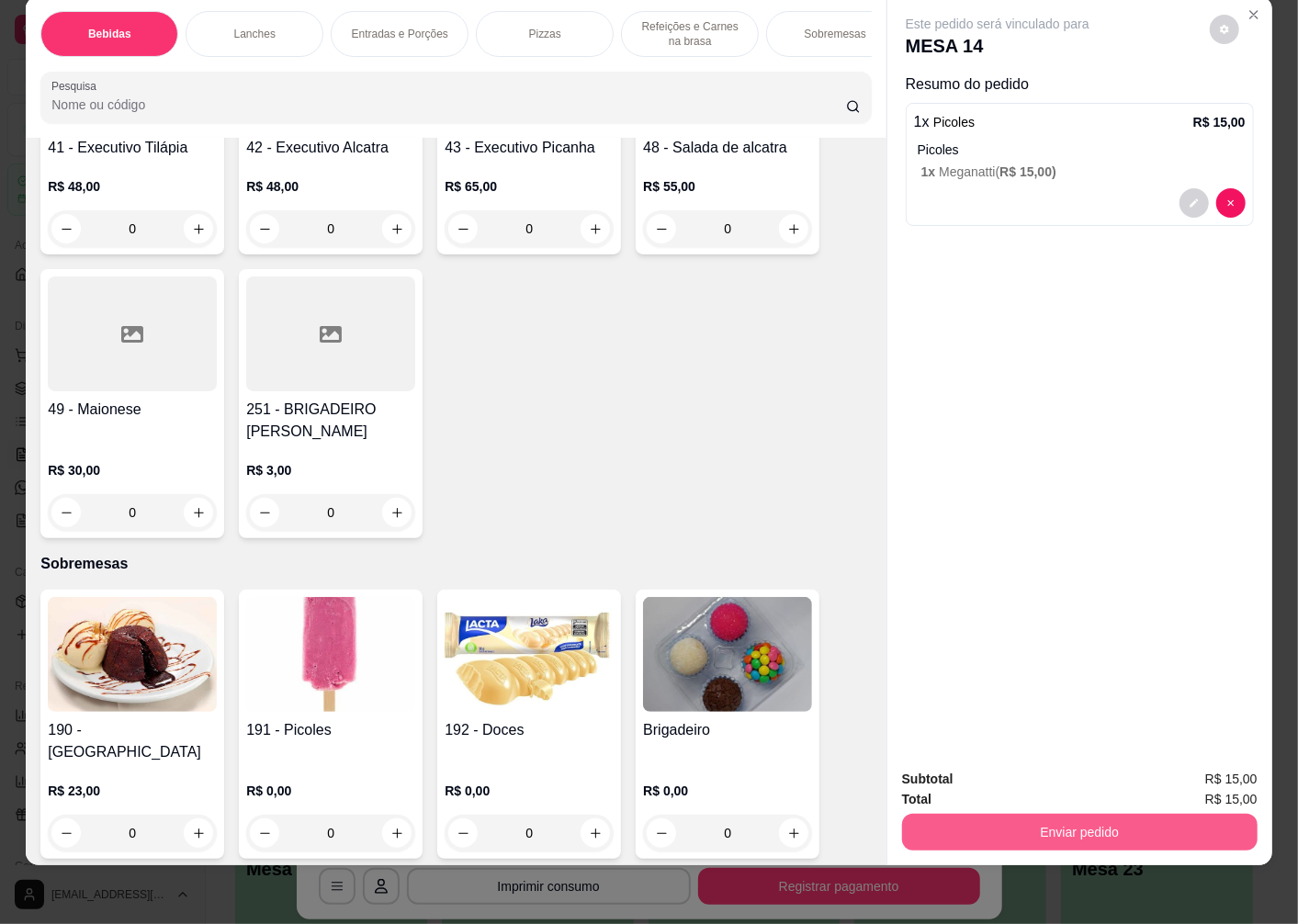
click at [1018, 820] on button "Enviar pedido" at bounding box center [1079, 832] width 355 height 37
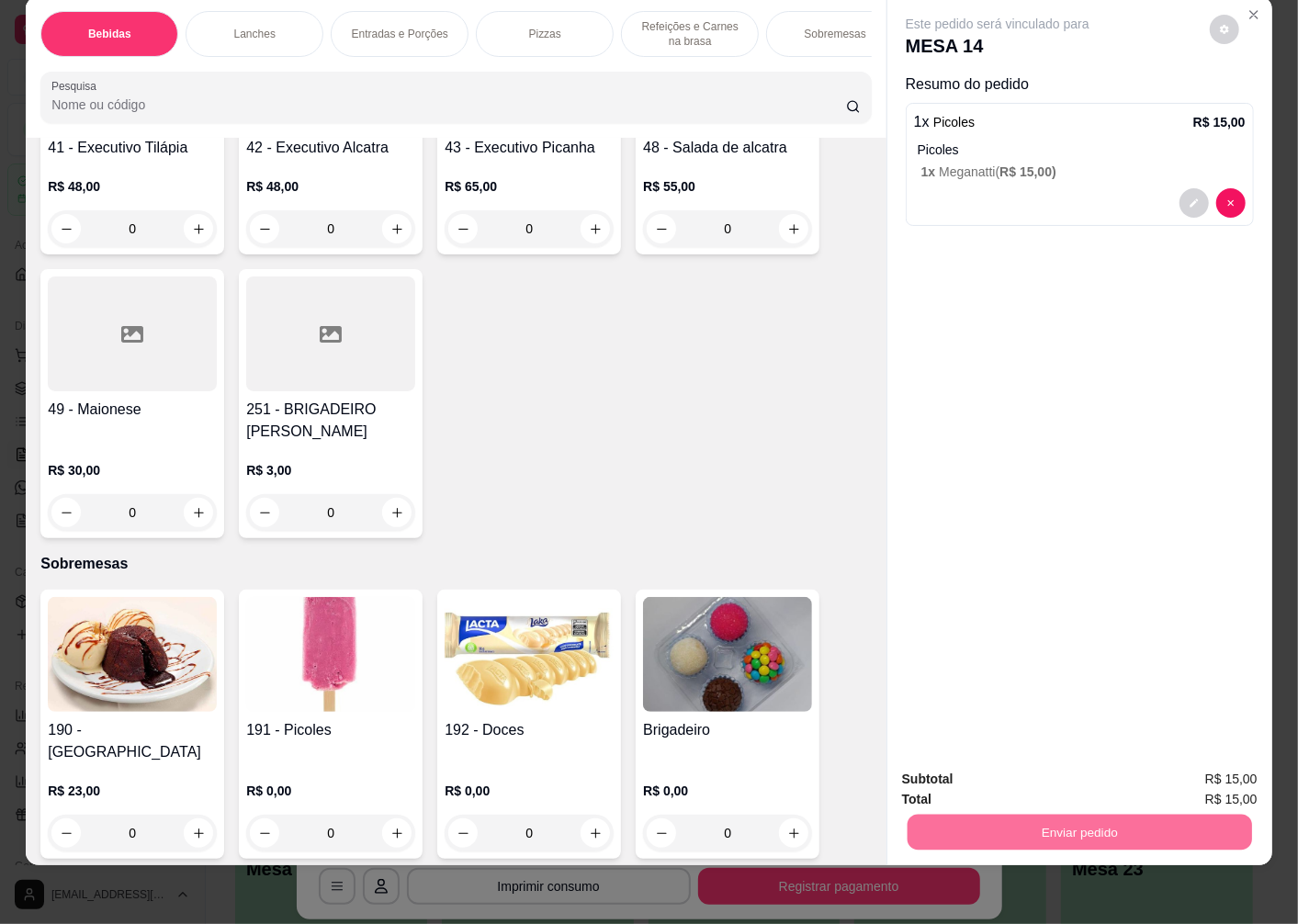
click at [949, 768] on button "Não registrar e enviar pedido" at bounding box center [1018, 772] width 191 height 35
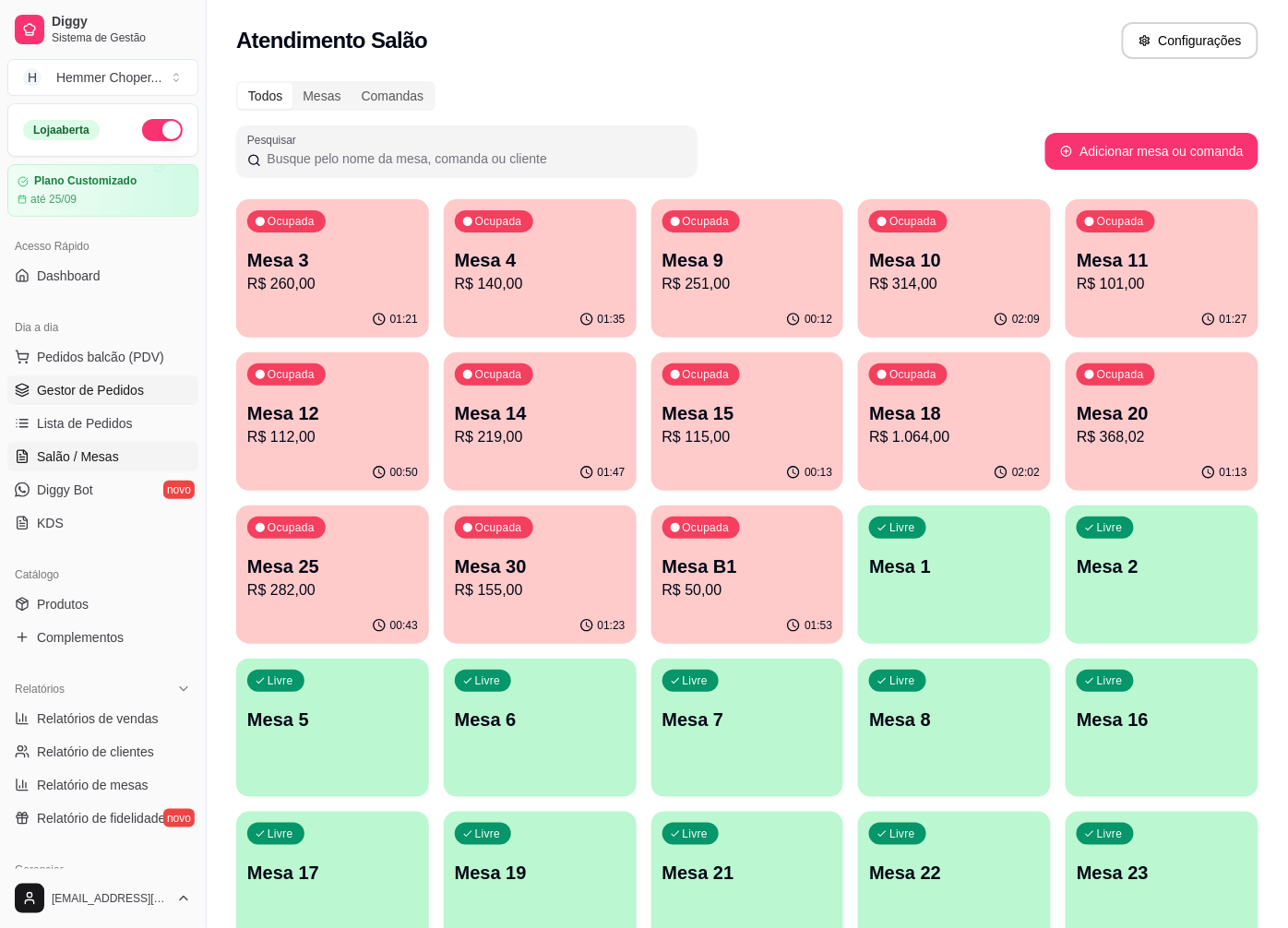
click at [131, 384] on span "Gestor de Pedidos" at bounding box center [90, 390] width 107 height 18
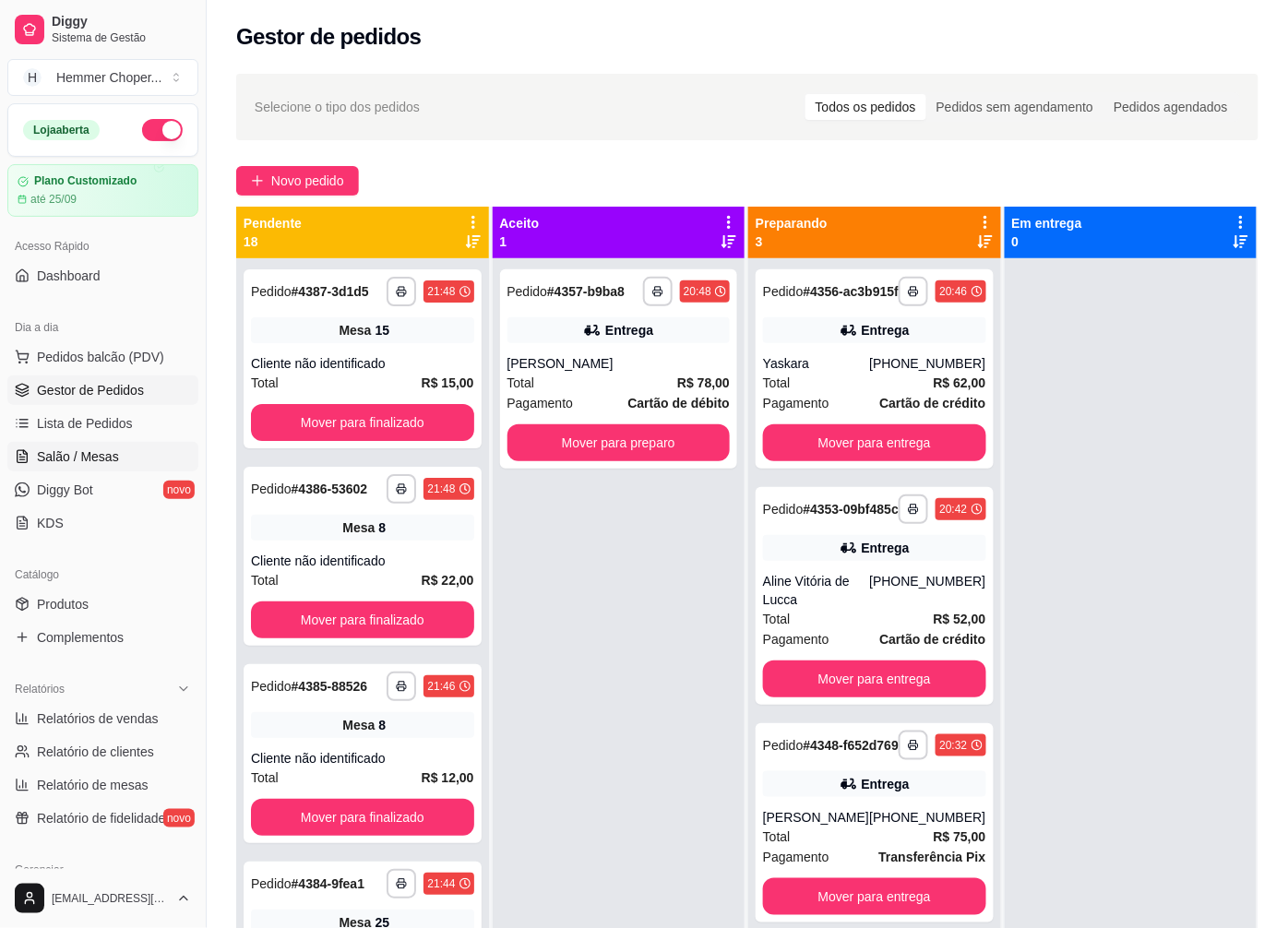
click at [87, 447] on span "Salão / Mesas" at bounding box center [78, 456] width 82 height 18
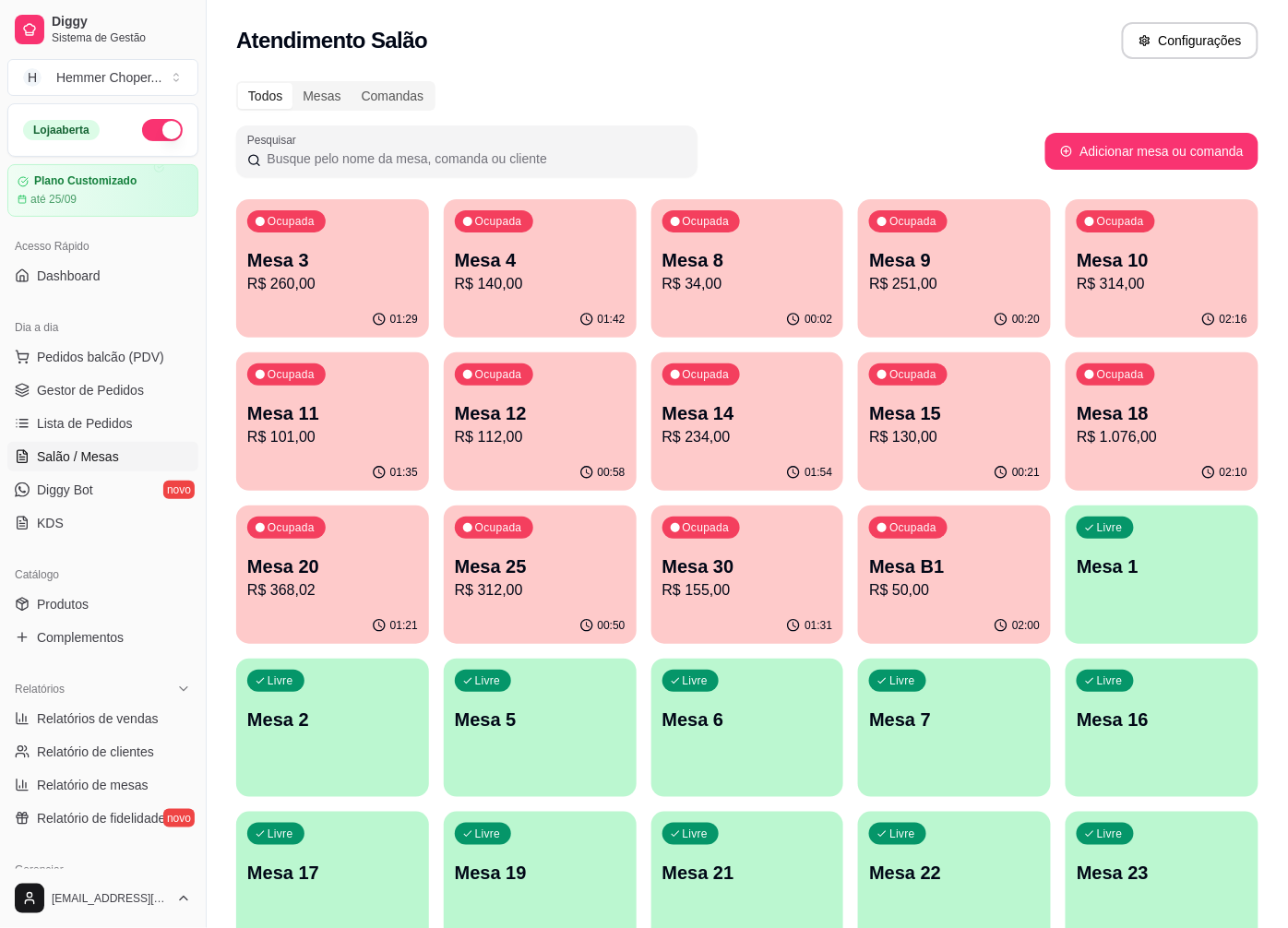
click at [331, 559] on p "Mesa 20" at bounding box center [332, 566] width 170 height 26
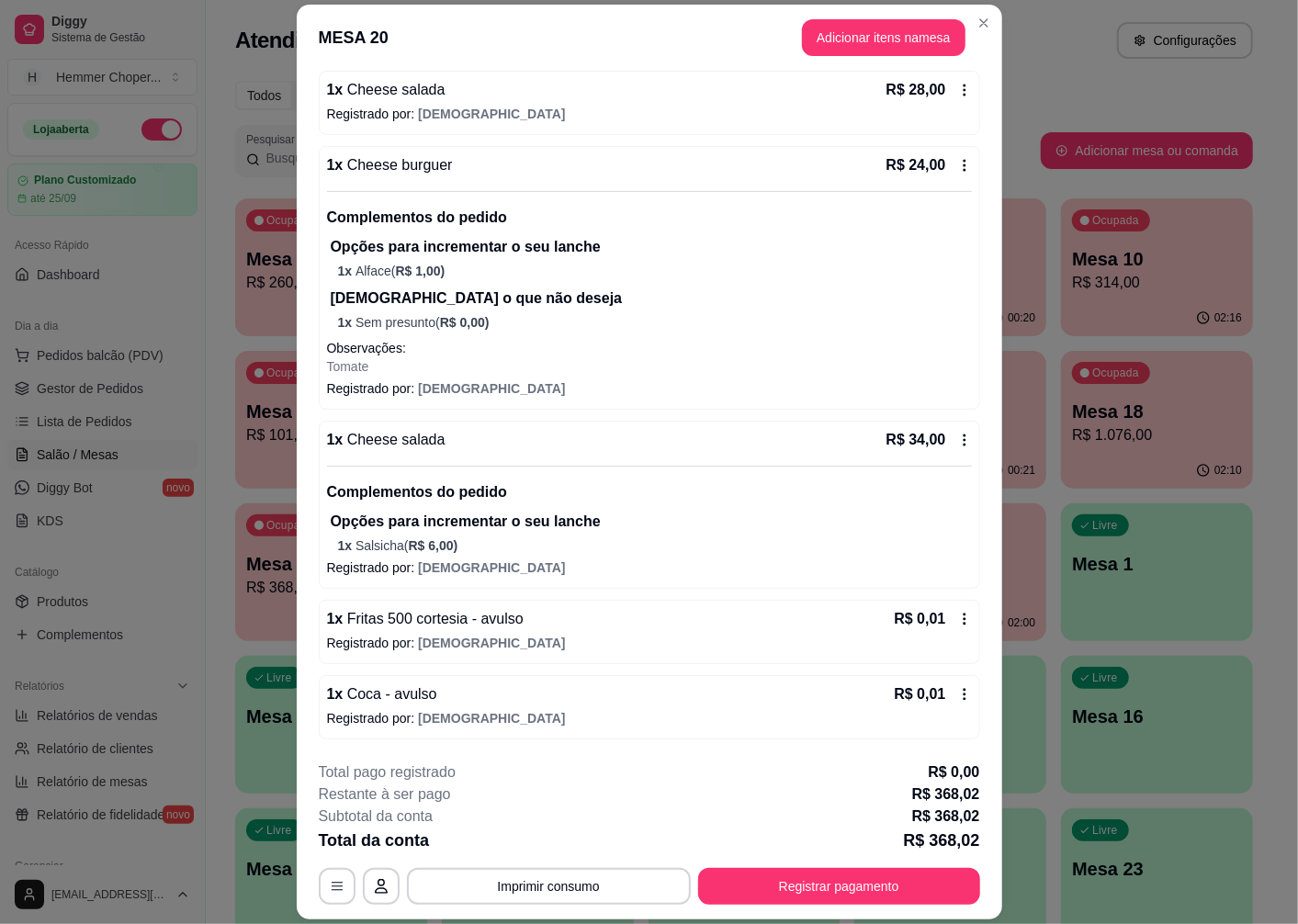
scroll to position [53, 0]
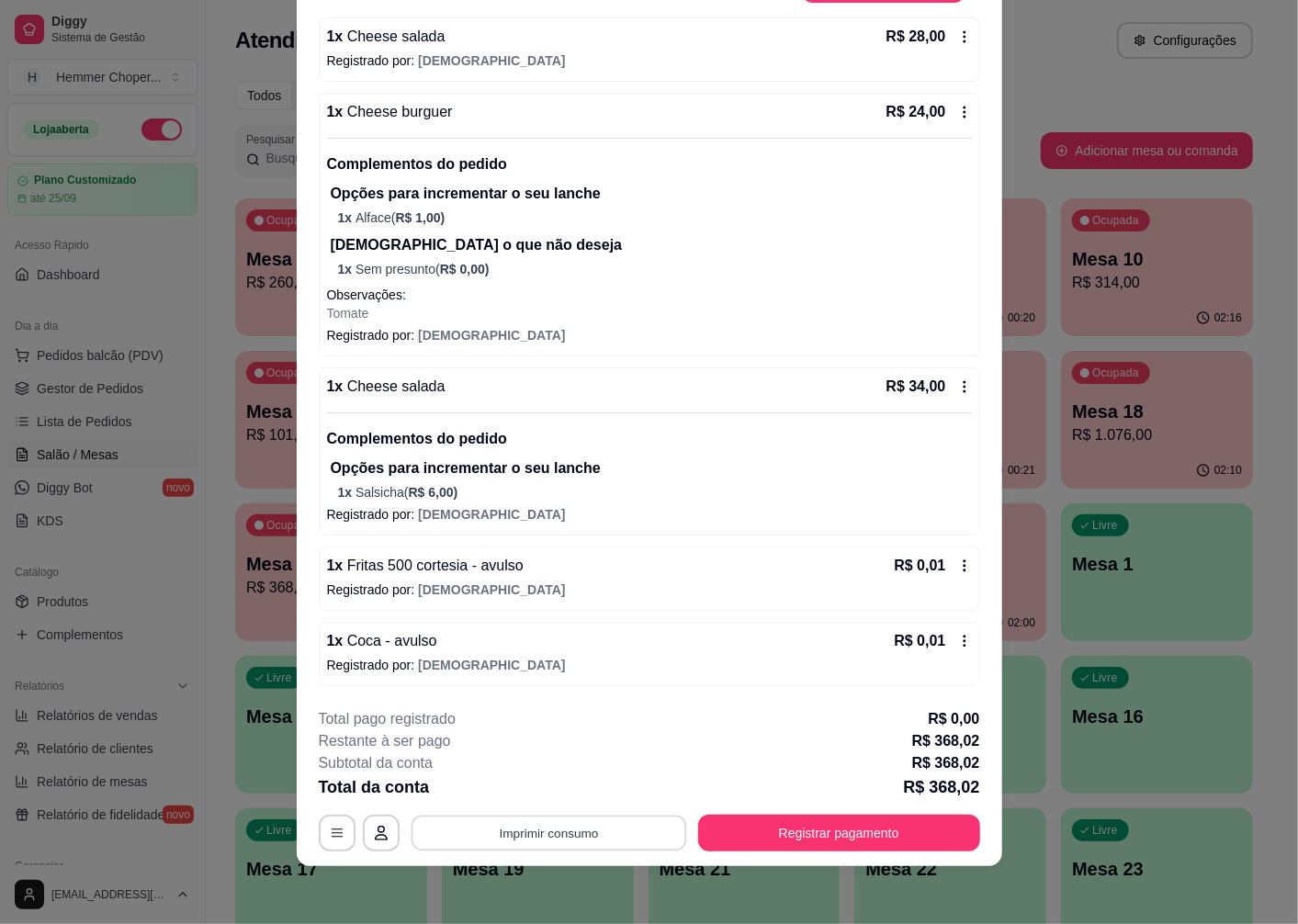
click at [538, 830] on button "Imprimir consumo" at bounding box center [548, 833] width 276 height 36
click at [543, 794] on button "Cozinha" at bounding box center [547, 790] width 134 height 29
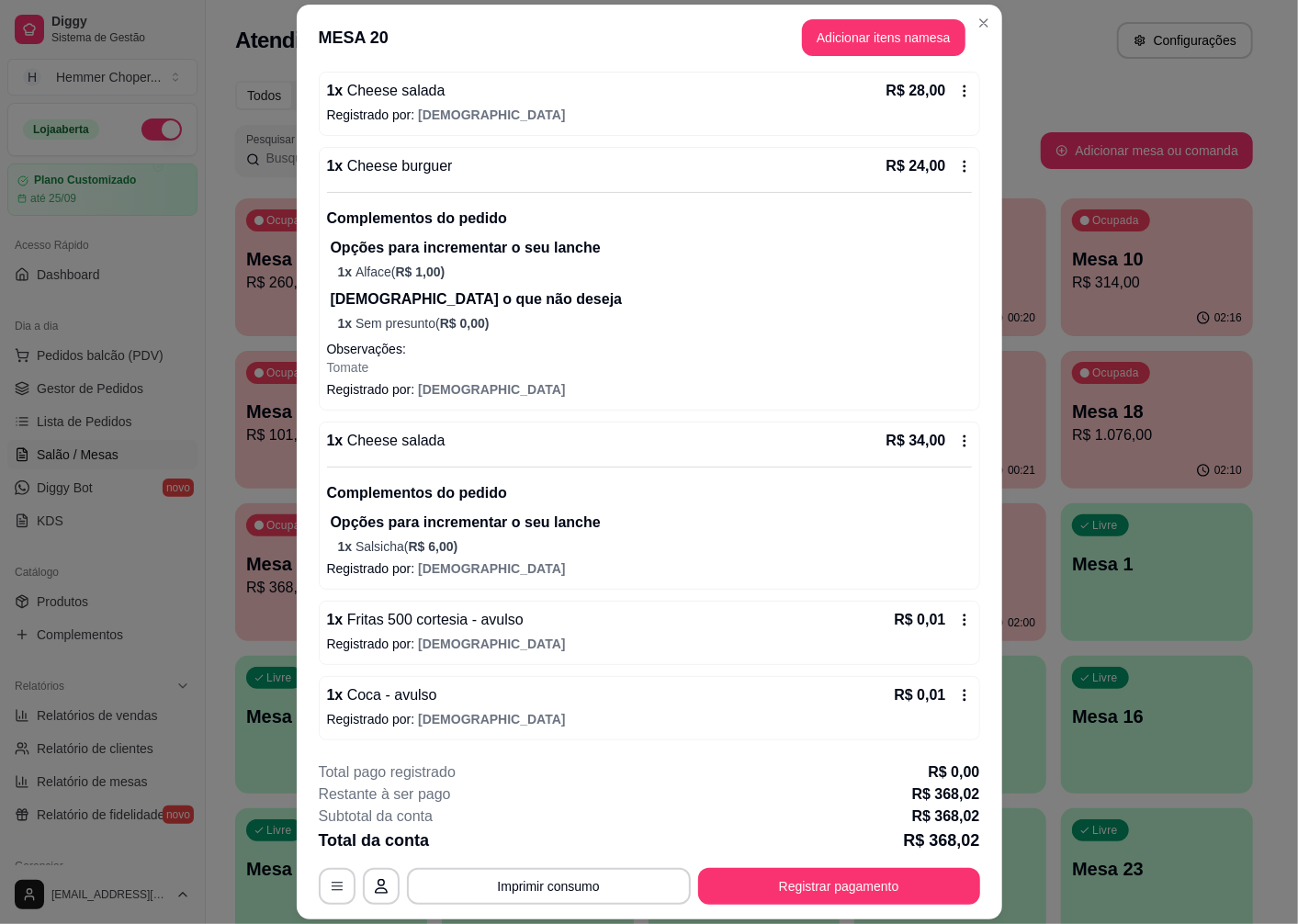
scroll to position [1086, 0]
click at [750, 895] on button "Registrar pagamento" at bounding box center [839, 886] width 274 height 36
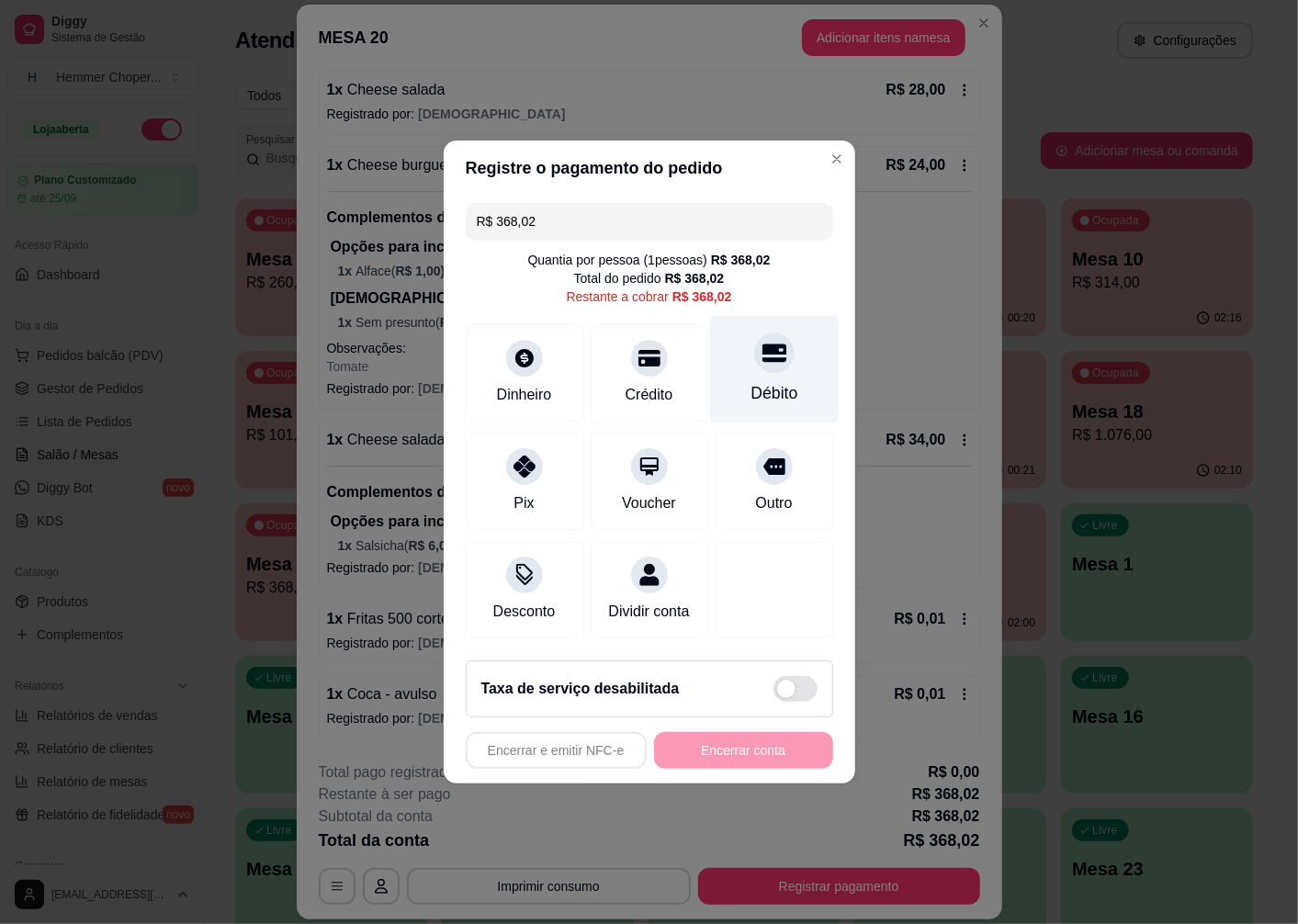
click at [751, 382] on div "Débito" at bounding box center [774, 393] width 46 height 24
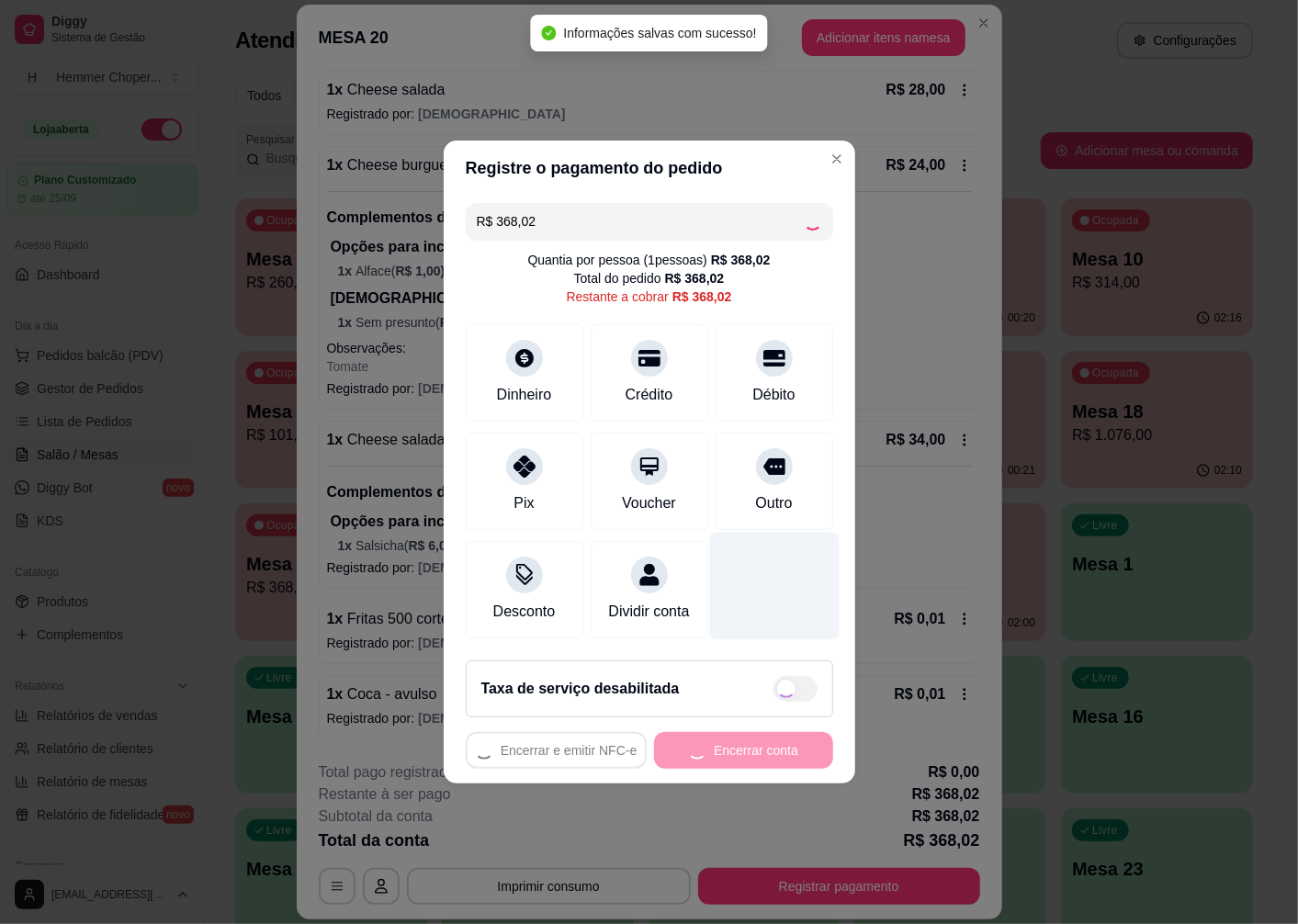
type input "R$ 0,00"
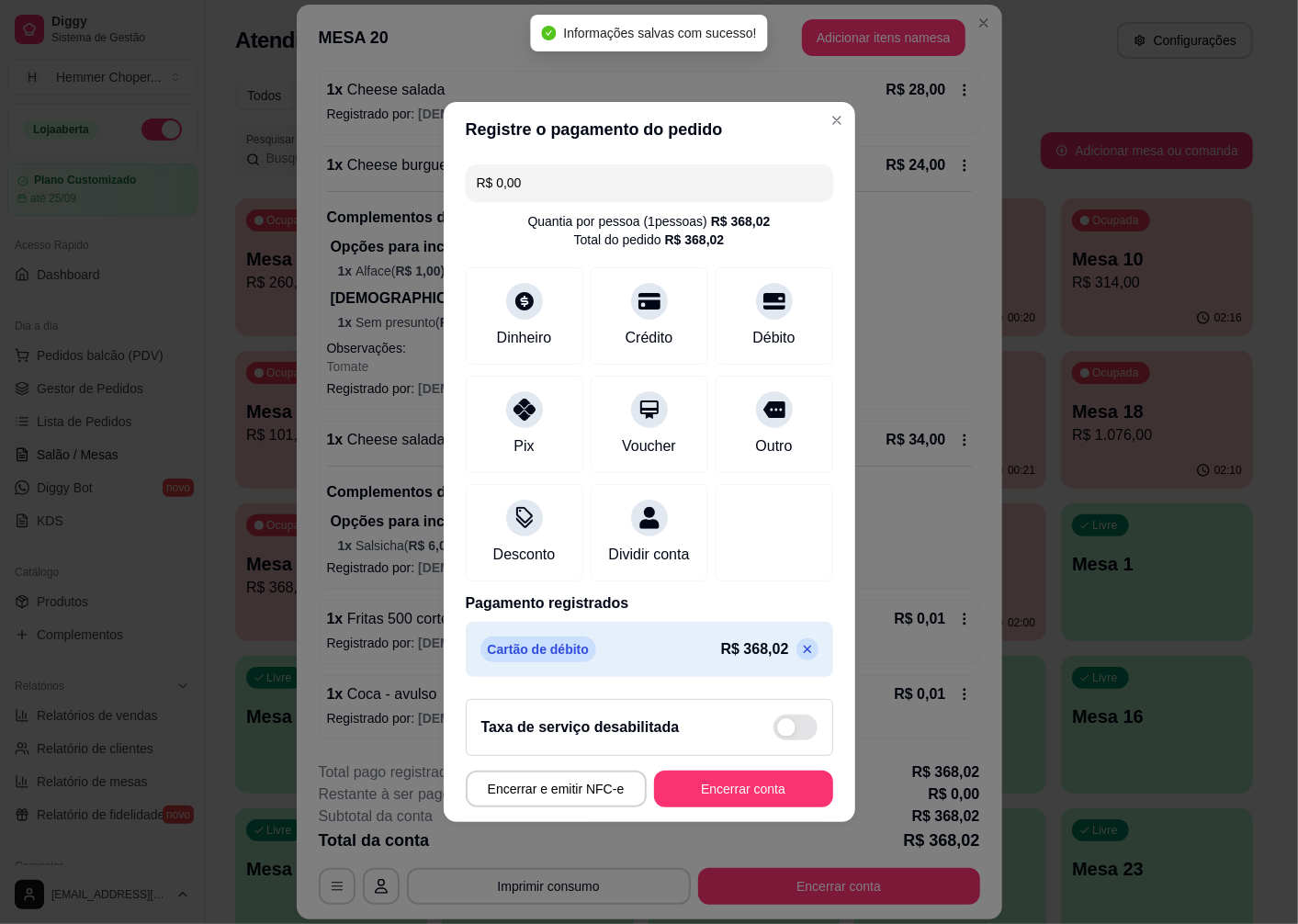
click at [690, 808] on button "Encerrar conta" at bounding box center [743, 789] width 179 height 37
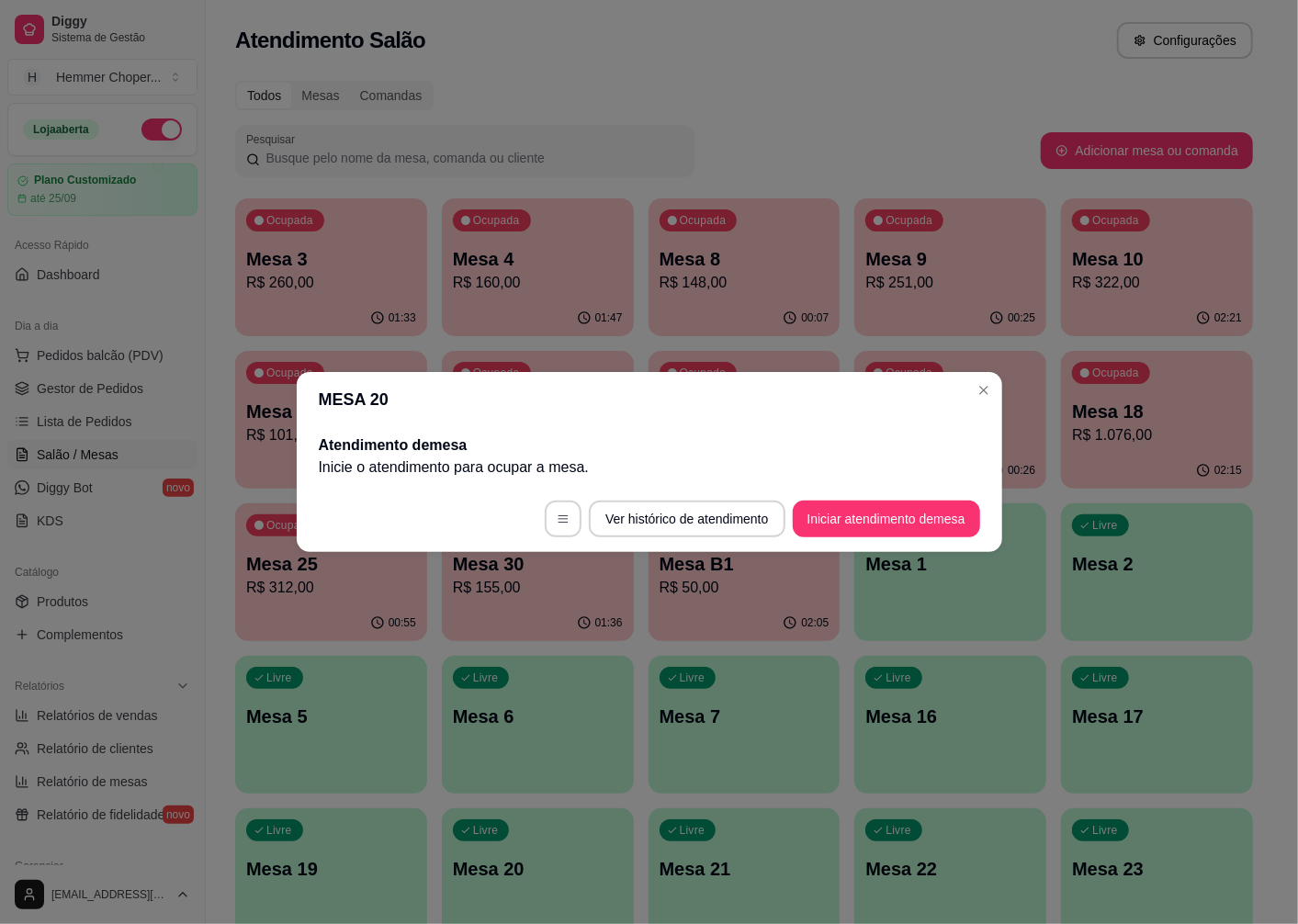
scroll to position [0, 0]
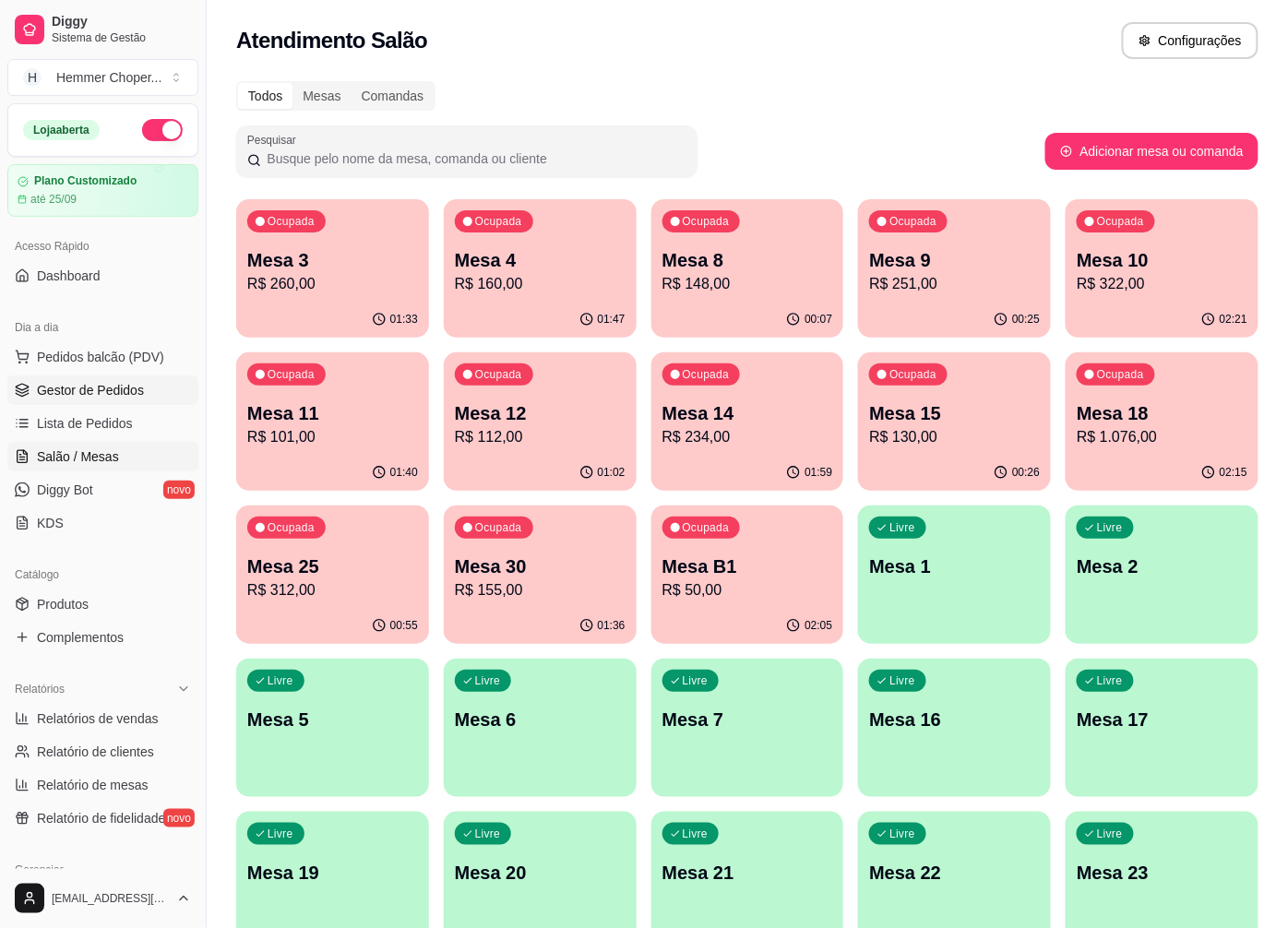
click at [117, 397] on span "Gestor de Pedidos" at bounding box center [90, 390] width 107 height 18
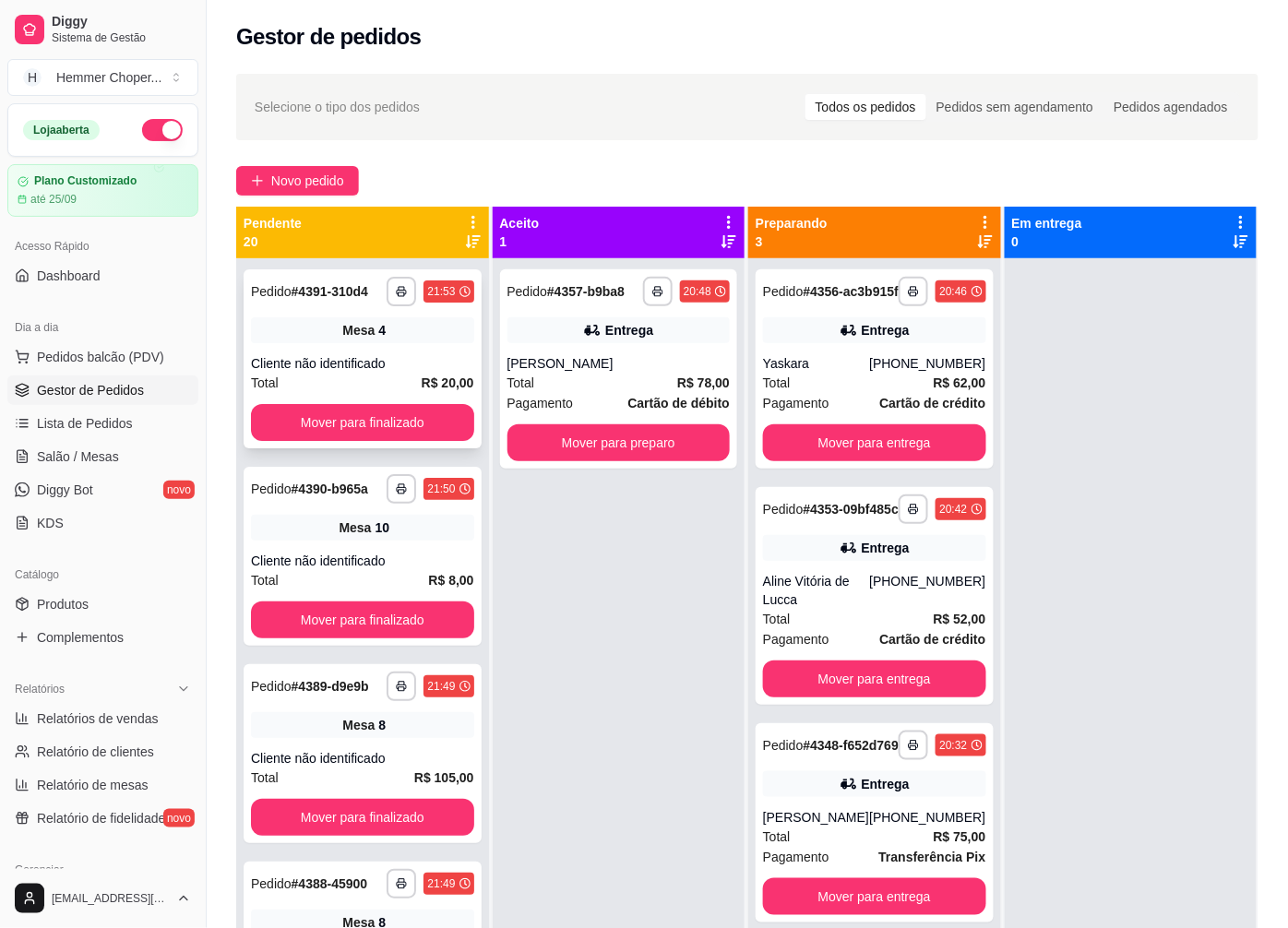
click at [378, 354] on div "Cliente não identificado" at bounding box center [363, 363] width 224 height 18
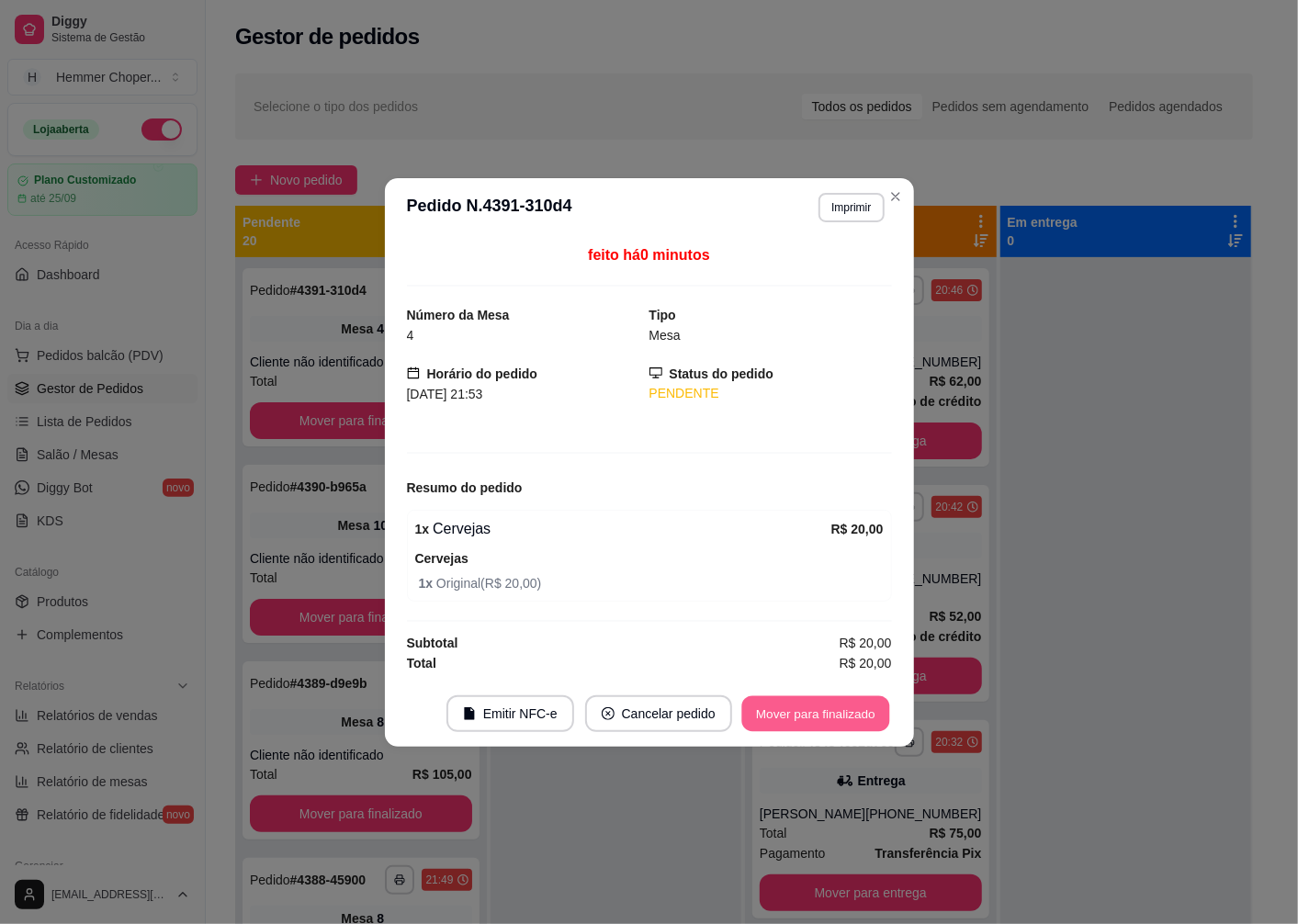
click at [765, 715] on button "Mover para finalizado" at bounding box center [815, 713] width 148 height 36
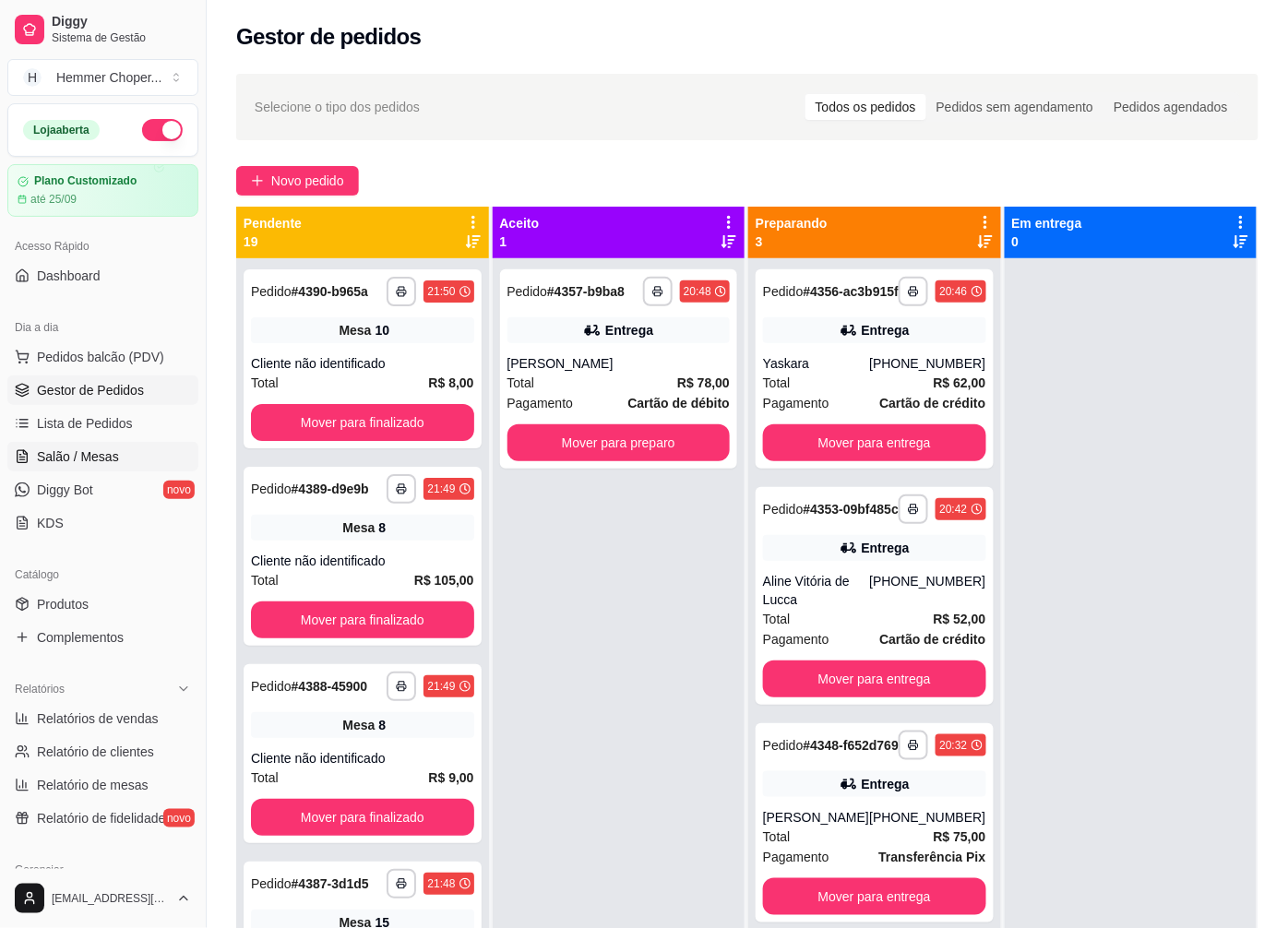
click at [108, 453] on span "Salão / Mesas" at bounding box center [78, 456] width 82 height 18
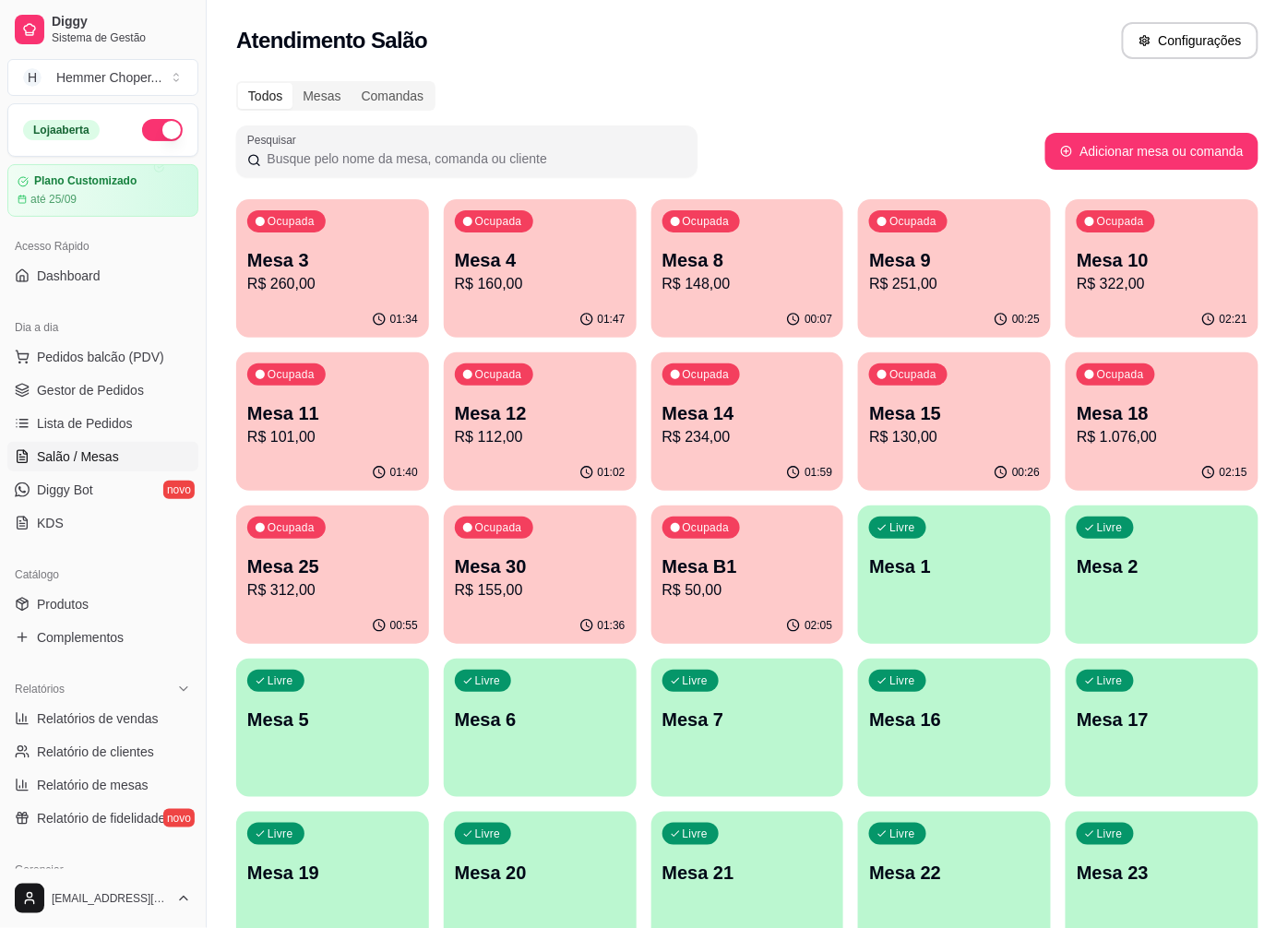
click at [350, 435] on p "R$ 101,00" at bounding box center [332, 437] width 170 height 22
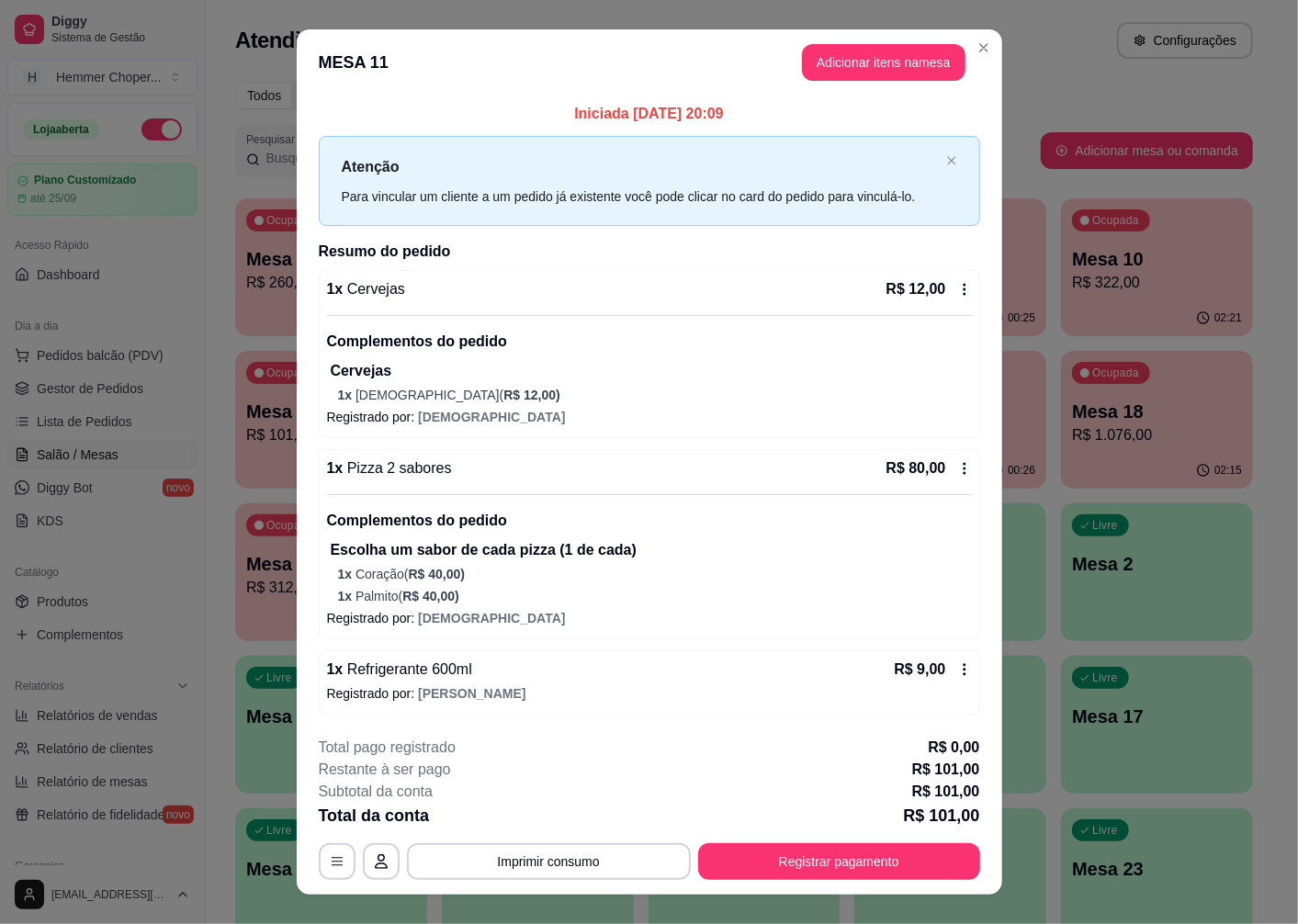
scroll to position [28, 0]
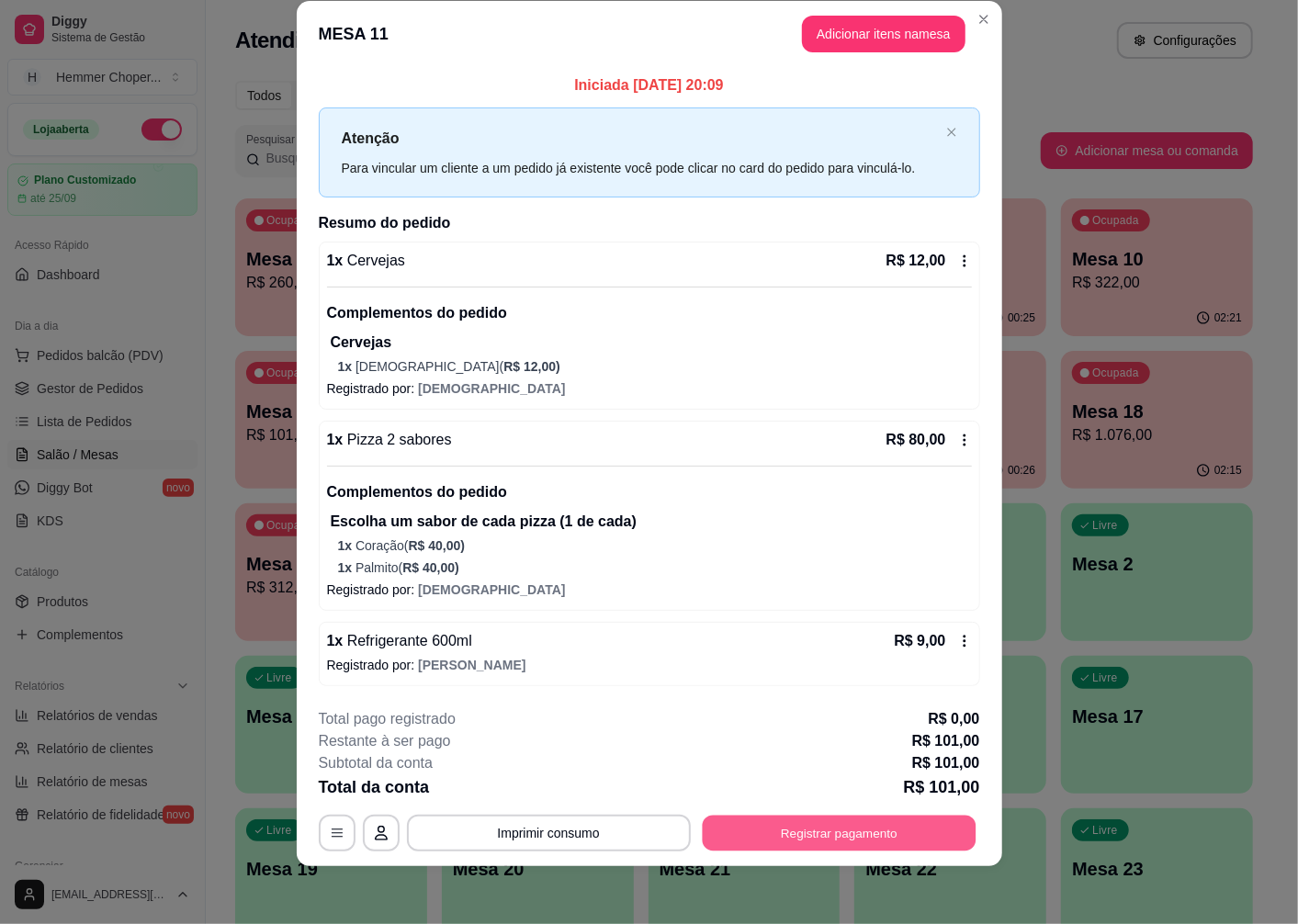
click at [844, 841] on button "Registrar pagamento" at bounding box center [839, 832] width 274 height 36
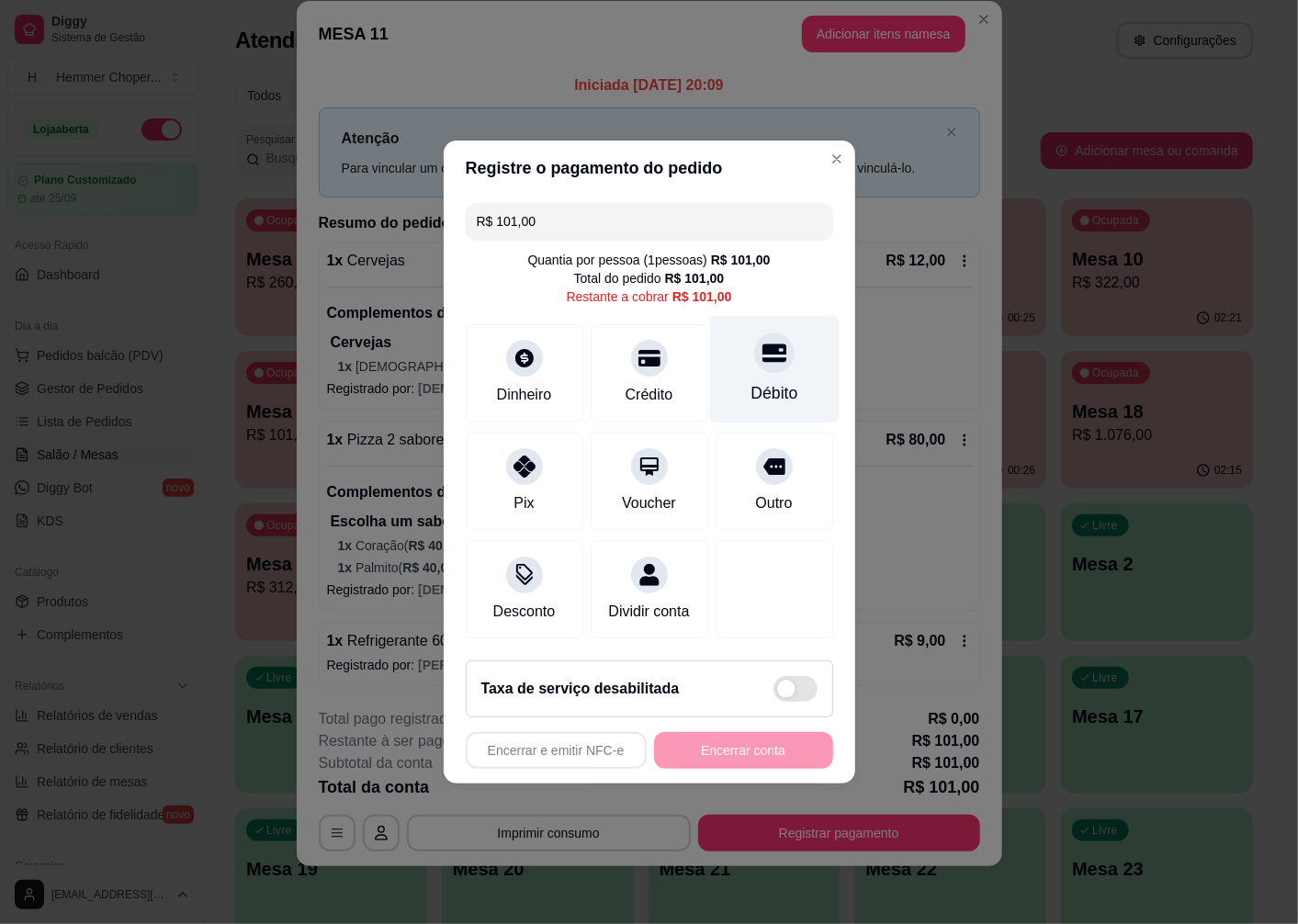
click at [766, 382] on div "Débito" at bounding box center [774, 393] width 46 height 24
type input "R$ 0,00"
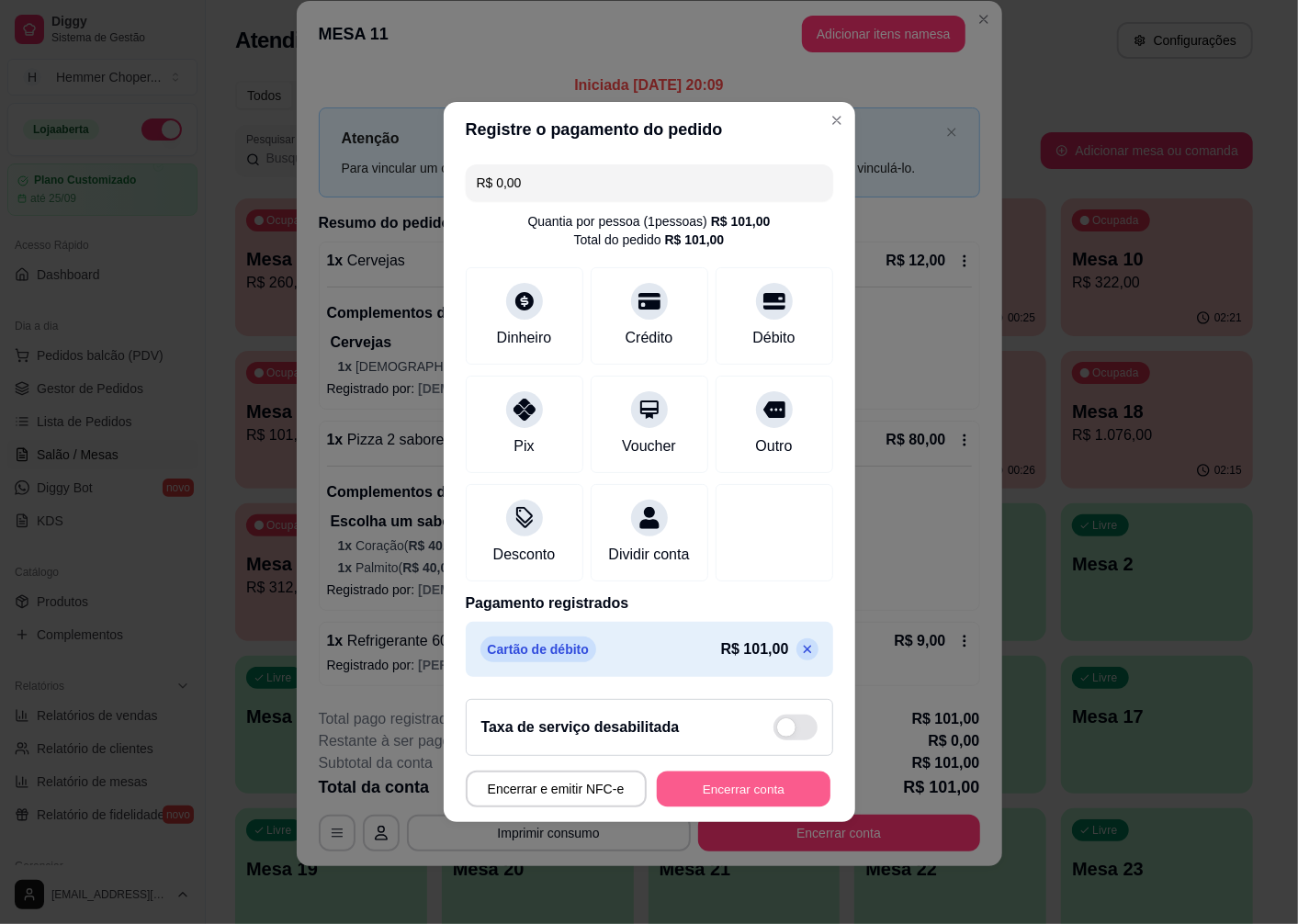
click at [685, 799] on button "Encerrar conta" at bounding box center [743, 789] width 173 height 36
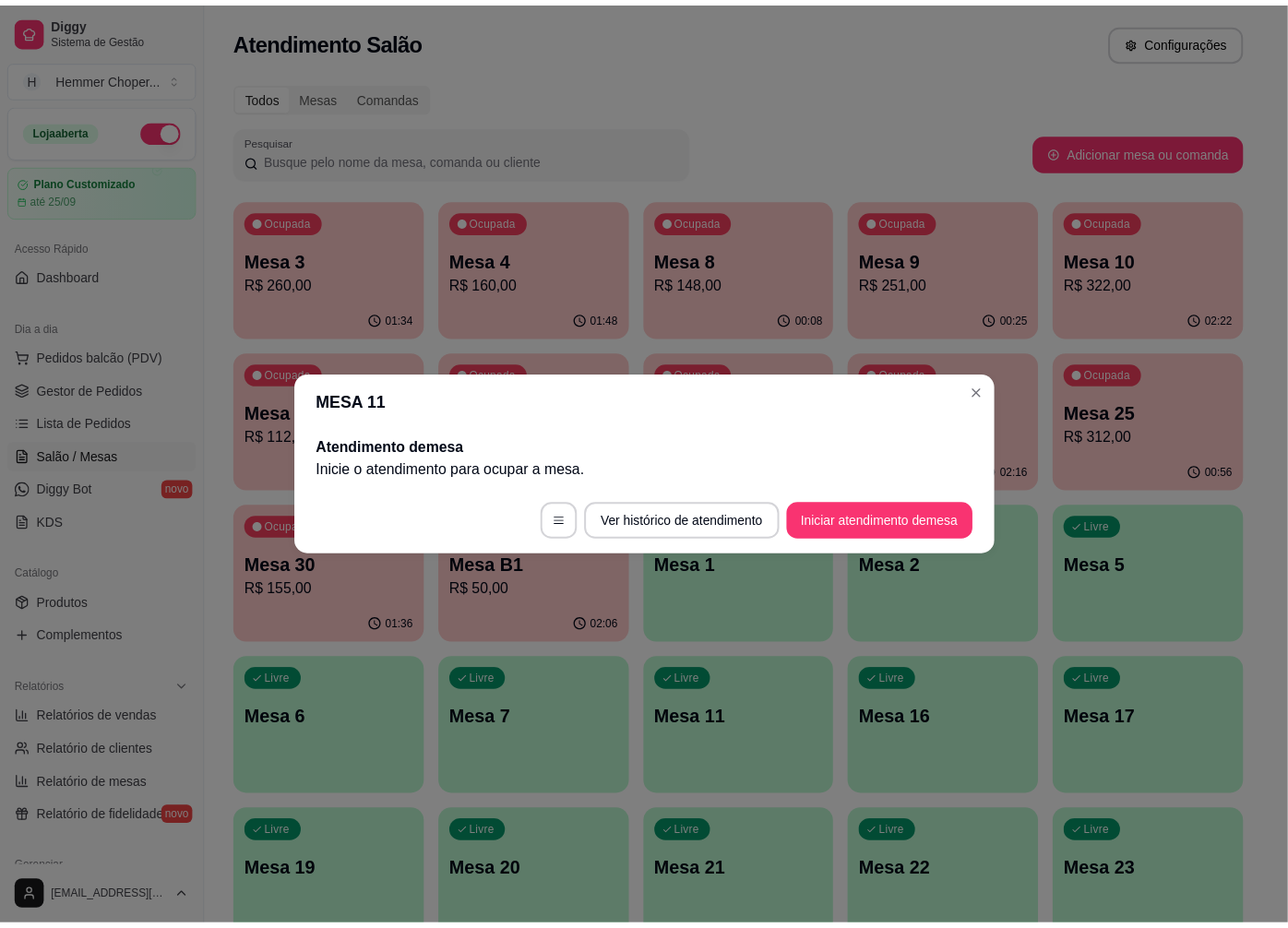
scroll to position [0, 0]
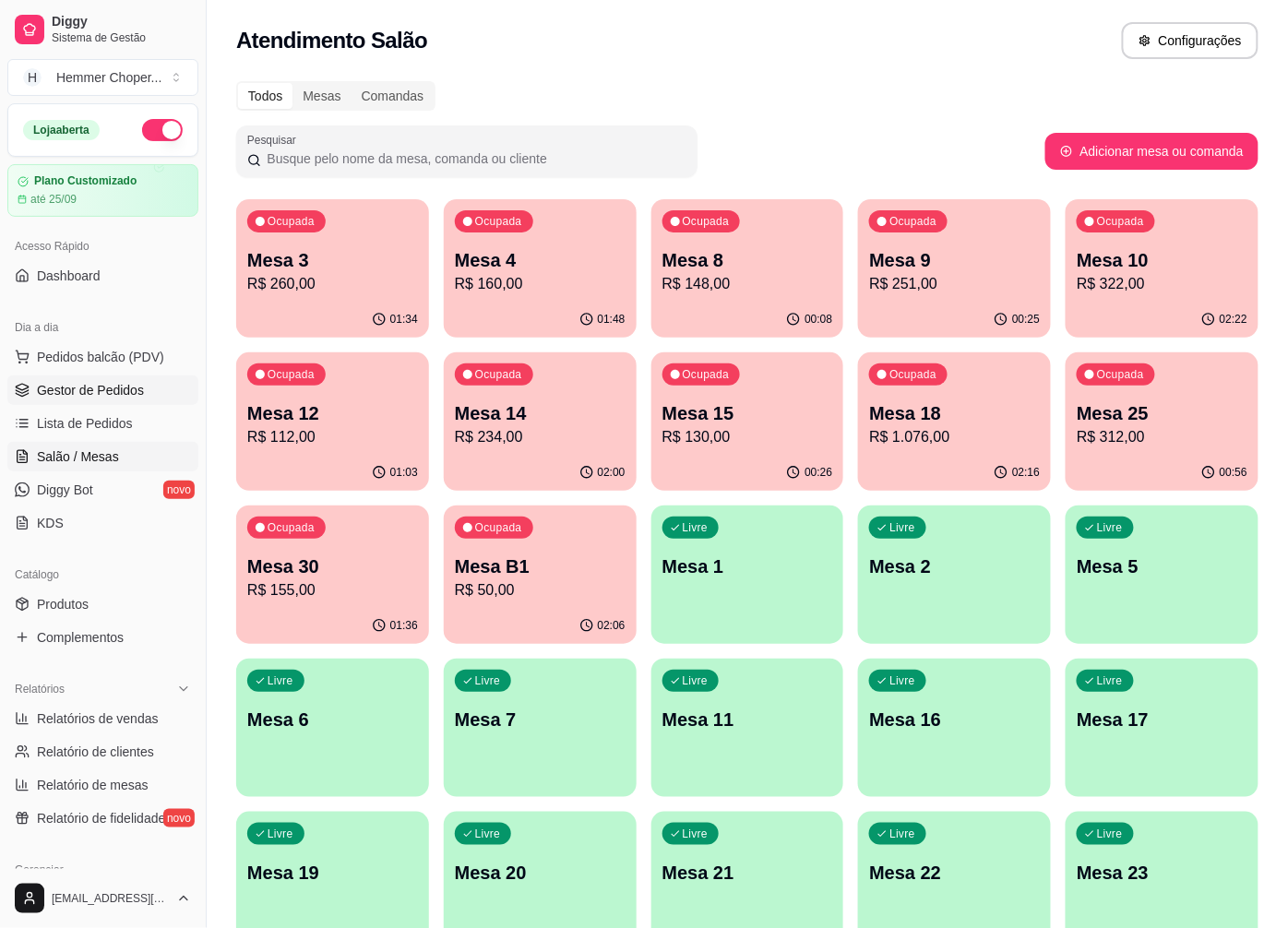
click at [133, 390] on span "Gestor de Pedidos" at bounding box center [90, 390] width 107 height 18
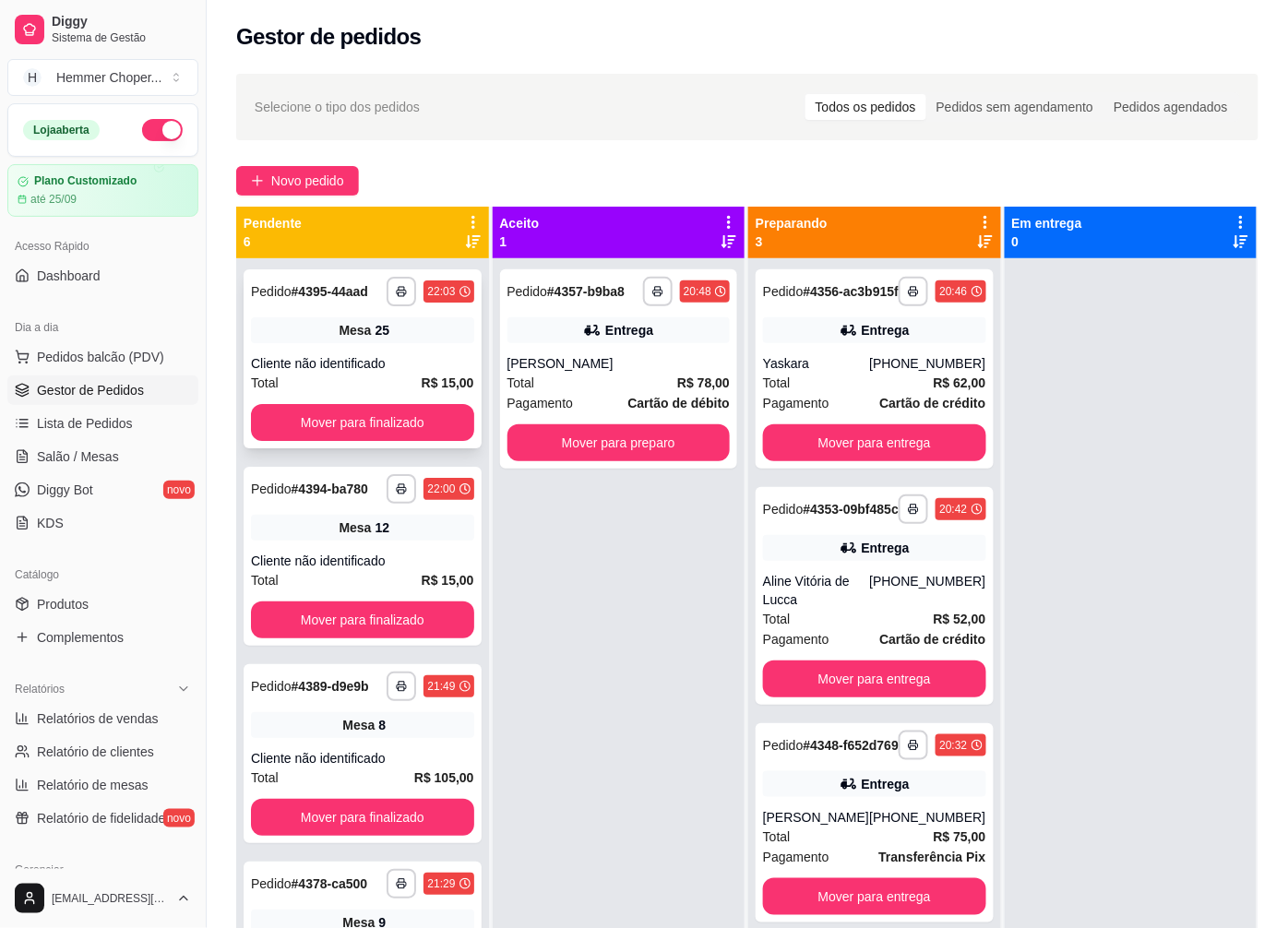
click at [358, 364] on div "**********" at bounding box center [362, 359] width 238 height 179
click at [317, 431] on button "Mover para finalizado" at bounding box center [363, 422] width 224 height 37
click at [342, 388] on div "Total R$ 15,00" at bounding box center [363, 382] width 224 height 20
click at [333, 428] on button "Mover para finalizado" at bounding box center [363, 422] width 216 height 36
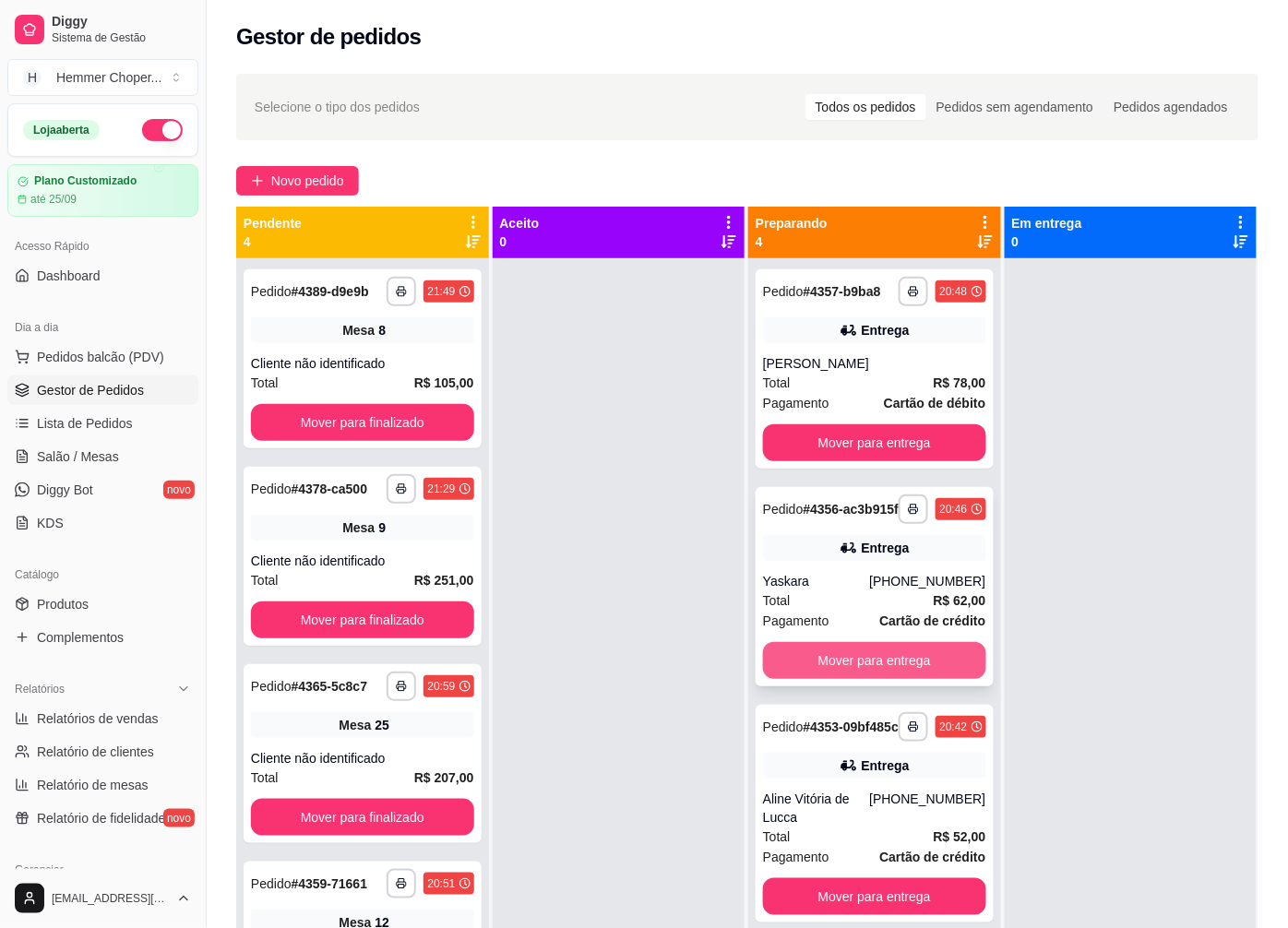
click at [816, 679] on button "Mover para entrega" at bounding box center [875, 660] width 224 height 37
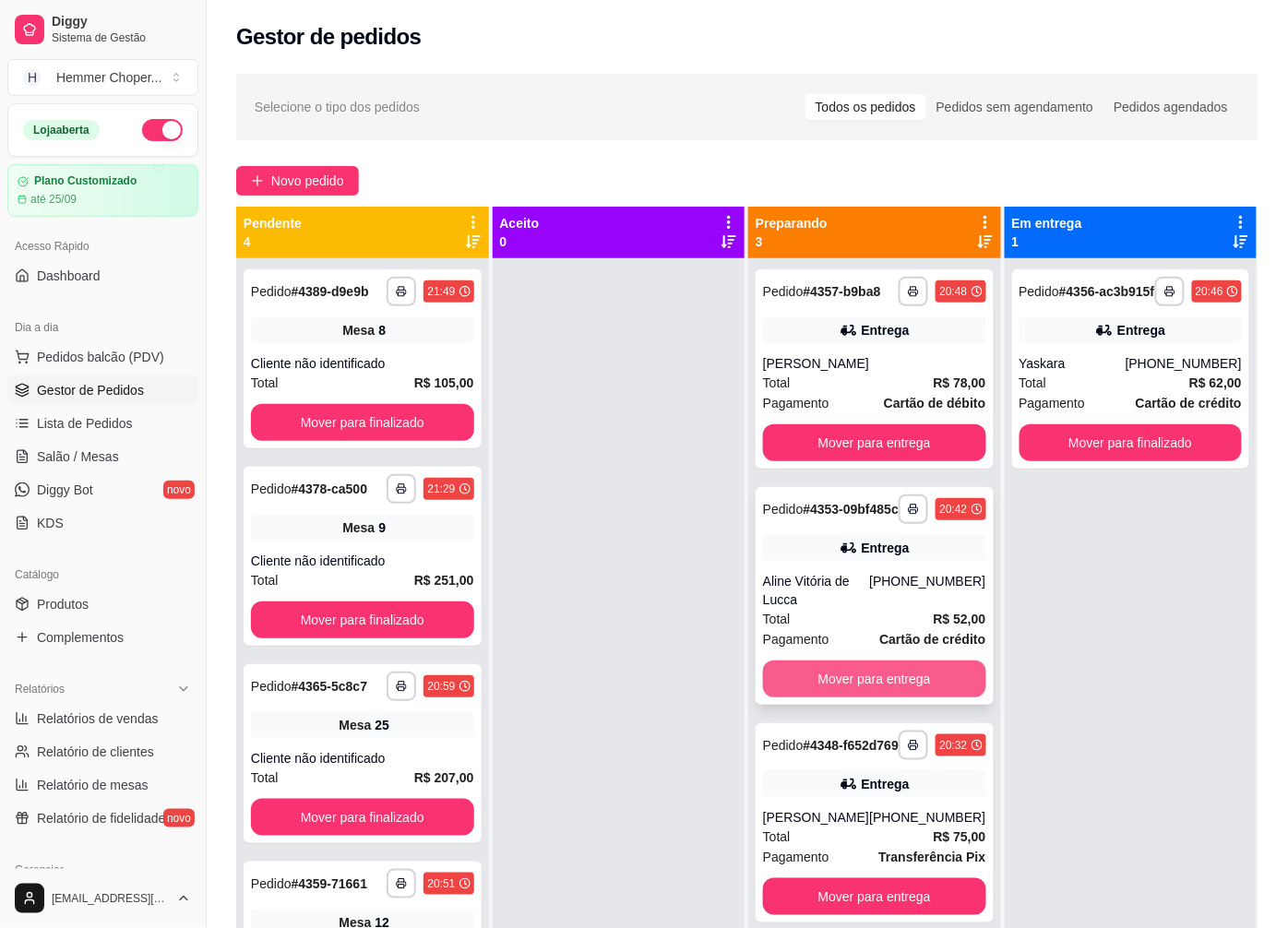
click at [807, 676] on button "Mover para entrega" at bounding box center [875, 679] width 224 height 37
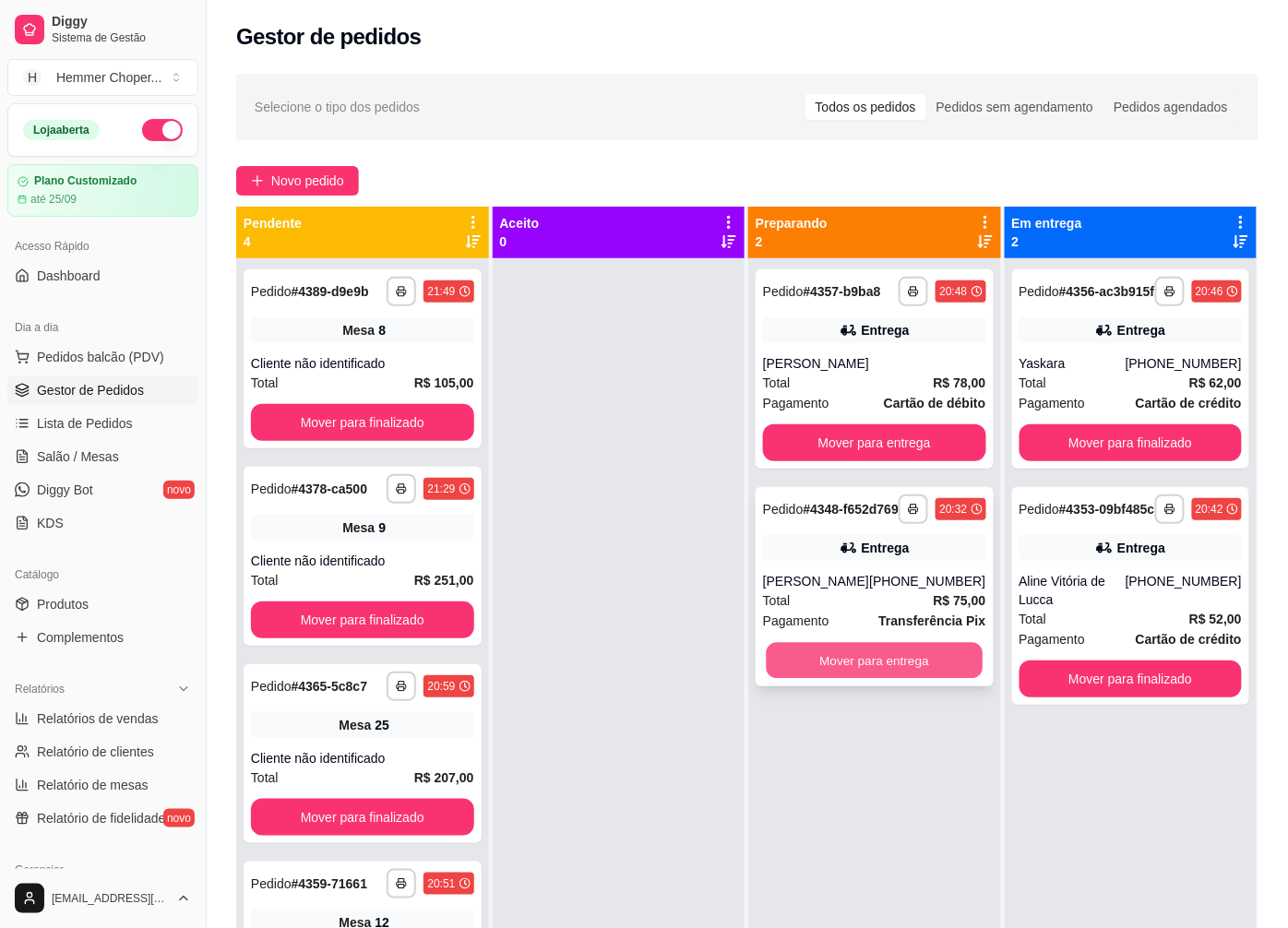
click at [792, 677] on button "Mover para entrega" at bounding box center [875, 660] width 216 height 36
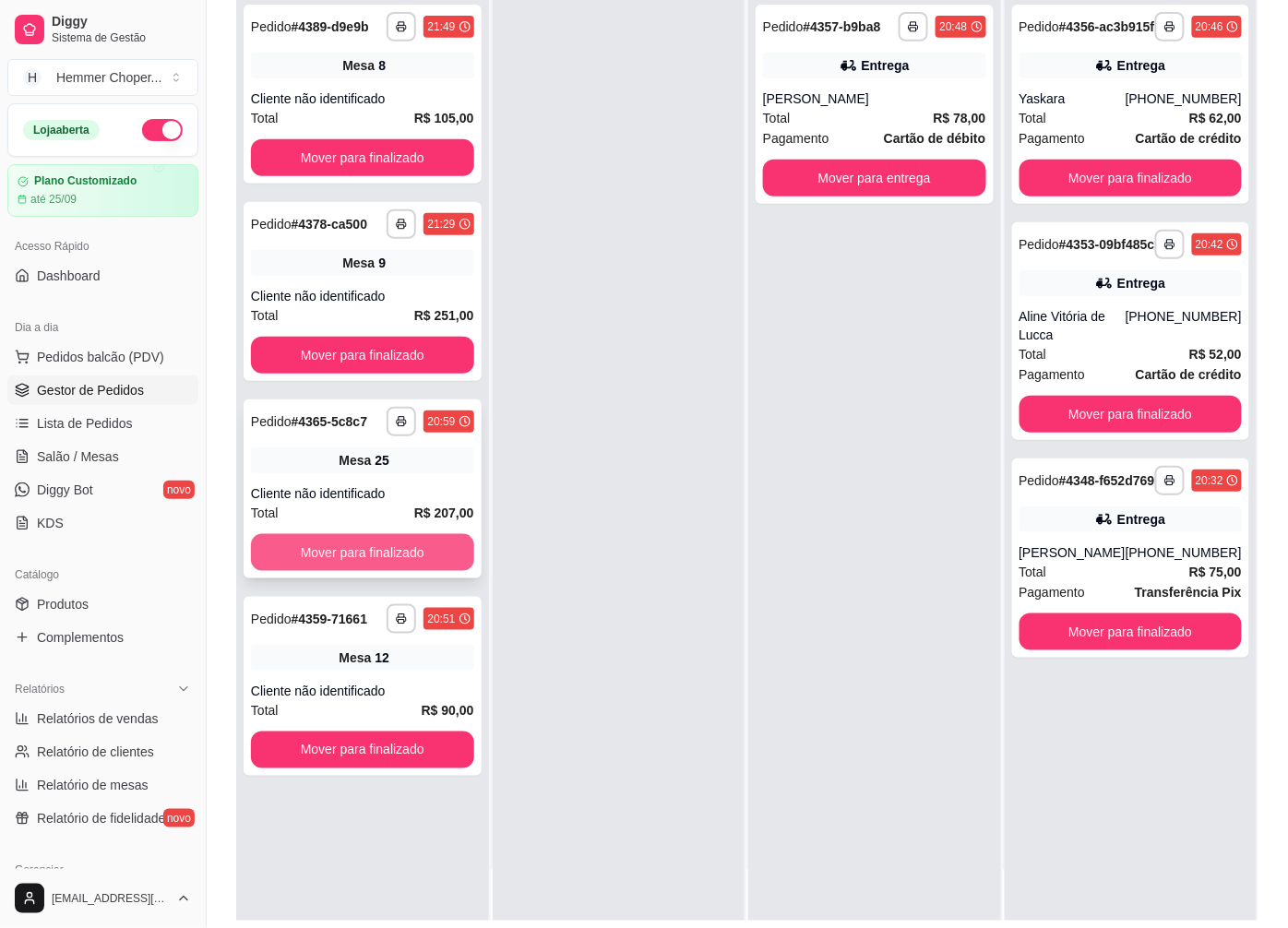
scroll to position [281, 0]
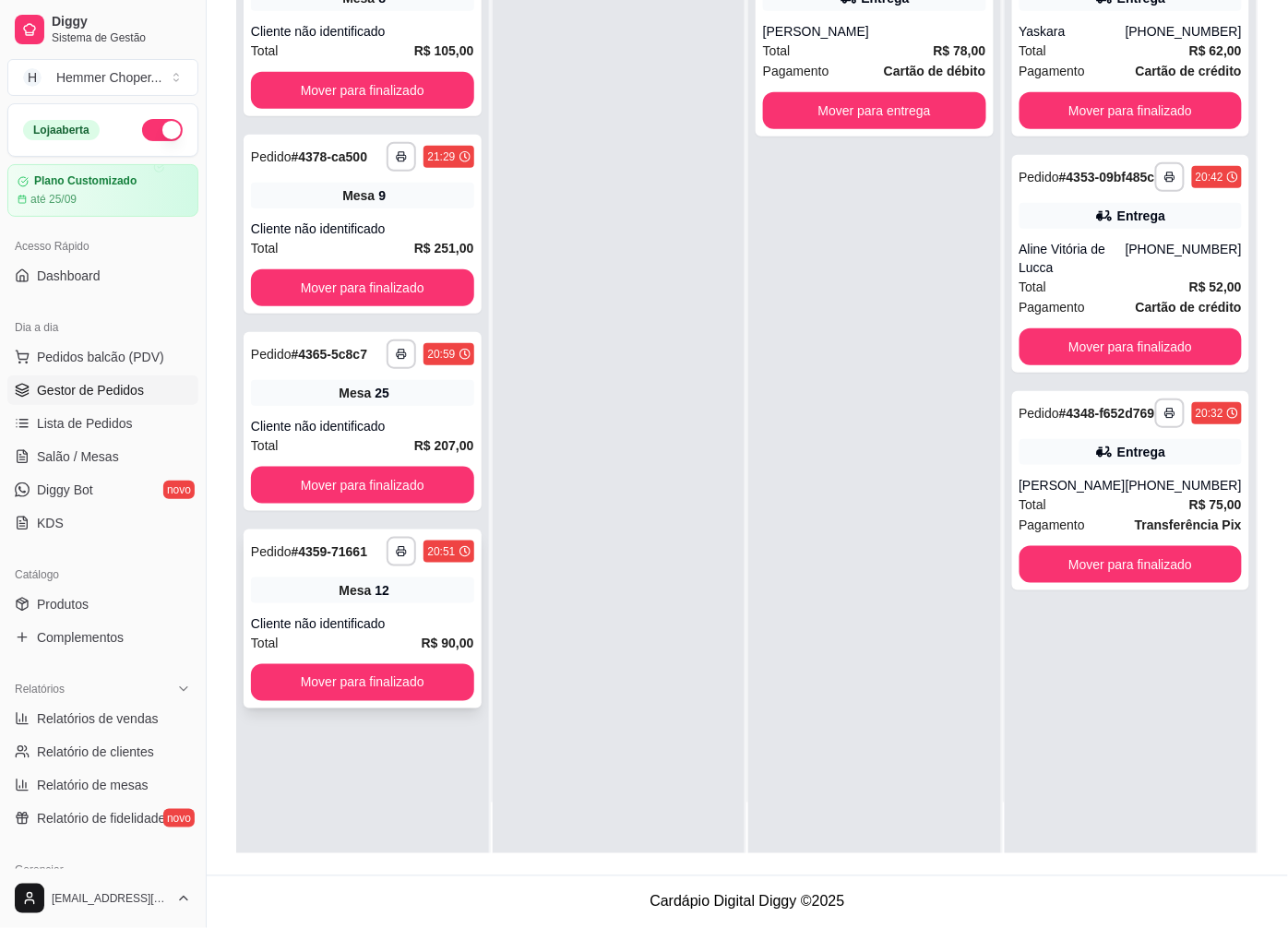
click at [351, 611] on div "**********" at bounding box center [362, 619] width 238 height 179
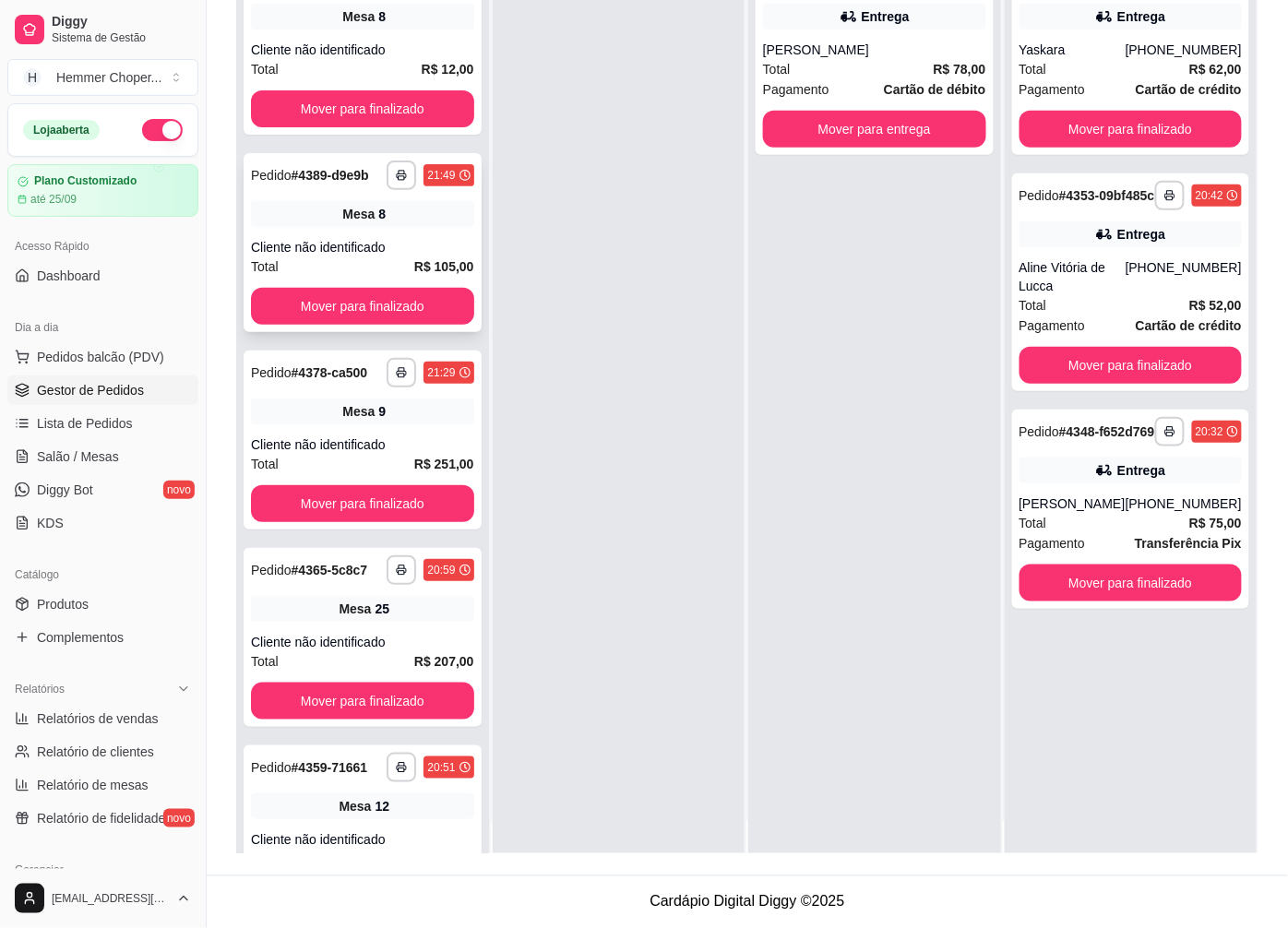
scroll to position [0, 0]
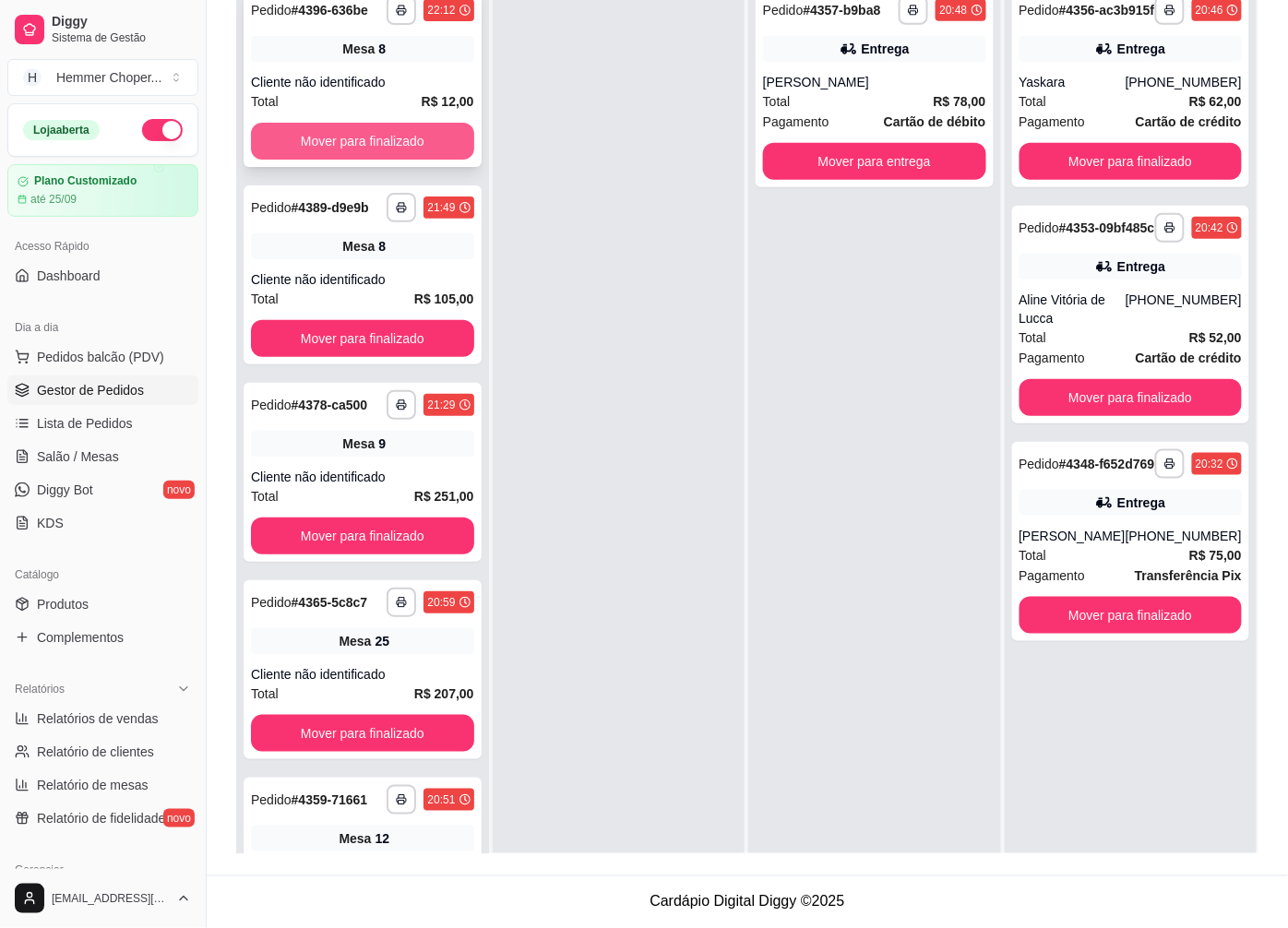
click at [372, 160] on button "Mover para finalizado" at bounding box center [363, 141] width 224 height 37
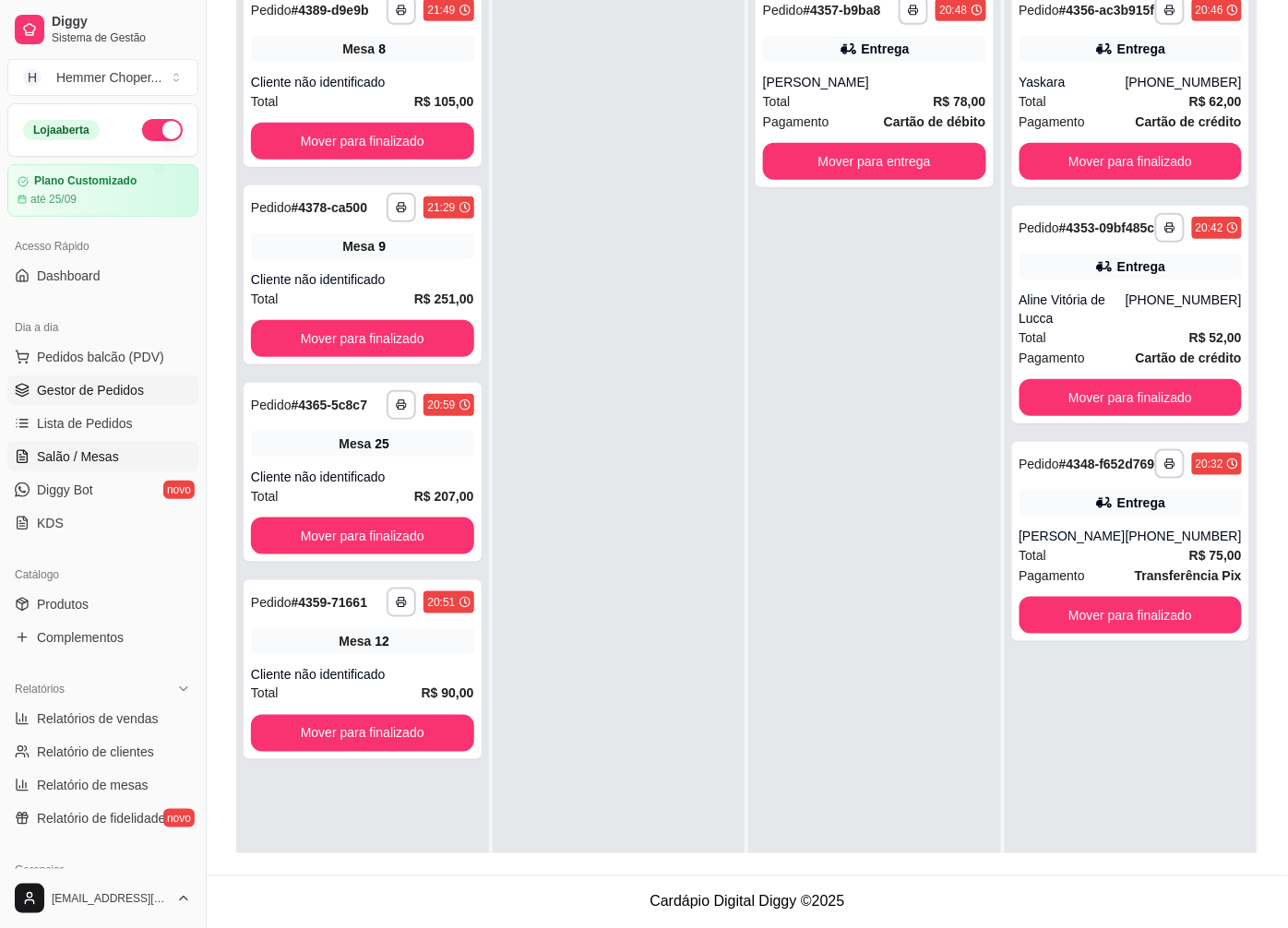
click at [103, 449] on span "Salão / Mesas" at bounding box center [78, 456] width 82 height 18
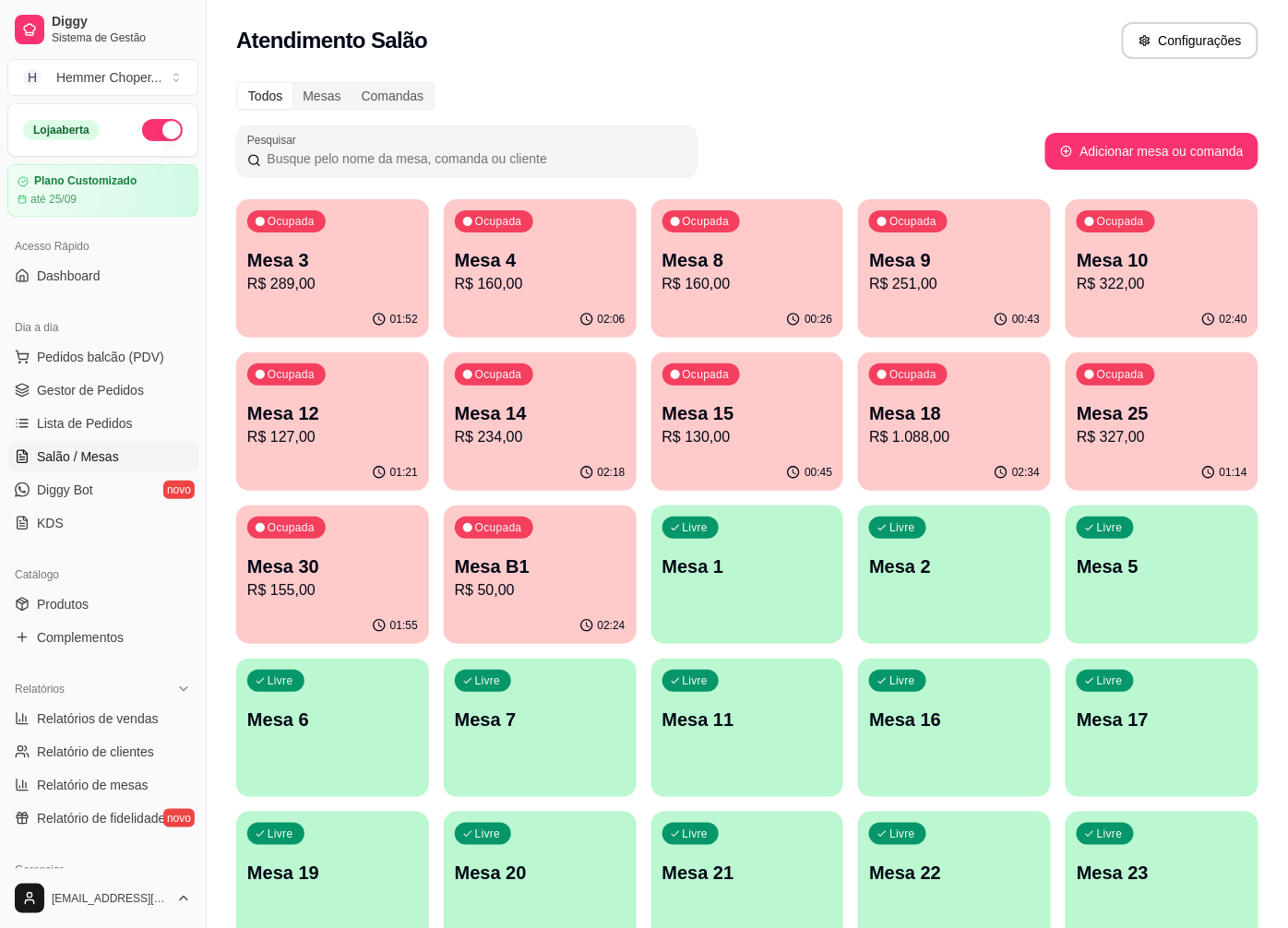
click at [539, 447] on p "R$ 234,00" at bounding box center [540, 437] width 170 height 22
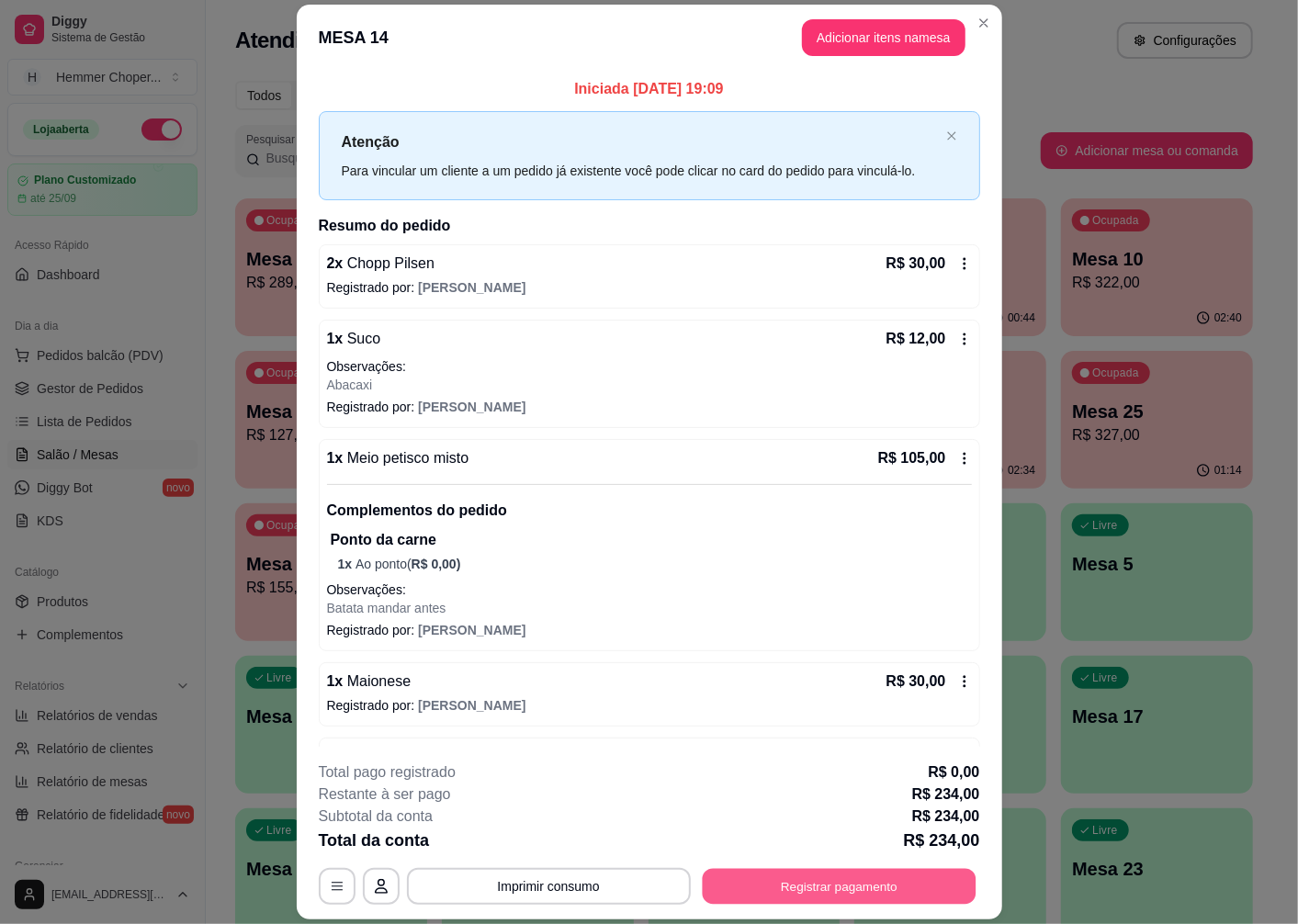
click at [804, 894] on button "Registrar pagamento" at bounding box center [839, 886] width 274 height 36
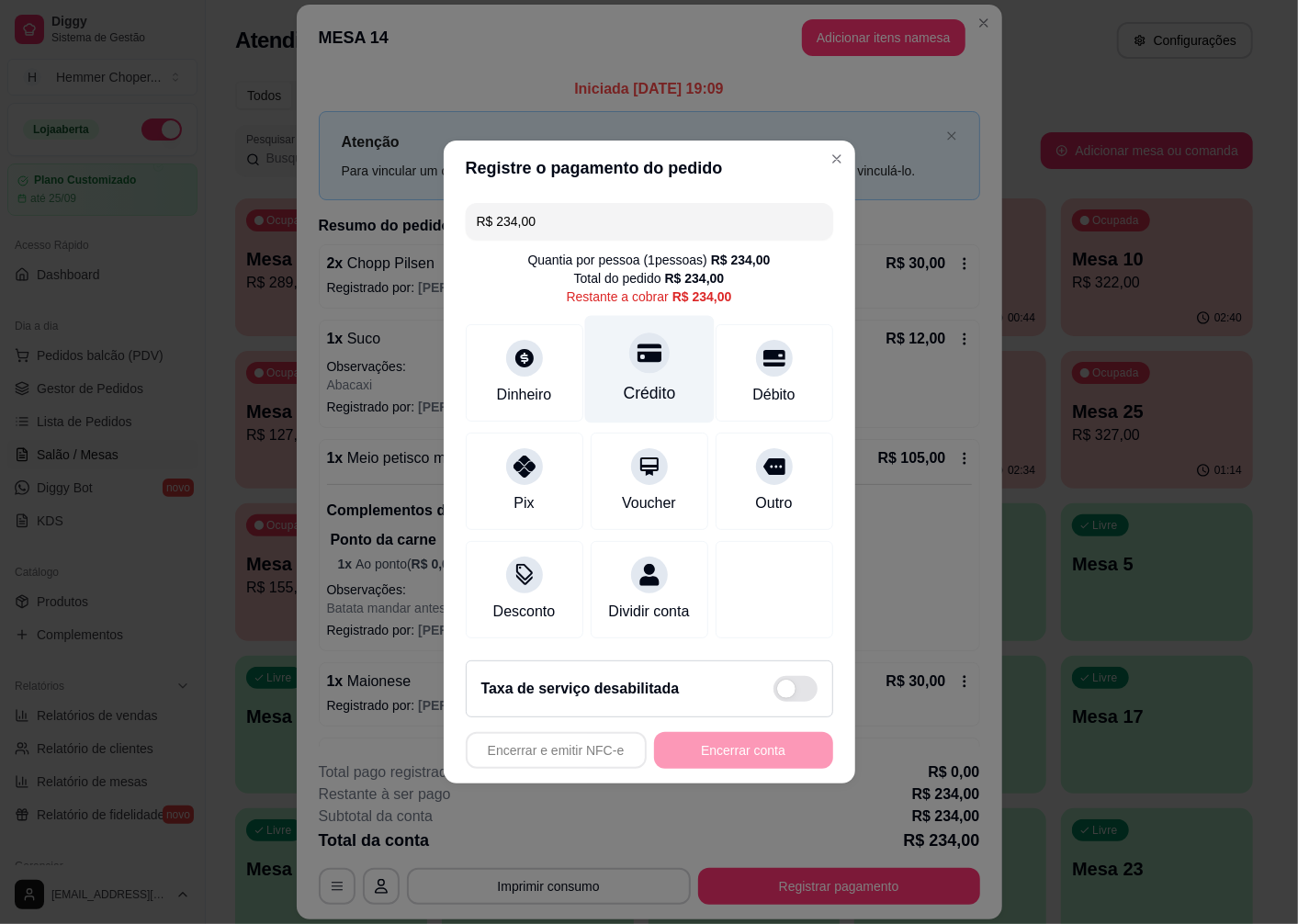
click at [641, 351] on icon at bounding box center [648, 354] width 24 height 18
type input "R$ 0,00"
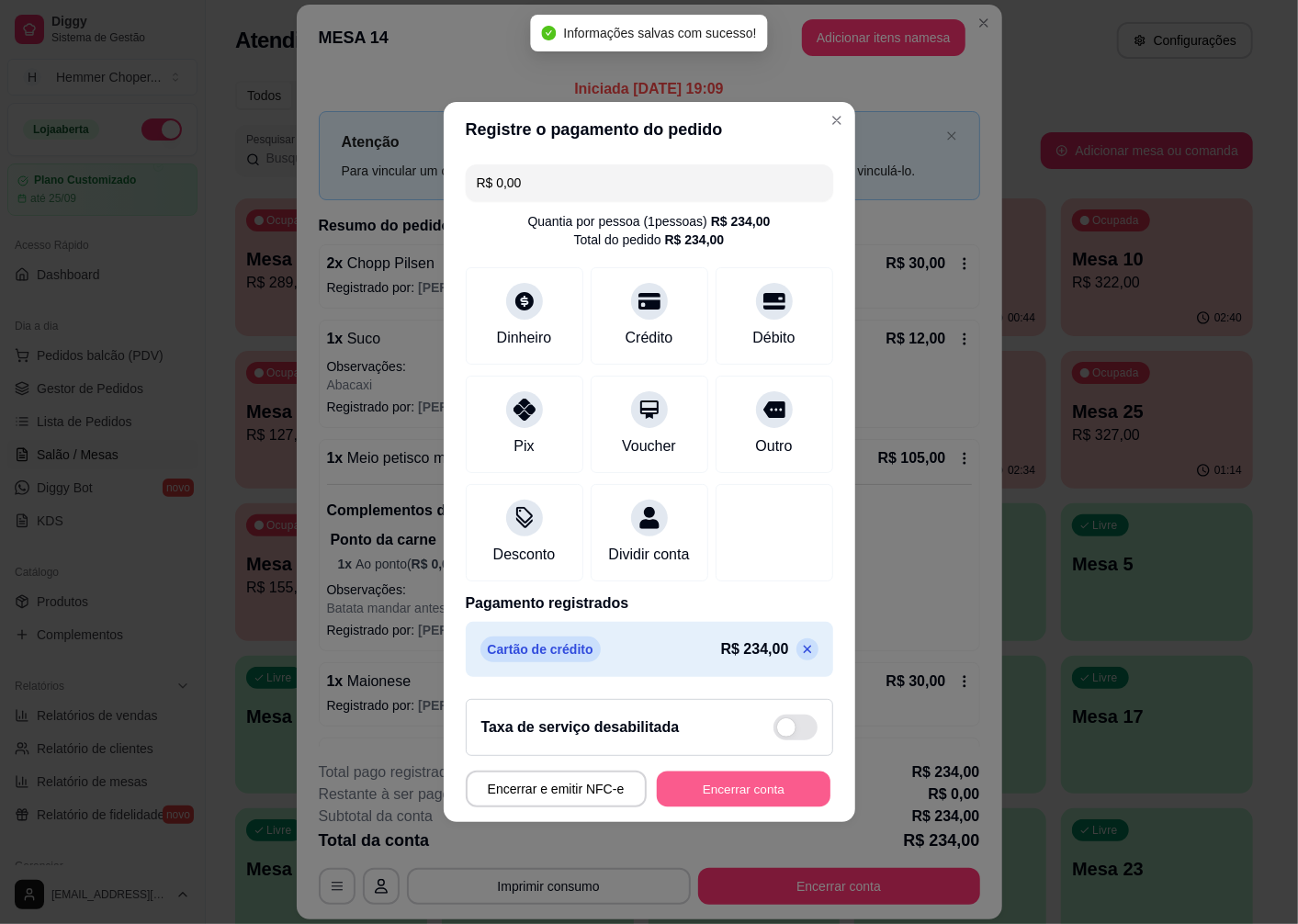
click at [704, 795] on button "Encerrar conta" at bounding box center [743, 789] width 173 height 36
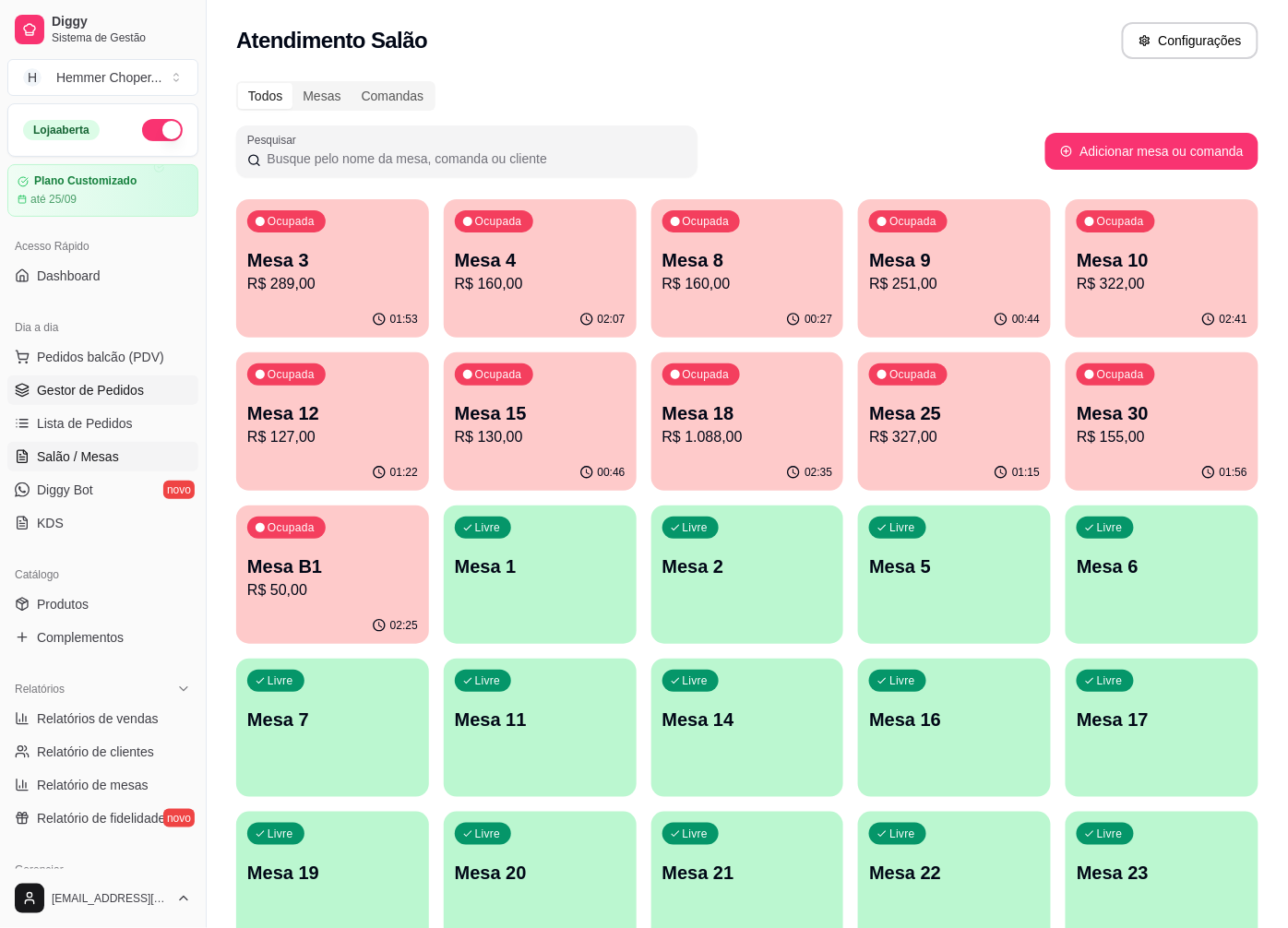
click at [111, 390] on span "Gestor de Pedidos" at bounding box center [90, 390] width 107 height 18
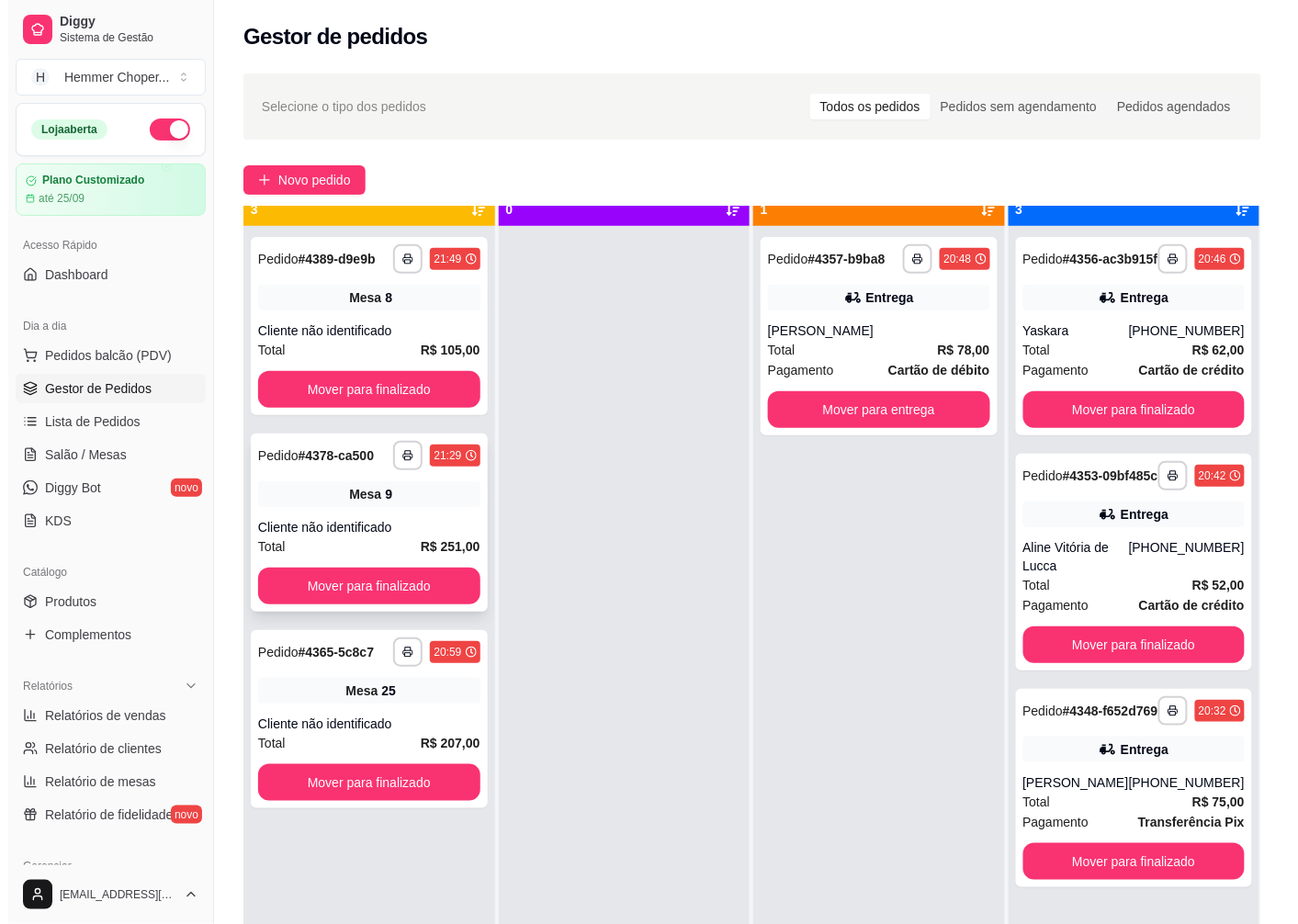
scroll to position [50, 0]
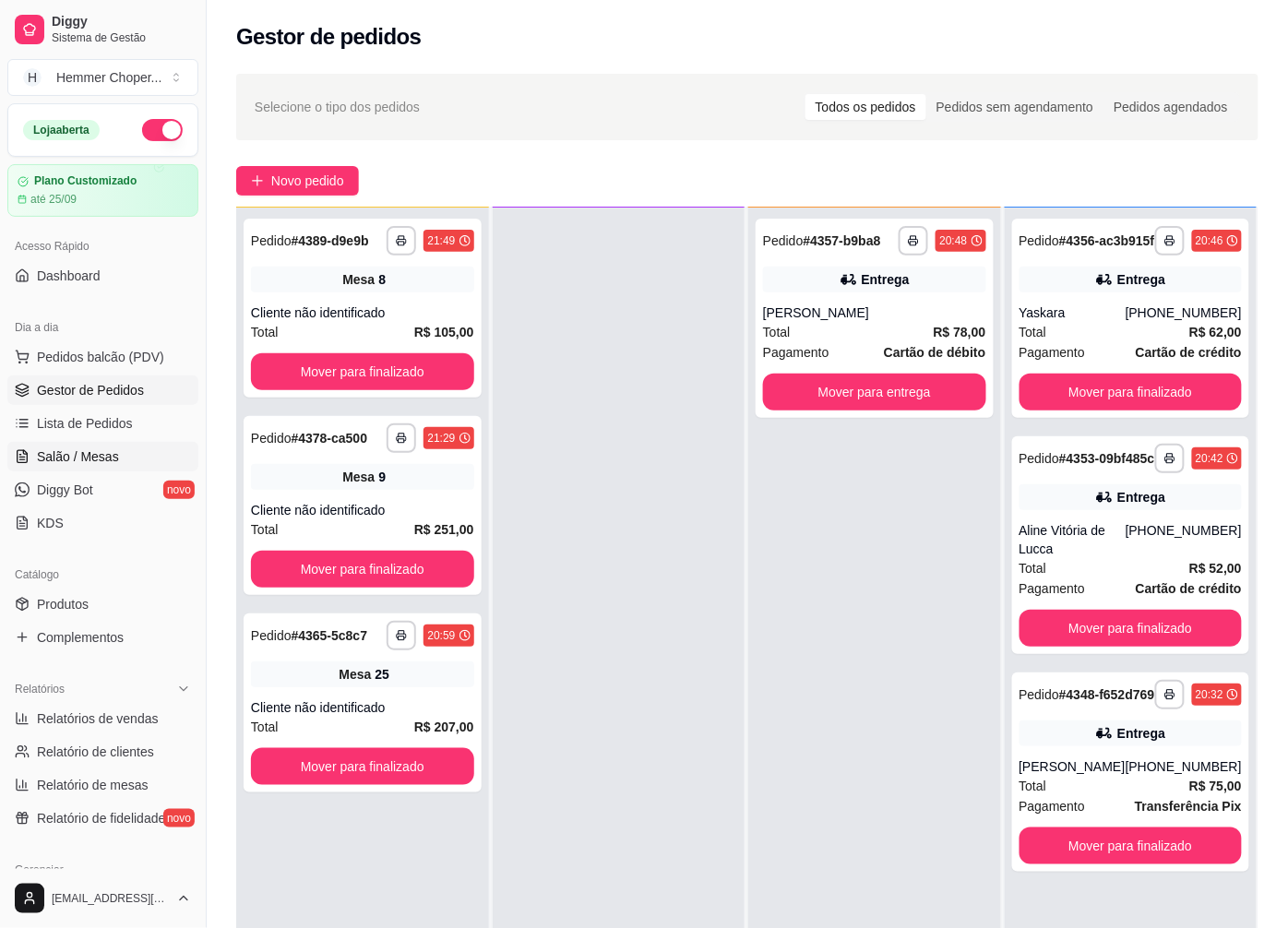
click at [99, 450] on span "Salão / Mesas" at bounding box center [78, 456] width 82 height 18
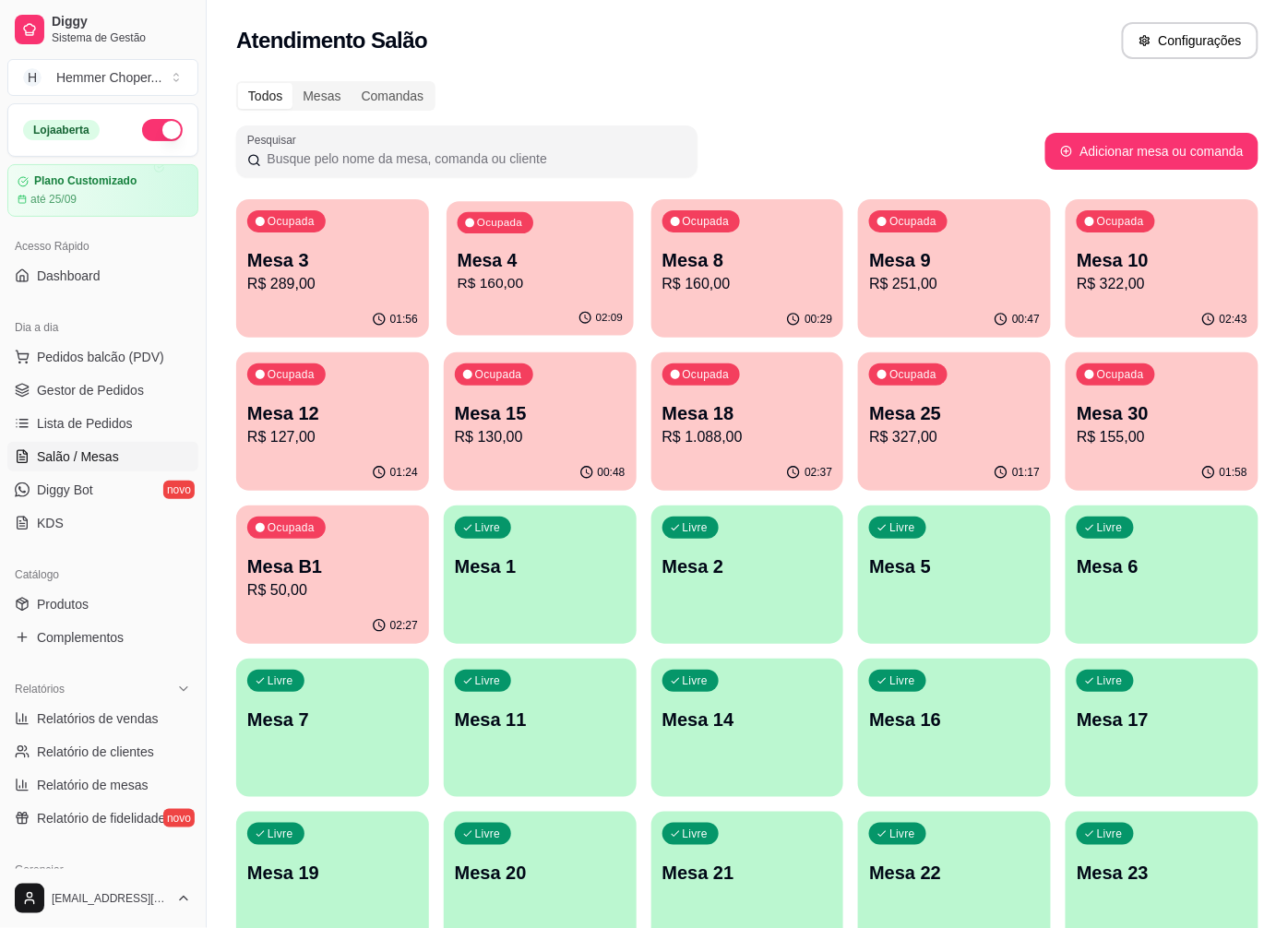
click at [551, 284] on p "R$ 160,00" at bounding box center [540, 284] width 165 height 21
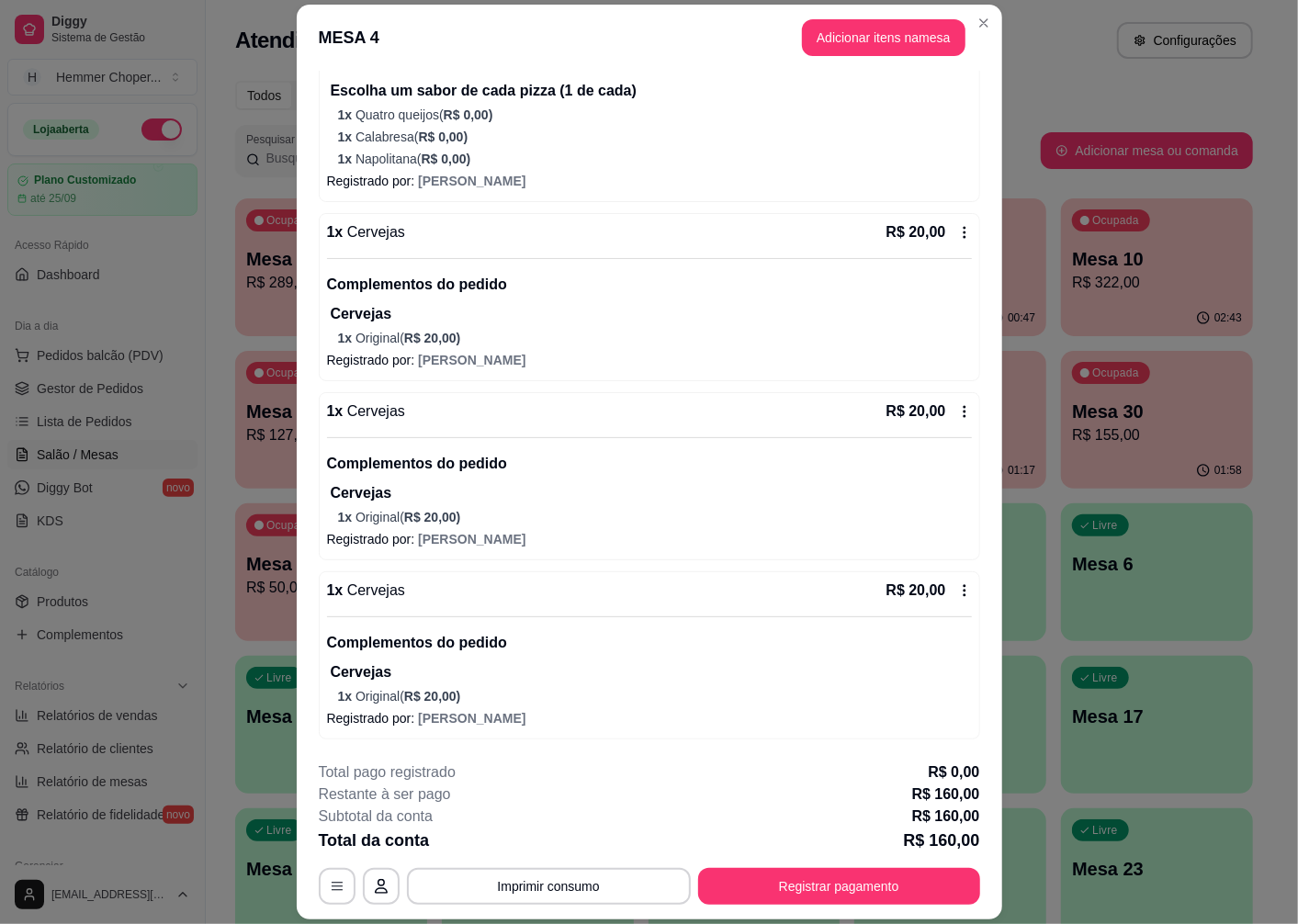
scroll to position [53, 0]
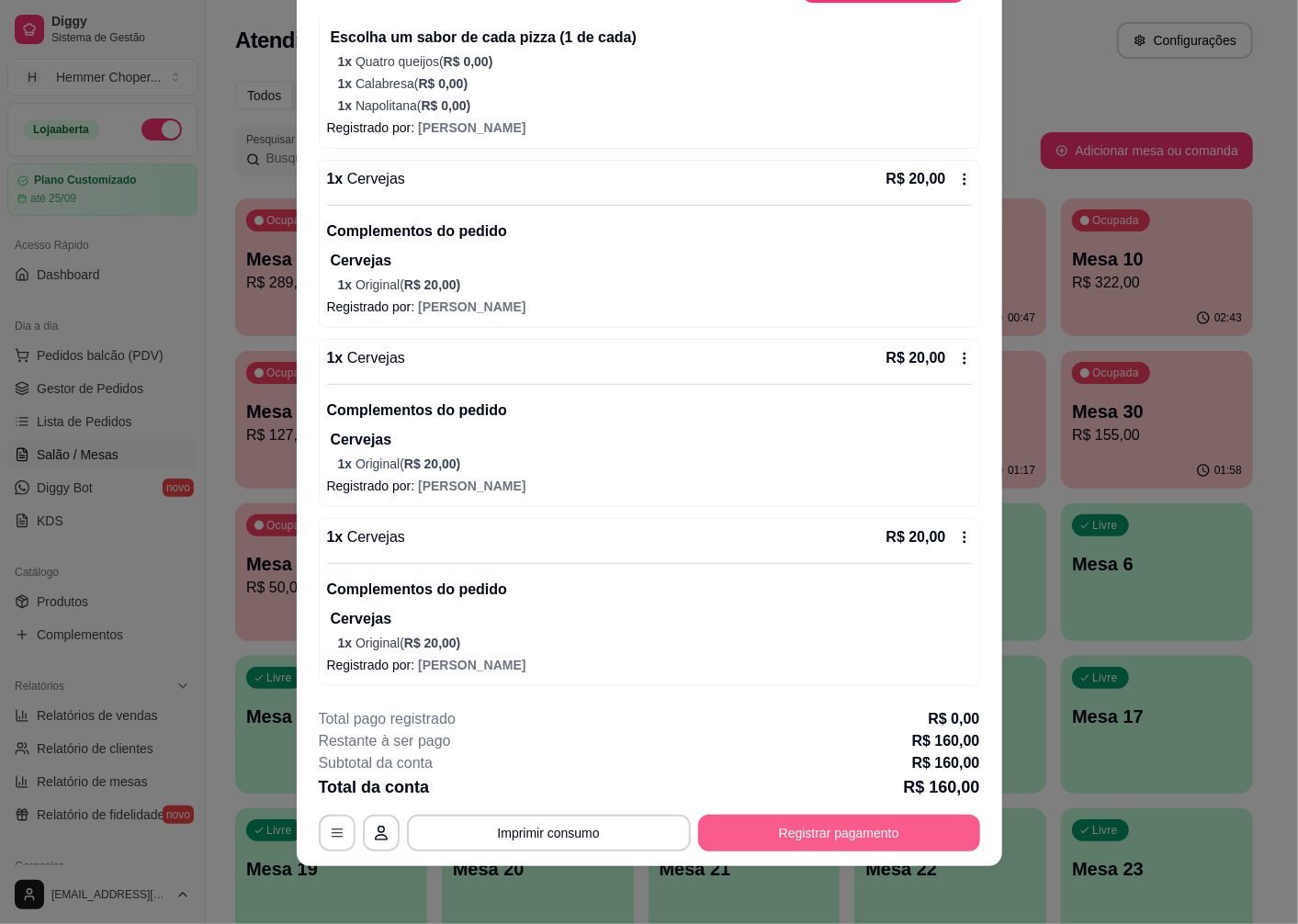
click at [832, 841] on button "Registrar pagamento" at bounding box center [839, 833] width 282 height 37
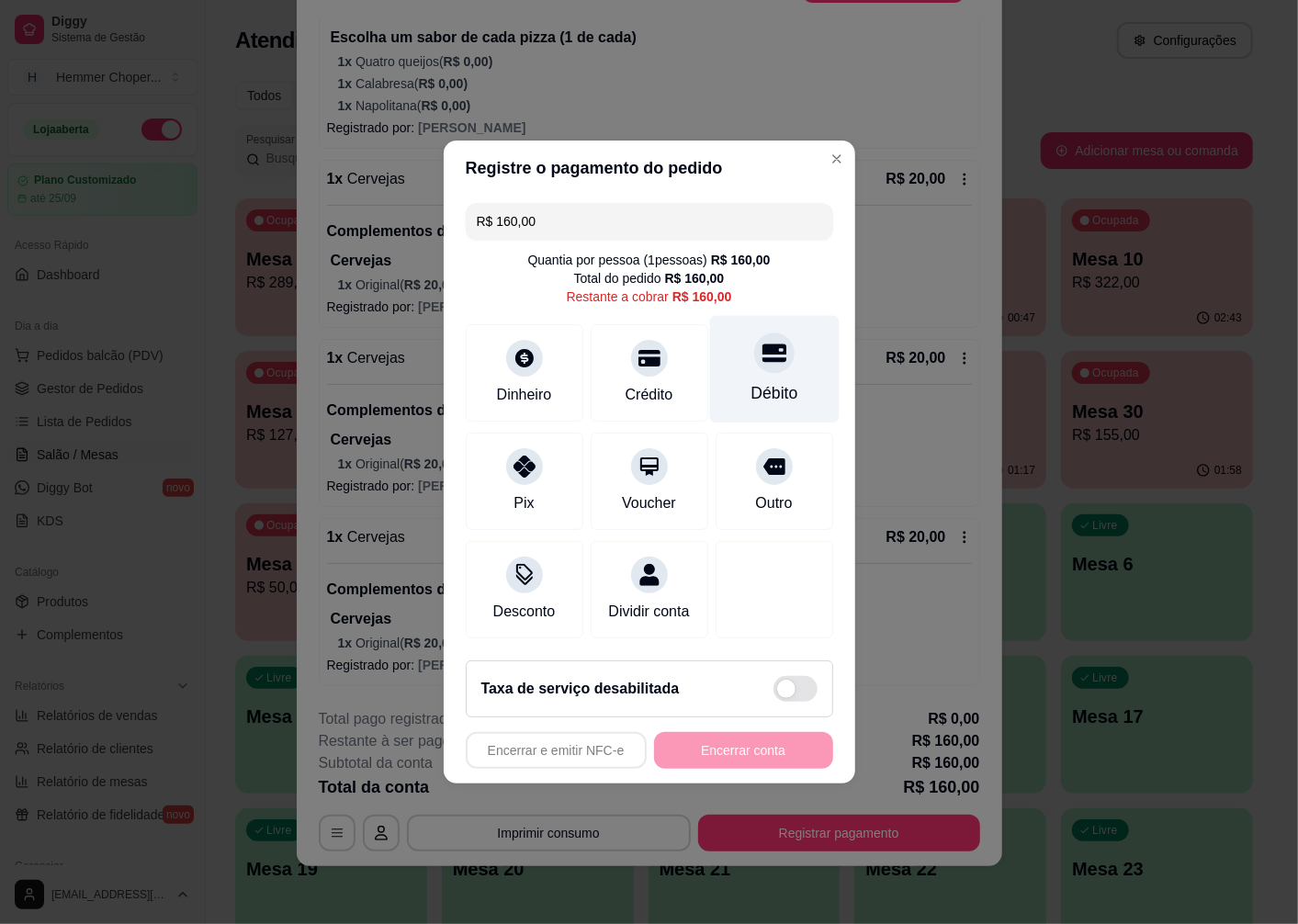
click at [758, 358] on div at bounding box center [775, 353] width 41 height 41
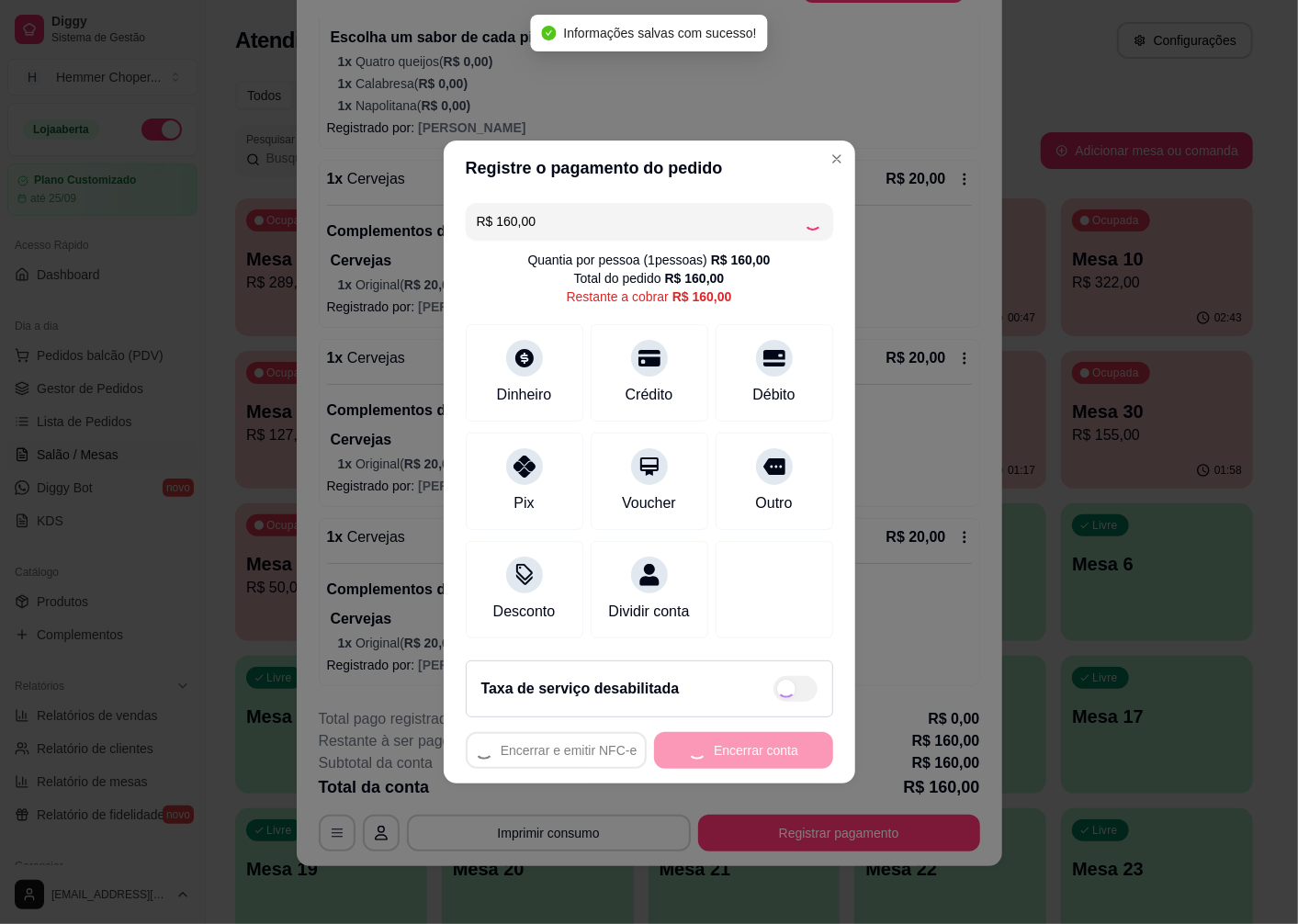
type input "R$ 0,00"
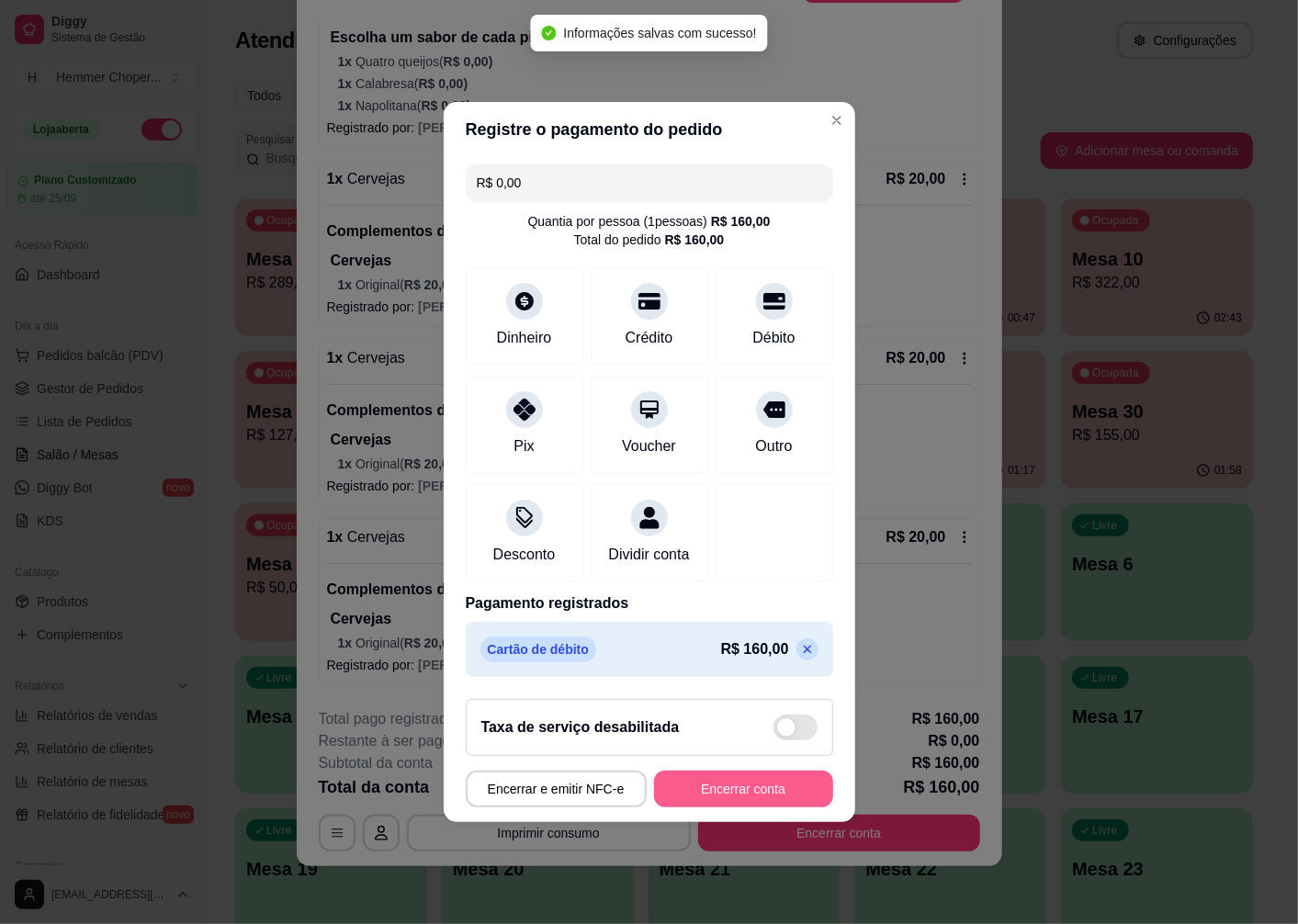
click at [684, 808] on button "Encerrar conta" at bounding box center [743, 789] width 179 height 37
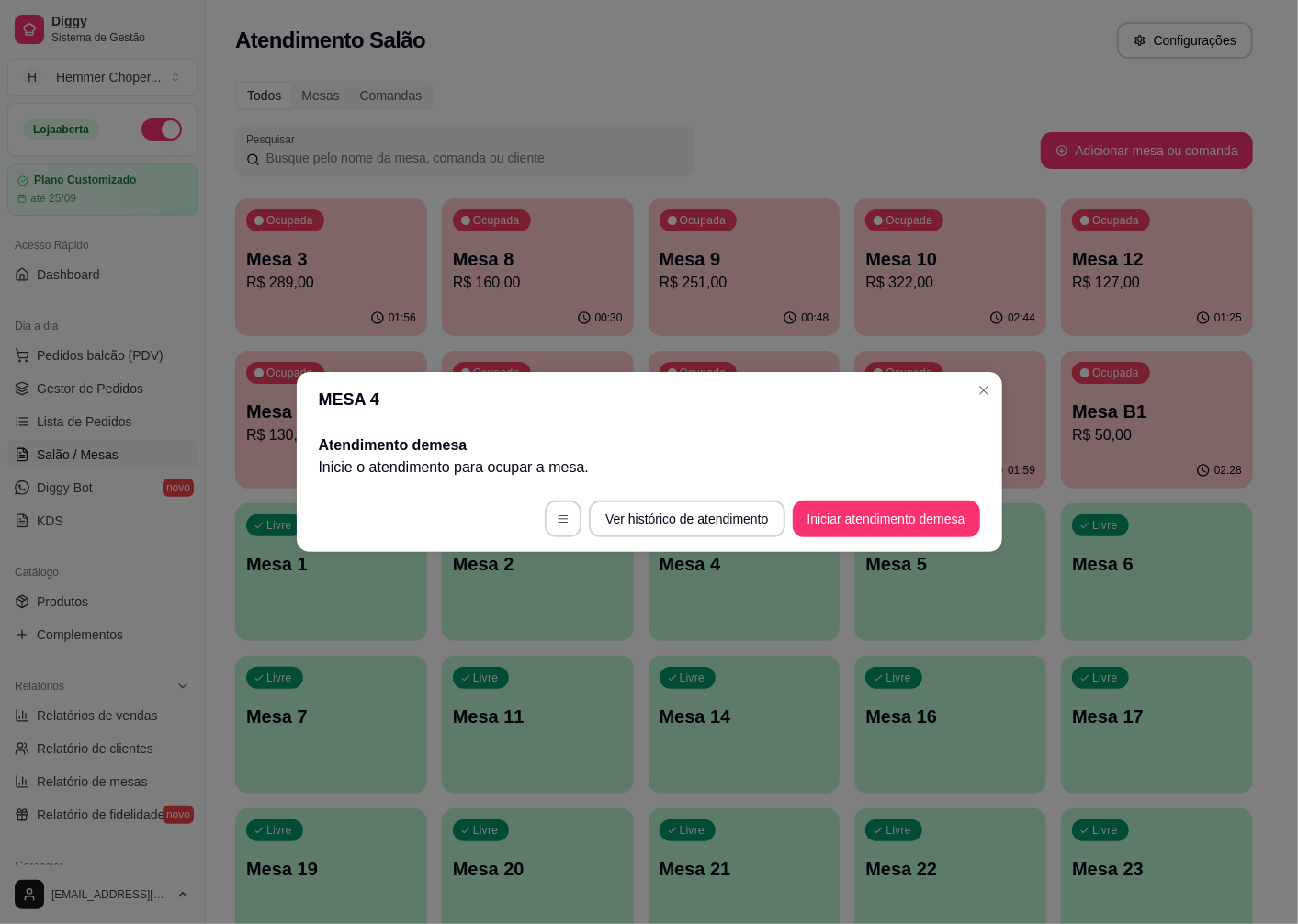
scroll to position [0, 0]
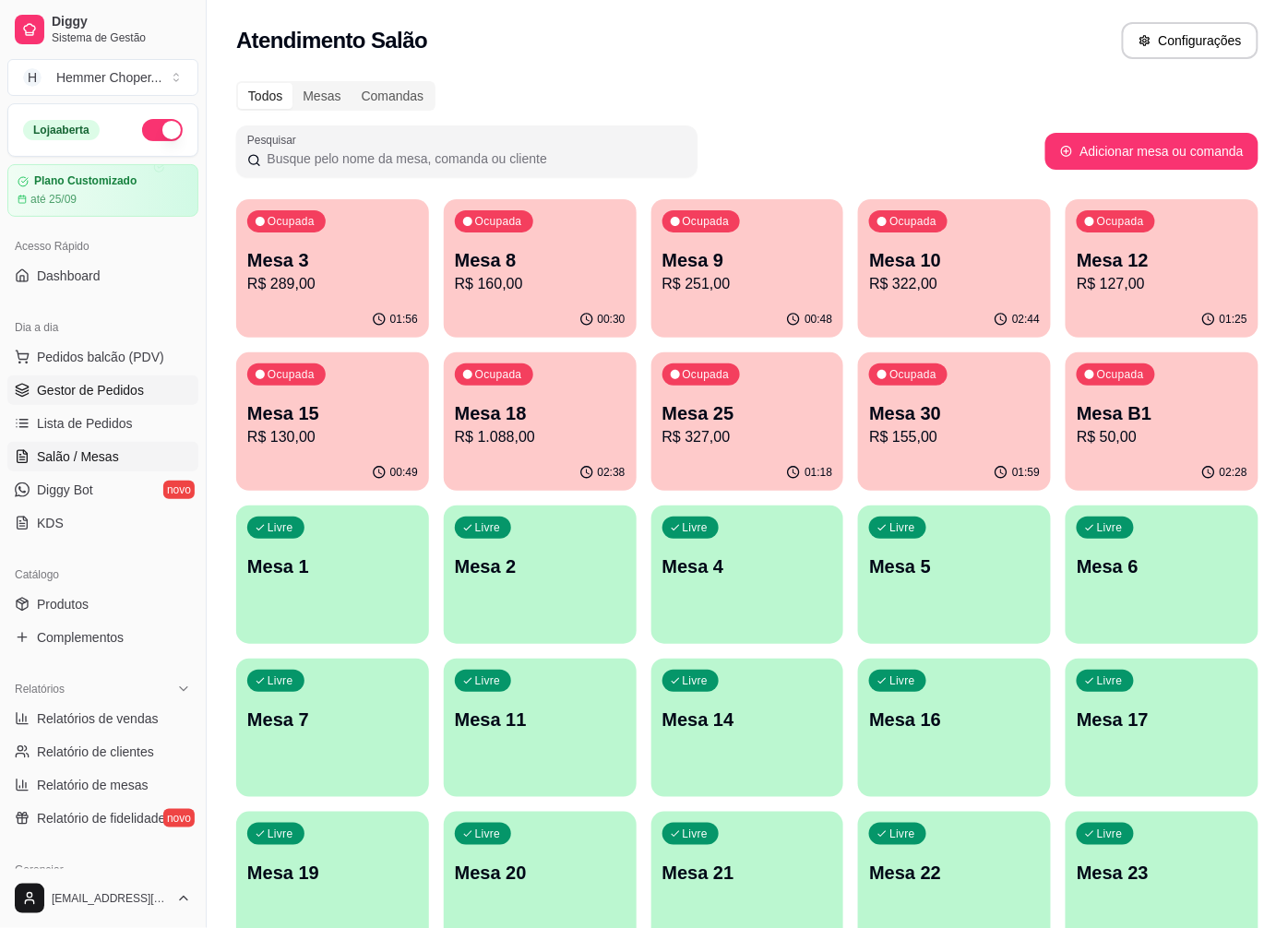
click at [116, 393] on span "Gestor de Pedidos" at bounding box center [90, 390] width 107 height 18
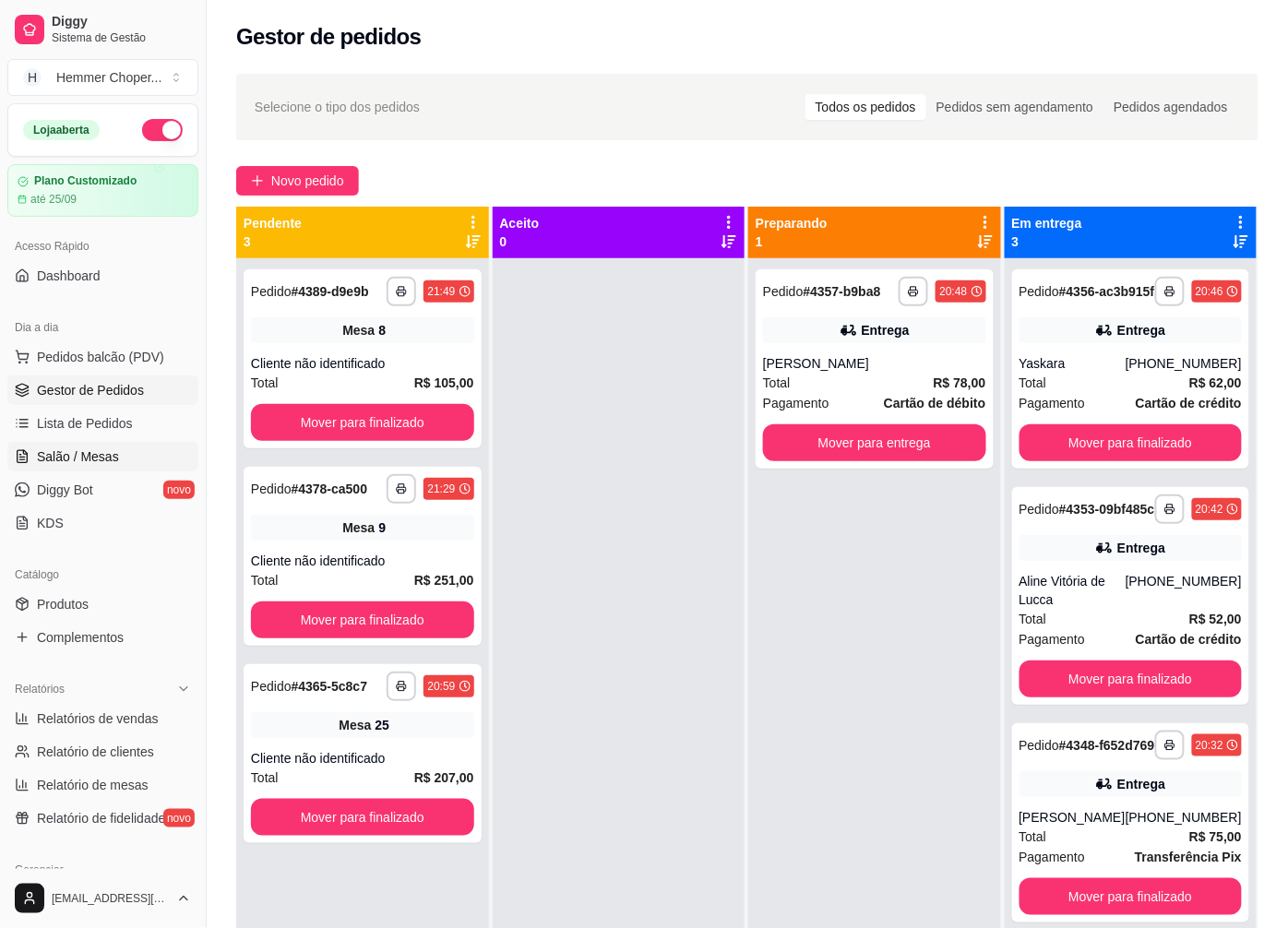
click at [111, 453] on span "Salão / Mesas" at bounding box center [78, 456] width 82 height 18
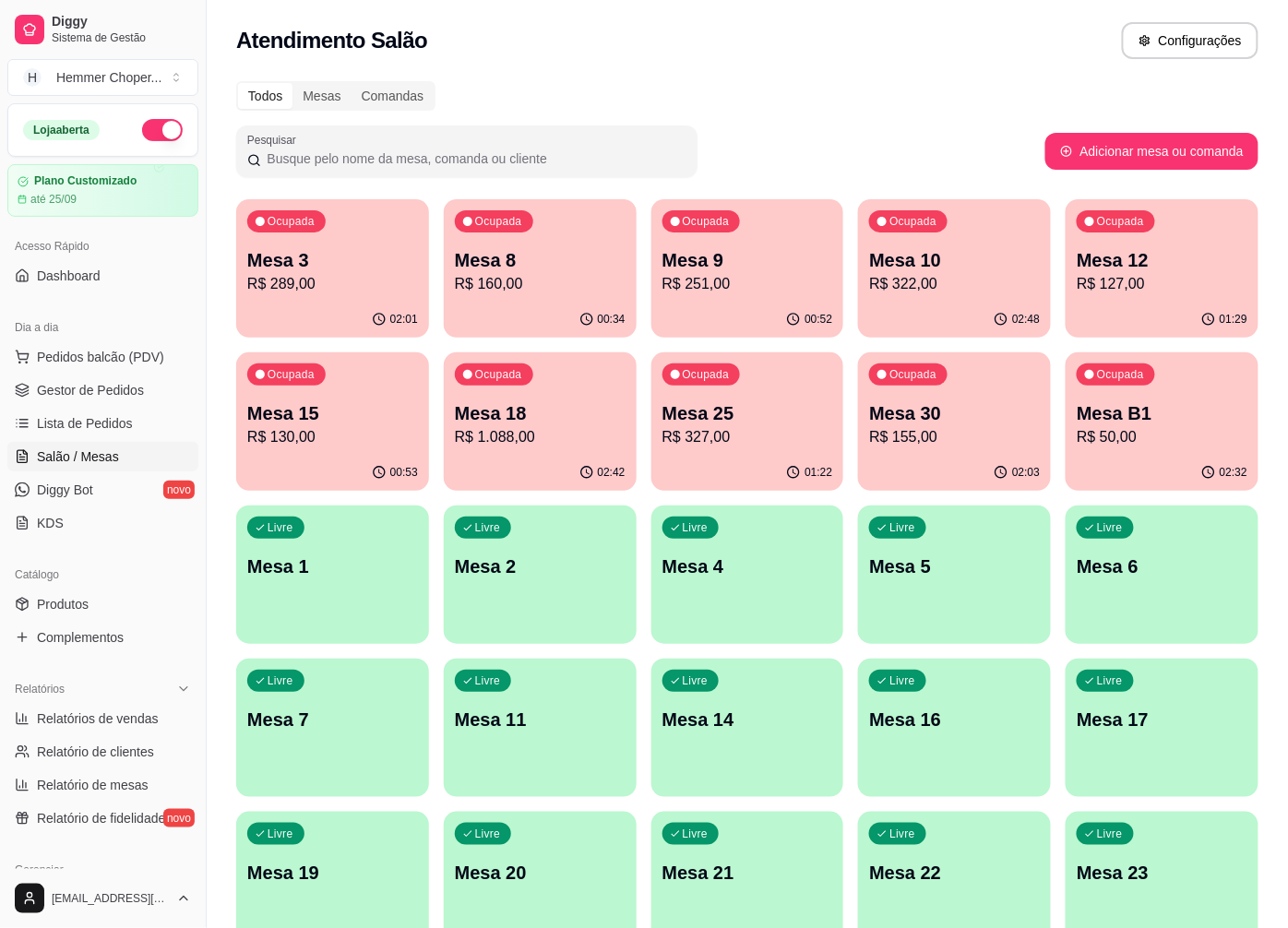
click at [370, 456] on div "00:53" at bounding box center [333, 473] width 193 height 36
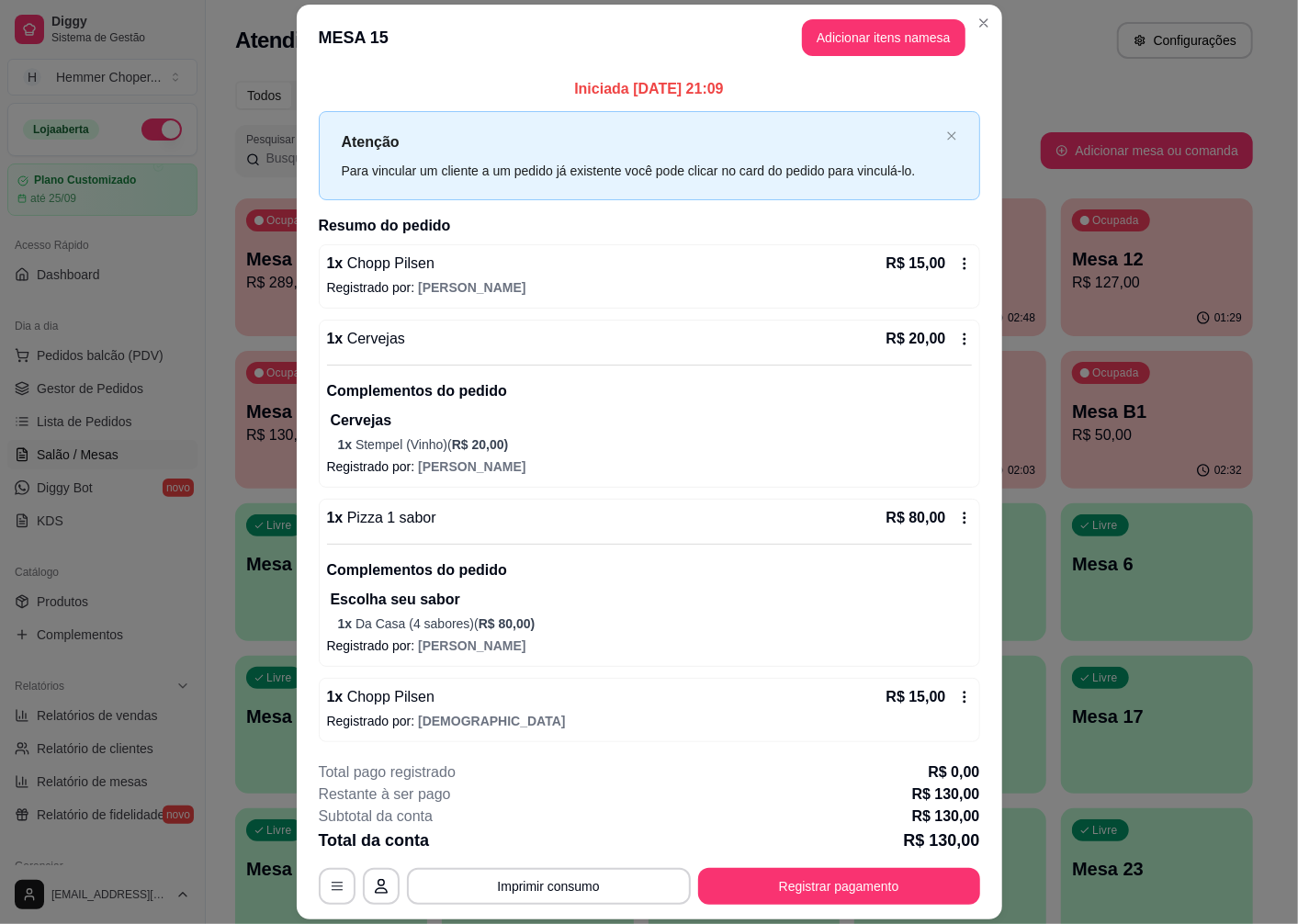
scroll to position [3, 0]
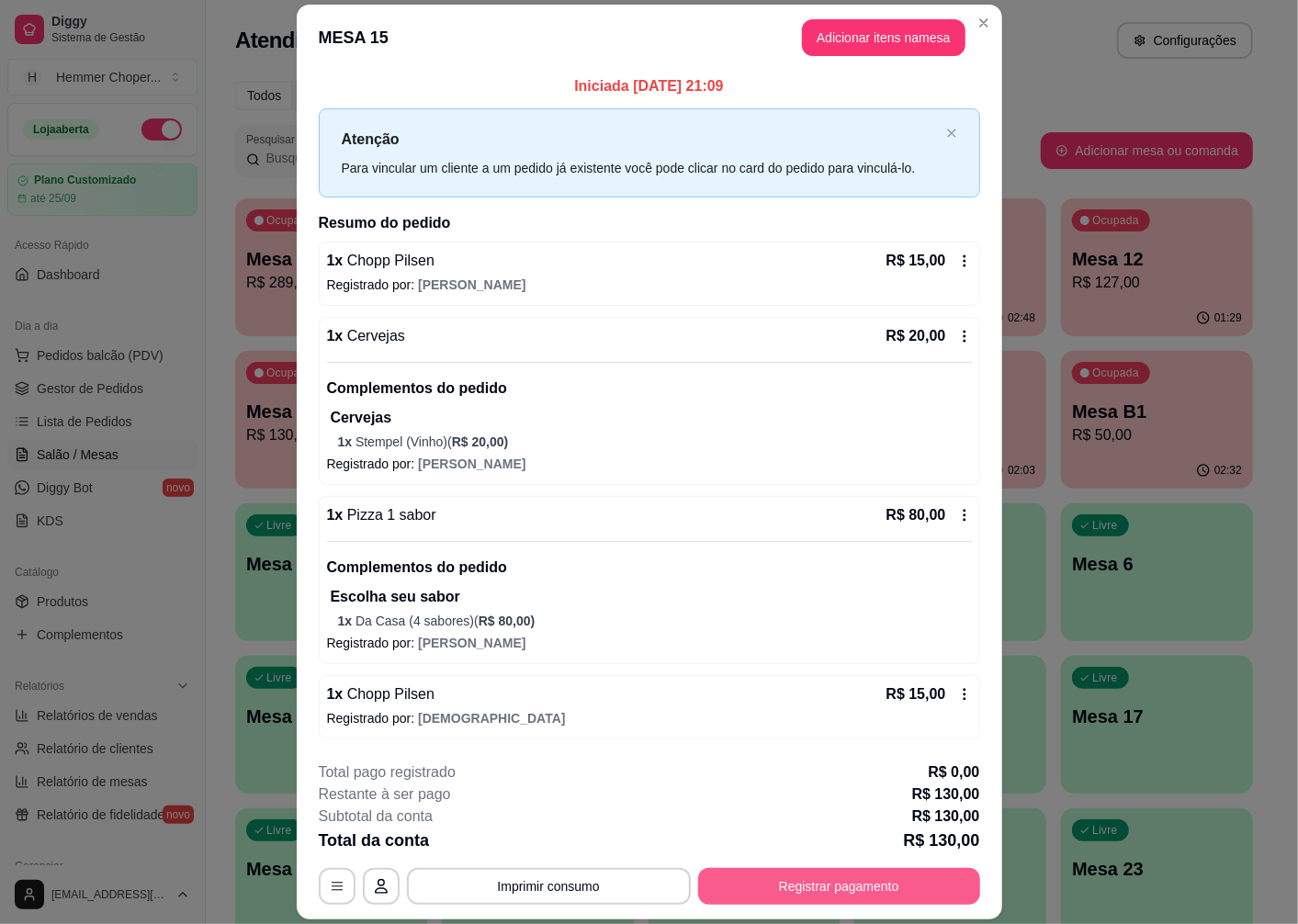
click at [807, 877] on button "Registrar pagamento" at bounding box center [839, 886] width 282 height 37
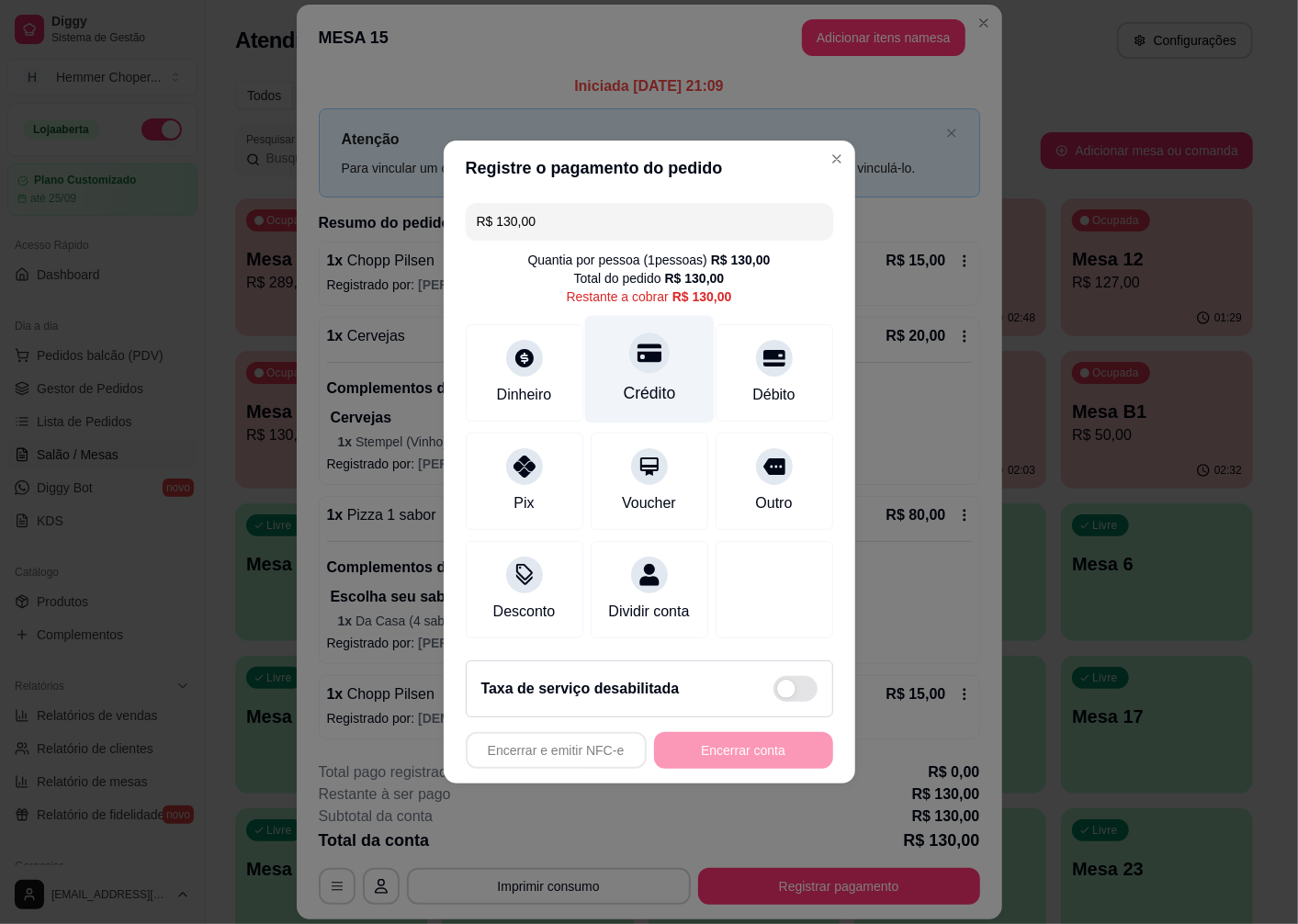
click at [637, 360] on div at bounding box center [650, 353] width 41 height 41
type input "R$ 0,00"
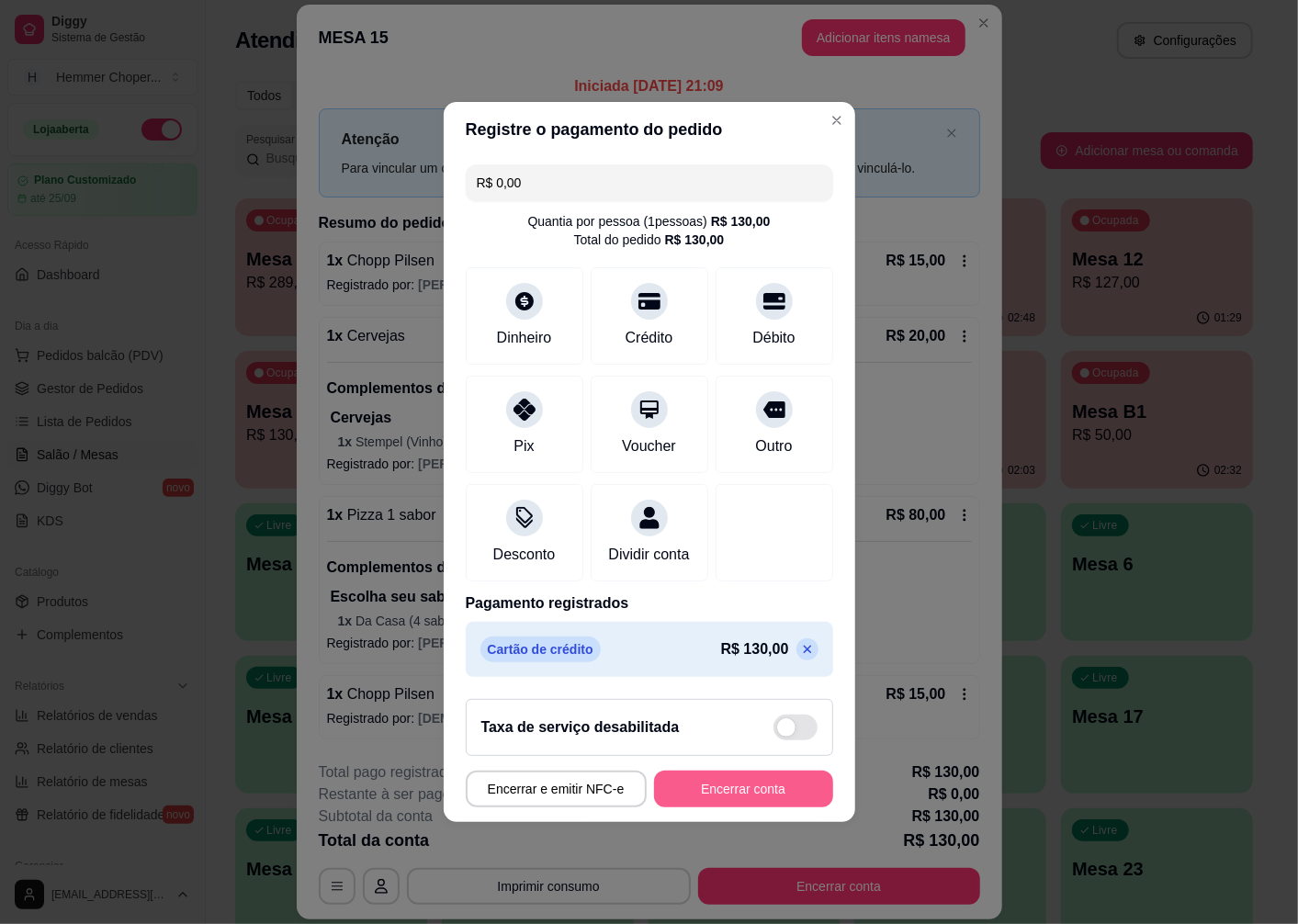
click at [691, 800] on button "Encerrar conta" at bounding box center [743, 789] width 179 height 37
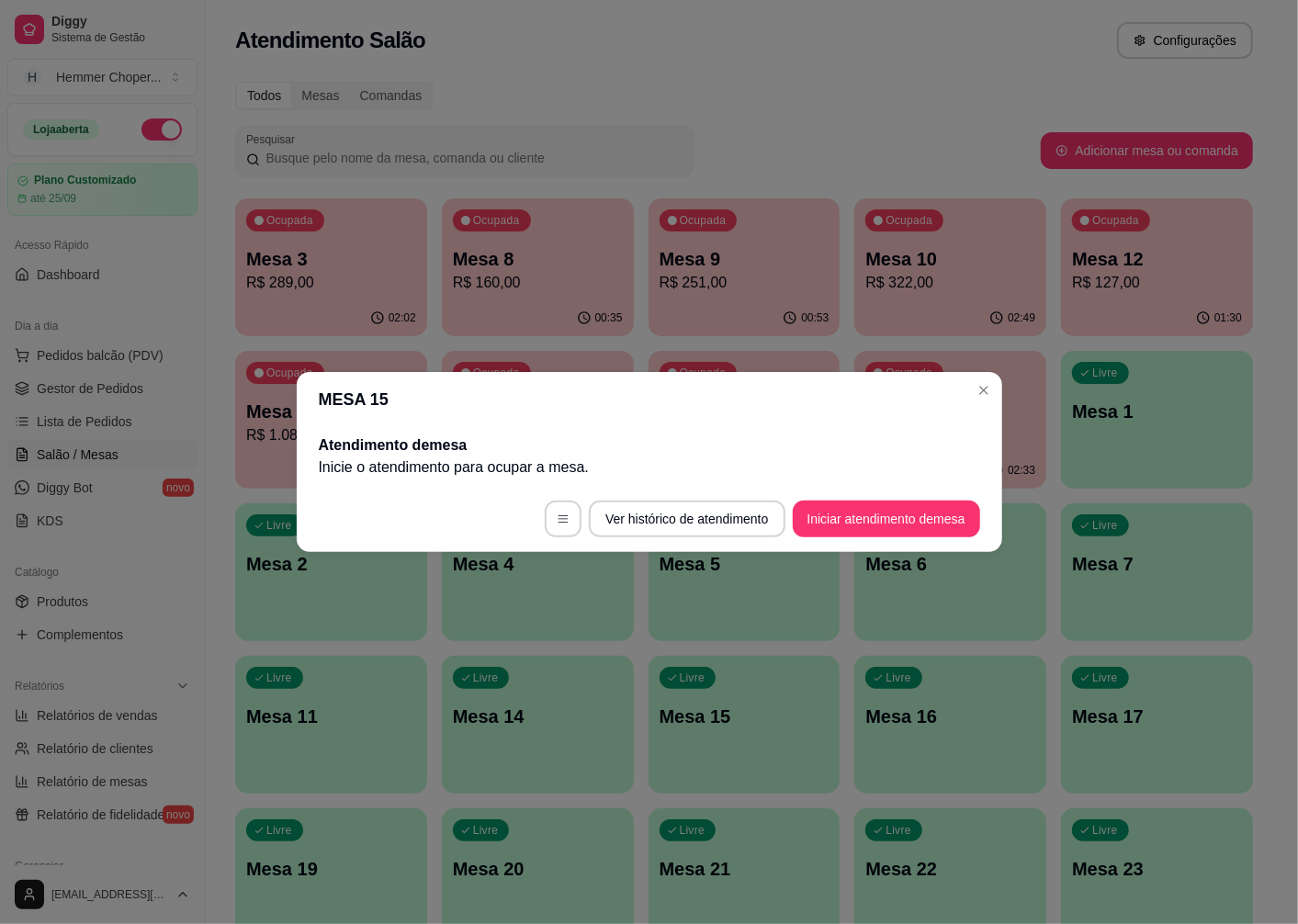
scroll to position [0, 0]
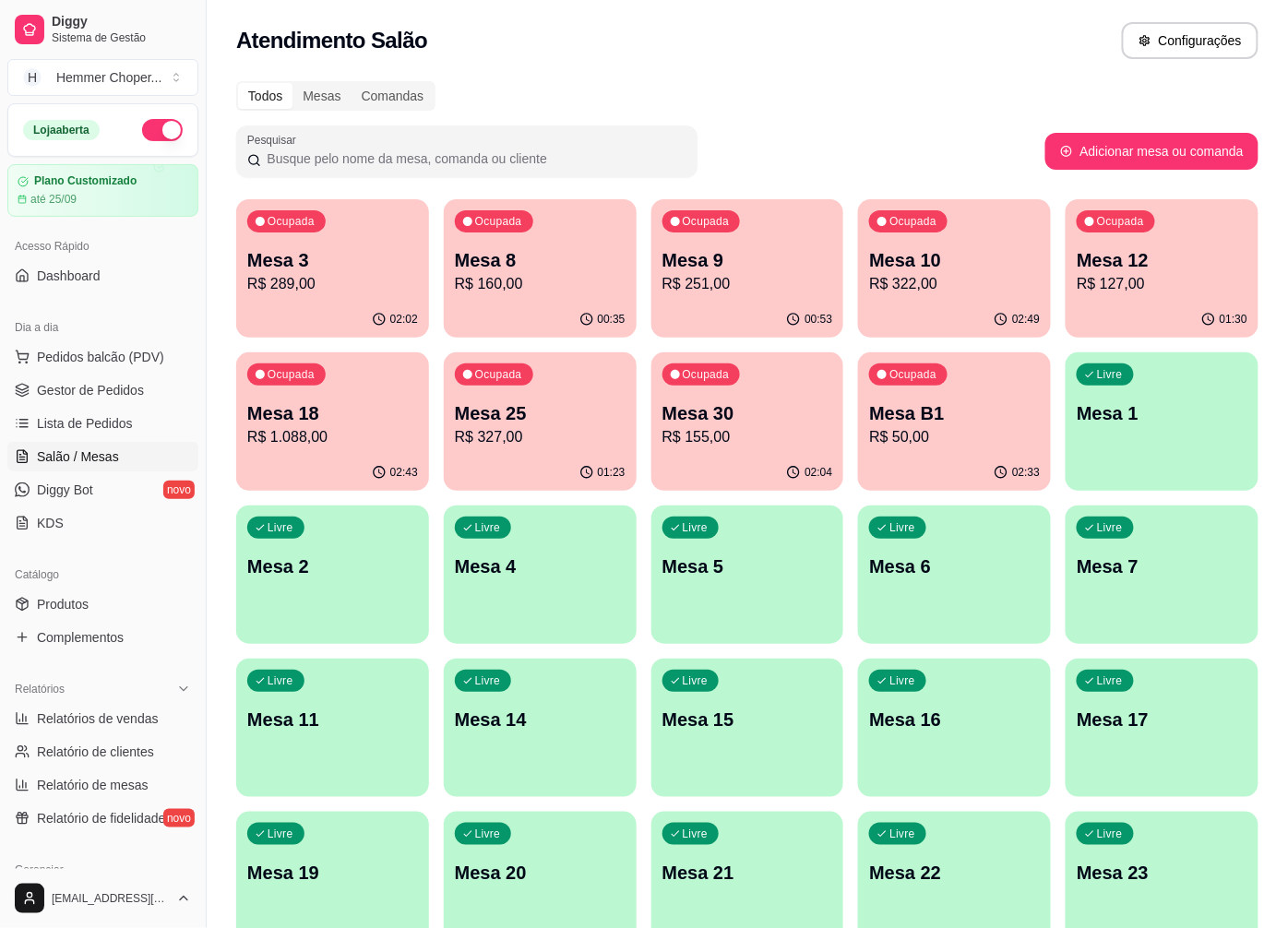
click at [325, 415] on p "Mesa 18" at bounding box center [332, 413] width 170 height 26
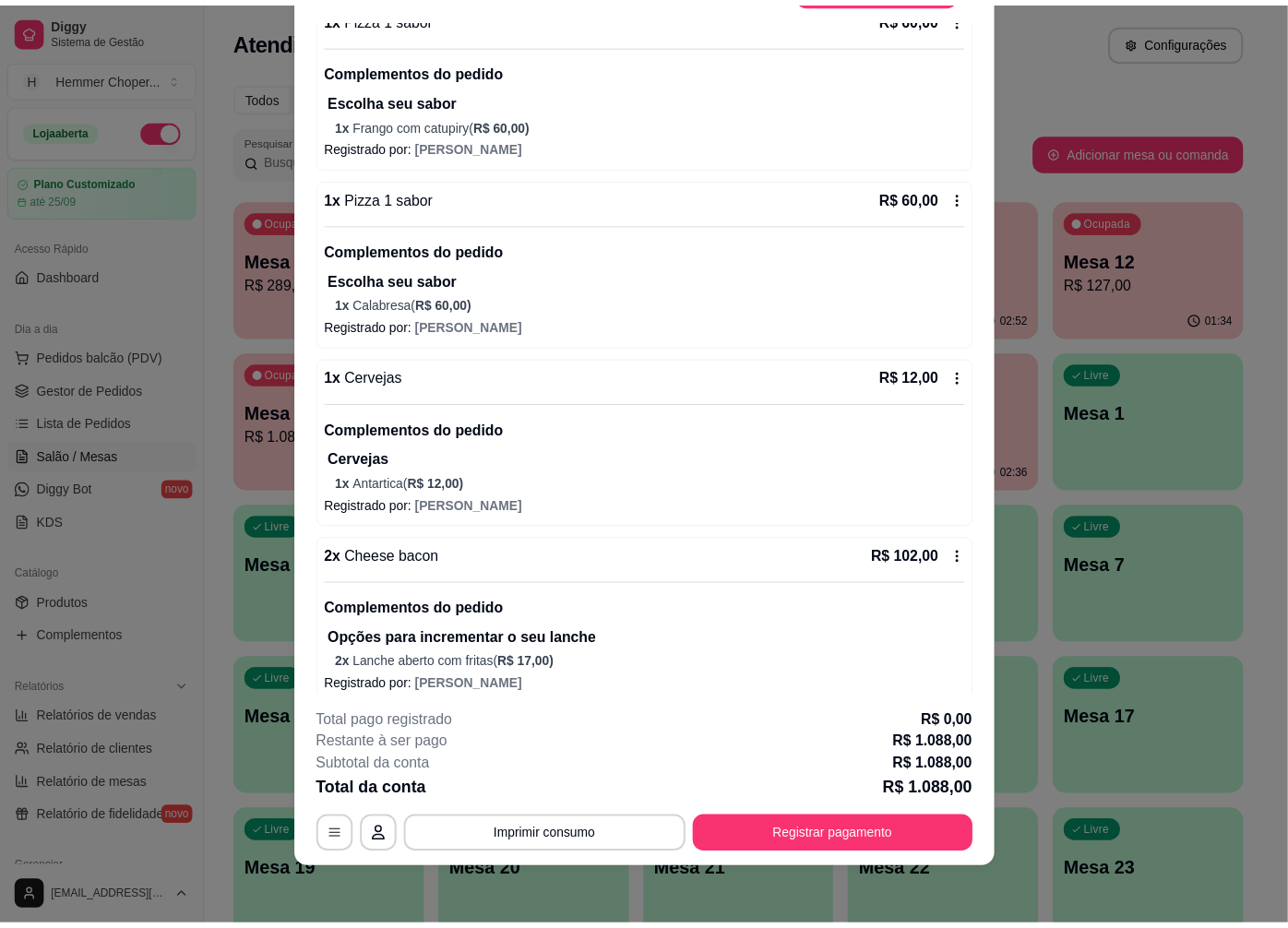
scroll to position [3014, 0]
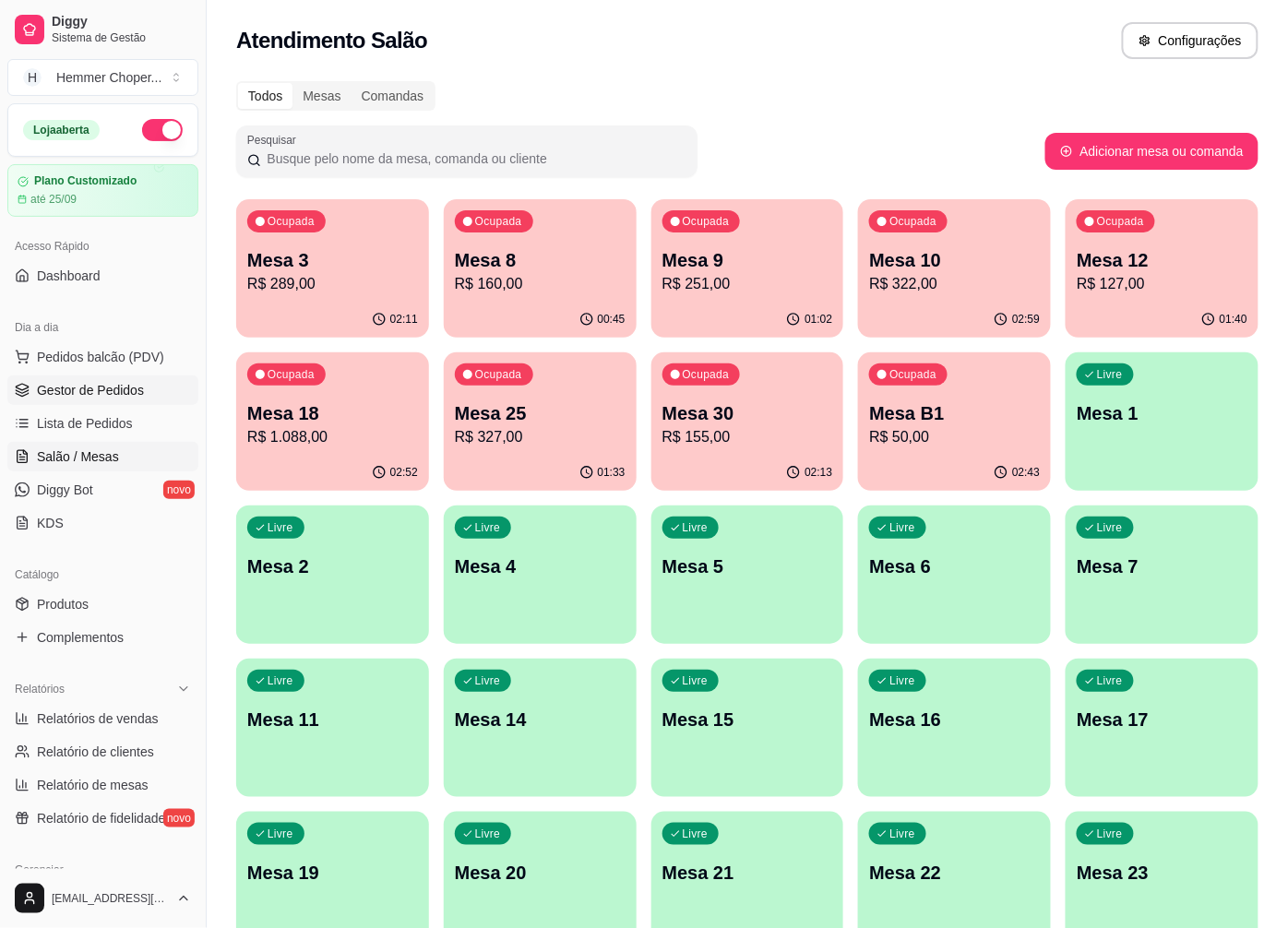
click at [109, 384] on span "Gestor de Pedidos" at bounding box center [90, 390] width 107 height 18
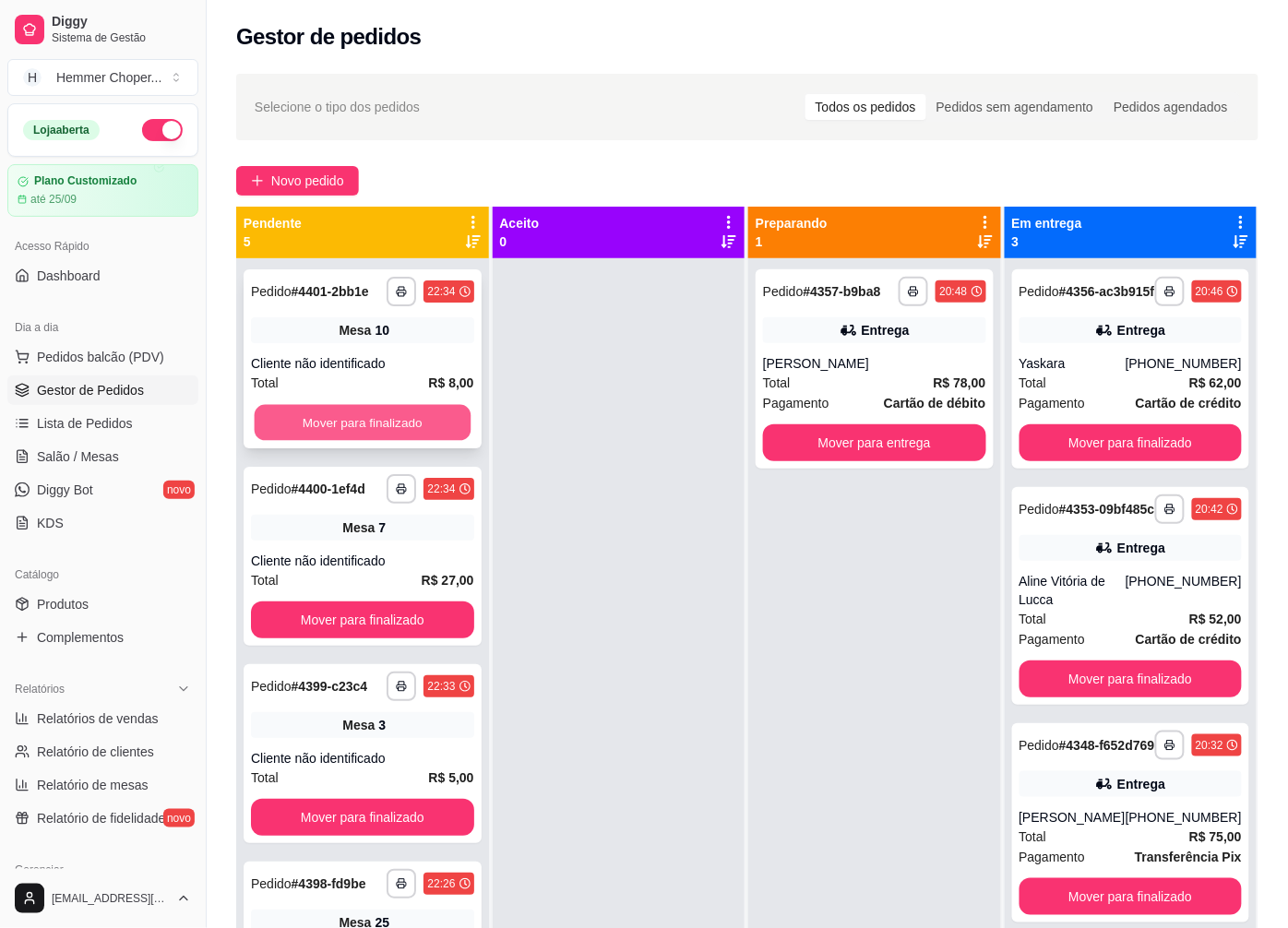
click at [342, 426] on button "Mover para finalizado" at bounding box center [363, 422] width 216 height 36
click at [343, 371] on div "Cliente não identificado" at bounding box center [363, 363] width 224 height 18
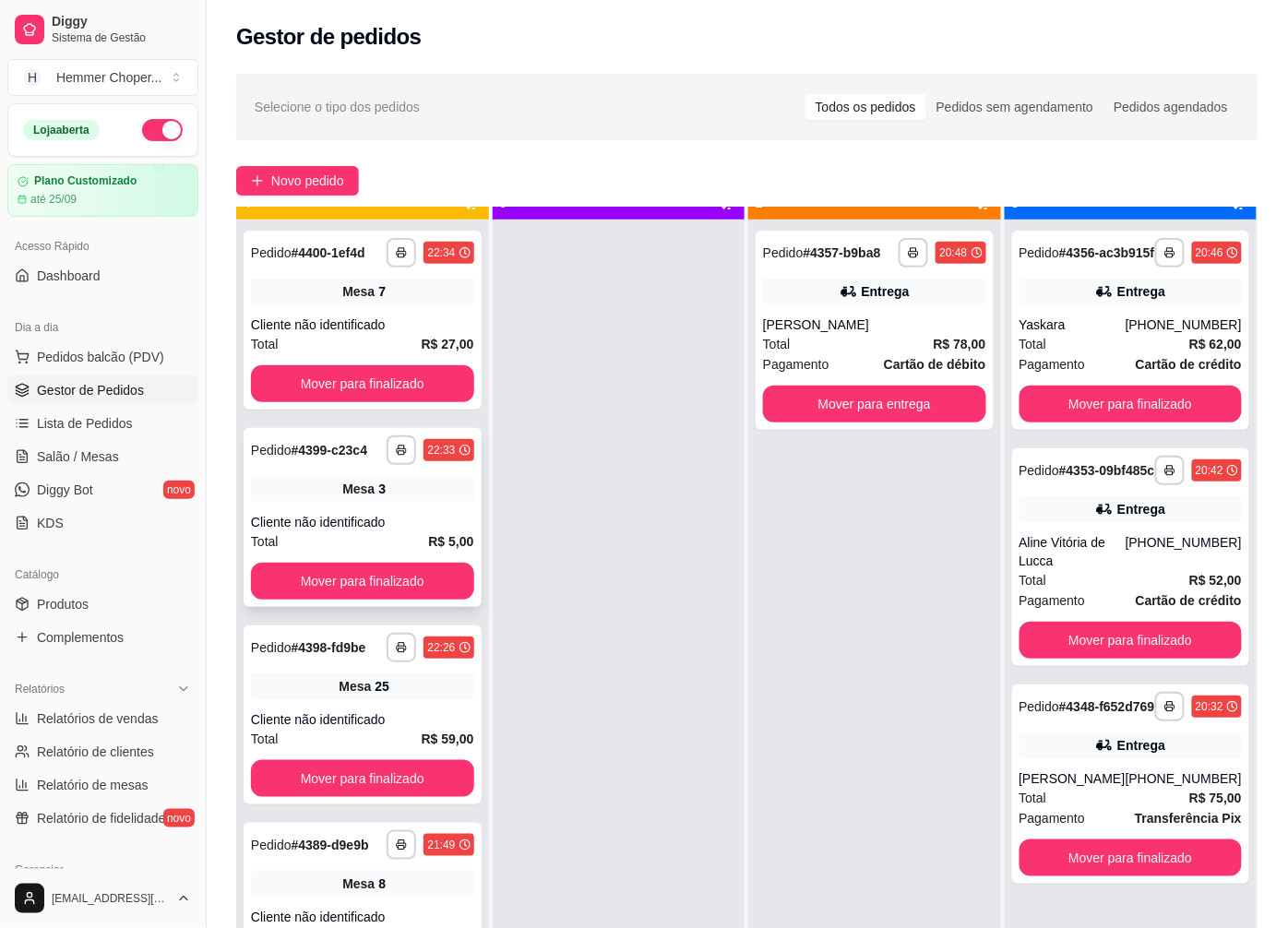
scroll to position [51, 0]
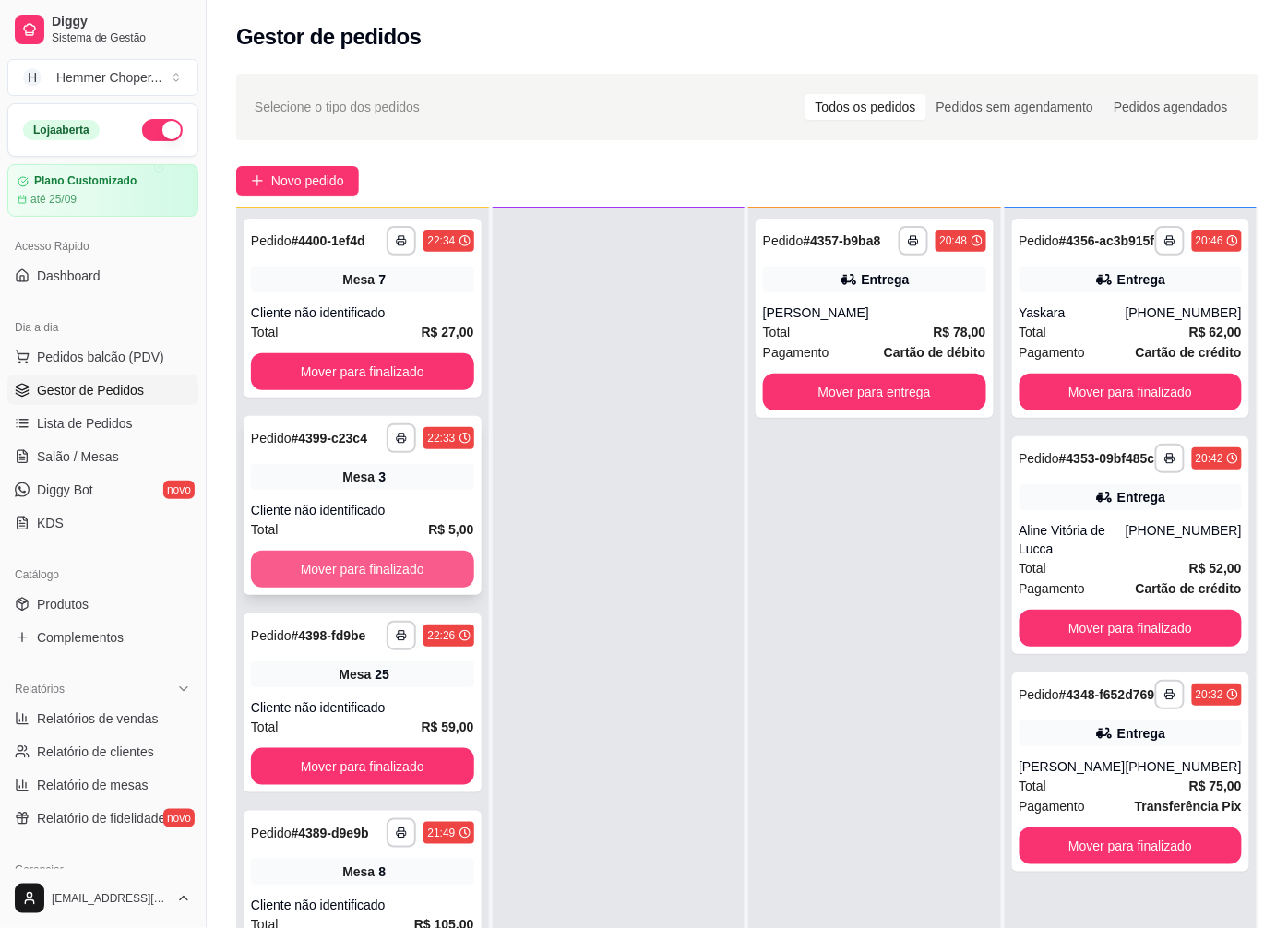
click at [353, 556] on button "Mover para finalizado" at bounding box center [363, 569] width 224 height 37
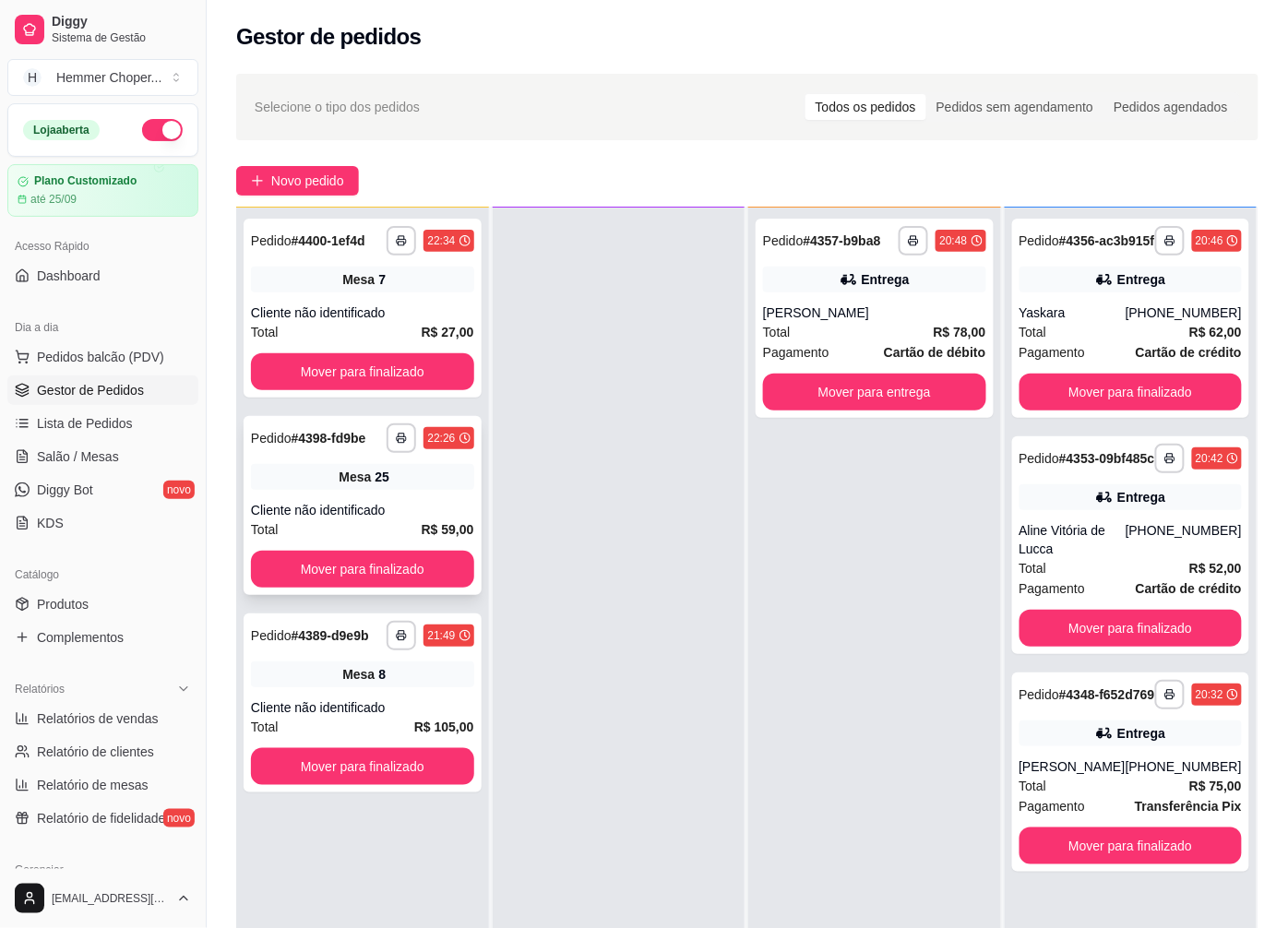
click at [364, 501] on div "Cliente não identificado" at bounding box center [363, 510] width 224 height 18
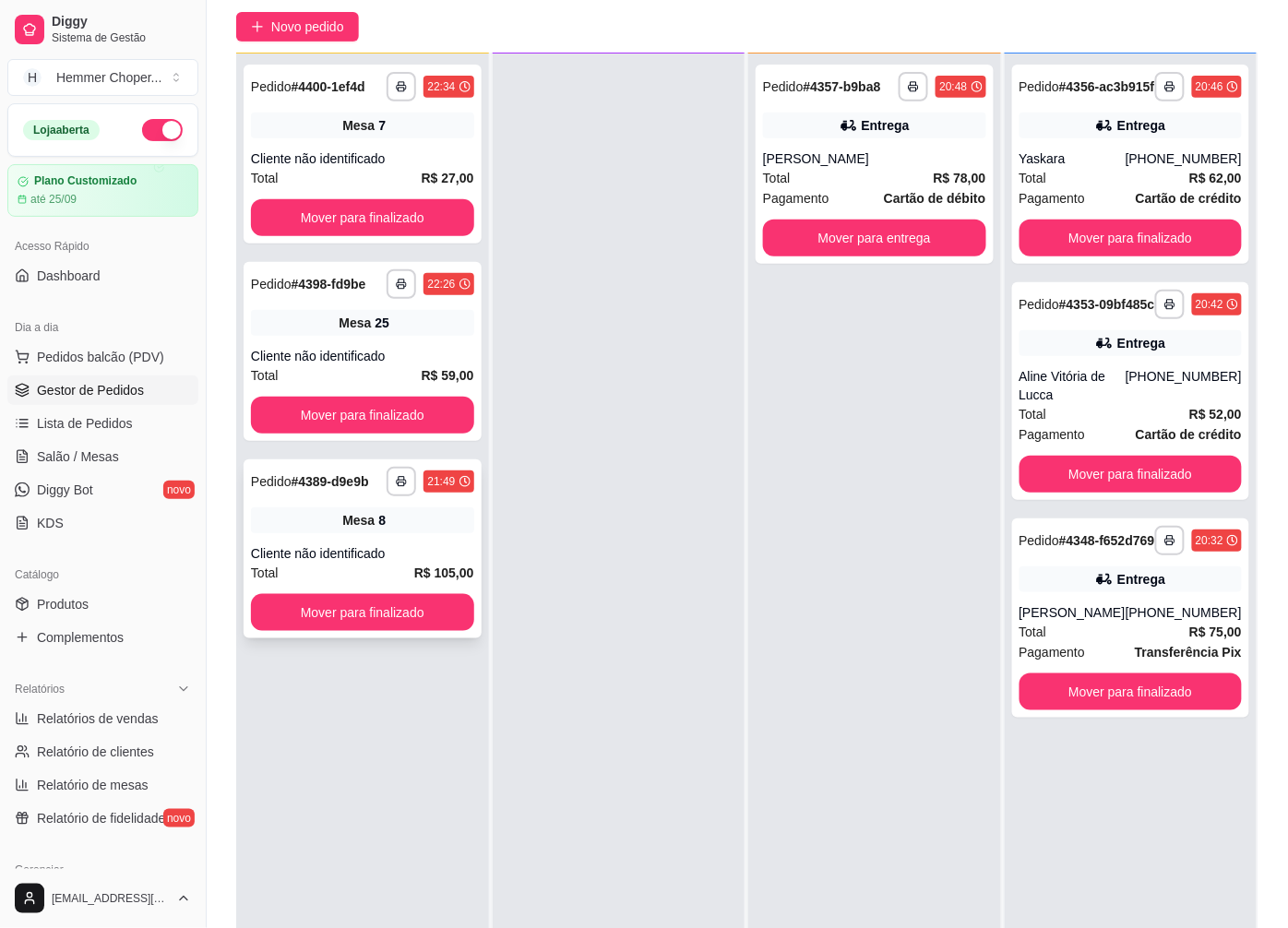
scroll to position [205, 0]
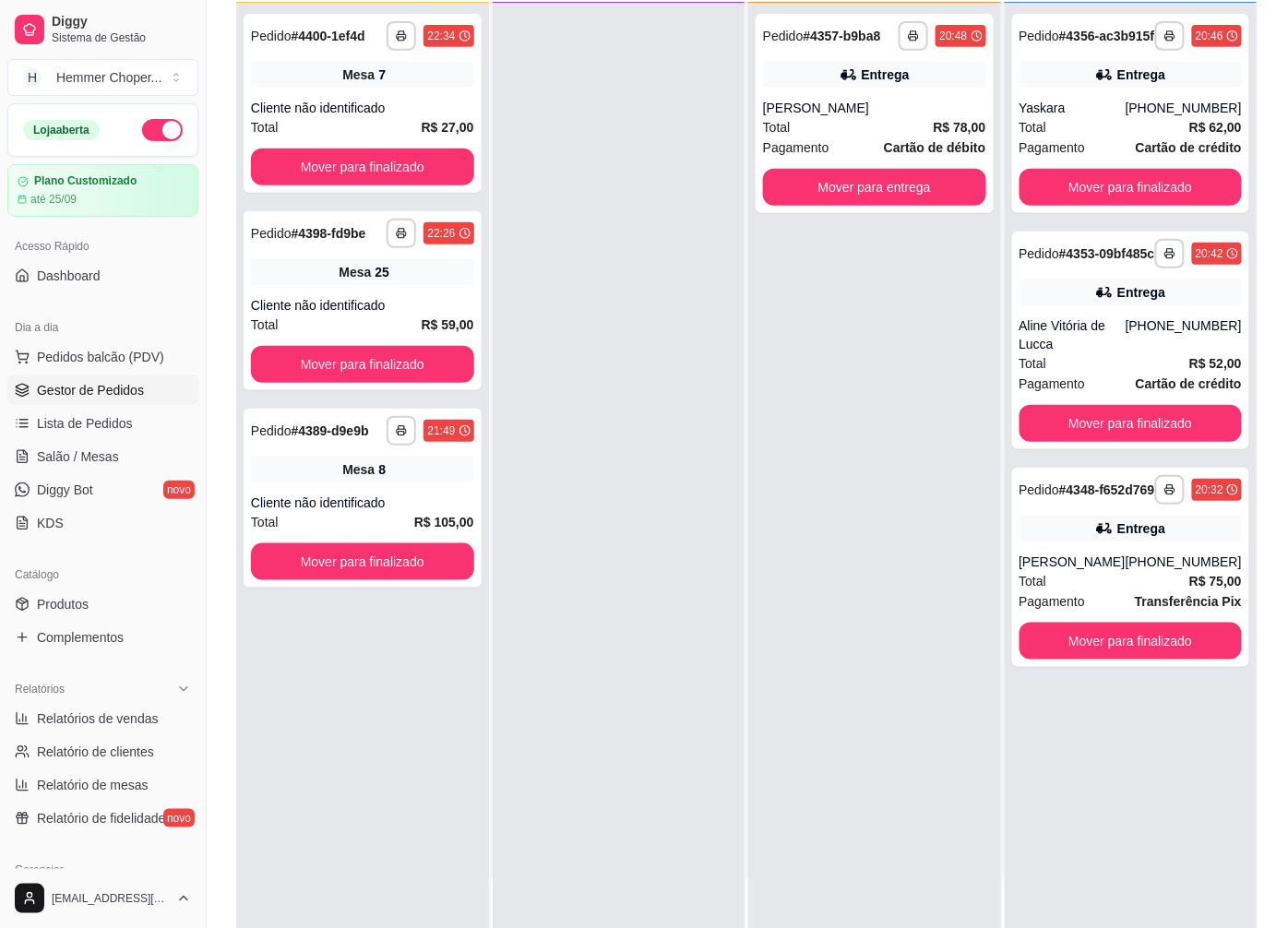
drag, startPoint x: 694, startPoint y: 540, endPoint x: 626, endPoint y: 518, distance: 71.5
click at [623, 511] on div at bounding box center [619, 467] width 253 height 928
click at [62, 455] on span "Salão / Mesas" at bounding box center [78, 456] width 82 height 18
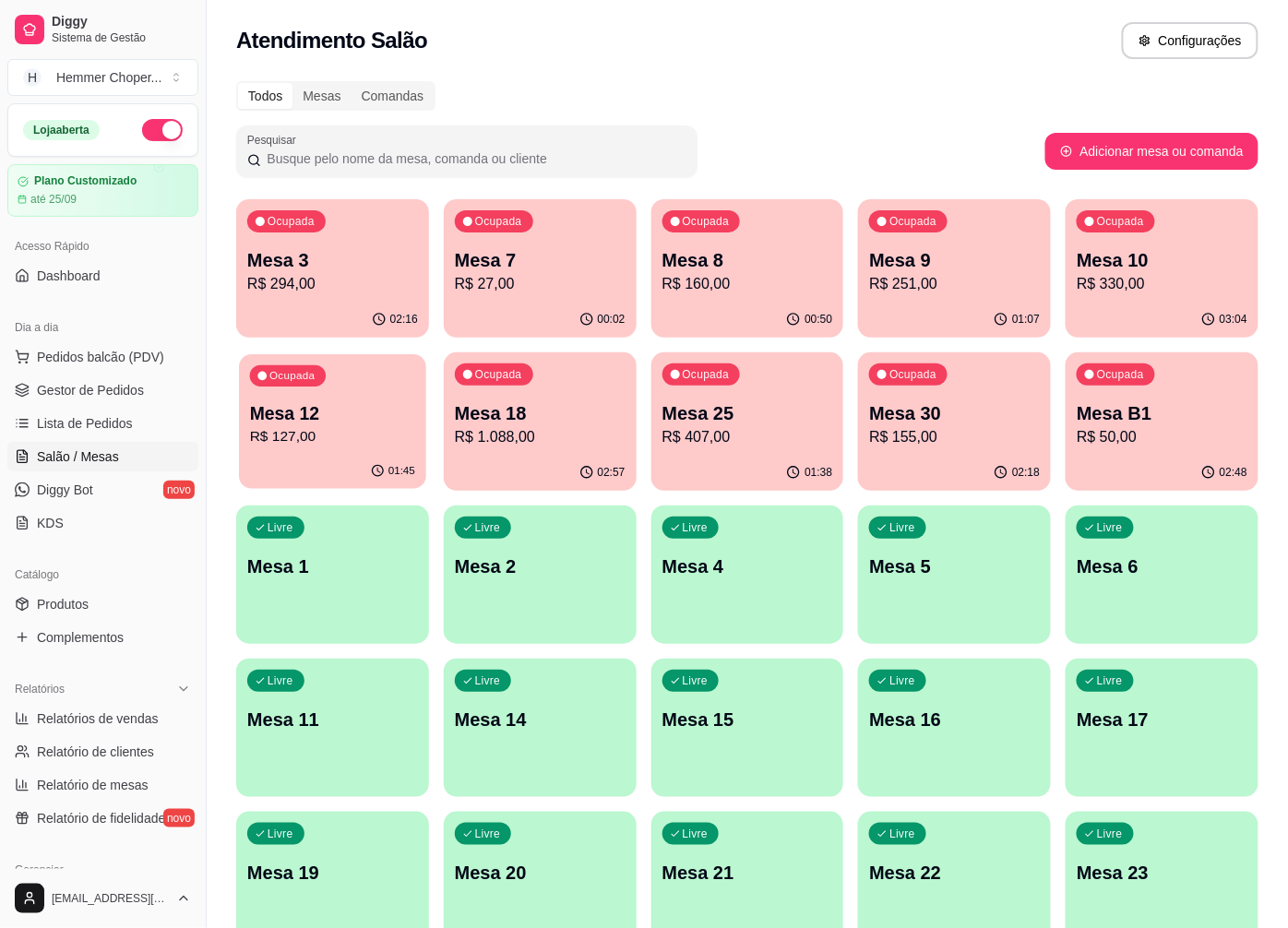
click at [337, 432] on p "R$ 127,00" at bounding box center [333, 437] width 165 height 21
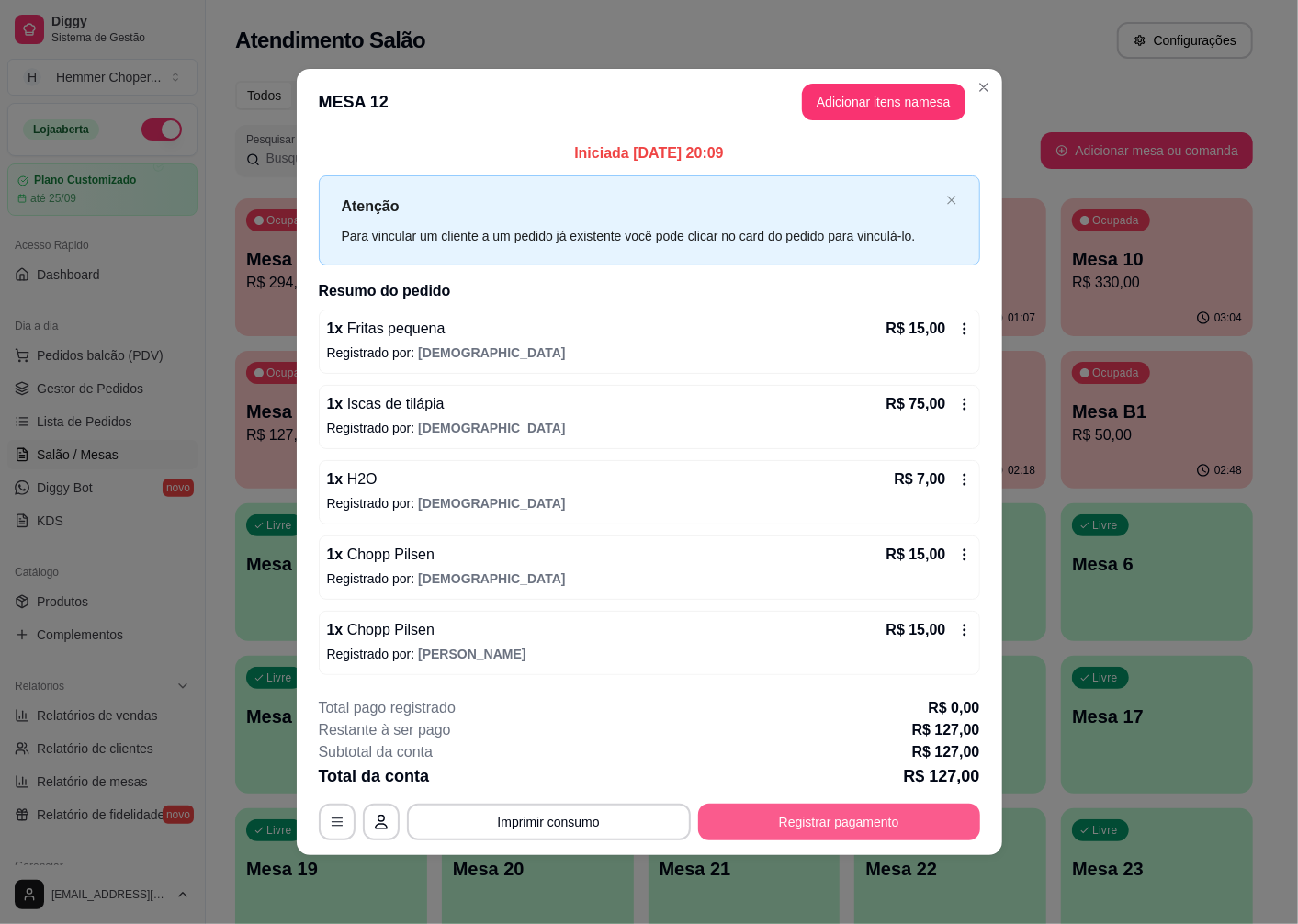
click at [831, 824] on button "Registrar pagamento" at bounding box center [839, 822] width 282 height 37
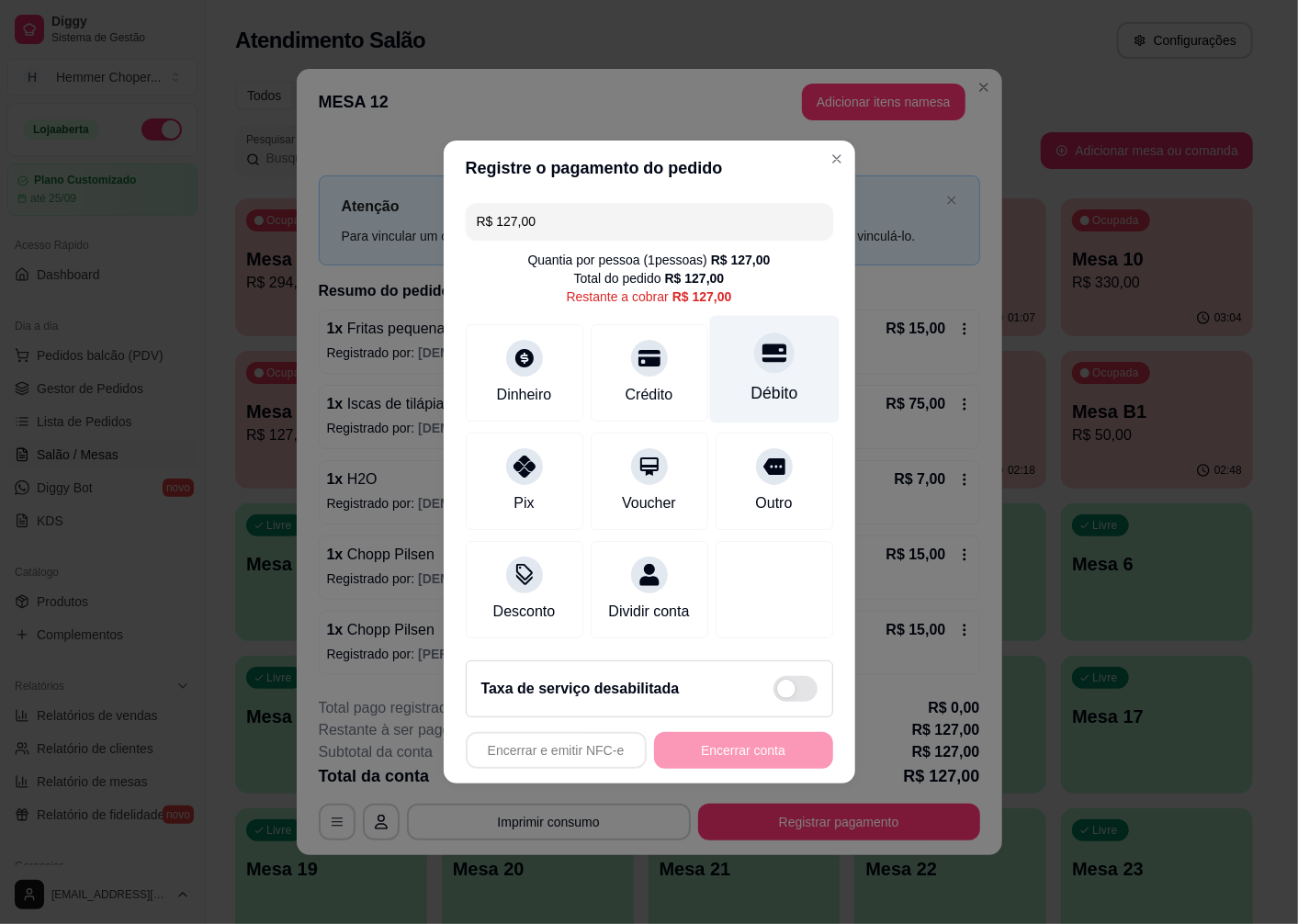
click at [756, 365] on div "Débito" at bounding box center [774, 369] width 130 height 108
type input "R$ 0,00"
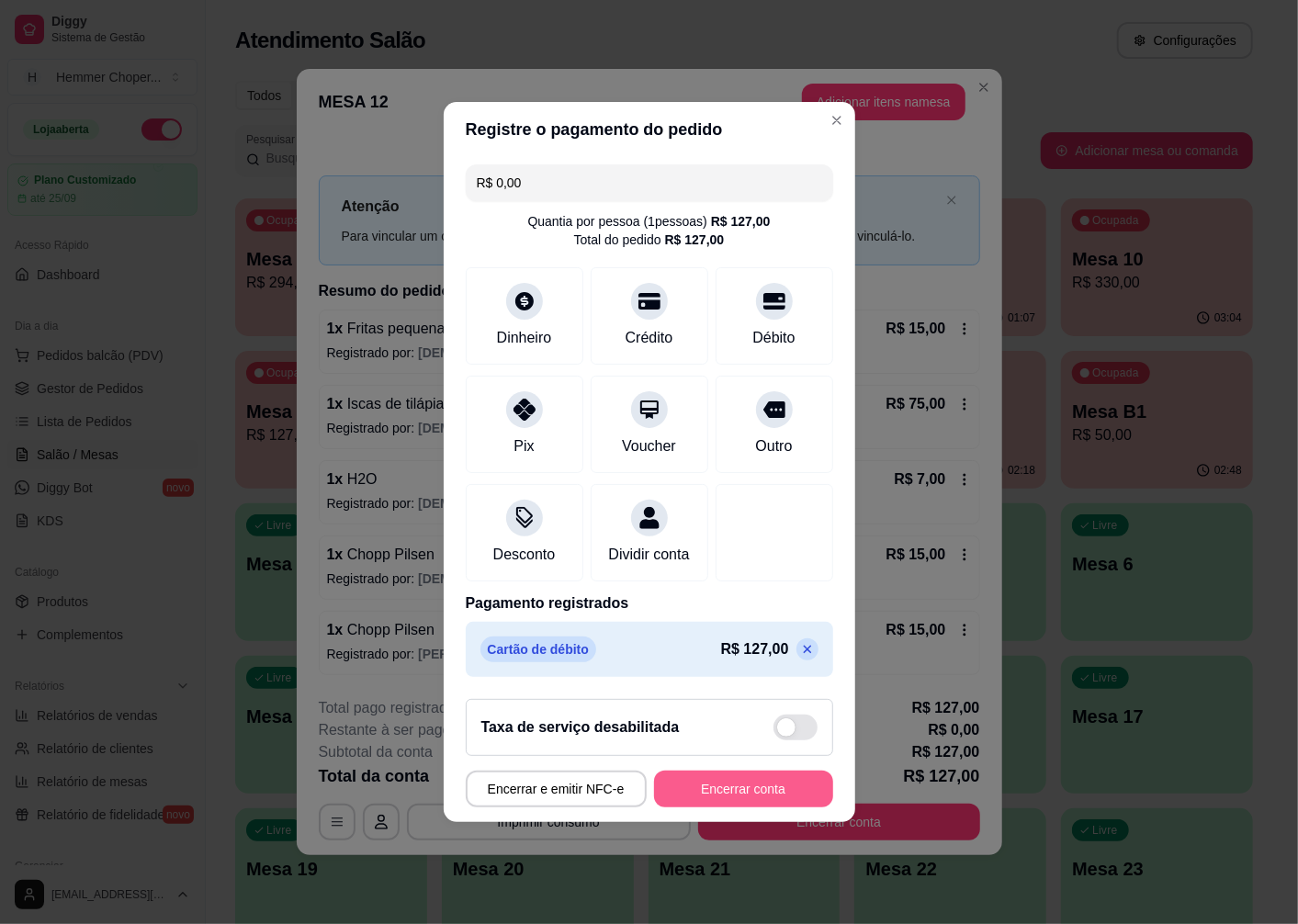
click at [692, 808] on button "Encerrar conta" at bounding box center [743, 789] width 179 height 37
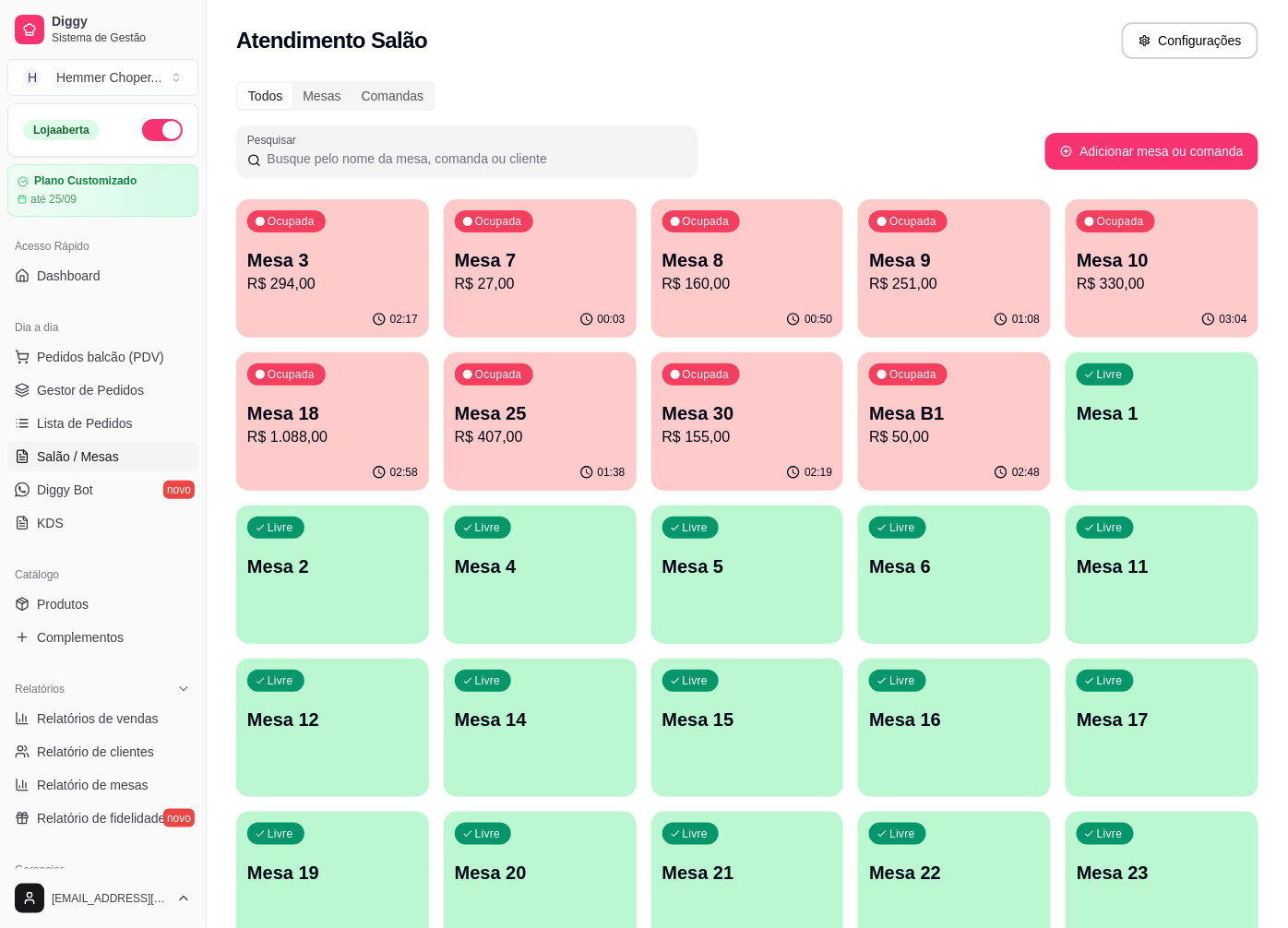
click at [358, 452] on div "Ocupada Mesa 18 R$ 1.088,00" at bounding box center [333, 403] width 193 height 102
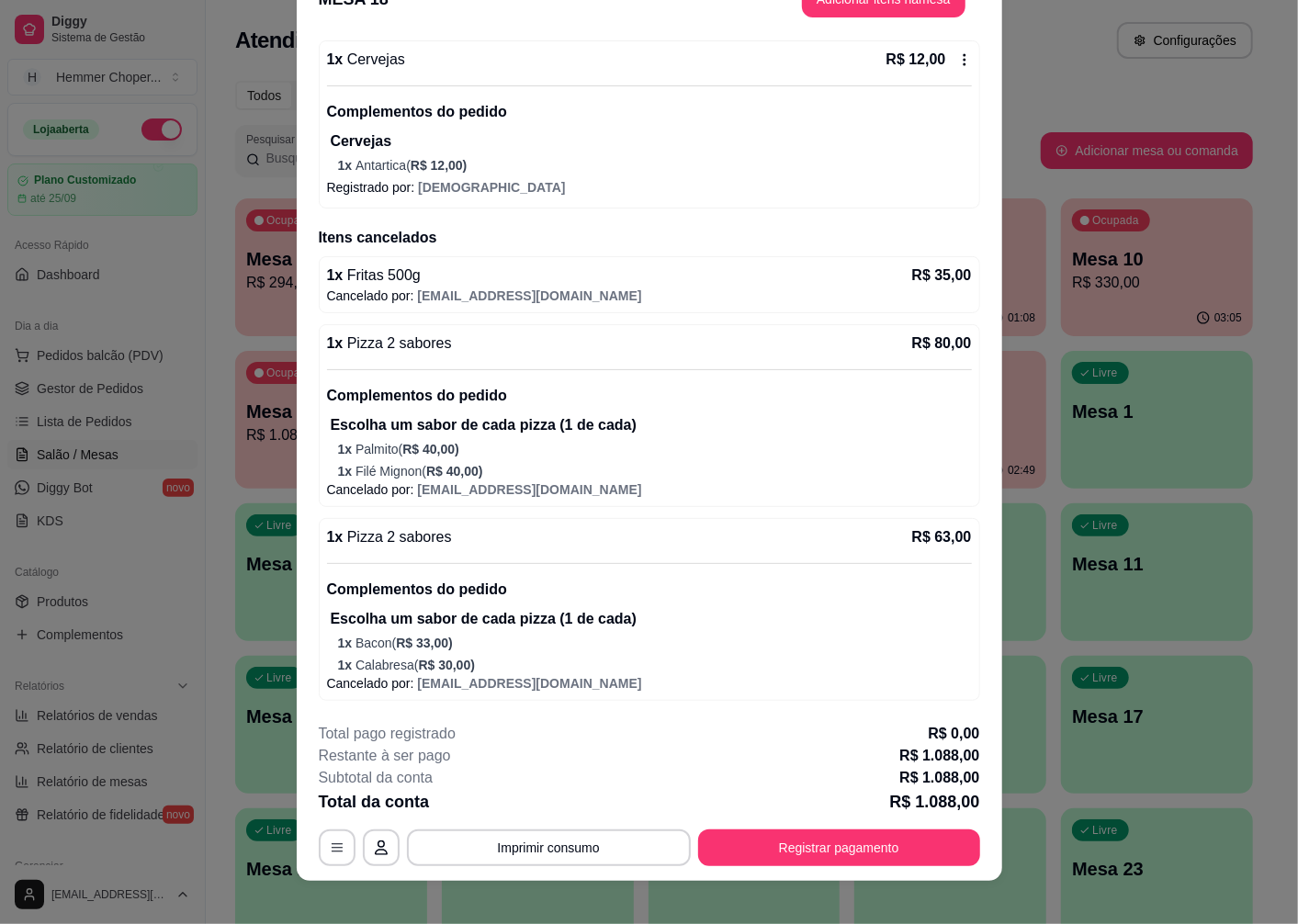
scroll to position [53, 0]
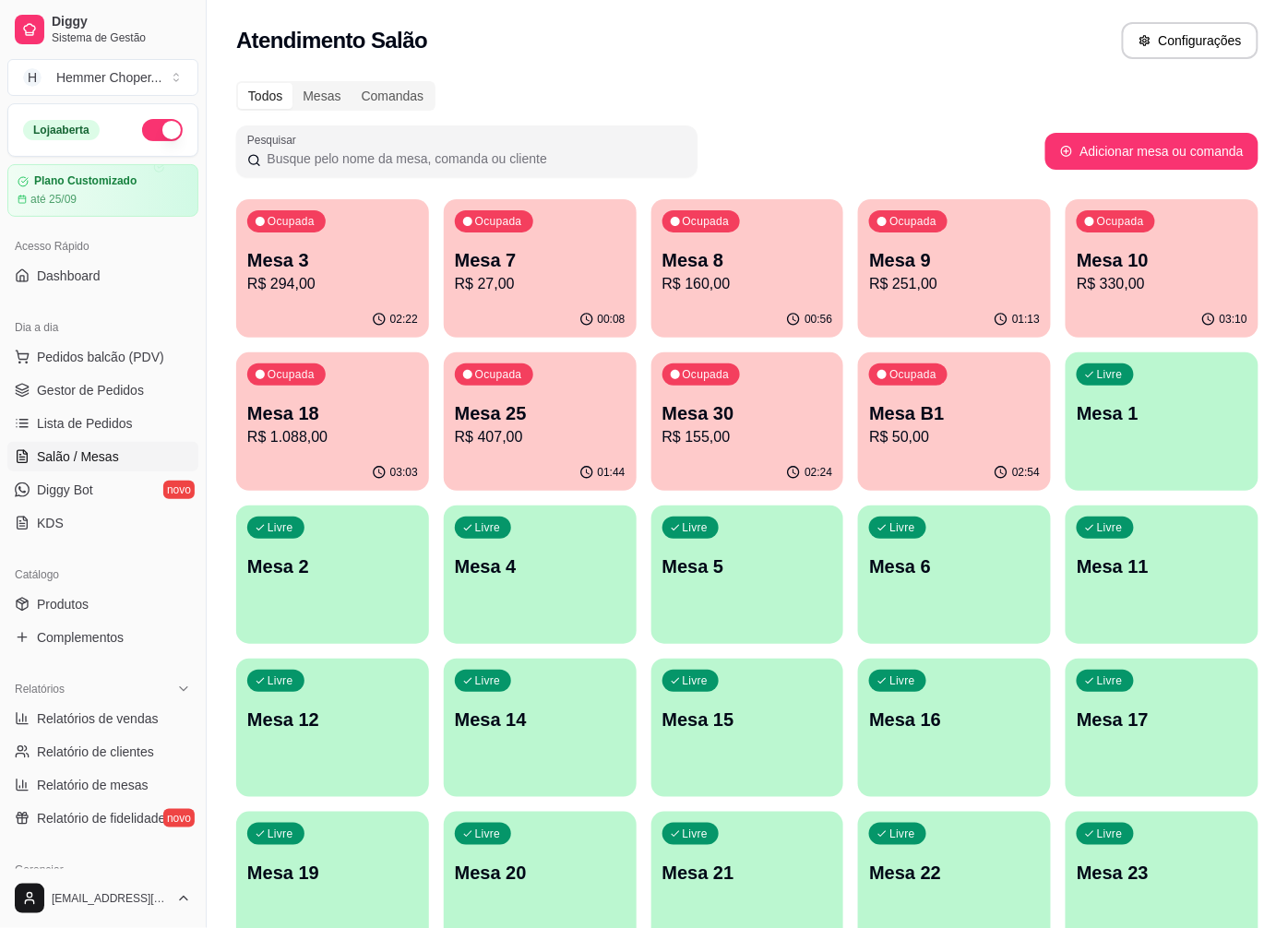
click at [381, 277] on p "R$ 294,00" at bounding box center [332, 284] width 170 height 22
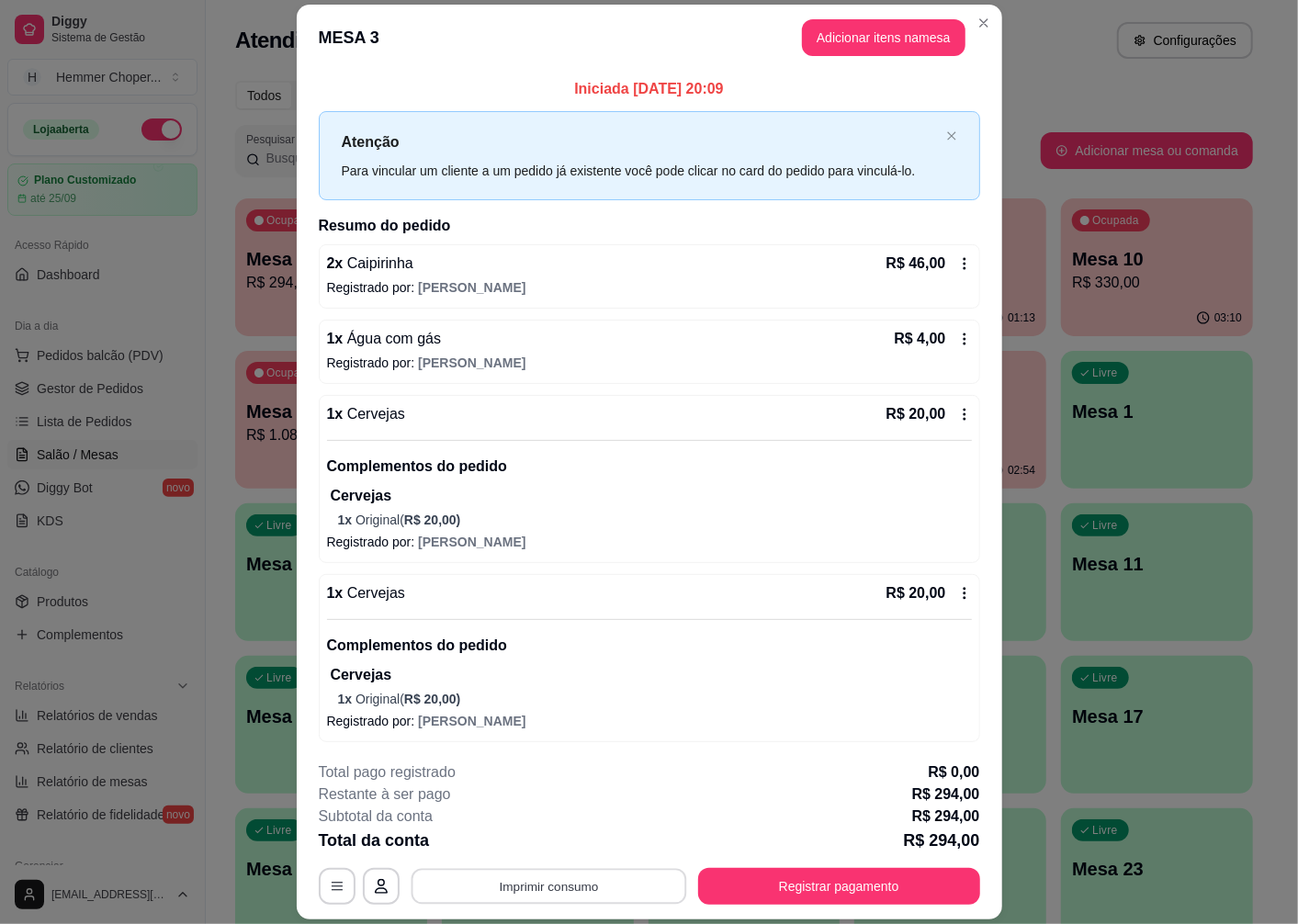
click at [539, 894] on button "Imprimir consumo" at bounding box center [548, 886] width 276 height 36
click at [543, 843] on button "Cozinha" at bounding box center [547, 845] width 134 height 29
click at [876, 892] on button "Registrar pagamento" at bounding box center [839, 886] width 274 height 36
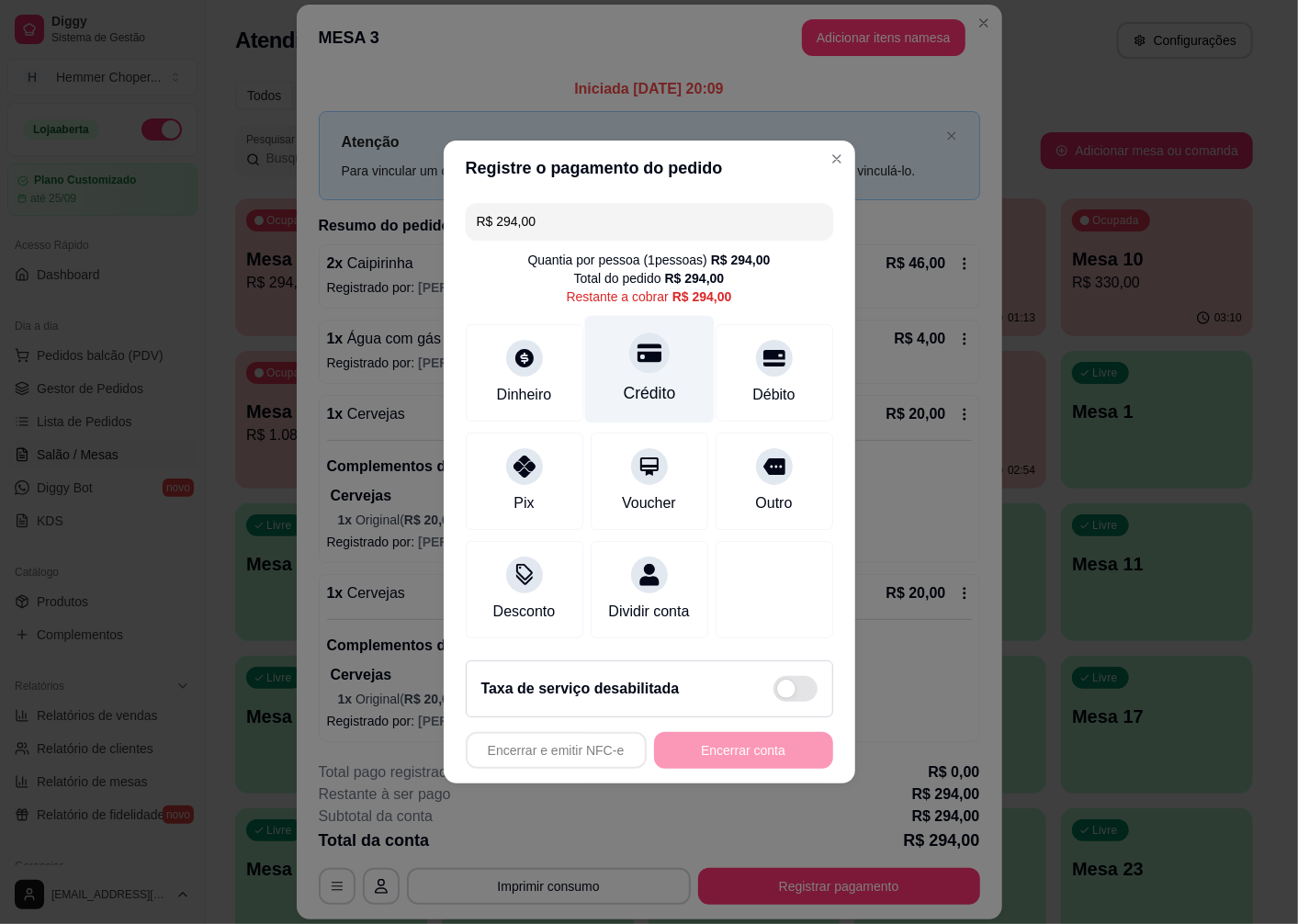
click at [640, 352] on icon at bounding box center [648, 353] width 24 height 24
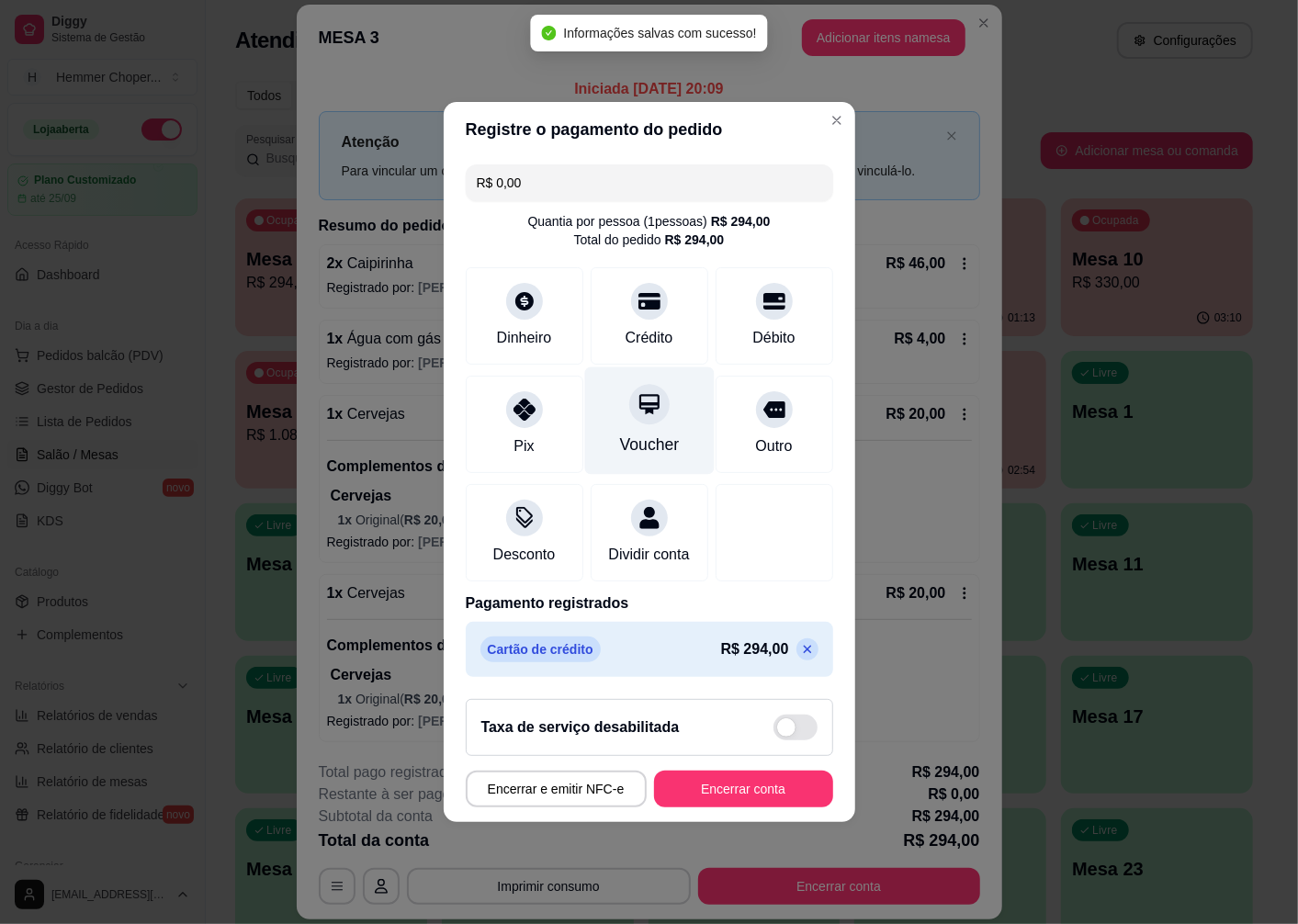
type input "R$ 0,00"
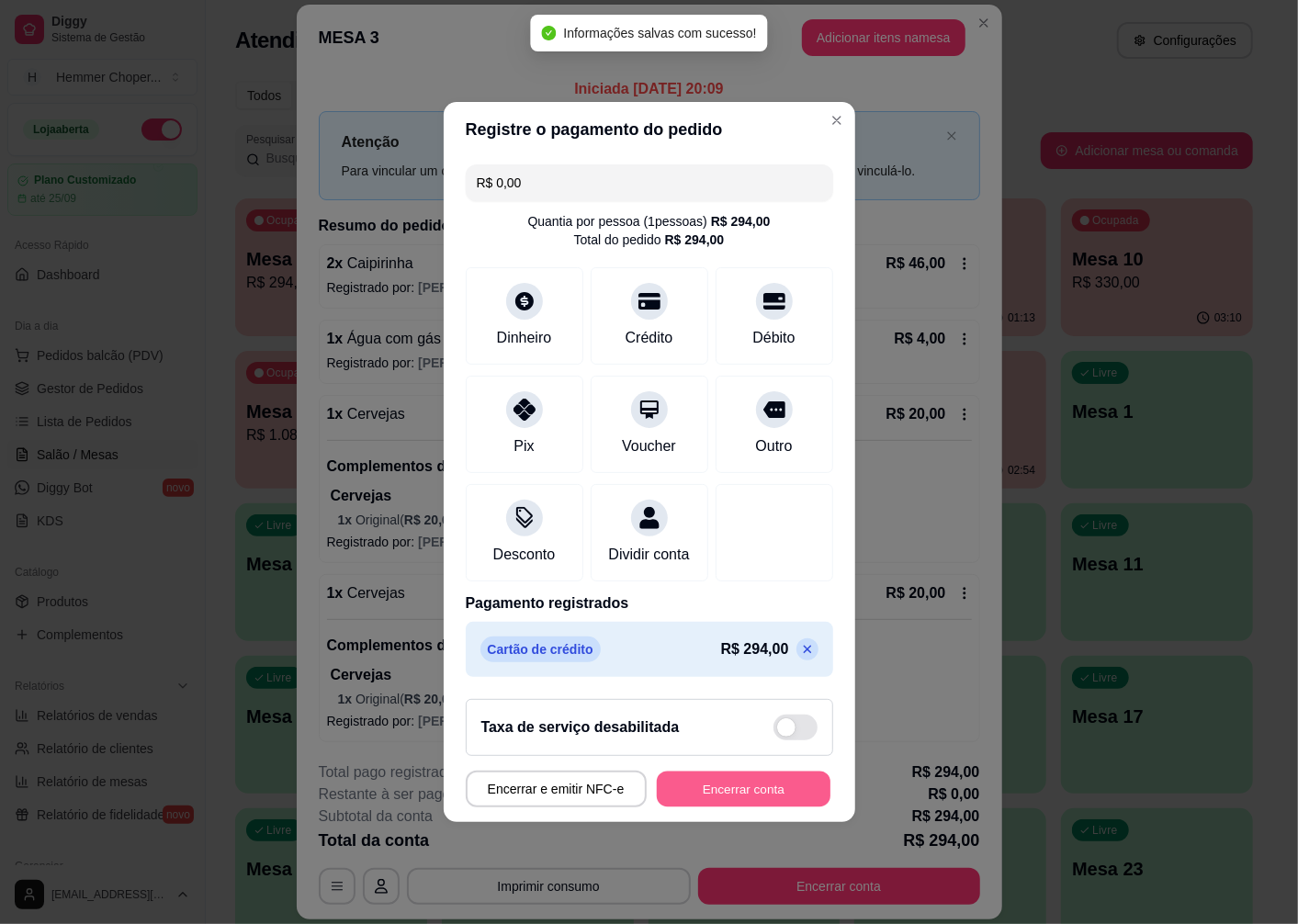
click at [699, 799] on button "Encerrar conta" at bounding box center [743, 789] width 173 height 36
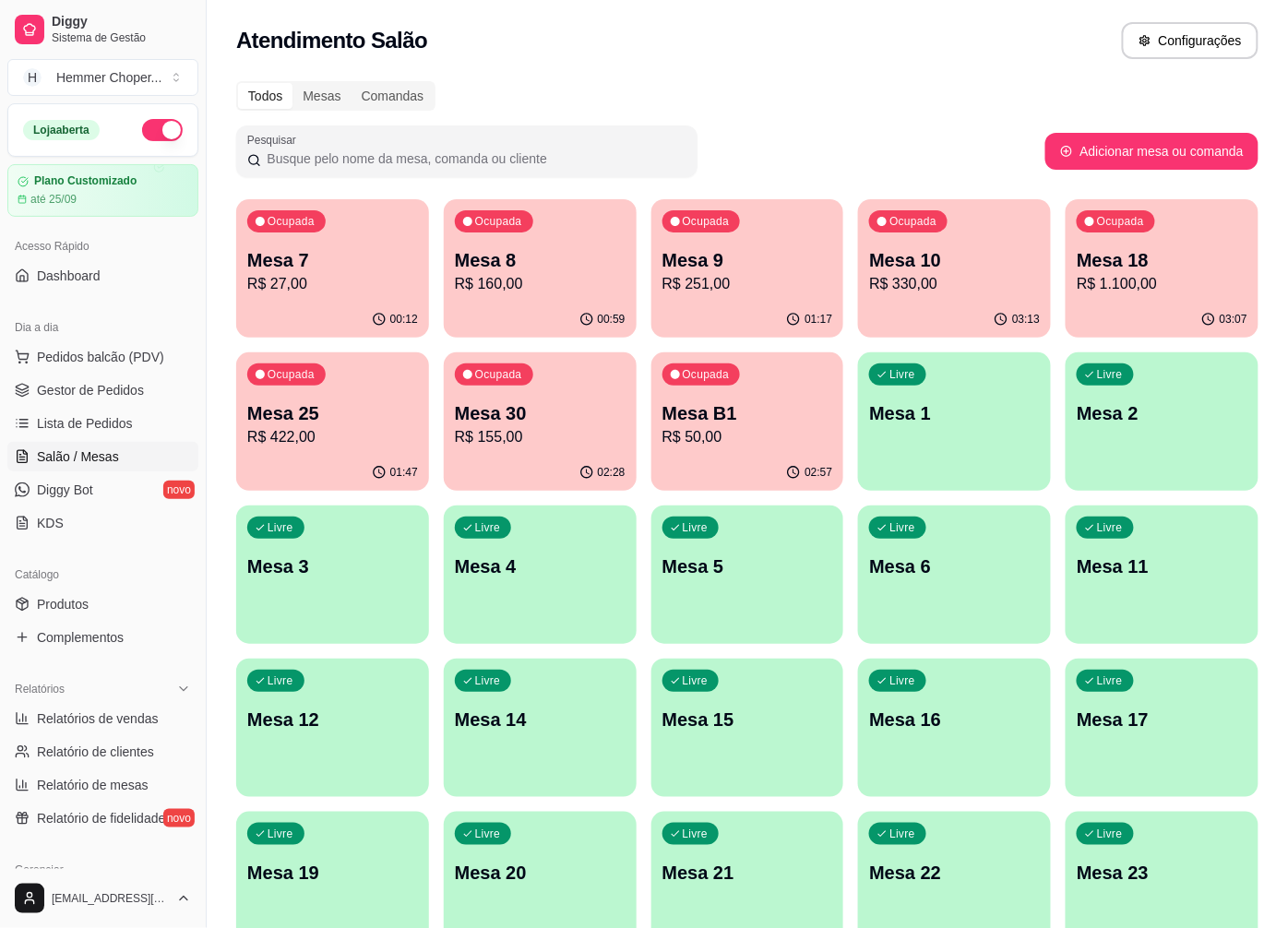
click at [787, 284] on p "R$ 251,00" at bounding box center [747, 284] width 170 height 22
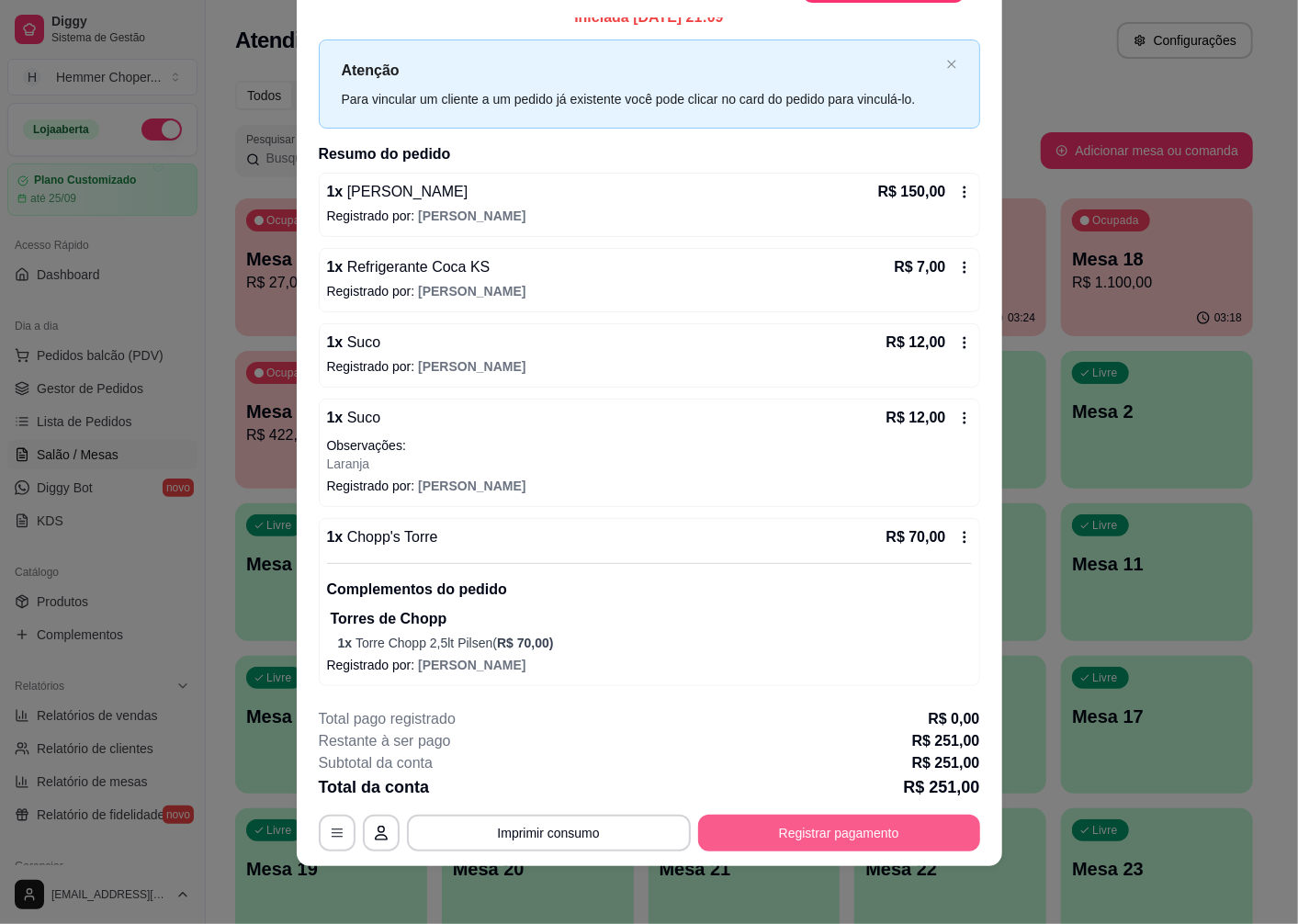
click at [739, 829] on button "Registrar pagamento" at bounding box center [839, 833] width 282 height 37
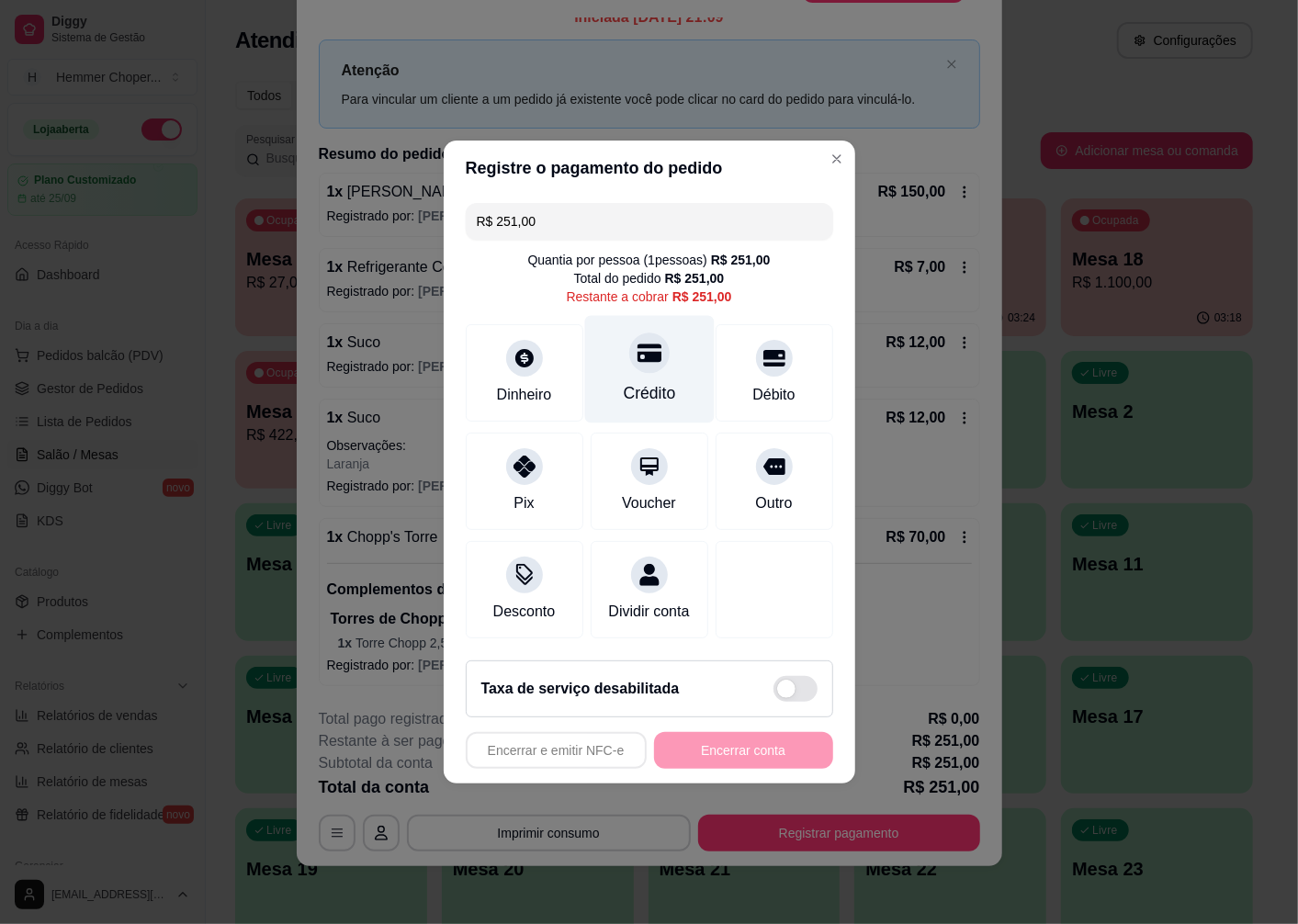
click at [630, 370] on div "Crédito" at bounding box center [649, 369] width 130 height 108
type input "R$ 0,00"
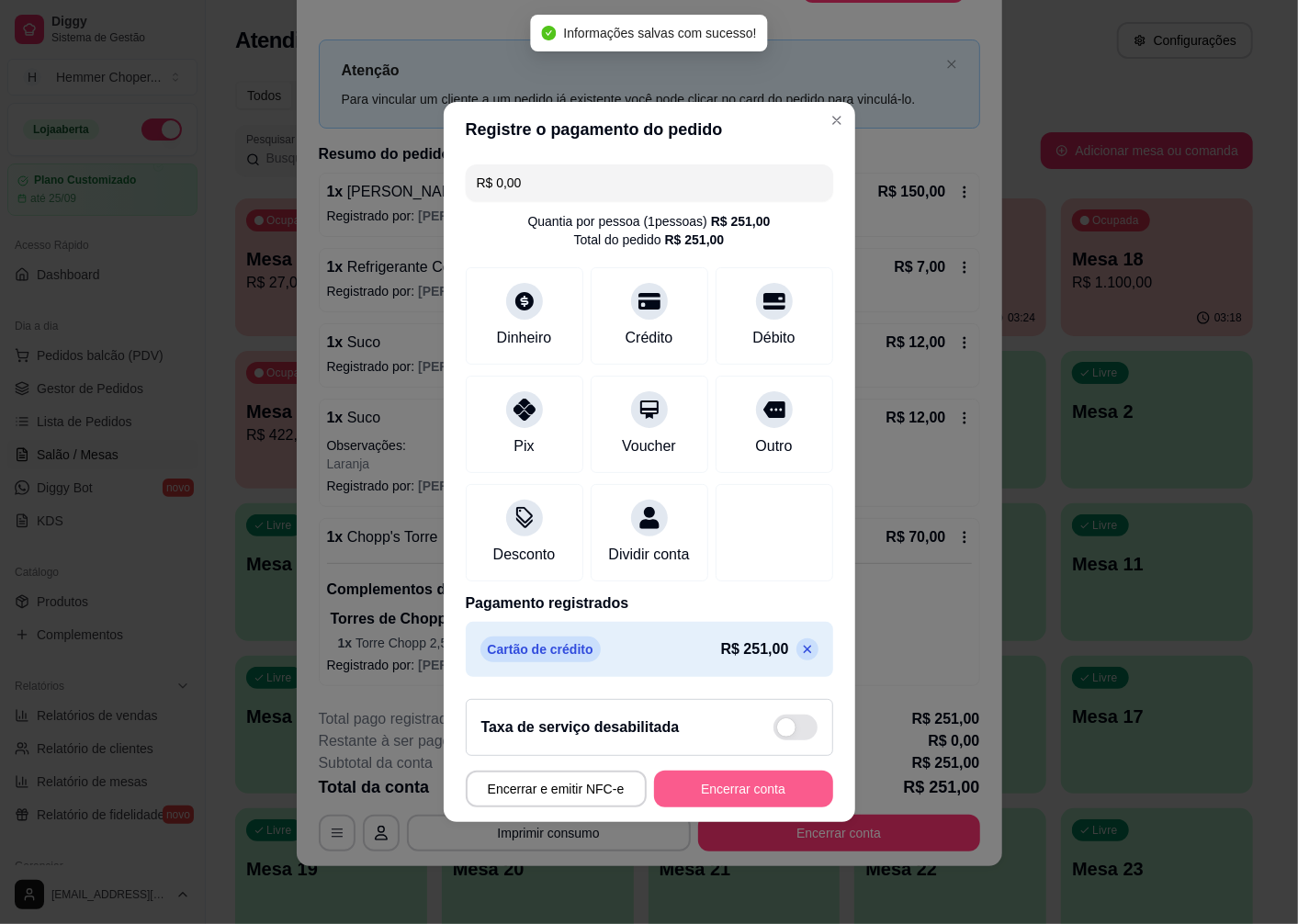
click at [715, 803] on button "Encerrar conta" at bounding box center [743, 789] width 179 height 37
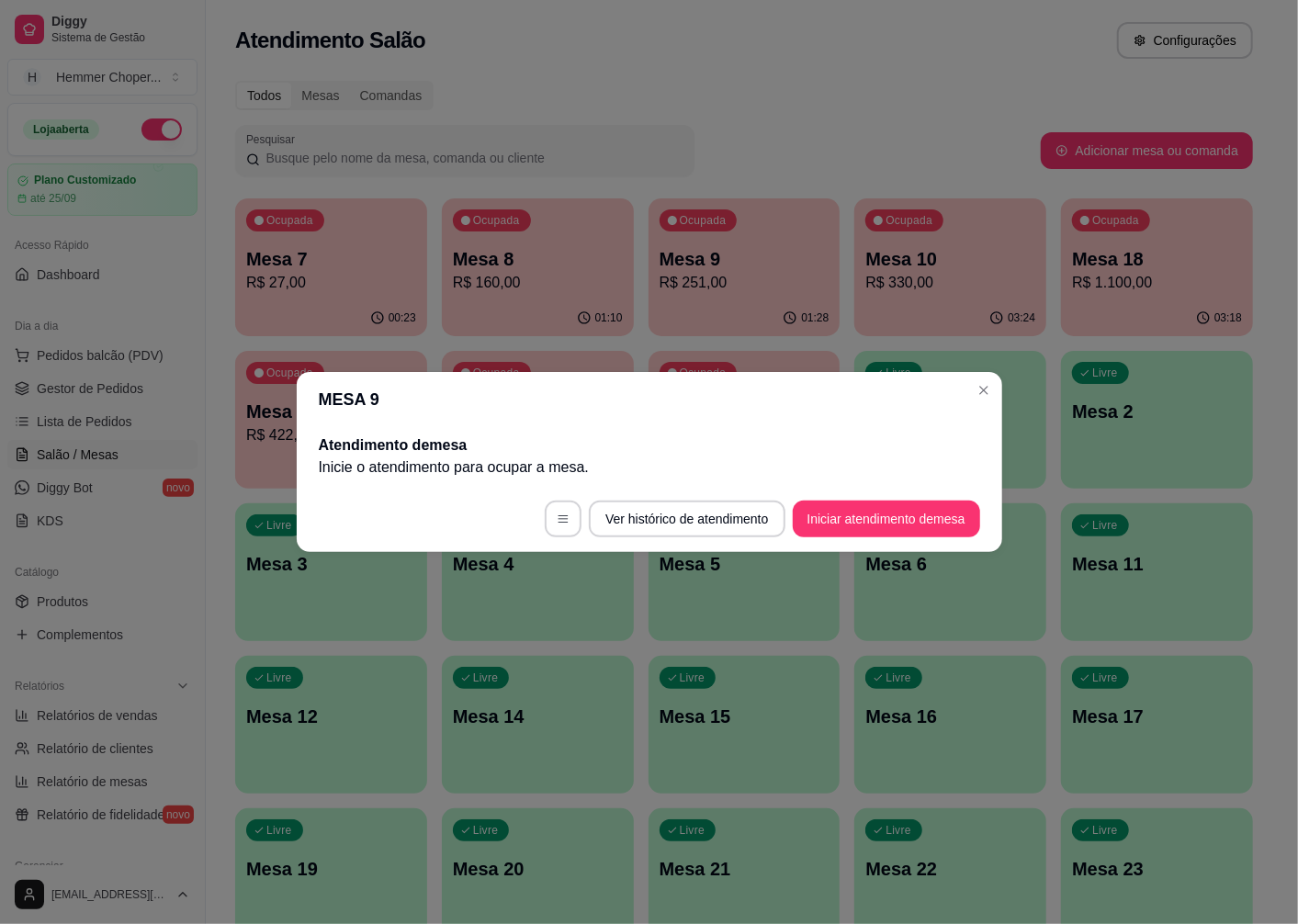
scroll to position [0, 0]
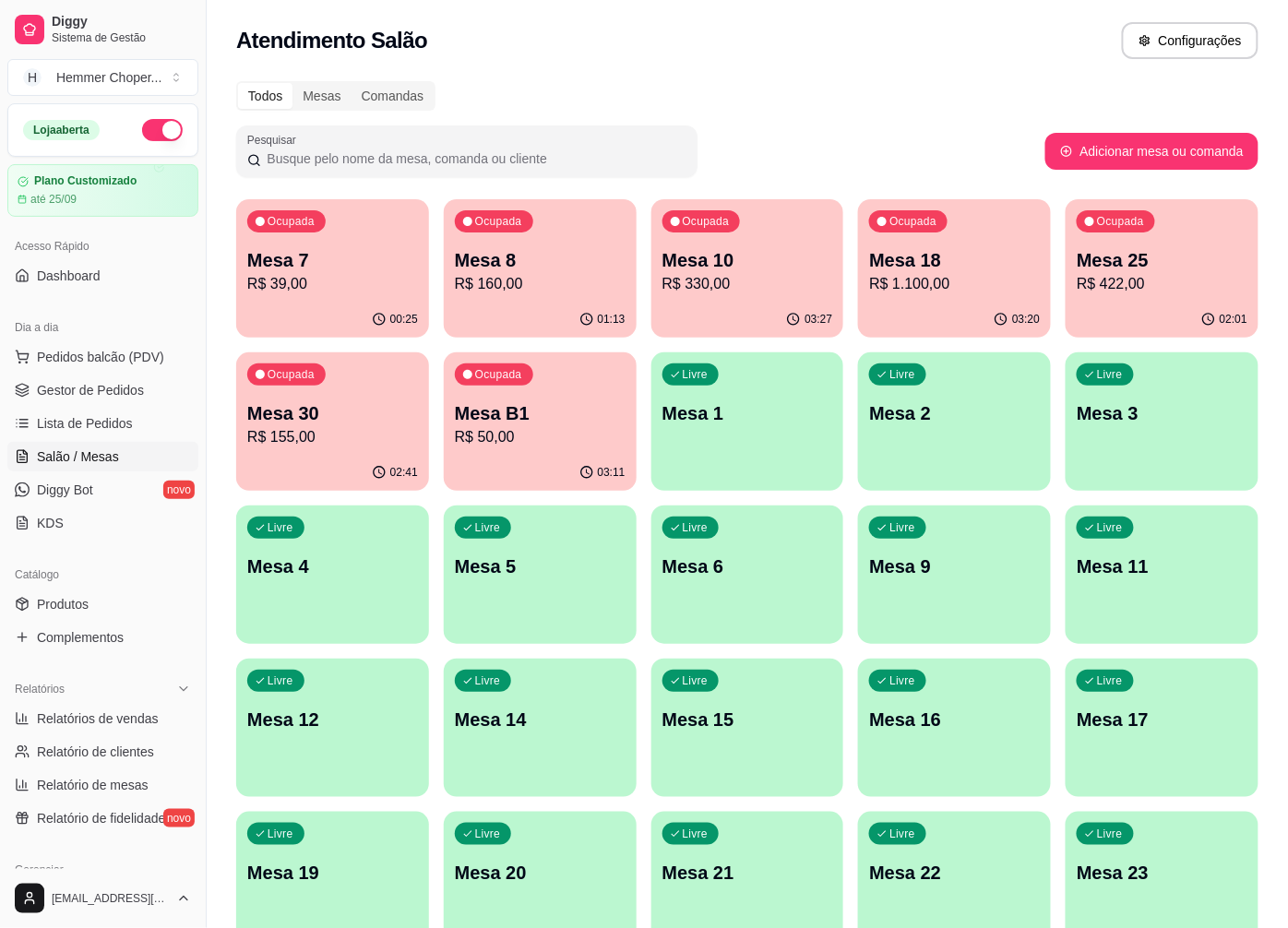
click at [739, 282] on p "R$ 330,00" at bounding box center [747, 284] width 170 height 22
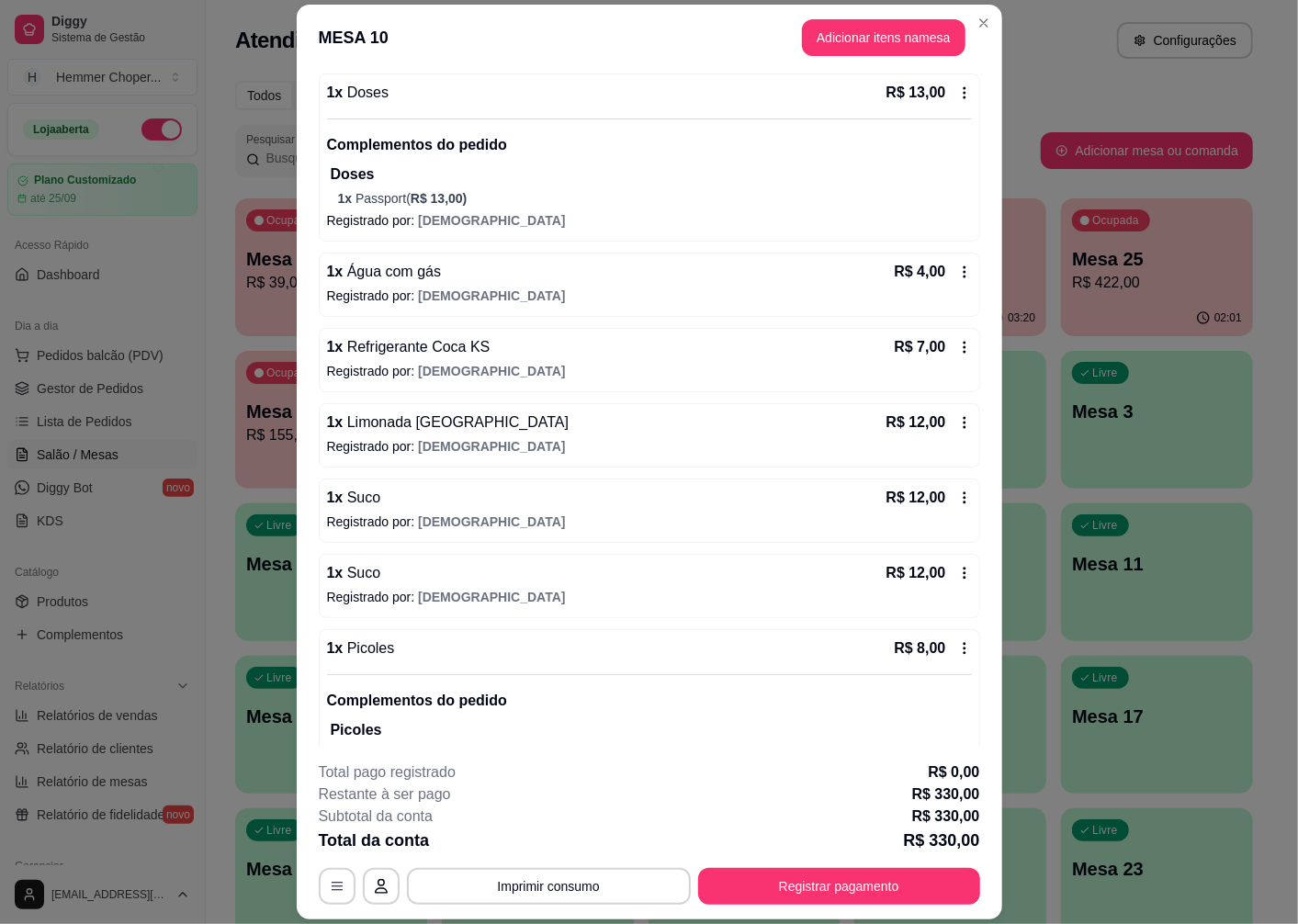
scroll to position [1053, 0]
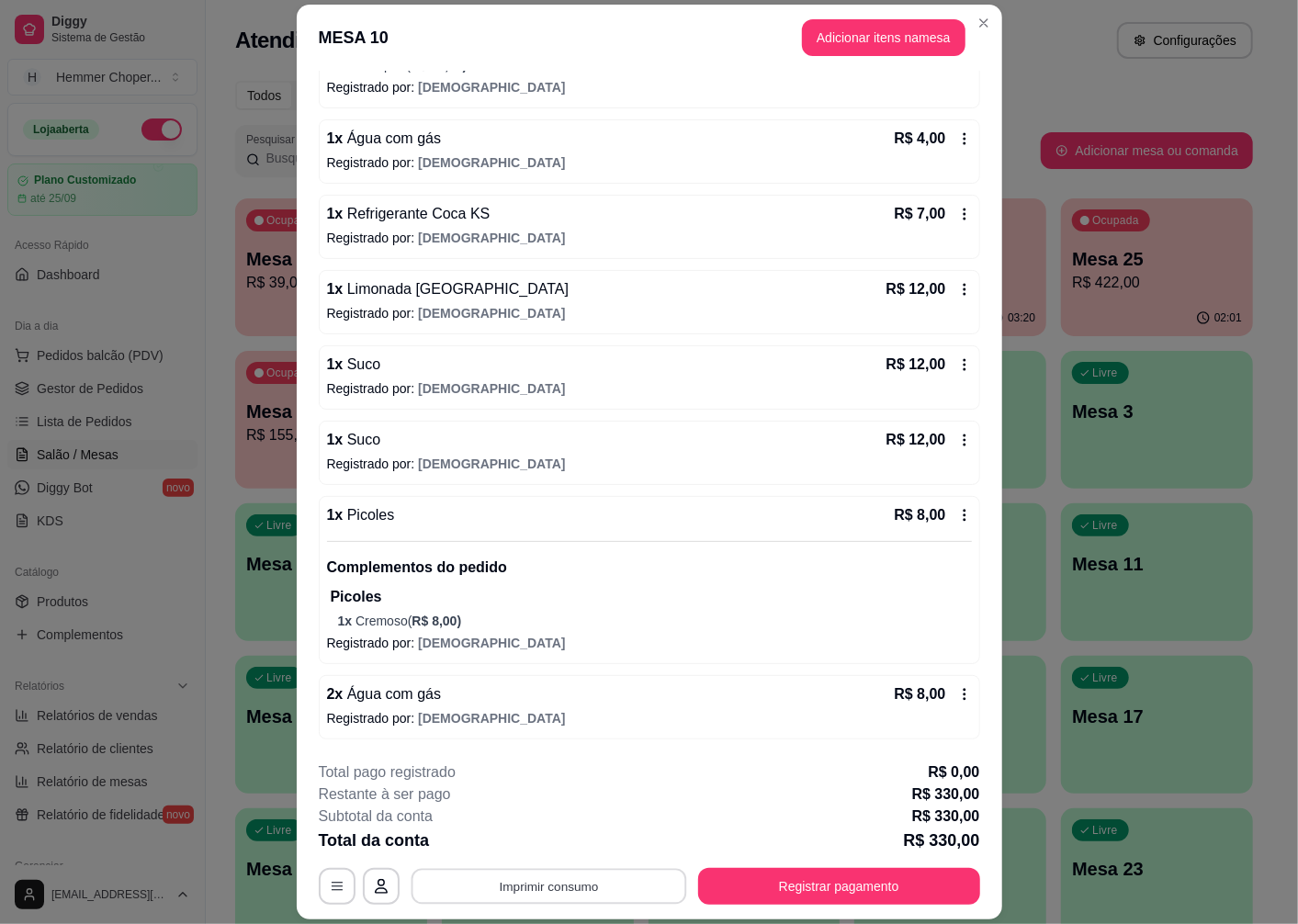
click at [561, 882] on button "Imprimir consumo" at bounding box center [548, 886] width 276 height 36
click at [549, 850] on button "Cozinha" at bounding box center [547, 845] width 134 height 29
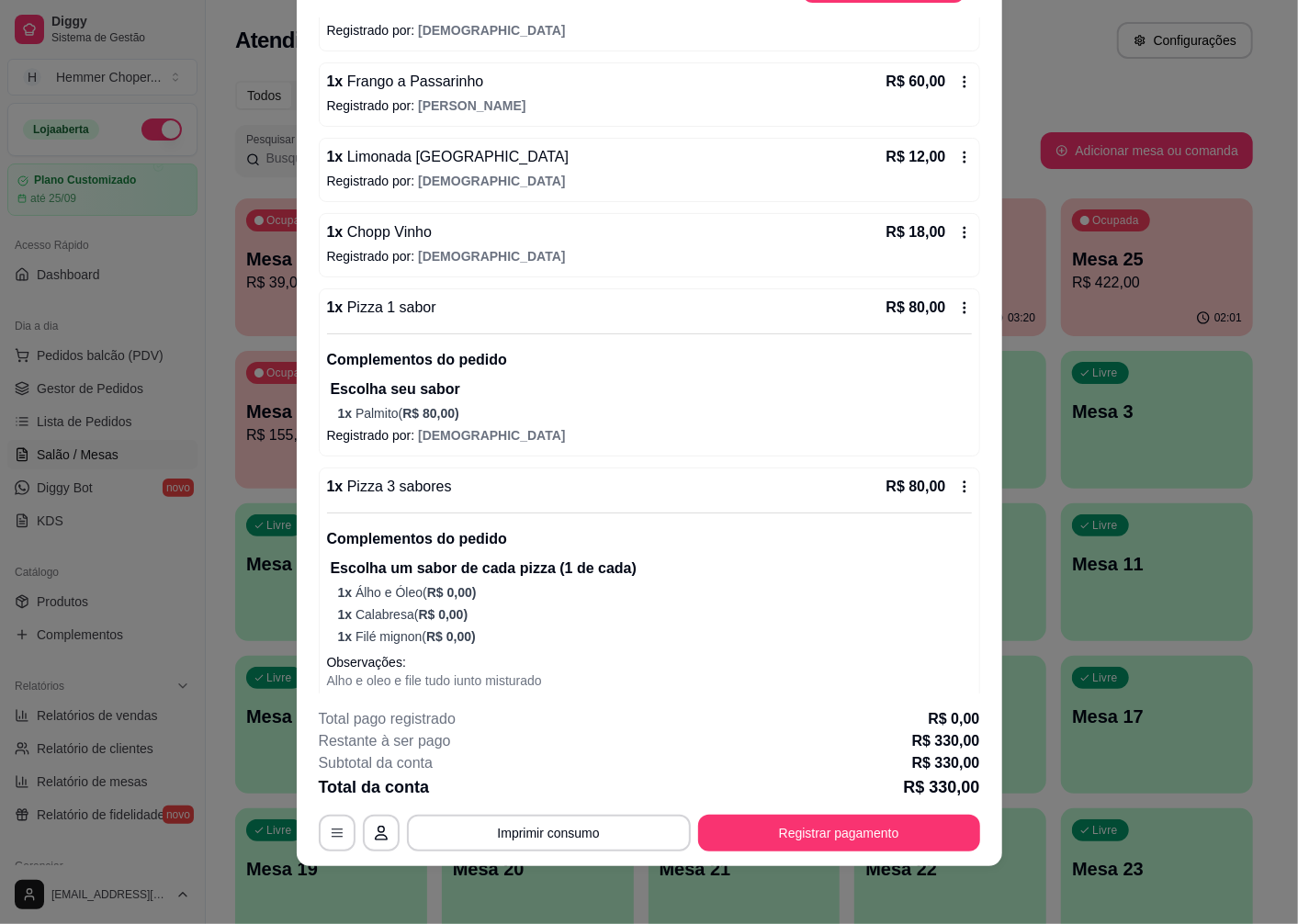
scroll to position [408, 0]
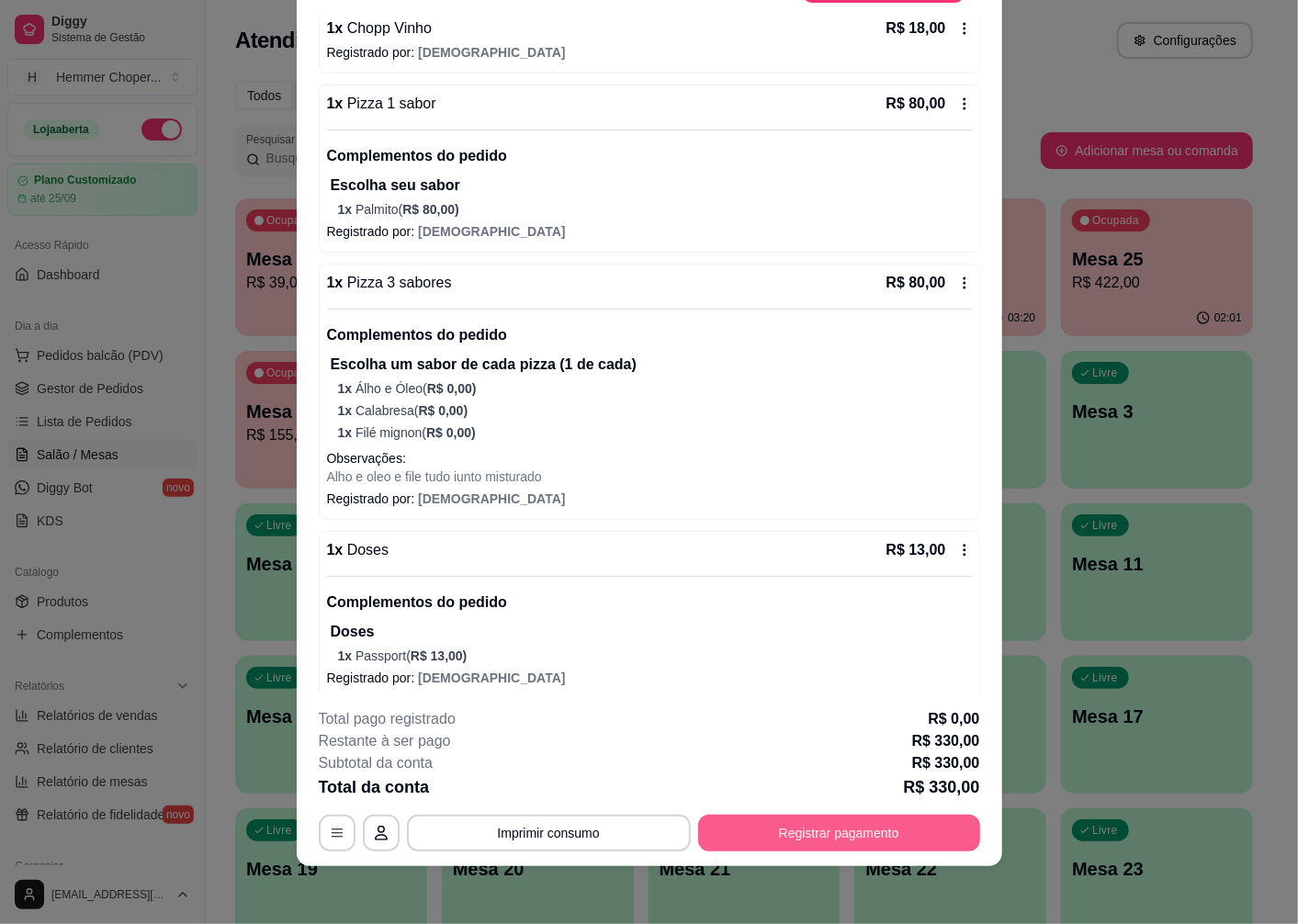
click at [854, 836] on button "Registrar pagamento" at bounding box center [839, 833] width 282 height 37
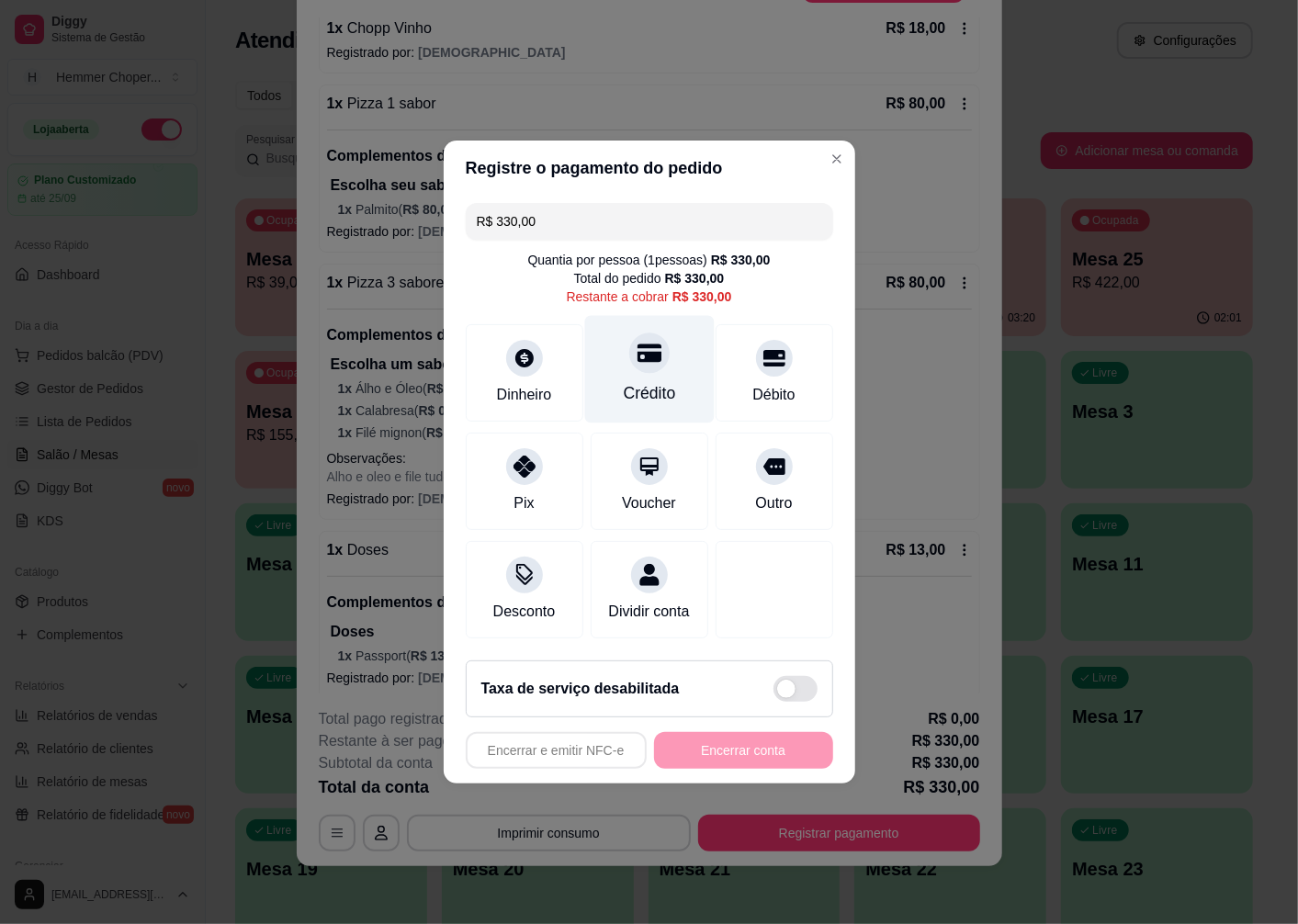
click at [650, 362] on div "Crédito" at bounding box center [649, 369] width 130 height 108
type input "R$ 0,00"
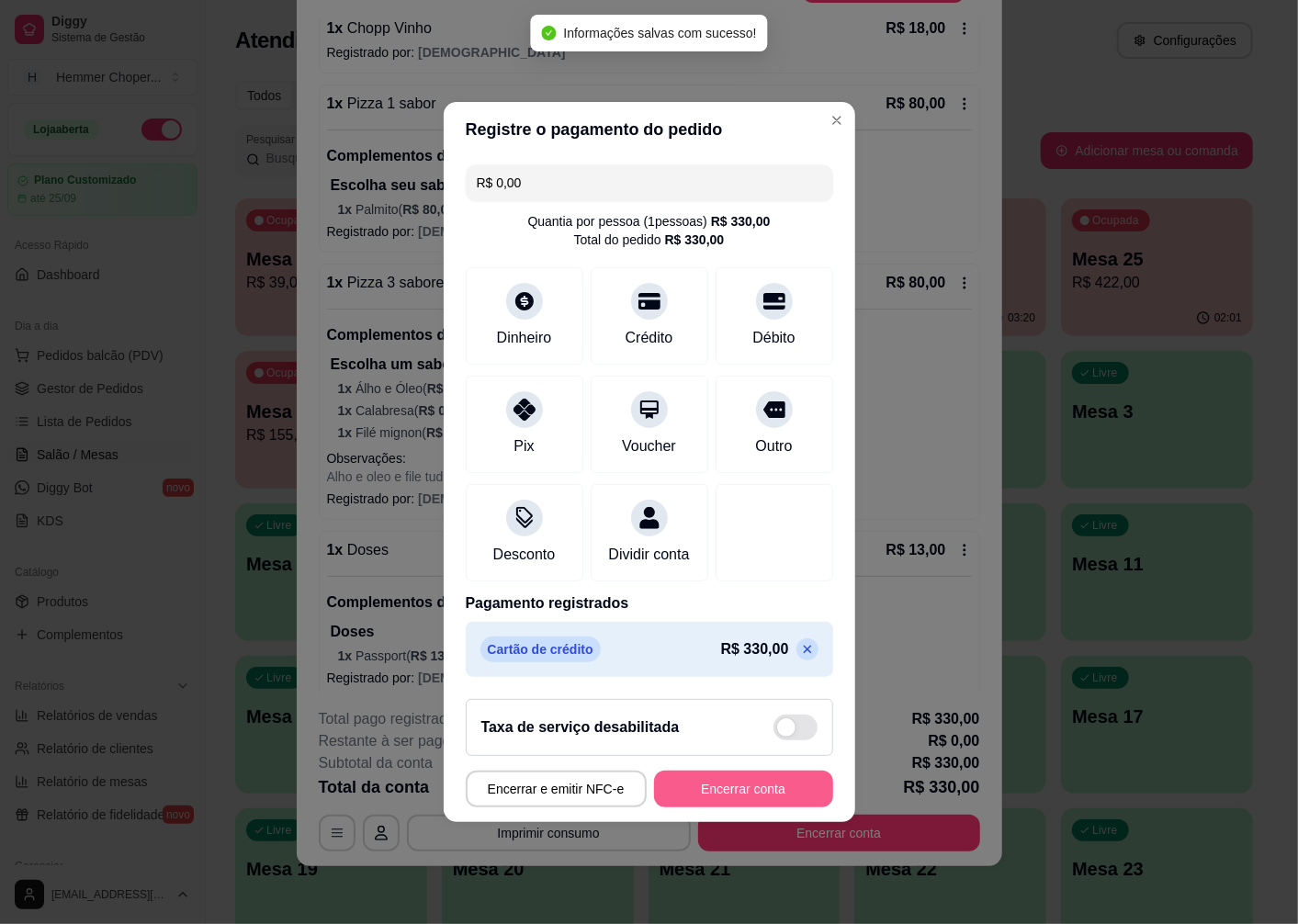
click at [738, 799] on button "Encerrar conta" at bounding box center [743, 789] width 179 height 37
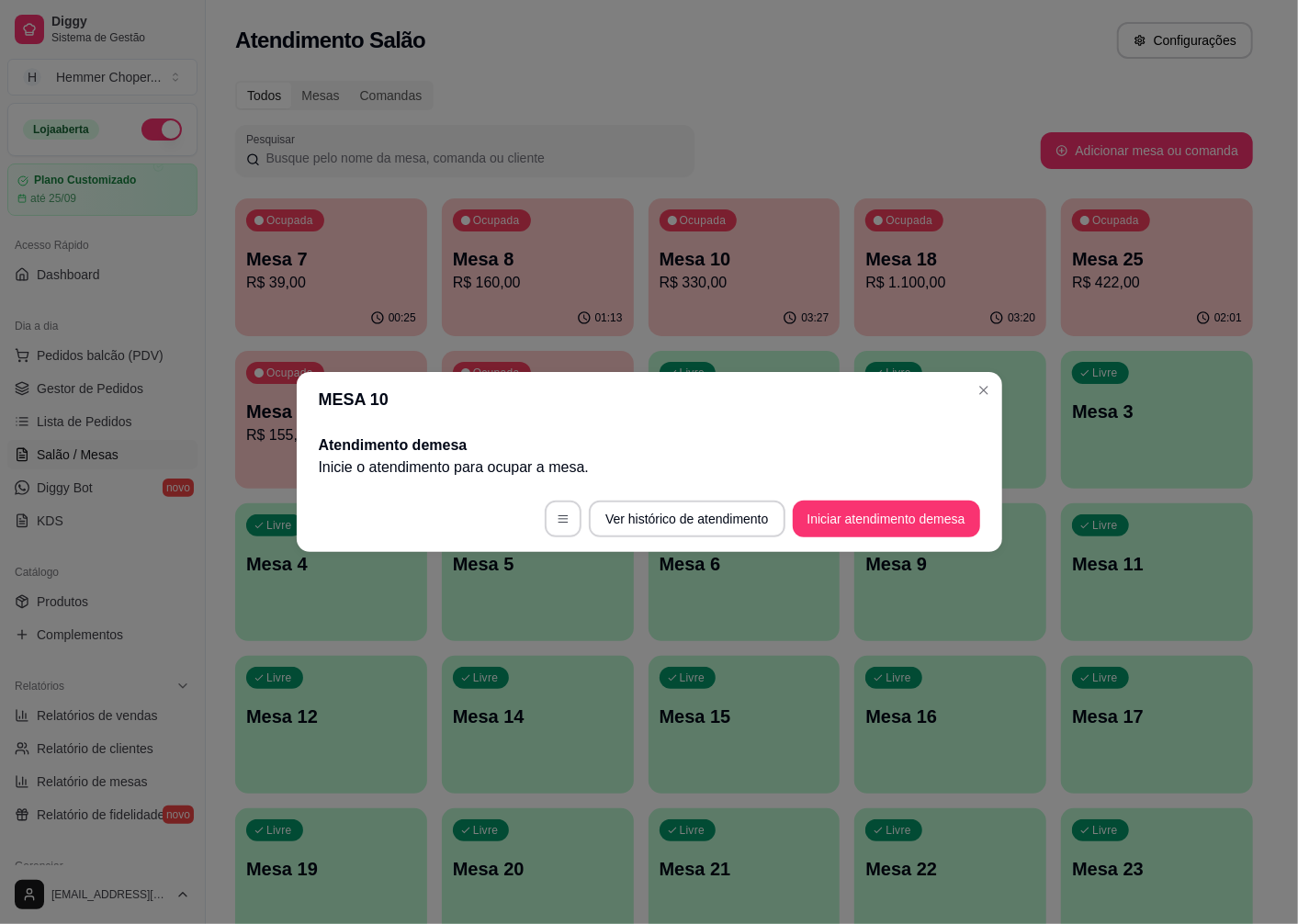
scroll to position [0, 0]
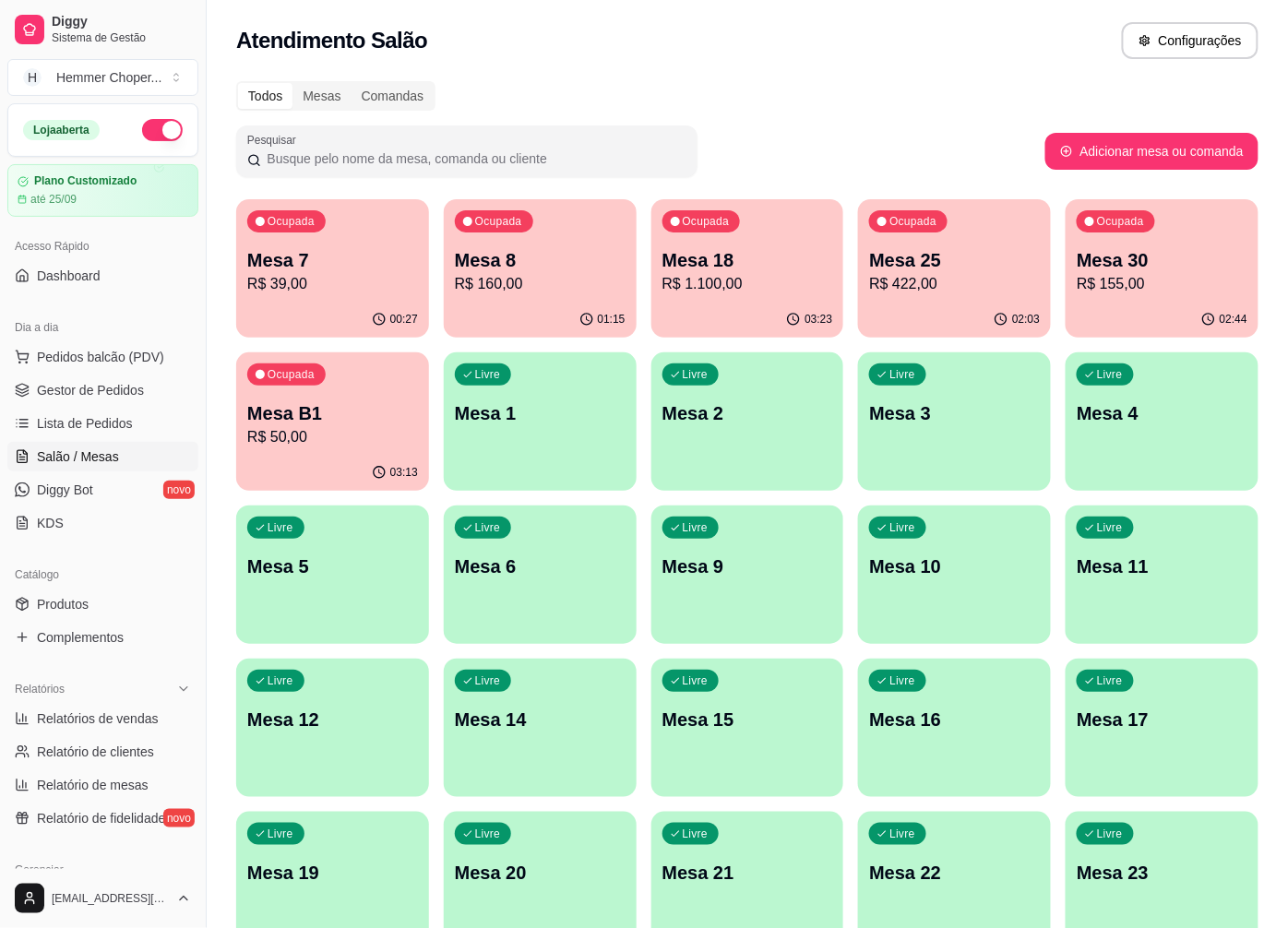
click at [738, 269] on p "Mesa 18" at bounding box center [747, 260] width 170 height 26
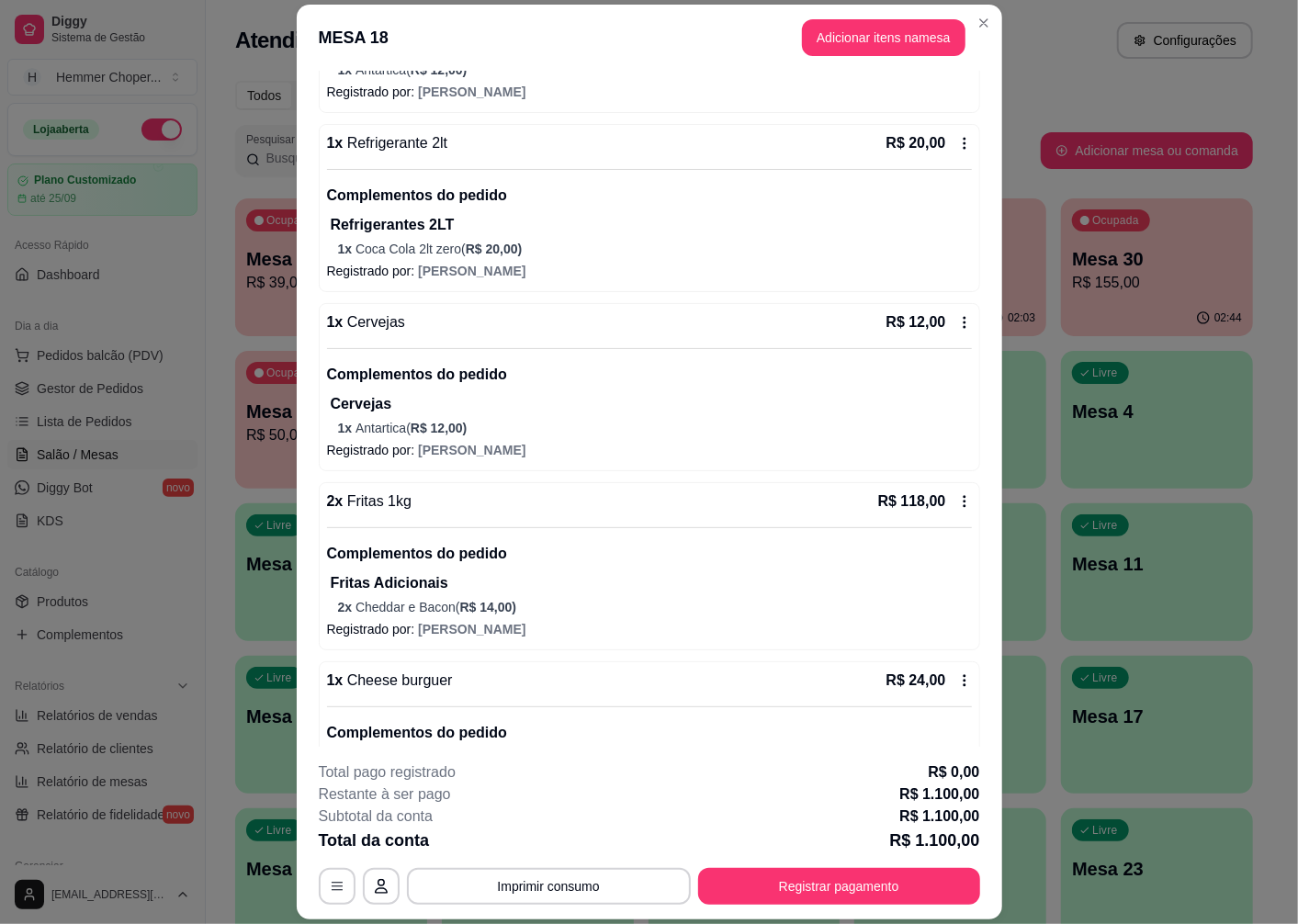
scroll to position [1327, 0]
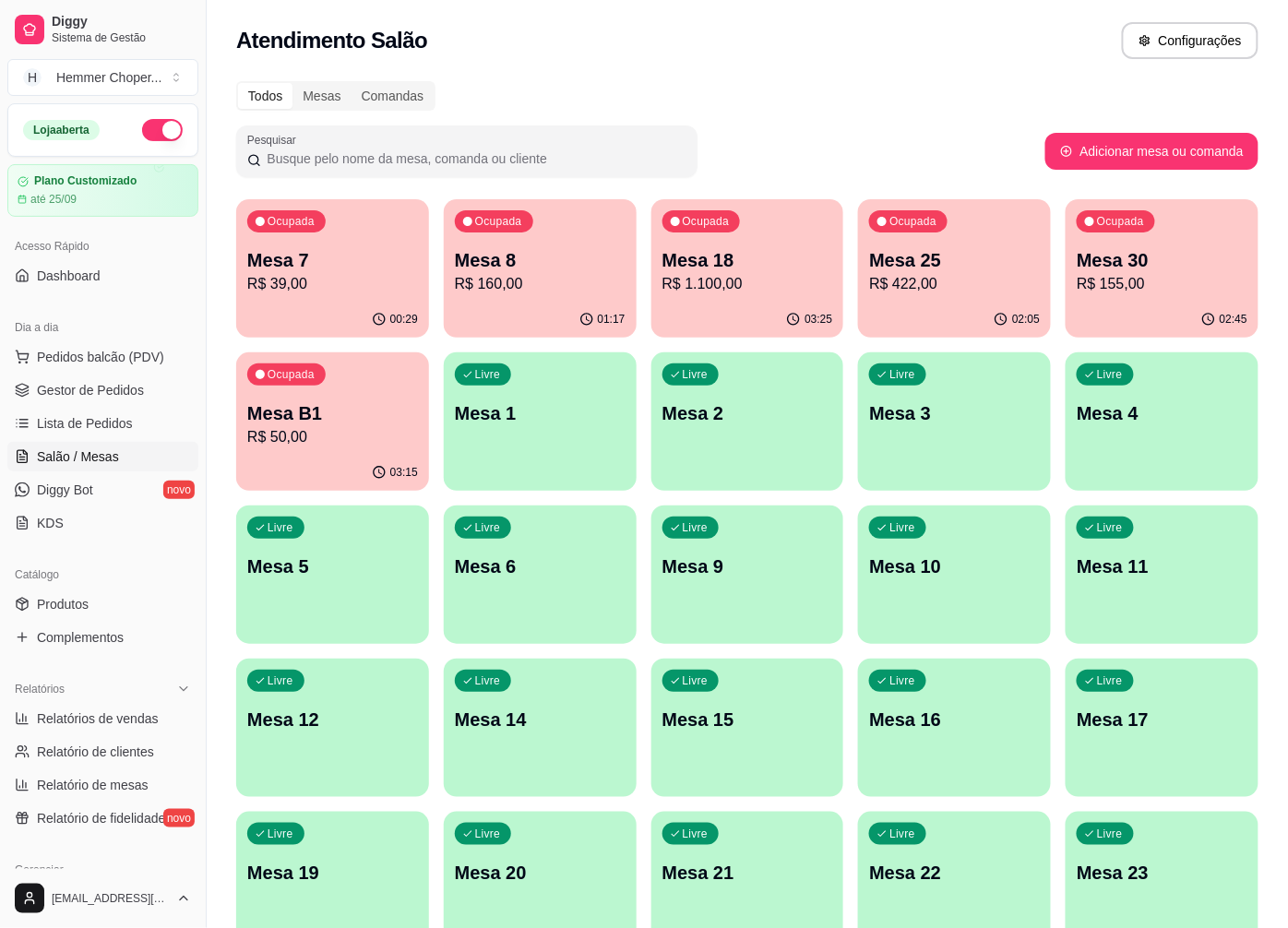
click at [371, 277] on p "R$ 39,00" at bounding box center [332, 284] width 170 height 22
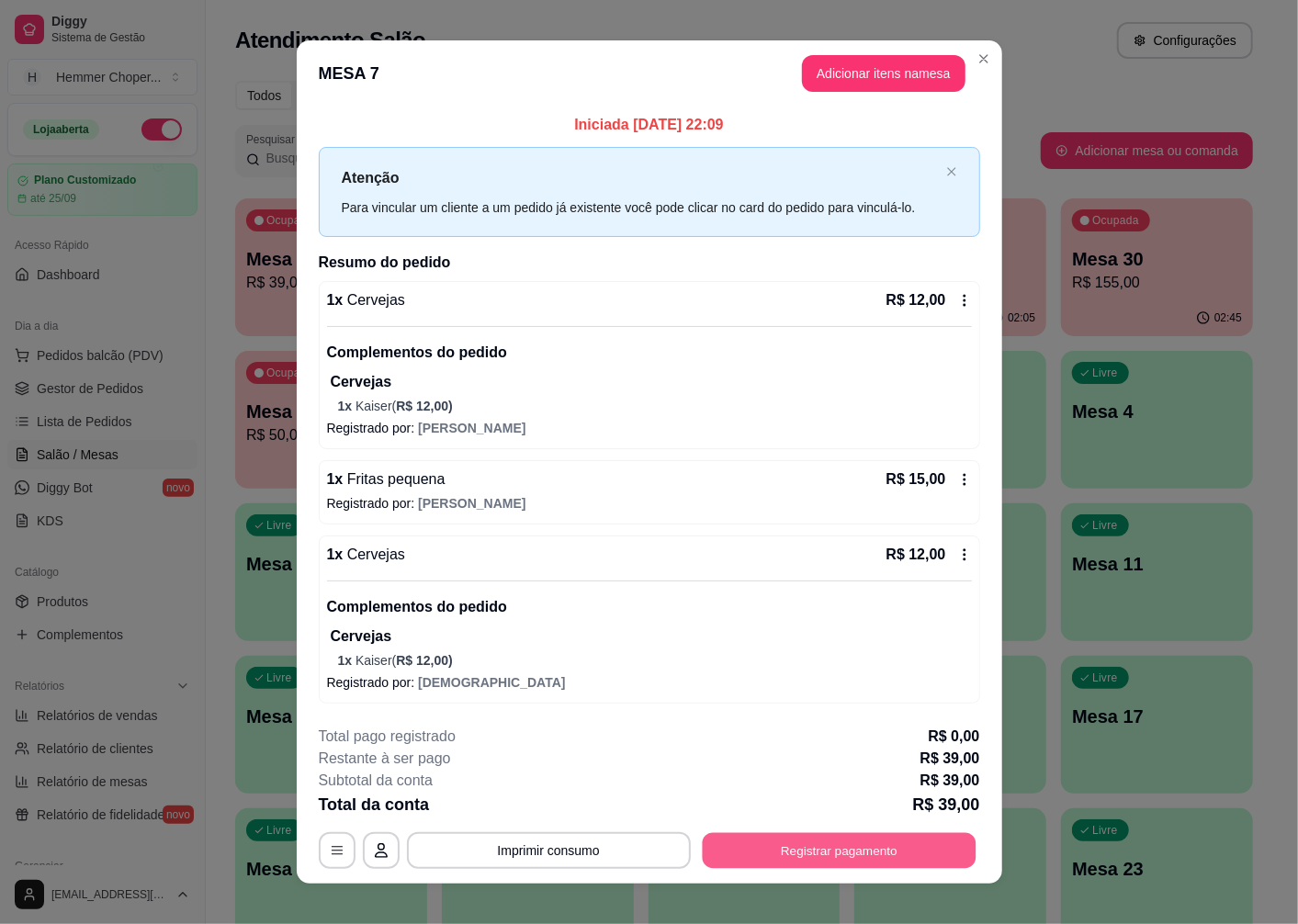
click at [837, 848] on button "Registrar pagamento" at bounding box center [839, 849] width 274 height 36
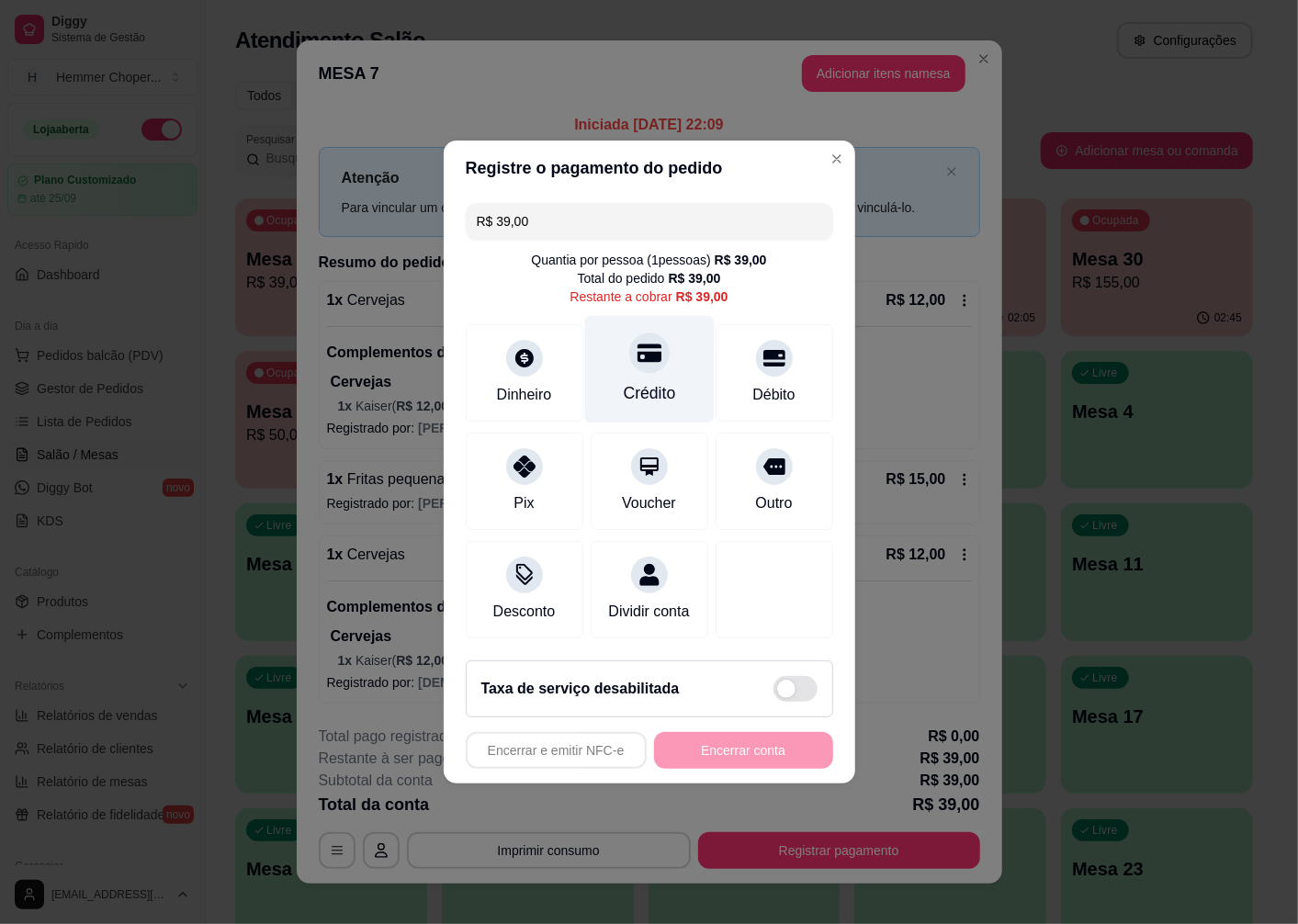
click at [638, 355] on div at bounding box center [650, 353] width 41 height 41
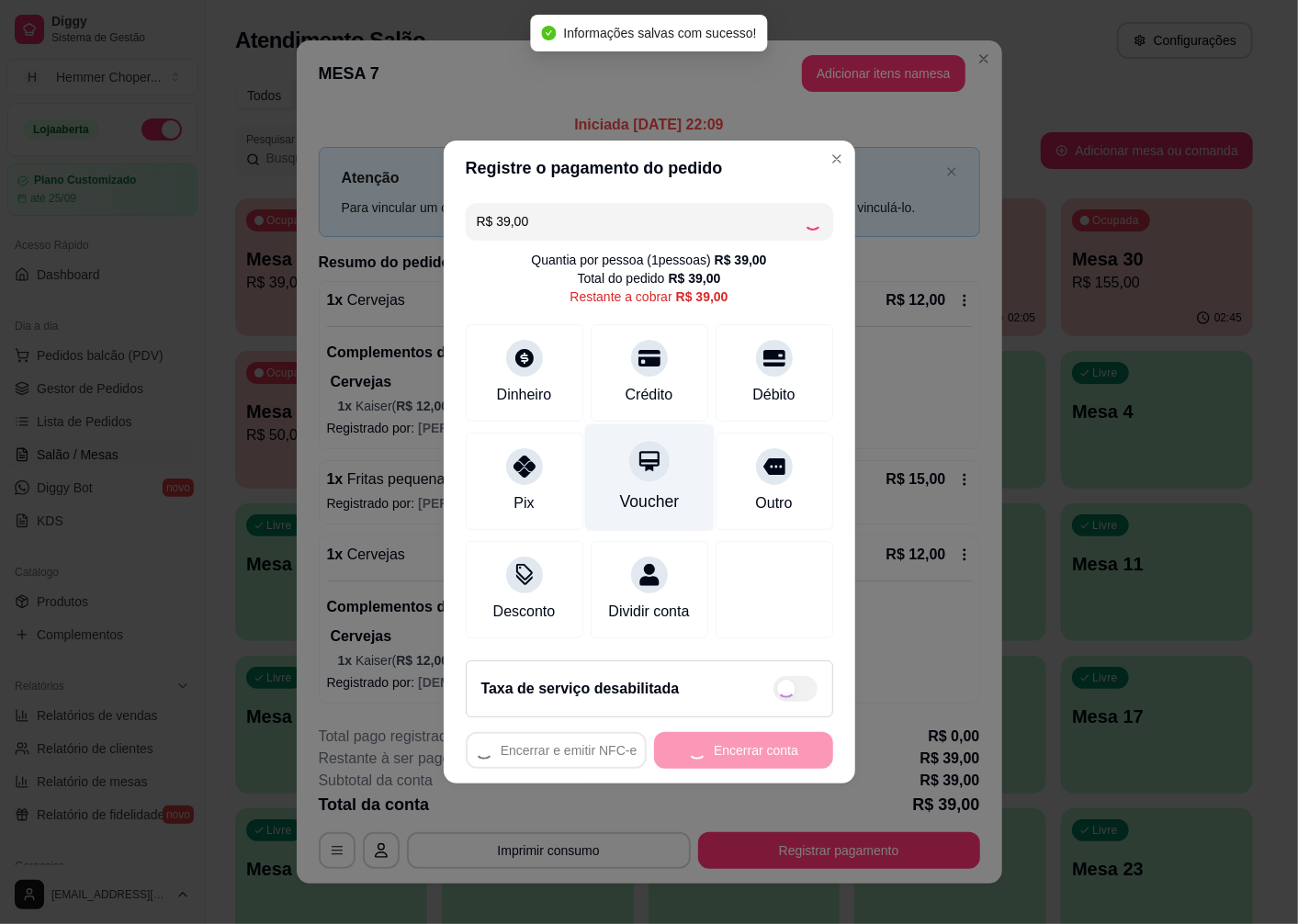
type input "R$ 0,00"
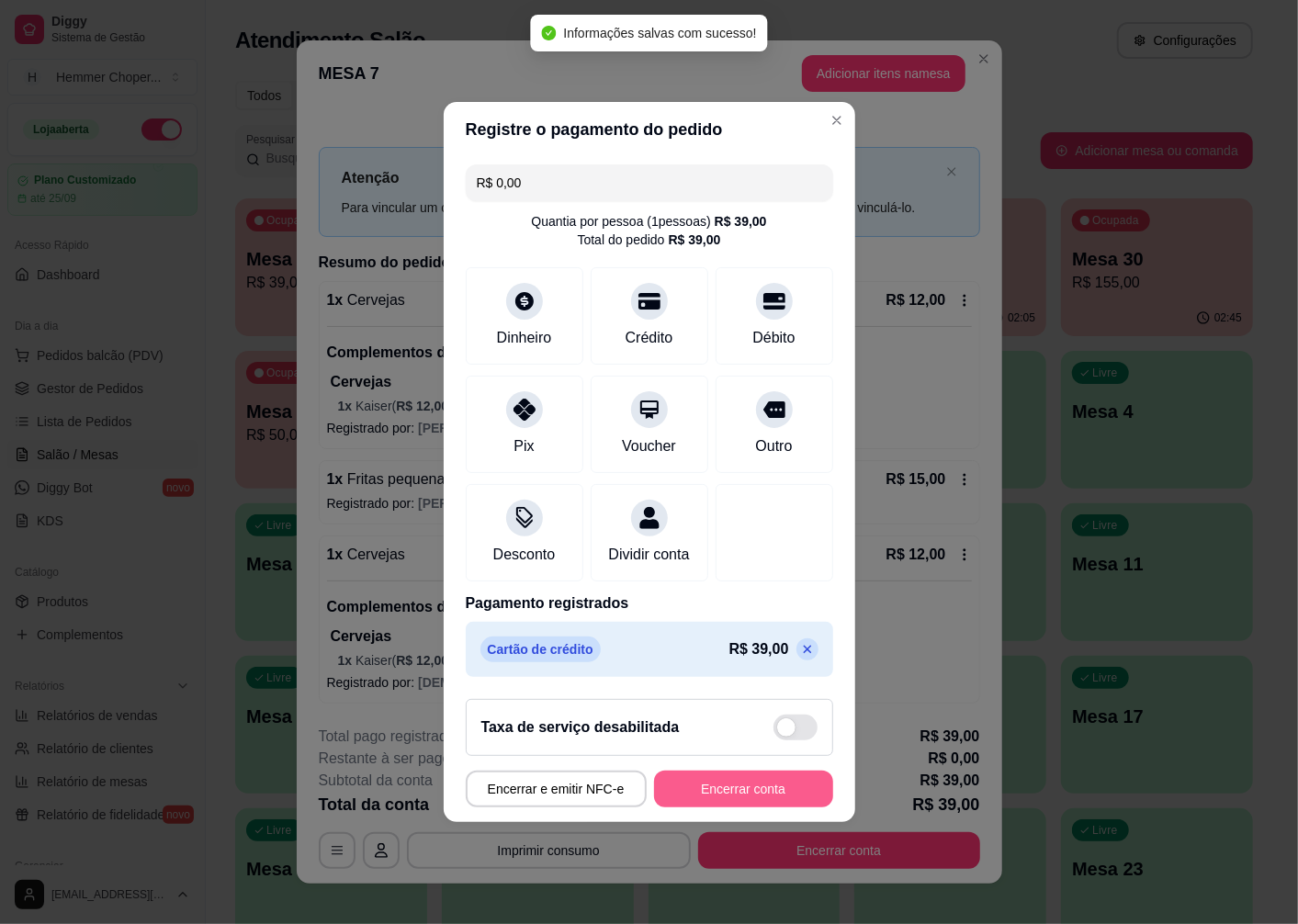
click at [721, 799] on button "Encerrar conta" at bounding box center [743, 789] width 179 height 37
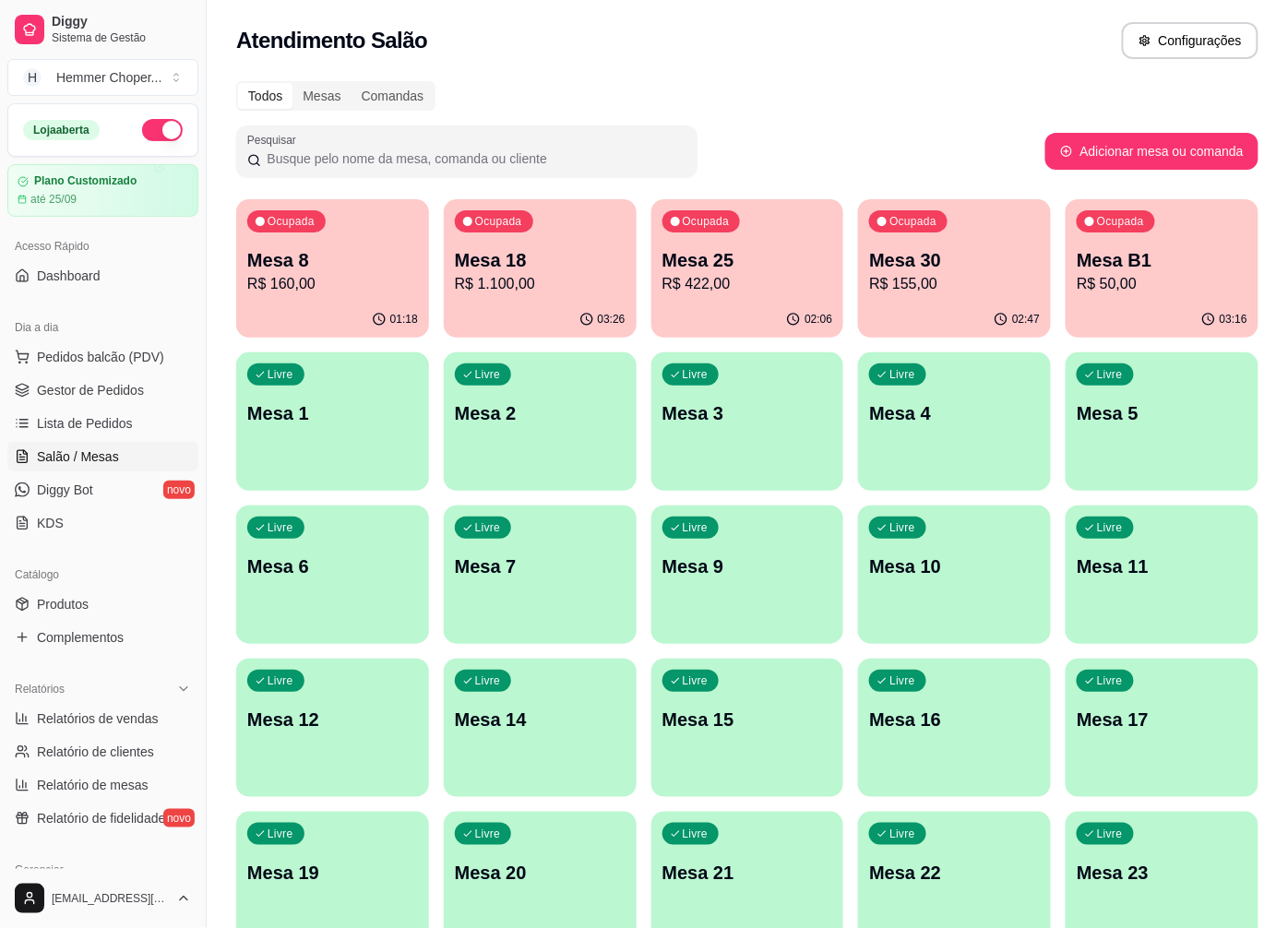
click at [955, 278] on p "R$ 155,00" at bounding box center [953, 284] width 170 height 22
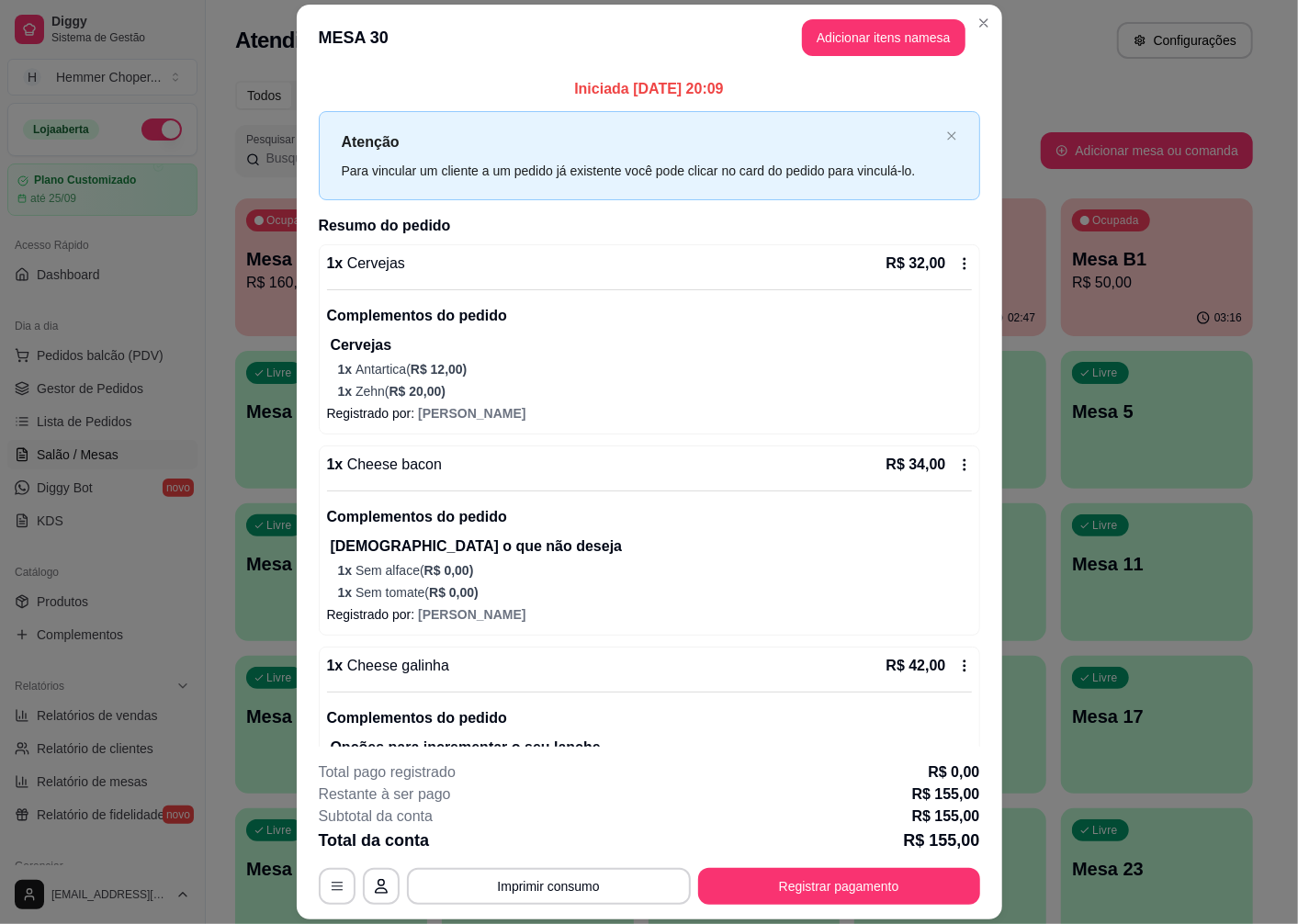
scroll to position [53, 0]
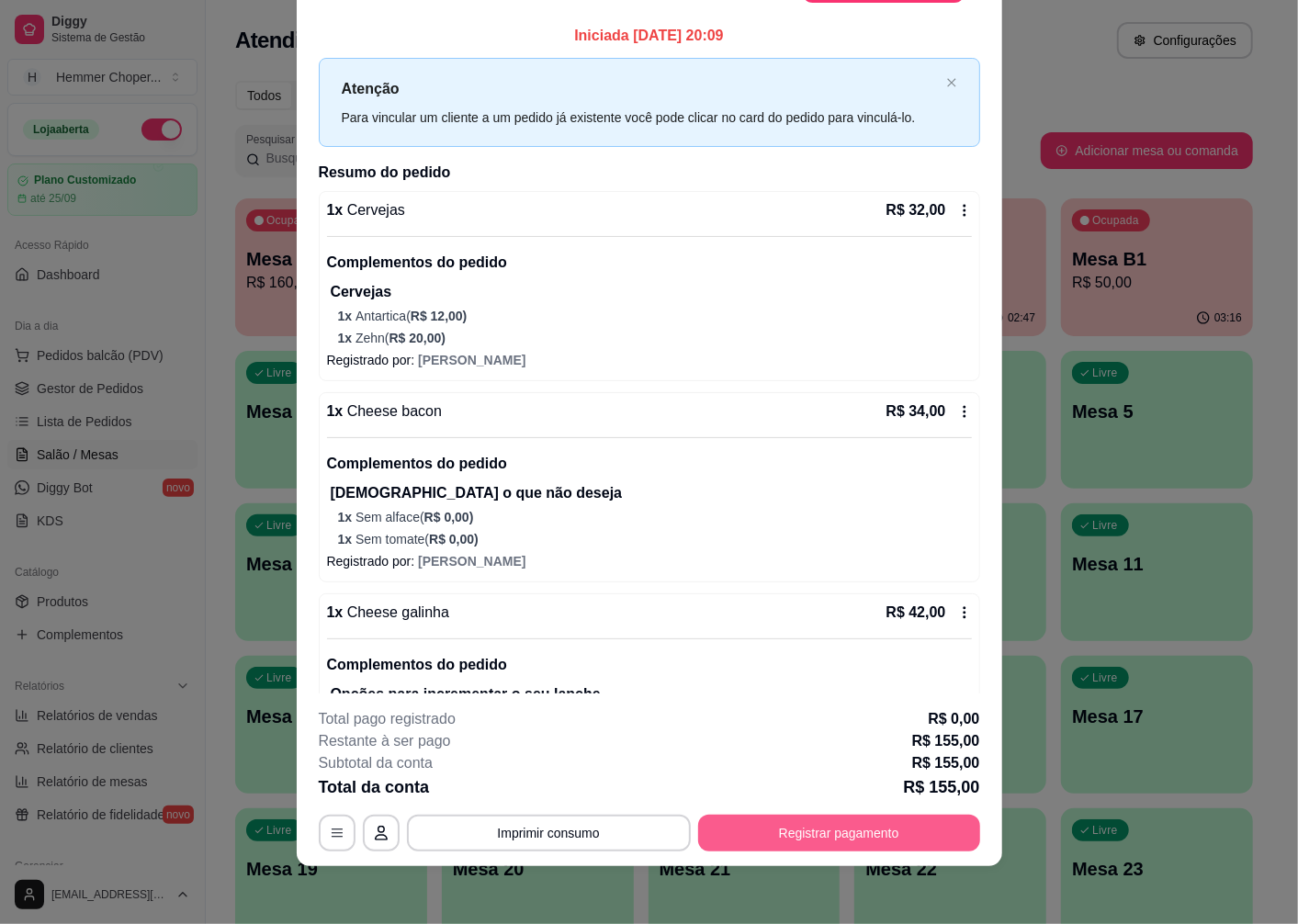
click at [903, 841] on button "Registrar pagamento" at bounding box center [839, 833] width 282 height 37
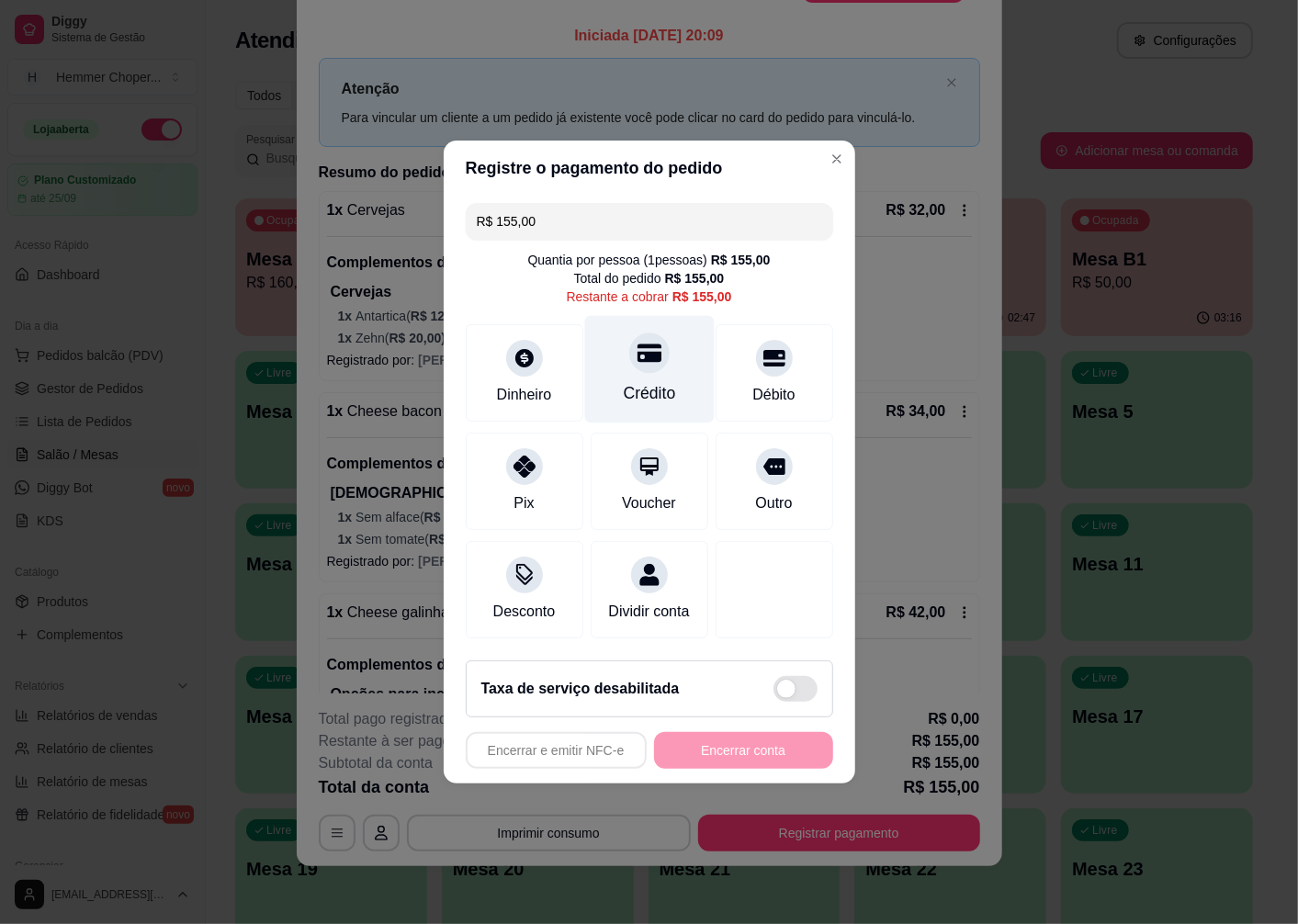
click at [647, 365] on div "Crédito" at bounding box center [649, 369] width 130 height 108
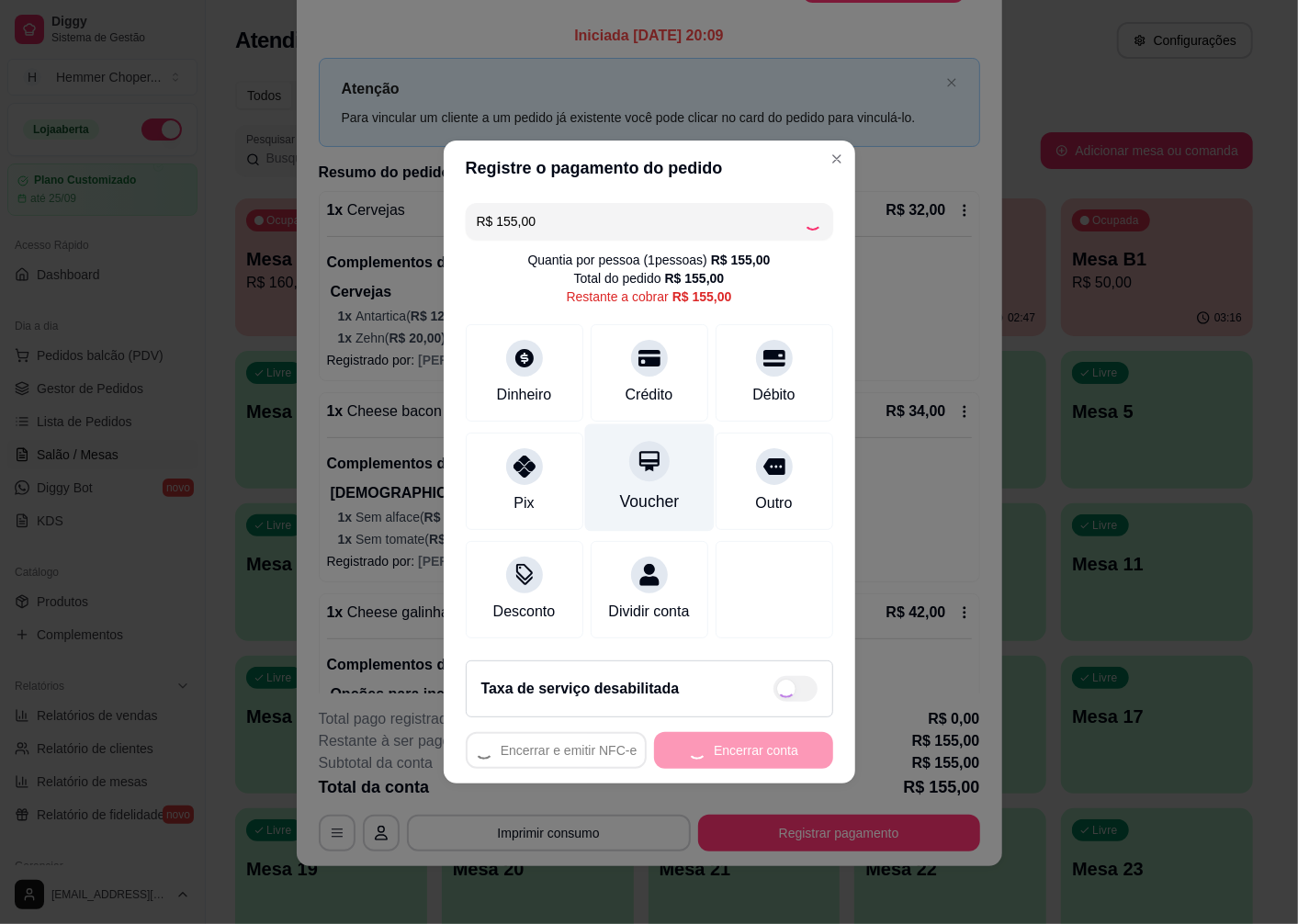
type input "R$ 0,00"
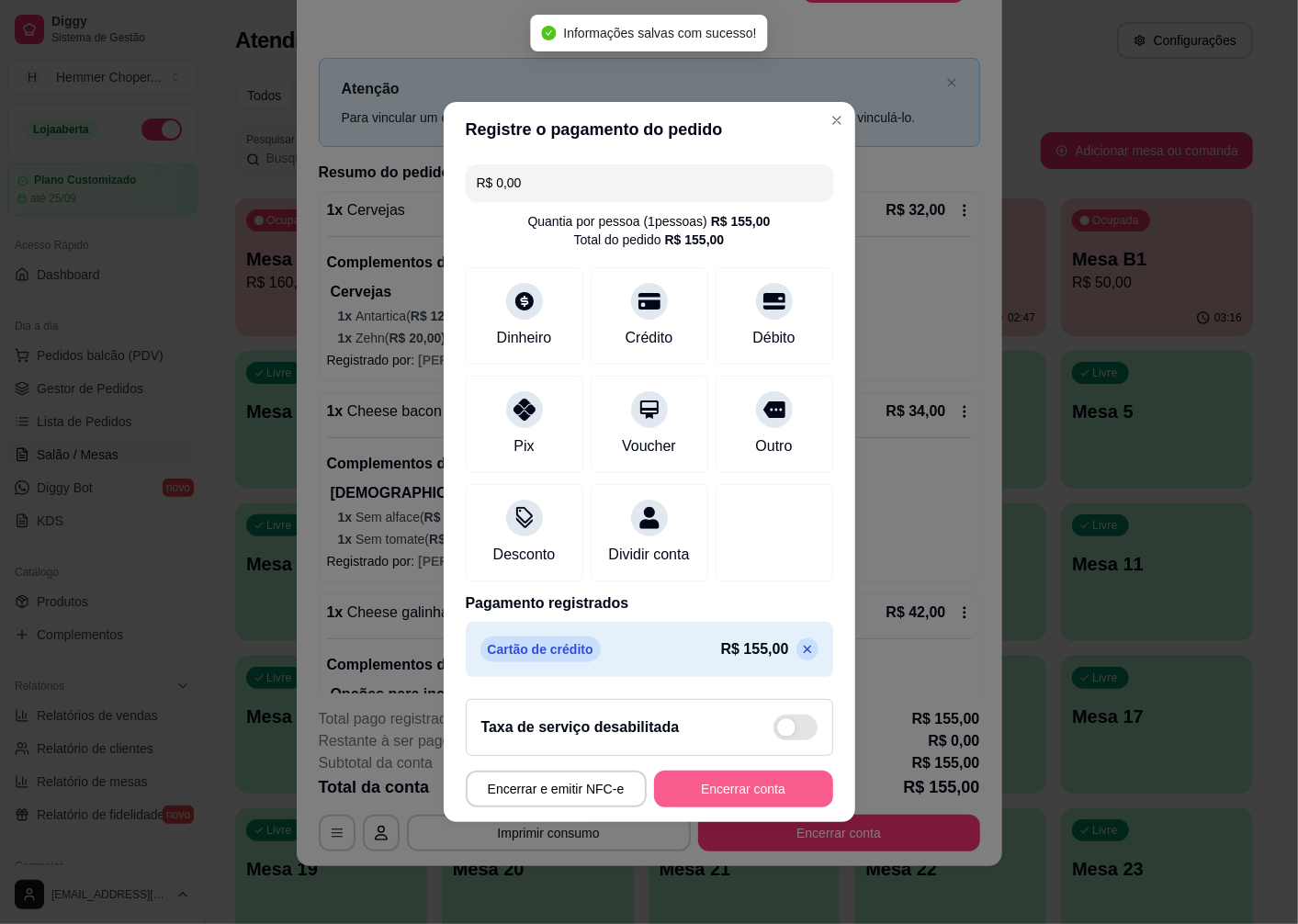
click at [708, 795] on button "Encerrar conta" at bounding box center [743, 789] width 179 height 37
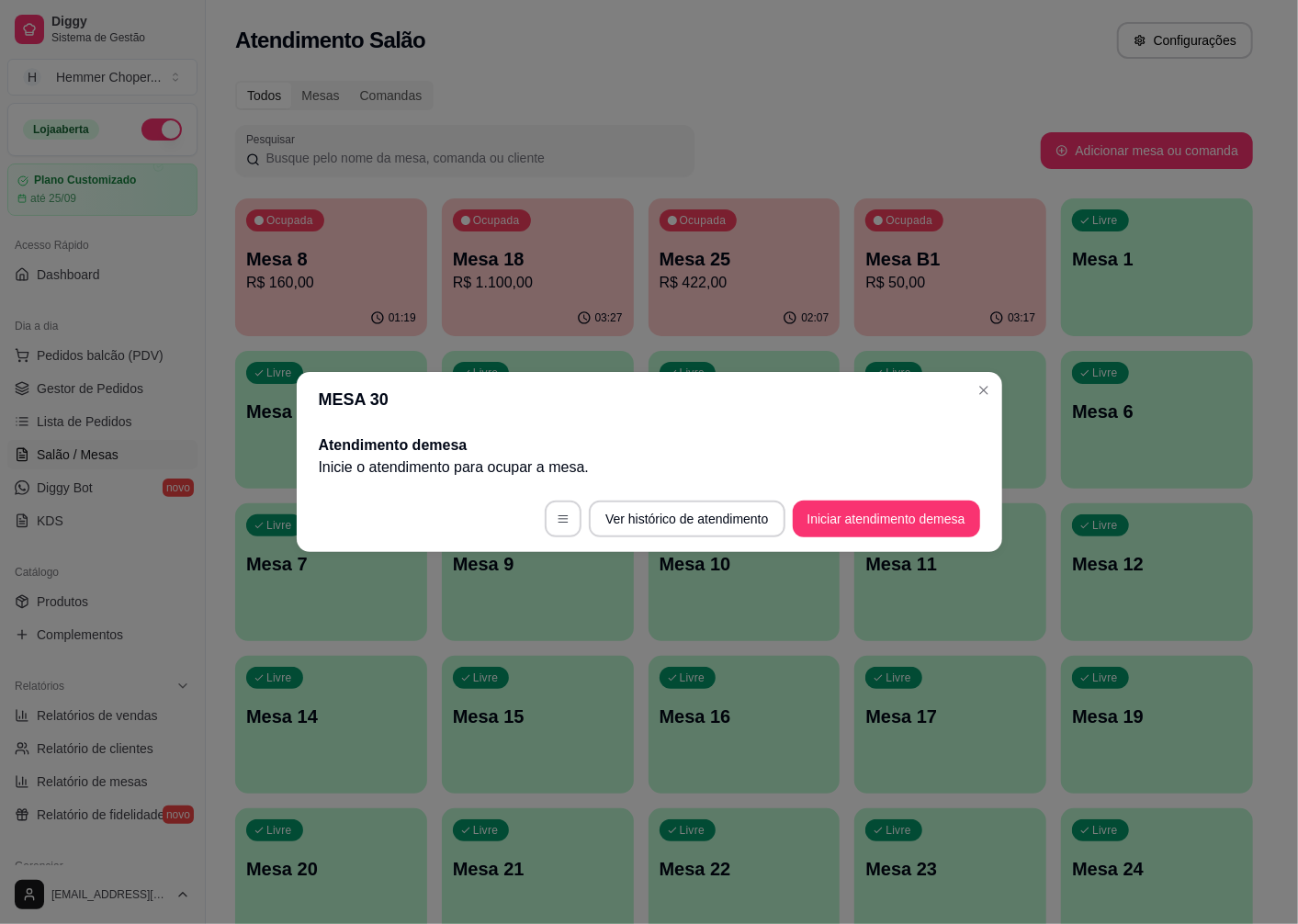
scroll to position [0, 0]
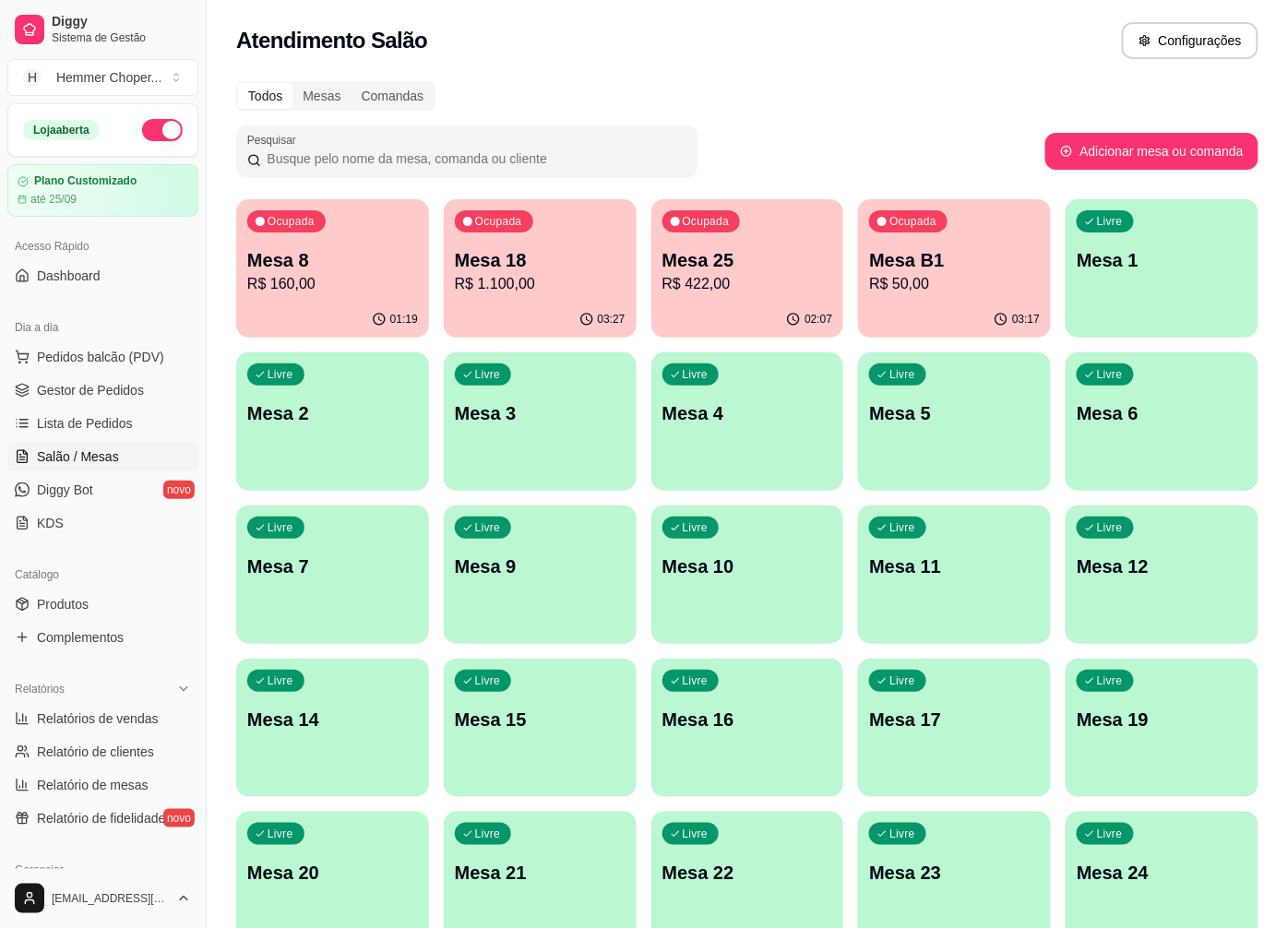
click at [579, 270] on p "Mesa 18" at bounding box center [540, 260] width 170 height 26
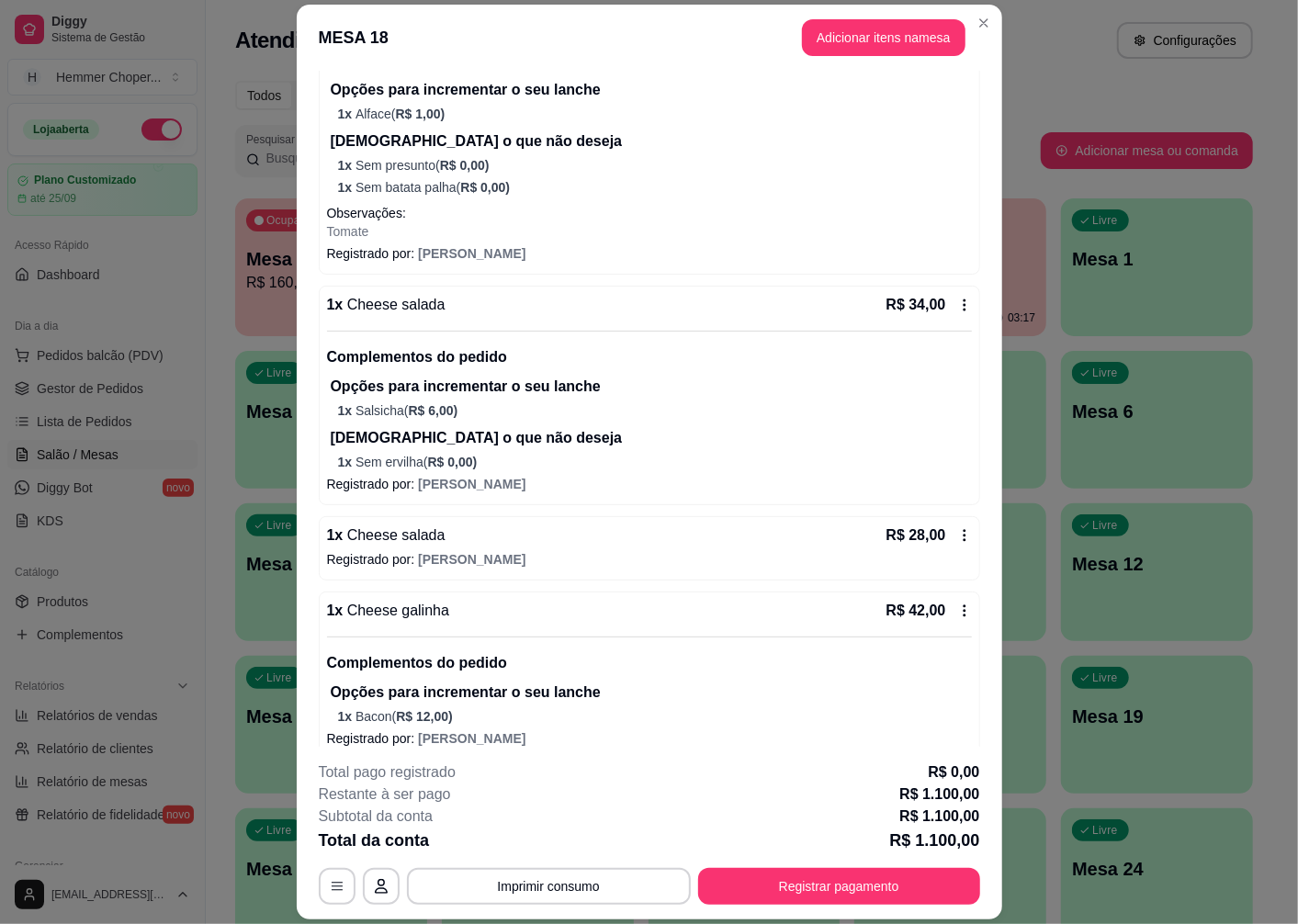
scroll to position [1837, 0]
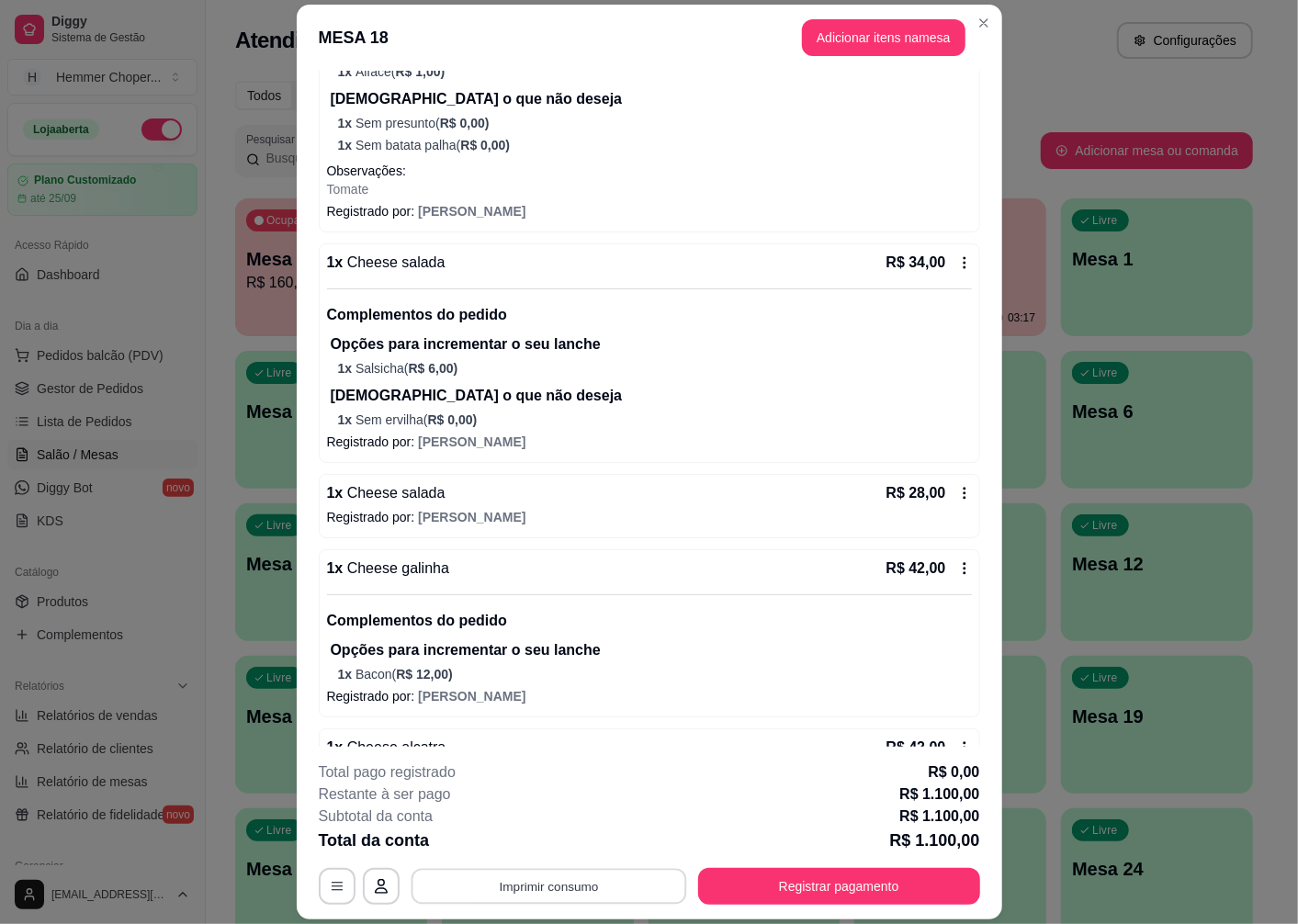
click at [558, 884] on button "Imprimir consumo" at bounding box center [548, 886] width 276 height 36
click at [525, 847] on button "Cozinha" at bounding box center [547, 845] width 134 height 29
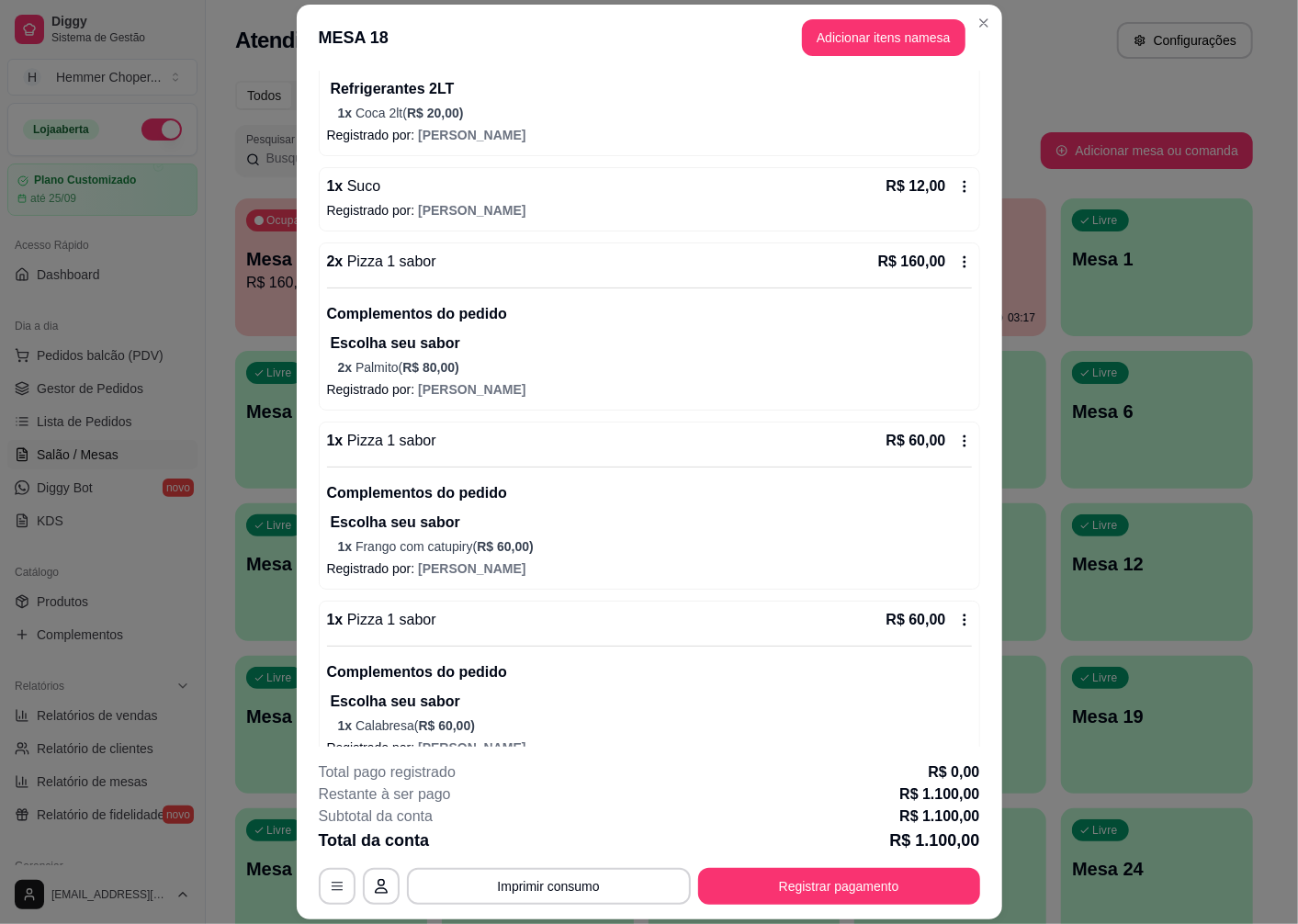
scroll to position [2551, 0]
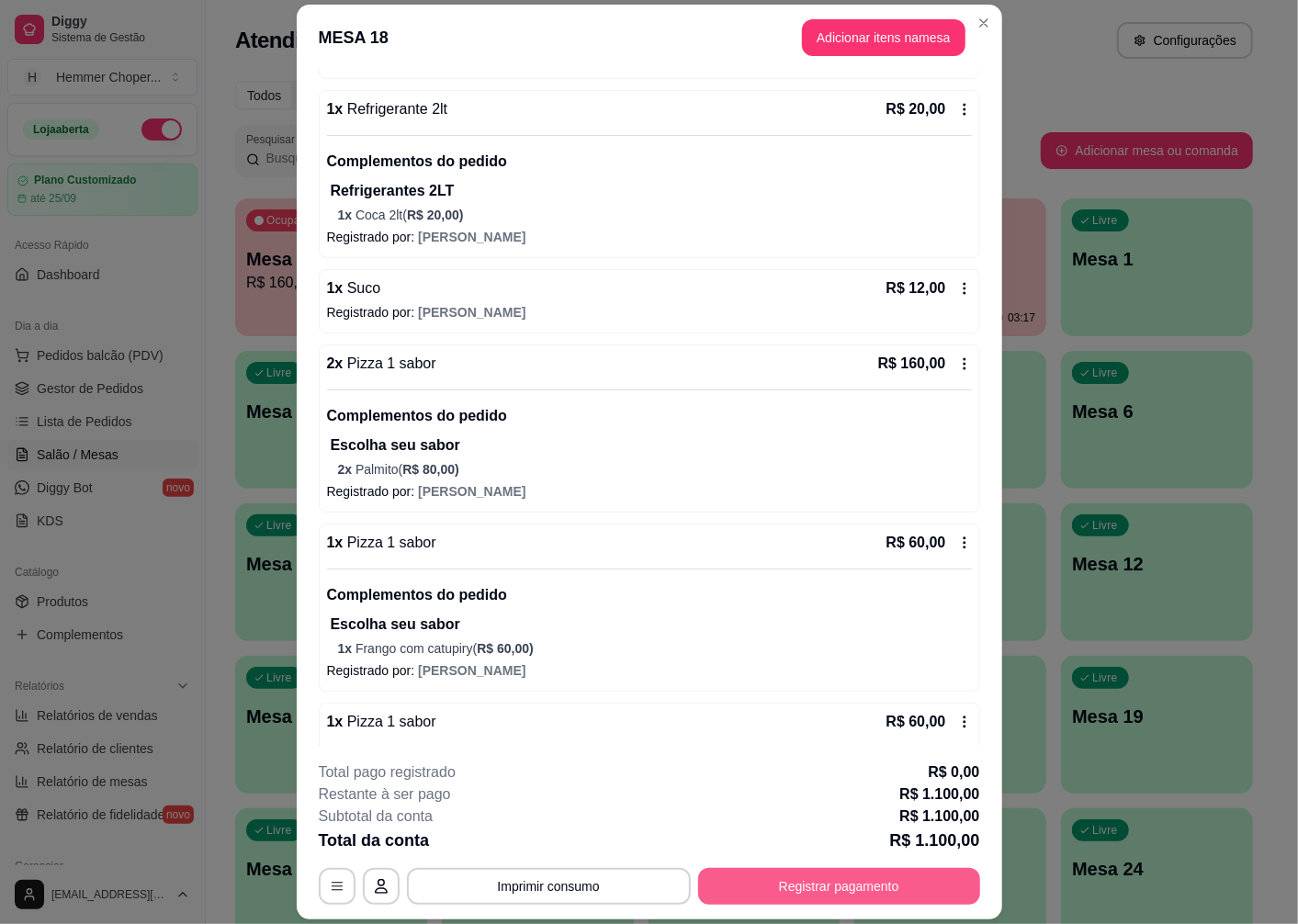
click at [766, 891] on button "Registrar pagamento" at bounding box center [839, 886] width 282 height 37
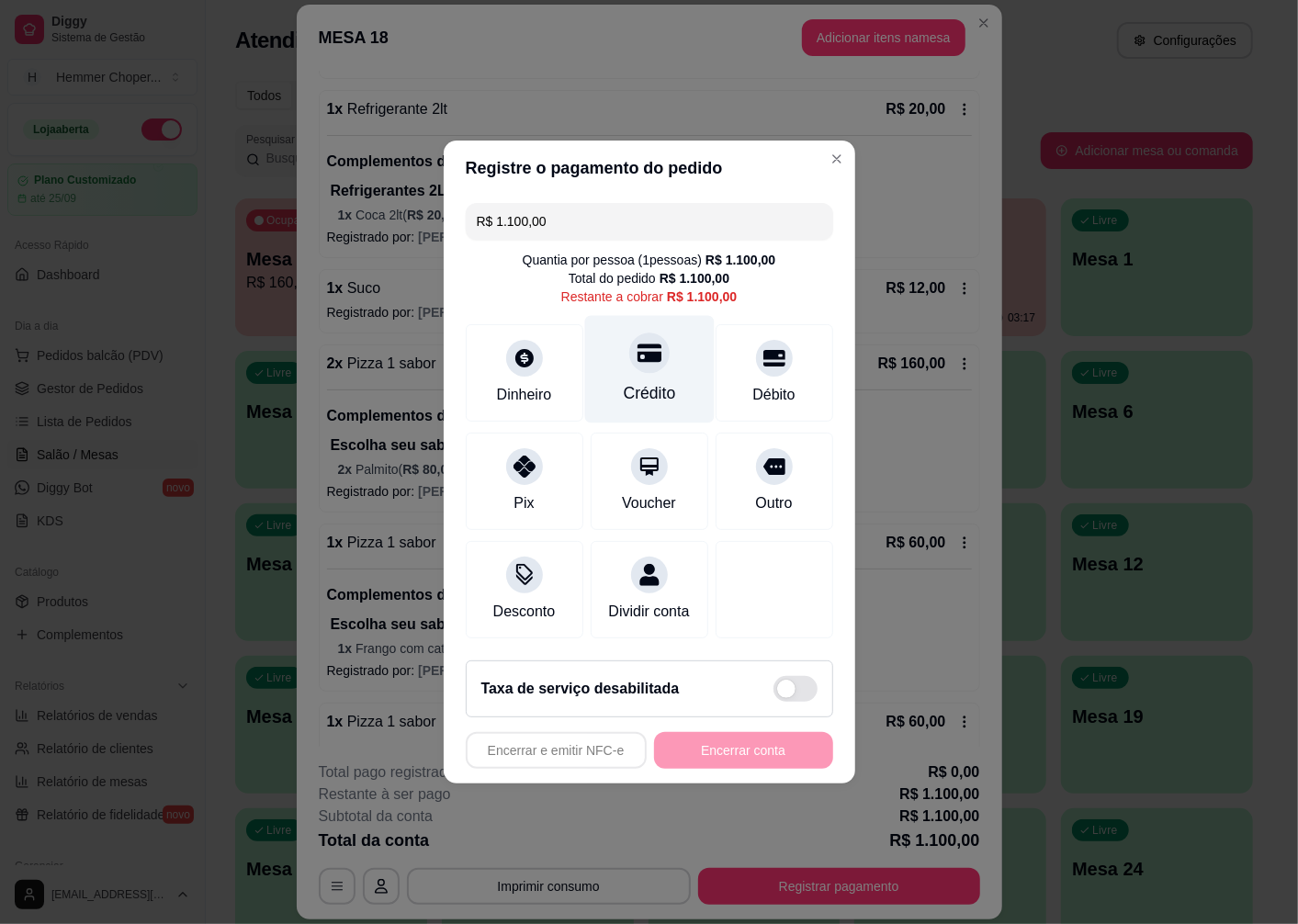
click at [650, 354] on div at bounding box center [650, 353] width 41 height 41
type input "R$ 0,00"
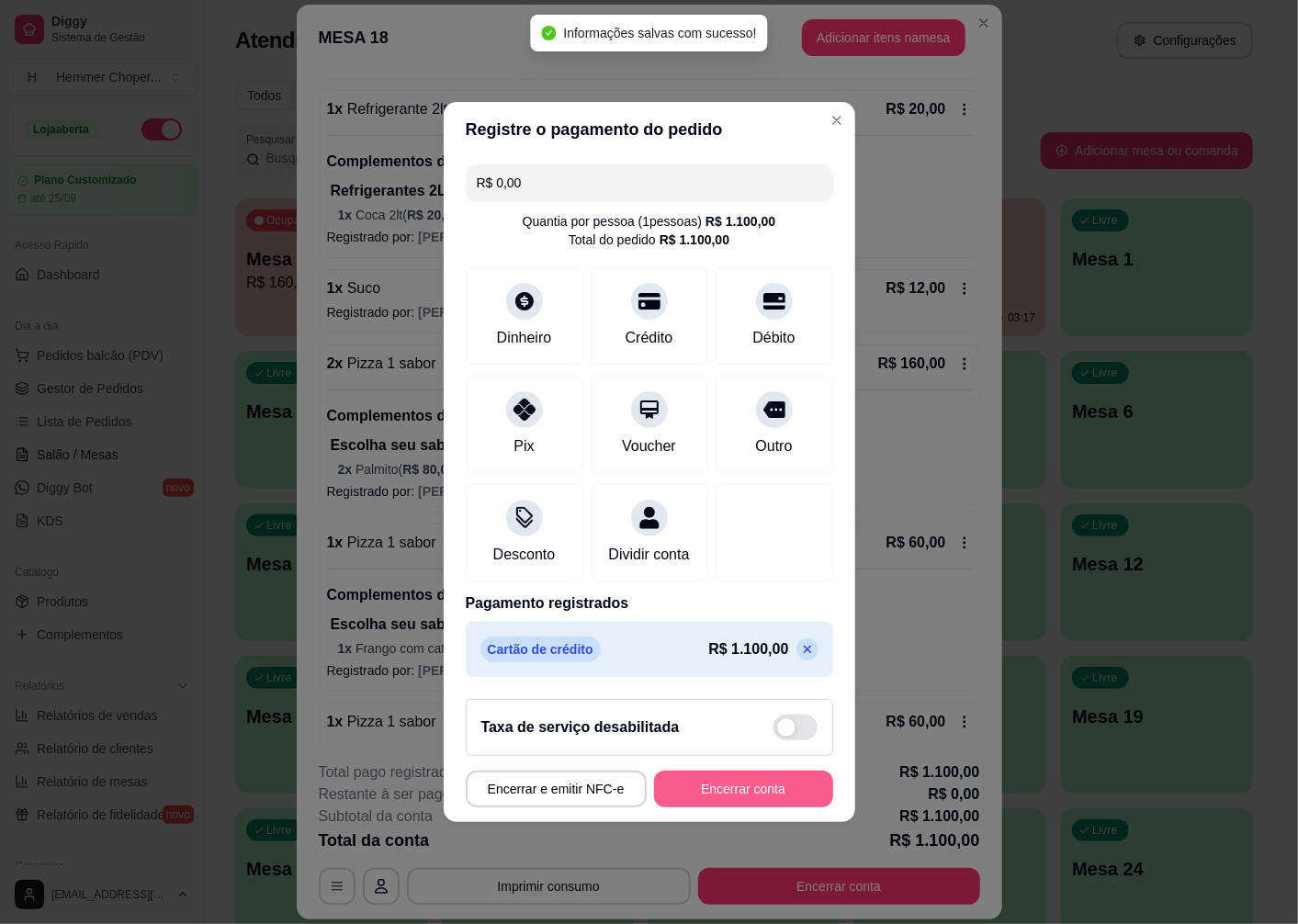
click at [710, 796] on button "Encerrar conta" at bounding box center [743, 789] width 179 height 37
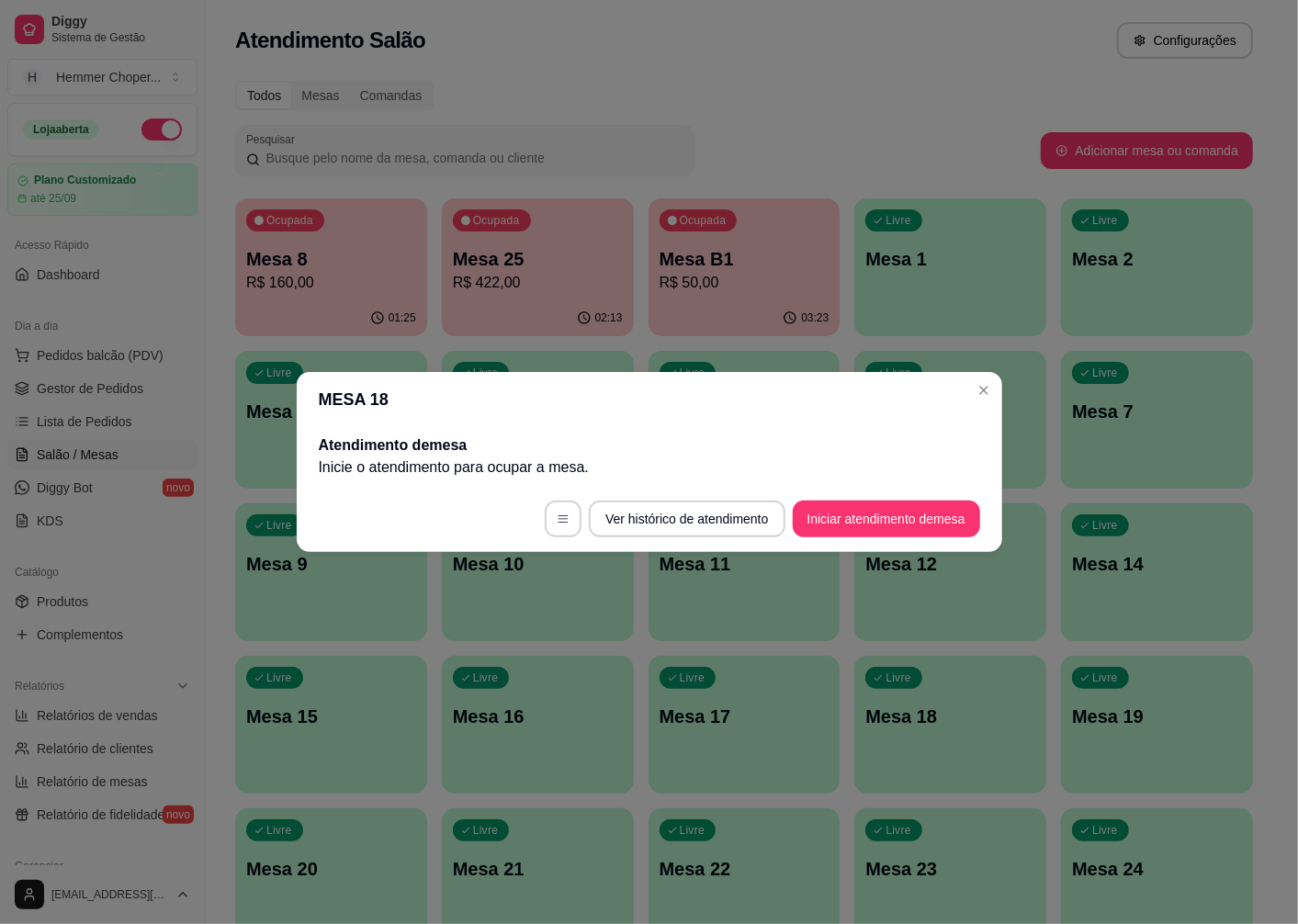
scroll to position [0, 0]
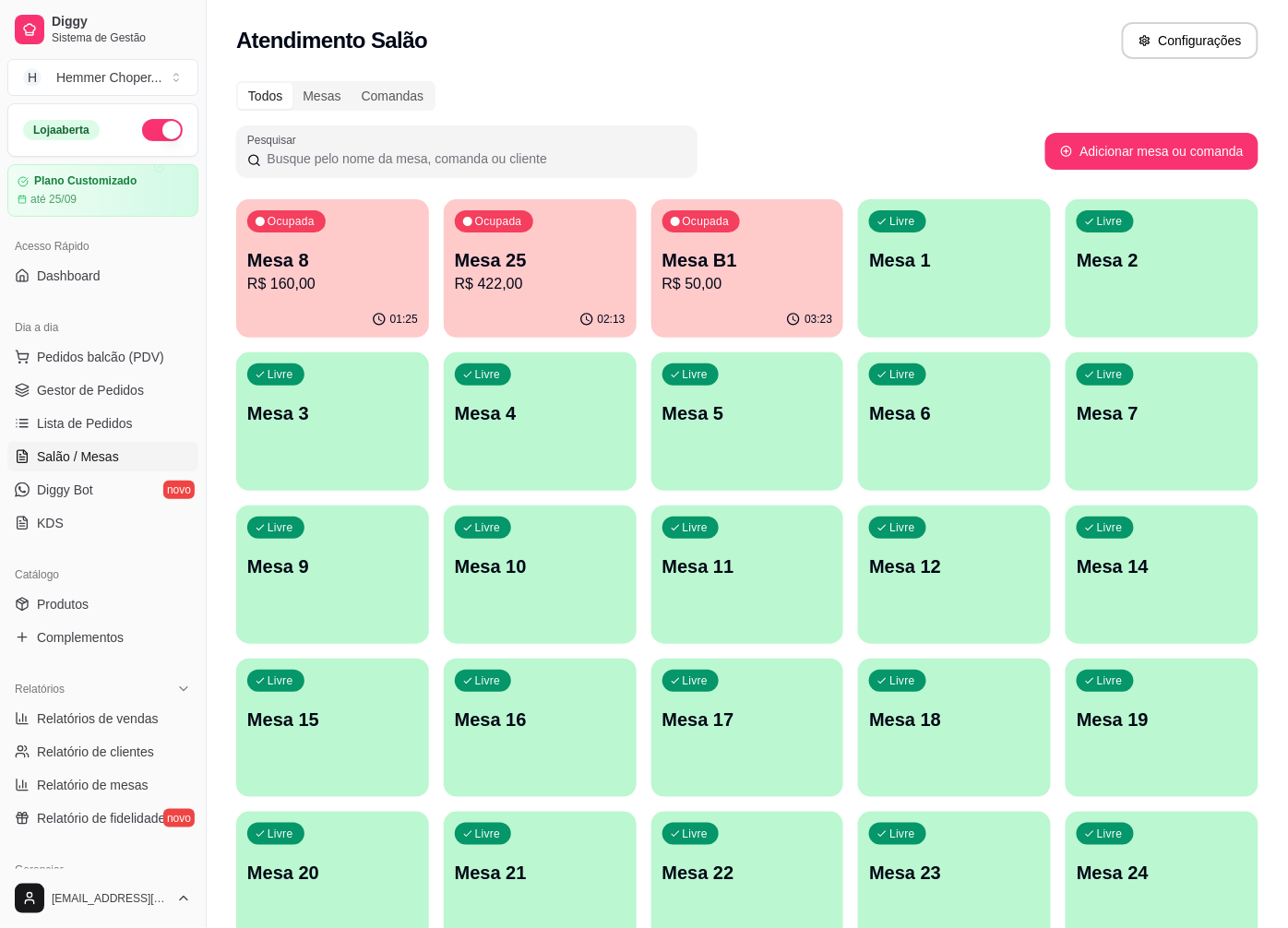
click at [337, 257] on p "Mesa 8" at bounding box center [332, 260] width 170 height 26
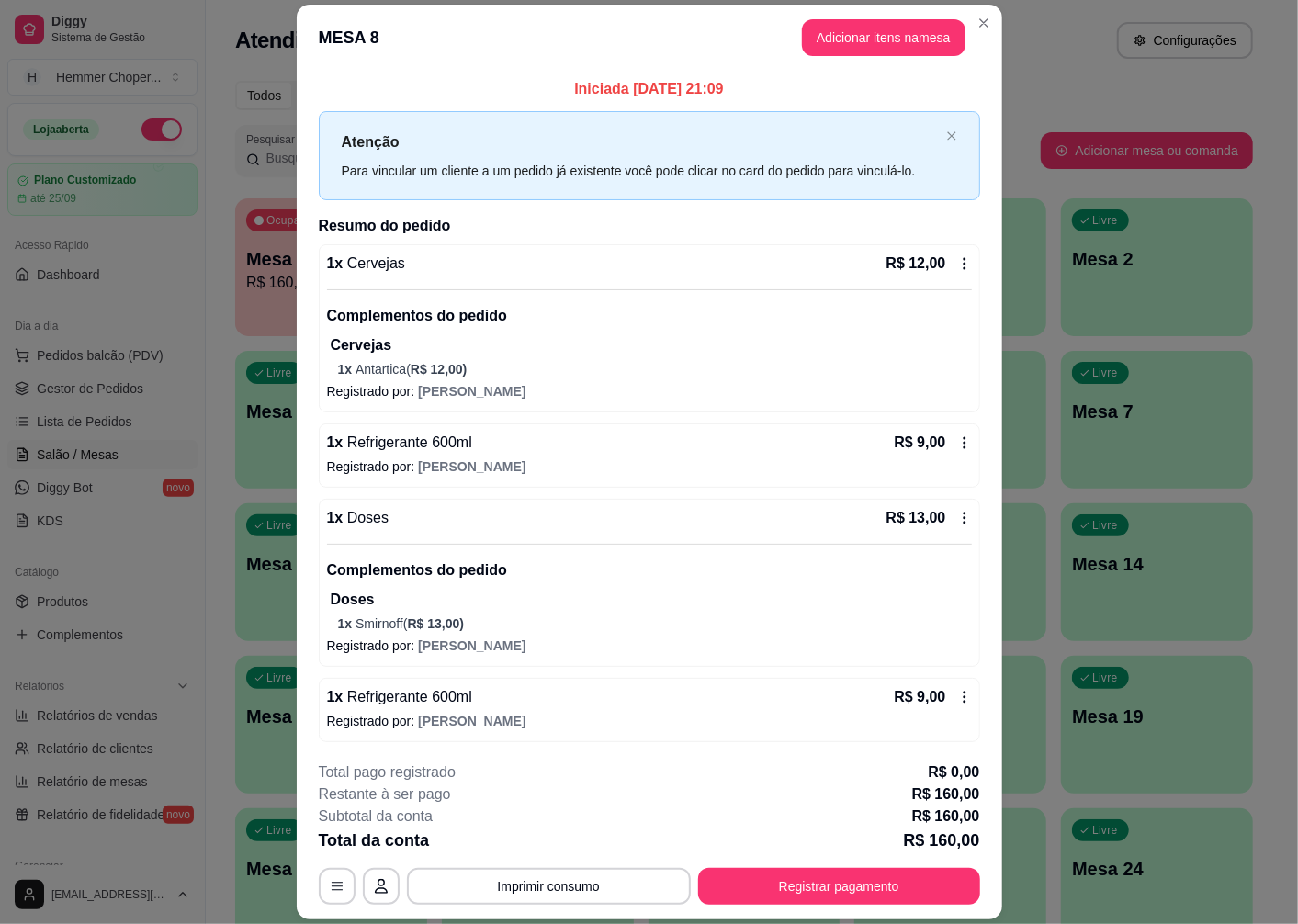
scroll to position [259, 0]
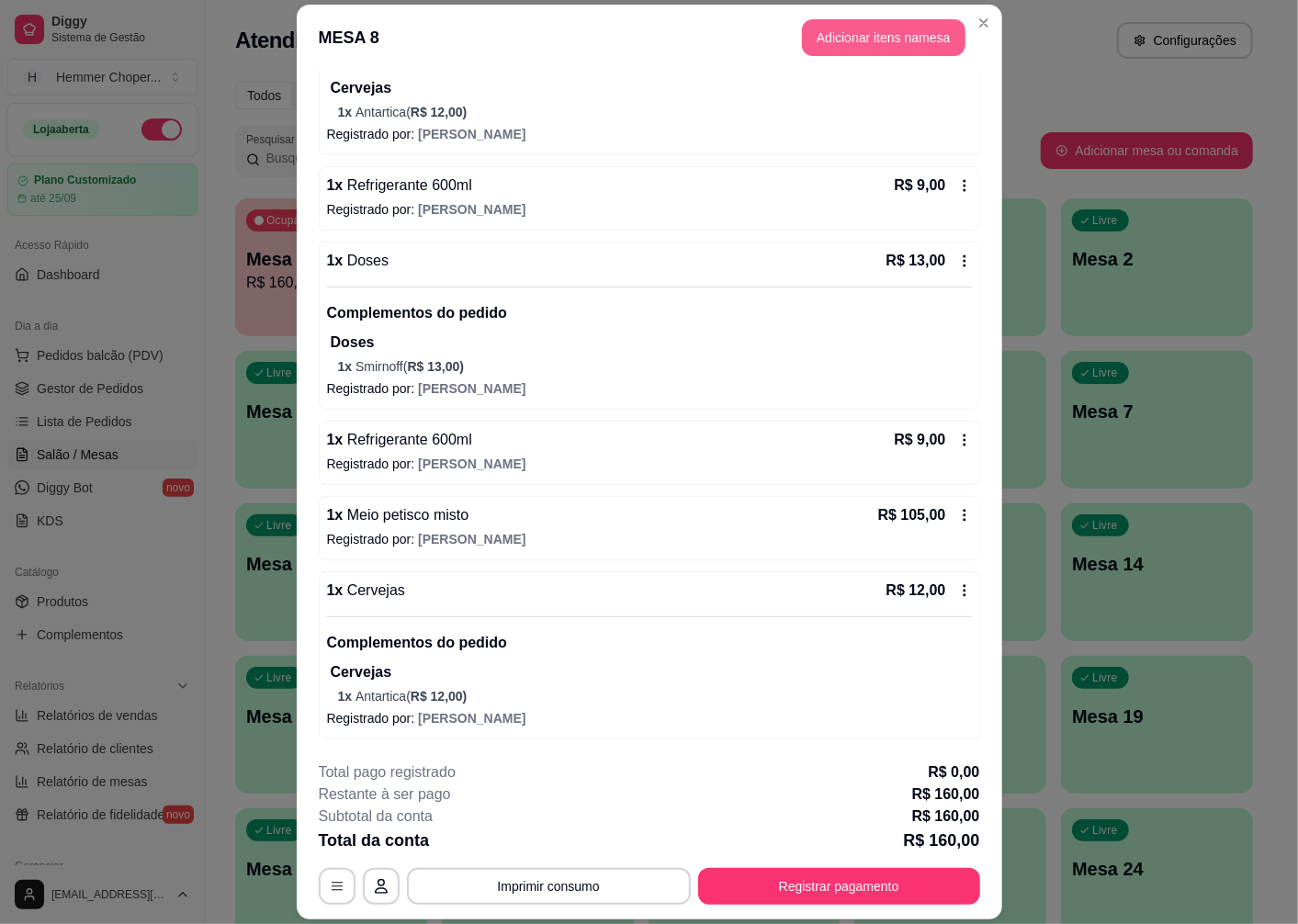
click at [885, 40] on button "Adicionar itens na mesa" at bounding box center [883, 38] width 164 height 37
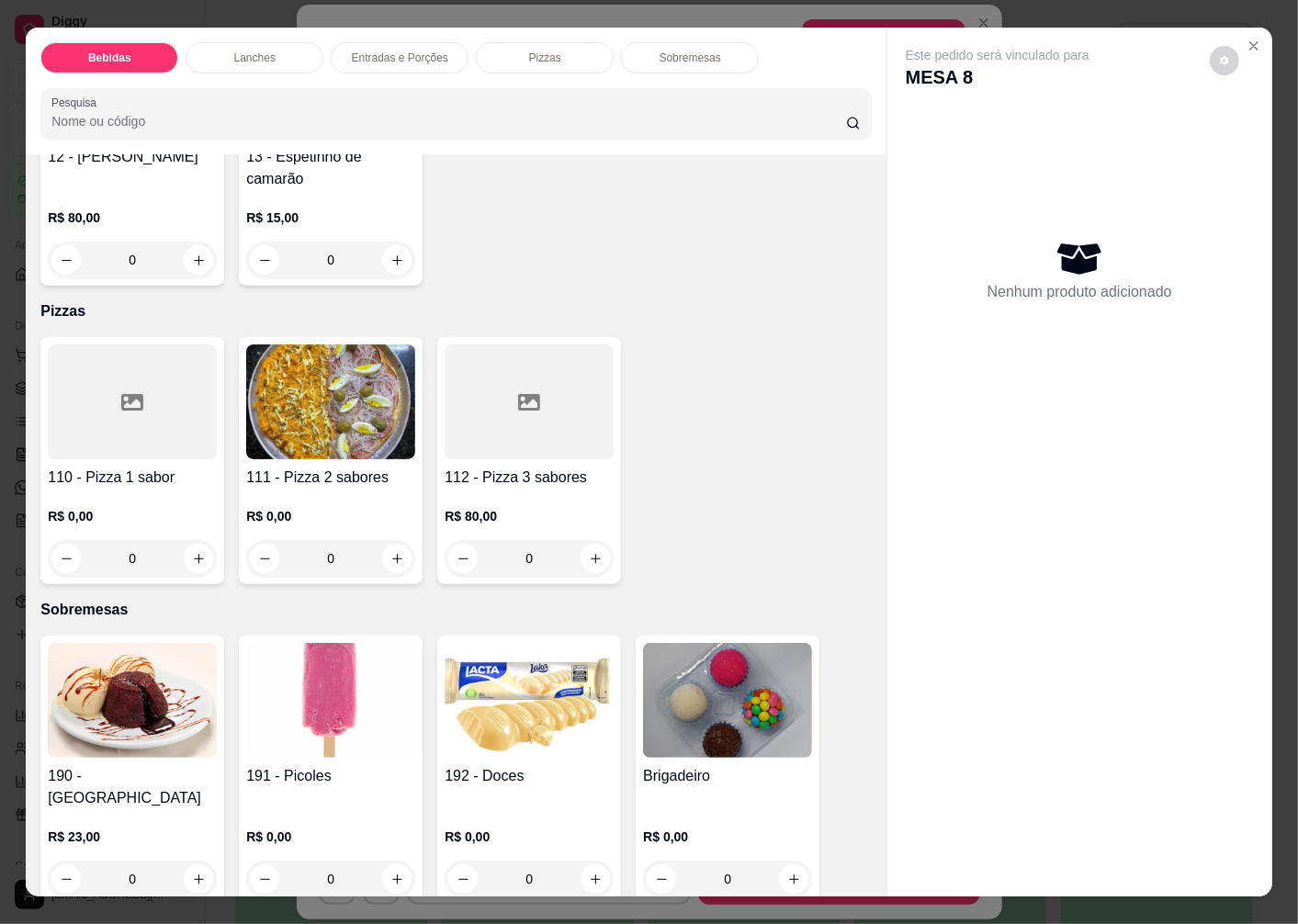
scroll to position [39, 0]
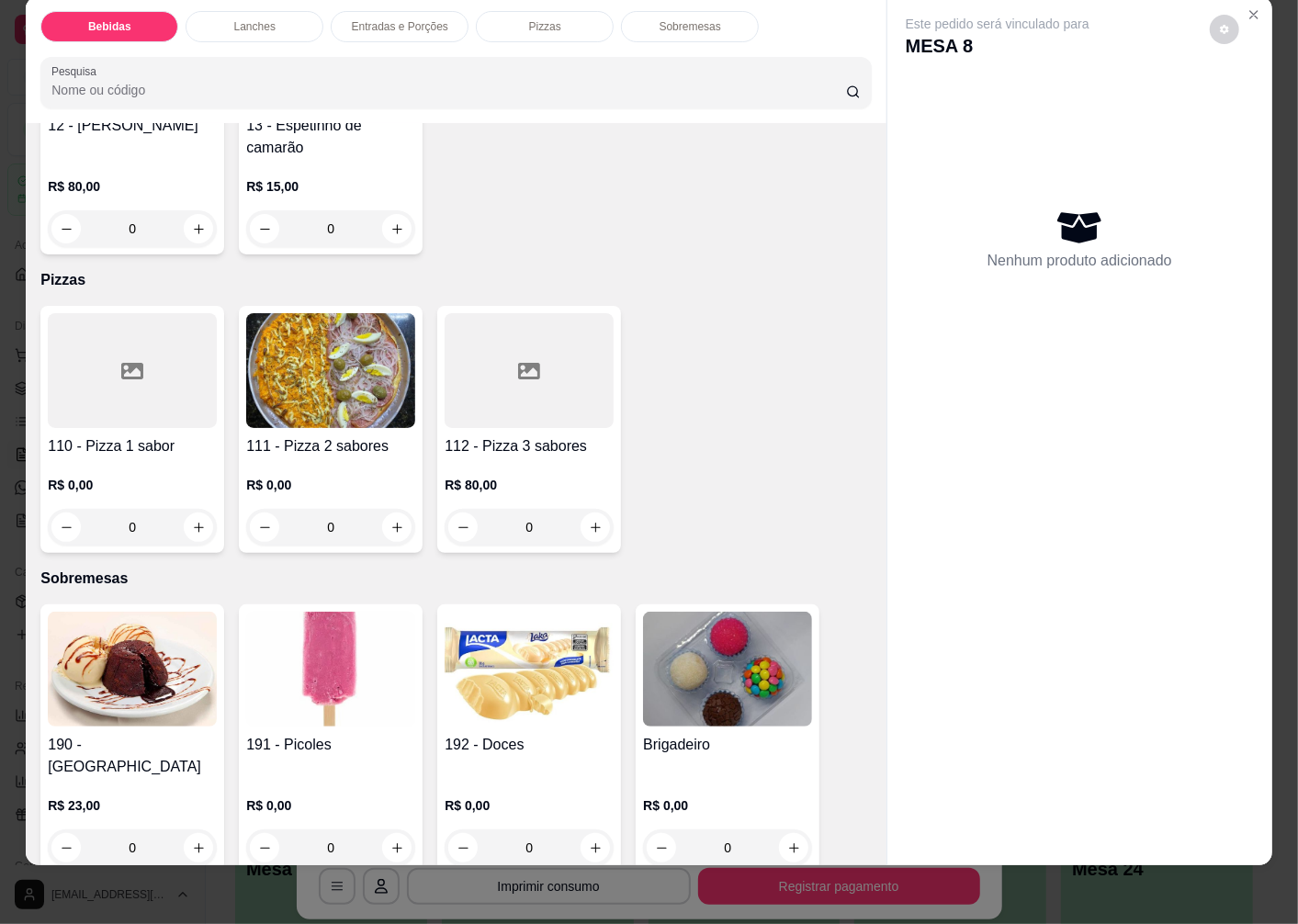
click at [675, 683] on img at bounding box center [727, 669] width 170 height 115
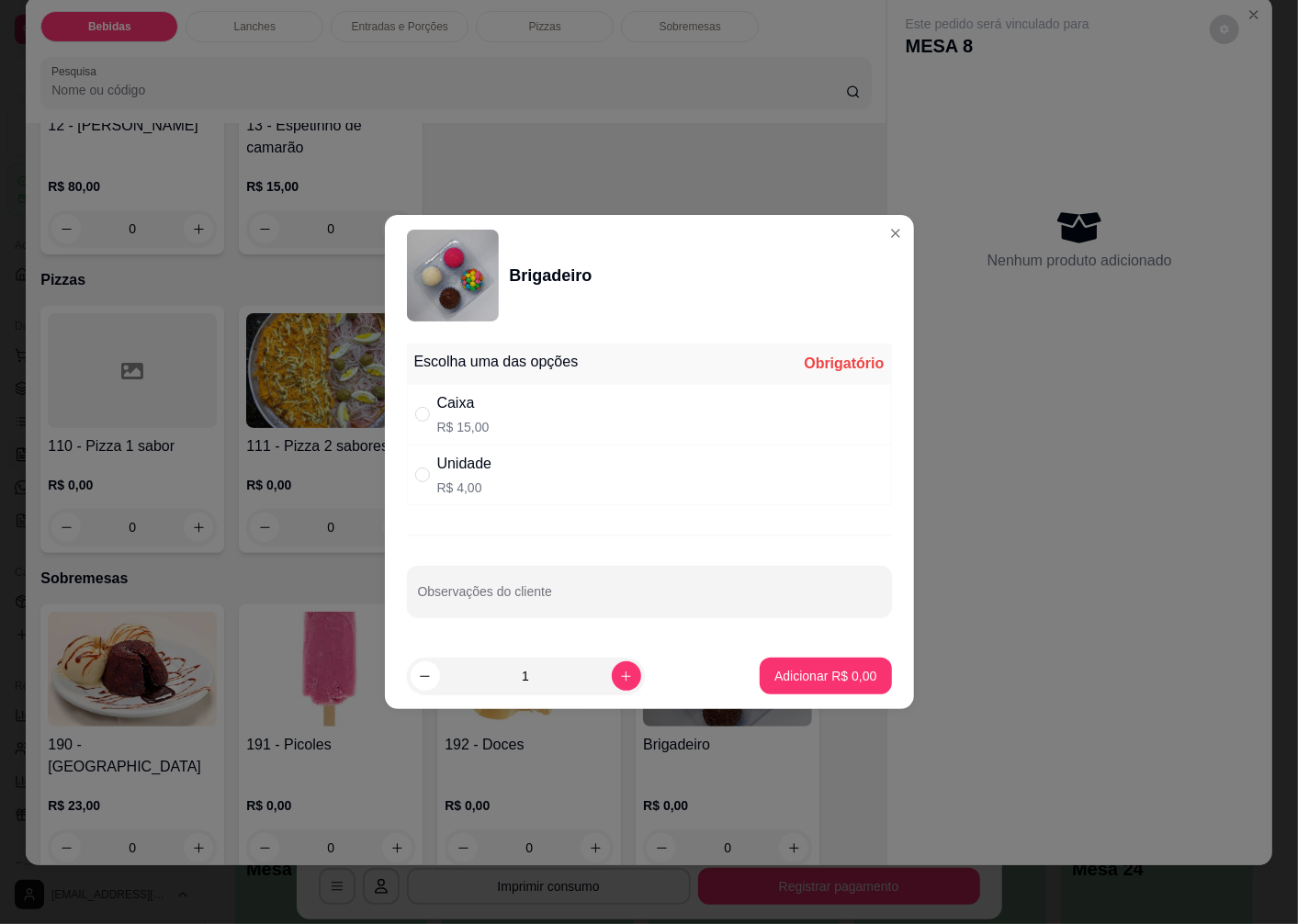
click at [488, 415] on div "Caixa R$ 15,00" at bounding box center [649, 414] width 485 height 61
radio input "true"
click at [806, 678] on p "Adicionar R$ 15,00" at bounding box center [821, 676] width 109 height 18
type input "1"
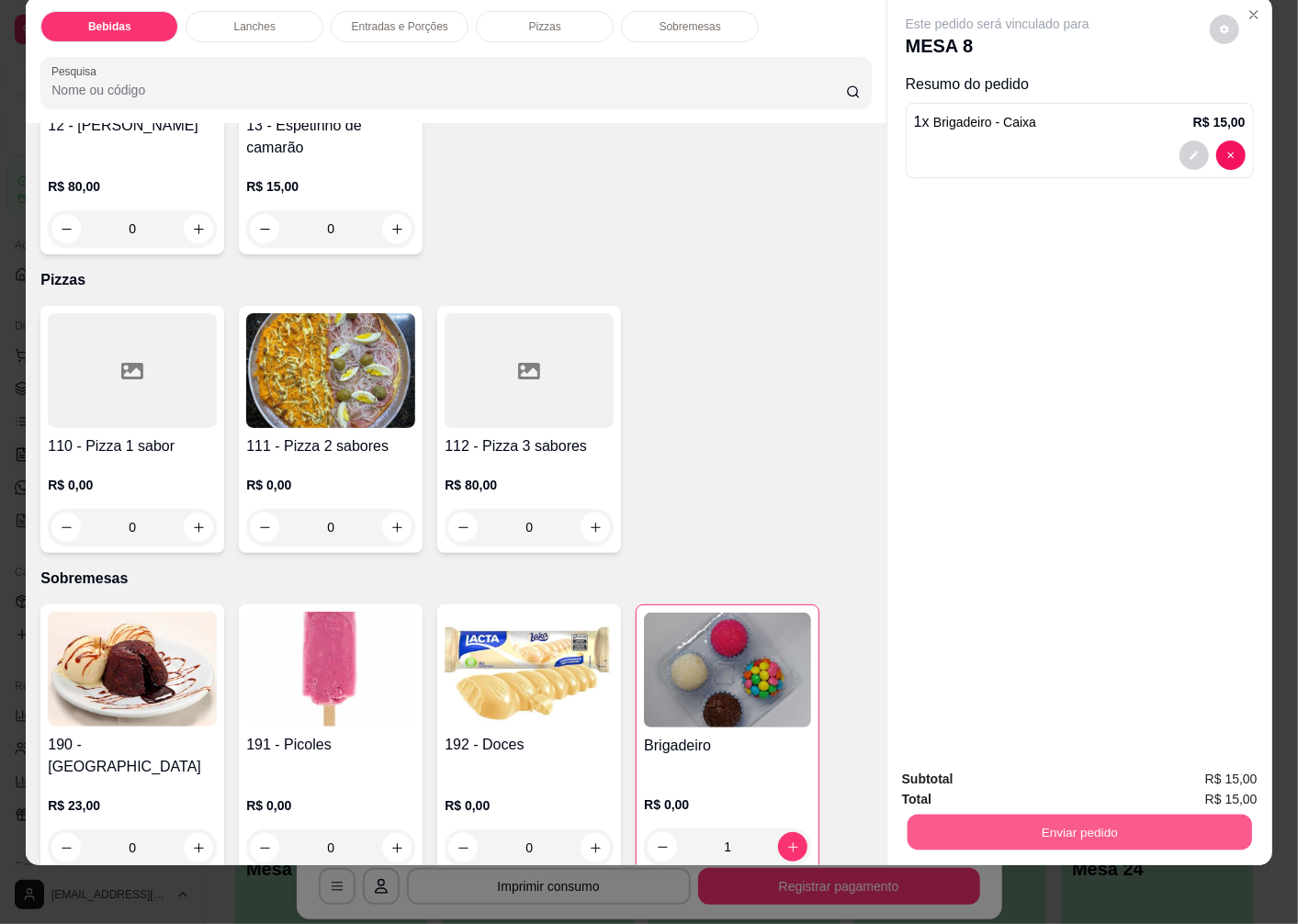
click at [1025, 814] on button "Enviar pedido" at bounding box center [1080, 831] width 345 height 36
click at [953, 777] on button "Não registrar e enviar pedido" at bounding box center [1018, 773] width 191 height 35
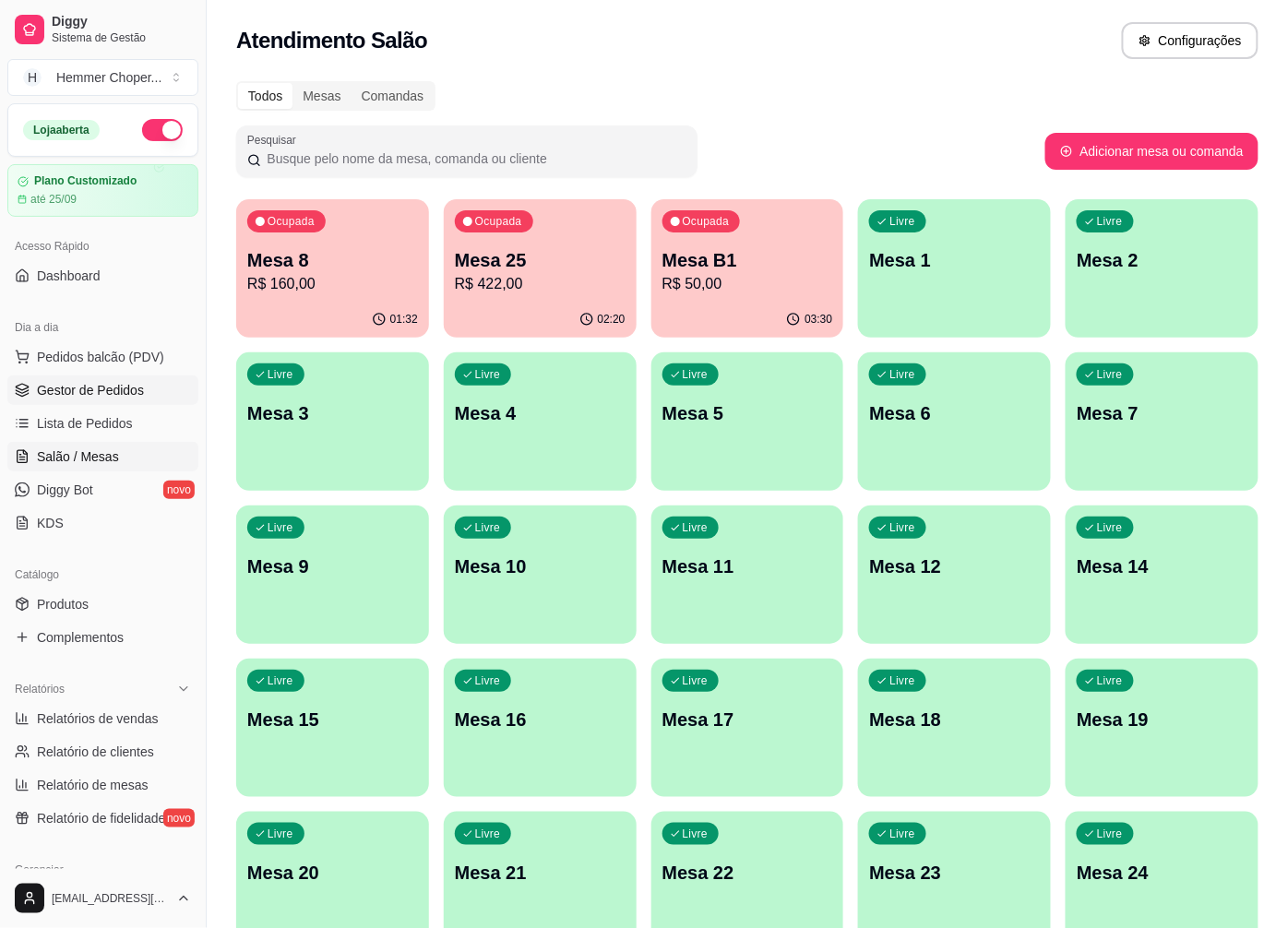
click at [93, 388] on span "Gestor de Pedidos" at bounding box center [90, 390] width 107 height 18
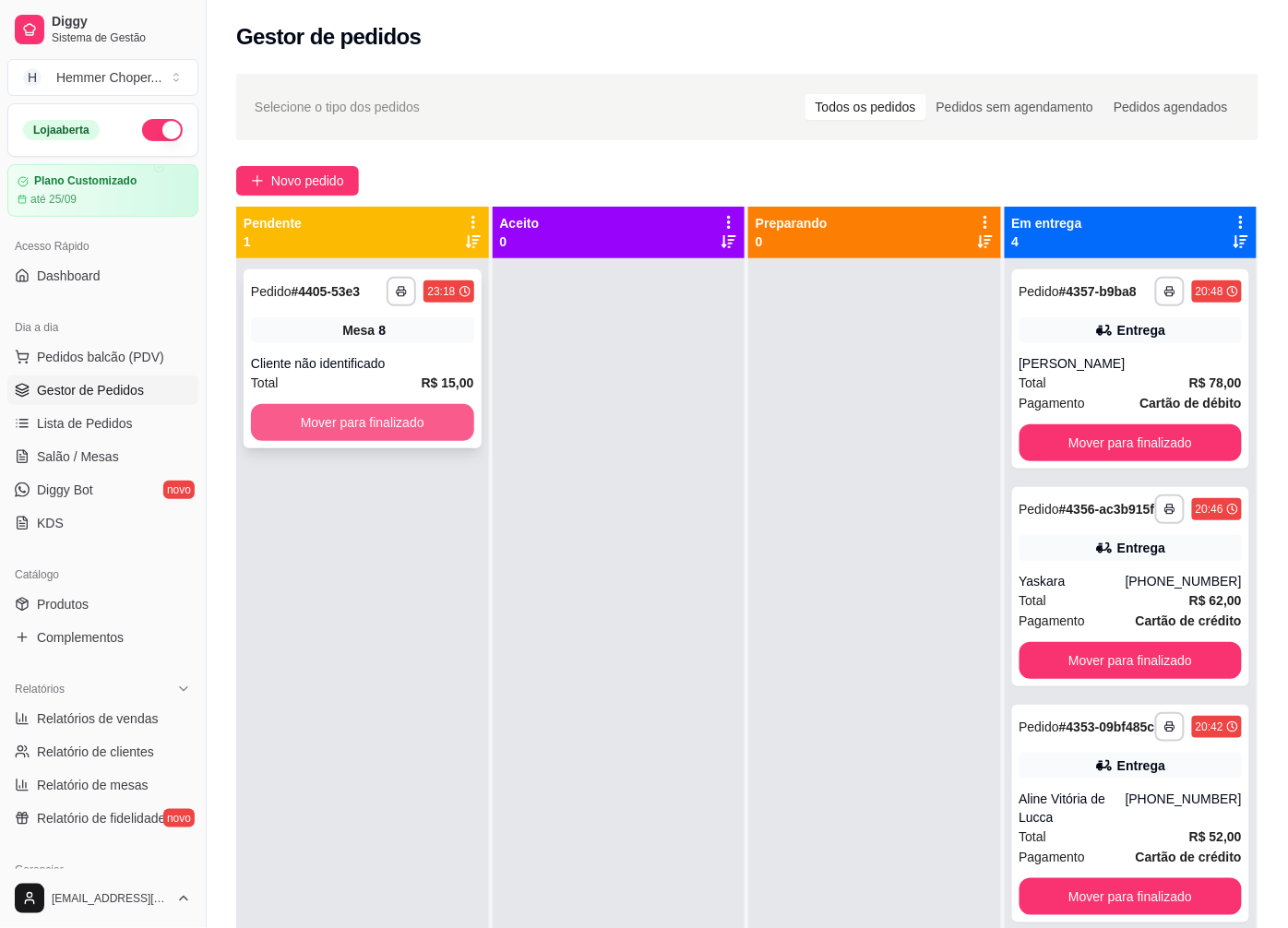
click at [308, 425] on button "Mover para finalizado" at bounding box center [363, 422] width 224 height 37
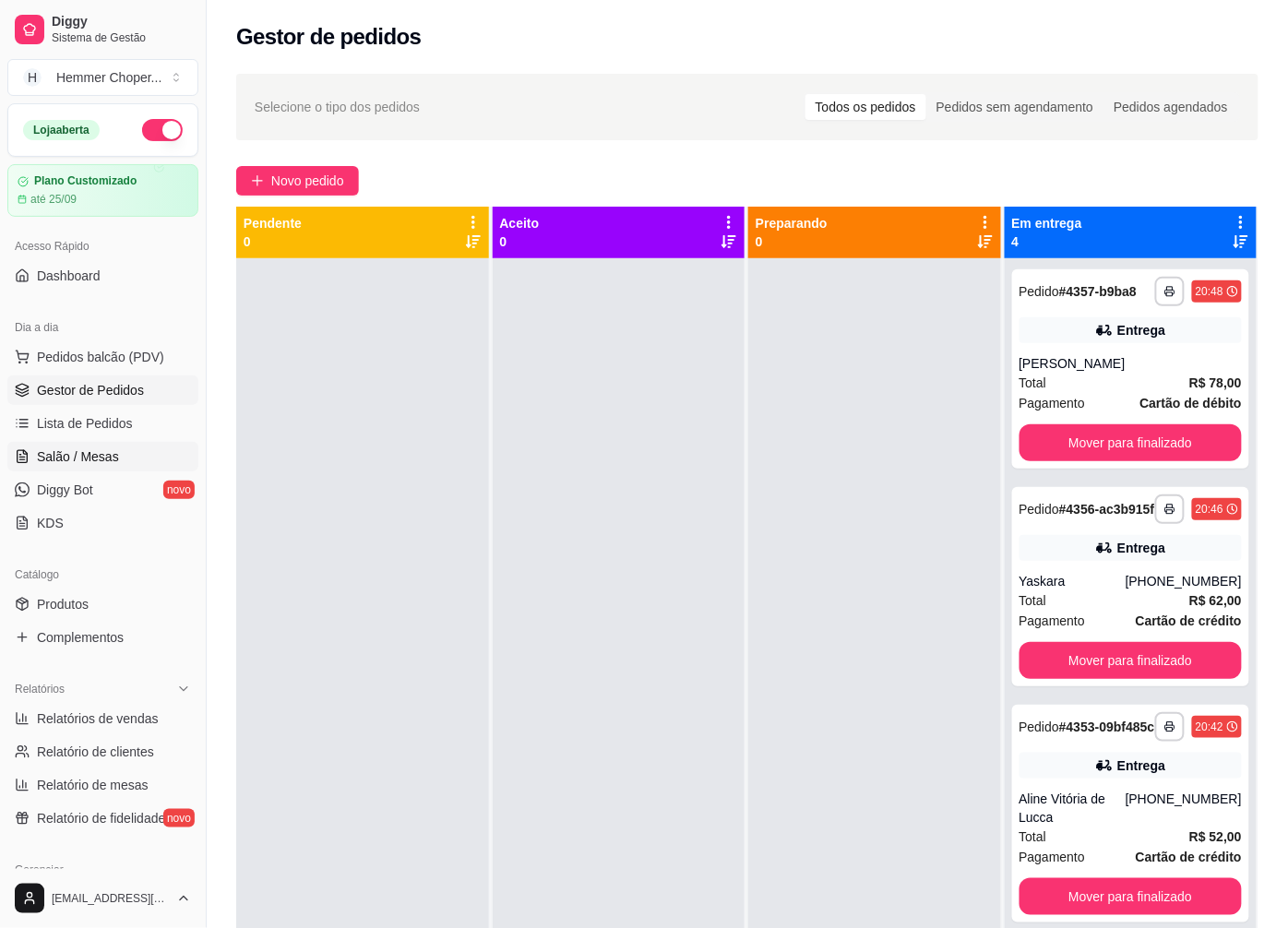
click at [98, 456] on span "Salão / Mesas" at bounding box center [78, 456] width 82 height 18
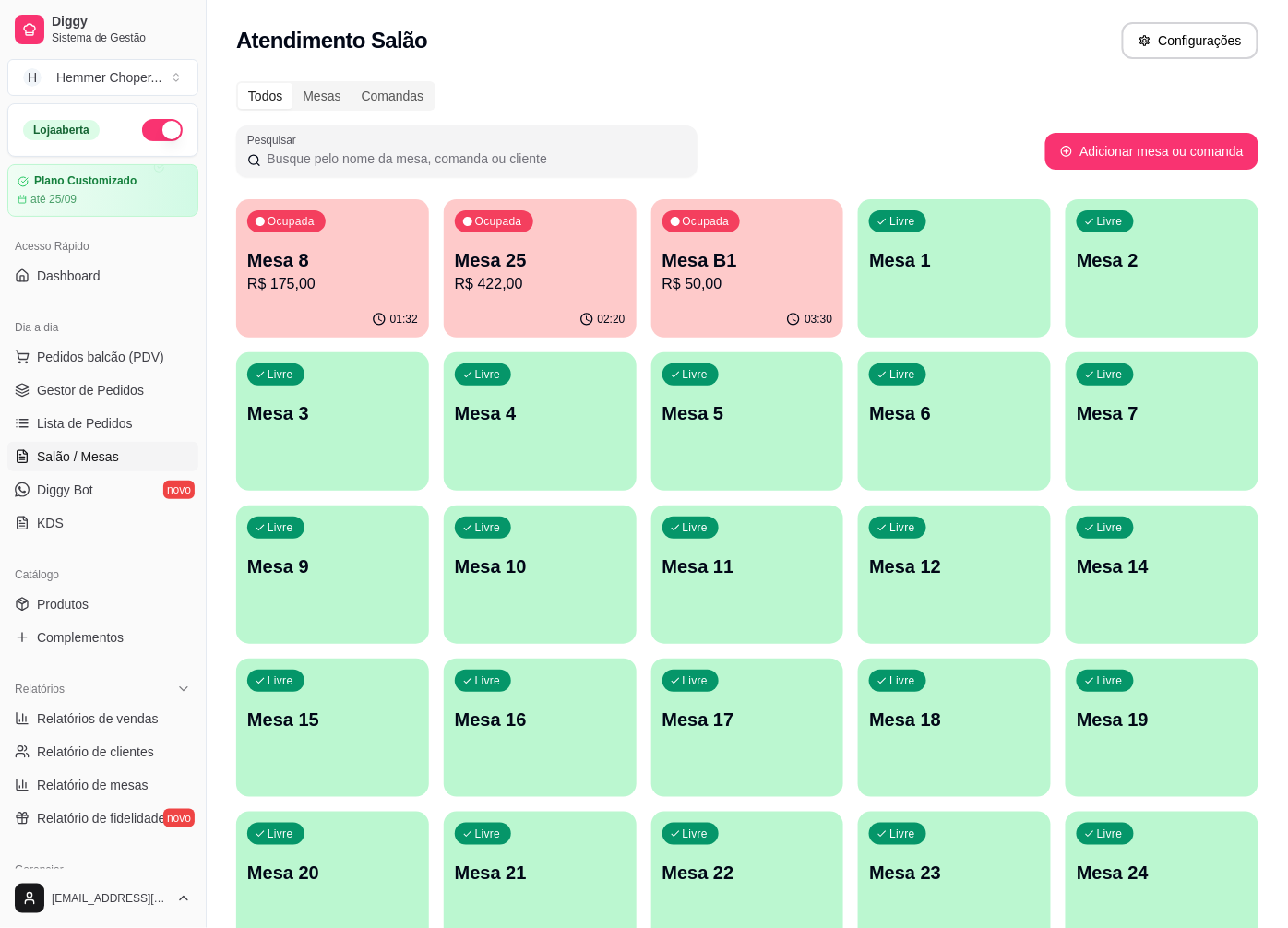
click at [361, 284] on p "R$ 175,00" at bounding box center [332, 284] width 170 height 22
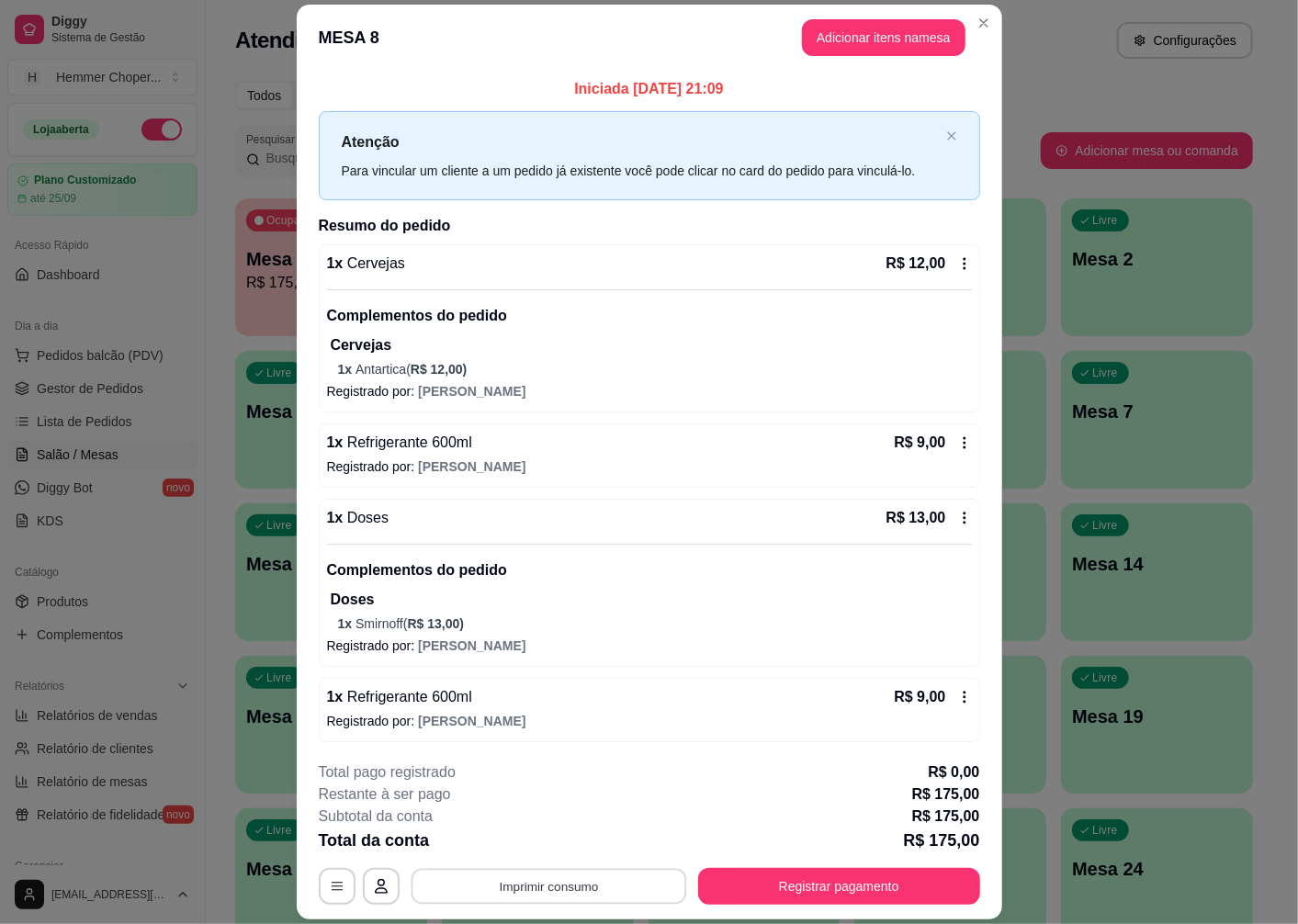
click at [519, 891] on button "Imprimir consumo" at bounding box center [548, 886] width 276 height 36
click at [535, 844] on button "Cozinha" at bounding box center [547, 845] width 134 height 29
click at [855, 883] on button "Registrar pagamento" at bounding box center [839, 886] width 274 height 36
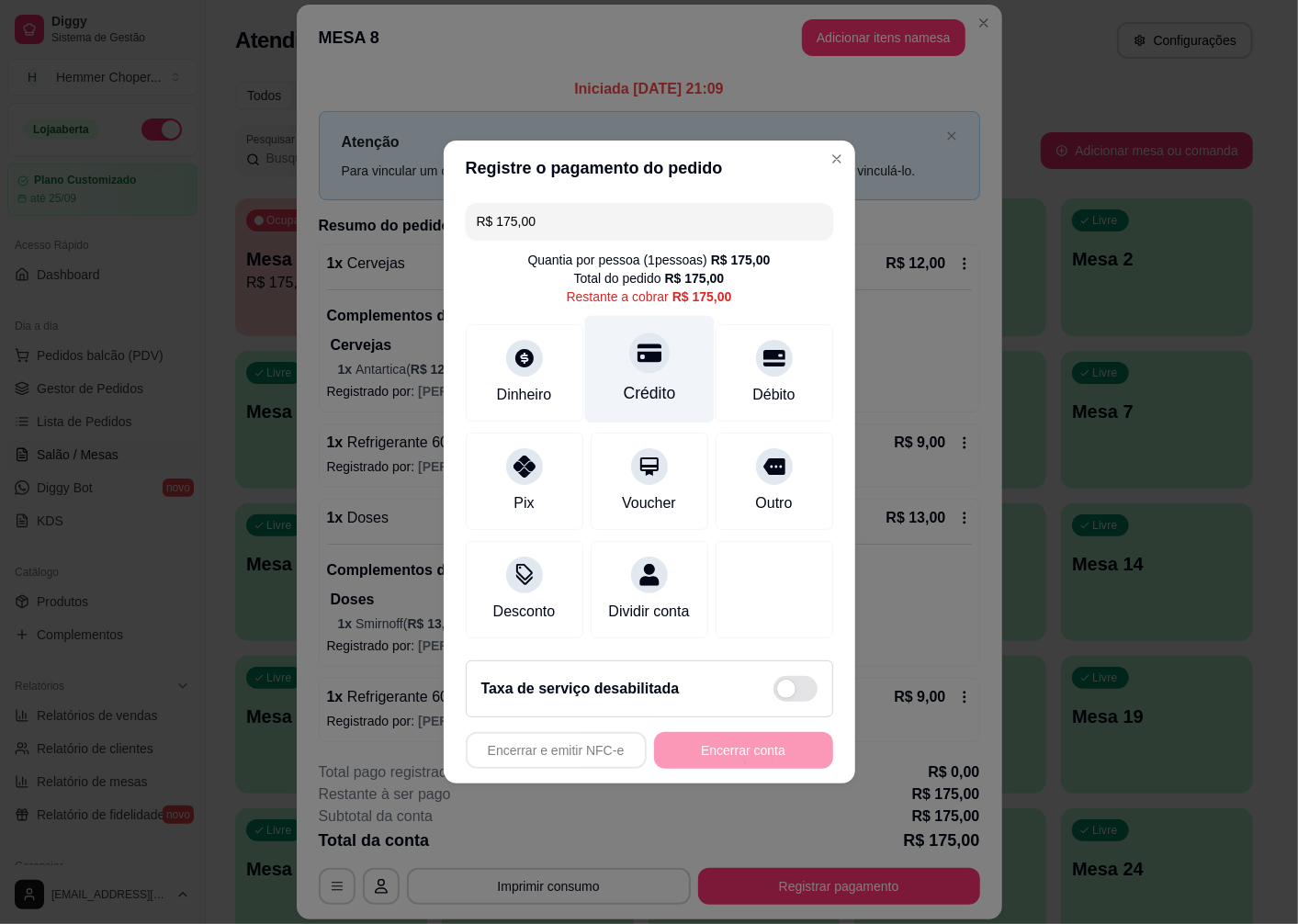
click at [644, 370] on div "Crédito" at bounding box center [649, 369] width 130 height 108
type input "R$ 0,00"
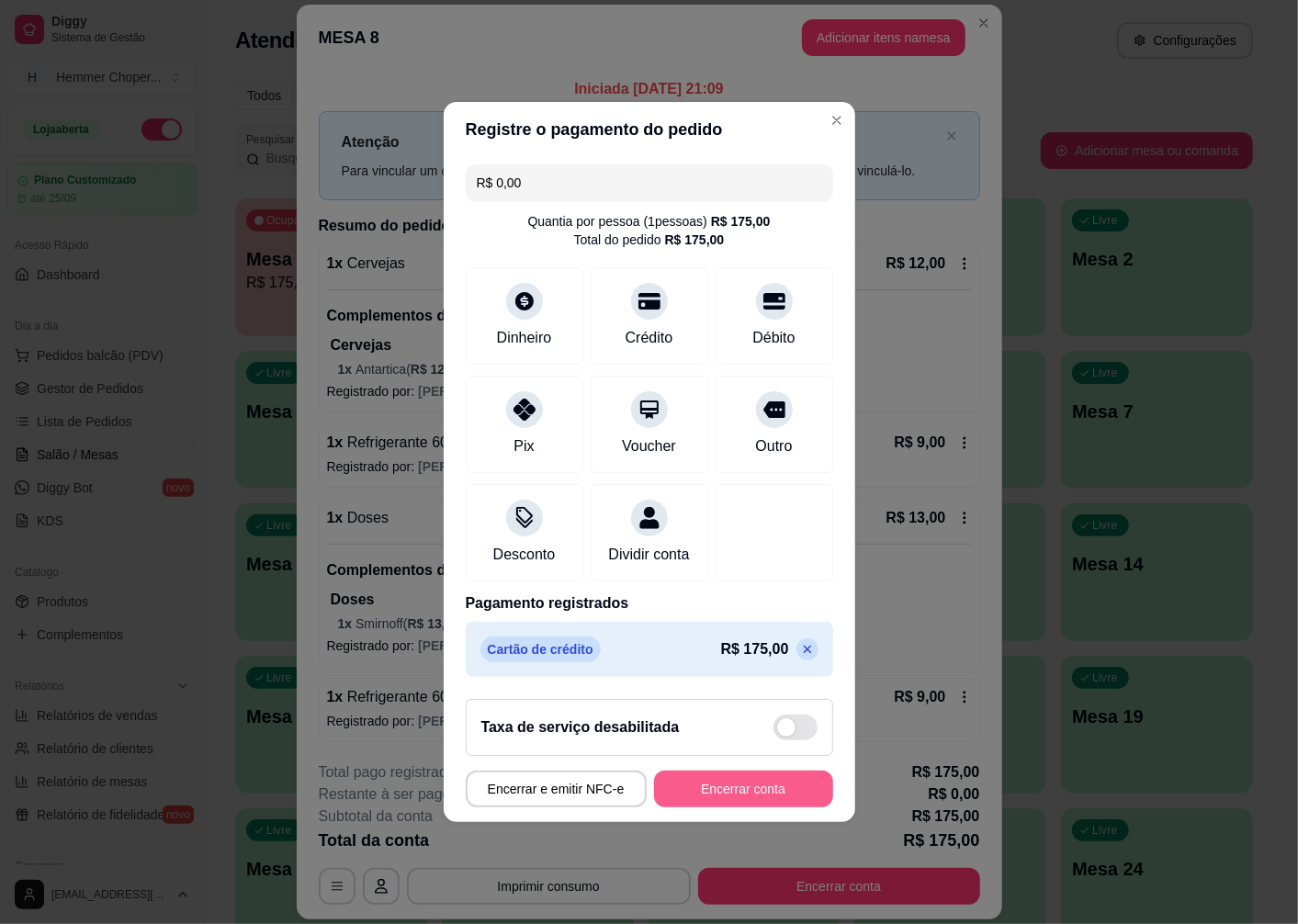
click at [745, 800] on button "Encerrar conta" at bounding box center [743, 789] width 179 height 37
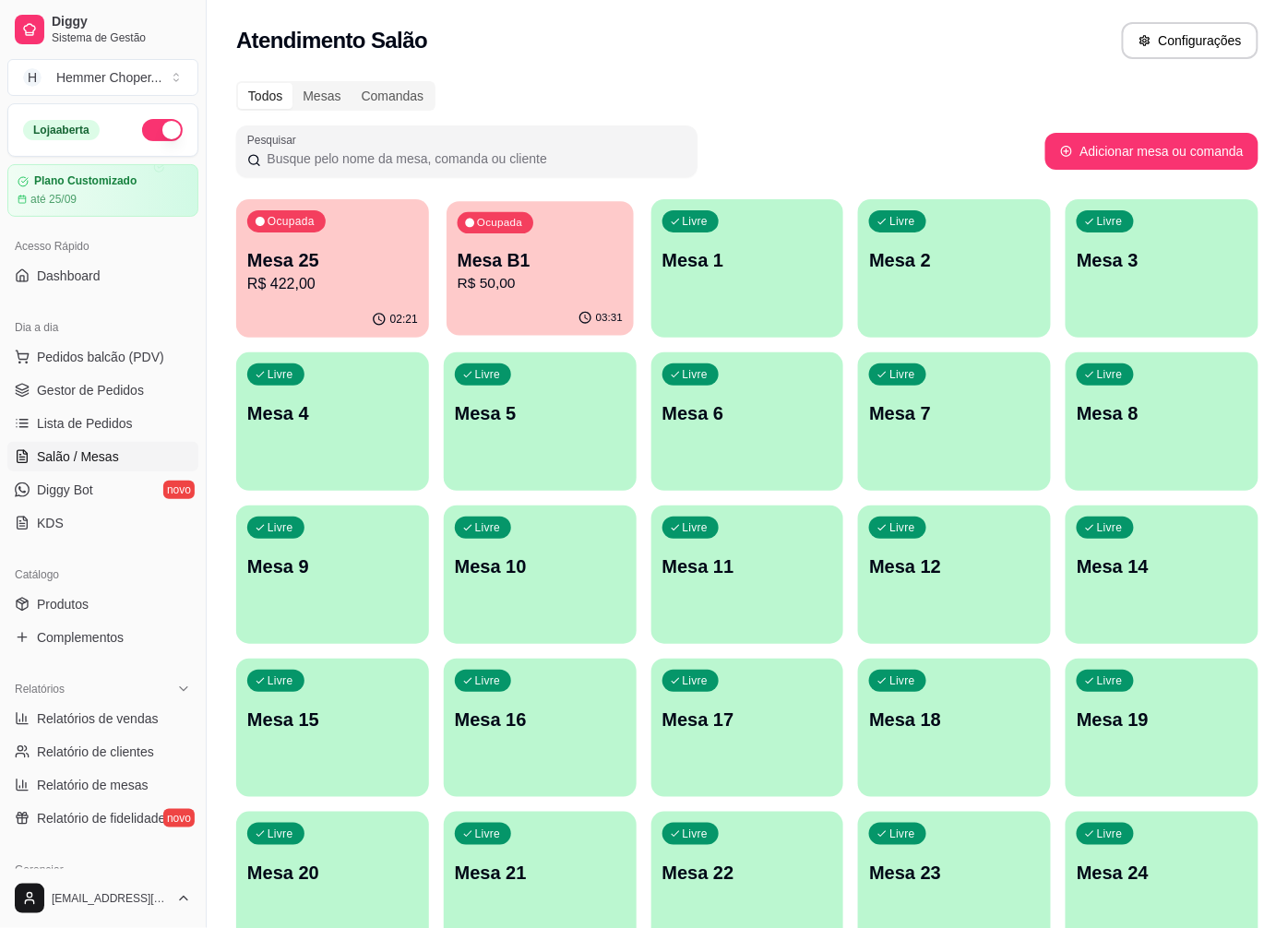
click at [519, 260] on p "Mesa B1" at bounding box center [540, 261] width 165 height 25
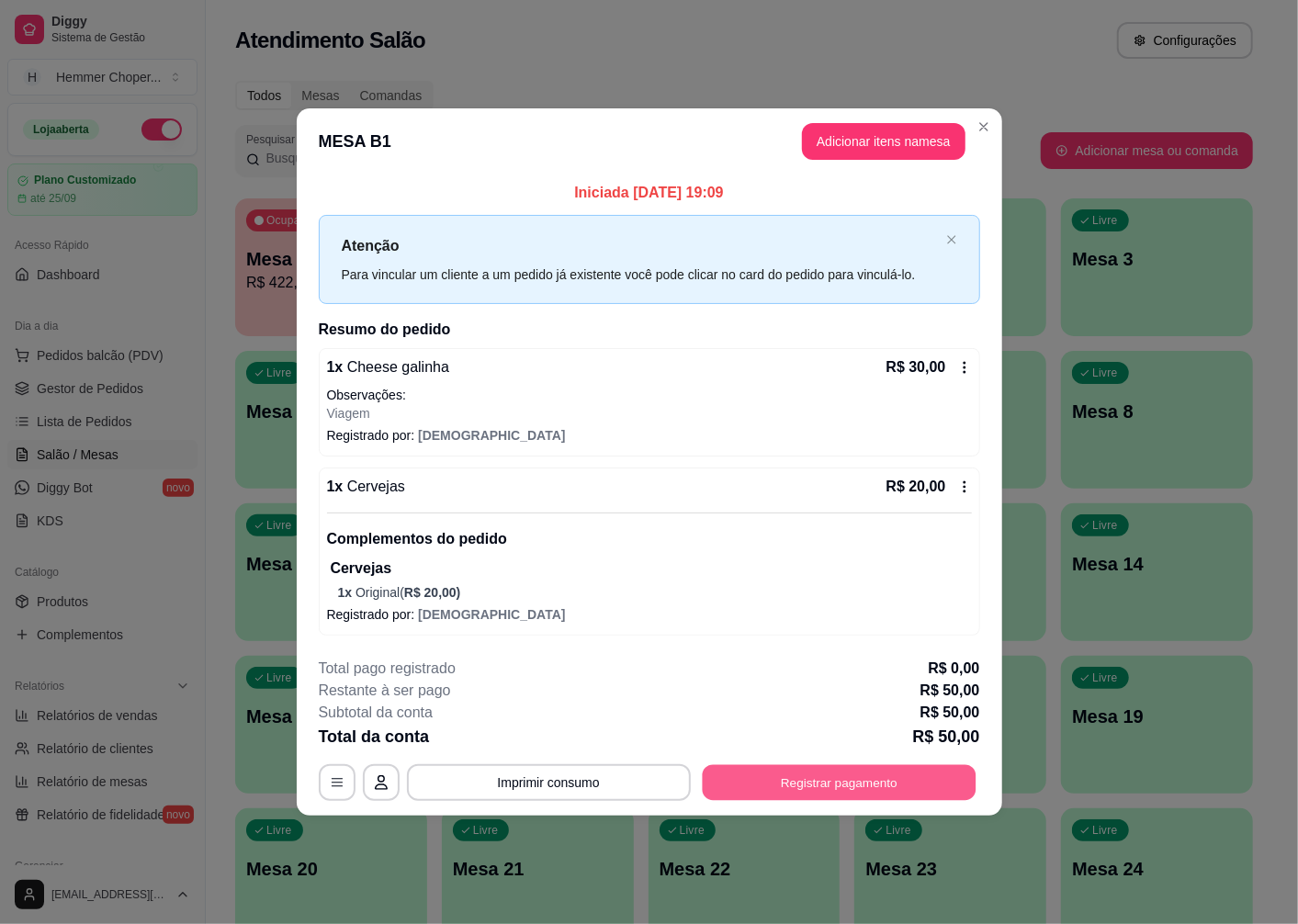
click at [762, 787] on button "Registrar pagamento" at bounding box center [839, 783] width 274 height 36
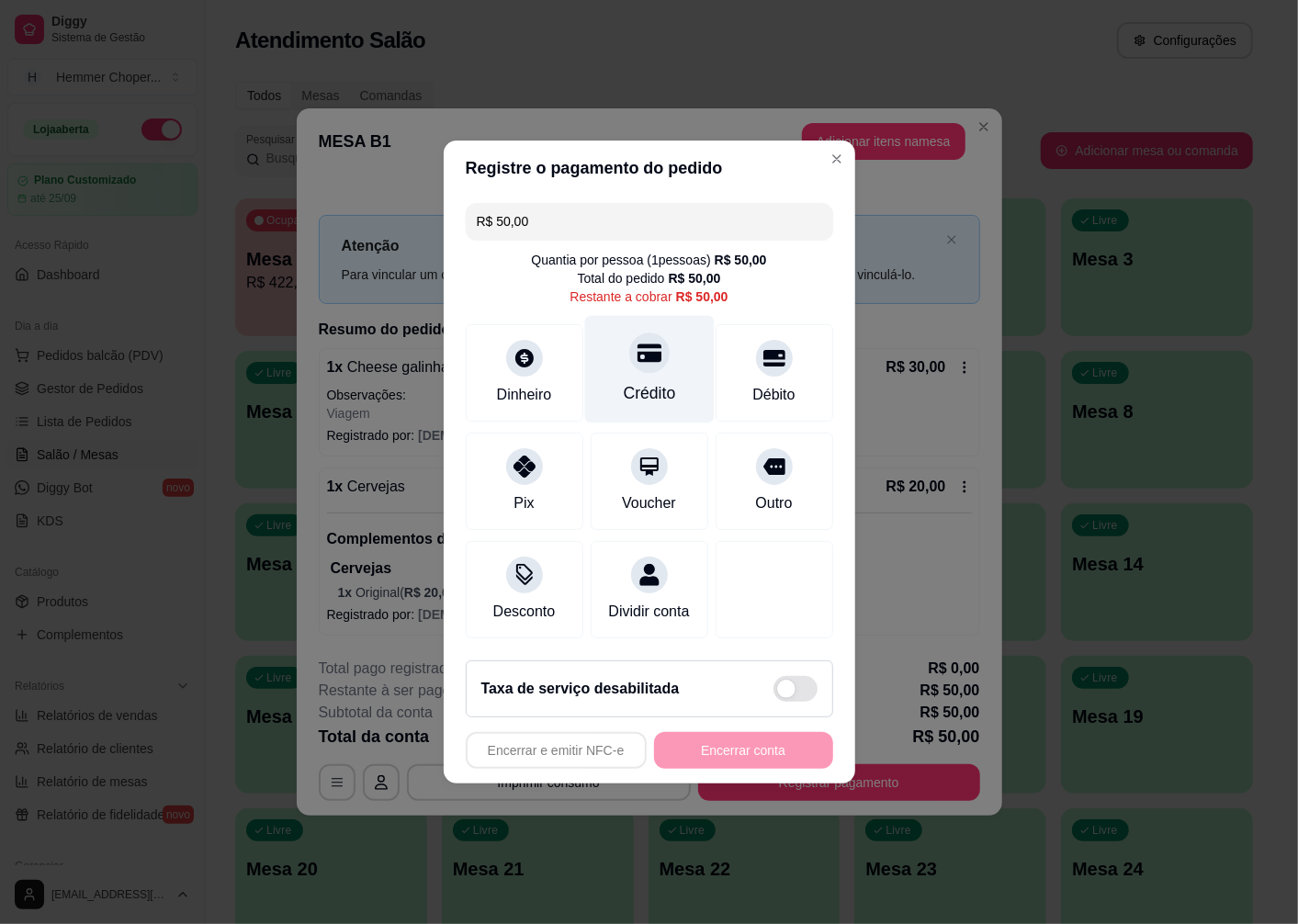
click at [646, 354] on icon at bounding box center [648, 354] width 24 height 18
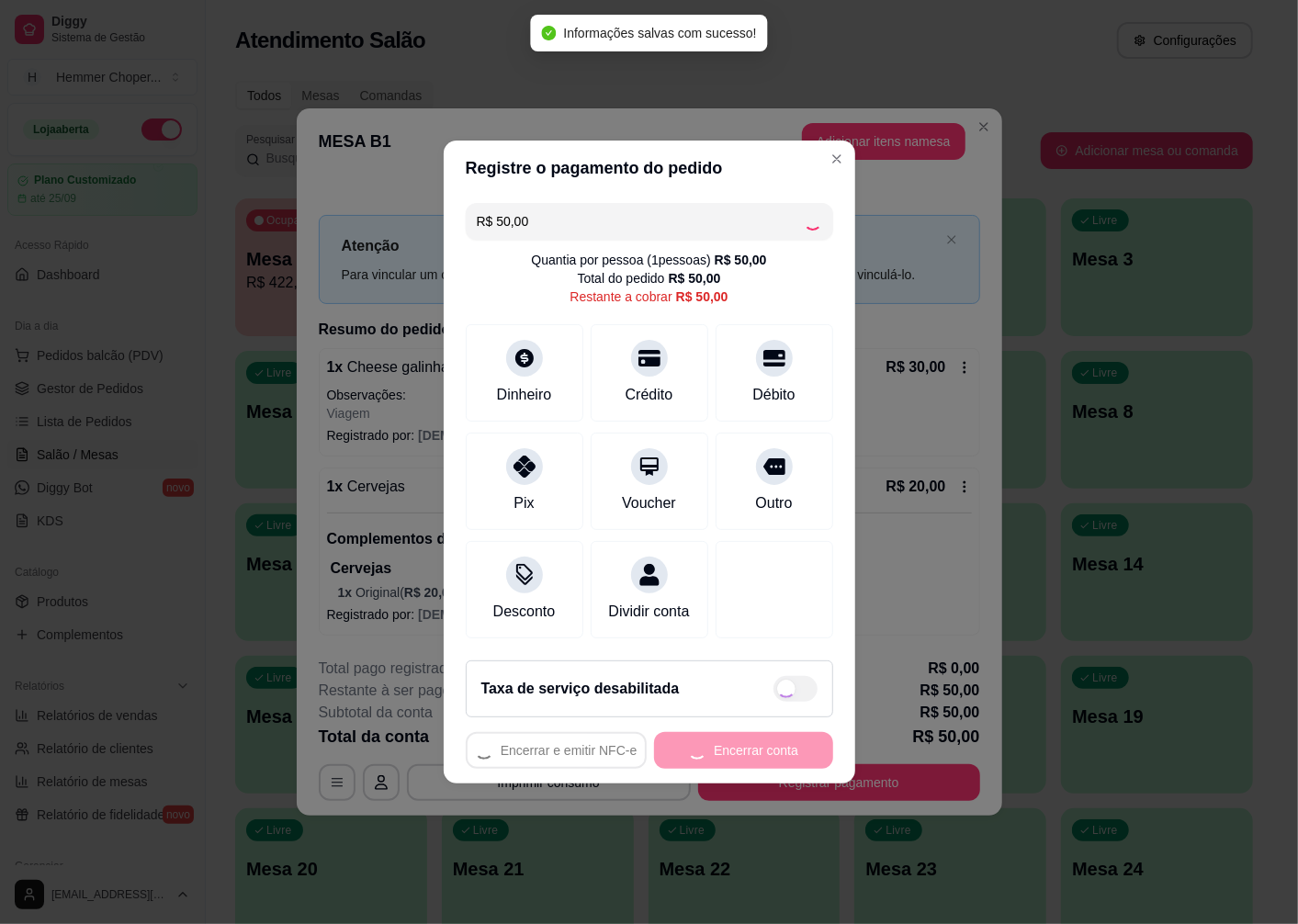
type input "R$ 0,00"
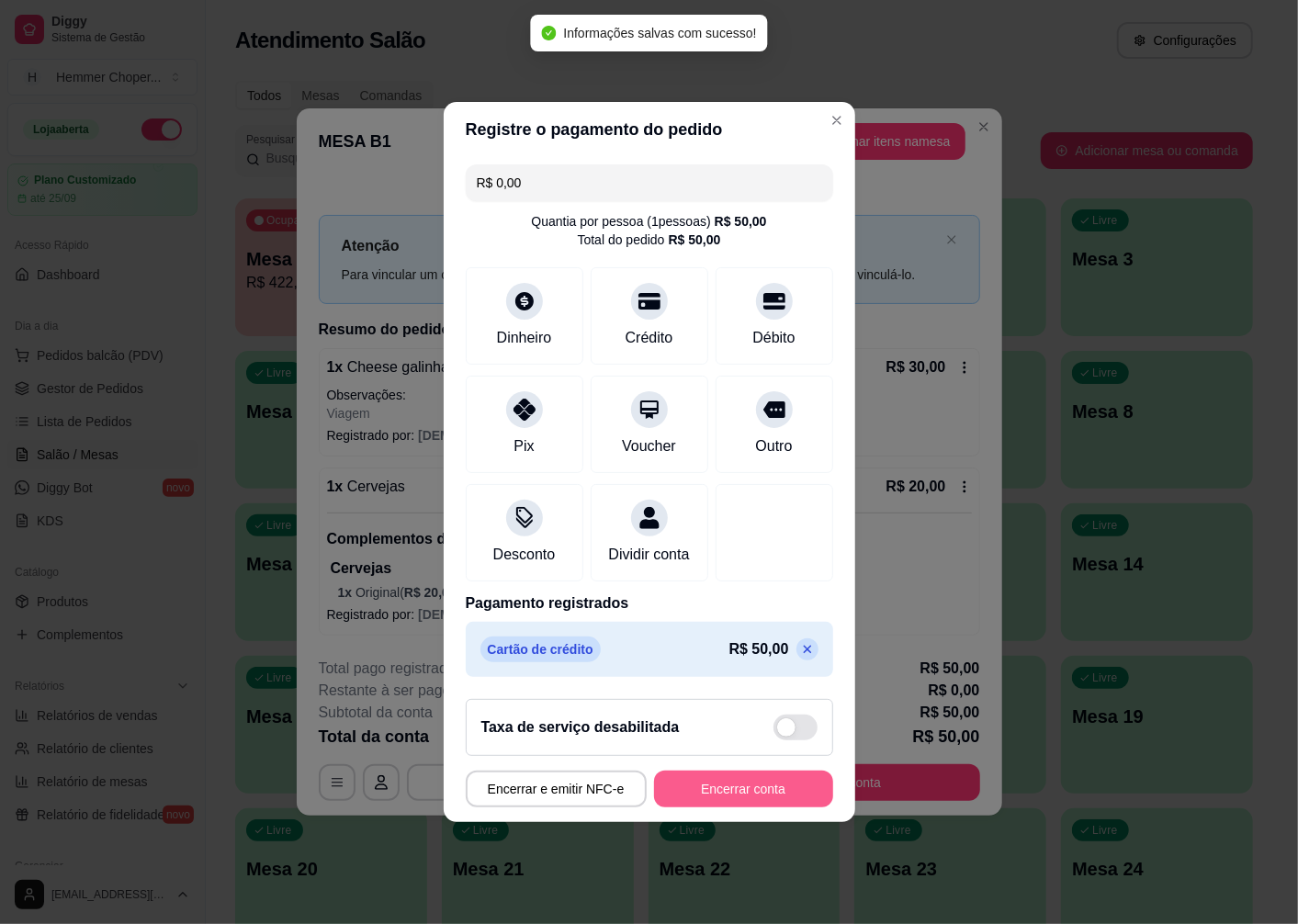
click at [698, 800] on button "Encerrar conta" at bounding box center [743, 789] width 179 height 37
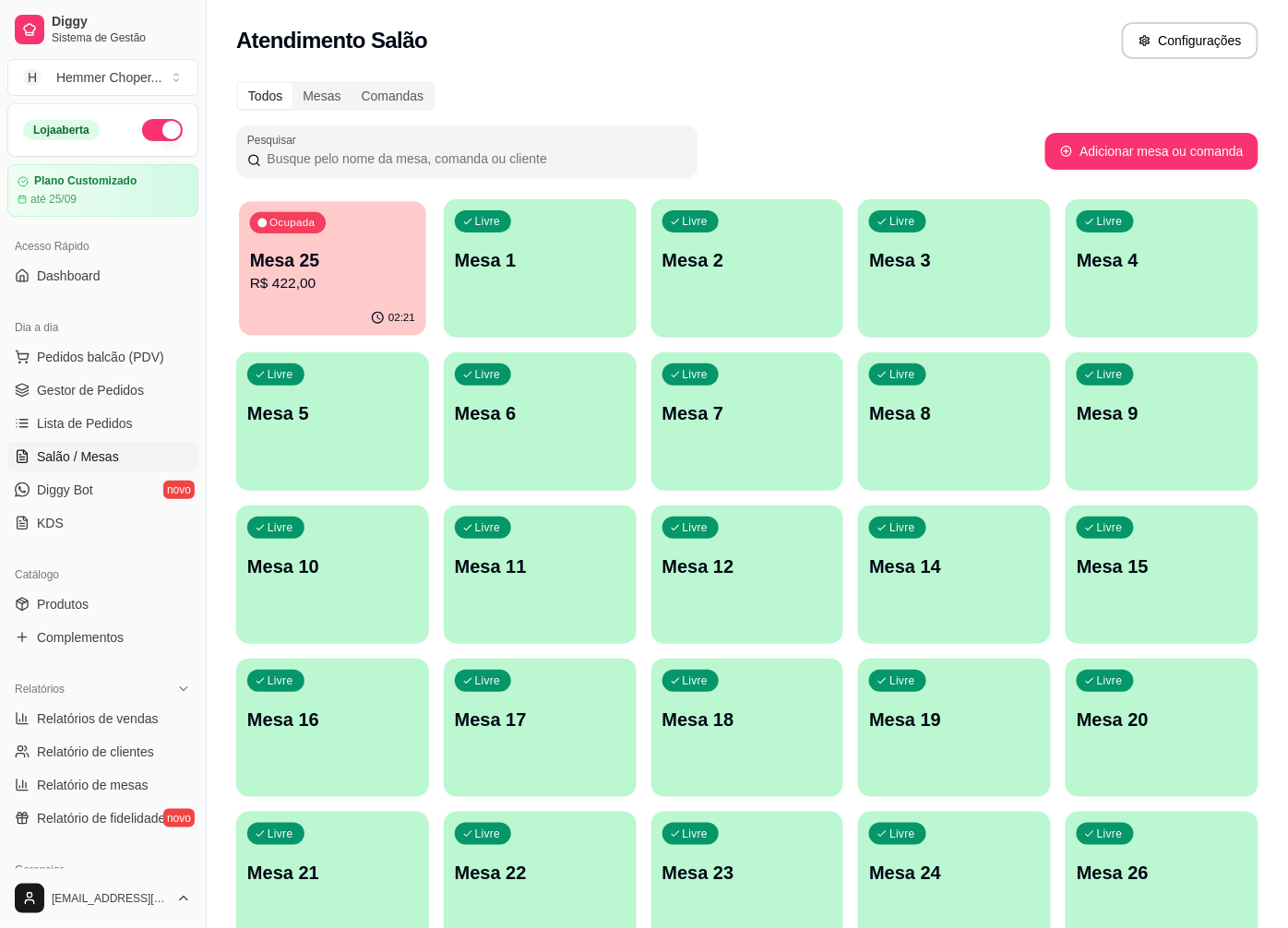
click at [352, 262] on p "Mesa 25" at bounding box center [333, 261] width 165 height 25
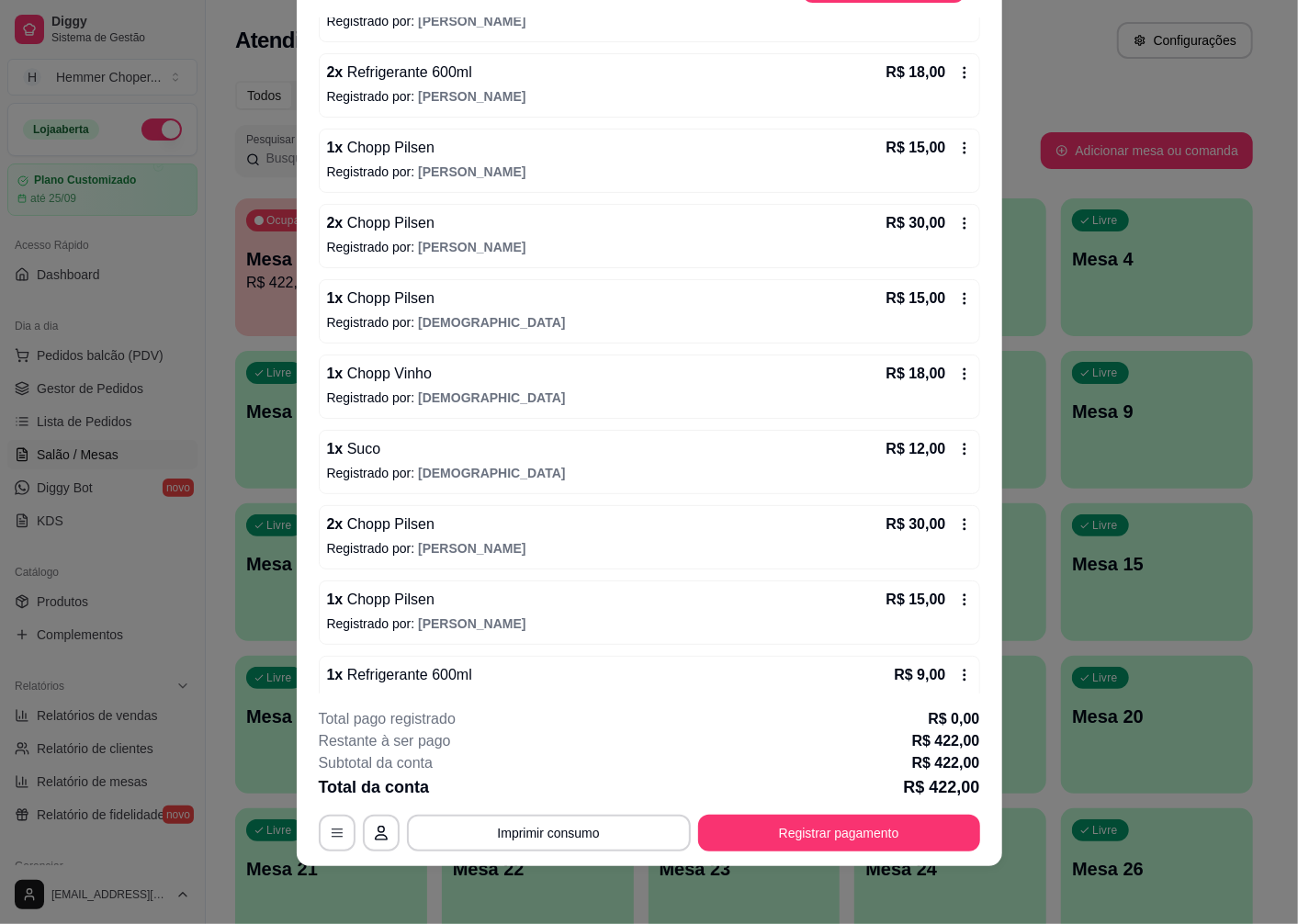
scroll to position [714, 0]
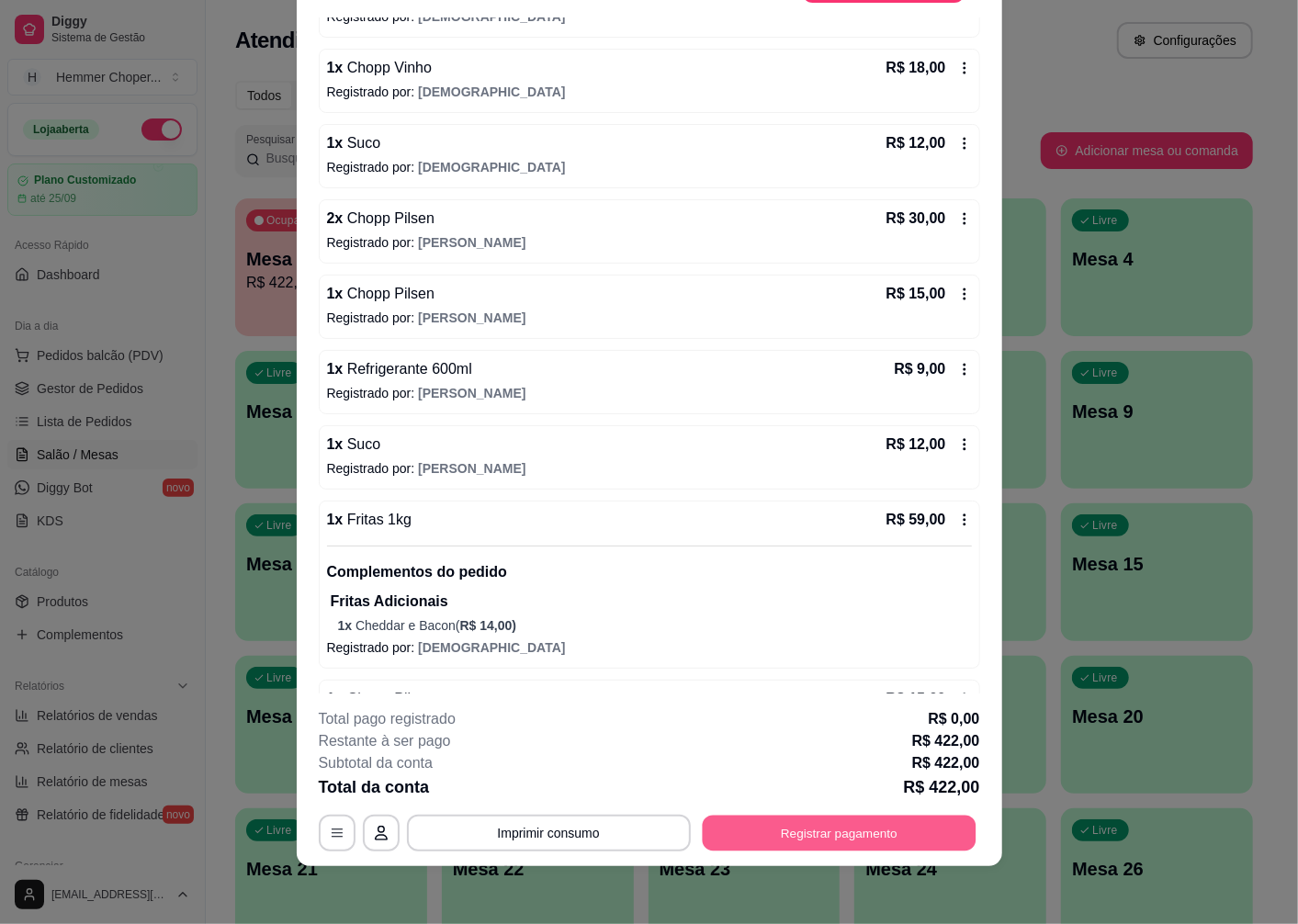
click at [816, 834] on button "Registrar pagamento" at bounding box center [839, 833] width 274 height 36
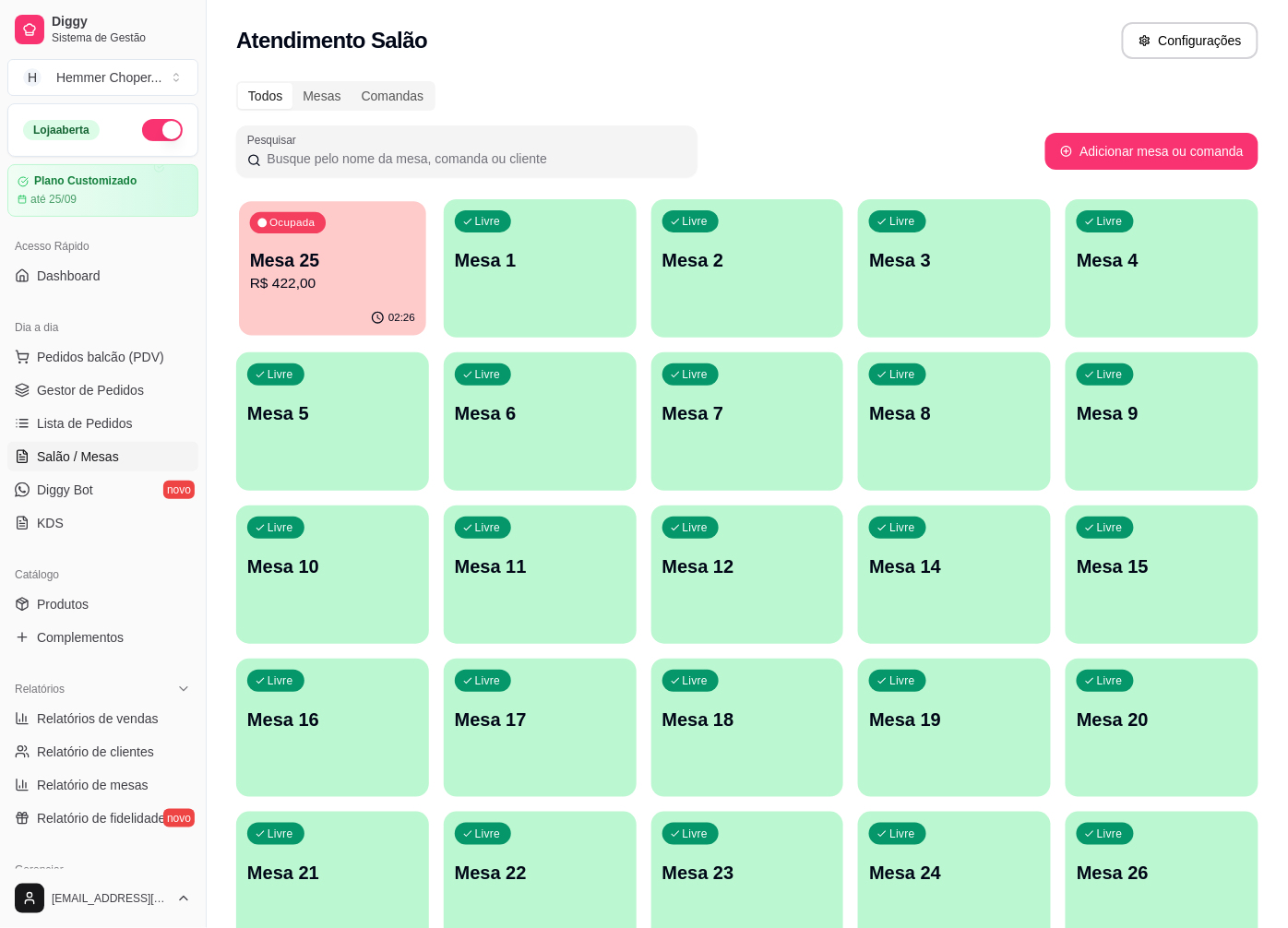
click at [373, 277] on p "R$ 422,00" at bounding box center [333, 284] width 165 height 21
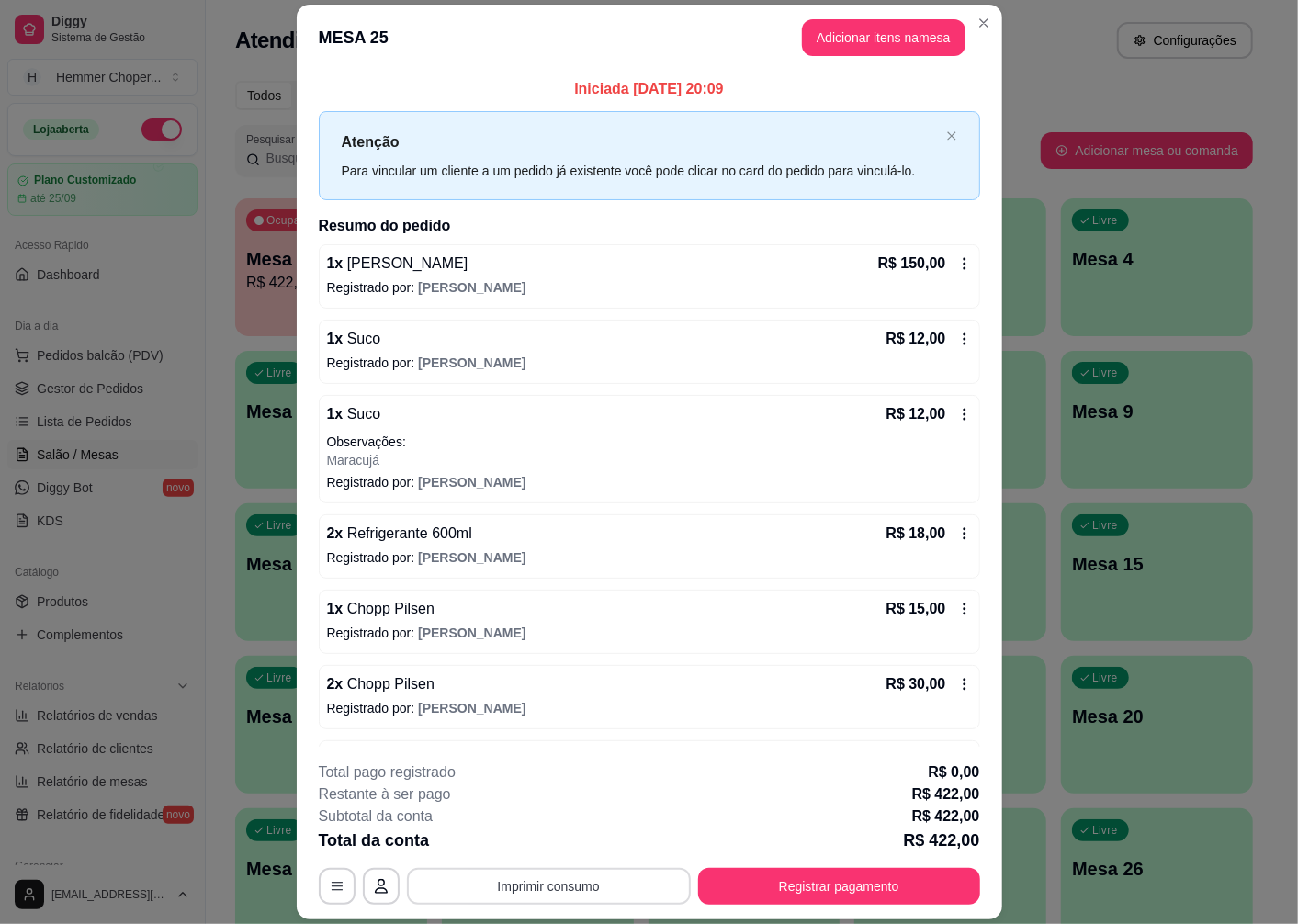
click at [515, 887] on button "Imprimir consumo" at bounding box center [548, 886] width 284 height 37
click at [529, 844] on button "Cozinha" at bounding box center [547, 845] width 134 height 29
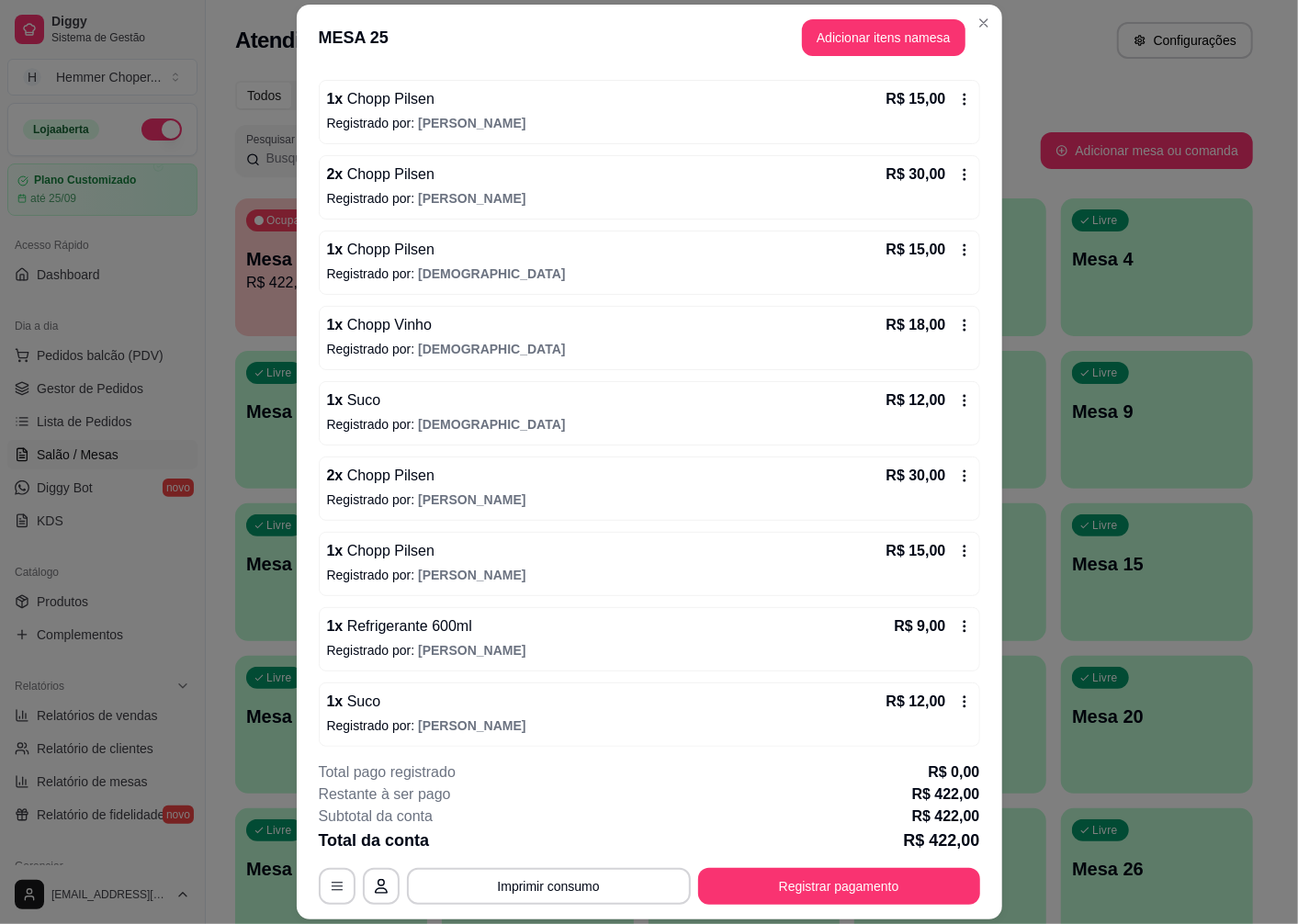
scroll to position [612, 0]
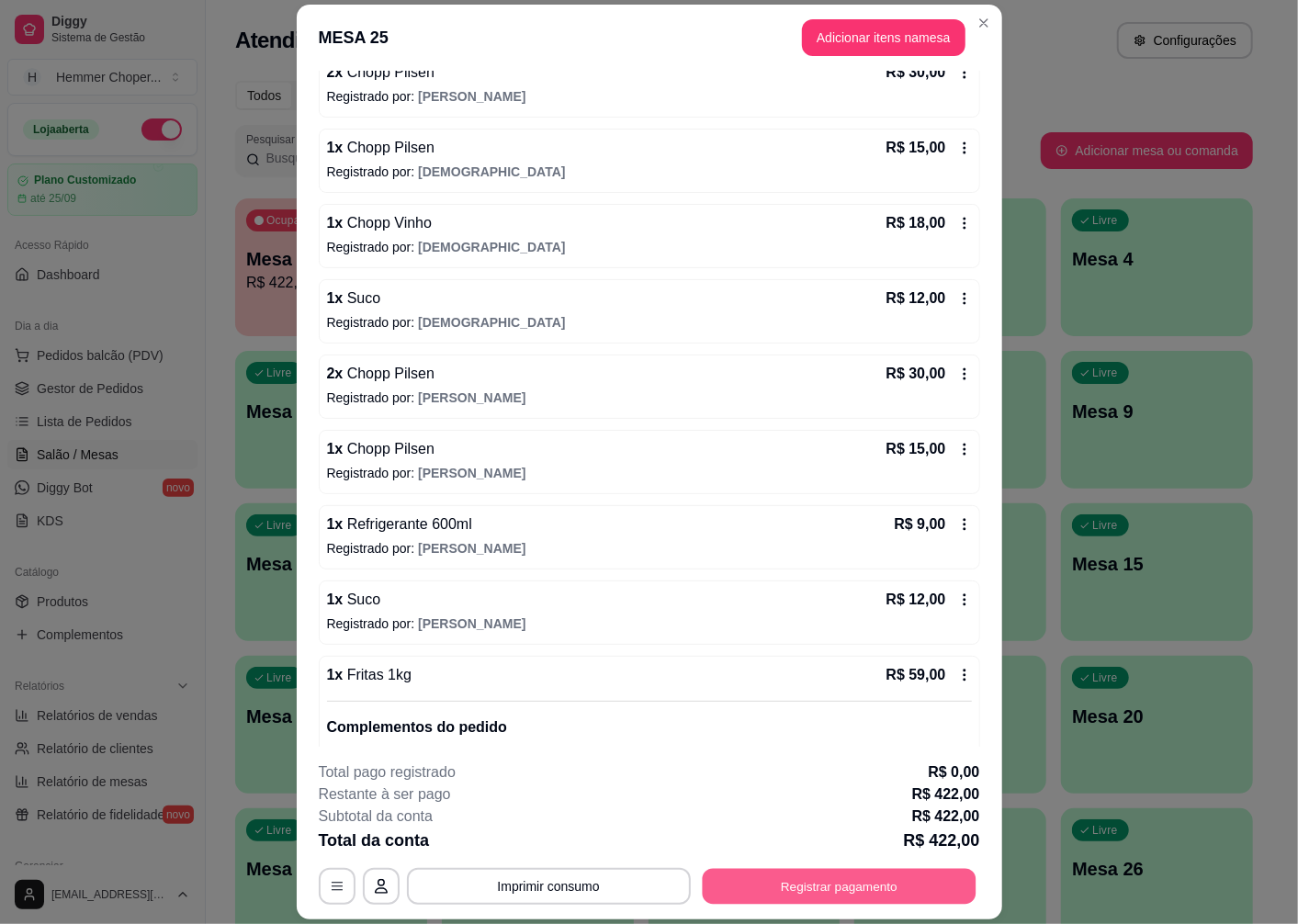
click at [802, 874] on button "Registrar pagamento" at bounding box center [839, 886] width 274 height 36
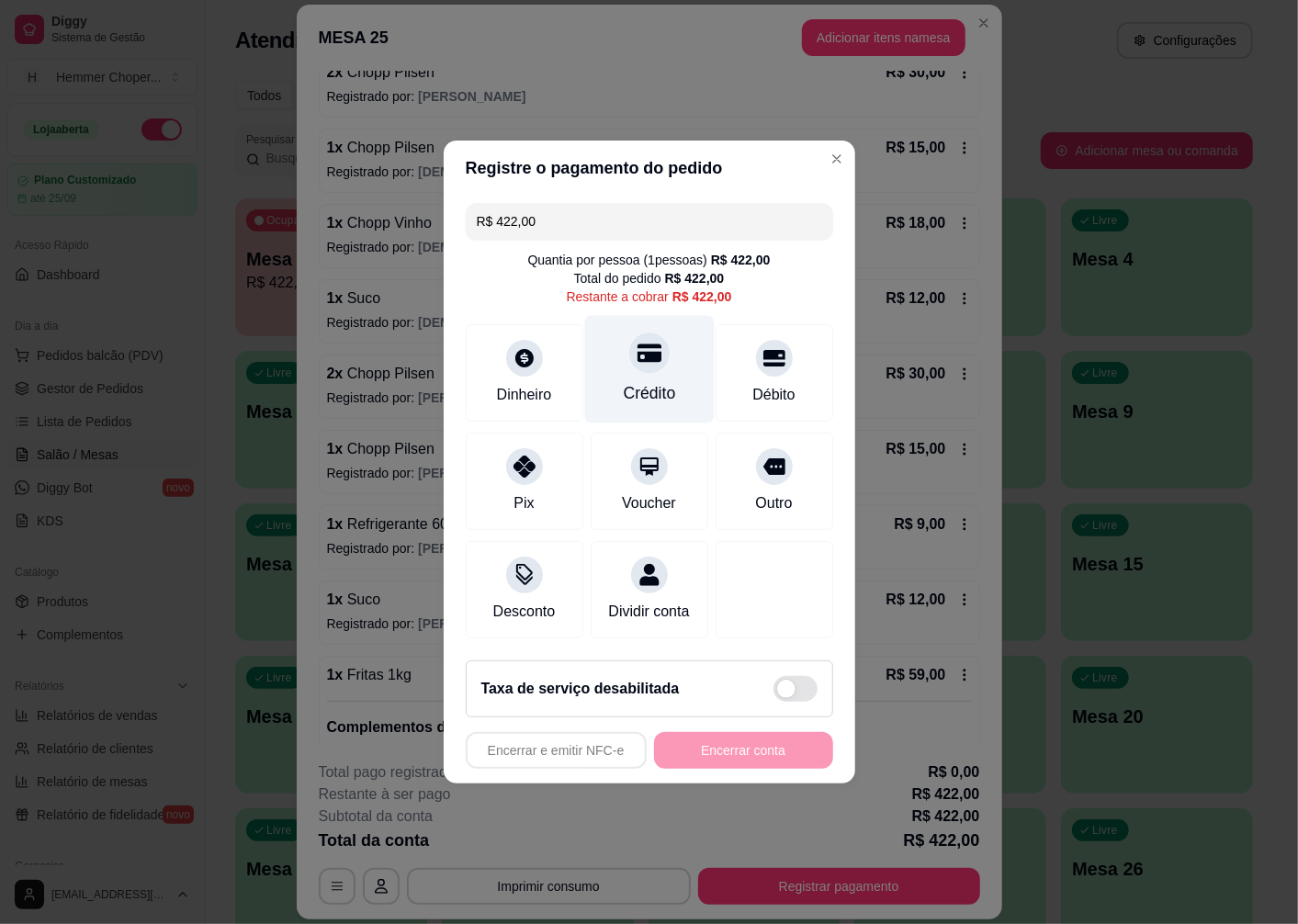
click at [638, 365] on div "Crédito" at bounding box center [649, 369] width 130 height 108
type input "R$ 0,00"
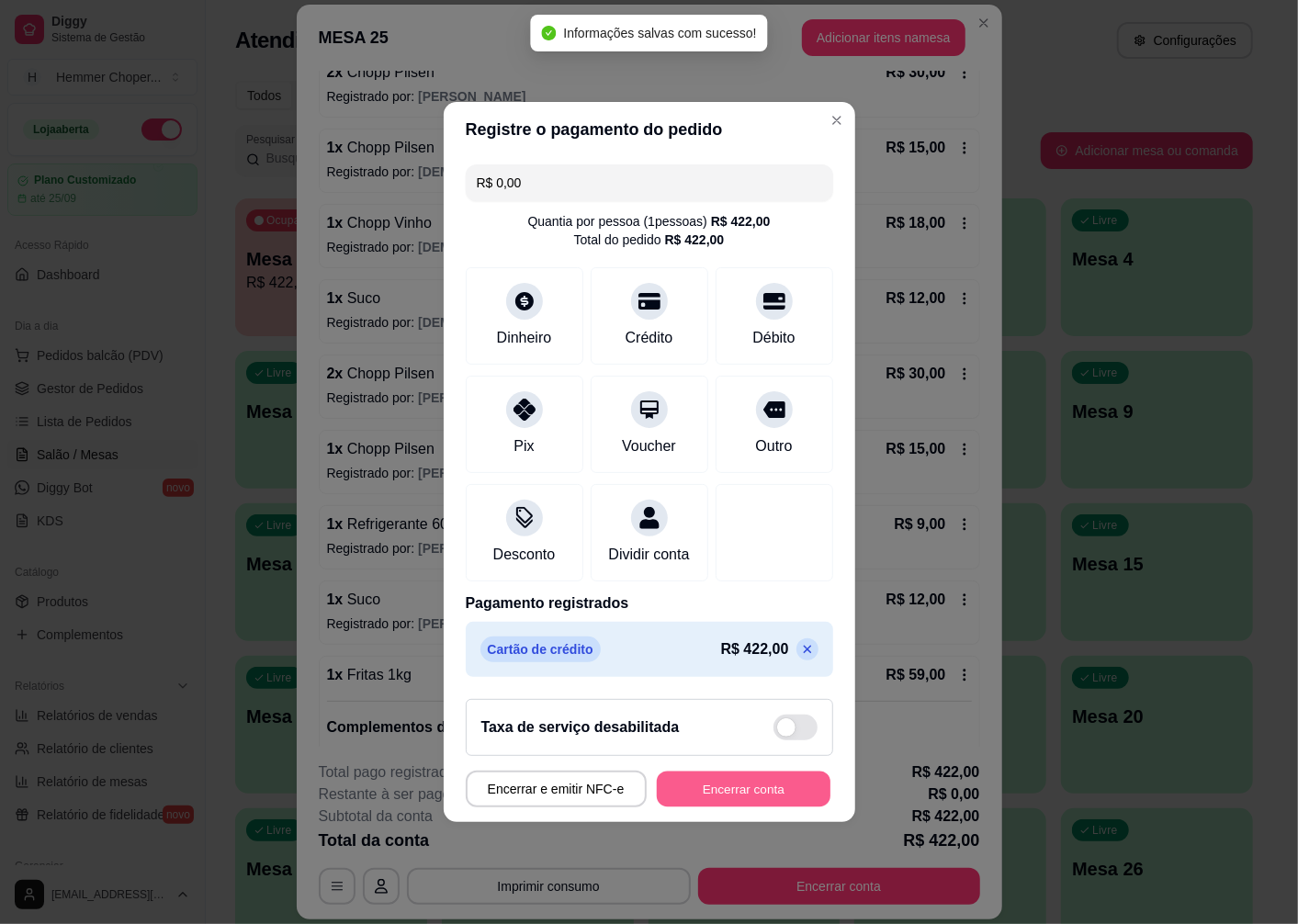
click at [752, 797] on button "Encerrar conta" at bounding box center [743, 789] width 173 height 36
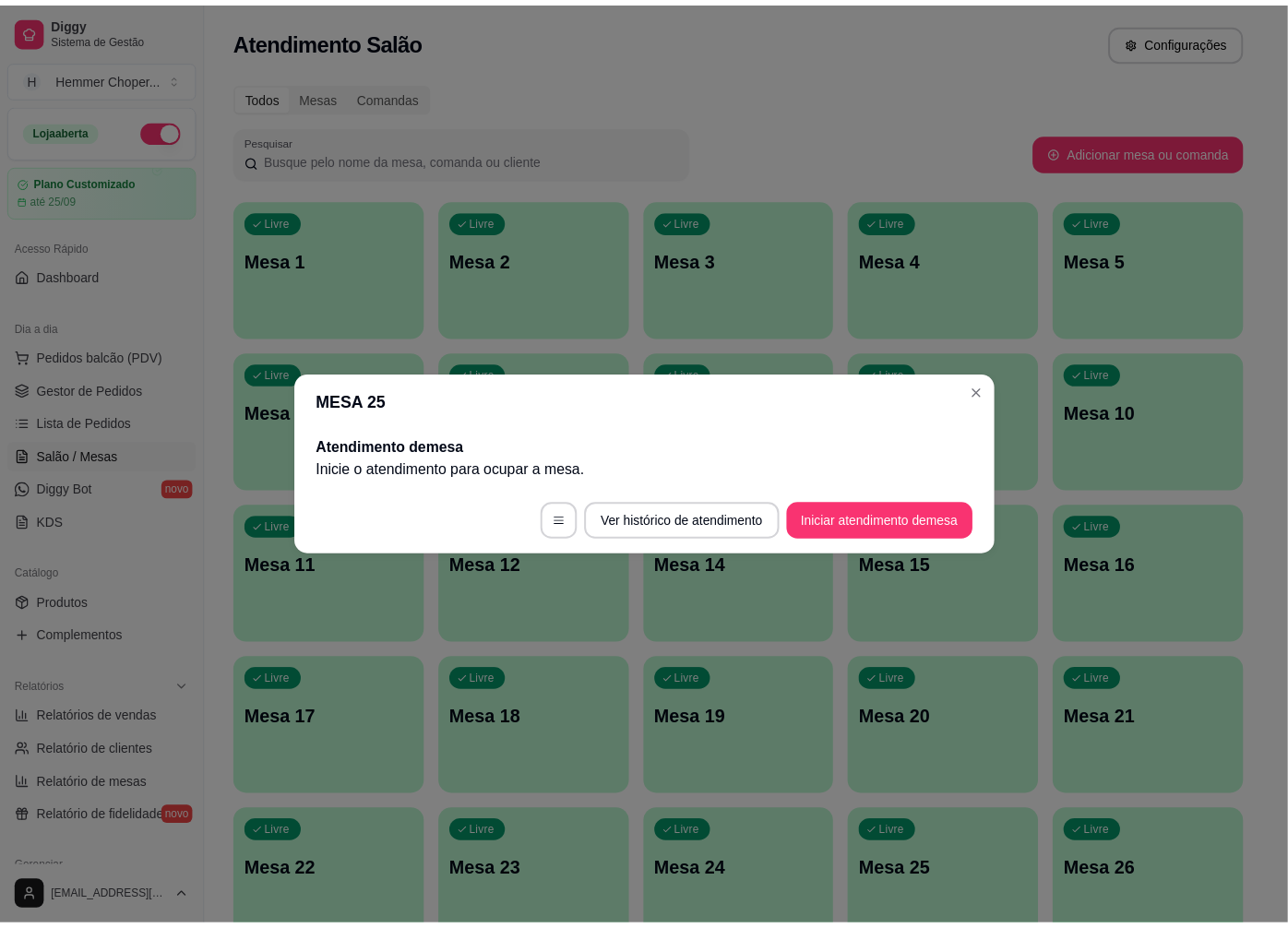
scroll to position [0, 0]
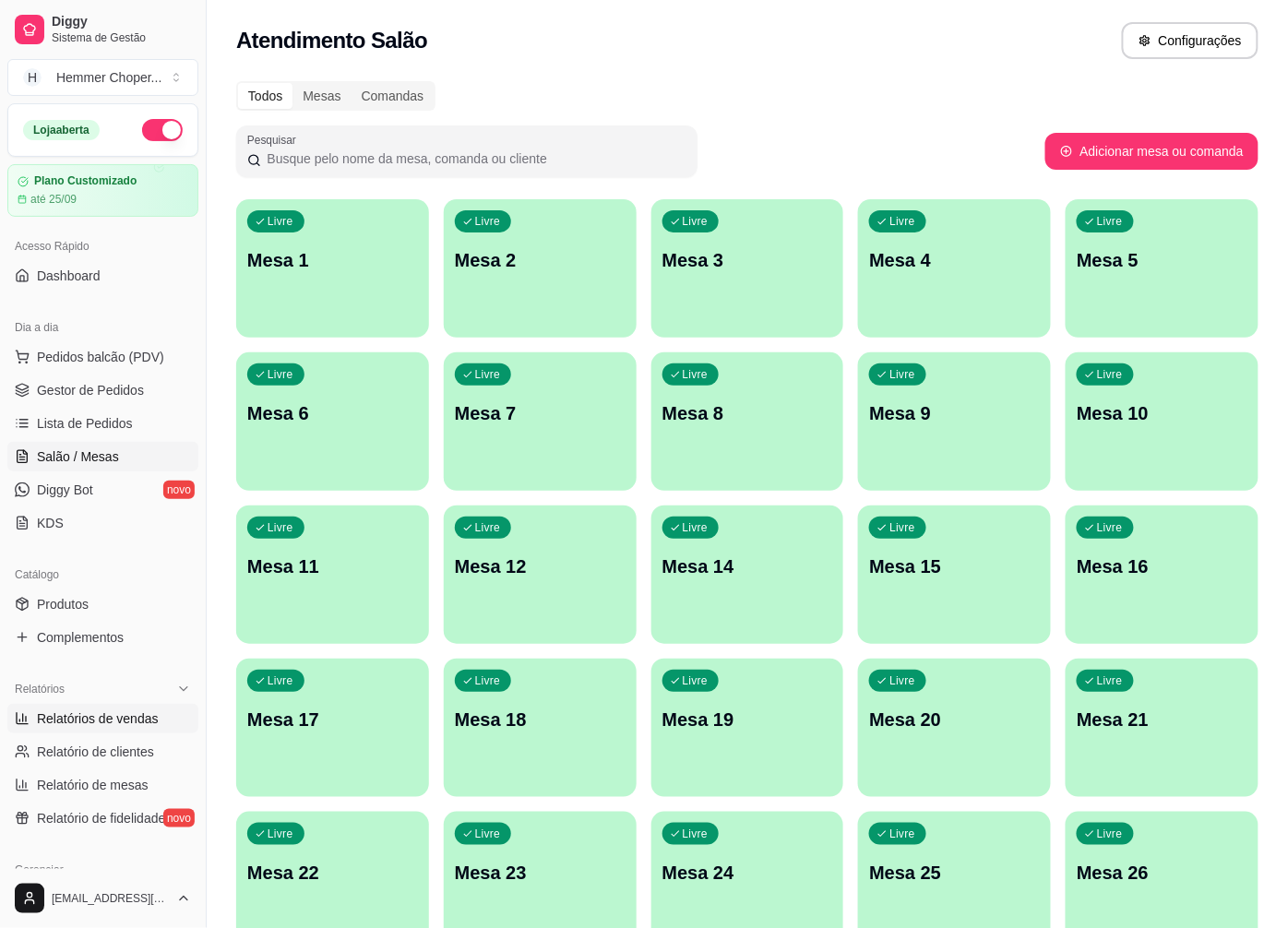
click at [115, 717] on span "Relatórios de vendas" at bounding box center [97, 718] width 122 height 18
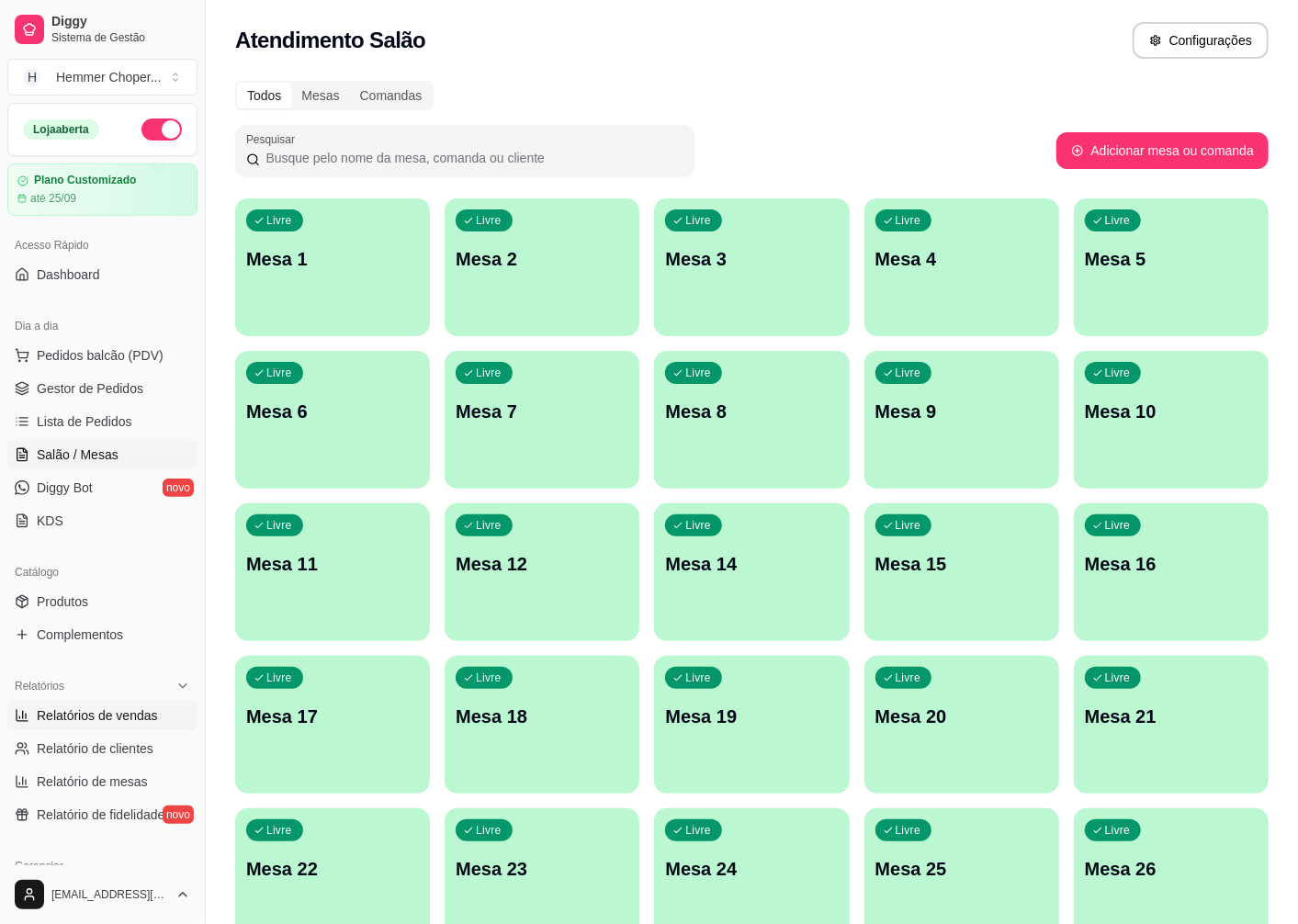
select select "ALL"
select select "0"
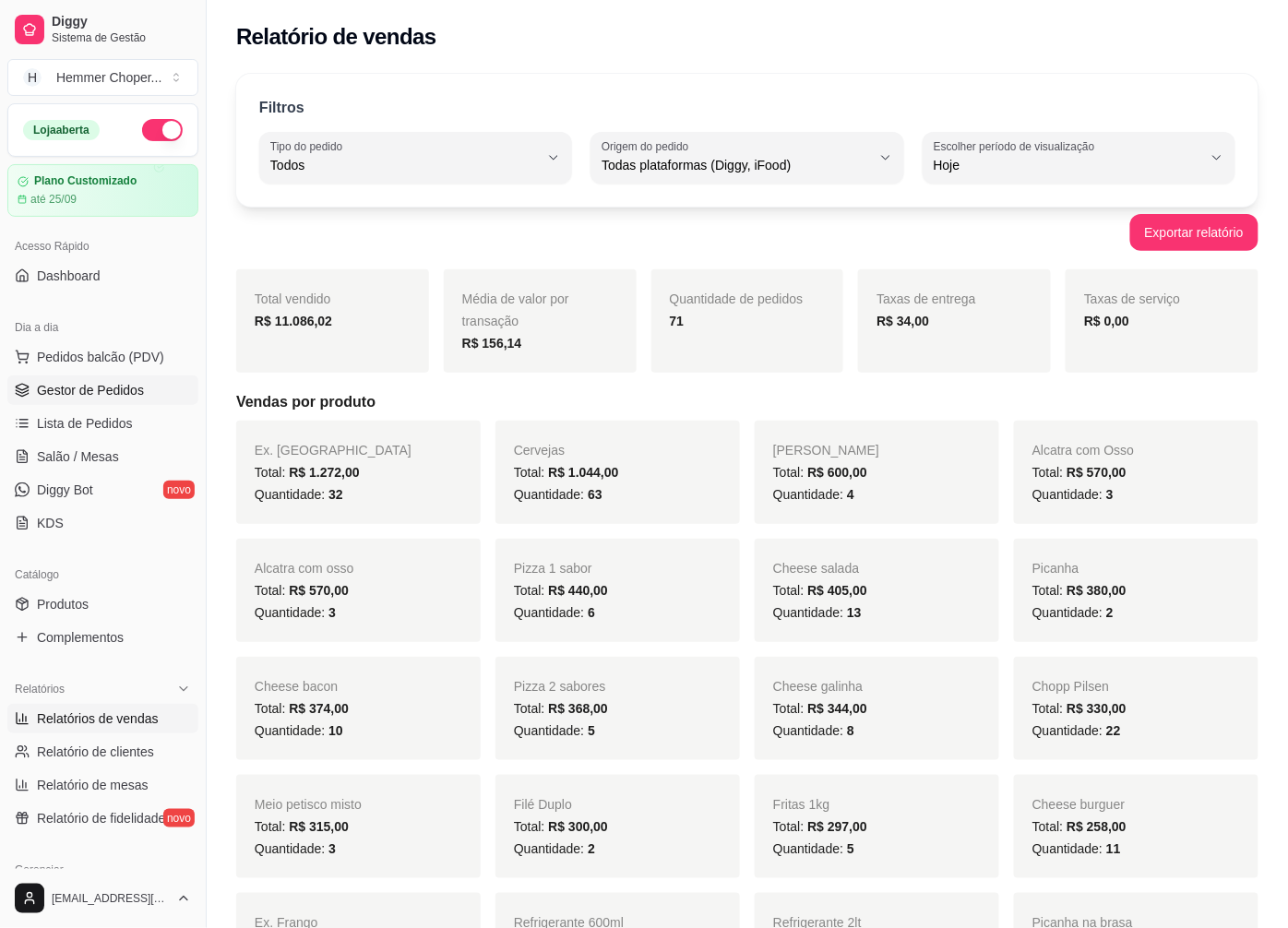
click at [108, 384] on span "Gestor de Pedidos" at bounding box center [90, 390] width 107 height 18
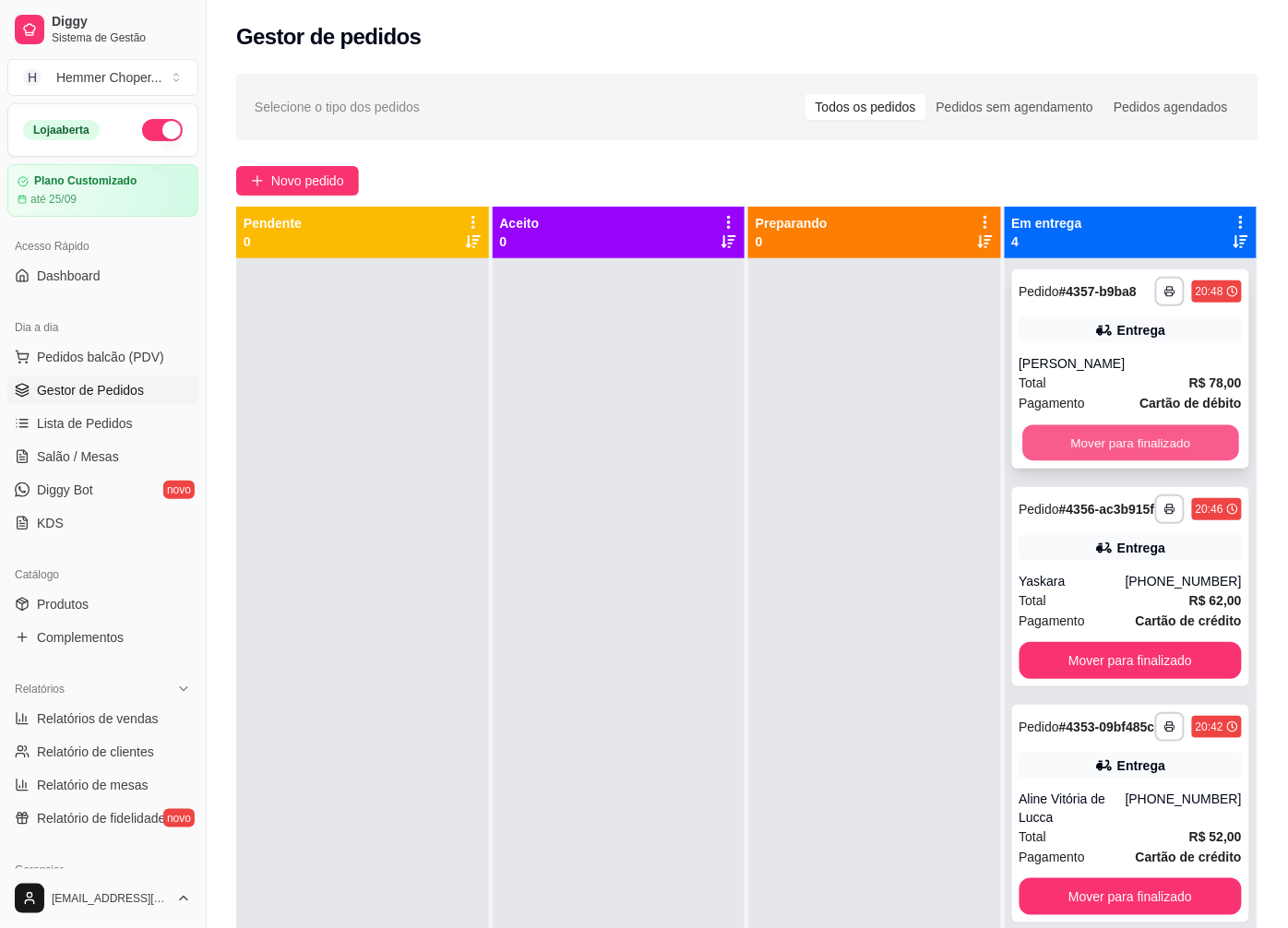
click at [1080, 446] on button "Mover para finalizado" at bounding box center [1130, 443] width 216 height 36
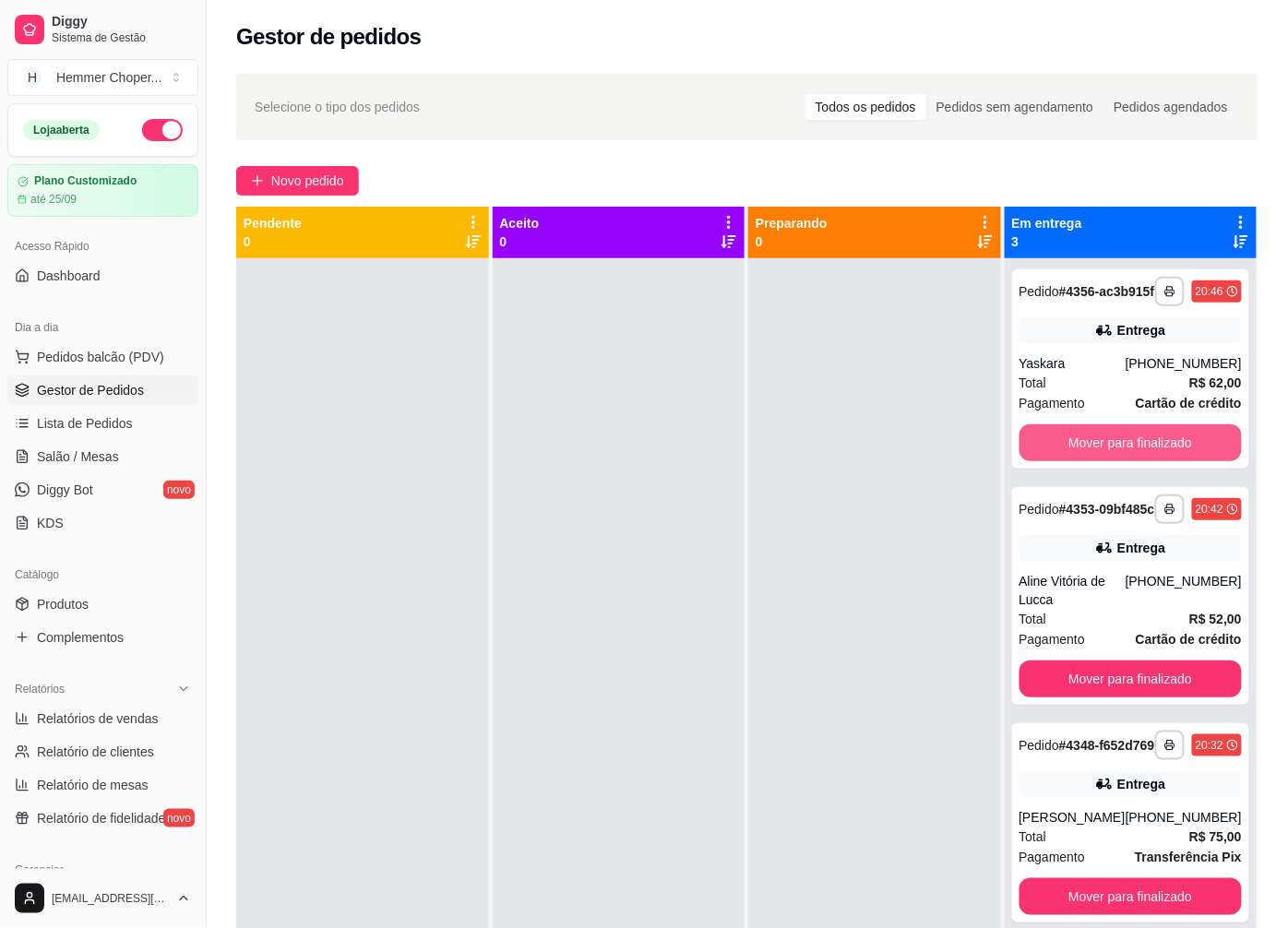
click at [1080, 446] on button "Mover para finalizado" at bounding box center [1131, 443] width 224 height 37
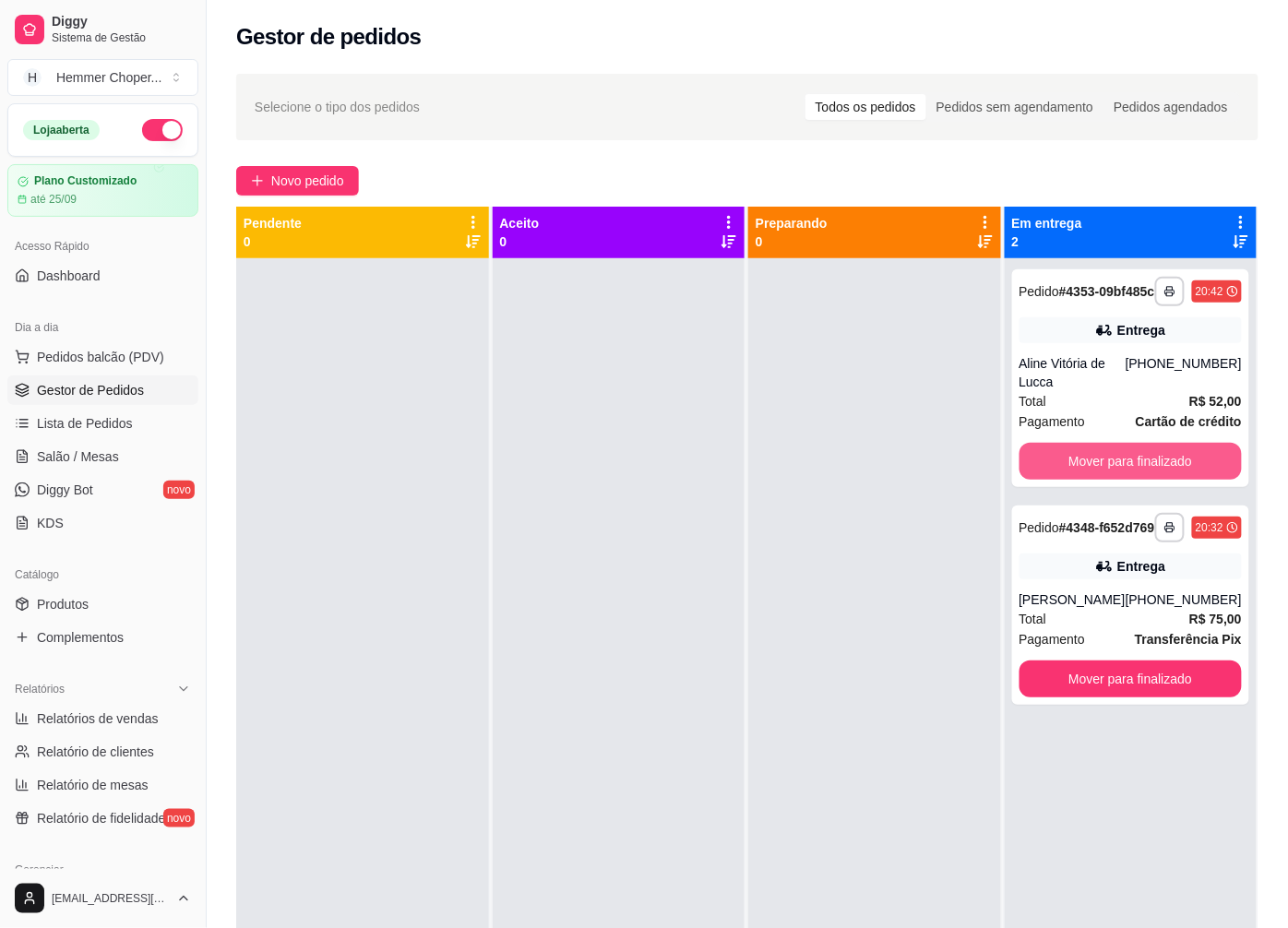
click at [1080, 446] on button "Mover para finalizado" at bounding box center [1131, 461] width 224 height 37
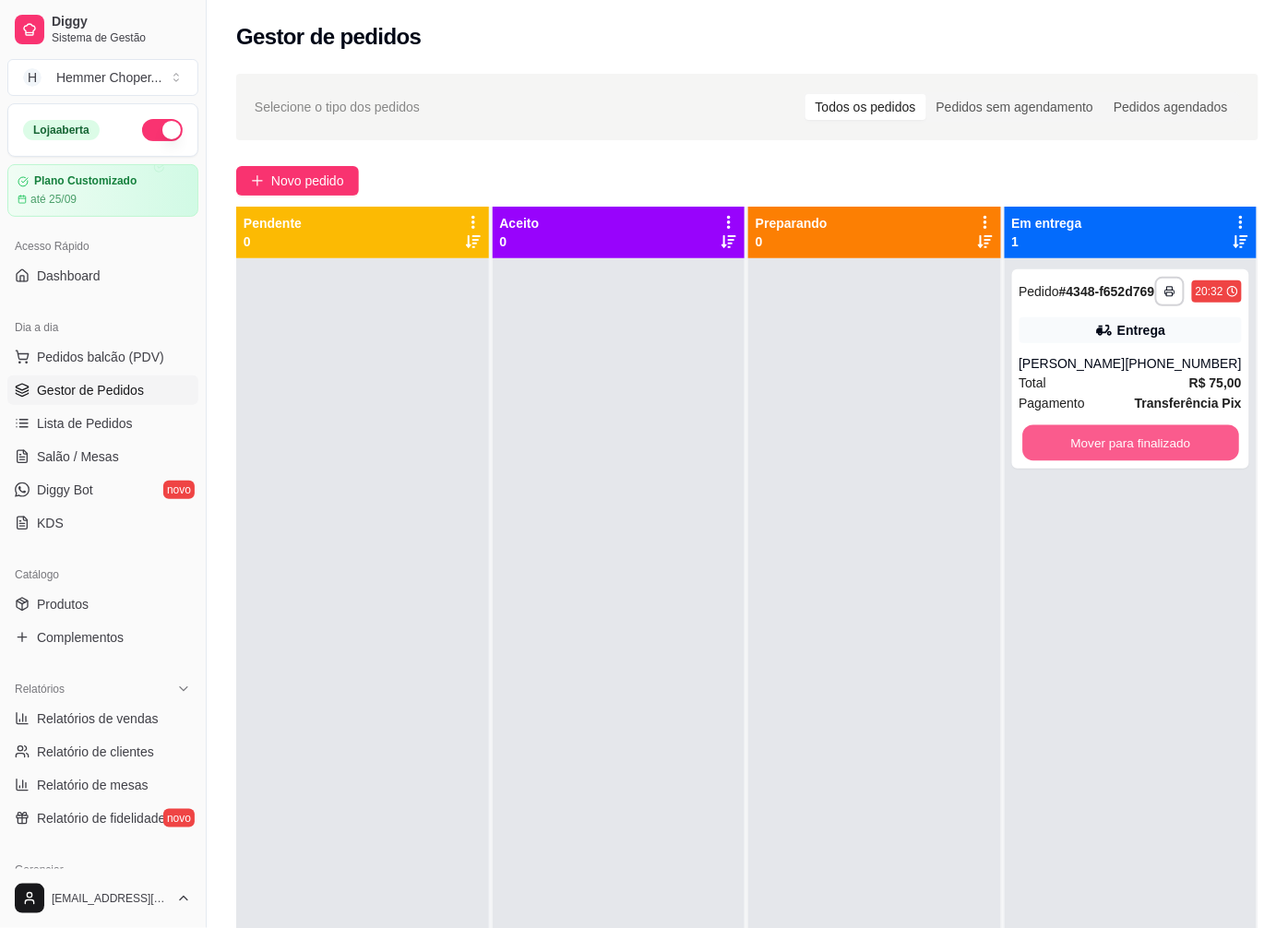
click at [1080, 446] on button "Mover para finalizado" at bounding box center [1130, 443] width 216 height 36
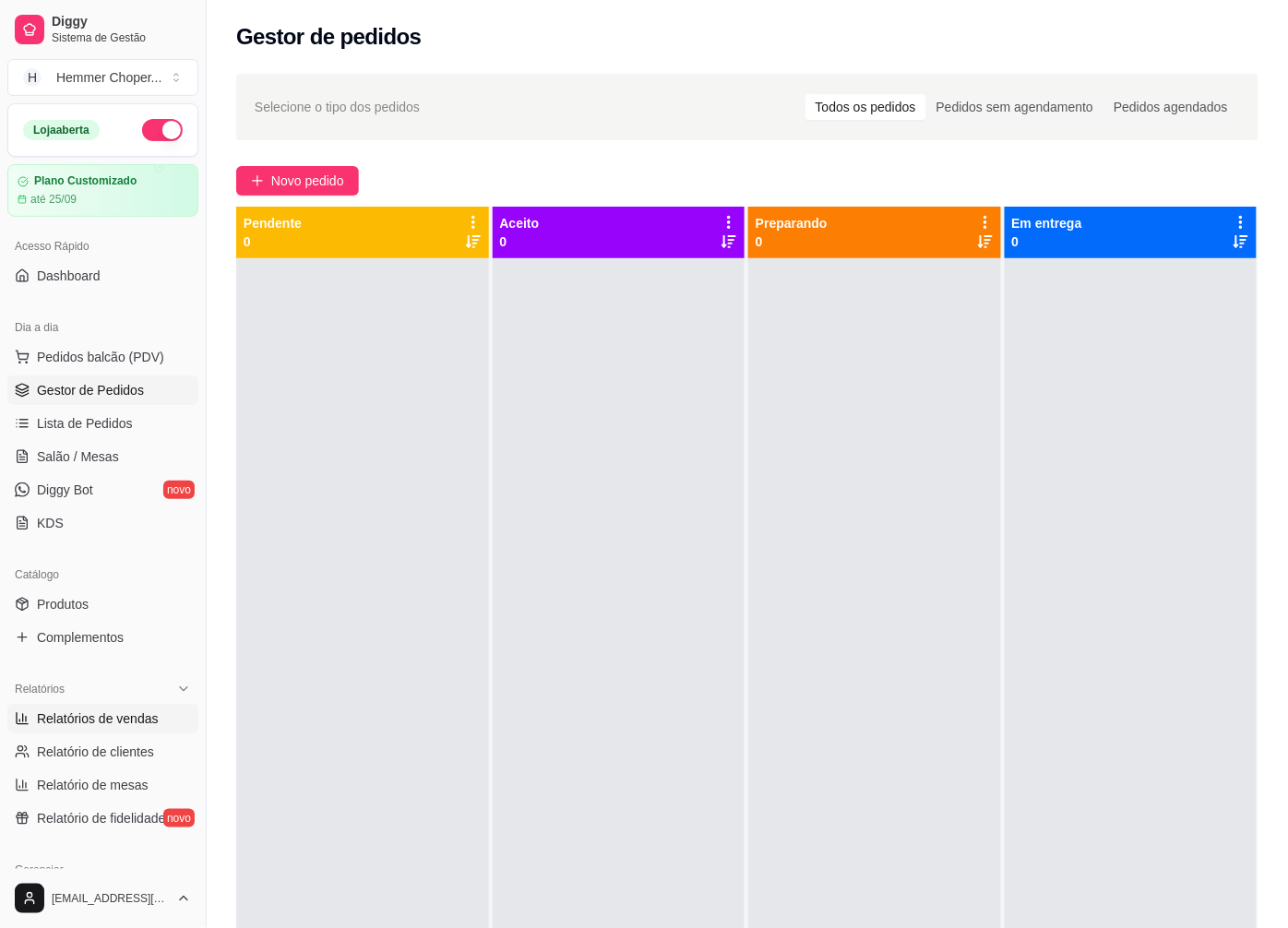
click at [89, 721] on span "Relatórios de vendas" at bounding box center [97, 718] width 122 height 18
select select "ALL"
select select "0"
